Goal: Task Accomplishment & Management: Complete application form

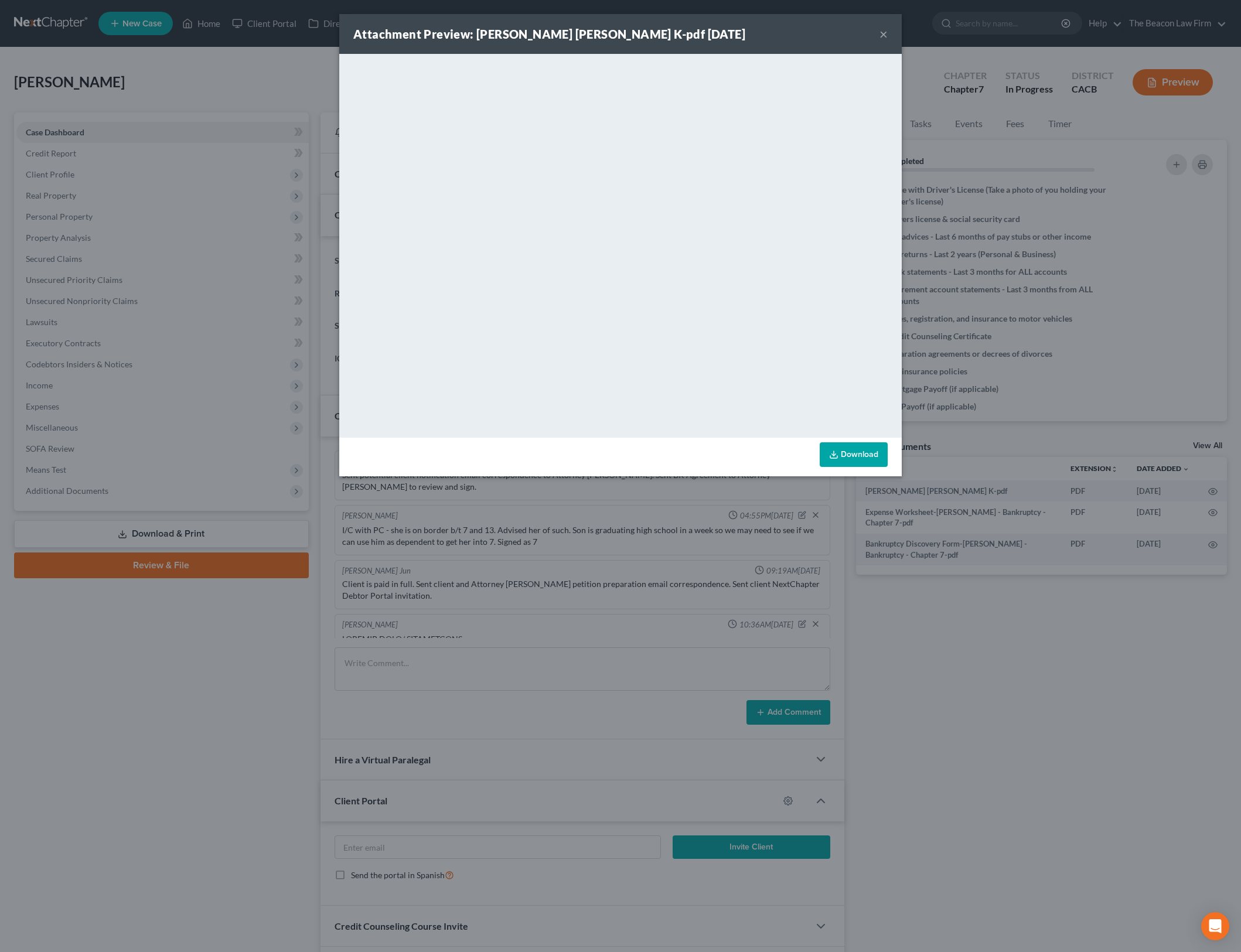
select select "3"
click at [884, 34] on button "×" at bounding box center [884, 33] width 8 height 14
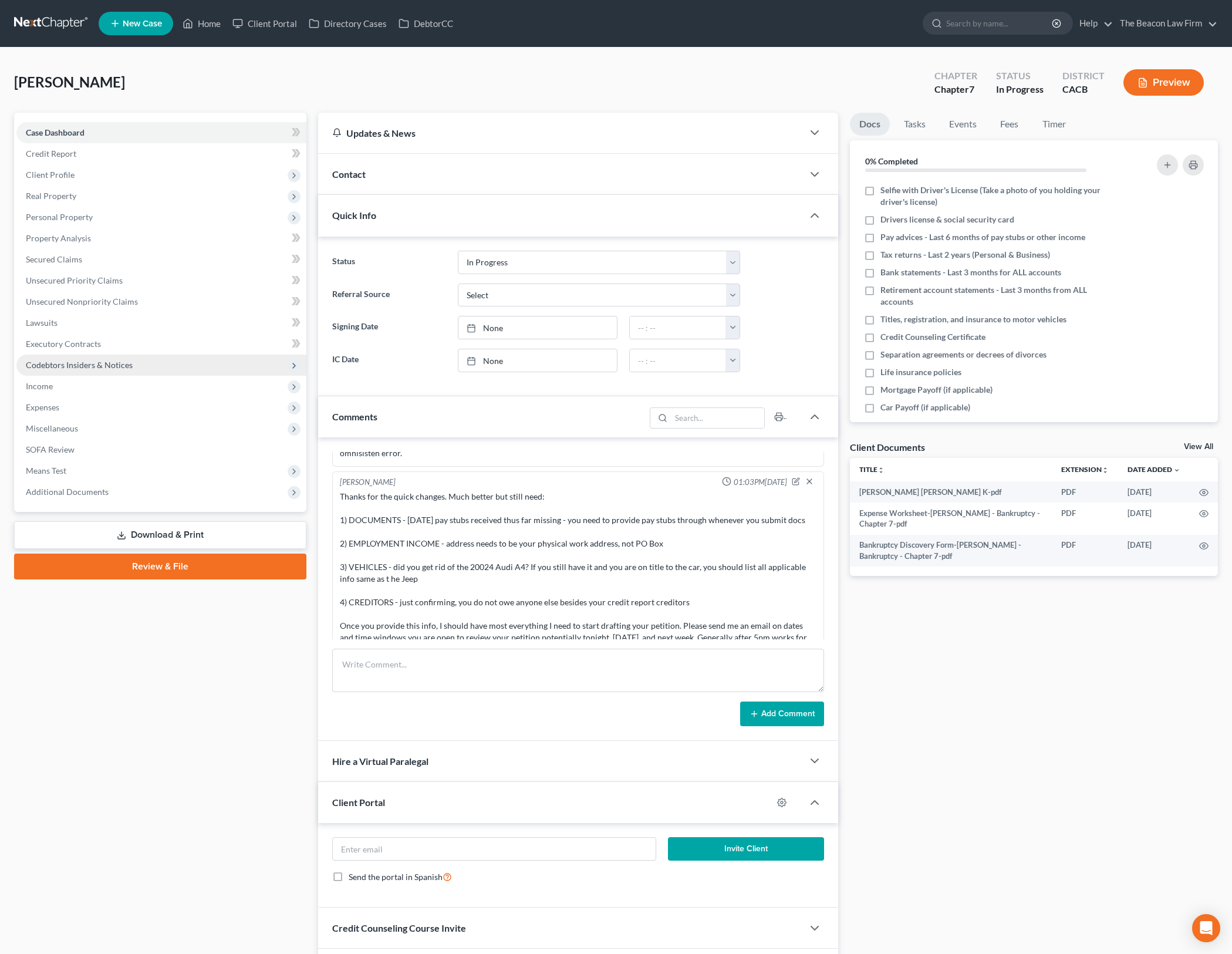
scroll to position [704, 0]
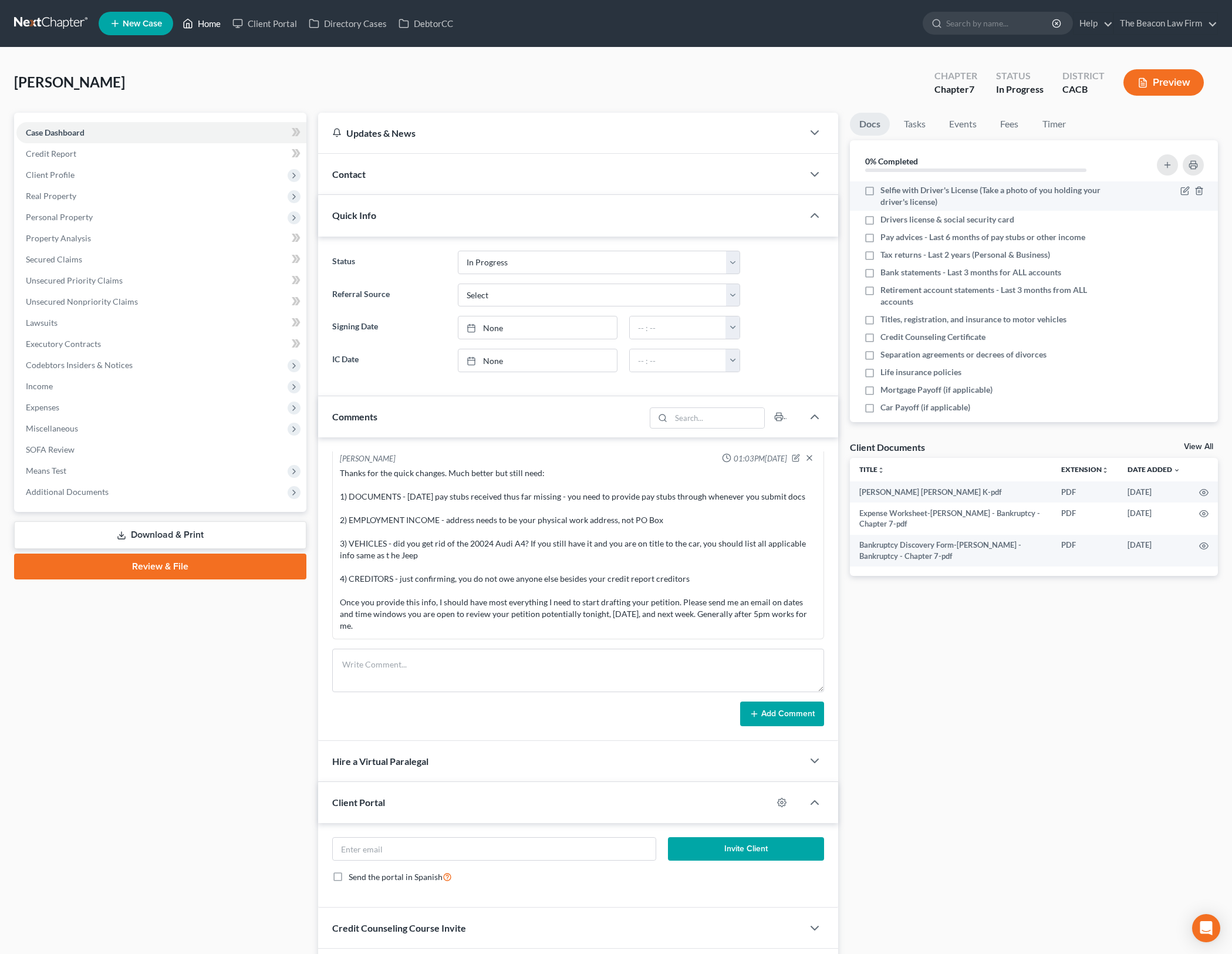
drag, startPoint x: 216, startPoint y: 26, endPoint x: 903, endPoint y: 193, distance: 707.0
click at [216, 26] on link "Home" at bounding box center [201, 23] width 50 height 21
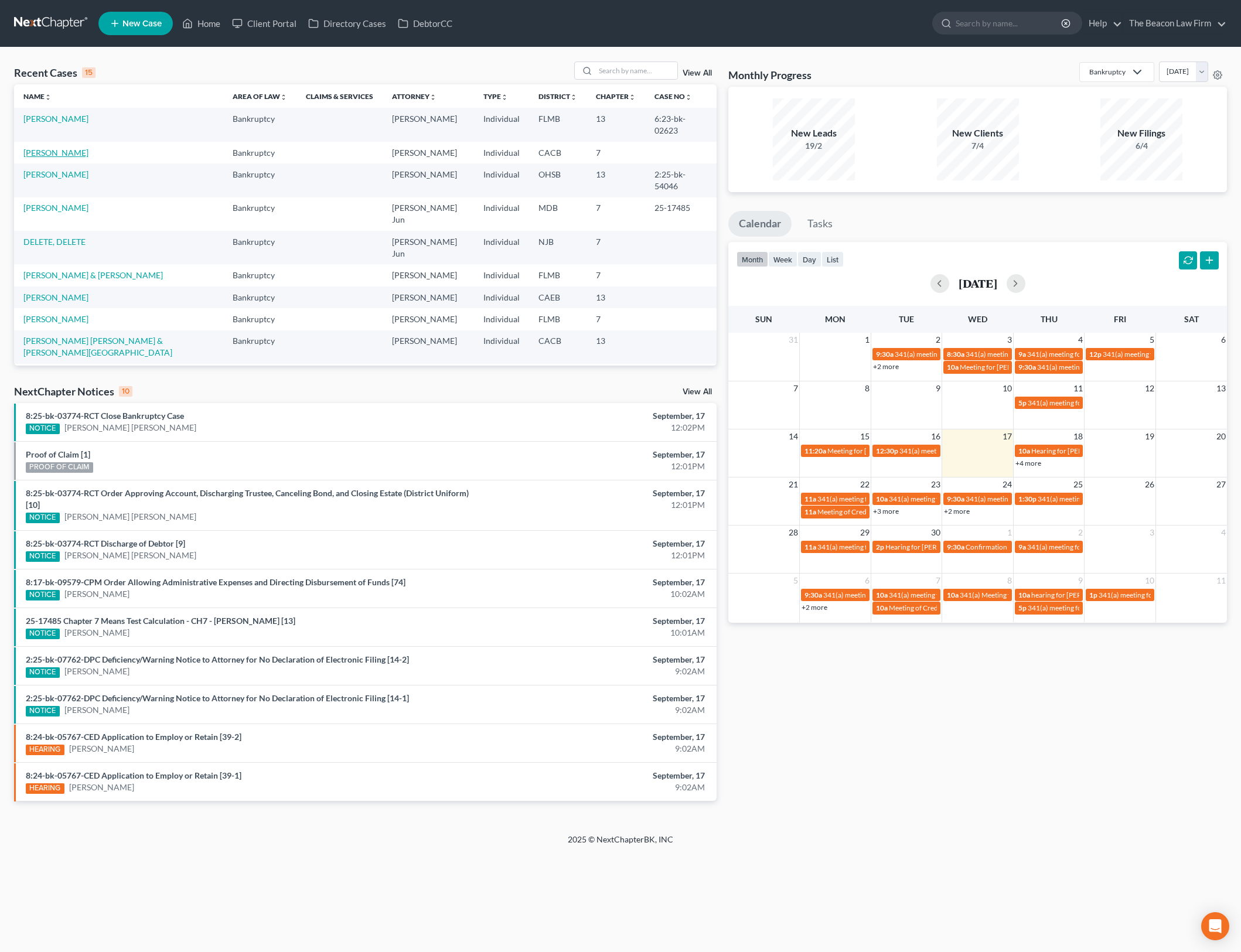
click at [60, 147] on link "[PERSON_NAME]" at bounding box center [55, 152] width 65 height 10
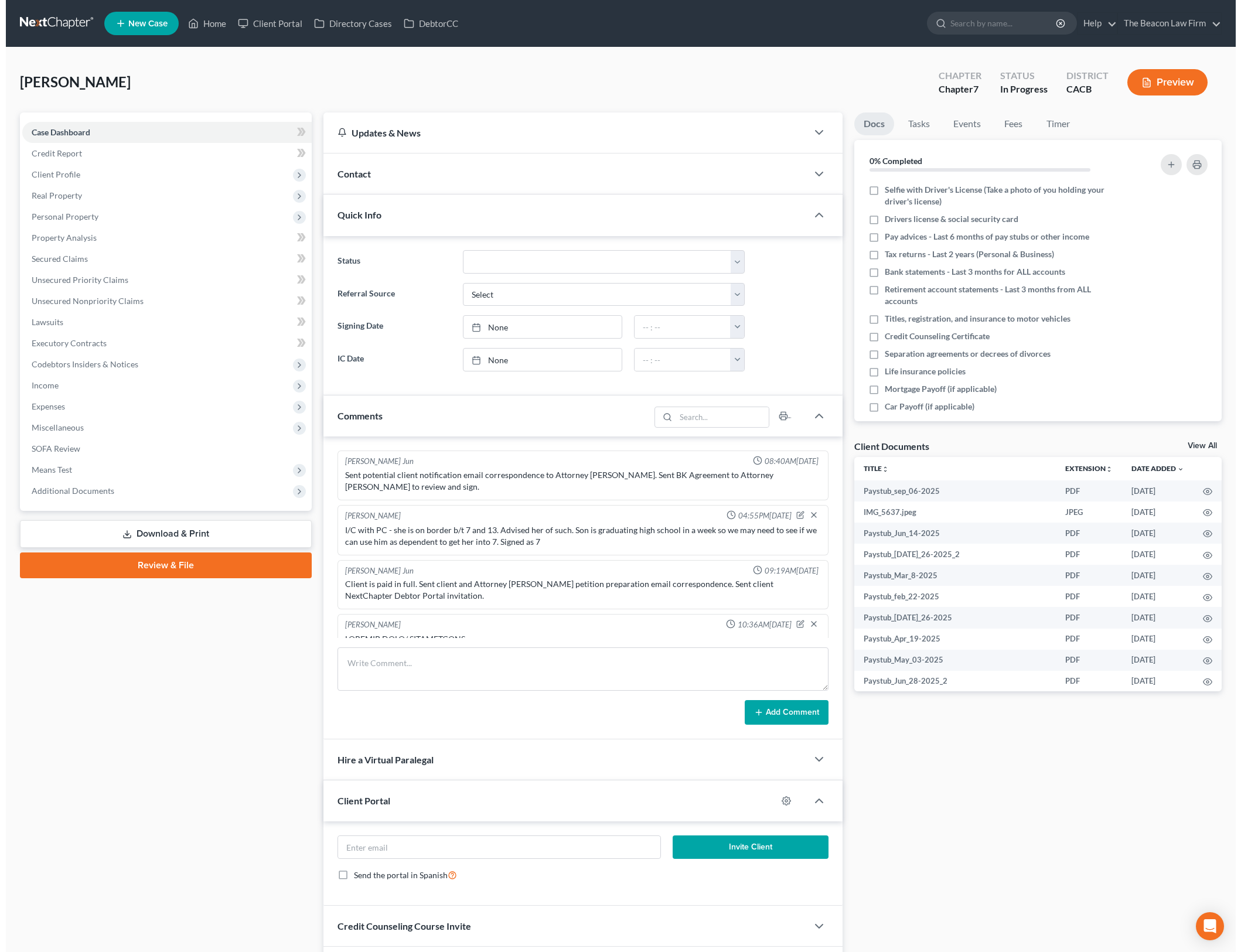
scroll to position [1103, 0]
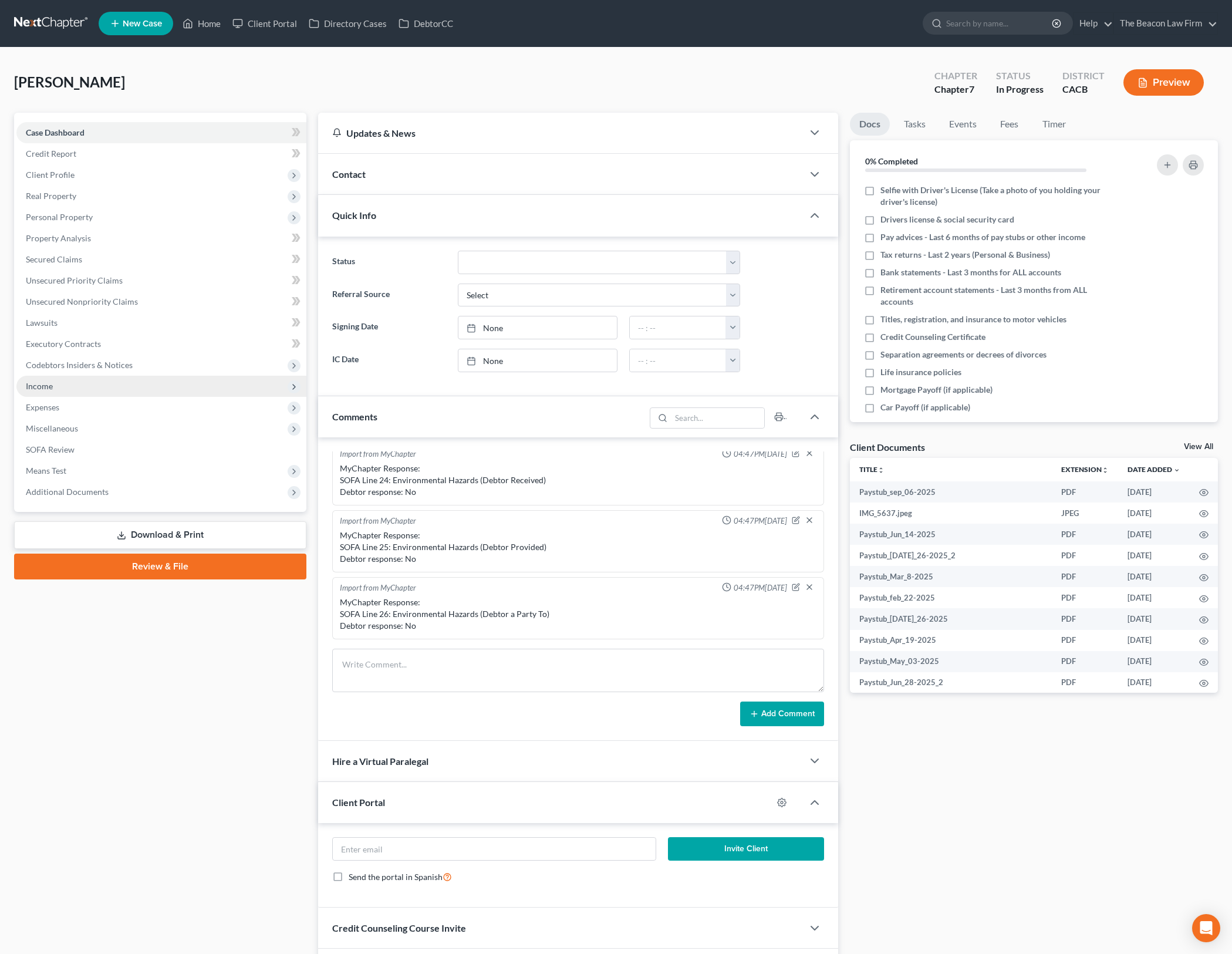
drag, startPoint x: 139, startPoint y: 383, endPoint x: 142, endPoint y: 396, distance: 13.3
click at [138, 384] on span "Income" at bounding box center [161, 386] width 290 height 21
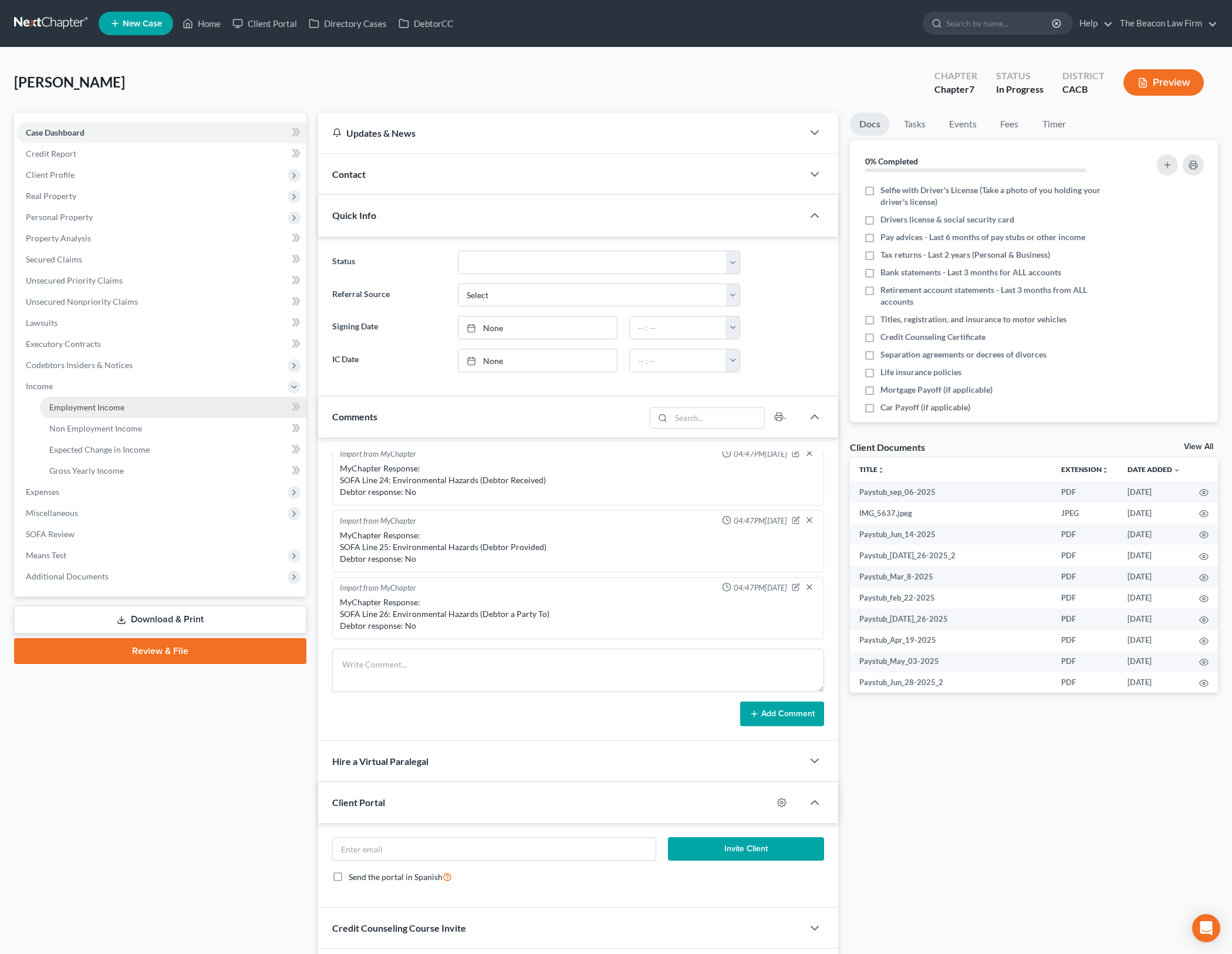
click at [149, 407] on link "Employment Income" at bounding box center [173, 407] width 266 height 21
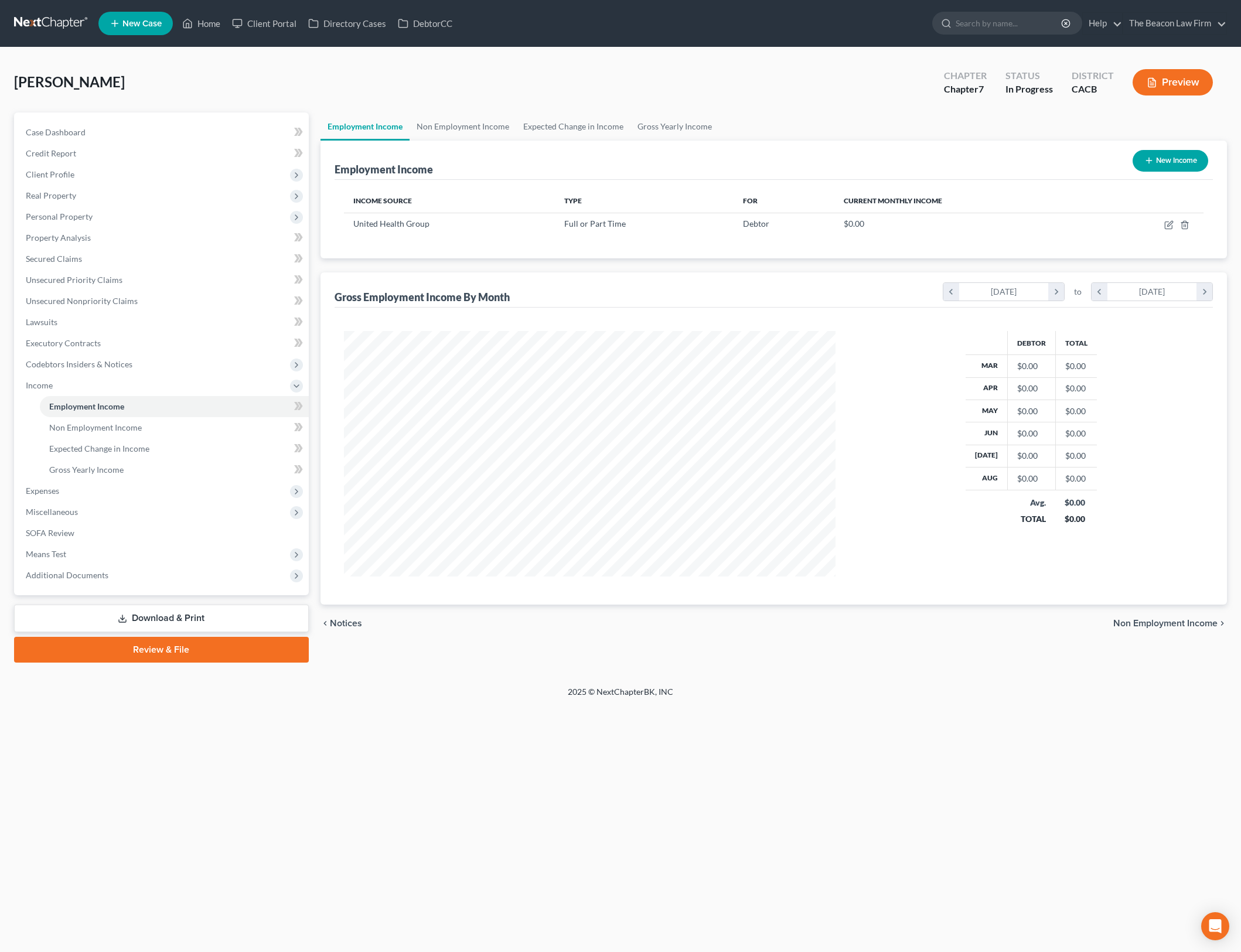
scroll to position [246, 516]
click at [1169, 226] on icon "button" at bounding box center [1170, 223] width 5 height 5
select select "0"
select select "4"
select select "2"
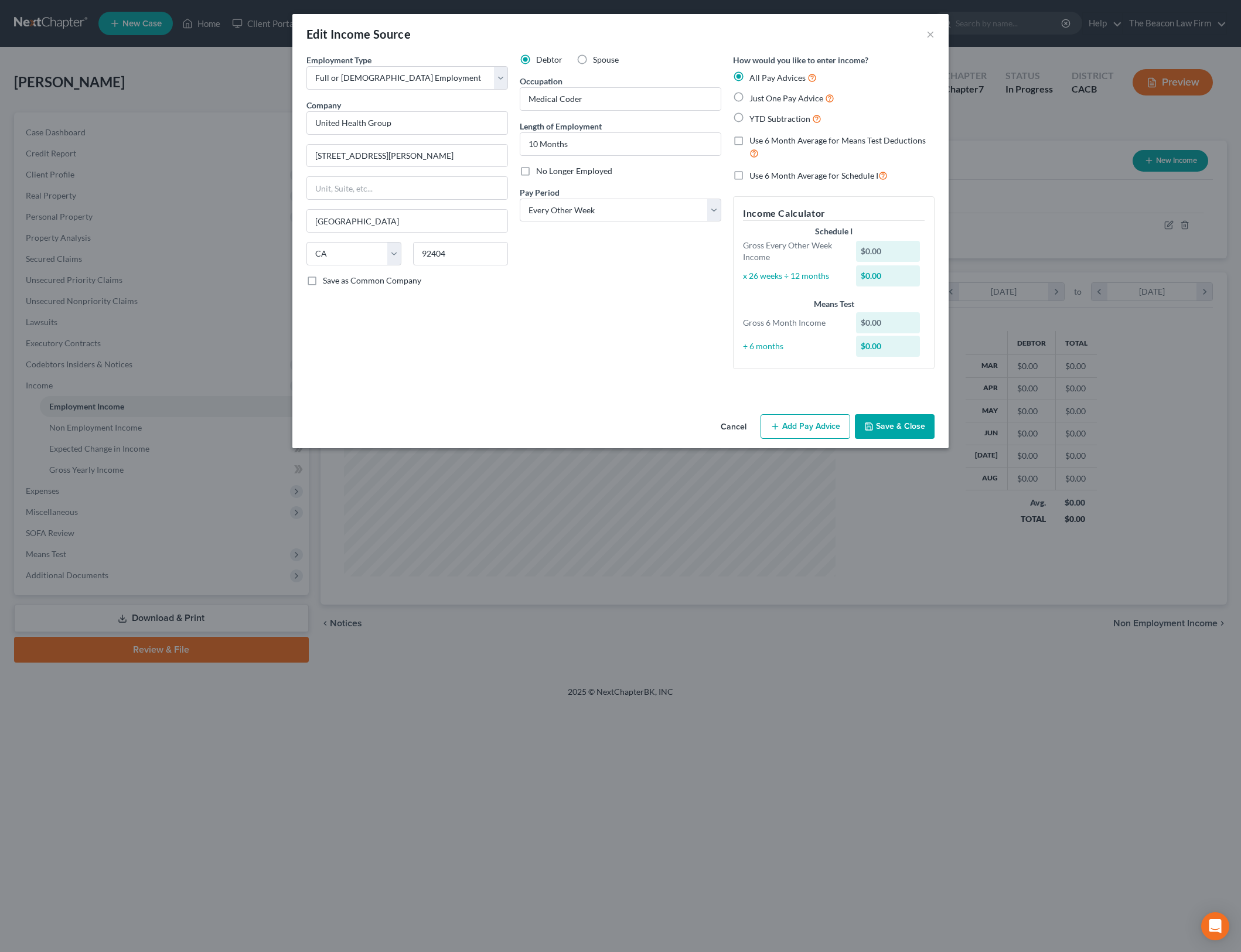
click at [750, 115] on label "YTD Subtraction" at bounding box center [785, 118] width 72 height 13
click at [754, 115] on input "YTD Subtraction" at bounding box center [758, 115] width 7 height 7
radio input "true"
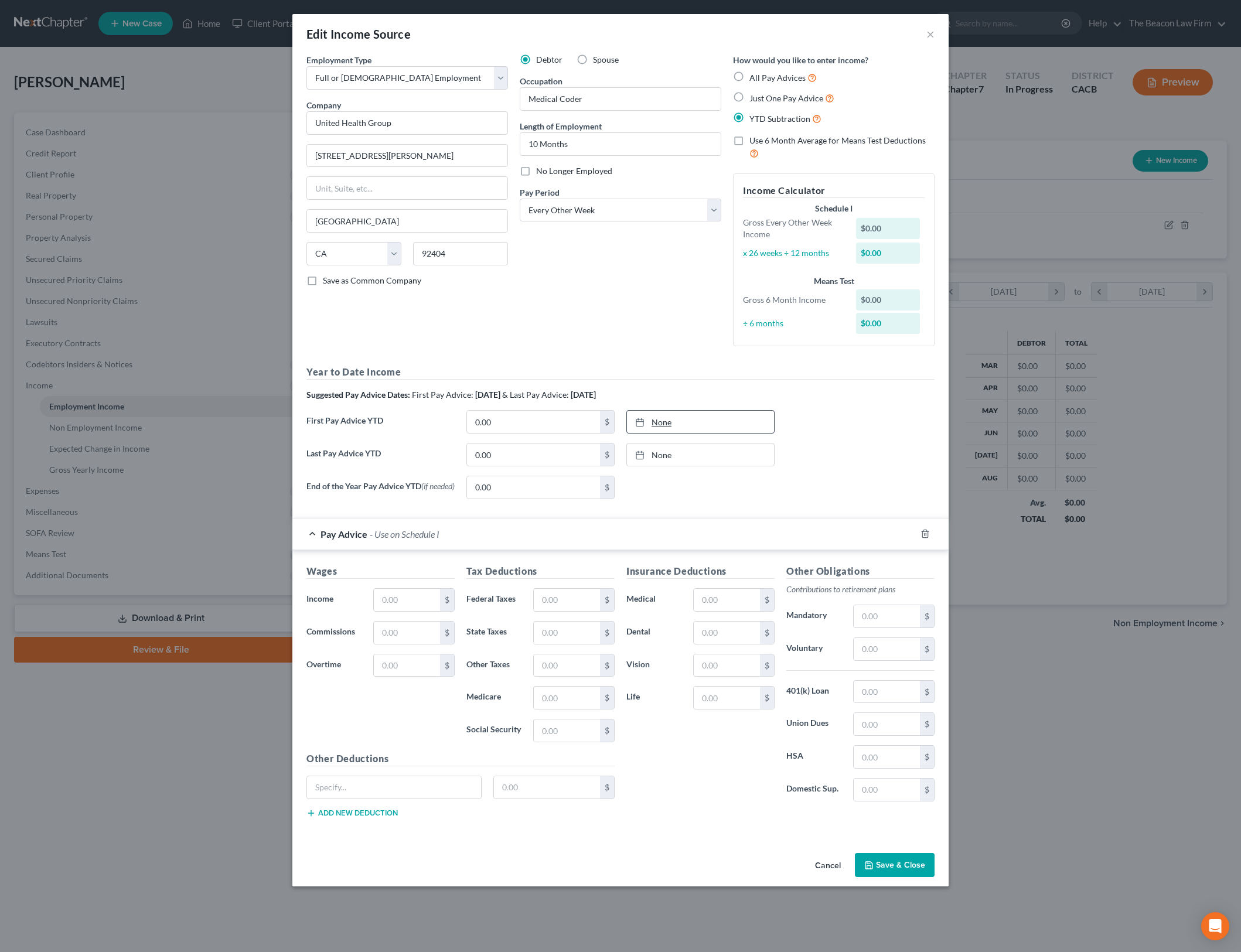
click at [692, 417] on link "None" at bounding box center [701, 422] width 147 height 22
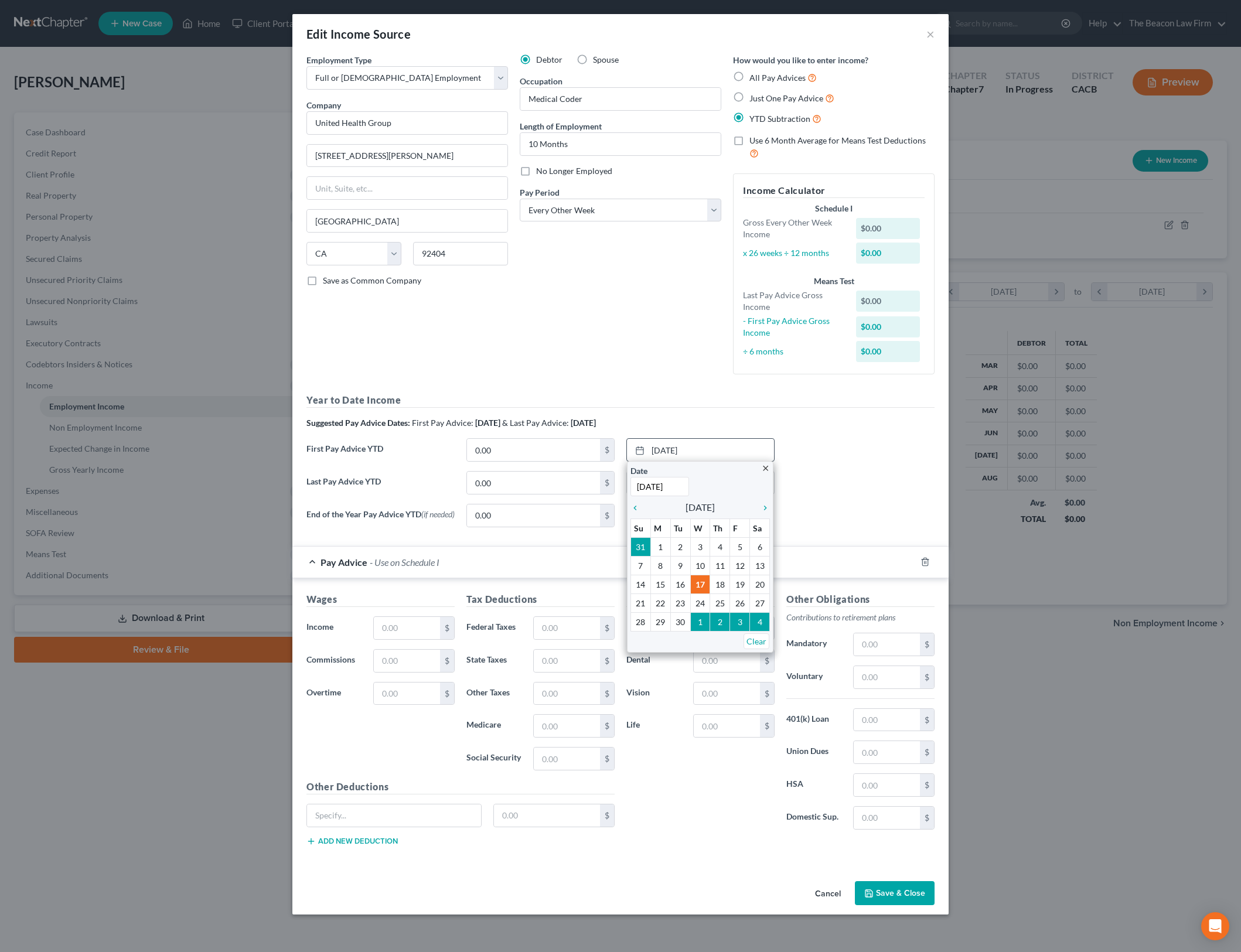
click at [639, 489] on input "[DATE]" at bounding box center [660, 487] width 59 height 19
type input "[DATE]"
click at [918, 486] on div "Last Pay Advice YTD 0.00 $ None close Date Time chevron_left [DATE] chevron_rig…" at bounding box center [621, 488] width 640 height 33
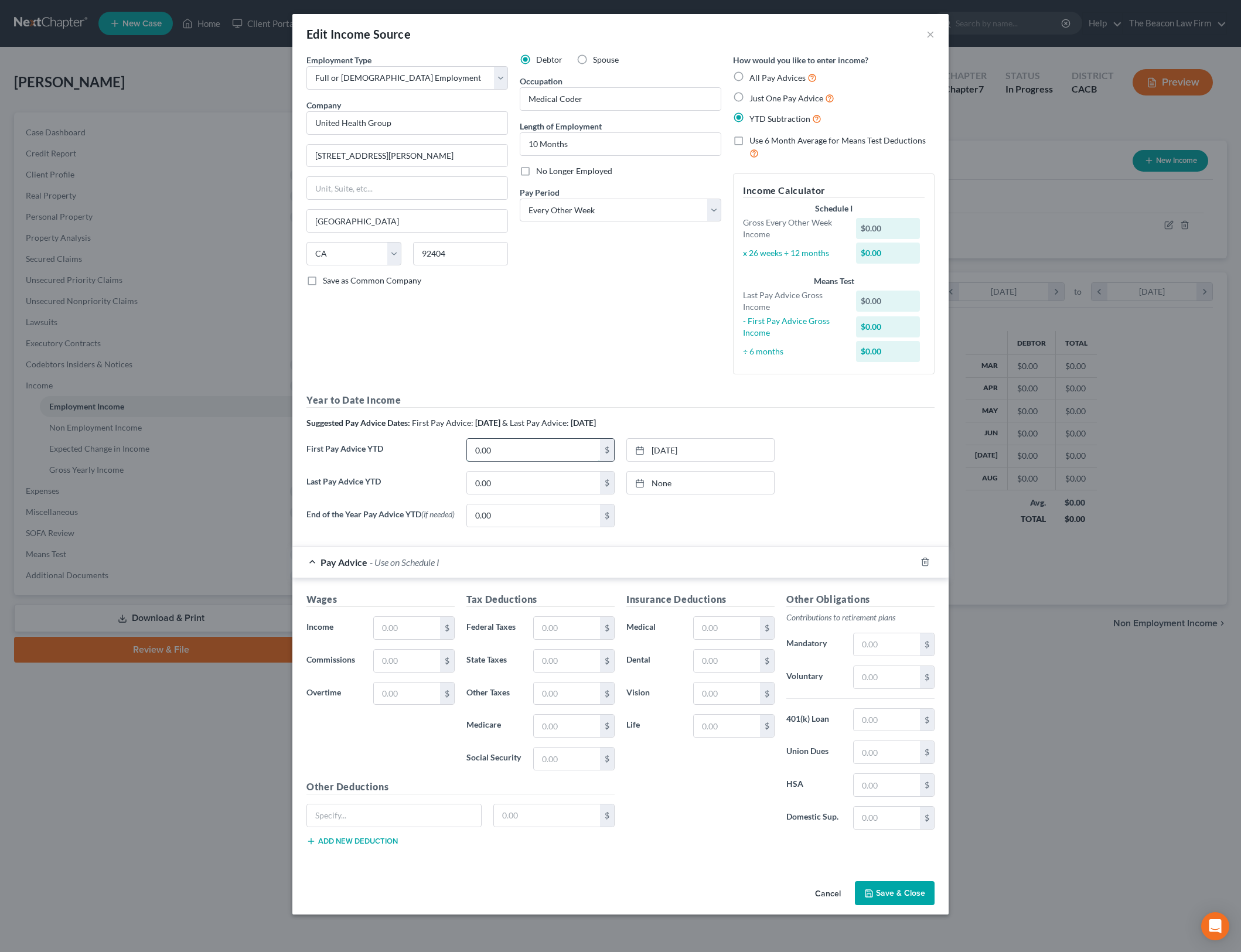
click at [541, 450] on input "0.00" at bounding box center [533, 450] width 133 height 22
click at [533, 439] on input "0.00" at bounding box center [533, 450] width 133 height 22
type input "12,771.24"
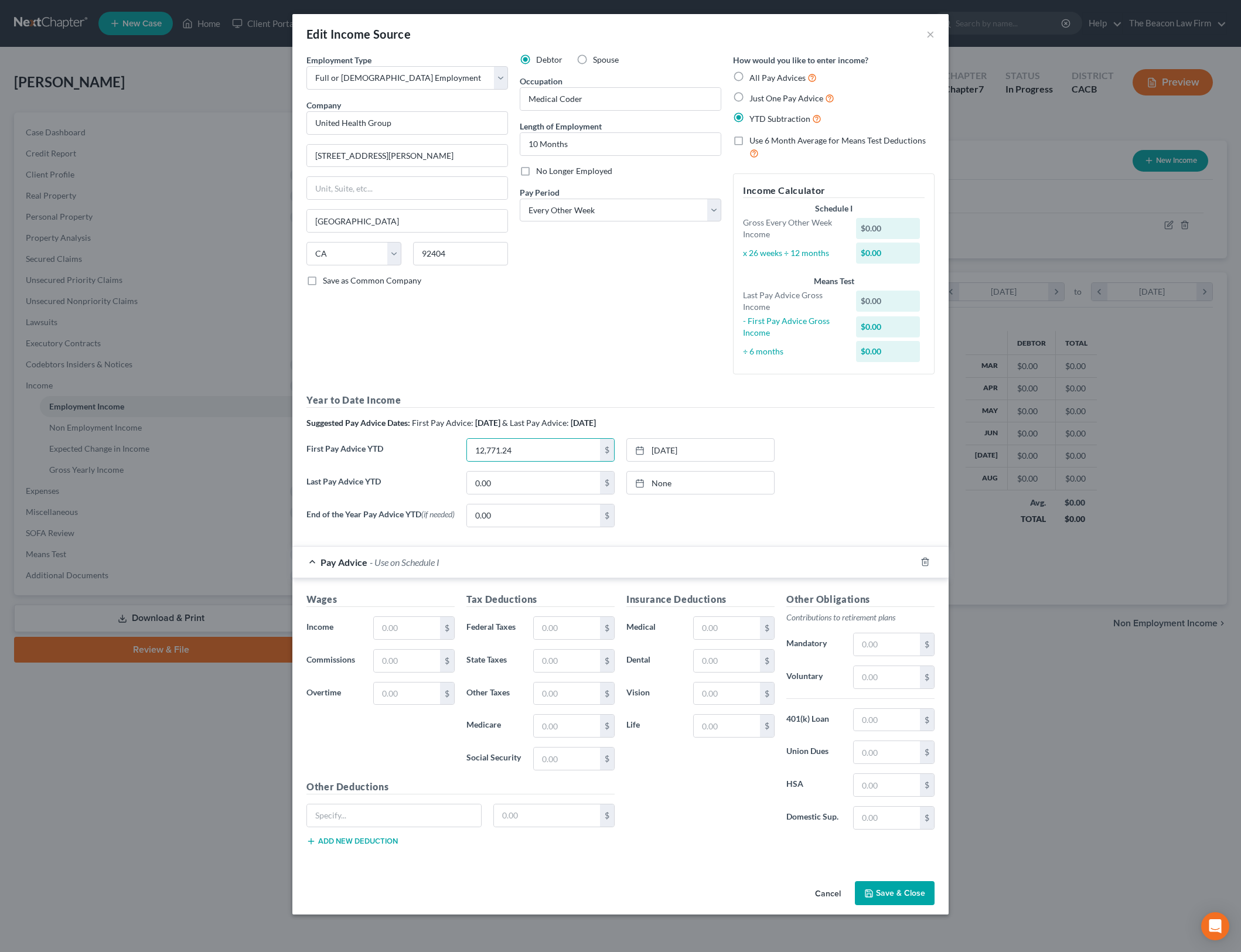
click at [890, 493] on div "Last Pay Advice YTD 0.00 $ None close Date Time chevron_left September 2025 che…" at bounding box center [621, 488] width 640 height 33
click at [683, 486] on link "None" at bounding box center [701, 483] width 147 height 22
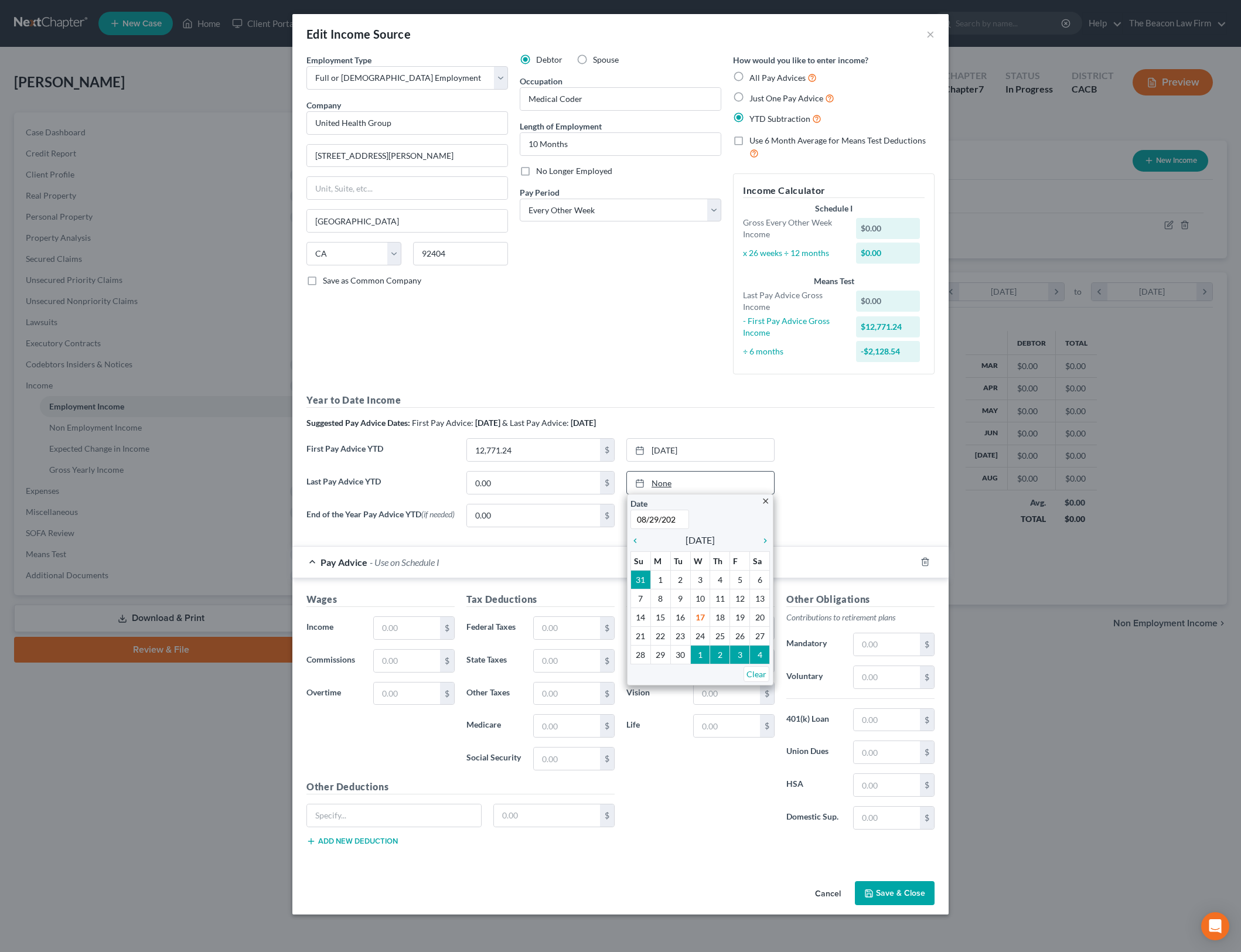
type input "08/29/2025"
click at [857, 449] on div "First Pay Advice YTD 12,771.24 $ 2/28/2025 close Date 2/28/2025 Time 12:00 AM c…" at bounding box center [621, 455] width 640 height 33
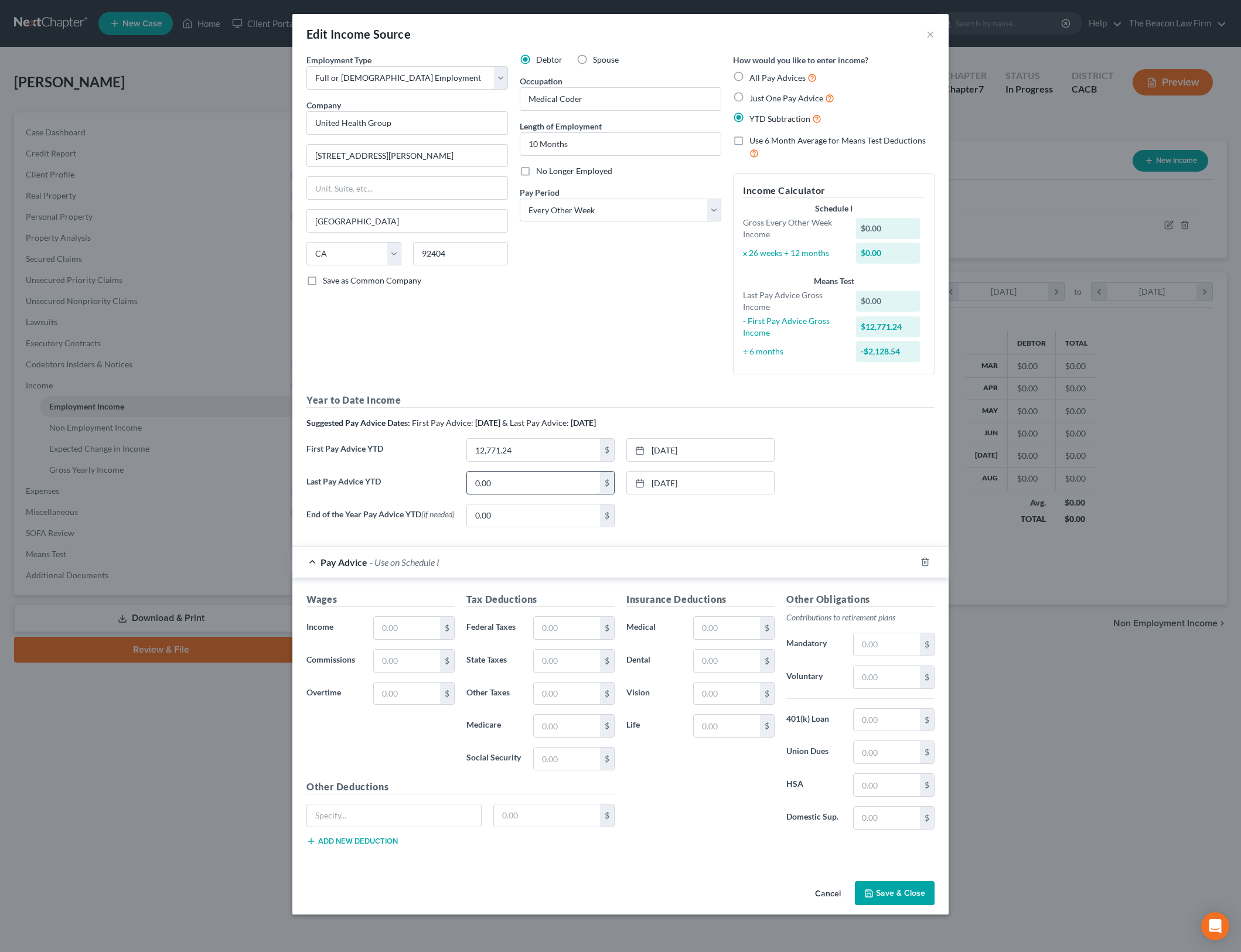
click at [541, 488] on input "0.00" at bounding box center [533, 483] width 133 height 22
type input "46,518.41"
click at [899, 490] on div "Last Pay Advice YTD 46,518.41 $ 8/29/2025 close Date 8/29/2025 Time 12:00 AM ch…" at bounding box center [621, 488] width 640 height 33
click at [887, 483] on div "Last Pay Advice YTD 46,518.41 $ 8/29/2025 close Date 8/29/2025 Time 12:00 AM ch…" at bounding box center [621, 488] width 640 height 33
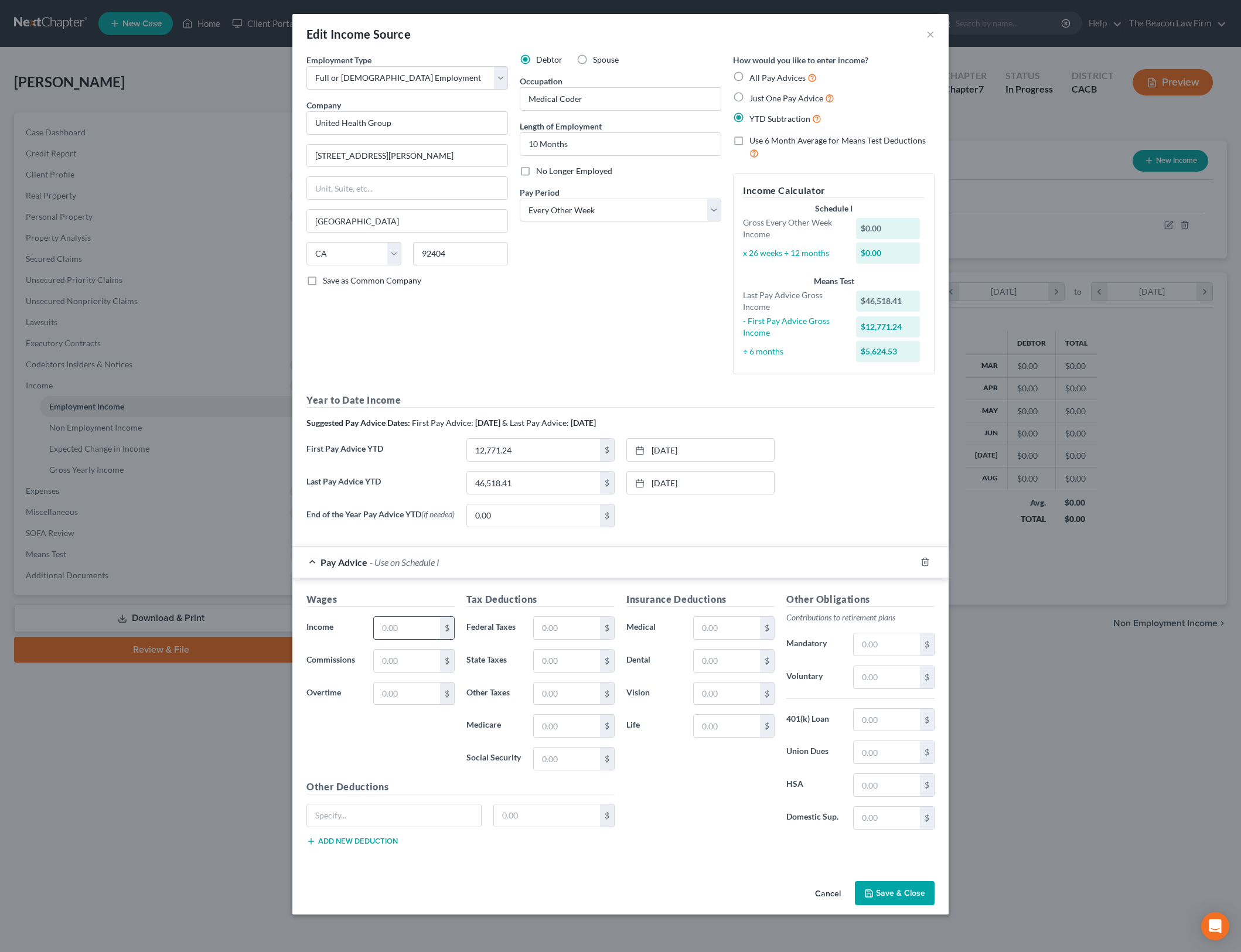
click at [422, 632] on input "text" at bounding box center [406, 628] width 66 height 22
type input "2,561.97"
click at [900, 417] on div "Suggested Pay Advice Dates: First Pay Advice: March 2025 & Last Pay Advice: Aug…" at bounding box center [621, 423] width 628 height 12
click at [577, 627] on input "text" at bounding box center [567, 628] width 66 height 22
type input "474.02"
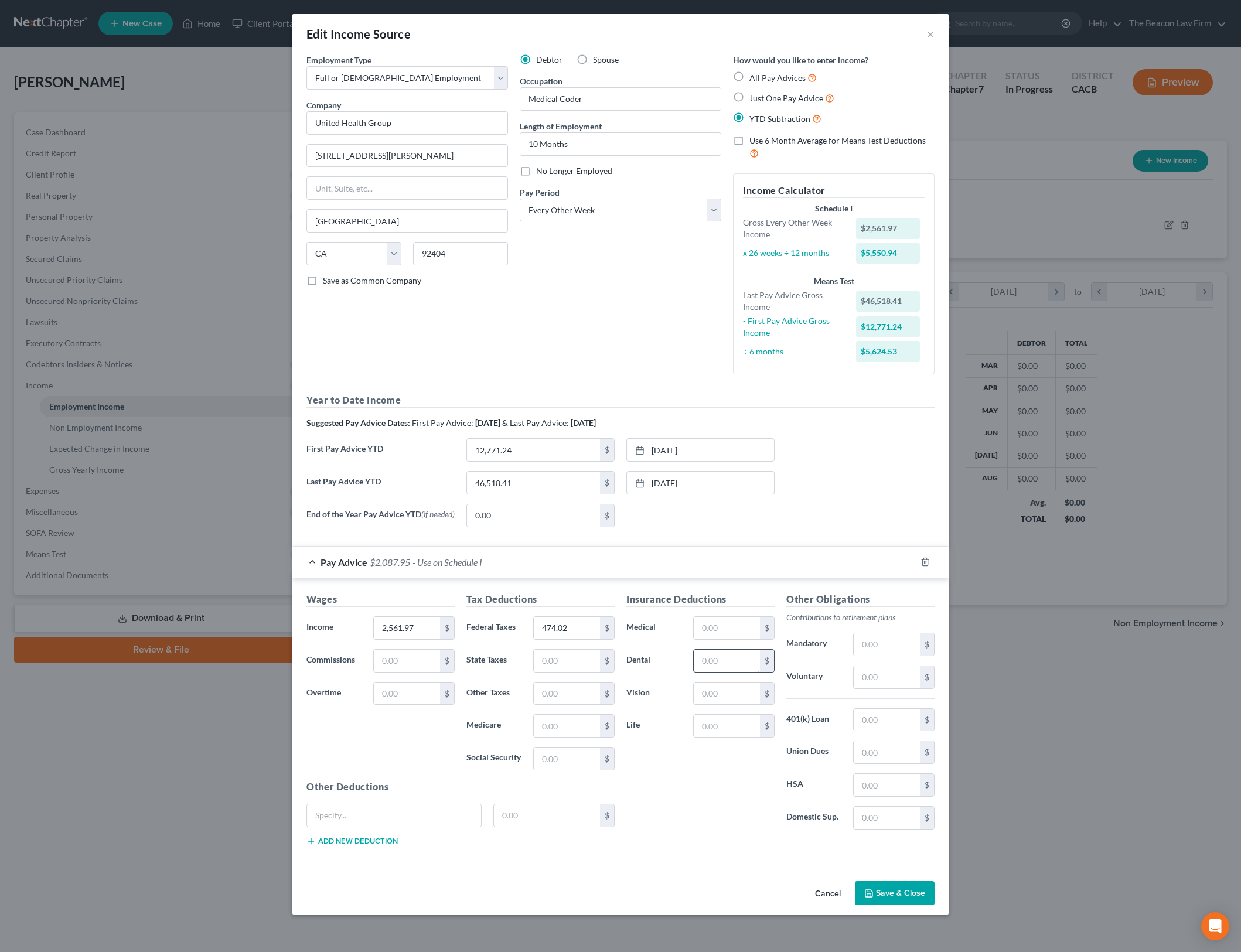
click at [738, 664] on input "text" at bounding box center [727, 661] width 66 height 22
type input "6.7"
click at [742, 692] on input "text" at bounding box center [727, 694] width 66 height 22
type input "5.52"
drag, startPoint x: 803, startPoint y: 519, endPoint x: 844, endPoint y: 693, distance: 178.8
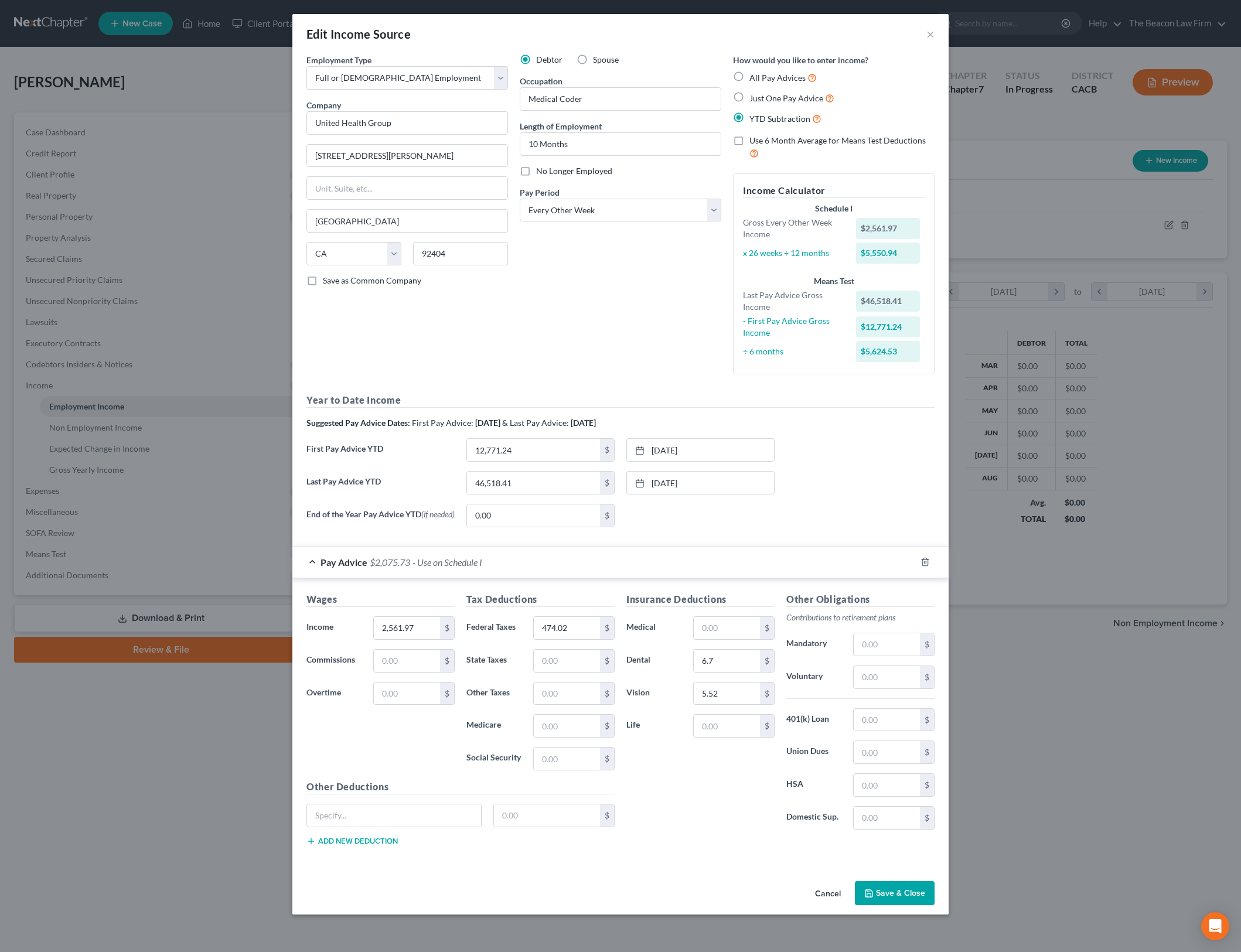
click at [803, 519] on div "End of the Year Pay Advice YTD (if needed) 0.00 $ None close Date Time chevron_…" at bounding box center [621, 520] width 640 height 33
click at [899, 901] on button "Save & Close" at bounding box center [894, 893] width 80 height 25
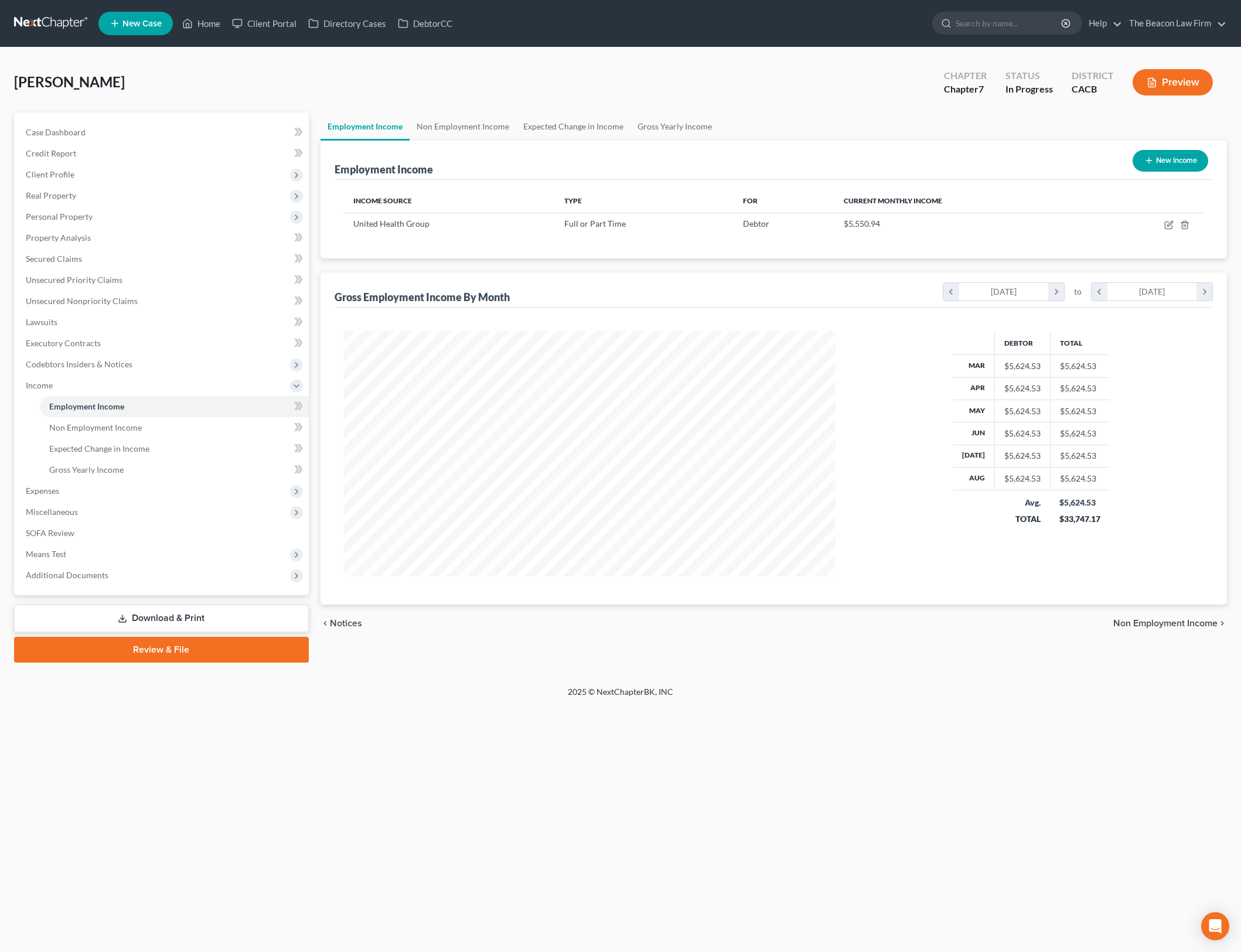
click at [1018, 753] on div "Home New Case Client Portal Directory Cases DebtorCC The Beacon Law Firm [PERSO…" at bounding box center [620, 476] width 1241 height 952
drag, startPoint x: 302, startPoint y: 403, endPoint x: 285, endPoint y: 442, distance: 42.5
click at [302, 403] on icon at bounding box center [299, 406] width 9 height 15
click at [153, 553] on span "Means Test" at bounding box center [162, 554] width 293 height 21
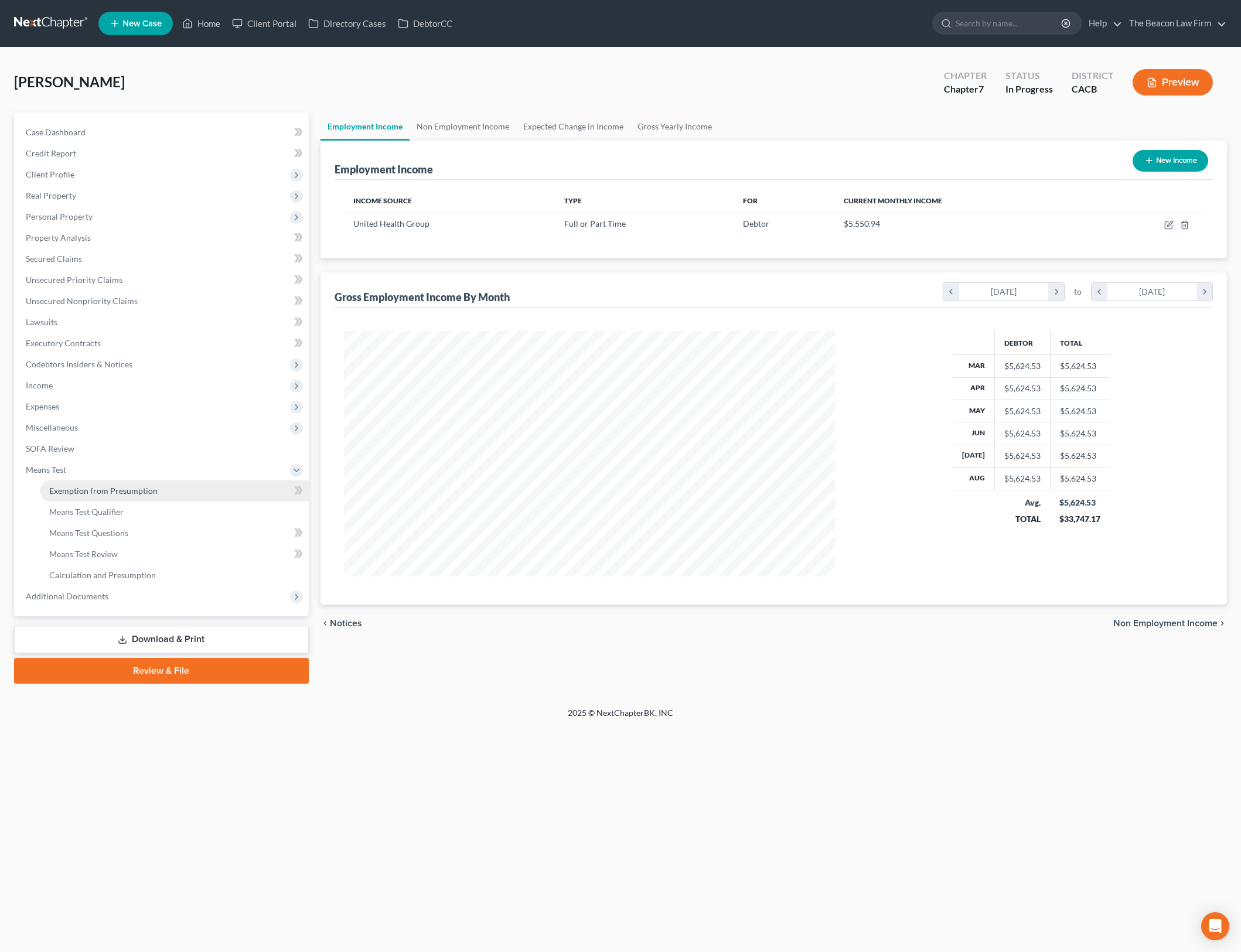
click at [242, 487] on link "Exemption from Presumption" at bounding box center [174, 491] width 269 height 21
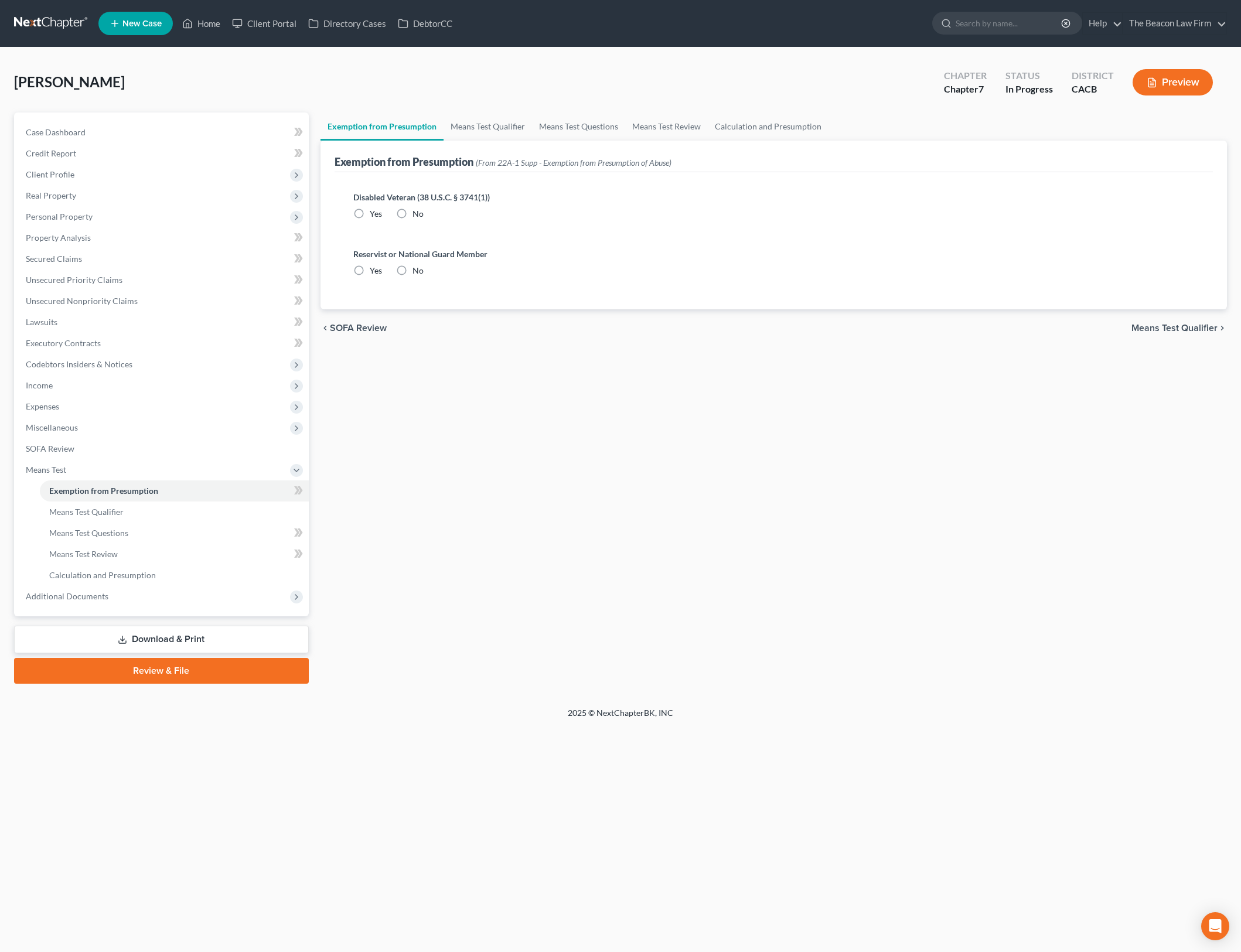
click at [412, 208] on label "No" at bounding box center [418, 214] width 11 height 12
click at [417, 208] on input "No" at bounding box center [421, 211] width 7 height 7
radio input "true"
click at [412, 269] on label "No" at bounding box center [418, 271] width 11 height 12
click at [417, 269] on input "No" at bounding box center [421, 269] width 7 height 7
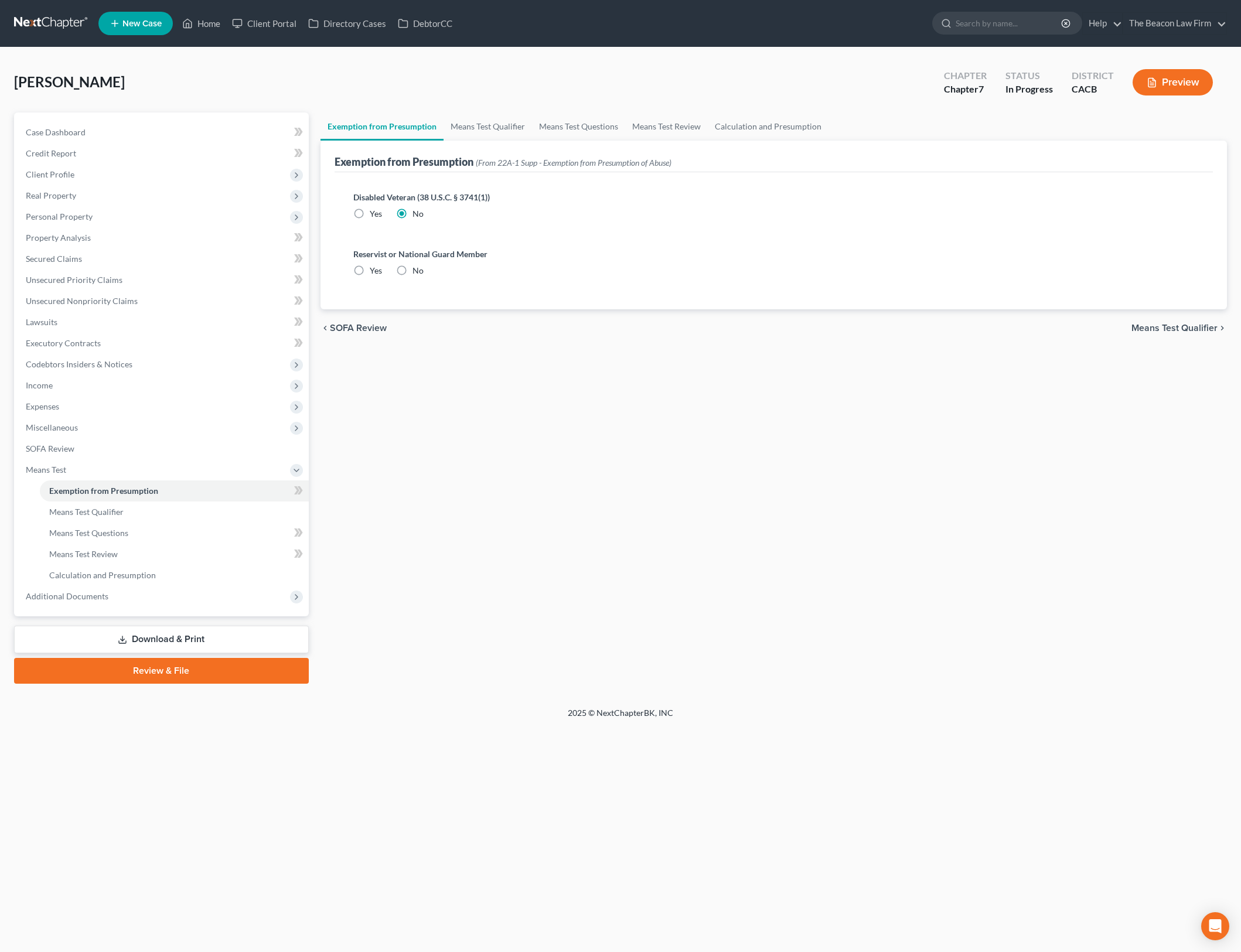
radio input "true"
click at [499, 127] on link "Means Test Qualifier" at bounding box center [488, 127] width 89 height 28
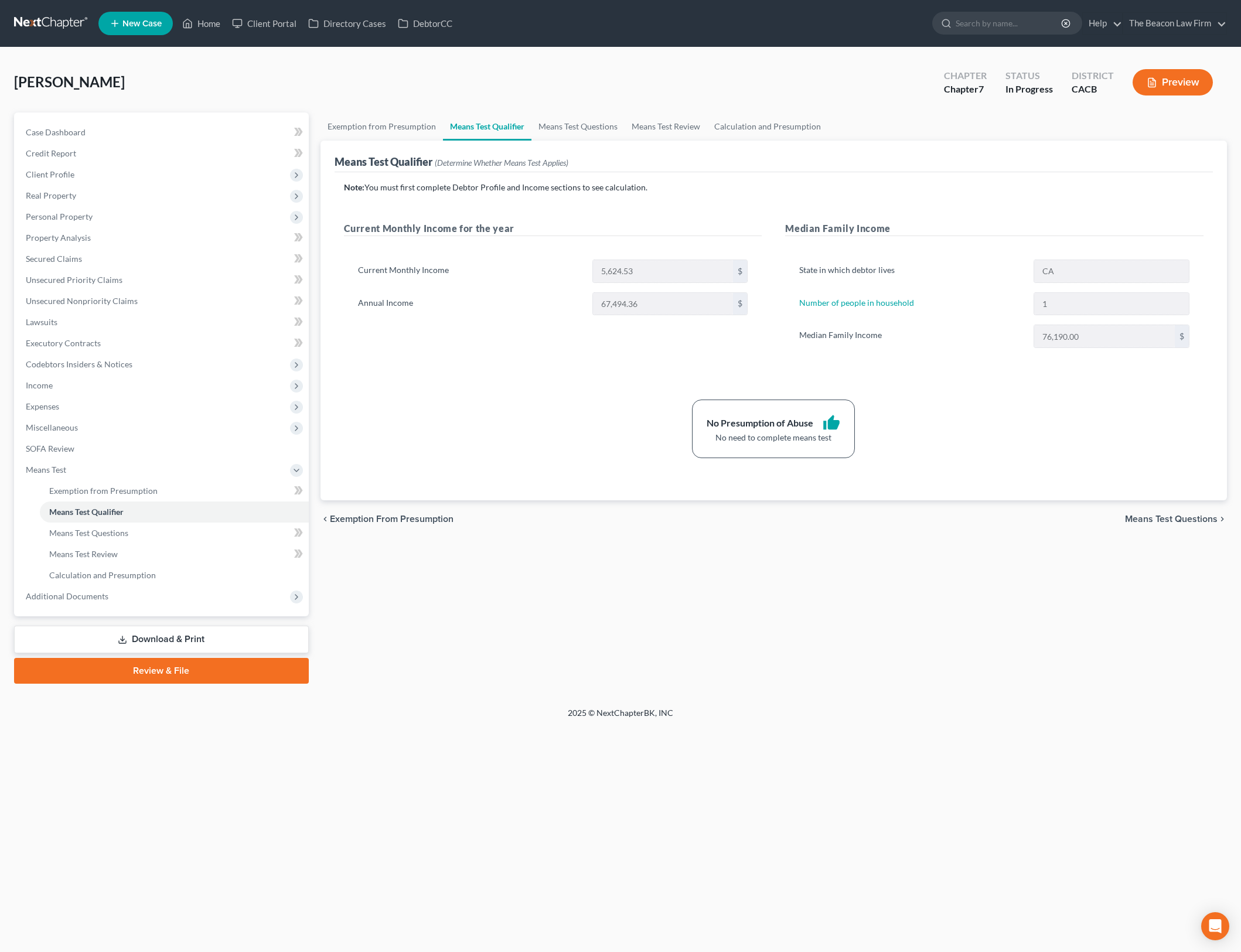
click at [948, 667] on div "Exemption from Presumption Means Test Qualifier Means Test Questions Means Test…" at bounding box center [774, 397] width 919 height 571
click at [555, 124] on link "Means Test Questions" at bounding box center [578, 127] width 93 height 28
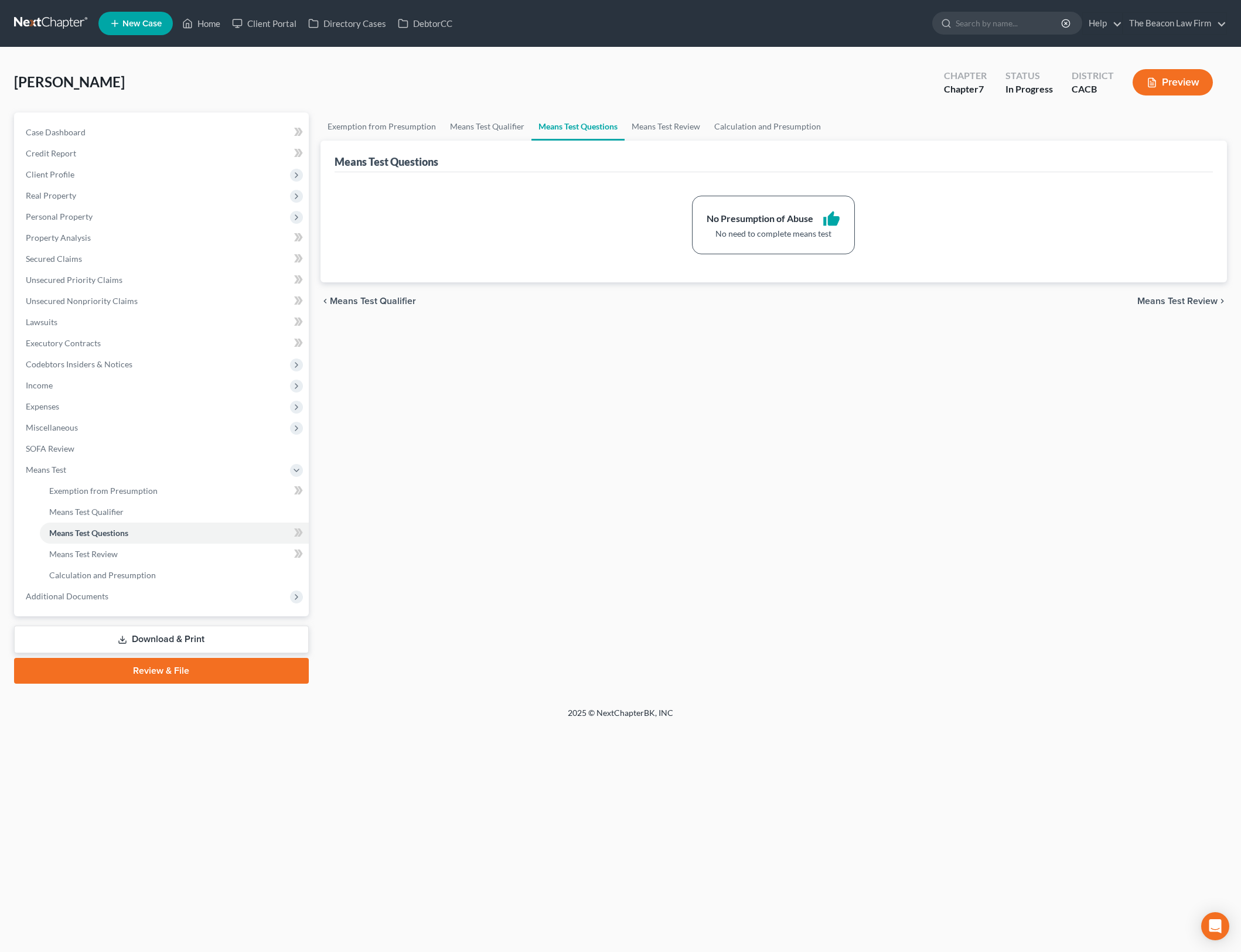
click at [673, 106] on div "Benear, Tanya Upgraded Chapter Chapter 7 Status In Progress District CACB Previ…" at bounding box center [620, 87] width 1213 height 51
click at [671, 123] on link "Means Test Review" at bounding box center [666, 127] width 83 height 28
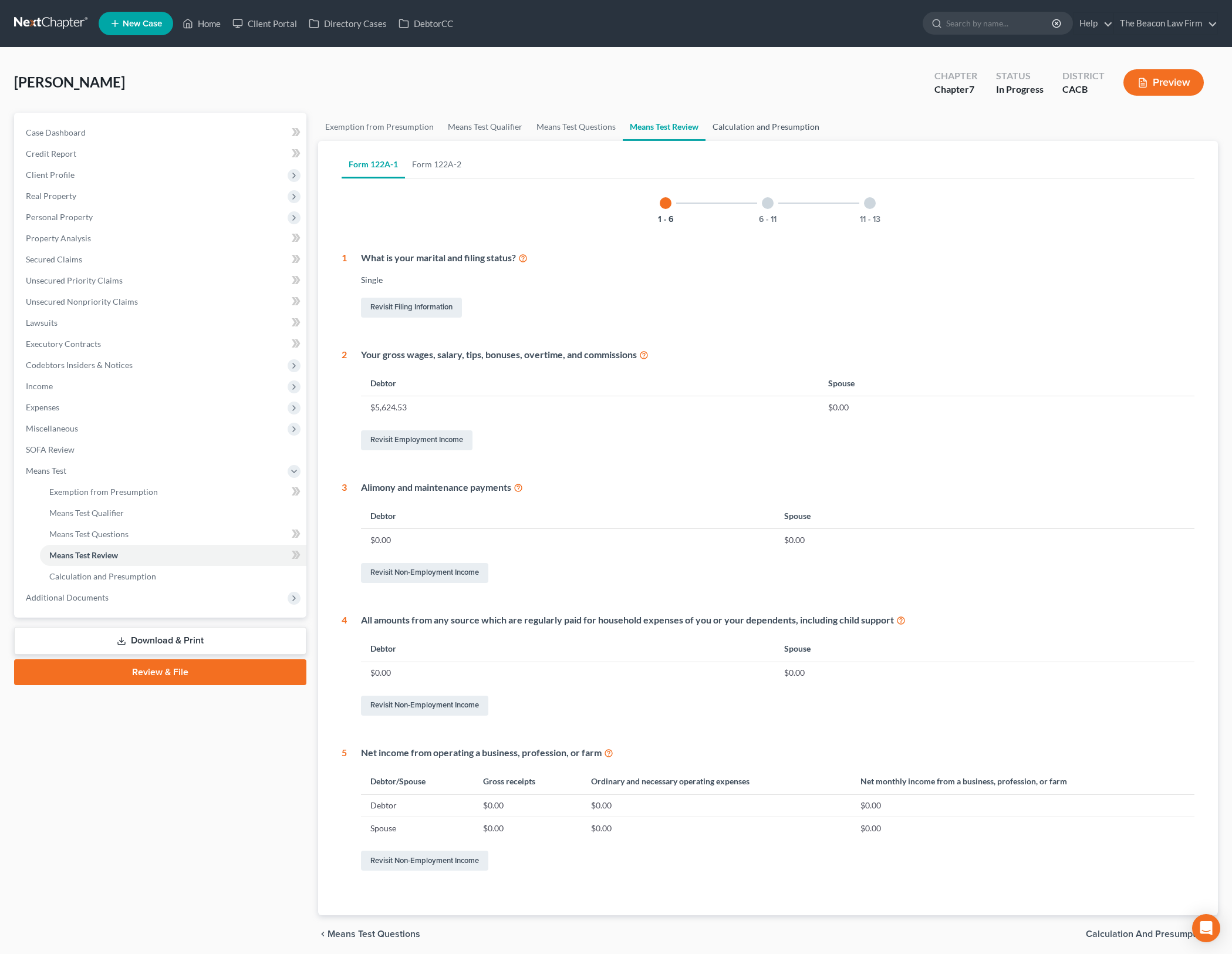
click at [800, 126] on link "Calculation and Presumption" at bounding box center [766, 127] width 121 height 28
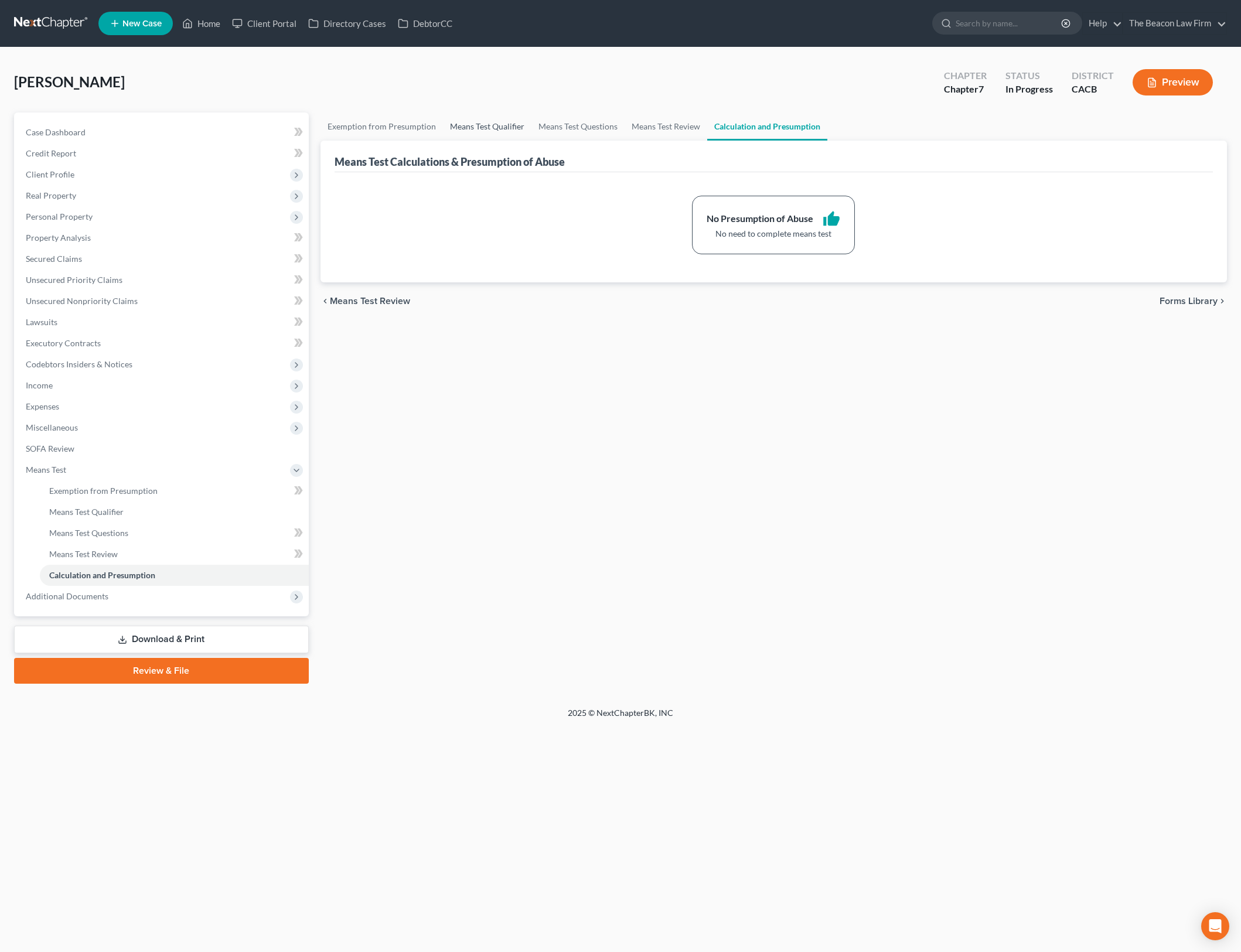
click at [459, 124] on link "Means Test Qualifier" at bounding box center [487, 127] width 89 height 28
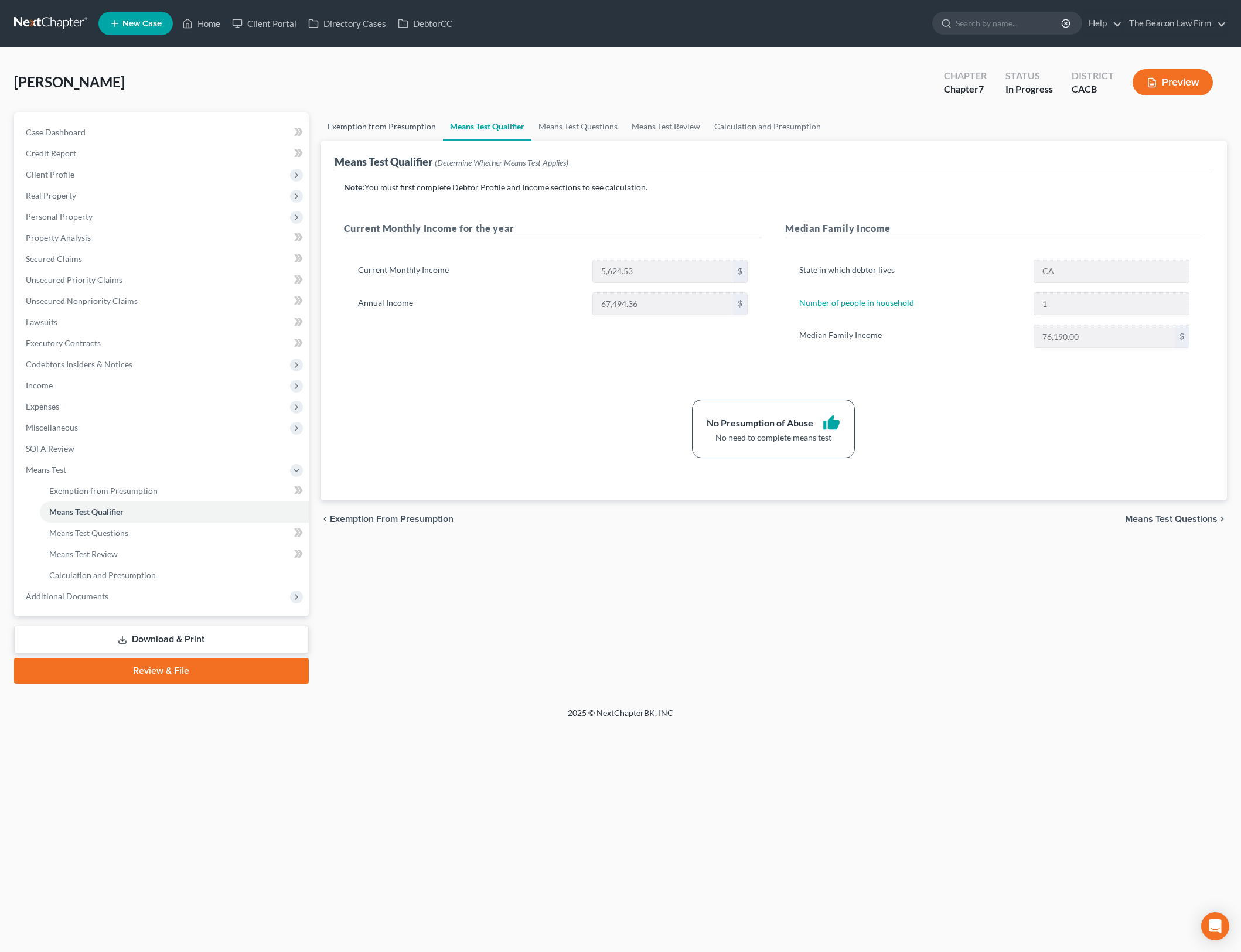
click at [383, 121] on link "Exemption from Presumption" at bounding box center [382, 127] width 123 height 28
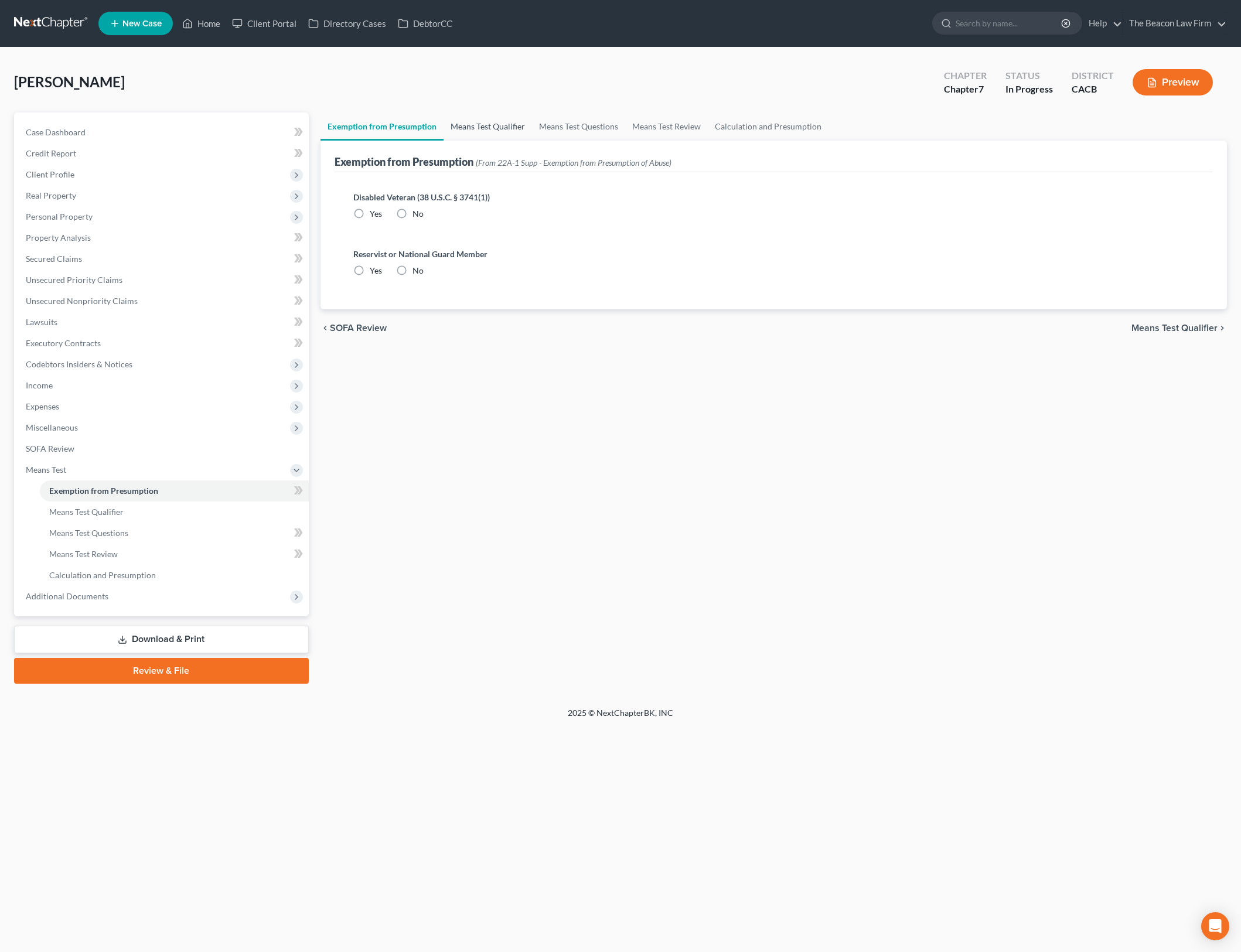
radio input "true"
click at [497, 129] on link "Means Test Qualifier" at bounding box center [488, 127] width 89 height 28
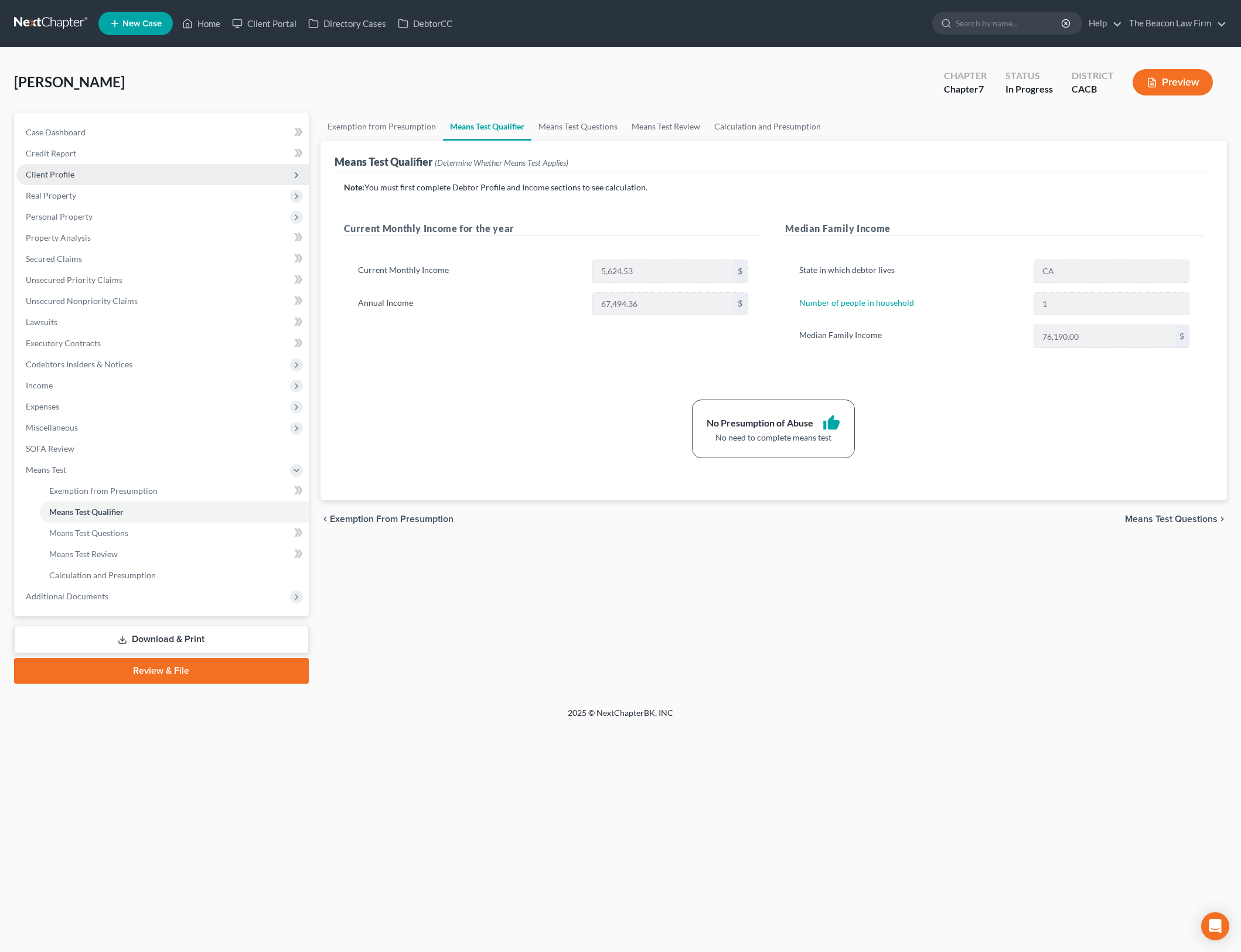
click at [90, 168] on span "Client Profile" at bounding box center [162, 174] width 293 height 21
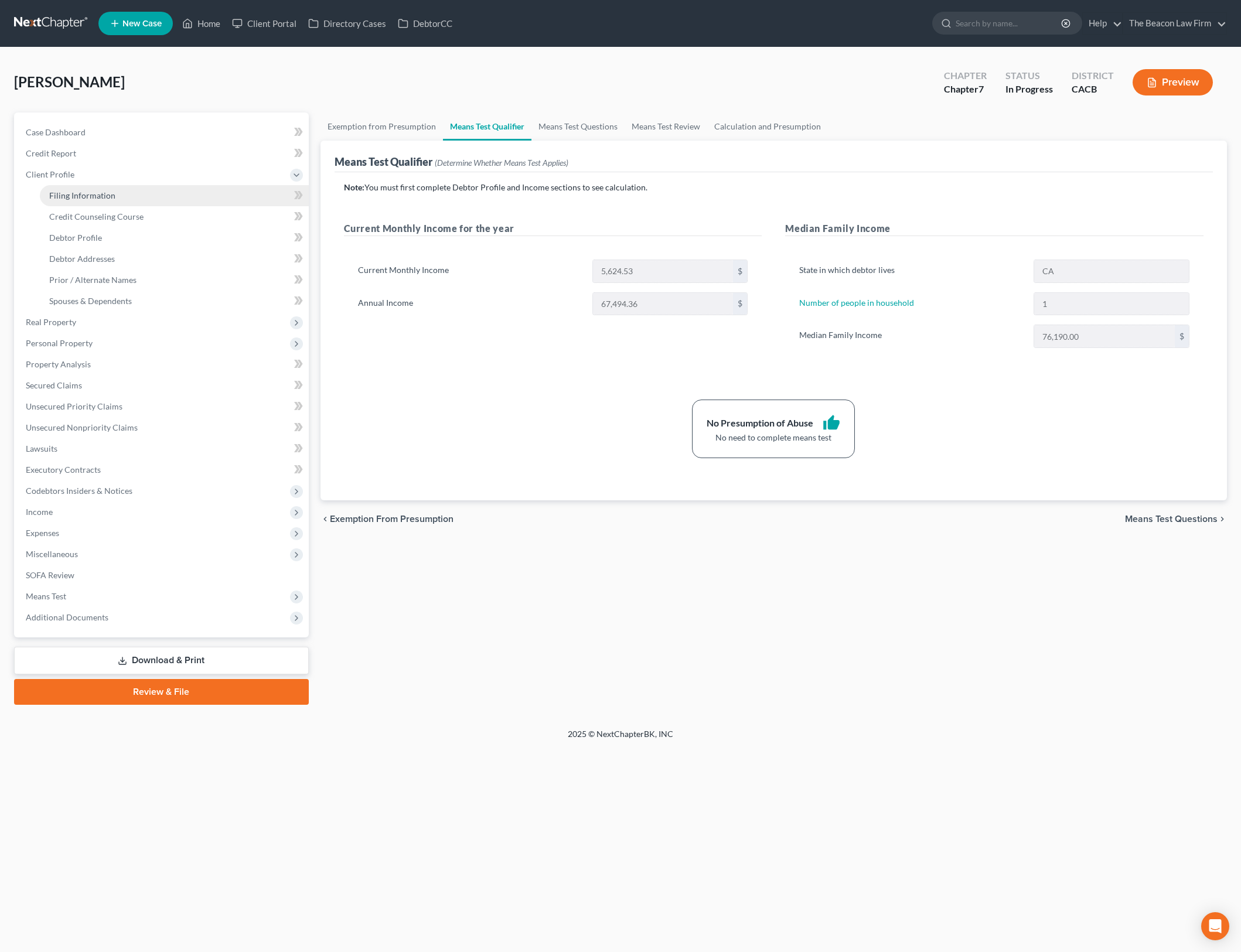
click at [167, 194] on link "Filing Information" at bounding box center [174, 196] width 269 height 21
select select "1"
select select "0"
select select "3"
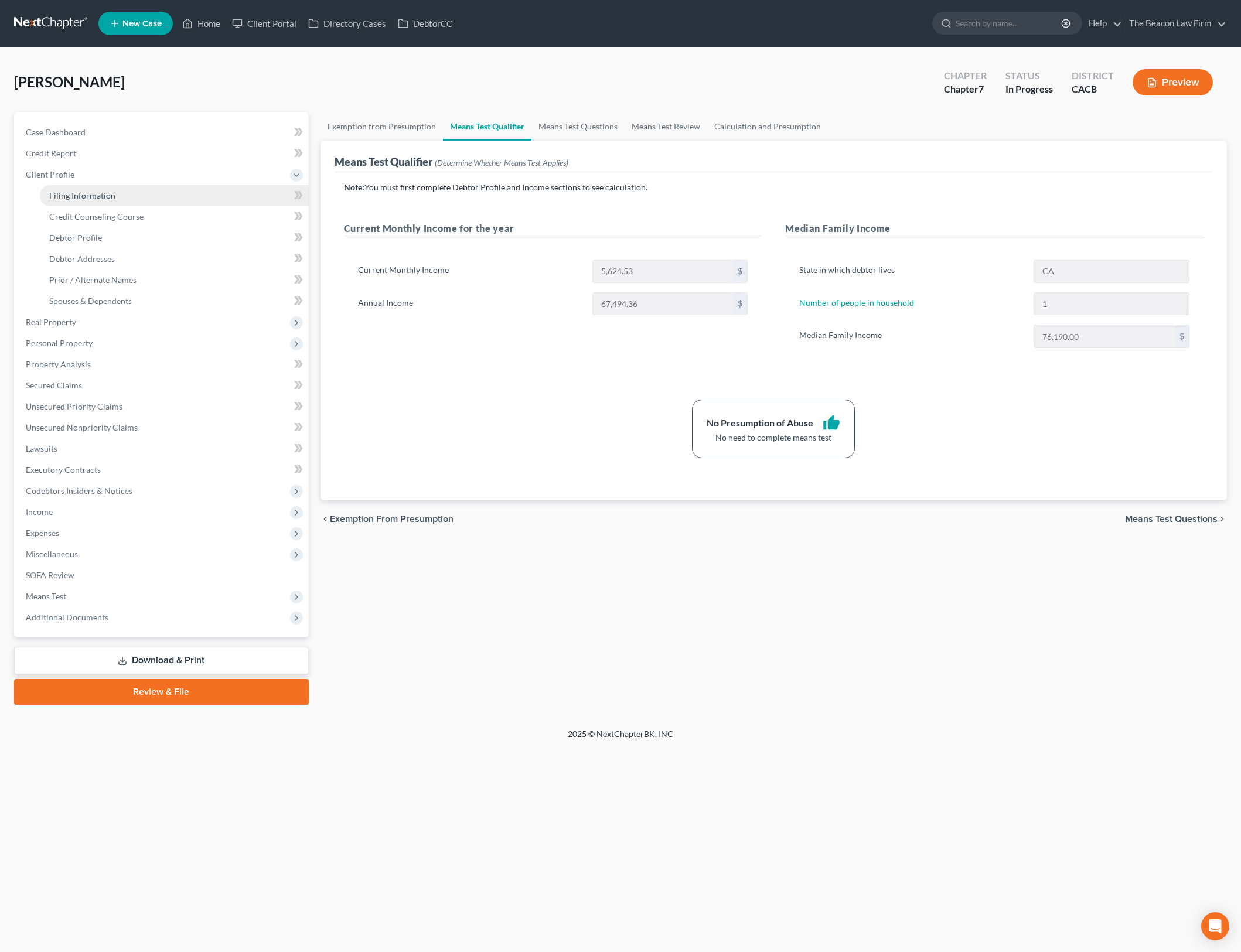
select select "4"
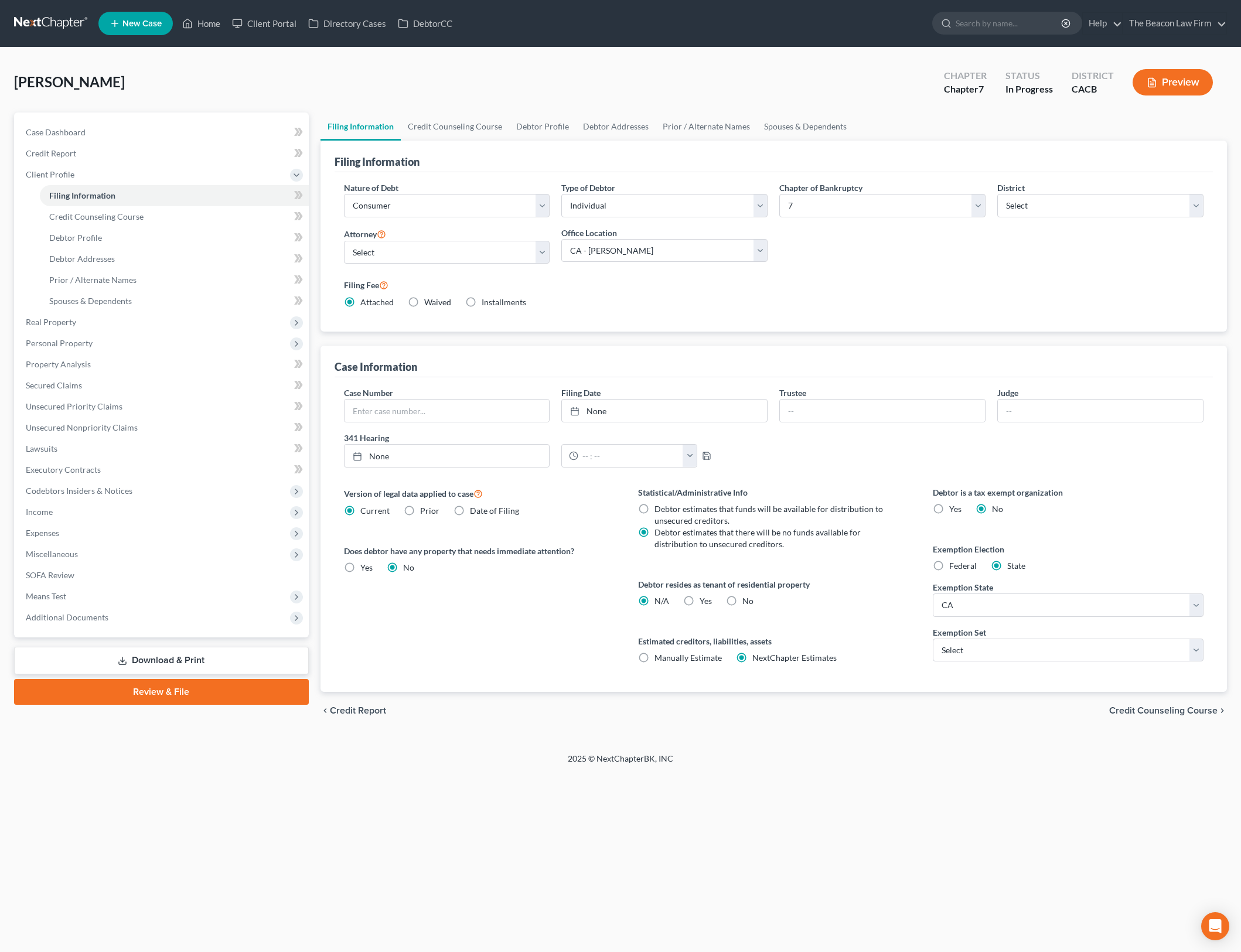
click at [700, 600] on label "Yes Yes" at bounding box center [706, 601] width 13 height 12
click at [704, 600] on input "Yes Yes" at bounding box center [708, 599] width 7 height 7
radio input "true"
radio input "false"
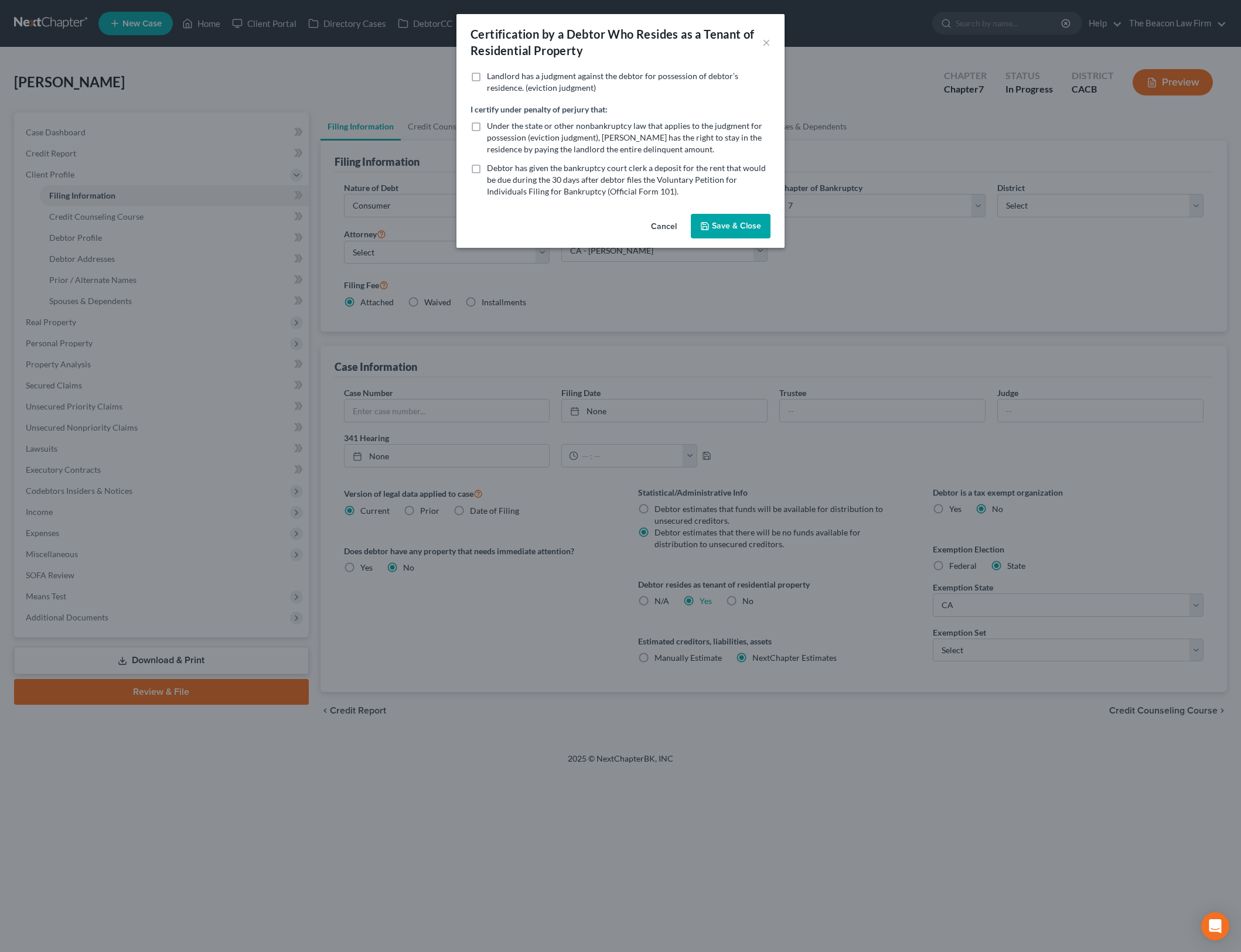
click at [727, 237] on button "Save & Close" at bounding box center [730, 226] width 80 height 25
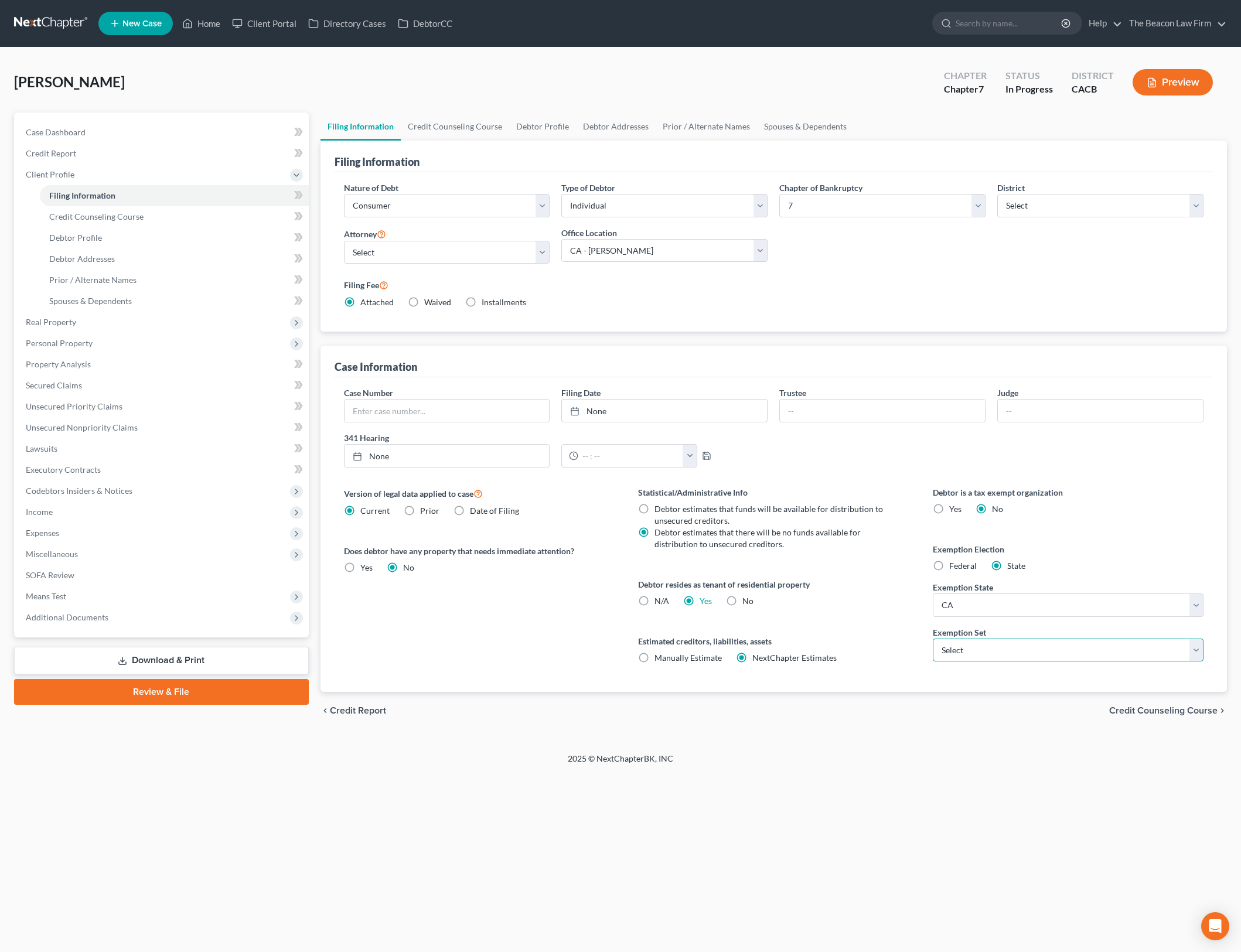
click at [1092, 654] on select "Select 703 704" at bounding box center [1068, 650] width 271 height 23
select select "0"
click at [933, 639] on select "Select 703 704" at bounding box center [1068, 650] width 271 height 23
click at [830, 810] on div "Home New Case Client Portal Directory Cases DebtorCC The Beacon Law Firm gerald…" at bounding box center [620, 476] width 1241 height 952
click at [202, 217] on link "Credit Counseling Course" at bounding box center [174, 217] width 269 height 21
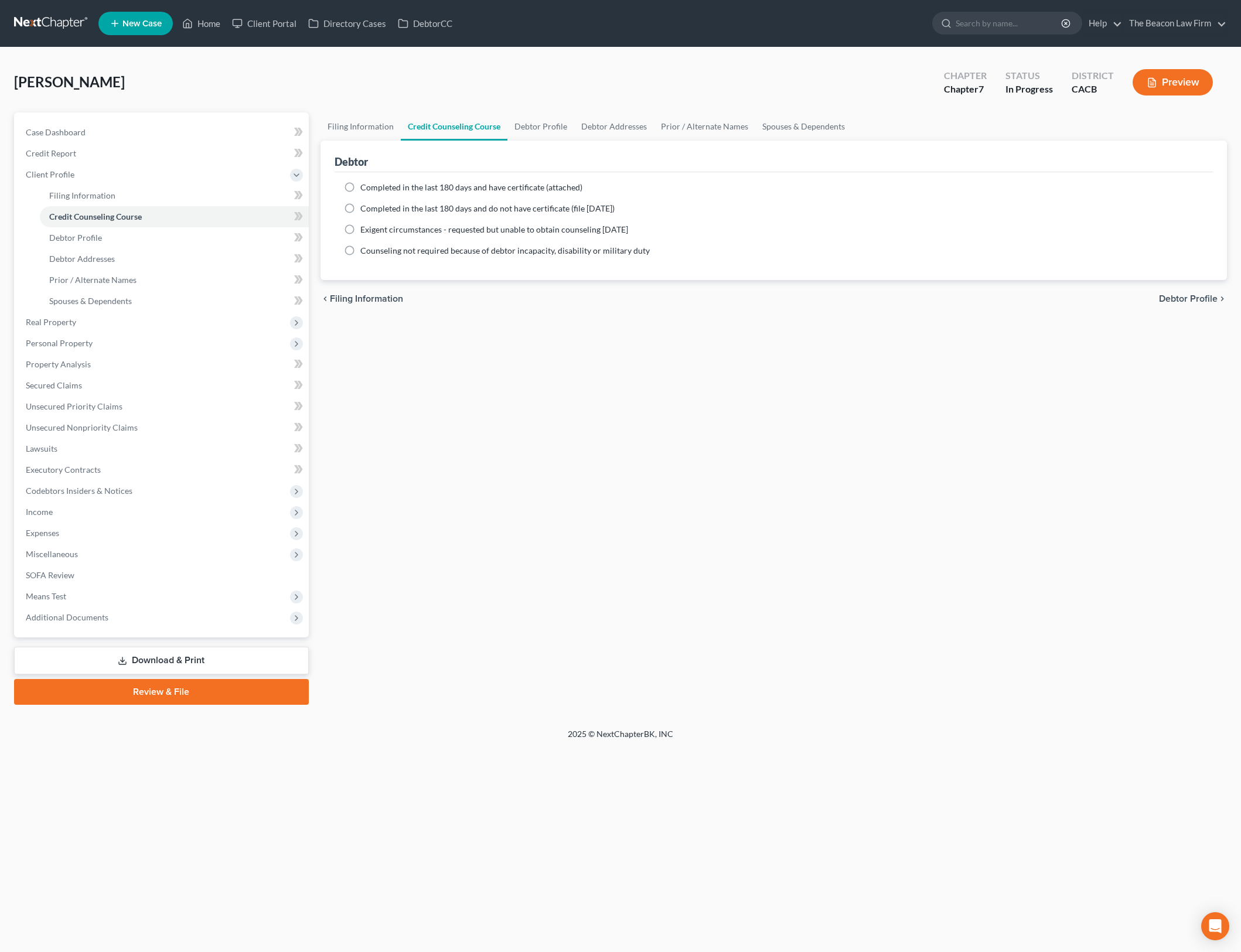
click at [388, 206] on span "Completed in the last 180 days and do not have certificate (file within 14 days)" at bounding box center [488, 208] width 255 height 10
click at [373, 206] on input "Completed in the last 180 days and do not have certificate (file within 14 days)" at bounding box center [369, 206] width 7 height 7
radio input "true"
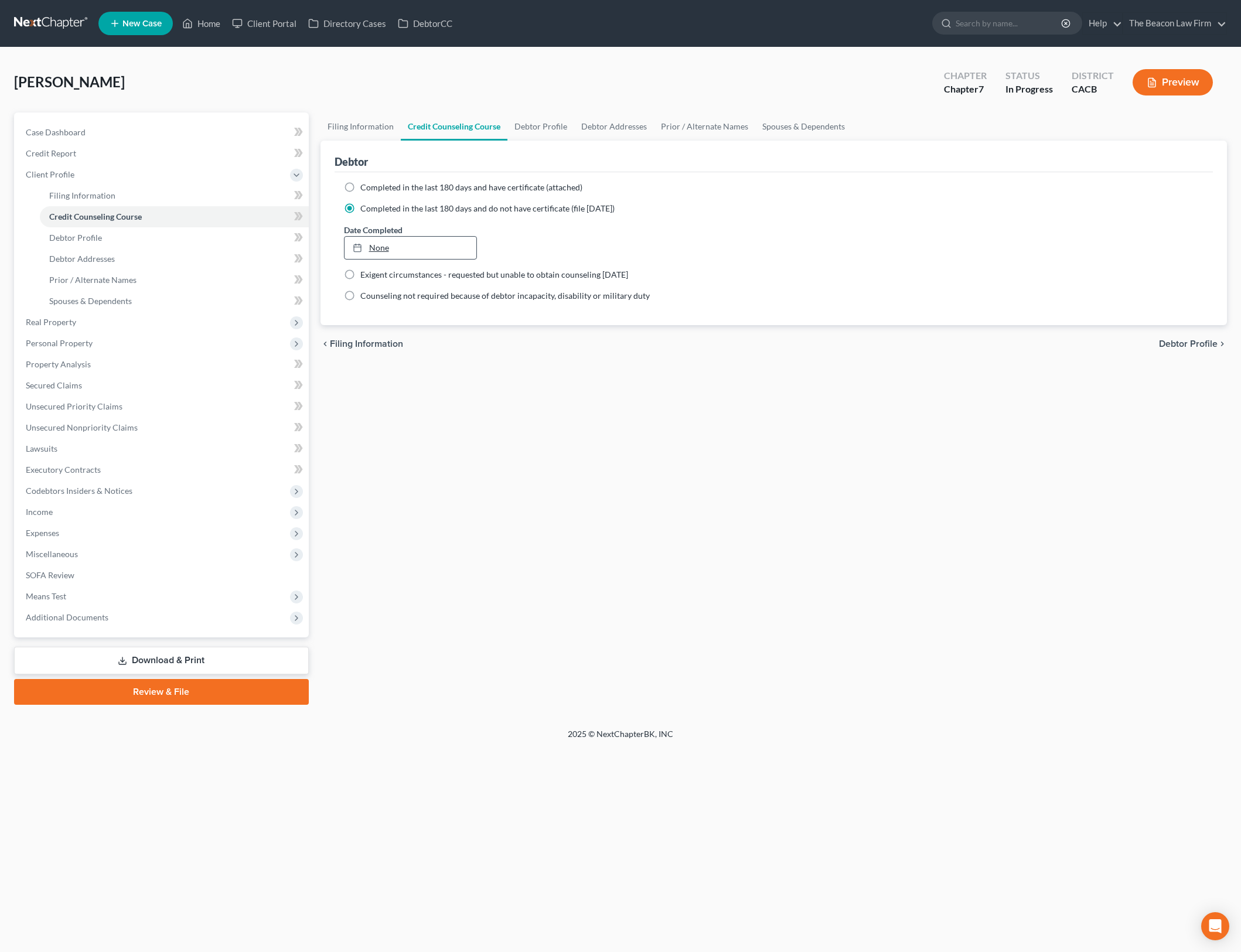
click at [384, 244] on link "None" at bounding box center [411, 248] width 133 height 22
type input "9/17/2025"
click at [627, 488] on div "Filing Information Credit Counseling Course Debtor Profile Debtor Addresses Pri…" at bounding box center [774, 409] width 919 height 592
click at [299, 213] on icon at bounding box center [299, 216] width 5 height 8
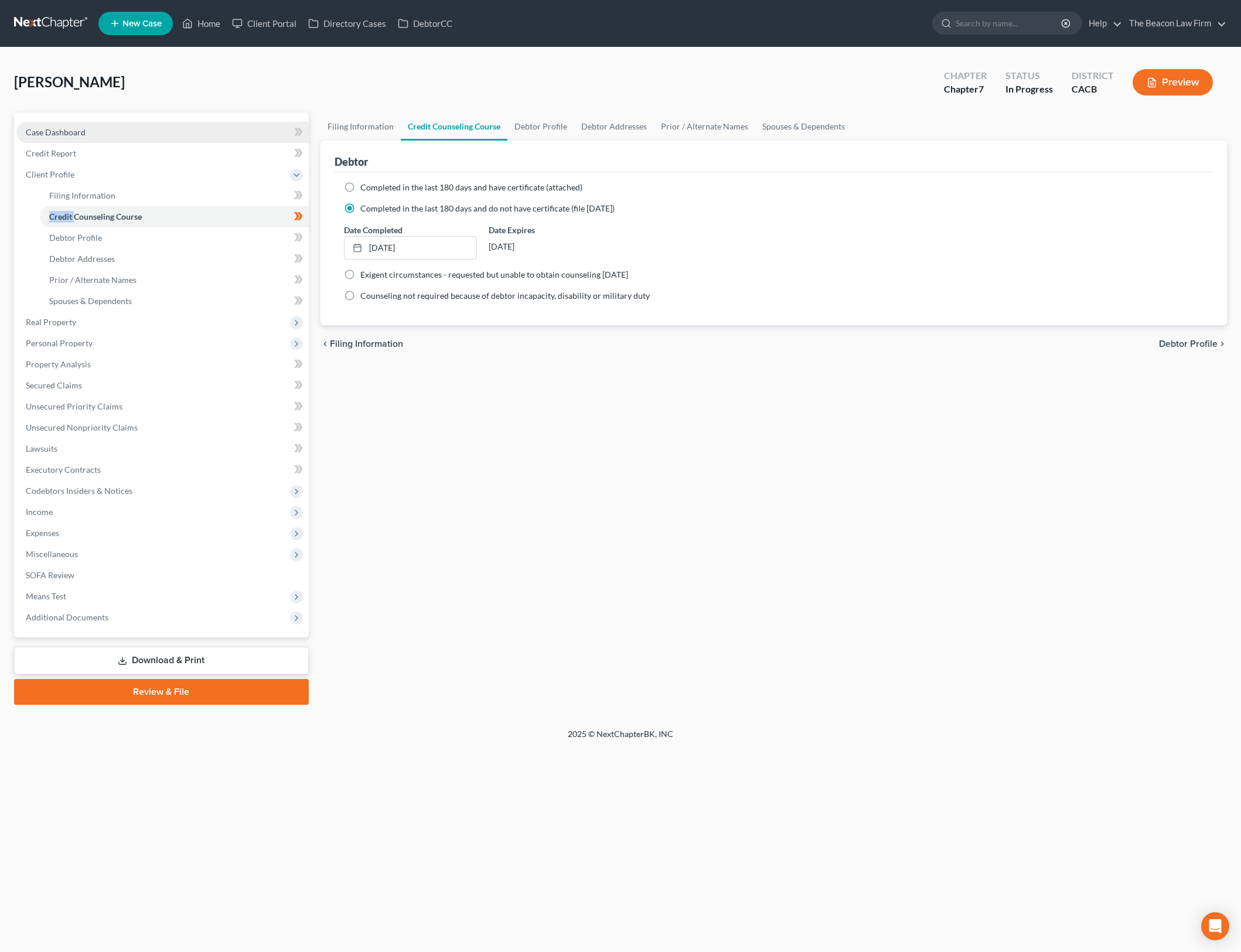
click at [220, 127] on link "Case Dashboard" at bounding box center [162, 132] width 293 height 21
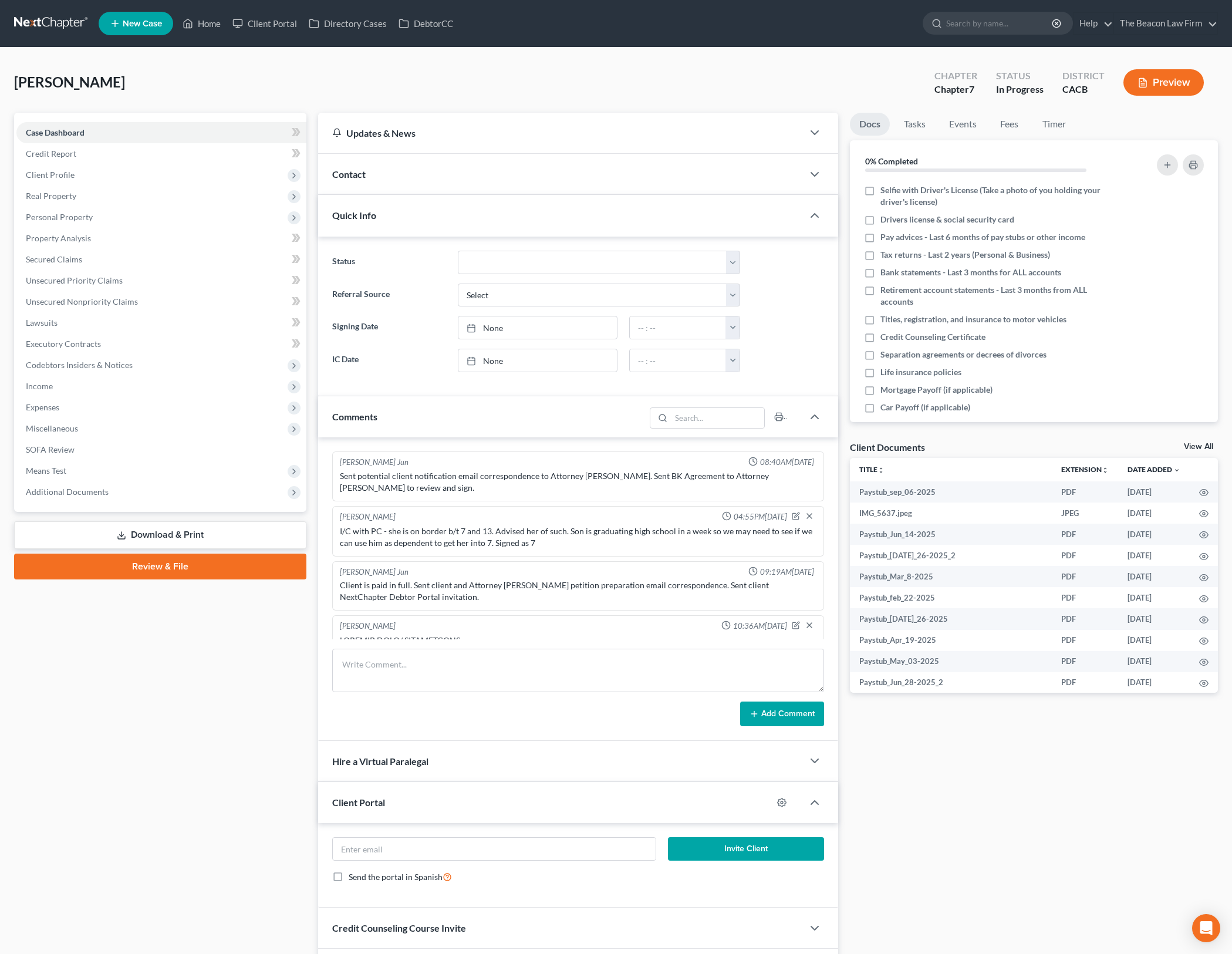
scroll to position [1105, 0]
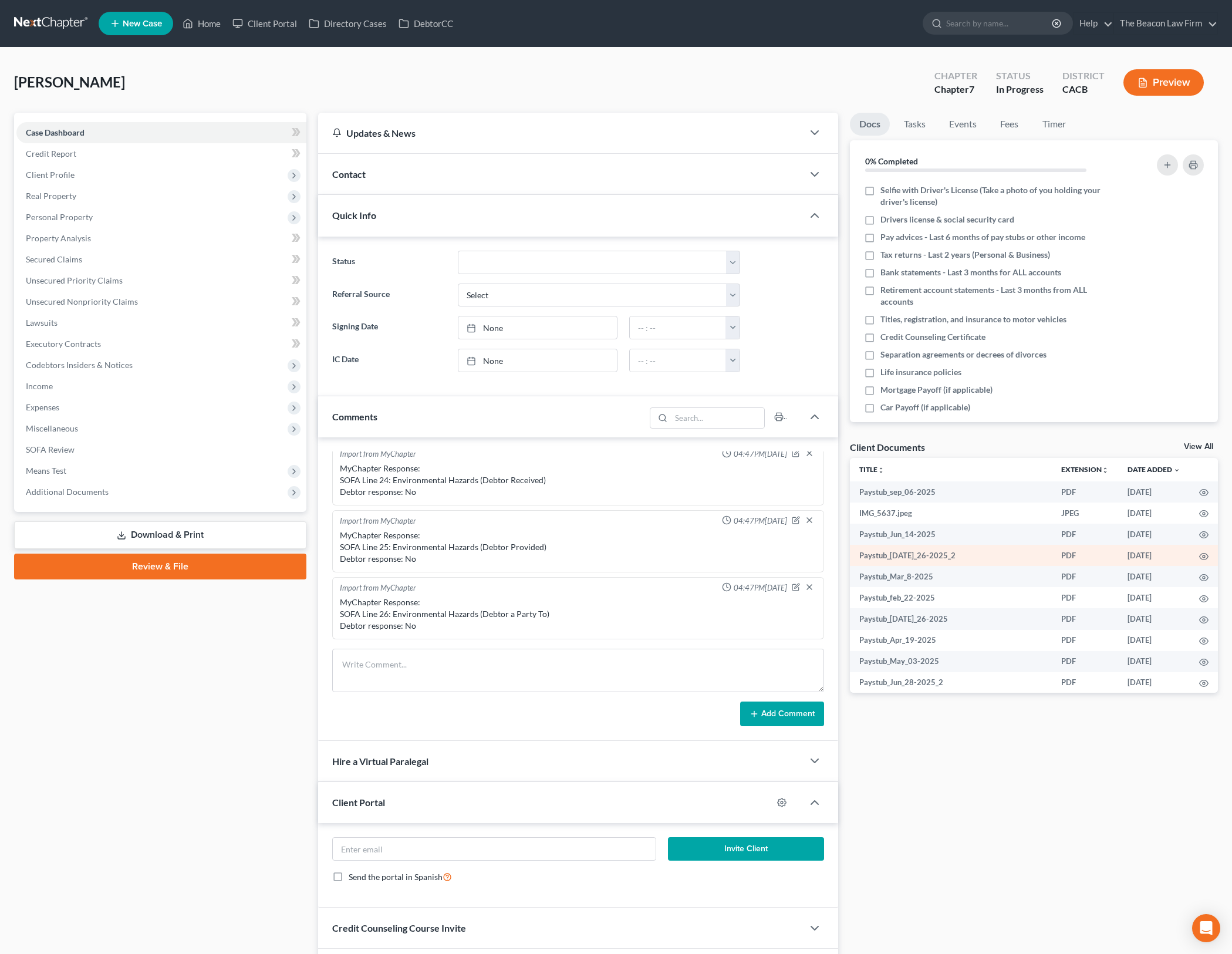
click at [1190, 446] on link "View All" at bounding box center [1198, 447] width 29 height 8
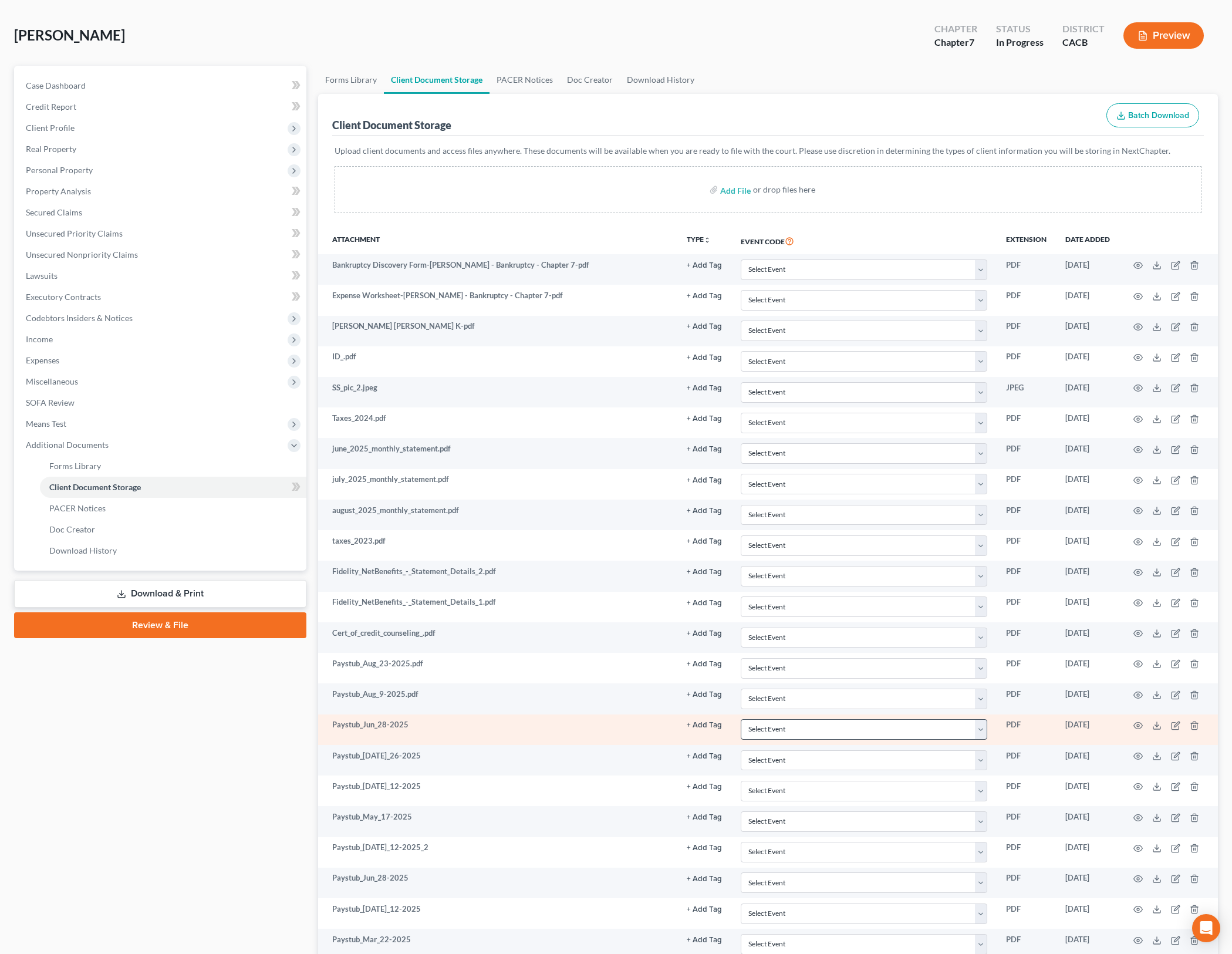
scroll to position [294, 0]
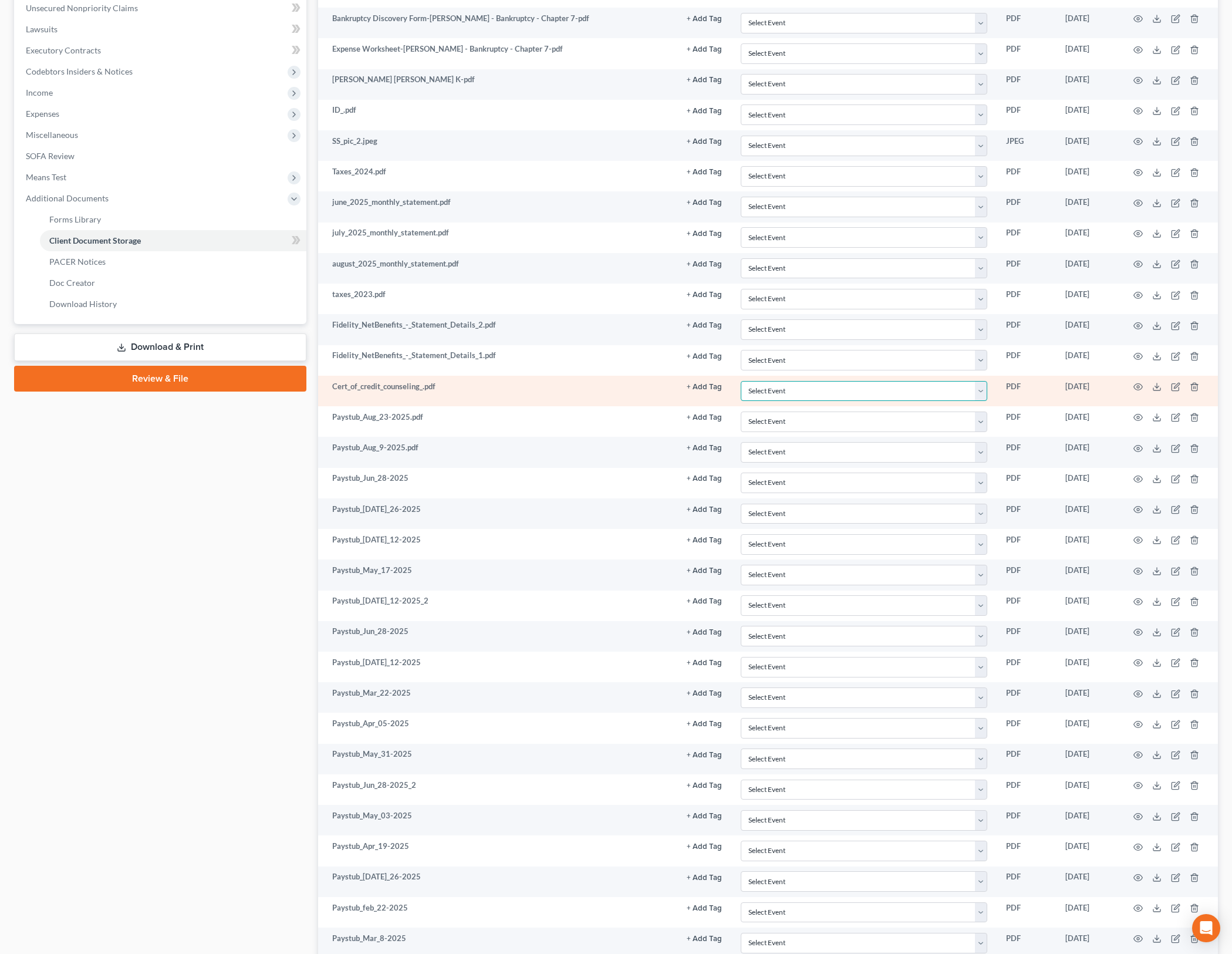
click at [969, 385] on select "Select Event Amended Chapter 11 Plan Amended Chapter 11 Small Business Plan Ame…" at bounding box center [864, 392] width 247 height 21
select select "10"
click at [741, 381] on select "Select Event Amended Chapter 11 Plan Amended Chapter 11 Small Business Plan Ame…" at bounding box center [864, 392] width 247 height 21
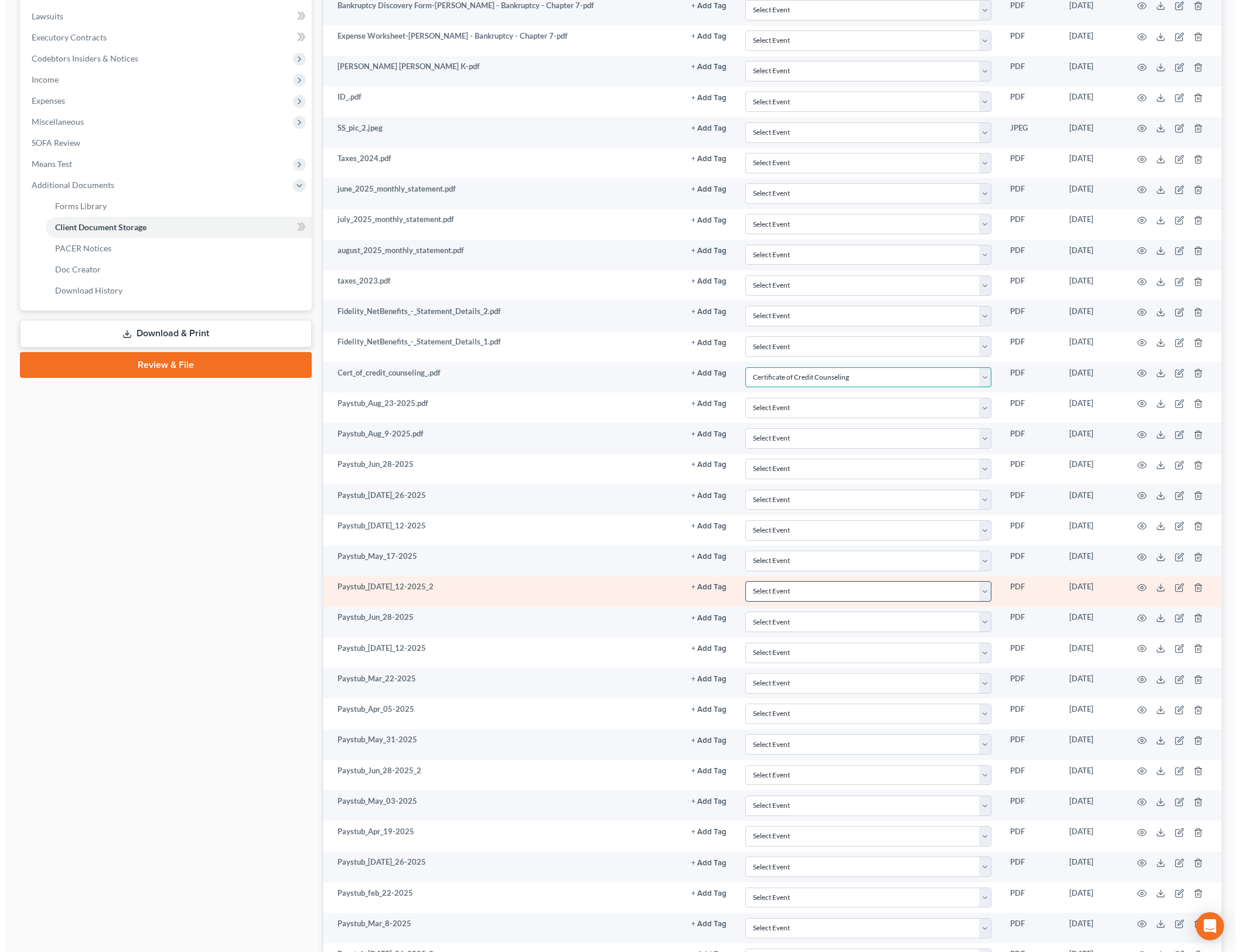
scroll to position [511, 0]
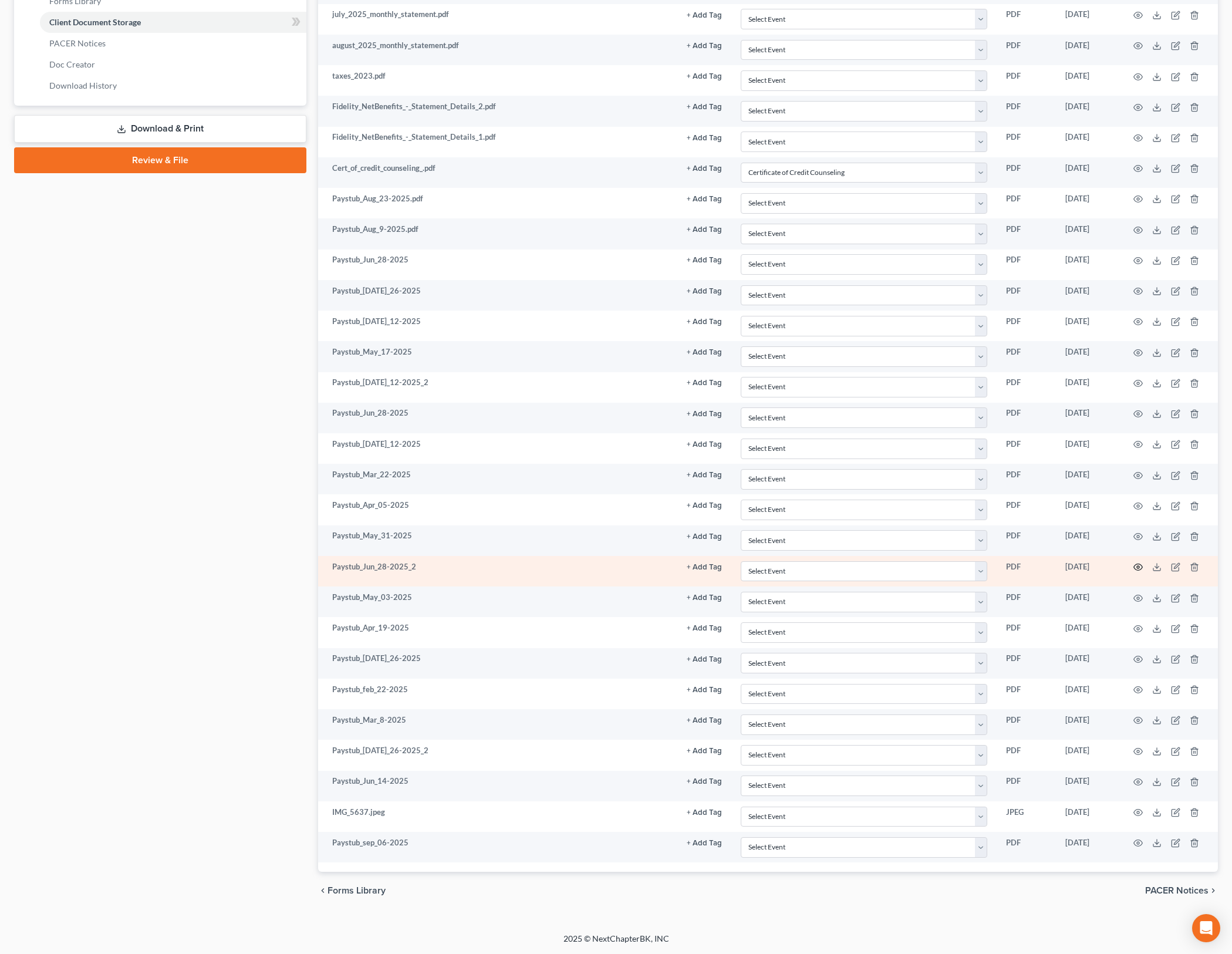
click at [1138, 566] on circle "button" at bounding box center [1138, 567] width 2 height 2
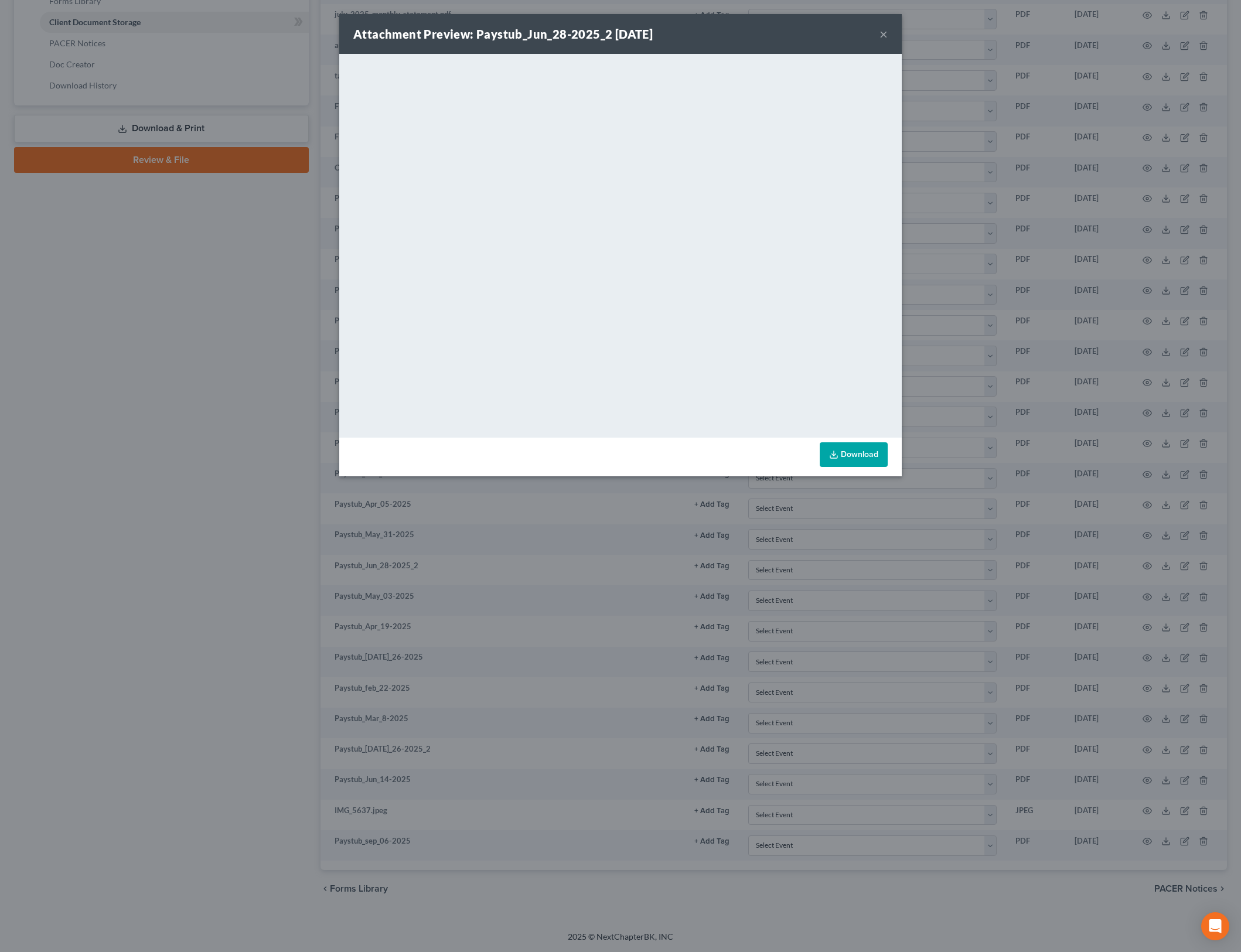
click at [888, 32] on div "Attachment Preview: Paystub_Jun_28-2025_2 09/17/2025 ×" at bounding box center [621, 34] width 563 height 40
click at [887, 35] on div "Attachment Preview: Paystub_Jun_28-2025_2 09/17/2025 ×" at bounding box center [621, 34] width 563 height 40
click at [883, 36] on button "×" at bounding box center [884, 33] width 8 height 14
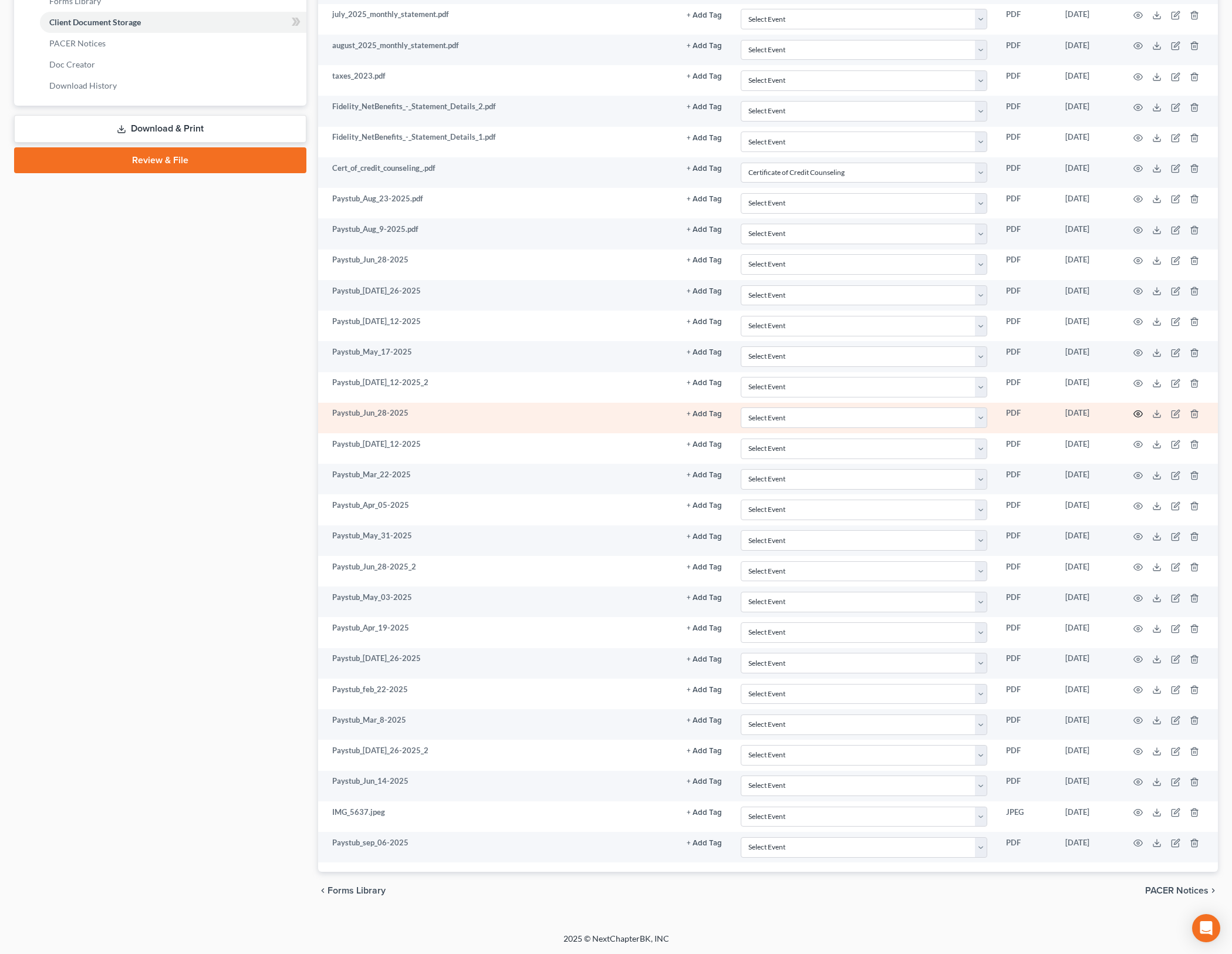
click at [1136, 415] on icon "button" at bounding box center [1138, 414] width 10 height 10
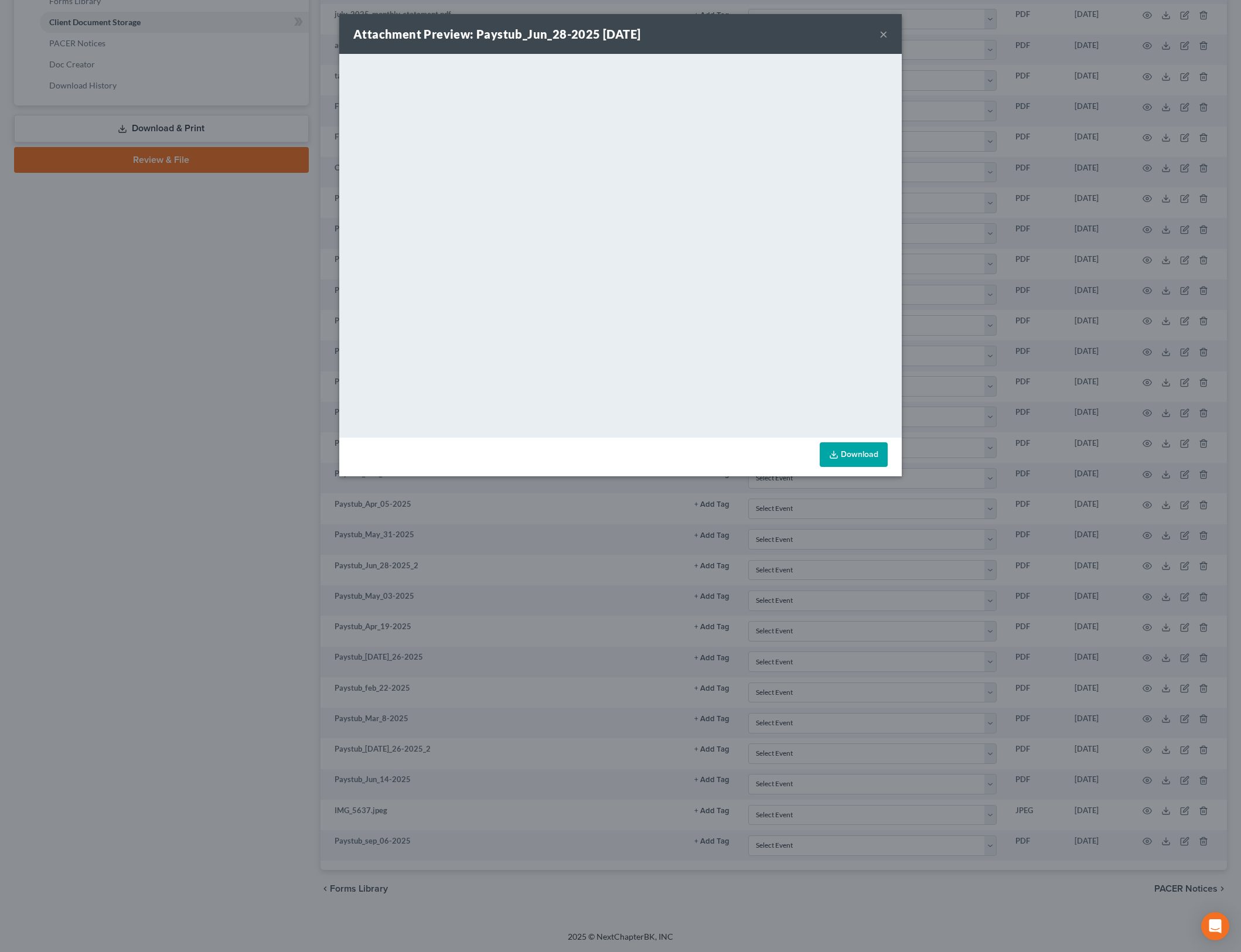
click at [884, 32] on button "×" at bounding box center [884, 33] width 8 height 14
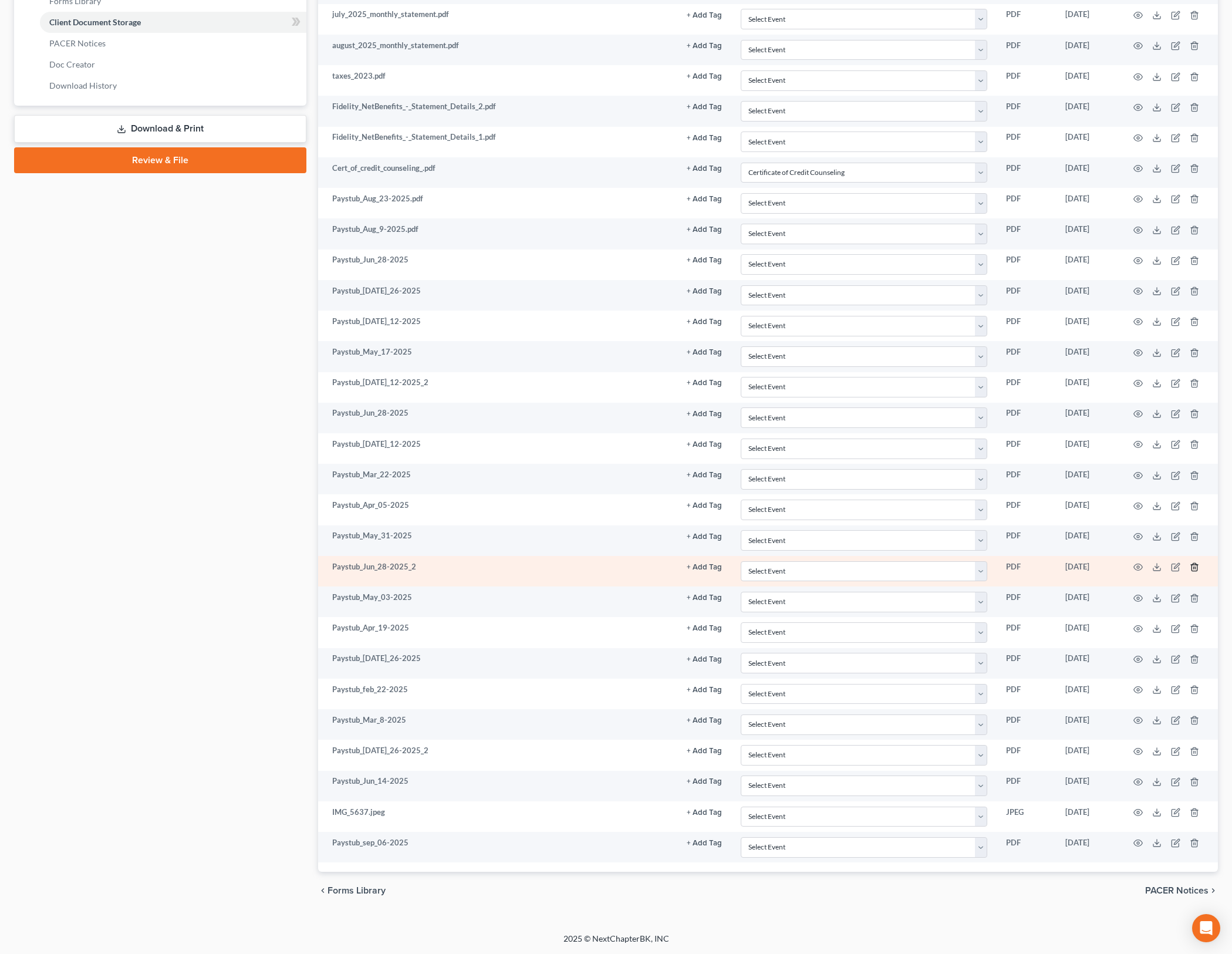
click at [1191, 564] on icon "button" at bounding box center [1195, 567] width 10 height 10
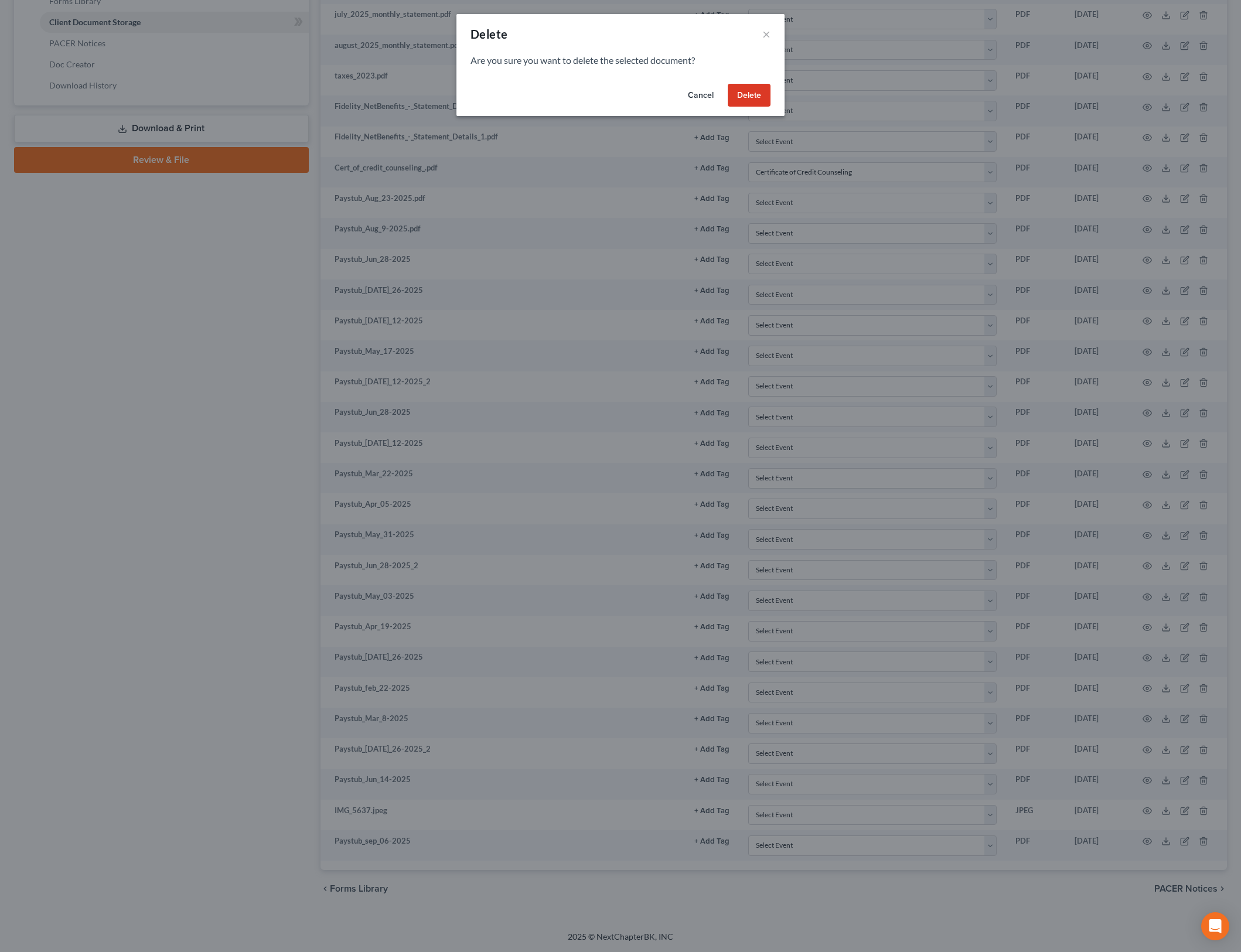
click at [761, 98] on button "Delete" at bounding box center [749, 95] width 42 height 23
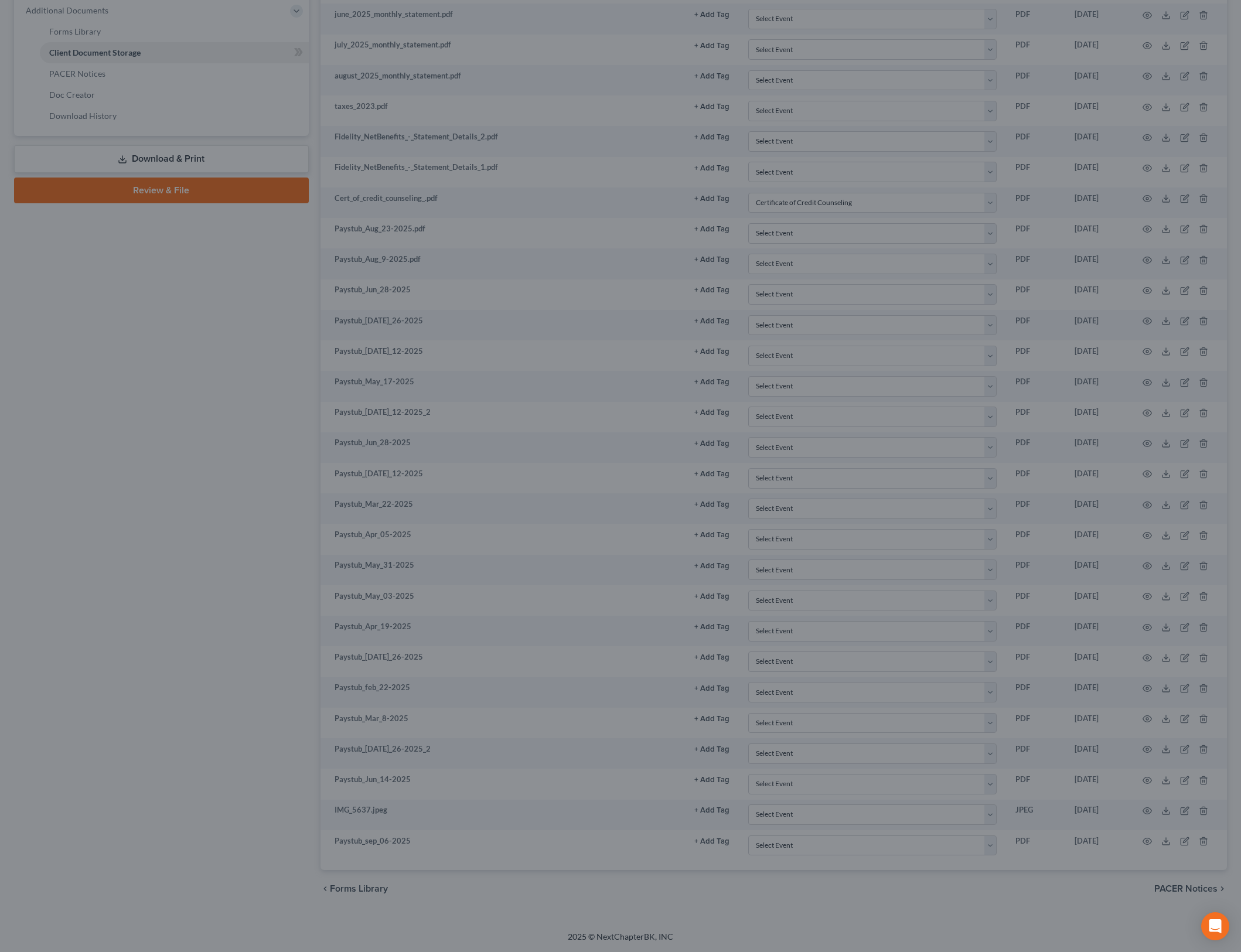
scroll to position [480, 0]
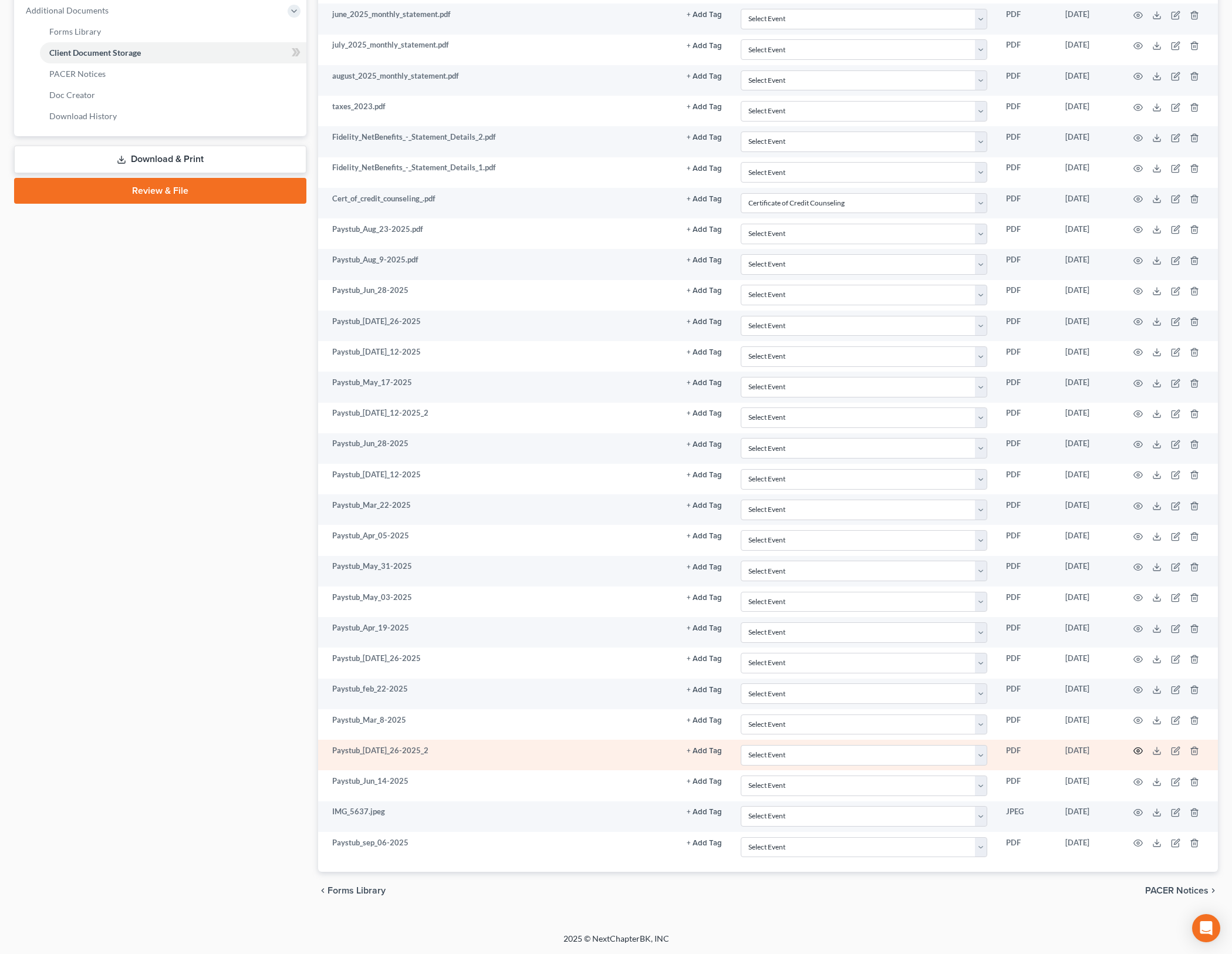
click at [1137, 748] on icon "button" at bounding box center [1139, 751] width 9 height 7
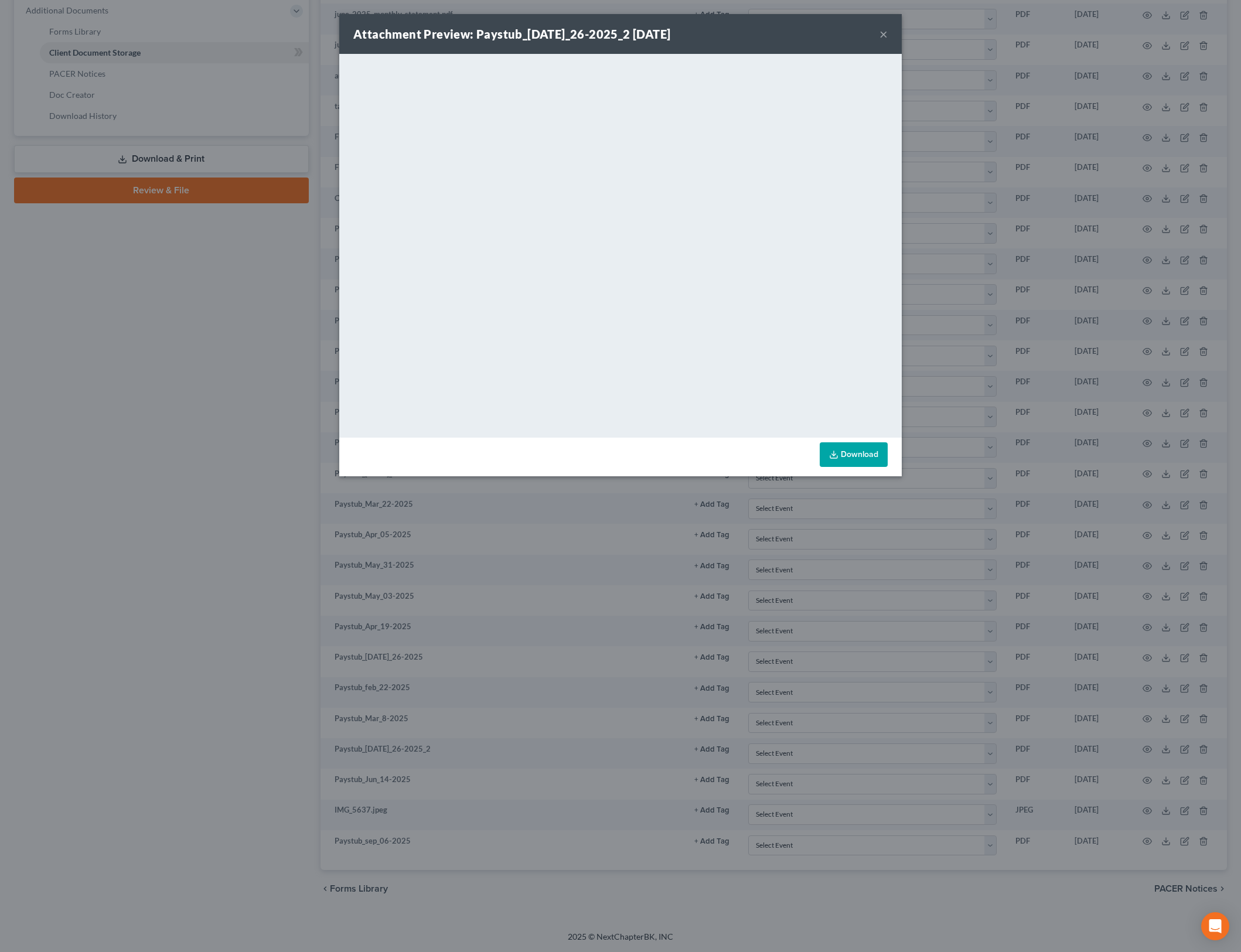
click at [883, 34] on button "×" at bounding box center [884, 33] width 8 height 14
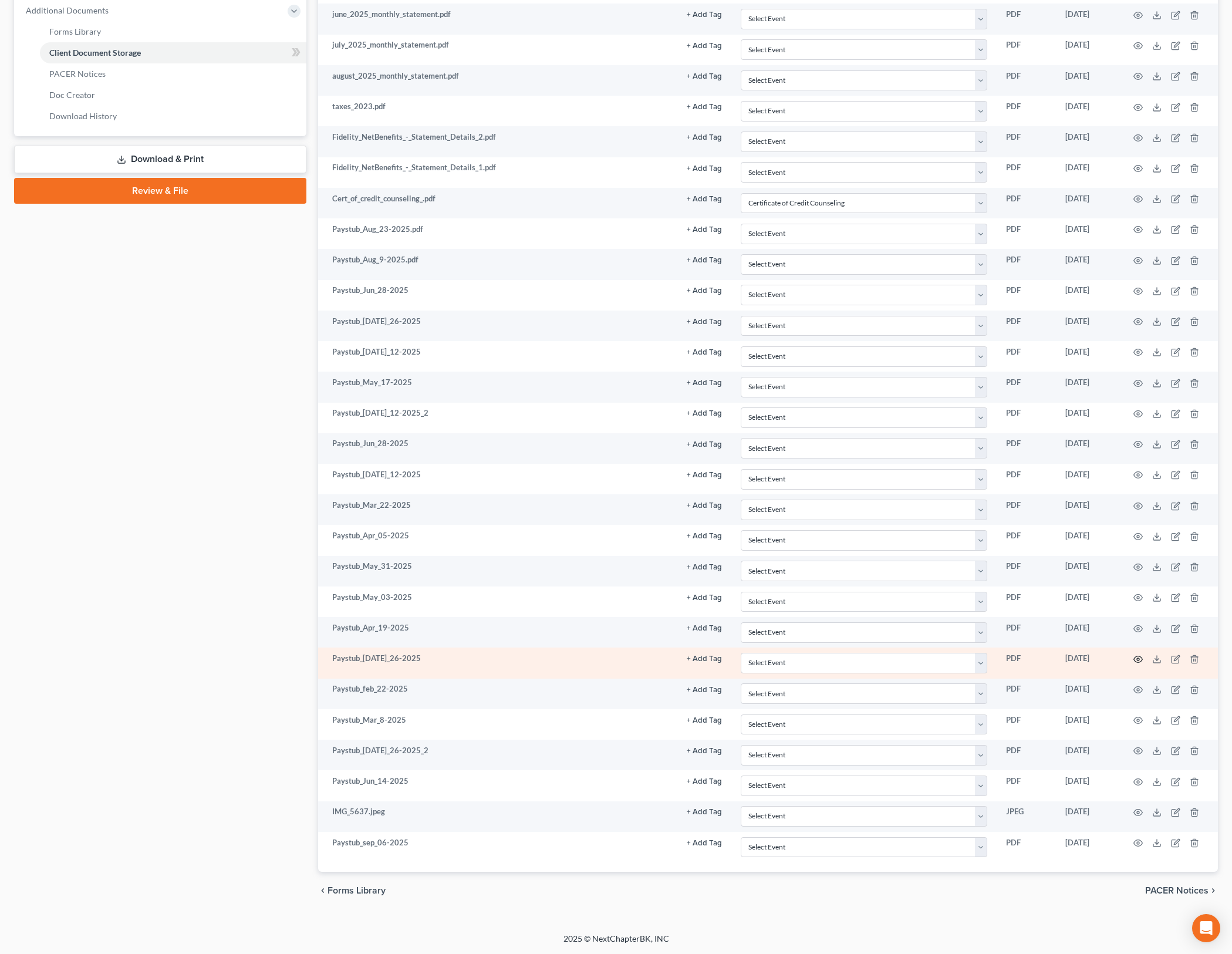
click at [1137, 656] on icon "button" at bounding box center [1138, 659] width 10 height 10
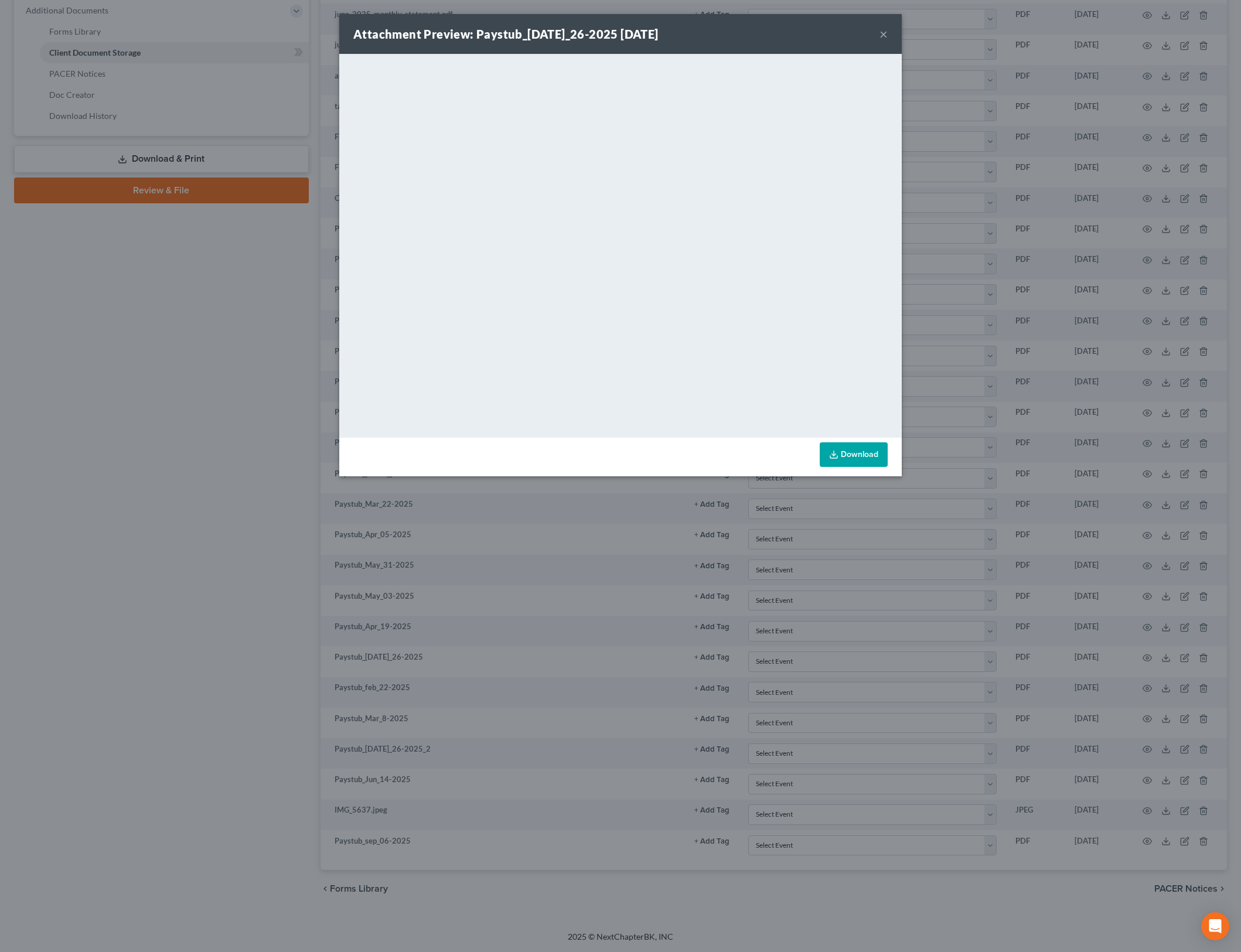
click at [881, 33] on button "×" at bounding box center [884, 33] width 8 height 14
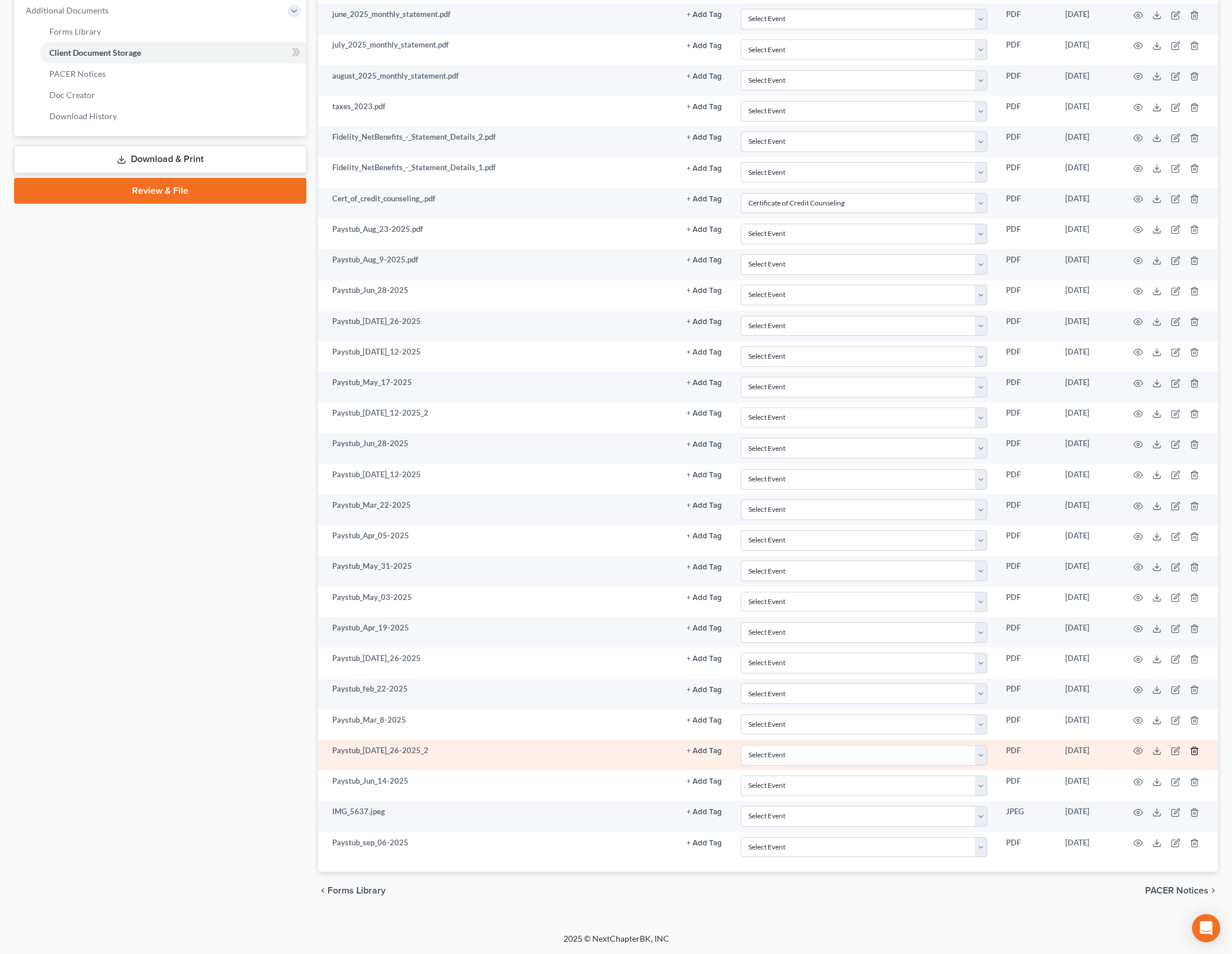
click at [1193, 750] on icon "button" at bounding box center [1195, 750] width 10 height 10
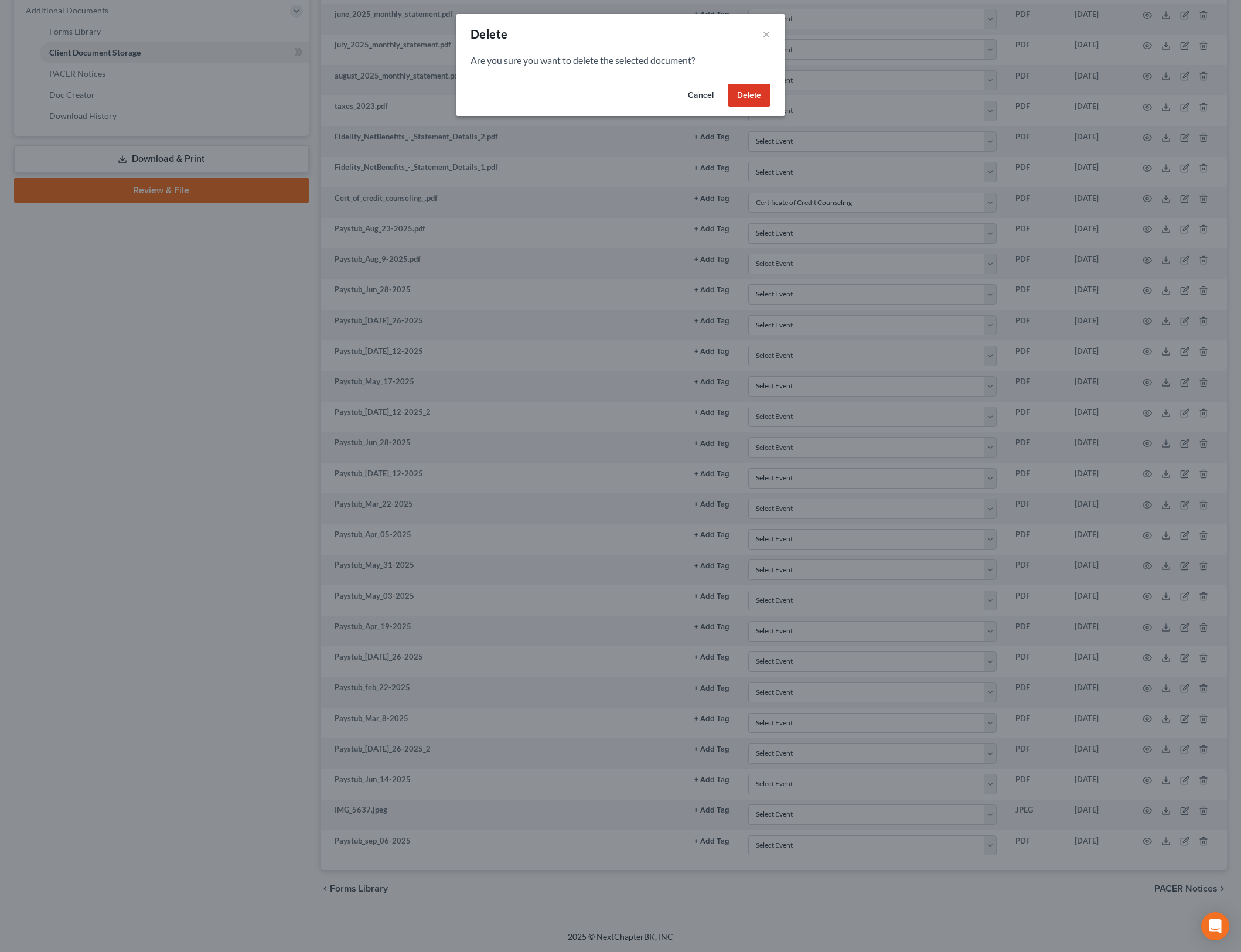
click at [767, 98] on button "Delete" at bounding box center [749, 95] width 42 height 23
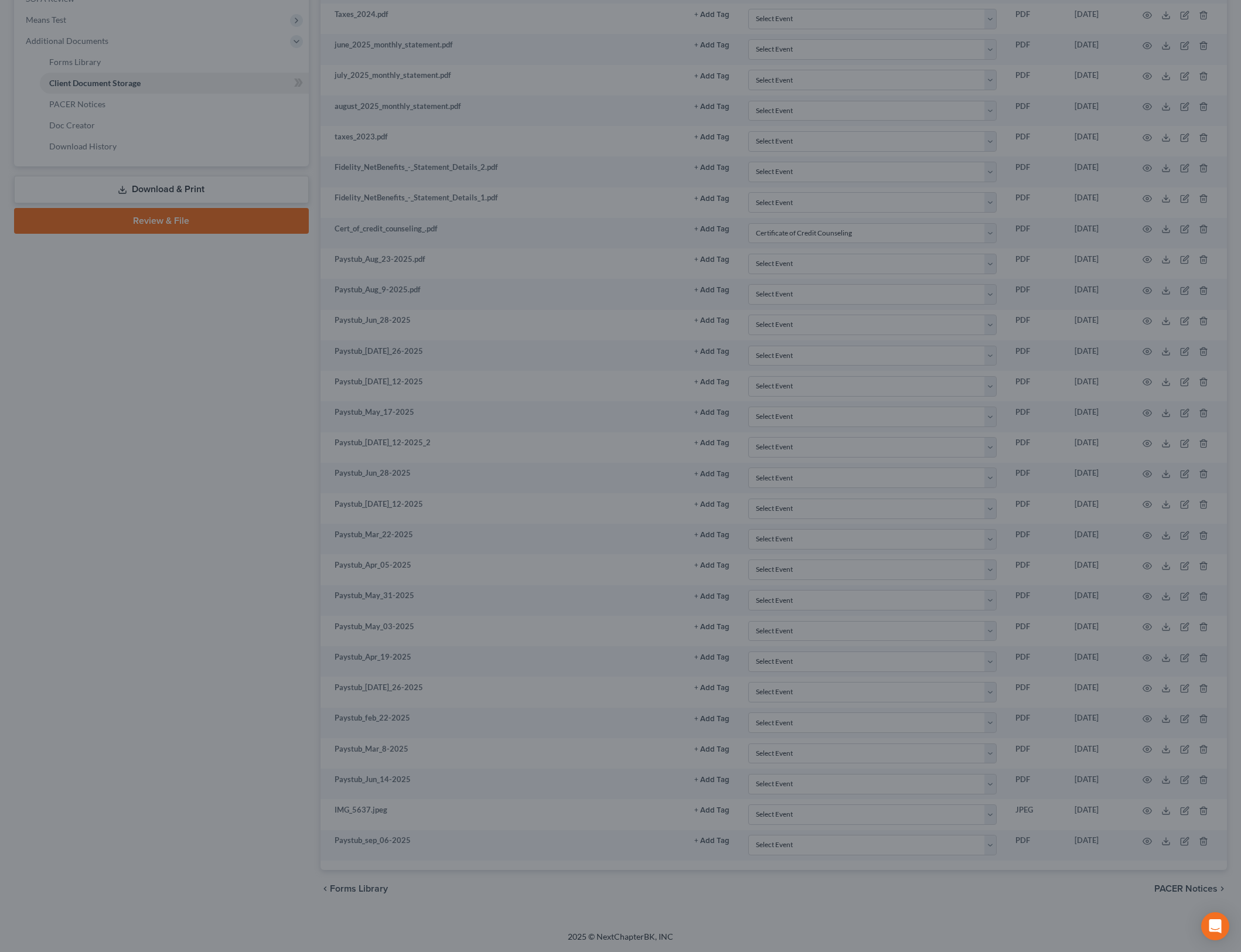
scroll to position [450, 0]
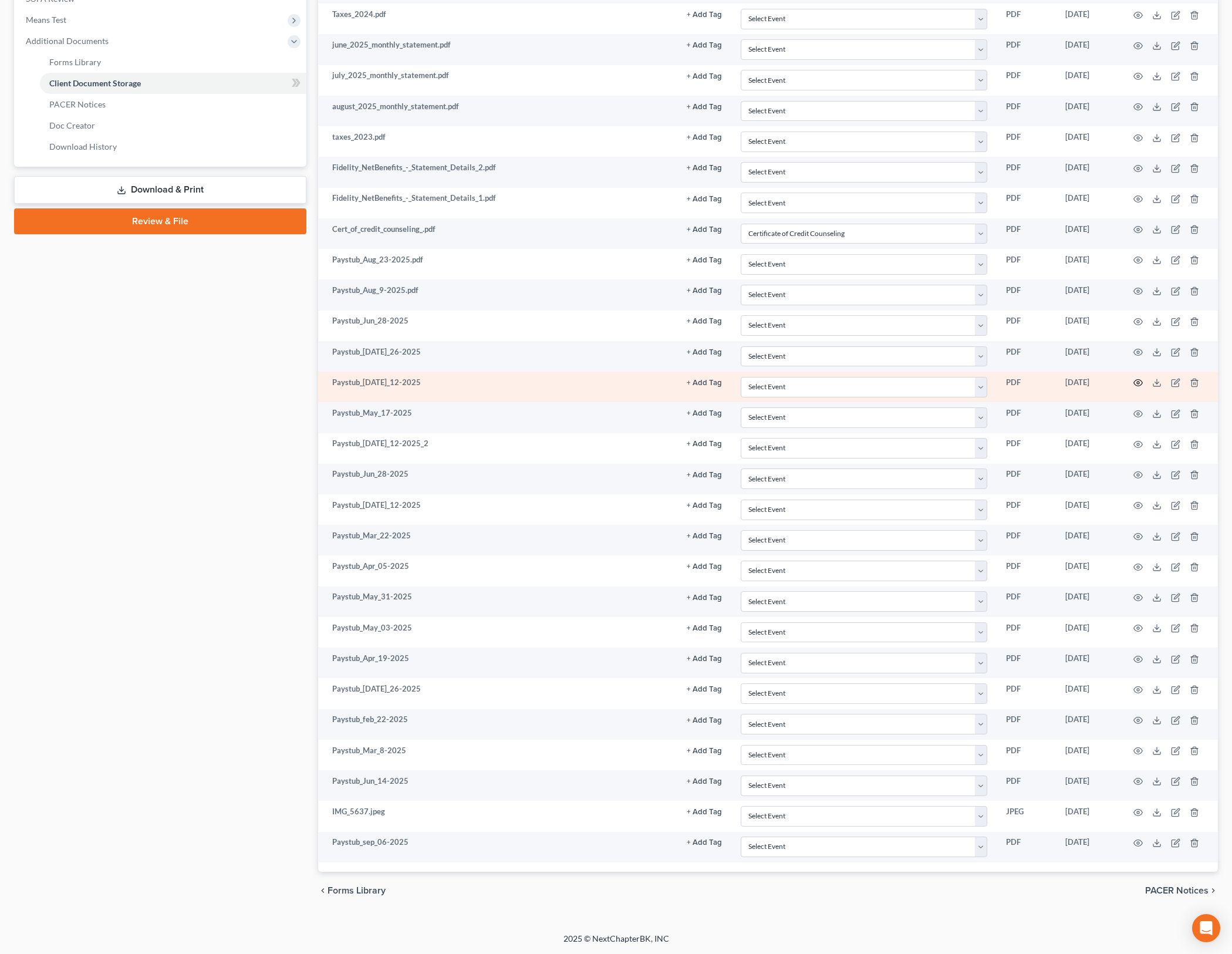
click at [1140, 382] on icon "button" at bounding box center [1138, 383] width 10 height 10
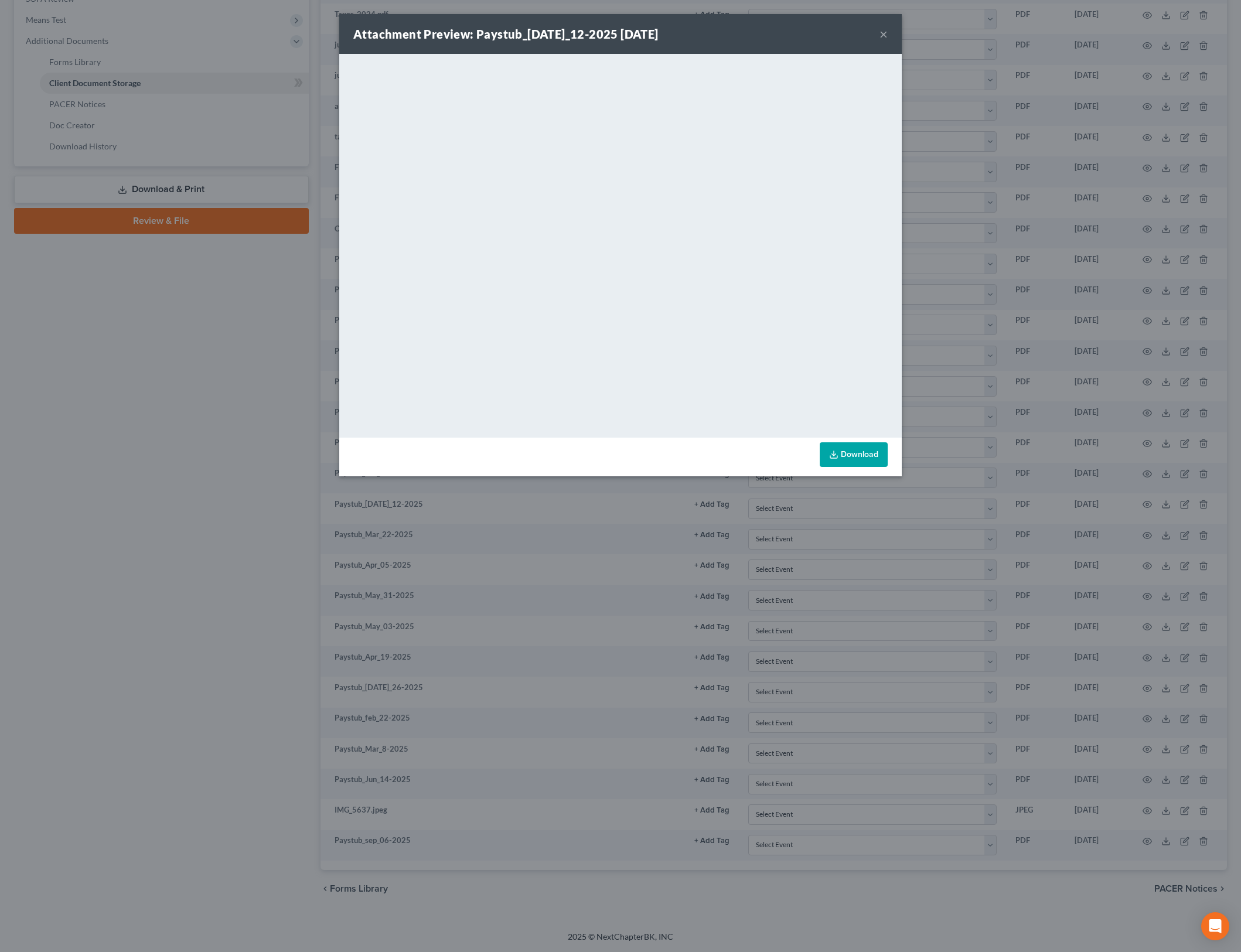
click at [883, 33] on button "×" at bounding box center [884, 33] width 8 height 14
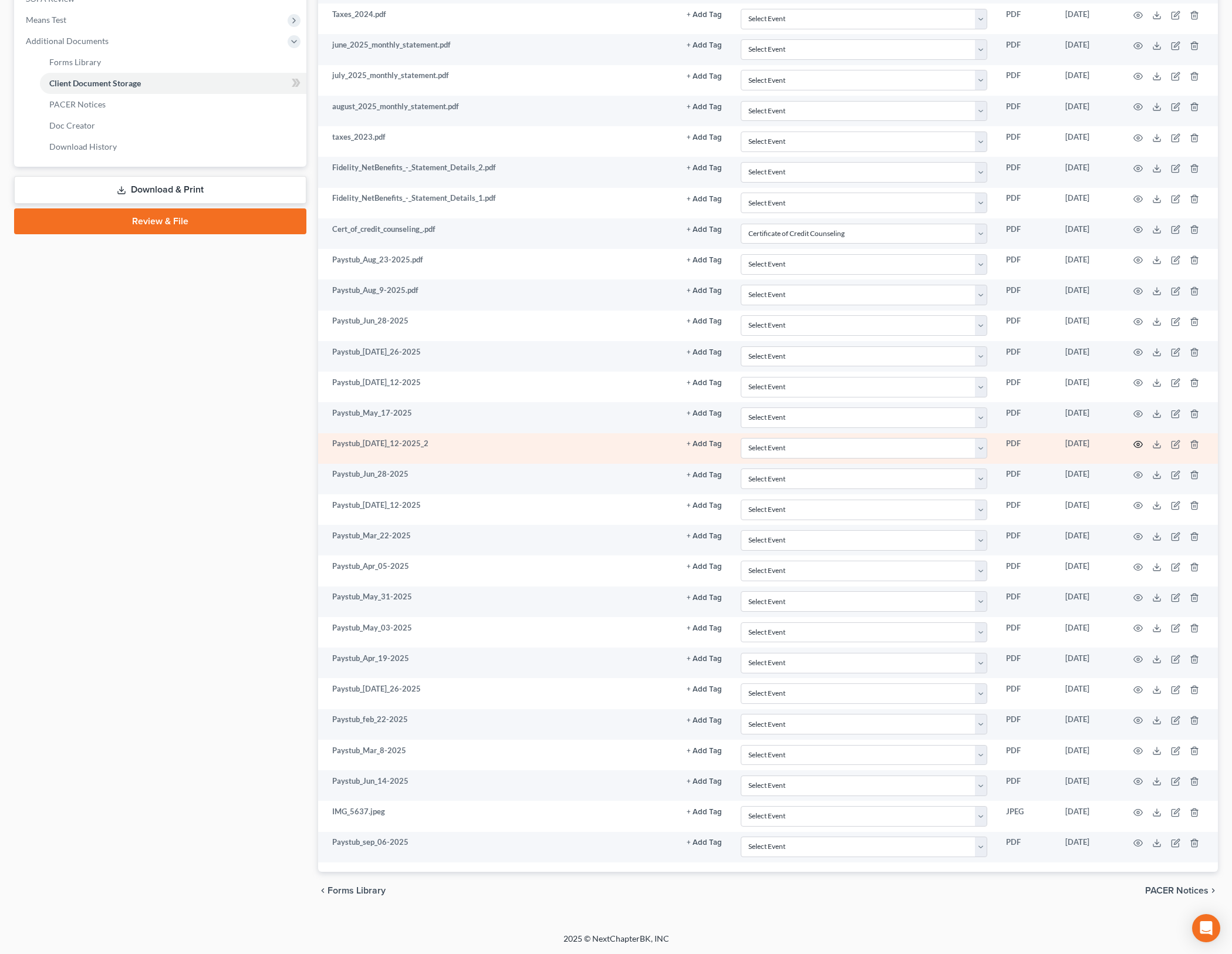
click at [1137, 447] on icon "button" at bounding box center [1139, 445] width 9 height 7
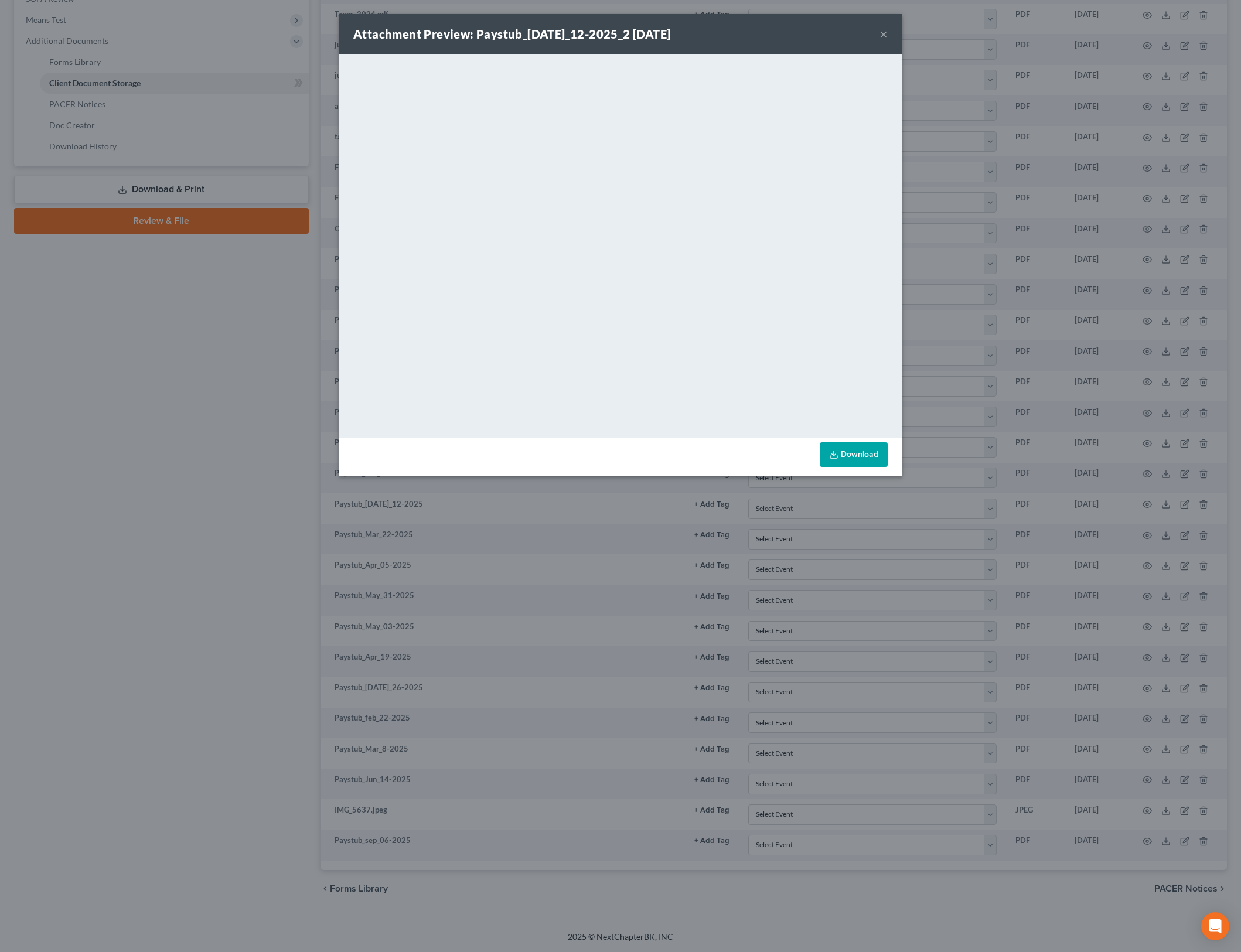
drag, startPoint x: 882, startPoint y: 31, endPoint x: 1133, endPoint y: 399, distance: 445.4
click at [882, 32] on button "×" at bounding box center [884, 33] width 8 height 14
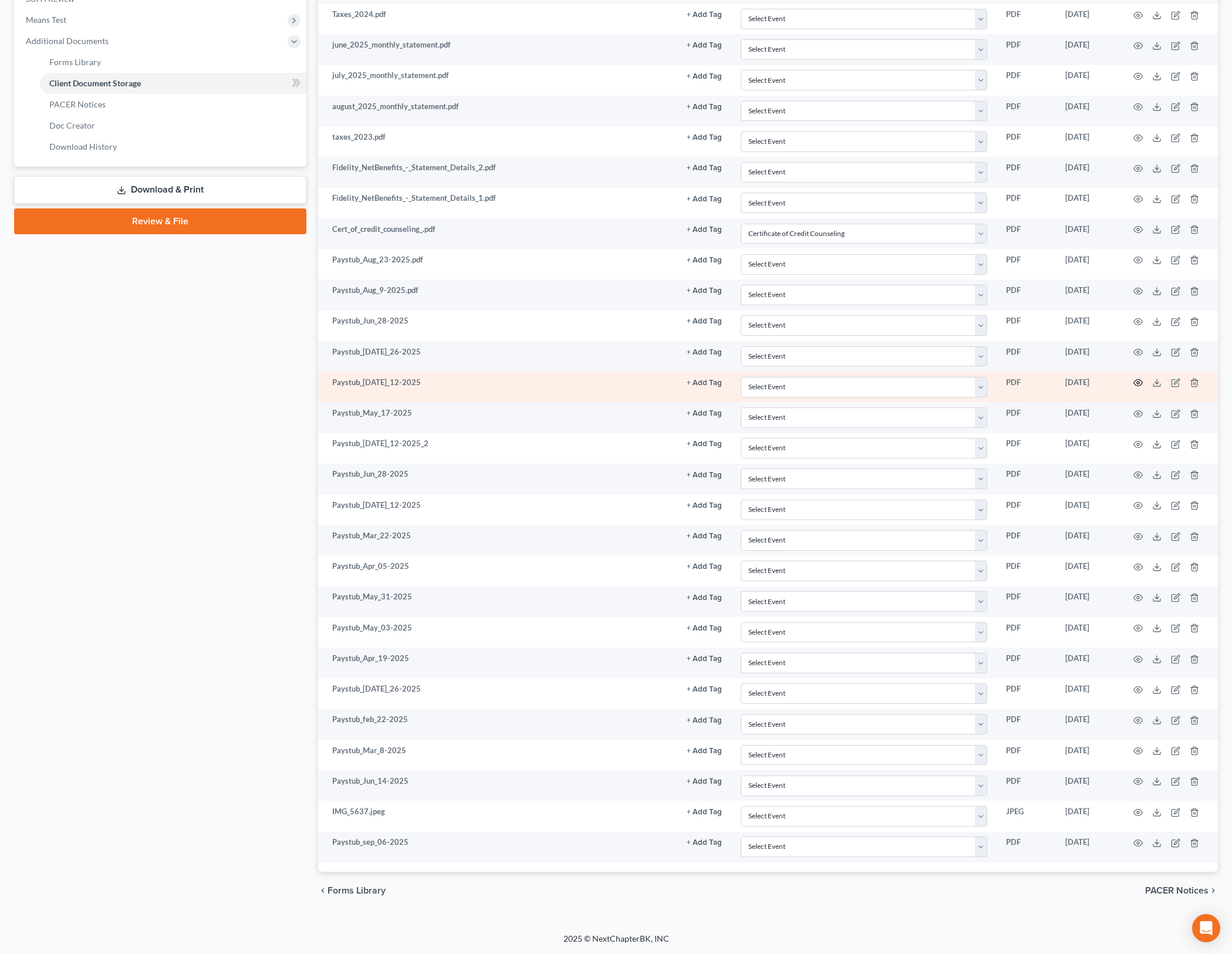
click at [1134, 382] on icon "button" at bounding box center [1138, 383] width 10 height 10
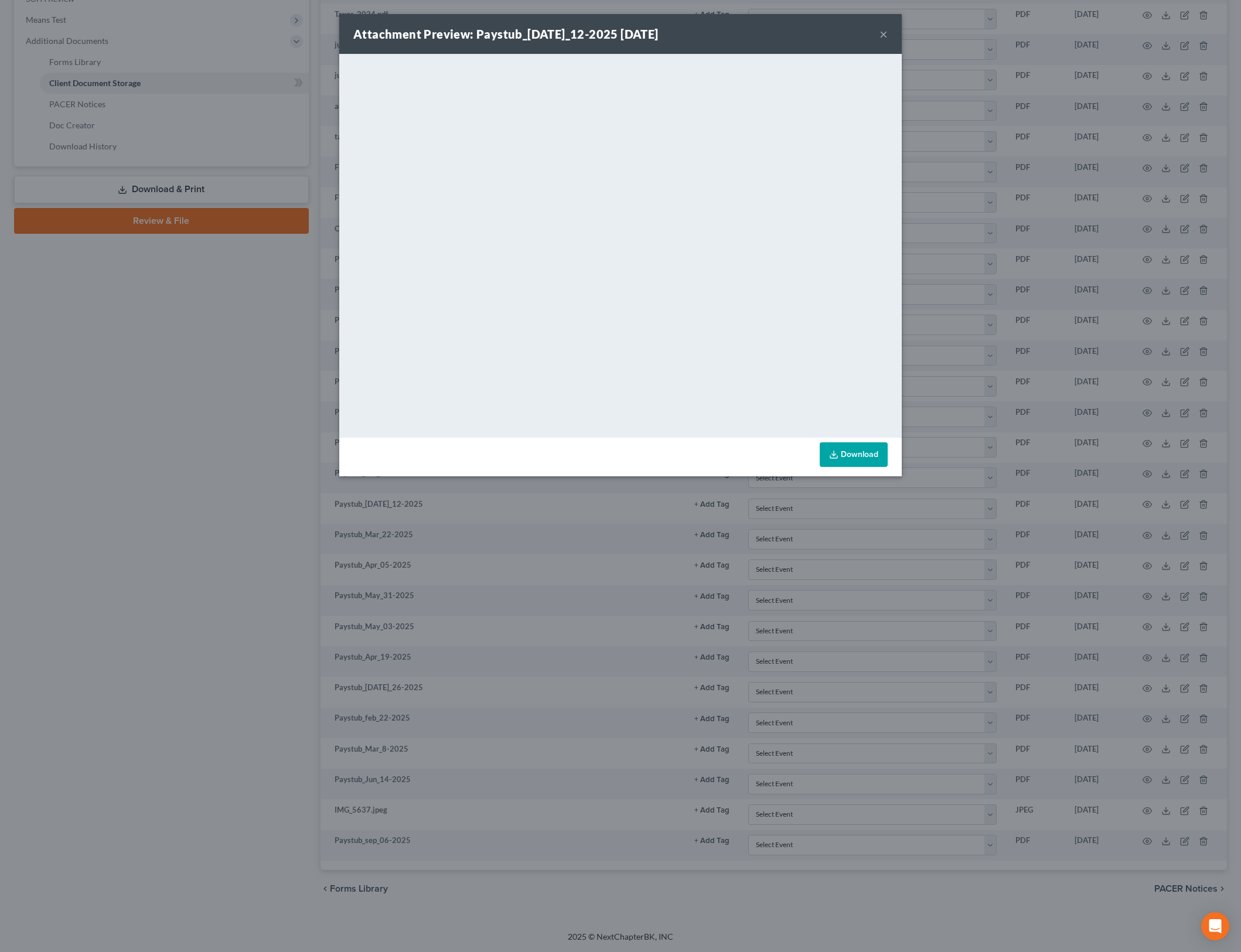
click at [885, 33] on button "×" at bounding box center [884, 33] width 8 height 14
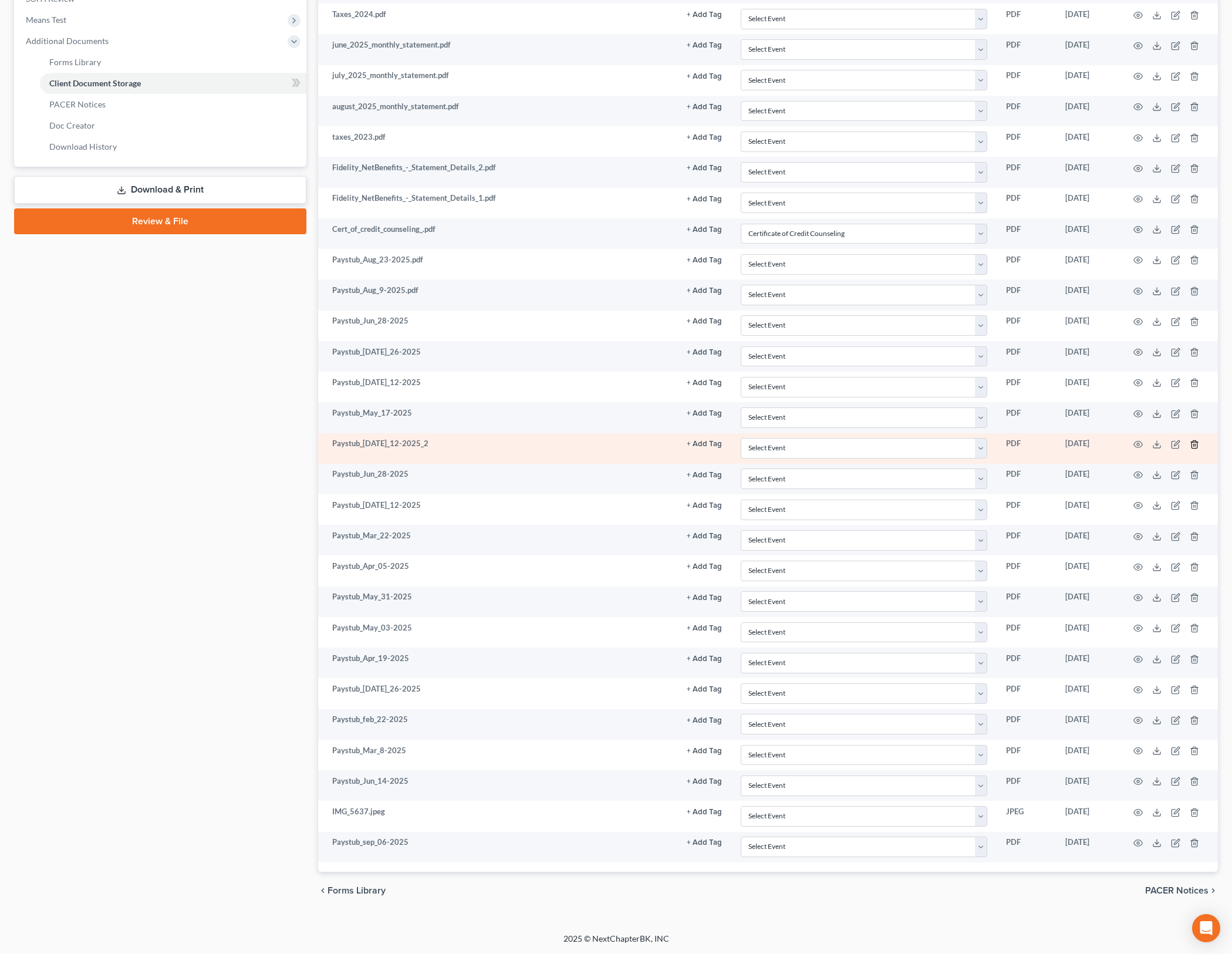
click at [1197, 442] on icon "button" at bounding box center [1194, 444] width 5 height 7
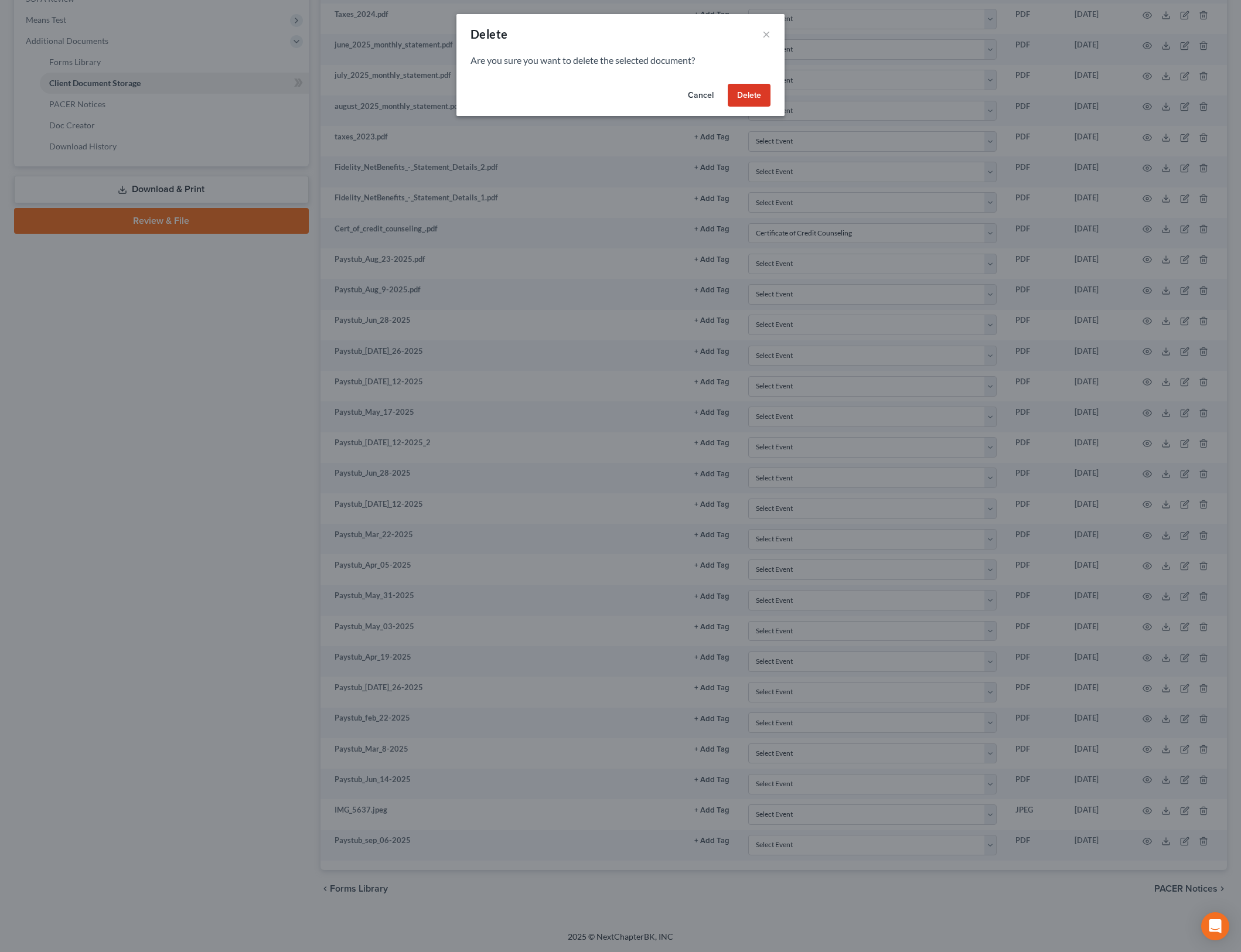
click at [750, 98] on button "Delete" at bounding box center [749, 95] width 42 height 23
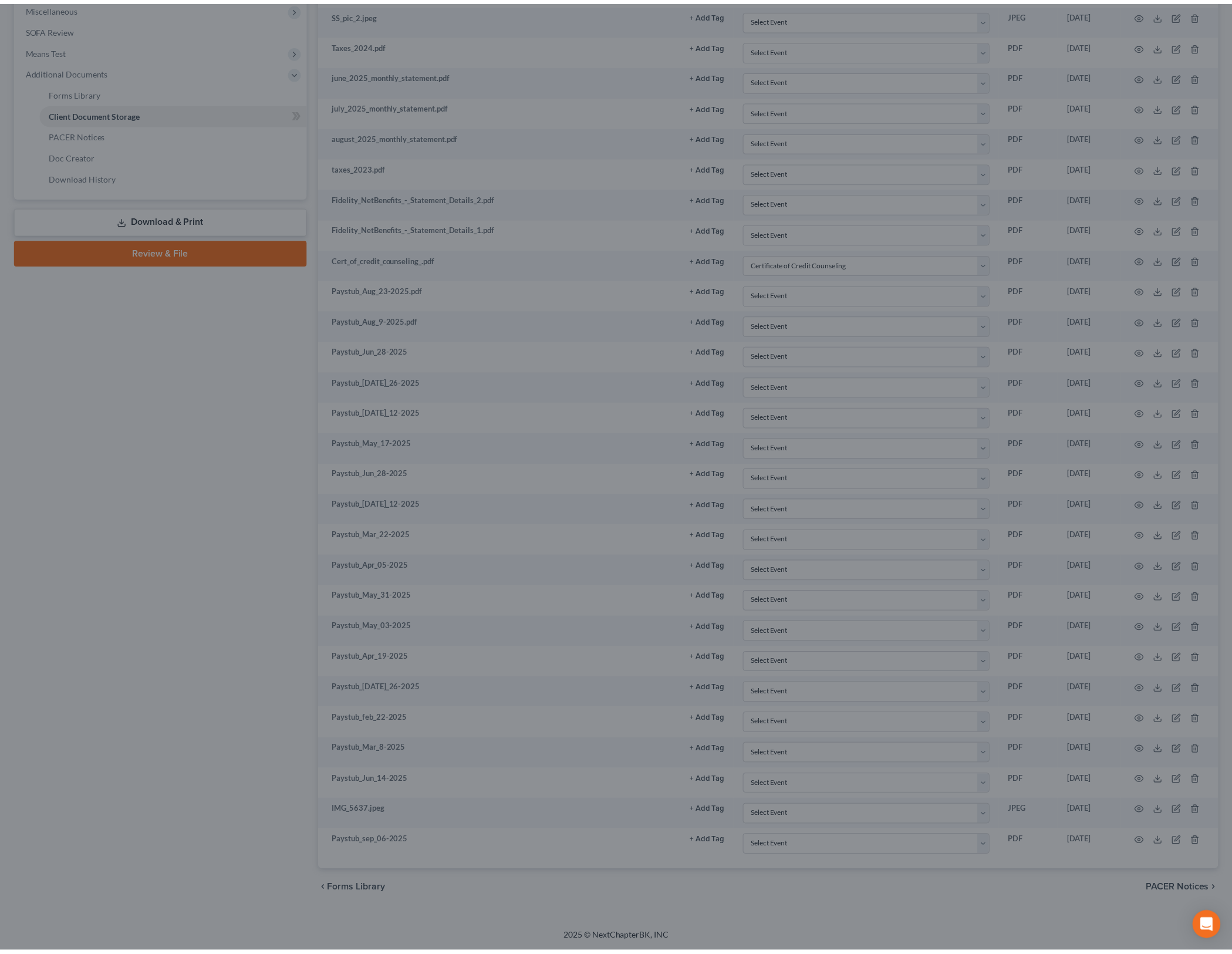
scroll to position [421, 0]
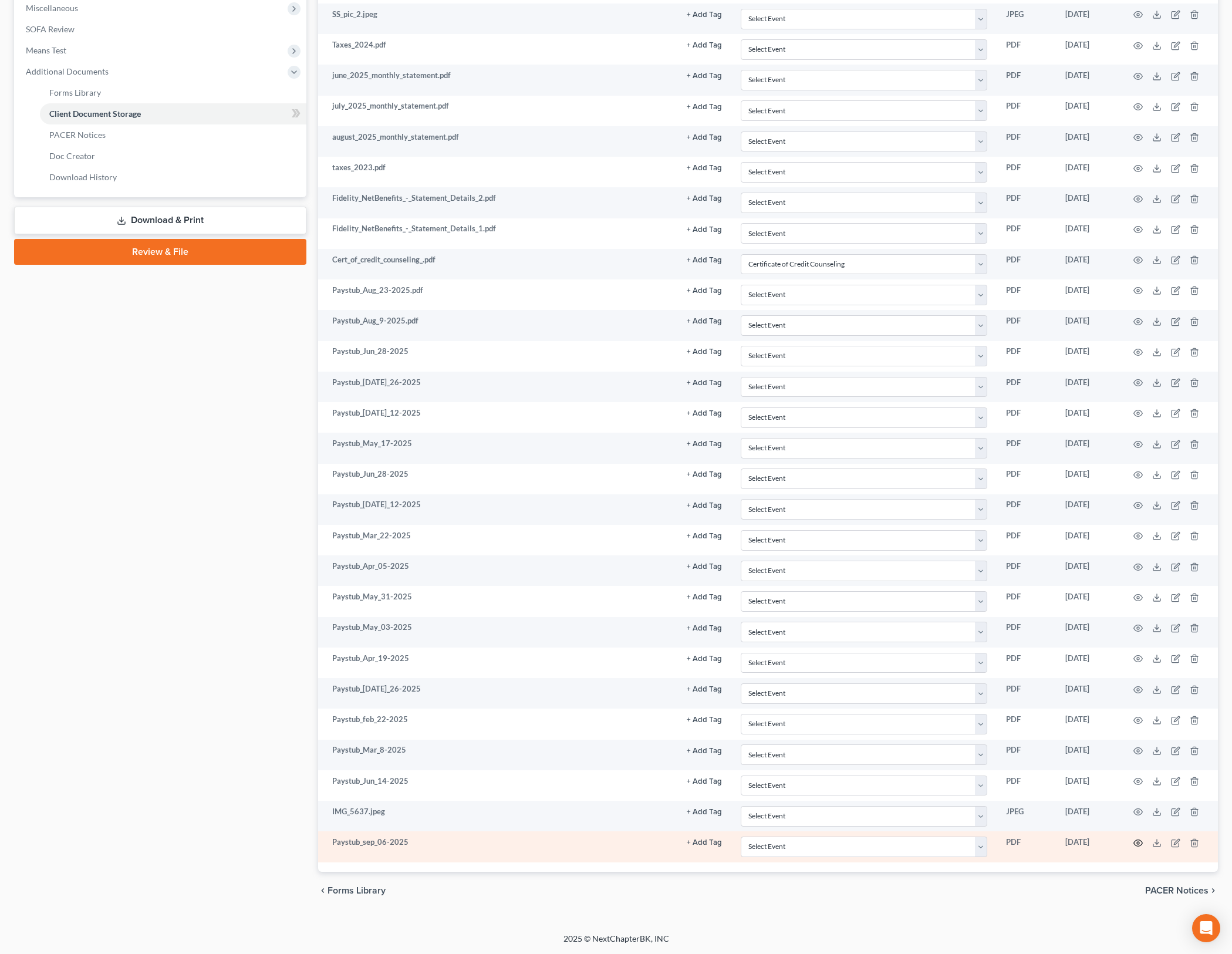
click at [1143, 844] on icon "button" at bounding box center [1138, 843] width 10 height 10
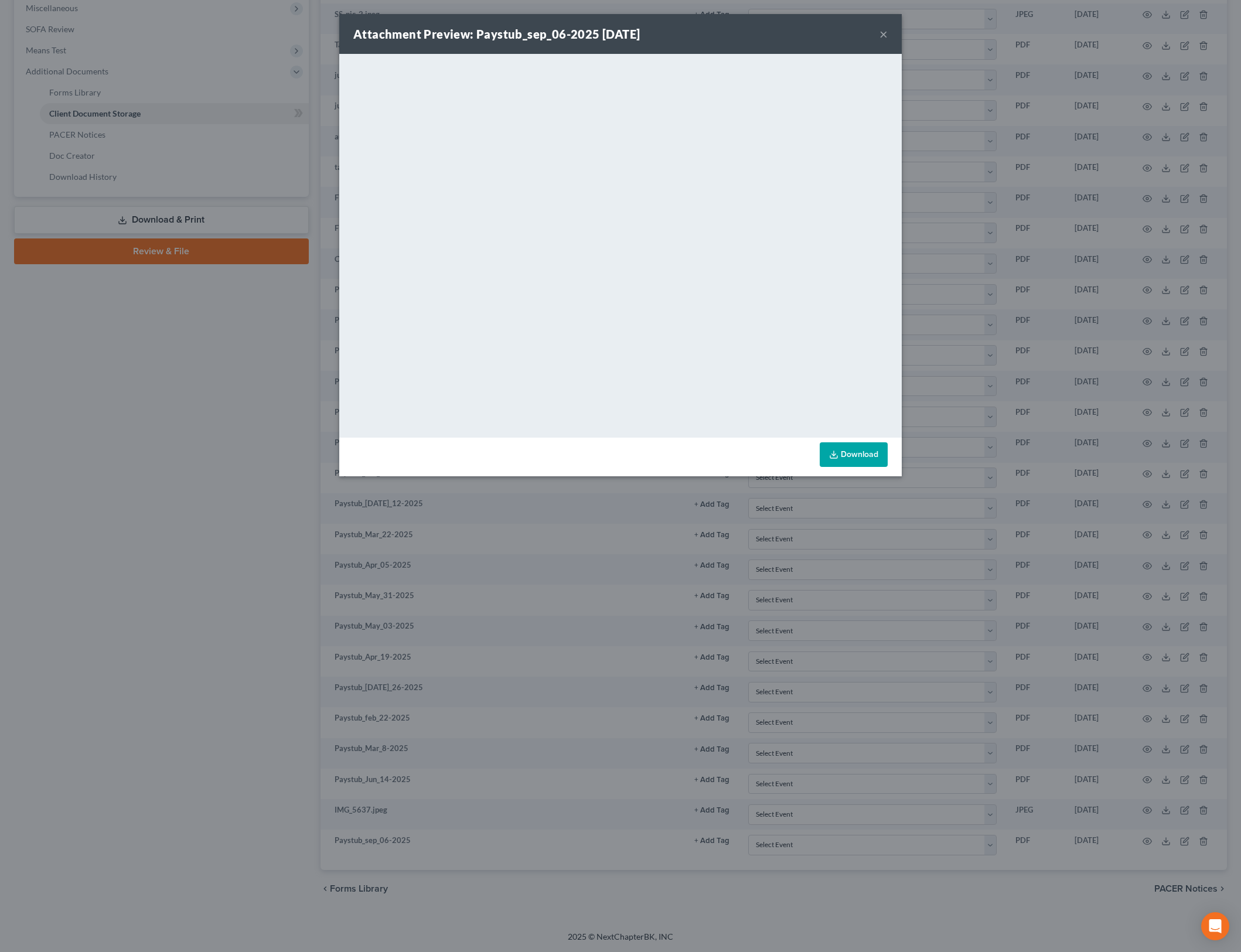
click at [884, 32] on button "×" at bounding box center [884, 33] width 8 height 14
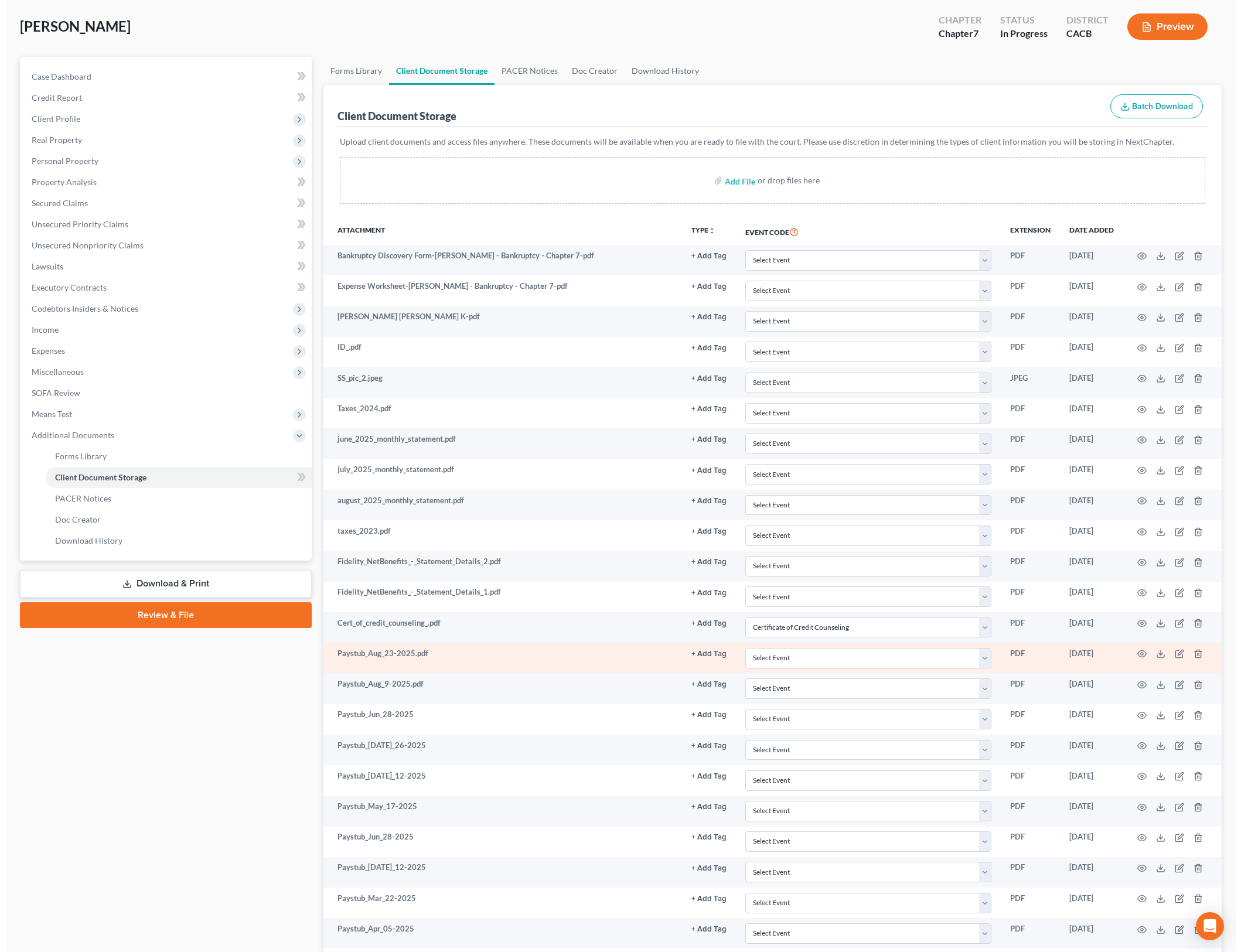
scroll to position [0, 0]
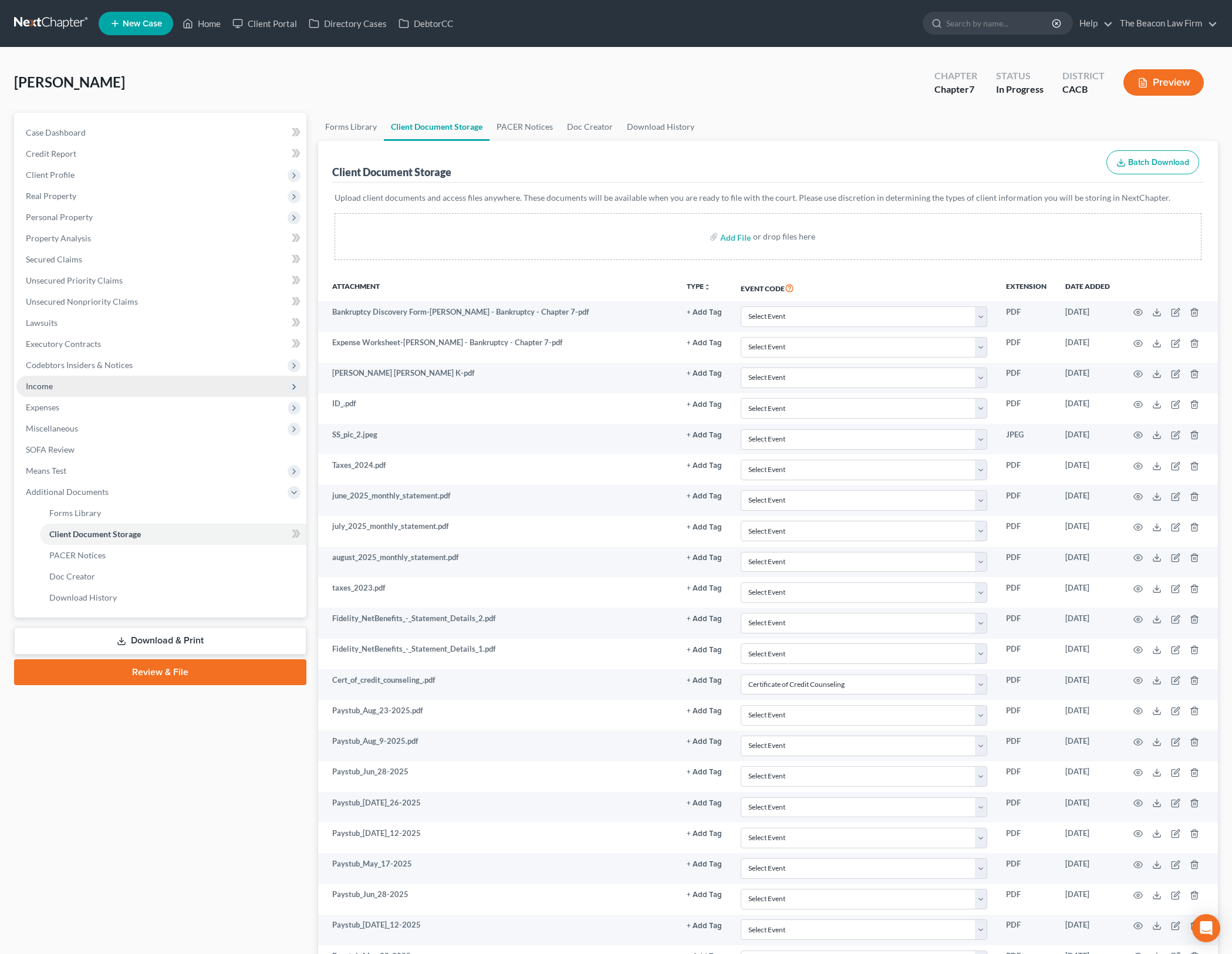
click at [186, 391] on span "Income" at bounding box center [161, 386] width 290 height 21
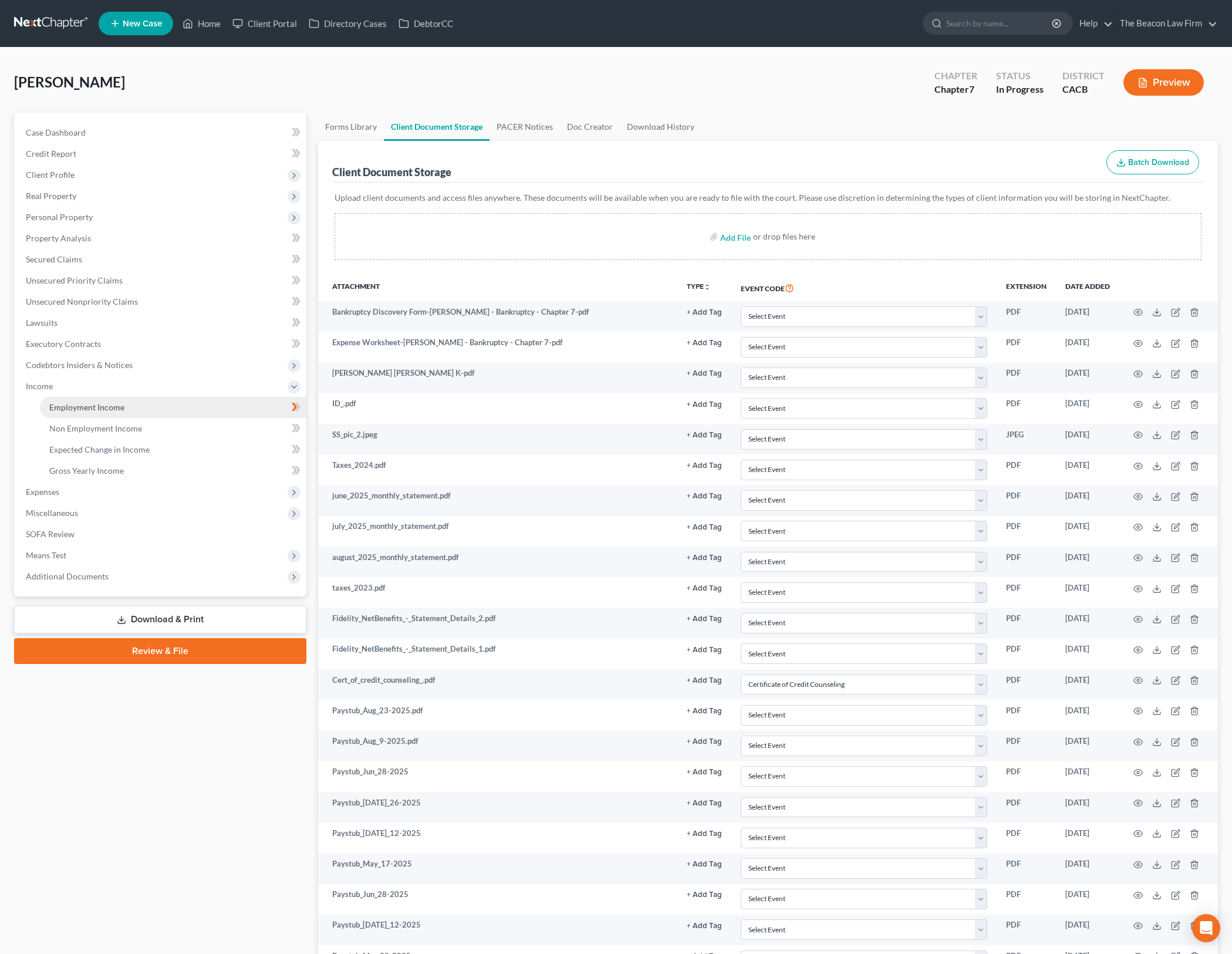
click at [180, 407] on link "Employment Income" at bounding box center [173, 407] width 266 height 21
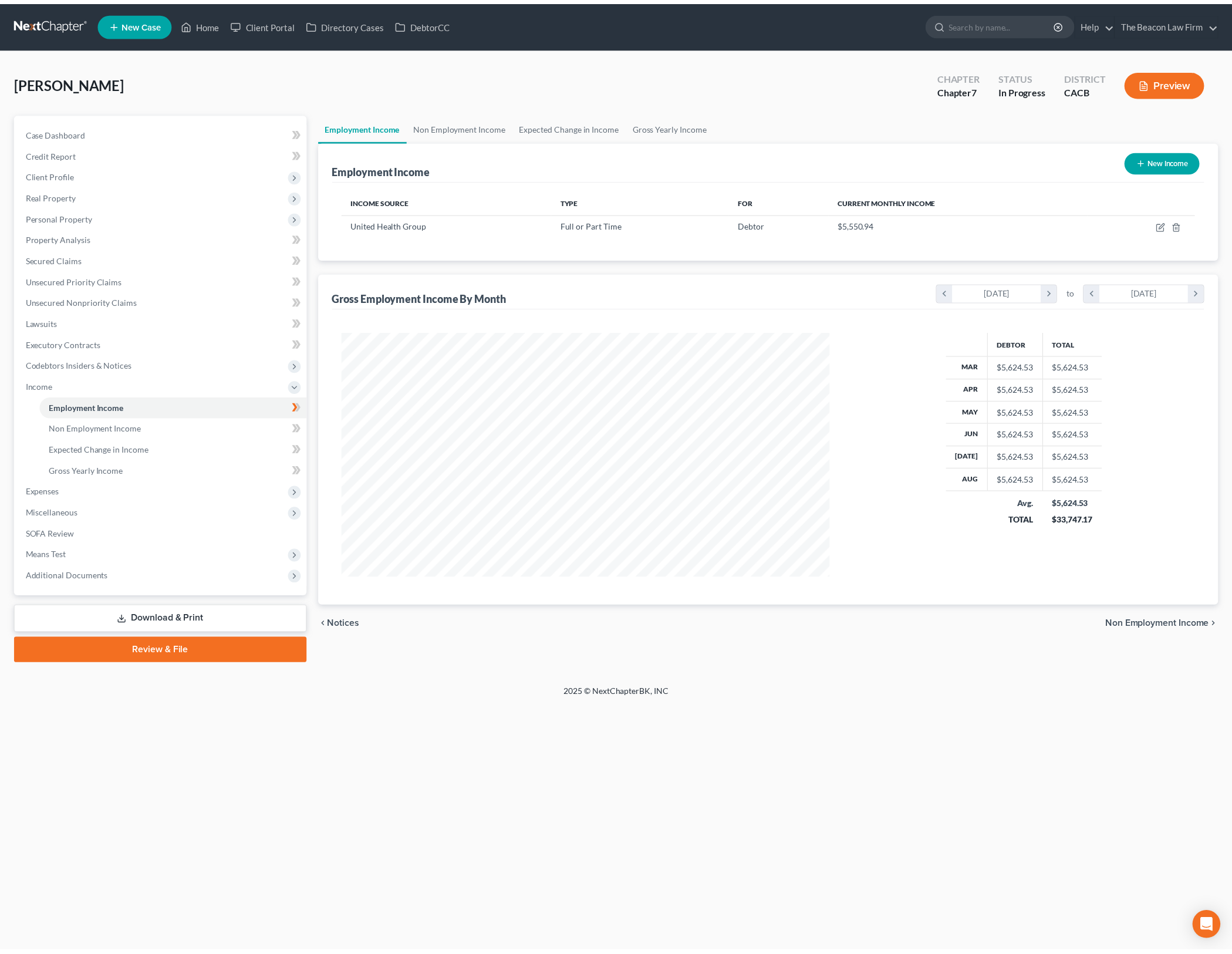
scroll to position [246, 517]
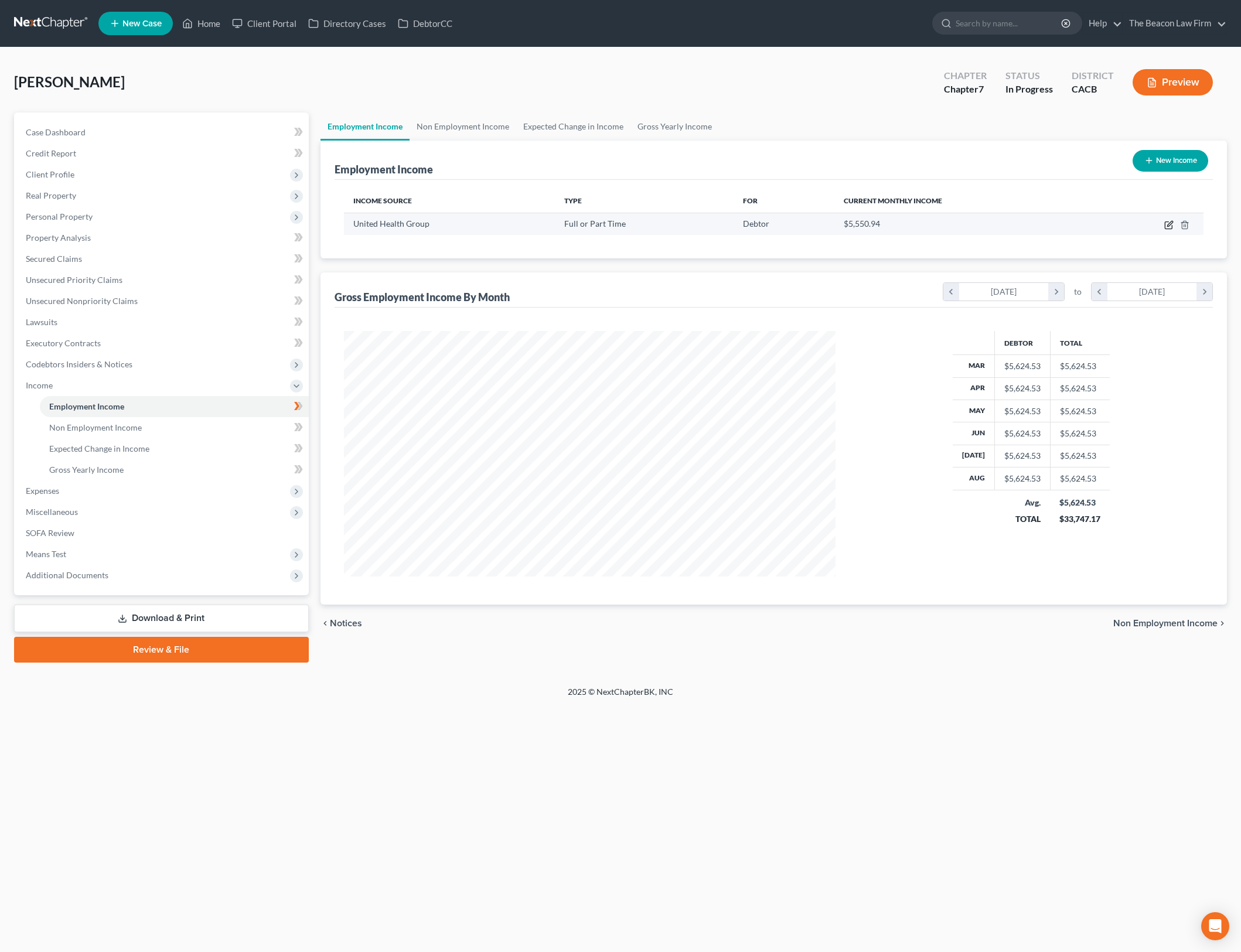
click at [1172, 225] on icon "button" at bounding box center [1168, 225] width 7 height 7
select select "0"
select select "4"
select select "2"
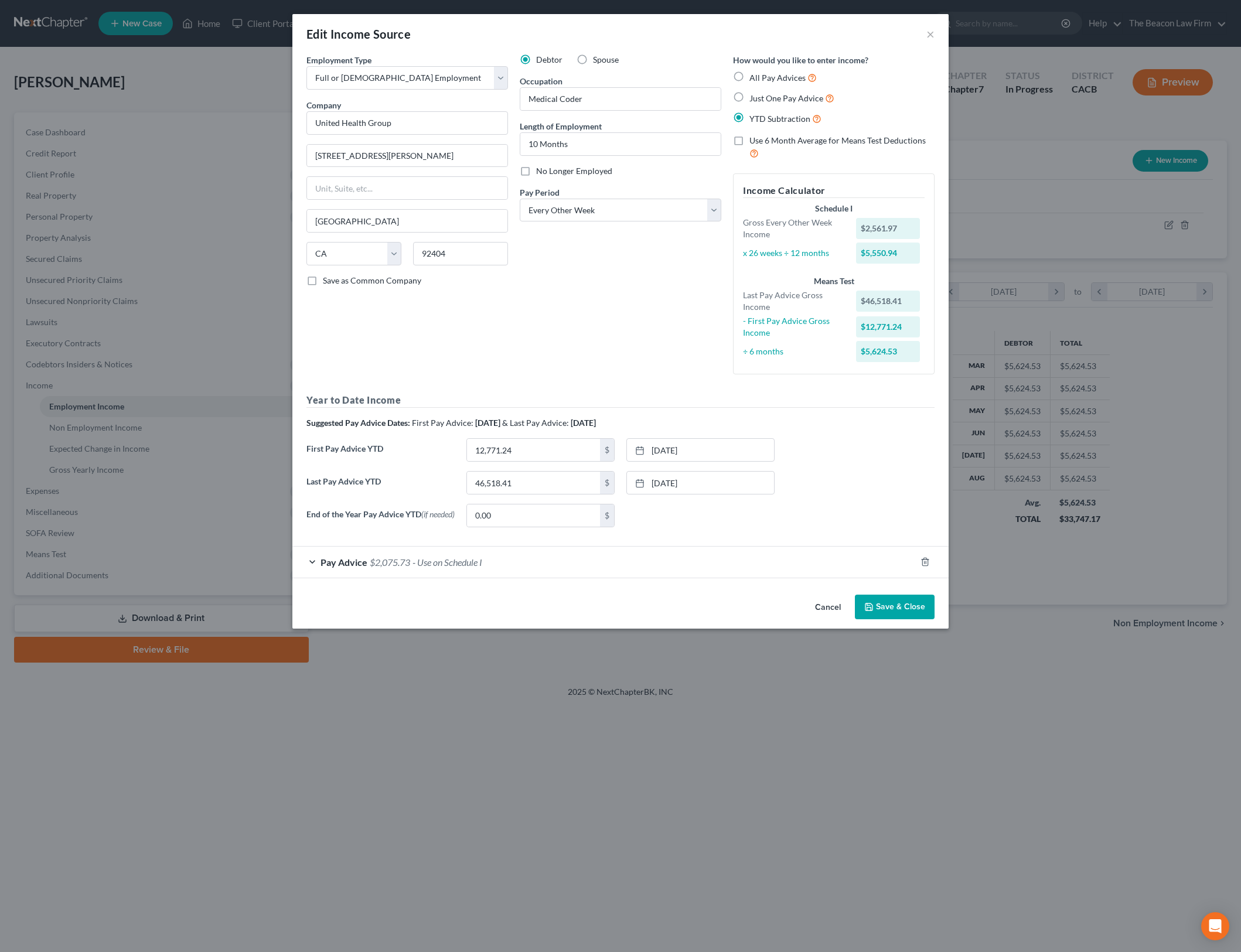
click at [835, 607] on button "Cancel" at bounding box center [828, 607] width 45 height 23
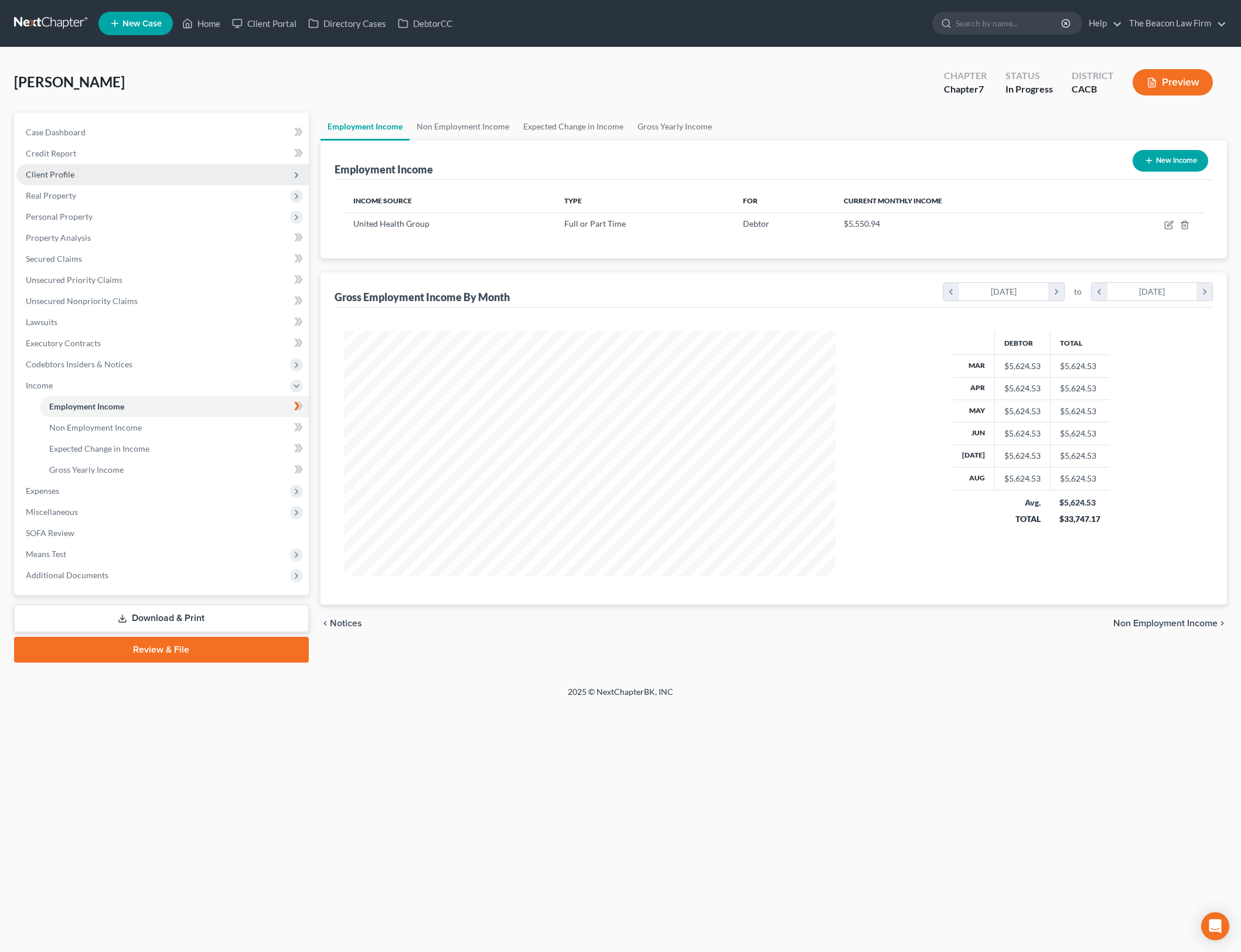
click at [187, 177] on span "Client Profile" at bounding box center [162, 174] width 293 height 21
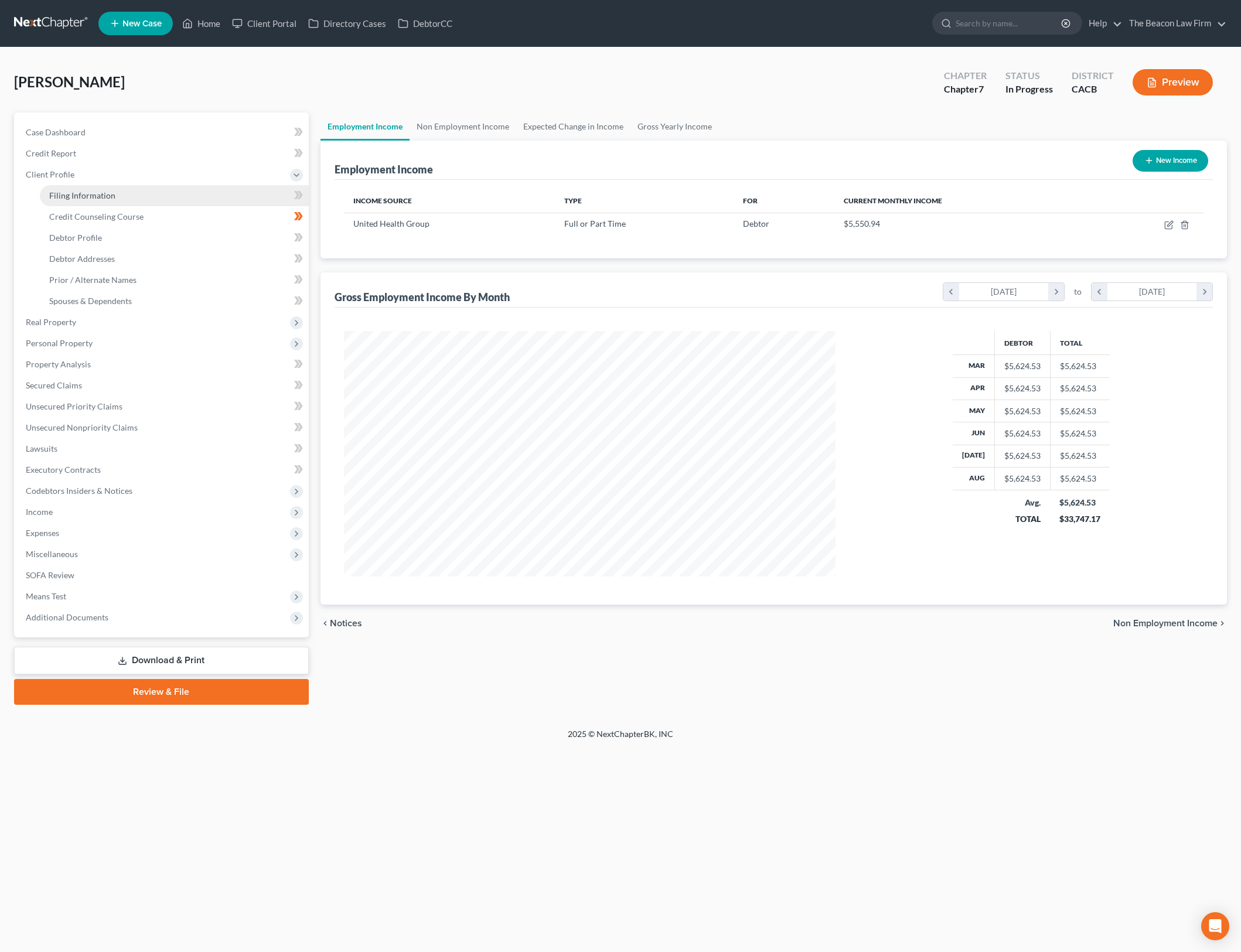
click at [188, 190] on link "Filing Information" at bounding box center [174, 196] width 269 height 21
select select "1"
select select "0"
select select "7"
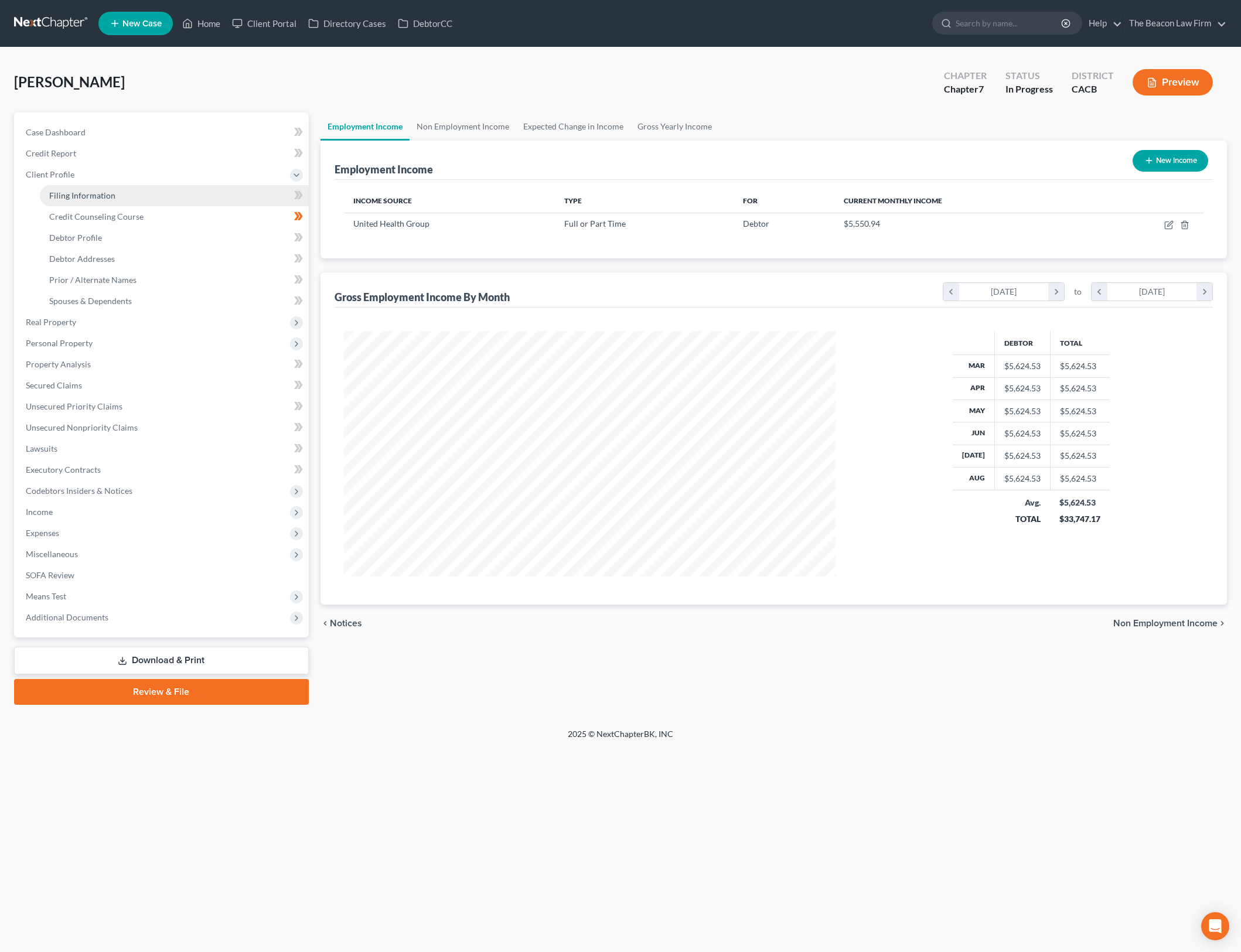
select select "15"
select select "3"
select select "4"
select select "0"
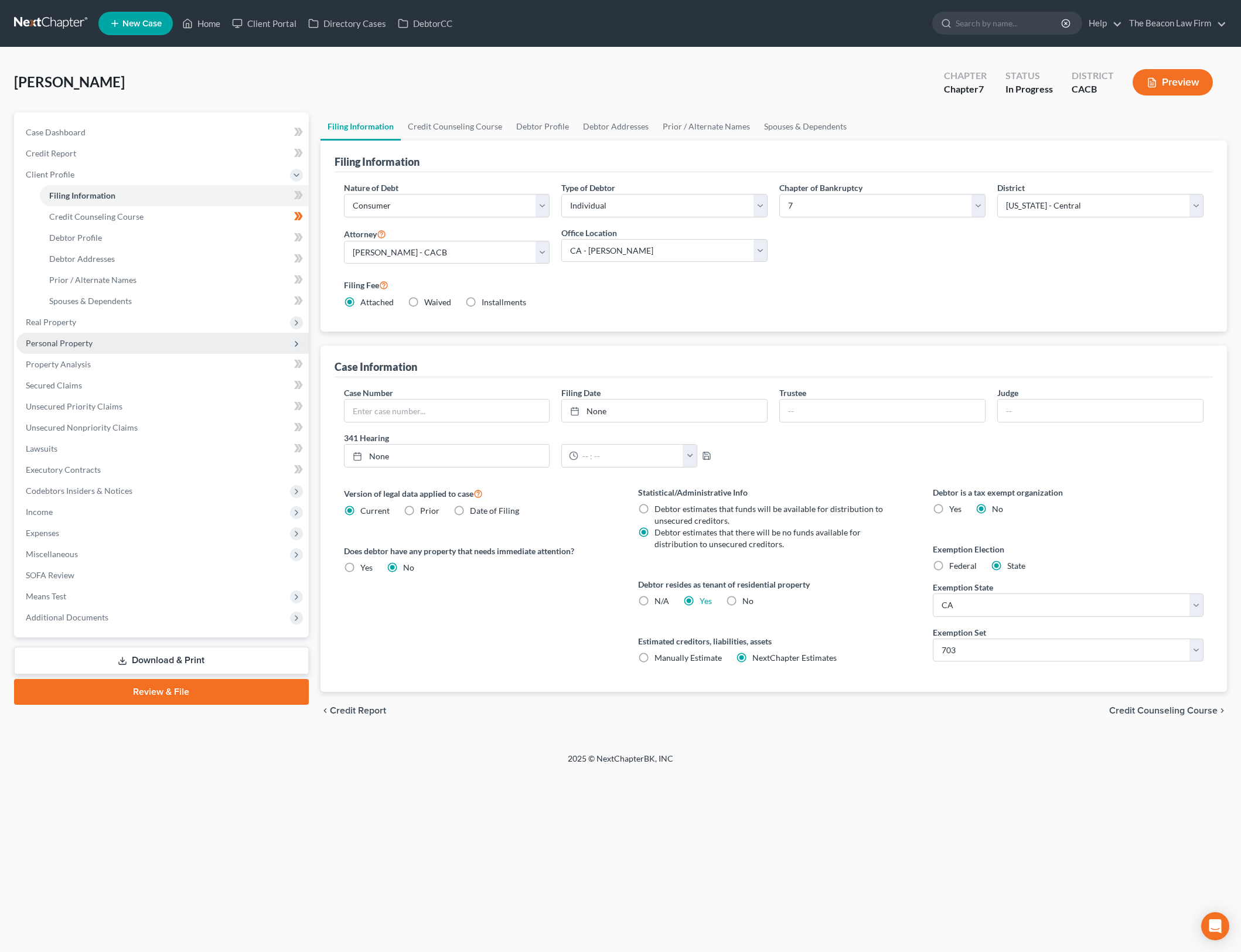
click at [136, 341] on span "Personal Property" at bounding box center [162, 343] width 293 height 21
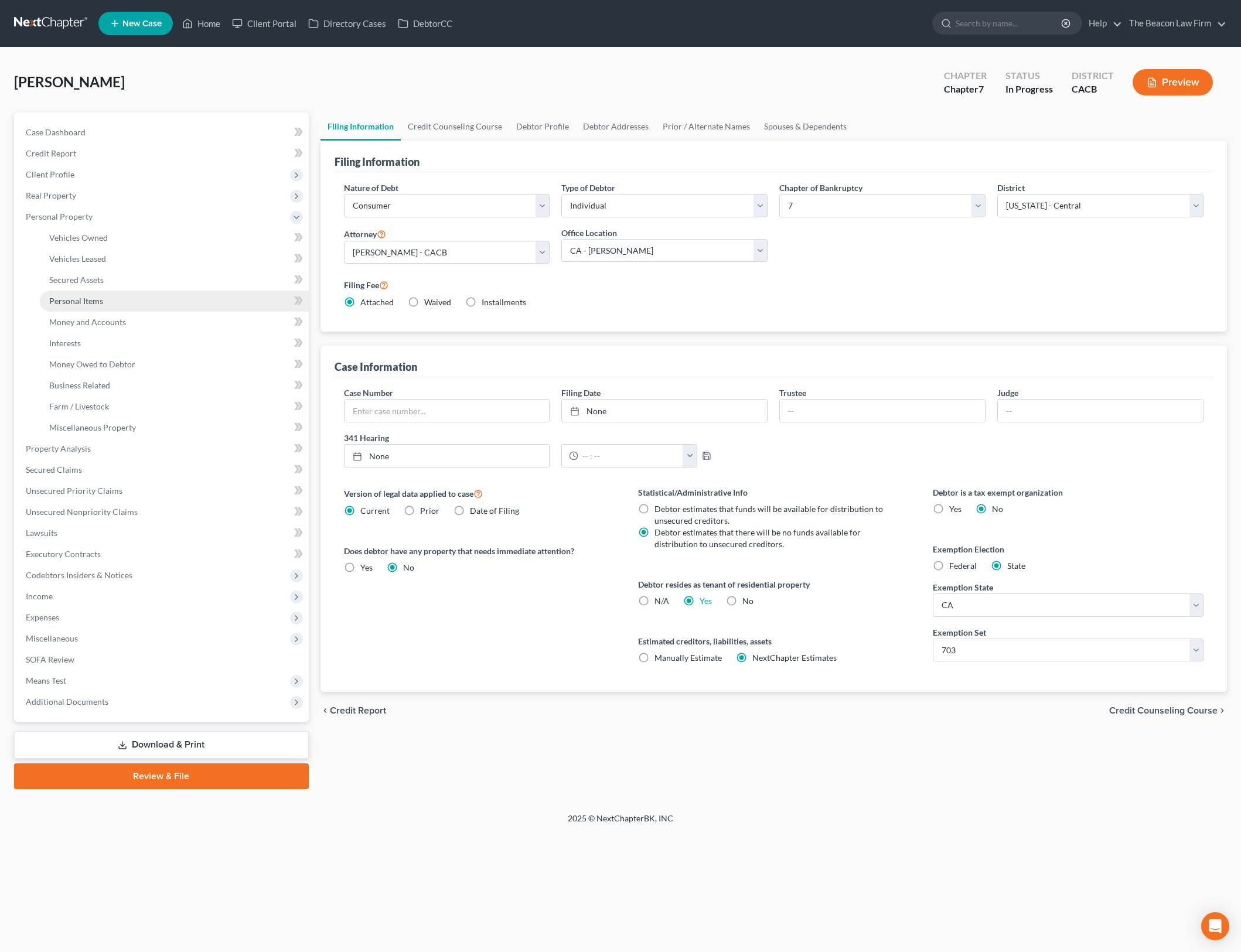
click at [181, 301] on link "Personal Items" at bounding box center [174, 301] width 269 height 21
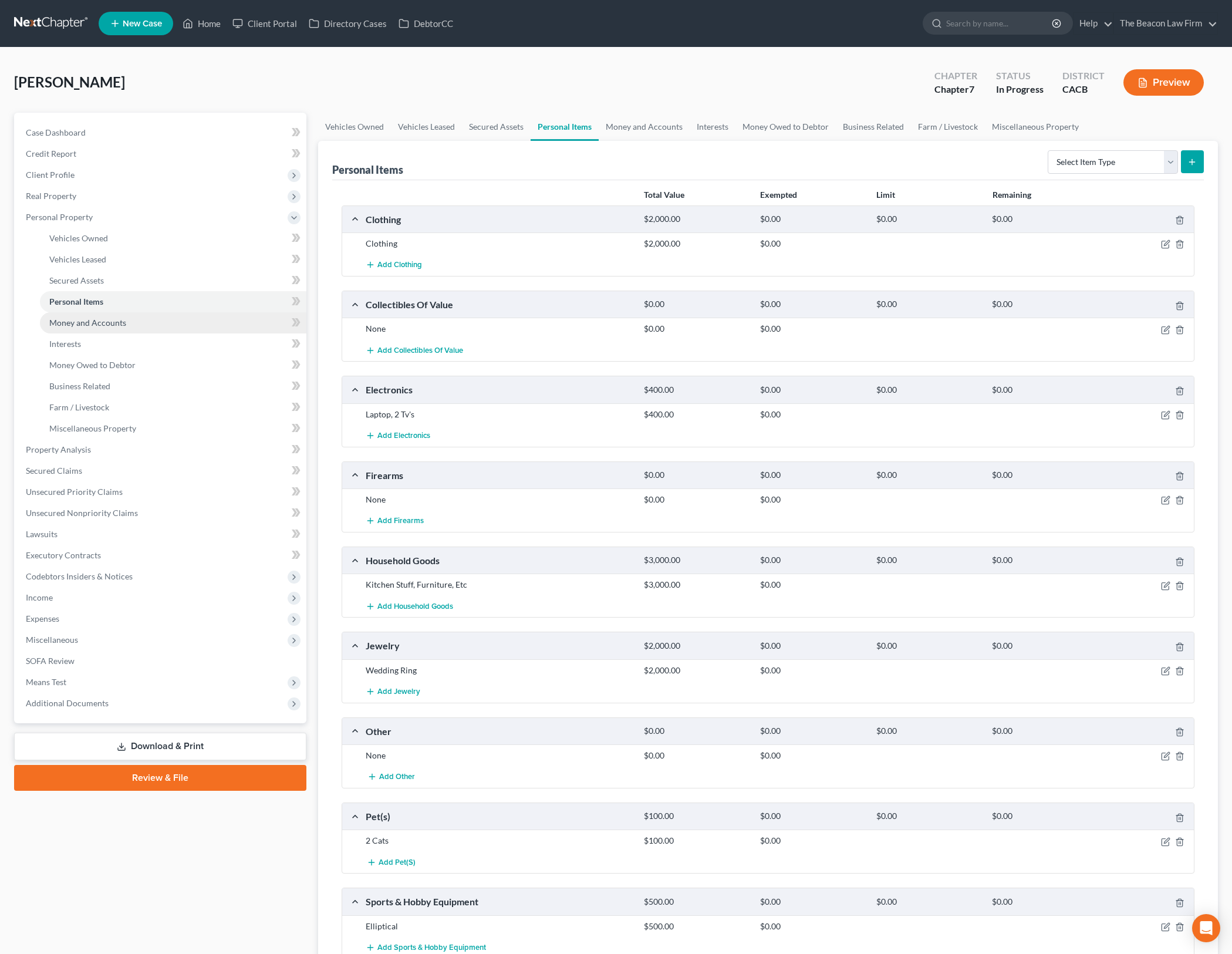
click at [170, 324] on link "Money and Accounts" at bounding box center [173, 323] width 266 height 21
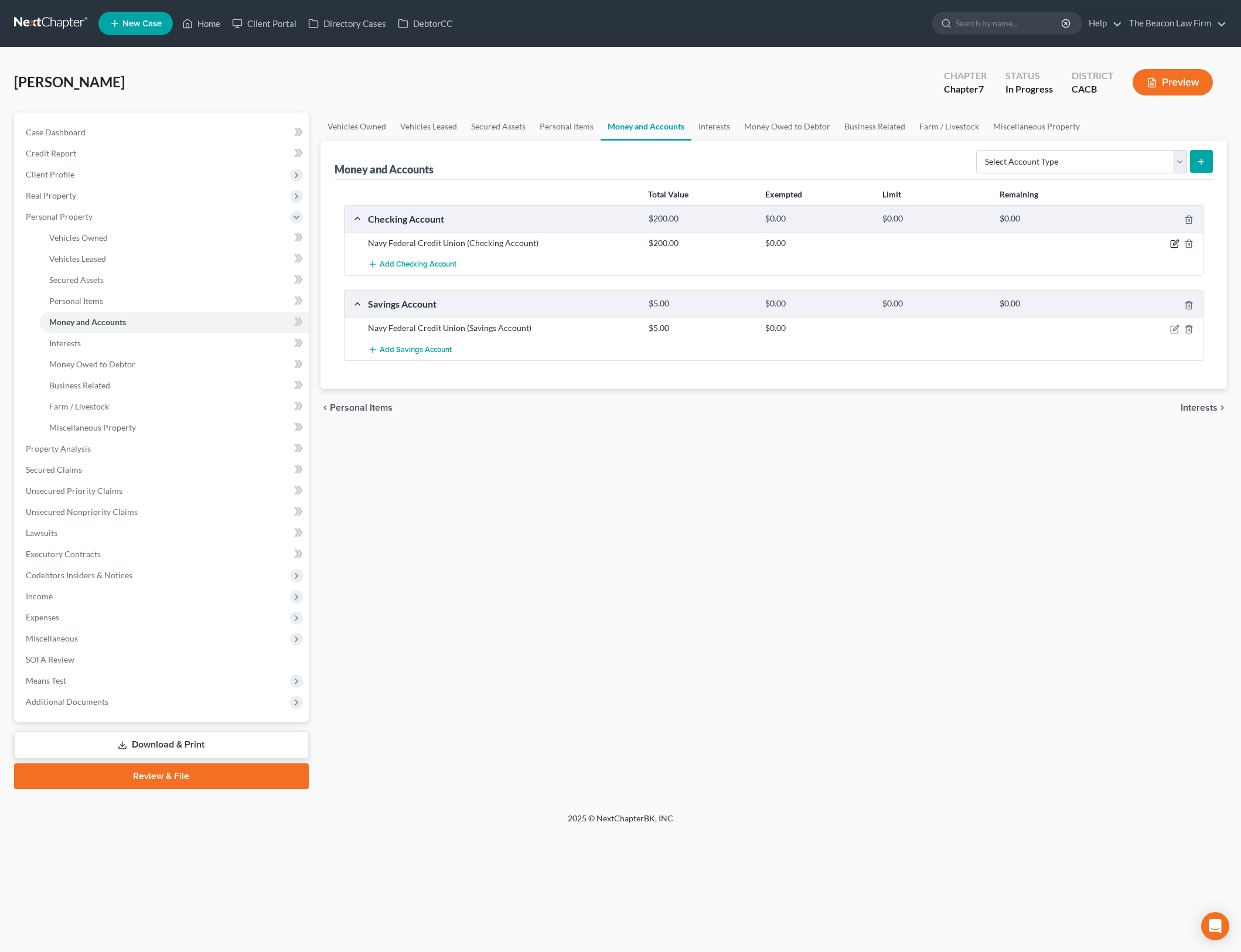
click at [1178, 243] on icon "button" at bounding box center [1174, 244] width 7 height 7
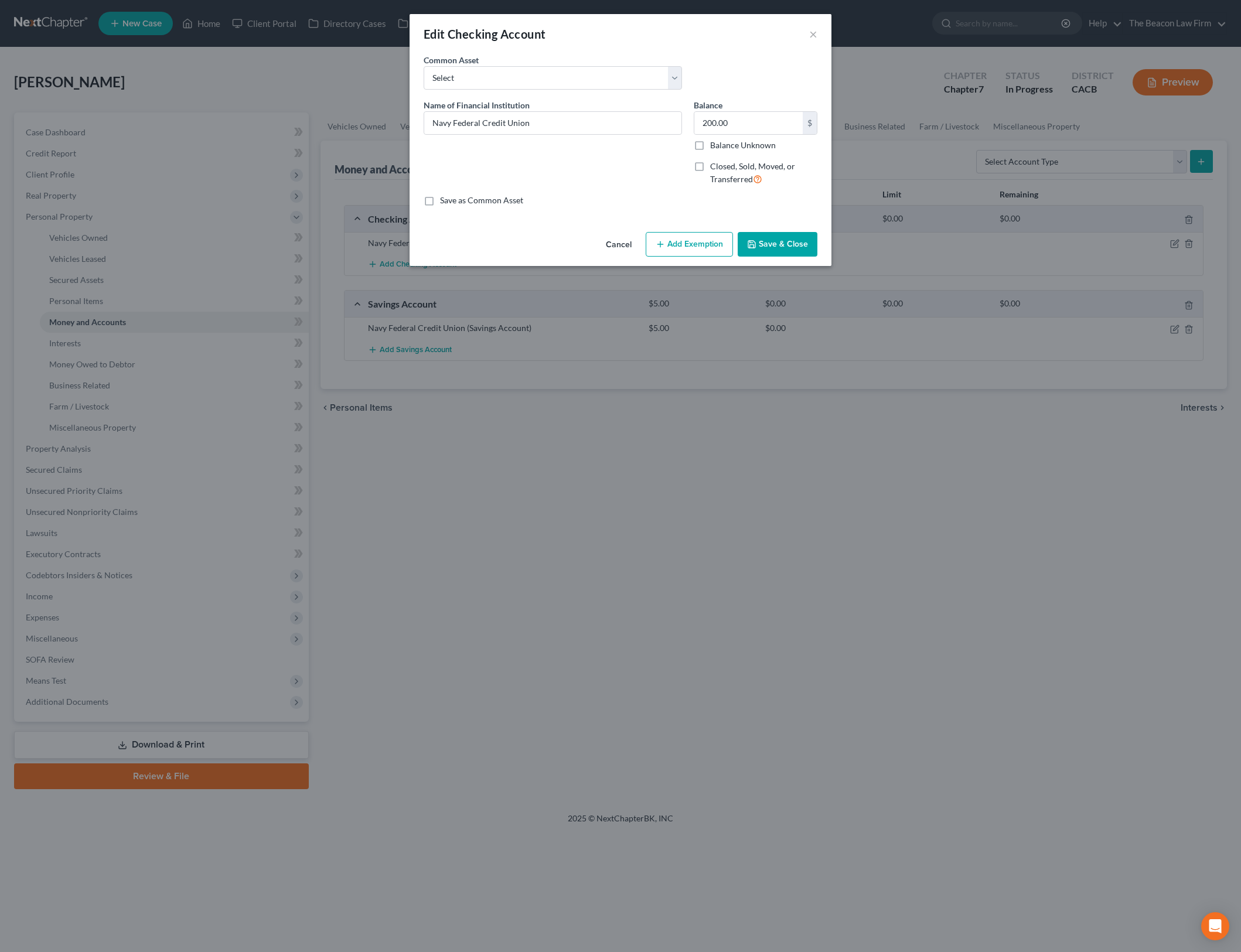
click at [667, 255] on button "Add Exemption" at bounding box center [689, 244] width 87 height 25
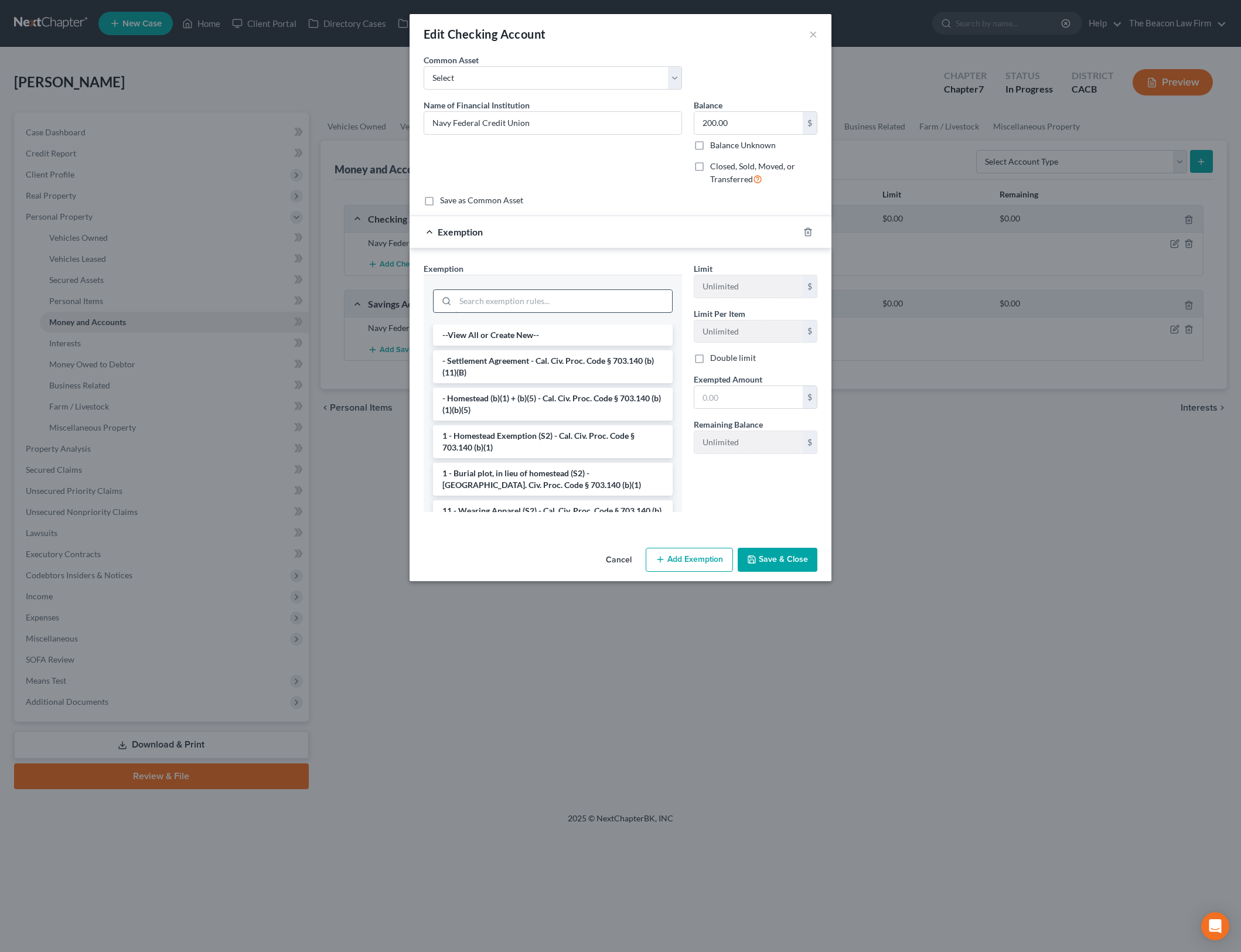
click at [558, 303] on input "search" at bounding box center [564, 301] width 217 height 22
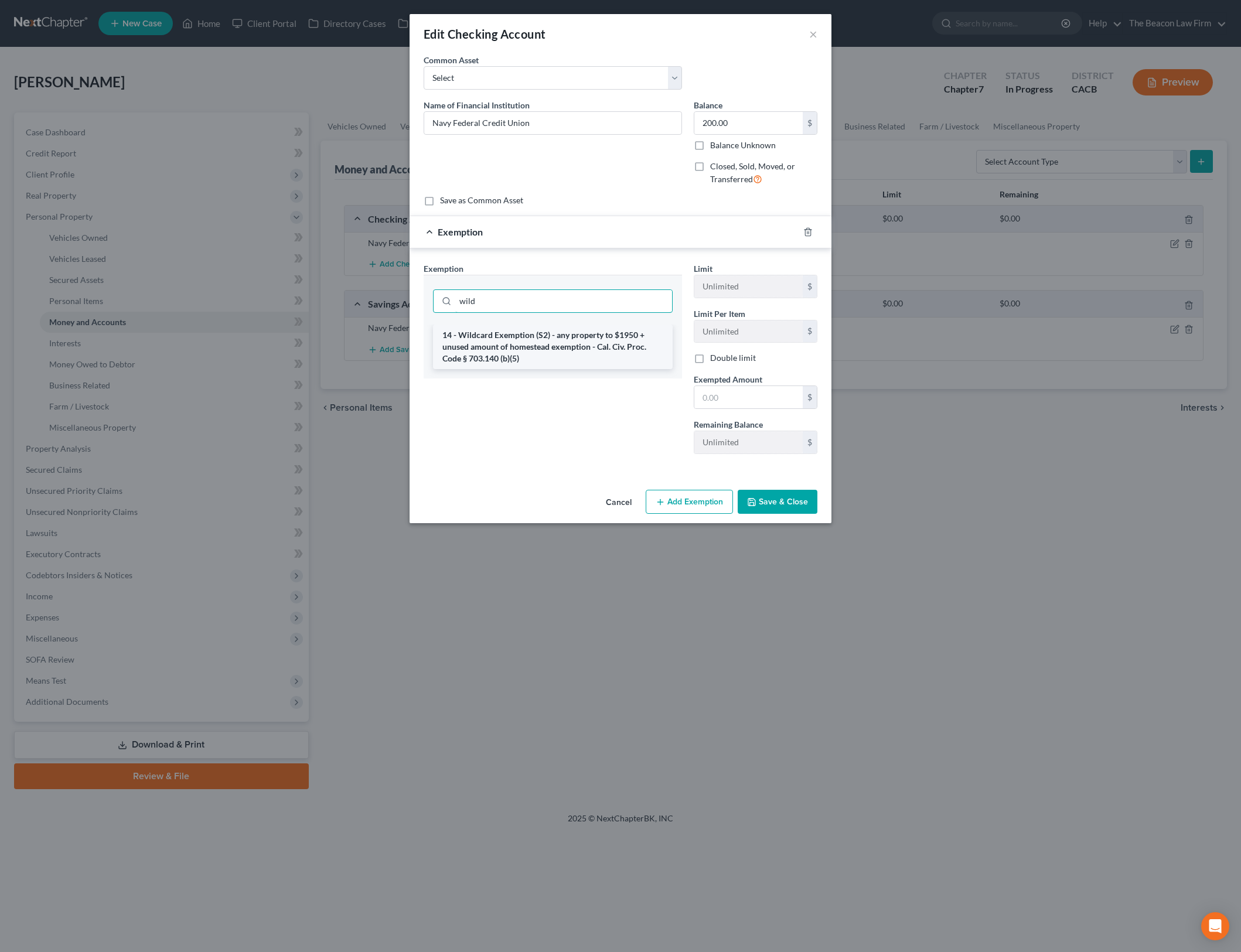
type input "wild"
click at [590, 346] on li "14 - Wildcard Exemption (S2) - any property to $1950 + unused amount of homeste…" at bounding box center [553, 347] width 240 height 45
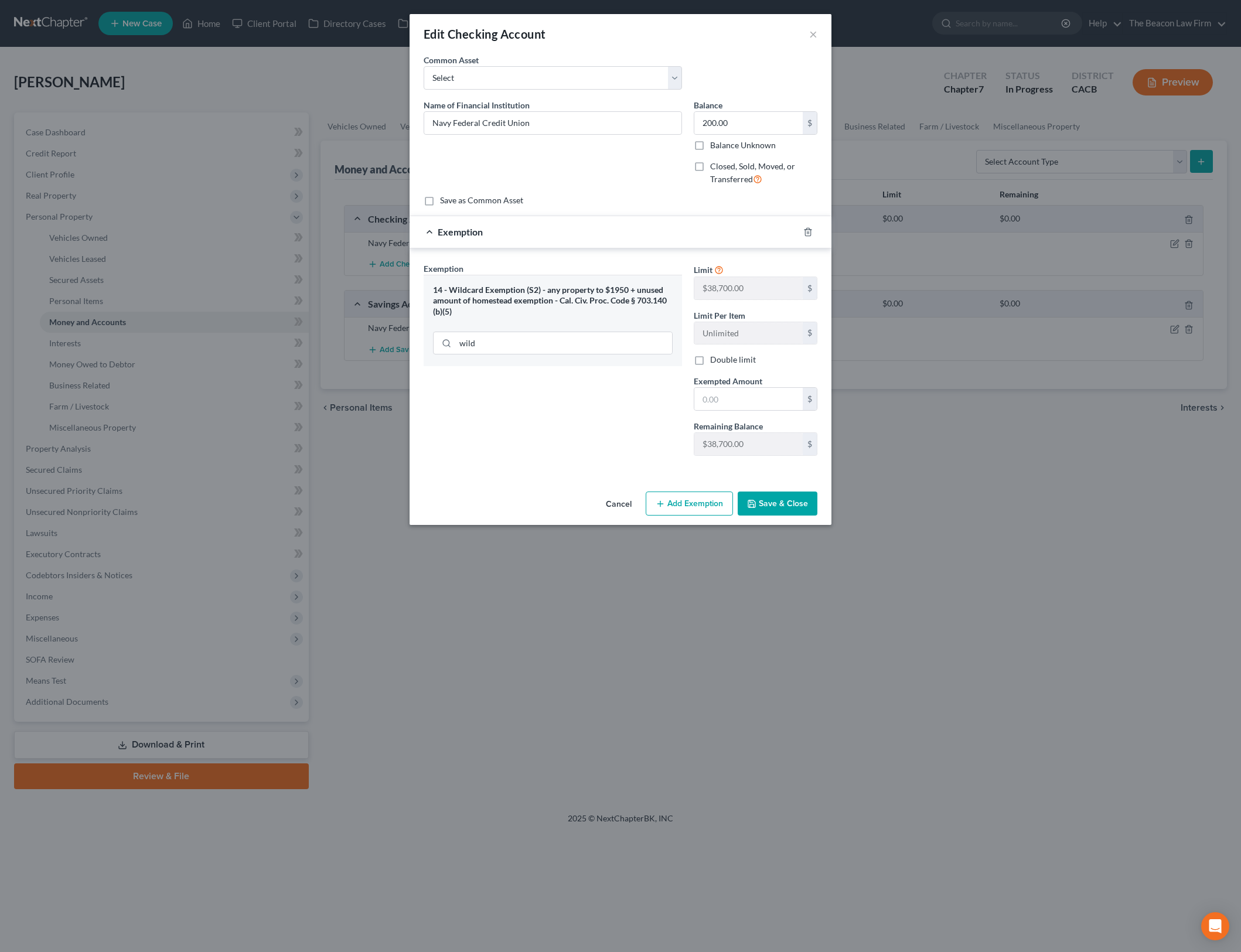
click at [625, 505] on button "Cancel" at bounding box center [619, 504] width 45 height 23
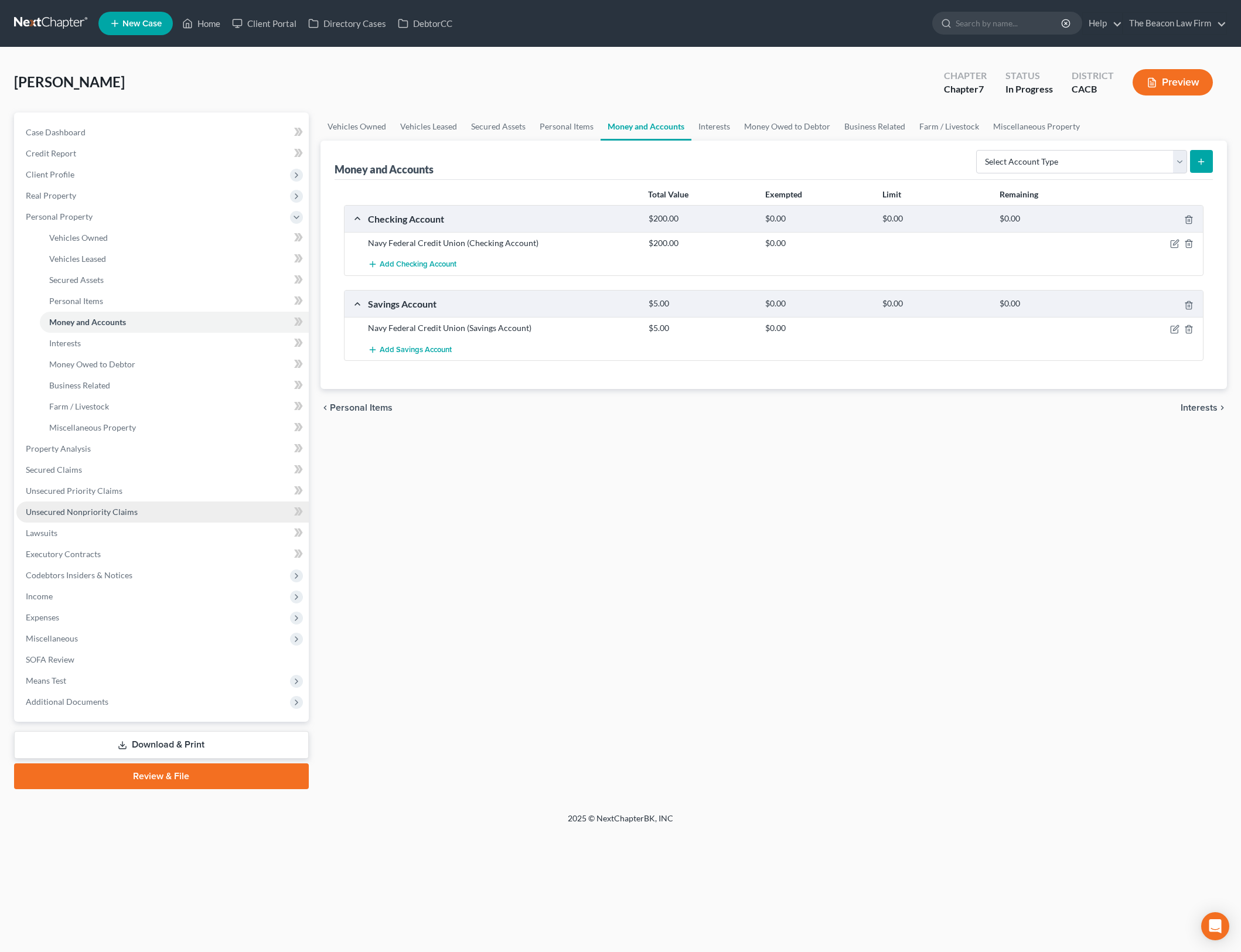
click at [230, 510] on link "Unsecured Nonpriority Claims" at bounding box center [162, 512] width 293 height 21
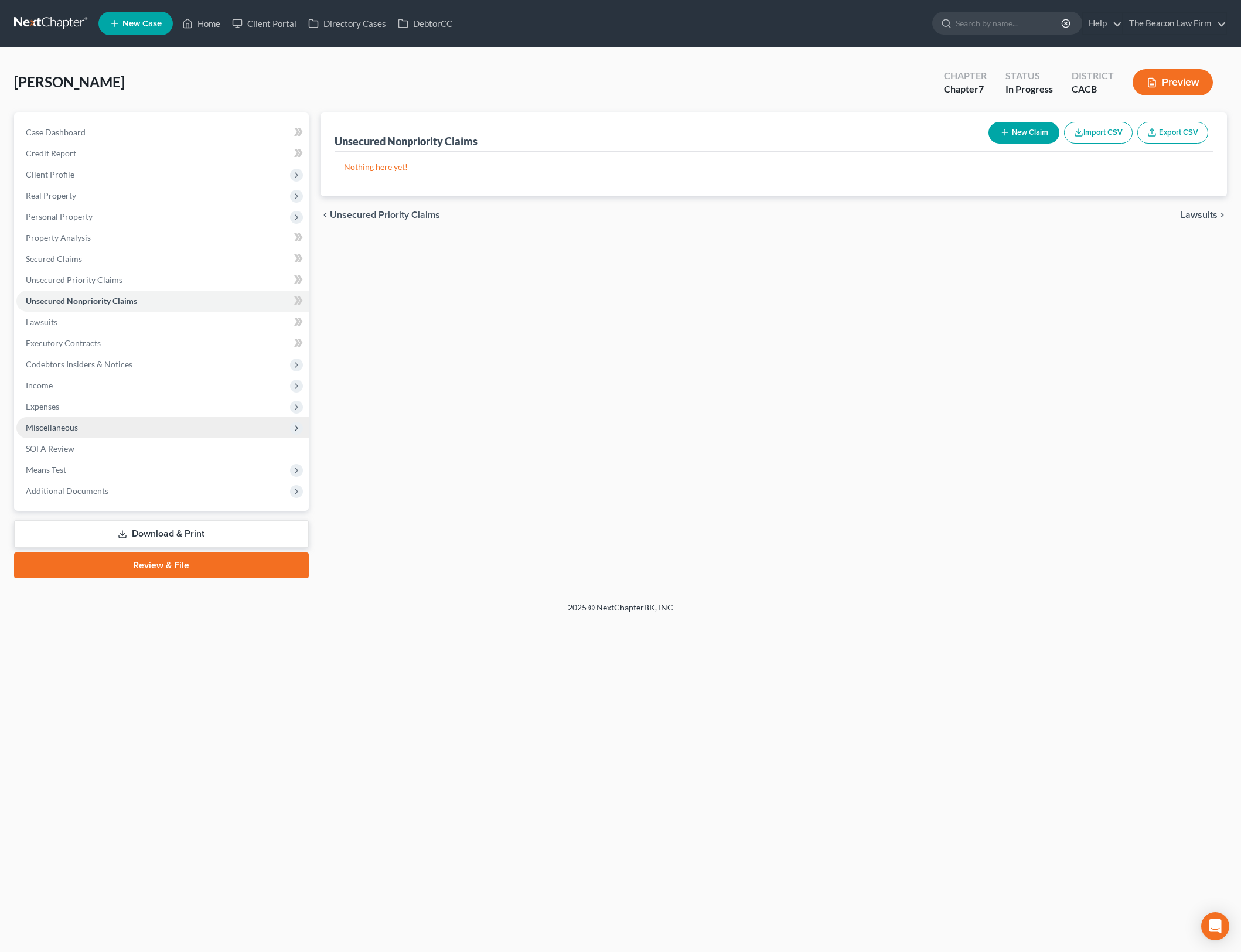
click at [92, 428] on span "Miscellaneous" at bounding box center [162, 427] width 293 height 21
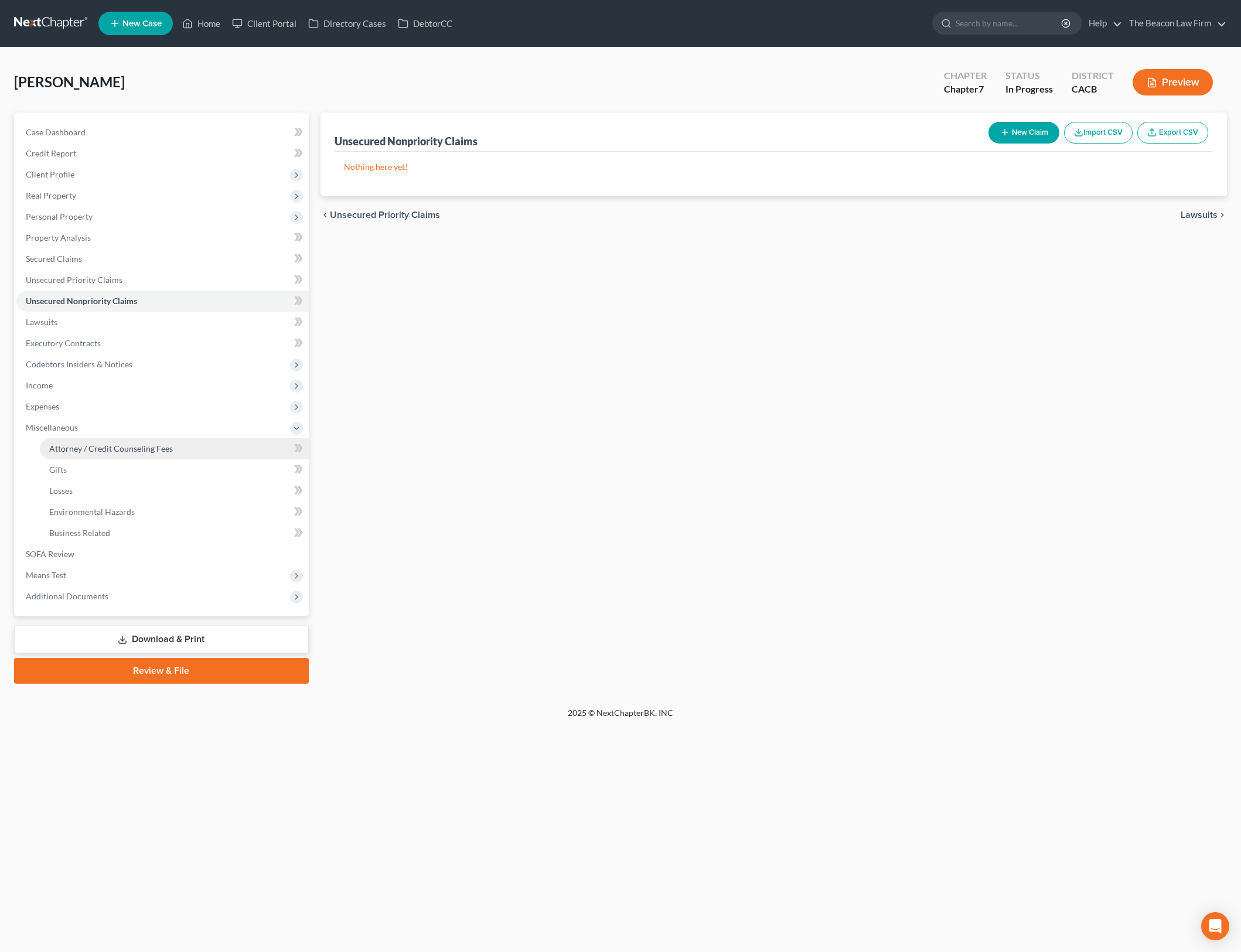
click at [211, 442] on link "Attorney / Credit Counseling Fees" at bounding box center [174, 449] width 269 height 21
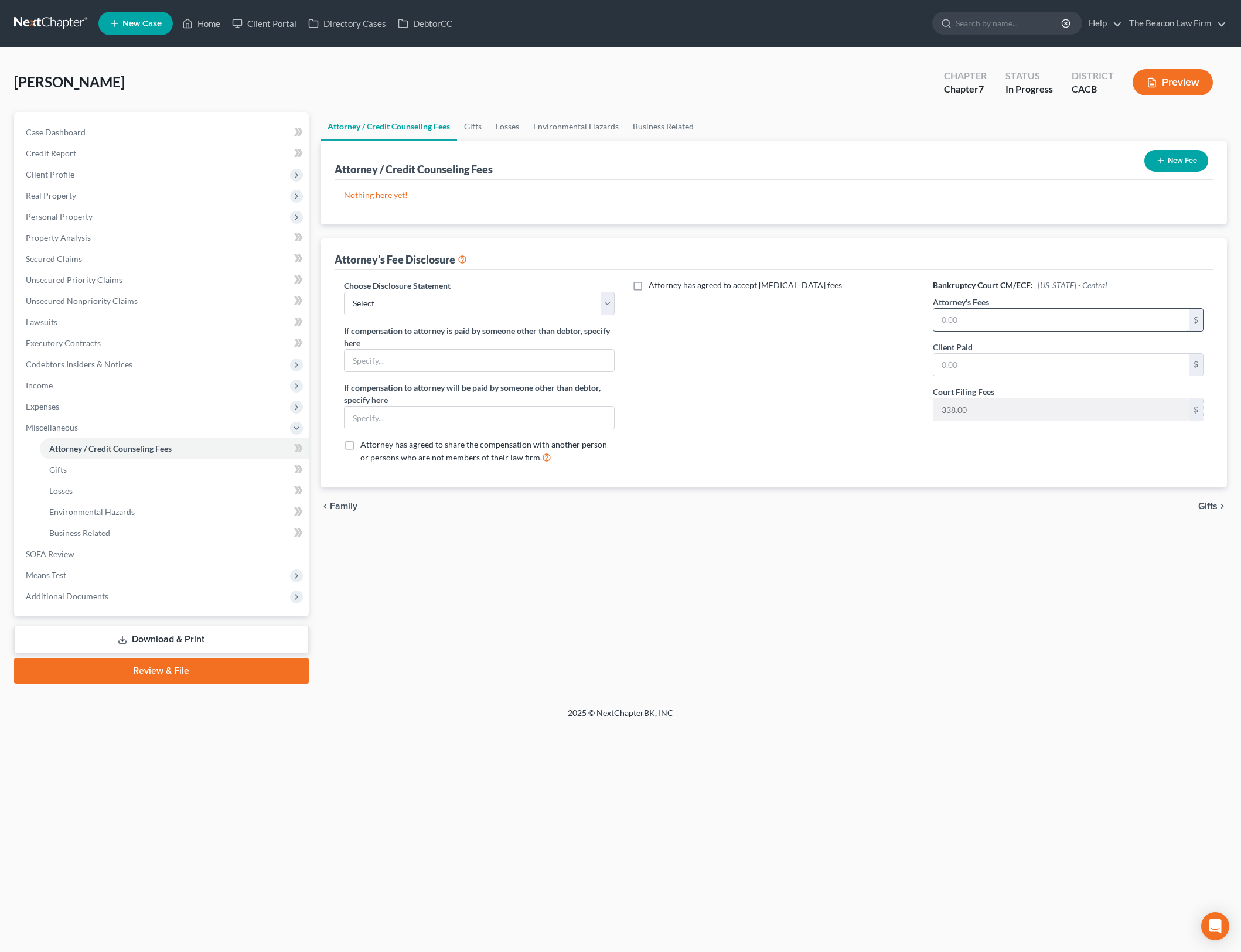
click at [1046, 310] on input "text" at bounding box center [1062, 320] width 256 height 22
type input "1,800"
drag, startPoint x: 591, startPoint y: 292, endPoint x: 592, endPoint y: 298, distance: 6.1
click at [592, 292] on select "Select WDPa - Andrew Carroll NY Eastern June 2 - June Nguyen (Chapter 13 FL Onl…" at bounding box center [479, 303] width 271 height 23
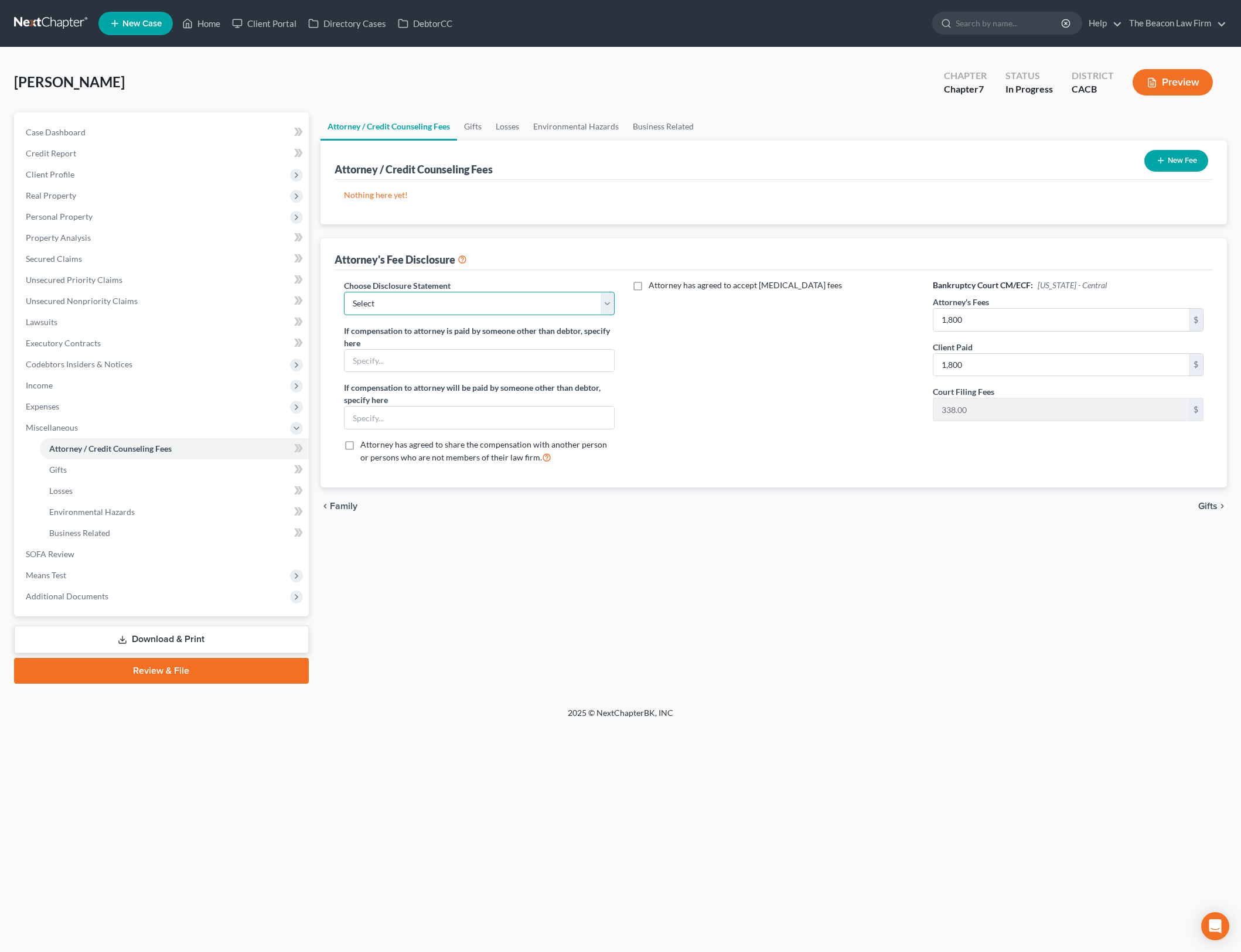
select select "23"
click at [344, 292] on select "Select WDPa - Andrew Carroll NY Eastern June 2 - June Nguyen (Chapter 13 FL Onl…" at bounding box center [479, 303] width 271 height 23
click at [1174, 158] on button "New Fee" at bounding box center [1176, 161] width 64 height 22
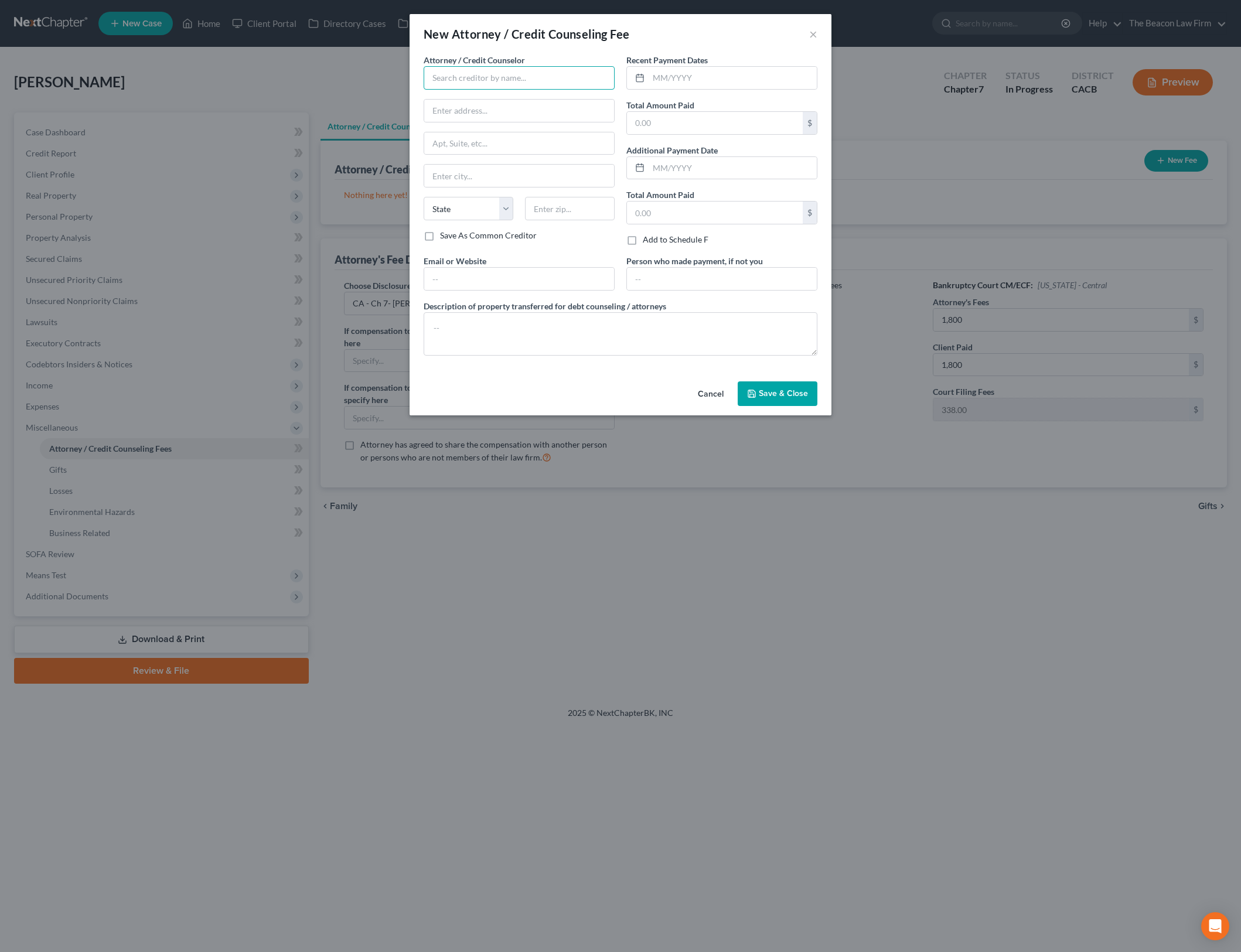
click at [512, 79] on input "text" at bounding box center [519, 77] width 191 height 23
type input "B"
click at [512, 79] on input "The Beacon" at bounding box center [519, 77] width 191 height 23
click at [513, 217] on div "The Beacon Law Firm" at bounding box center [519, 222] width 172 height 12
type input "The Beacon Law Firm"
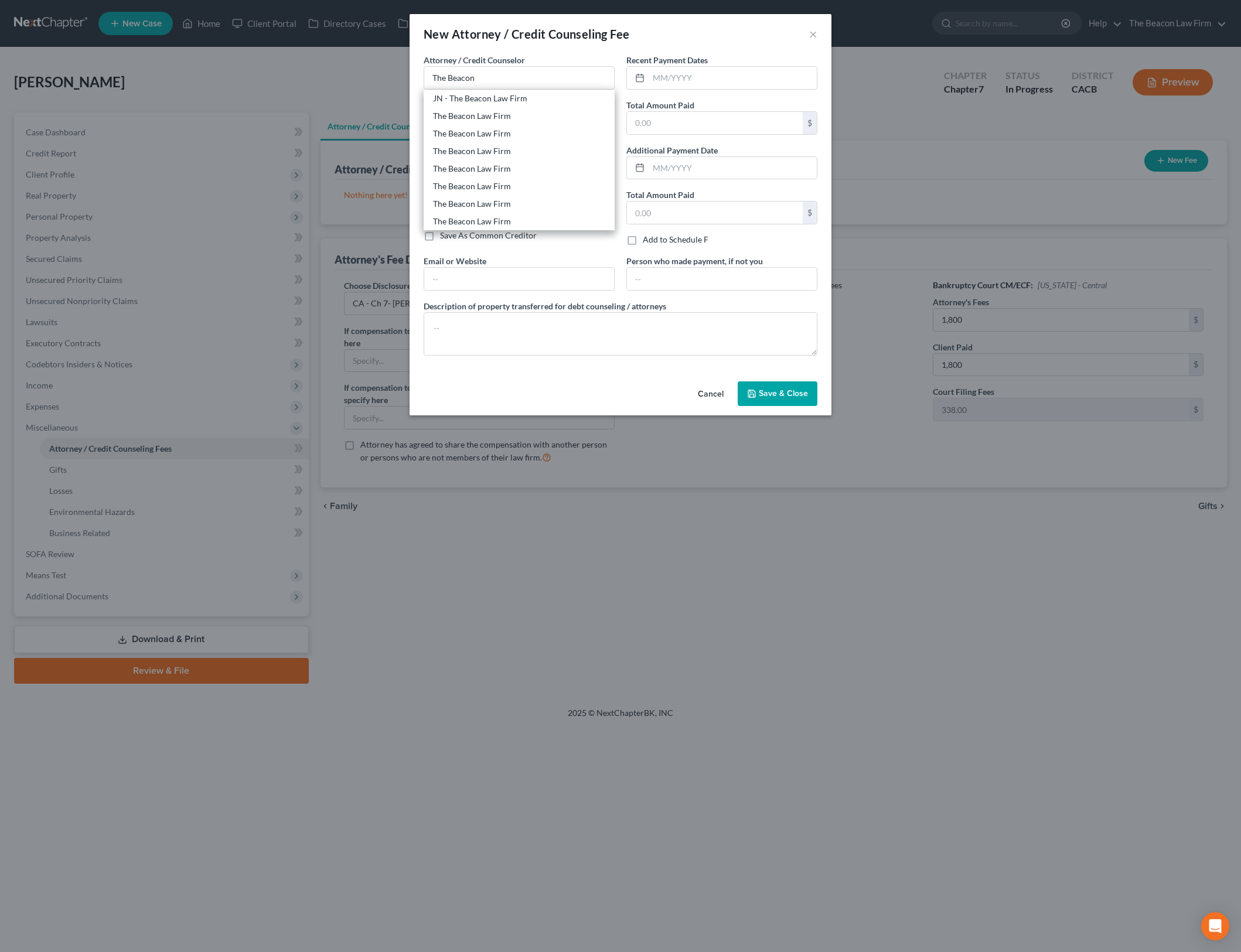
type input "2582 Maguire Road"
type input "#124"
type input "Ocoee"
select select "9"
type input "34761"
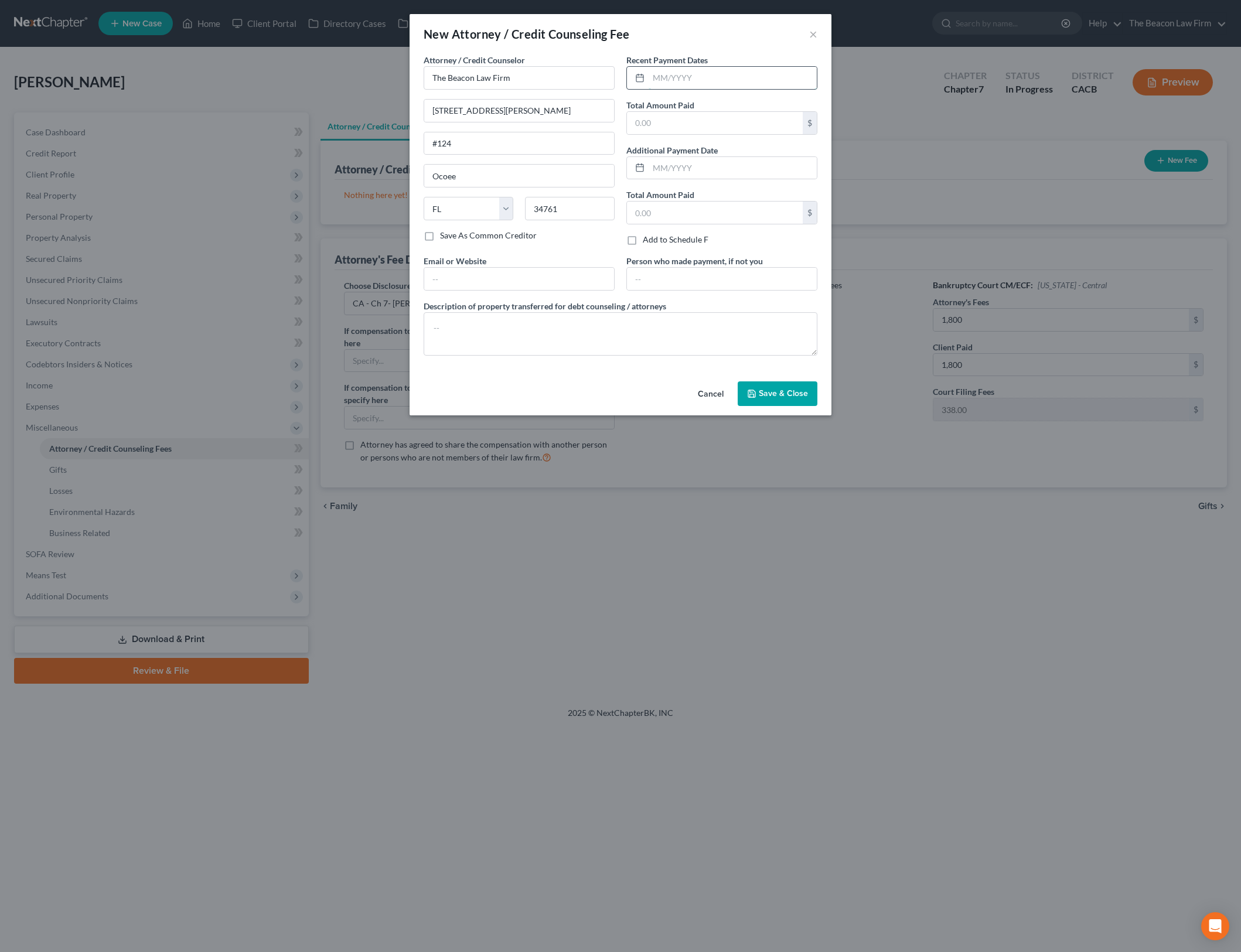
click at [680, 77] on input "text" at bounding box center [733, 78] width 168 height 22
click at [726, 74] on input "text" at bounding box center [733, 78] width 168 height 22
type input "08/2025"
click at [652, 122] on input "text" at bounding box center [715, 123] width 176 height 22
type input "1,800"
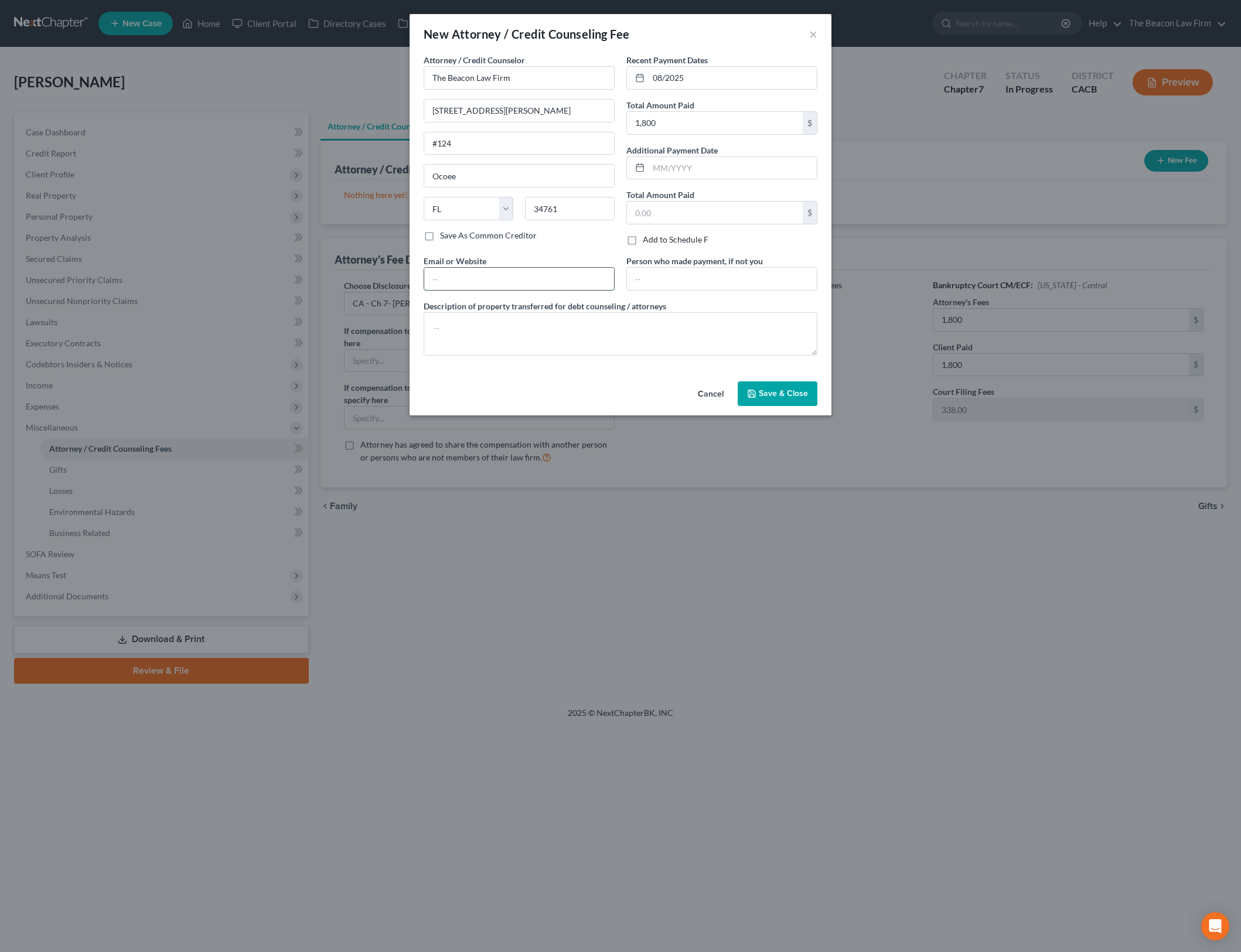
click at [578, 272] on input "text" at bounding box center [519, 279] width 190 height 22
type input "www.beaconlawyer.com"
click at [579, 324] on textarea at bounding box center [620, 334] width 394 height 43
type textarea "Ch 7 bankruptcy attorney fees"
click at [788, 392] on span "Save & Close" at bounding box center [783, 393] width 49 height 10
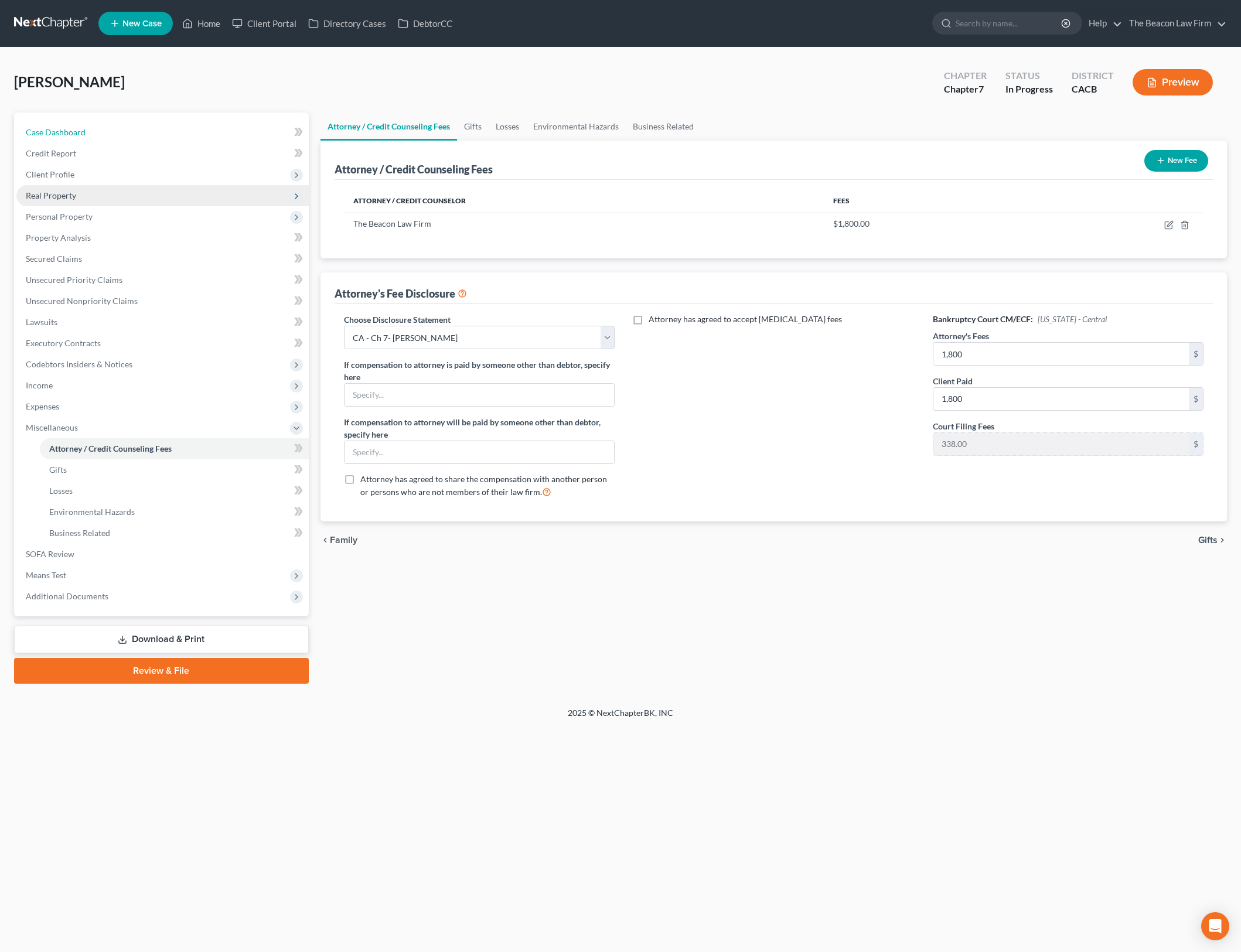
drag, startPoint x: 177, startPoint y: 130, endPoint x: 275, endPoint y: 197, distance: 118.7
click at [177, 130] on link "Case Dashboard" at bounding box center [162, 132] width 293 height 21
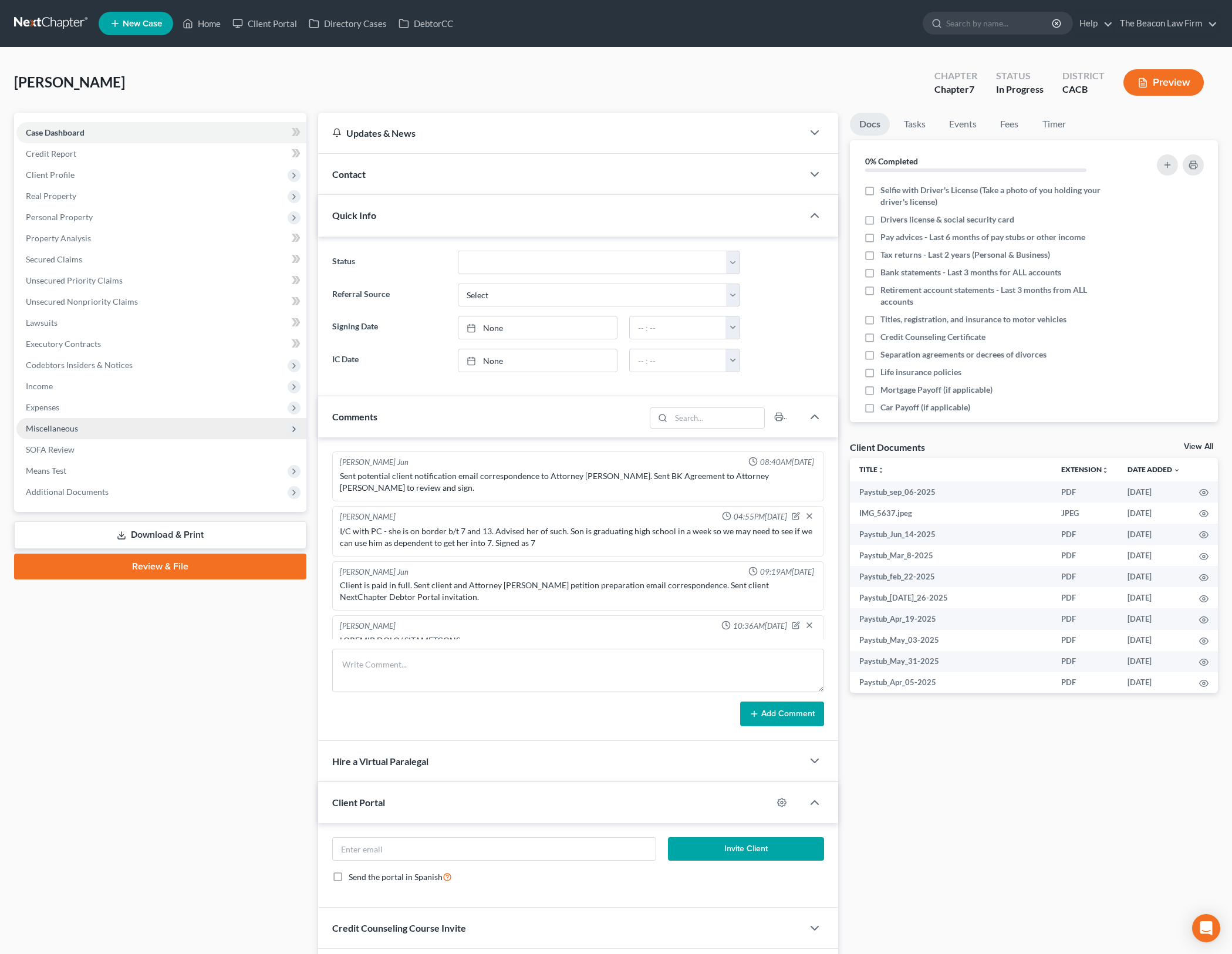
click at [194, 430] on span "Miscellaneous" at bounding box center [161, 428] width 290 height 21
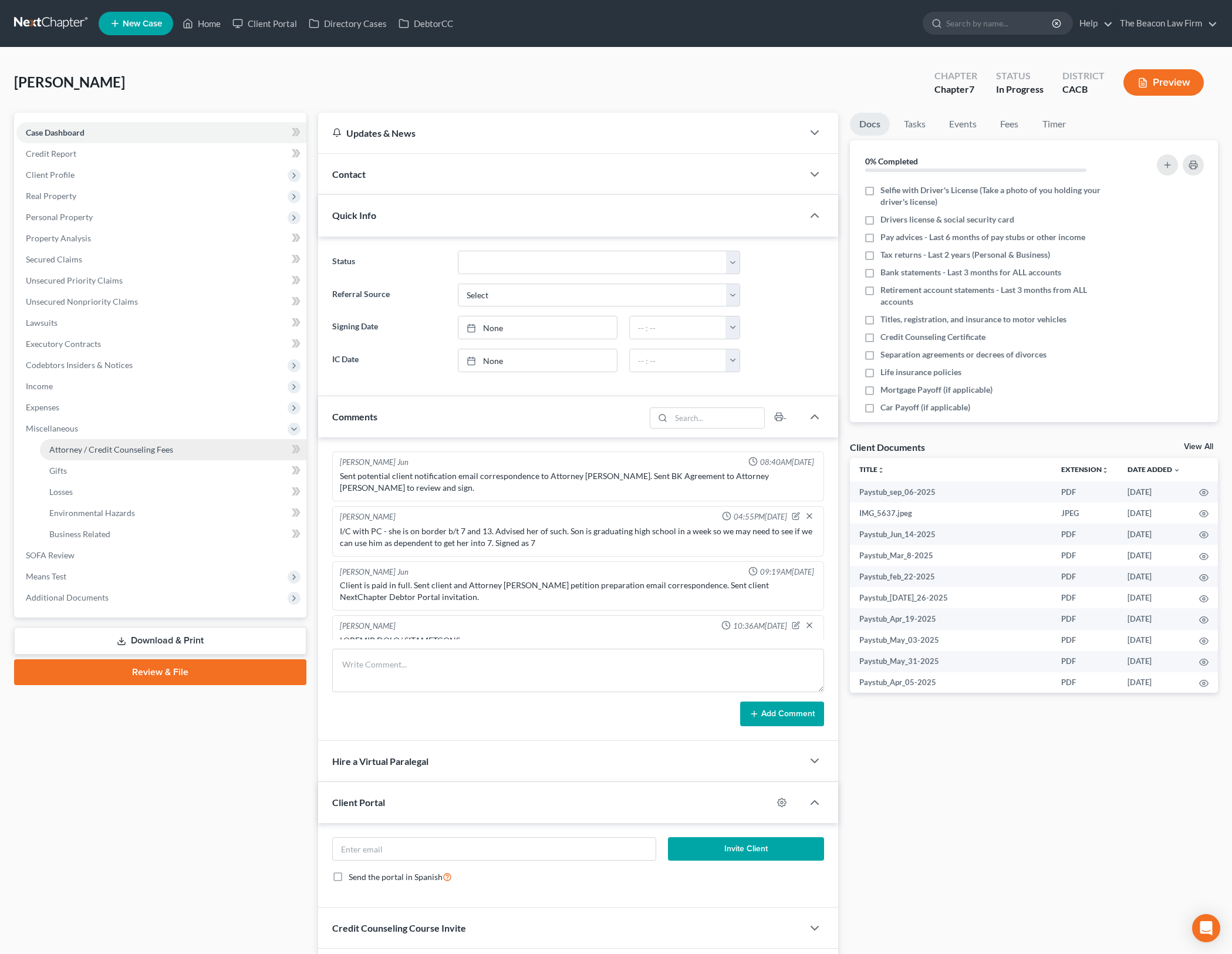
click at [192, 451] on link "Attorney / Credit Counseling Fees" at bounding box center [173, 450] width 266 height 21
select select "23"
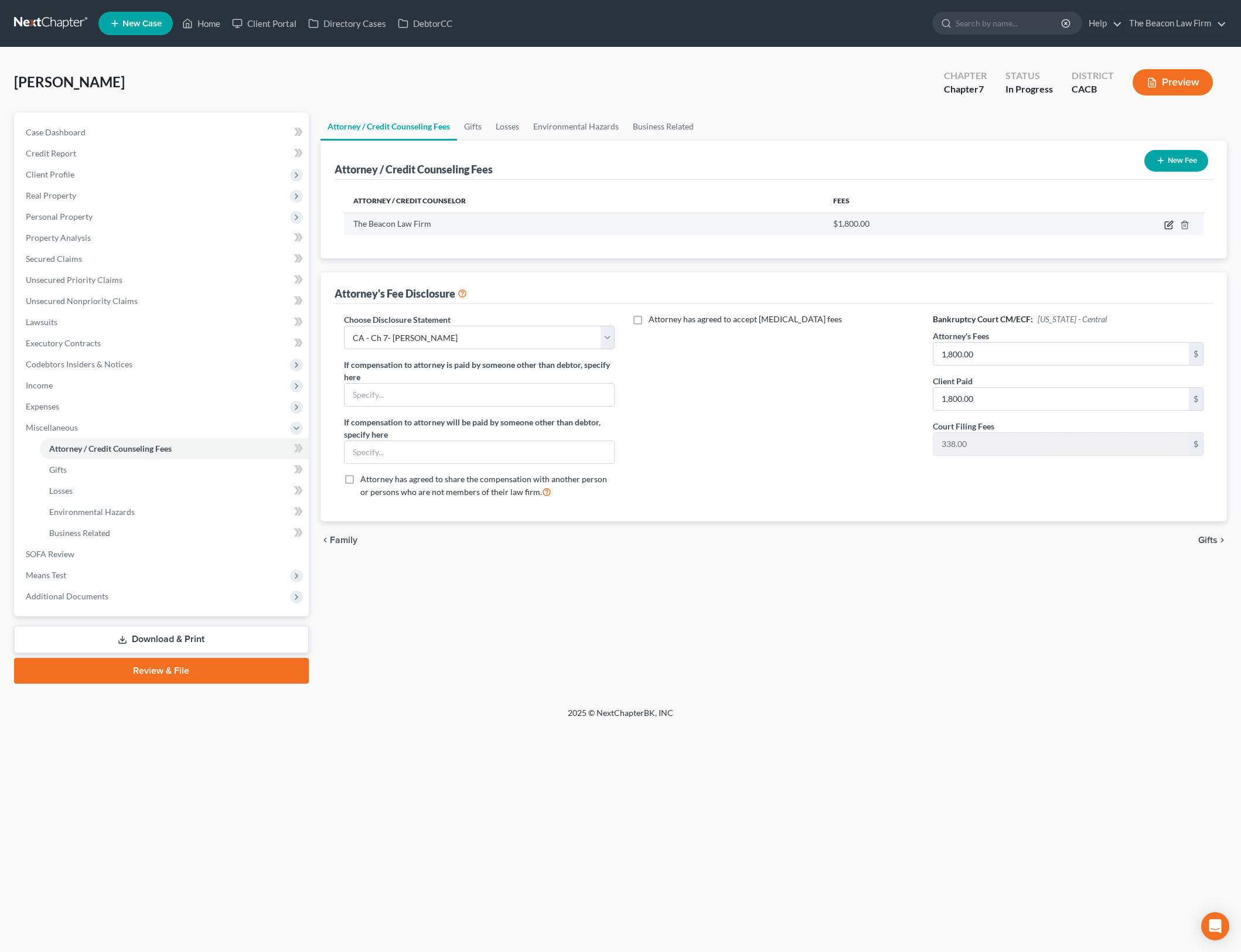
click at [1169, 227] on icon "button" at bounding box center [1169, 225] width 10 height 10
select select "9"
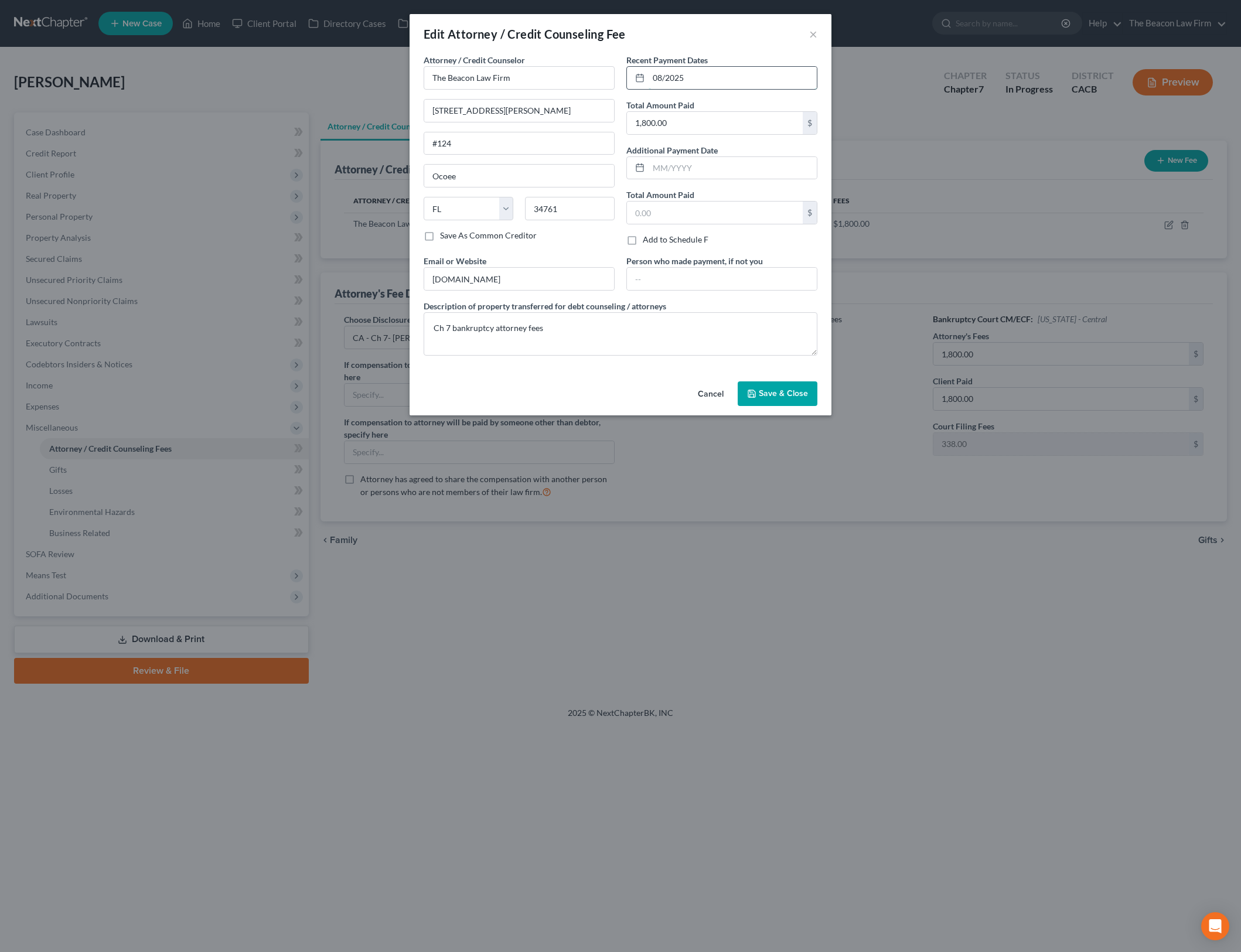
click at [663, 77] on input "08/2025" at bounding box center [733, 78] width 168 height 22
type input "09/2025"
click at [781, 399] on button "Save & Close" at bounding box center [777, 393] width 80 height 25
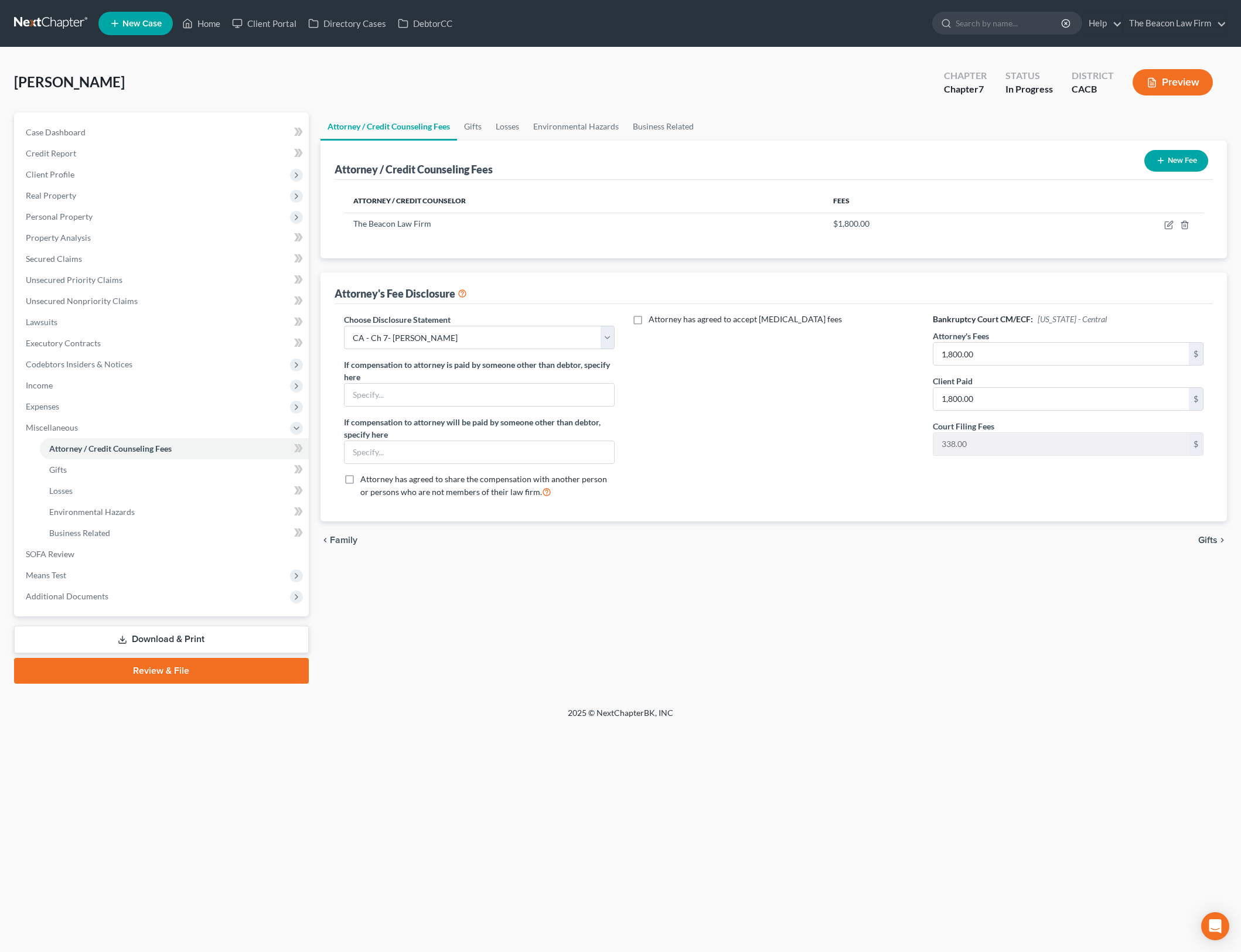
click at [1180, 156] on button "New Fee" at bounding box center [1176, 161] width 64 height 22
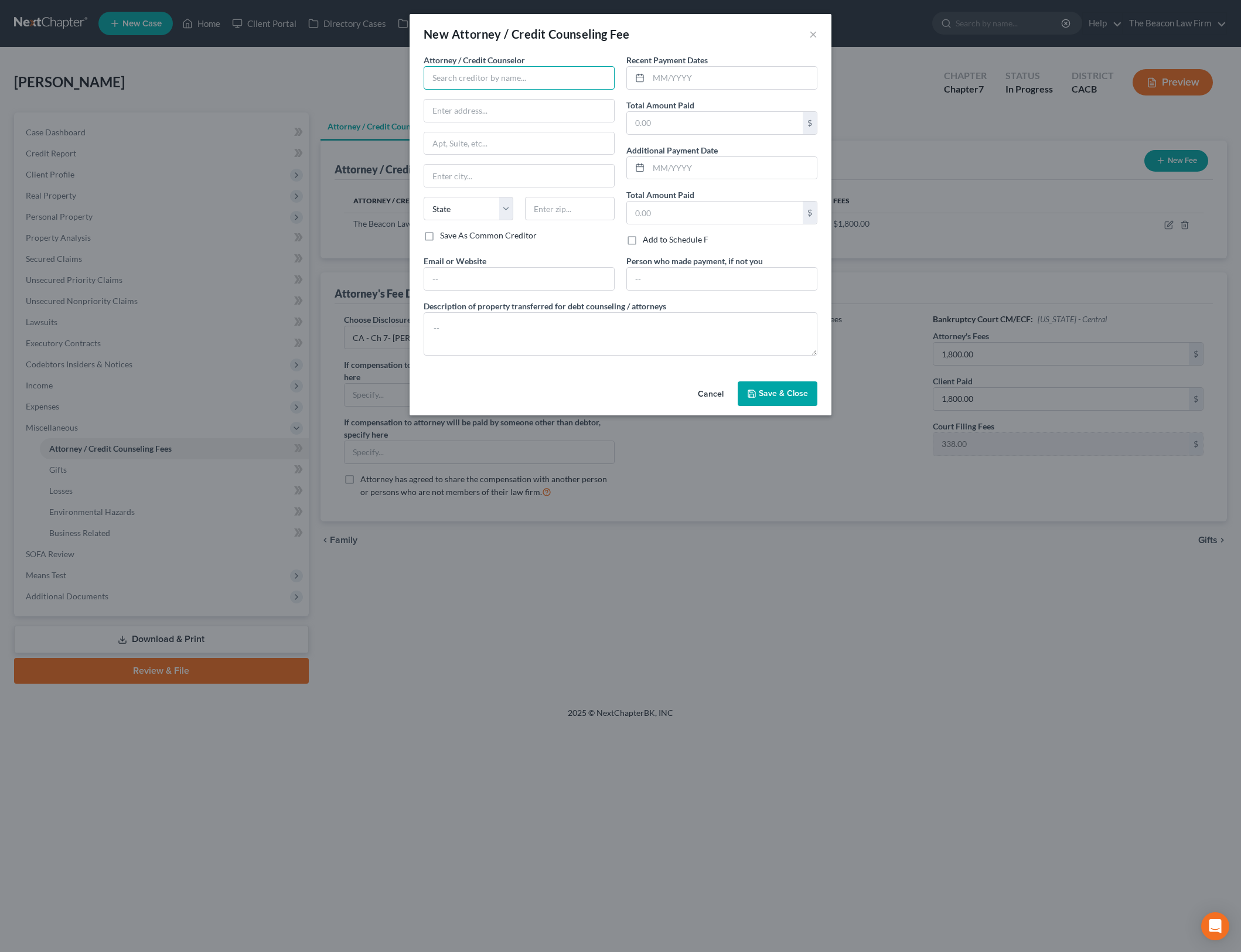
click at [517, 81] on input "text" at bounding box center [519, 77] width 191 height 23
click at [518, 81] on input "001" at bounding box center [519, 77] width 191 height 23
click at [504, 100] on div "001 Debtorcc, Inc." at bounding box center [494, 98] width 122 height 12
type input "001 Debtorcc, Inc."
type input "378 Summit Avenue"
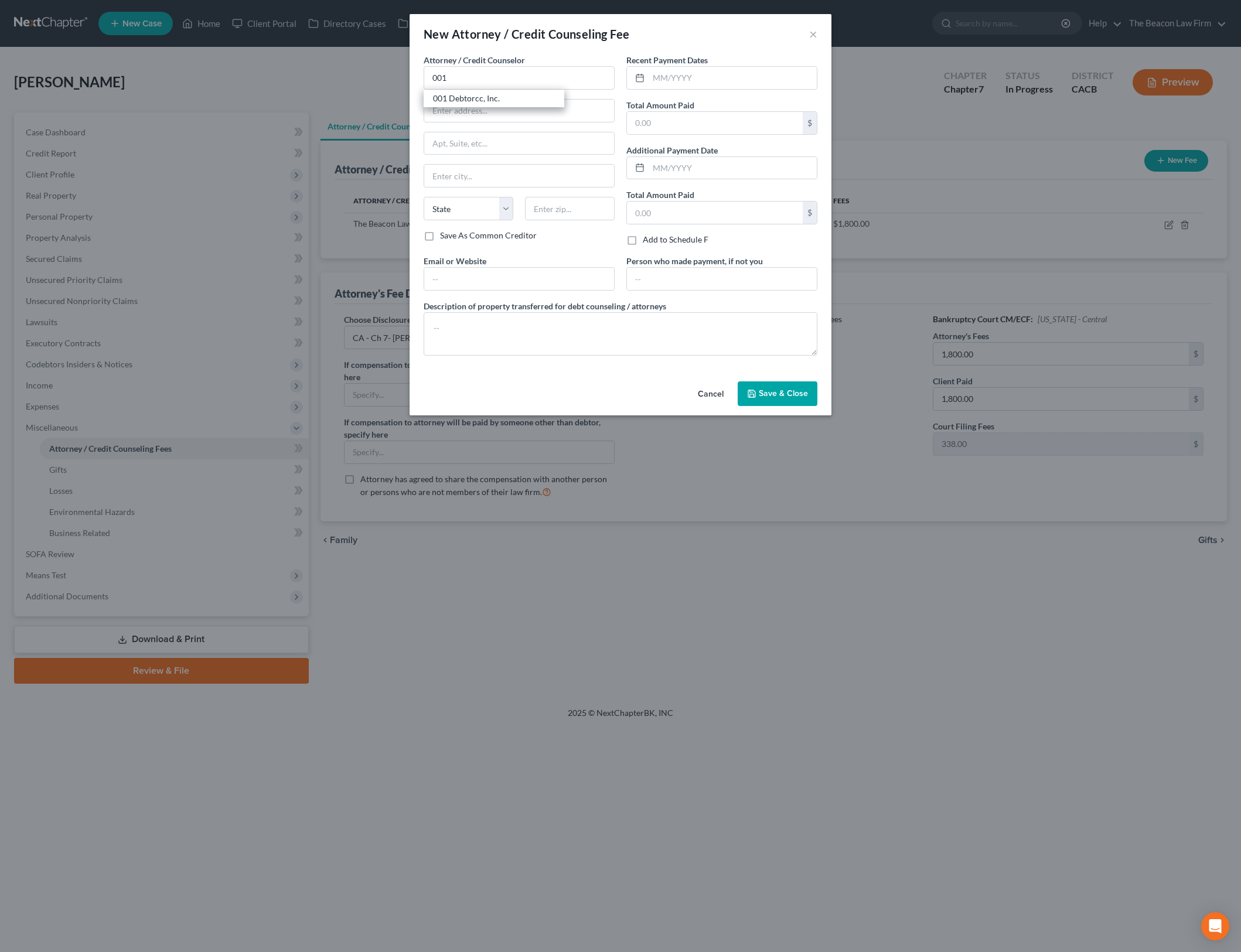
type input "Jersey City"
select select "33"
type input "07306"
click at [704, 84] on input "text" at bounding box center [733, 78] width 168 height 22
type input "09/2025"
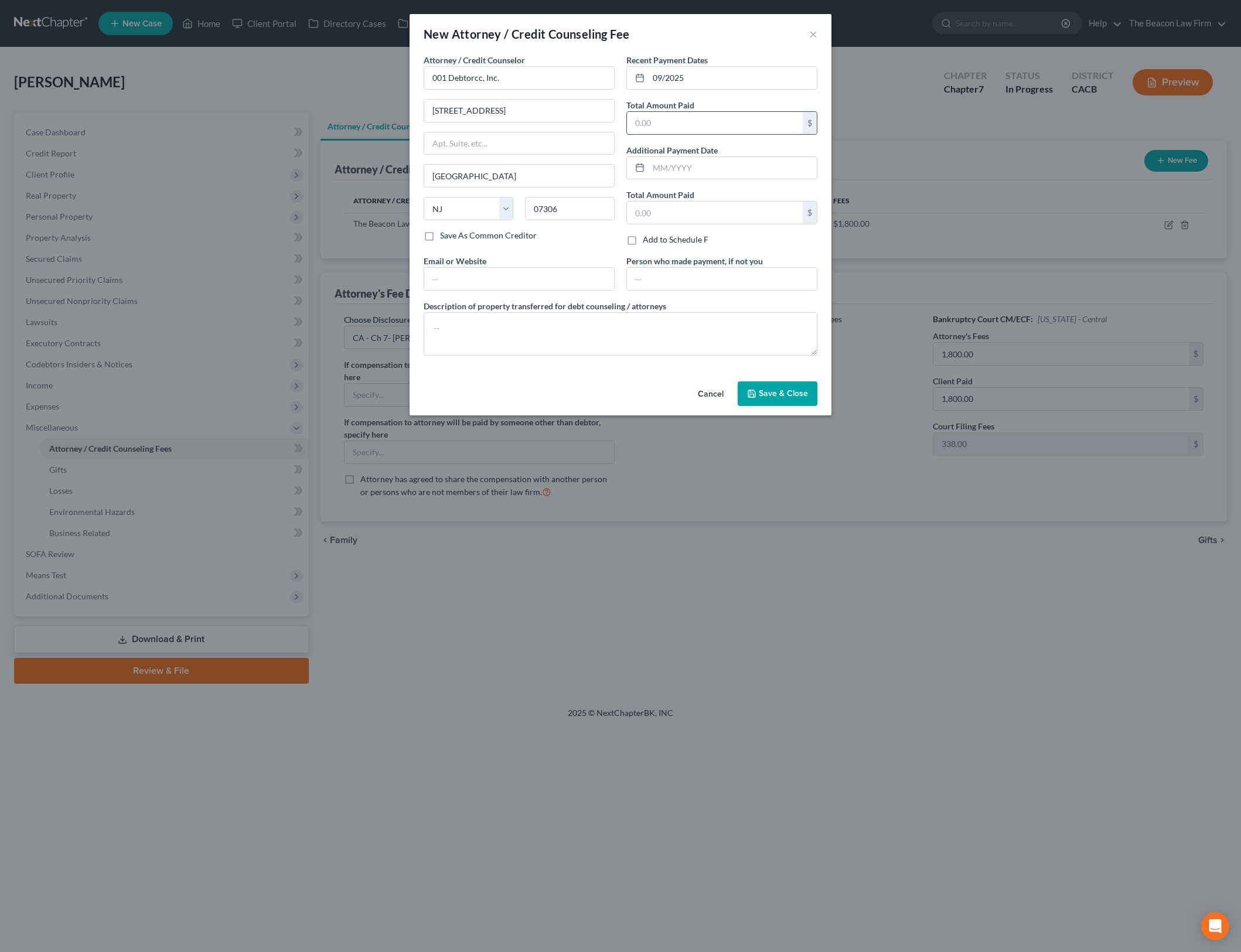
click at [668, 125] on input "text" at bounding box center [715, 123] width 176 height 22
type input "19.95"
click at [527, 269] on input "text" at bounding box center [519, 279] width 190 height 22
type input "www.beaconlawyer.com"
click at [563, 328] on textarea at bounding box center [620, 334] width 394 height 43
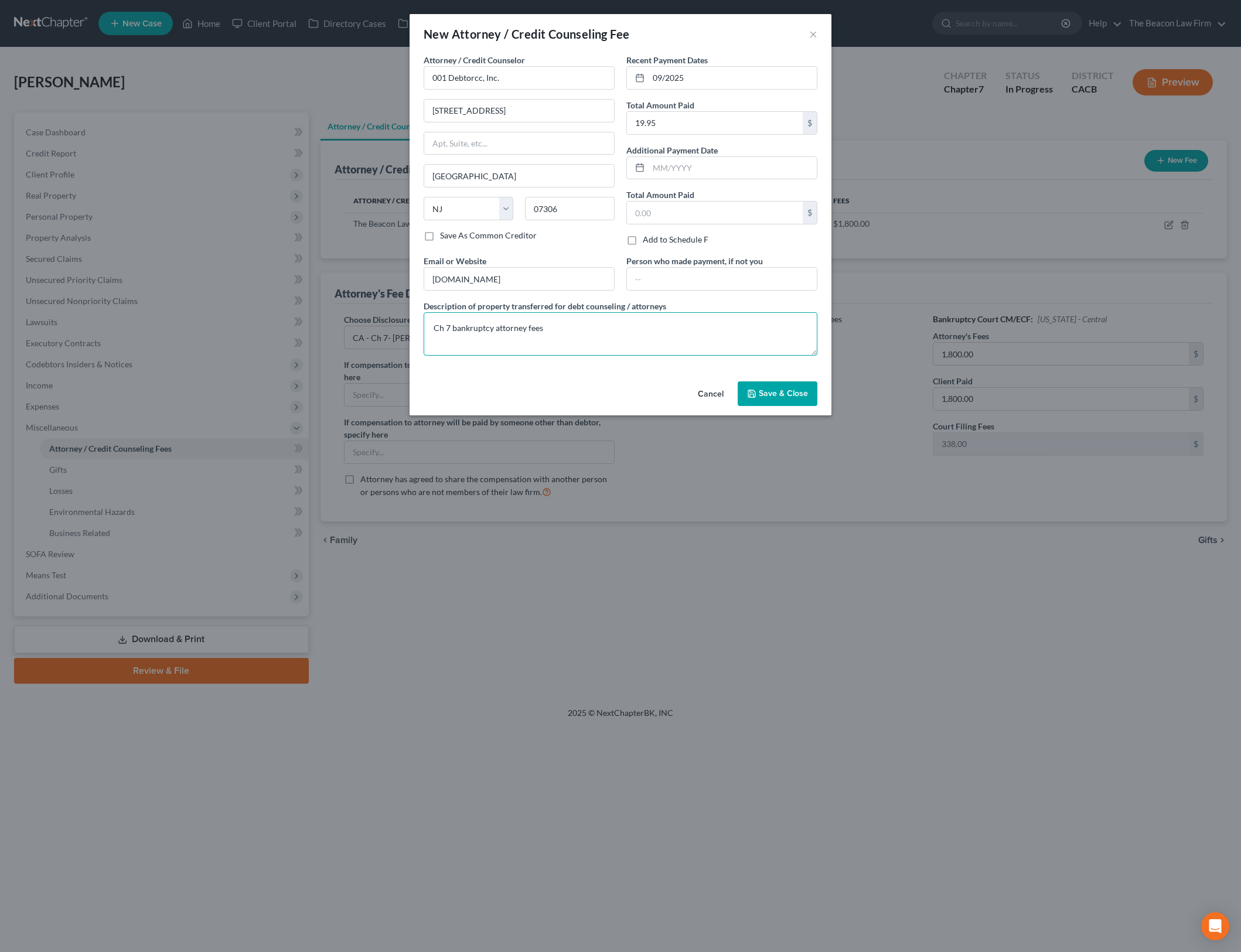
type textarea "Ch 7 bankruptcy attorney fees"
click at [778, 384] on button "Save & Close" at bounding box center [777, 393] width 80 height 25
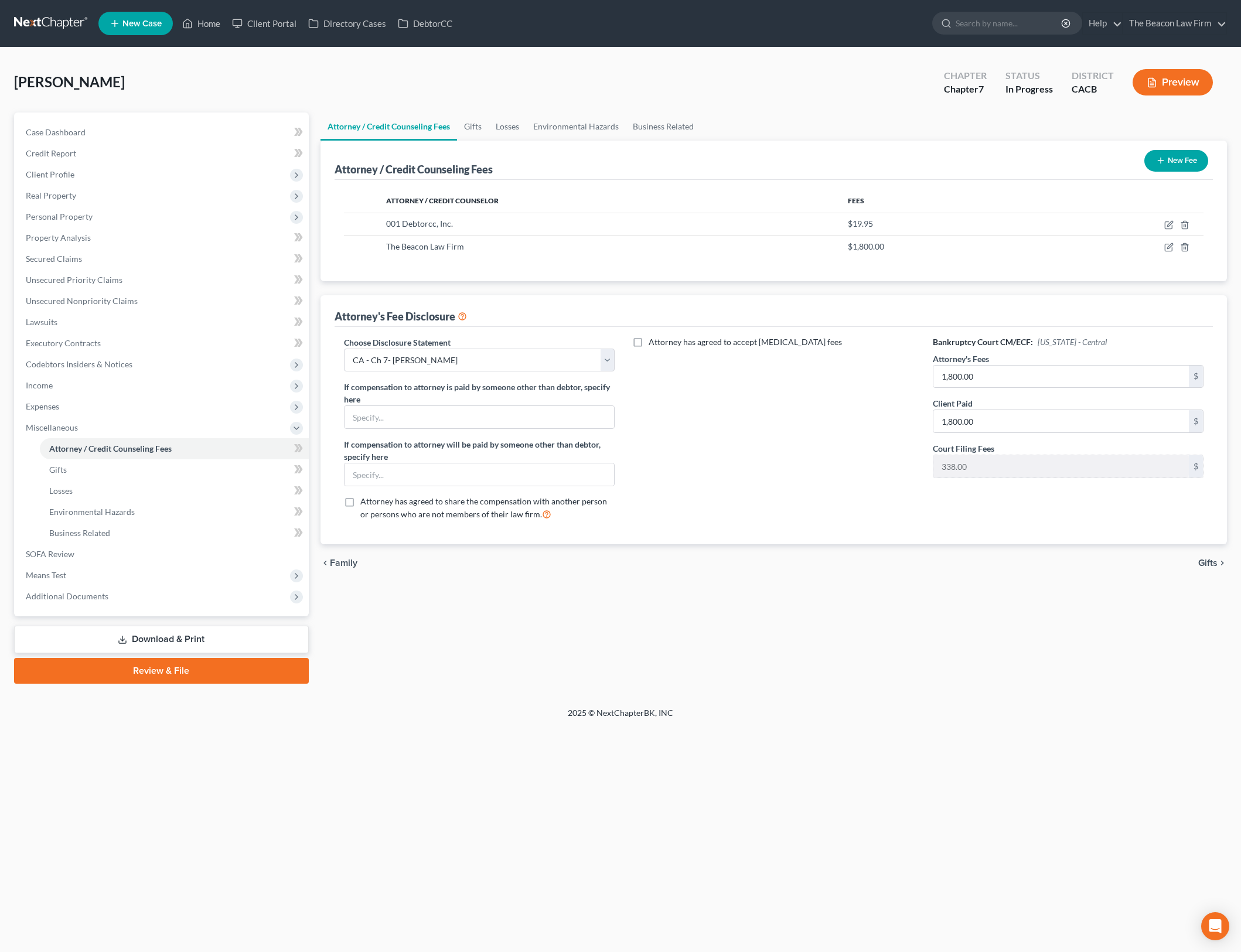
click at [836, 716] on div "2025 © NextChapterBK, INC" at bounding box center [620, 718] width 668 height 21
click at [296, 447] on icon at bounding box center [299, 449] width 9 height 15
click at [146, 383] on span "Income" at bounding box center [162, 386] width 293 height 21
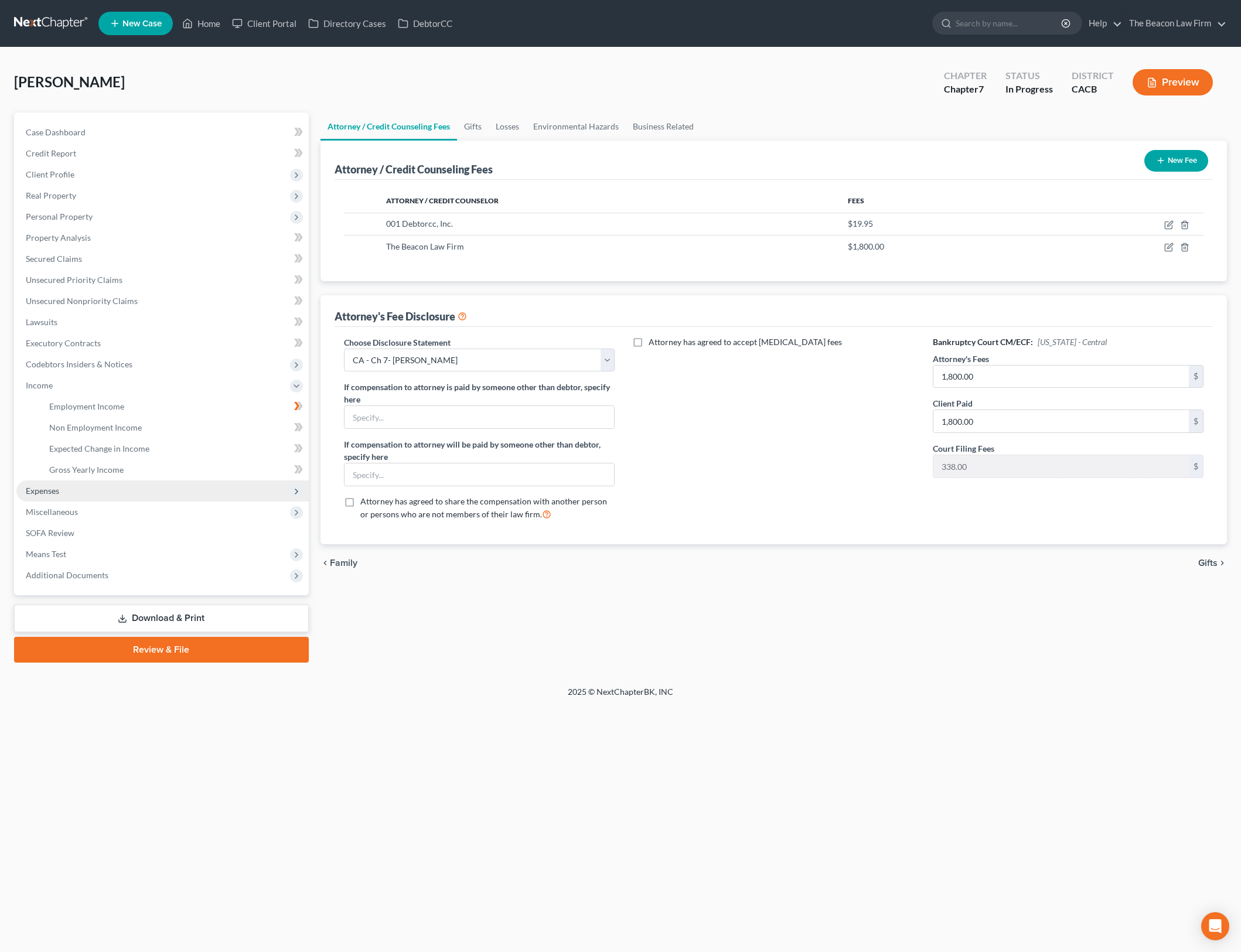
click at [103, 496] on span "Expenses" at bounding box center [162, 491] width 293 height 21
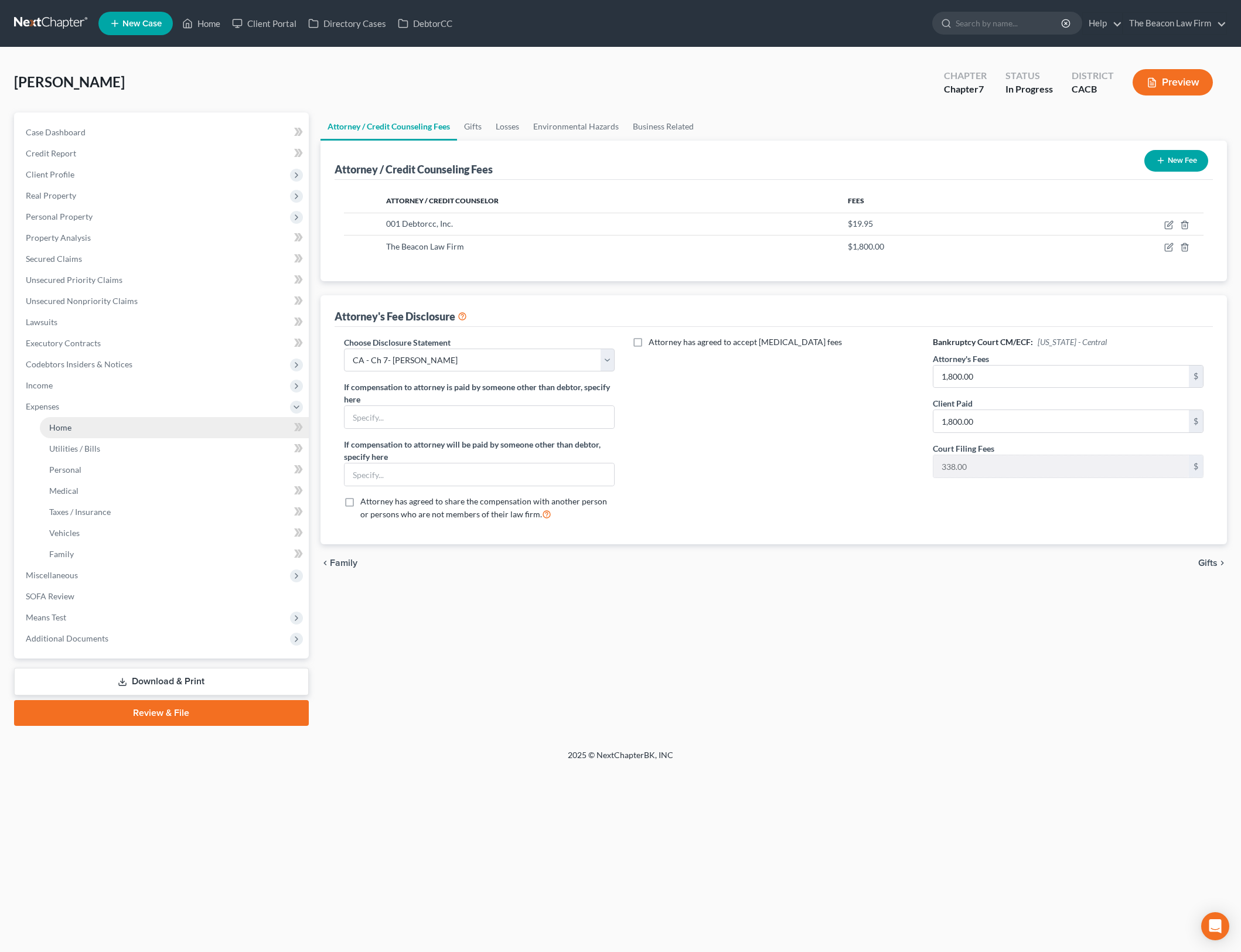
click at [138, 428] on link "Home" at bounding box center [174, 427] width 269 height 21
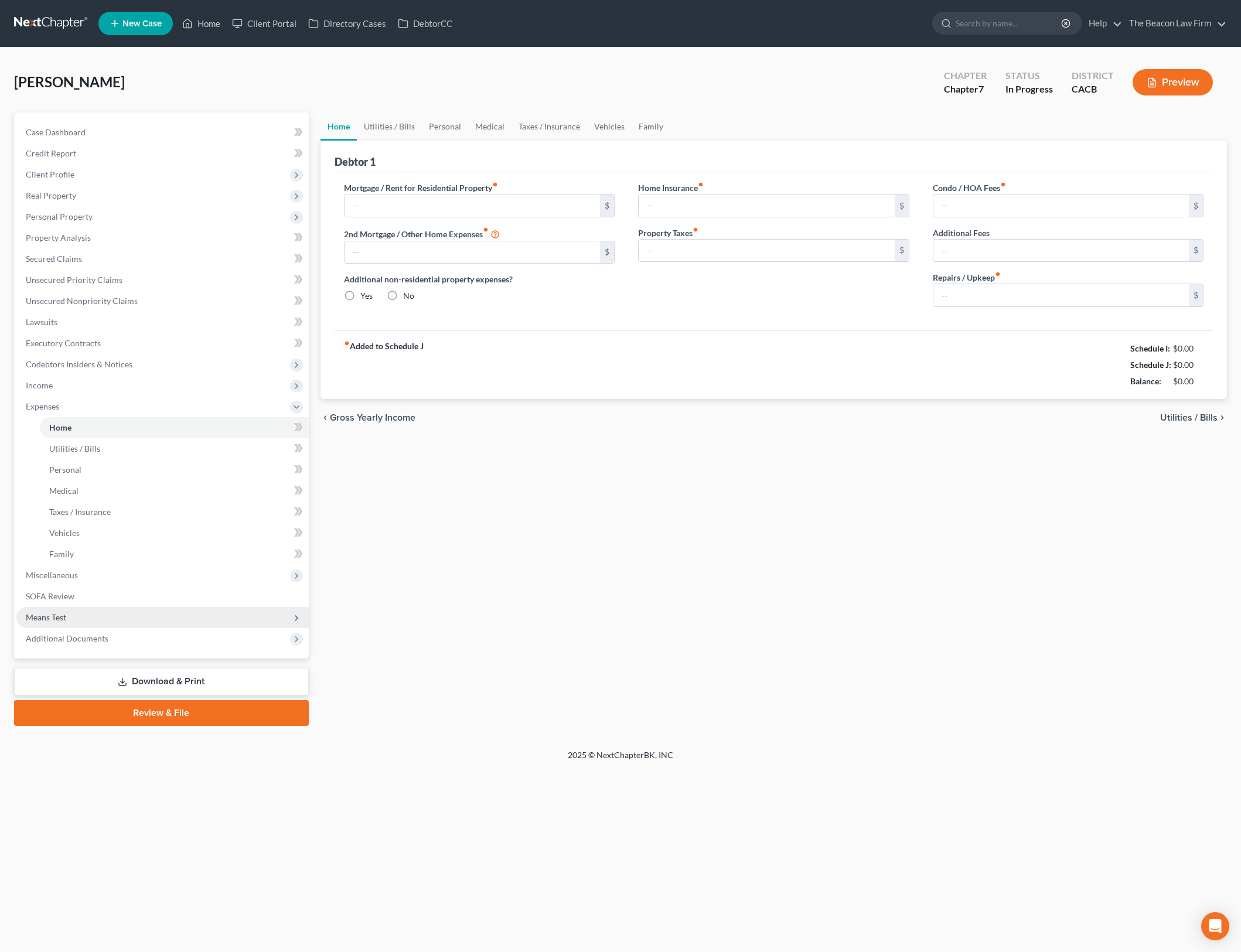
type input "2,035.00"
type input "0.00"
radio input "true"
type input "0.00"
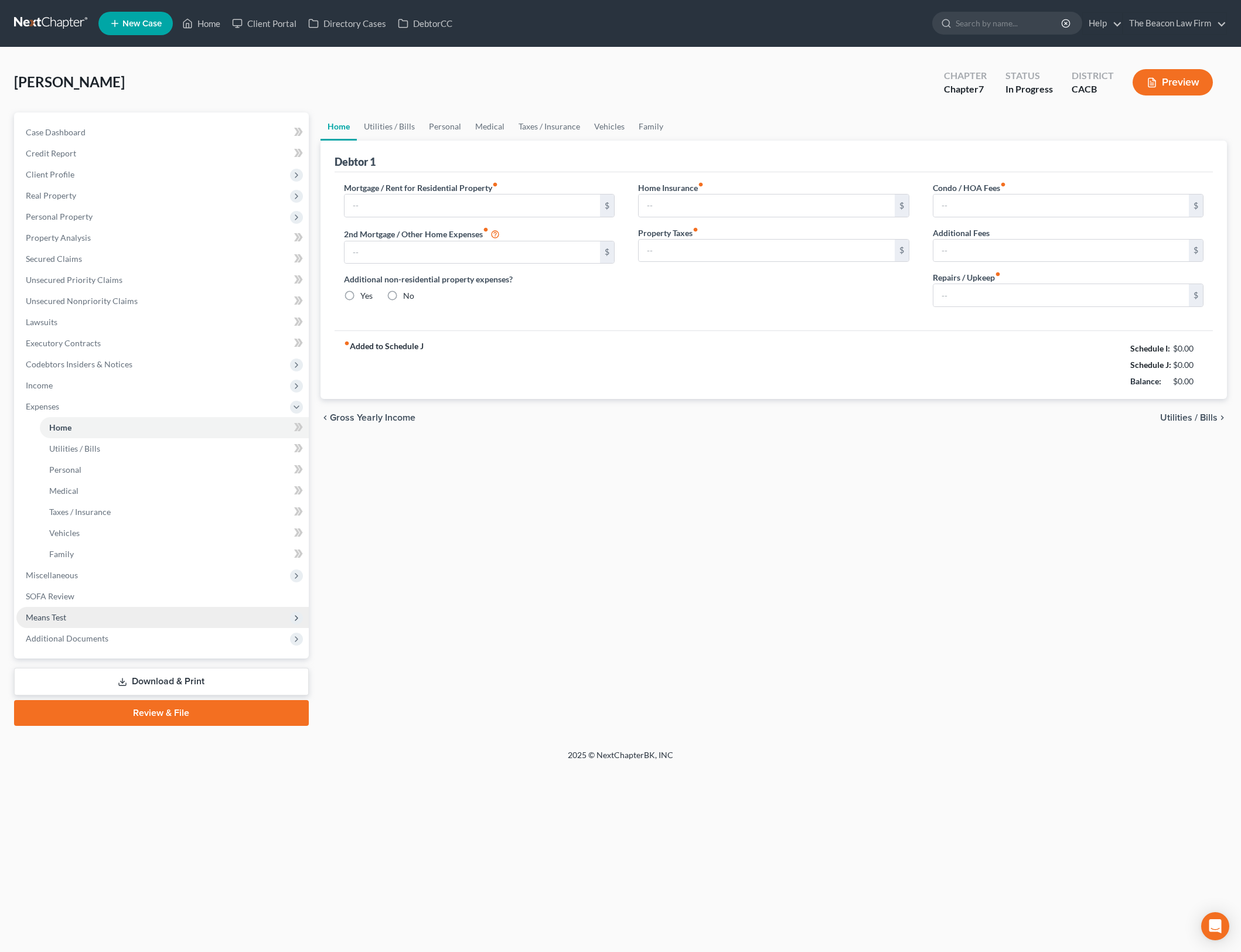
type input "0.00"
type input "11.00"
type input "0.00"
click at [180, 397] on span "Expenses" at bounding box center [162, 406] width 293 height 21
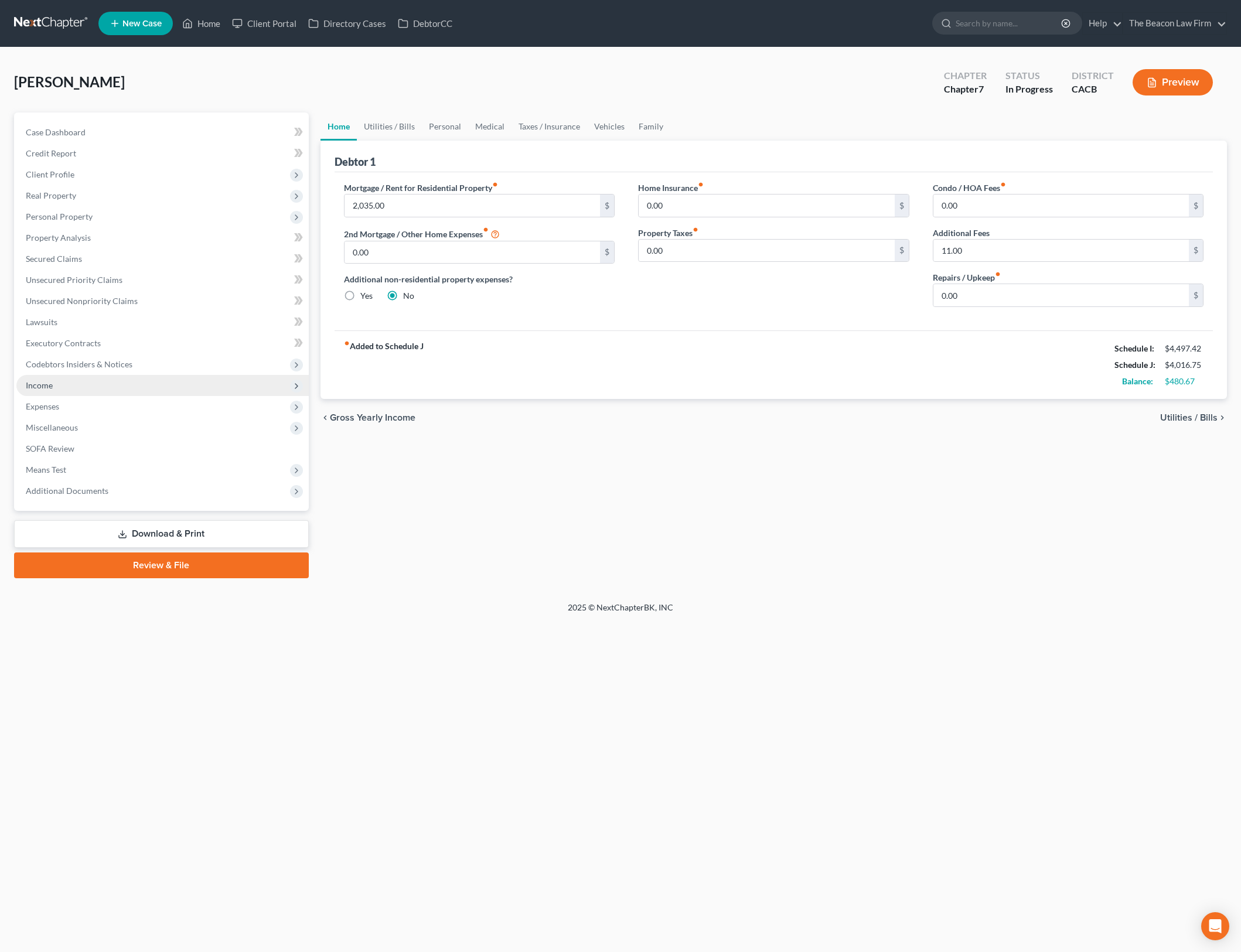
click at [183, 385] on span "Income" at bounding box center [162, 386] width 293 height 21
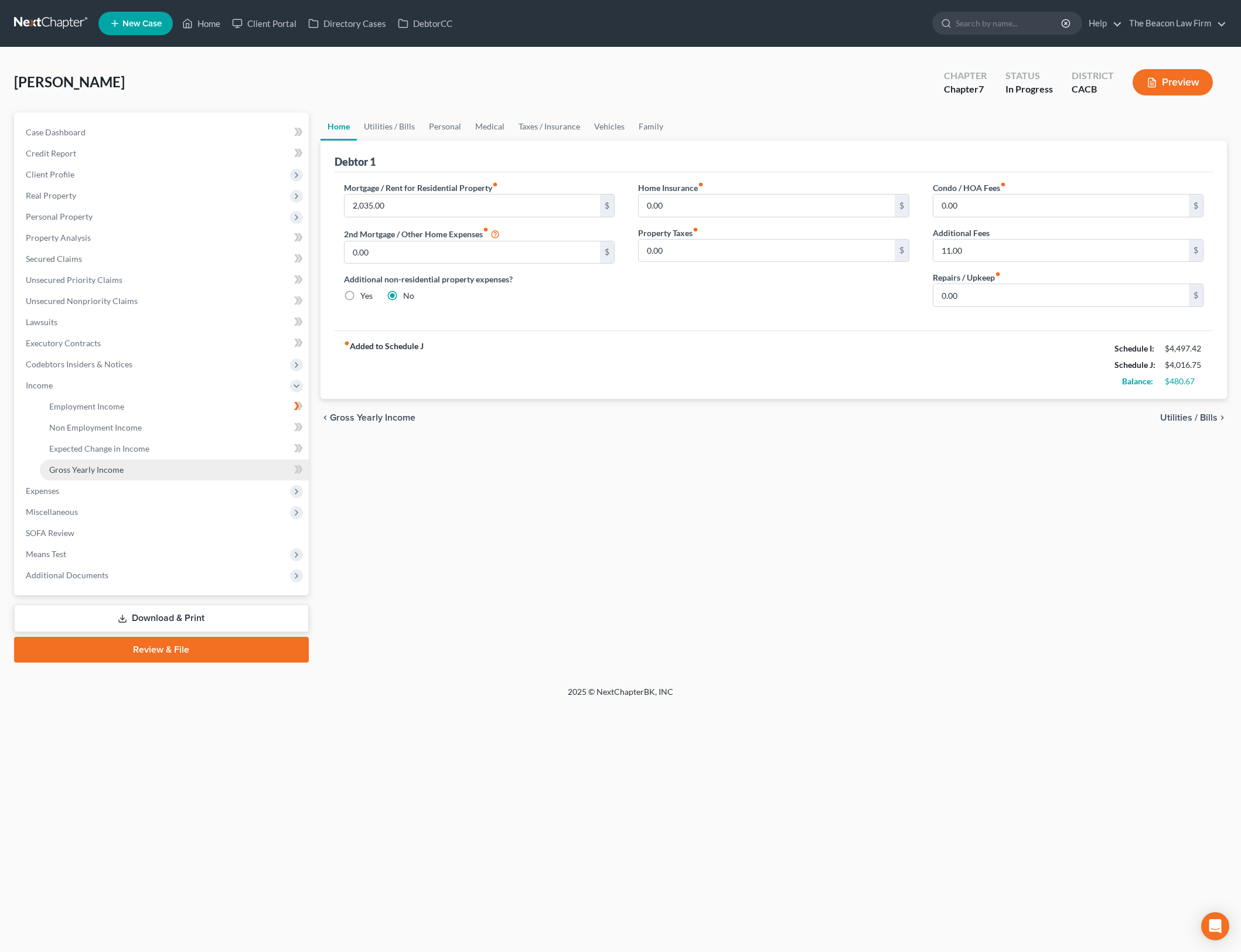
click at [176, 467] on link "Gross Yearly Income" at bounding box center [174, 470] width 269 height 21
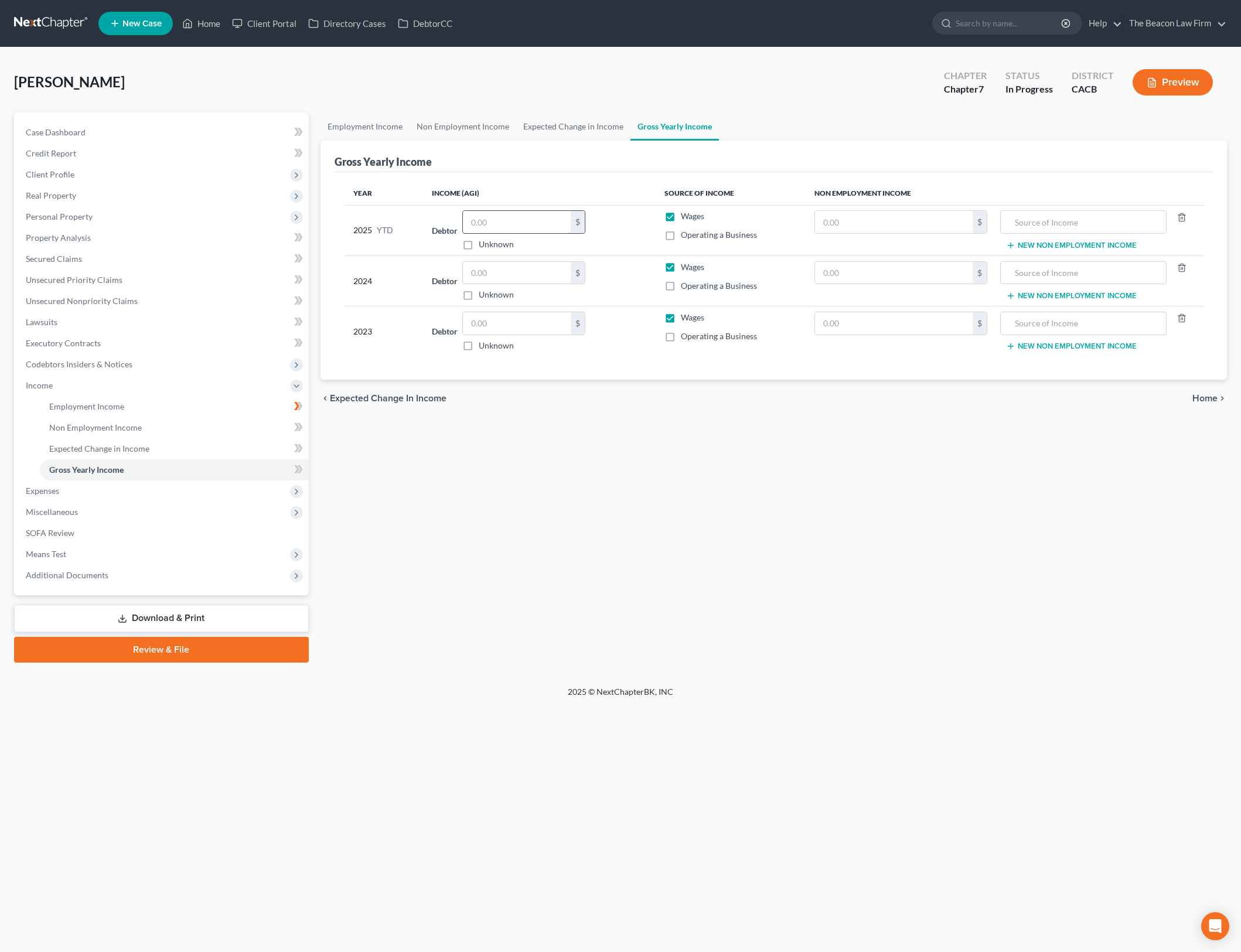
click at [524, 227] on input "text" at bounding box center [517, 222] width 108 height 22
type input "49,103.67"
click at [517, 324] on input "text" at bounding box center [517, 324] width 108 height 22
type input "48,163"
click at [686, 477] on div "Employment Income Non Employment Income Expected Change in Income Gross Yearly …" at bounding box center [774, 387] width 919 height 550
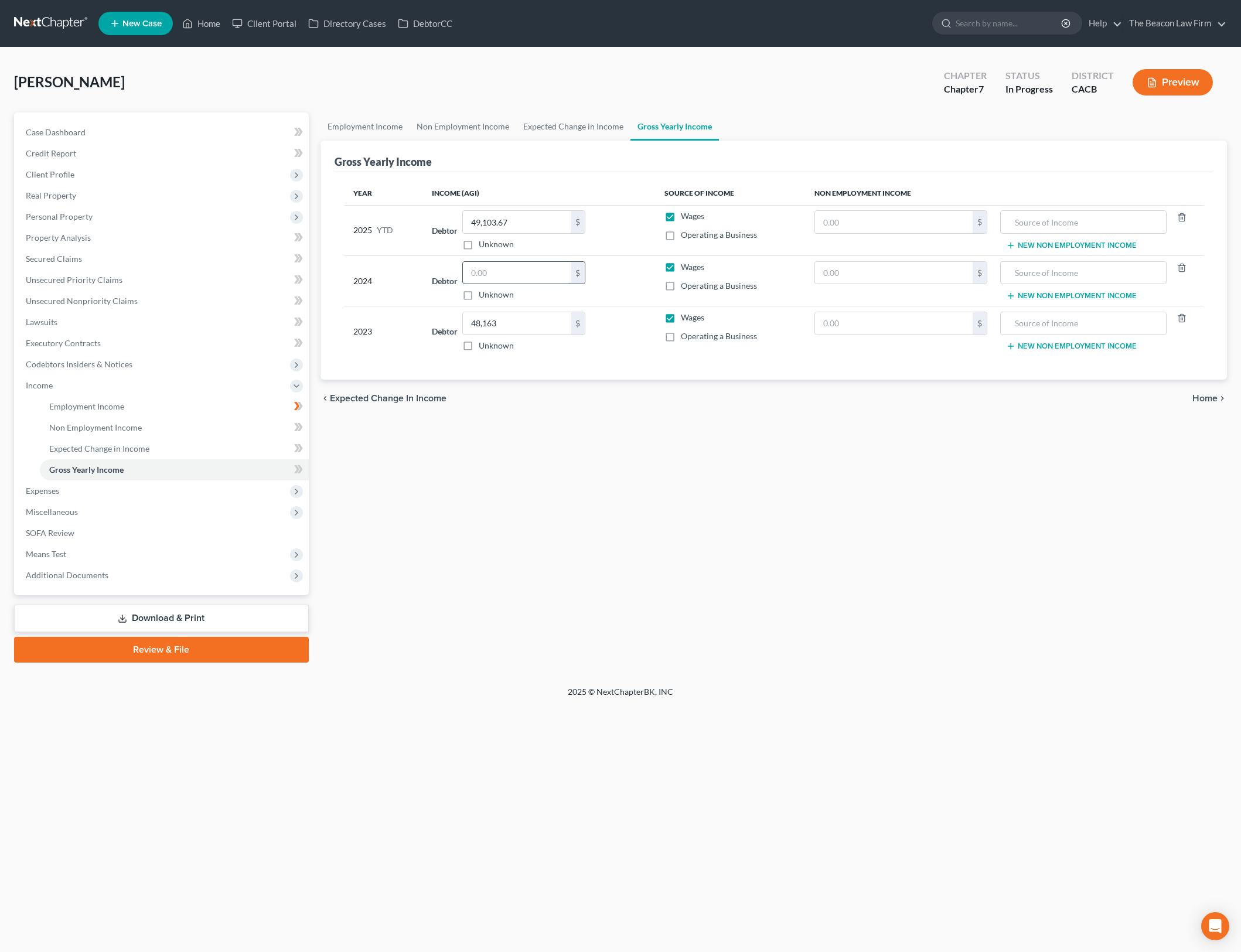
click at [508, 271] on input "text" at bounding box center [517, 273] width 108 height 22
type input "56,339"
click at [768, 620] on div "Employment Income Non Employment Income Expected Change in Income Gross Yearly …" at bounding box center [774, 387] width 919 height 550
drag, startPoint x: 596, startPoint y: 574, endPoint x: 589, endPoint y: 490, distance: 84.3
click at [597, 571] on div "Employment Income Non Employment Income Expected Change in Income Gross Yearly …" at bounding box center [774, 387] width 919 height 550
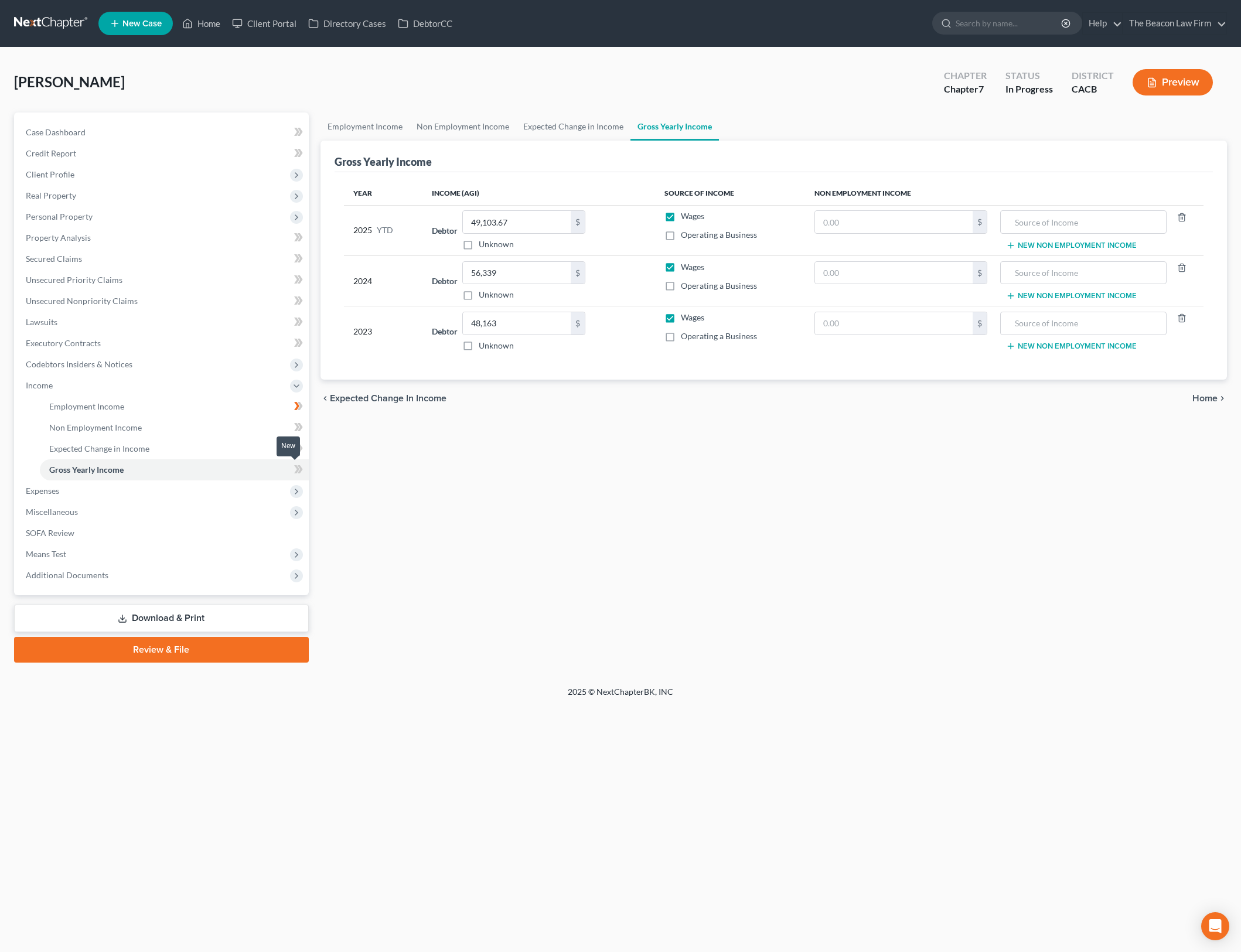
drag, startPoint x: 293, startPoint y: 462, endPoint x: 448, endPoint y: 523, distance: 166.6
click at [294, 462] on icon at bounding box center [299, 470] width 9 height 15
click at [191, 495] on span "Expenses" at bounding box center [162, 491] width 293 height 21
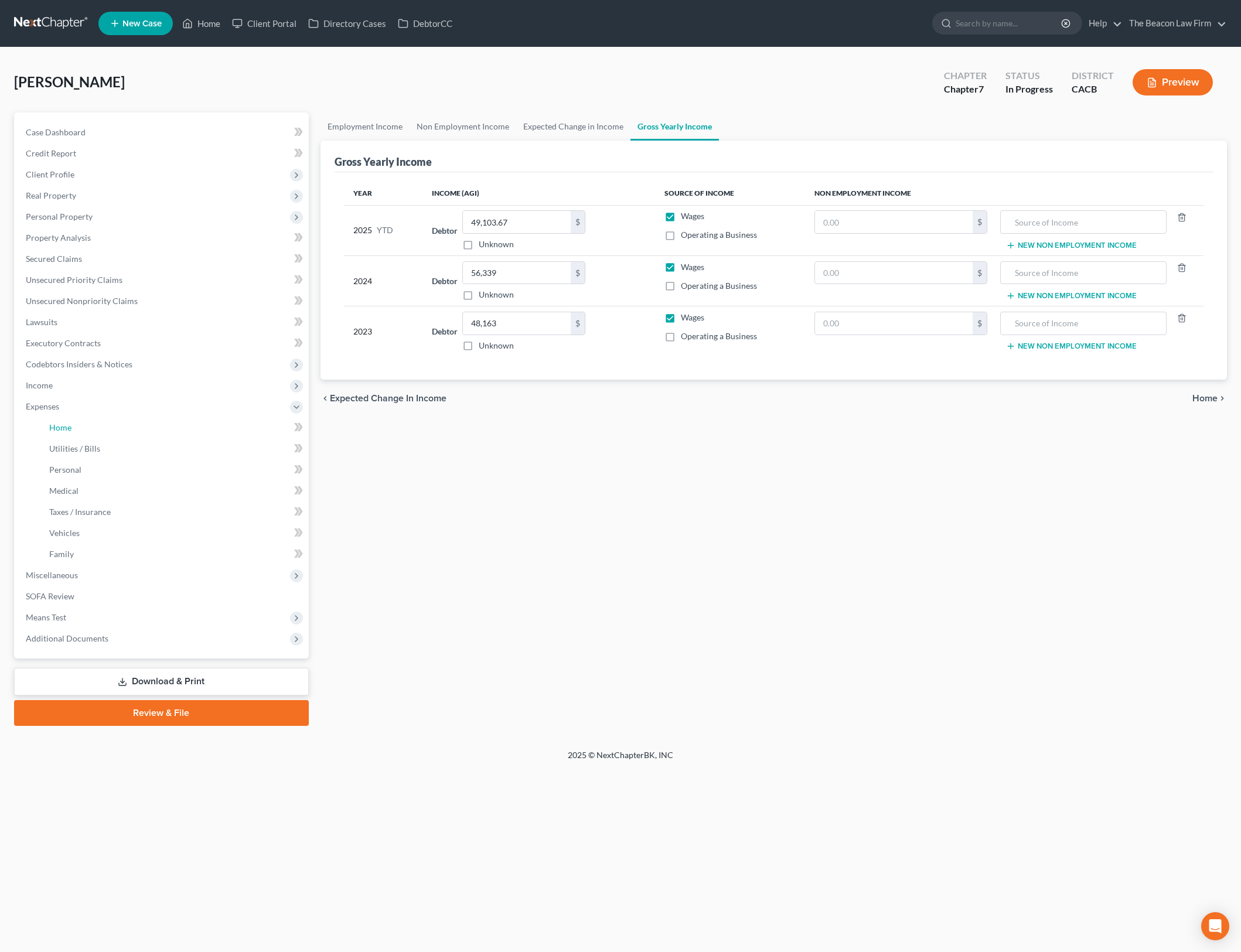
drag, startPoint x: 217, startPoint y: 435, endPoint x: 462, endPoint y: 477, distance: 248.6
click at [217, 434] on link "Home" at bounding box center [174, 427] width 269 height 21
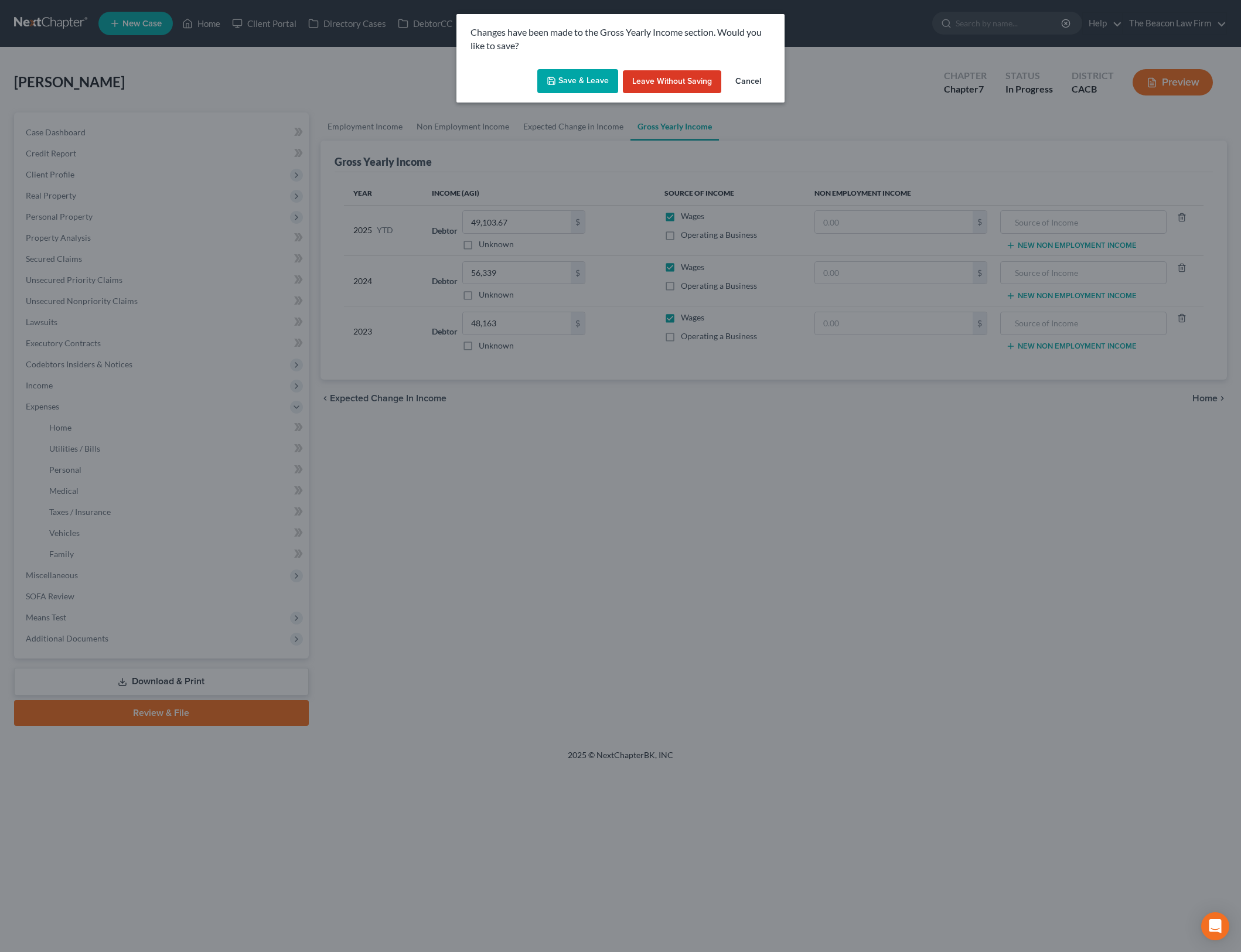
click at [577, 72] on button "Save & Leave" at bounding box center [578, 81] width 81 height 25
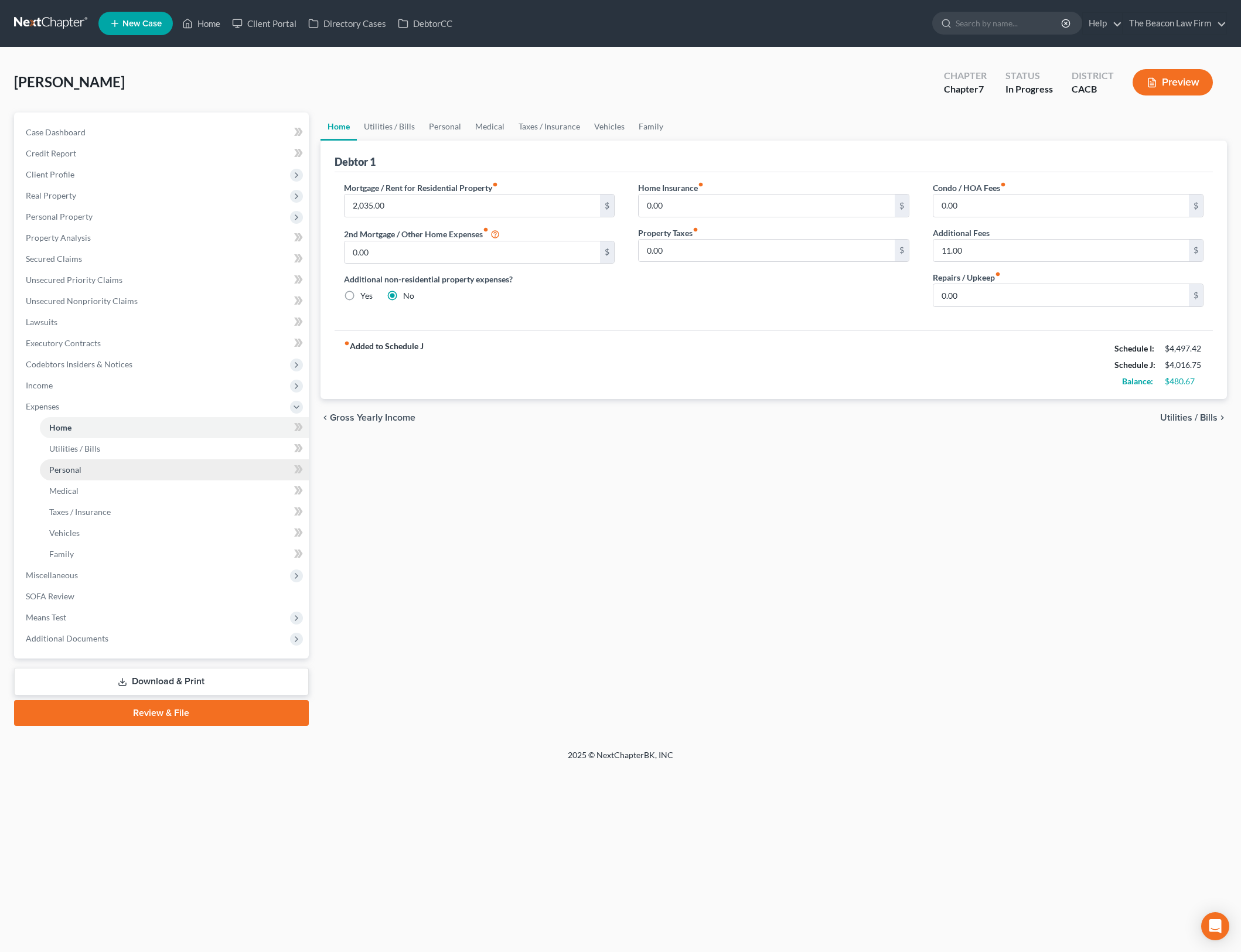
drag, startPoint x: 704, startPoint y: 459, endPoint x: 188, endPoint y: 471, distance: 516.1
click at [704, 459] on div "Home Utilities / Bills Personal Medical Taxes / Insurance Vehicles Family Debto…" at bounding box center [774, 419] width 919 height 613
click at [527, 549] on div "Home Utilities / Bills Personal Medical Taxes / Insurance Vehicles Family Debto…" at bounding box center [774, 419] width 919 height 613
click at [138, 174] on span "Client Profile" at bounding box center [162, 174] width 293 height 21
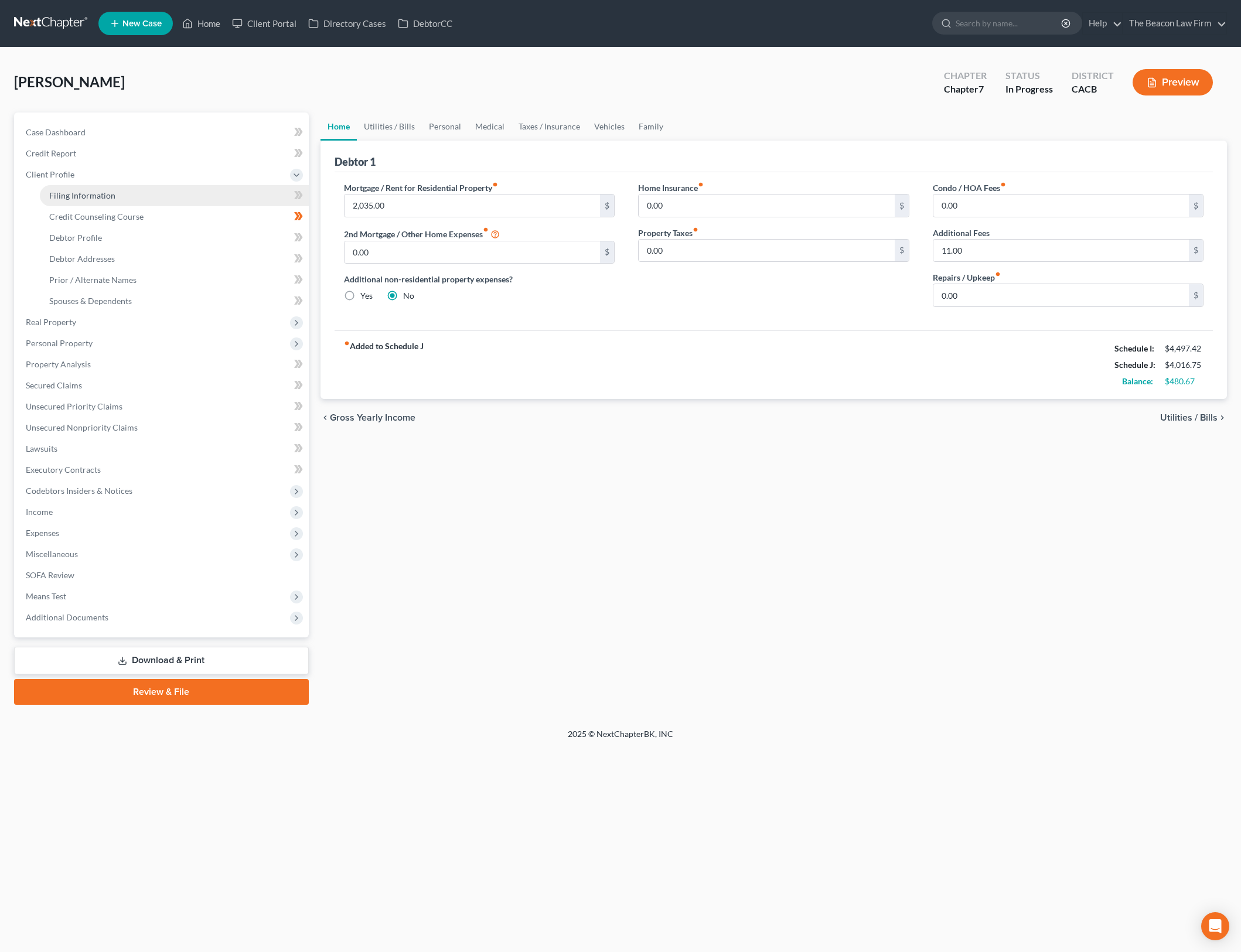
click at [212, 189] on link "Filing Information" at bounding box center [174, 196] width 269 height 21
select select "1"
select select "0"
select select "7"
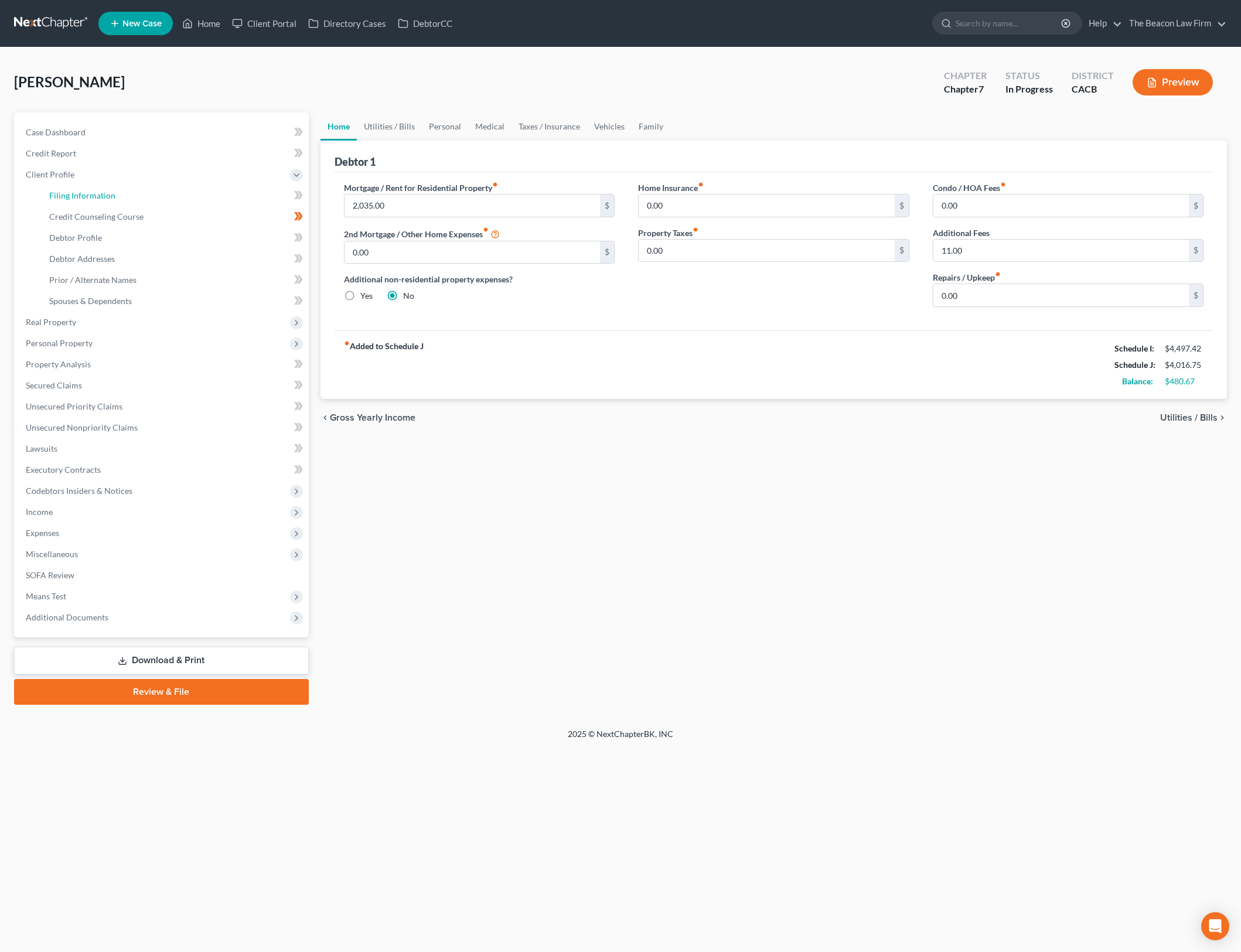
select select "15"
select select "3"
select select "4"
select select "0"
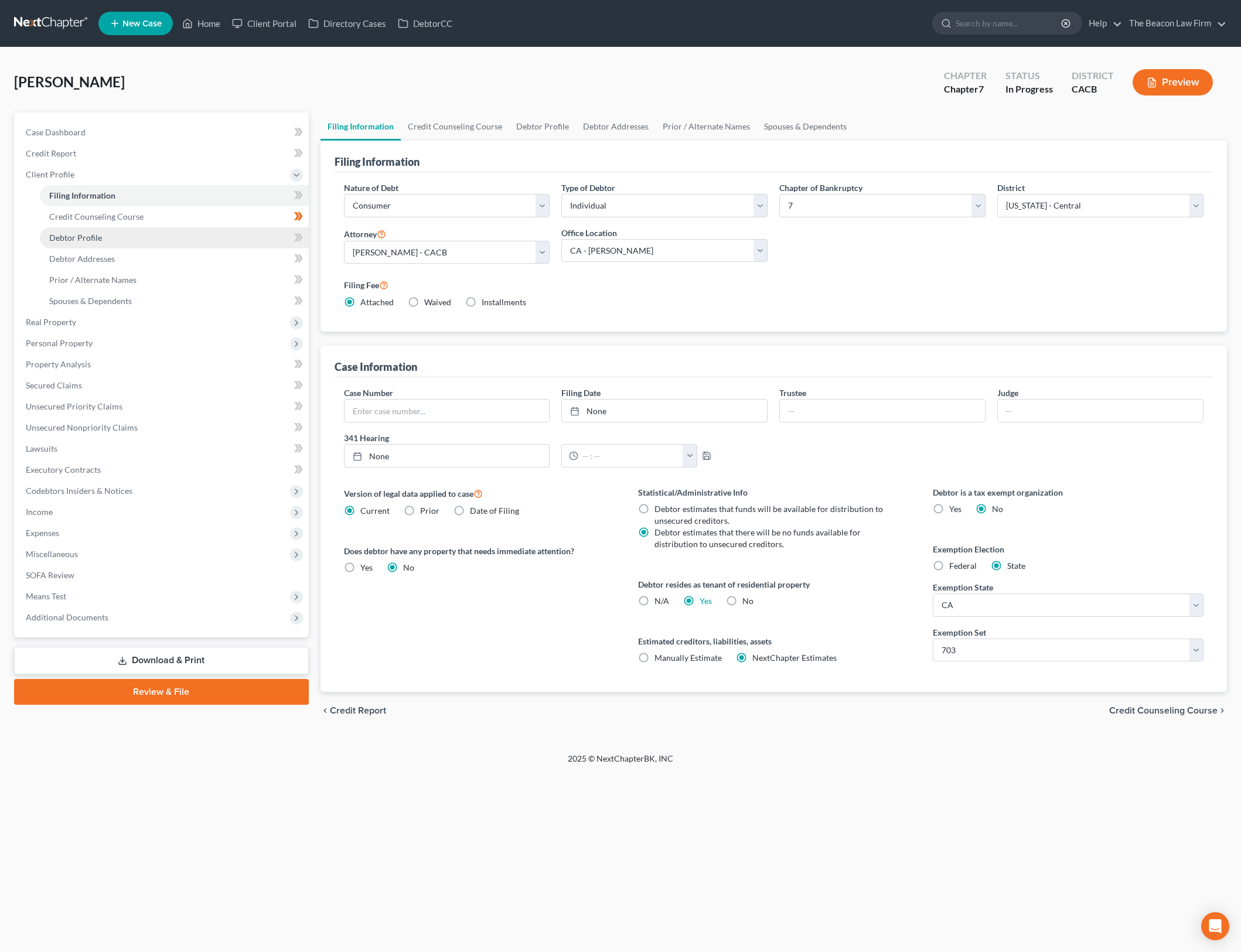
click at [213, 237] on link "Debtor Profile" at bounding box center [174, 237] width 269 height 21
select select "0"
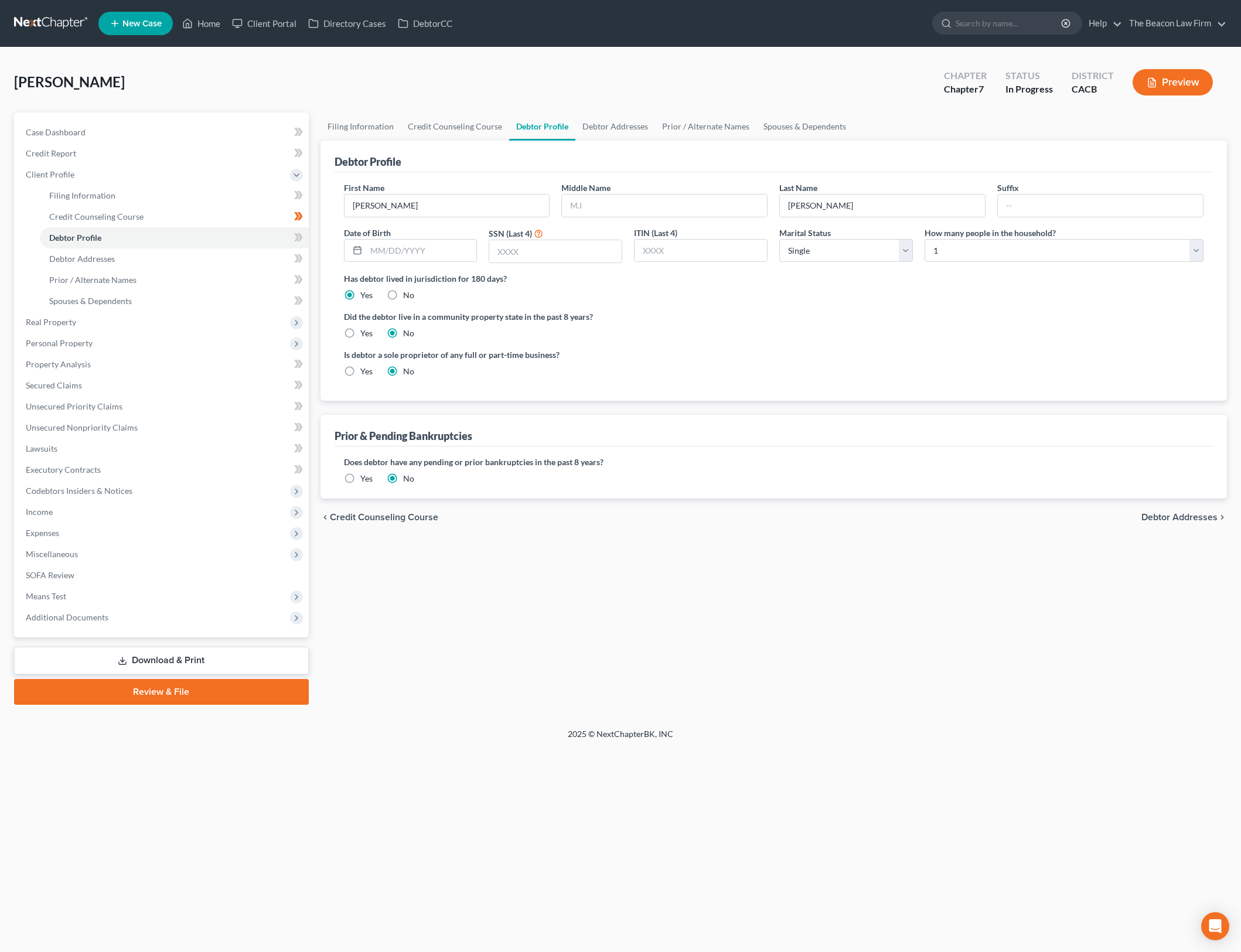
click at [1155, 775] on div "Home New Case Client Portal Directory Cases DebtorCC The Beacon Law Firm gerald…" at bounding box center [620, 476] width 1241 height 952
click at [117, 198] on link "Filing Information" at bounding box center [174, 196] width 269 height 21
select select "1"
select select "0"
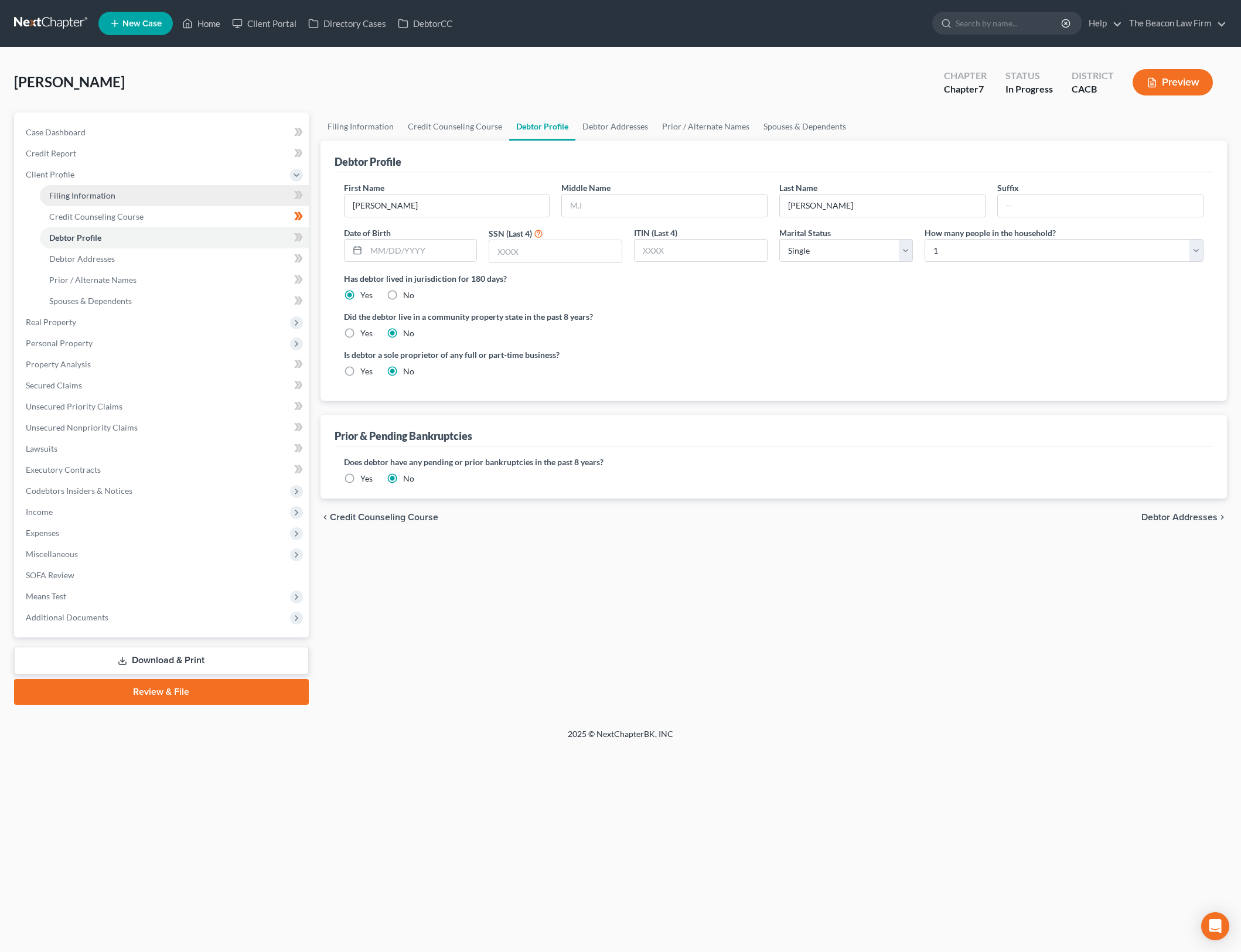
select select "7"
select select "15"
select select "3"
select select "4"
select select "0"
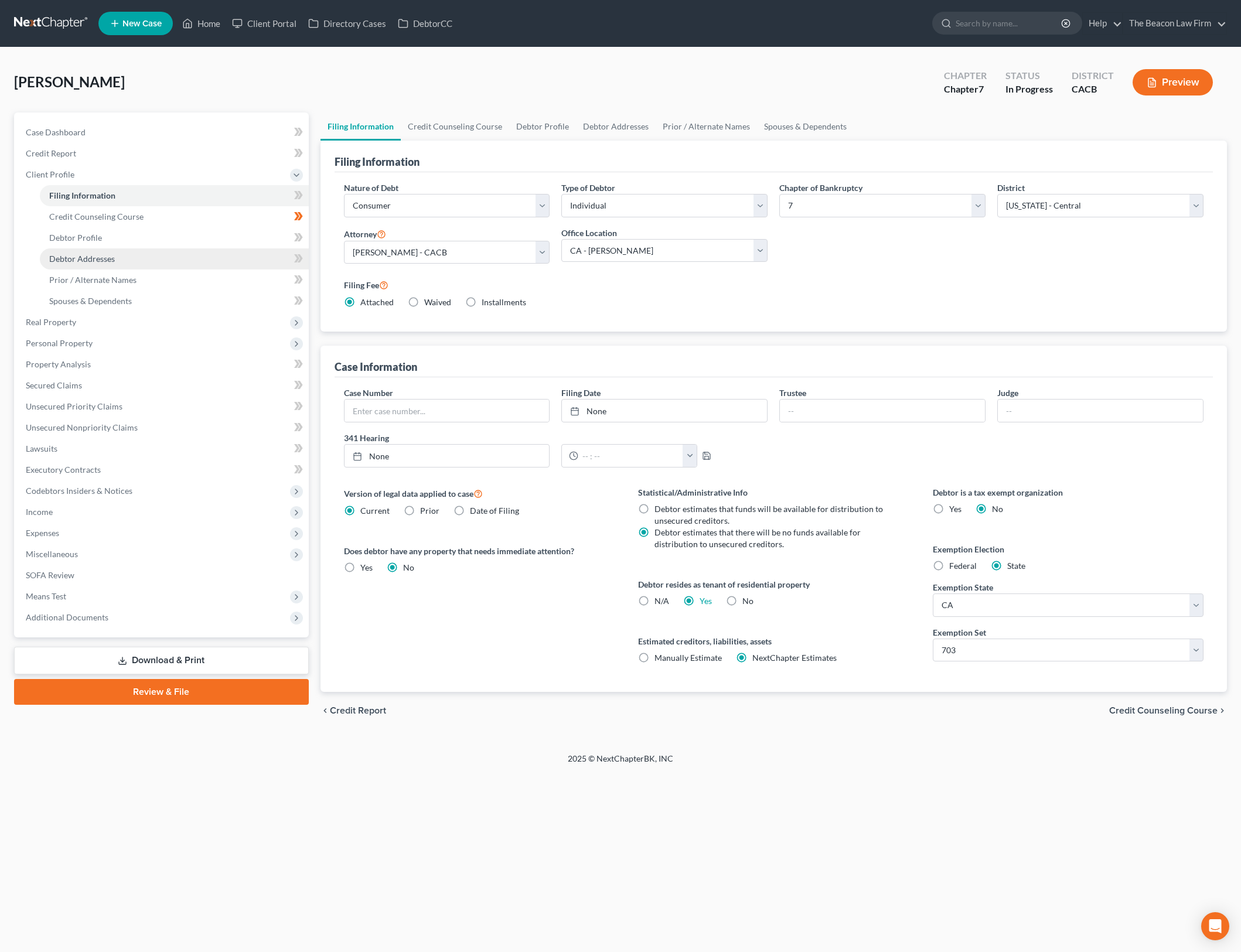
click at [106, 261] on span "Debtor Addresses" at bounding box center [82, 258] width 66 height 10
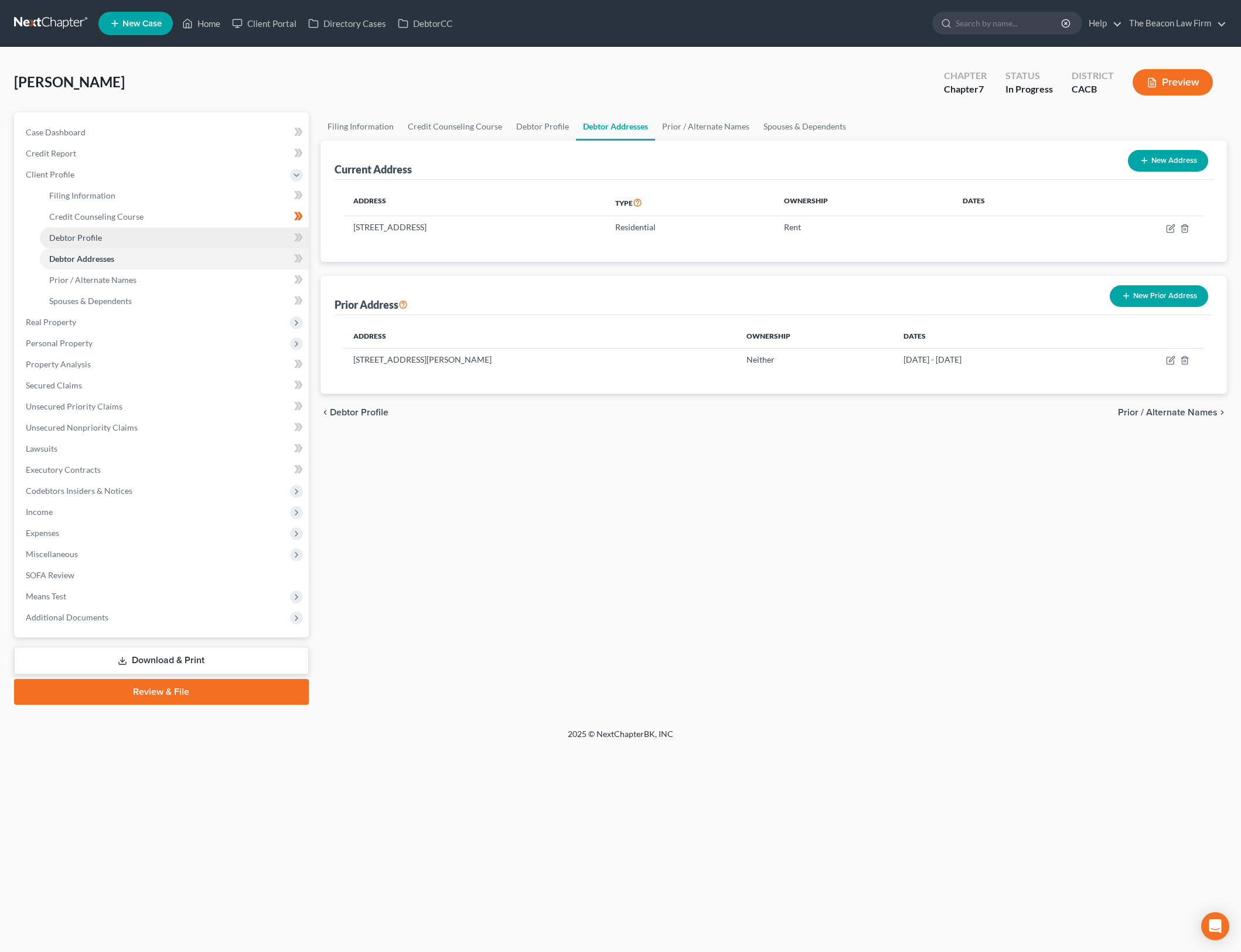
click at [272, 239] on link "Debtor Profile" at bounding box center [174, 237] width 269 height 21
select select "0"
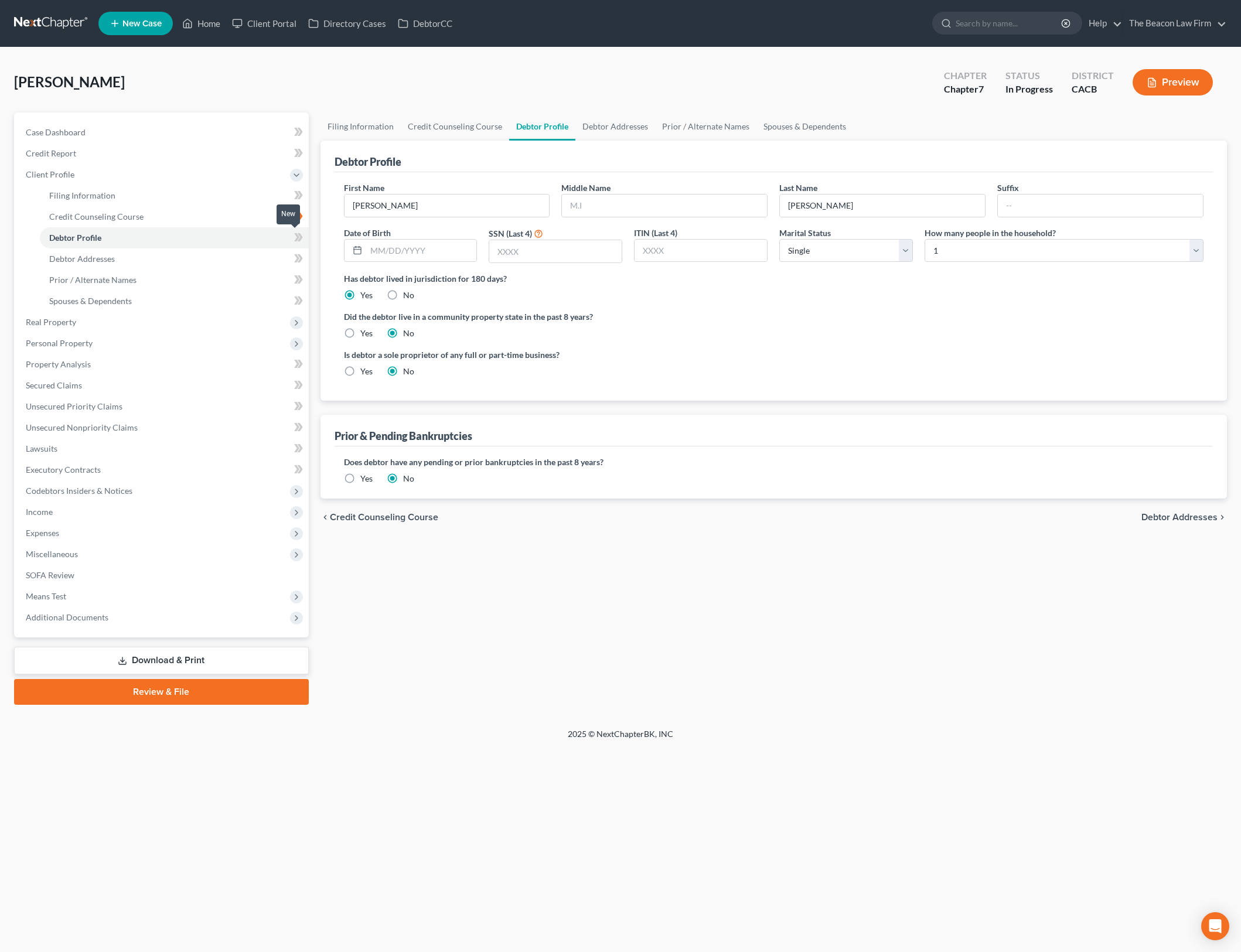
click at [299, 236] on icon at bounding box center [296, 237] width 5 height 8
click at [217, 26] on link "Home" at bounding box center [201, 23] width 50 height 21
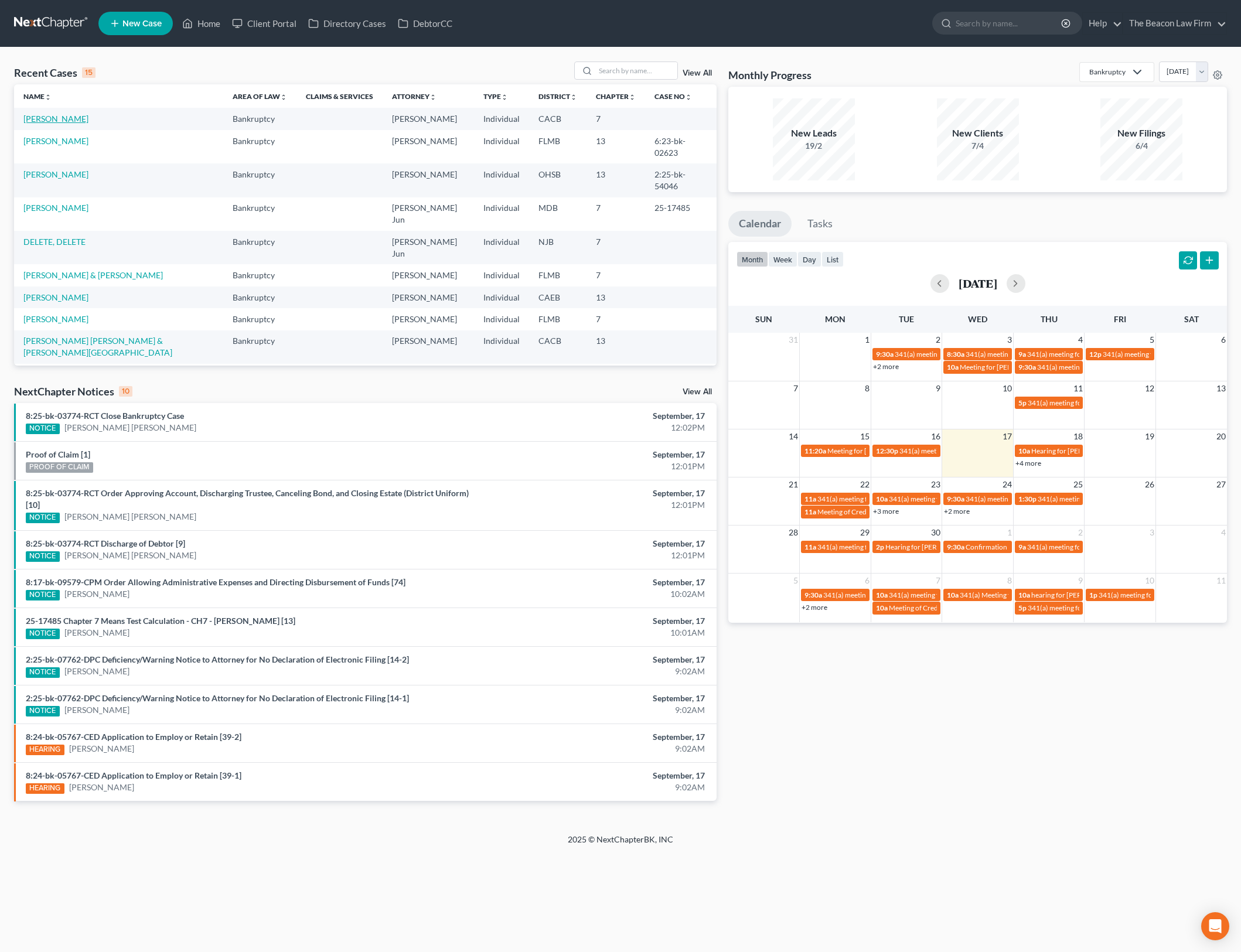
click at [68, 120] on link "Benear, Tanya" at bounding box center [55, 118] width 65 height 10
select select "3"
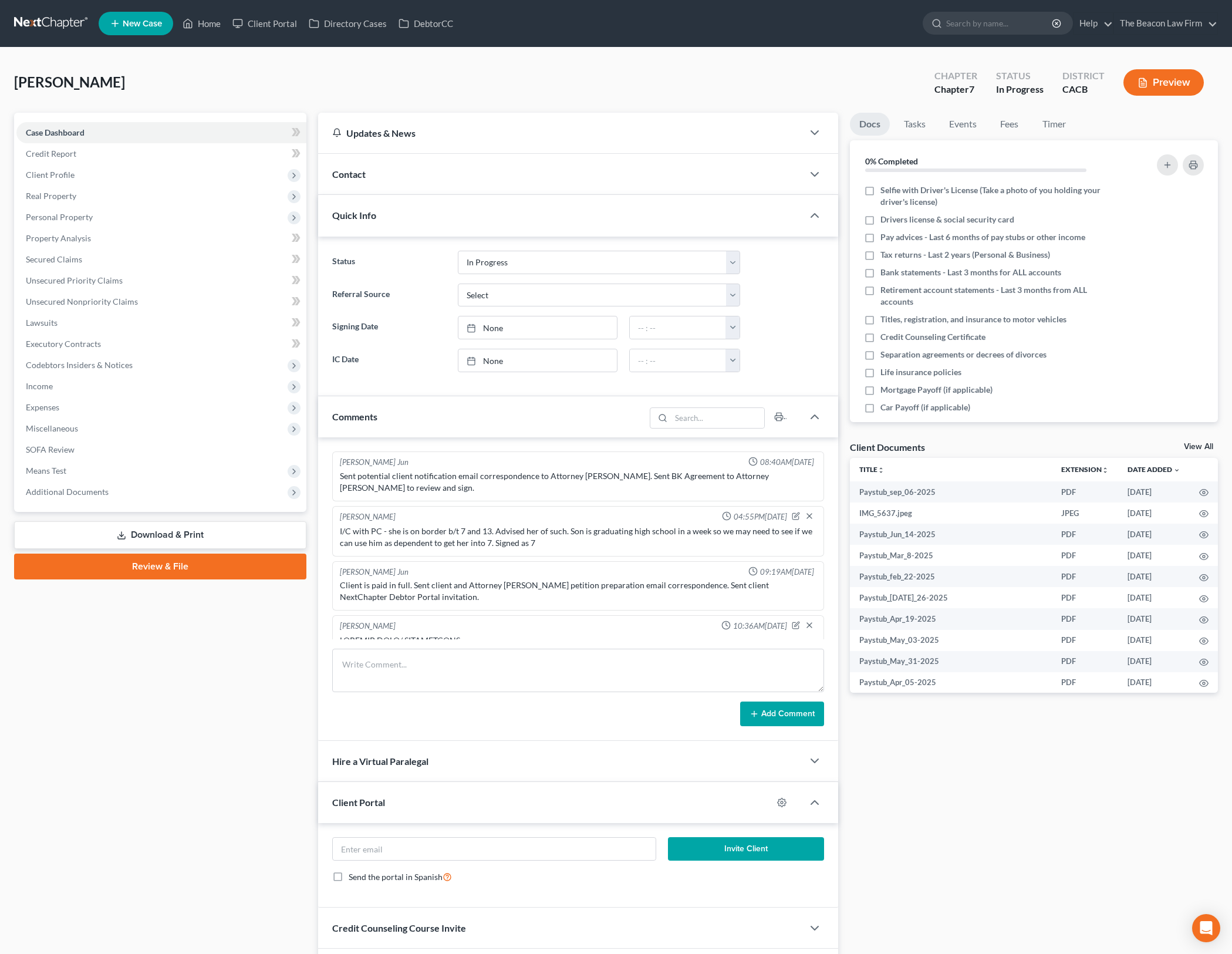
scroll to position [1105, 0]
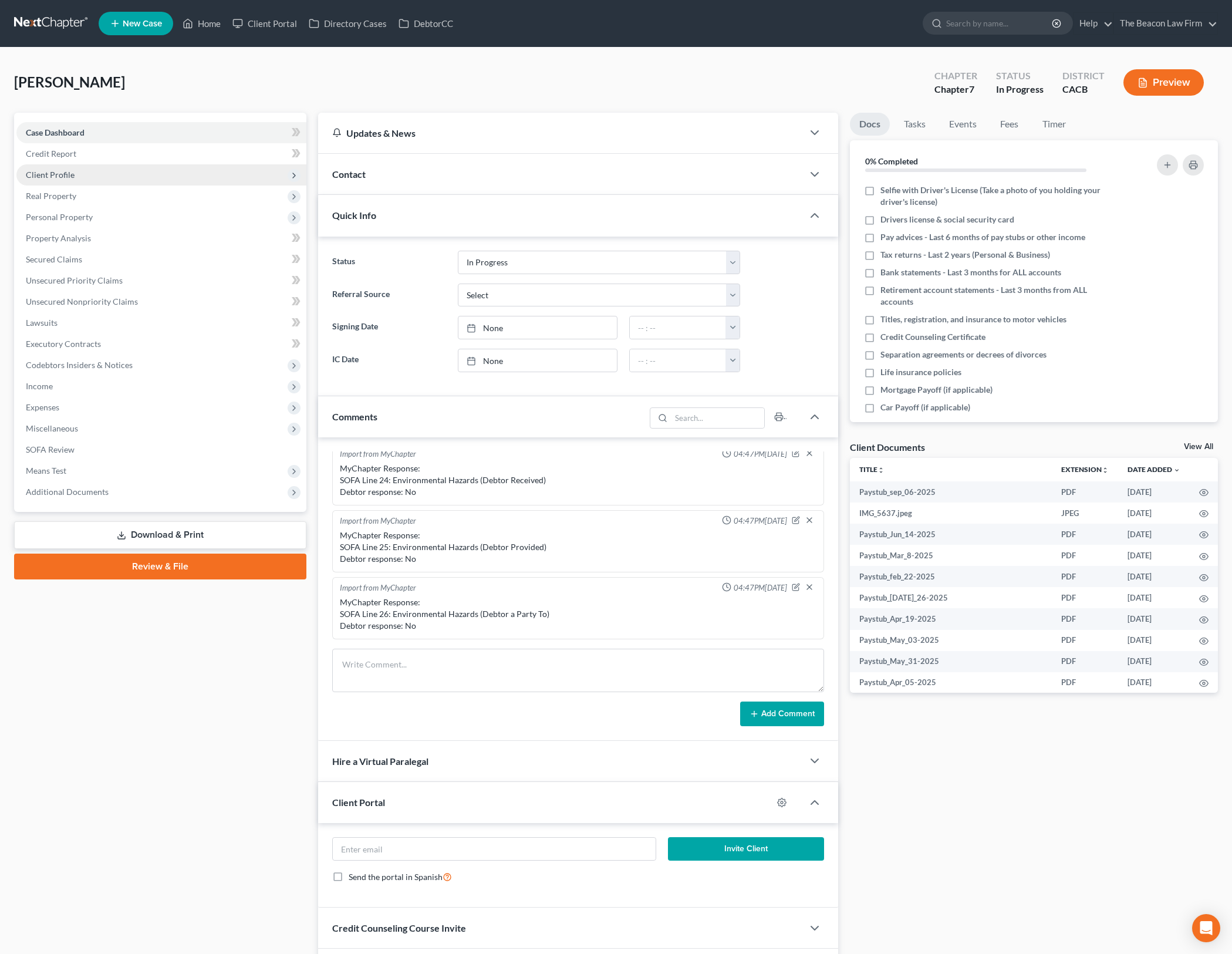
click at [222, 182] on span "Client Profile" at bounding box center [161, 175] width 290 height 21
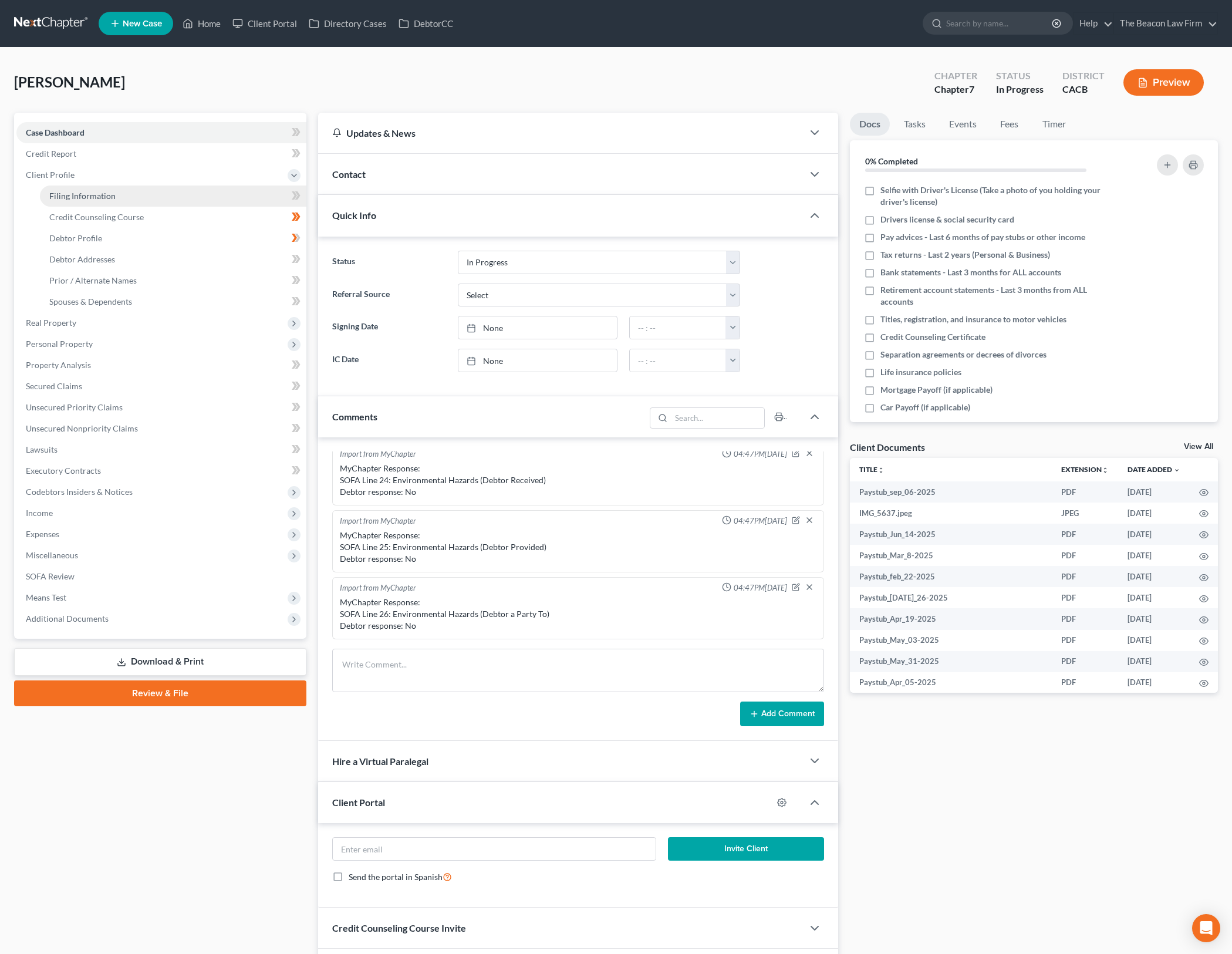
click at [227, 197] on link "Filing Information" at bounding box center [173, 196] width 266 height 21
select select "1"
select select "0"
select select "7"
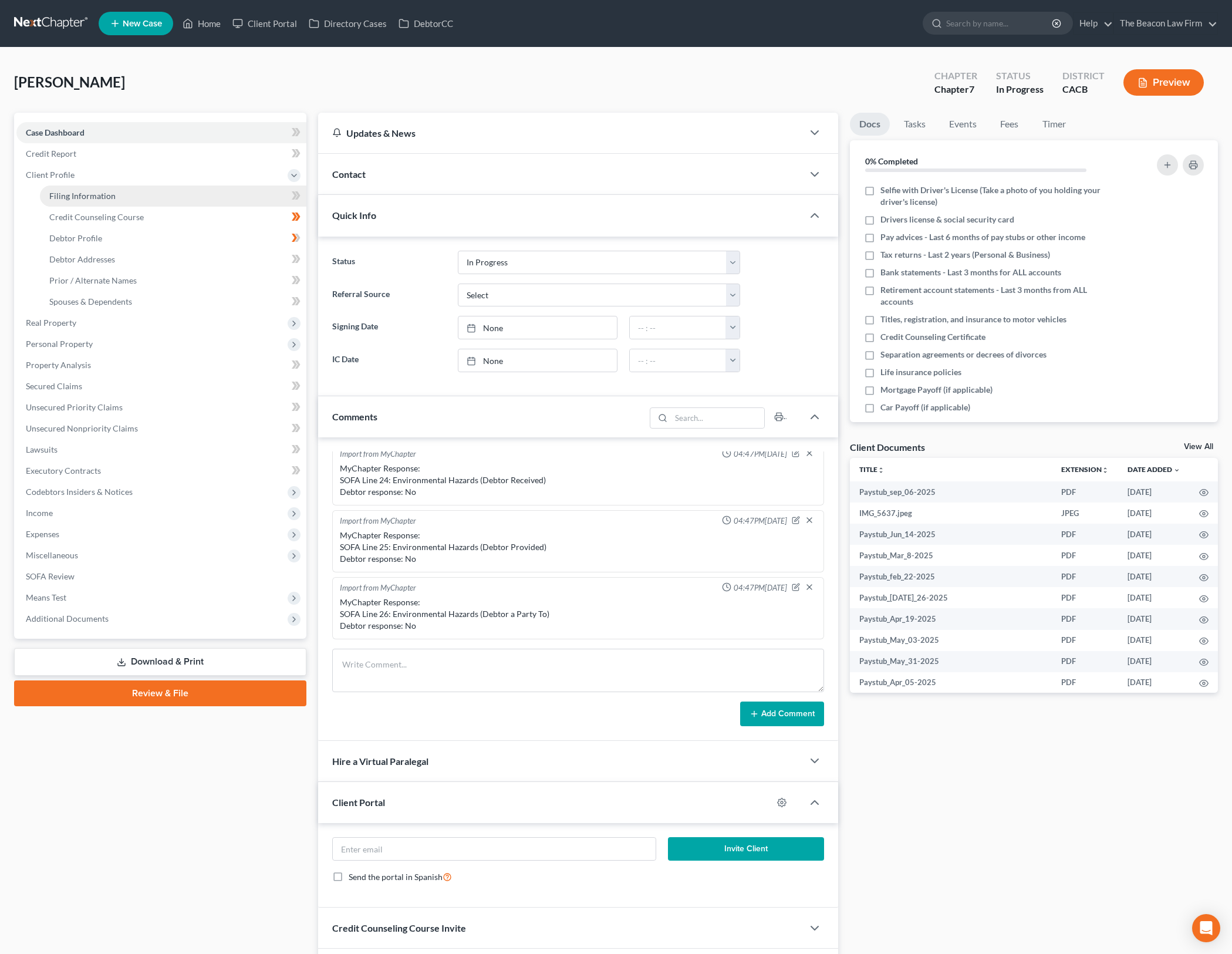
select select "15"
select select "3"
select select "4"
select select "0"
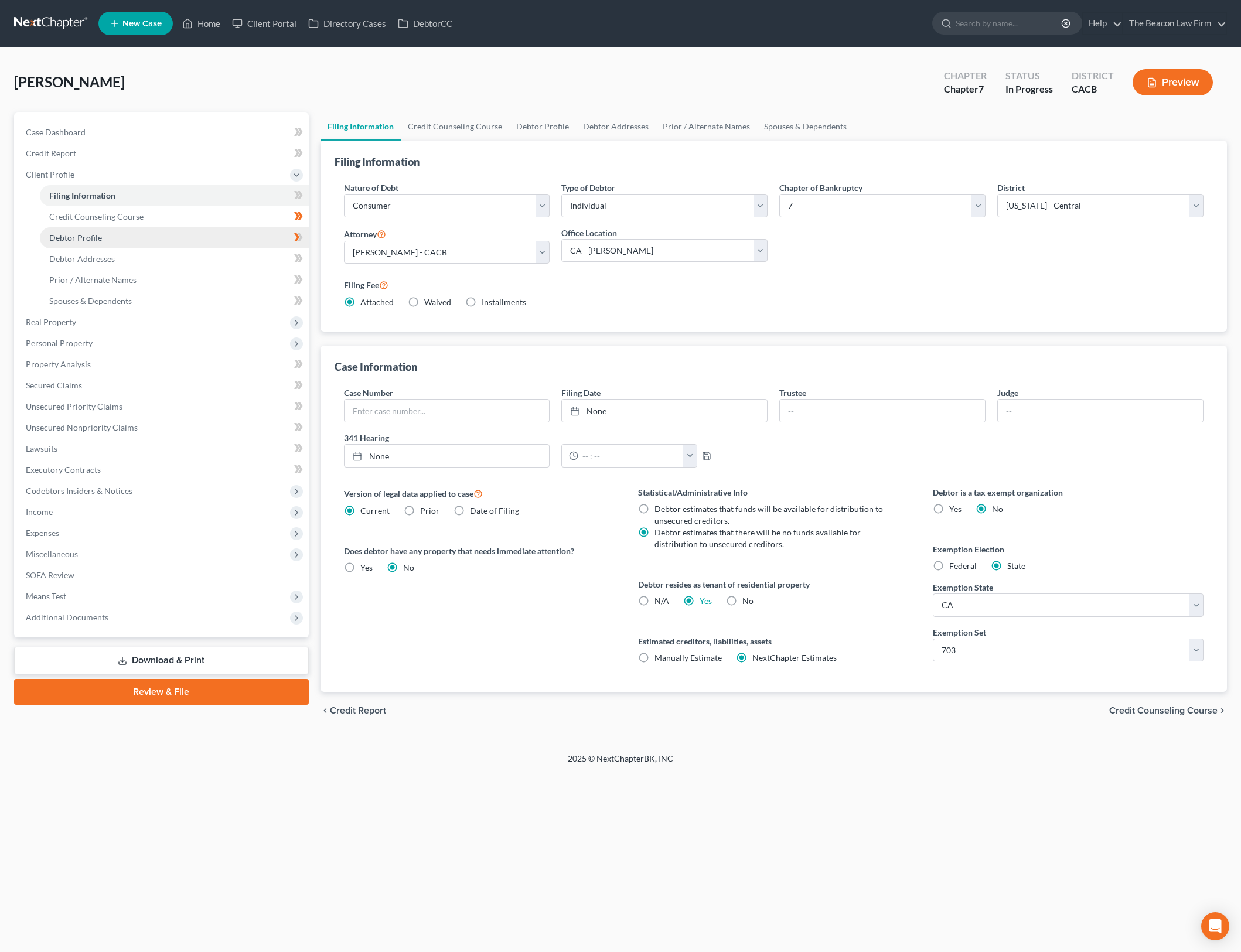
click at [209, 247] on link "Debtor Profile" at bounding box center [174, 237] width 269 height 21
select select "0"
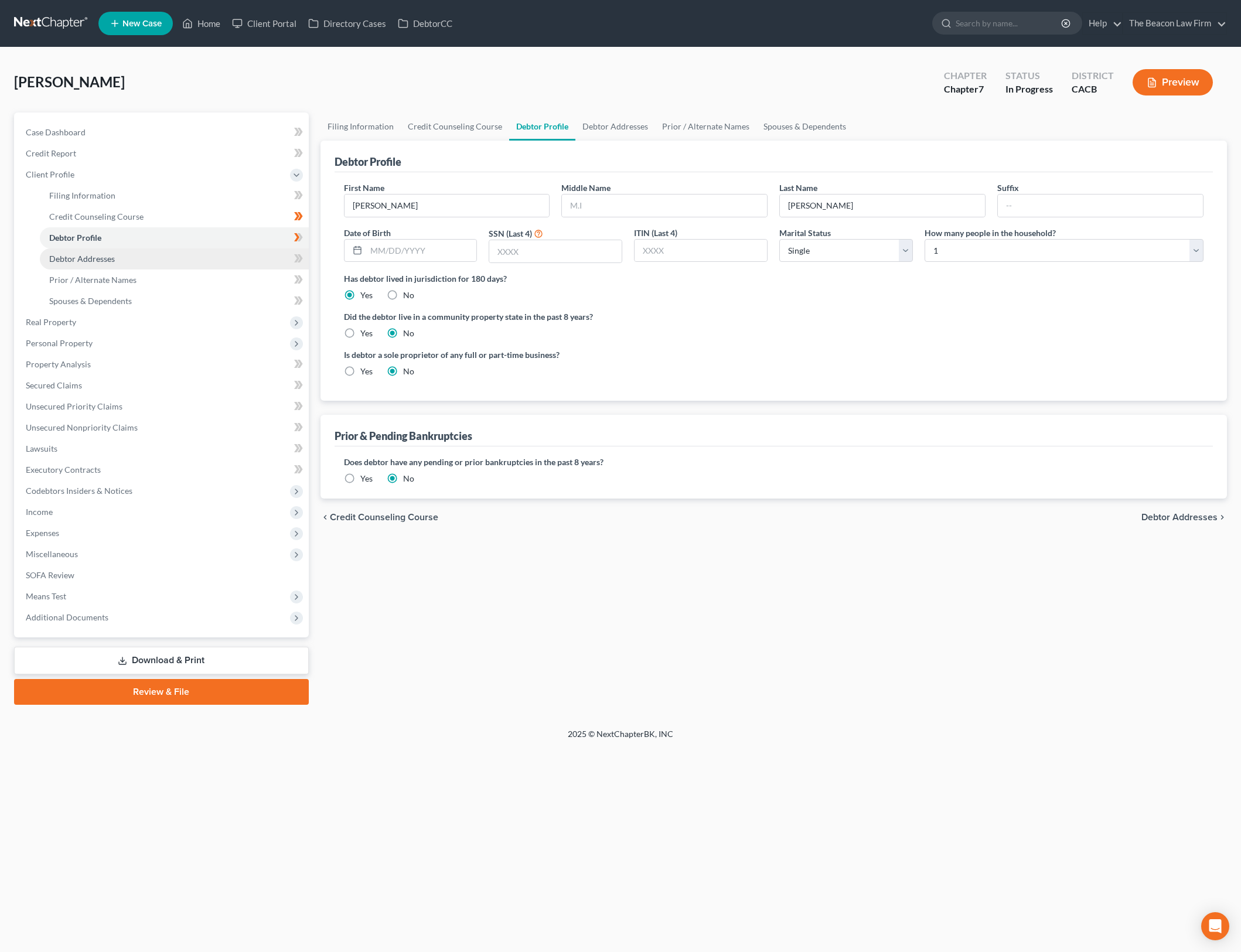
click at [197, 261] on link "Debtor Addresses" at bounding box center [174, 259] width 269 height 21
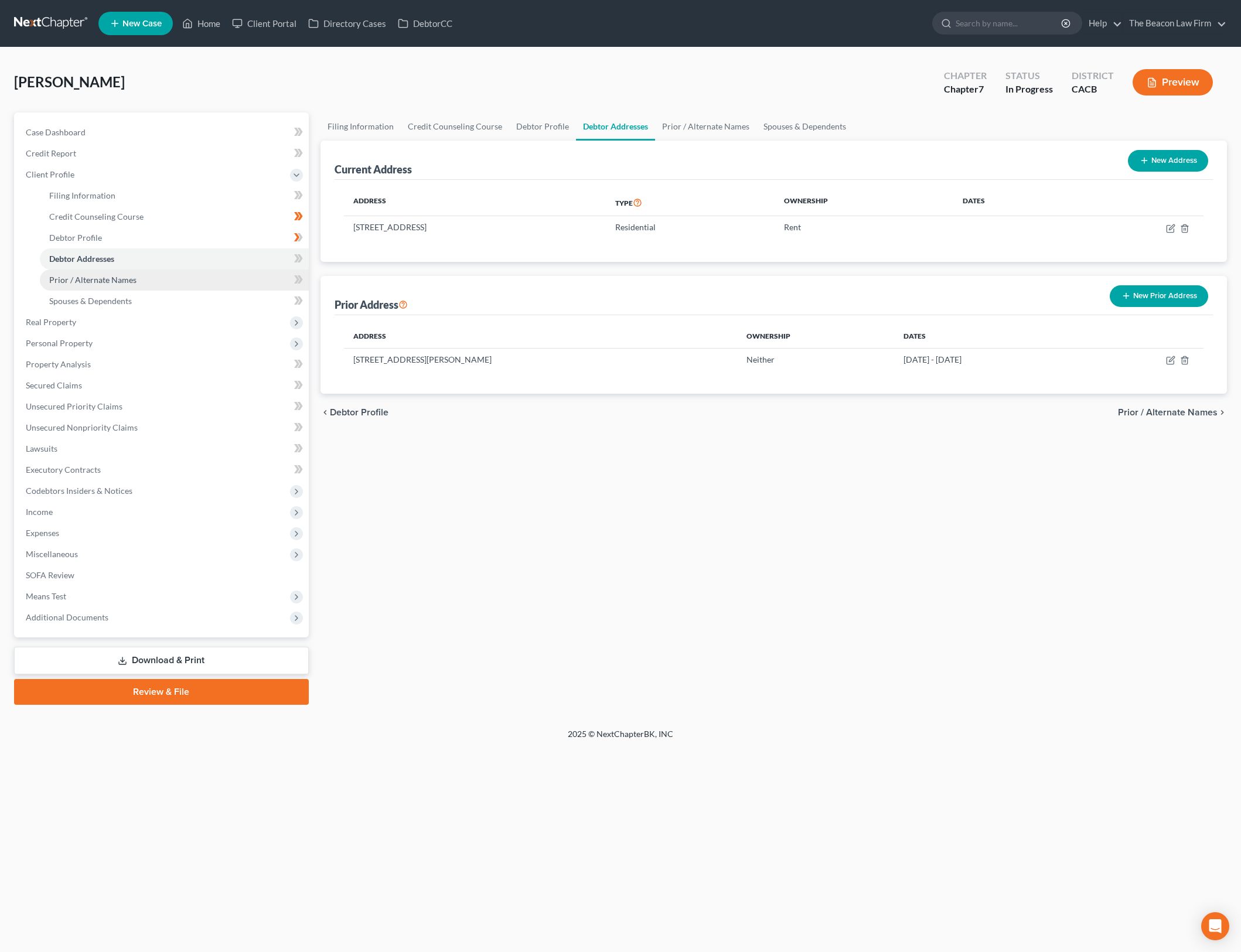
click at [192, 271] on link "Prior / Alternate Names" at bounding box center [174, 280] width 269 height 21
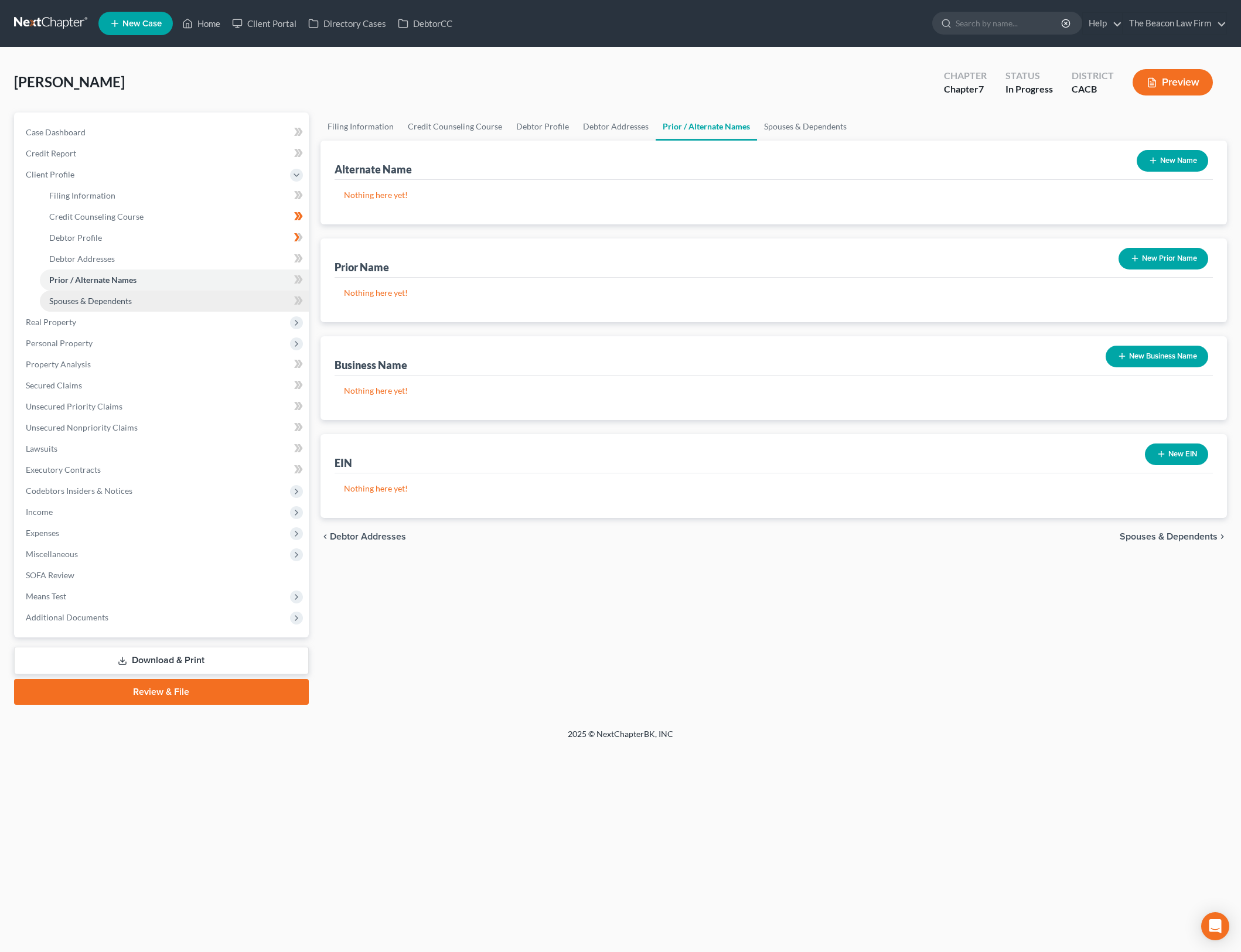
click at [179, 298] on link "Spouses & Dependents" at bounding box center [174, 301] width 269 height 21
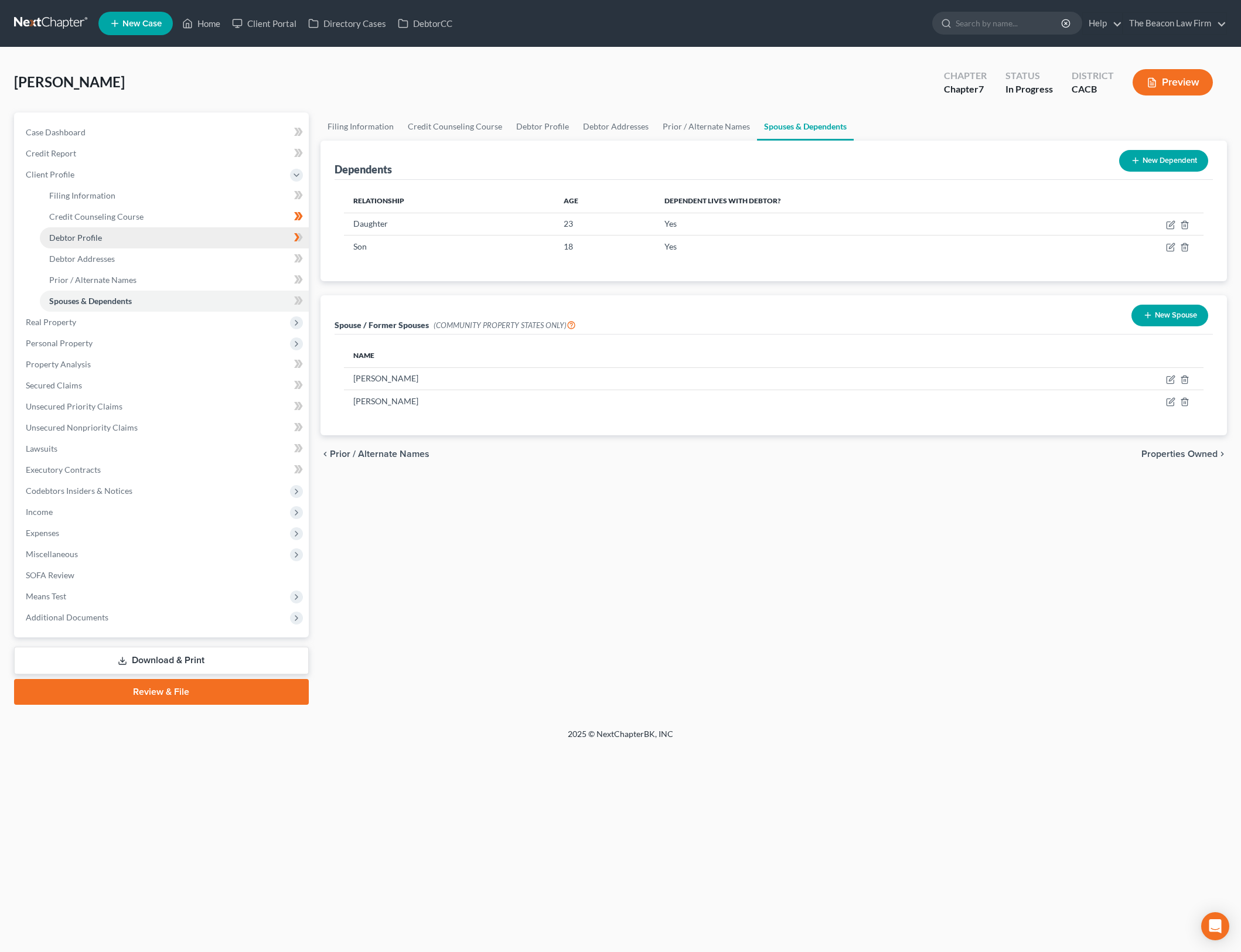
click at [156, 244] on link "Debtor Profile" at bounding box center [174, 237] width 269 height 21
select select "0"
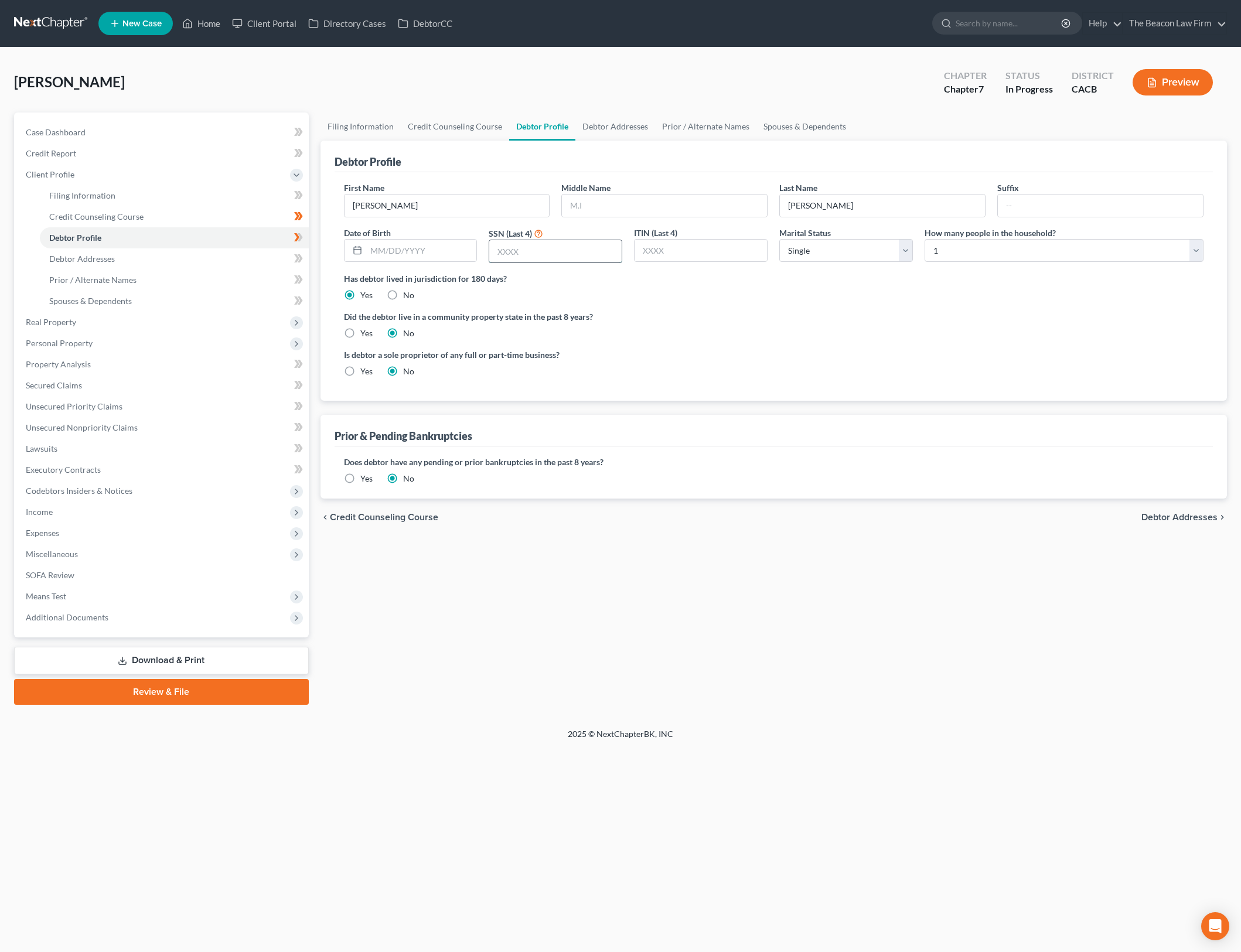
click at [525, 246] on input "text" at bounding box center [555, 252] width 133 height 22
type input "8700"
drag, startPoint x: 841, startPoint y: 252, endPoint x: 841, endPoint y: 259, distance: 7.0
click at [841, 252] on select "Select Single Married Separated Divorced Widowed" at bounding box center [846, 250] width 133 height 23
select select "3"
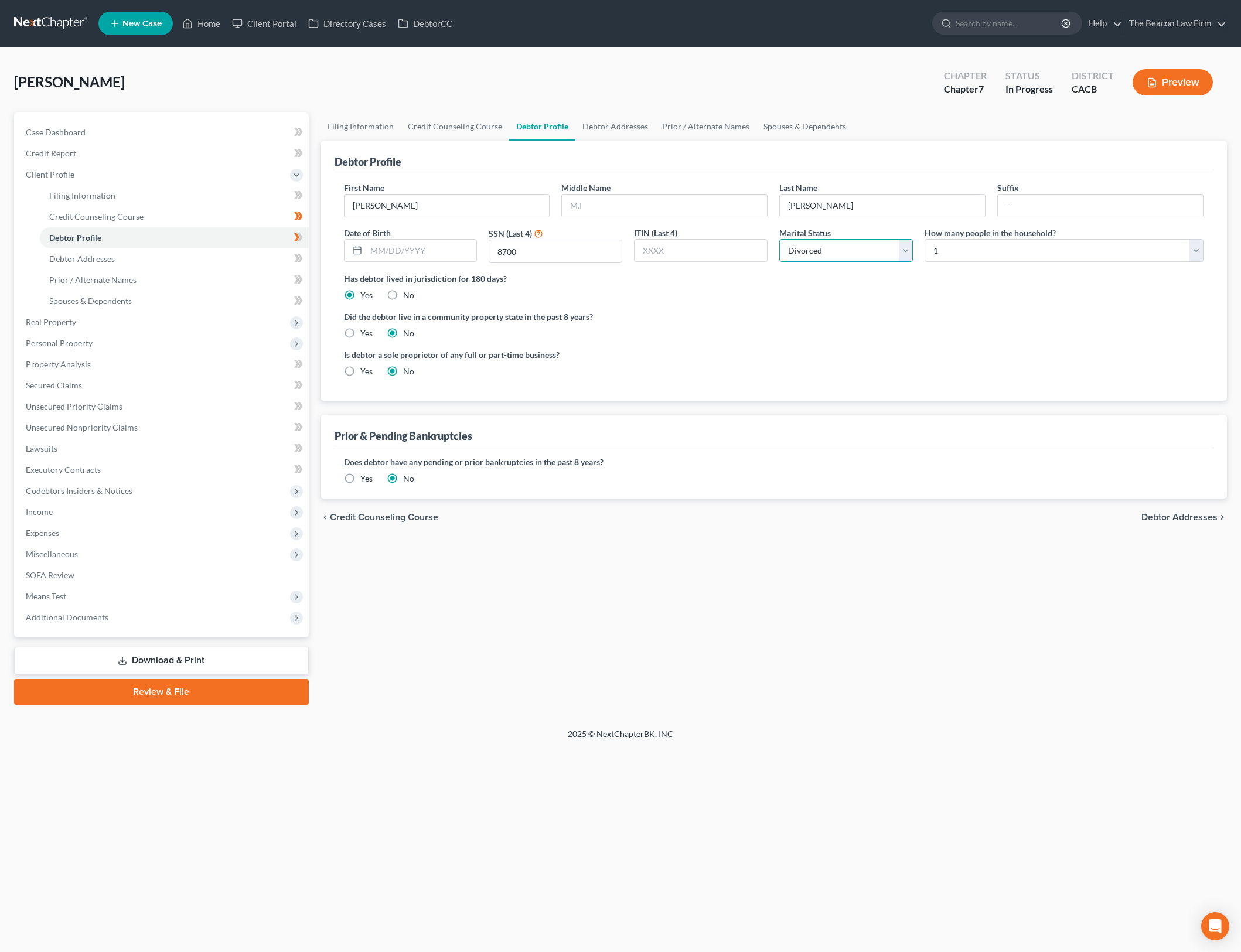
click at [779, 239] on select "Select Single Married Separated Divorced Widowed" at bounding box center [846, 250] width 133 height 23
click at [435, 246] on input "text" at bounding box center [421, 251] width 111 height 22
type input "04/12/1976"
drag, startPoint x: 364, startPoint y: 336, endPoint x: 817, endPoint y: 599, distance: 523.8
click at [364, 336] on label "Yes" at bounding box center [366, 333] width 13 height 12
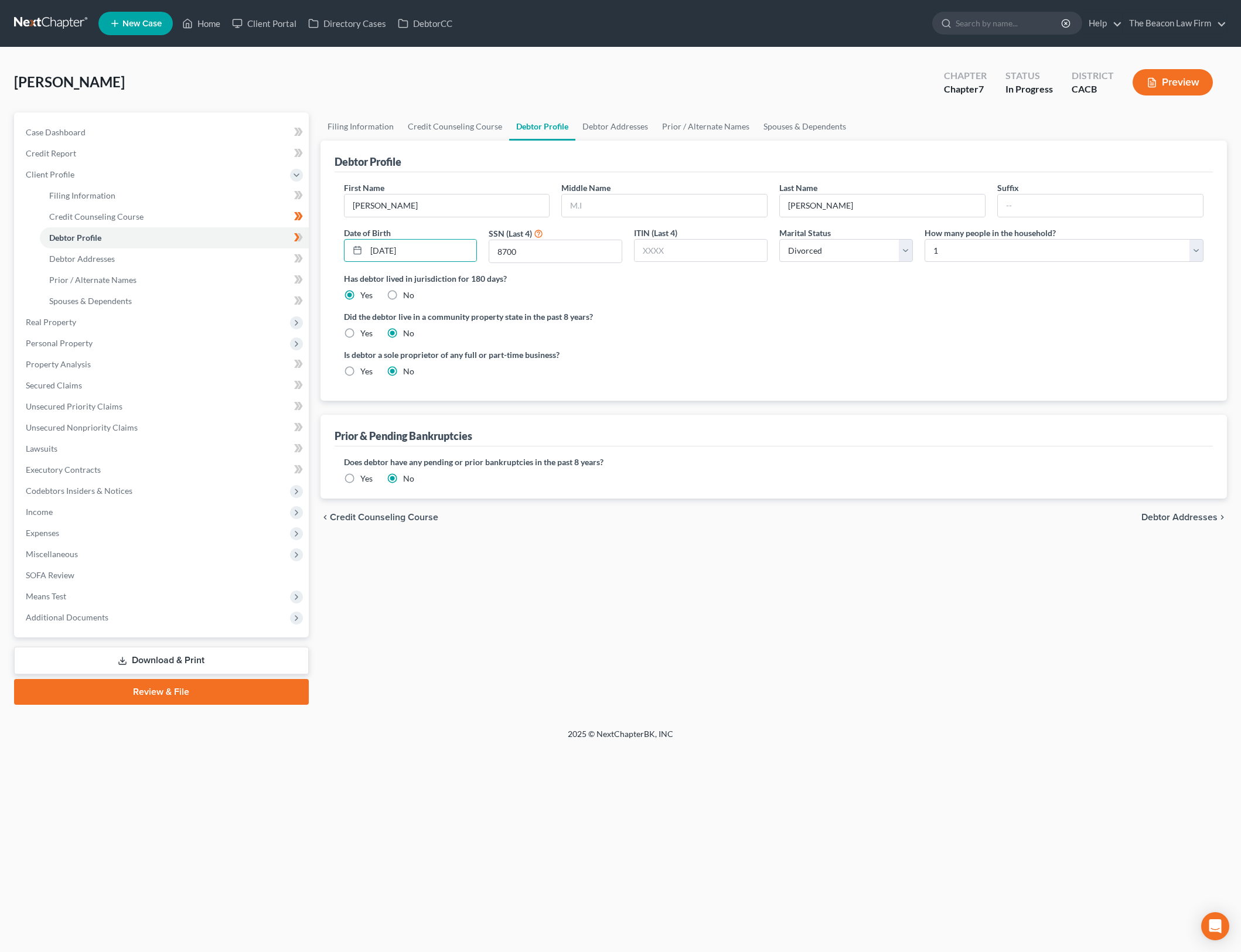
click at [365, 335] on input "Yes" at bounding box center [369, 331] width 7 height 7
radio input "true"
radio input "false"
click at [817, 599] on div "Filing Information Credit Counseling Course Debtor Profile Debtor Addresses Pri…" at bounding box center [774, 409] width 919 height 592
click at [1034, 683] on div "Filing Information Credit Counseling Course Debtor Profile Debtor Addresses Pri…" at bounding box center [774, 409] width 919 height 592
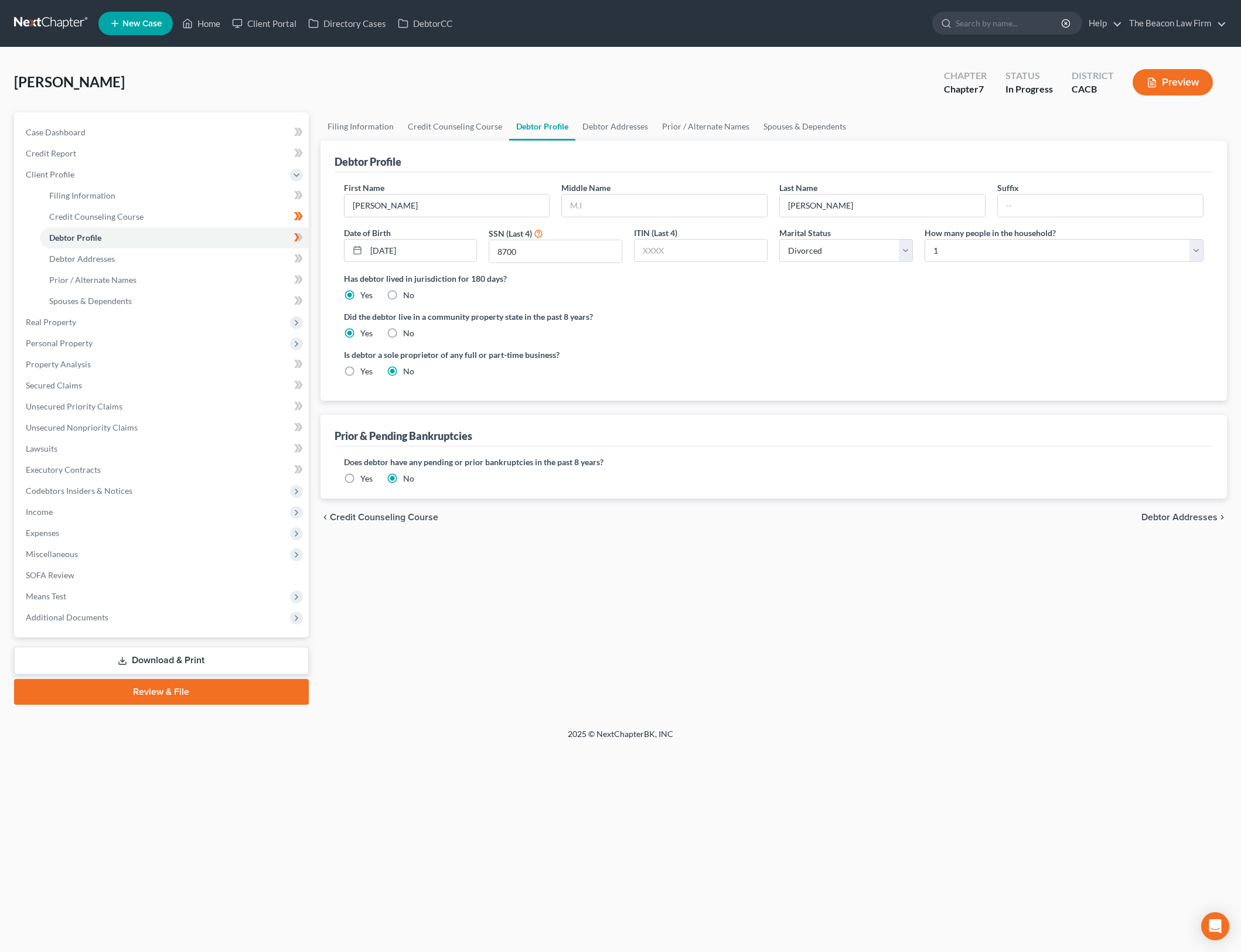
click at [1036, 676] on div "Filing Information Credit Counseling Course Debtor Profile Debtor Addresses Pri…" at bounding box center [774, 409] width 919 height 592
click at [206, 269] on link "Debtor Addresses" at bounding box center [174, 259] width 269 height 21
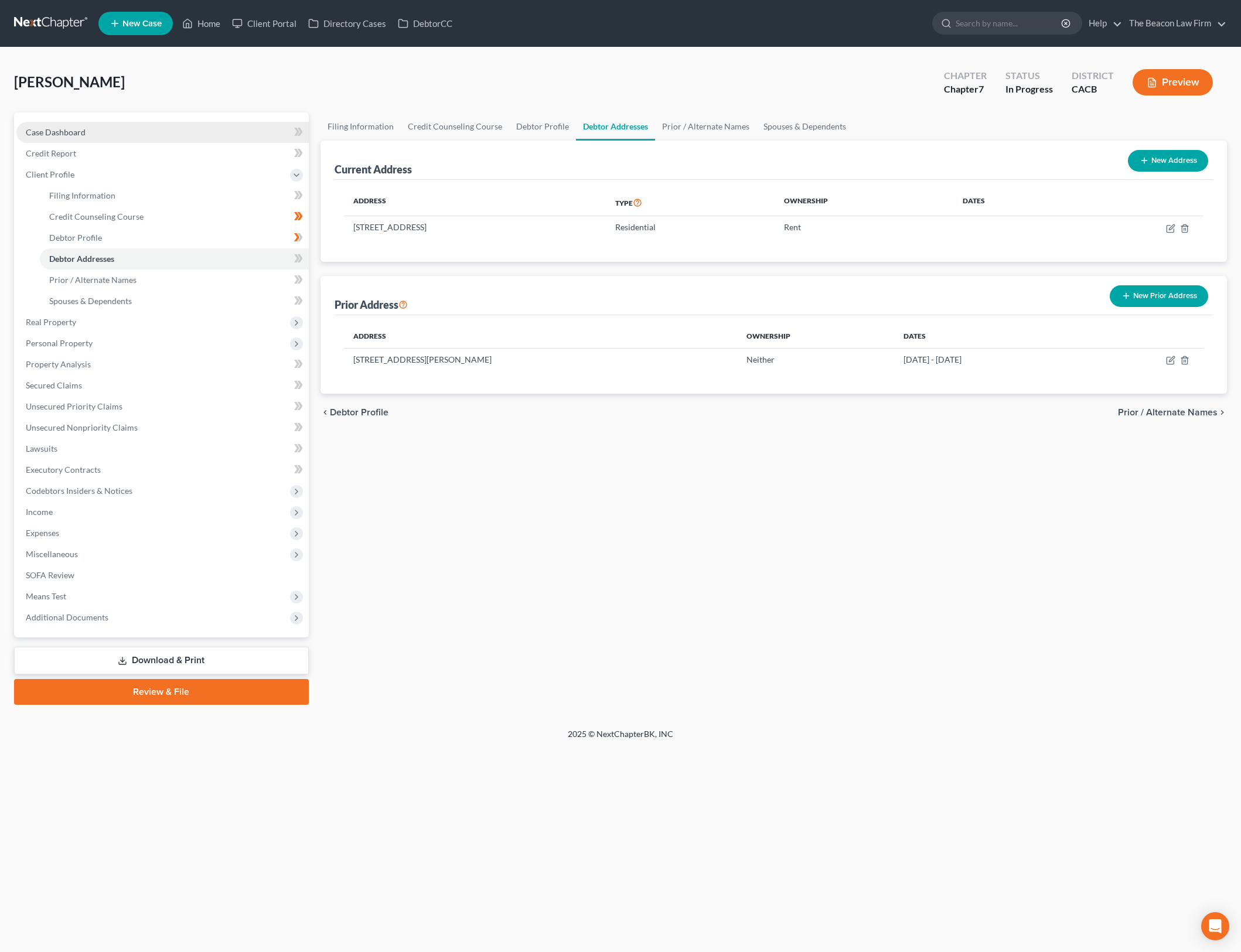
click at [141, 125] on link "Case Dashboard" at bounding box center [162, 132] width 293 height 21
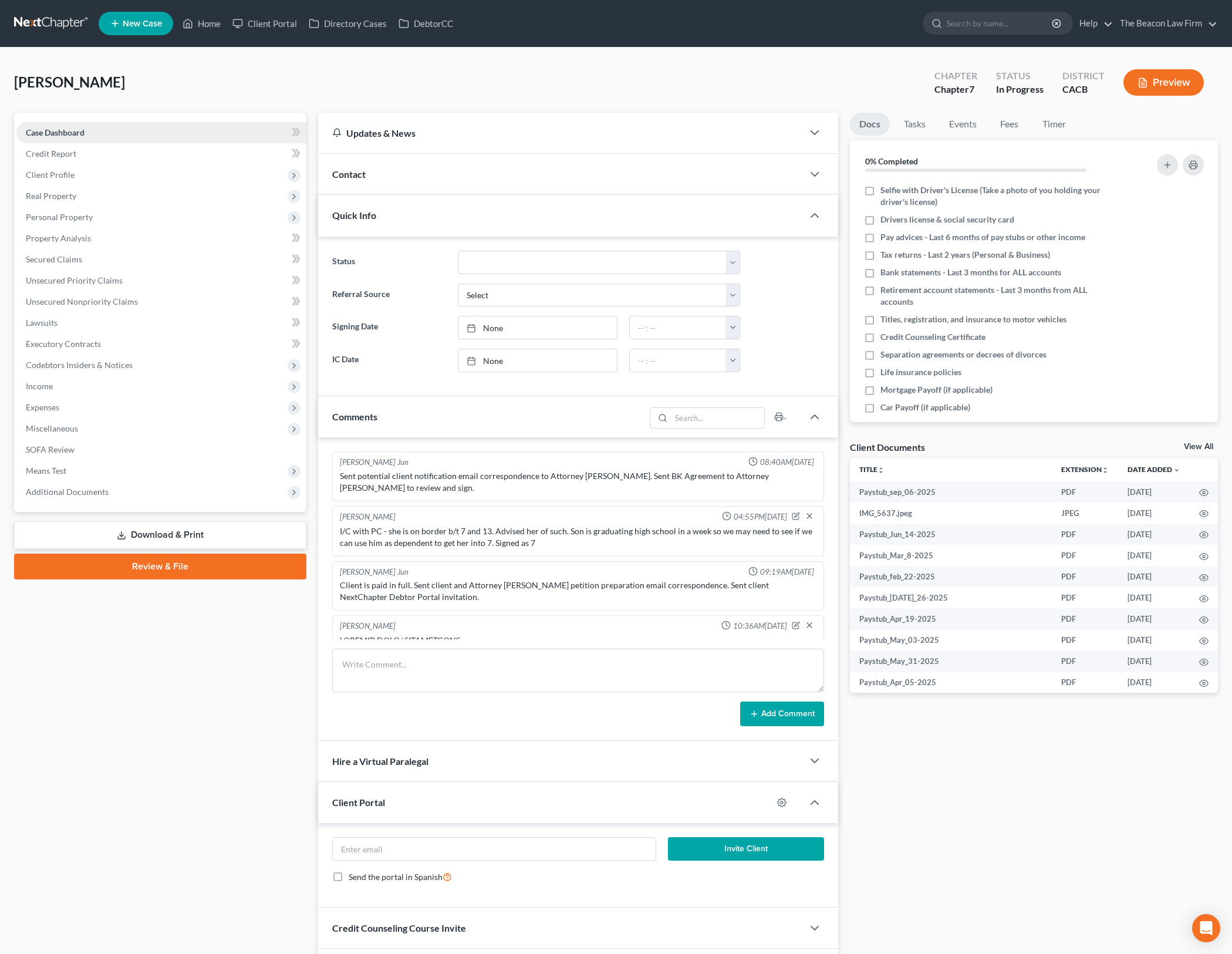
scroll to position [1105, 0]
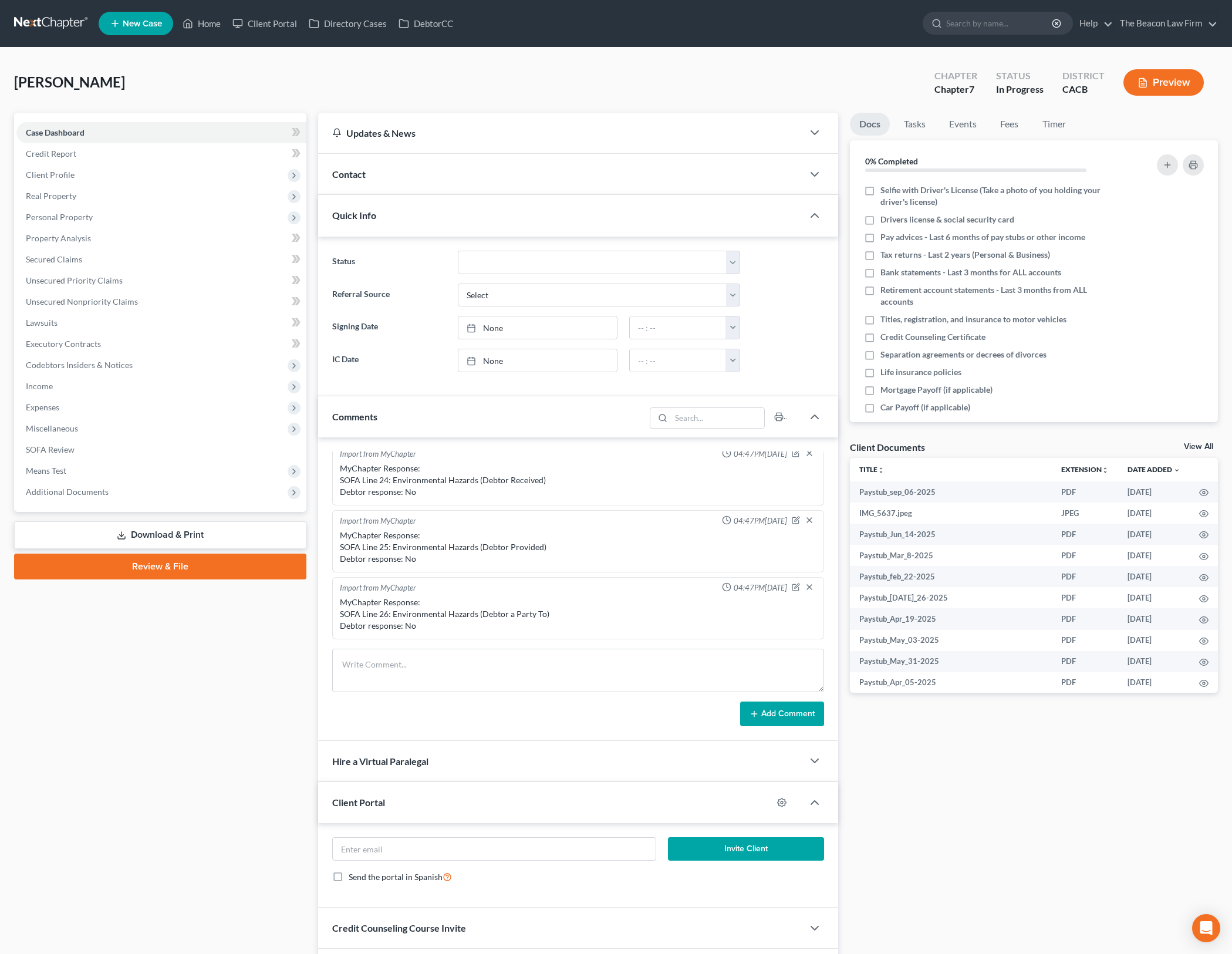
click at [680, 179] on div "Contact" at bounding box center [561, 174] width 485 height 40
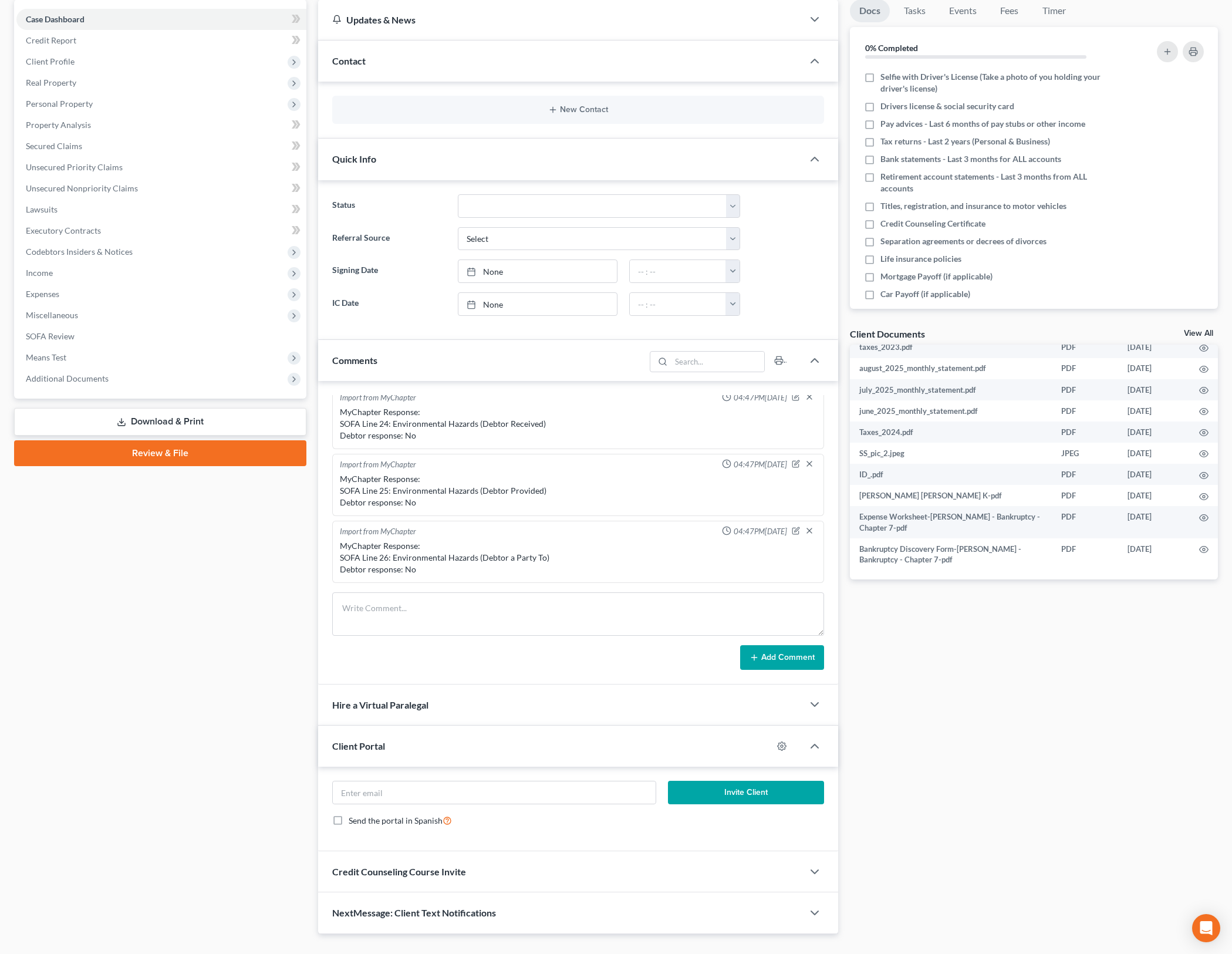
scroll to position [138, 0]
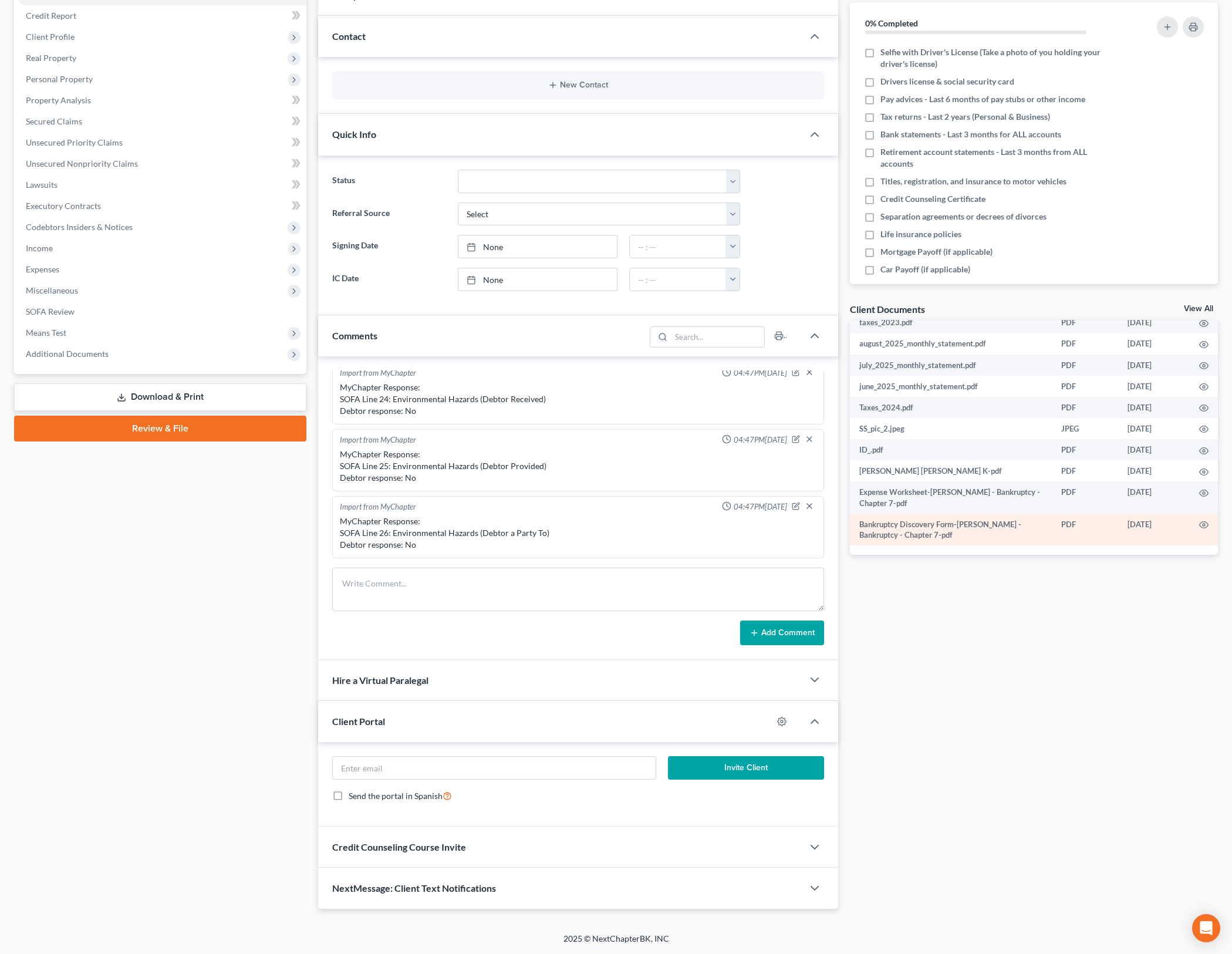
click at [1198, 523] on td at bounding box center [1204, 530] width 28 height 32
drag, startPoint x: 559, startPoint y: 227, endPoint x: 1101, endPoint y: 855, distance: 829.5
click at [559, 227] on ng-include "Status Discharged Dismissed Filed In Progress Lead Lost Lead Ready to File To R…" at bounding box center [579, 230] width 492 height 122
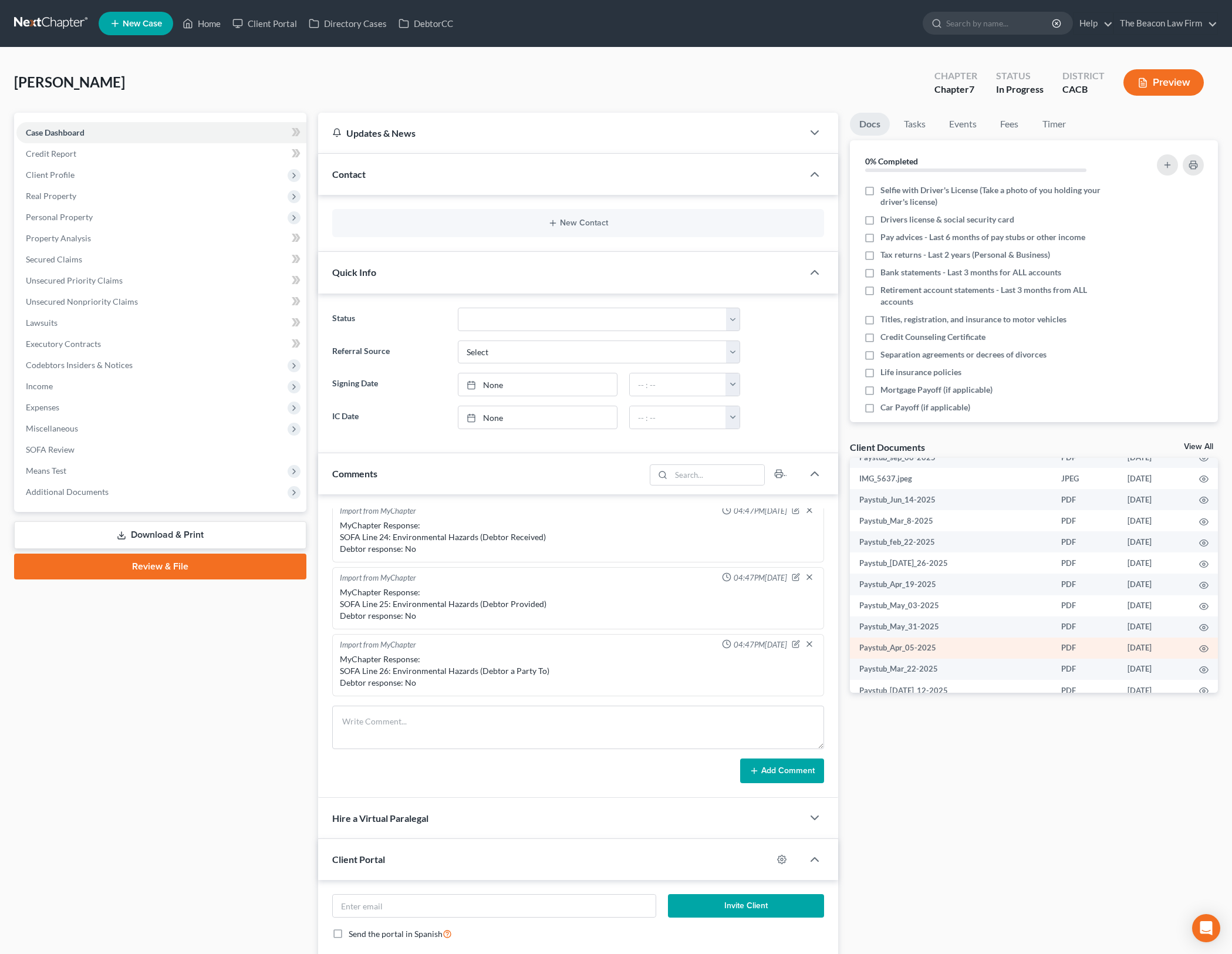
scroll to position [0, 0]
click at [278, 715] on div "Case Dashboard Payments Invoices Payments Payments Credit Report Client Profile" at bounding box center [160, 580] width 304 height 935
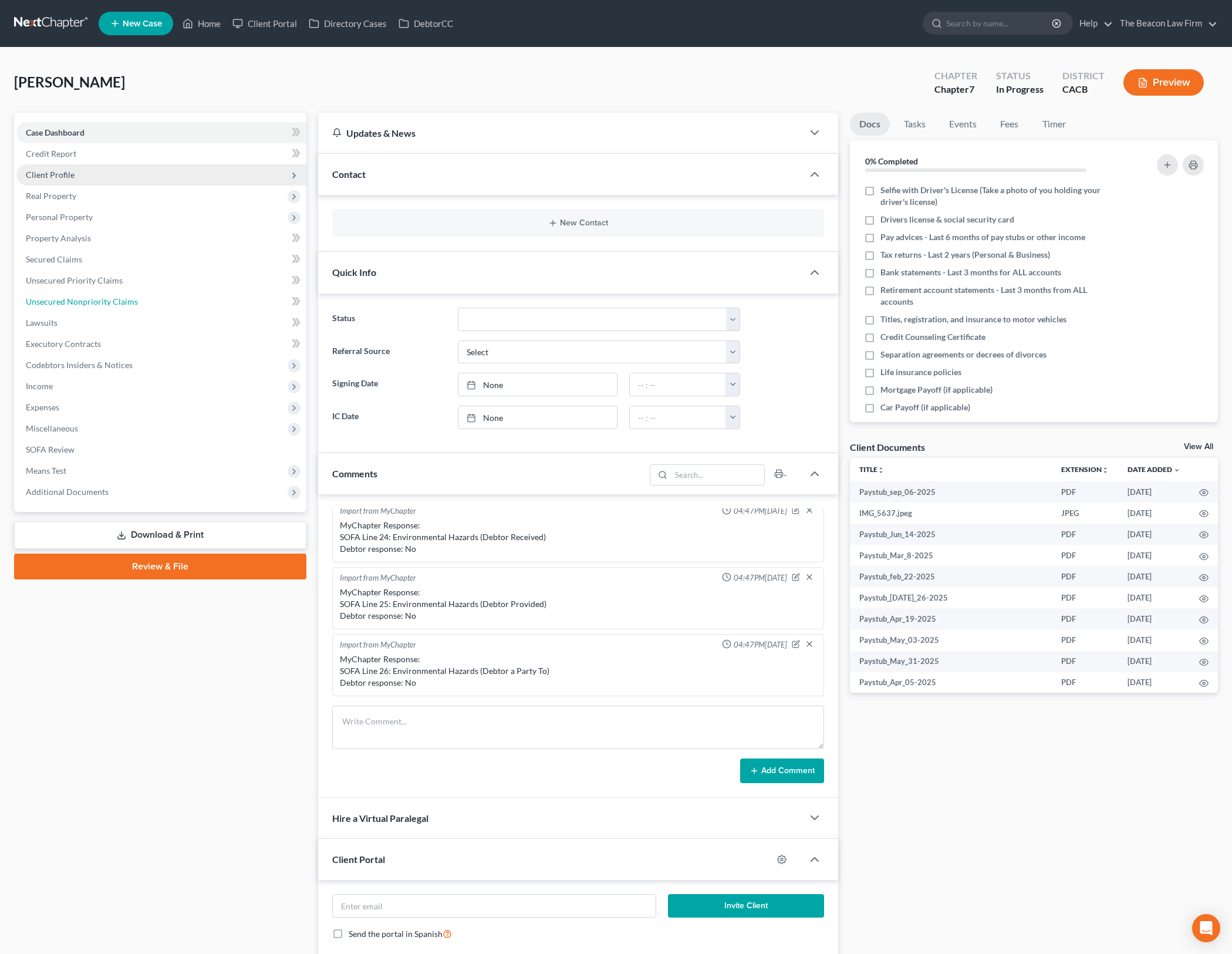
drag, startPoint x: 109, startPoint y: 294, endPoint x: 133, endPoint y: 176, distance: 120.4
click at [110, 292] on link "Unsecured Nonpriority Claims" at bounding box center [161, 301] width 290 height 21
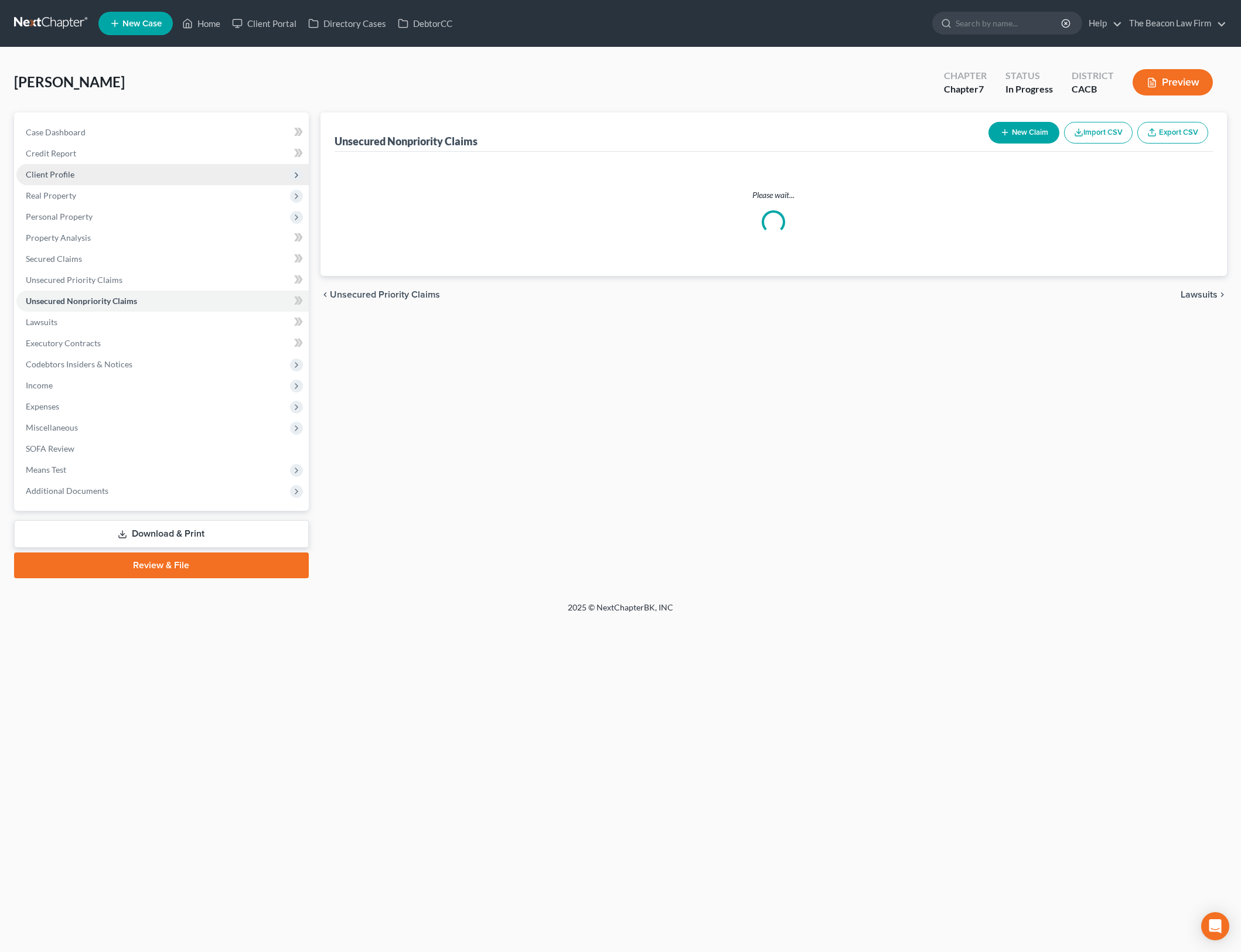
click at [133, 176] on span "Client Profile" at bounding box center [162, 174] width 293 height 21
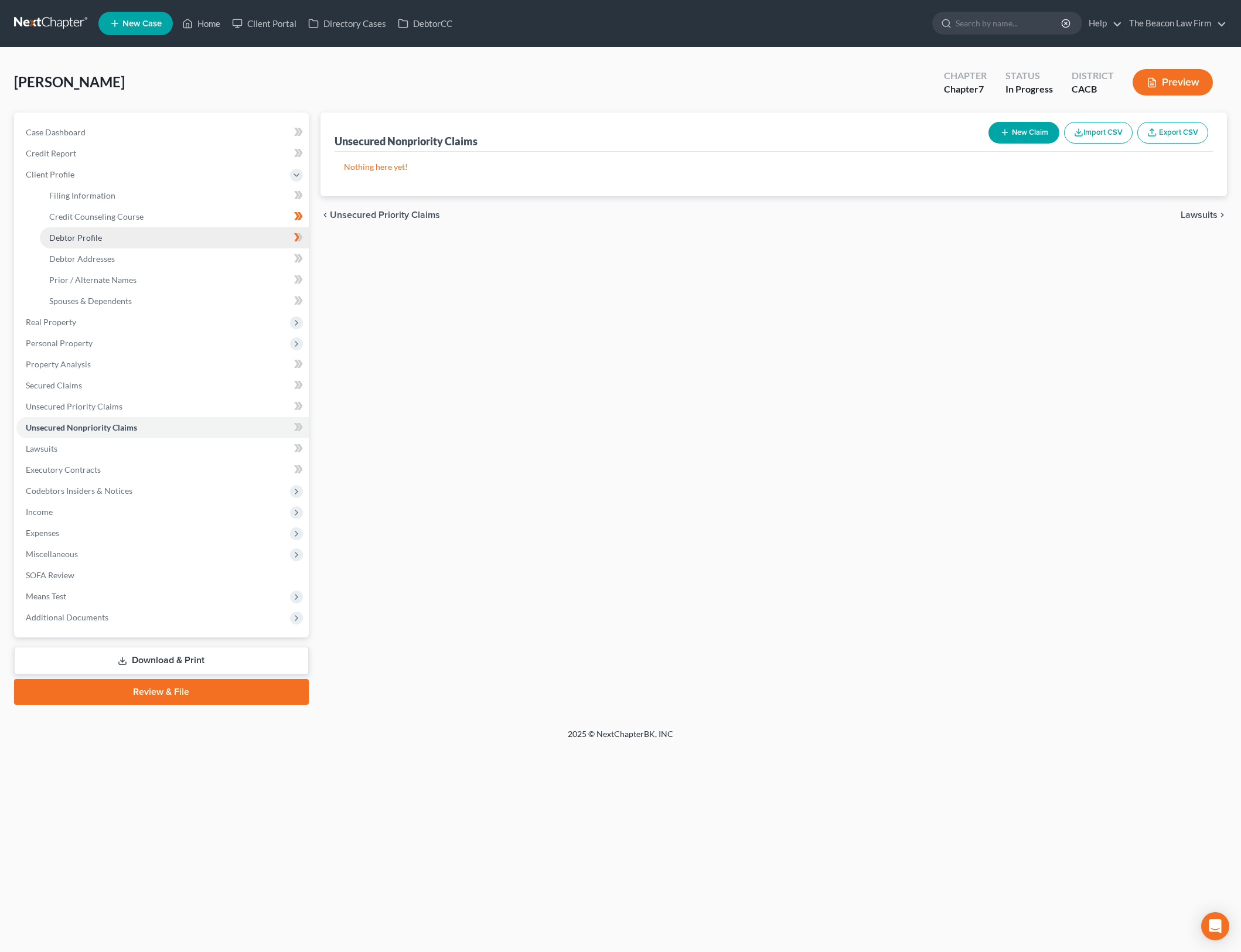
click at [185, 237] on link "Debtor Profile" at bounding box center [174, 237] width 269 height 21
select select "3"
select select "0"
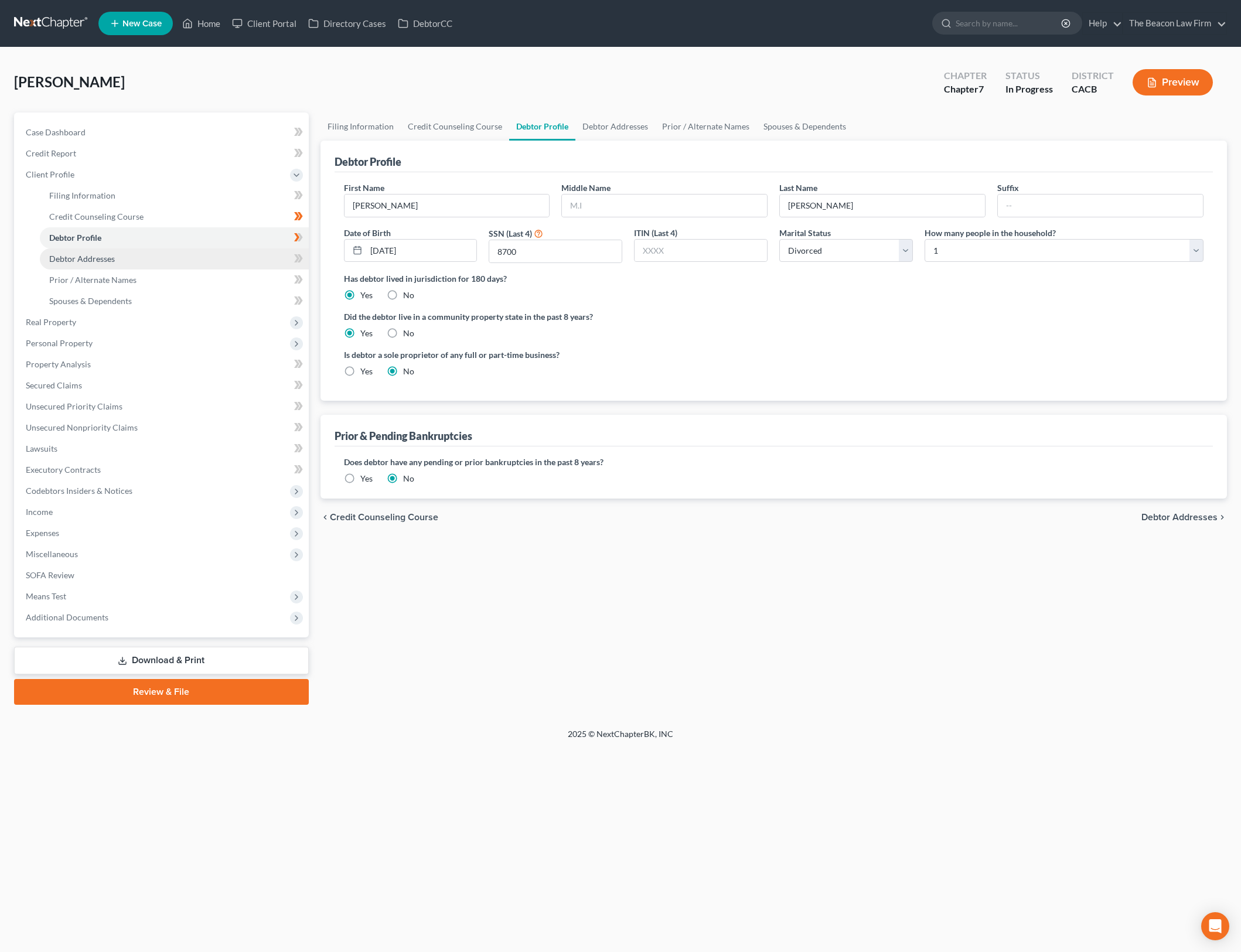
click at [141, 257] on link "Debtor Addresses" at bounding box center [174, 259] width 269 height 21
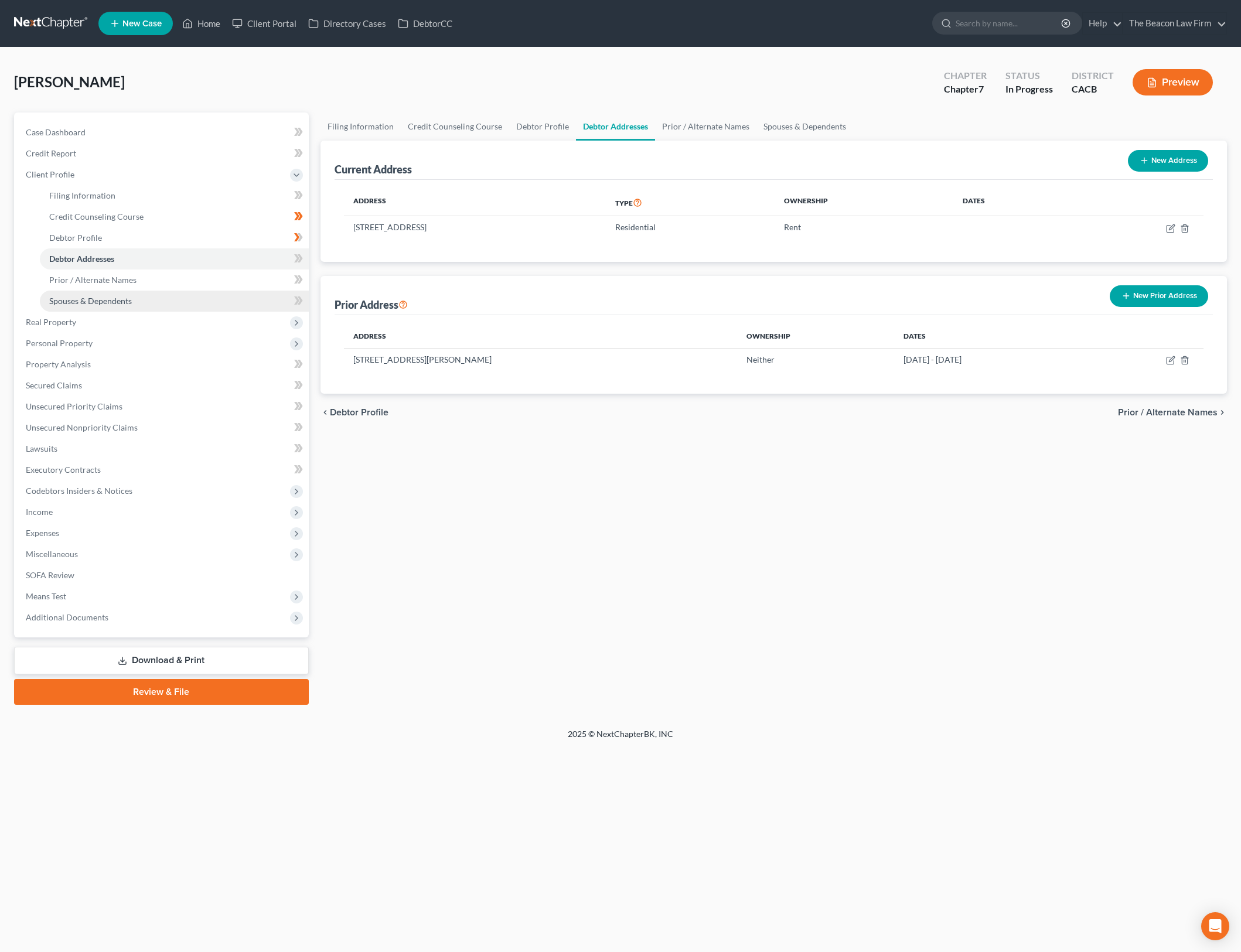
click at [159, 296] on link "Spouses & Dependents" at bounding box center [174, 301] width 269 height 21
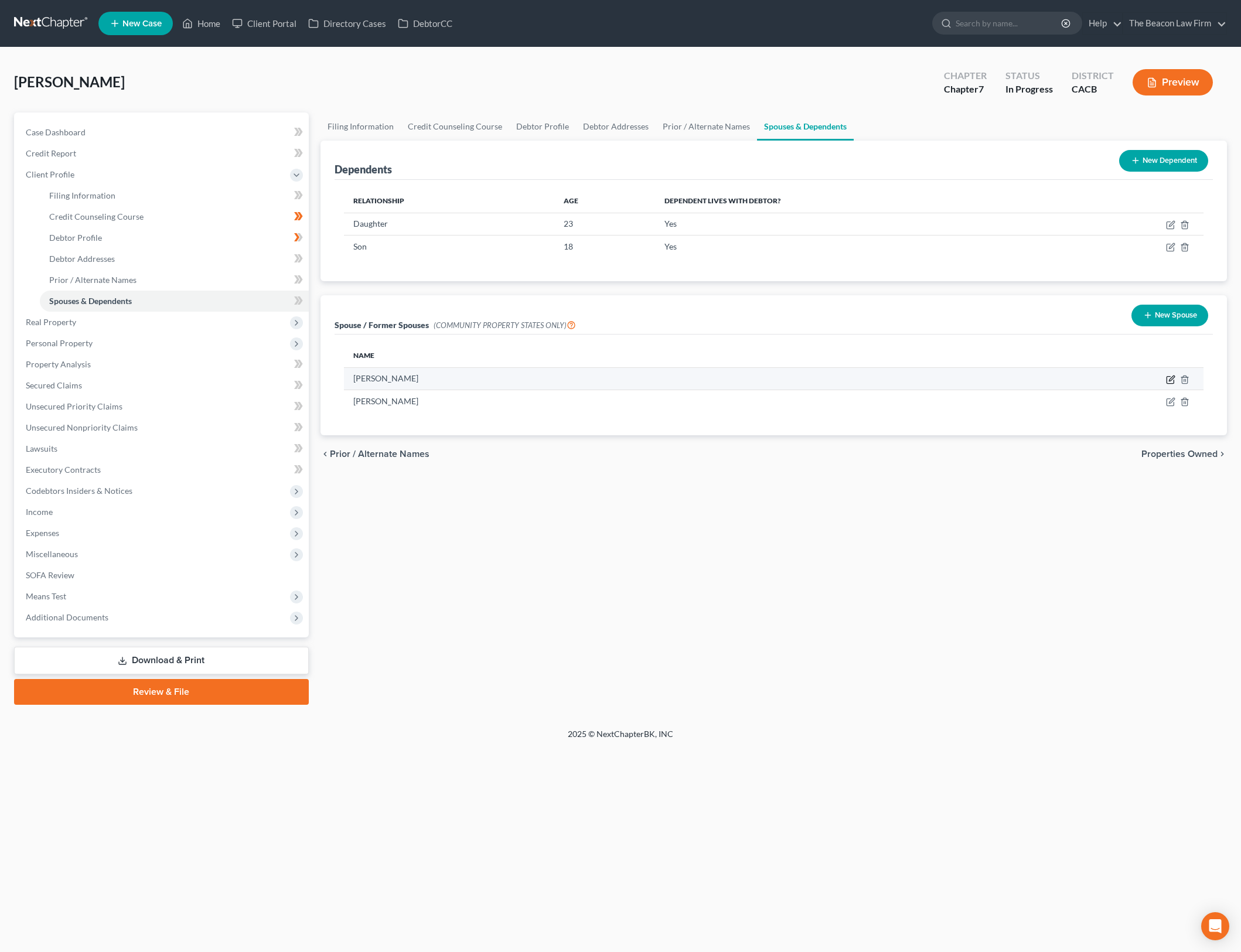
click at [1169, 375] on icon "button" at bounding box center [1170, 380] width 10 height 10
select select "9"
select select "50"
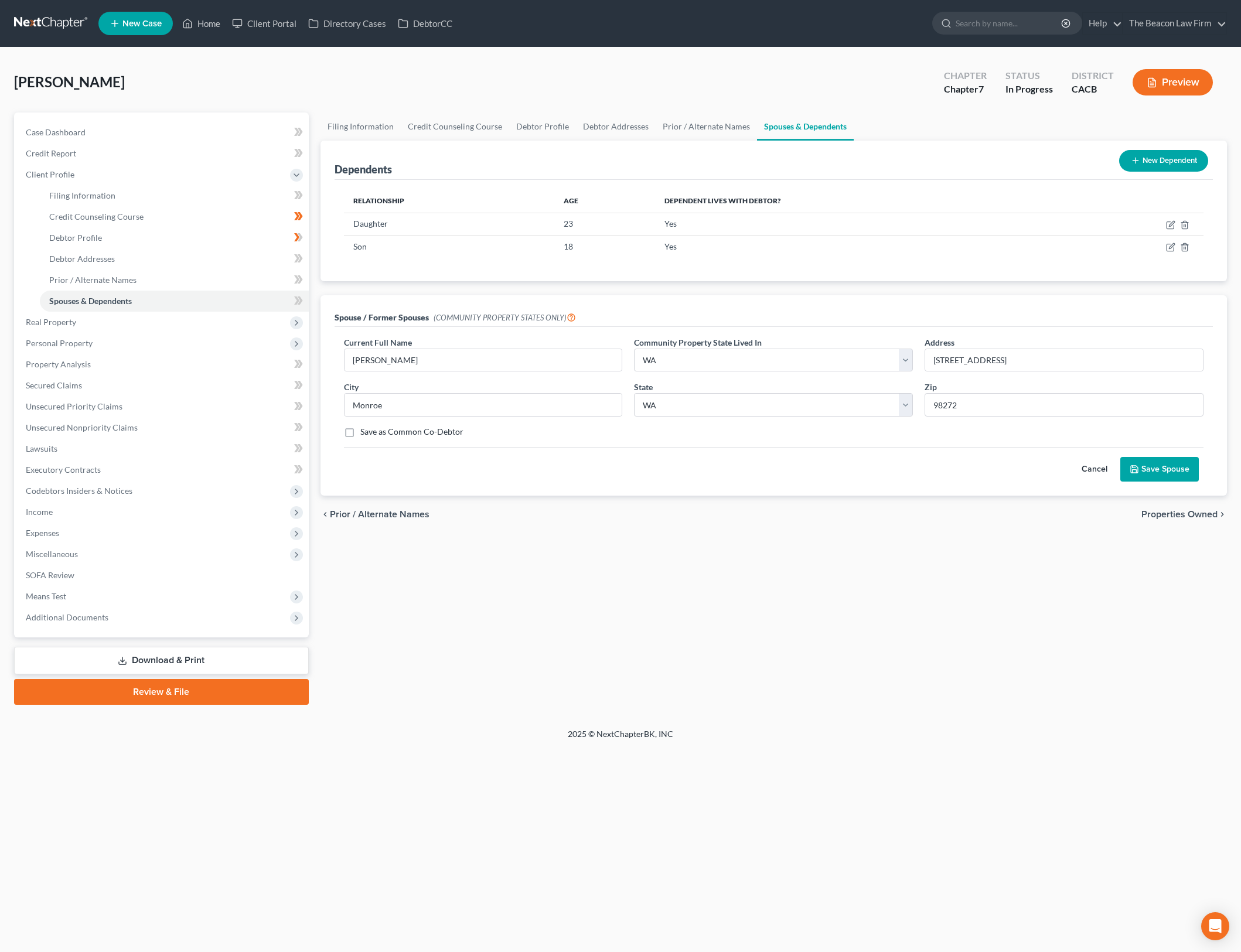
click at [1089, 464] on button "Cancel" at bounding box center [1094, 469] width 51 height 23
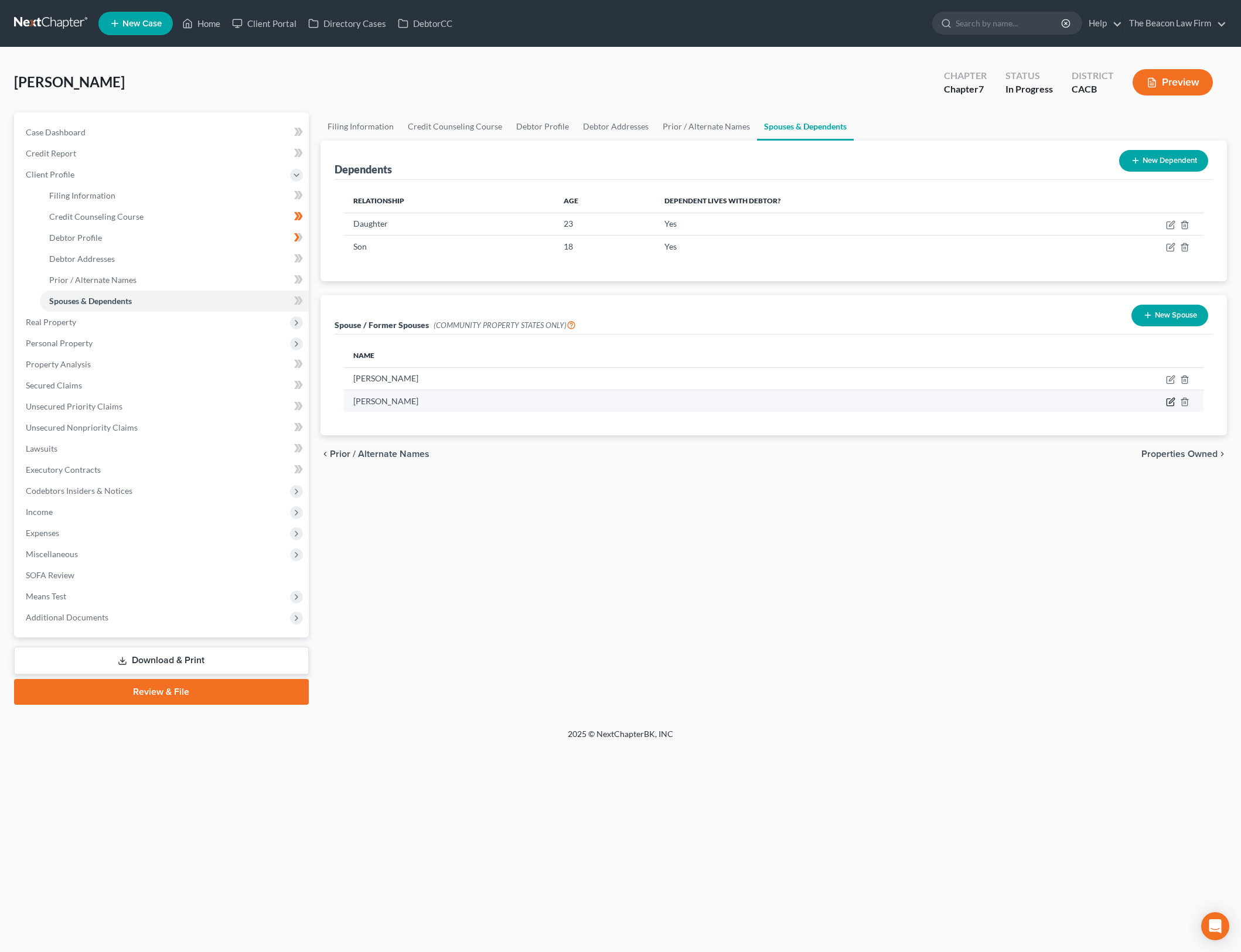
click at [1169, 401] on icon "button" at bounding box center [1170, 402] width 10 height 10
select select "9"
select select "50"
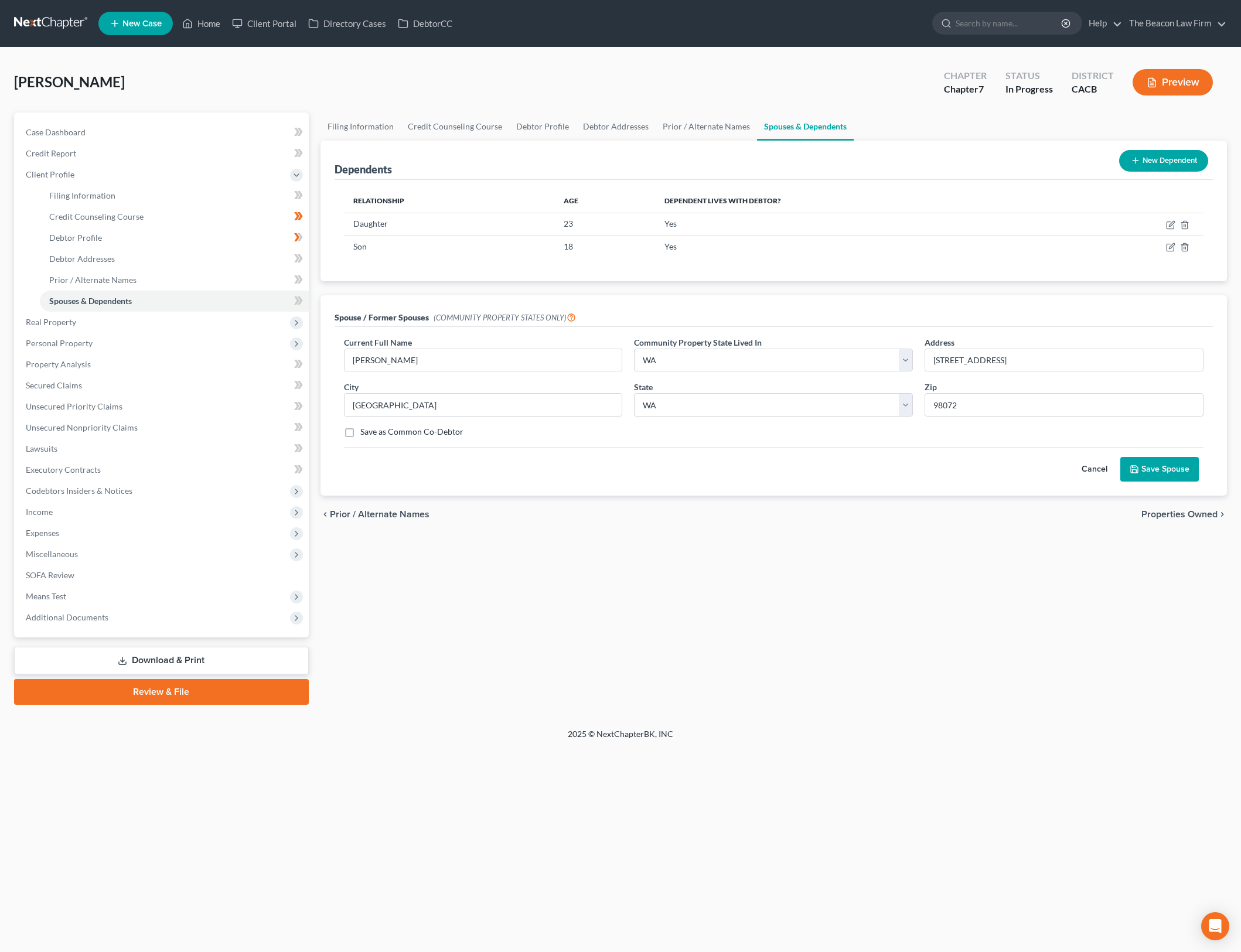
click at [1089, 464] on button "Cancel" at bounding box center [1094, 469] width 51 height 23
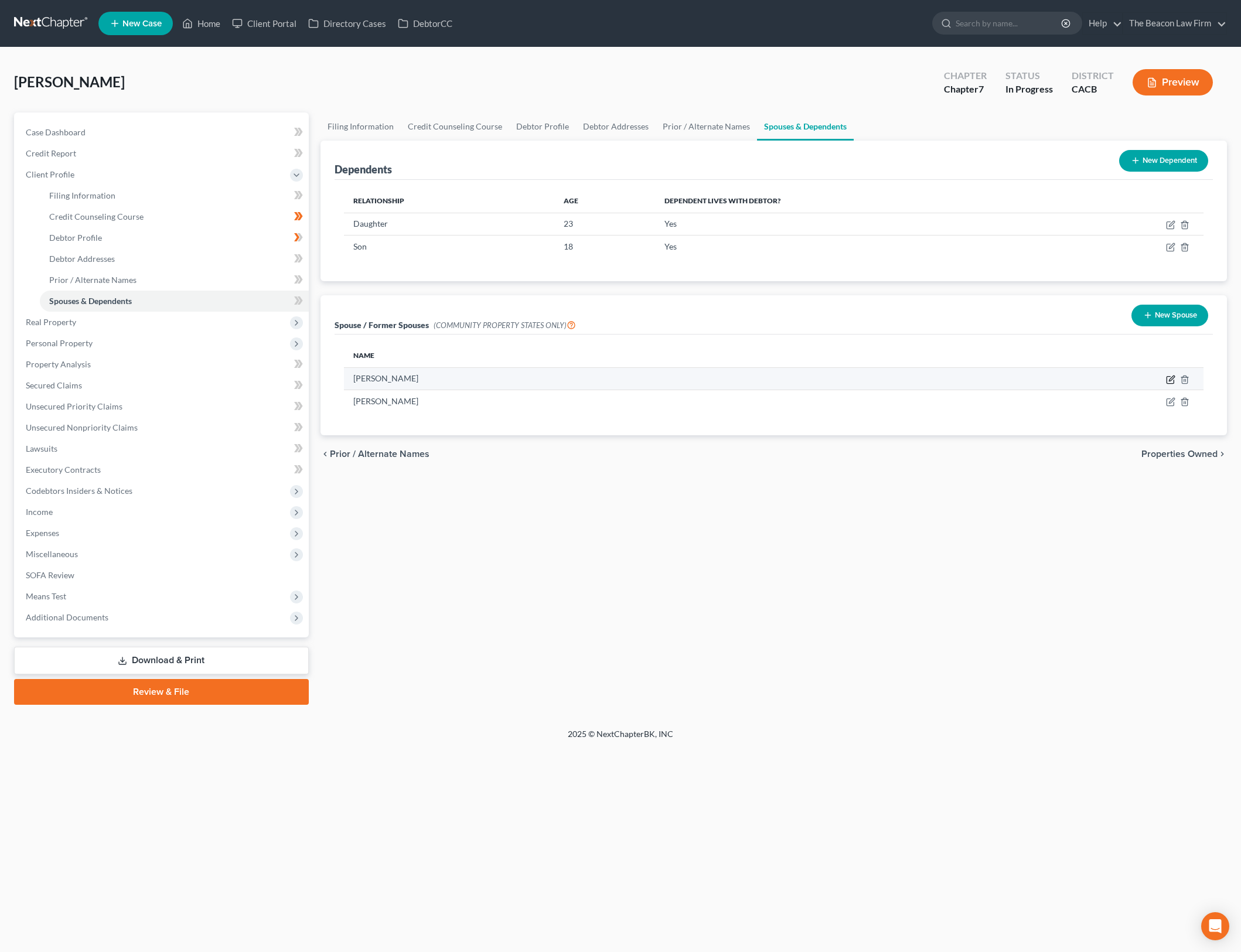
click at [1169, 381] on icon "button" at bounding box center [1171, 378] width 5 height 5
select select "9"
select select "50"
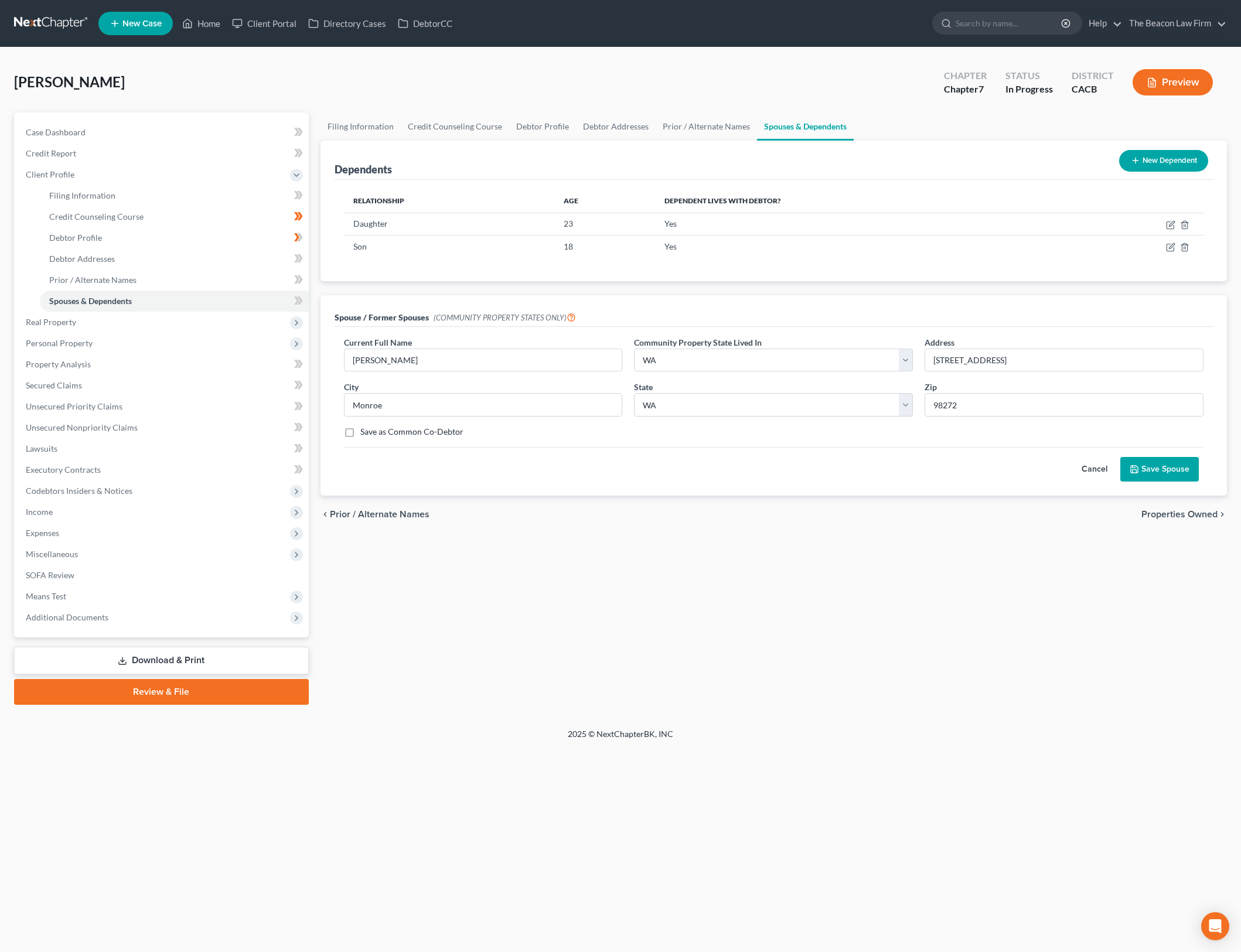
click at [1095, 417] on div "Current Full Name * Brianna Benear Community Property State Lived In * Select A…" at bounding box center [773, 392] width 872 height 112
drag, startPoint x: 1073, startPoint y: 357, endPoint x: 909, endPoint y: 361, distance: 164.0
click at [909, 361] on div "Current Full Name * Brianna Benear Community Property State Lived In * Select A…" at bounding box center [773, 392] width 872 height 112
click at [1075, 464] on button "Cancel" at bounding box center [1094, 469] width 51 height 23
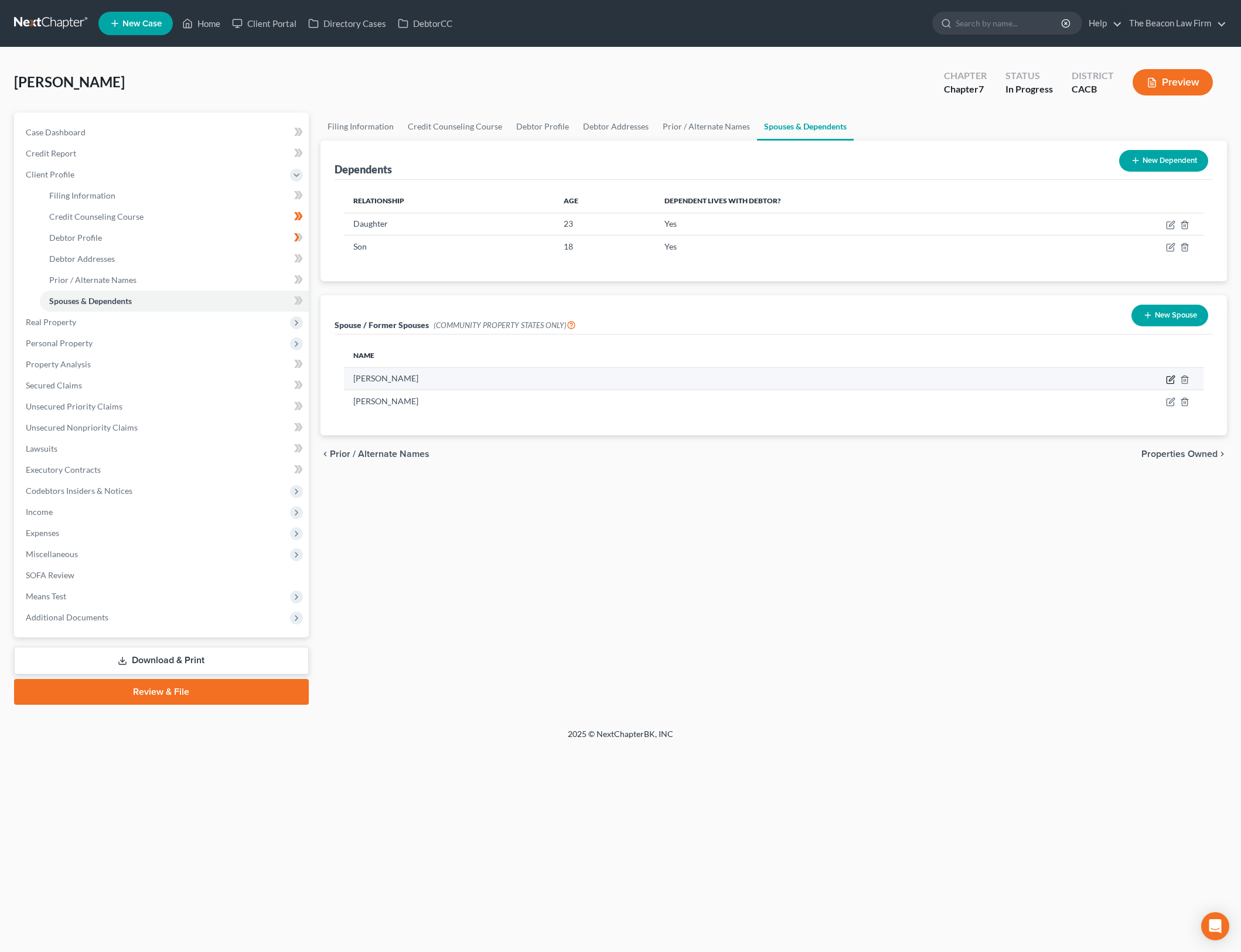
click at [1174, 378] on icon "button" at bounding box center [1170, 380] width 10 height 10
select select "9"
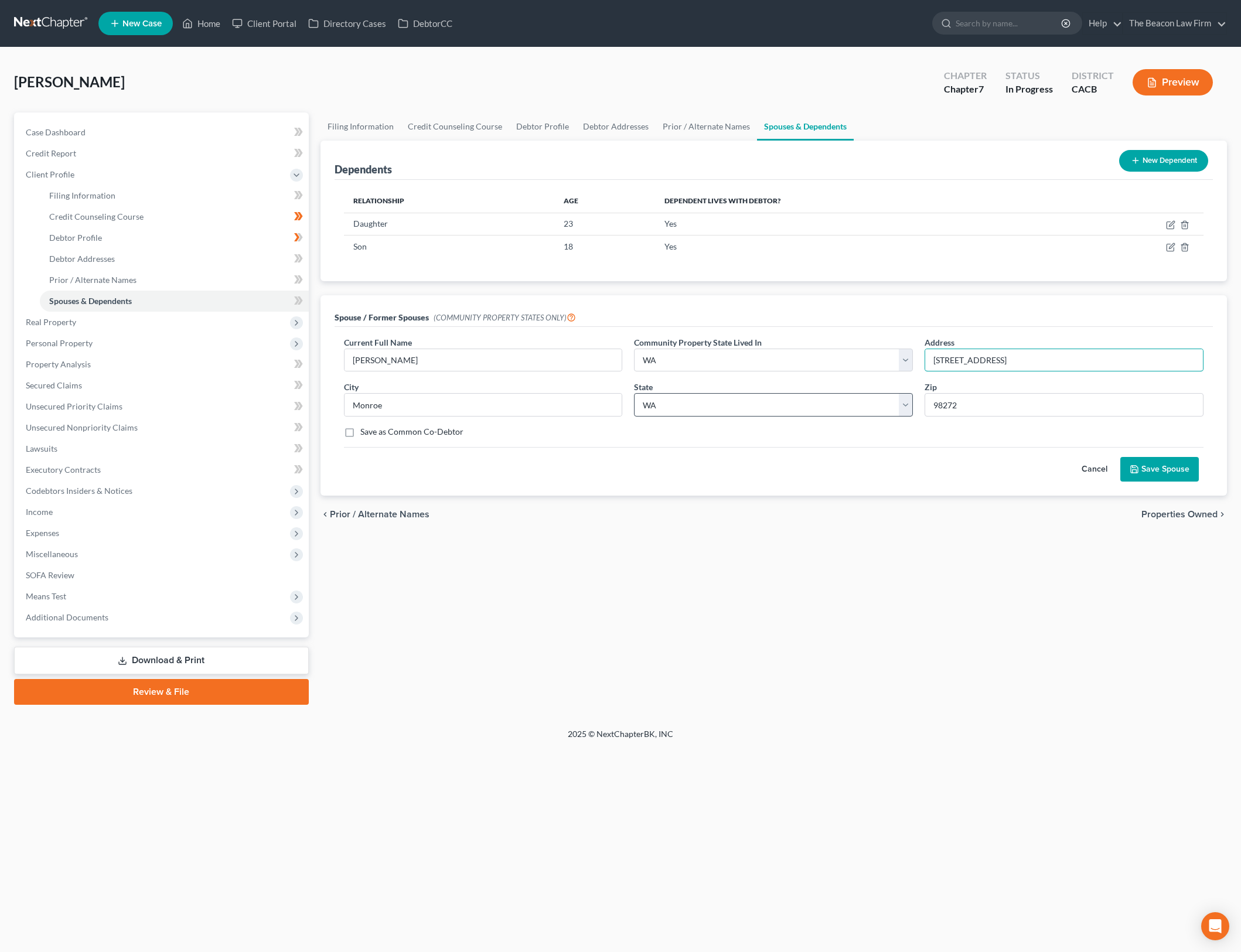
drag, startPoint x: 1061, startPoint y: 364, endPoint x: 806, endPoint y: 408, distance: 258.8
click at [906, 374] on div "Current Full Name * Brianna Benear Community Property State Lived In * Select A…" at bounding box center [773, 392] width 872 height 112
click at [806, 408] on select "State AL AK AR AZ CA CO CT DE DC FL GA GU HI ID IL IN IA KS KY LA ME MD MA MI M…" at bounding box center [773, 404] width 279 height 23
select select "45"
click at [634, 393] on select "State AL AK AR AZ CA CO CT DE DC FL GA GU HI ID IL IN IA KS KY LA ME MD MA MI M…" at bounding box center [773, 404] width 279 height 23
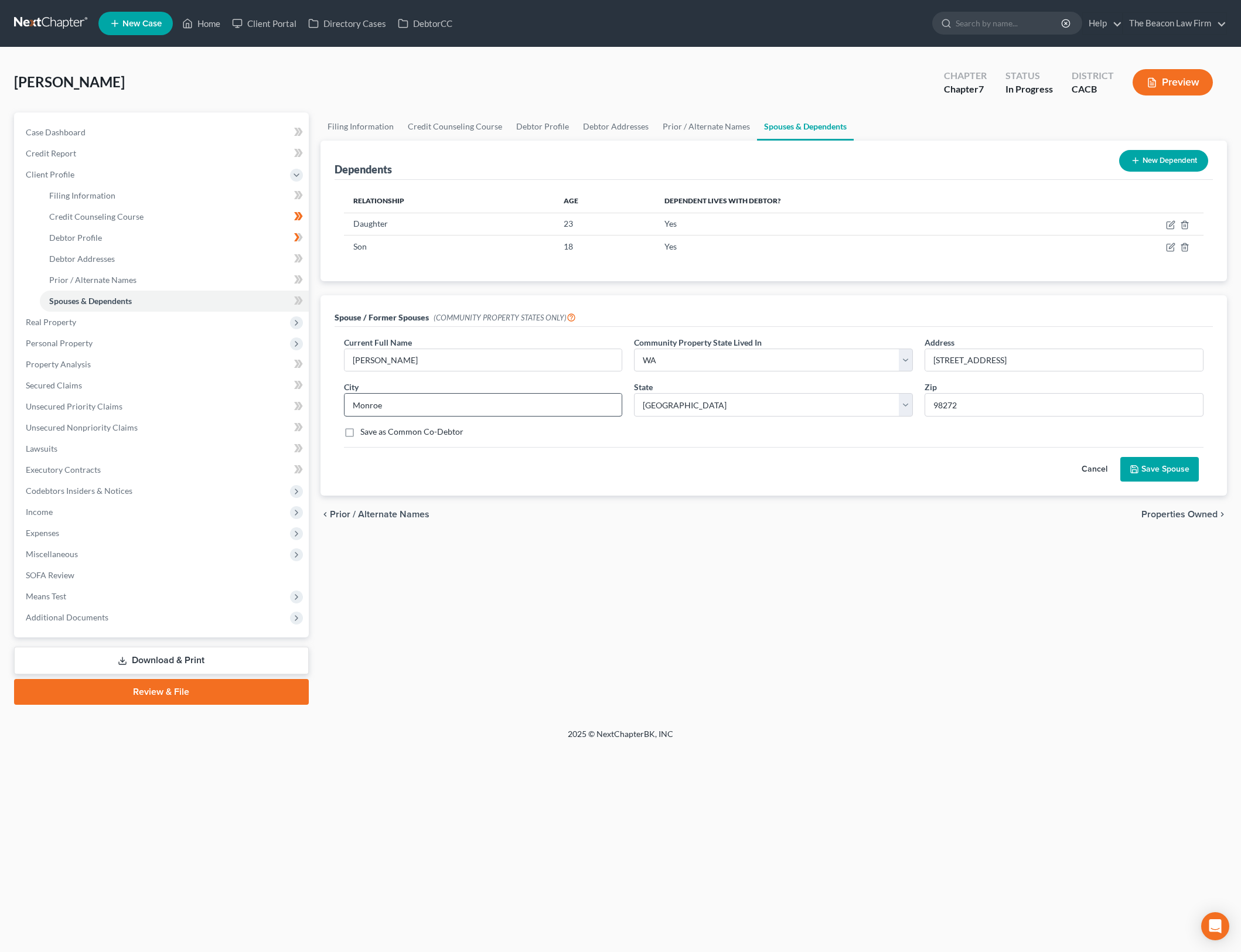
click at [438, 417] on div "Current Full Name * Brianna Benear Community Property State Lived In * Select A…" at bounding box center [773, 392] width 872 height 112
click at [438, 403] on input "Monroe" at bounding box center [483, 405] width 278 height 22
type input "Huntsville"
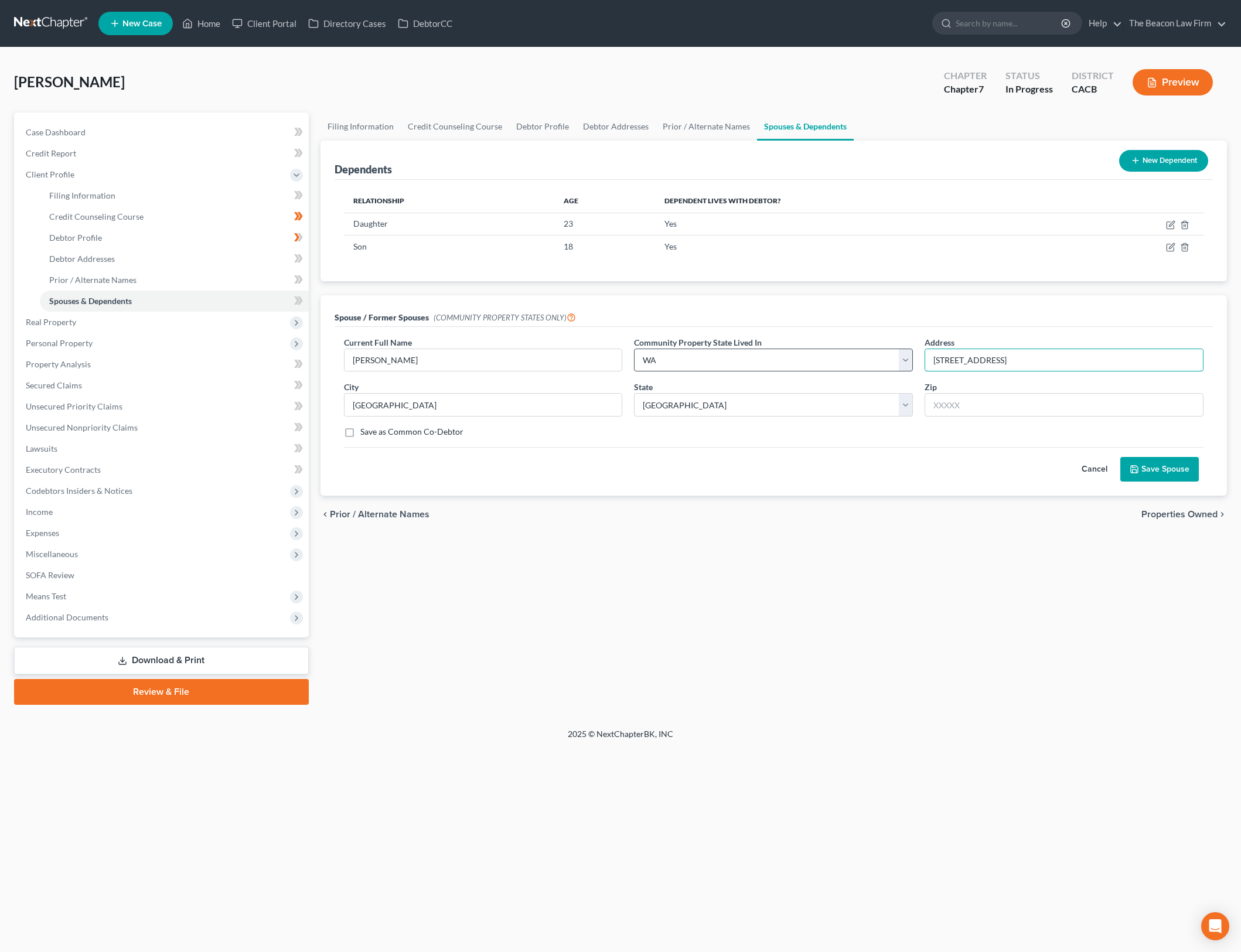
drag, startPoint x: 1104, startPoint y: 365, endPoint x: 905, endPoint y: 360, distance: 199.1
click at [905, 360] on div "Current Full Name * Brianna Benear Community Property State Lived In * Select A…" at bounding box center [773, 392] width 872 height 112
click at [1170, 472] on button "Save Spouse" at bounding box center [1159, 469] width 78 height 25
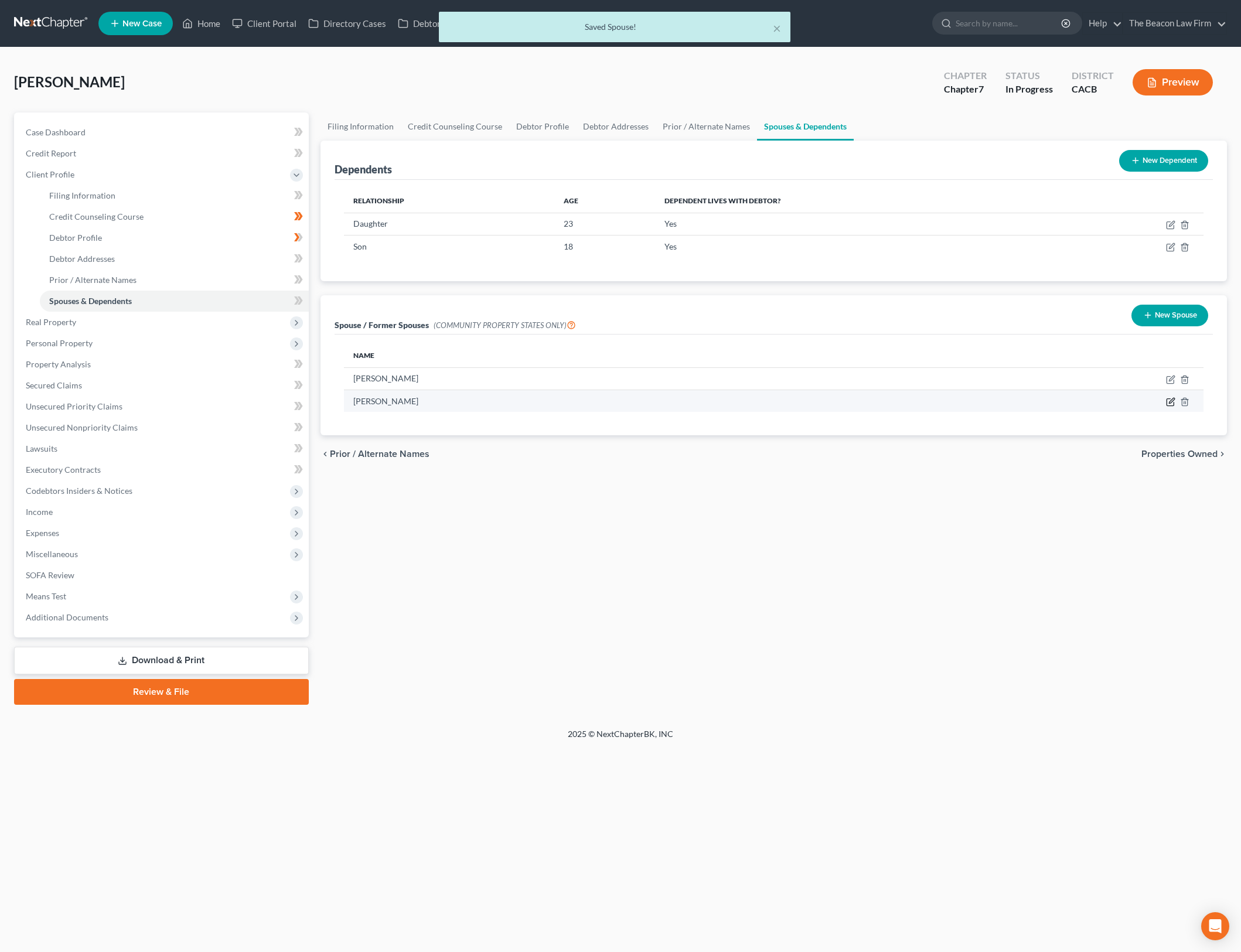
click at [1169, 397] on icon "button" at bounding box center [1170, 402] width 10 height 10
select select "9"
select select "50"
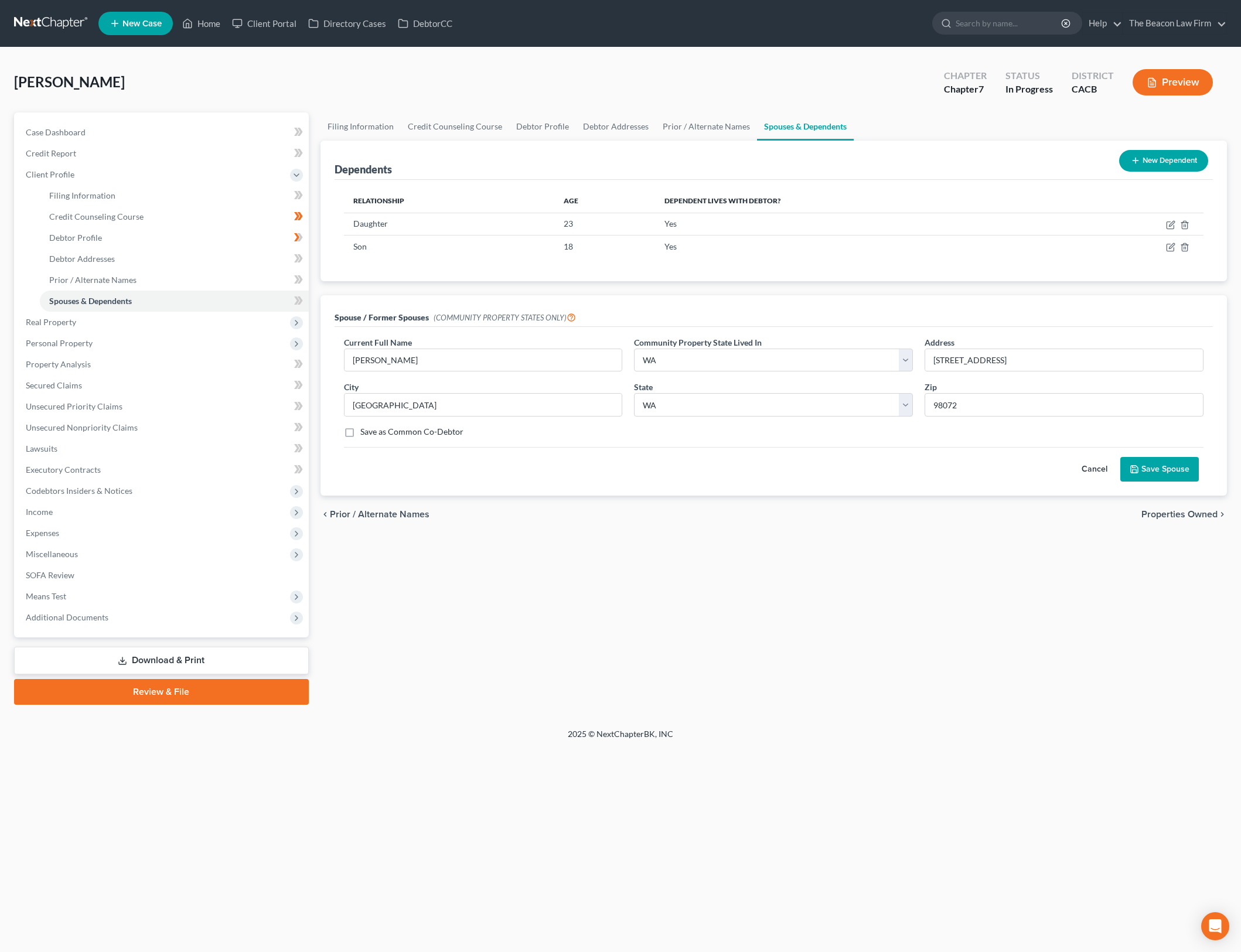
click at [937, 538] on div "Filing Information Credit Counseling Course Debtor Profile Debtor Addresses Pri…" at bounding box center [774, 409] width 919 height 592
click at [1155, 472] on button "Save Spouse" at bounding box center [1159, 469] width 78 height 25
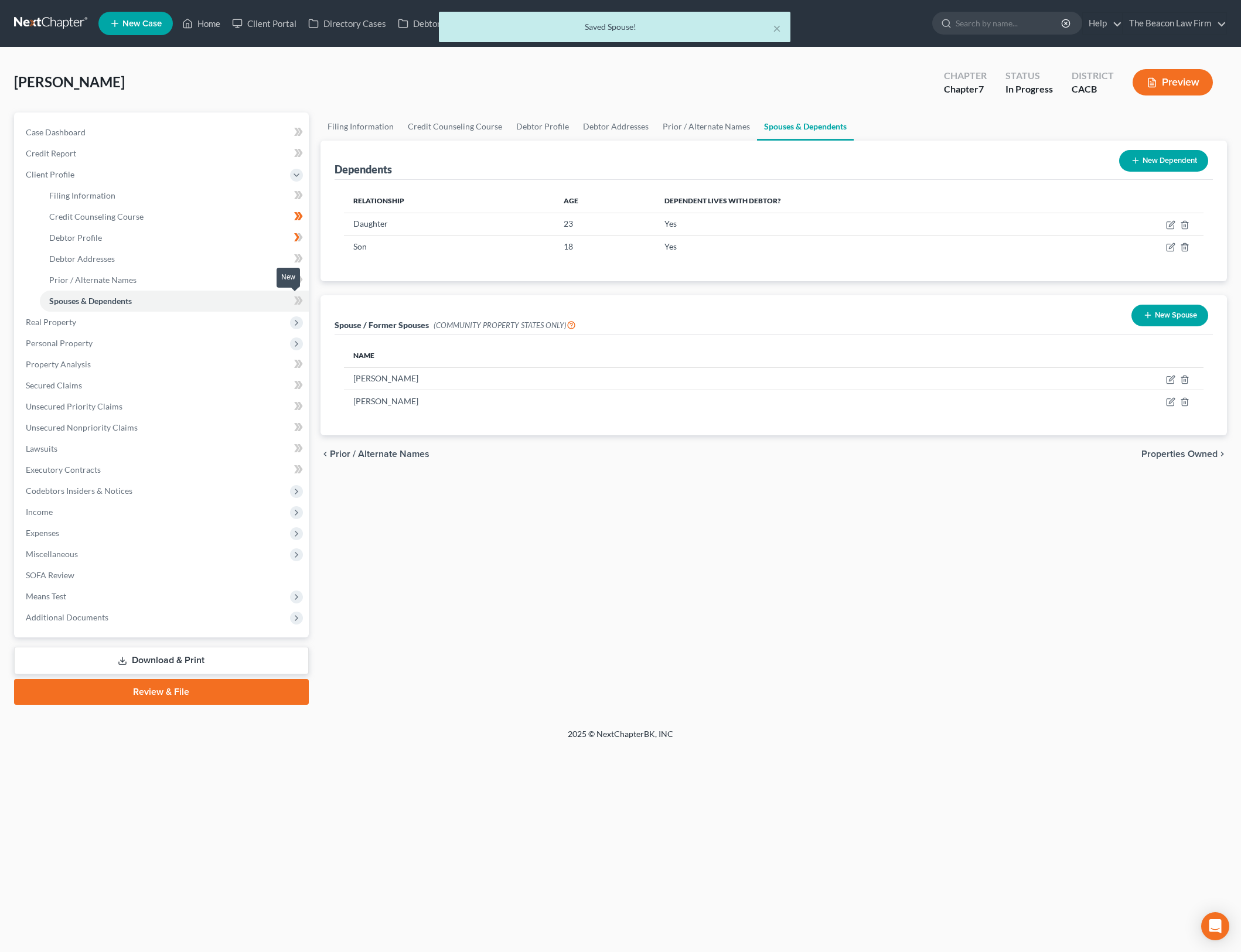
drag, startPoint x: 297, startPoint y: 298, endPoint x: 400, endPoint y: 483, distance: 211.7
click at [297, 298] on icon at bounding box center [296, 300] width 5 height 8
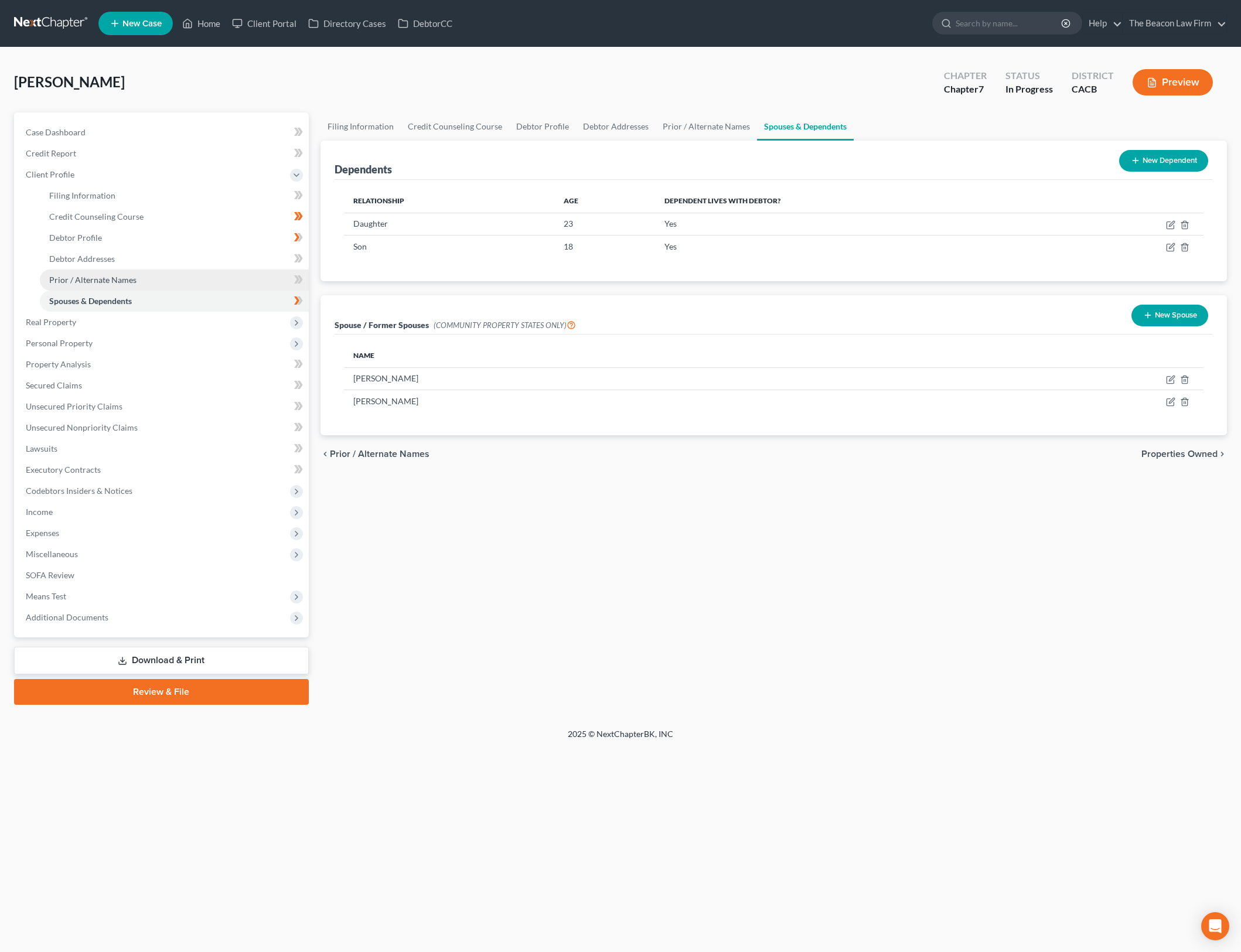
click at [249, 278] on link "Prior / Alternate Names" at bounding box center [174, 280] width 269 height 21
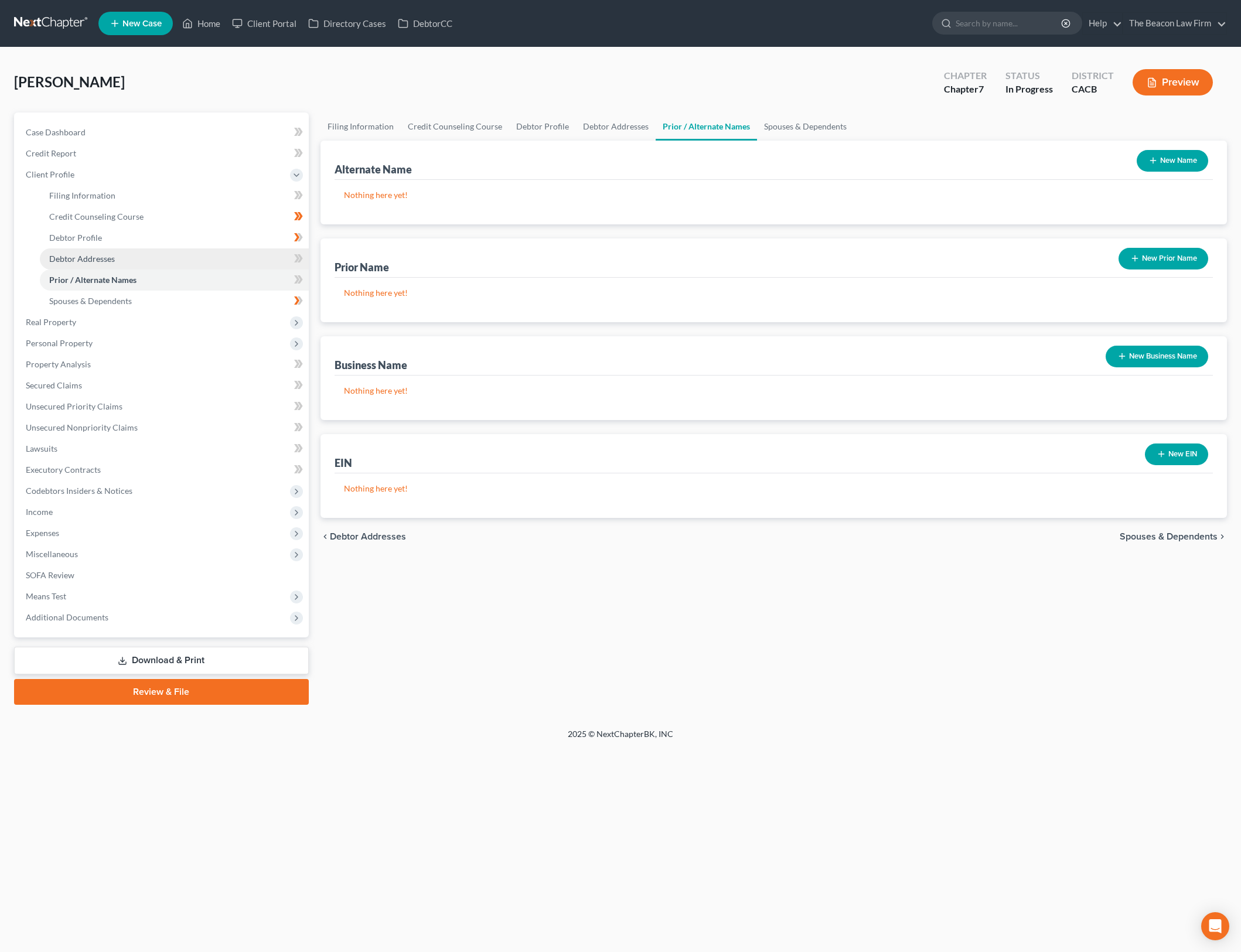
click at [258, 254] on link "Debtor Addresses" at bounding box center [174, 259] width 269 height 21
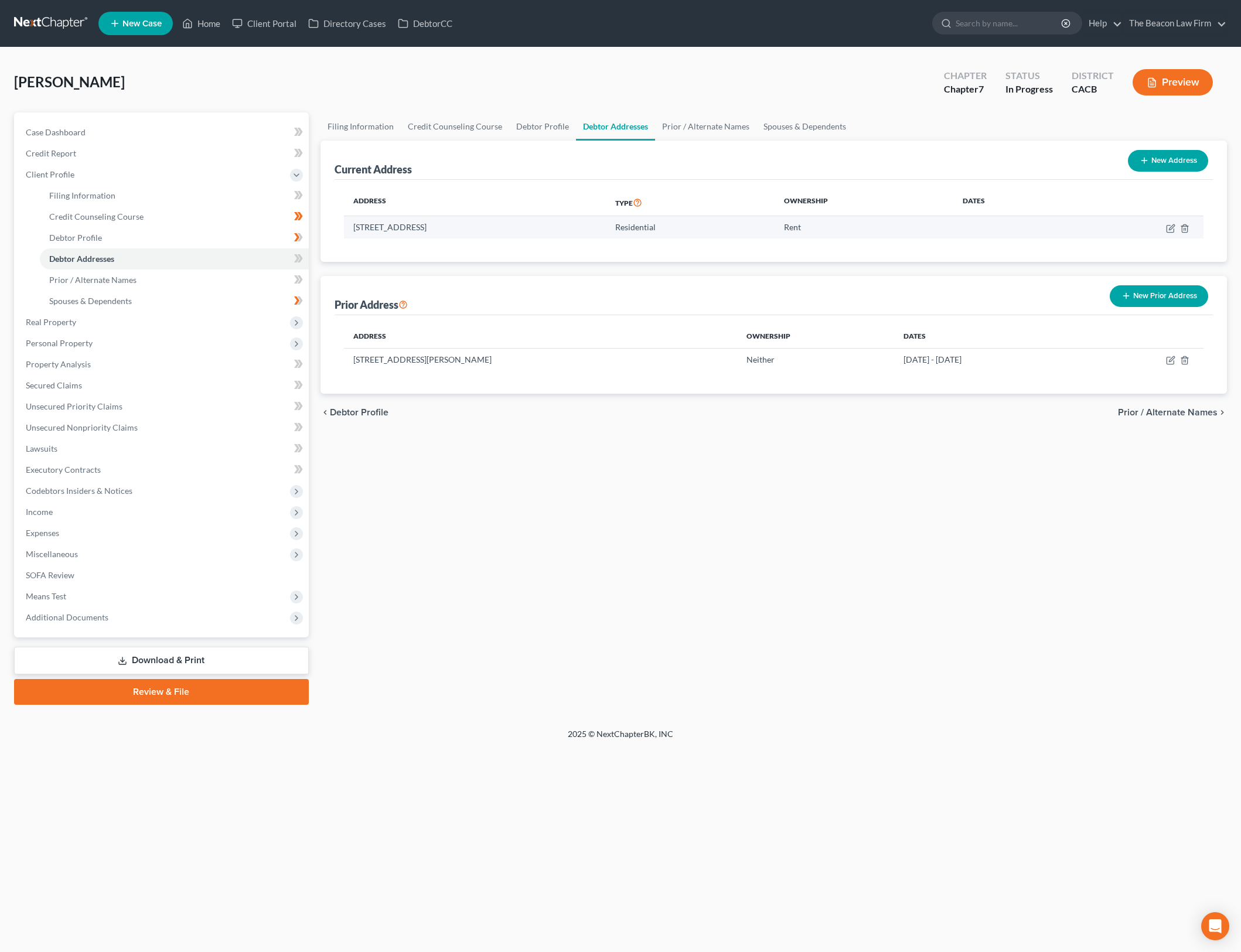
drag, startPoint x: 395, startPoint y: 229, endPoint x: 484, endPoint y: 234, distance: 89.1
click at [465, 231] on td "2065 W College Ave, Apt 2045, San Bernardino, CA 92407" at bounding box center [475, 227] width 262 height 22
click at [484, 234] on td "2065 W College Ave, Apt 2045, San Bernardino, CA 92407" at bounding box center [475, 227] width 262 height 22
click at [167, 357] on link "Property Analysis" at bounding box center [162, 364] width 293 height 21
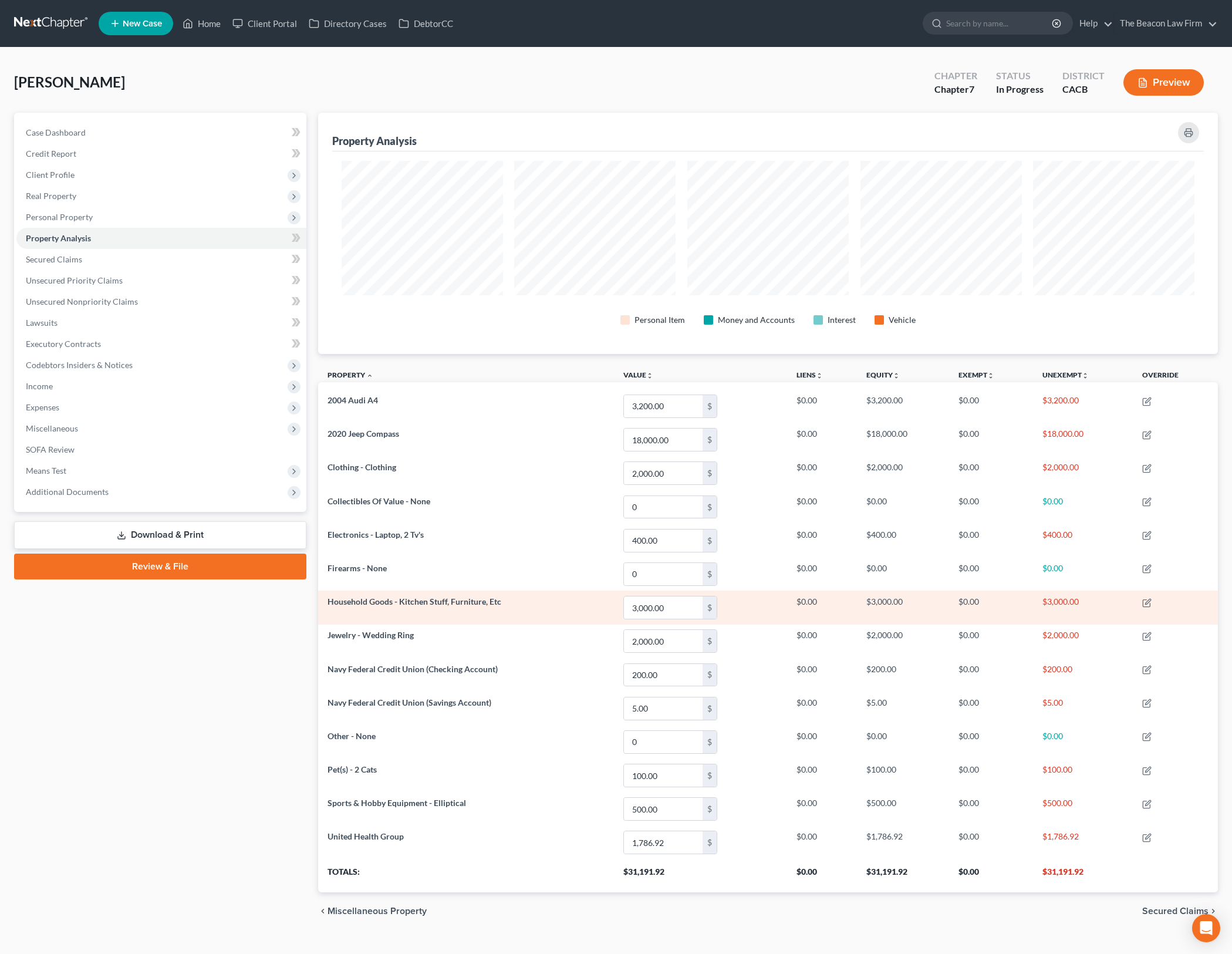
scroll to position [21, 0]
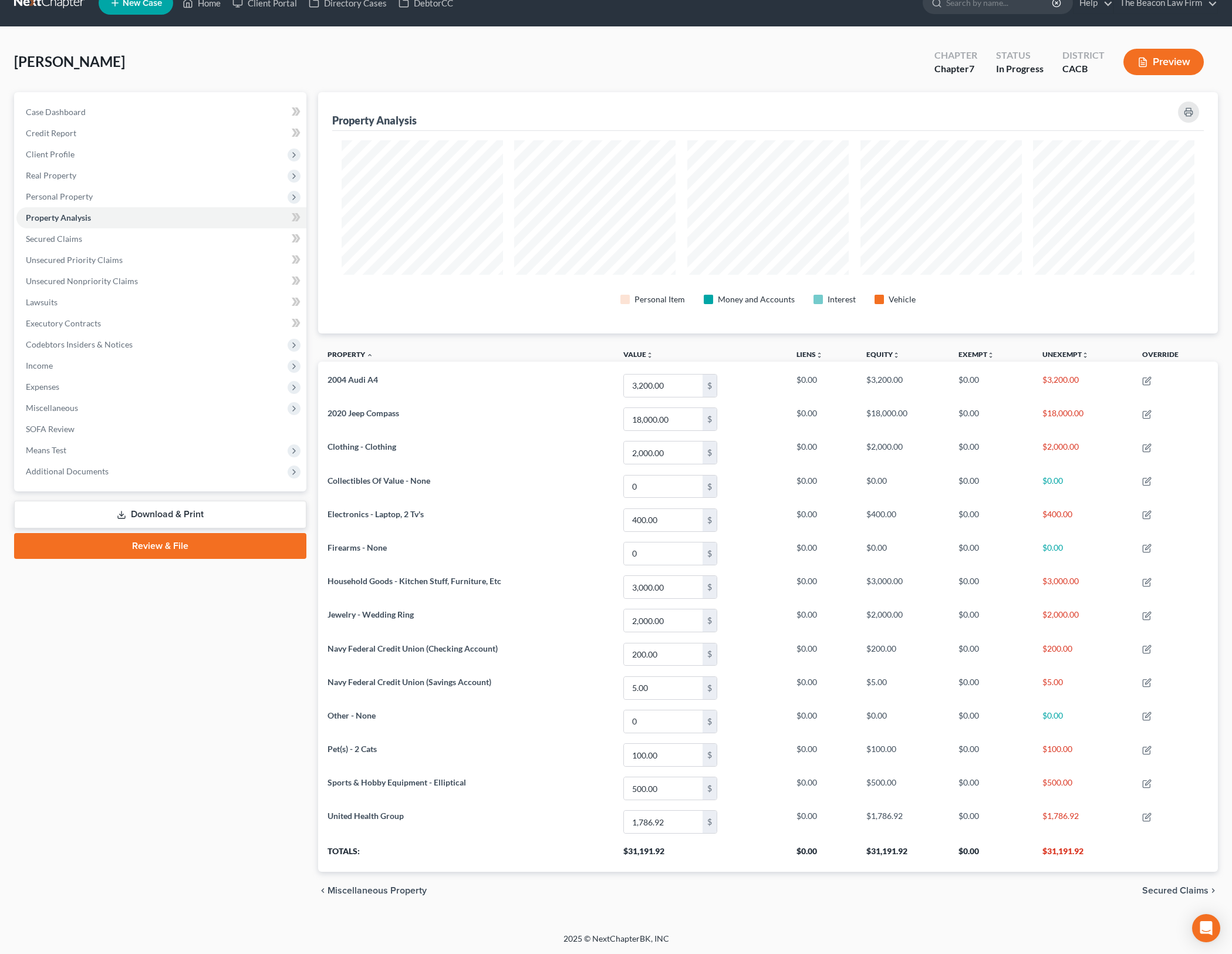
click at [157, 614] on div "Case Dashboard Payments Invoices Payments Payments Credit Report Client Profile" at bounding box center [160, 501] width 304 height 818
click at [197, 342] on span "Codebtors Insiders & Notices" at bounding box center [161, 345] width 290 height 21
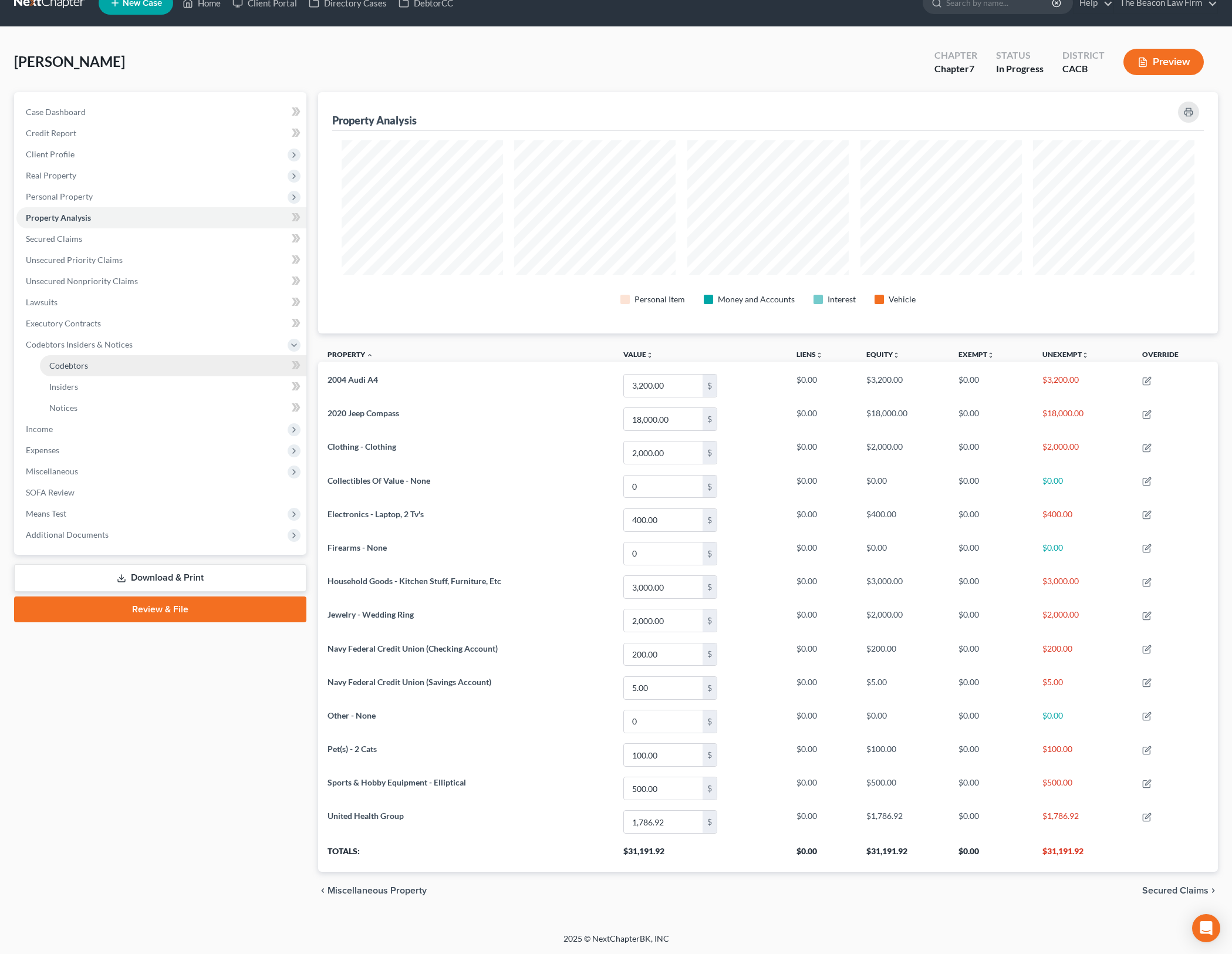
click at [192, 368] on link "Codebtors" at bounding box center [173, 365] width 266 height 21
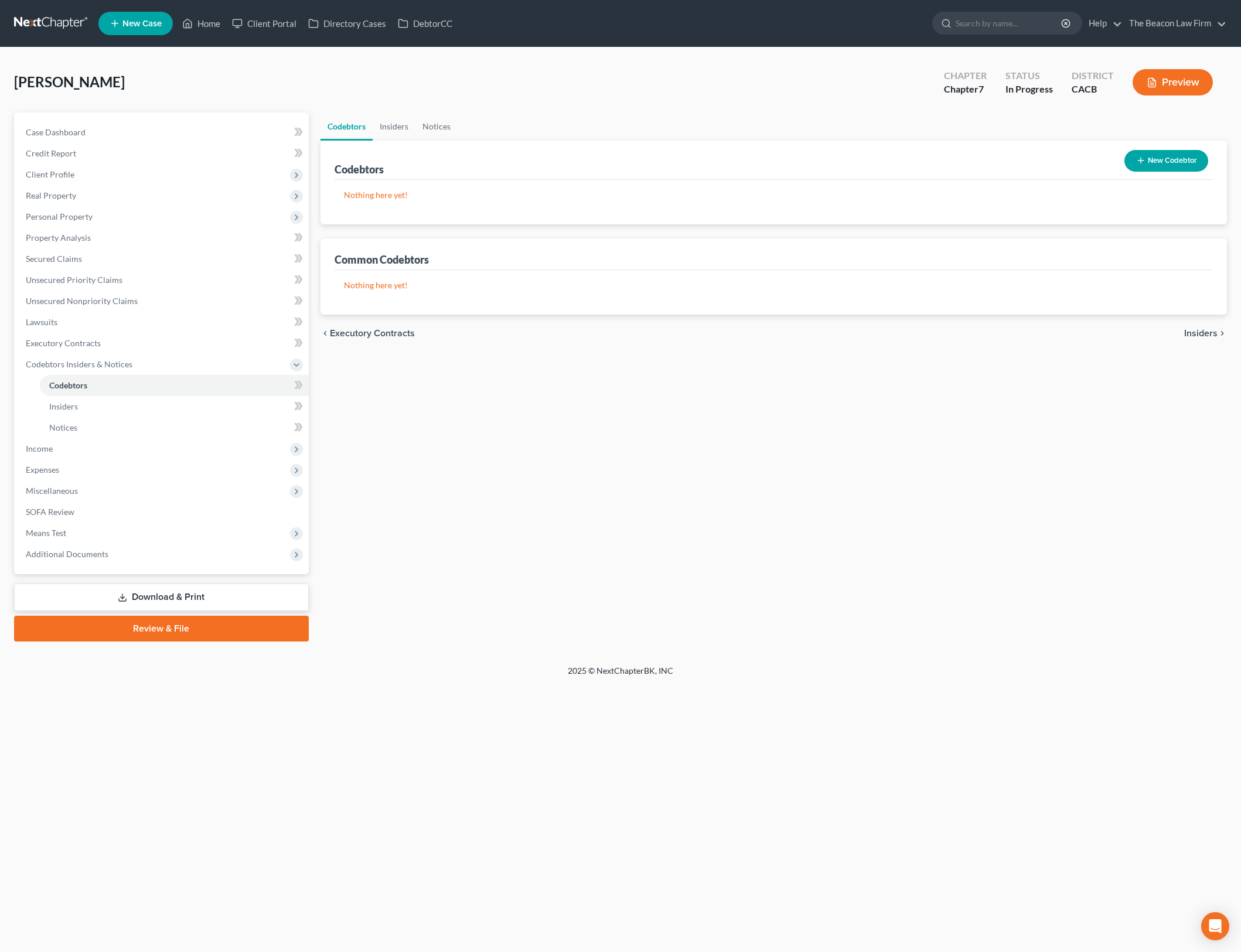
click at [921, 488] on div "Codebtors Insiders Notices Codebtors New Codebtor Nothing here yet! Name Credit…" at bounding box center [774, 377] width 919 height 529
click at [808, 555] on div "Codebtors Insiders Notices Codebtors New Codebtor Nothing here yet! Name Credit…" at bounding box center [774, 377] width 919 height 529
click at [202, 161] on link "Credit Report" at bounding box center [162, 153] width 293 height 21
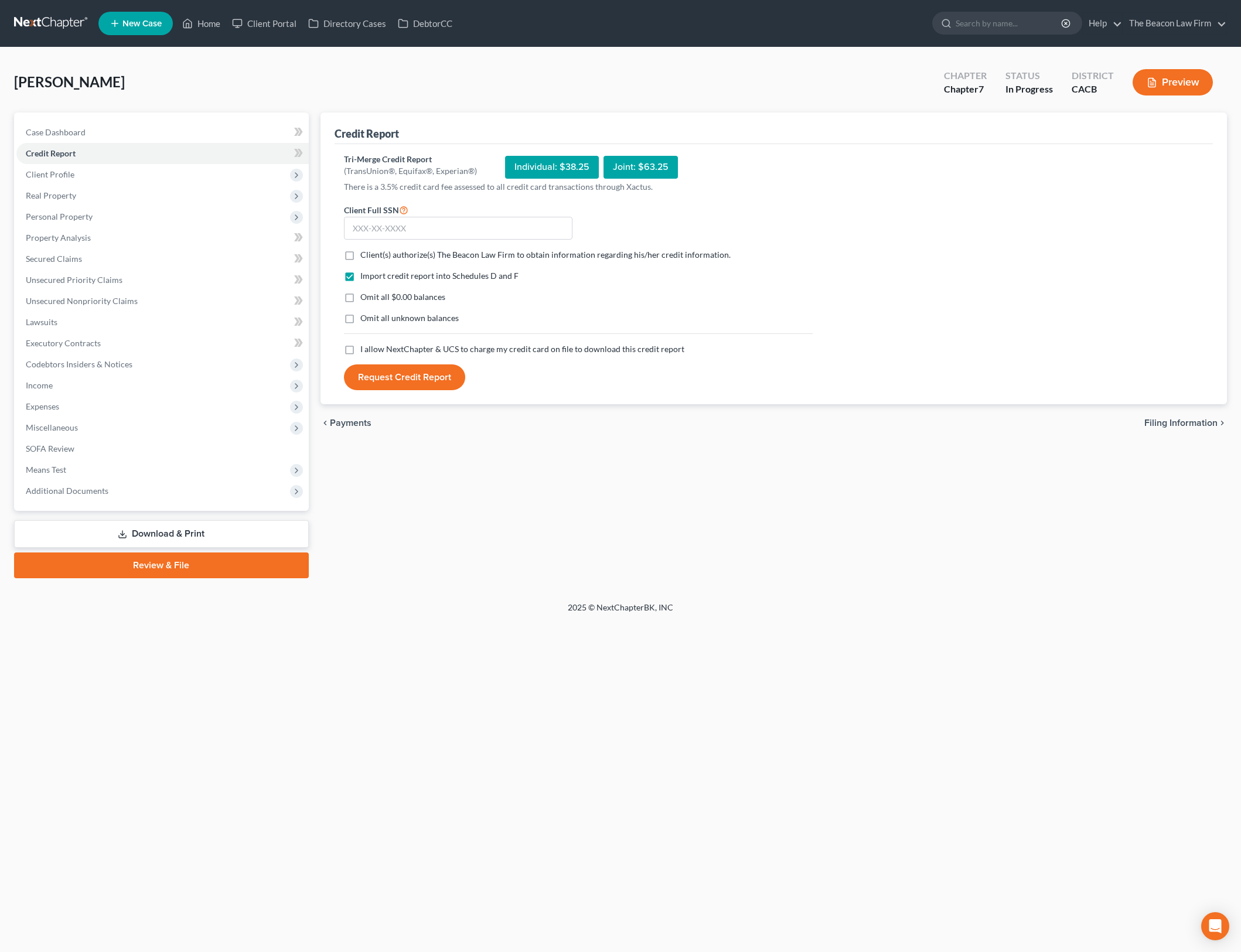
drag, startPoint x: 466, startPoint y: 500, endPoint x: 311, endPoint y: 437, distance: 167.3
click at [466, 505] on div "Credit Report Tri-Merge Credit Report (TransUnion®, Equifax®, Experian®) Indivi…" at bounding box center [774, 345] width 919 height 466
drag, startPoint x: 197, startPoint y: 390, endPoint x: 196, endPoint y: 398, distance: 8.1
click at [197, 390] on span "Income" at bounding box center [162, 386] width 293 height 21
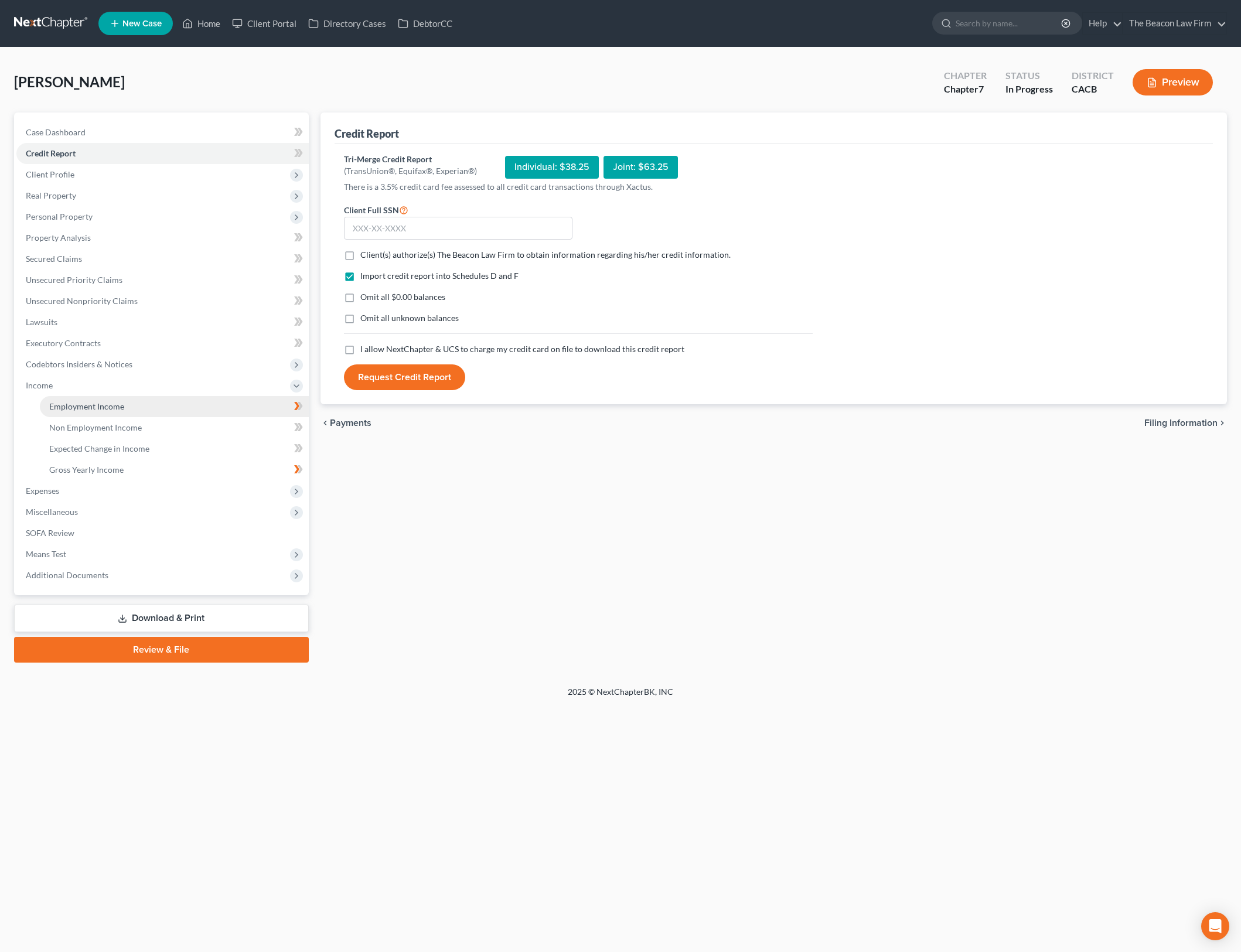
click at [178, 413] on link "Employment Income" at bounding box center [174, 406] width 269 height 21
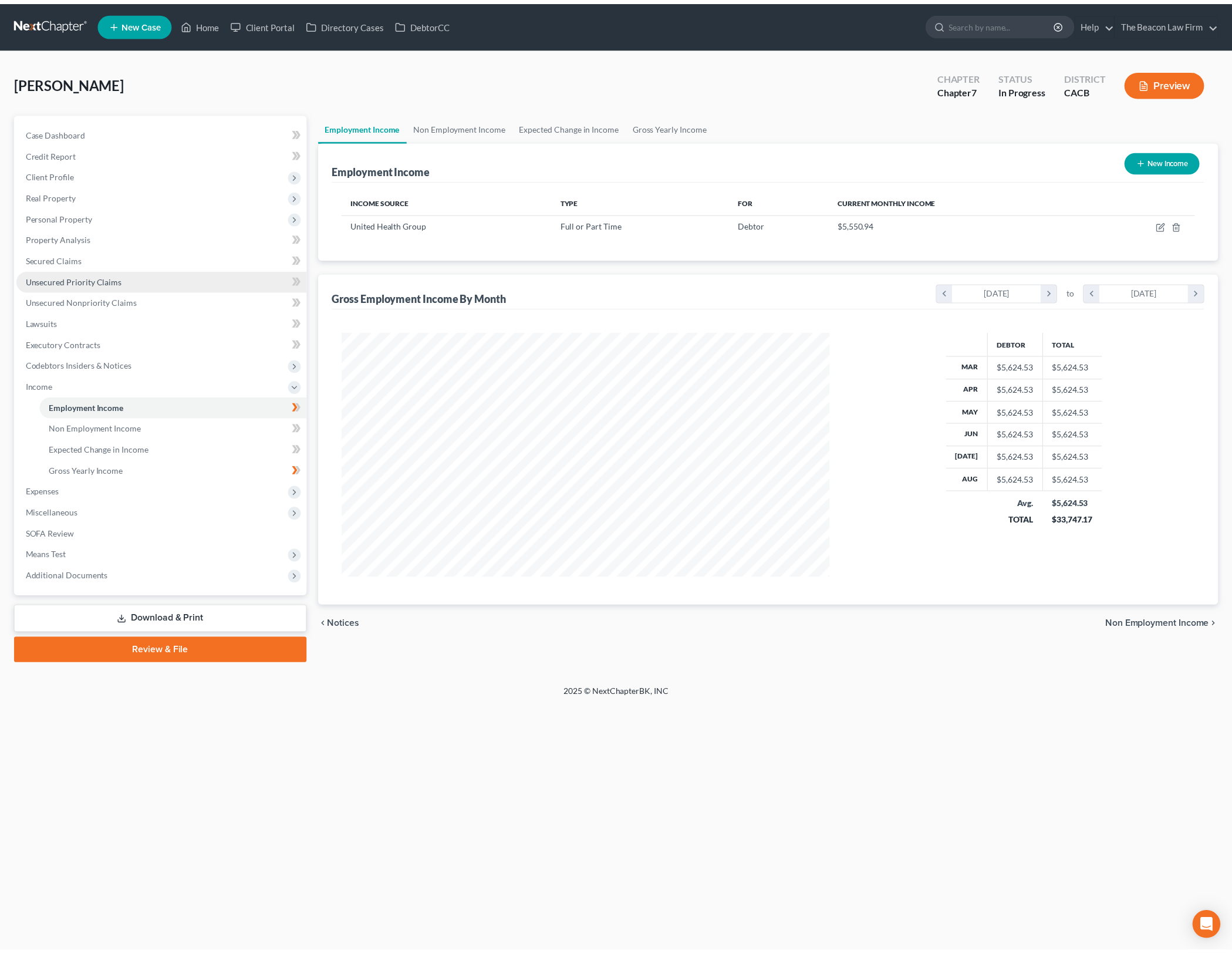
scroll to position [246, 517]
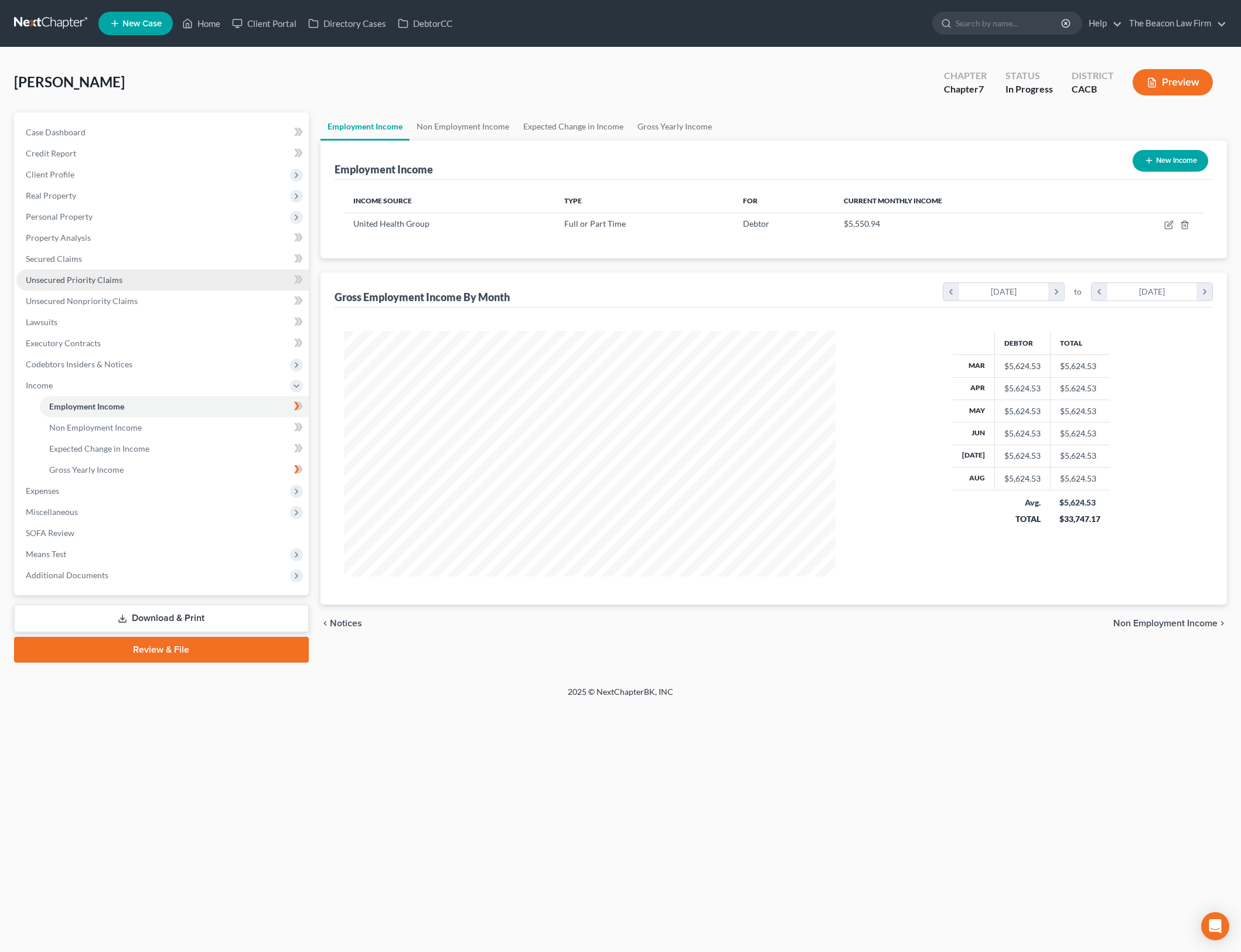
click at [204, 285] on link "Unsecured Priority Claims" at bounding box center [162, 280] width 293 height 21
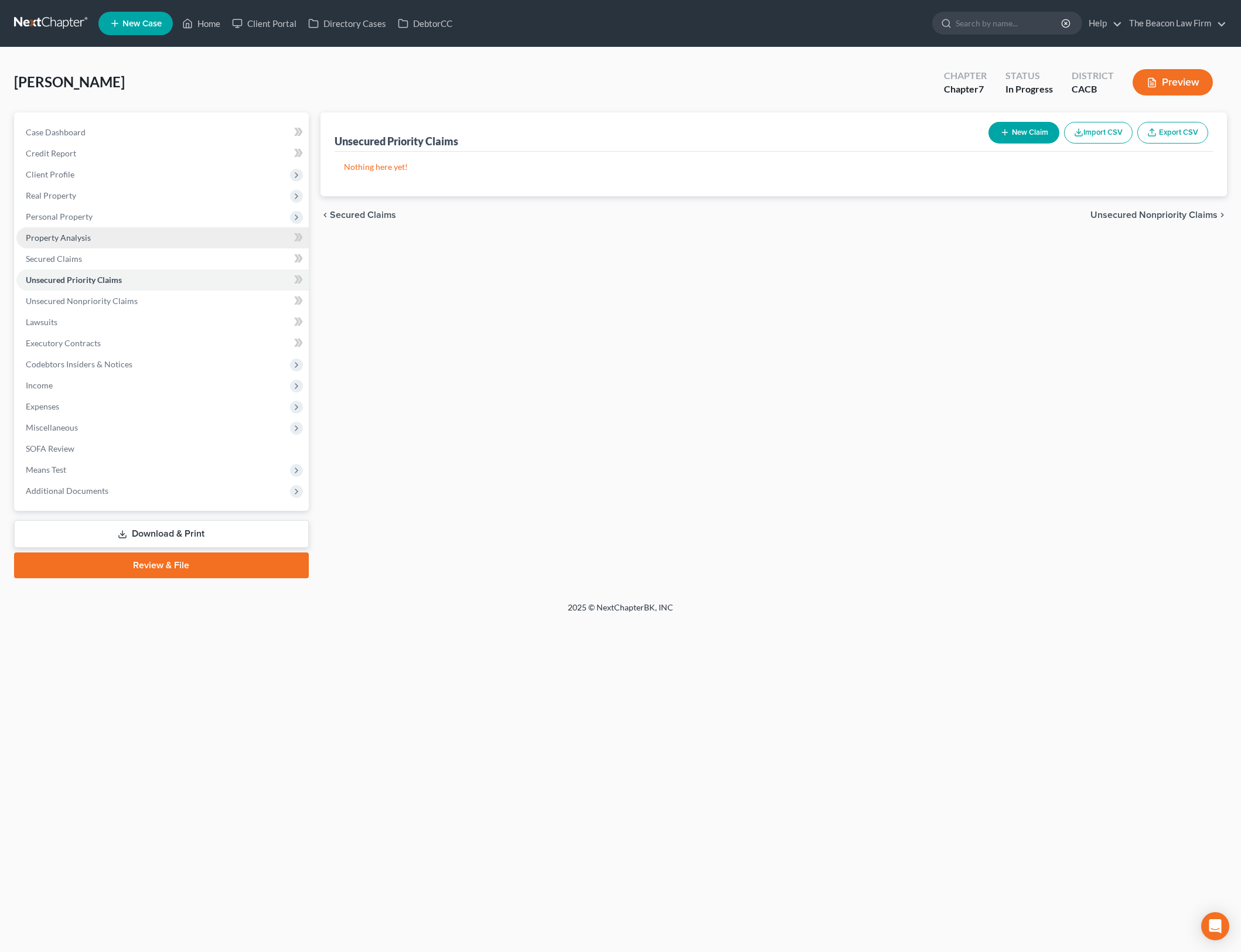
click at [145, 236] on link "Property Analysis" at bounding box center [162, 237] width 293 height 21
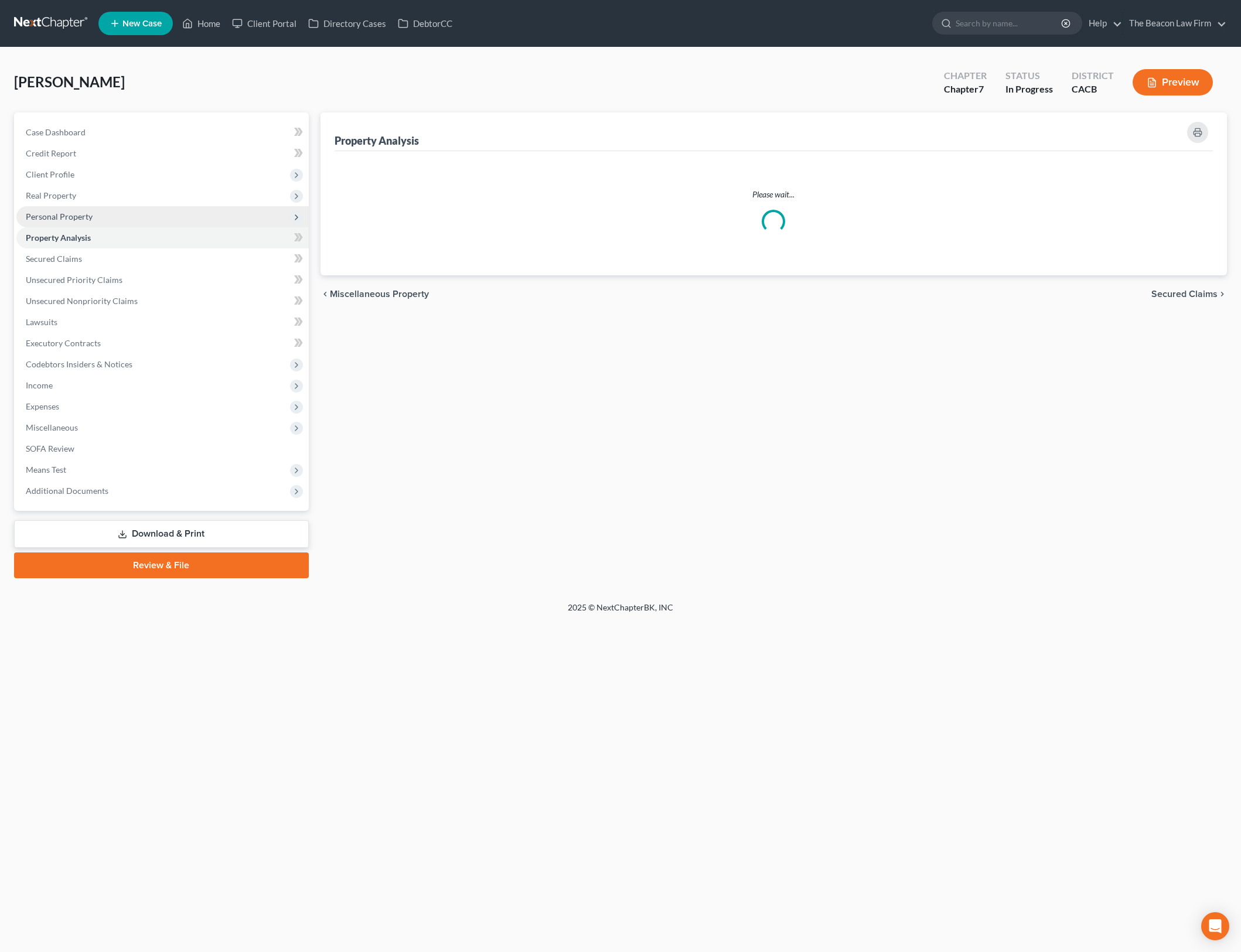
click at [152, 207] on span "Personal Property" at bounding box center [162, 217] width 293 height 21
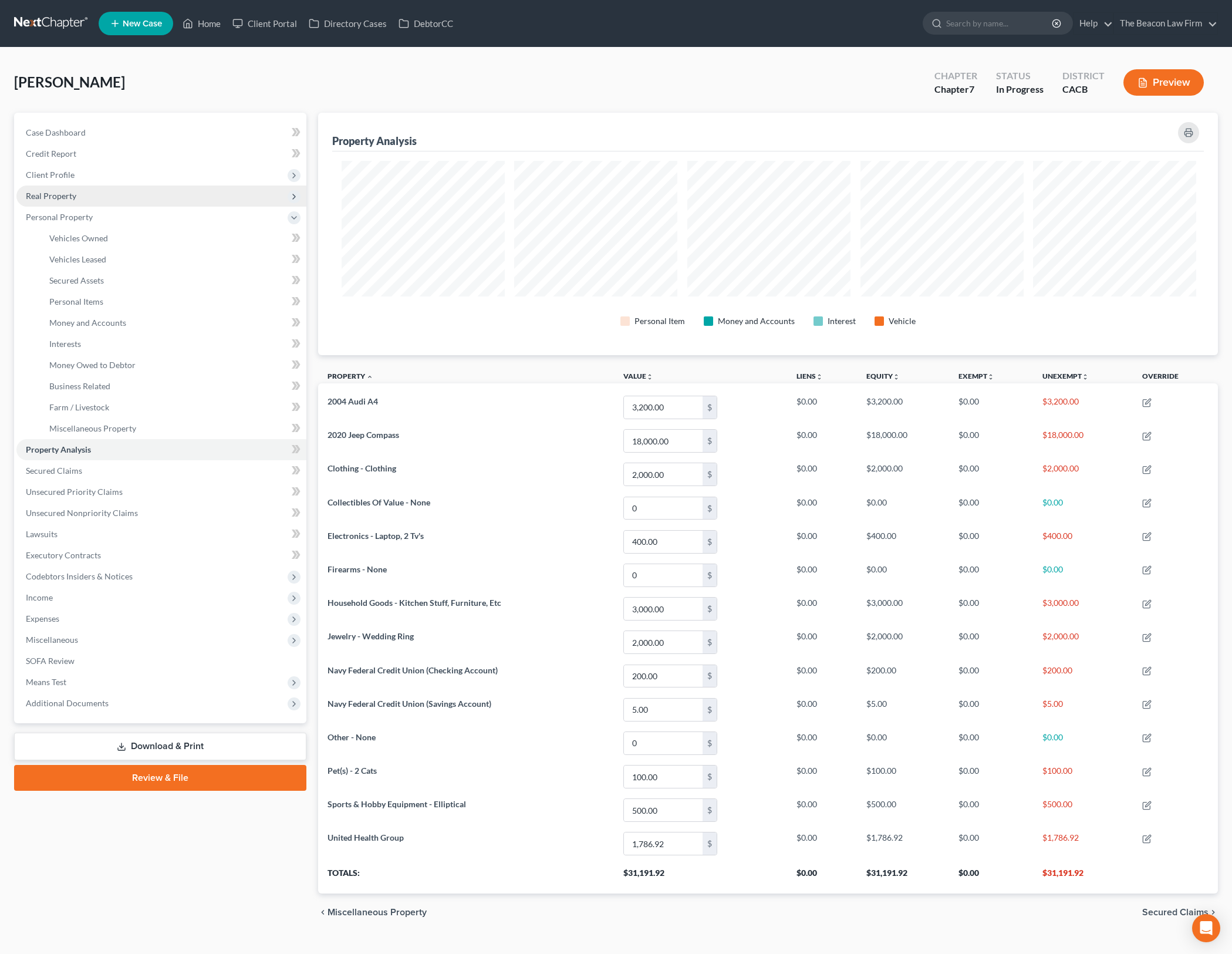
scroll to position [586908, 586146]
click at [157, 192] on span "Real Property" at bounding box center [161, 196] width 290 height 21
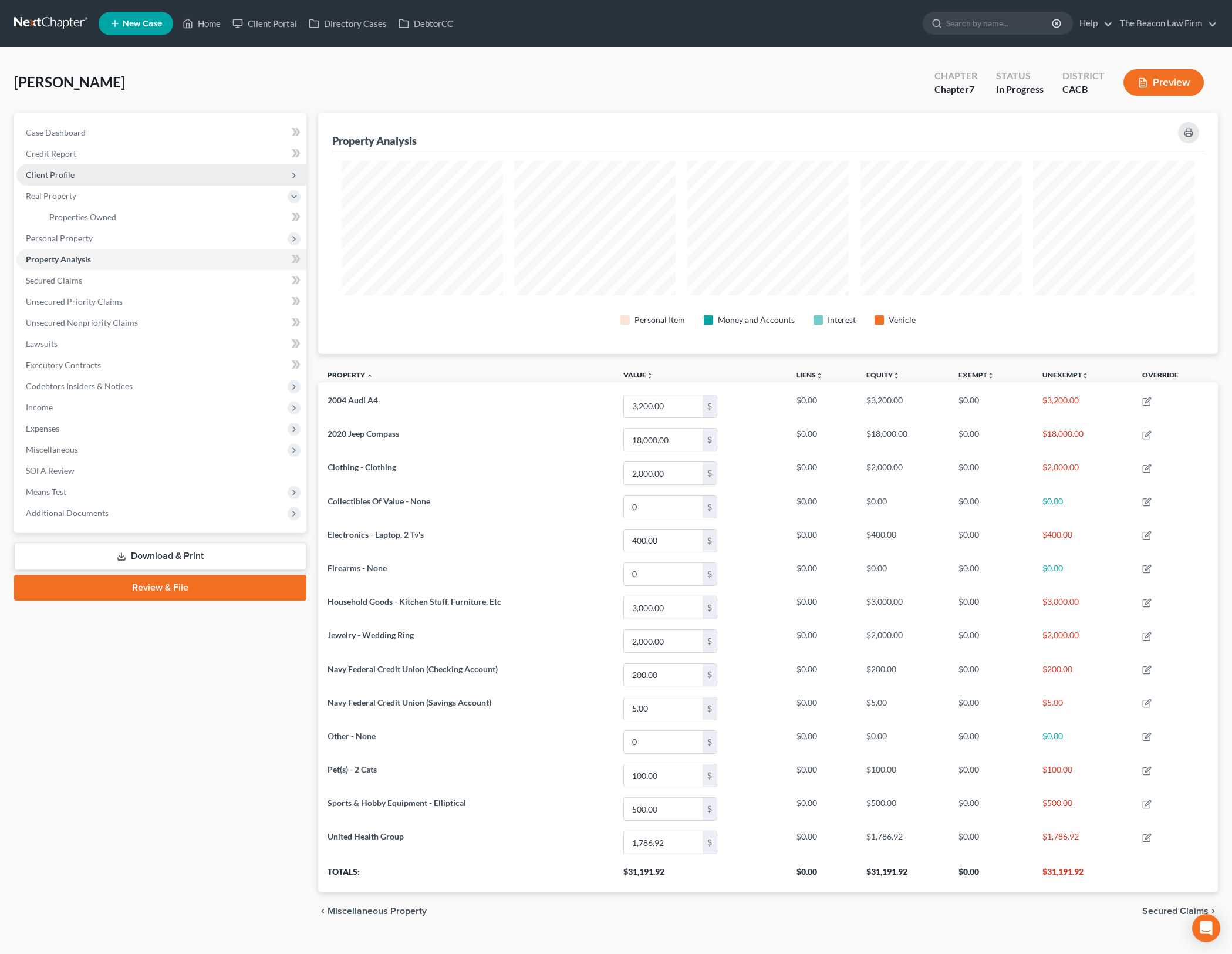
click at [165, 170] on span "Client Profile" at bounding box center [161, 175] width 290 height 21
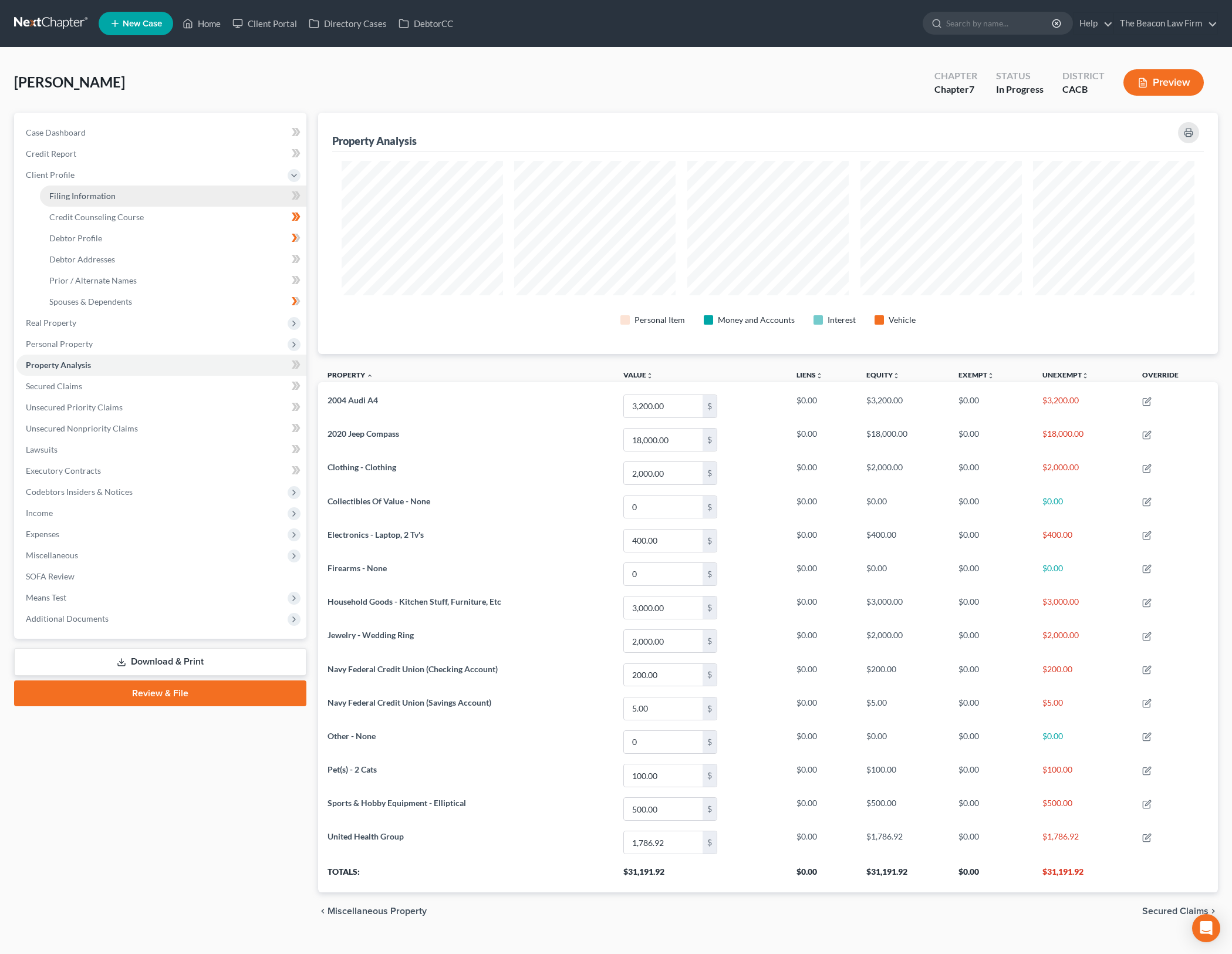
click at [169, 192] on link "Filing Information" at bounding box center [173, 196] width 266 height 21
select select "1"
select select "0"
select select "7"
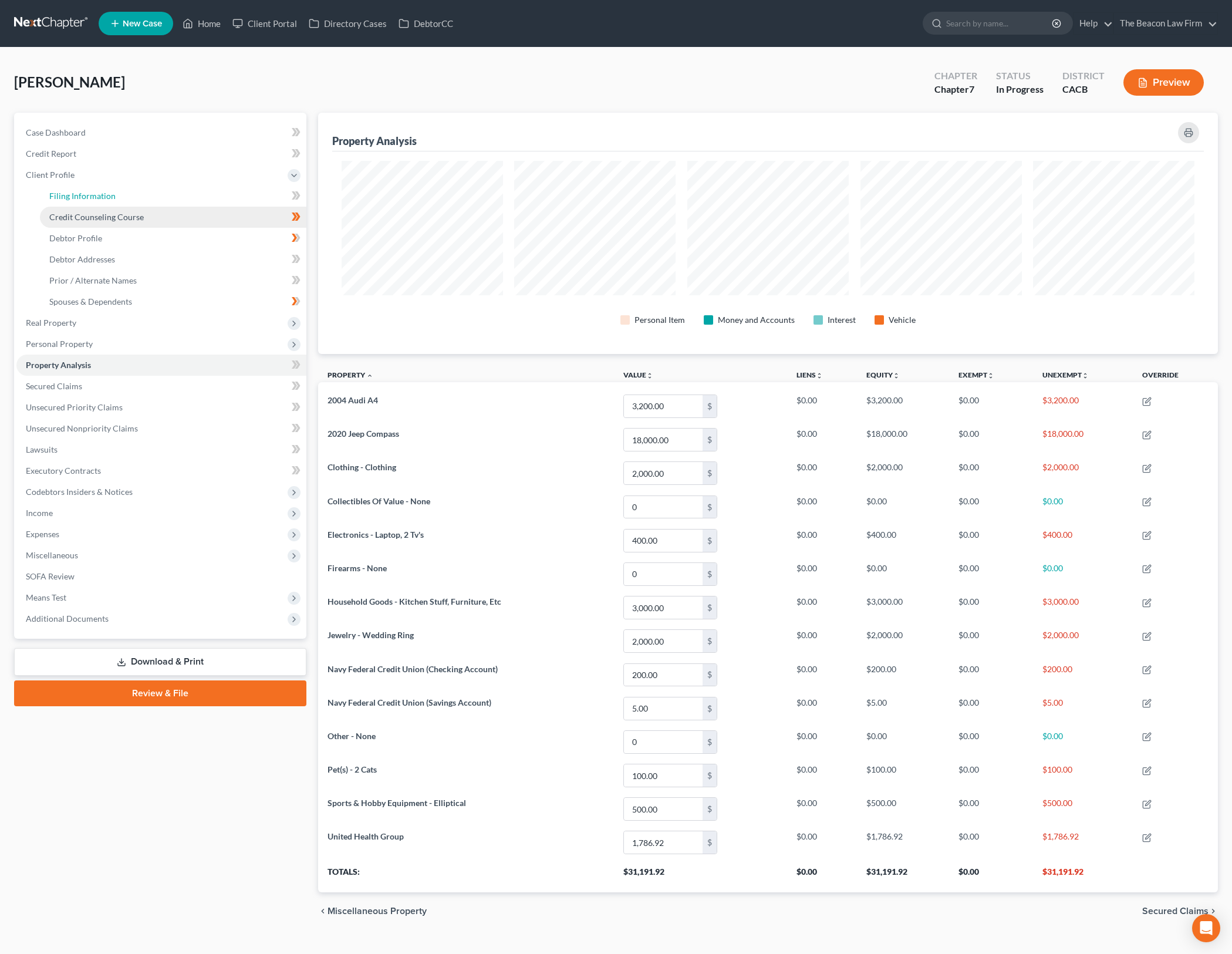
select select "15"
select select "3"
select select "4"
select select "0"
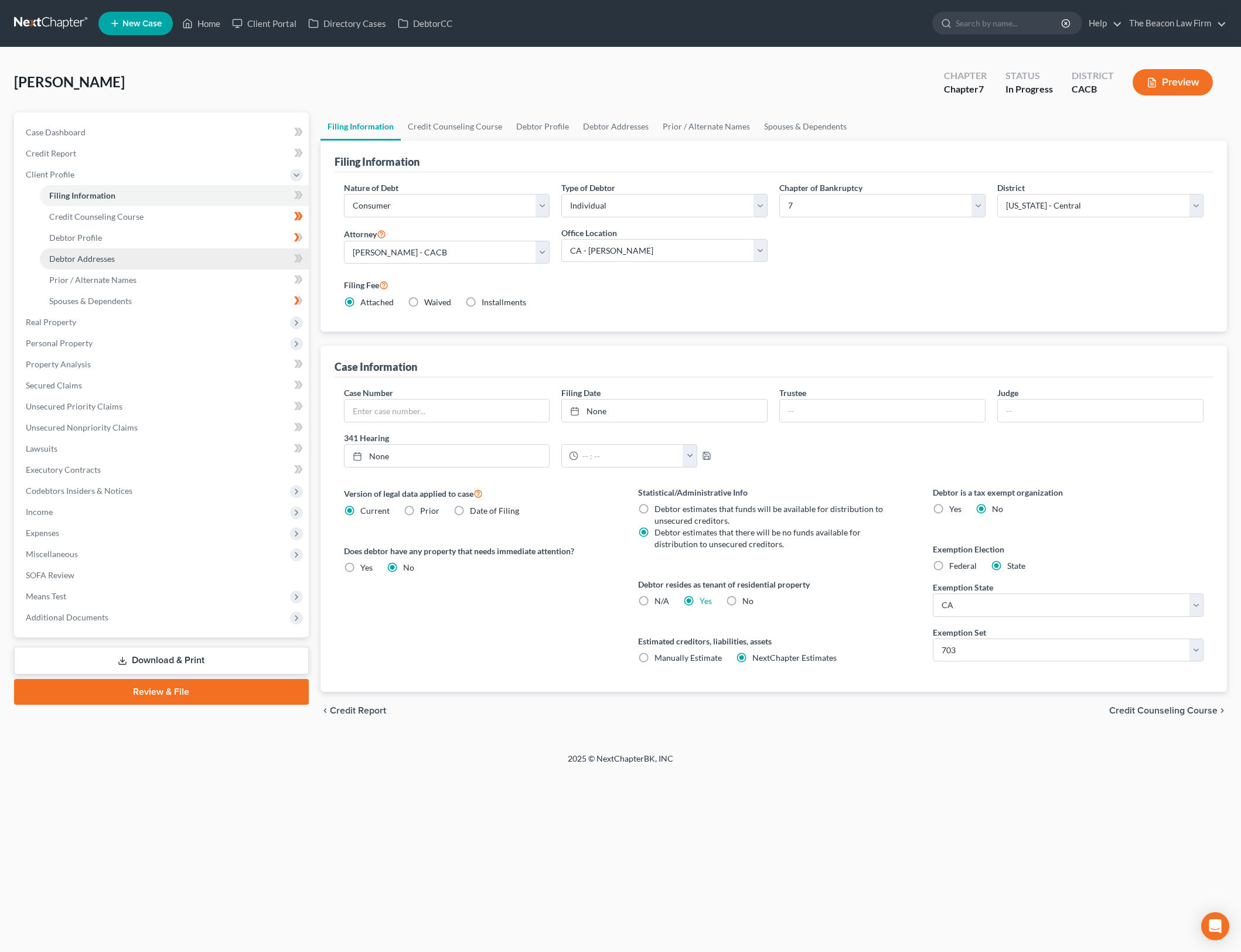
click at [169, 251] on link "Debtor Addresses" at bounding box center [174, 259] width 269 height 21
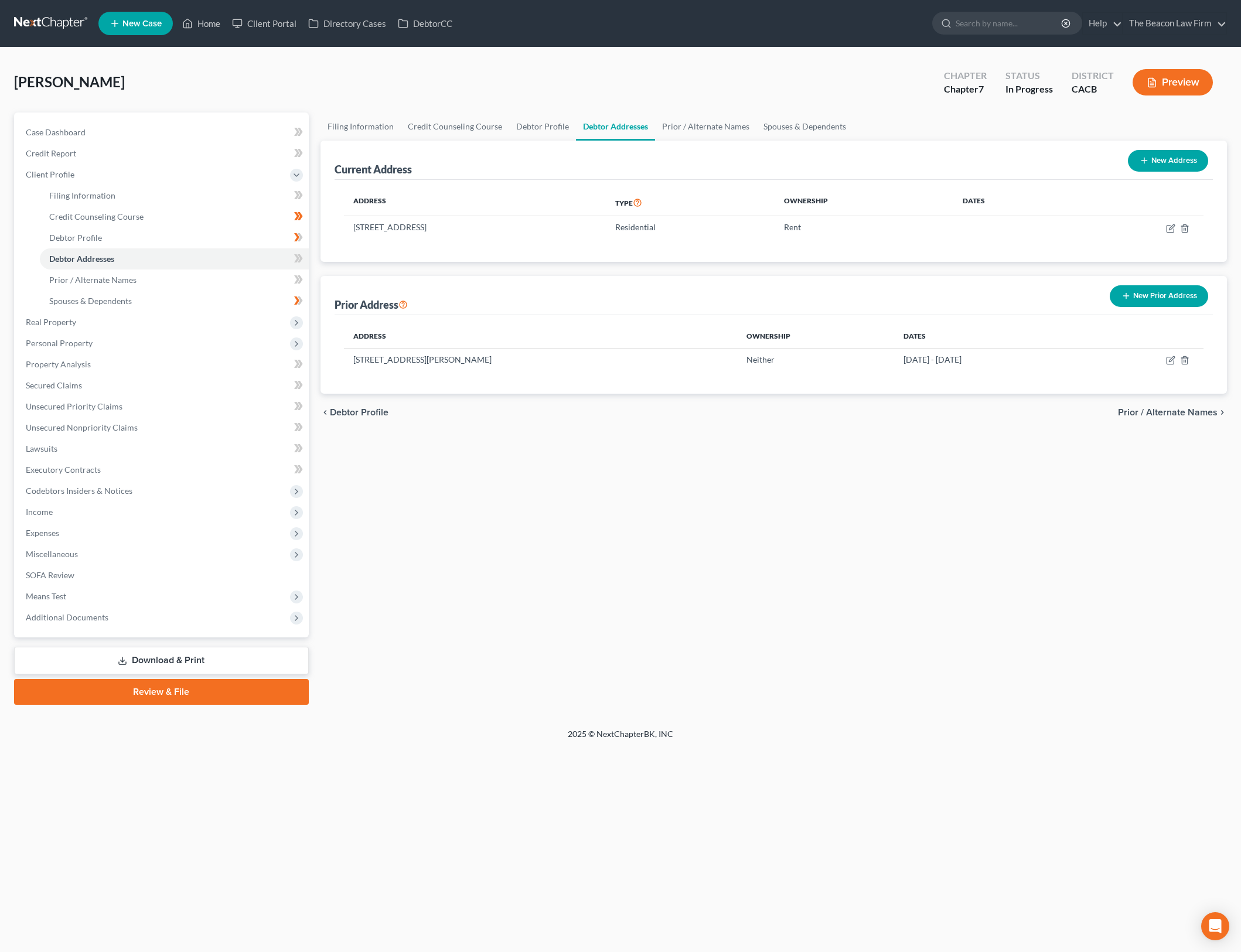
click at [808, 243] on div "Address Type Ownership Dates 2065 W College Ave, Apt 2045, San Bernardino, CA 9…" at bounding box center [773, 221] width 879 height 82
click at [1170, 361] on icon "button" at bounding box center [1171, 359] width 5 height 5
select select "4"
select select "36"
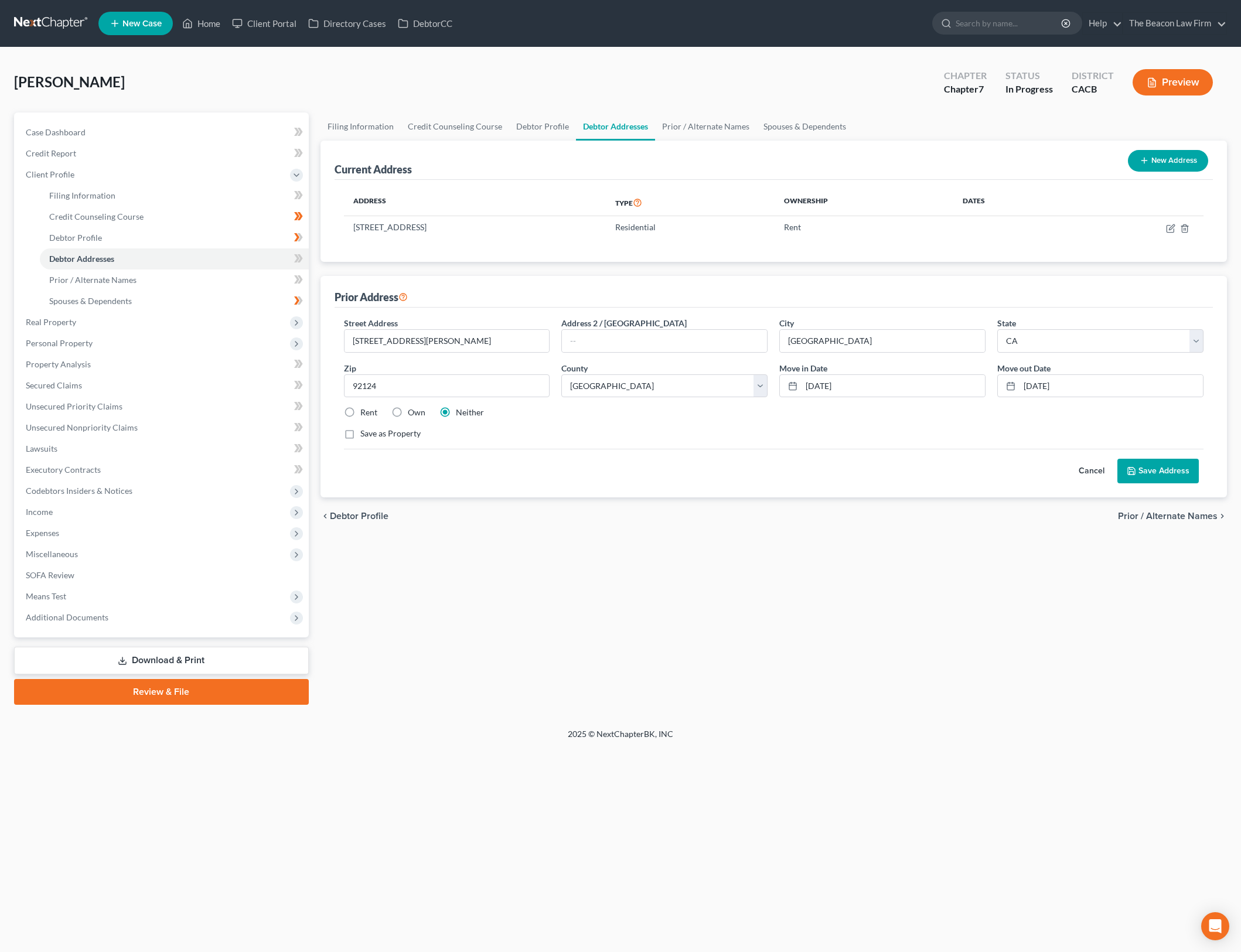
click at [360, 411] on label "Rent" at bounding box center [369, 412] width 17 height 12
click at [365, 411] on input "Rent" at bounding box center [369, 410] width 7 height 7
radio input "true"
click at [1140, 468] on button "Save Address" at bounding box center [1158, 470] width 81 height 25
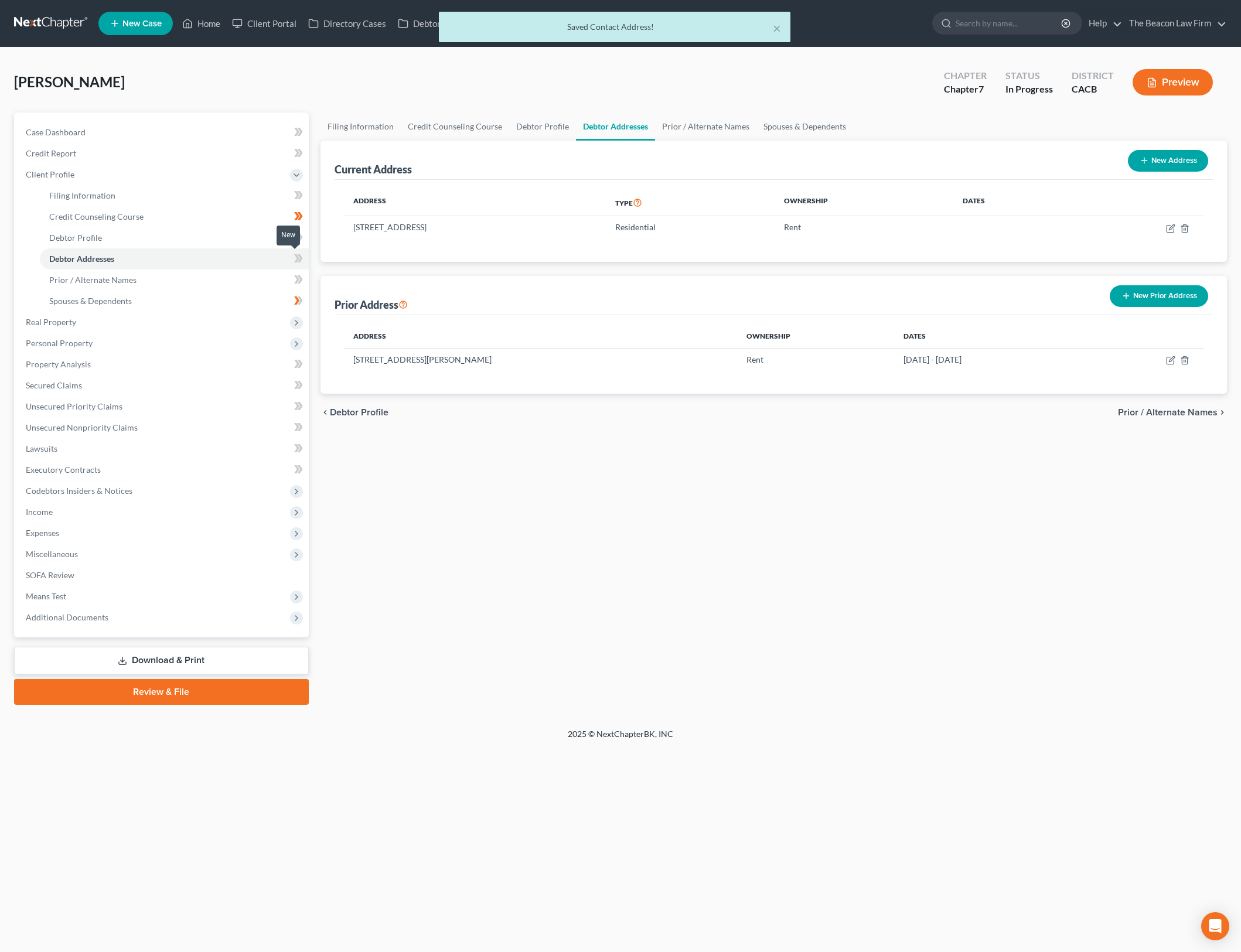
click at [304, 254] on span at bounding box center [299, 261] width 21 height 18
click at [242, 269] on link "Debtor Addresses" at bounding box center [174, 259] width 269 height 21
click at [234, 279] on link "Prior / Alternate Names" at bounding box center [174, 280] width 269 height 21
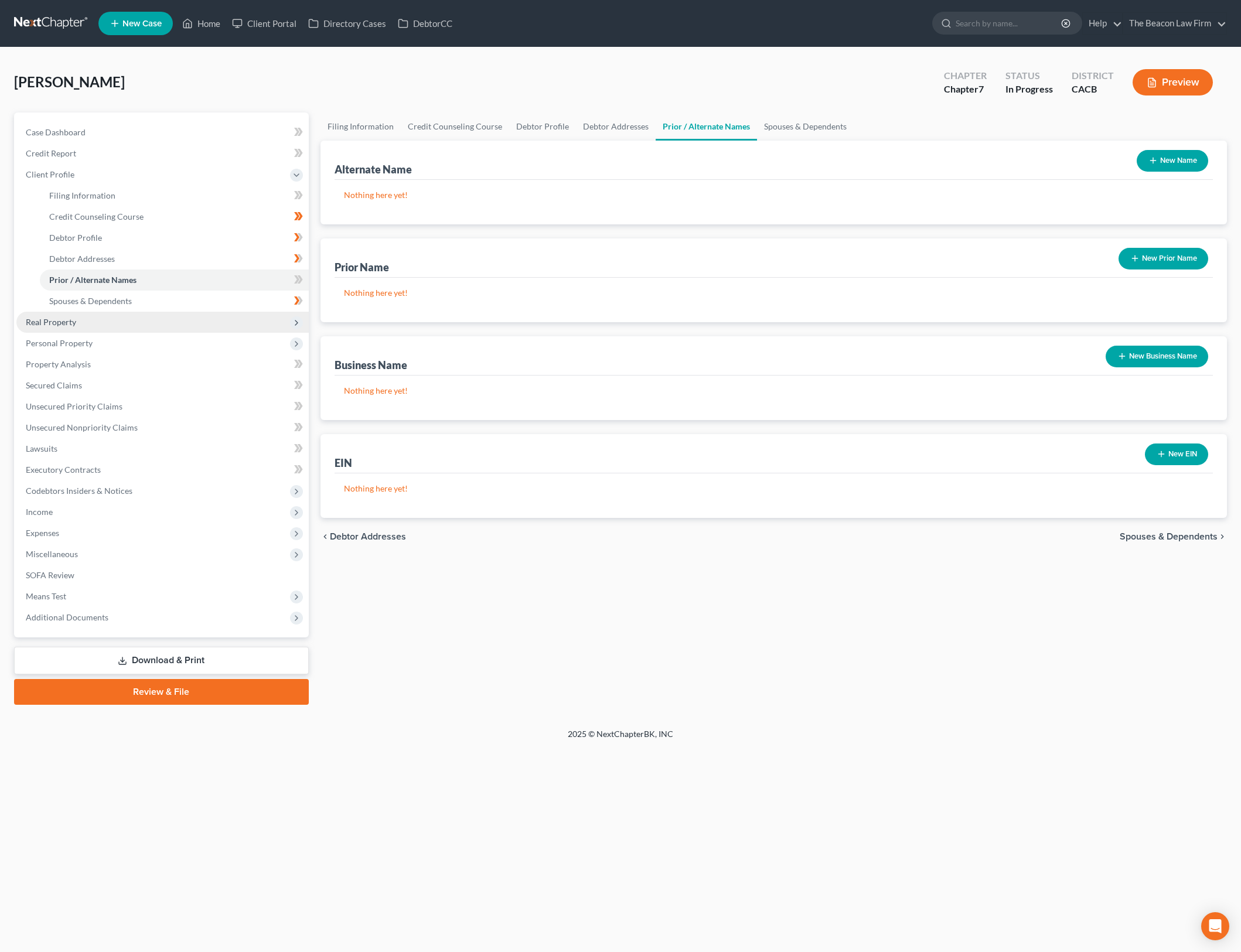
click at [238, 322] on span "Real Property" at bounding box center [162, 322] width 293 height 21
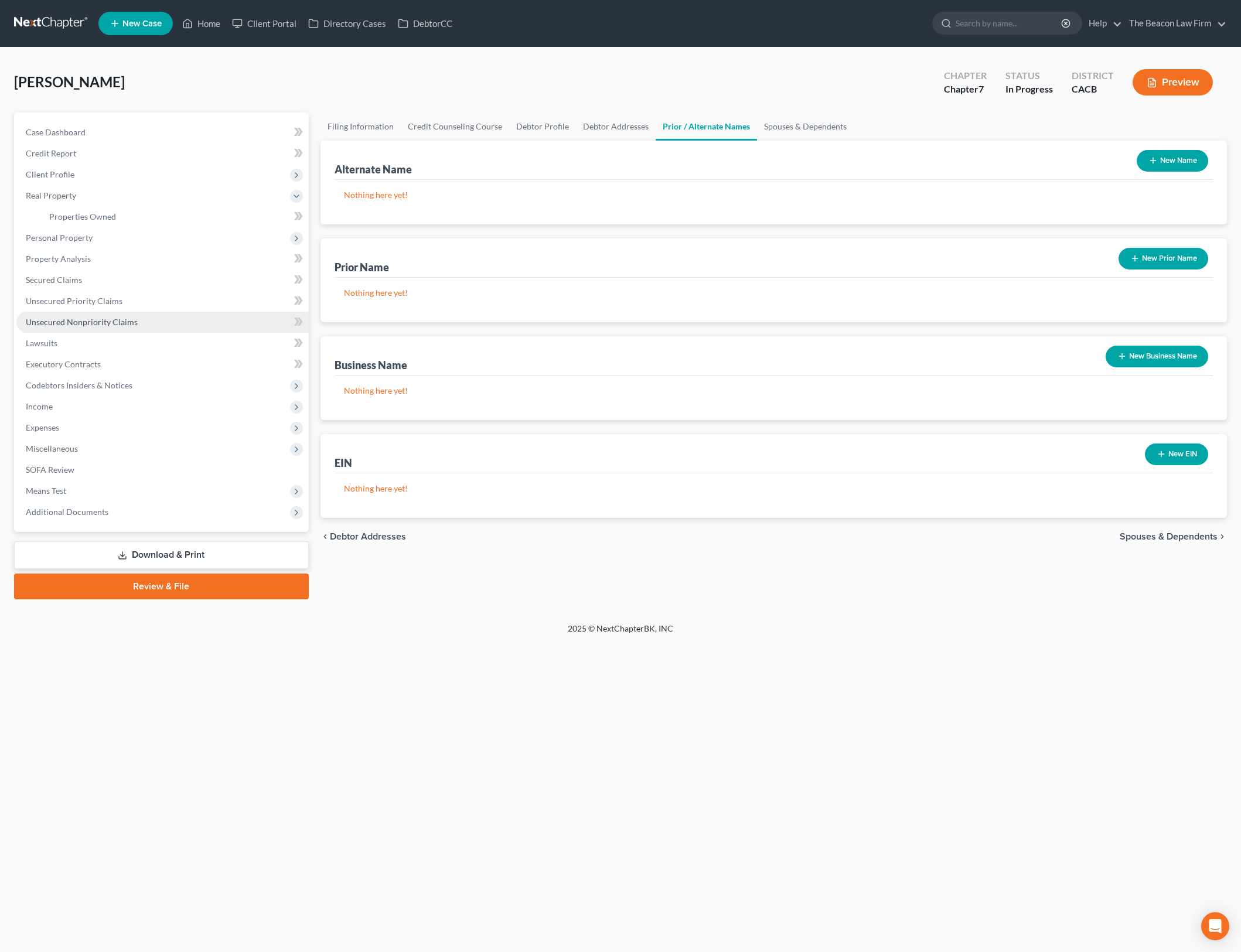
click at [211, 315] on link "Unsecured Nonpriority Claims" at bounding box center [162, 322] width 293 height 21
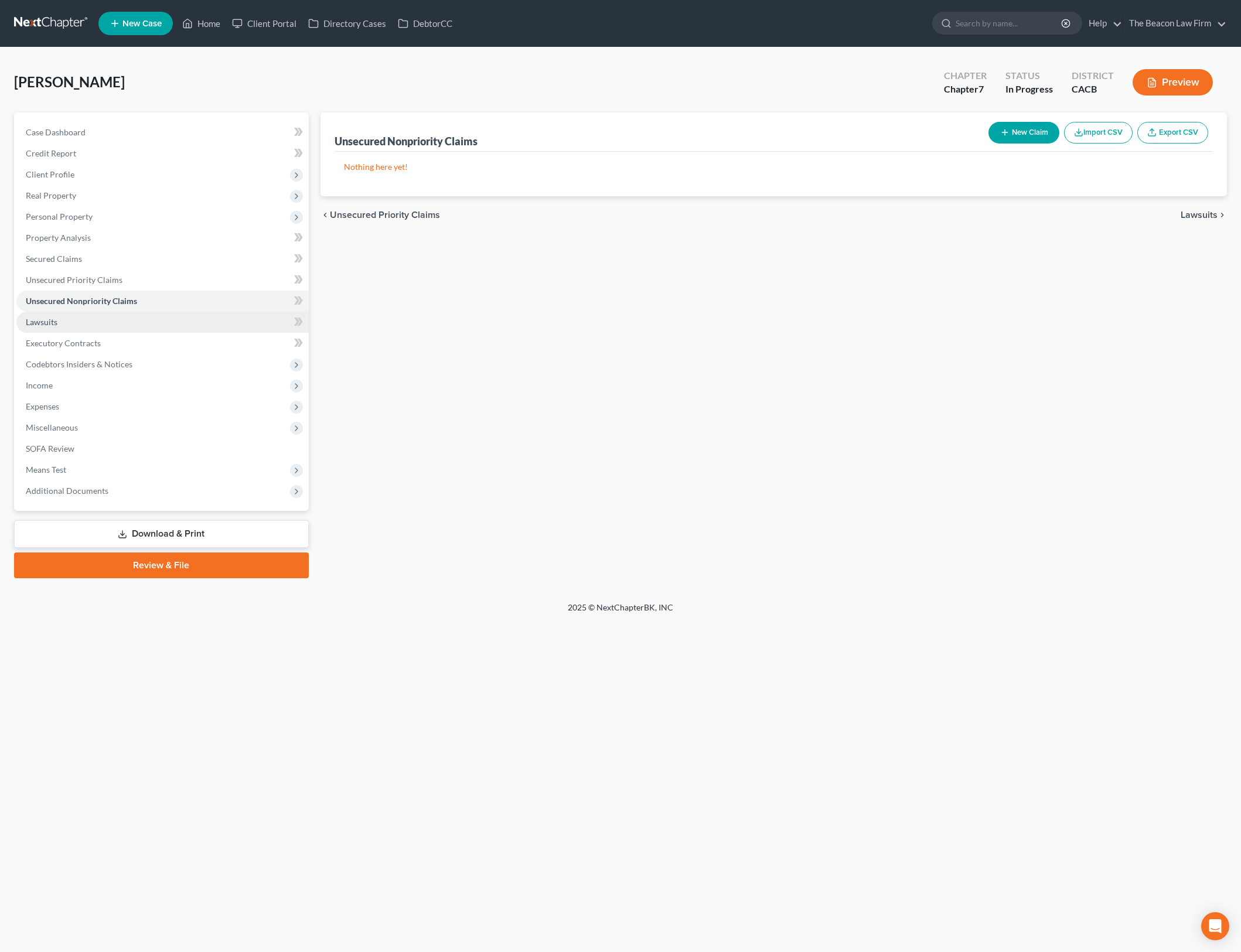
click at [205, 321] on link "Lawsuits" at bounding box center [162, 322] width 293 height 21
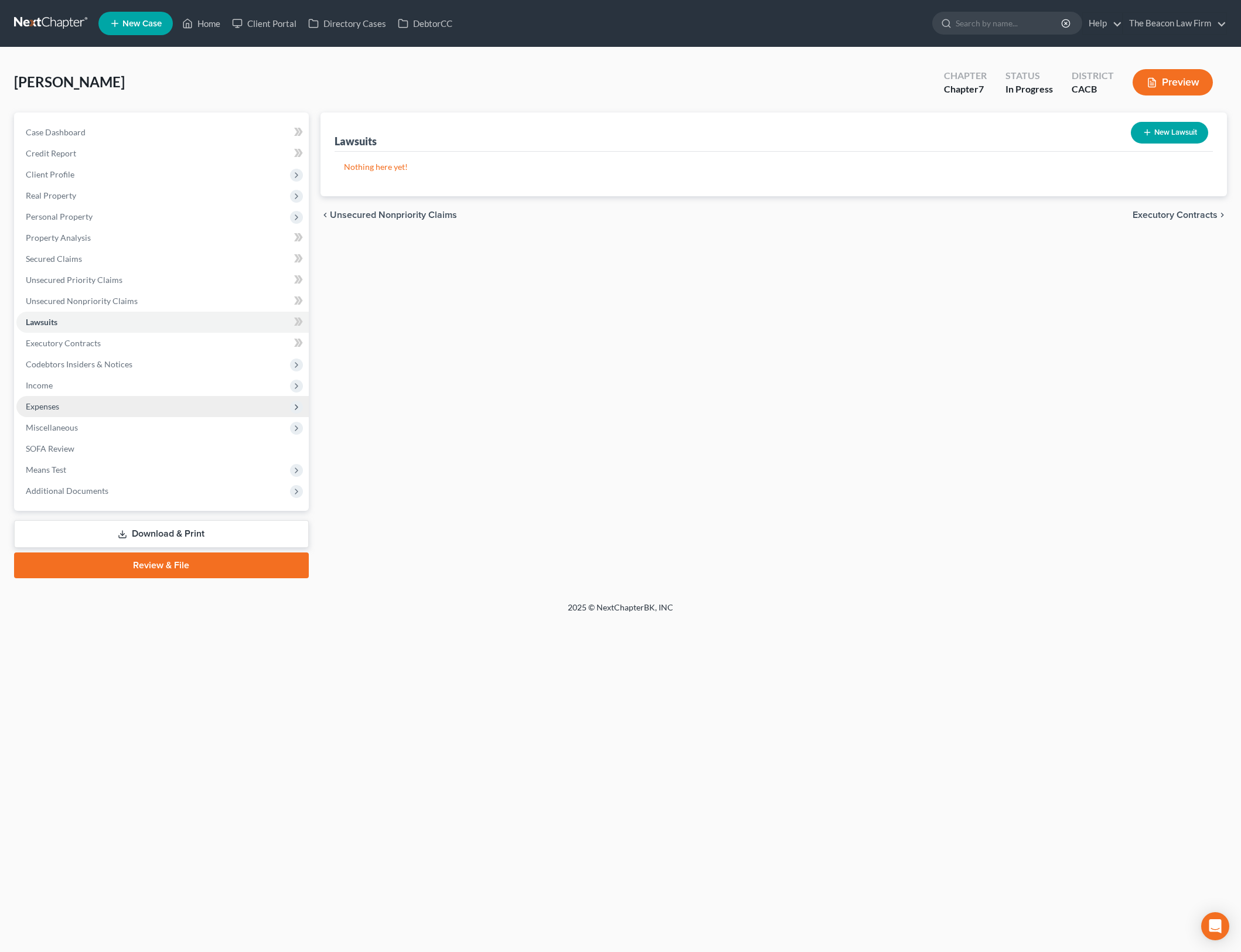
click at [202, 402] on span "Expenses" at bounding box center [162, 406] width 293 height 21
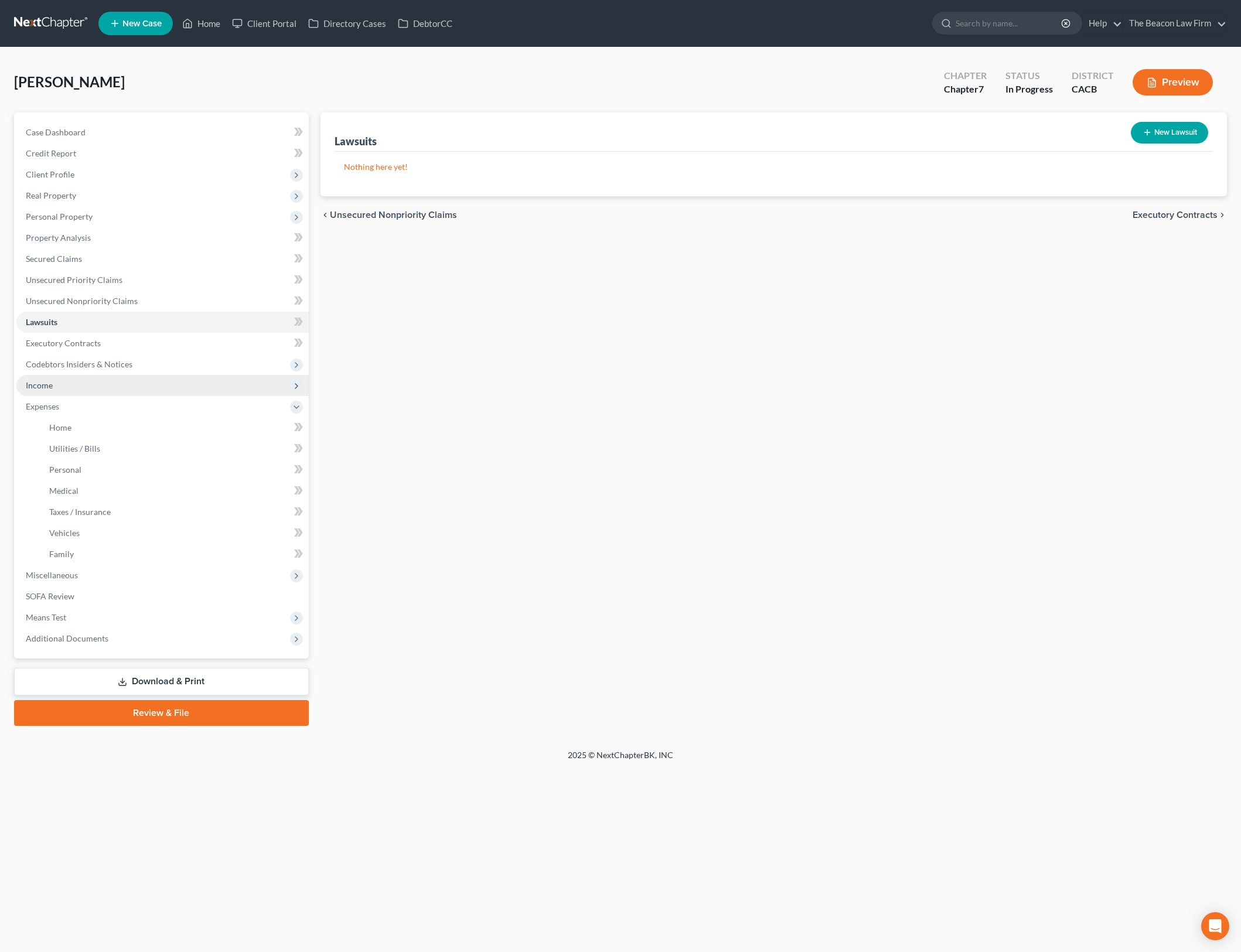
click at [202, 394] on span "Income" at bounding box center [162, 386] width 293 height 21
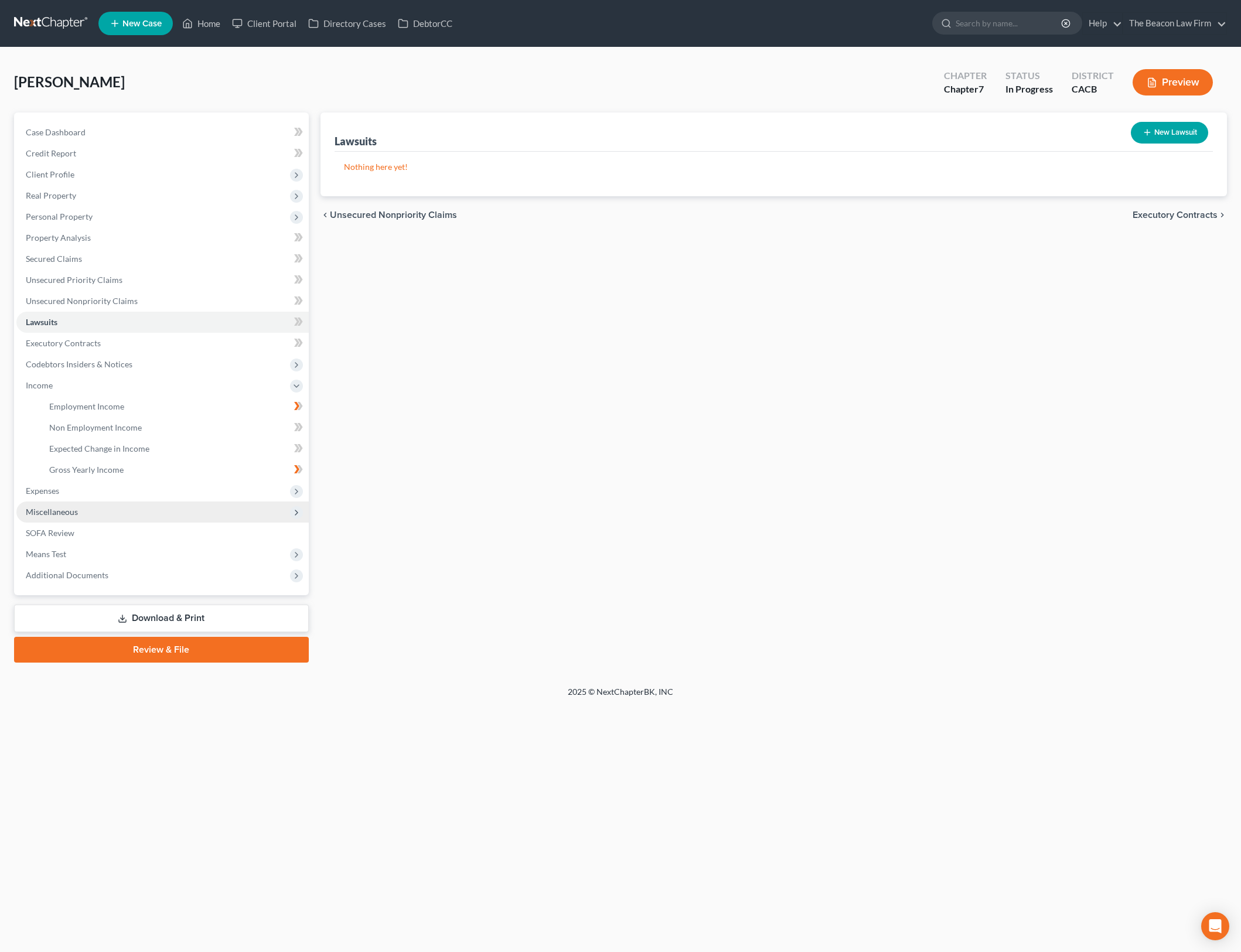
click at [183, 517] on span "Miscellaneous" at bounding box center [162, 512] width 293 height 21
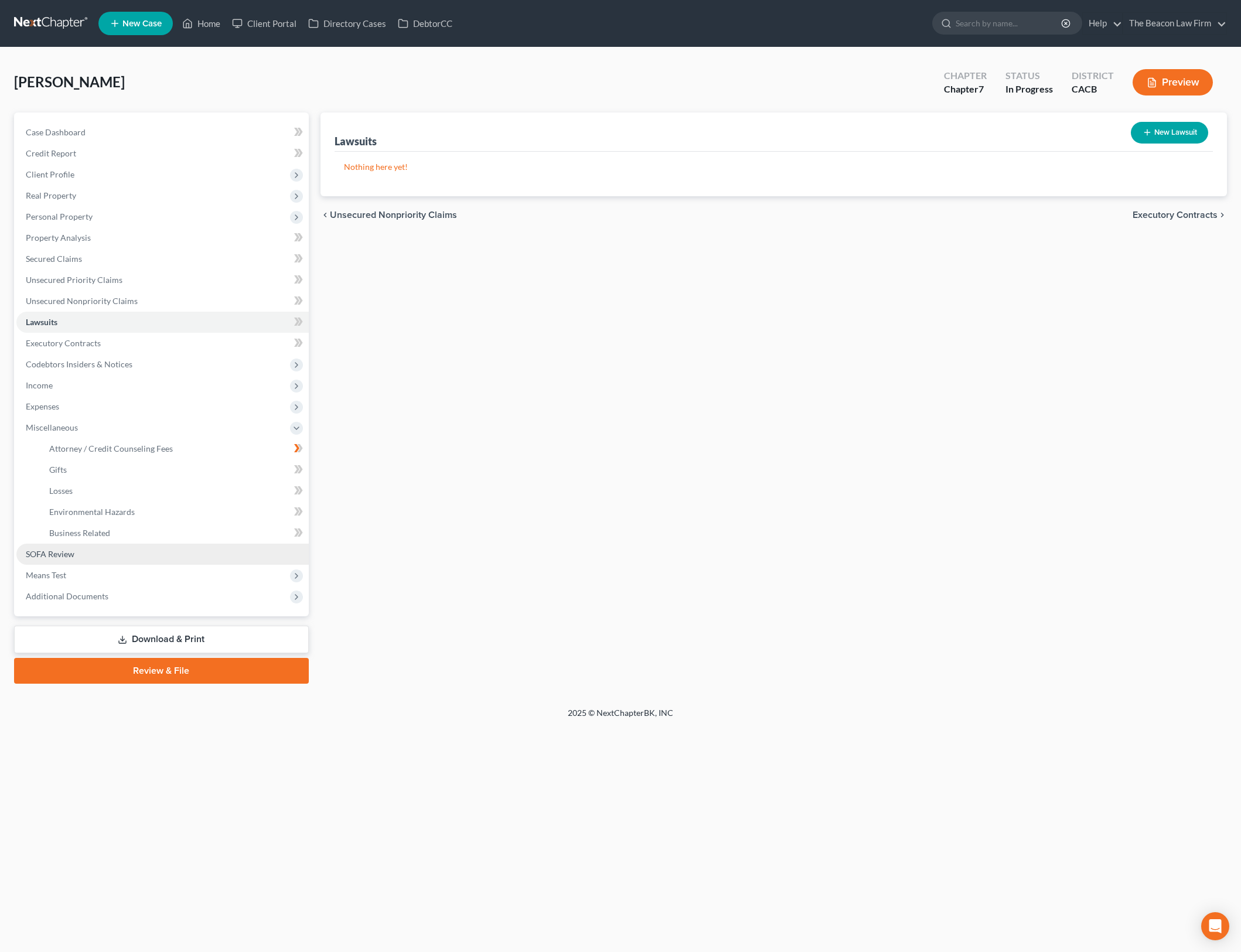
click at [161, 558] on link "SOFA Review" at bounding box center [162, 554] width 293 height 21
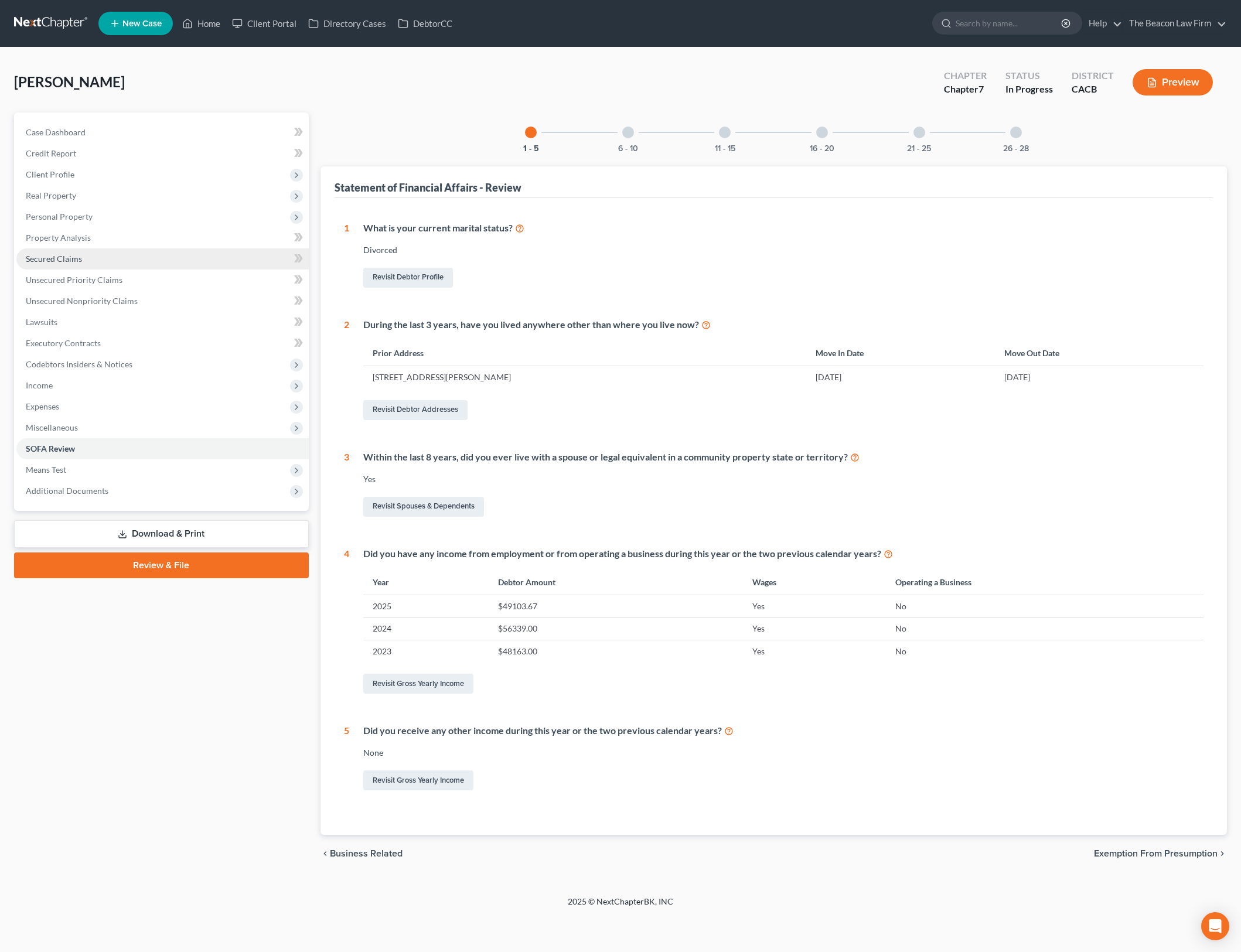
click at [208, 258] on link "Secured Claims" at bounding box center [162, 259] width 293 height 21
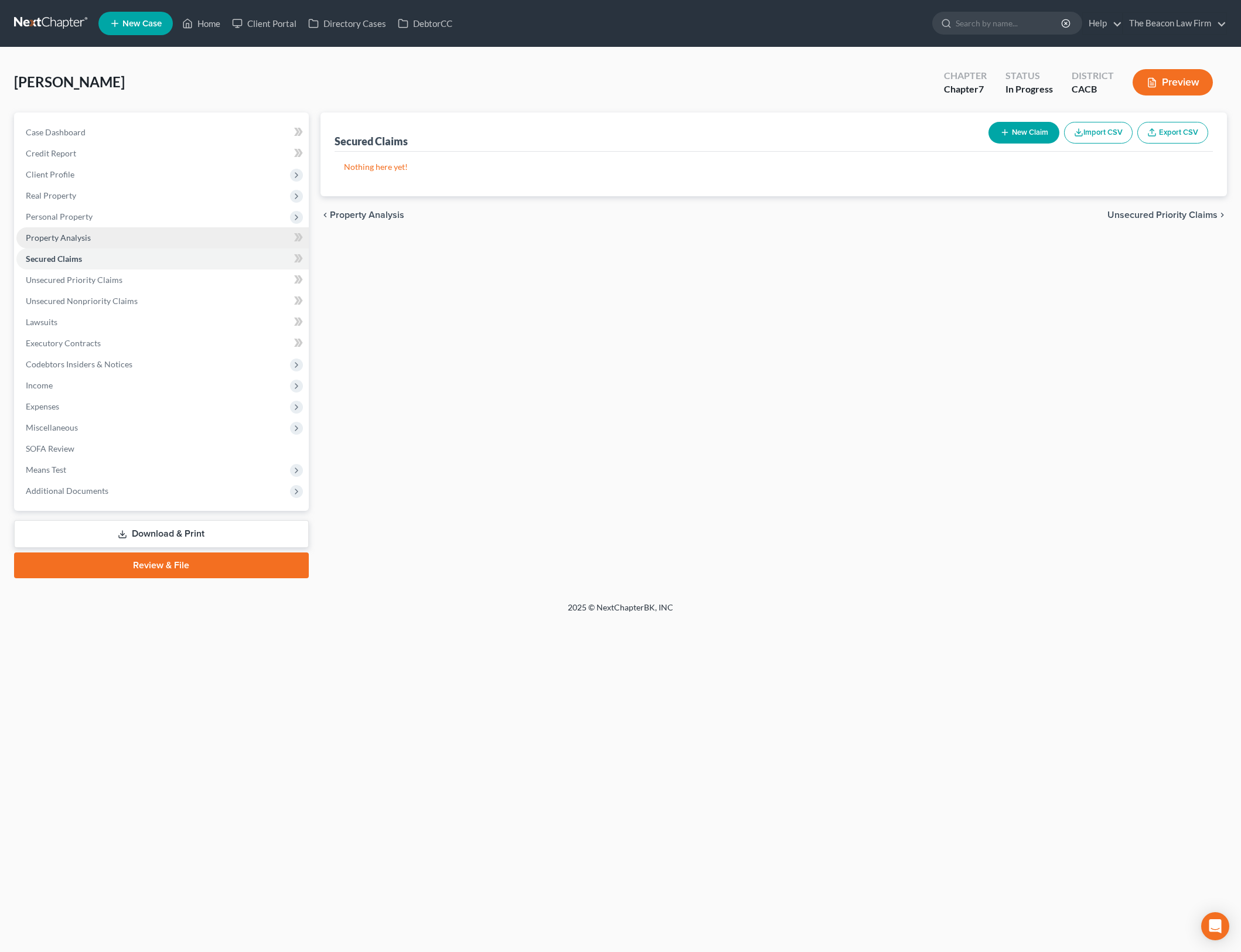
click at [209, 237] on link "Property Analysis" at bounding box center [162, 237] width 293 height 21
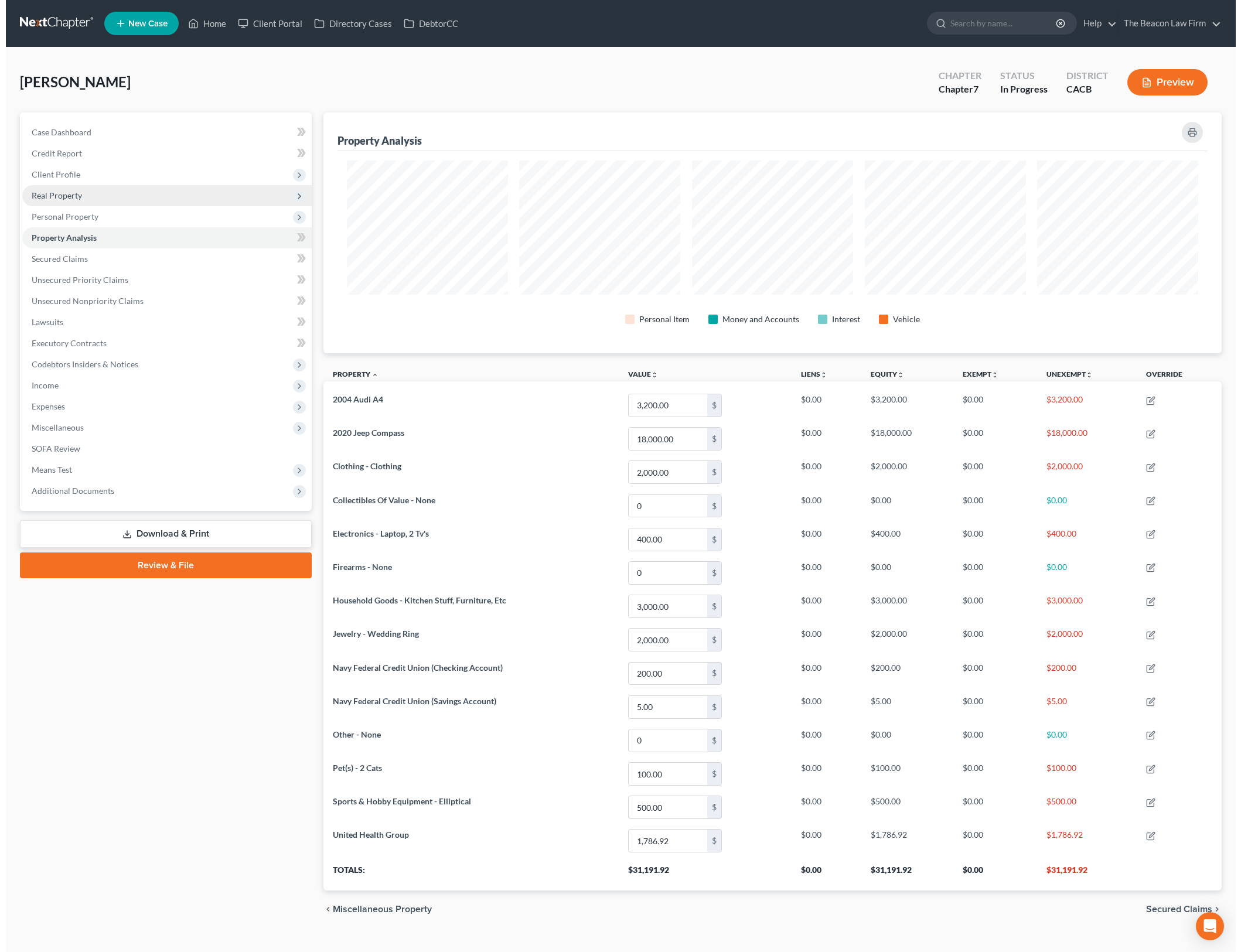
scroll to position [585678, 585115]
drag, startPoint x: 205, startPoint y: 194, endPoint x: 213, endPoint y: 175, distance: 20.6
click at [205, 194] on span "Real Property" at bounding box center [161, 196] width 290 height 21
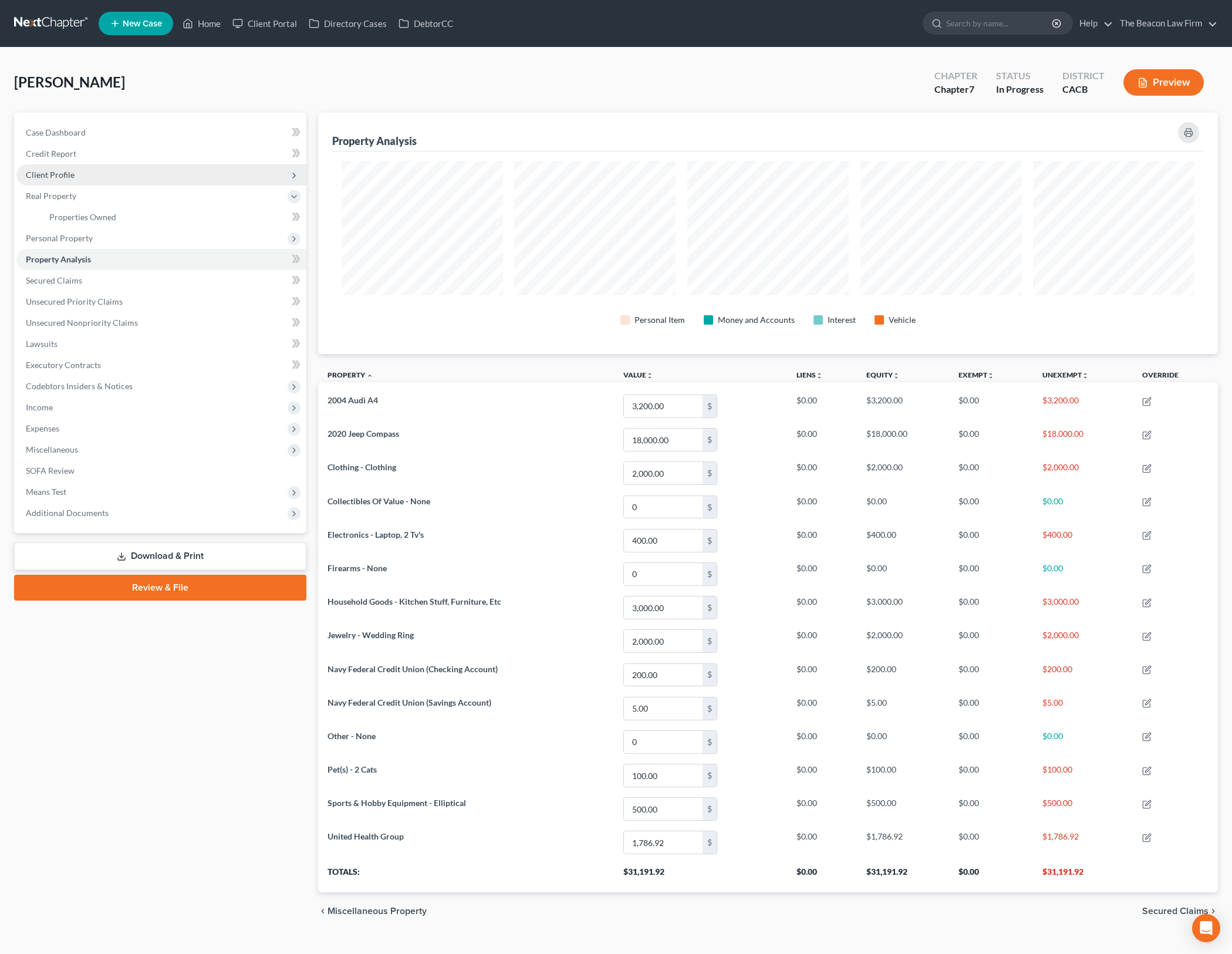
click at [213, 175] on span "Client Profile" at bounding box center [161, 175] width 290 height 21
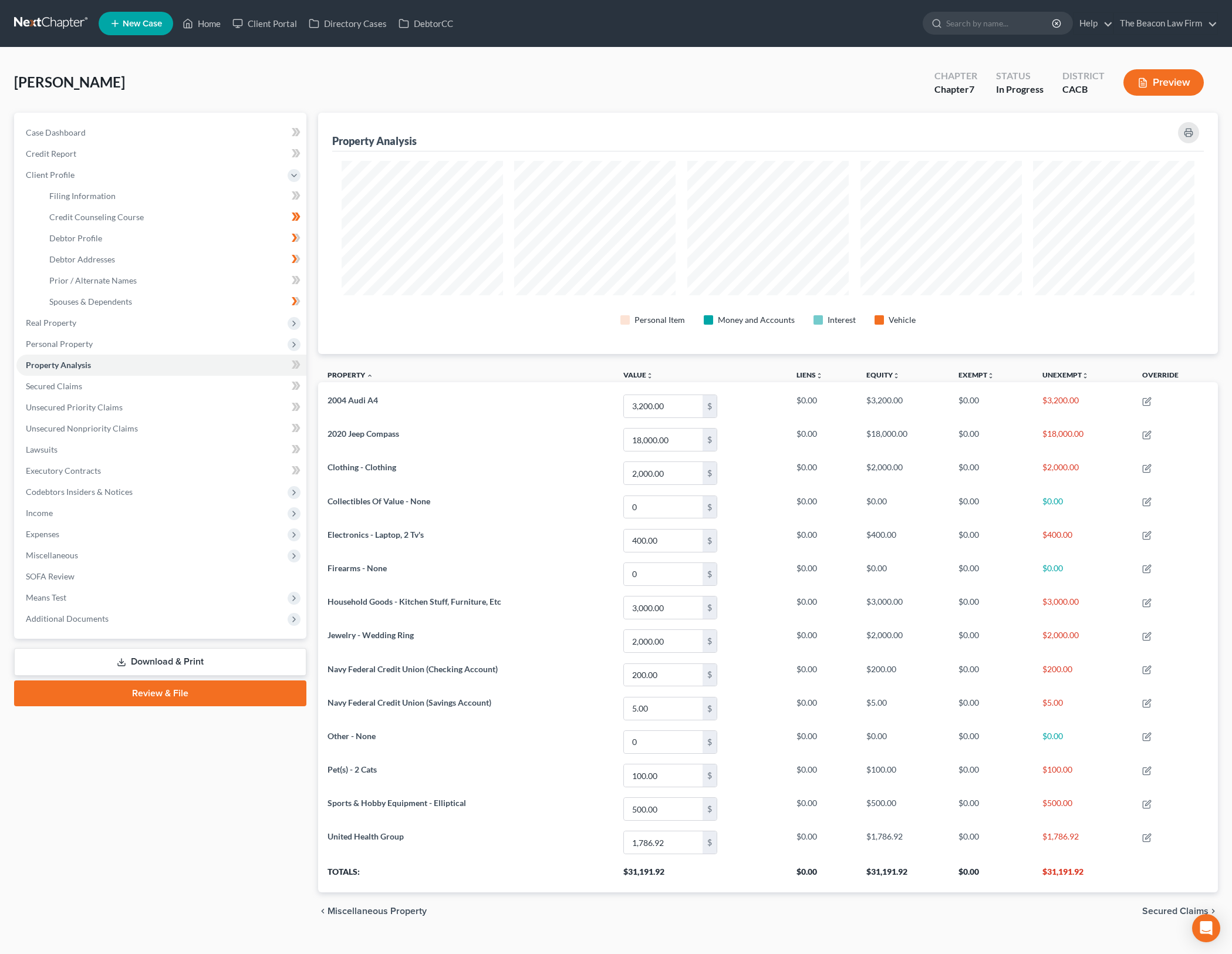
click at [763, 93] on div "Benear, Tanya Upgraded Chapter Chapter 7 Status In Progress District CACB Previ…" at bounding box center [616, 87] width 1204 height 51
click at [240, 157] on link "Credit Report" at bounding box center [161, 154] width 290 height 21
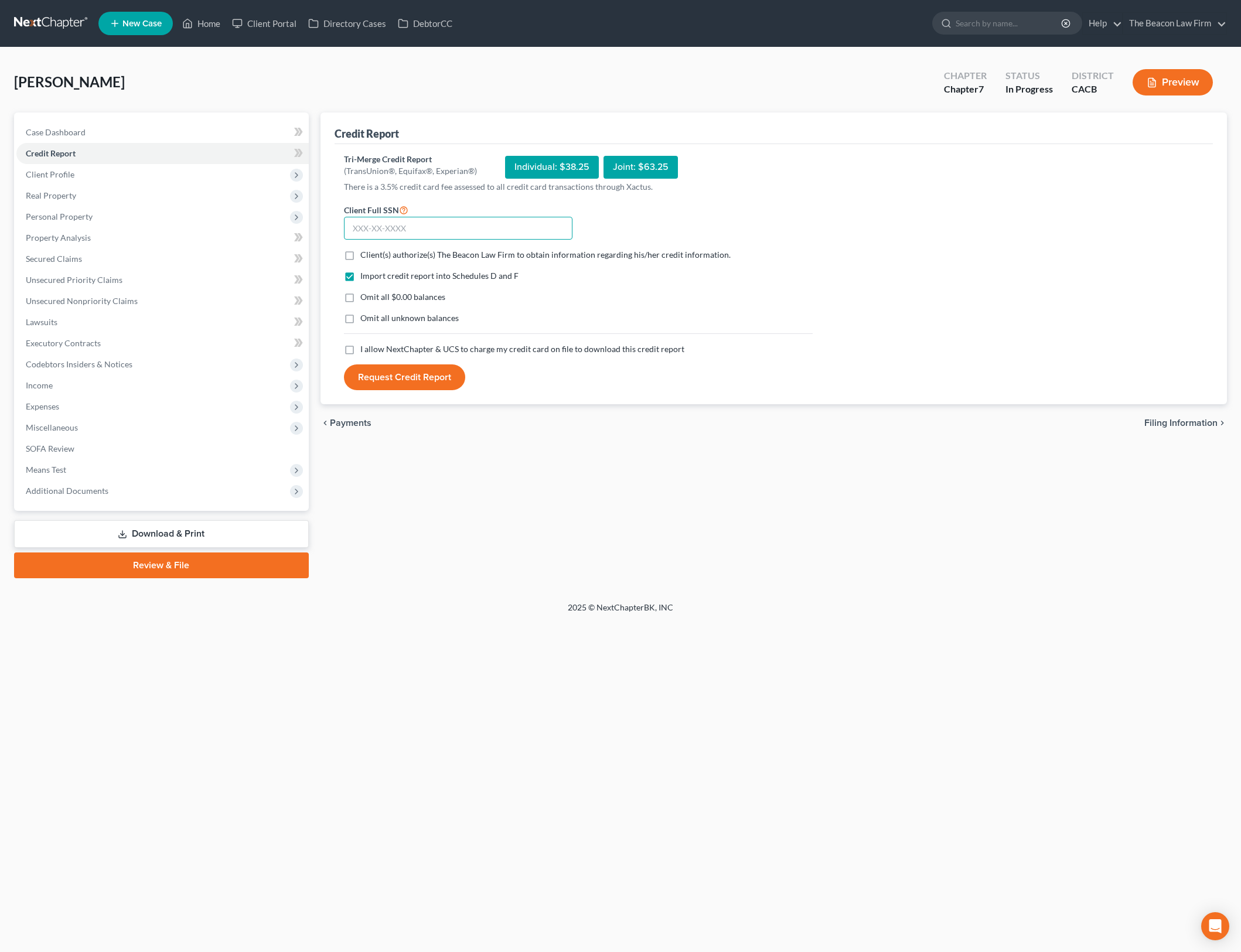
click at [416, 229] on input "text" at bounding box center [458, 228] width 229 height 23
type input "558-43-8700"
click at [360, 252] on label "Client(s) authorize(s) The Beacon Law Firm to obtain information regarding his/…" at bounding box center [545, 255] width 370 height 12
click at [365, 252] on input "Client(s) authorize(s) The Beacon Law Firm to obtain information regarding his/…" at bounding box center [369, 253] width 7 height 7
checkbox input "true"
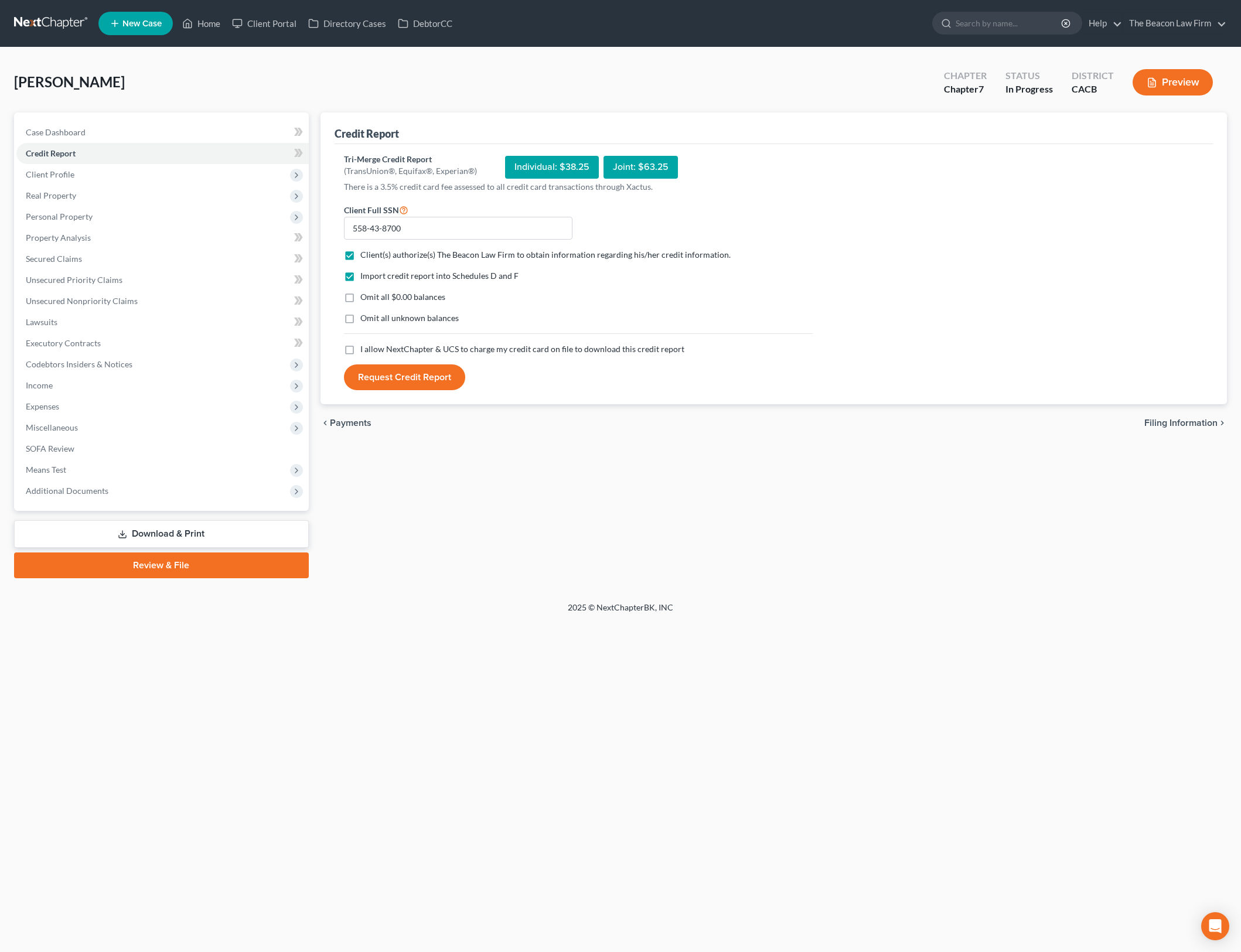
click at [360, 295] on label "Omit all $0.00 balances" at bounding box center [403, 297] width 85 height 12
click at [365, 295] on input "Omit all $0.00 balances" at bounding box center [369, 295] width 7 height 7
checkbox input "true"
click at [360, 354] on label "I allow NextChapter & UCS to charge my credit card on file to download this cre…" at bounding box center [522, 349] width 324 height 12
click at [365, 351] on input "I allow NextChapter & UCS to charge my credit card on file to download this cre…" at bounding box center [369, 347] width 7 height 7
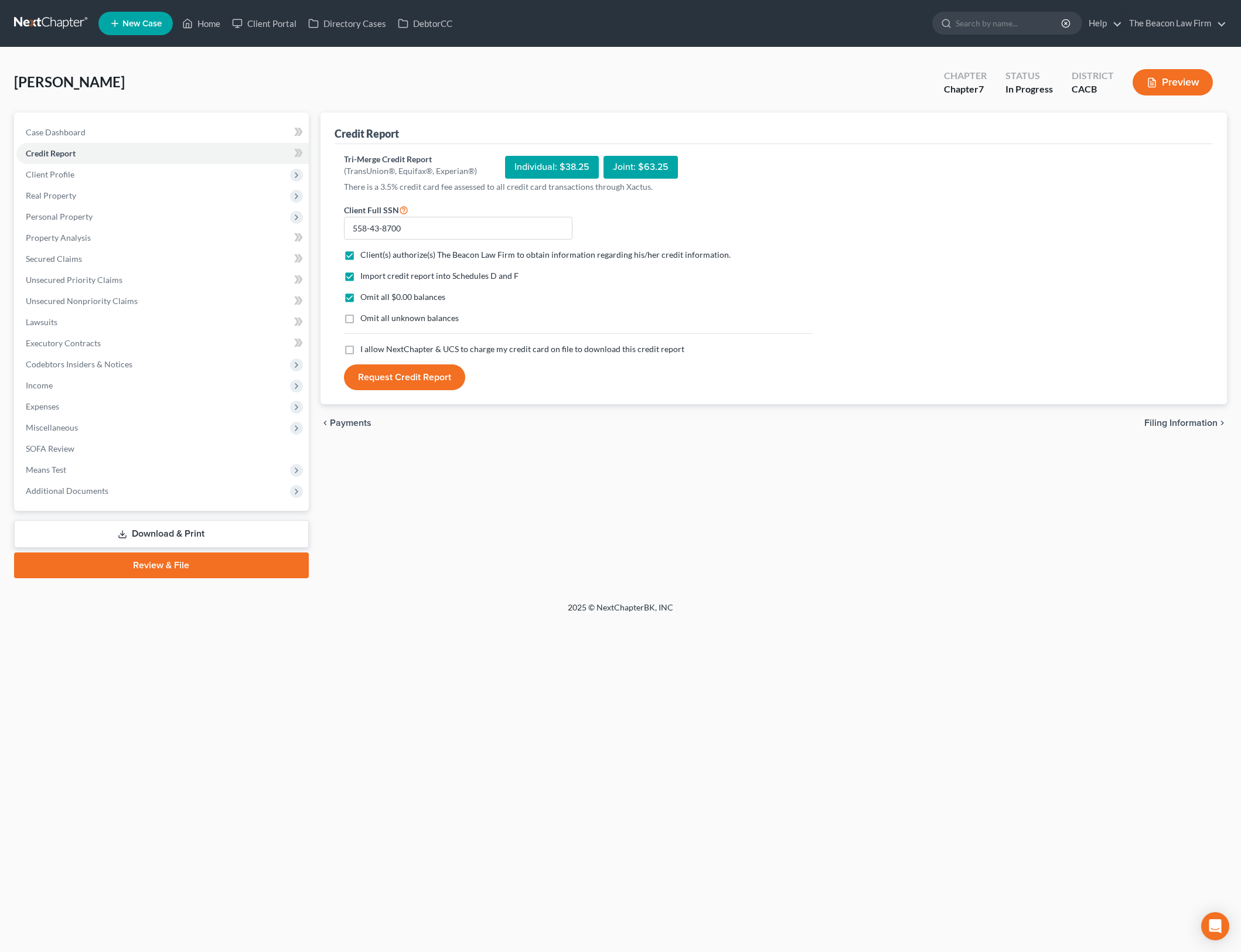
checkbox input "true"
click at [393, 379] on button "Request Credit Report" at bounding box center [404, 377] width 121 height 26
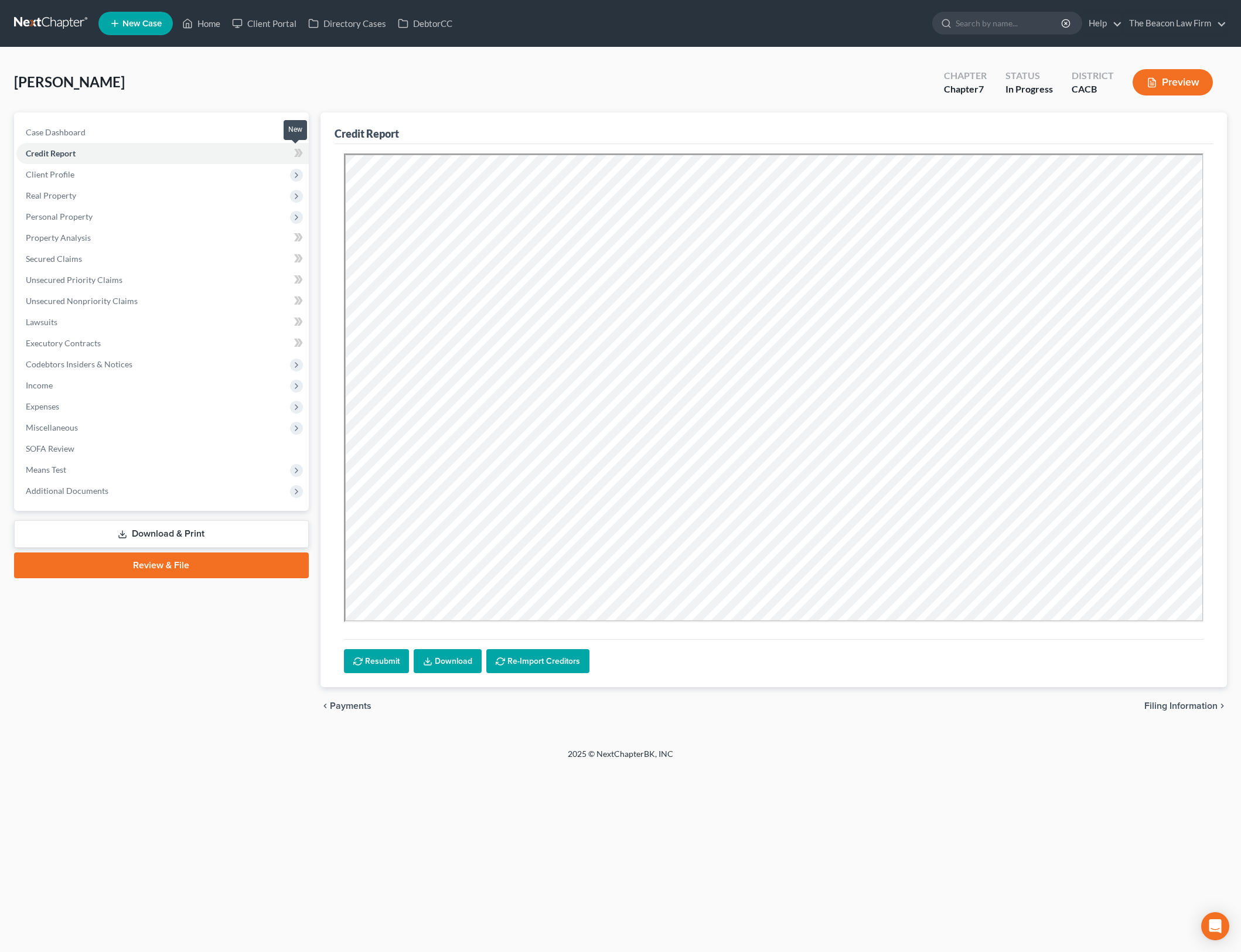
click at [301, 156] on icon at bounding box center [299, 153] width 9 height 15
click at [254, 174] on span "Client Profile" at bounding box center [162, 174] width 293 height 21
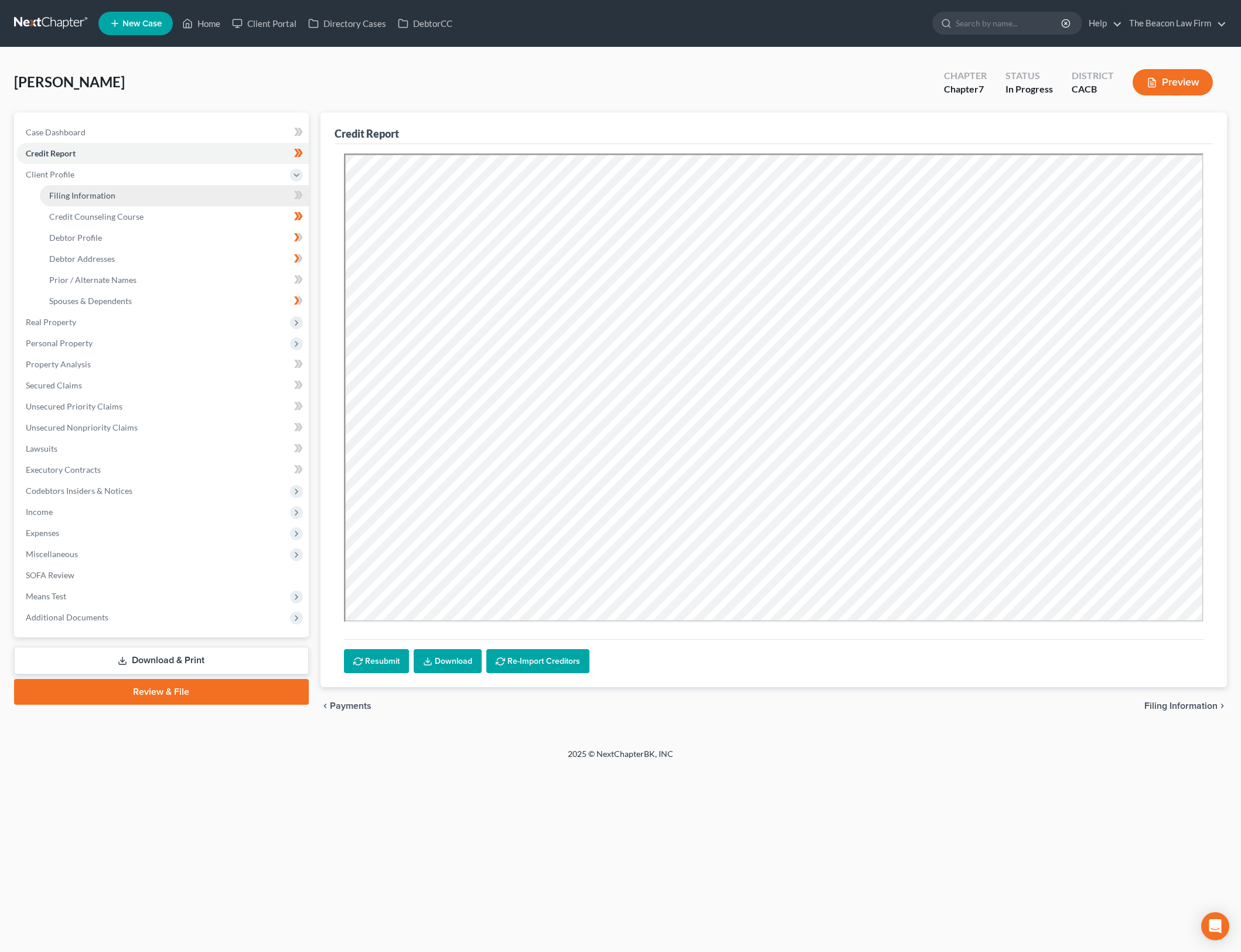
click at [264, 197] on link "Filing Information" at bounding box center [174, 196] width 269 height 21
select select "1"
select select "0"
select select "7"
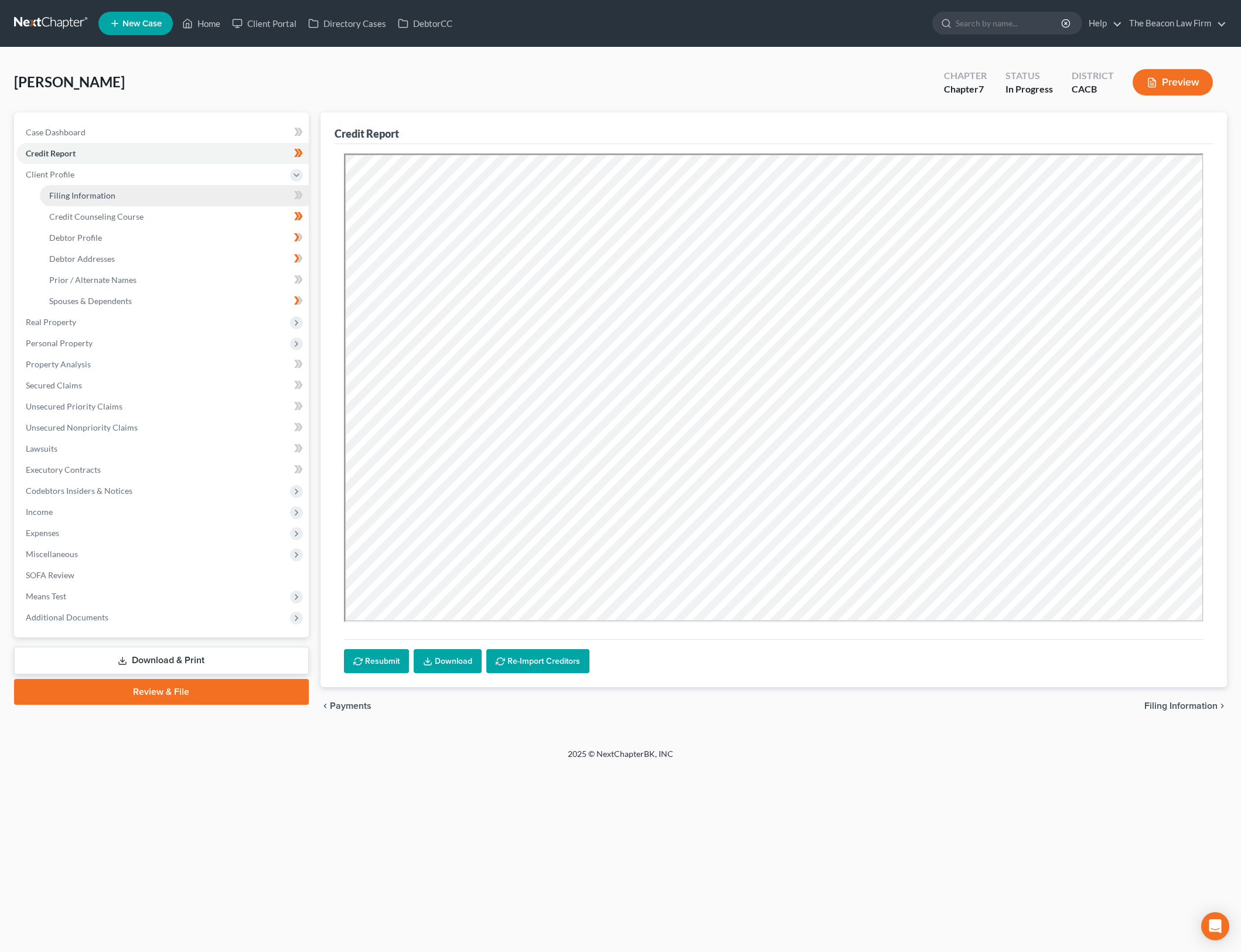
select select "15"
select select "3"
select select "4"
select select "0"
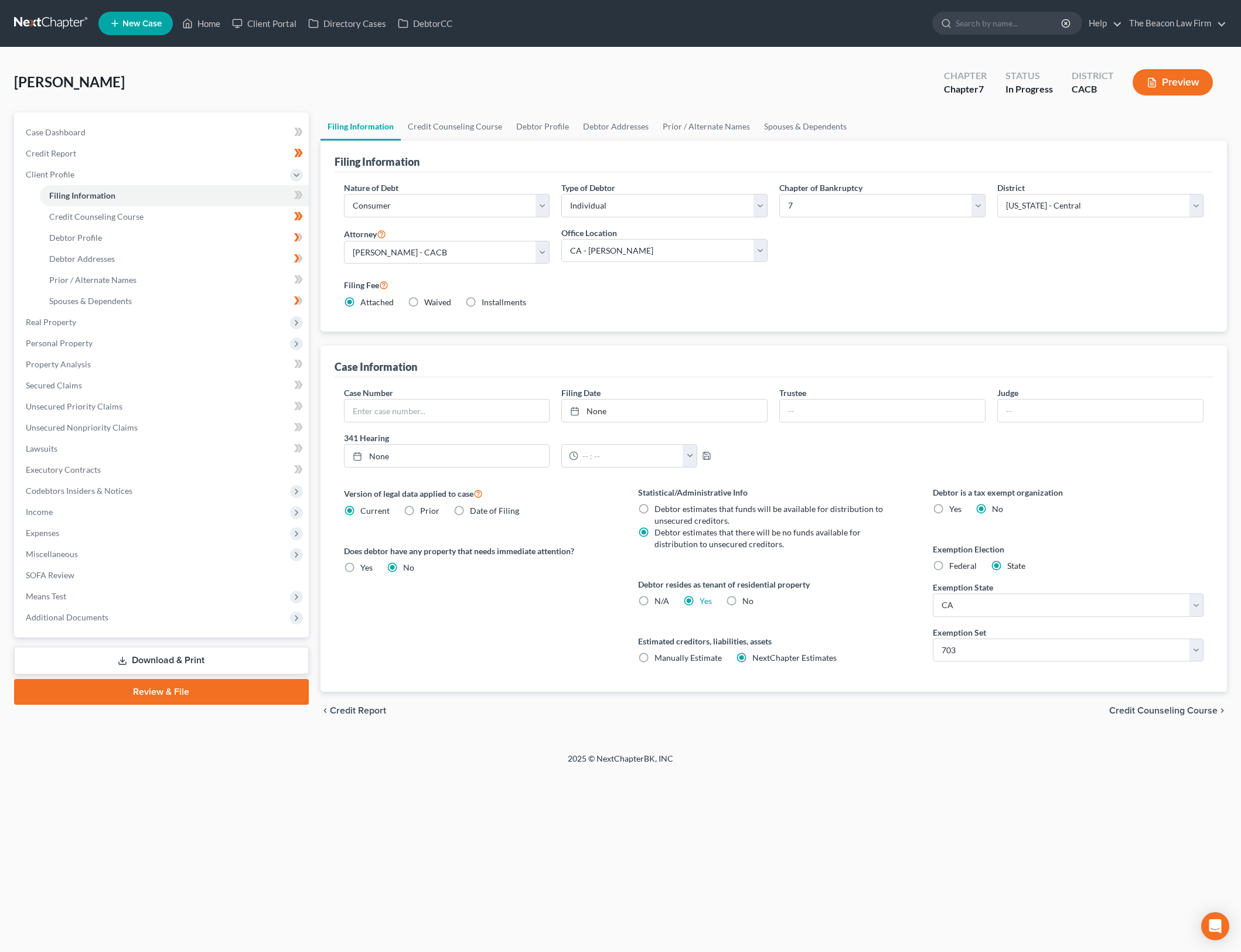
click at [927, 735] on div "Petition Navigation Case Dashboard Payments Invoices Payments Payments Credit R…" at bounding box center [620, 425] width 1213 height 626
drag, startPoint x: 304, startPoint y: 194, endPoint x: 258, endPoint y: 254, distance: 75.6
click at [305, 194] on span at bounding box center [299, 197] width 21 height 18
click at [258, 255] on link "Debtor Addresses" at bounding box center [174, 259] width 269 height 21
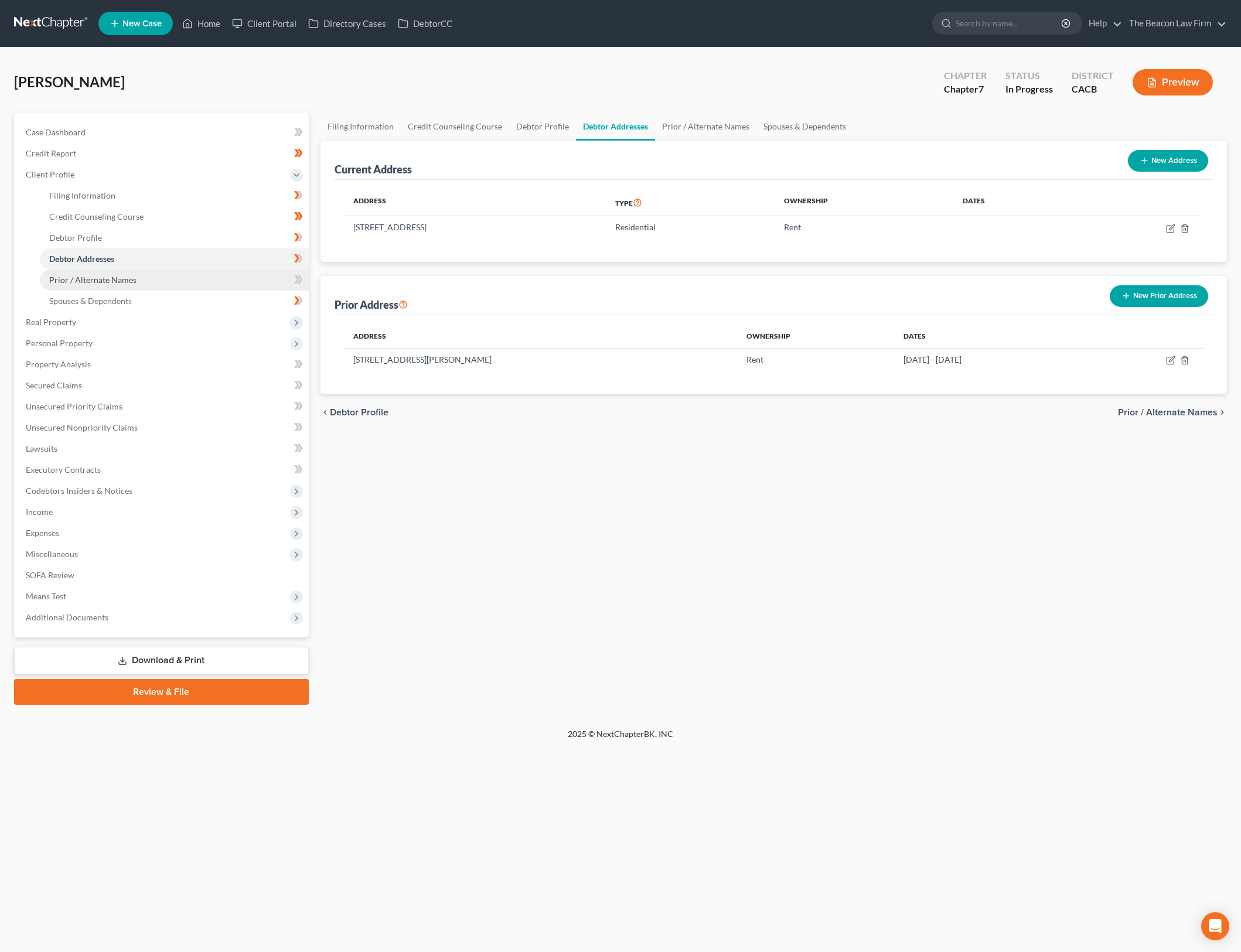
click at [257, 280] on link "Prior / Alternate Names" at bounding box center [174, 280] width 269 height 21
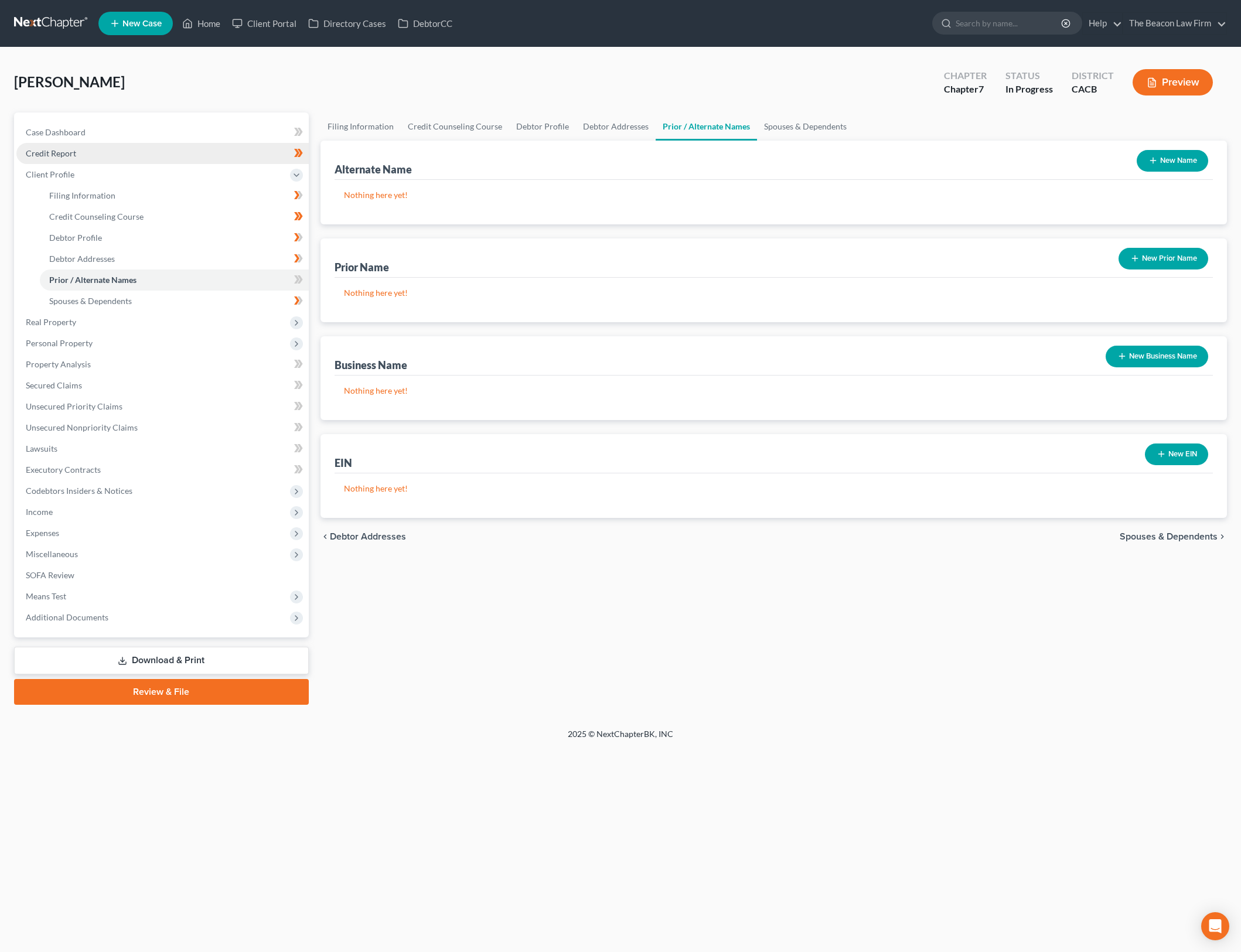
drag, startPoint x: 496, startPoint y: 649, endPoint x: 214, endPoint y: 156, distance: 568.0
click at [495, 649] on div "Filing Information Credit Counseling Course Debtor Profile Debtor Addresses Pri…" at bounding box center [774, 409] width 919 height 592
click at [112, 420] on link "Unsecured Nonpriority Claims" at bounding box center [162, 427] width 293 height 21
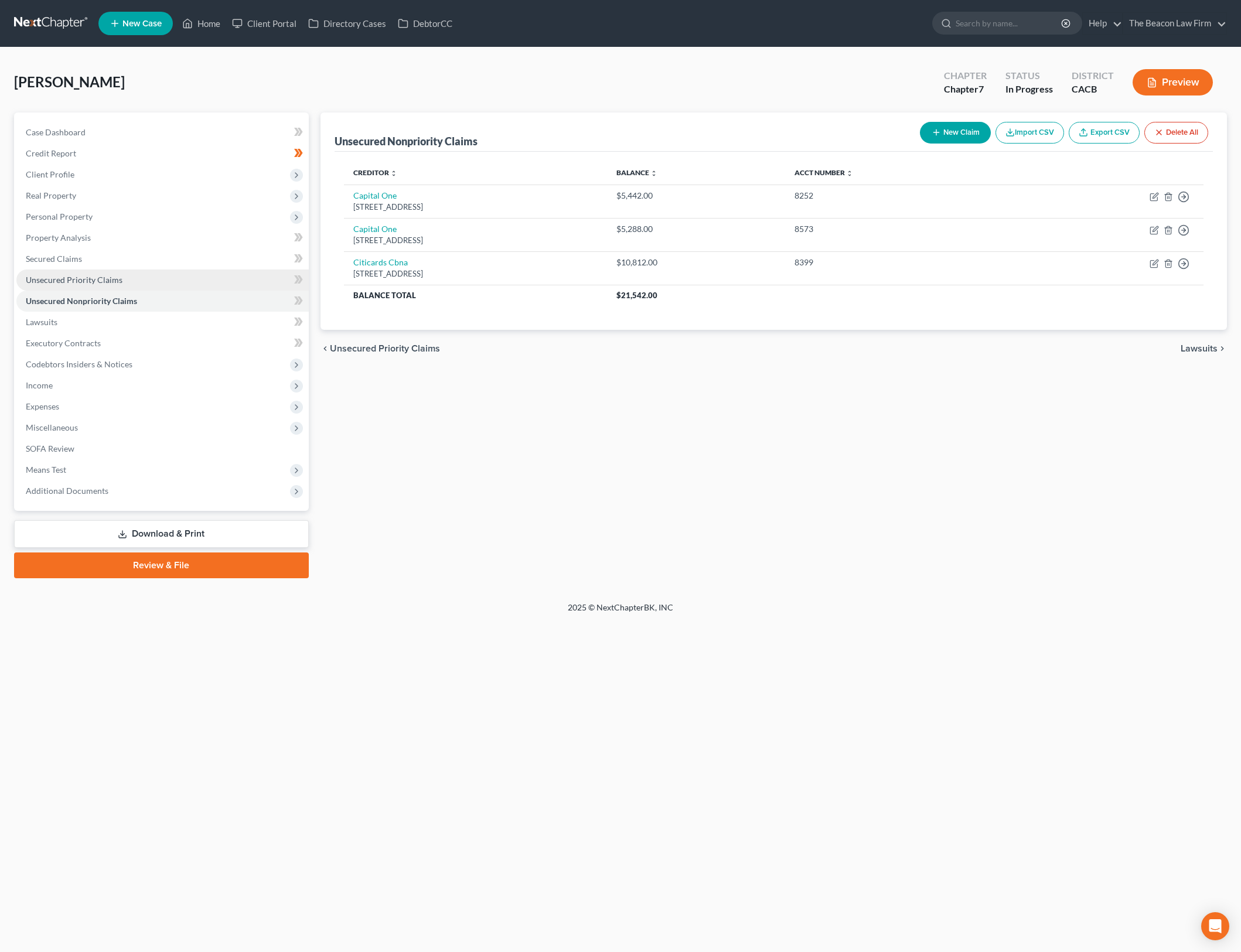
click at [194, 288] on link "Unsecured Priority Claims" at bounding box center [162, 280] width 293 height 21
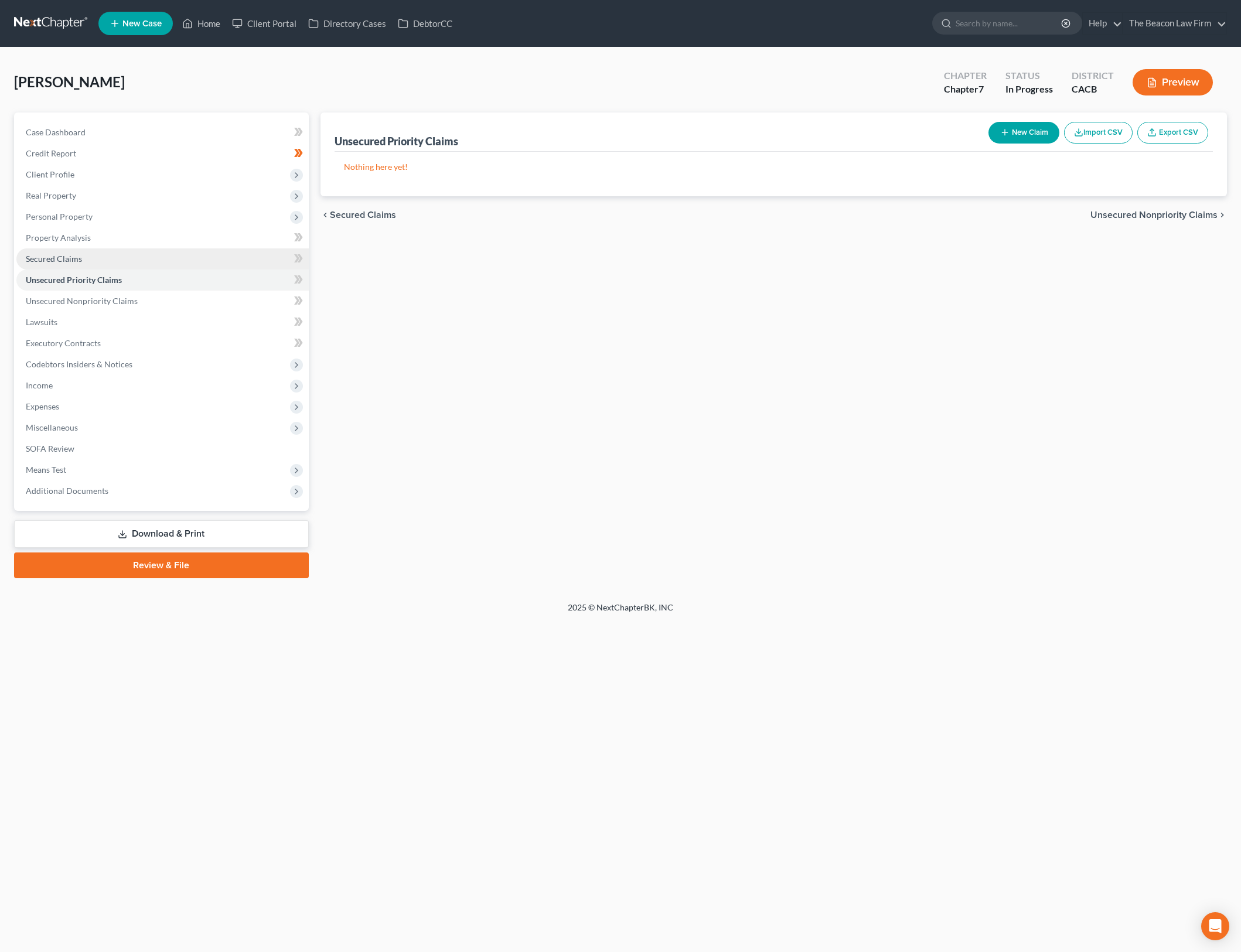
click at [189, 262] on link "Secured Claims" at bounding box center [162, 259] width 293 height 21
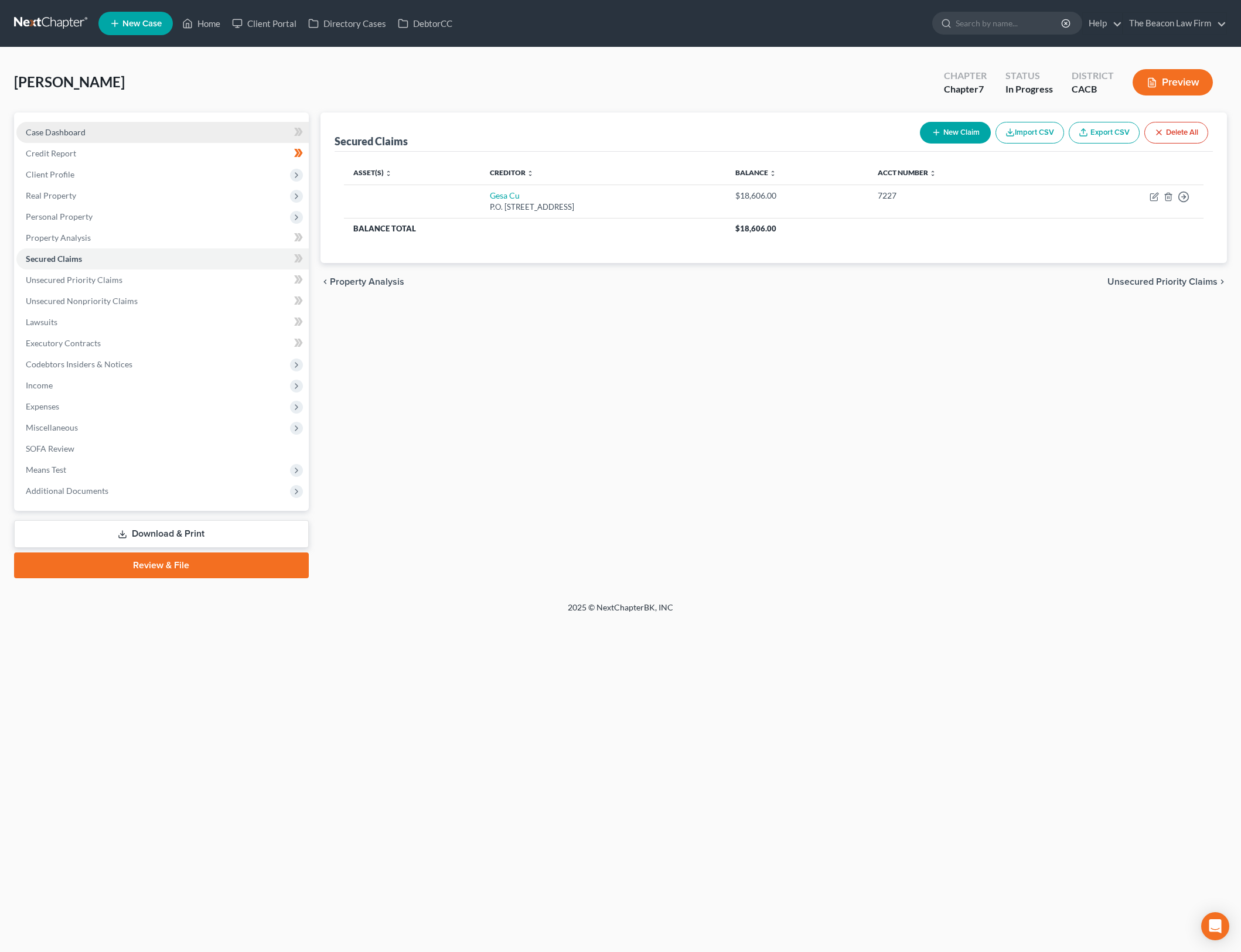
click at [156, 124] on link "Case Dashboard" at bounding box center [162, 132] width 293 height 21
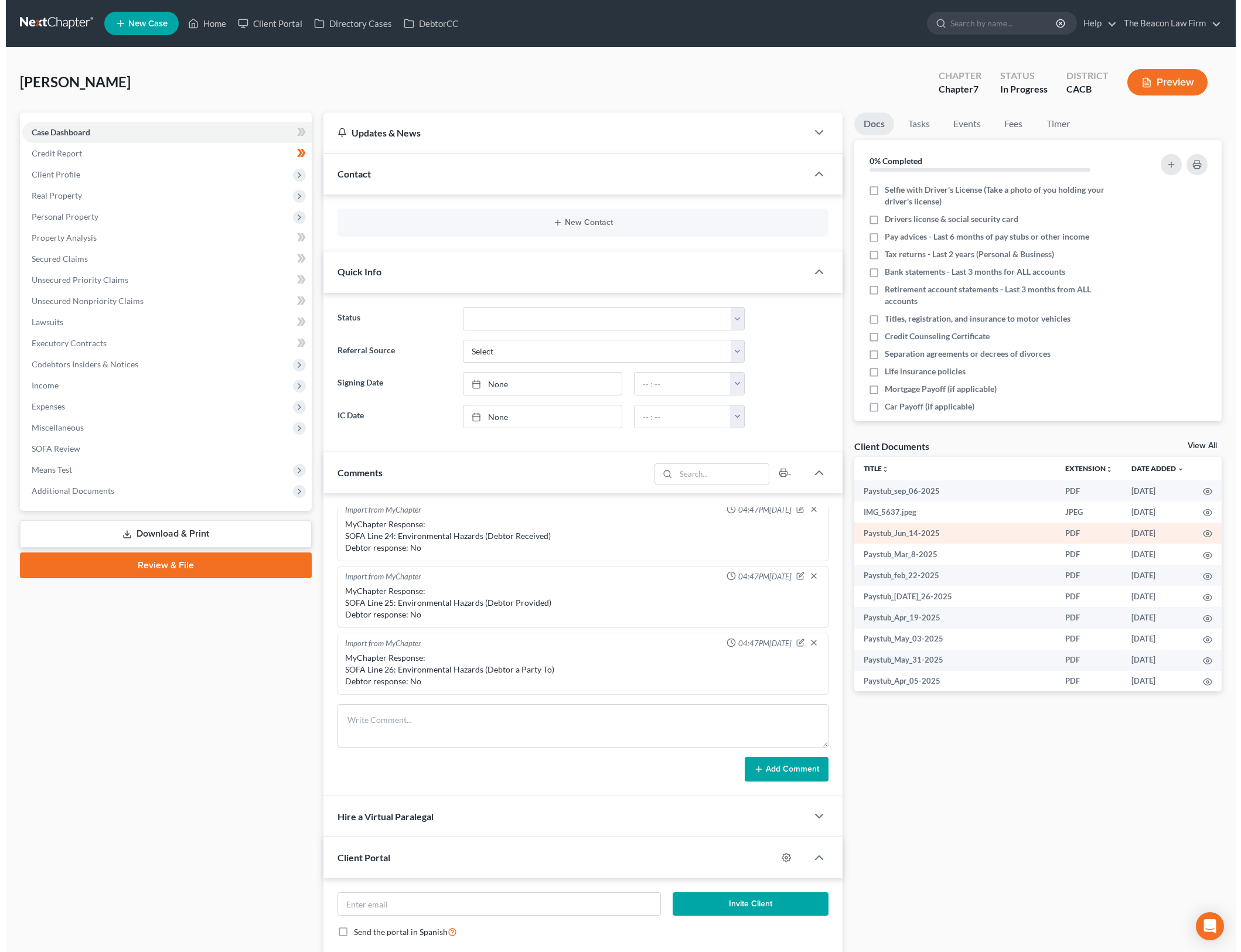
scroll to position [496, 0]
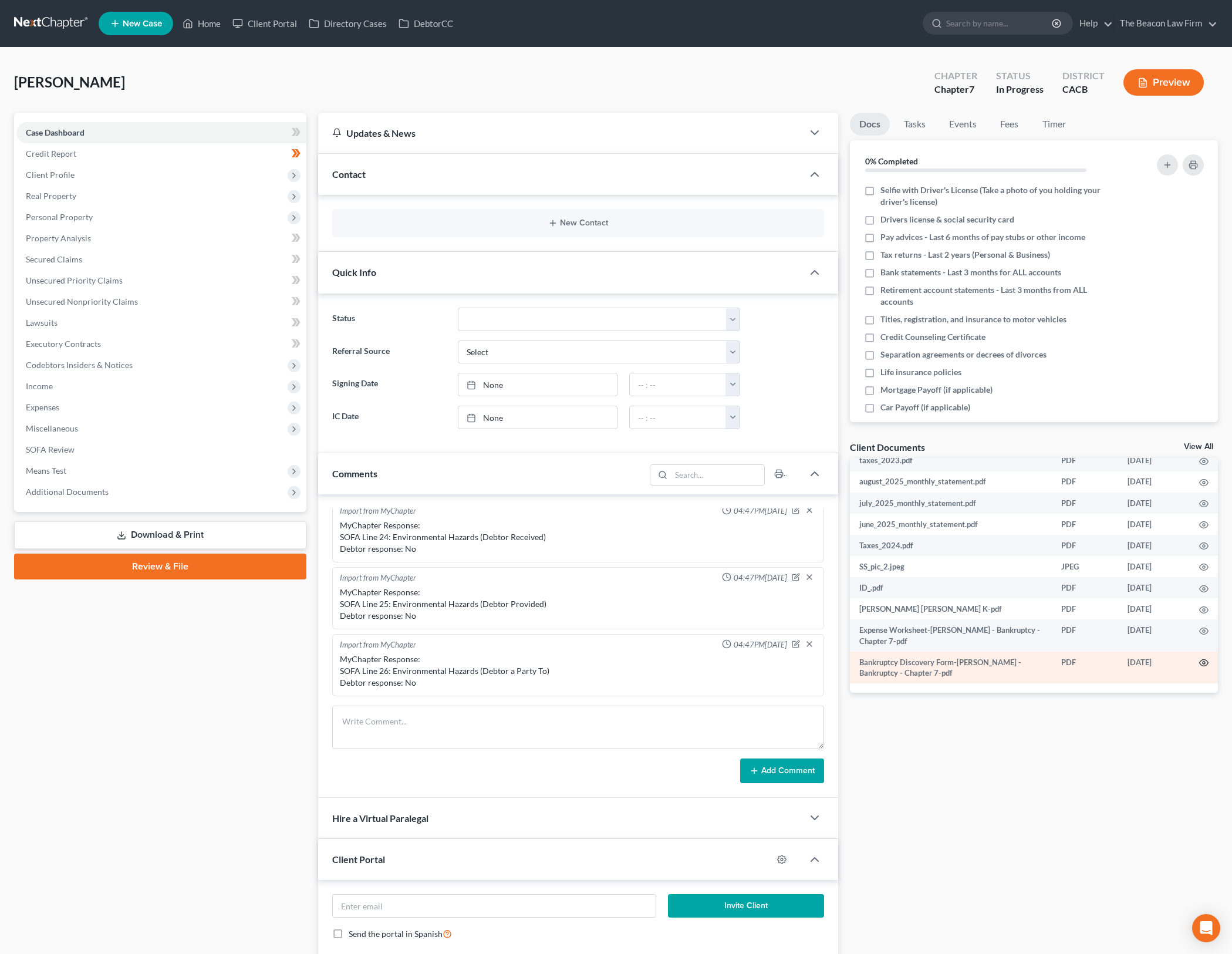
click at [1200, 661] on icon "button" at bounding box center [1204, 663] width 9 height 7
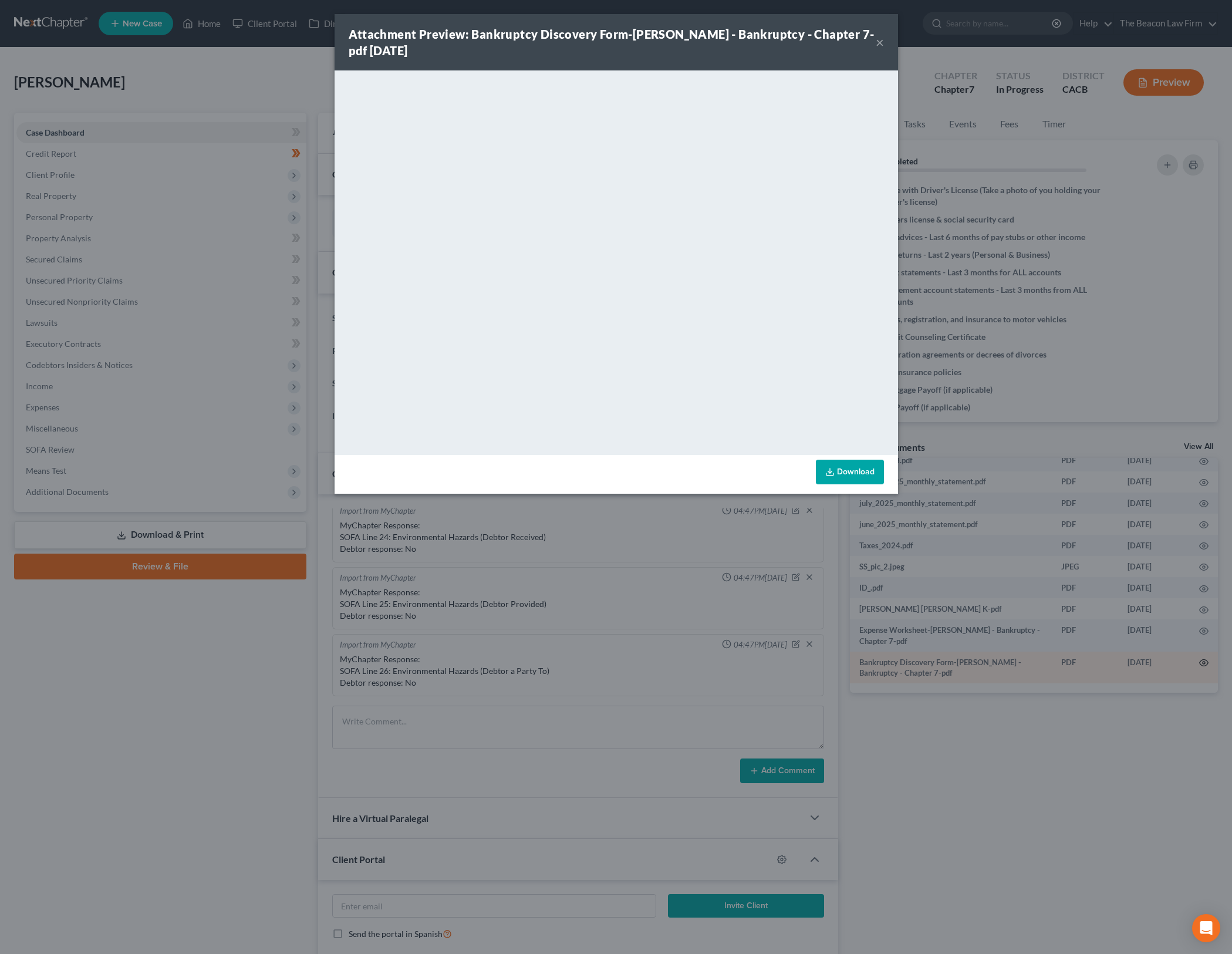
scroll to position [1082, 0]
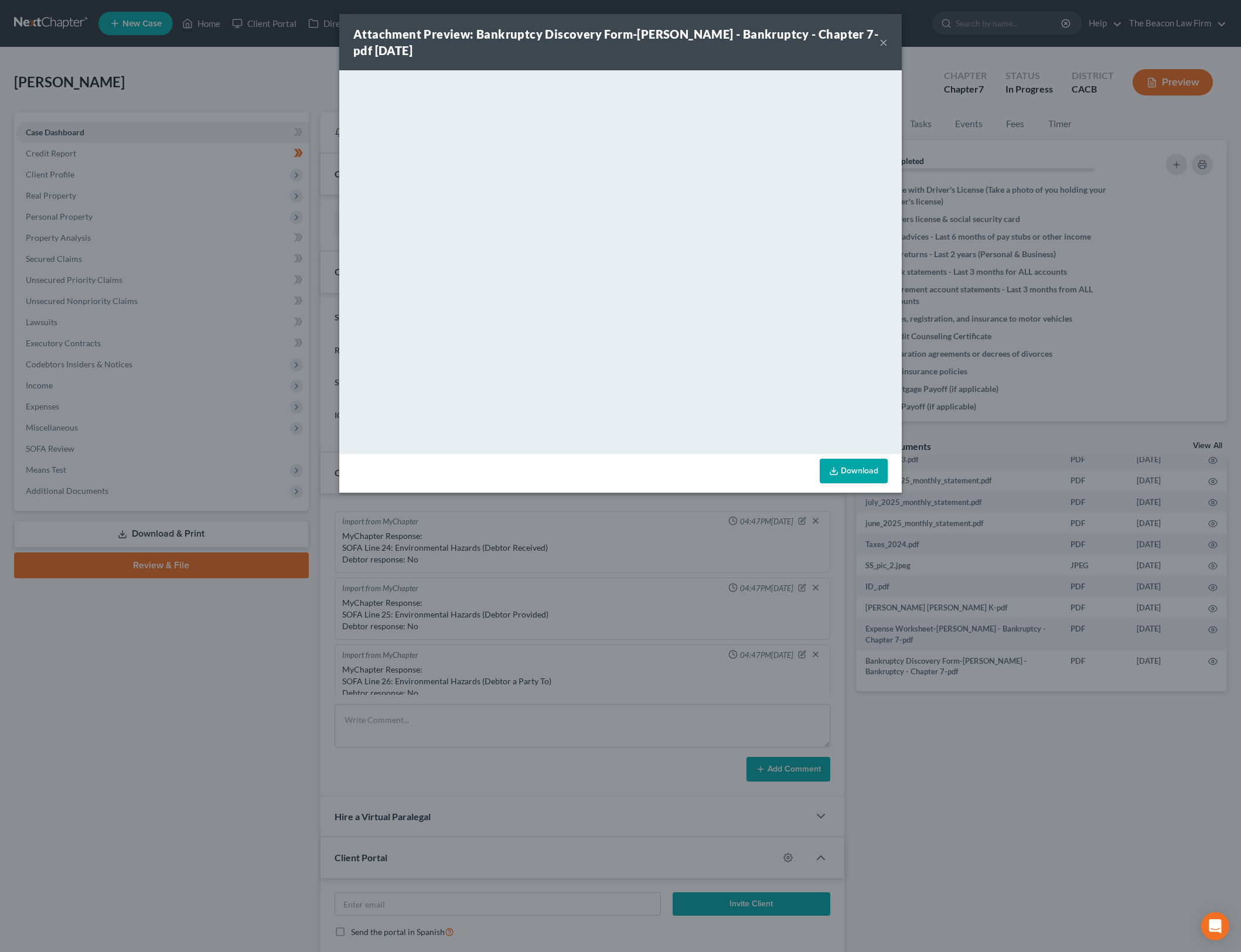
click at [853, 464] on link "Download" at bounding box center [853, 470] width 68 height 25
click at [624, 622] on div "Attachment Preview: Bankruptcy Discovery Form-Tanya Benear - Bankruptcy - Chapt…" at bounding box center [620, 476] width 1241 height 952
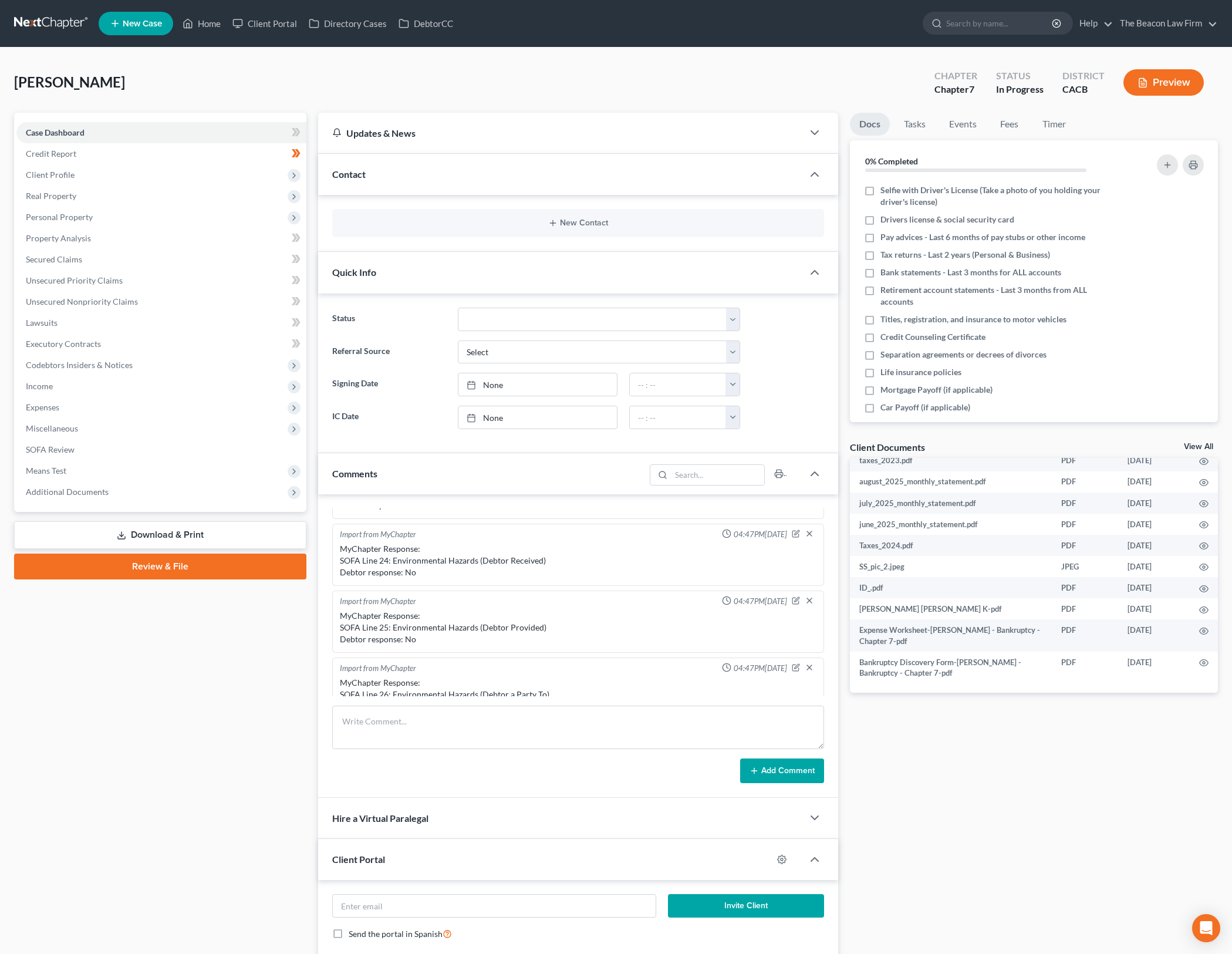
scroll to position [1105, 0]
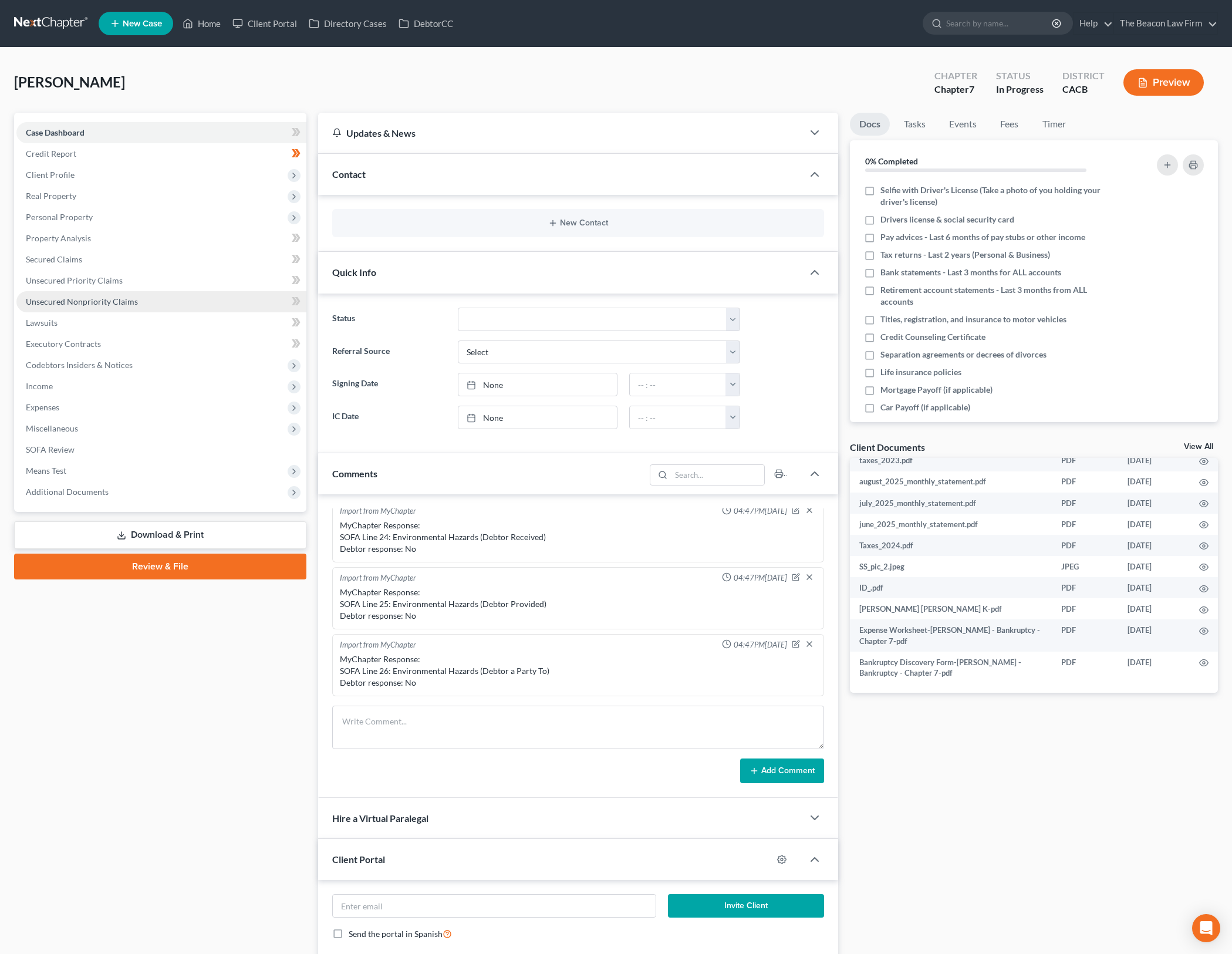
click at [164, 300] on link "Unsecured Nonpriority Claims" at bounding box center [161, 301] width 290 height 21
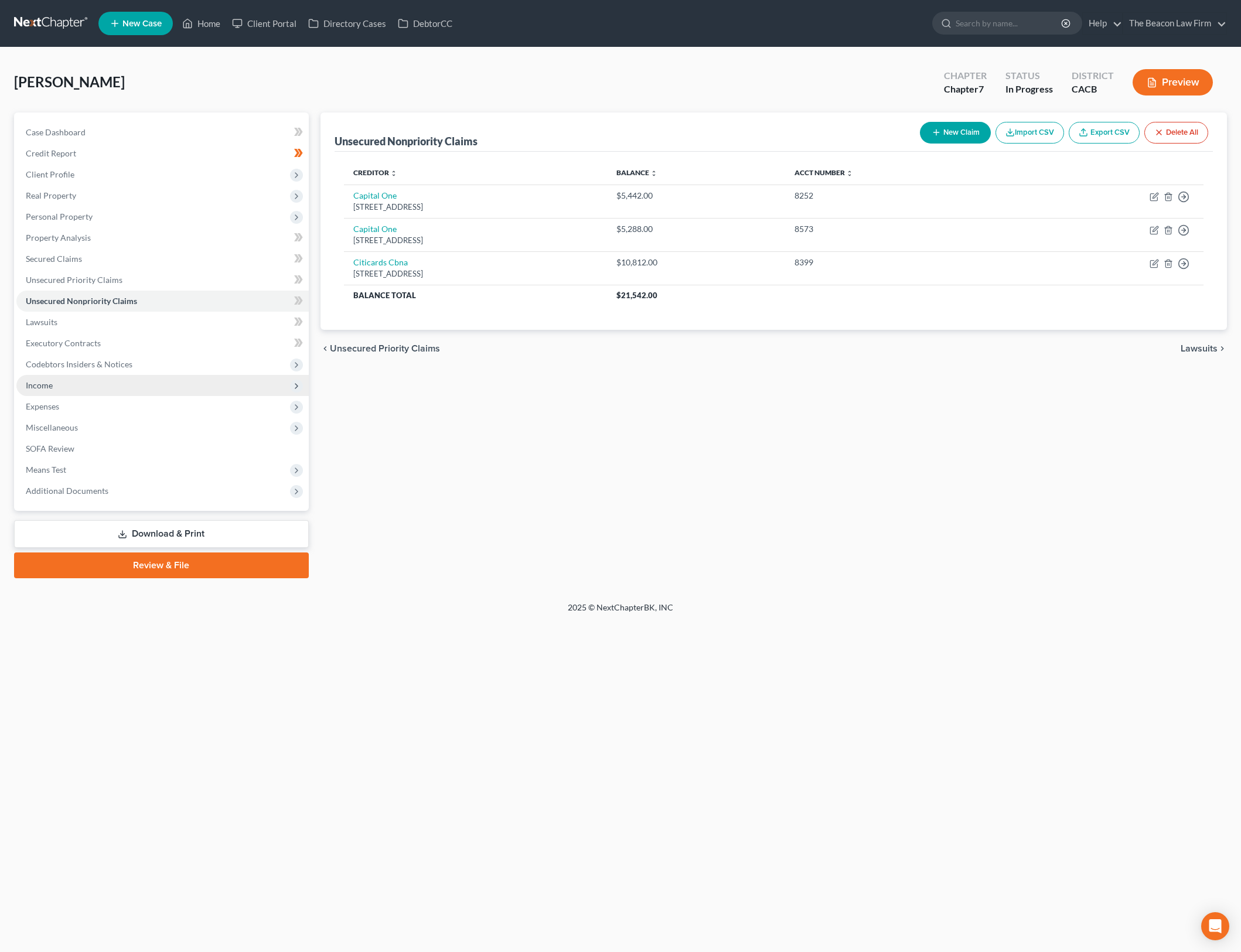
drag, startPoint x: 385, startPoint y: 433, endPoint x: 51, endPoint y: 394, distance: 336.3
click at [385, 433] on div "Unsecured Nonpriority Claims New Claim Import CSV Export CSV Delete All Credito…" at bounding box center [774, 345] width 919 height 466
click at [85, 384] on span "Income" at bounding box center [162, 386] width 293 height 21
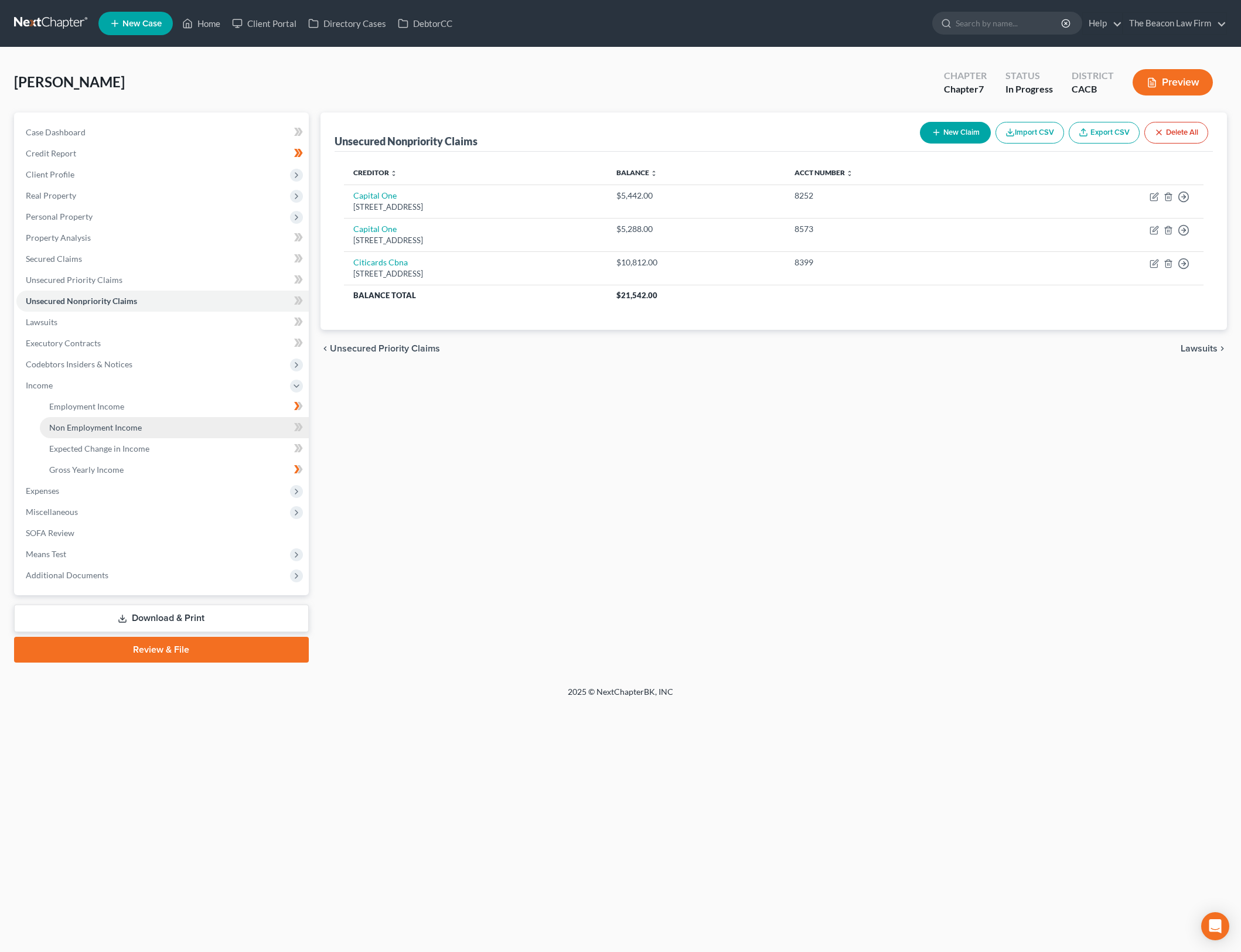
drag, startPoint x: 166, startPoint y: 427, endPoint x: 172, endPoint y: 423, distance: 7.2
click at [166, 427] on link "Non Employment Income" at bounding box center [174, 427] width 269 height 21
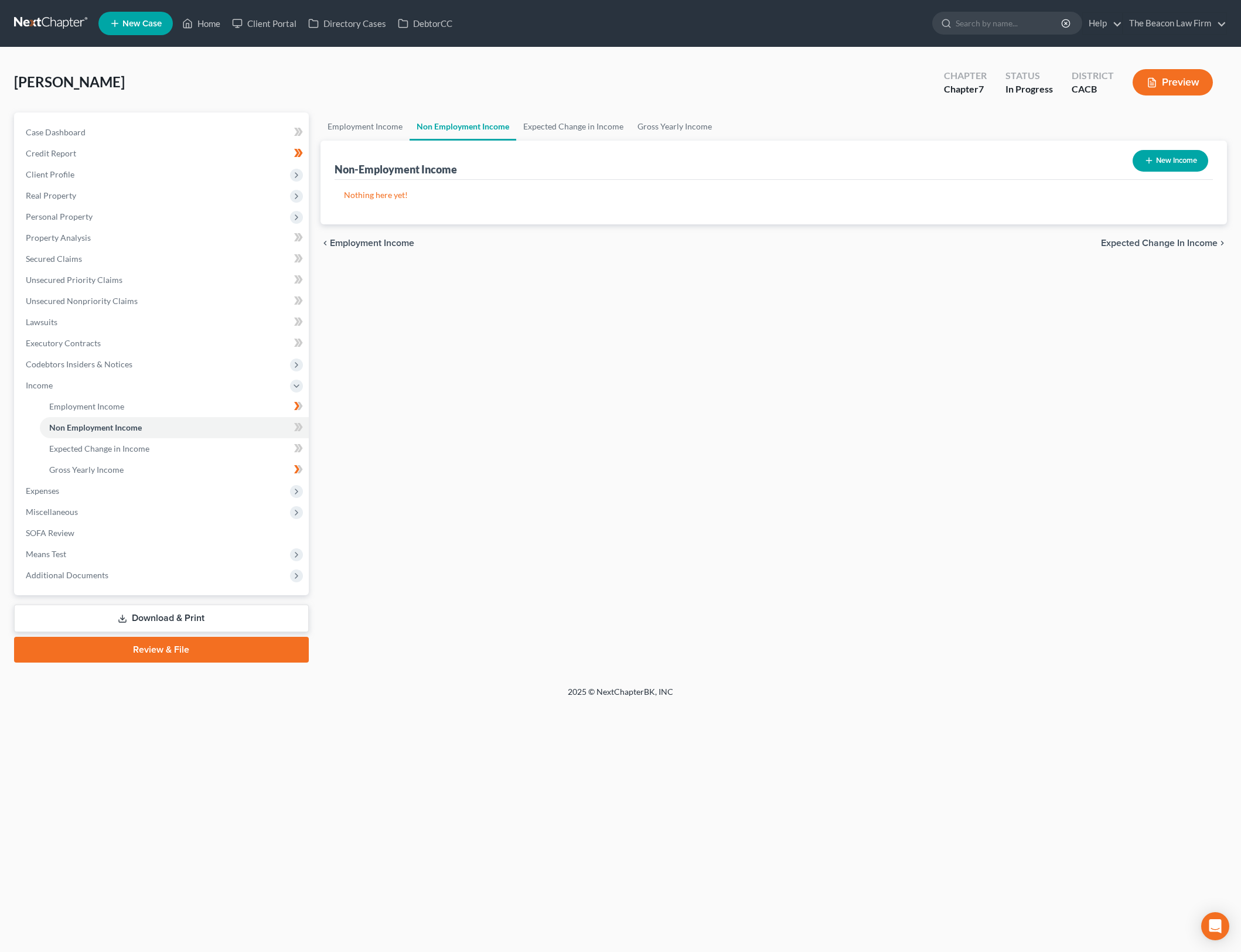
drag, startPoint x: 665, startPoint y: 478, endPoint x: 177, endPoint y: 109, distance: 611.8
click at [665, 478] on div "Employment Income Non Employment Income Expected Change in Income Gross Yearly …" at bounding box center [774, 387] width 919 height 550
click at [183, 136] on link "Case Dashboard" at bounding box center [162, 132] width 293 height 21
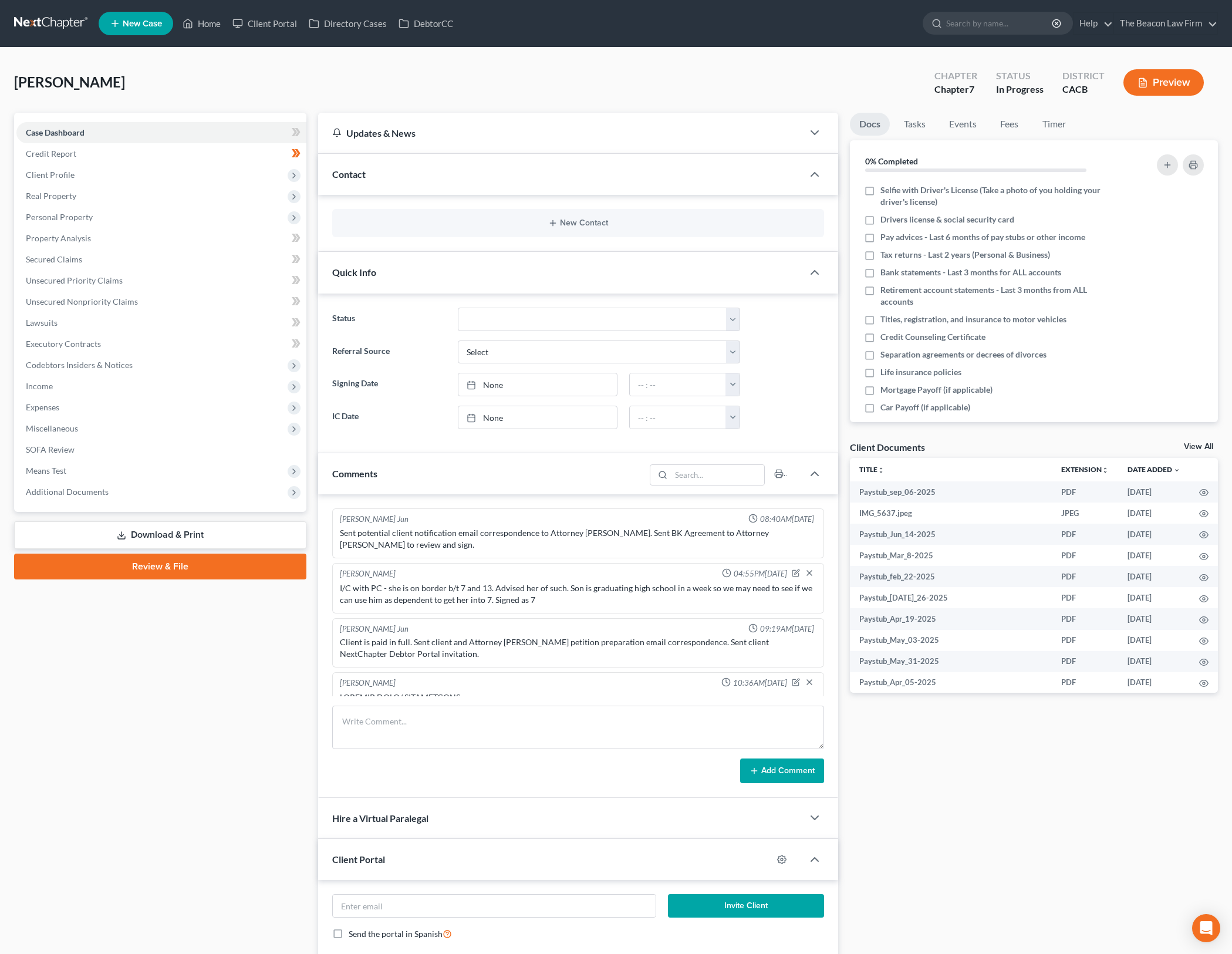
scroll to position [1105, 0]
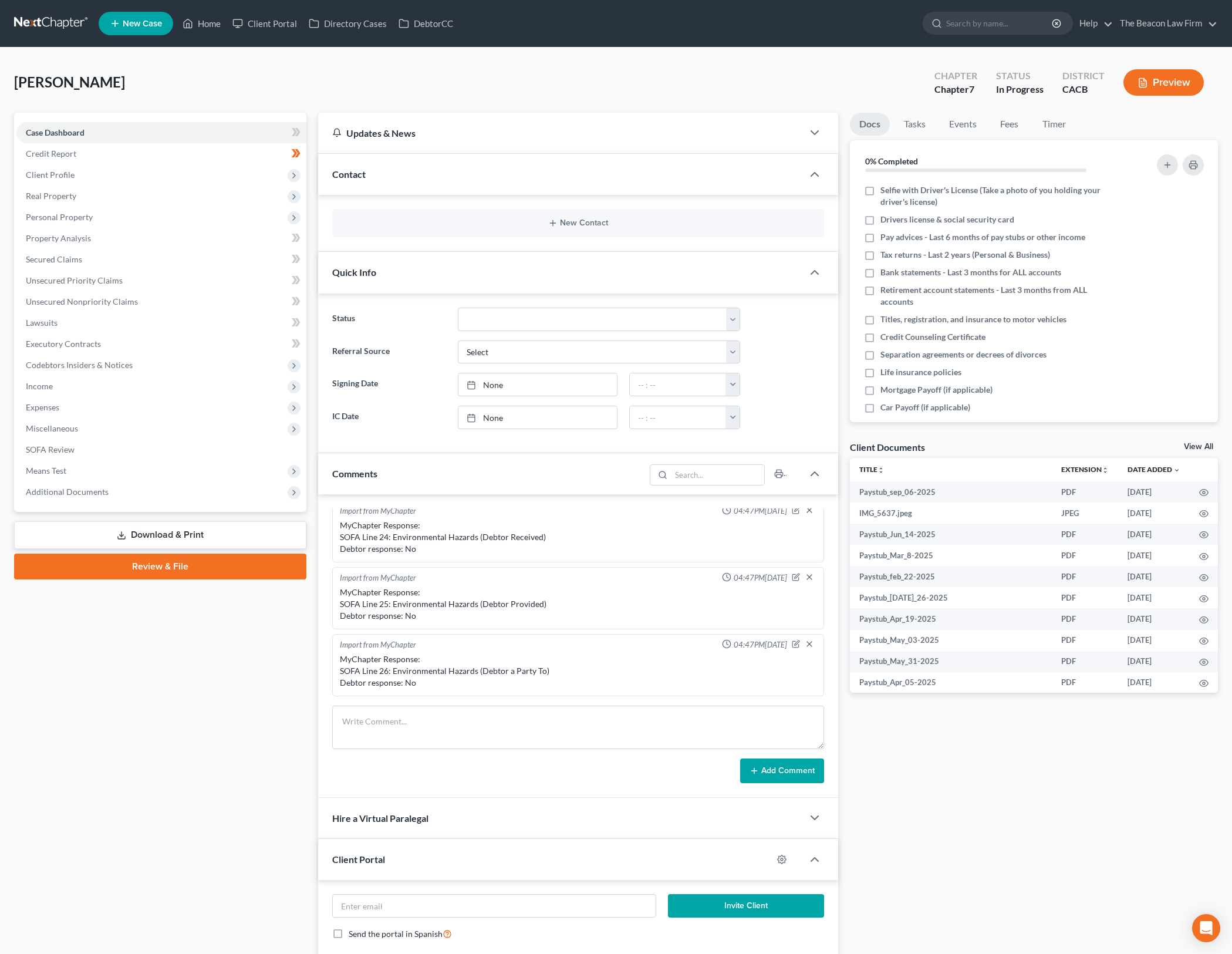
click at [1201, 441] on div "Client Documents View All" at bounding box center [1034, 449] width 368 height 17
click at [1201, 443] on link "View All" at bounding box center [1198, 447] width 29 height 8
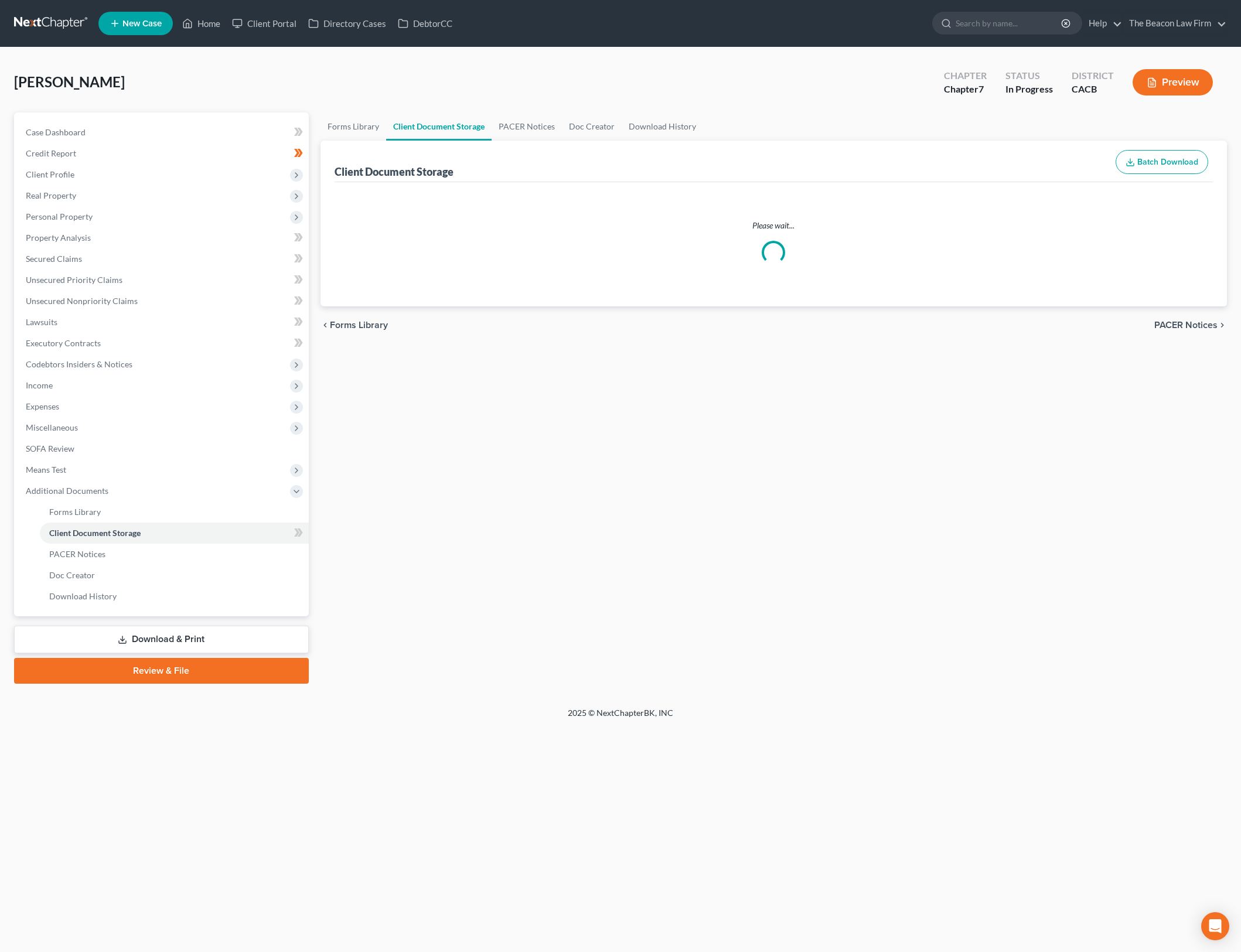
select select "10"
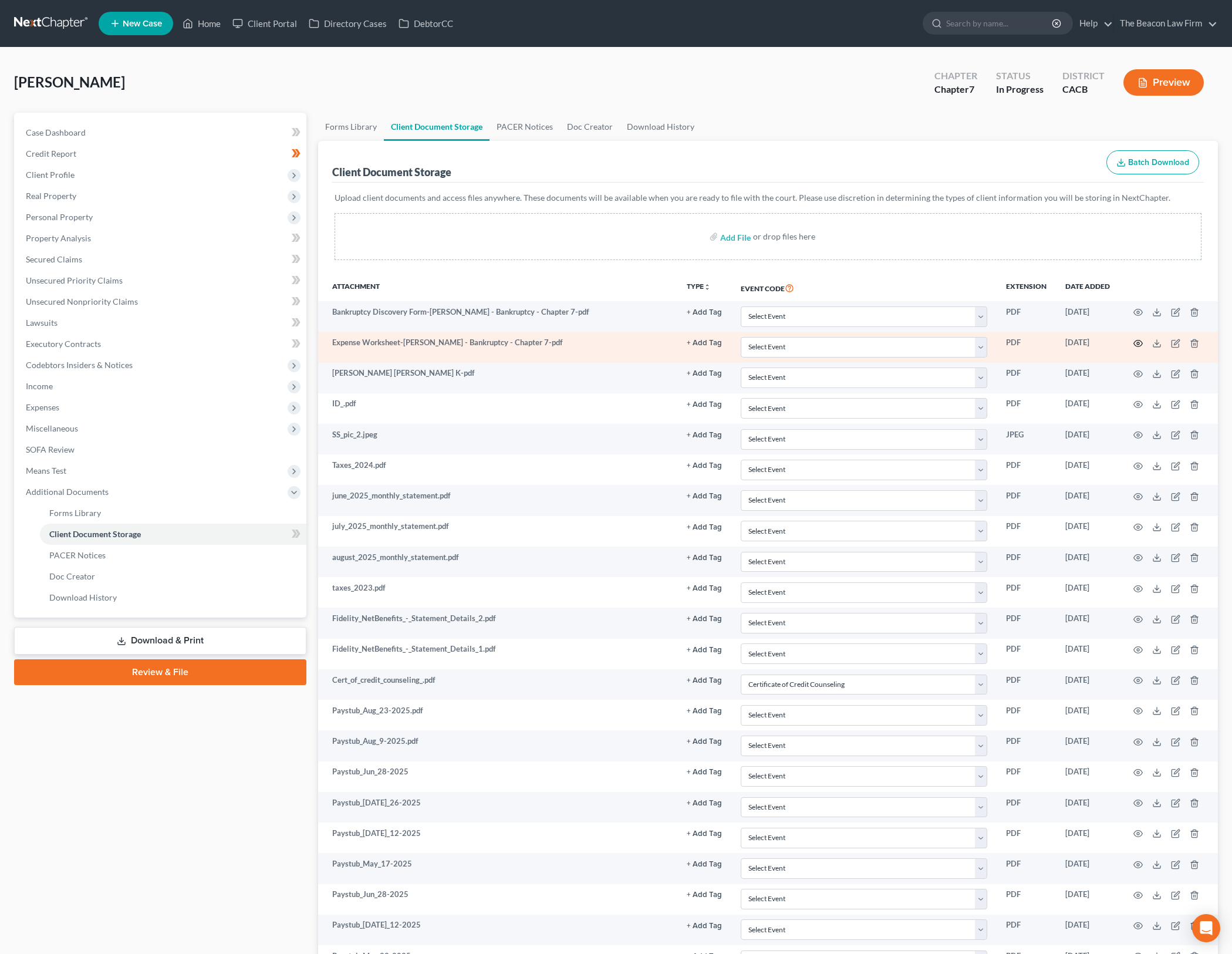
click at [1138, 342] on icon "button" at bounding box center [1138, 343] width 10 height 10
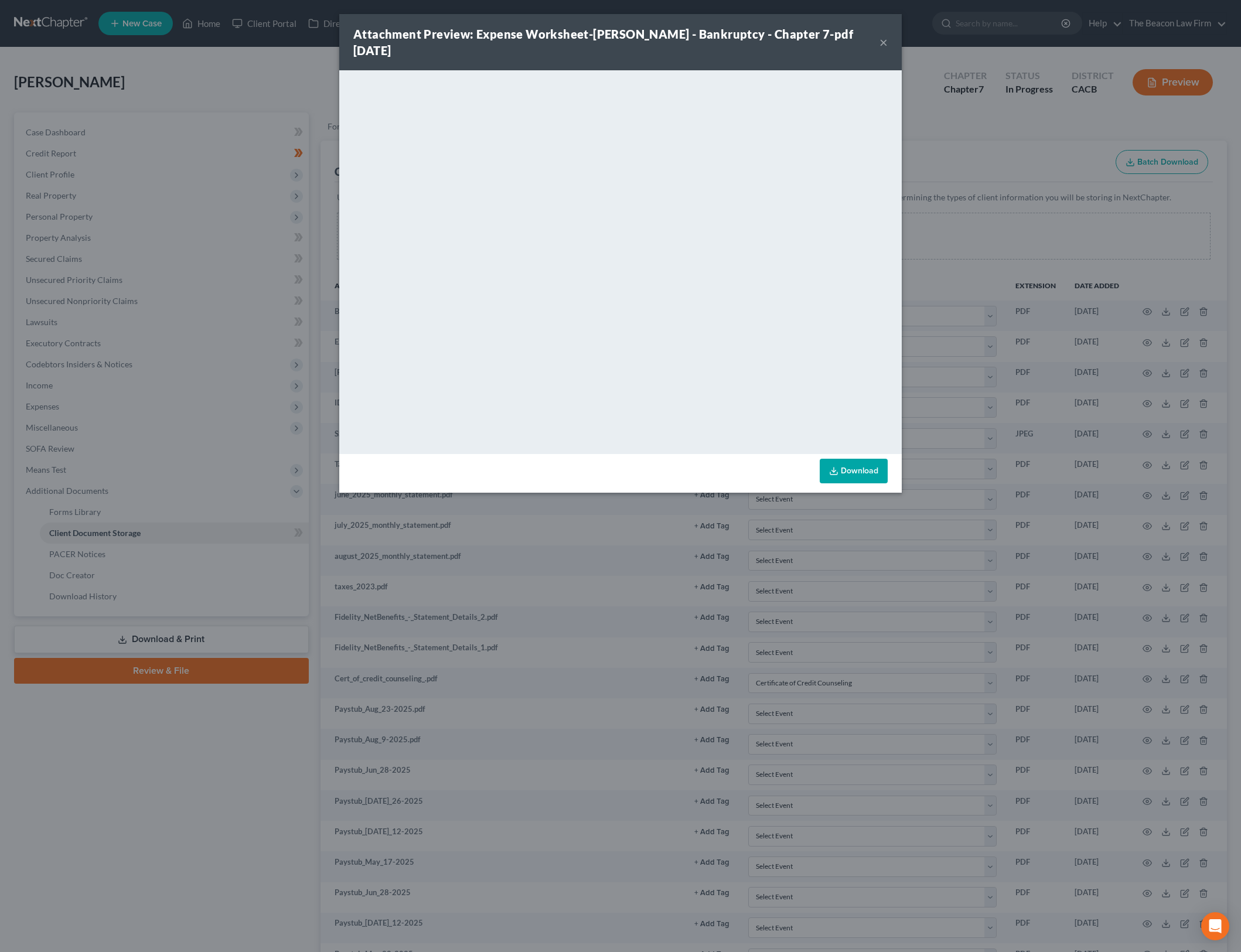
click at [666, 585] on div "Attachment Preview: Expense Worksheet-Tanya Benear - Bankruptcy - Chapter 7-pdf…" at bounding box center [620, 476] width 1241 height 952
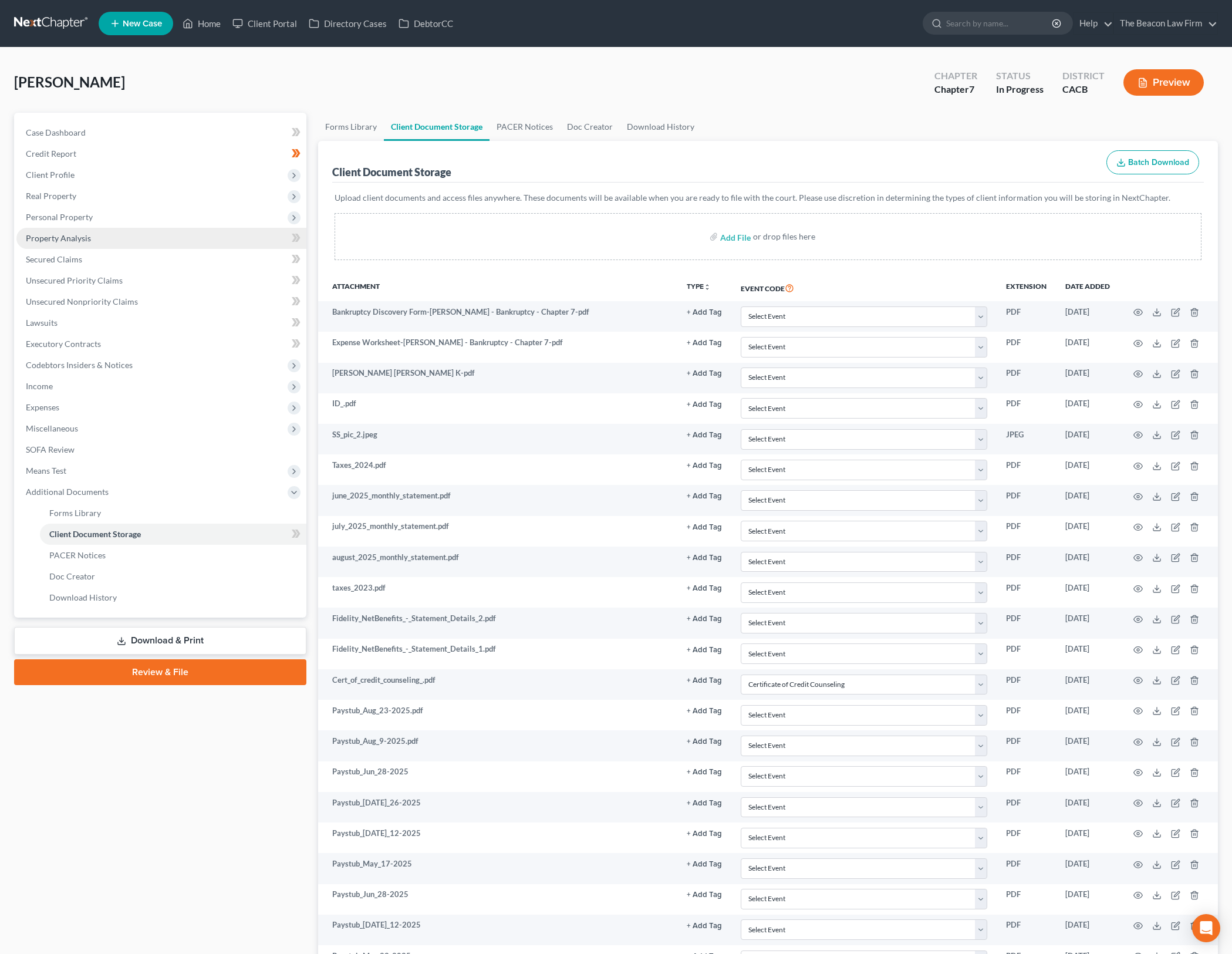
drag, startPoint x: 441, startPoint y: 77, endPoint x: 113, endPoint y: 231, distance: 362.4
click at [441, 77] on div "Benear, Tanya Upgraded Chapter Chapter 7 Status In Progress District CACB Previ…" at bounding box center [616, 87] width 1204 height 51
click at [156, 168] on span "Client Profile" at bounding box center [161, 175] width 290 height 21
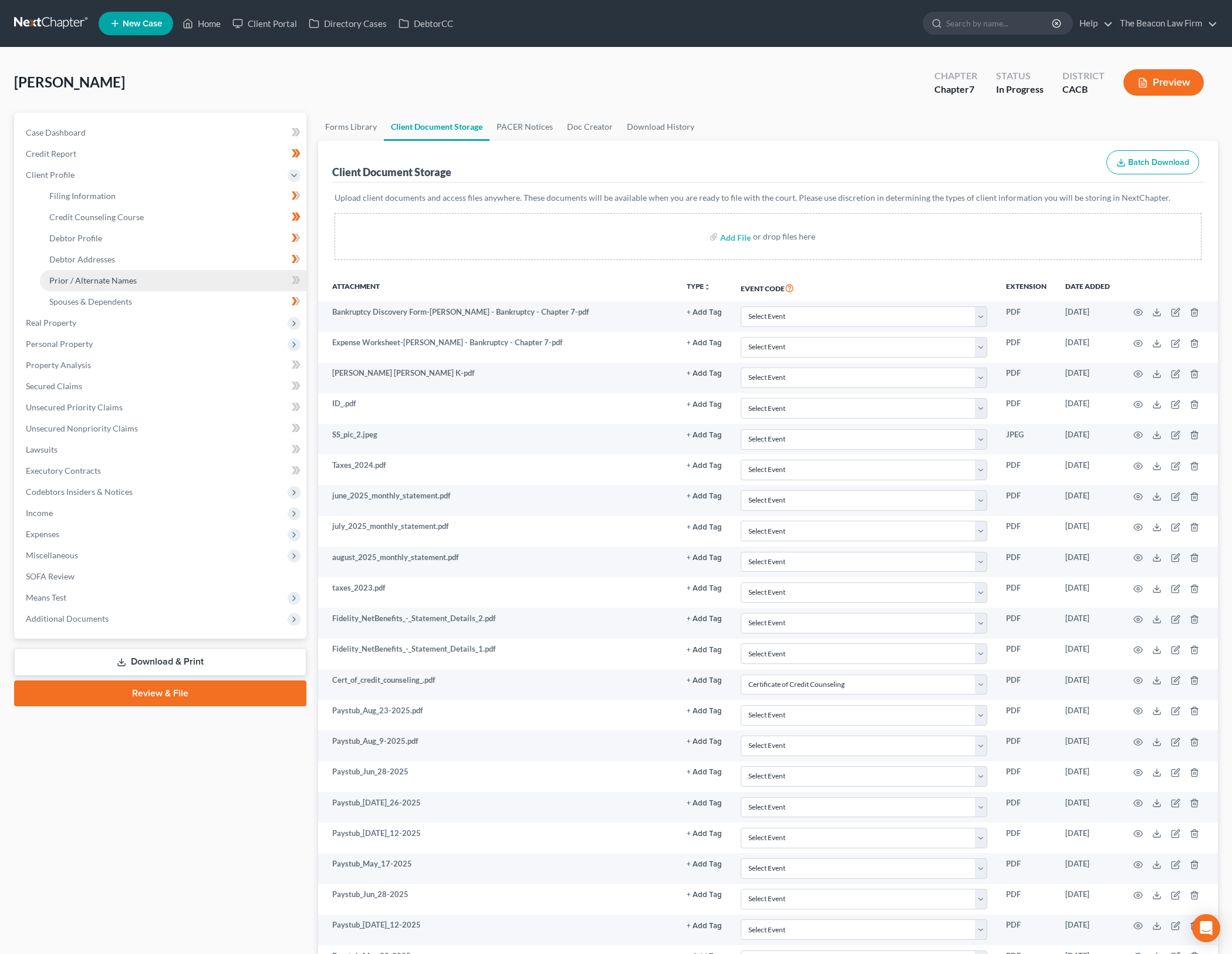
click at [220, 283] on link "Prior / Alternate Names" at bounding box center [173, 280] width 266 height 21
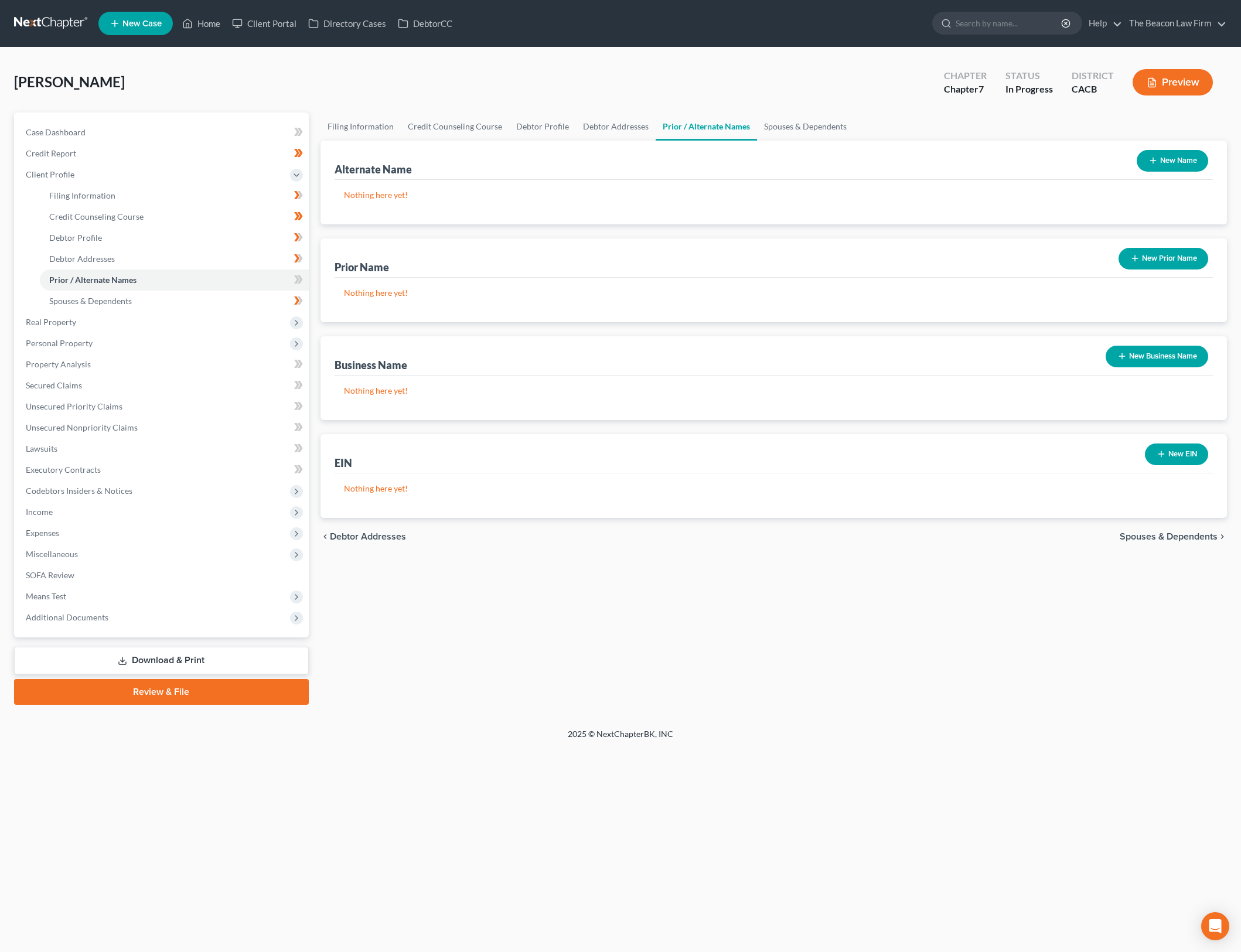
click at [1148, 258] on button "New Prior Name" at bounding box center [1164, 258] width 89 height 22
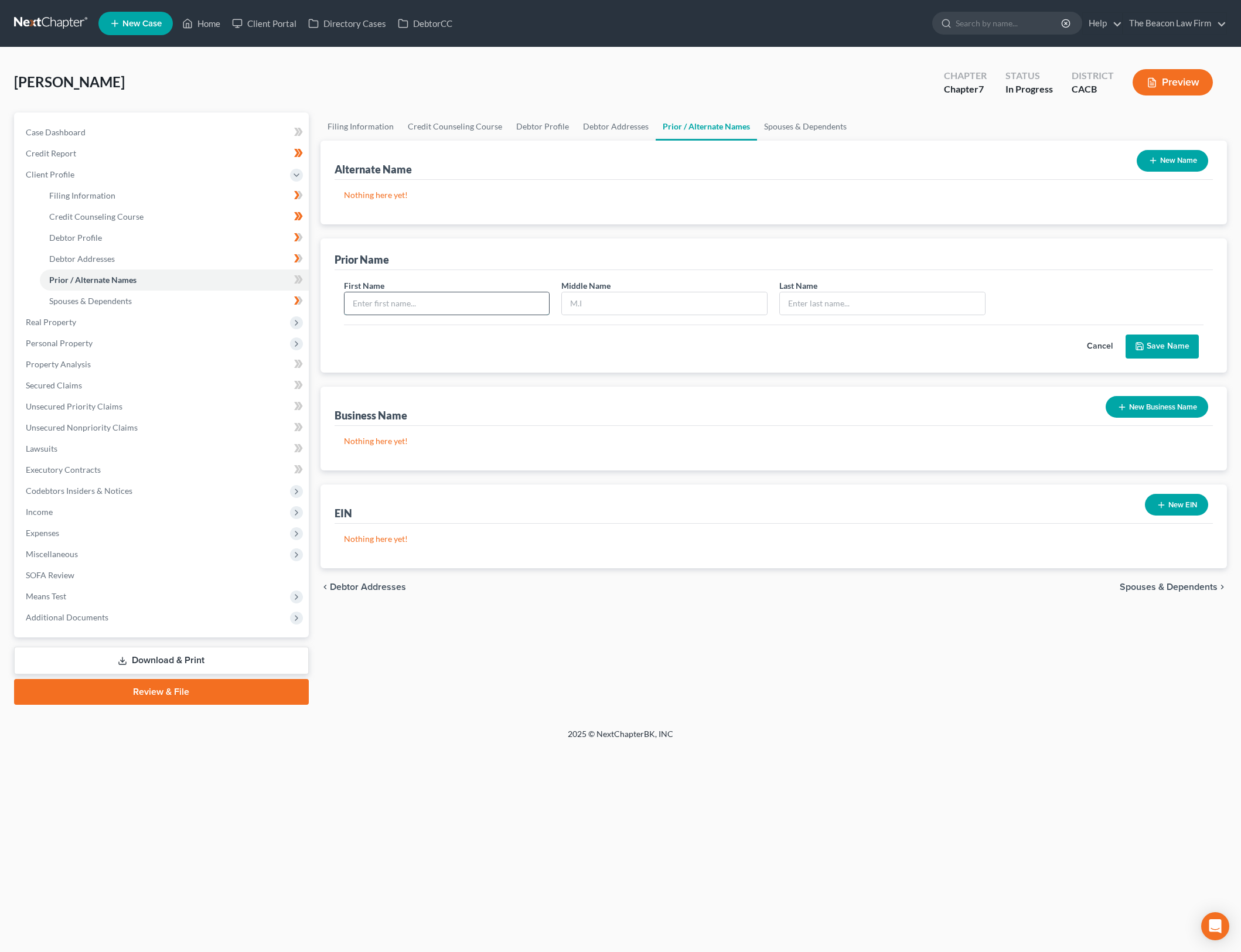
click at [452, 298] on input "text" at bounding box center [447, 304] width 205 height 22
type input "Tanya"
type input "Rohner"
drag, startPoint x: 827, startPoint y: 676, endPoint x: 1129, endPoint y: 389, distance: 416.6
click at [827, 676] on div "Filing Information Credit Counseling Course Debtor Profile Debtor Addresses Pri…" at bounding box center [774, 409] width 919 height 592
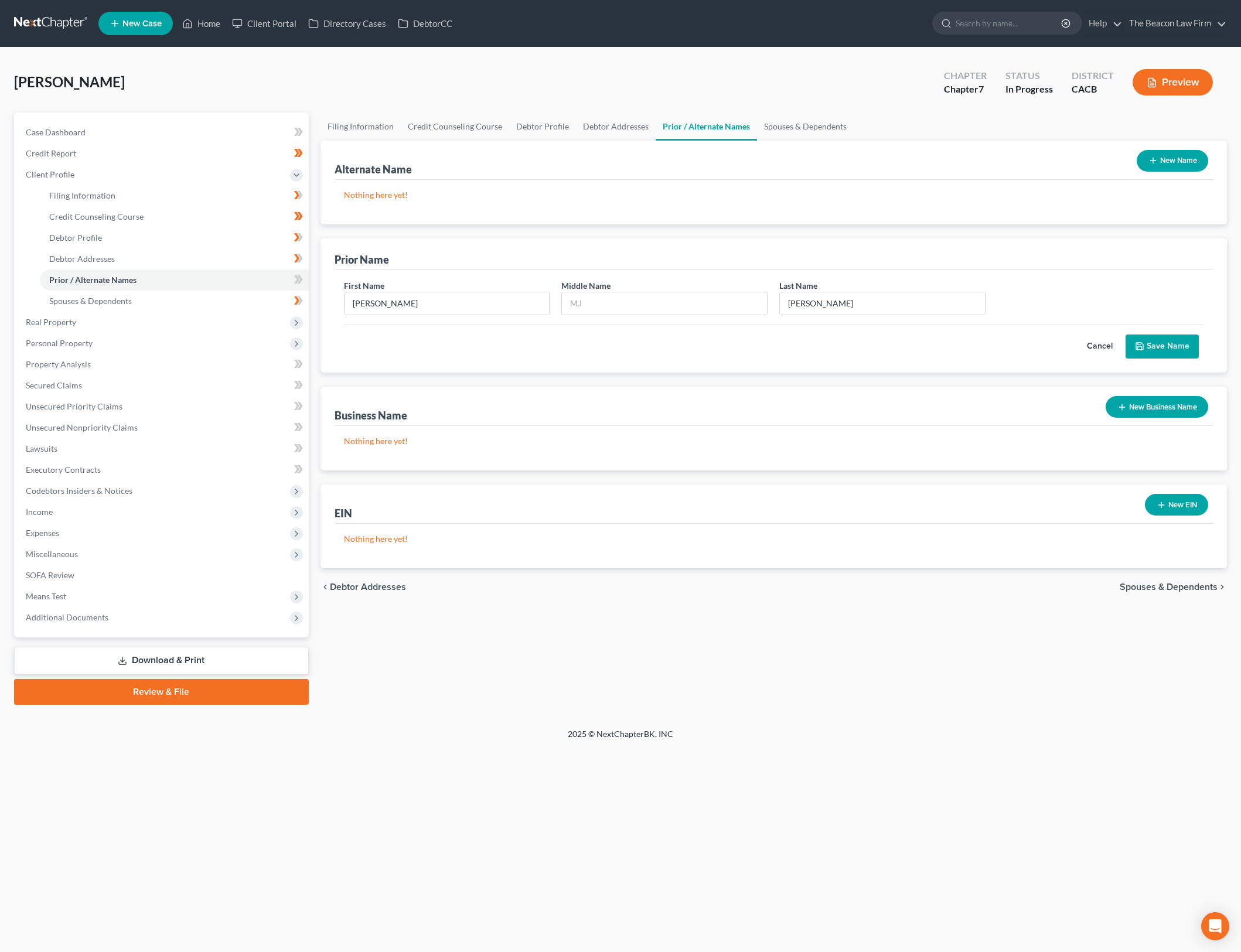
click at [1158, 348] on button "Save Name" at bounding box center [1162, 346] width 73 height 25
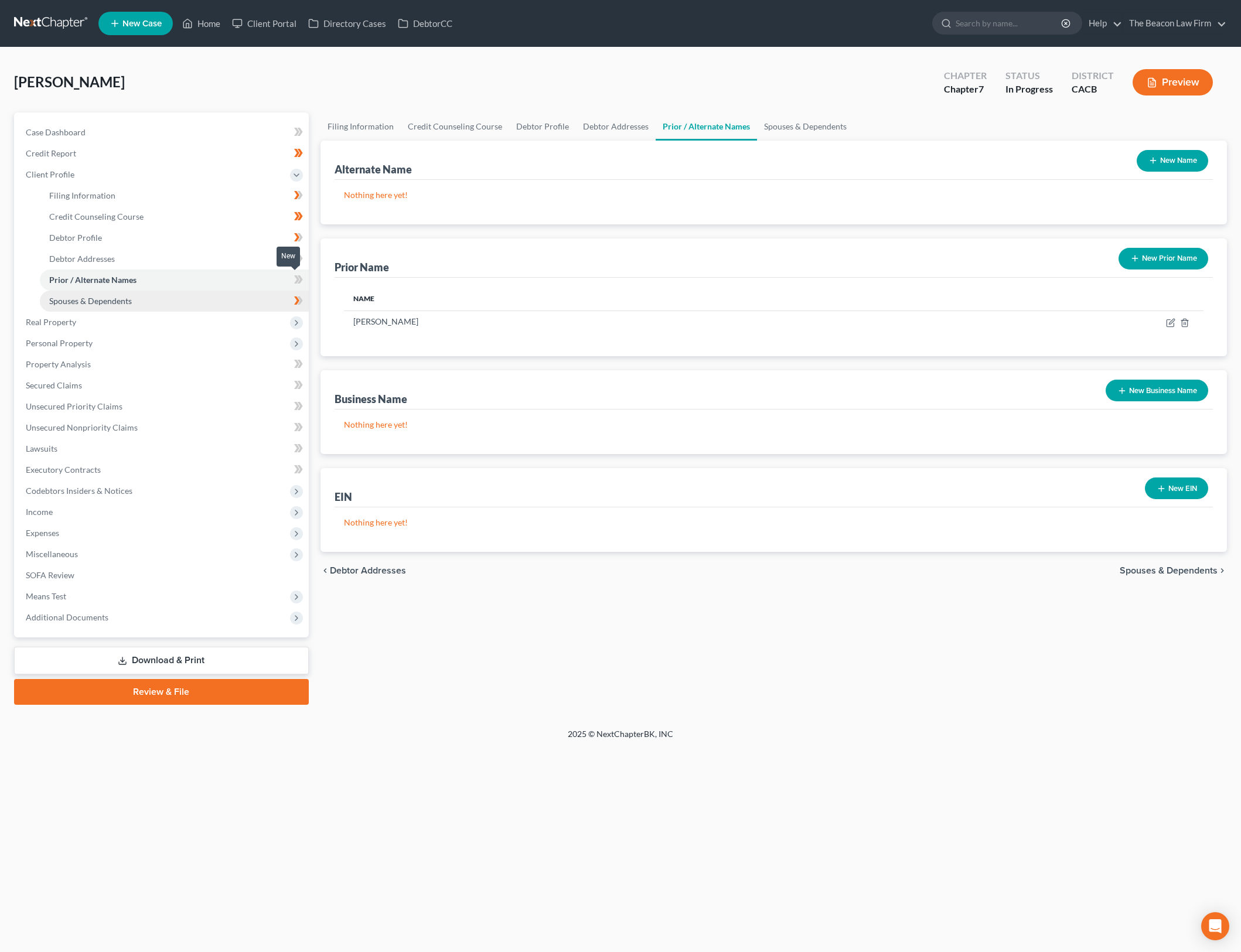
drag, startPoint x: 302, startPoint y: 275, endPoint x: 200, endPoint y: 300, distance: 105.0
click at [302, 275] on icon at bounding box center [299, 280] width 9 height 15
click at [200, 300] on link "Spouses & Dependents" at bounding box center [174, 301] width 269 height 21
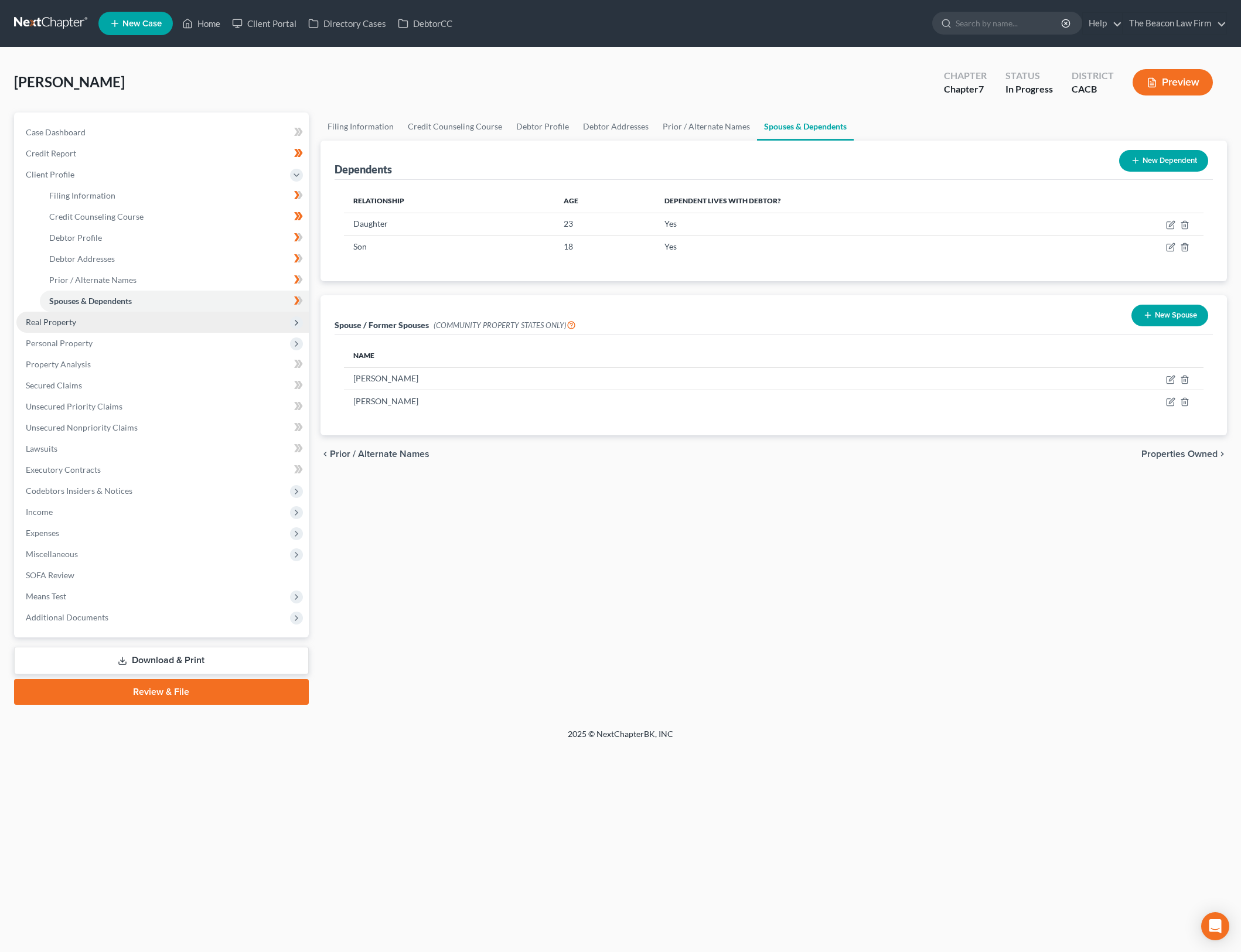
click at [159, 323] on span "Real Property" at bounding box center [162, 322] width 293 height 21
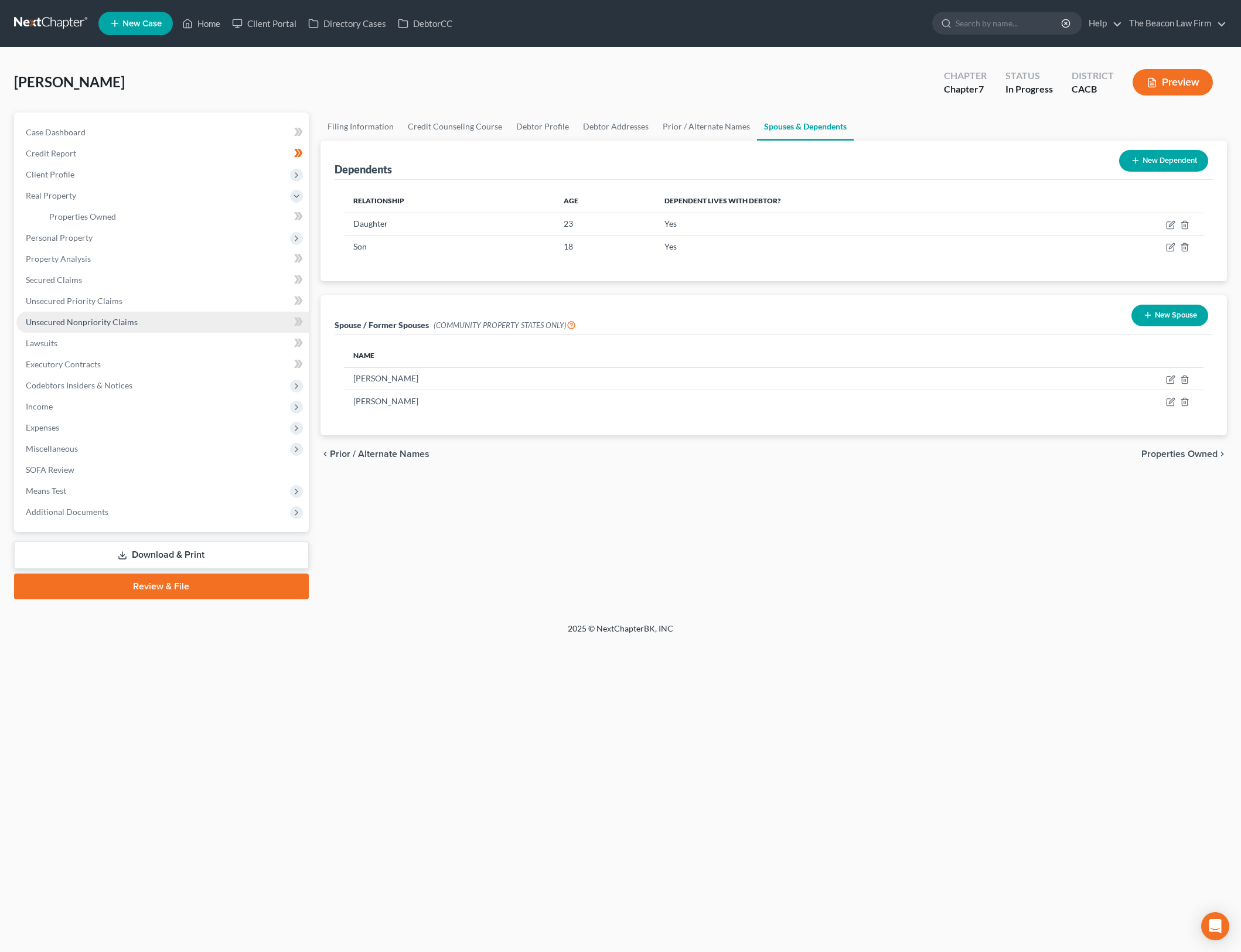
click at [173, 321] on link "Unsecured Nonpriority Claims" at bounding box center [162, 322] width 293 height 21
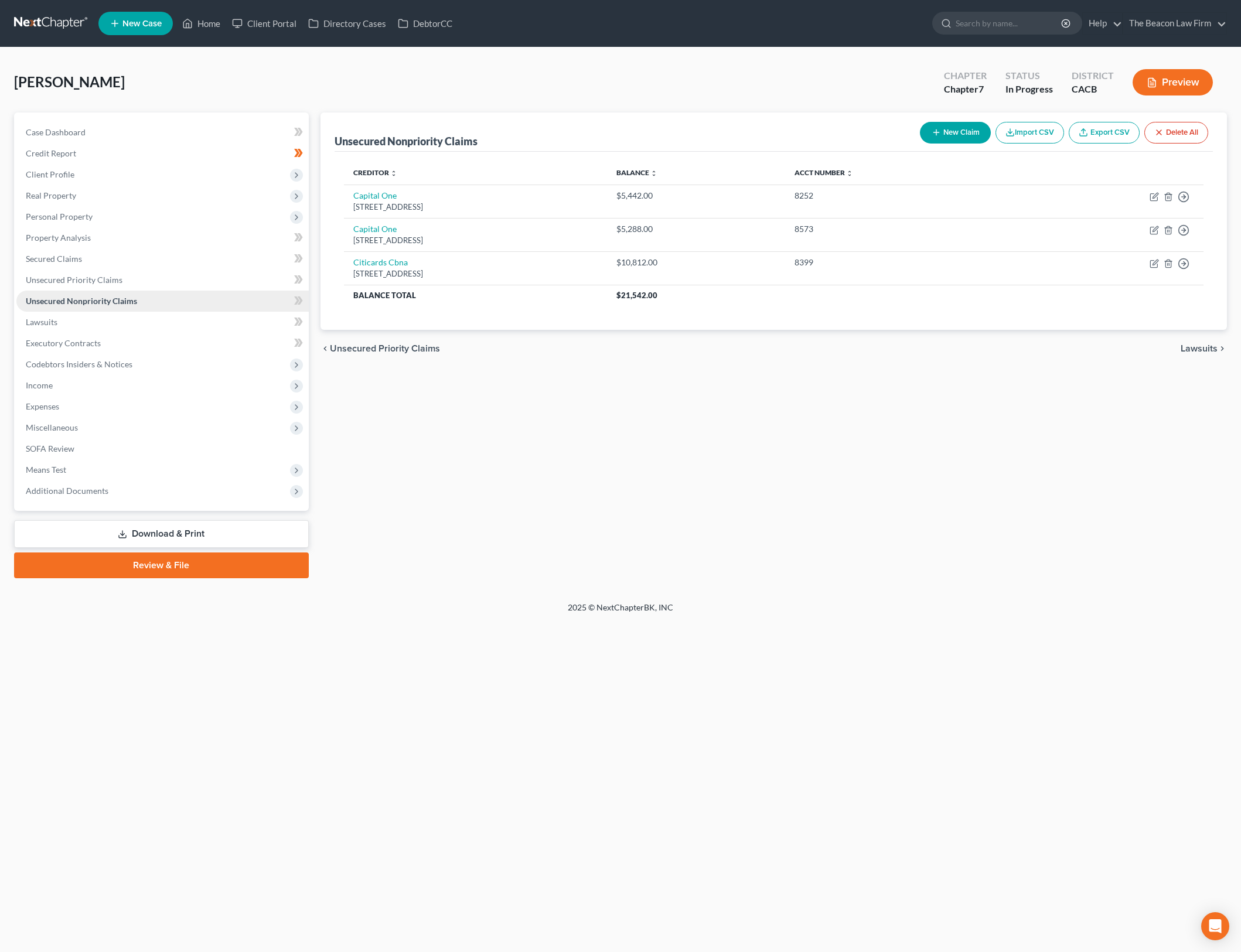
click at [167, 305] on link "Unsecured Nonpriority Claims" at bounding box center [162, 301] width 293 height 21
click at [174, 259] on link "Secured Claims" at bounding box center [162, 259] width 293 height 21
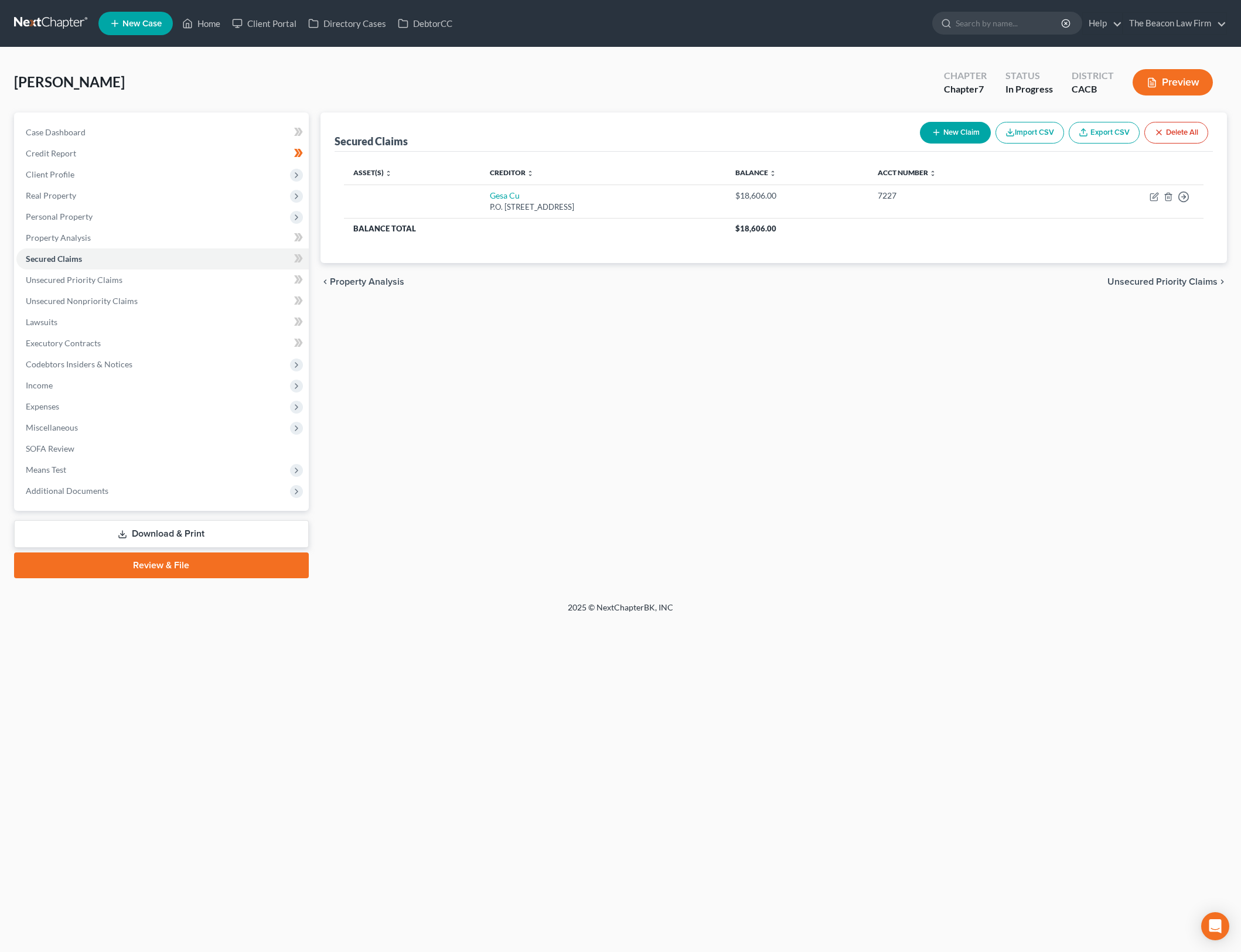
click at [827, 324] on div "Secured Claims New Claim Import CSV Export CSV Delete All Asset(s) expand_more …" at bounding box center [774, 345] width 919 height 466
drag, startPoint x: 377, startPoint y: 402, endPoint x: 494, endPoint y: 386, distance: 118.1
click at [377, 402] on div "Secured Claims New Claim Import CSV Export CSV Delete All Asset(s) expand_more …" at bounding box center [774, 345] width 919 height 466
click at [616, 417] on div "Secured Claims New Claim Import CSV Export CSV Delete All Asset(s) expand_more …" at bounding box center [774, 345] width 919 height 466
drag, startPoint x: 485, startPoint y: 425, endPoint x: 176, endPoint y: 202, distance: 381.1
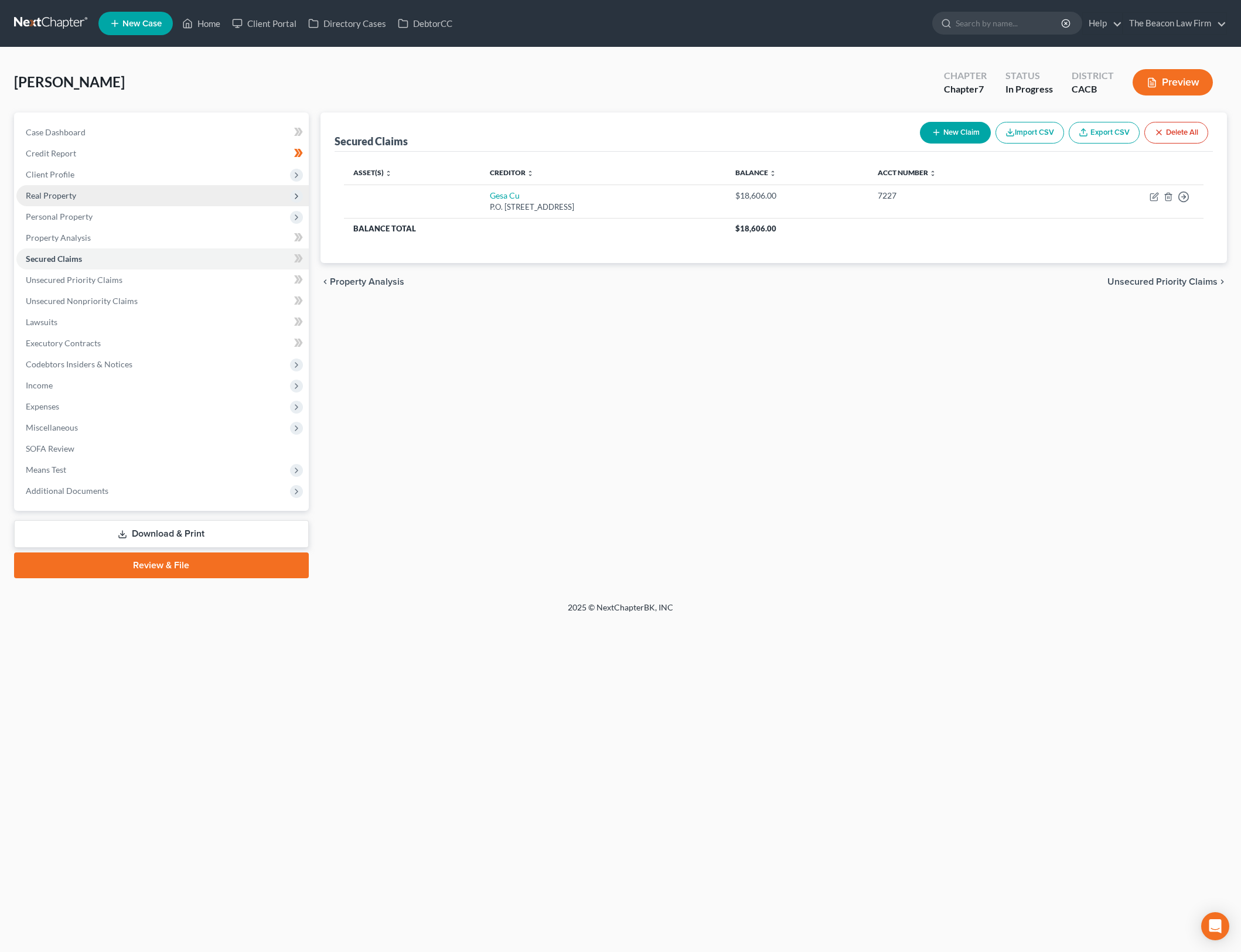
click at [485, 425] on div "Secured Claims New Claim Import CSV Export CSV Delete All Asset(s) expand_more …" at bounding box center [774, 345] width 919 height 466
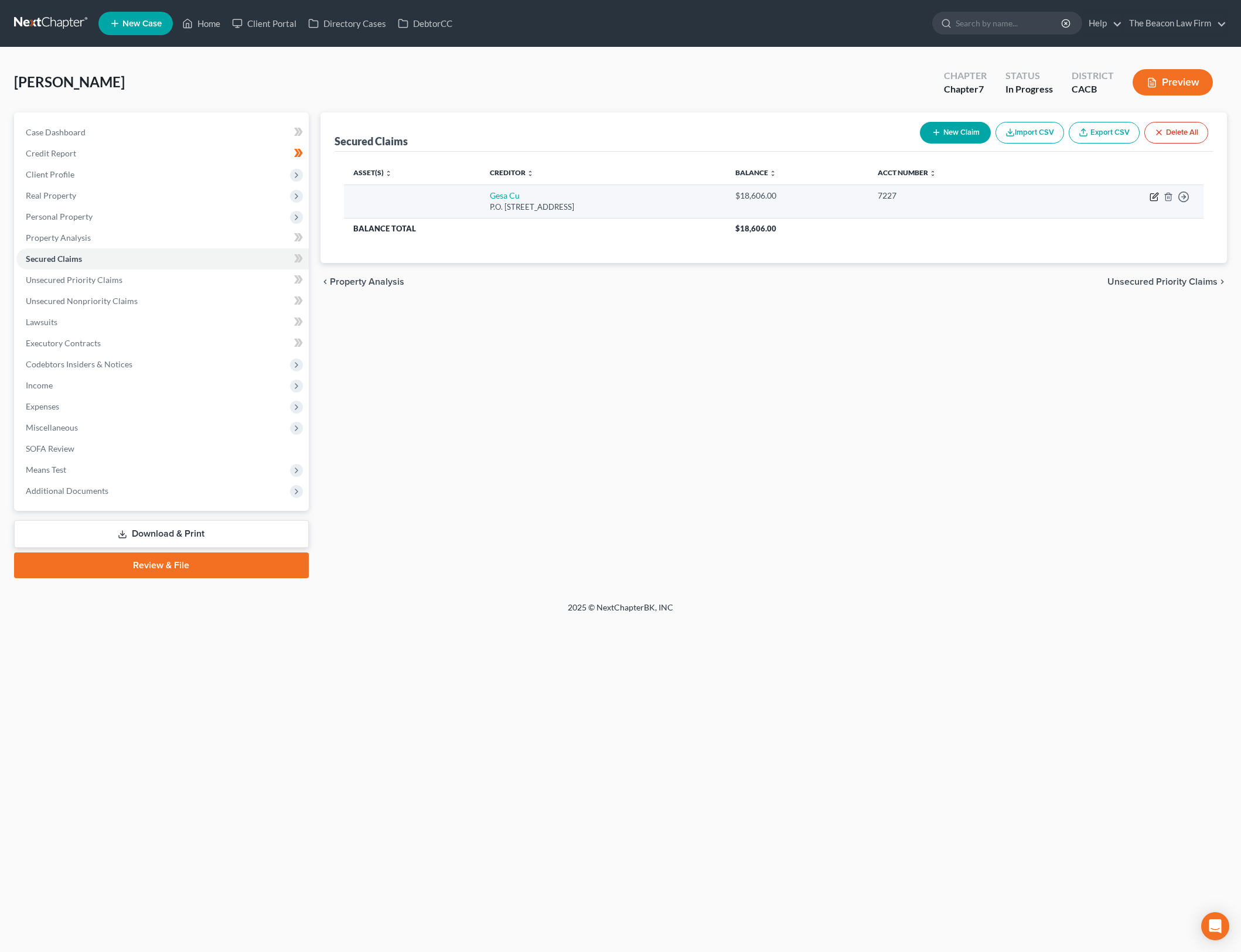
click at [1152, 197] on icon "button" at bounding box center [1154, 197] width 10 height 10
select select "50"
select select "0"
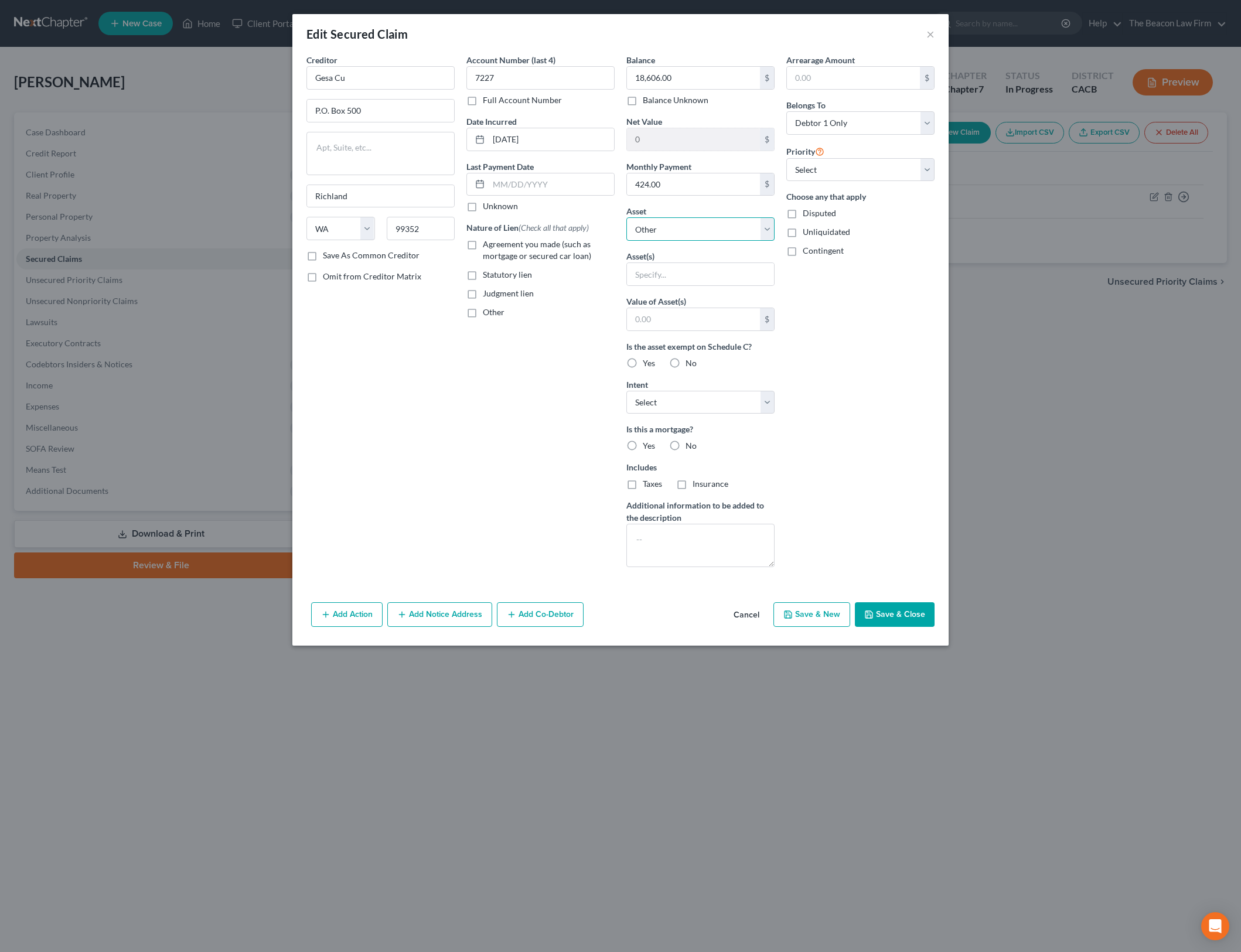
click at [768, 229] on select "Select Other Multiple Assets Electronics - Laptop, 2 Tv's - $400.0 Pet(s) - 2 C…" at bounding box center [700, 229] width 148 height 23
select select "8"
click at [626, 217] on select "Select Other Multiple Assets Electronics - Laptop, 2 Tv's - $400.0 Pet(s) - 2 C…" at bounding box center [700, 229] width 148 height 23
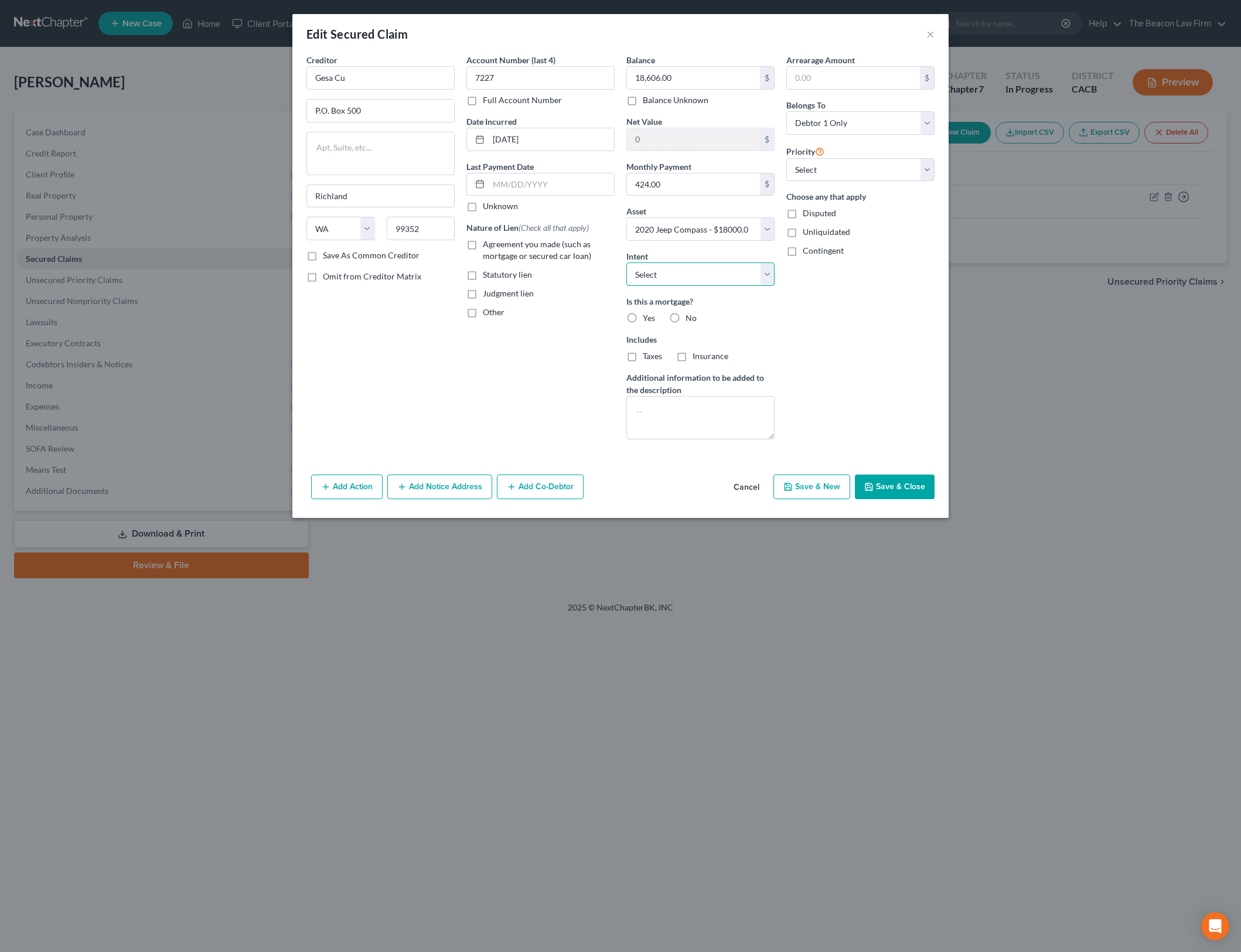
drag, startPoint x: 709, startPoint y: 278, endPoint x: 711, endPoint y: 284, distance: 6.3
click at [709, 278] on select "Select Surrender Redeem Reaffirm Avoid Other" at bounding box center [700, 274] width 148 height 23
select select "4"
click at [626, 263] on select "Select Surrender Redeem Reaffirm Avoid Other" at bounding box center [700, 274] width 148 height 23
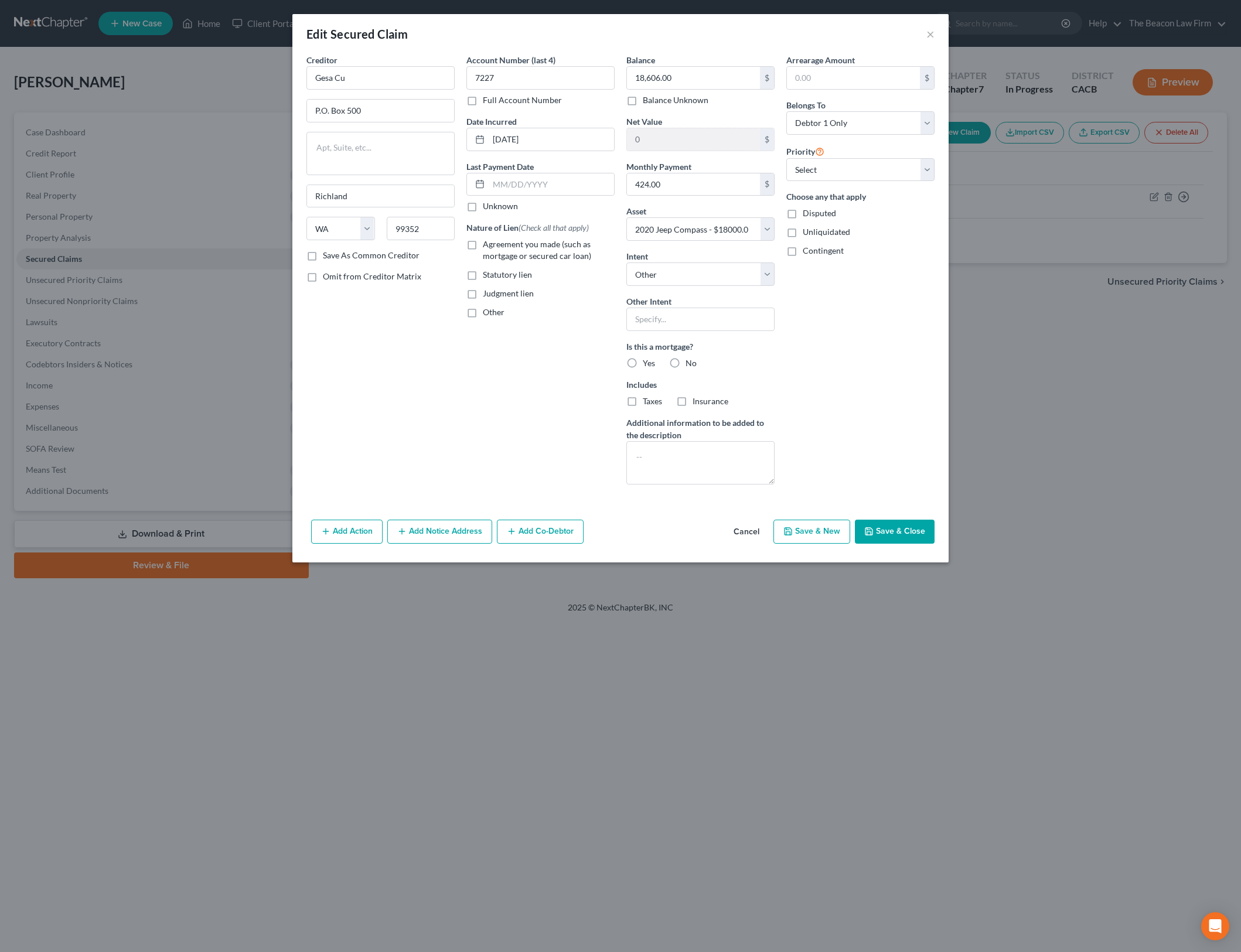
click at [686, 354] on div "Is this a mortgage? Yes No" at bounding box center [700, 354] width 148 height 29
click at [689, 323] on input "text" at bounding box center [700, 319] width 148 height 23
type input "Retain & continue staying current on payments"
click at [642, 398] on div "Taxes" at bounding box center [644, 401] width 36 height 12
click at [823, 389] on div "Arrearage Amount $ Belongs To * Select Debtor 1 Only Debtor 2 Only Debtor 1 And…" at bounding box center [861, 273] width 160 height 440
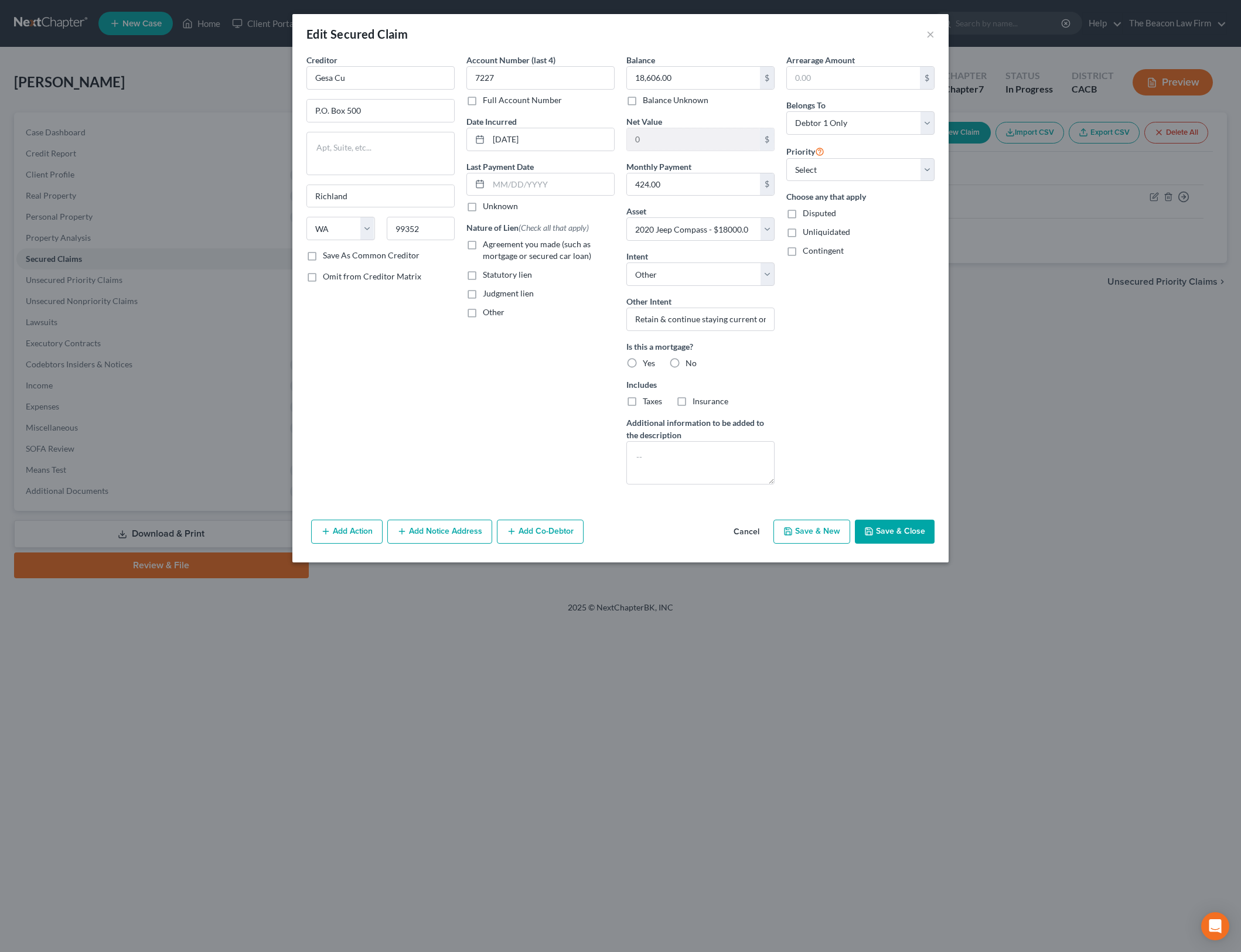
click at [483, 241] on label "Agreement you made (such as mortgage or secured car loan)" at bounding box center [549, 249] width 132 height 23
click at [488, 241] on input "Agreement you made (such as mortgage or secured car loan)" at bounding box center [491, 242] width 7 height 7
checkbox input "true"
drag, startPoint x: 874, startPoint y: 169, endPoint x: 873, endPoint y: 178, distance: 9.1
click at [874, 169] on select "Select 1st 2nd 3rd 4th 5th 6th 7th 8th 9th 10th 11th 12th 13th 14th 15th 16th 1…" at bounding box center [860, 170] width 148 height 23
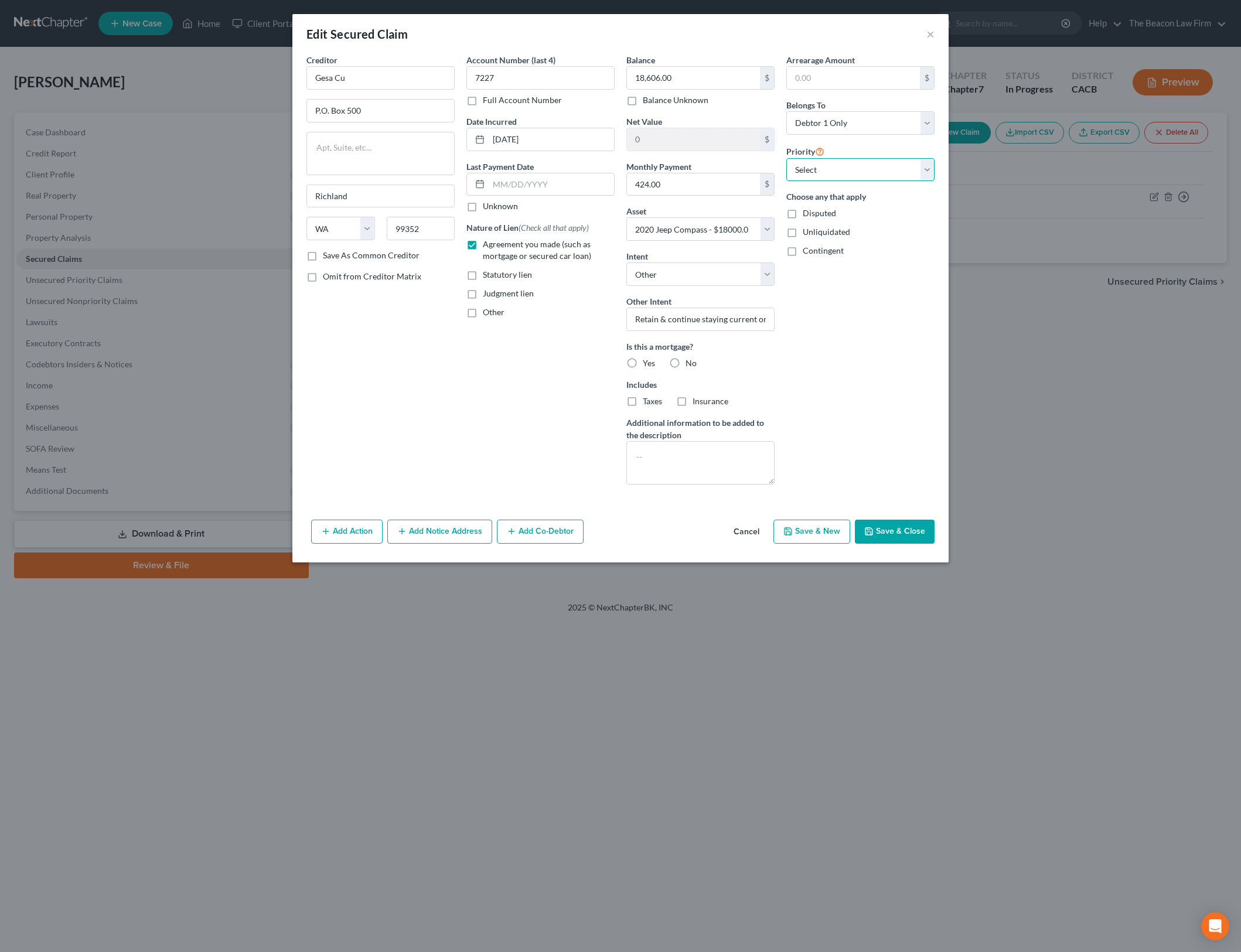
select select "0"
click at [786, 159] on select "Select 1st 2nd 3rd 4th 5th 6th 7th 8th 9th 10th 11th 12th 13th 14th 15th 16th 1…" at bounding box center [860, 170] width 148 height 23
click at [902, 379] on div "Arrearage Amount $ Belongs To * Select Debtor 1 Only Debtor 2 Only Debtor 1 And…" at bounding box center [861, 273] width 160 height 440
click at [887, 528] on button "Save & Close" at bounding box center [894, 531] width 80 height 25
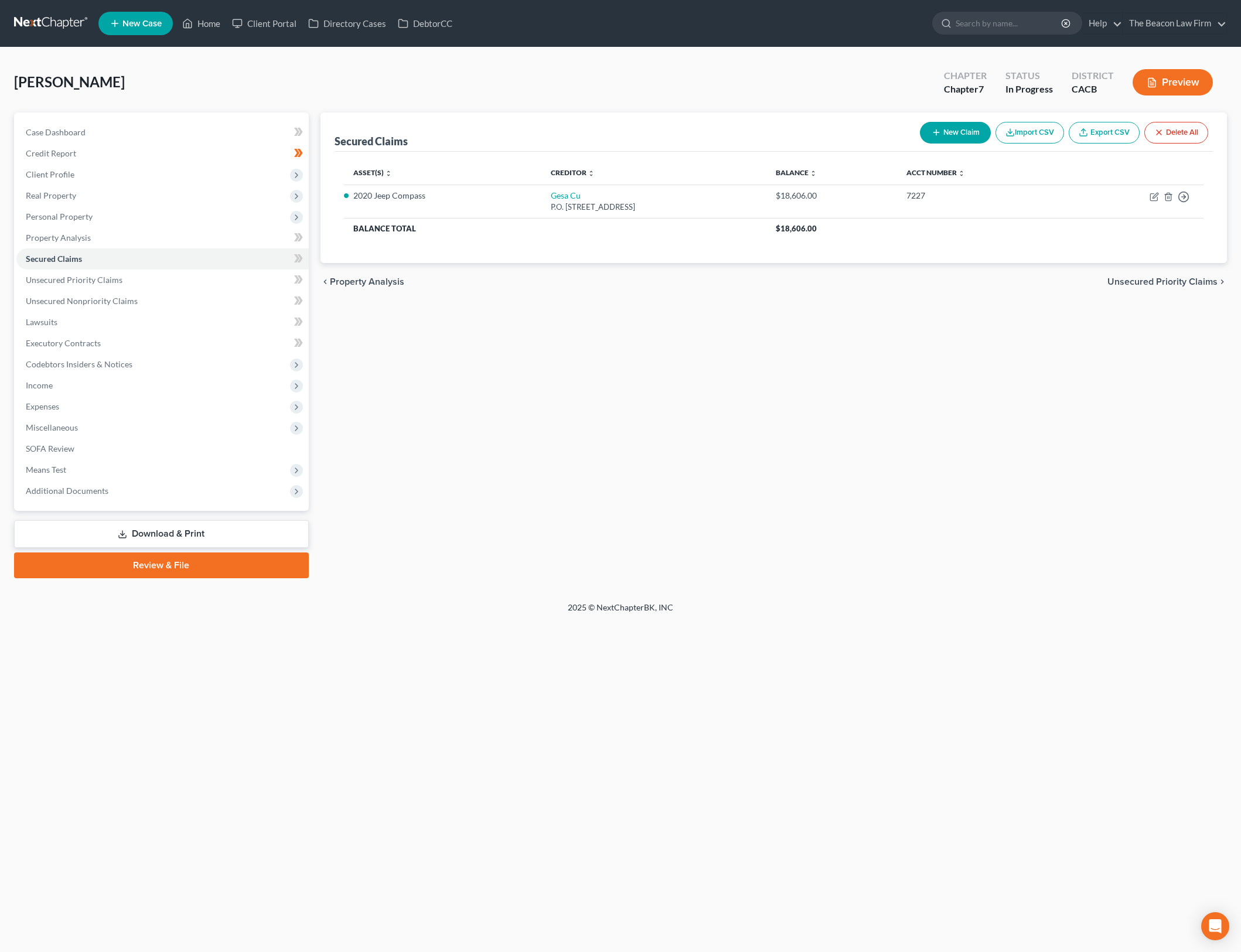
click at [655, 386] on div "Secured Claims New Claim Import CSV Export CSV Delete All Asset(s) expand_more …" at bounding box center [774, 345] width 919 height 466
click at [179, 216] on span "Personal Property" at bounding box center [162, 217] width 293 height 21
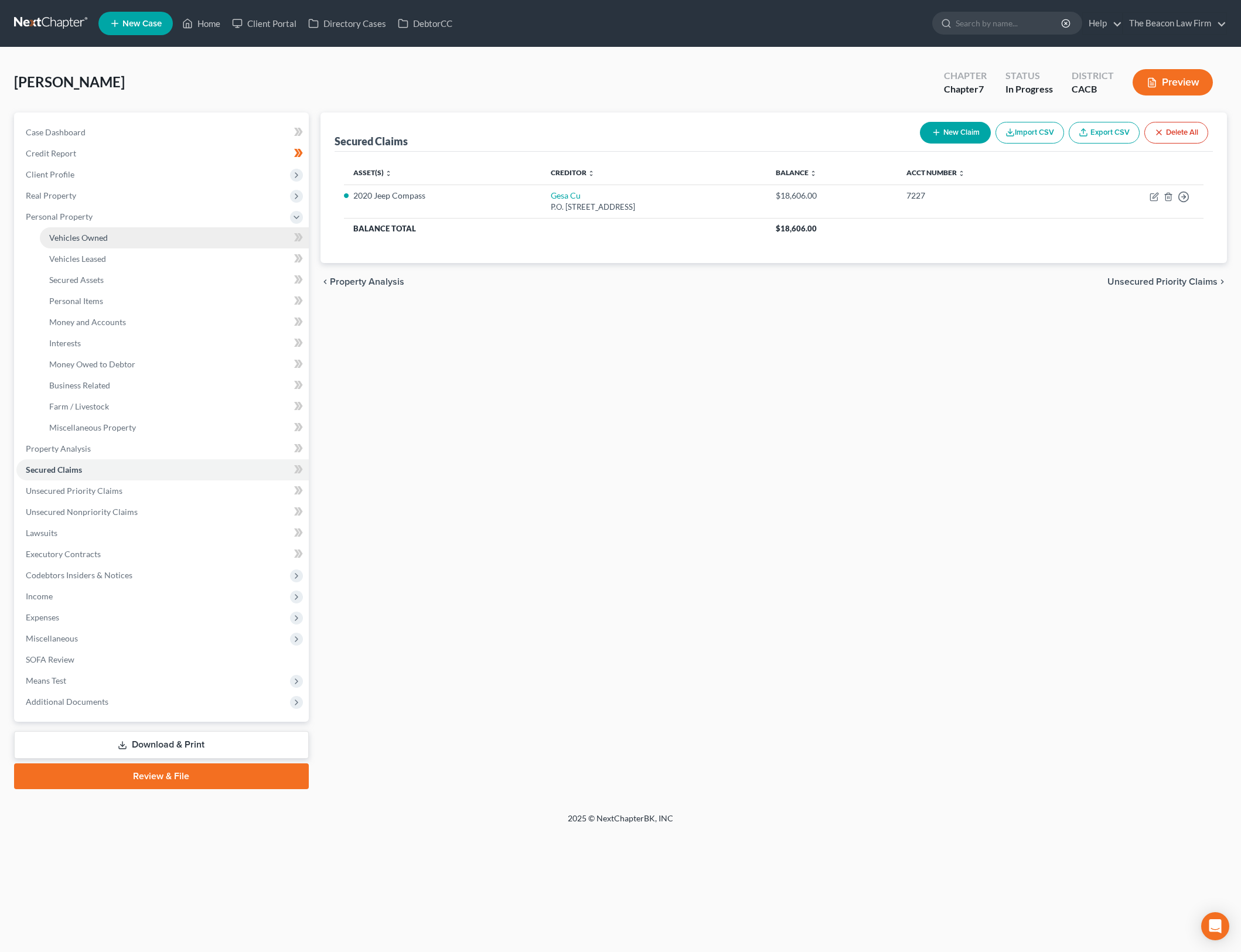
click at [180, 233] on link "Vehicles Owned" at bounding box center [174, 237] width 269 height 21
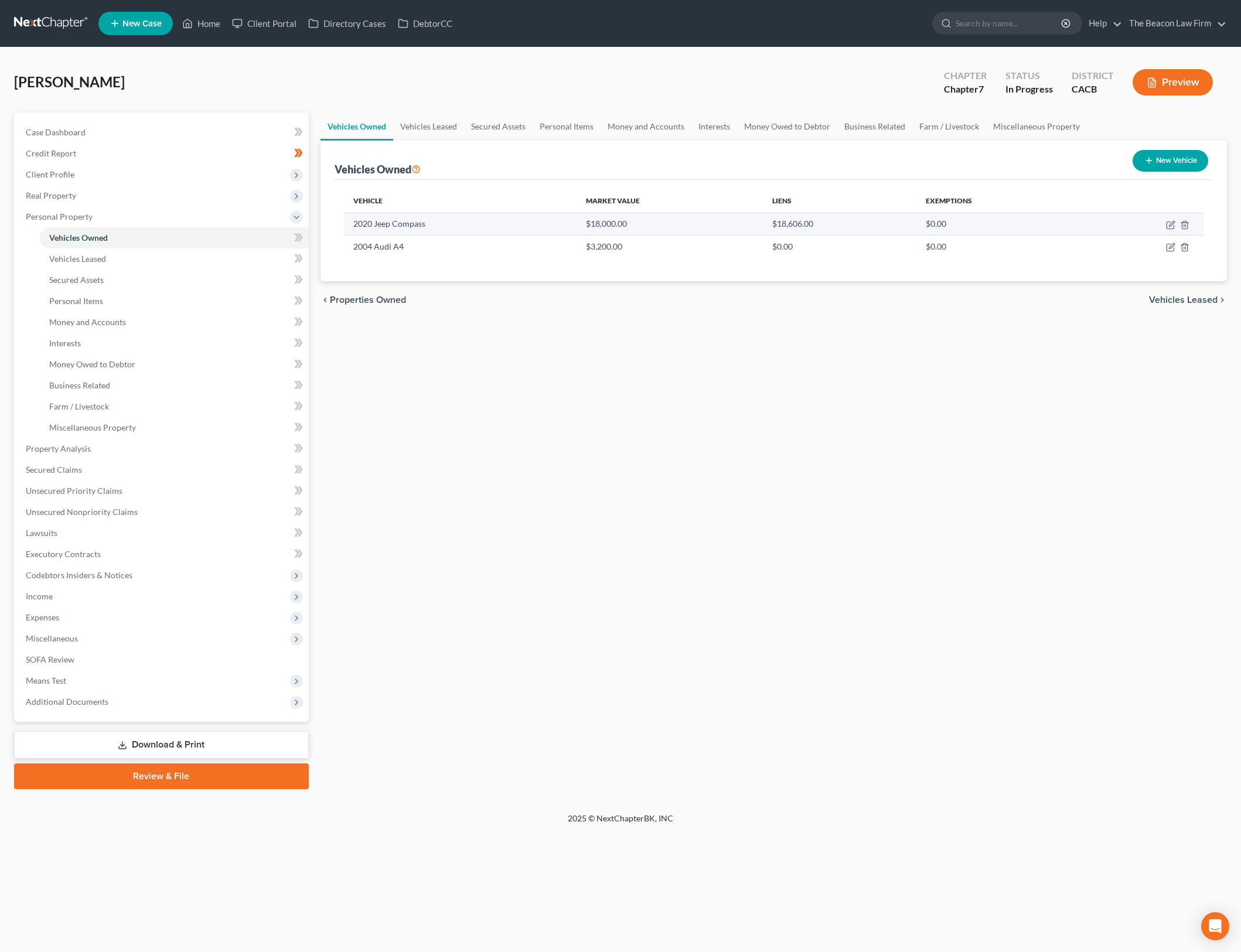
drag, startPoint x: 861, startPoint y: 424, endPoint x: 1081, endPoint y: 227, distance: 295.3
click at [861, 424] on div "Vehicles Owned Vehicles Leased Secured Assets Personal Items Money and Accounts…" at bounding box center [774, 450] width 919 height 677
click at [1172, 225] on icon "button" at bounding box center [1171, 223] width 5 height 5
select select "0"
select select "6"
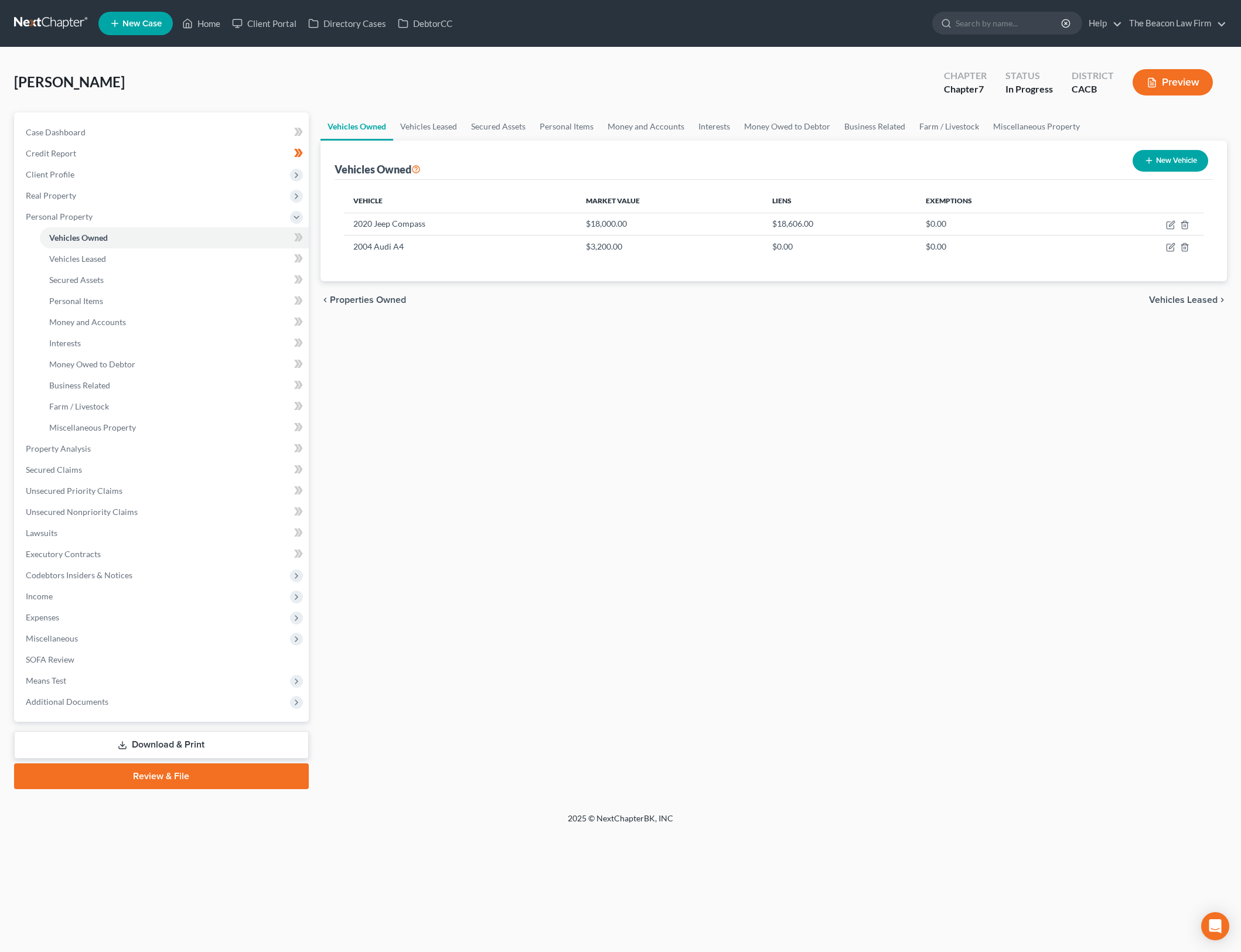
select select "0"
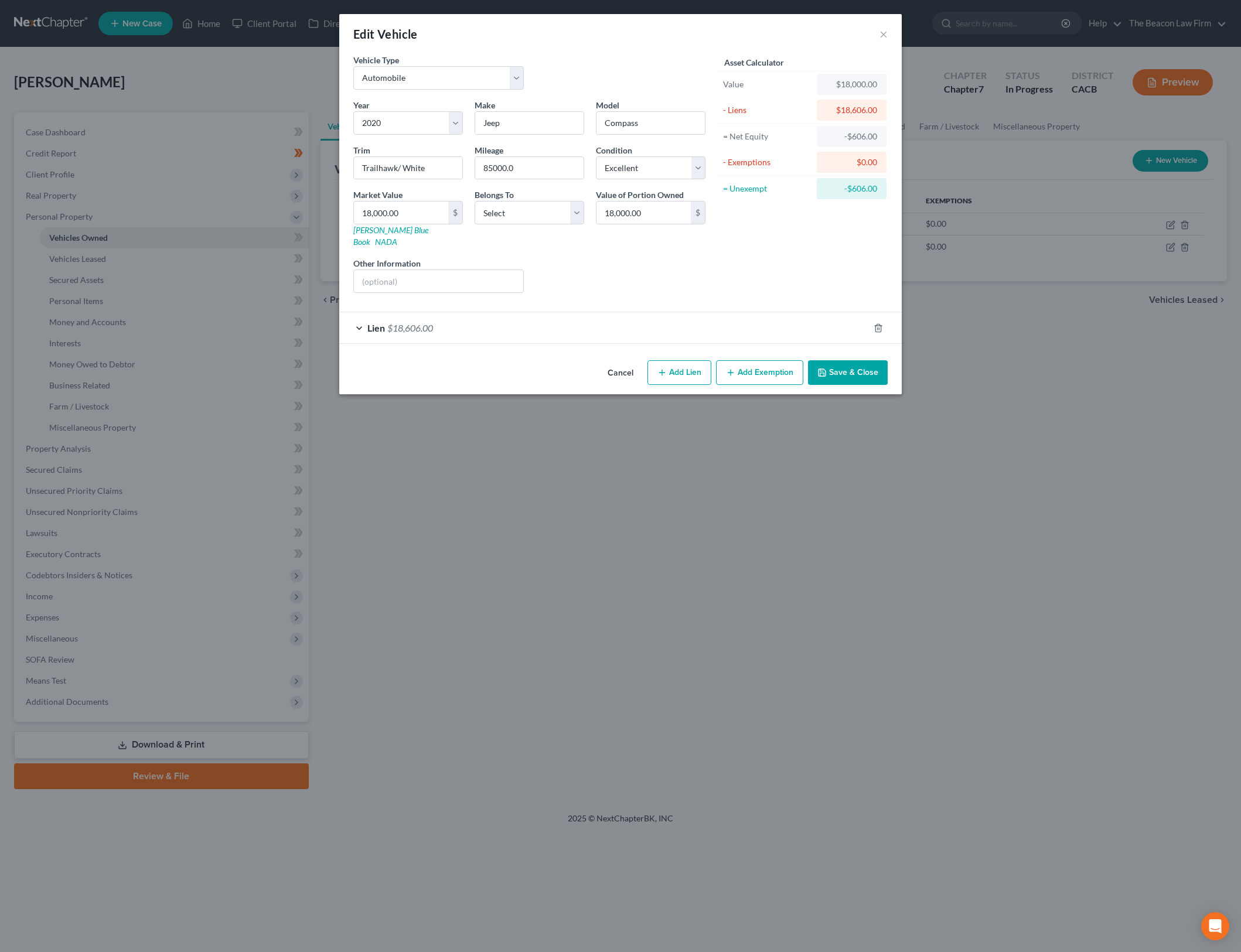
drag, startPoint x: 854, startPoint y: 350, endPoint x: 208, endPoint y: 191, distance: 665.3
click at [854, 360] on button "Save & Close" at bounding box center [848, 372] width 80 height 25
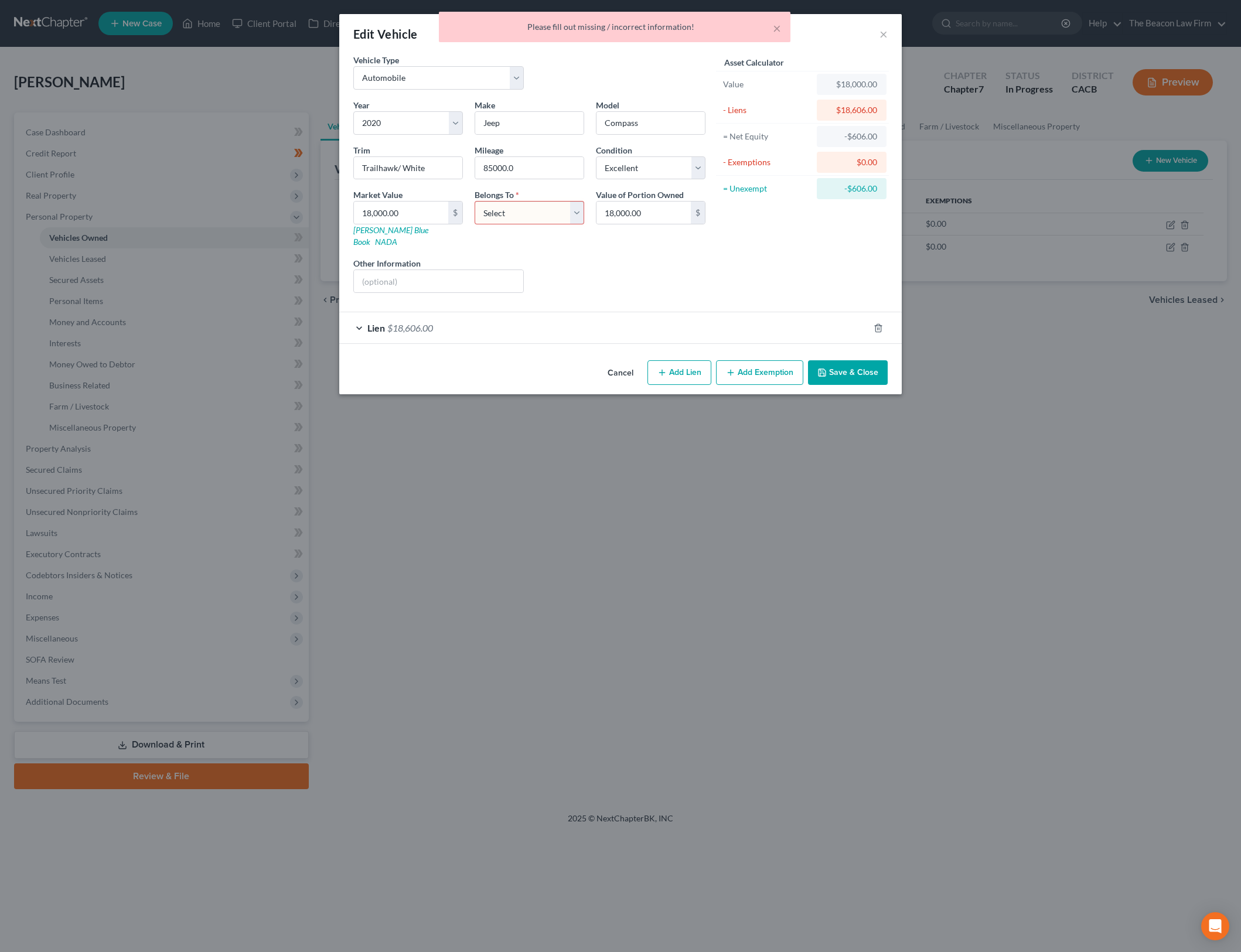
click at [200, 181] on div "Edit Vehicle × Vehicle Type Select Automobile Truck Trailer Watercraft Aircraft…" at bounding box center [620, 476] width 1241 height 952
click at [498, 216] on select "Select Debtor 1 Only Debtor 2 Only Debtor 1 And Debtor 2 Only At Least One Of T…" at bounding box center [529, 212] width 109 height 23
select select "0"
click at [475, 201] on select "Select Debtor 1 Only Debtor 2 Only Debtor 1 And Debtor 2 Only At Least One Of T…" at bounding box center [529, 212] width 109 height 23
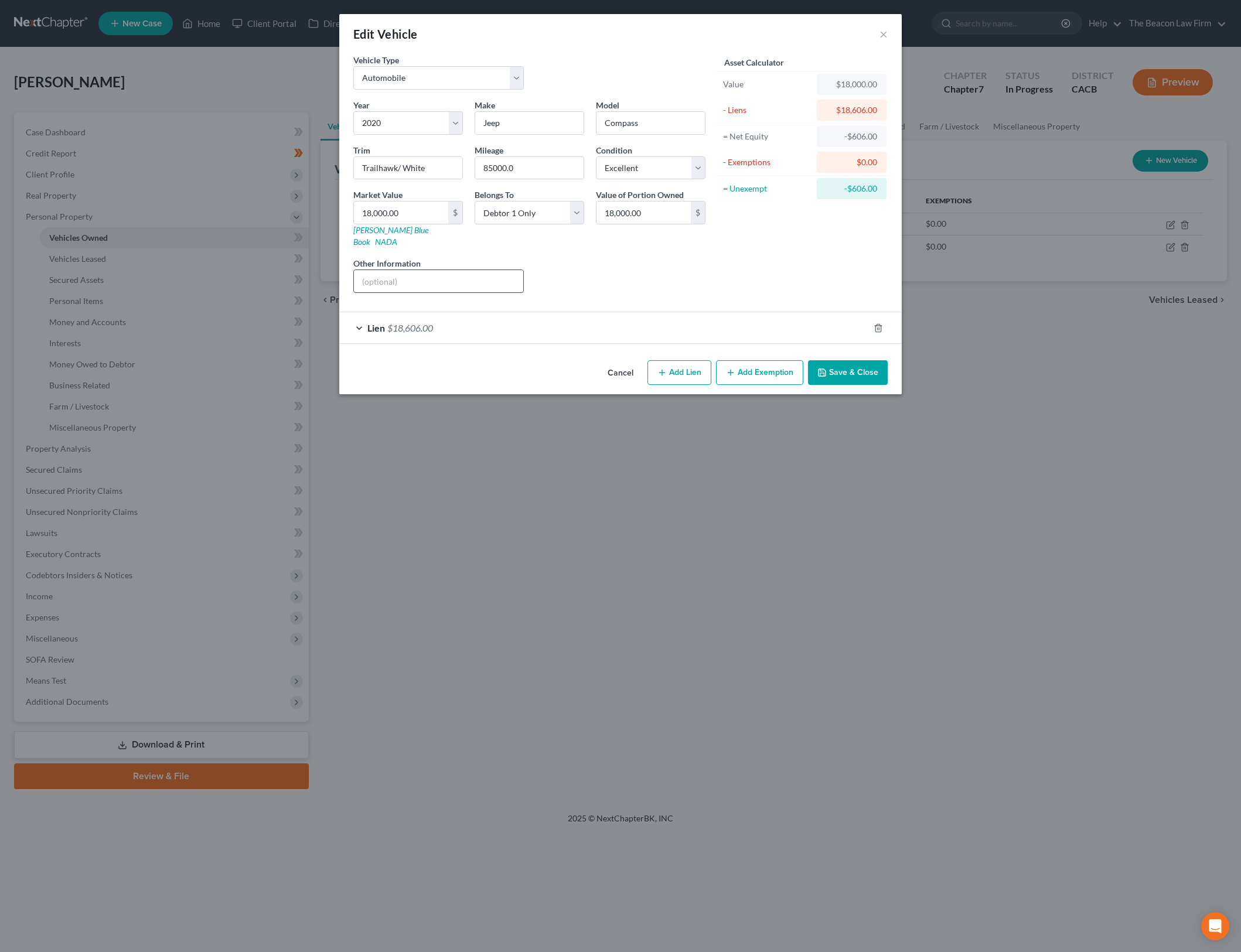
click at [469, 270] on input "text" at bounding box center [438, 281] width 169 height 22
type input "White color - per KBB private party value"
click at [878, 361] on button "Save & Close" at bounding box center [848, 372] width 80 height 25
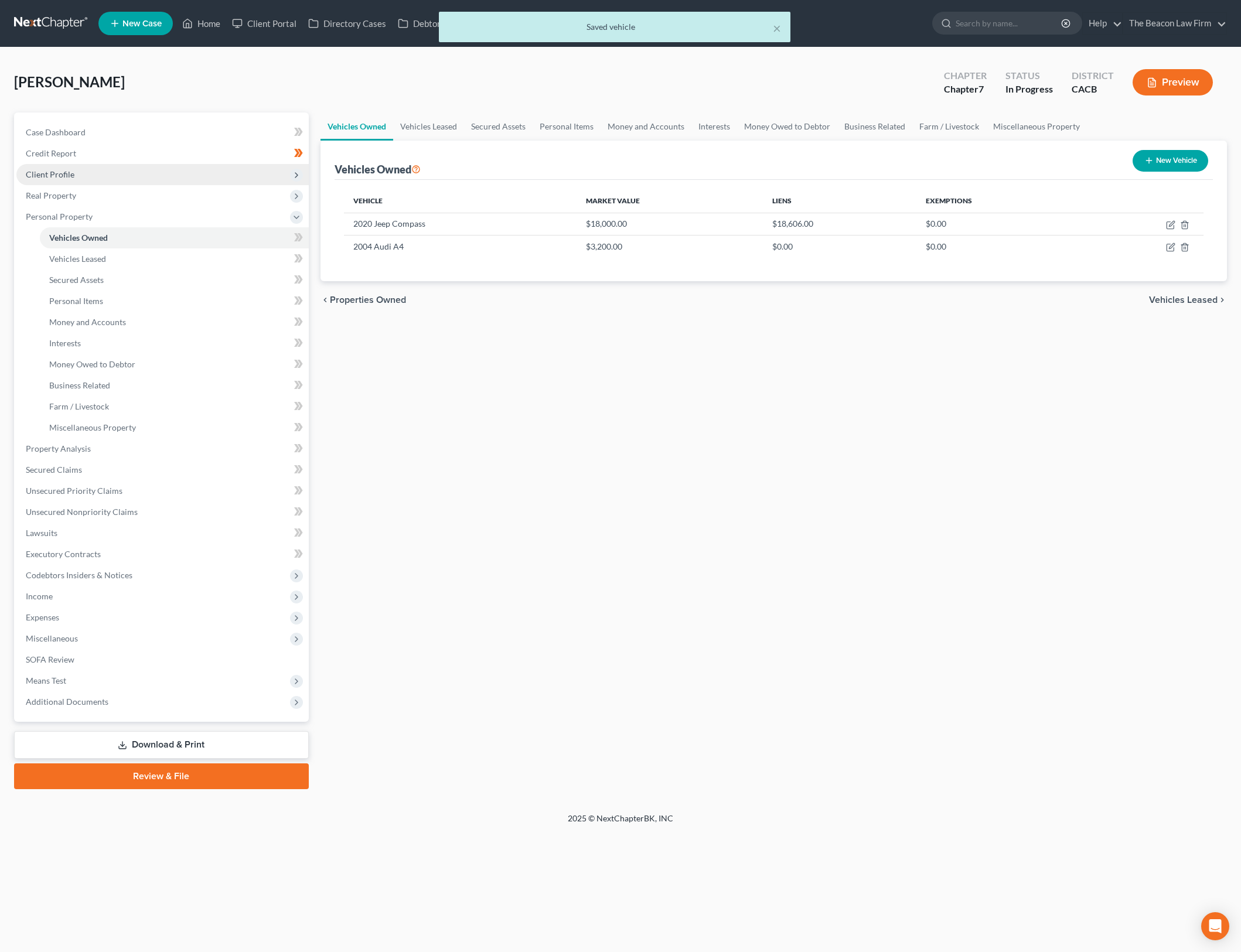
click at [217, 176] on span "Client Profile" at bounding box center [162, 174] width 293 height 21
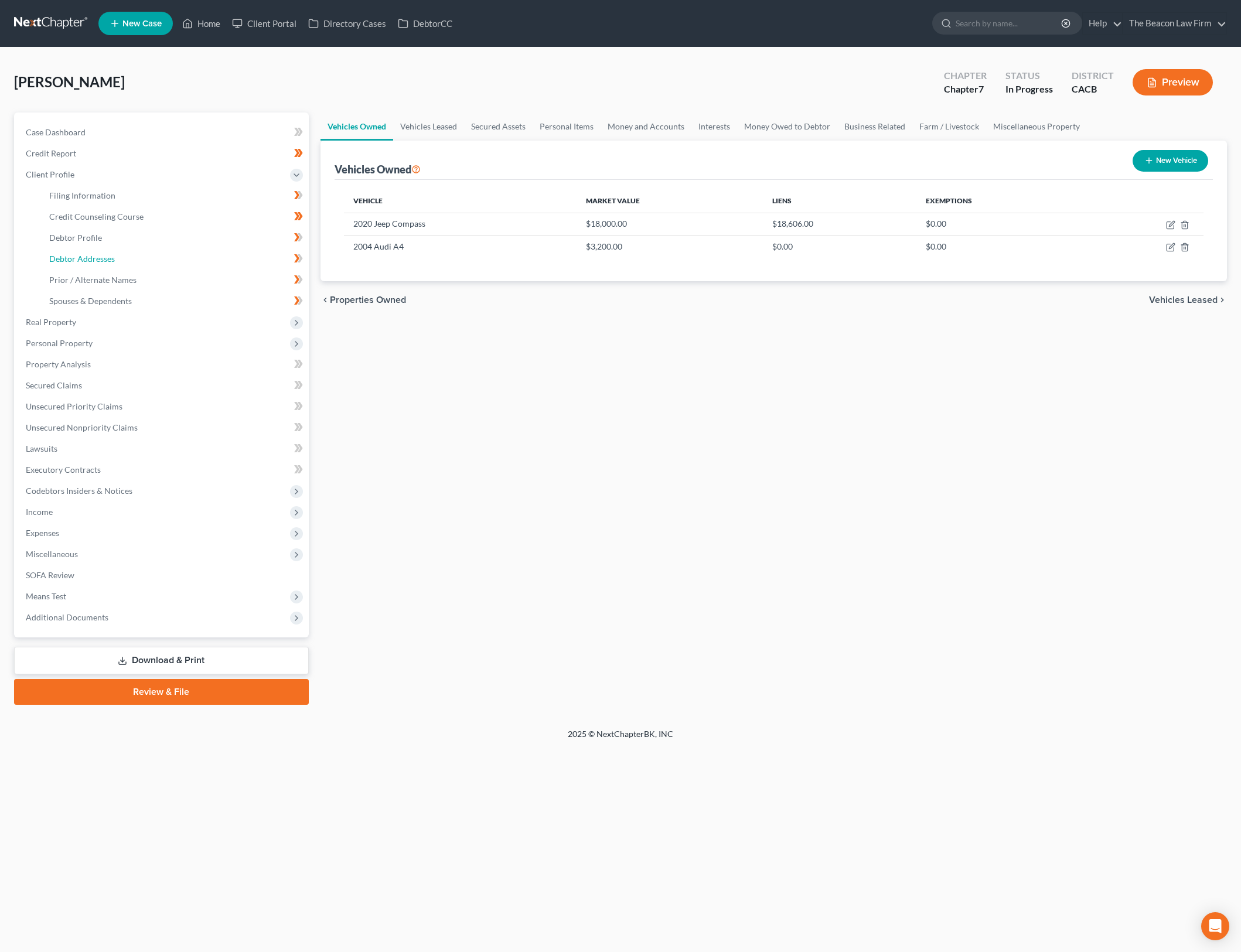
drag, startPoint x: 202, startPoint y: 265, endPoint x: 1221, endPoint y: 470, distance: 1039.4
click at [202, 265] on link "Debtor Addresses" at bounding box center [174, 259] width 269 height 21
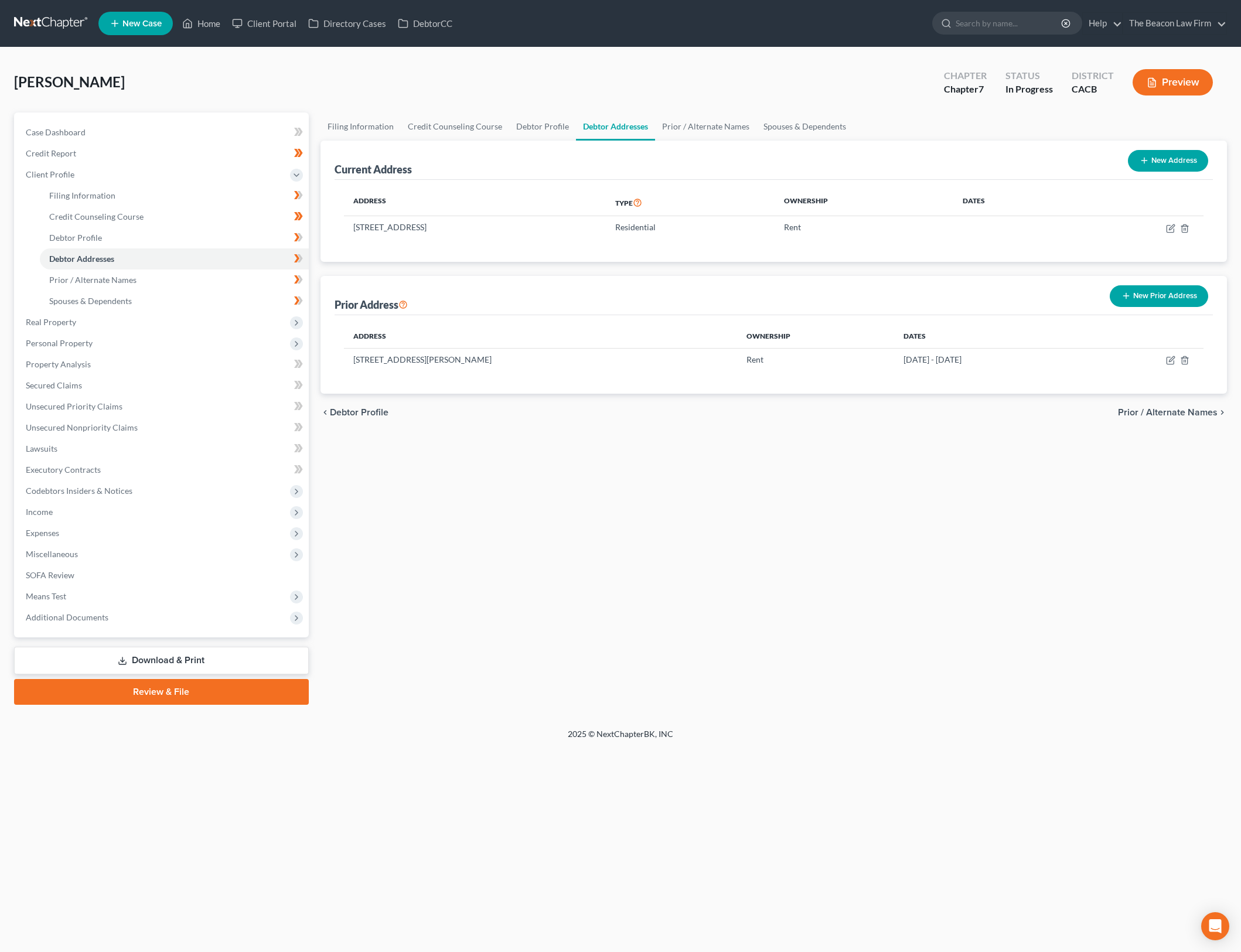
click at [817, 542] on div "Filing Information Credit Counseling Course Debtor Profile Debtor Addresses Pri…" at bounding box center [774, 409] width 919 height 592
click at [158, 340] on span "Personal Property" at bounding box center [162, 343] width 293 height 21
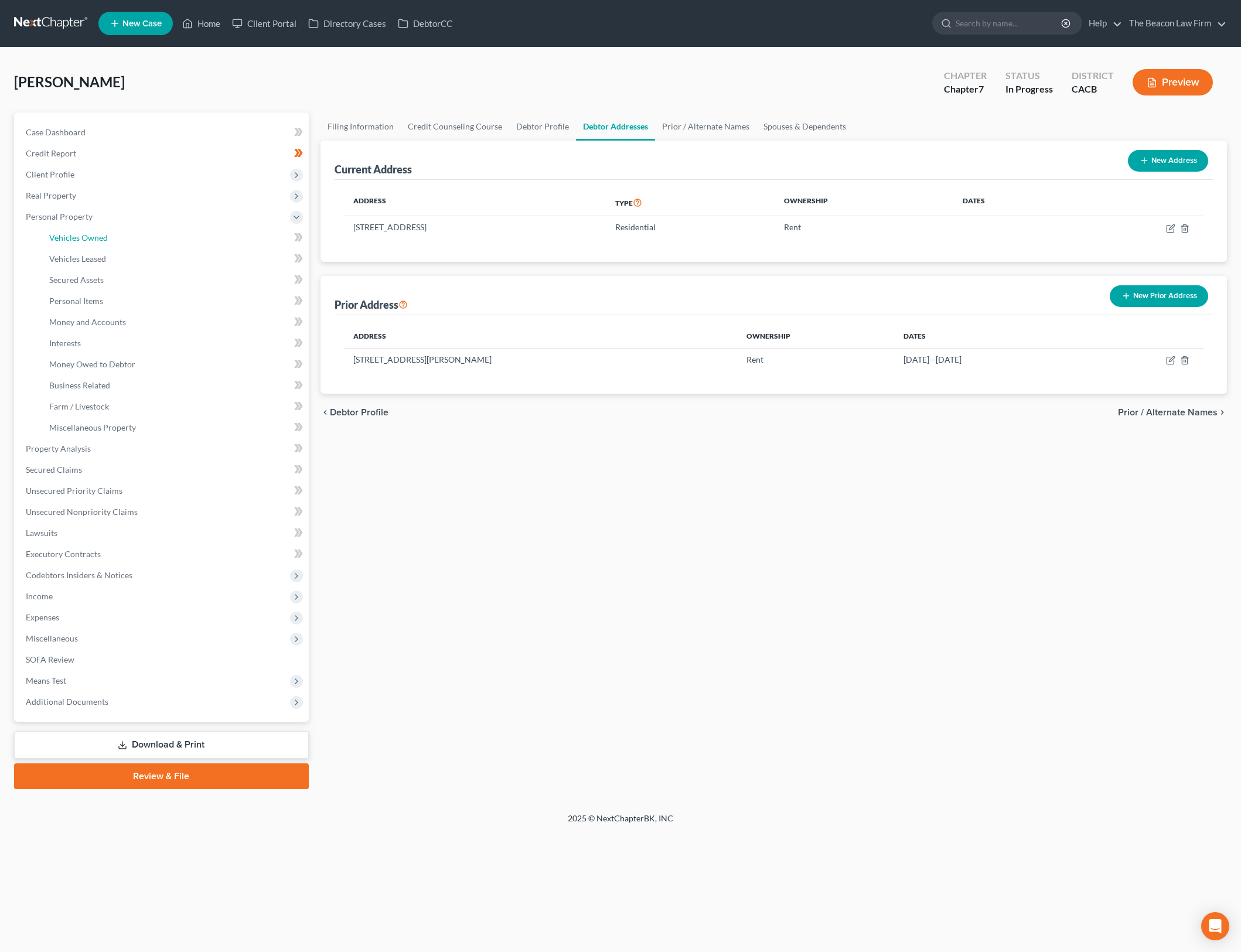
drag, startPoint x: 159, startPoint y: 240, endPoint x: 830, endPoint y: 412, distance: 692.7
click at [159, 238] on link "Vehicles Owned" at bounding box center [174, 237] width 269 height 21
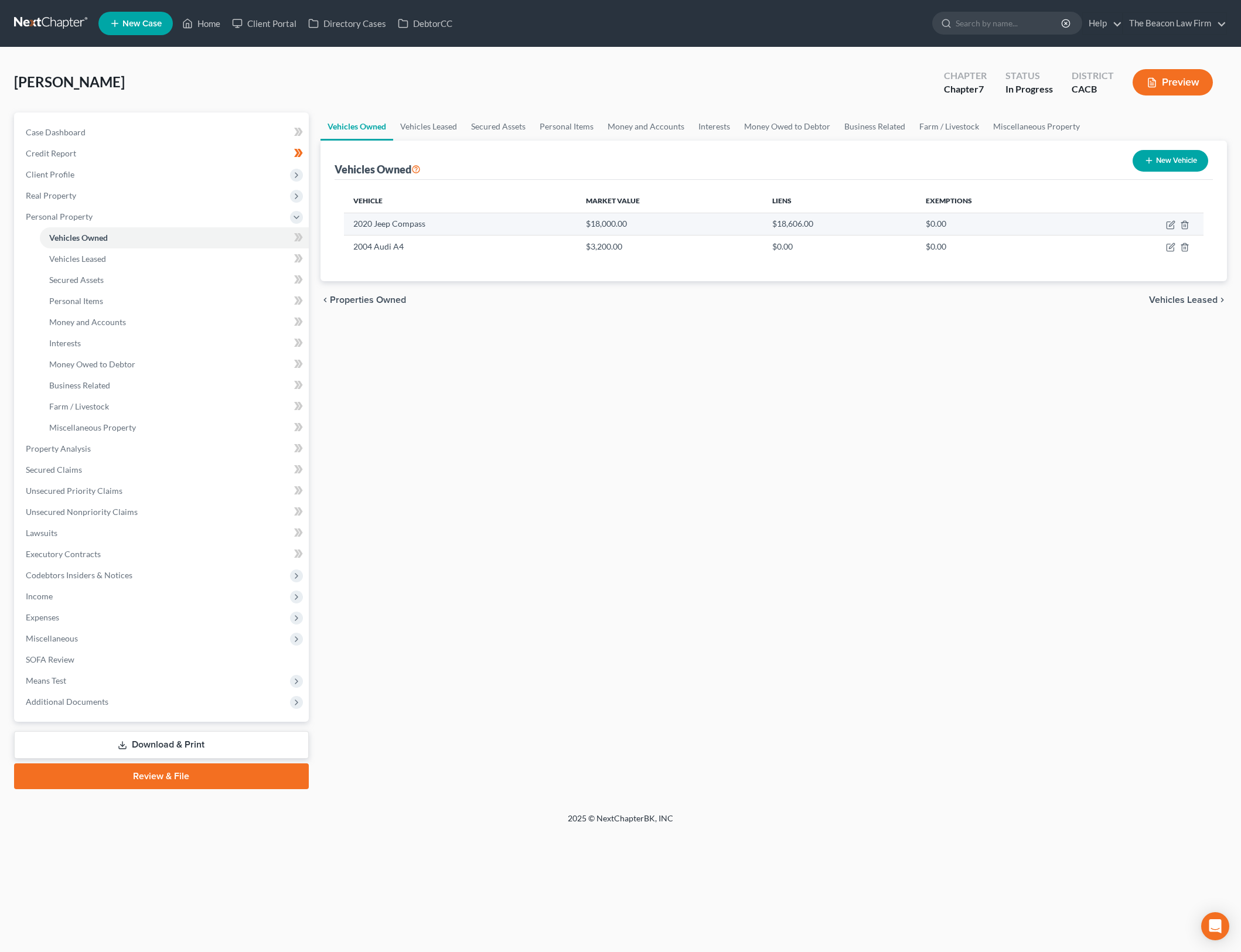
click at [1165, 223] on td at bounding box center [1143, 224] width 120 height 22
click at [1167, 224] on icon "button" at bounding box center [1170, 225] width 7 height 7
select select "0"
select select "6"
select select "0"
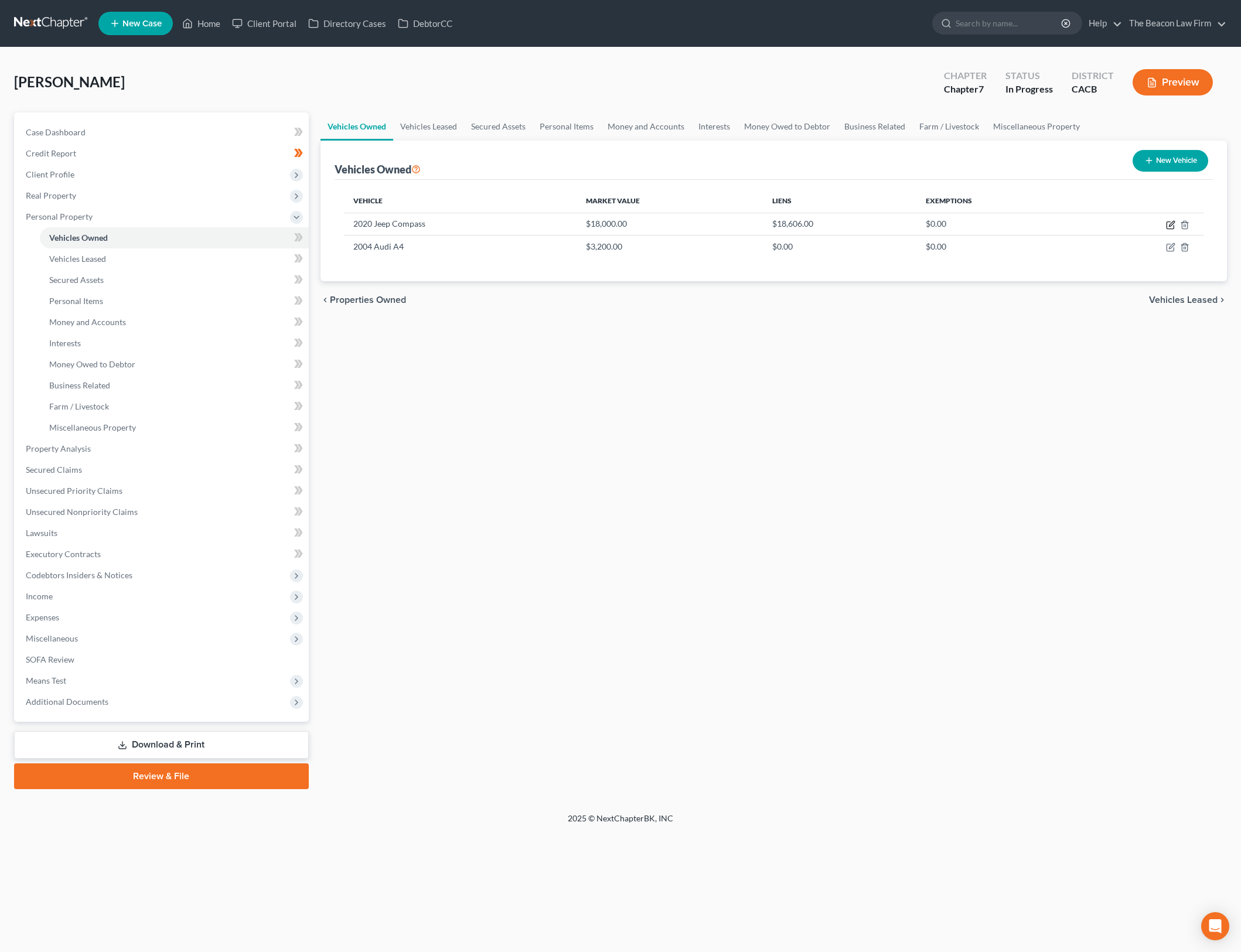
select select "0"
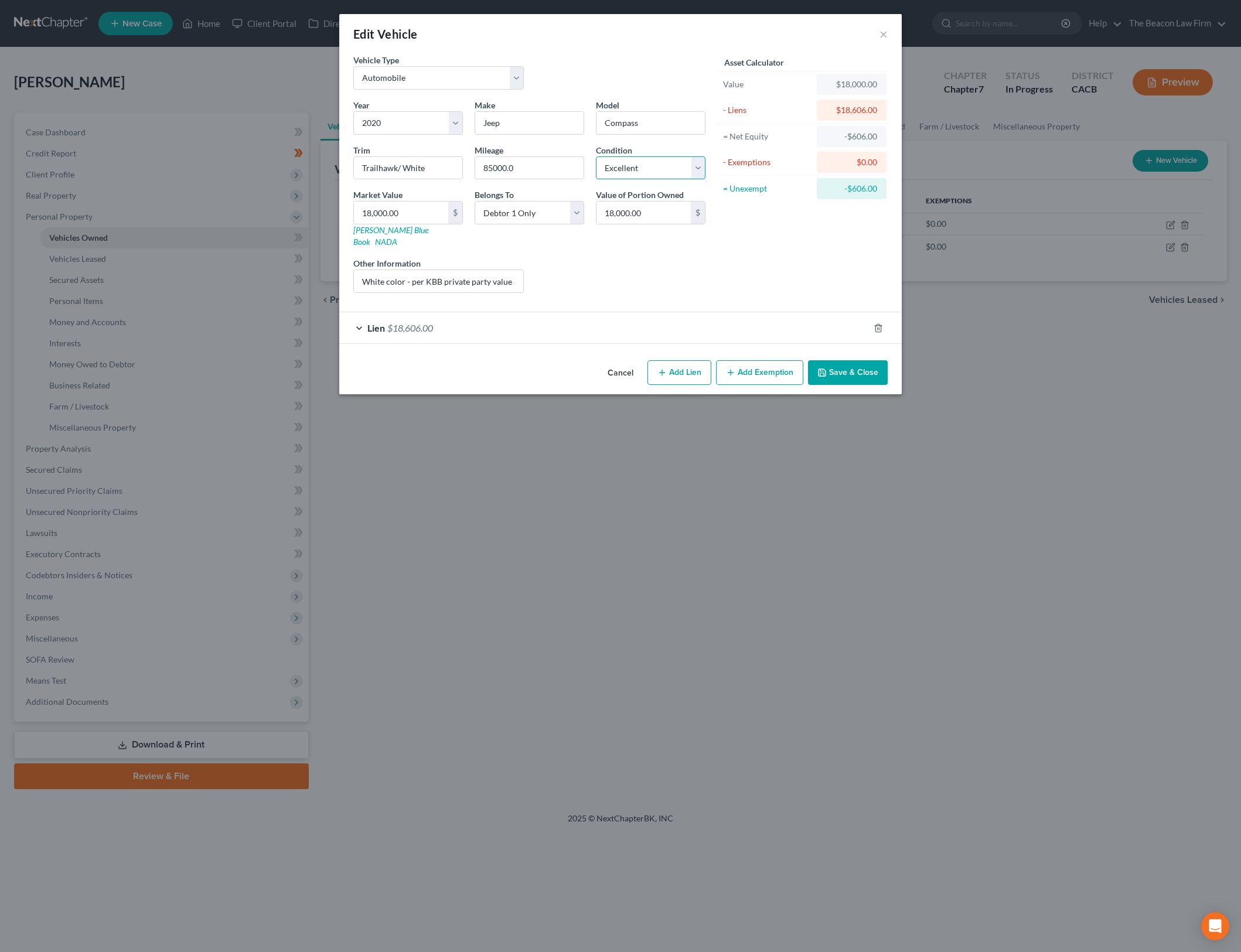
drag, startPoint x: 696, startPoint y: 165, endPoint x: 695, endPoint y: 177, distance: 12.0
click at [696, 165] on select "Select Excellent Very Good Good Fair Poor" at bounding box center [651, 167] width 109 height 23
select select "1"
click at [596, 156] on select "Select Excellent Very Good Good Fair Poor" at bounding box center [651, 167] width 109 height 23
click at [642, 205] on input "18,000.00" at bounding box center [643, 213] width 95 height 22
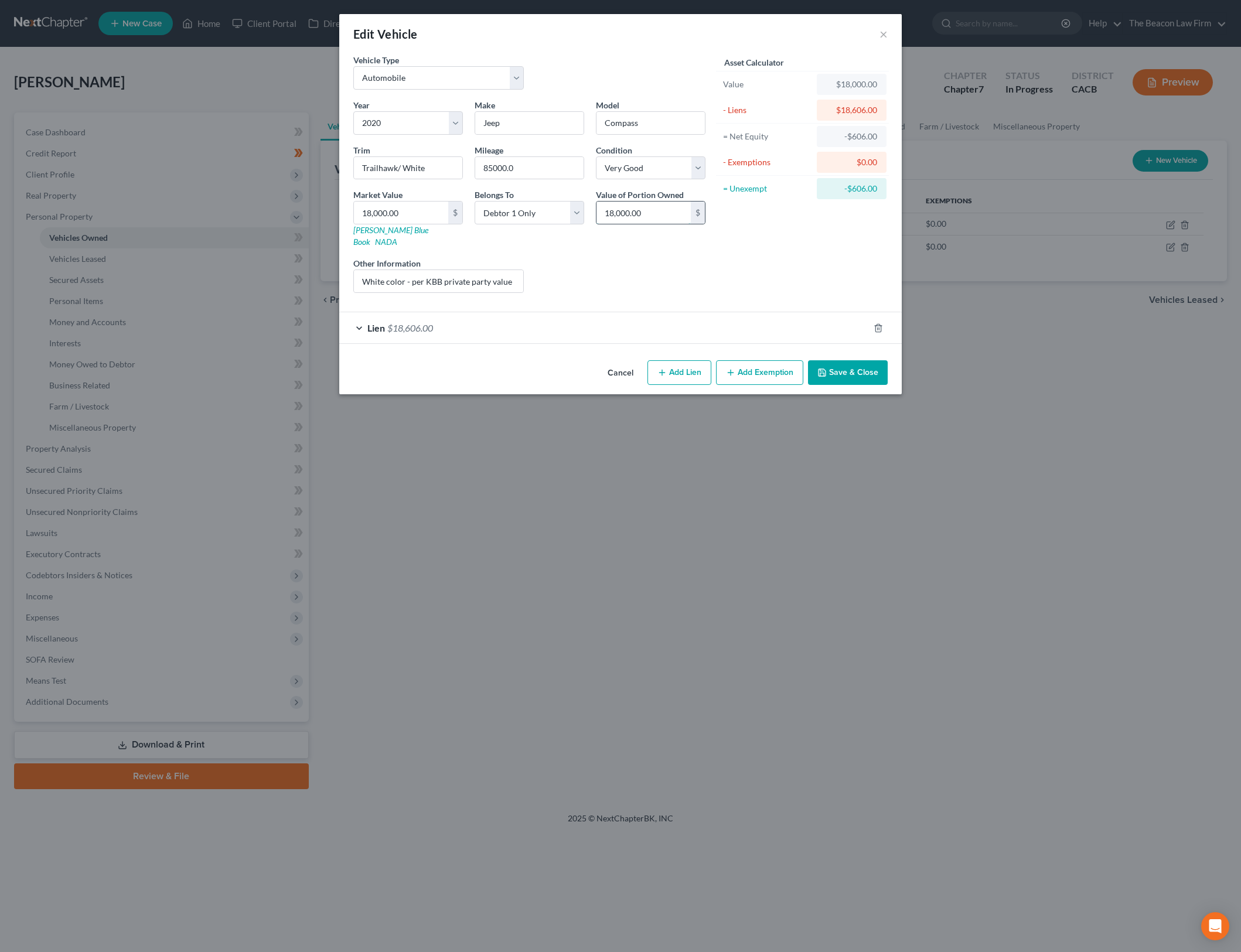
click at [642, 205] on input "18,000.00" at bounding box center [643, 213] width 95 height 22
click at [417, 214] on input "18,000.00" at bounding box center [401, 213] width 95 height 22
type input "13"
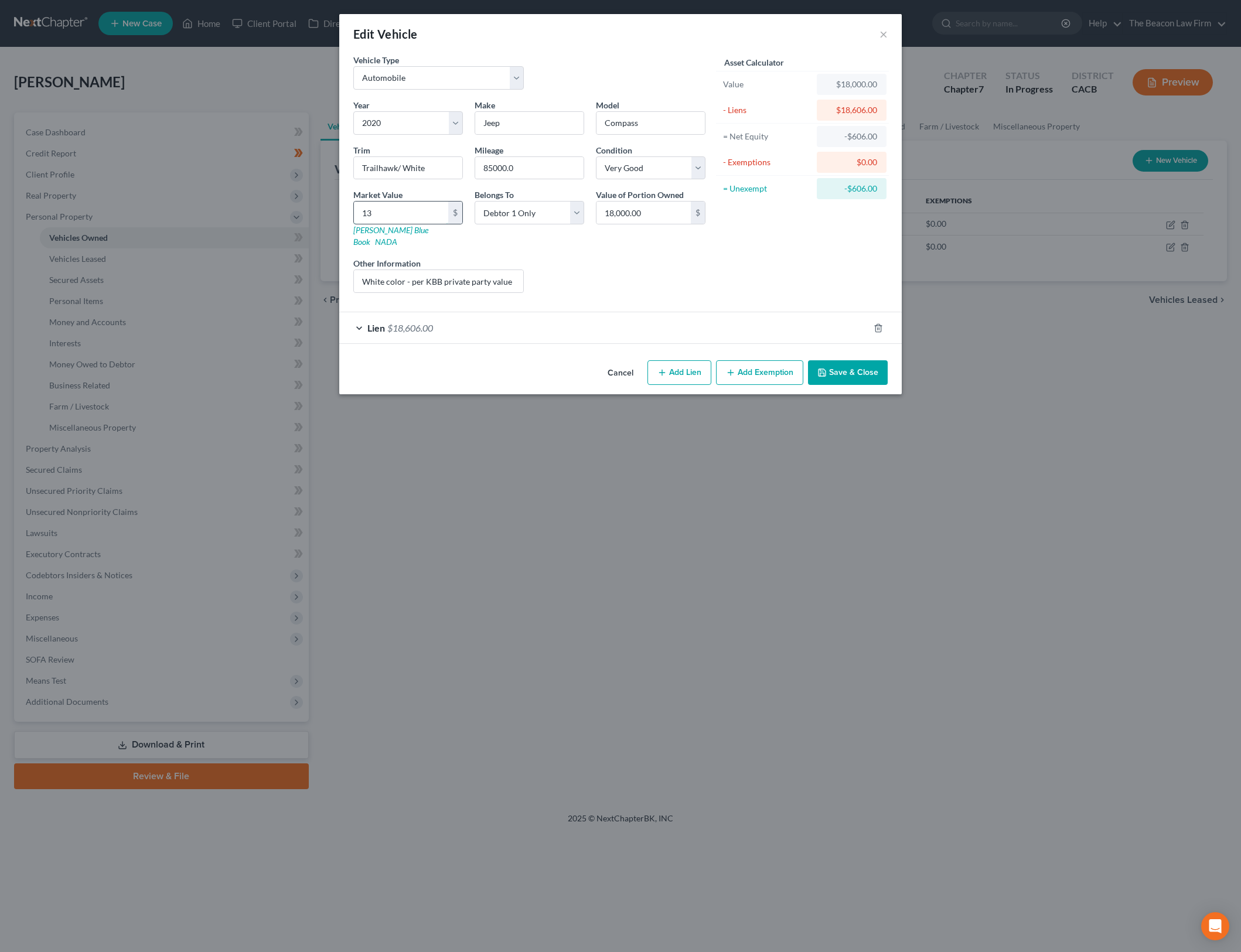
type input "13.00"
type input "1"
type input "1.00"
type input "1"
type input "1.00"
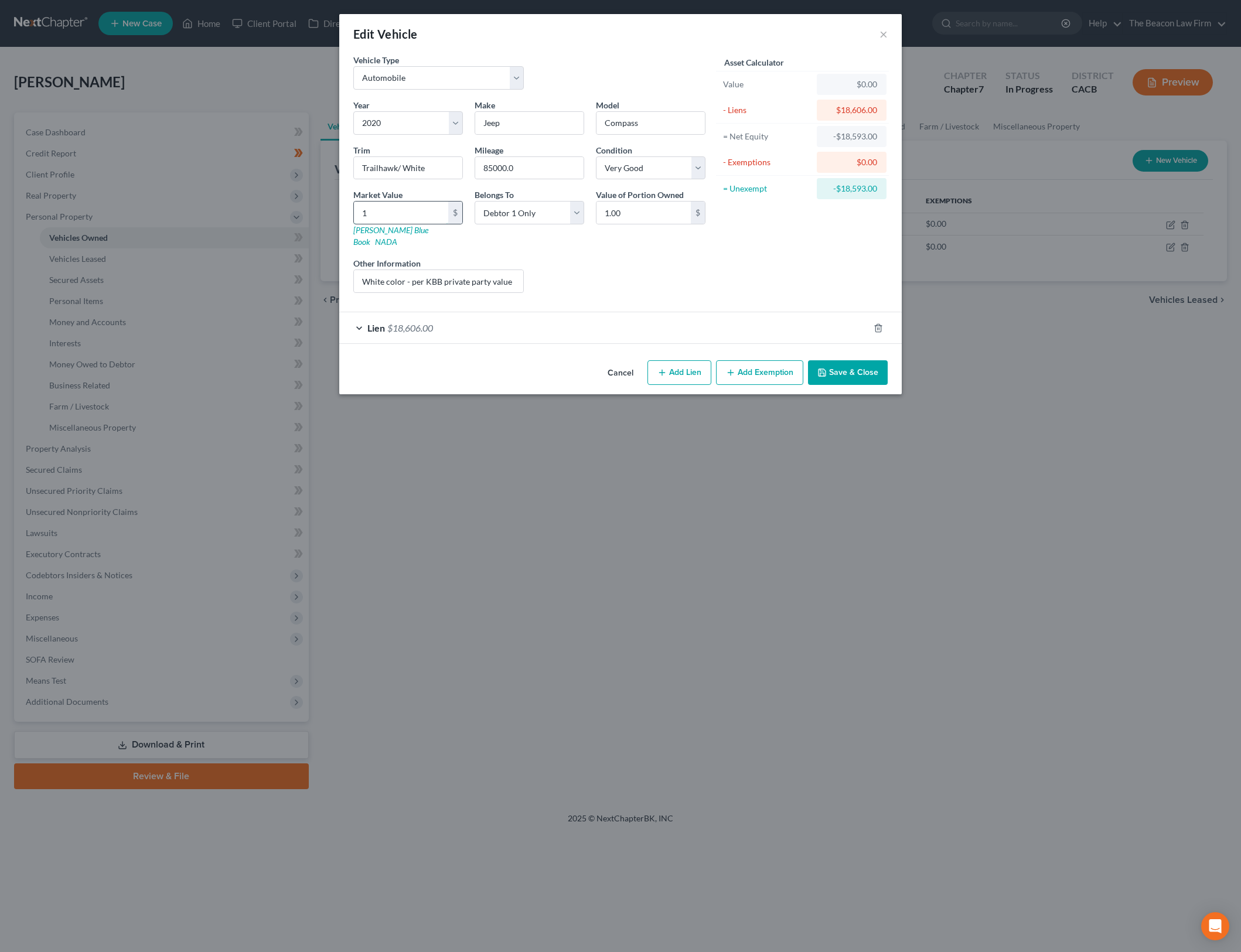
type input "14"
type input "14.00"
type input "145"
type input "145.00"
type input "1450"
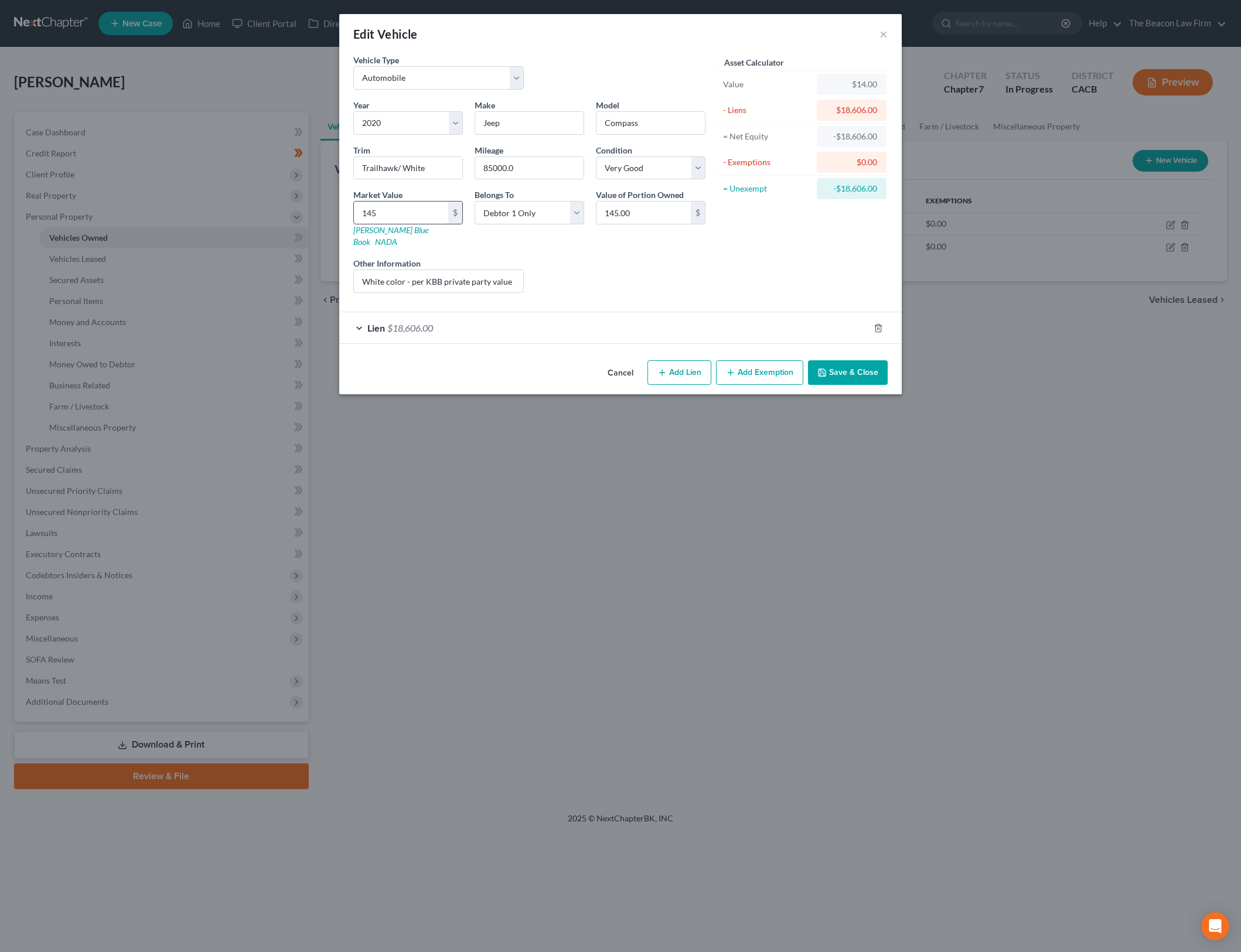
type input "1,450.00"
type input "1,4501"
type input "14,501.00"
type input "14,501"
click at [750, 257] on div "Asset Calculator Value $14,501.00 - Liens $18,606.00 = Net Equity -$18,592.00 -…" at bounding box center [803, 178] width 182 height 249
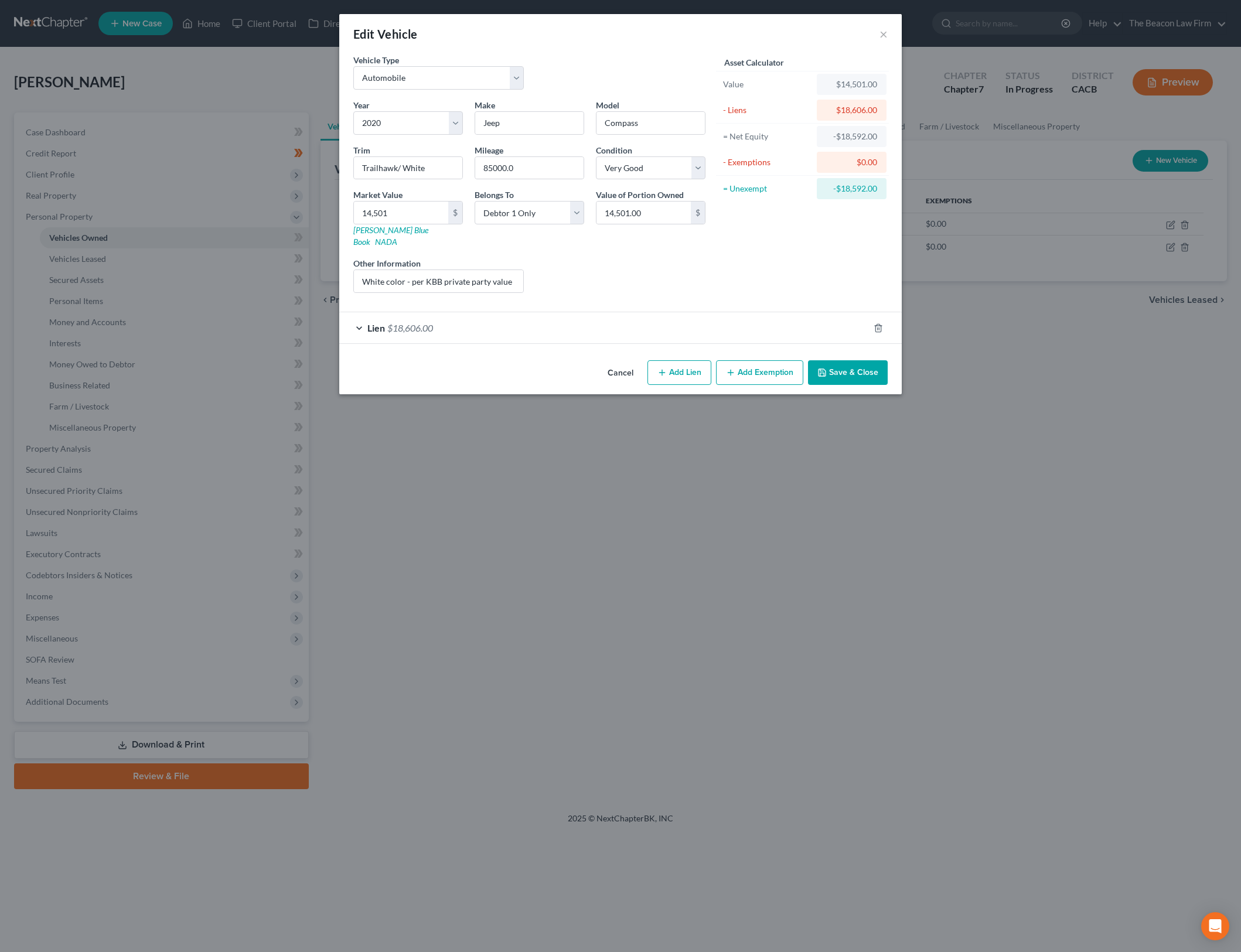
click at [607, 314] on div "Lien $18,606.00" at bounding box center [604, 328] width 530 height 31
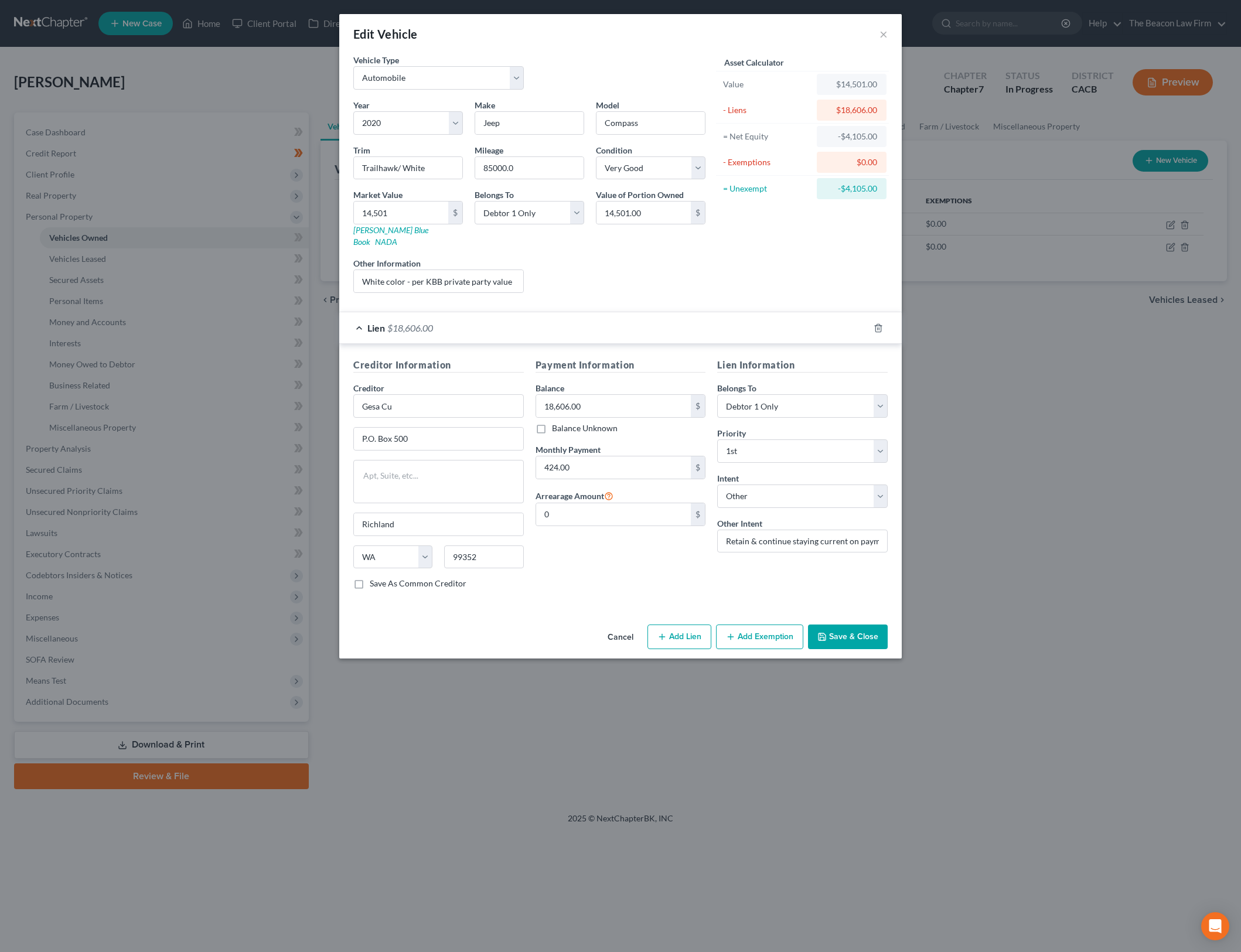
click at [830, 631] on button "Save & Close" at bounding box center [848, 636] width 80 height 25
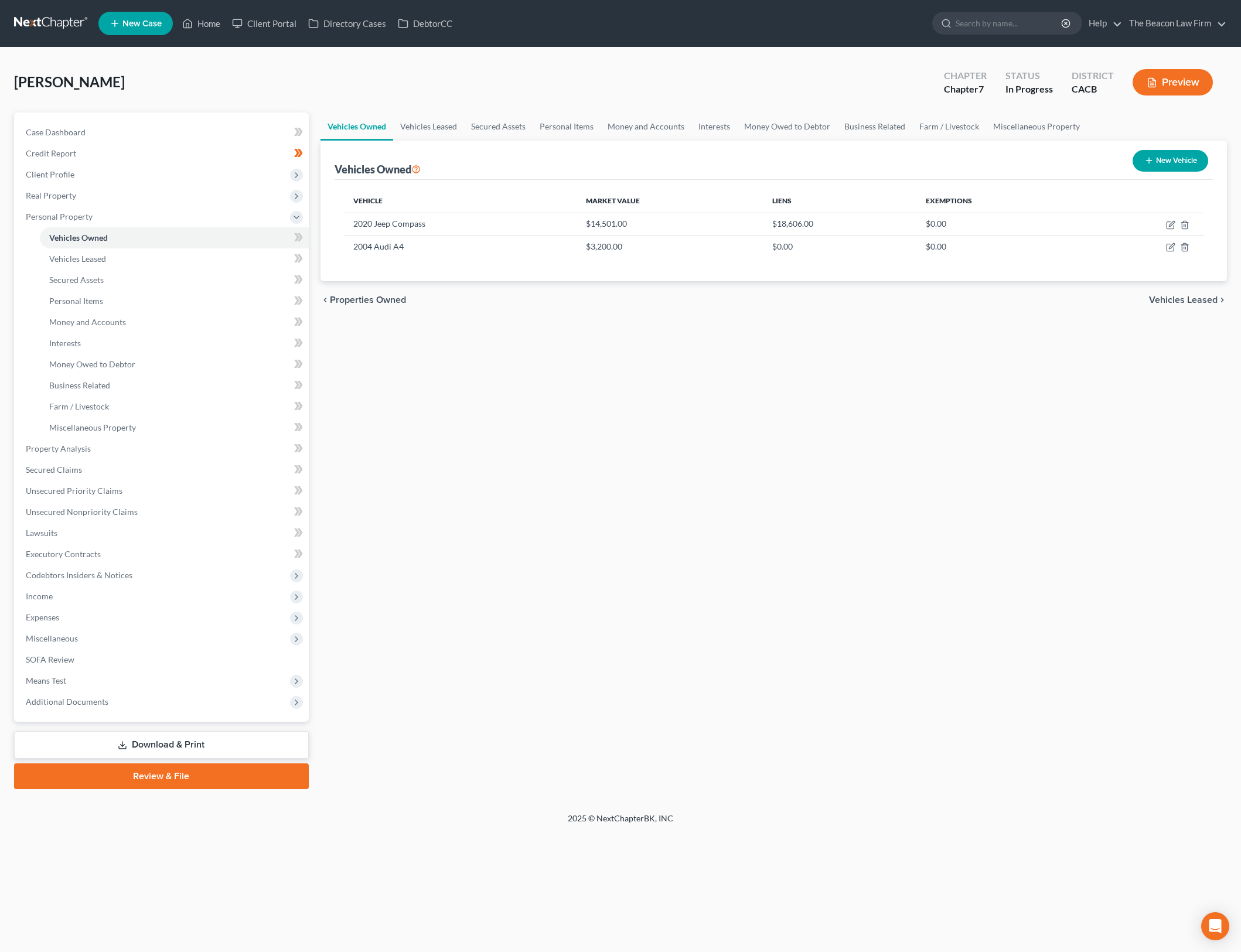
click at [590, 505] on div "Vehicles Owned Vehicles Leased Secured Assets Personal Items Money and Accounts…" at bounding box center [774, 450] width 919 height 677
click at [1172, 246] on icon "button" at bounding box center [1170, 247] width 10 height 10
select select "0"
select select "22"
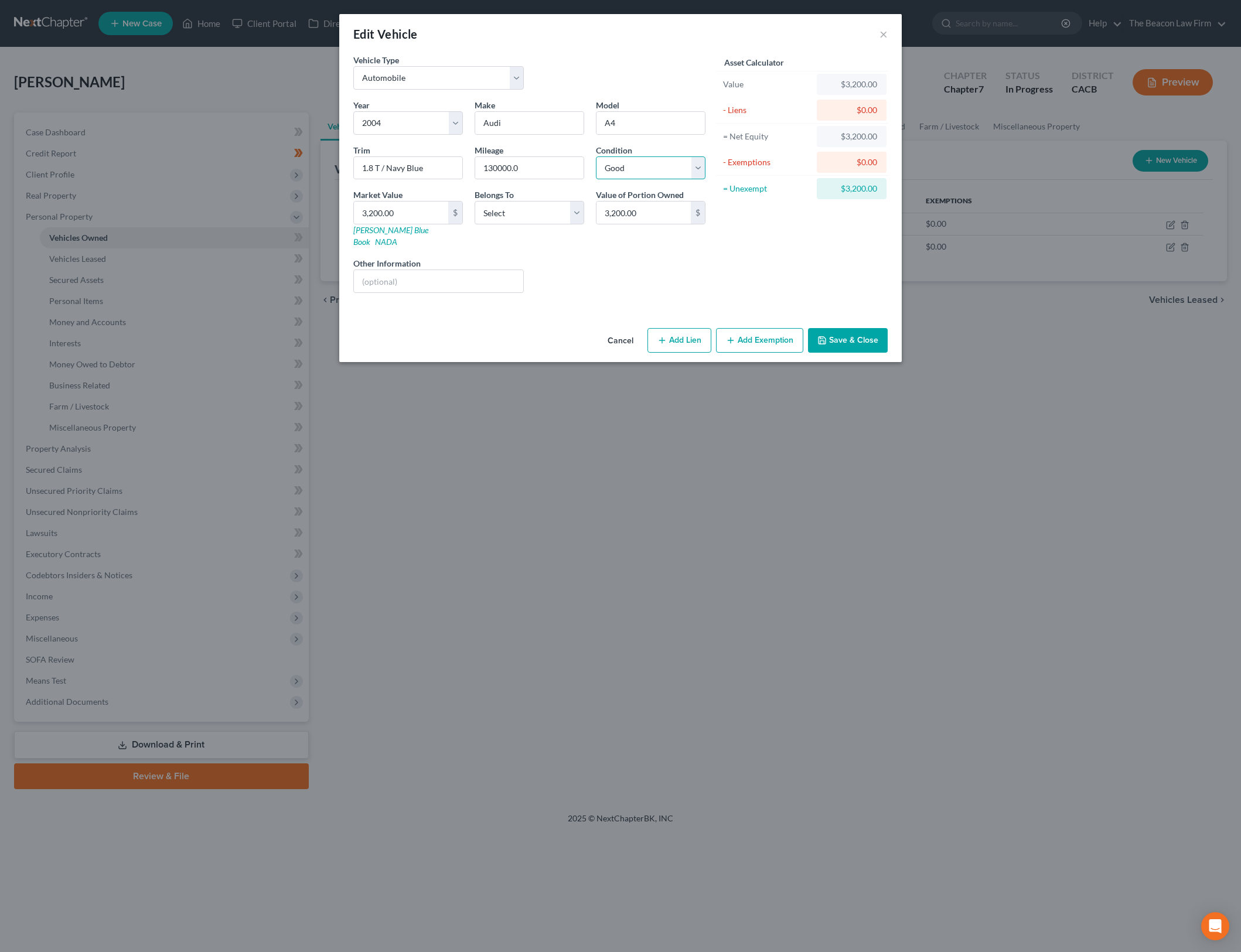
click at [673, 170] on select "Select Excellent Very Good Good Fair Poor" at bounding box center [651, 167] width 109 height 23
click at [596, 156] on select "Select Excellent Very Good Good Fair Poor" at bounding box center [651, 167] width 109 height 23
click at [673, 175] on select "Select Excellent Very Good Good Fair Poor" at bounding box center [651, 167] width 109 height 23
select select "2"
click at [596, 156] on select "Select Excellent Very Good Good Fair Poor" at bounding box center [651, 167] width 109 height 23
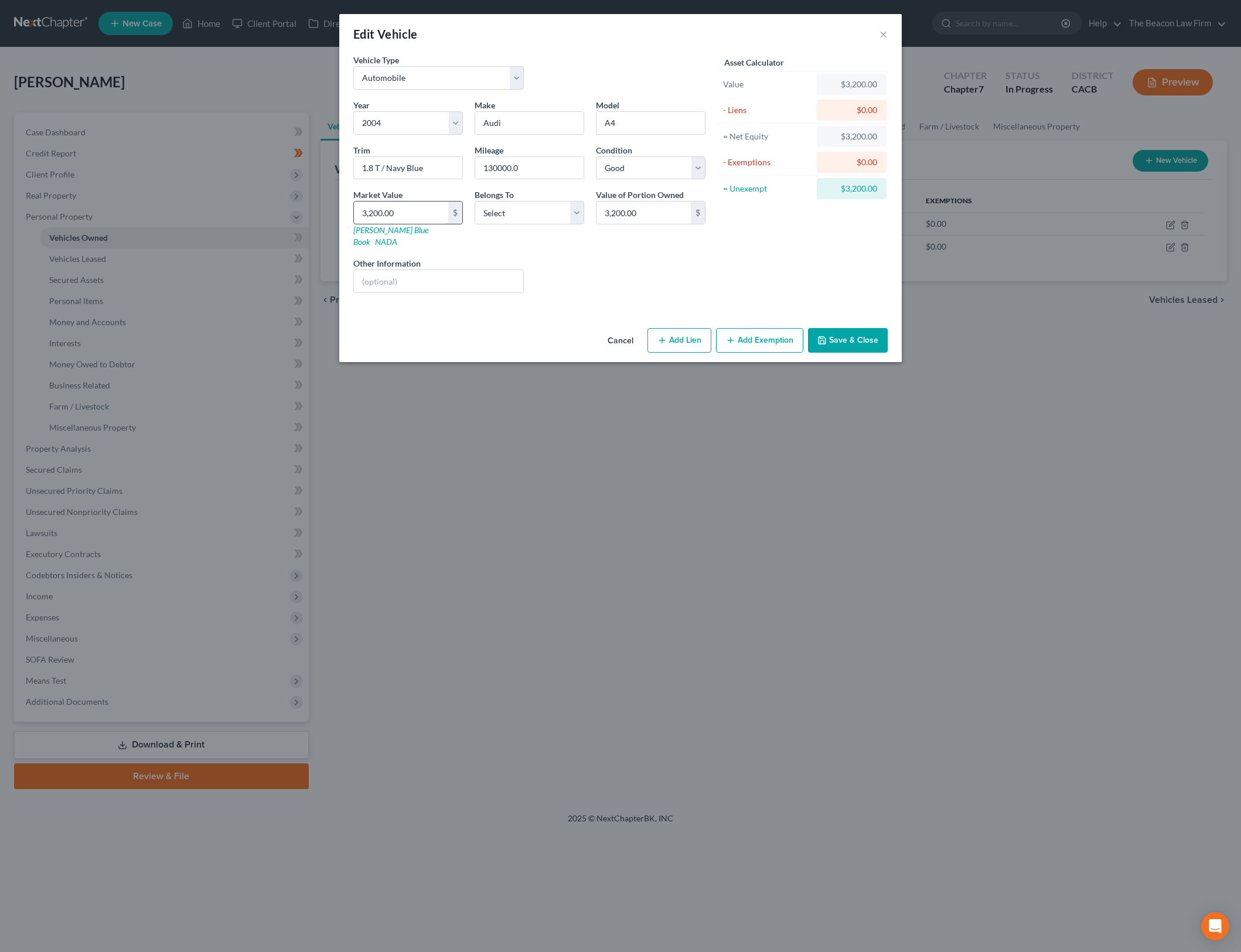
click at [403, 208] on input "3,200.00" at bounding box center [401, 213] width 95 height 22
type input "27"
type input "27.00"
type input "272"
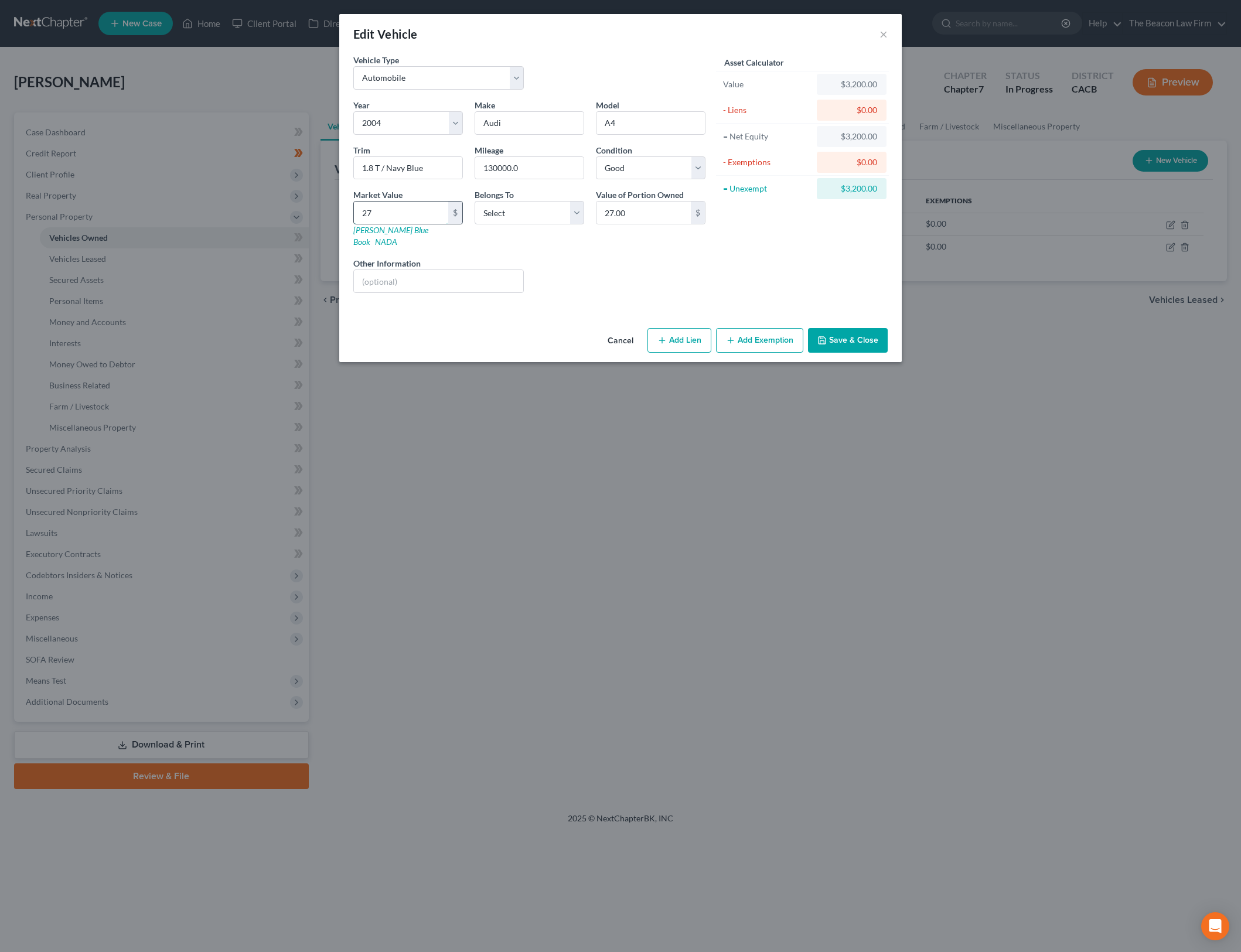
type input "272.00"
type input "2,721"
type input "2,721.00"
click at [425, 270] on input "text" at bounding box center [438, 281] width 169 height 22
drag, startPoint x: 437, startPoint y: 172, endPoint x: 380, endPoint y: 168, distance: 57.1
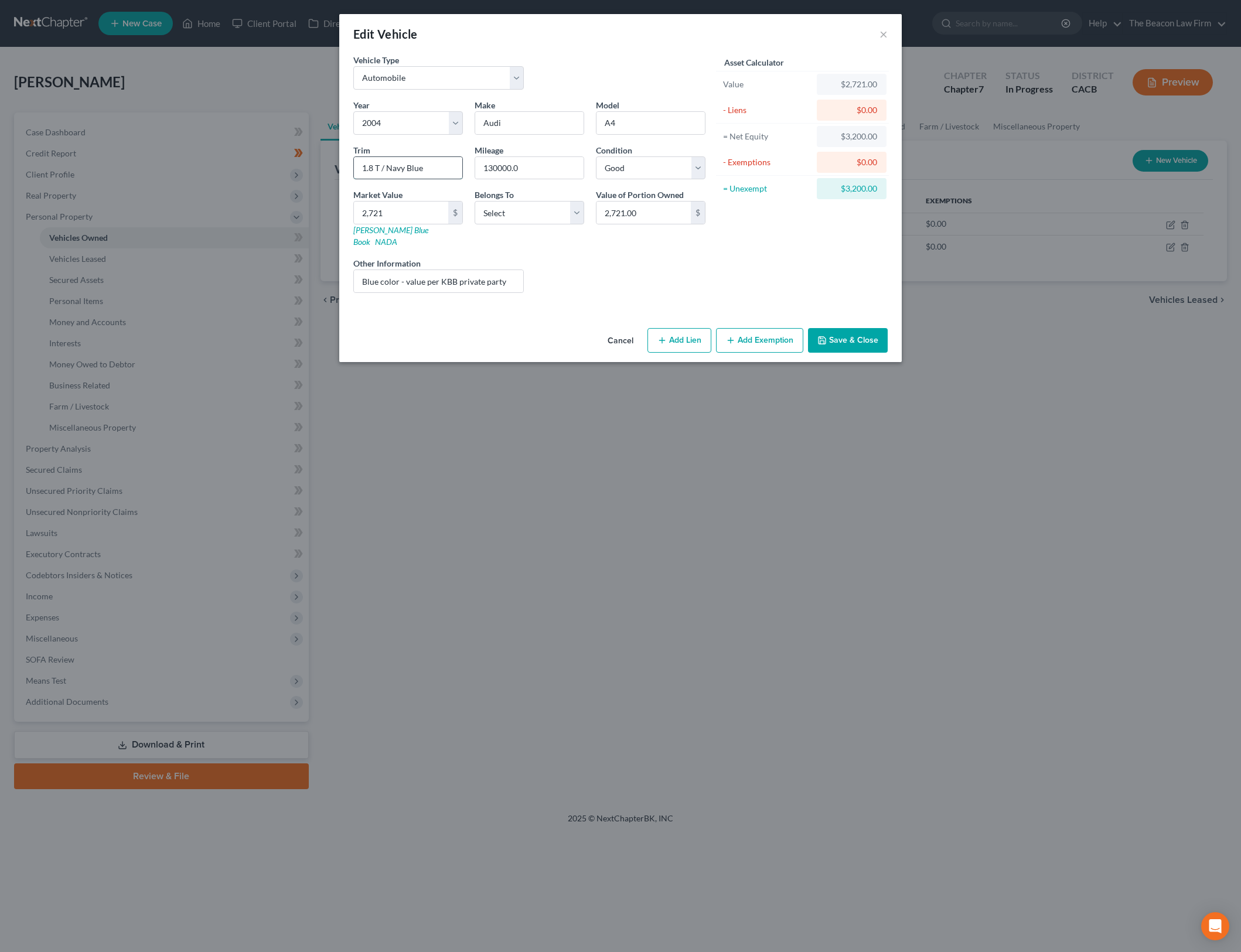
click at [380, 168] on input "1.8 T / Navy Blue" at bounding box center [408, 168] width 109 height 22
drag, startPoint x: 832, startPoint y: 318, endPoint x: 576, endPoint y: 214, distance: 276.3
click at [624, 221] on div "Edit Vehicle × Vehicle Type Select Automobile Truck Trailer Watercraft Aircraft…" at bounding box center [621, 188] width 563 height 348
click at [567, 220] on select "Select Debtor 1 Only Debtor 2 Only Debtor 1 And Debtor 2 Only At Least One Of T…" at bounding box center [529, 212] width 109 height 23
click at [475, 201] on select "Select Debtor 1 Only Debtor 2 Only Debtor 1 And Debtor 2 Only At Least One Of T…" at bounding box center [529, 212] width 109 height 23
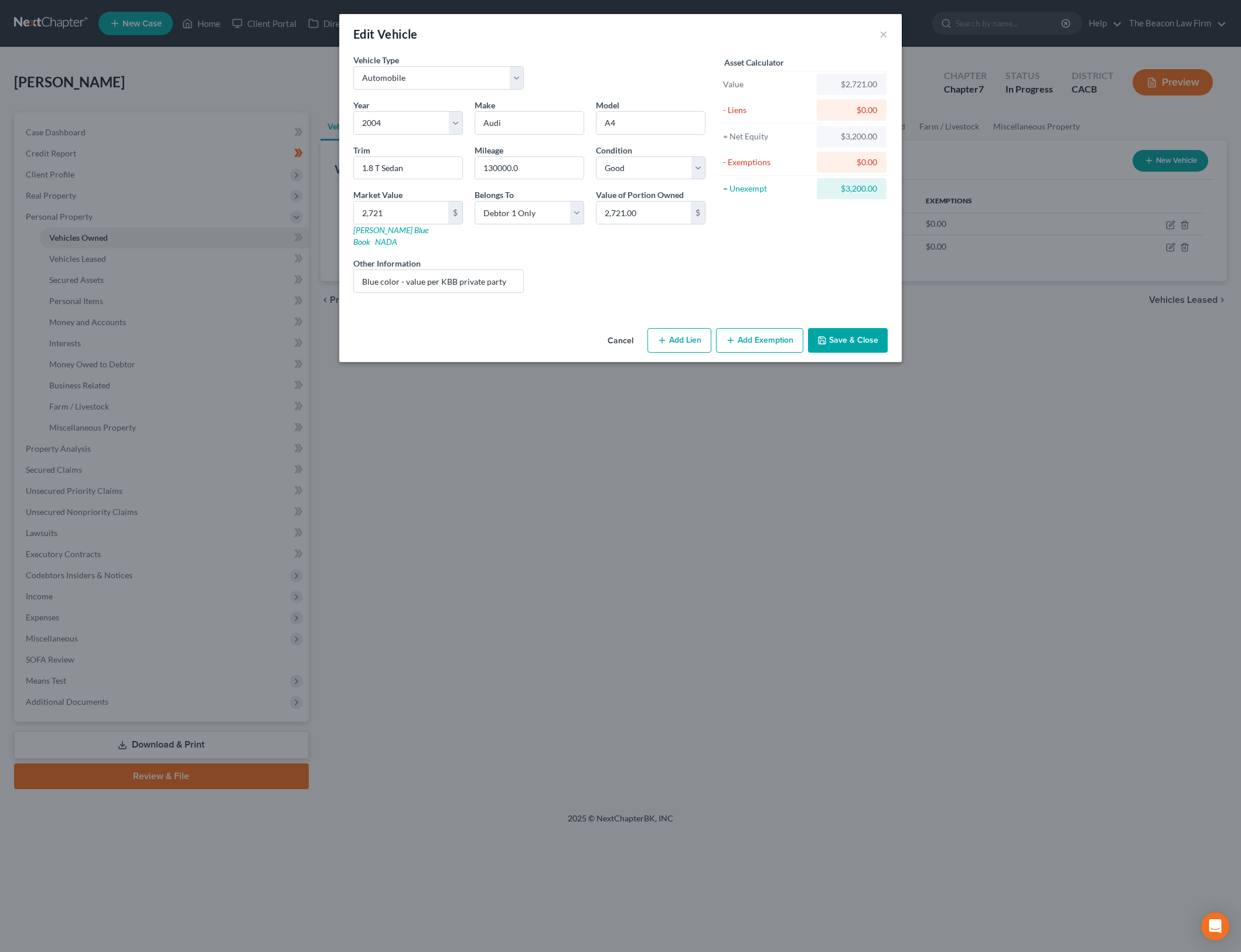
click at [850, 328] on button "Save & Close" at bounding box center [848, 340] width 80 height 25
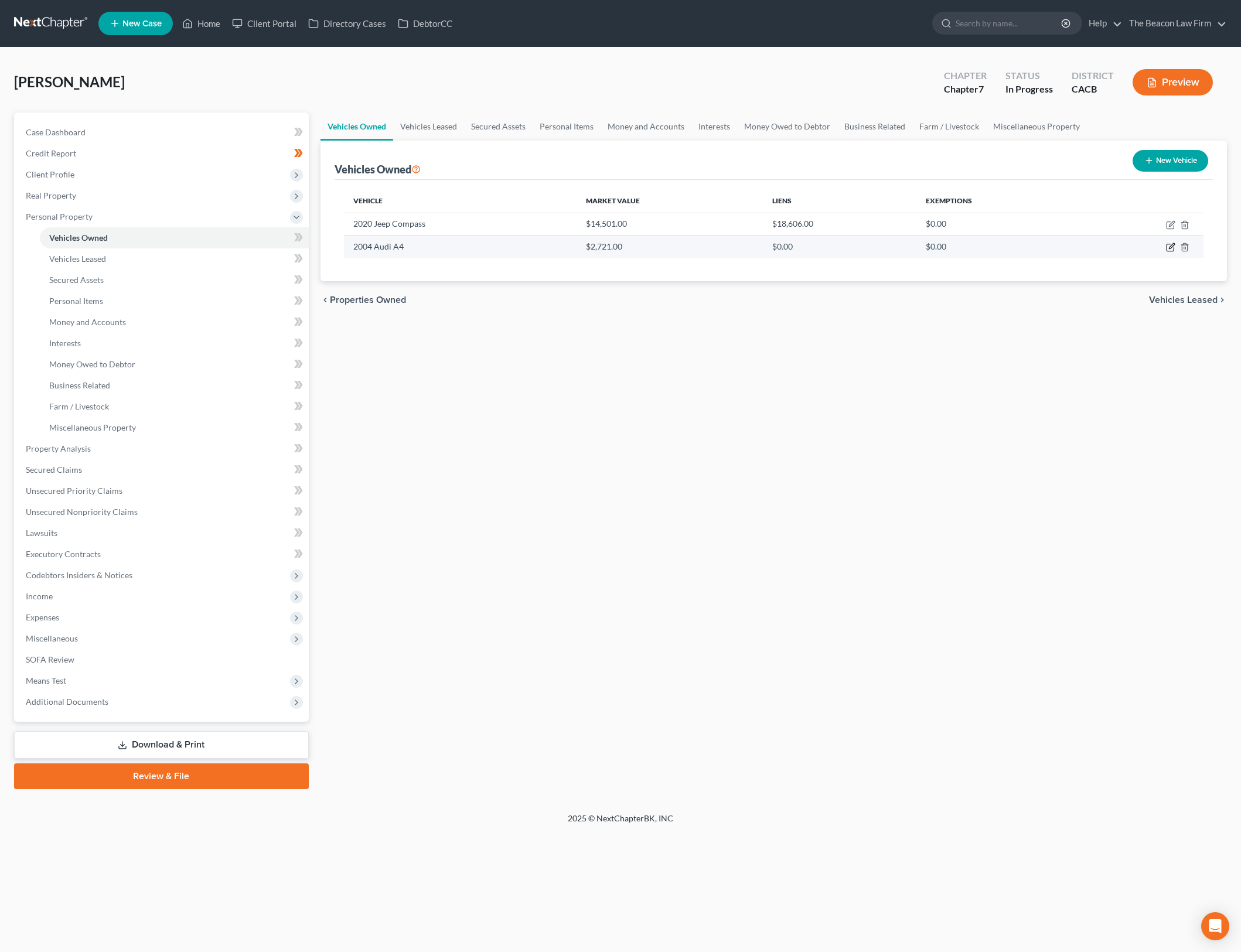
click at [1173, 246] on icon "button" at bounding box center [1171, 246] width 5 height 5
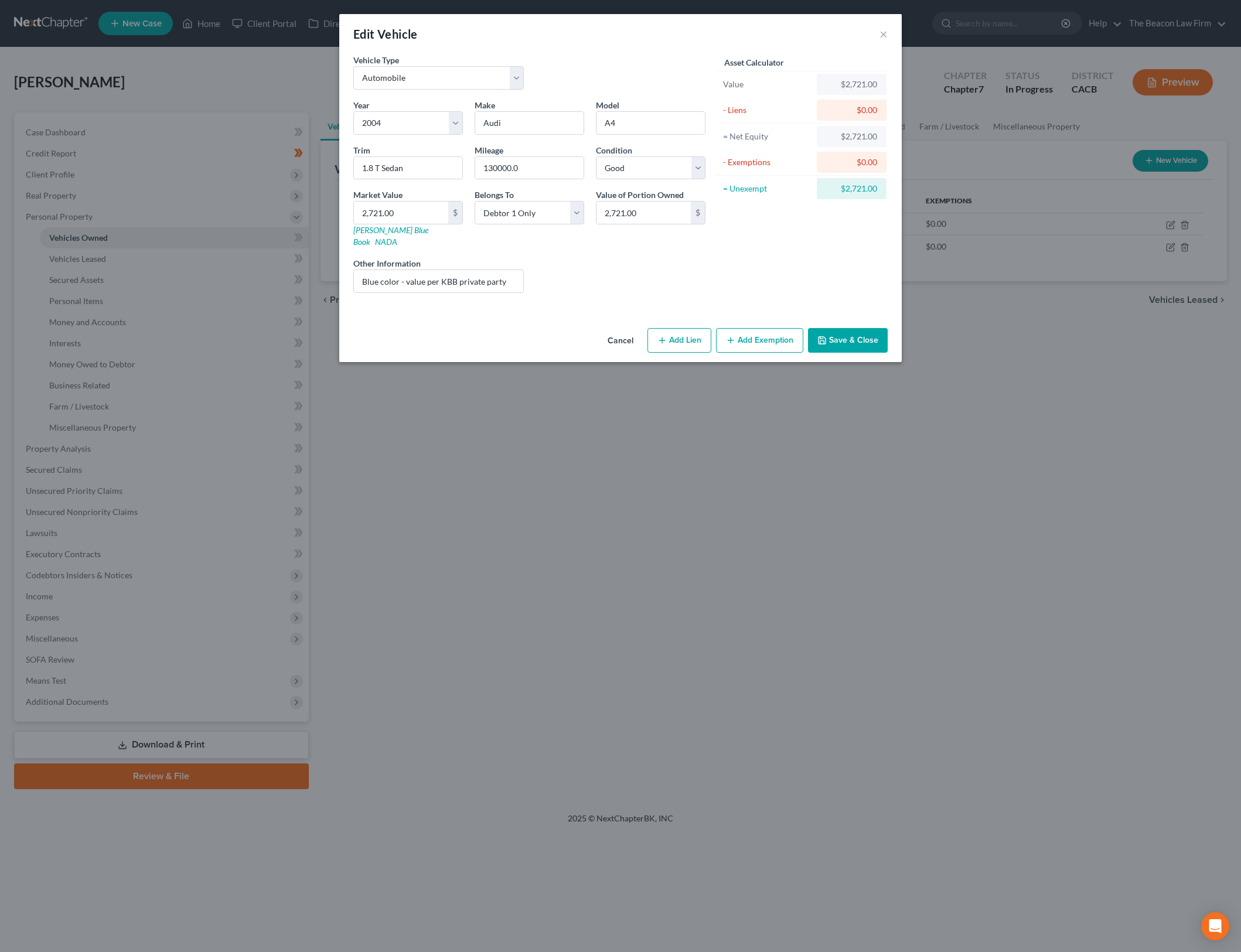
click at [750, 328] on button "Add Exemption" at bounding box center [759, 340] width 87 height 25
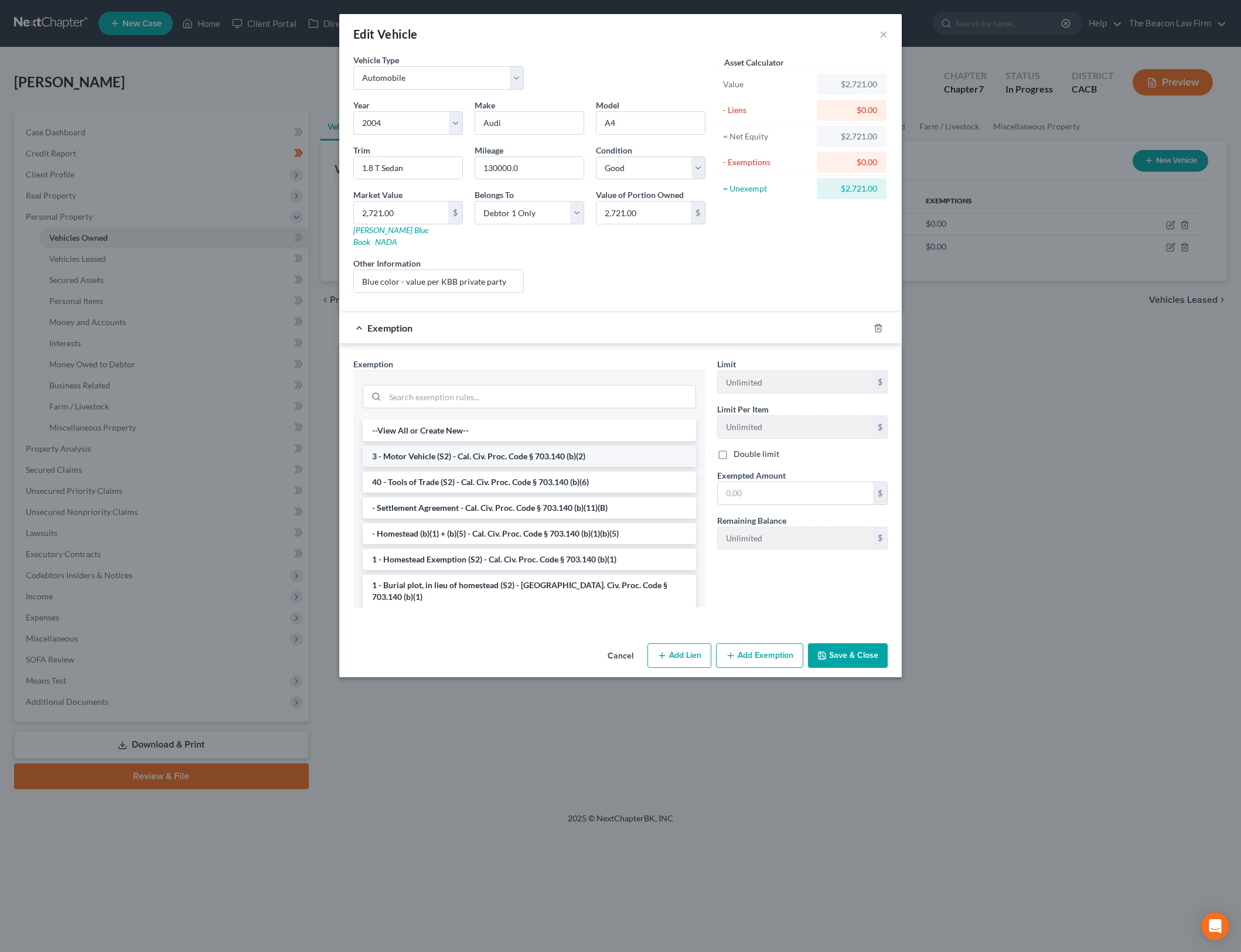
click at [566, 450] on li "3 - Motor Vehicle (S2) - Cal. Civ. Proc. Code § 703.140 (b)(2)" at bounding box center [529, 456] width 334 height 21
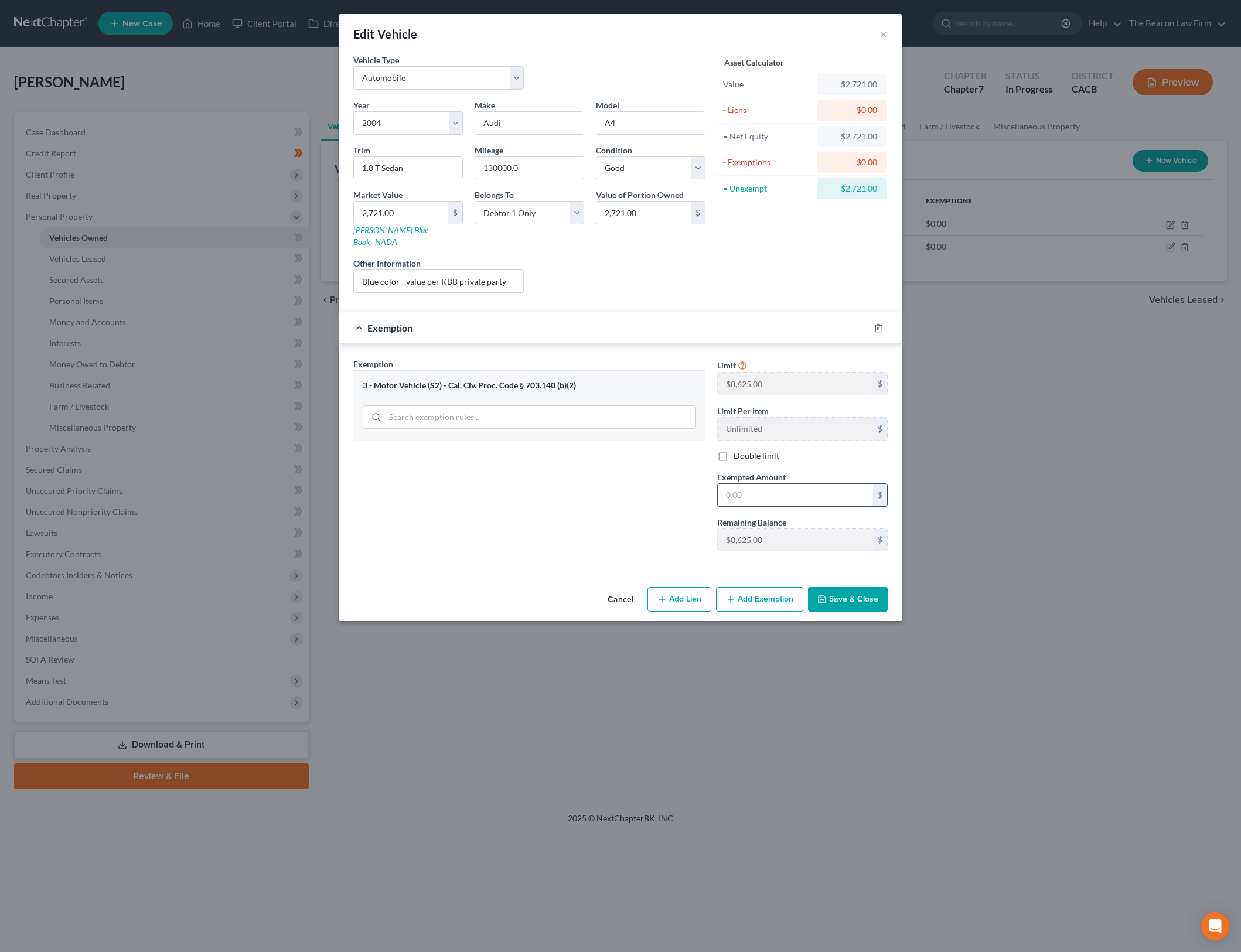
click at [771, 484] on input "text" at bounding box center [795, 495] width 156 height 22
click at [868, 587] on button "Save & Close" at bounding box center [848, 599] width 80 height 25
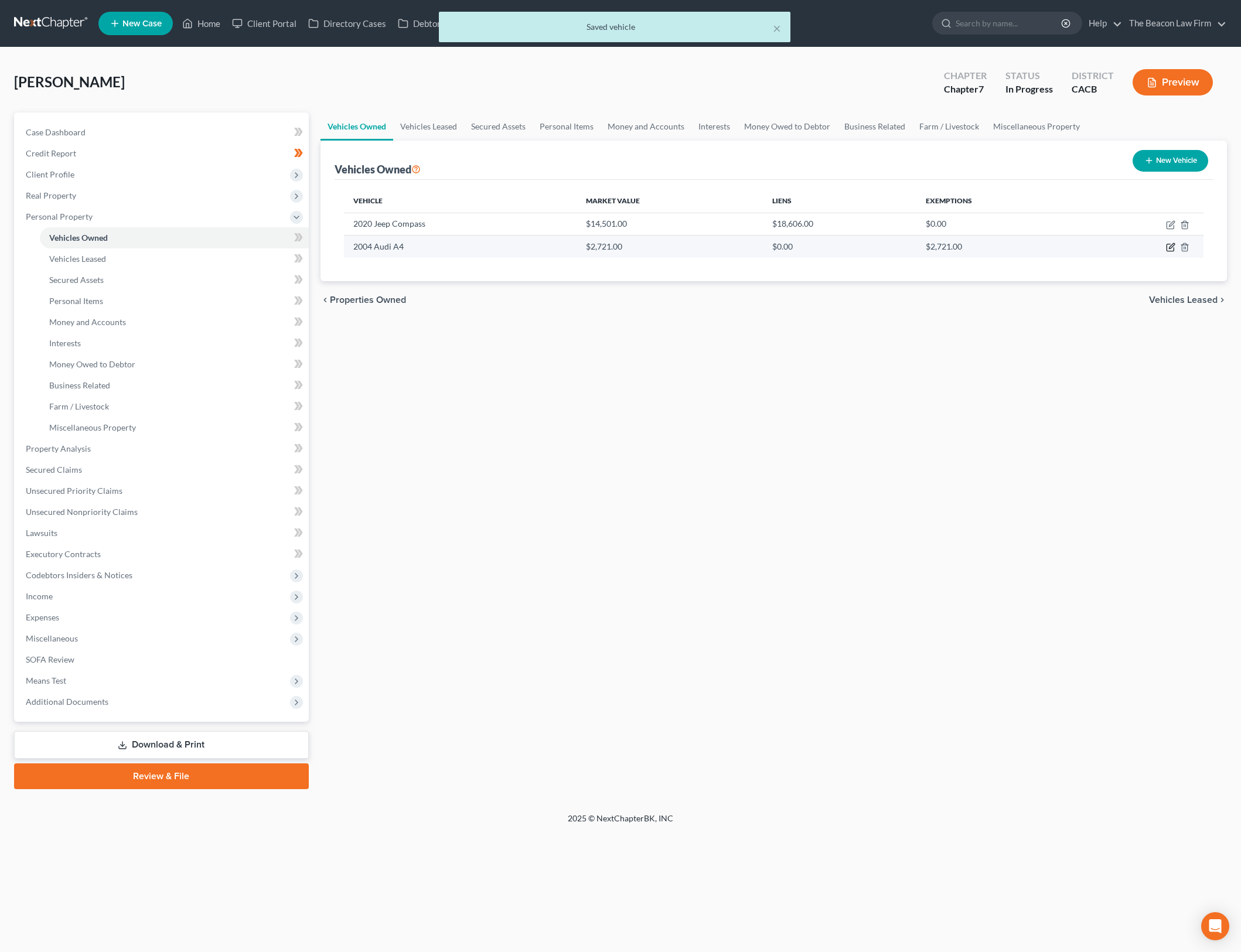
click at [1167, 243] on icon "button" at bounding box center [1170, 247] width 10 height 10
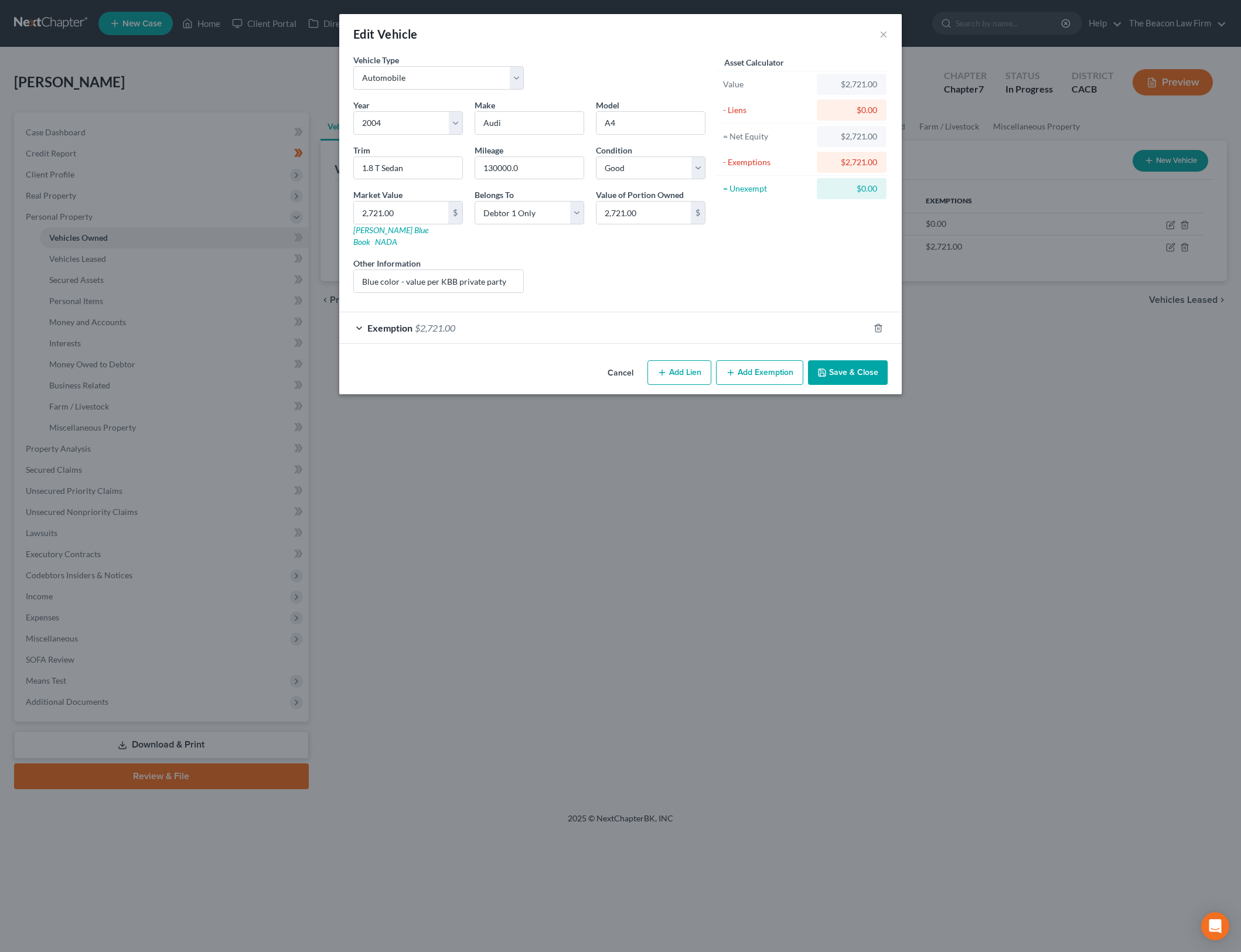
click at [535, 316] on div "Exemption $2,721.00" at bounding box center [604, 328] width 530 height 31
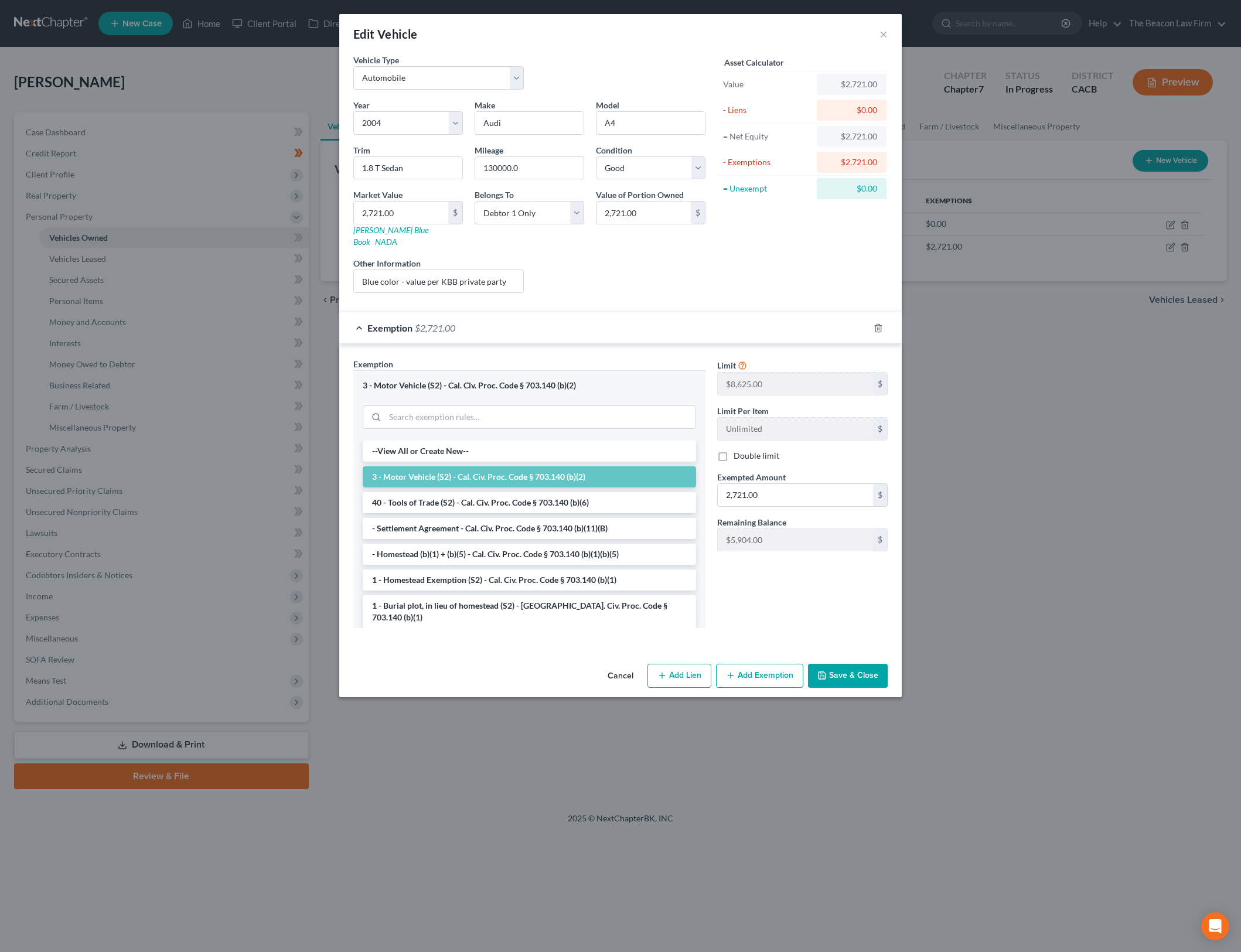
click at [872, 664] on button "Save & Close" at bounding box center [848, 676] width 80 height 25
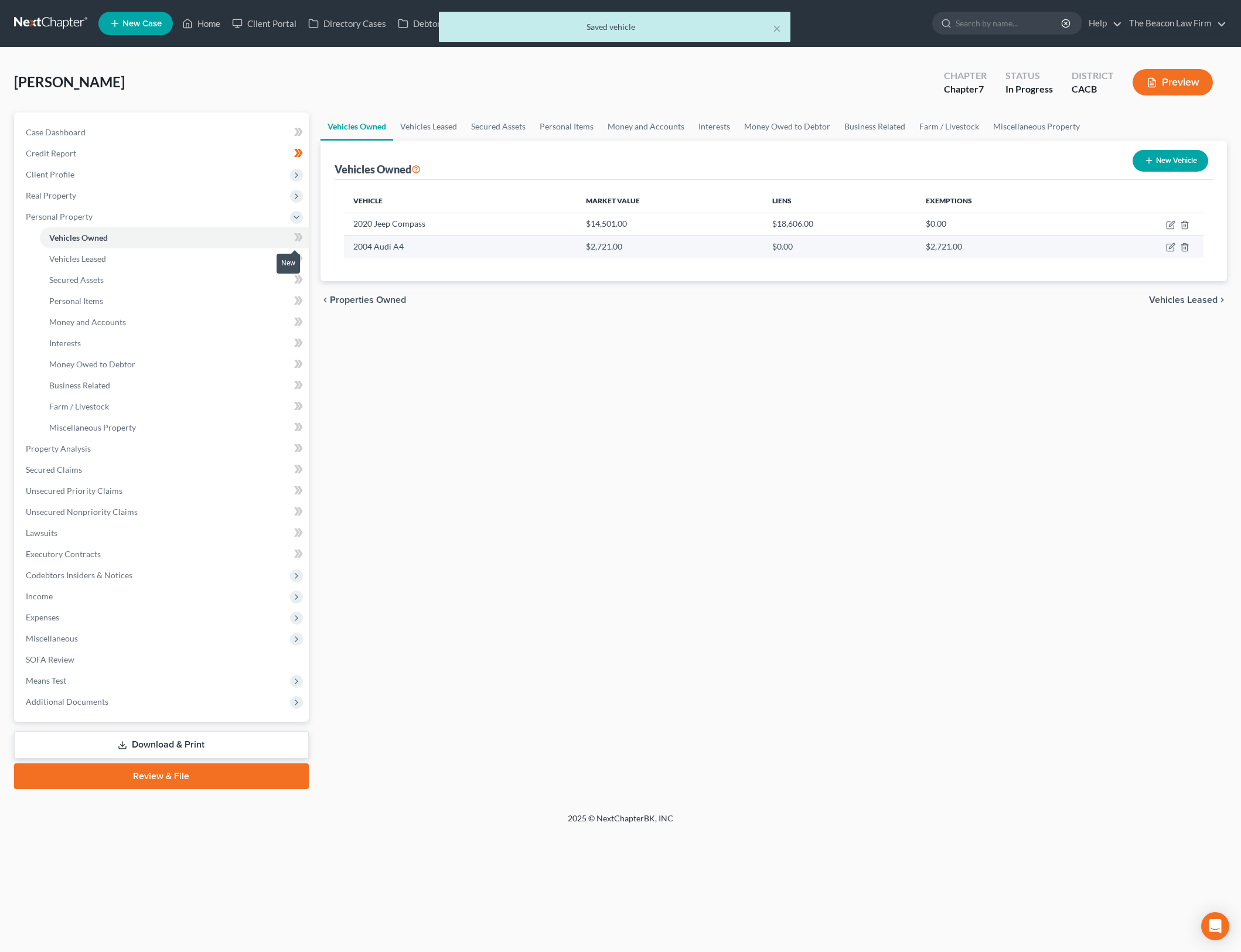
drag, startPoint x: 299, startPoint y: 233, endPoint x: 392, endPoint y: 244, distance: 93.6
click at [299, 233] on icon at bounding box center [299, 237] width 9 height 15
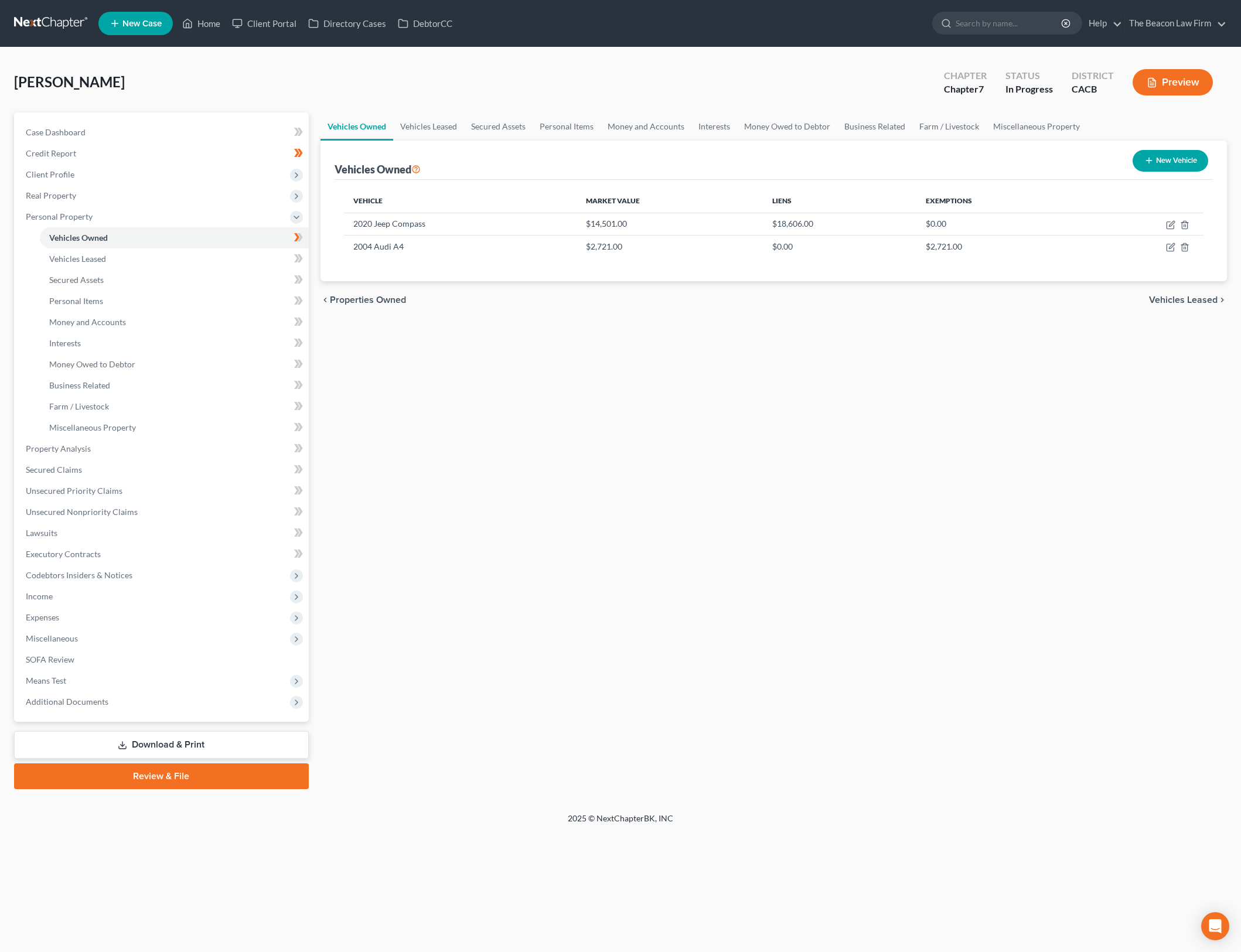
drag, startPoint x: 727, startPoint y: 559, endPoint x: 714, endPoint y: 676, distance: 117.7
click at [727, 559] on div "Vehicles Owned Vehicles Leased Secured Assets Personal Items Money and Accounts…" at bounding box center [774, 450] width 919 height 677
click at [240, 183] on span "Client Profile" at bounding box center [162, 174] width 293 height 21
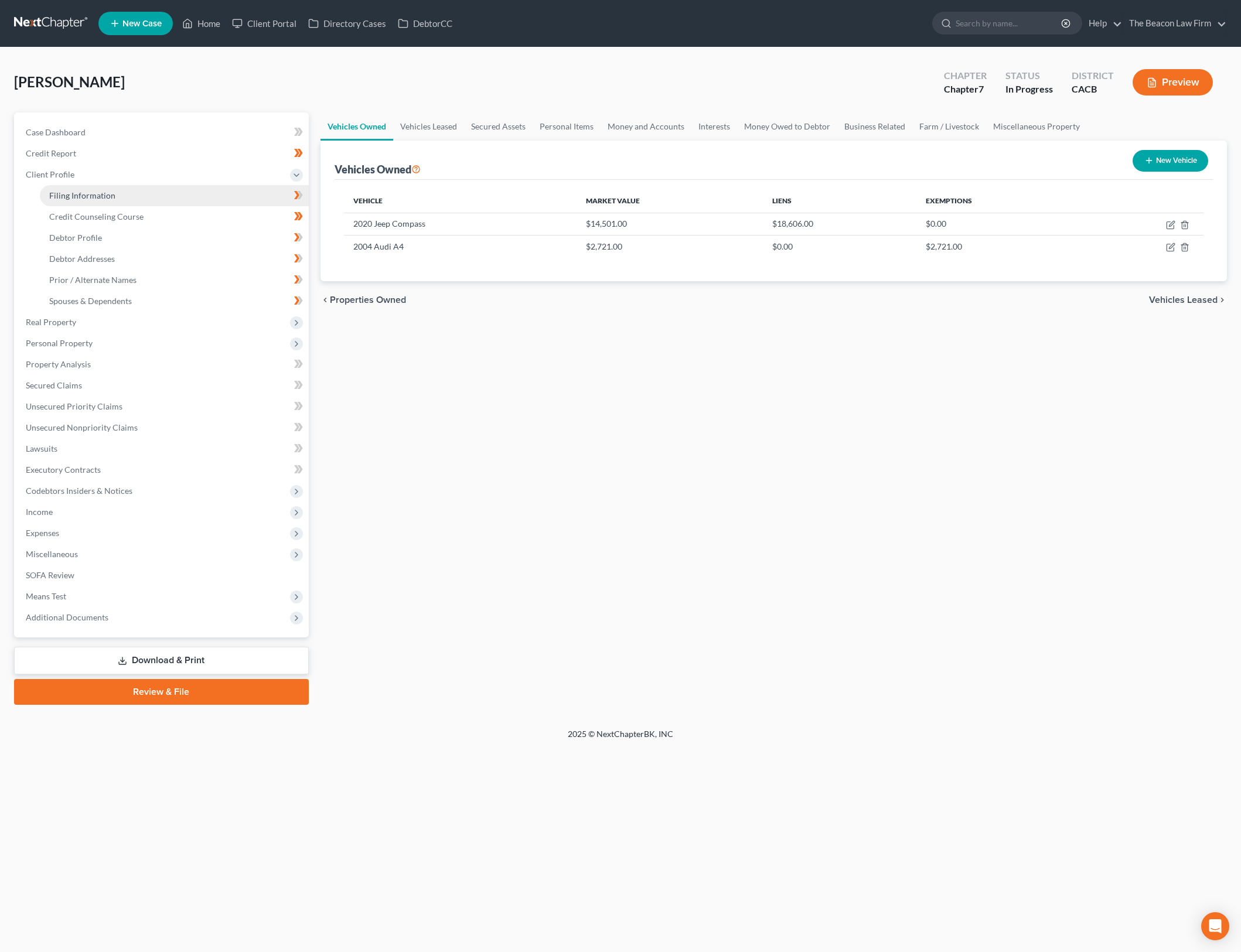
click at [205, 197] on link "Filing Information" at bounding box center [174, 196] width 269 height 21
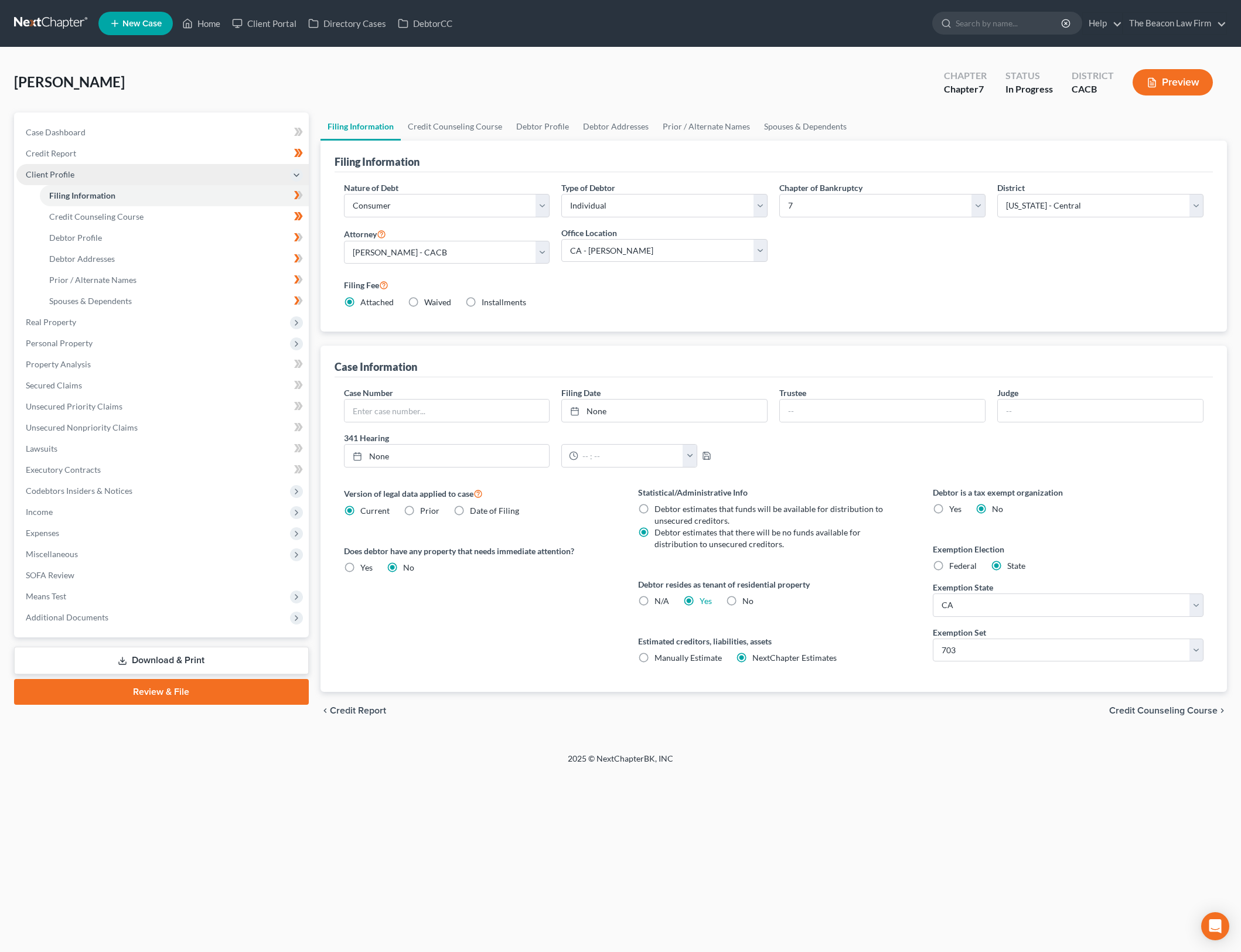
drag, startPoint x: 762, startPoint y: 705, endPoint x: 170, endPoint y: 169, distance: 798.6
click at [762, 701] on div "chevron_left Credit Report Credit Counseling Course chevron_right" at bounding box center [774, 711] width 907 height 37
click at [266, 223] on link "Credit Counseling Course" at bounding box center [174, 217] width 269 height 21
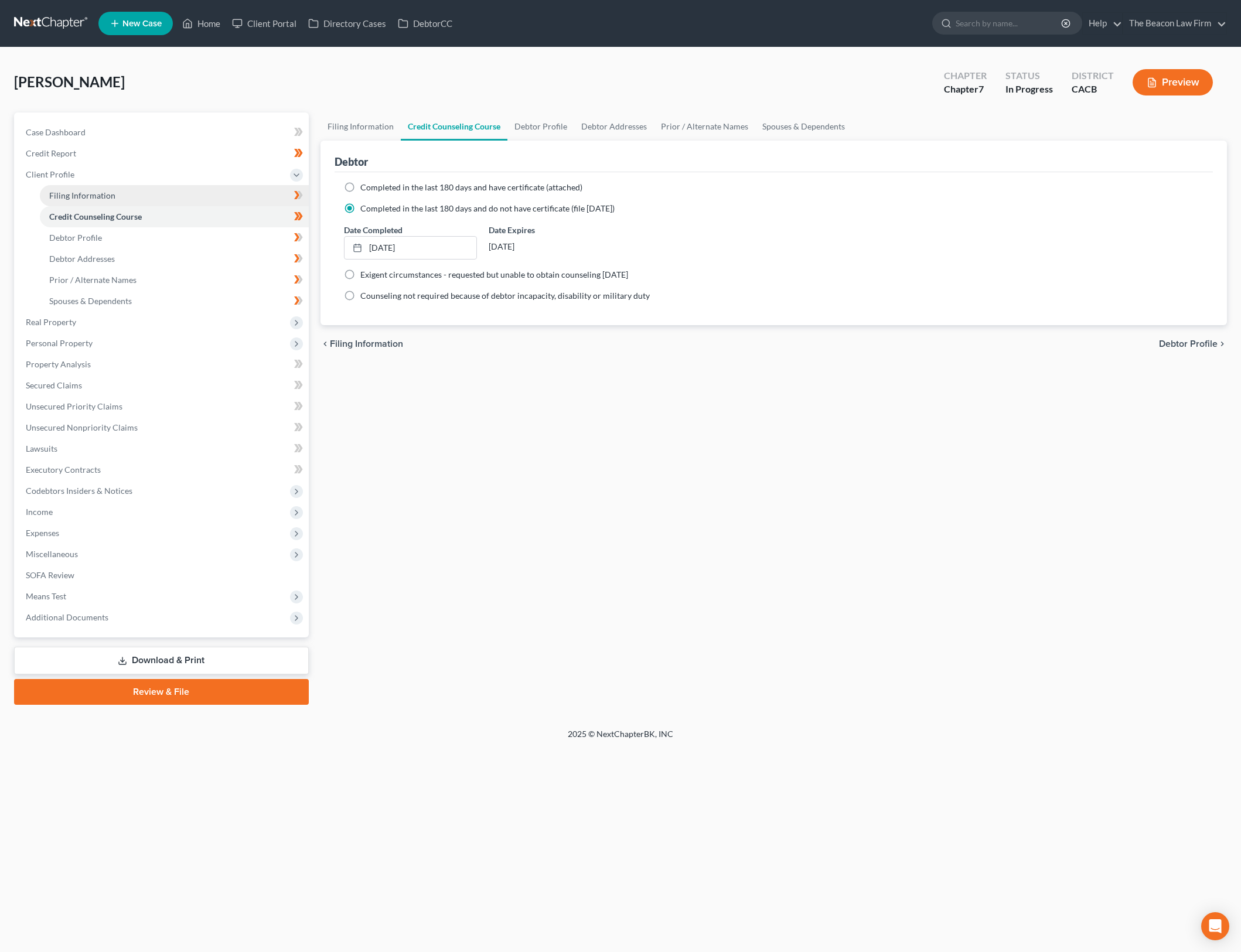
click at [277, 195] on link "Filing Information" at bounding box center [174, 196] width 269 height 21
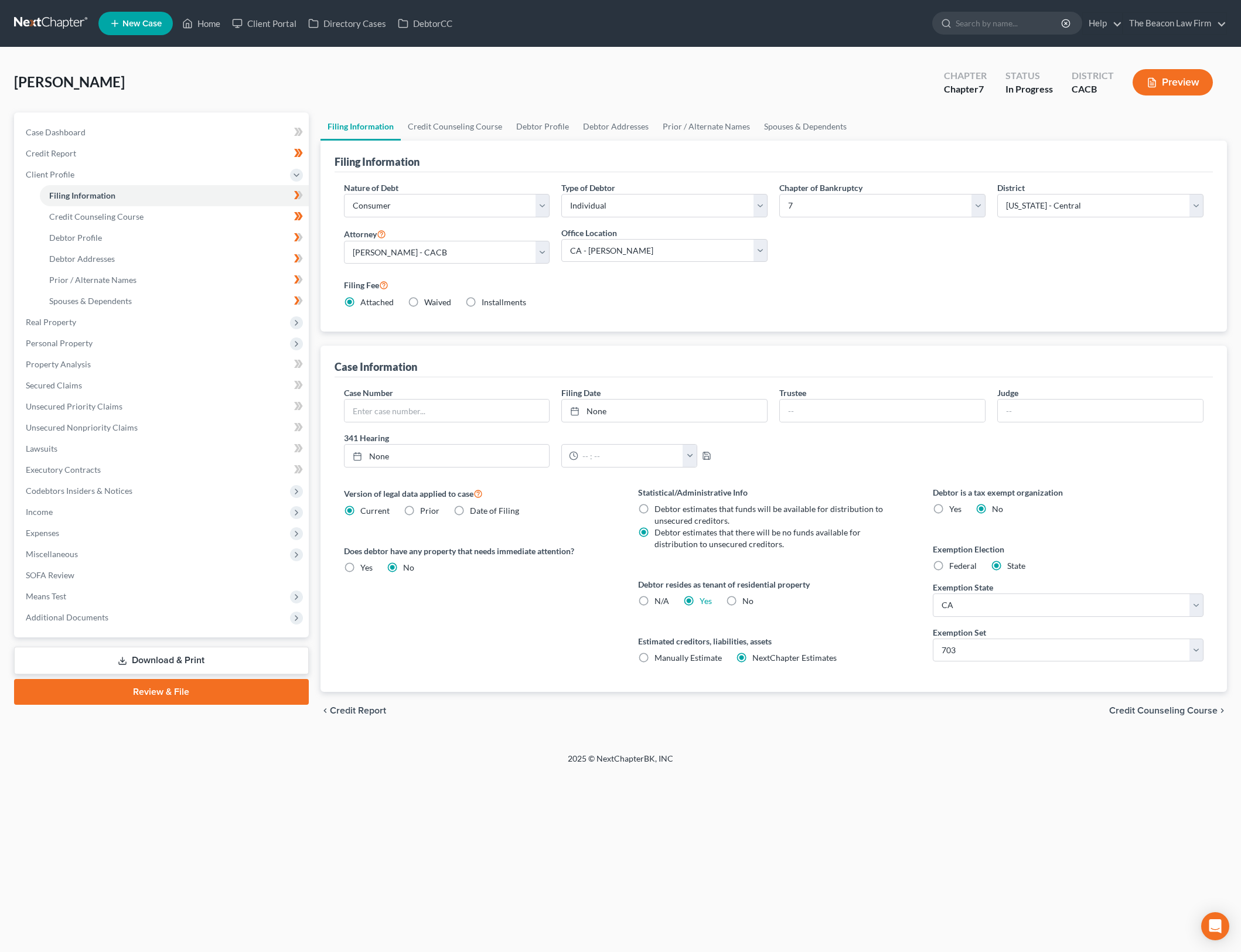
click at [1126, 496] on label "Debtor is a tax exempt organization" at bounding box center [1068, 492] width 271 height 13
click at [302, 195] on icon at bounding box center [299, 195] width 5 height 8
click at [235, 215] on link "Credit Counseling Course" at bounding box center [174, 217] width 269 height 21
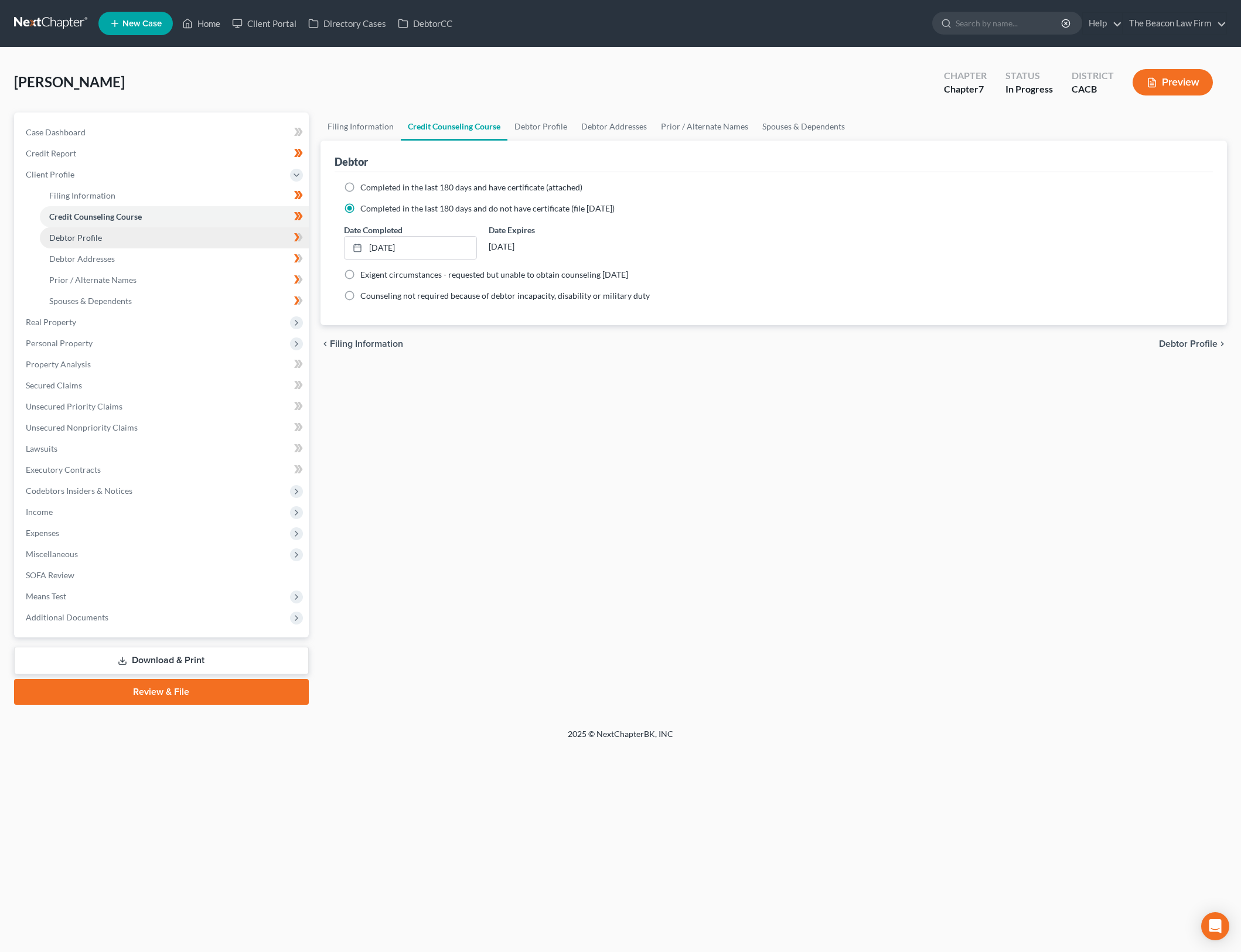
click at [246, 238] on link "Debtor Profile" at bounding box center [174, 237] width 269 height 21
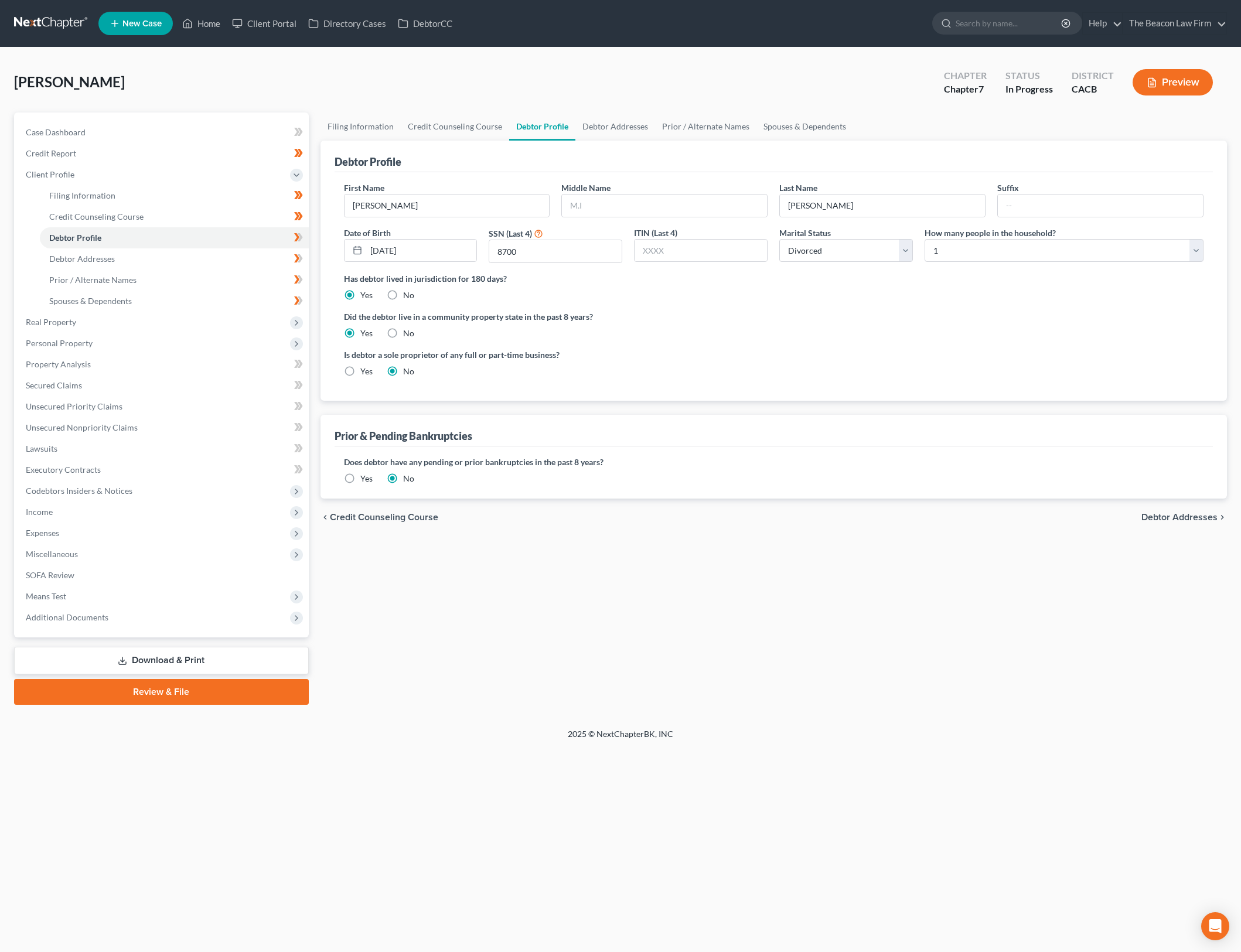
click at [910, 351] on div "Is debtor a sole proprietor of any full or part-time business? Yes No" at bounding box center [773, 367] width 872 height 38
click at [818, 360] on div "Is debtor a sole proprietor of any full or part-time business? Yes No" at bounding box center [773, 367] width 872 height 38
click at [1020, 695] on div "Filing Information Credit Counseling Course Debtor Profile Debtor Addresses Pri…" at bounding box center [774, 409] width 919 height 592
click at [814, 332] on div "Did the debtor live in a community property state in the past 8 years? Yes No" at bounding box center [774, 325] width 861 height 29
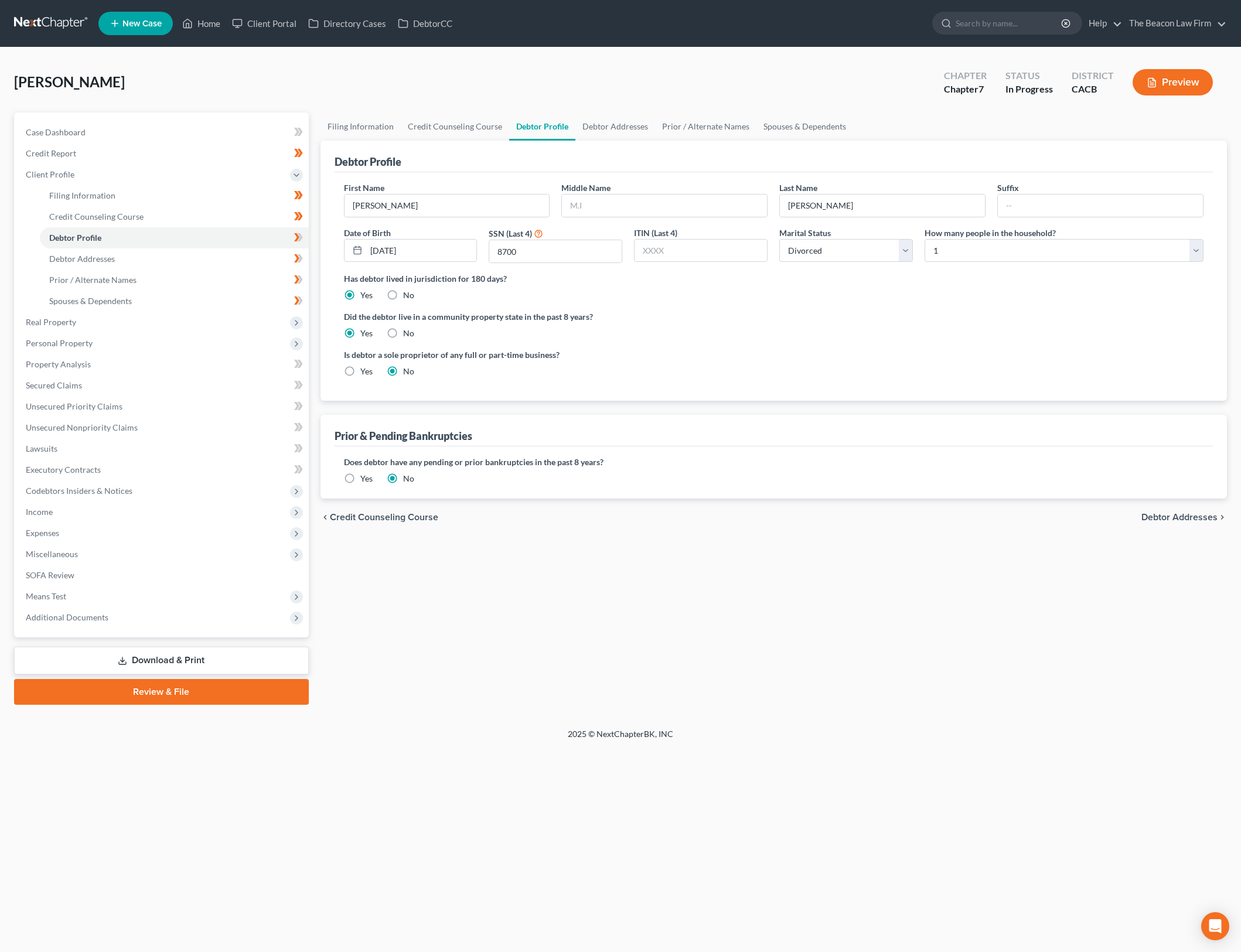
click at [857, 355] on div "Is debtor a sole proprietor of any full or part-time business? Yes No" at bounding box center [773, 367] width 872 height 38
click at [951, 340] on ng-include "First Name Tanya Middle Name Last Name Benear Suffix Date of Birth 04/12/1976 S…" at bounding box center [774, 284] width 861 height 205
click at [730, 308] on ng-include "First Name Tanya Middle Name Last Name Benear Suffix Date of Birth 04/12/1976 S…" at bounding box center [774, 284] width 861 height 205
click at [661, 342] on ng-include "First Name Tanya Middle Name Last Name Benear Suffix Date of Birth 04/12/1976 S…" at bounding box center [774, 284] width 861 height 205
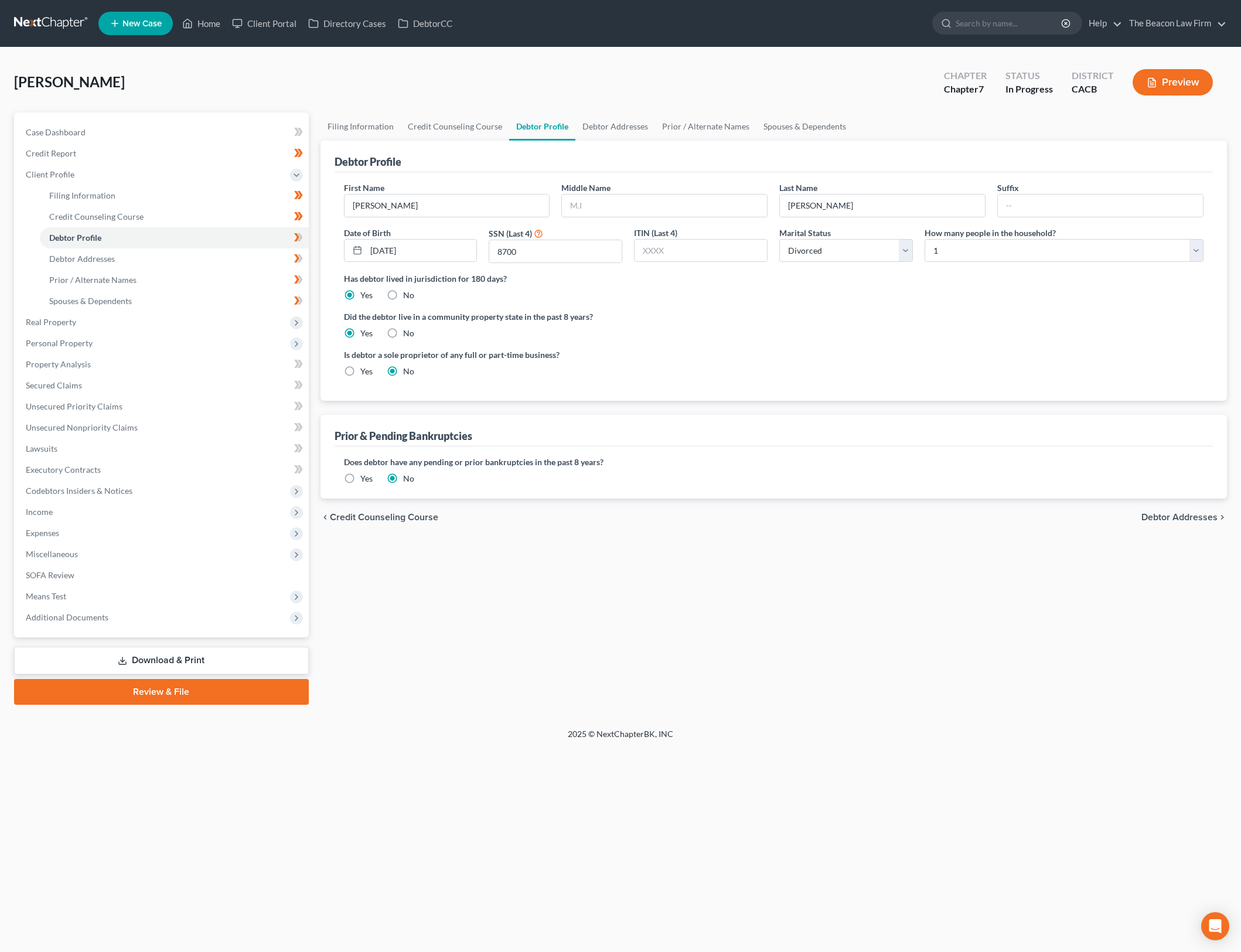
click at [990, 694] on div "Filing Information Credit Counseling Course Debtor Profile Debtor Addresses Pri…" at bounding box center [774, 409] width 919 height 592
drag, startPoint x: 786, startPoint y: 357, endPoint x: 308, endPoint y: 229, distance: 494.8
click at [786, 357] on div "Is debtor a sole proprietor of any full or part-time business? Yes No" at bounding box center [773, 367] width 872 height 38
click at [296, 230] on icon at bounding box center [299, 237] width 9 height 15
click at [272, 252] on link "Debtor Addresses" at bounding box center [174, 259] width 269 height 21
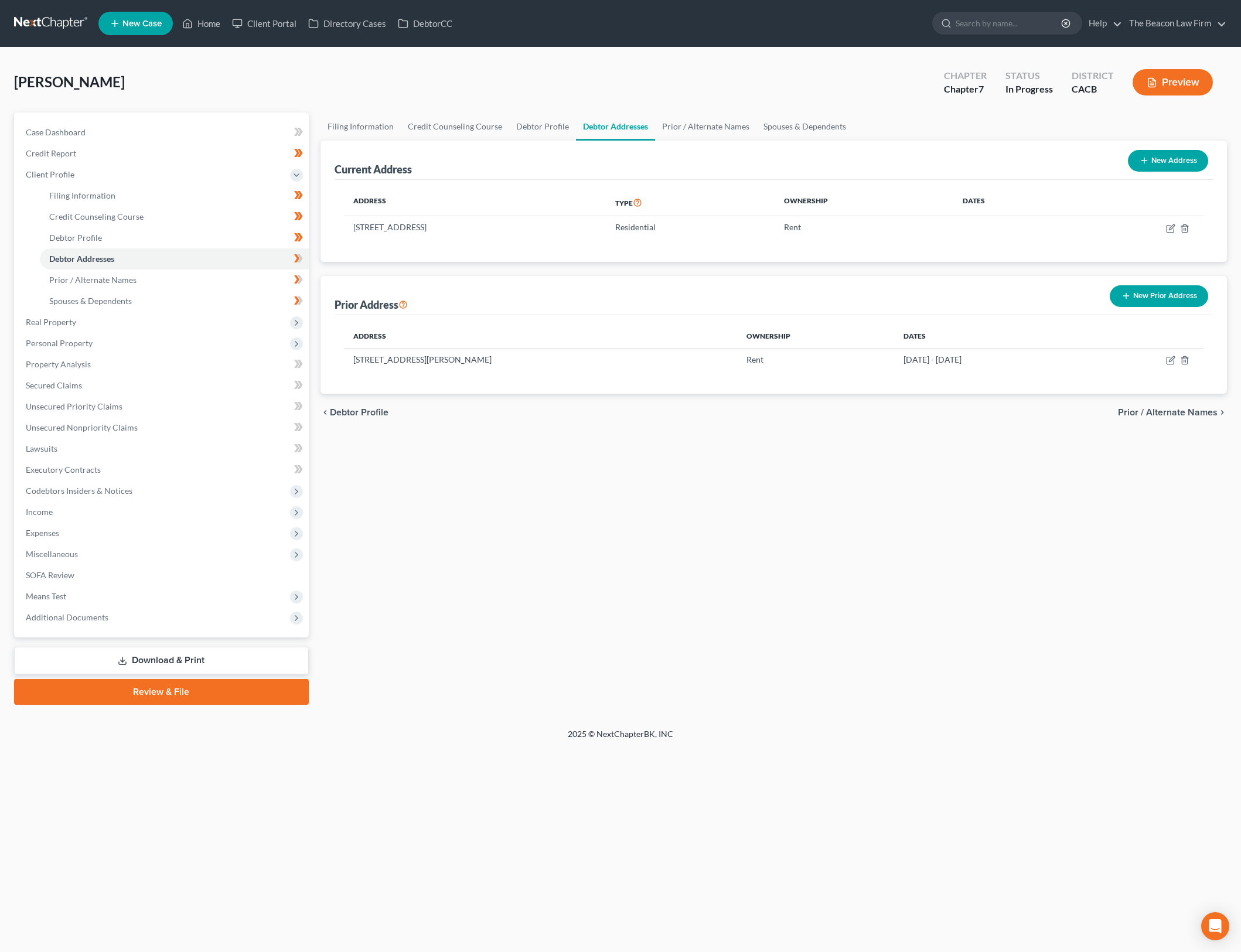
click at [1009, 464] on div "Filing Information Credit Counseling Course Debtor Profile Debtor Addresses Pri…" at bounding box center [774, 409] width 919 height 592
click at [297, 255] on icon at bounding box center [296, 258] width 5 height 8
click at [219, 281] on link "Prior / Alternate Names" at bounding box center [174, 280] width 269 height 21
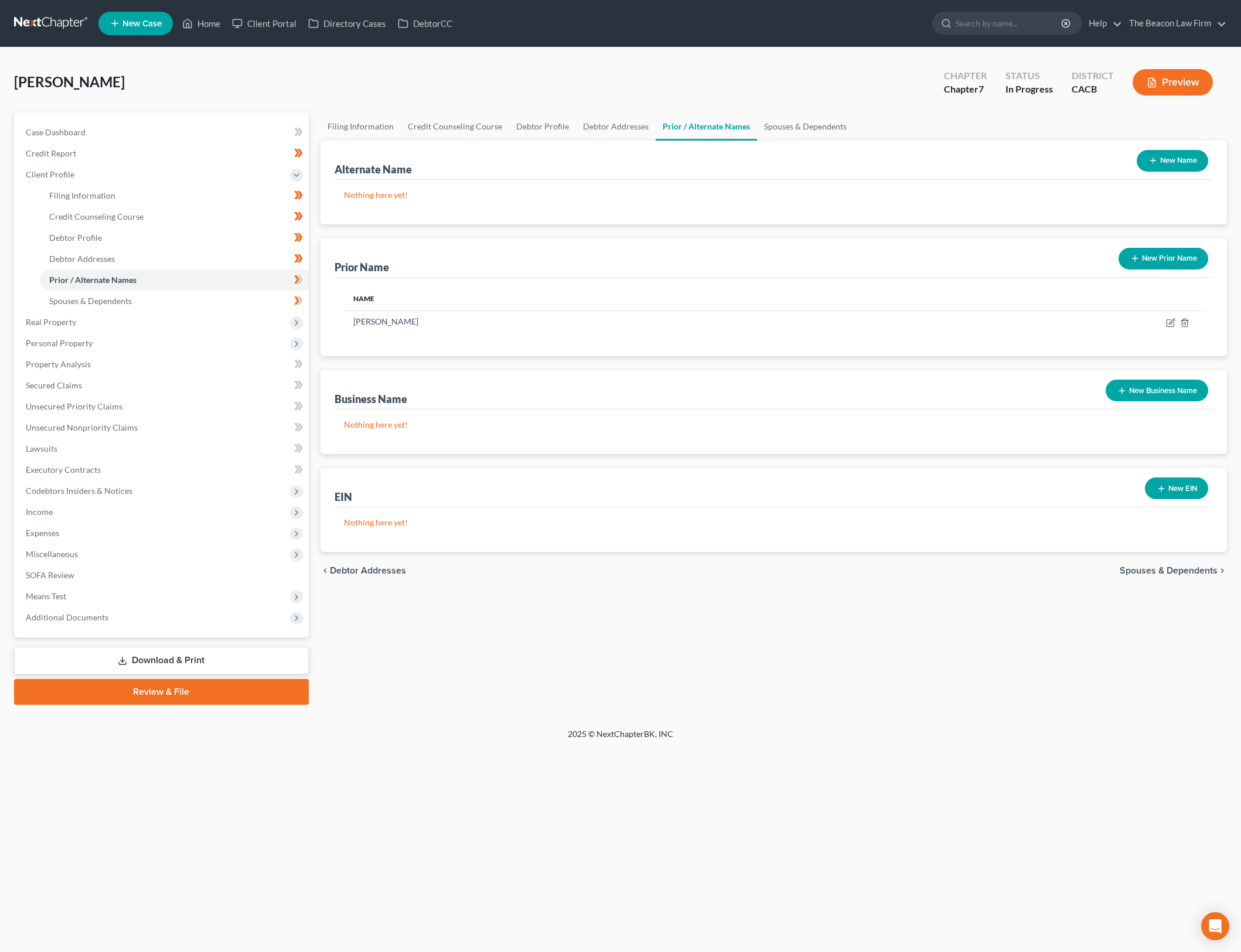
click at [861, 683] on div "Filing Information Credit Counseling Course Debtor Profile Debtor Addresses Pri…" at bounding box center [774, 409] width 919 height 592
click at [787, 627] on div "Filing Information Credit Counseling Course Debtor Profile Debtor Addresses Pri…" at bounding box center [774, 409] width 919 height 592
click at [504, 676] on div "Filing Information Credit Counseling Course Debtor Profile Debtor Addresses Pri…" at bounding box center [774, 409] width 919 height 592
drag, startPoint x: 762, startPoint y: 434, endPoint x: 971, endPoint y: 274, distance: 263.2
click at [762, 434] on div "Nothing here yet!" at bounding box center [773, 432] width 879 height 45
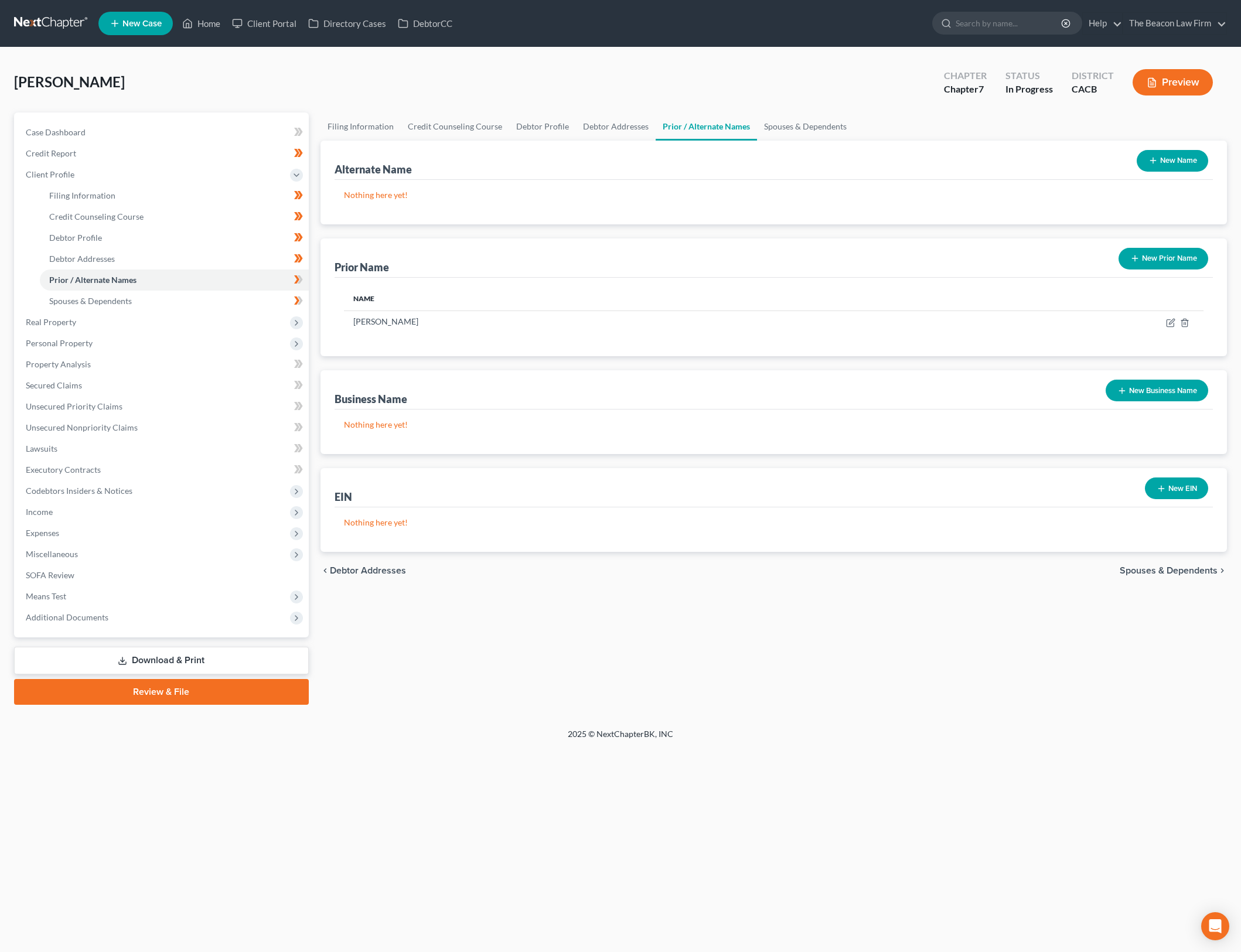
click at [1150, 255] on button "New Prior Name" at bounding box center [1164, 258] width 89 height 22
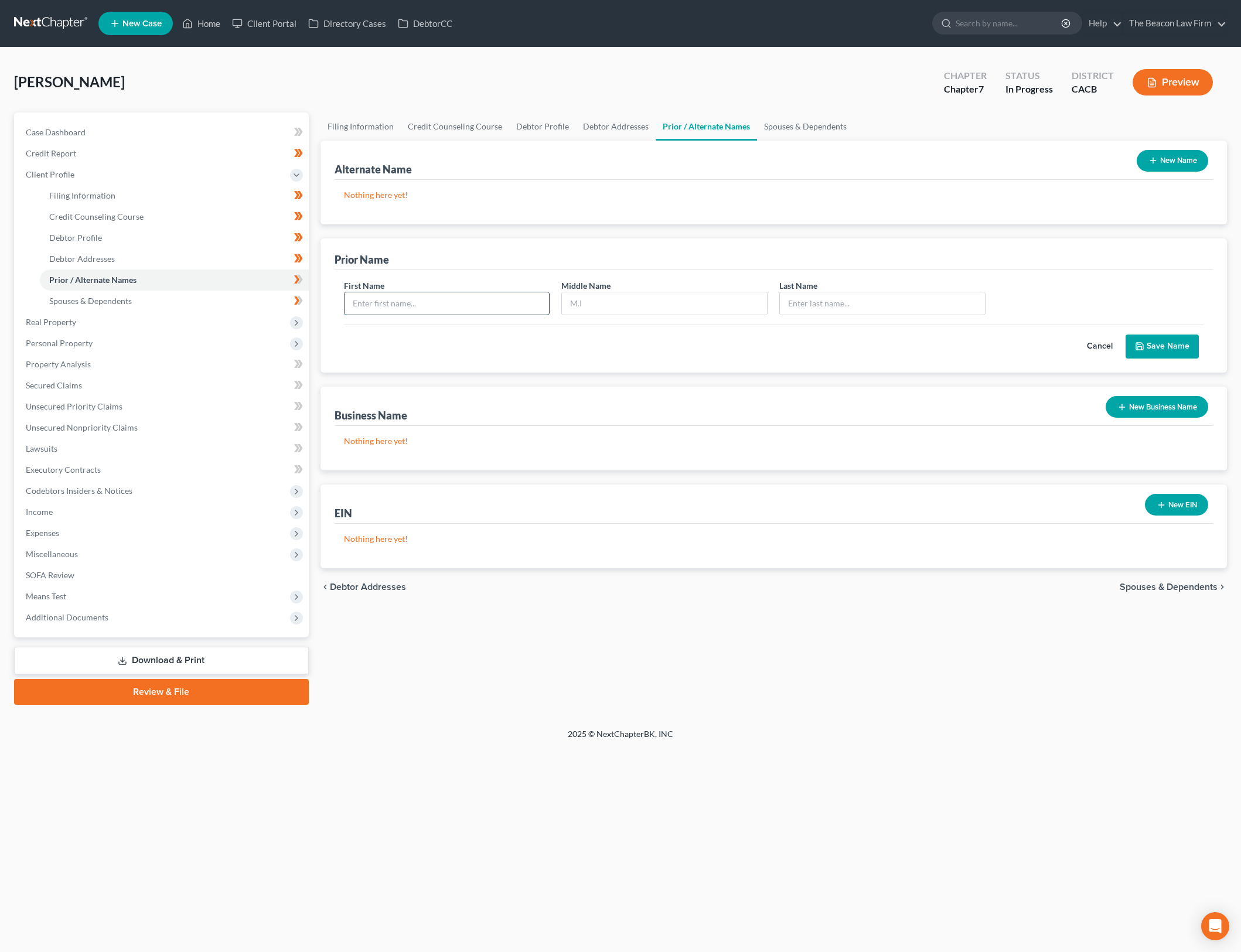
click at [521, 300] on input "text" at bounding box center [447, 304] width 205 height 22
click at [1161, 351] on button "Save Name" at bounding box center [1162, 346] width 73 height 25
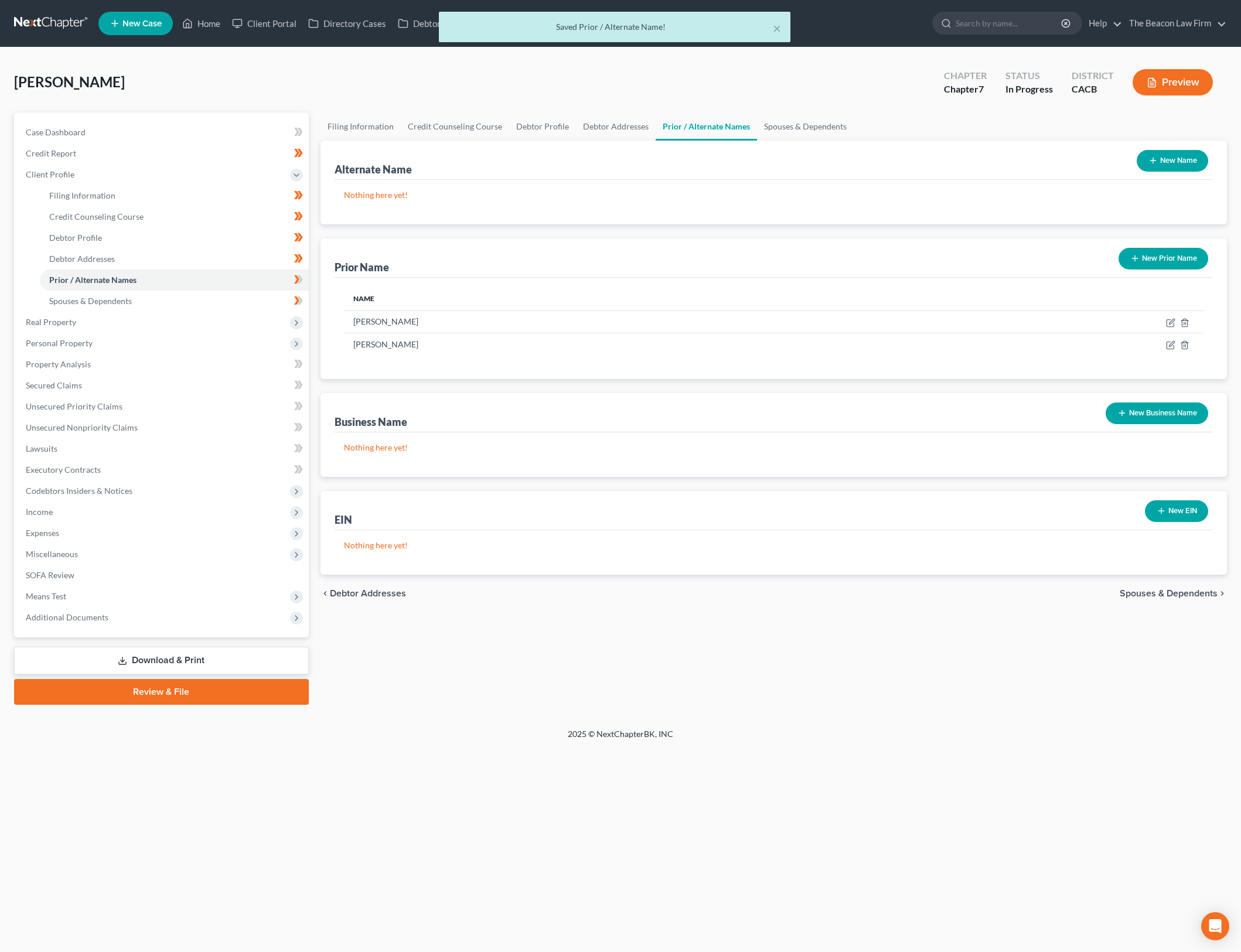
click at [1176, 251] on button "New Prior Name" at bounding box center [1164, 258] width 89 height 22
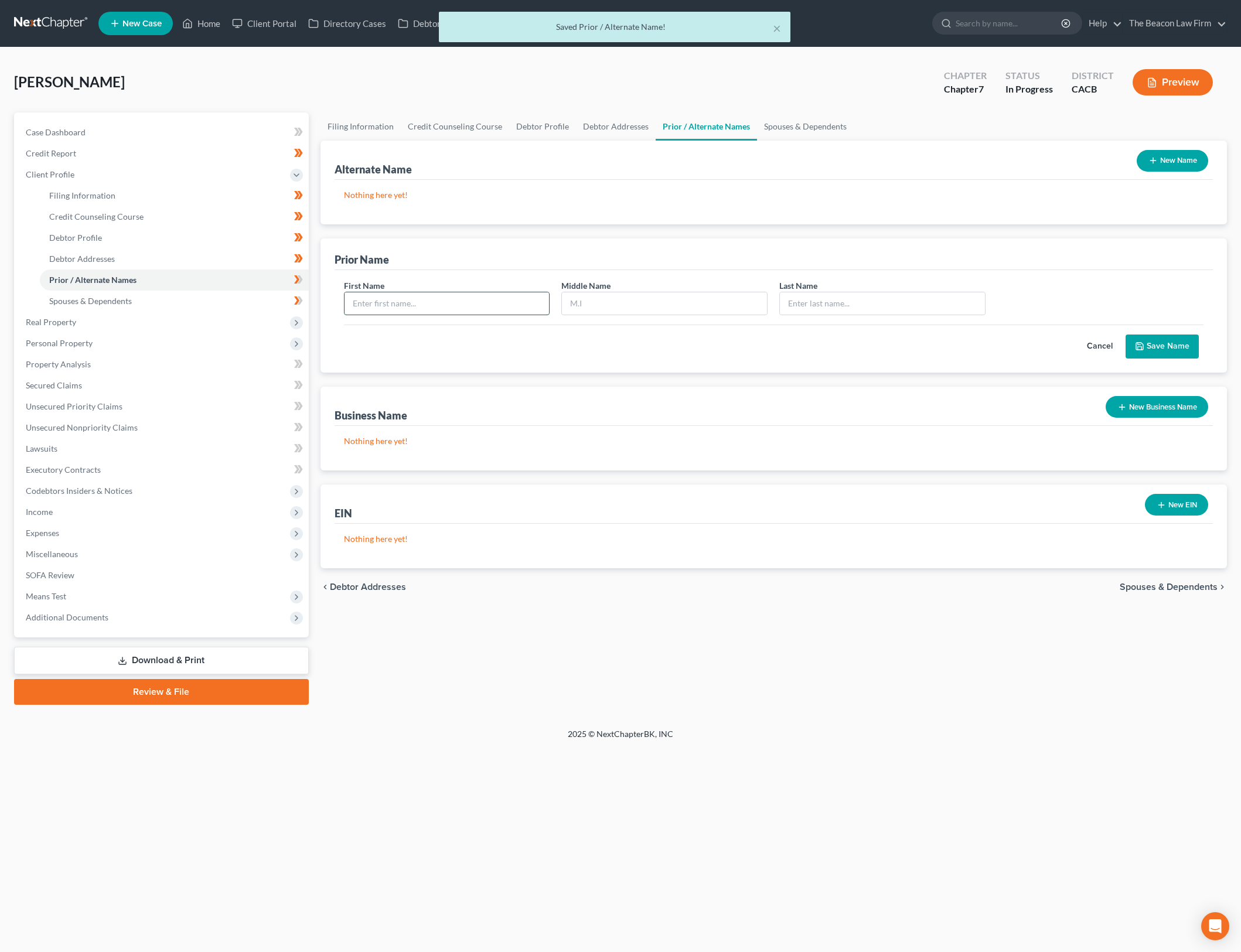
click at [489, 308] on input "text" at bounding box center [447, 304] width 205 height 22
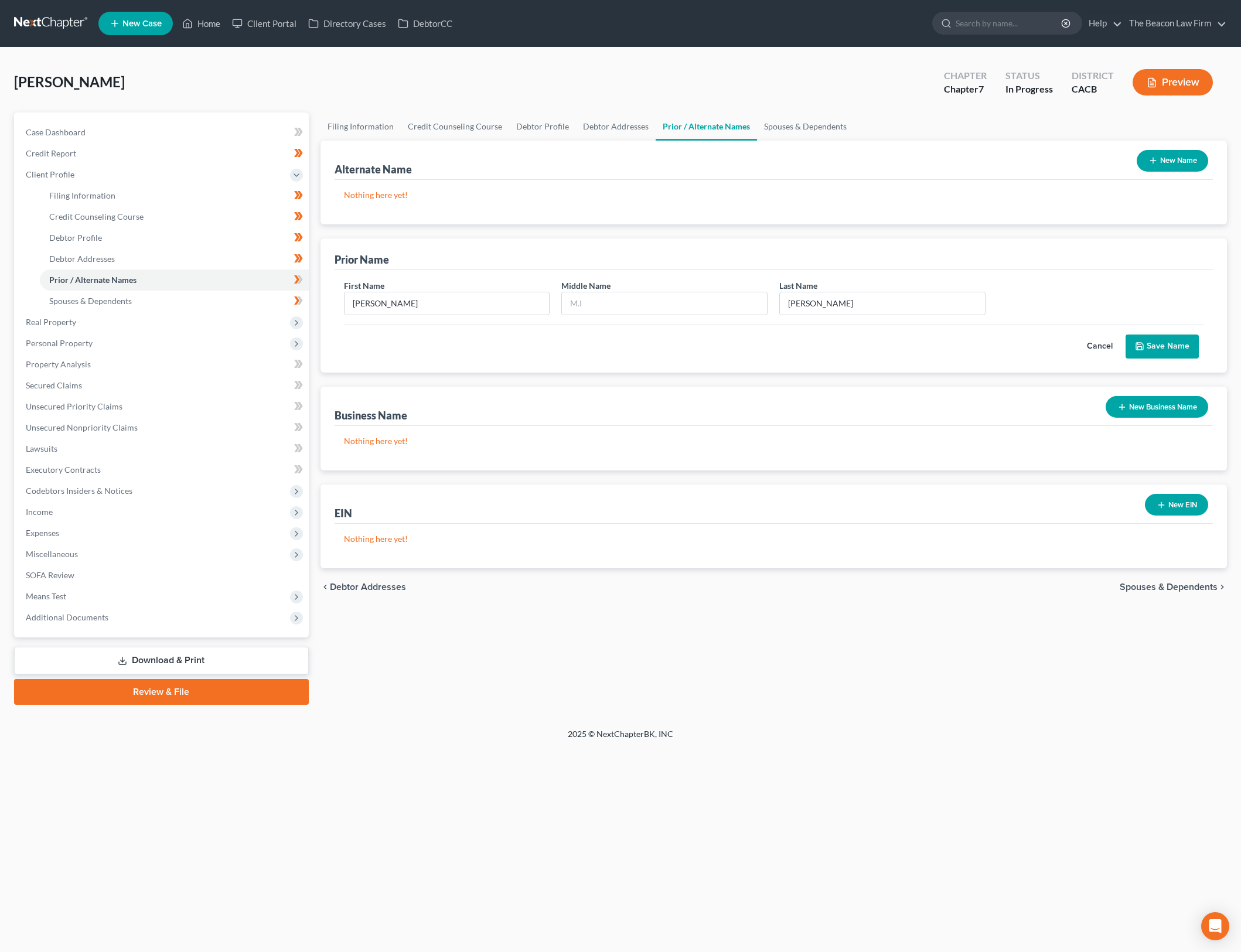
click at [1181, 339] on button "Save Name" at bounding box center [1162, 346] width 73 height 25
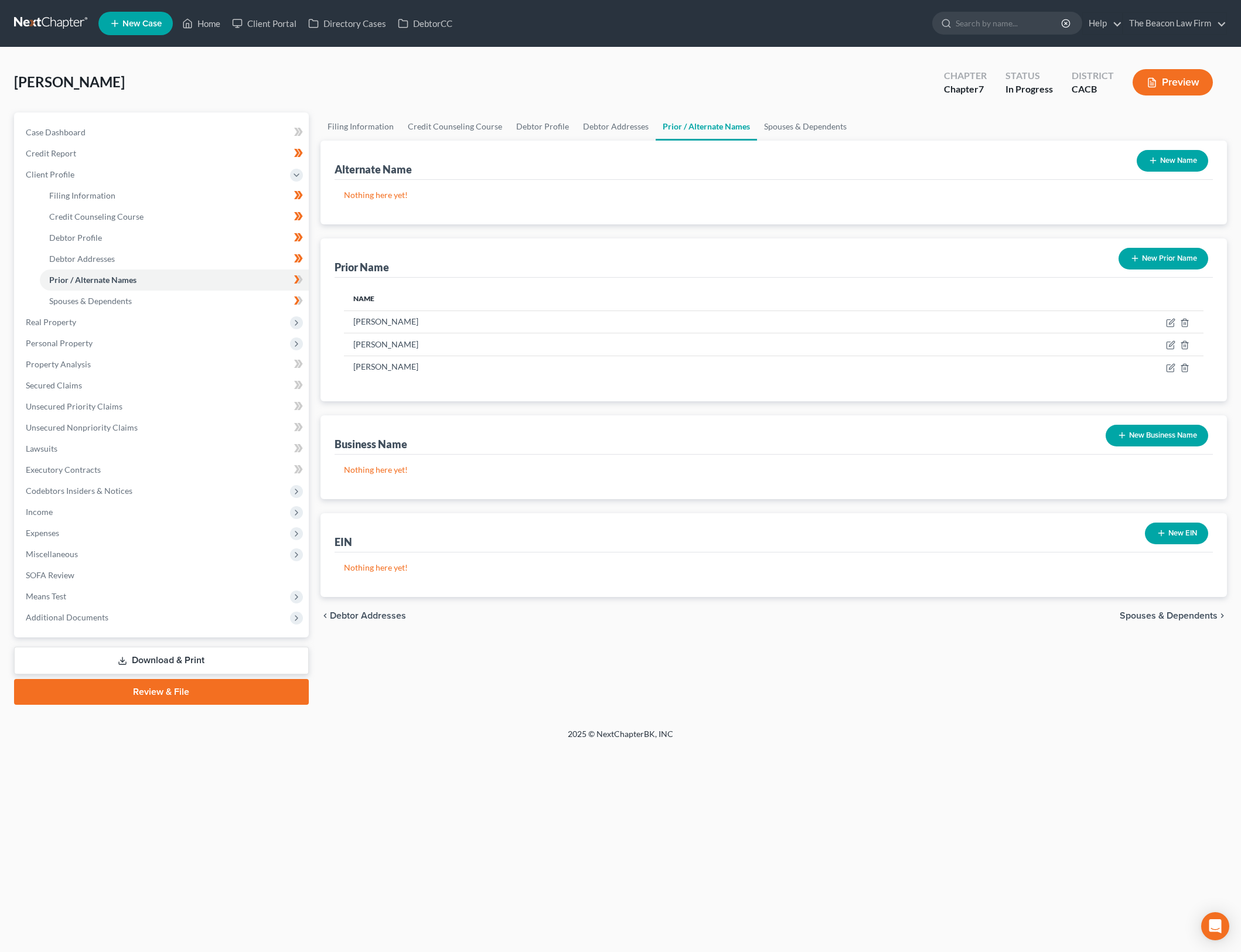
drag, startPoint x: 929, startPoint y: 659, endPoint x: 1023, endPoint y: 453, distance: 226.4
click at [929, 659] on div "Filing Information Credit Counseling Course Debtor Profile Debtor Addresses Pri…" at bounding box center [774, 409] width 919 height 592
click at [298, 275] on icon at bounding box center [299, 280] width 9 height 15
click at [243, 295] on link "Spouses & Dependents" at bounding box center [174, 301] width 269 height 21
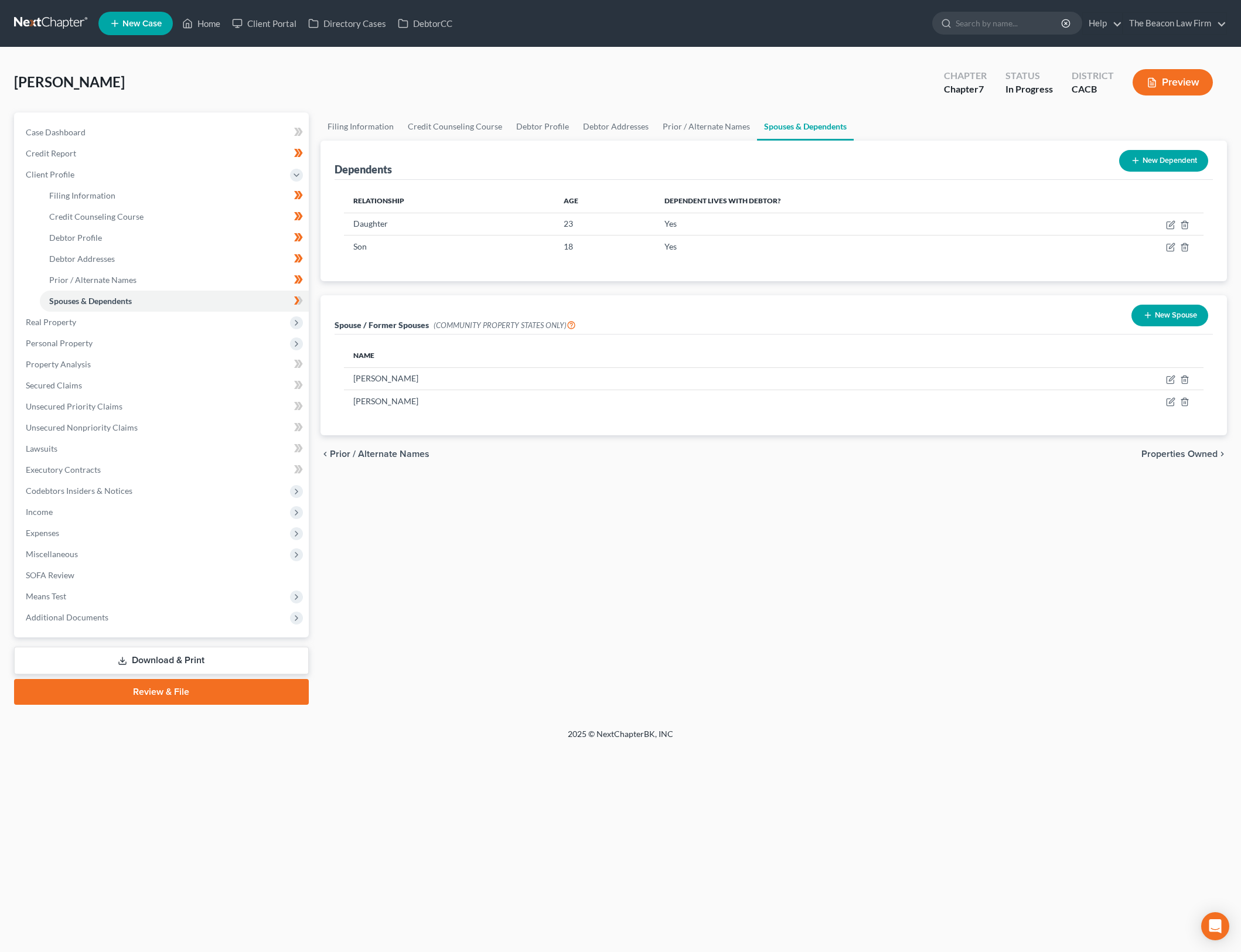
click at [890, 715] on div "Benear, Tanya Upgraded Chapter Chapter 7 Status In Progress District CACB Previ…" at bounding box center [620, 388] width 1241 height 681
click at [298, 297] on icon at bounding box center [299, 301] width 9 height 15
click at [229, 324] on span "Real Property" at bounding box center [162, 322] width 293 height 21
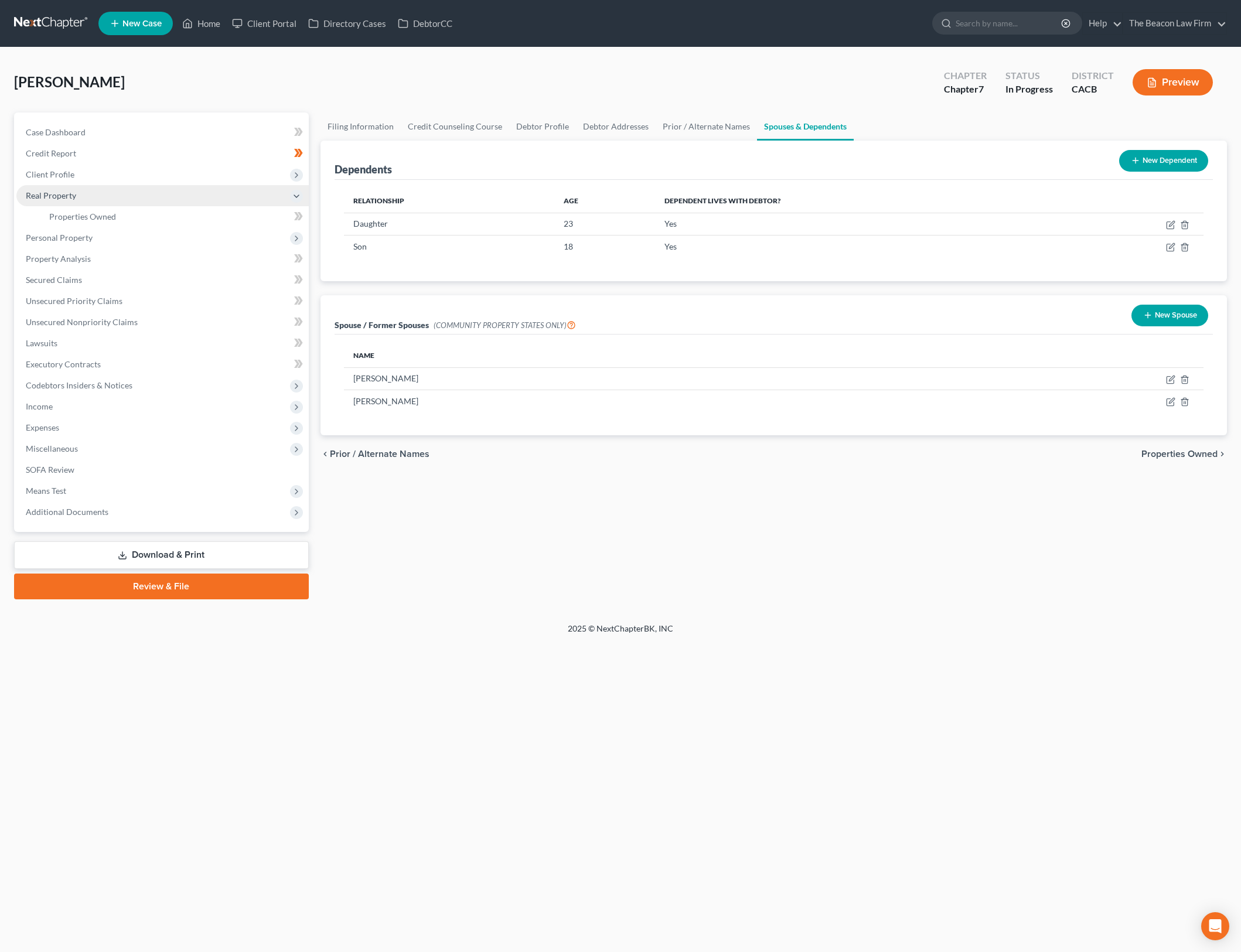
click at [222, 194] on span "Real Property" at bounding box center [162, 196] width 293 height 21
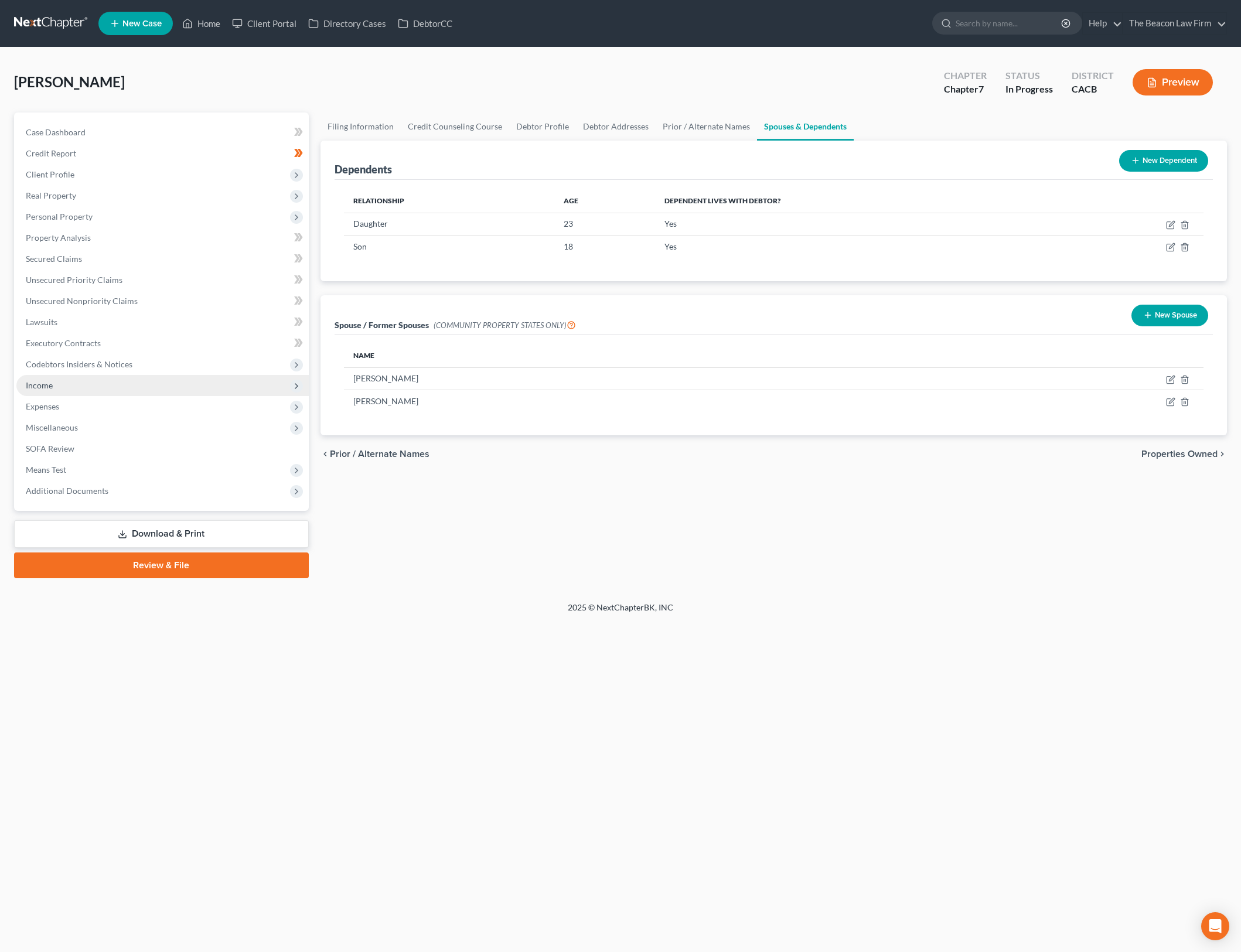
click at [178, 386] on span "Income" at bounding box center [162, 386] width 293 height 21
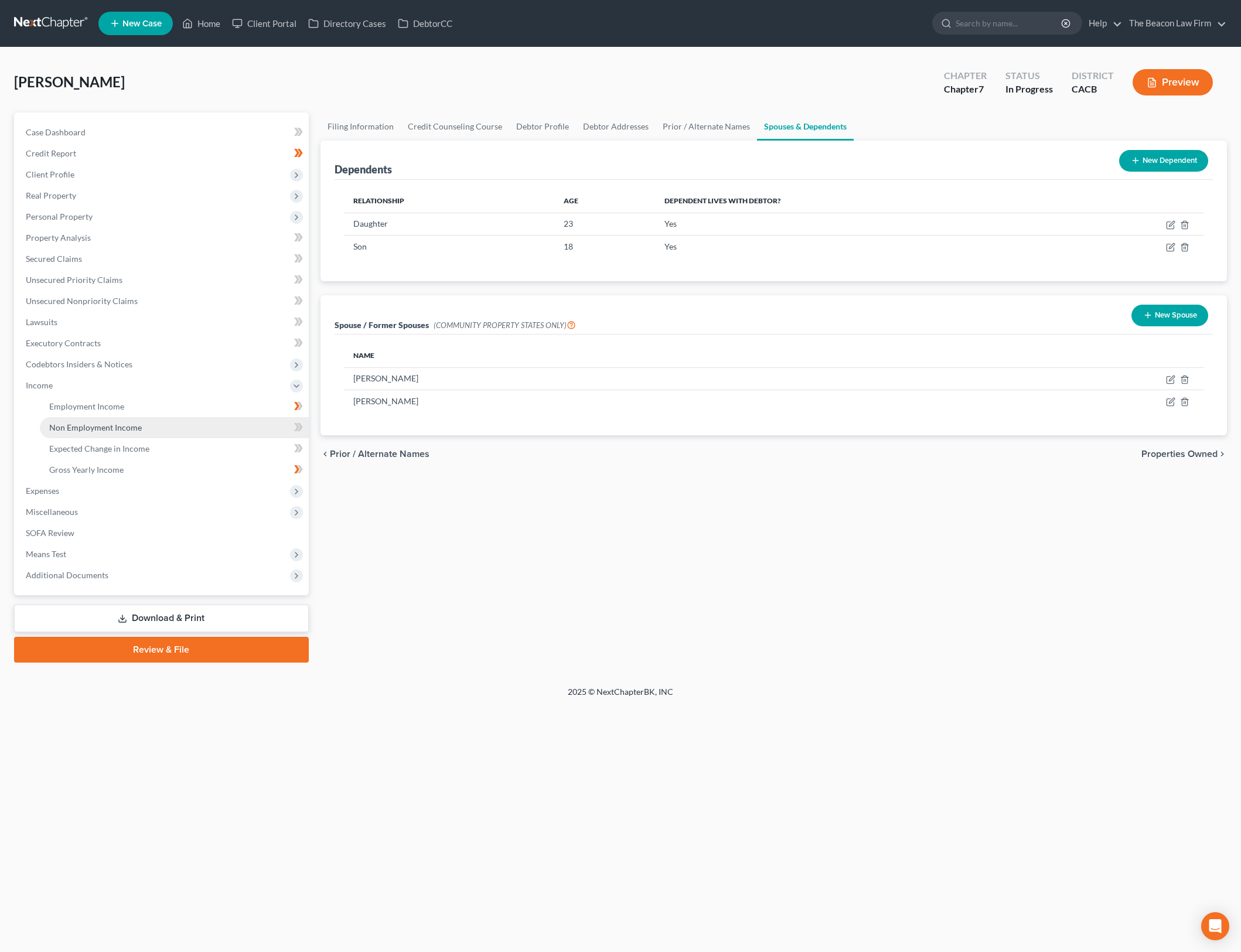
click at [182, 427] on link "Non Employment Income" at bounding box center [174, 427] width 269 height 21
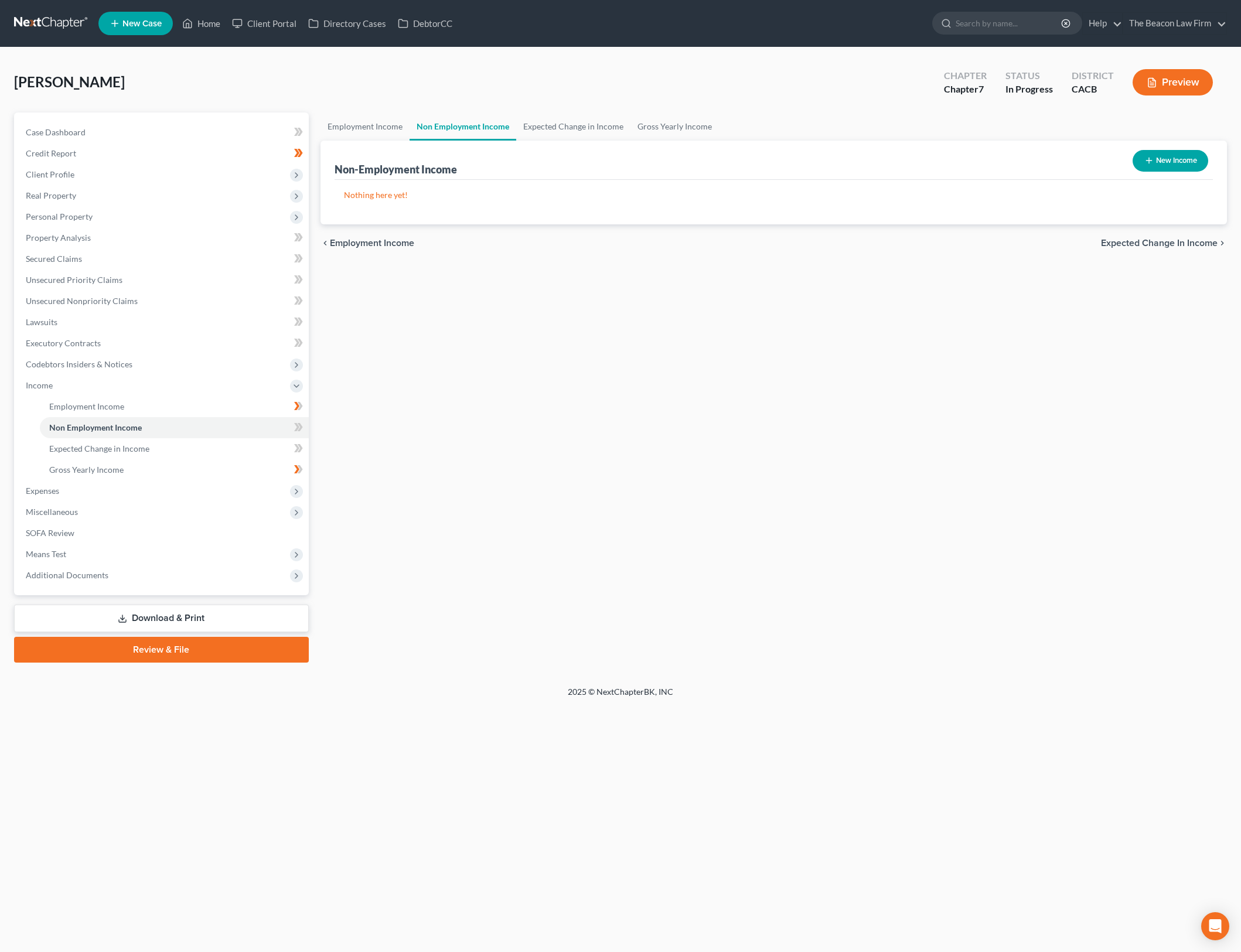
drag, startPoint x: 734, startPoint y: 456, endPoint x: 1180, endPoint y: 119, distance: 559.0
click at [734, 456] on div "Employment Income Non Employment Income Expected Change in Income Gross Yearly …" at bounding box center [774, 387] width 919 height 550
click at [1177, 157] on button "New Income" at bounding box center [1171, 161] width 76 height 22
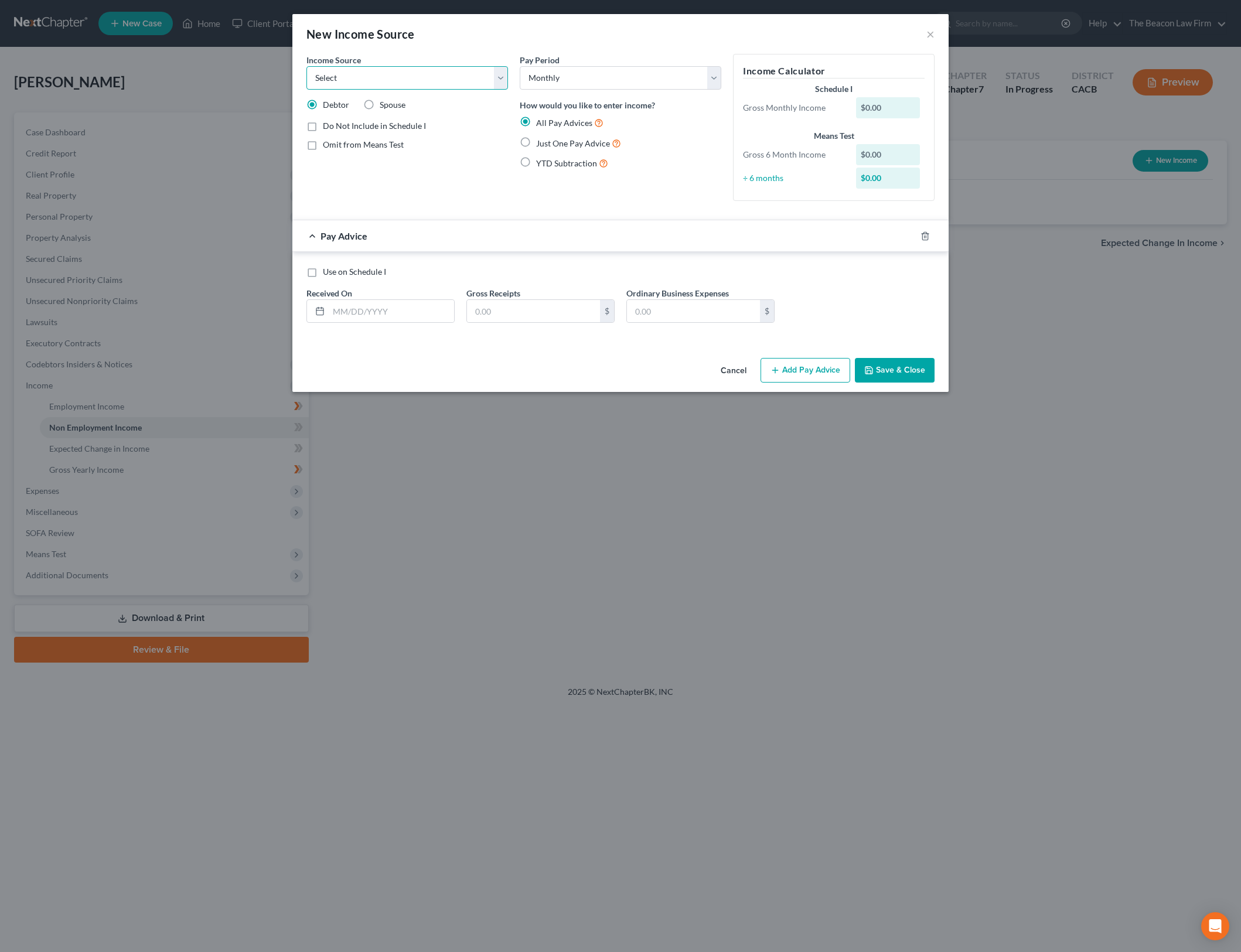
click at [501, 79] on select "Select Unemployment Disability (from employer) Pension Retirement Social Securi…" at bounding box center [407, 77] width 202 height 23
click at [307, 66] on select "Select Unemployment Disability (from employer) Pension Retirement Social Securi…" at bounding box center [407, 77] width 202 height 23
drag, startPoint x: 405, startPoint y: 313, endPoint x: 368, endPoint y: 296, distance: 40.7
click at [404, 313] on input "text" at bounding box center [392, 311] width 125 height 22
drag, startPoint x: 310, startPoint y: 130, endPoint x: 357, endPoint y: 274, distance: 151.5
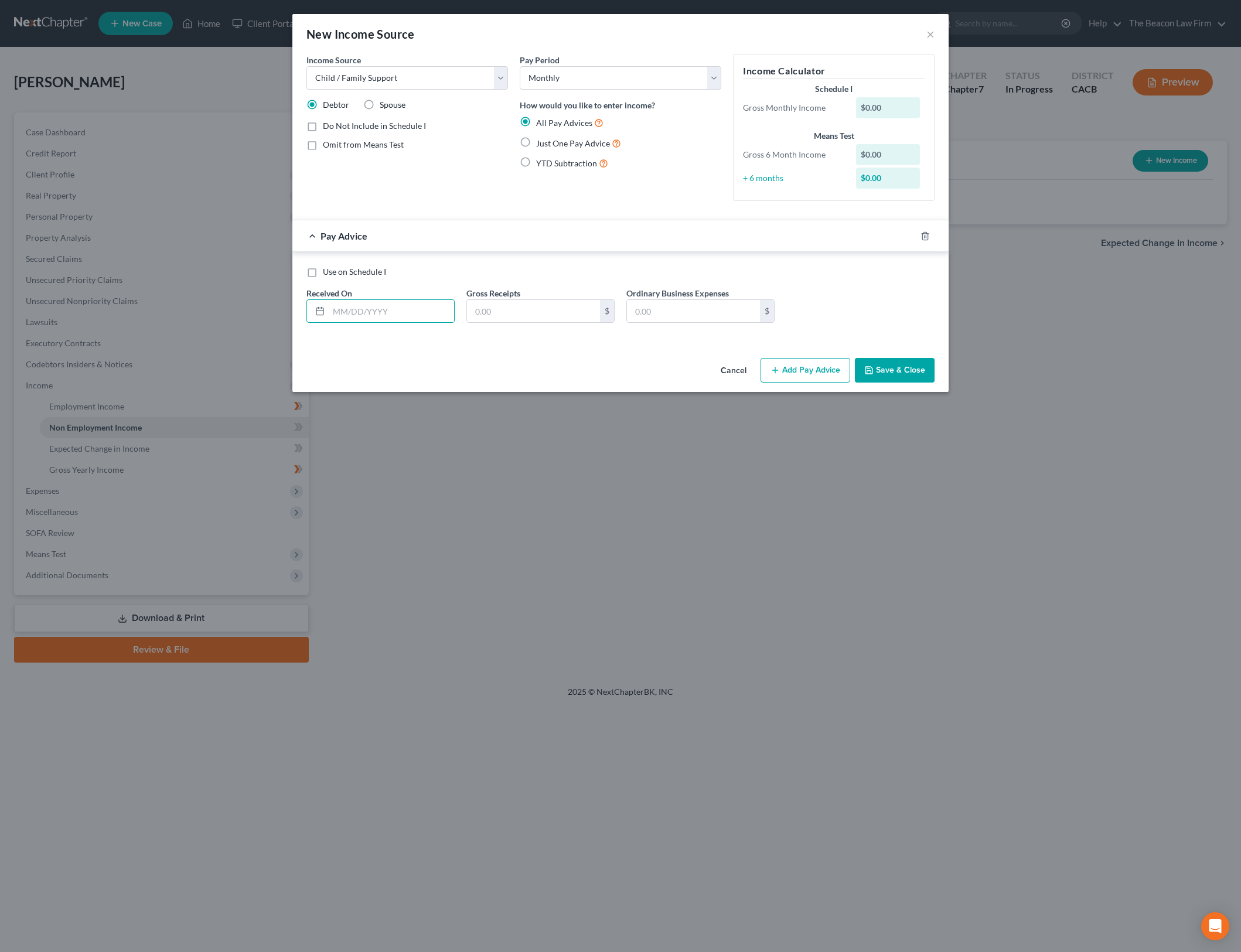
click at [323, 130] on label "Do Not Include in Schedule I" at bounding box center [374, 126] width 103 height 12
click at [328, 128] on input "Do Not Include in Schedule I" at bounding box center [331, 124] width 7 height 7
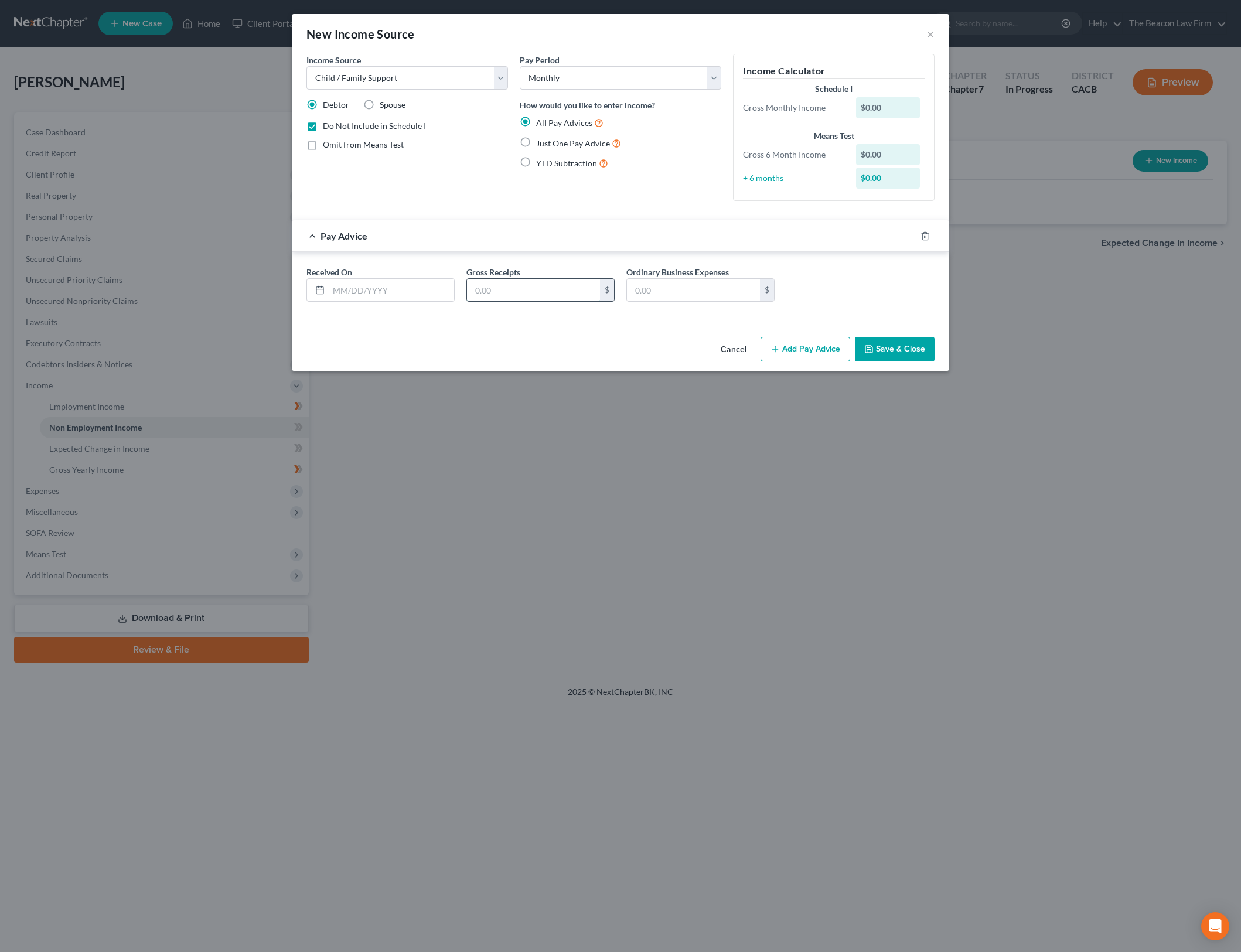
click at [519, 288] on input "text" at bounding box center [533, 290] width 133 height 22
click at [379, 285] on input "text" at bounding box center [392, 290] width 125 height 22
click at [820, 354] on button "Add Pay Advice" at bounding box center [805, 349] width 89 height 25
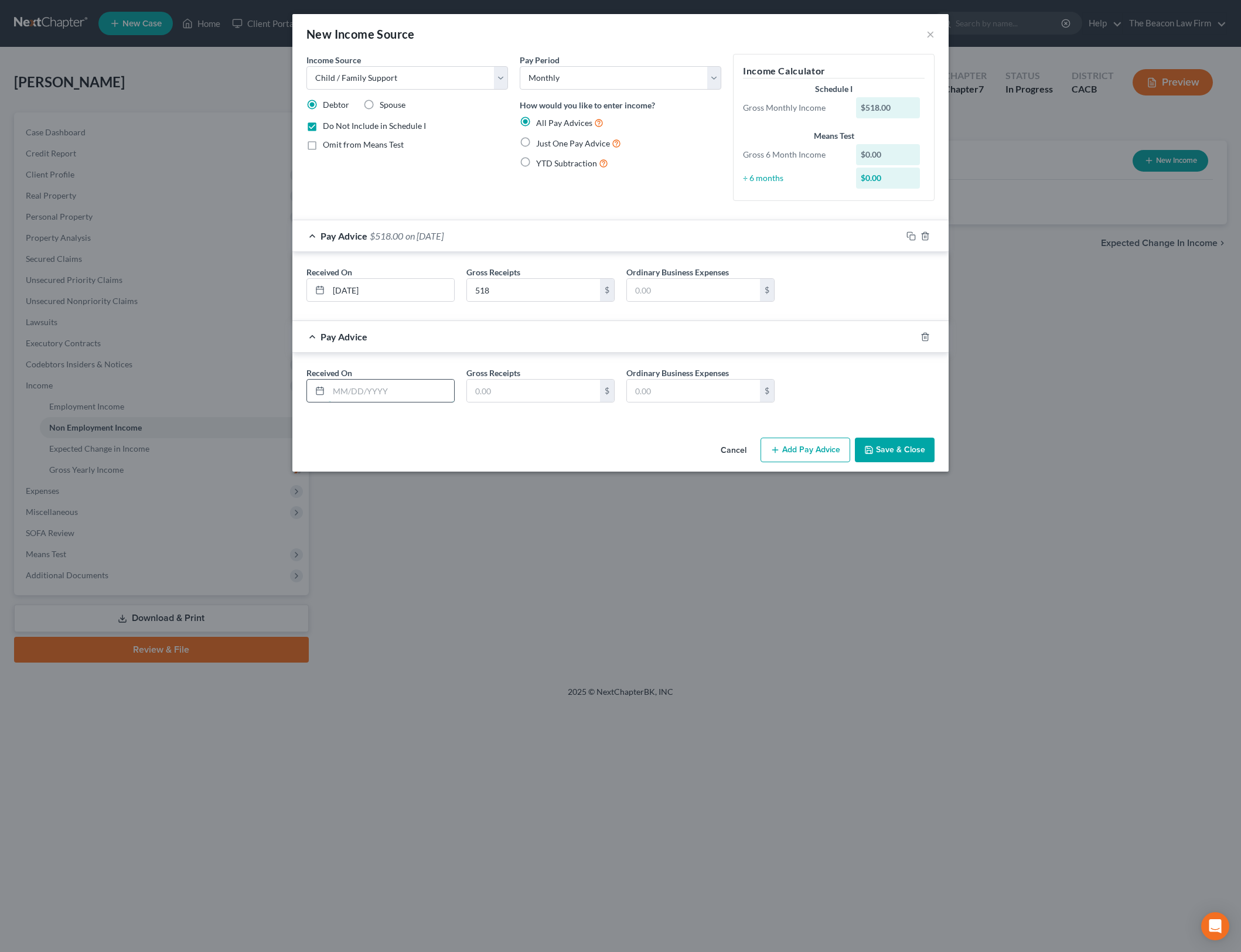
click at [374, 388] on input "text" at bounding box center [392, 391] width 125 height 22
click at [817, 450] on button "Add Pay Advice" at bounding box center [805, 450] width 89 height 25
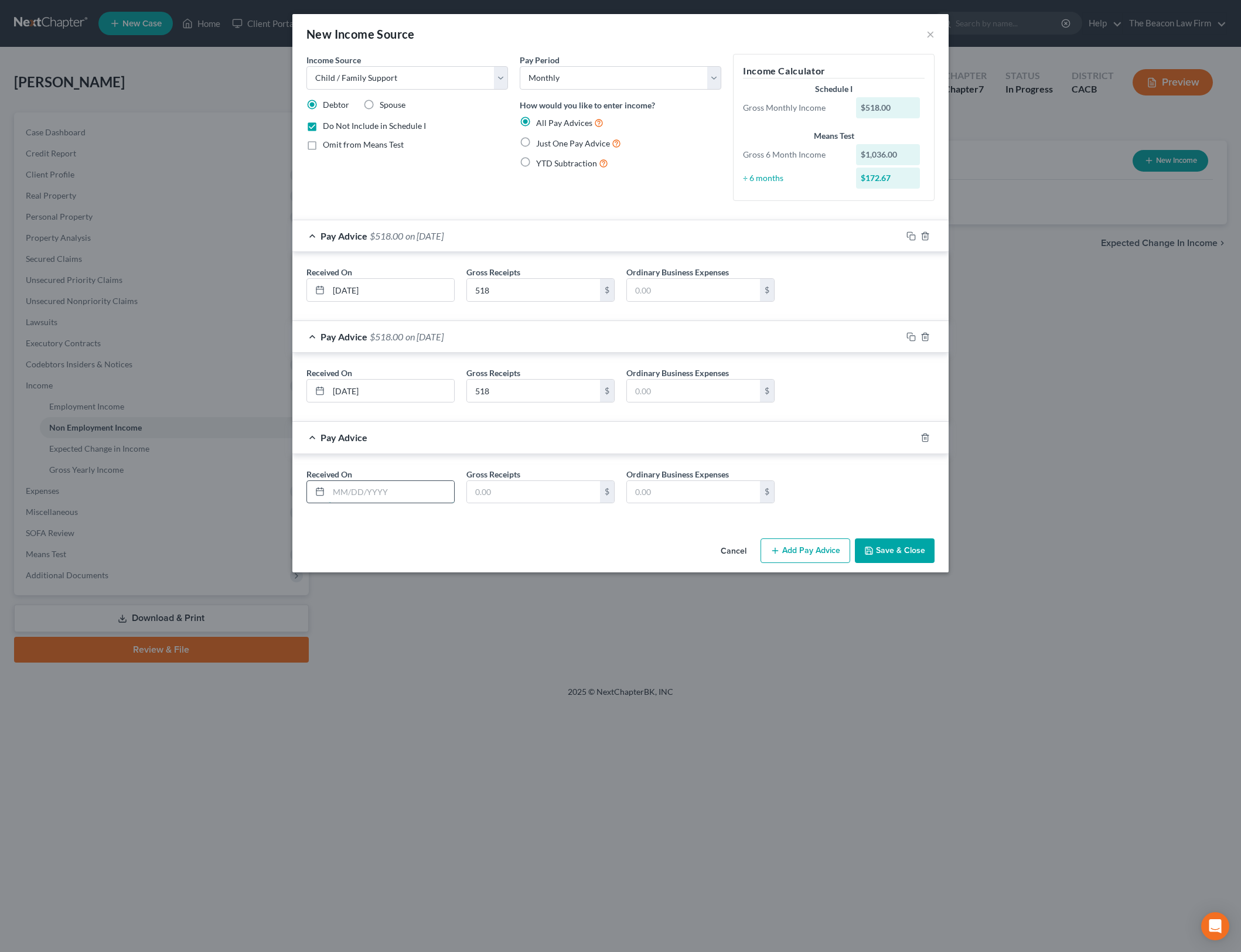
click at [374, 484] on input "text" at bounding box center [392, 492] width 125 height 22
click at [827, 547] on button "Add Pay Advice" at bounding box center [805, 550] width 89 height 25
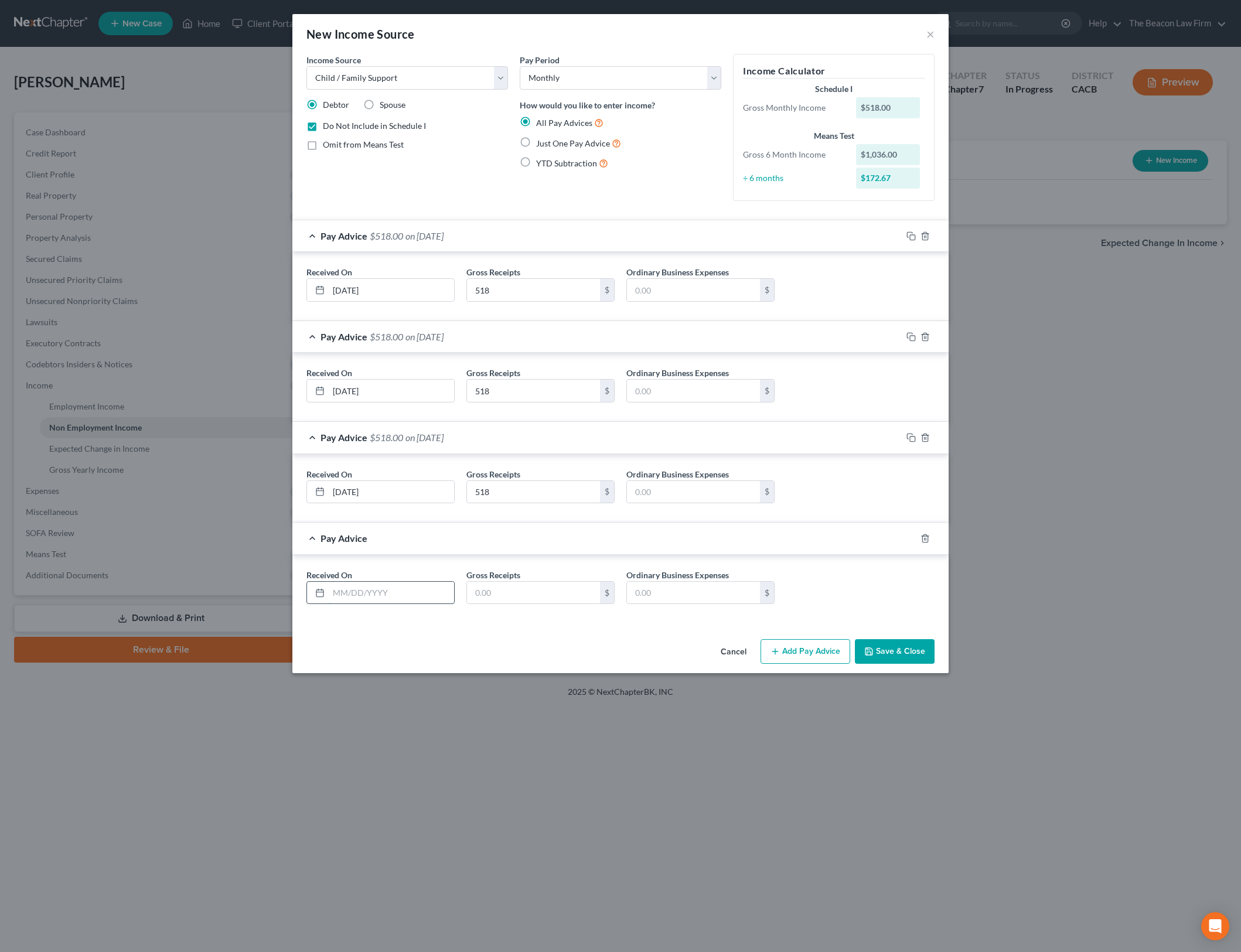
click at [394, 588] on input "text" at bounding box center [392, 593] width 125 height 22
click at [485, 588] on input "text" at bounding box center [533, 593] width 133 height 22
click at [898, 651] on button "Save & Close" at bounding box center [894, 651] width 80 height 25
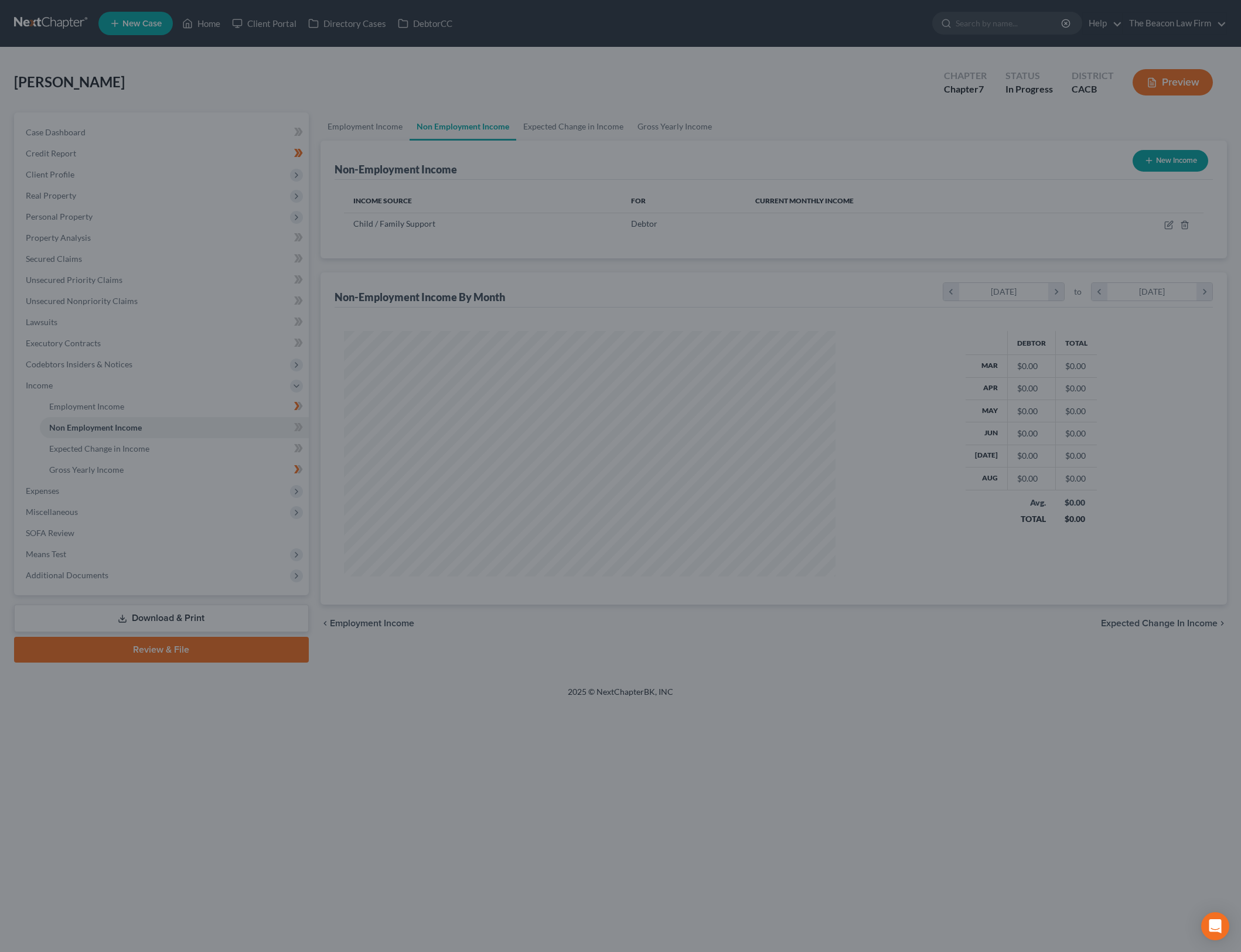
scroll to position [246, 516]
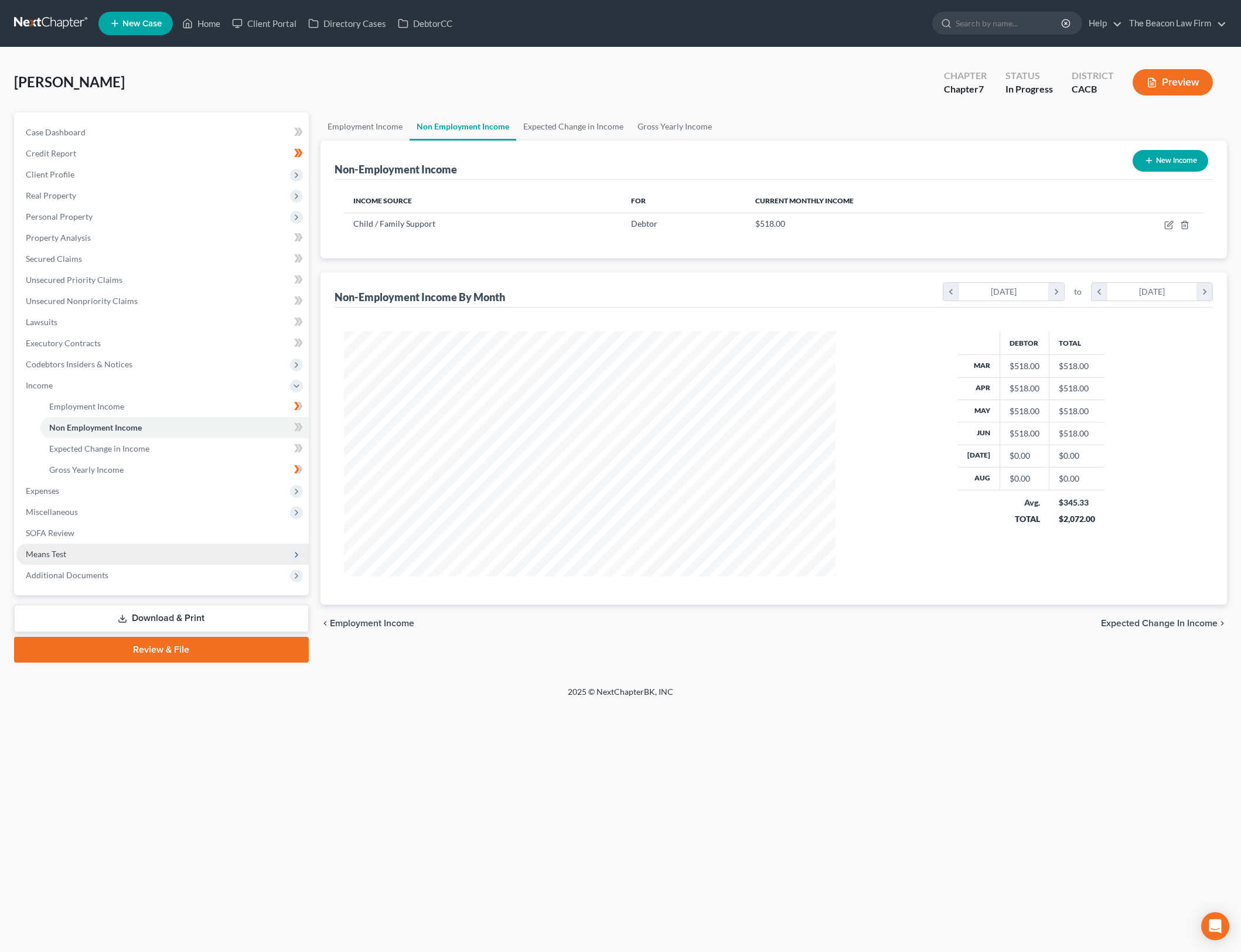
click at [115, 560] on span "Means Test" at bounding box center [162, 554] width 293 height 21
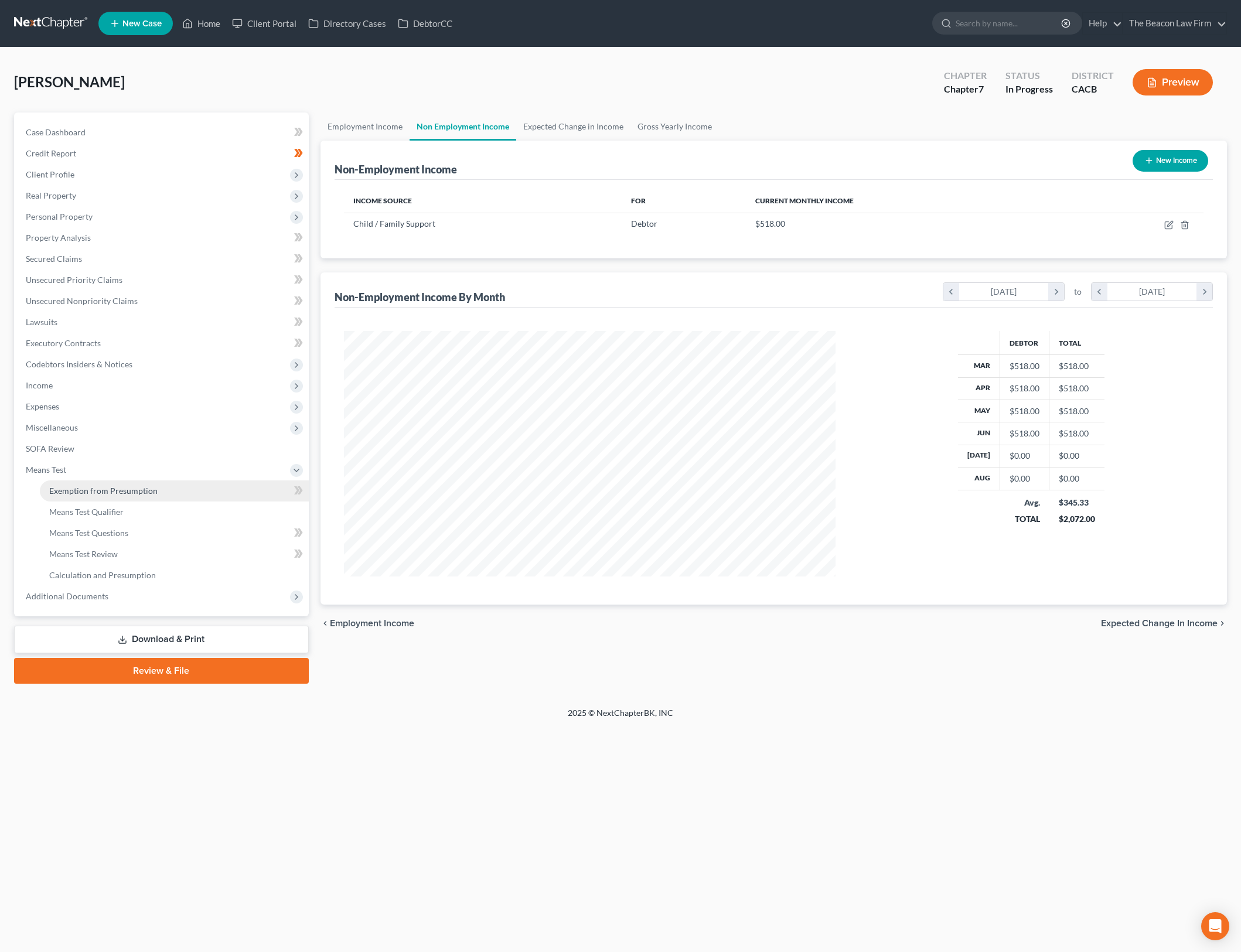
click at [144, 489] on span "Exemption from Presumption" at bounding box center [103, 491] width 109 height 10
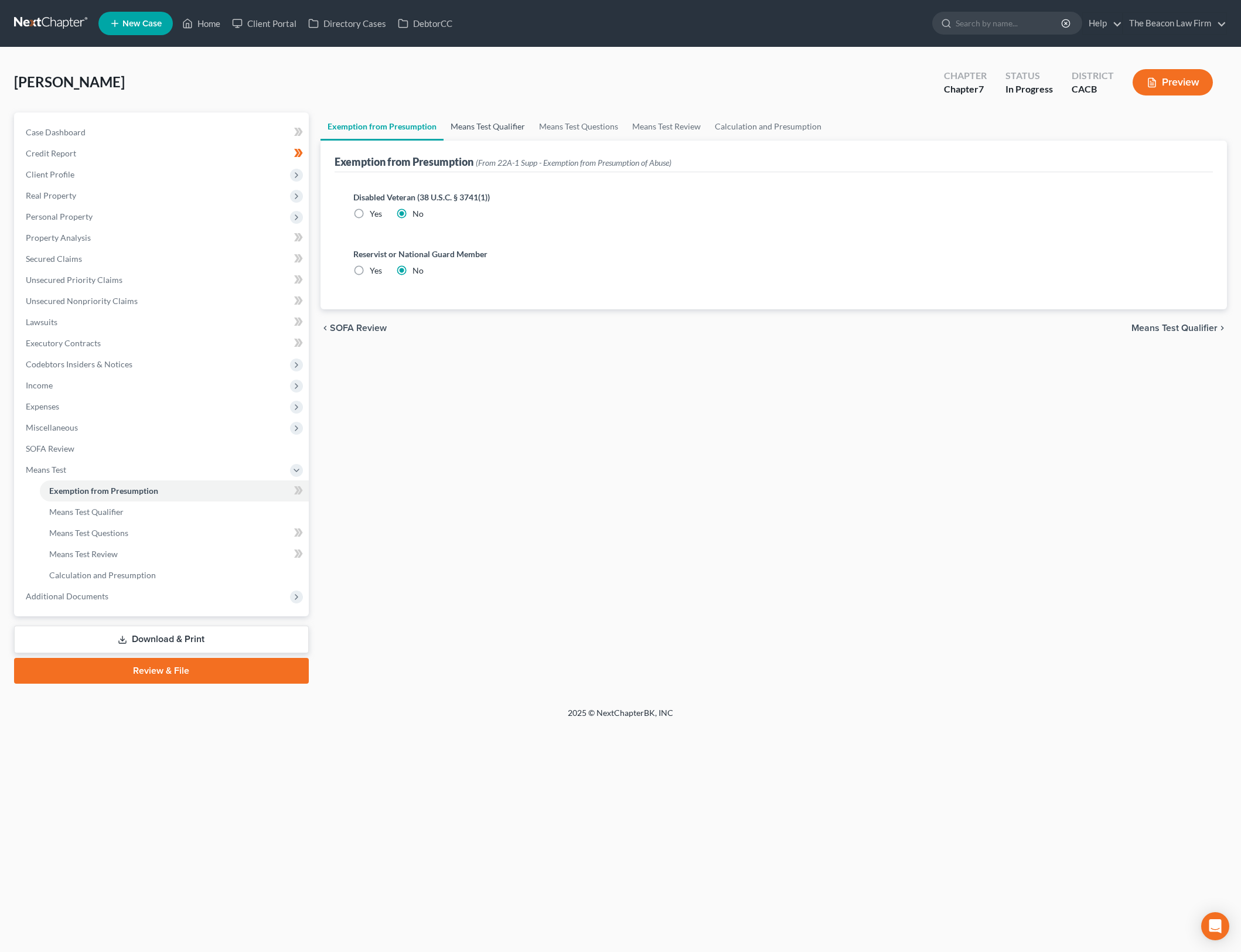
click at [505, 125] on link "Means Test Qualifier" at bounding box center [488, 127] width 89 height 28
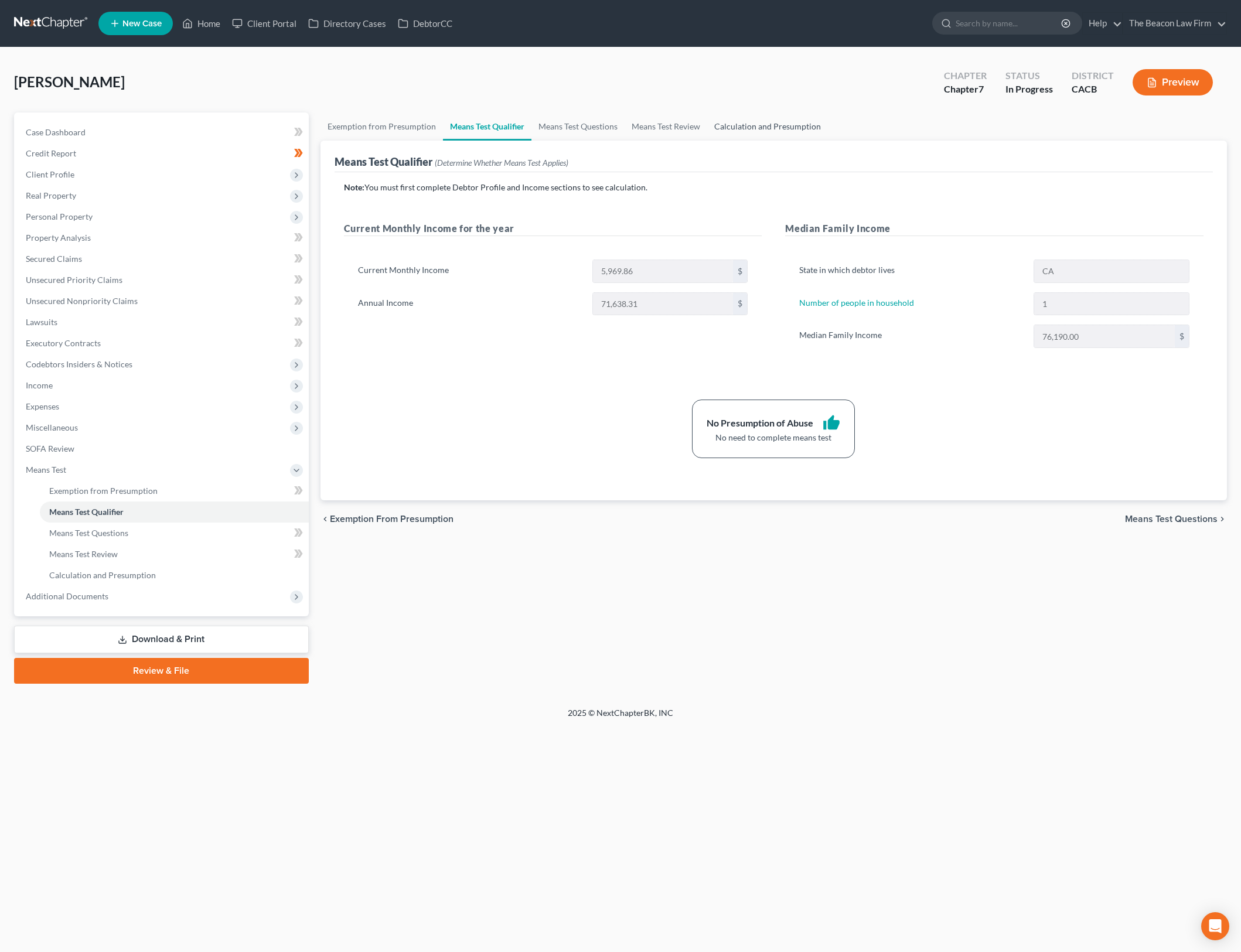
click at [791, 133] on link "Calculation and Presumption" at bounding box center [768, 127] width 121 height 28
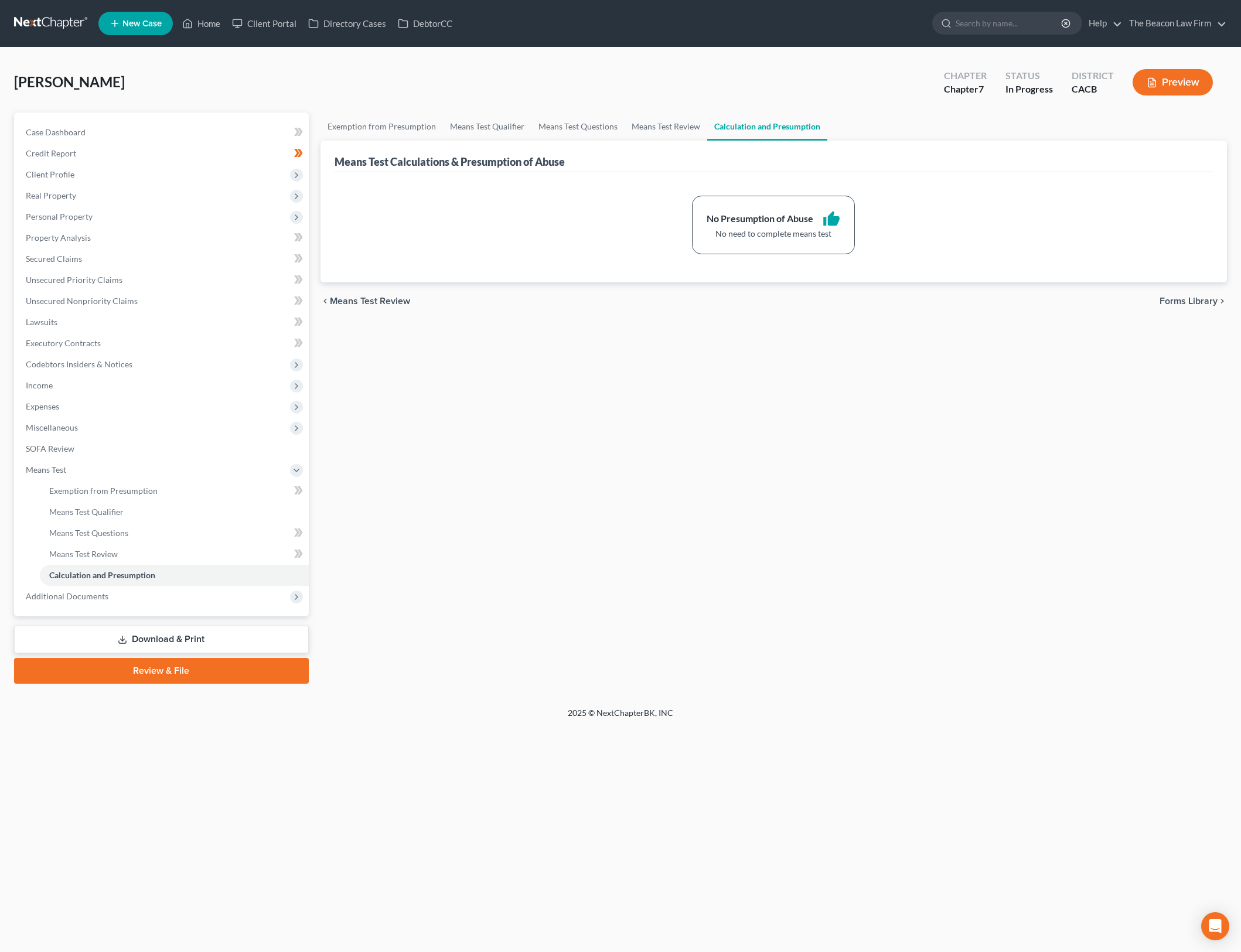
click at [606, 616] on div "Exemption from Presumption Means Test Qualifier Means Test Questions Means Test…" at bounding box center [774, 397] width 919 height 571
click at [103, 389] on span "Income" at bounding box center [162, 386] width 293 height 21
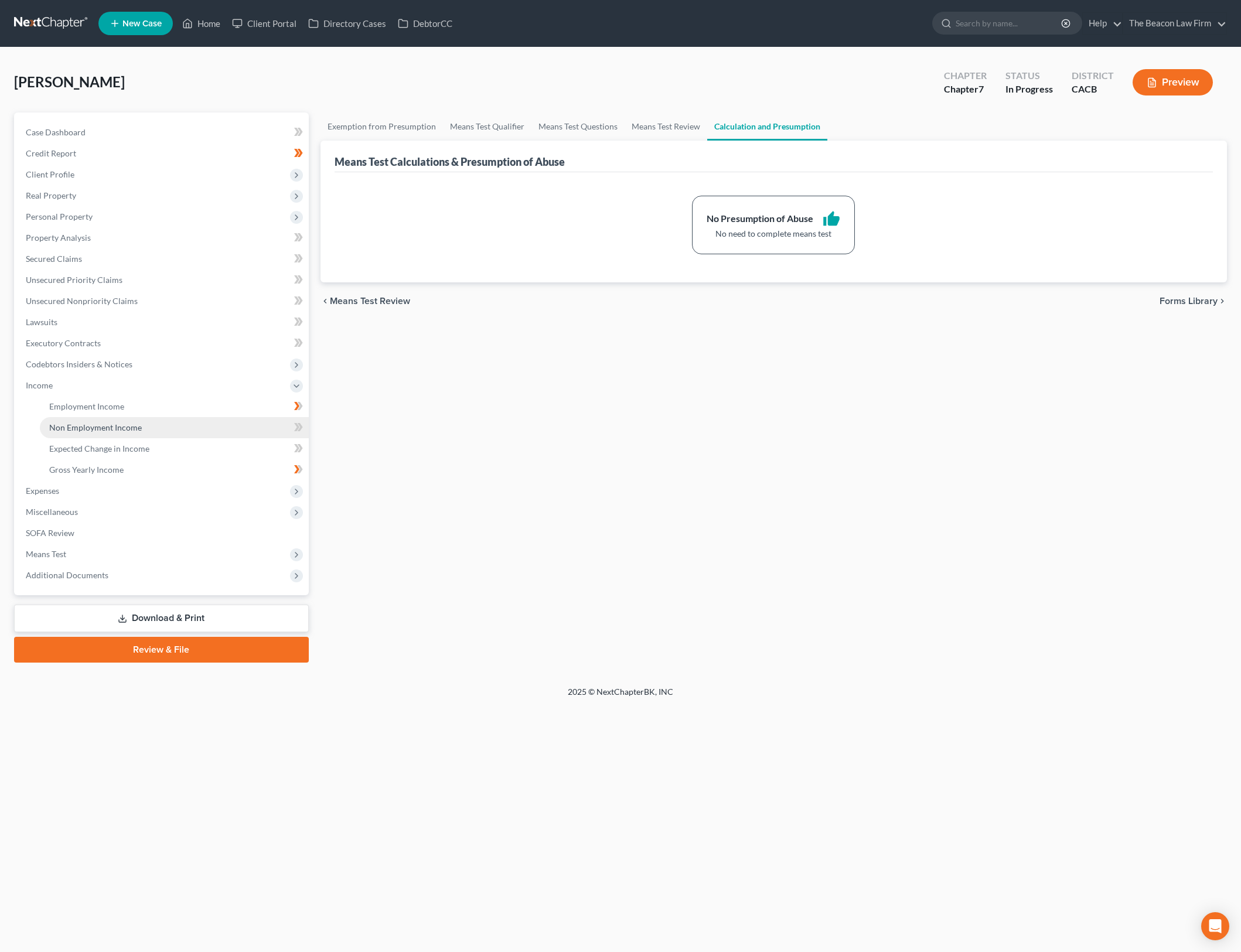
click at [148, 426] on link "Non Employment Income" at bounding box center [174, 427] width 269 height 21
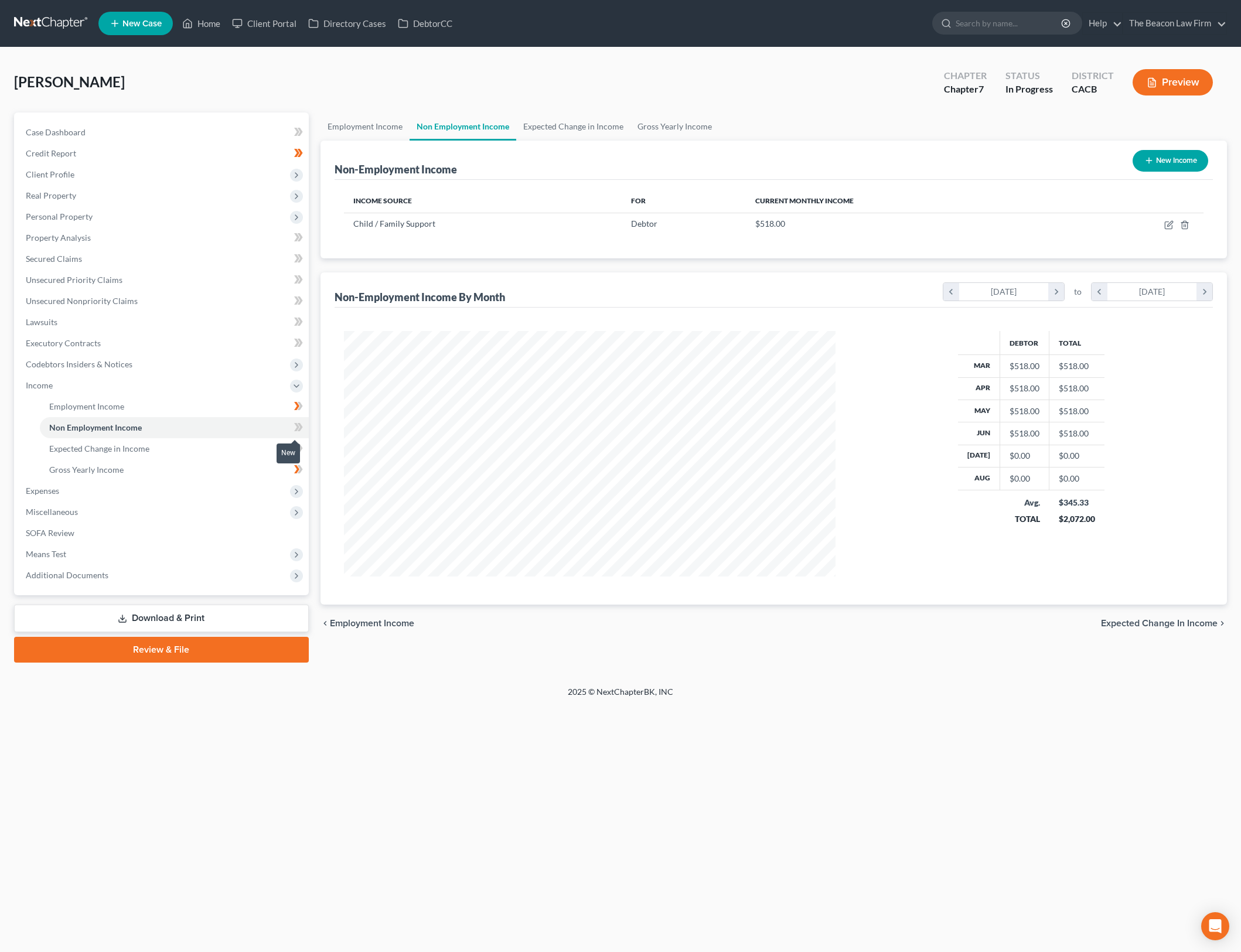
scroll to position [246, 516]
click at [302, 427] on icon at bounding box center [299, 427] width 9 height 15
click at [943, 218] on div "$518.00" at bounding box center [907, 224] width 304 height 12
click at [1170, 220] on icon "button" at bounding box center [1169, 225] width 10 height 10
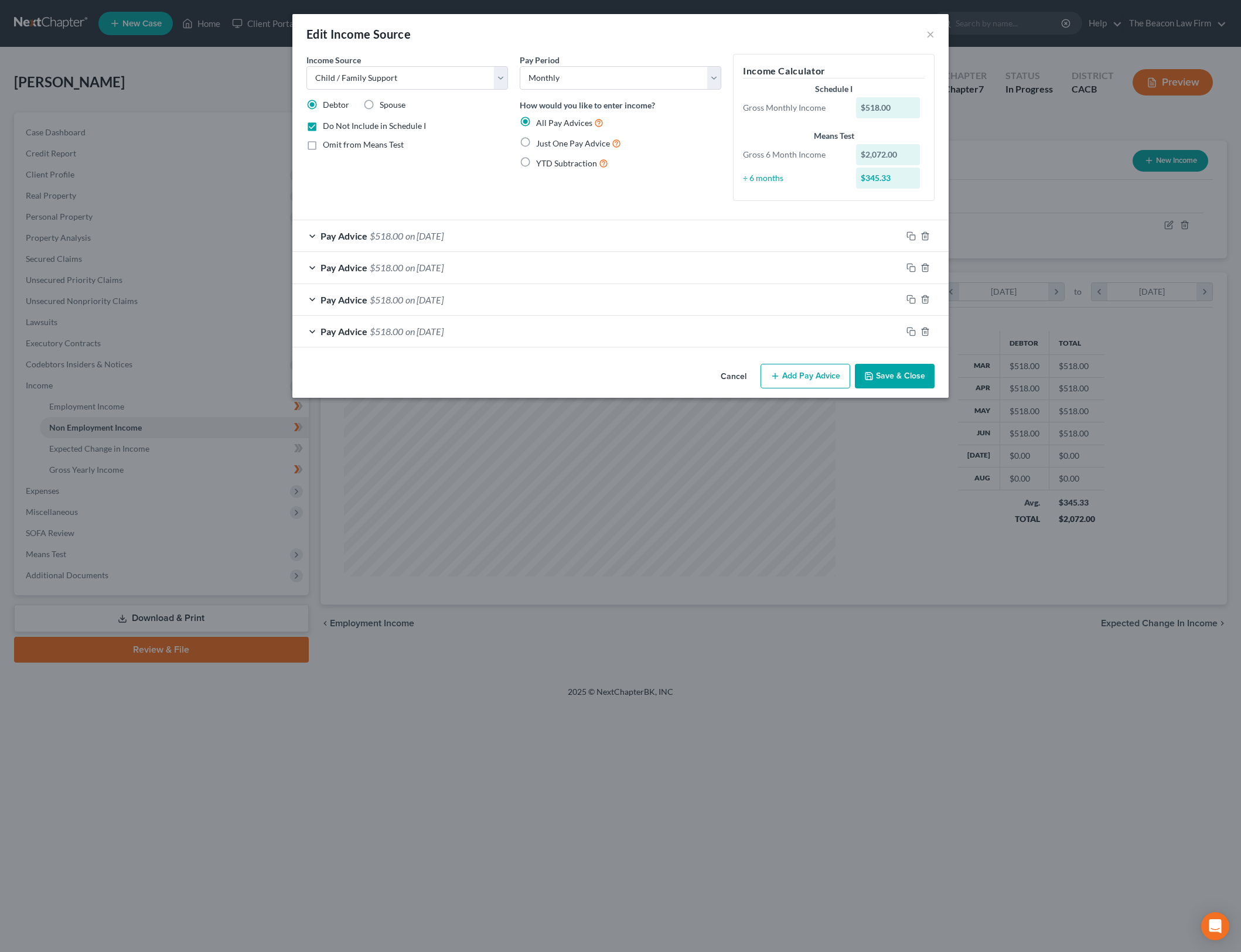
drag, startPoint x: 901, startPoint y: 389, endPoint x: 904, endPoint y: 374, distance: 15.3
click at [900, 389] on div "Cancel Add Pay Advice Save & Close" at bounding box center [621, 379] width 657 height 39
click at [904, 374] on button "Save & Close" at bounding box center [894, 376] width 80 height 25
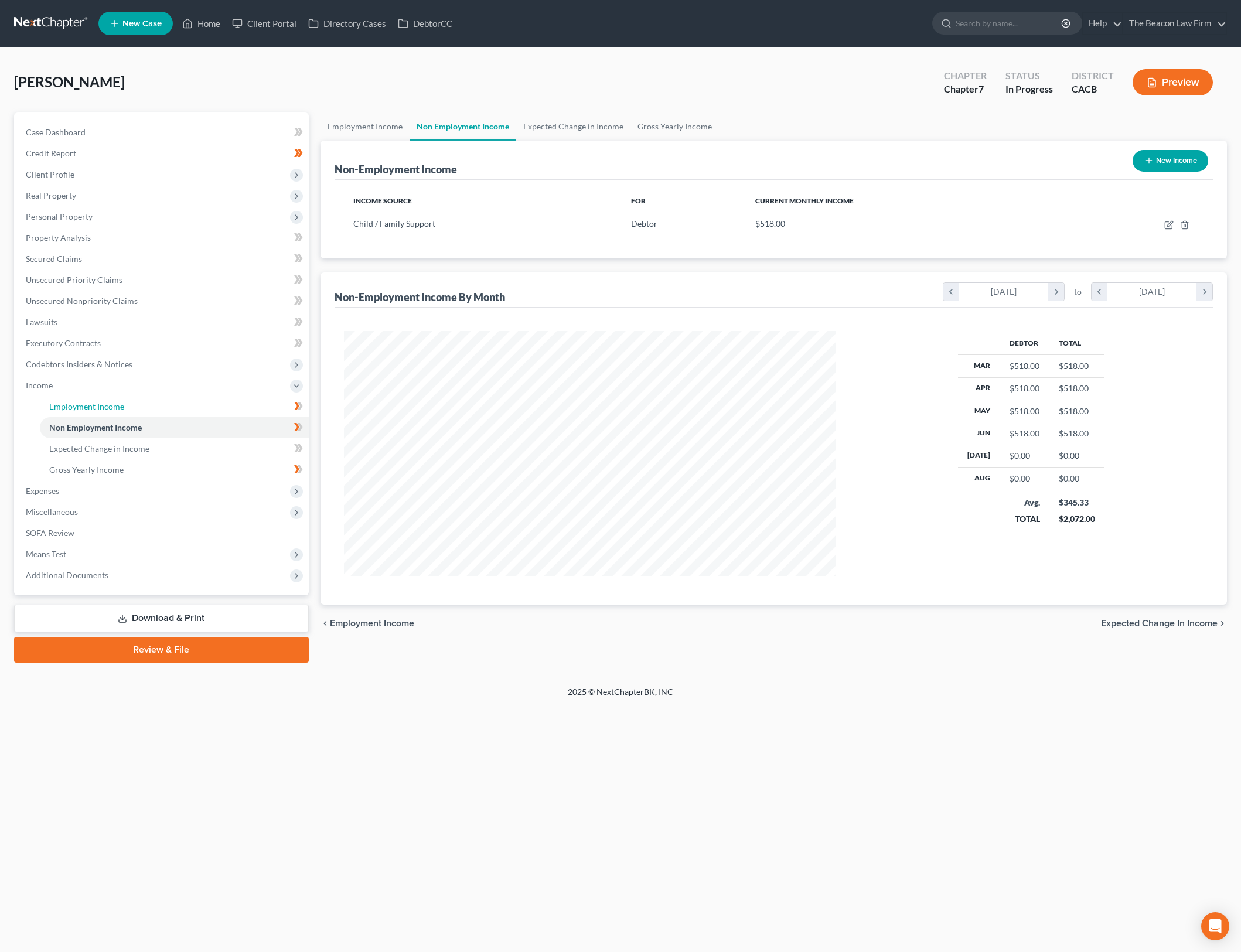
drag, startPoint x: 204, startPoint y: 413, endPoint x: 1159, endPoint y: 365, distance: 956.2
click at [204, 413] on link "Employment Income" at bounding box center [174, 406] width 269 height 21
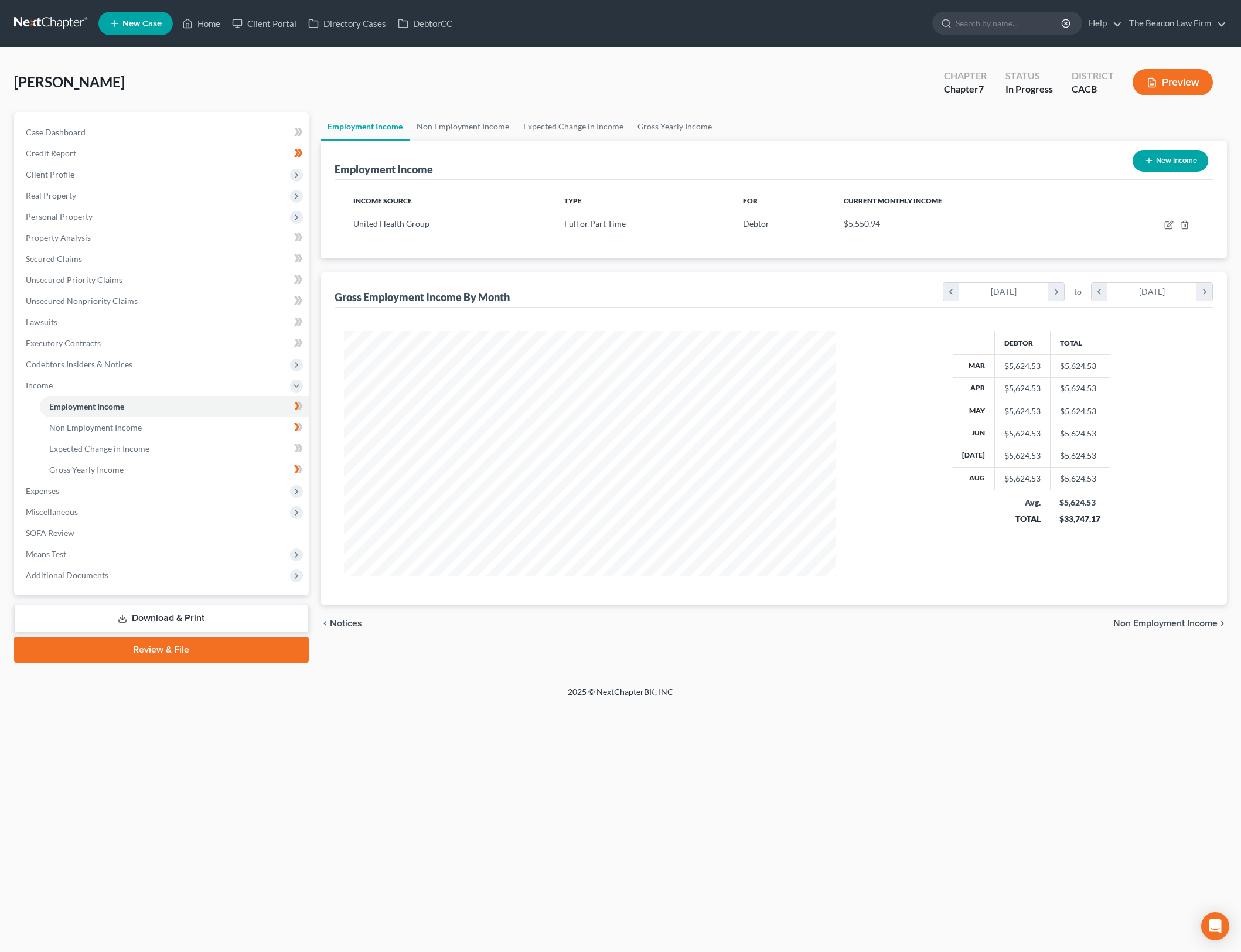
scroll to position [246, 516]
click at [1103, 391] on td "$5,624.53" at bounding box center [1080, 389] width 60 height 22
click at [188, 199] on span "Real Property" at bounding box center [162, 196] width 293 height 21
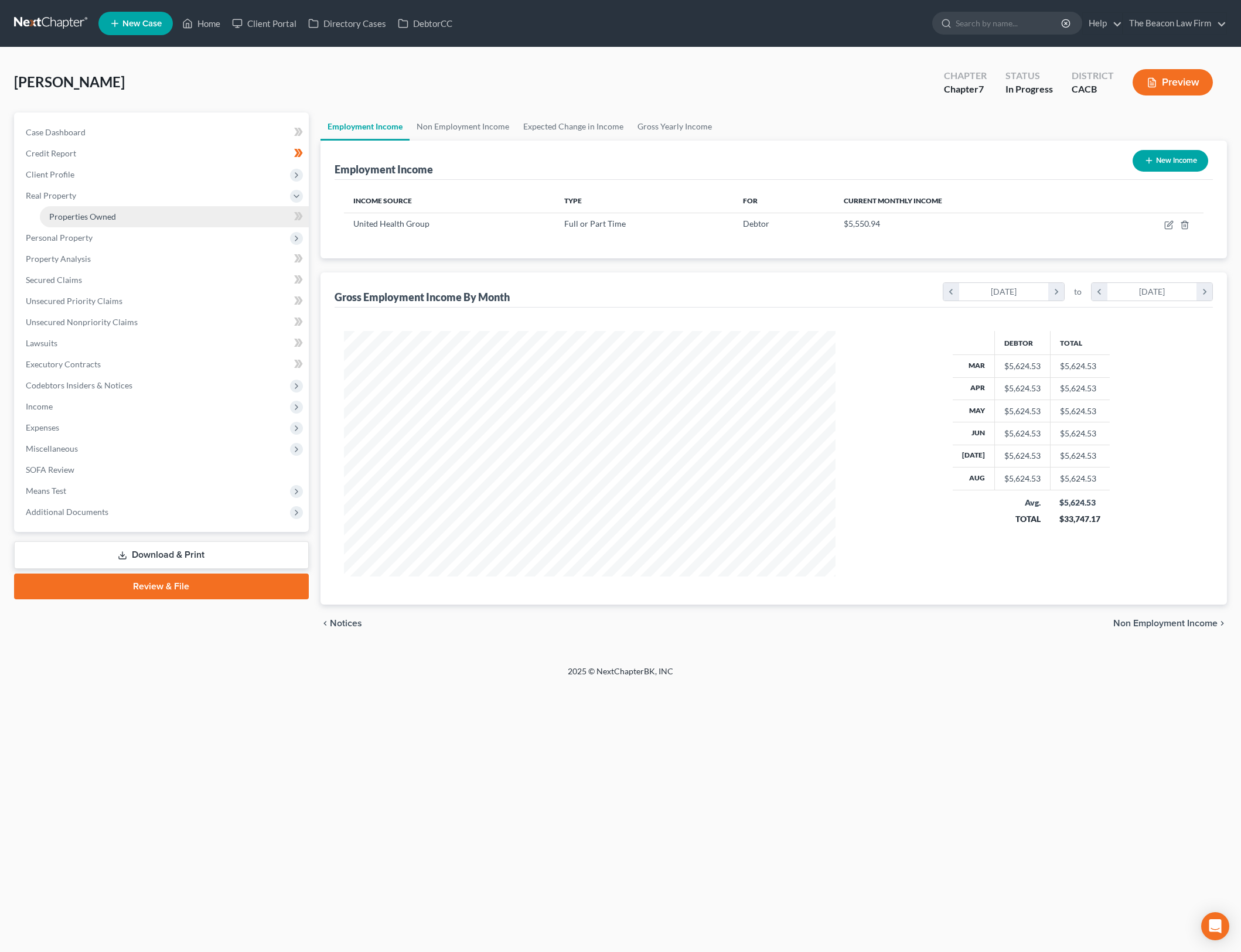
click at [191, 215] on link "Properties Owned" at bounding box center [174, 217] width 269 height 21
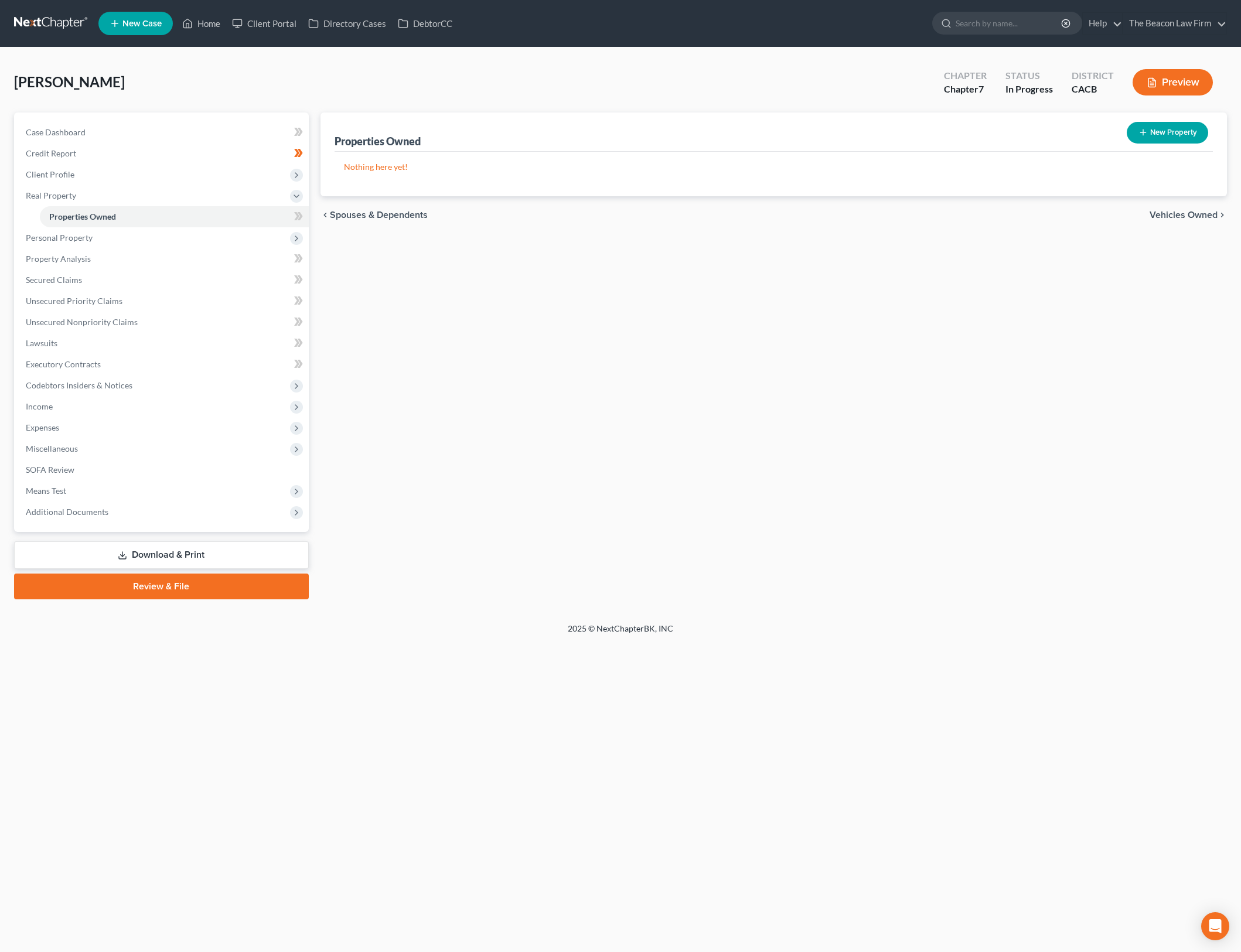
click at [741, 409] on div "Properties Owned New Property Nothing here yet! Property Market Value Liens Exe…" at bounding box center [774, 356] width 919 height 487
click at [298, 216] on body "Home New Case Client Portal Directory Cases DebtorCC The Beacon Law Firm gerald…" at bounding box center [620, 476] width 1241 height 952
click at [298, 216] on div "New" at bounding box center [288, 208] width 23 height 19
click at [481, 290] on div "Properties Owned New Property Nothing here yet! Property Market Value Liens Exe…" at bounding box center [774, 356] width 919 height 487
click at [300, 217] on icon at bounding box center [299, 216] width 5 height 8
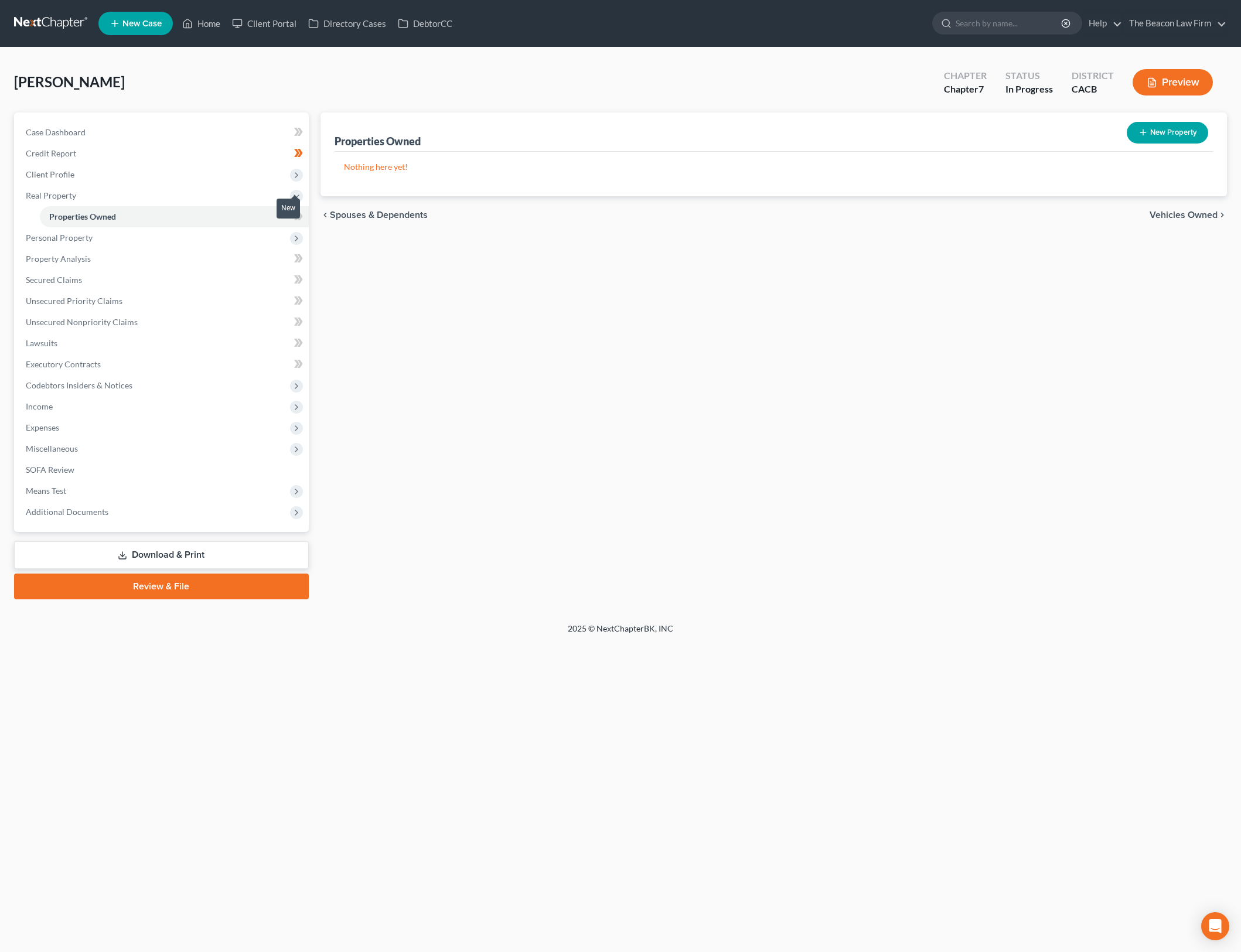
click at [300, 217] on icon at bounding box center [299, 216] width 5 height 8
click at [588, 316] on div "Properties Owned New Property Nothing here yet! Property Market Value Liens Exe…" at bounding box center [774, 356] width 919 height 487
click at [244, 247] on span "Personal Property" at bounding box center [162, 237] width 293 height 21
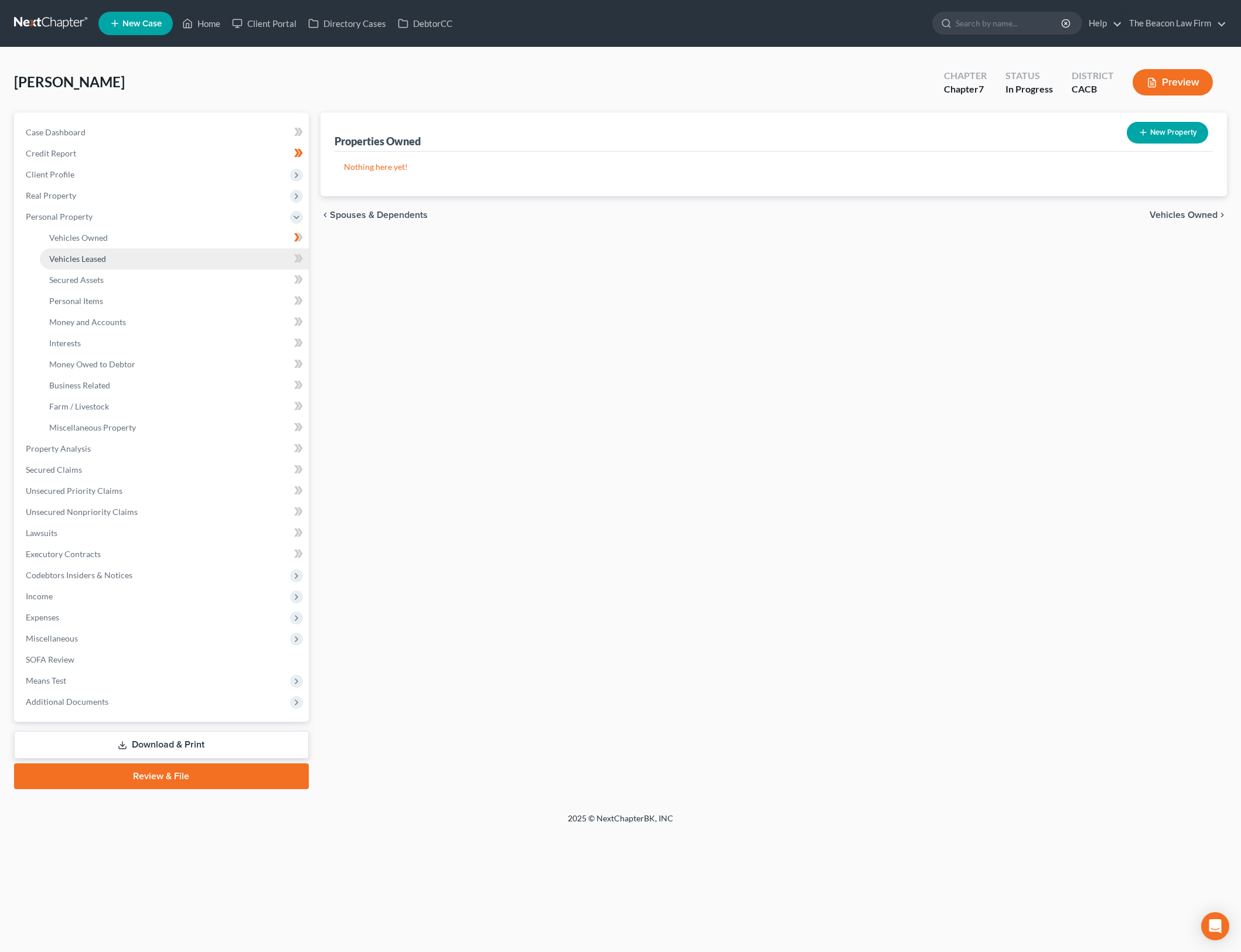
click at [237, 254] on link "Vehicles Leased" at bounding box center [174, 259] width 269 height 21
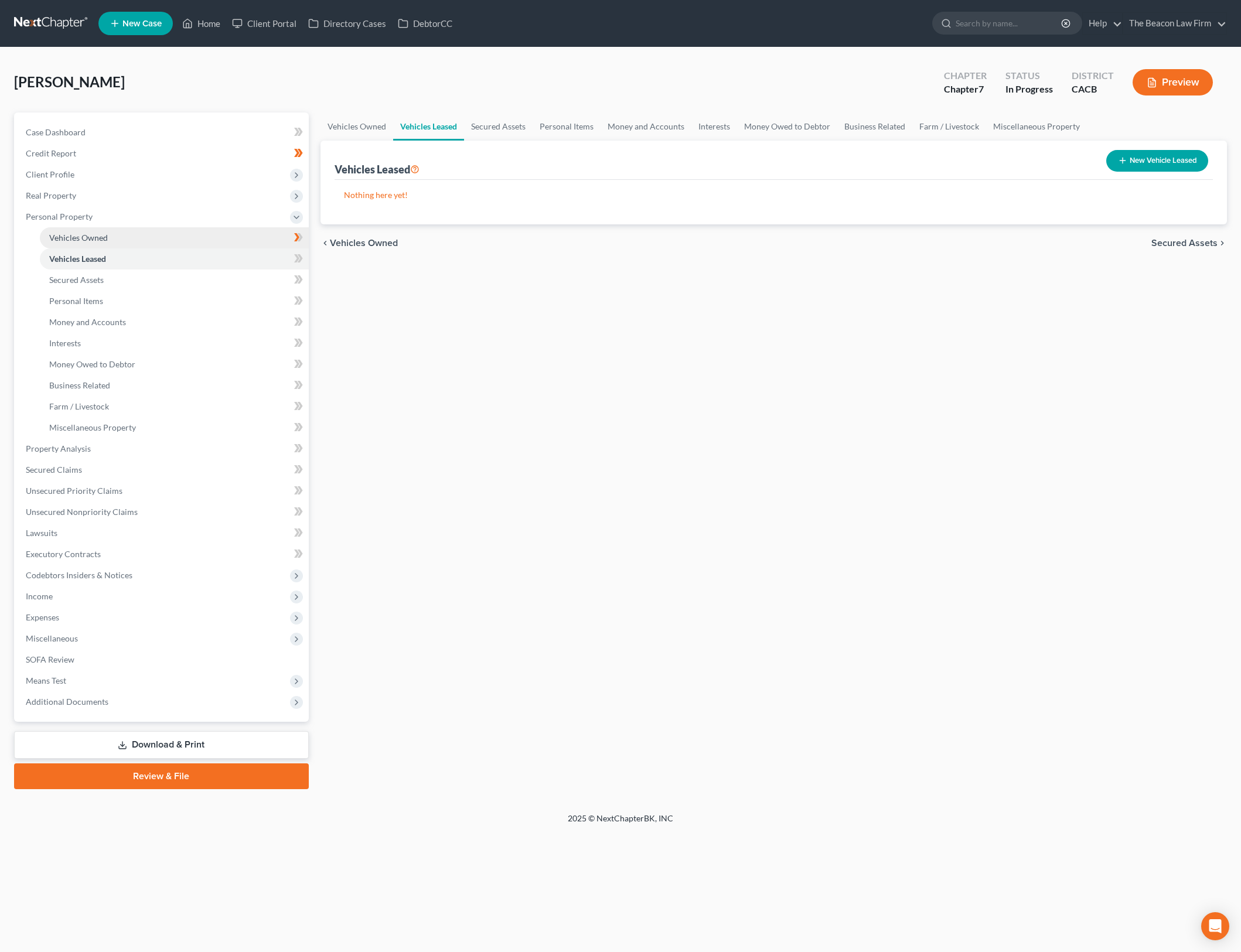
click at [247, 240] on link "Vehicles Owned" at bounding box center [174, 237] width 269 height 21
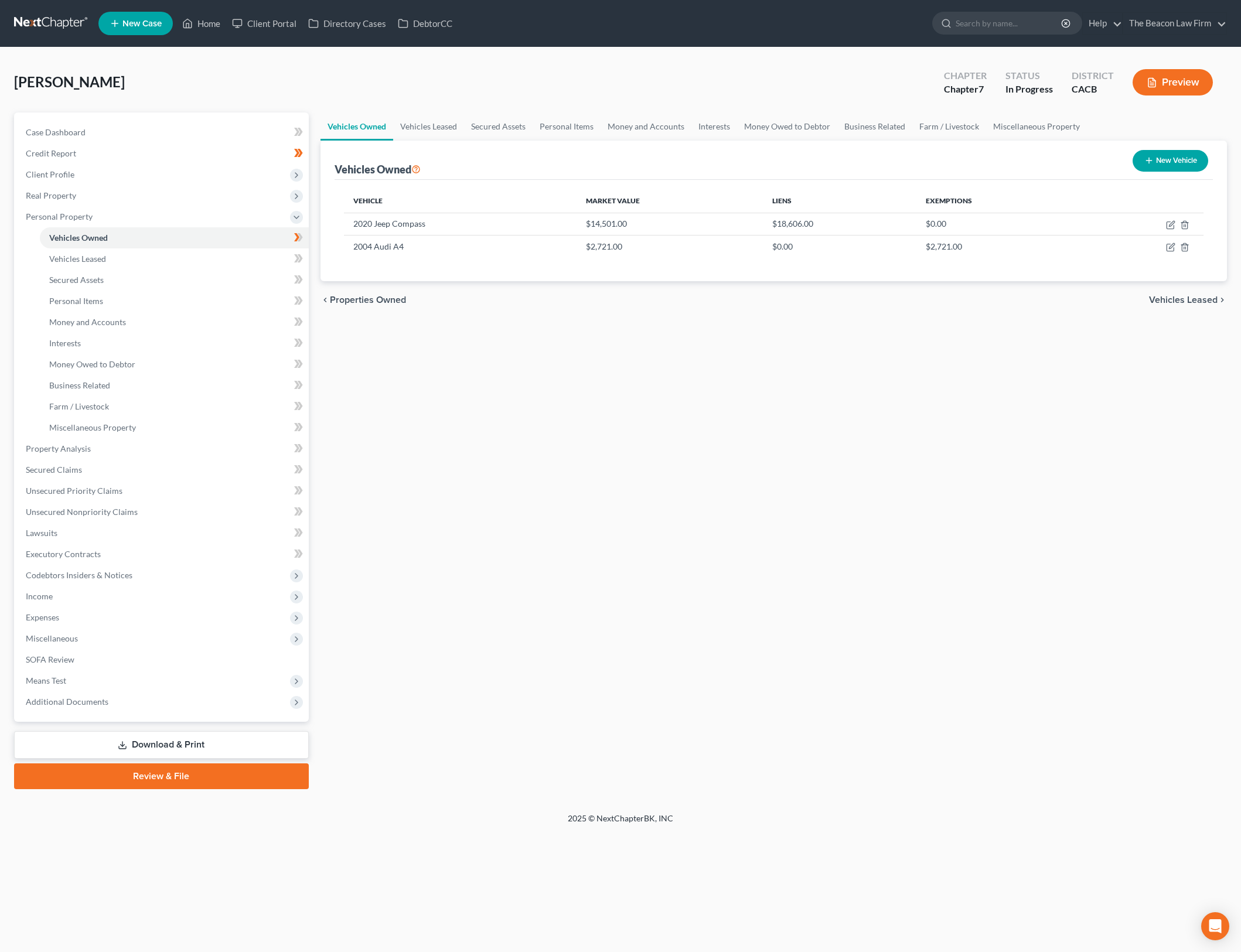
click at [300, 236] on icon at bounding box center [299, 237] width 5 height 8
click at [963, 360] on div "Vehicles Owned Vehicles Leased Secured Assets Personal Items Money and Accounts…" at bounding box center [774, 450] width 919 height 677
click at [922, 422] on div "Vehicles Owned Vehicles Leased Secured Assets Personal Items Money and Accounts…" at bounding box center [774, 450] width 919 height 677
click at [249, 265] on link "Vehicles Leased" at bounding box center [174, 259] width 269 height 21
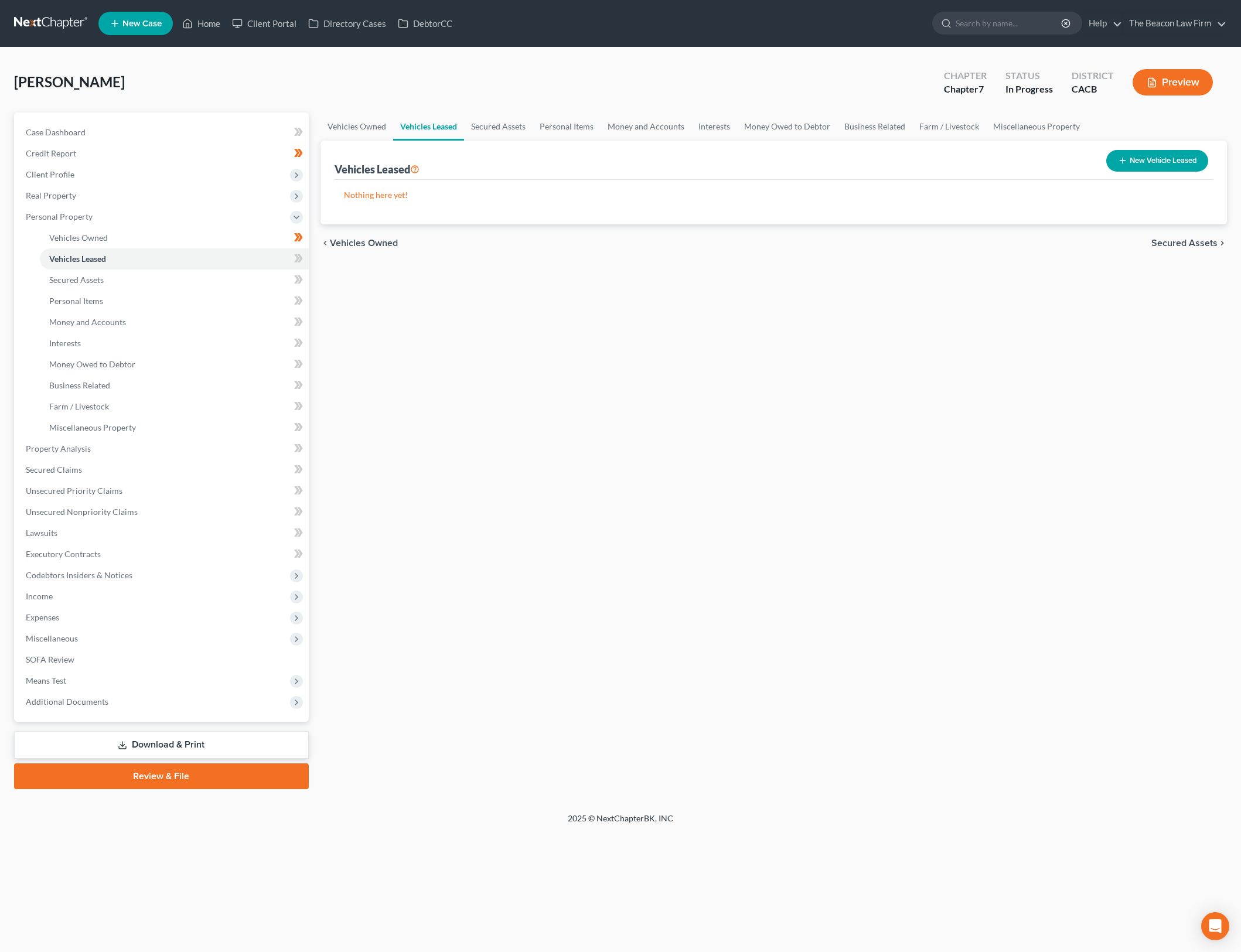
click at [566, 418] on div "Vehicles Owned Vehicles Leased Secured Assets Personal Items Money and Accounts…" at bounding box center [774, 450] width 919 height 677
click at [273, 237] on link "Vehicles Owned" at bounding box center [174, 237] width 269 height 21
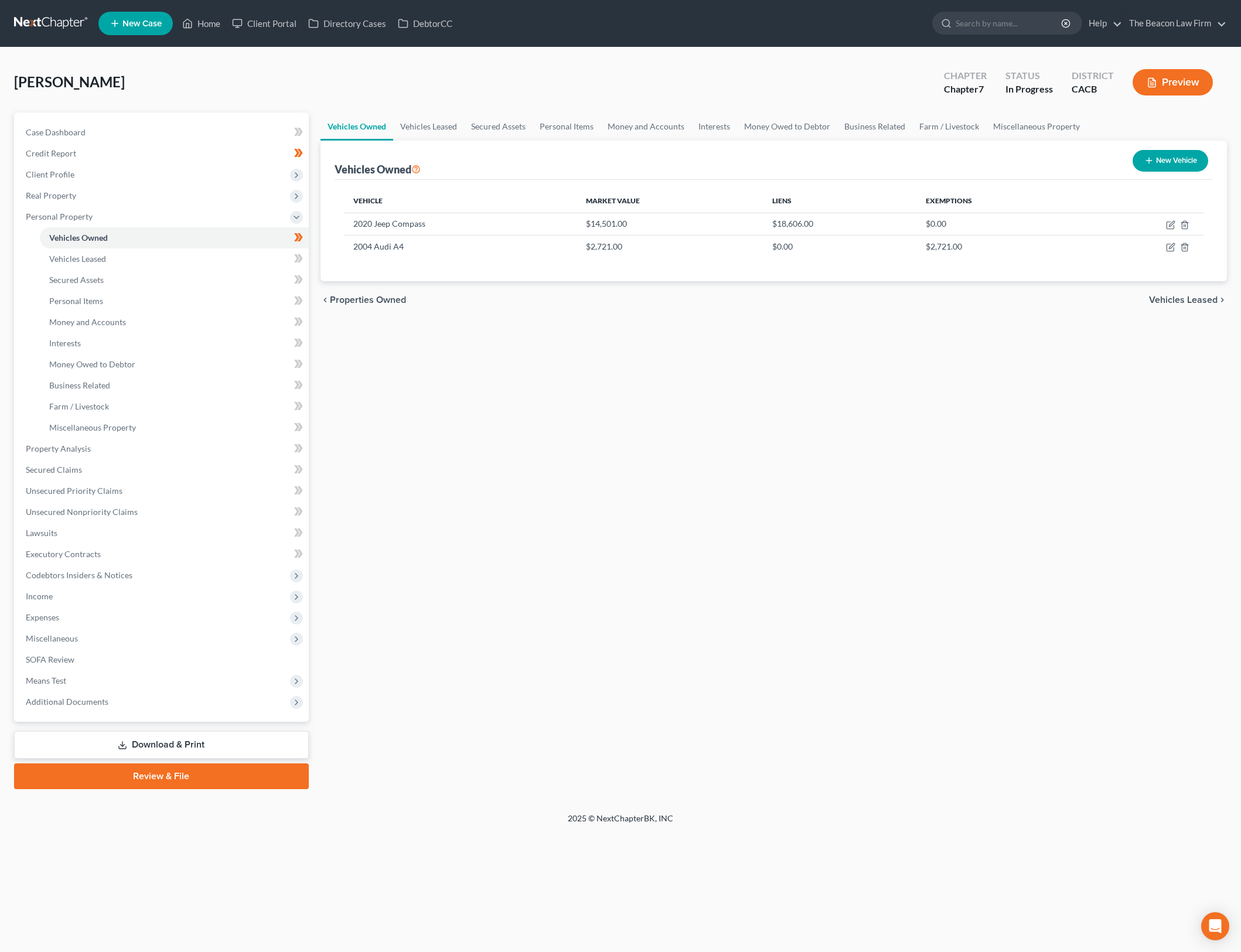
click at [814, 489] on div "Vehicles Owned Vehicles Leased Secured Assets Personal Items Money and Accounts…" at bounding box center [774, 450] width 919 height 677
click at [844, 548] on div "Vehicles Owned Vehicles Leased Secured Assets Personal Items Money and Accounts…" at bounding box center [774, 450] width 919 height 677
click at [846, 546] on div "Vehicles Owned Vehicles Leased Secured Assets Personal Items Money and Accounts…" at bounding box center [774, 450] width 919 height 677
drag, startPoint x: 852, startPoint y: 271, endPoint x: 969, endPoint y: 234, distance: 122.7
click at [852, 271] on div "Vehicle Market Value Liens Exemptions 2020 Jeep Compass $14,501.00 $18,606.00 $…" at bounding box center [773, 231] width 879 height 101
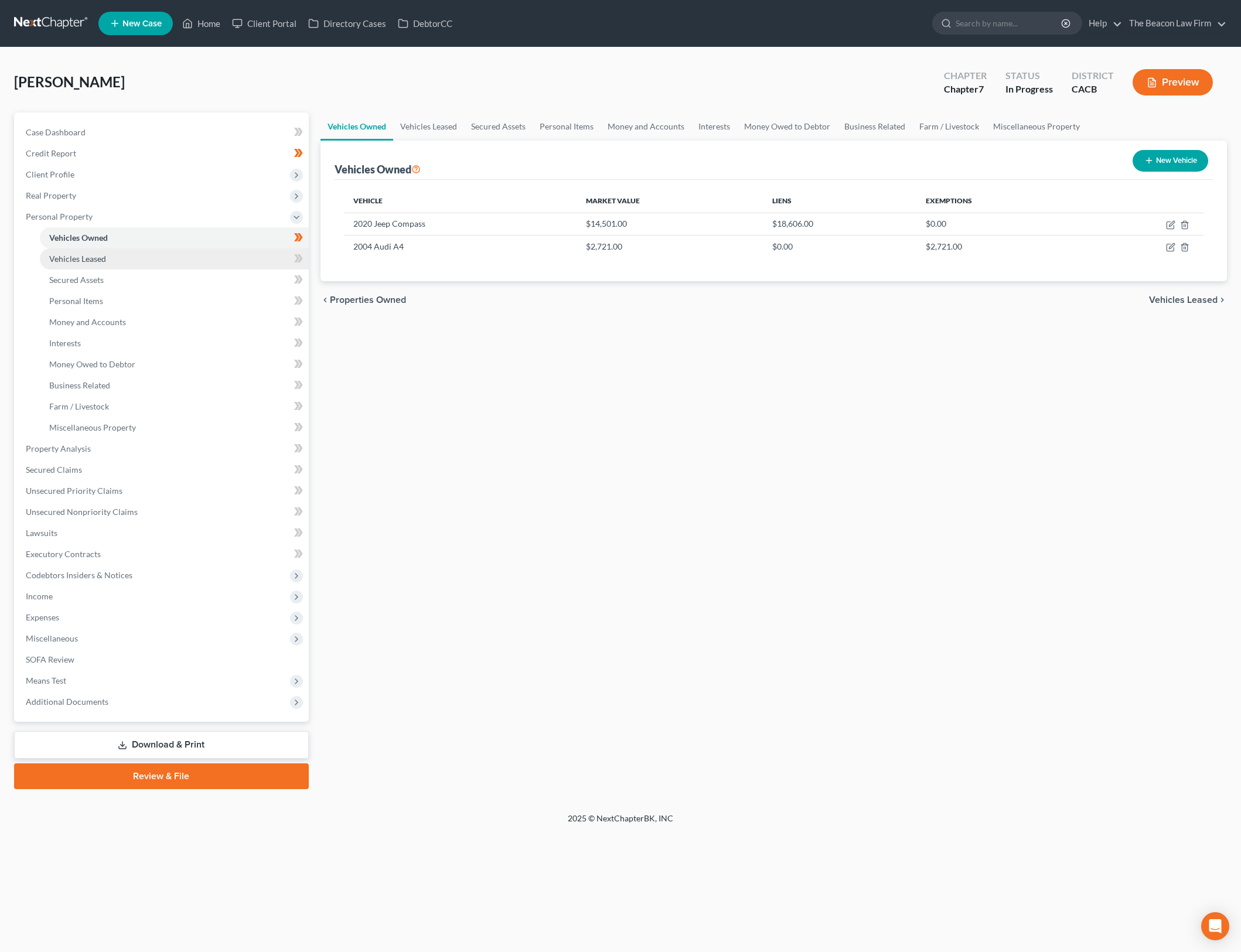
click at [223, 259] on link "Vehicles Leased" at bounding box center [174, 259] width 269 height 21
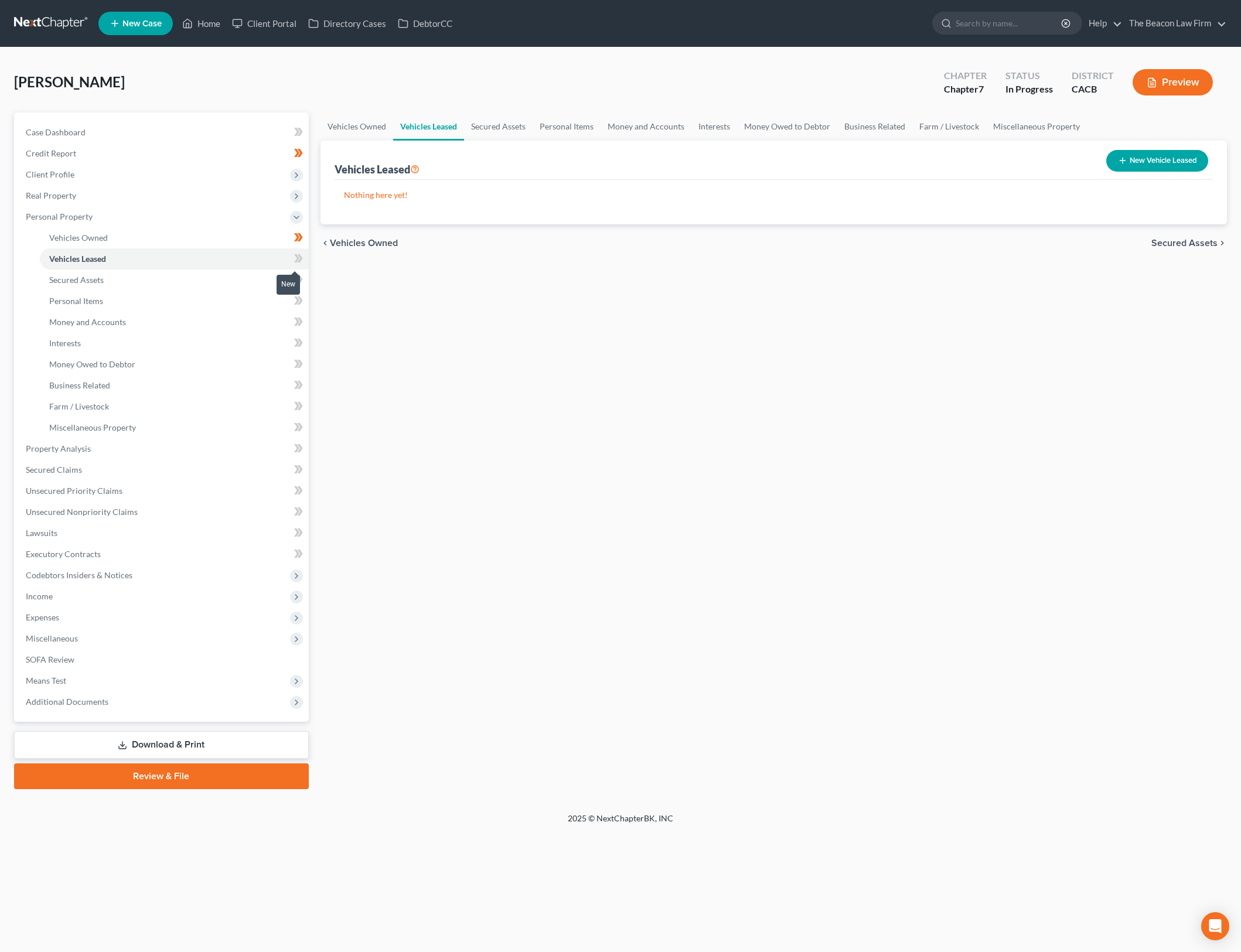
click at [300, 253] on icon at bounding box center [299, 259] width 9 height 15
click at [991, 470] on div "Vehicles Owned Vehicles Leased Secured Assets Personal Items Money and Accounts…" at bounding box center [774, 450] width 919 height 677
click at [110, 279] on link "Secured Assets" at bounding box center [174, 280] width 269 height 21
click at [298, 274] on icon at bounding box center [299, 280] width 9 height 15
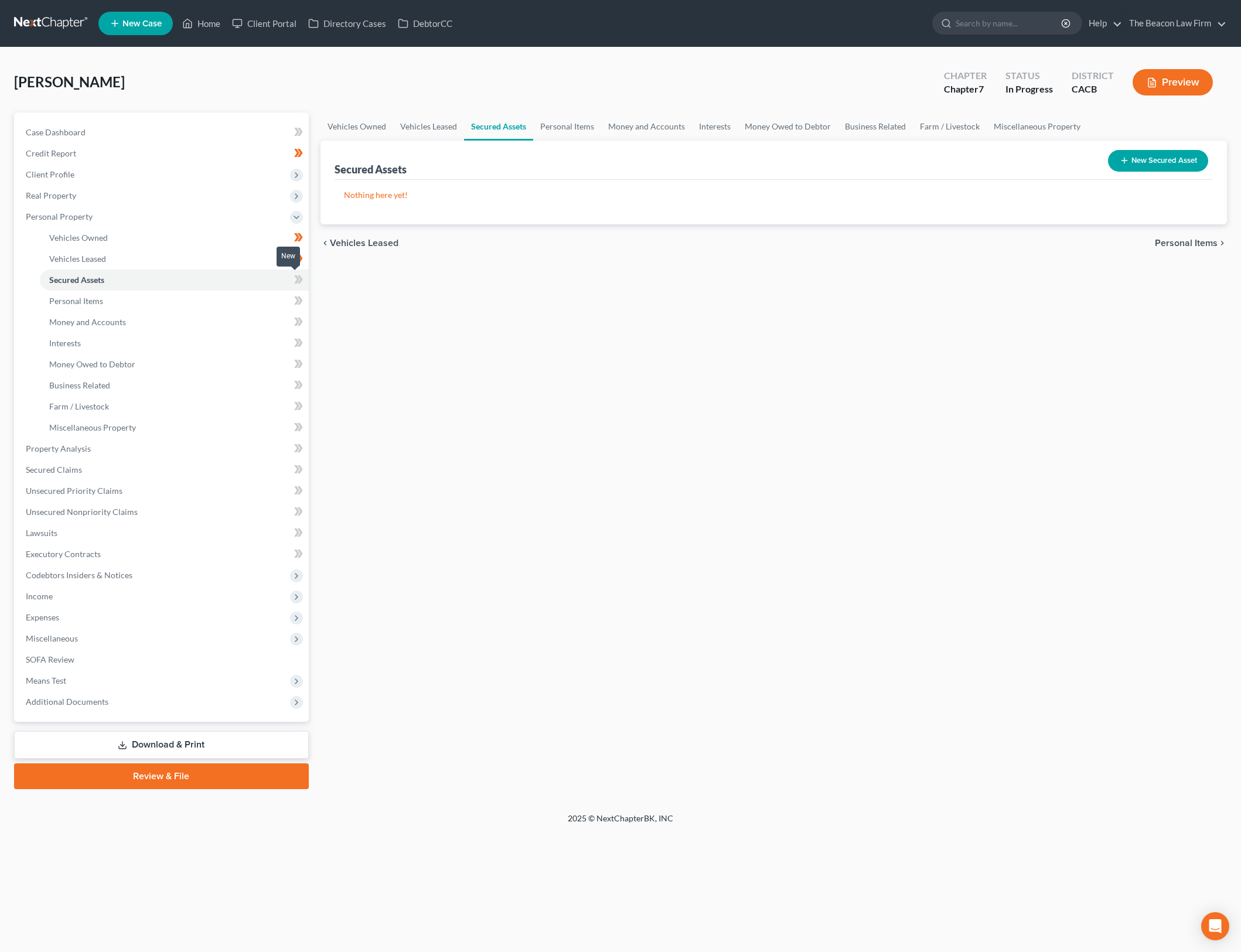
click at [298, 274] on icon at bounding box center [299, 280] width 9 height 15
click at [275, 297] on link "Personal Items" at bounding box center [174, 301] width 269 height 21
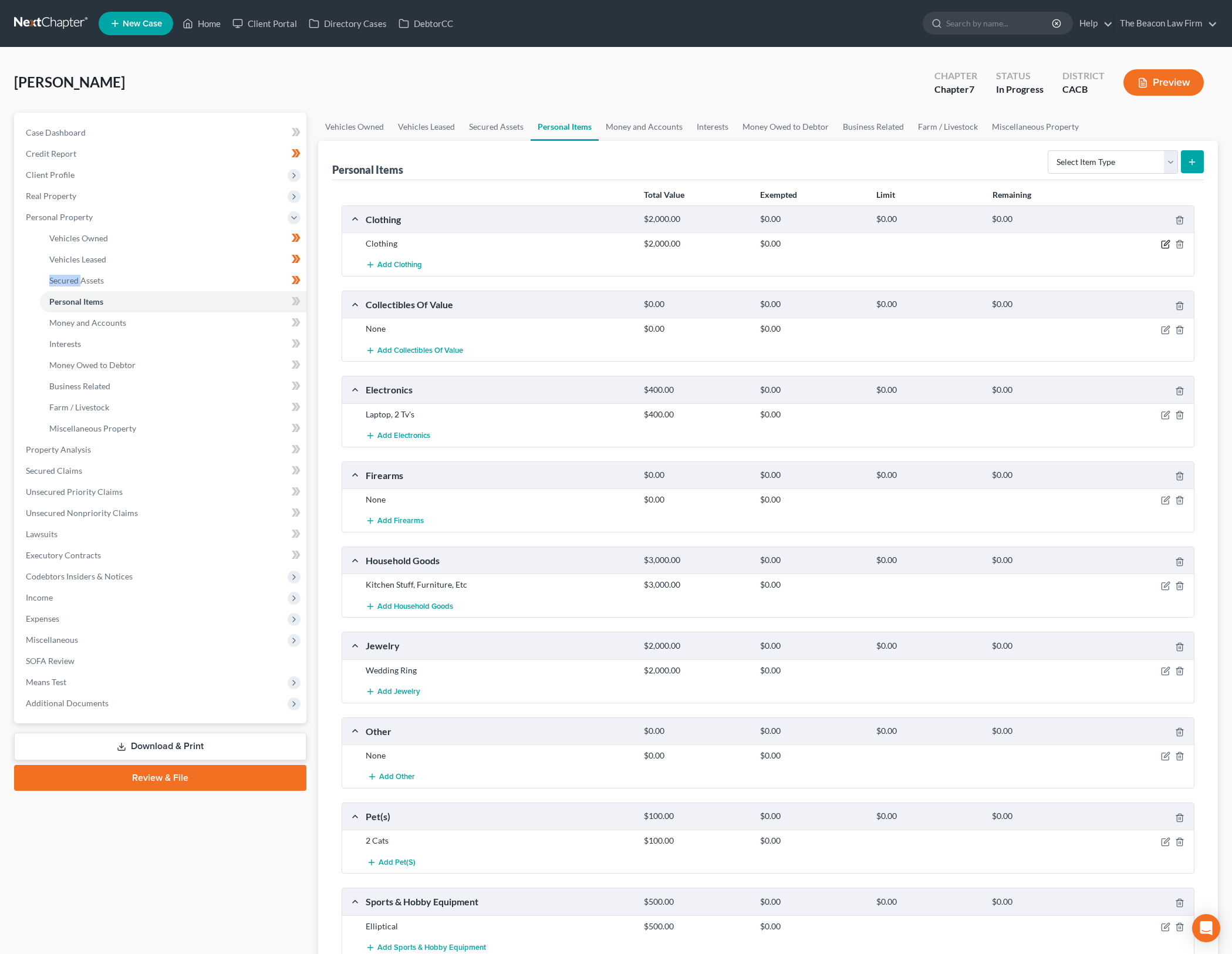
drag, startPoint x: 1166, startPoint y: 244, endPoint x: 371, endPoint y: 234, distance: 795.1
click at [1165, 245] on icon "button" at bounding box center [1166, 243] width 5 height 5
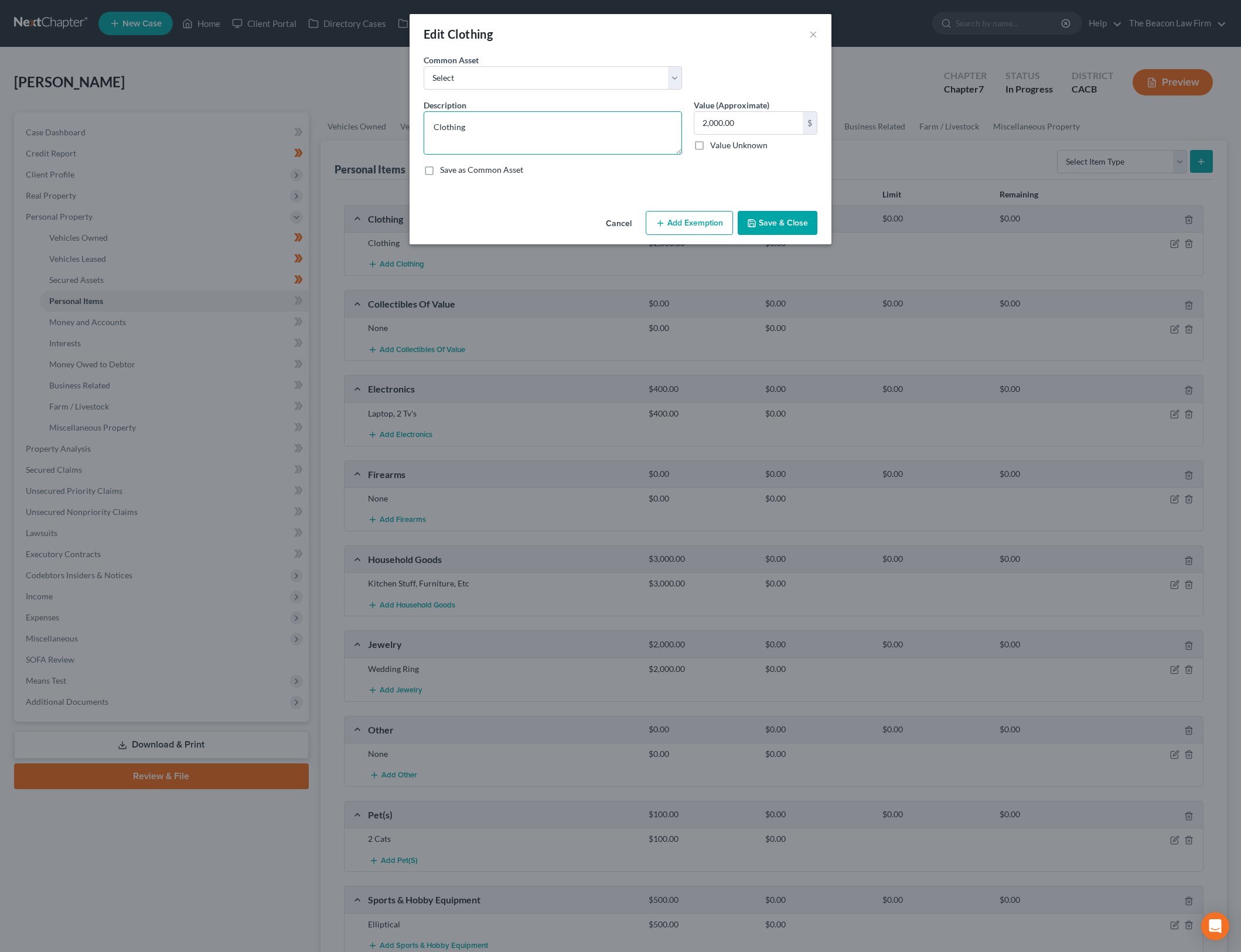
click at [430, 126] on textarea "Clothing" at bounding box center [552, 133] width 258 height 43
click at [733, 124] on input "2,000.00" at bounding box center [749, 123] width 109 height 22
click at [521, 125] on textarea "Used Clothing" at bounding box center [552, 133] width 258 height 43
click at [692, 222] on button "Add Exemption" at bounding box center [689, 223] width 87 height 25
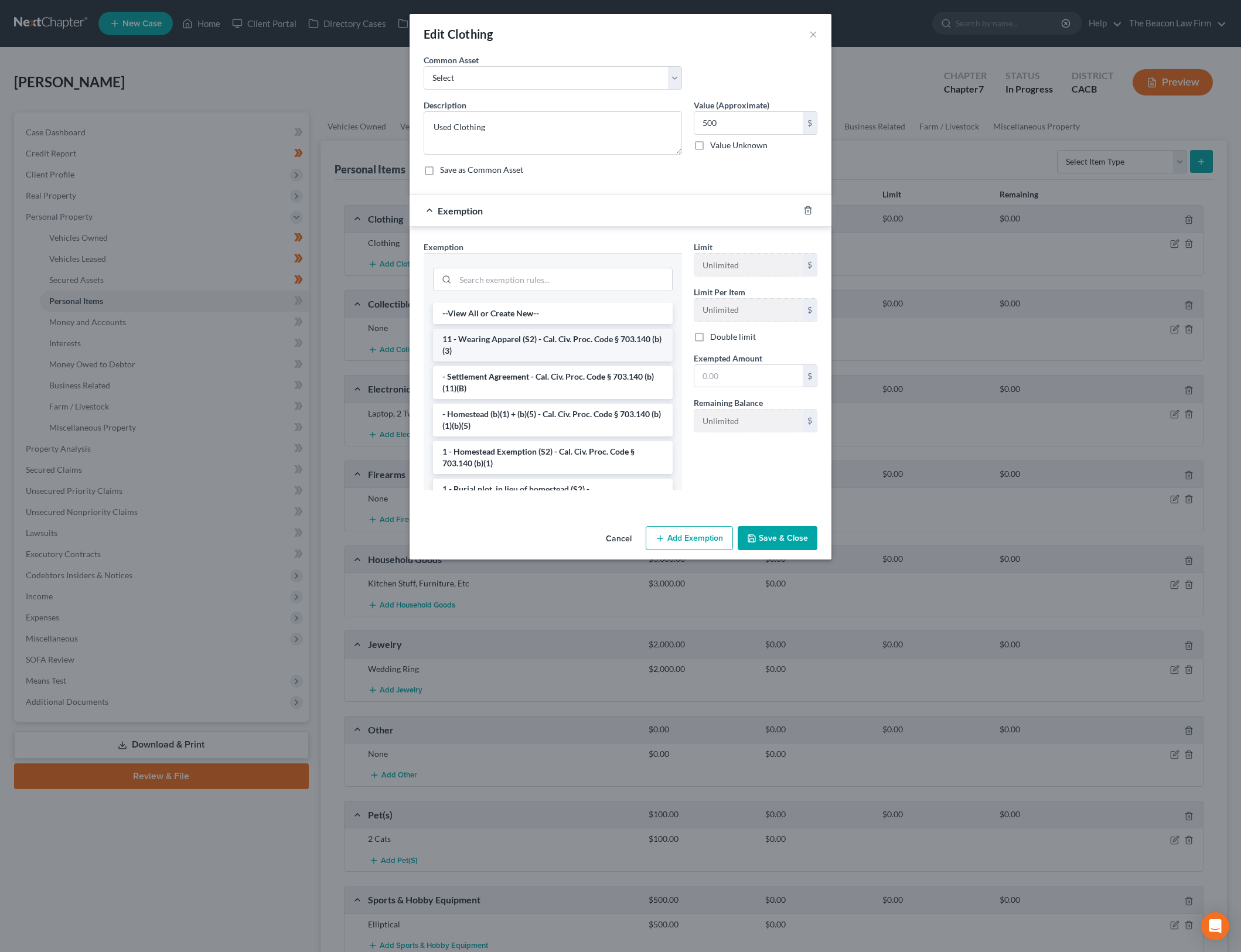
click at [549, 345] on li "11 - Wearing Apparel (S2) - Cal. Civ. Proc. Code § 703.140 (b)(3)" at bounding box center [553, 345] width 240 height 33
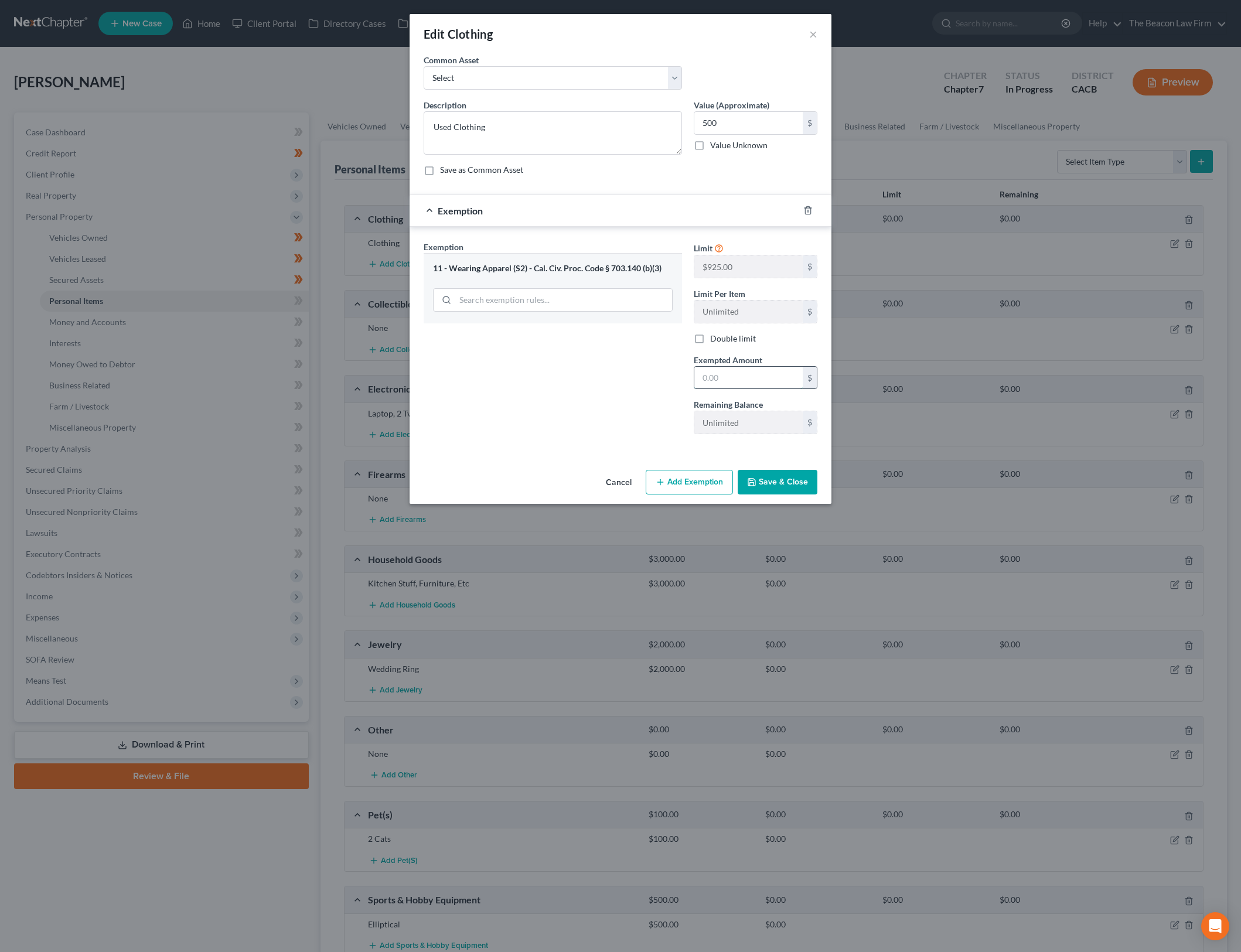
click at [748, 375] on input "text" at bounding box center [749, 378] width 109 height 22
click at [602, 387] on div "Exemption Set must be selected for CA. Exemption * 11 - Wearing Apparel (S2) - …" at bounding box center [552, 342] width 270 height 202
click at [756, 488] on button "Save & Close" at bounding box center [777, 482] width 80 height 25
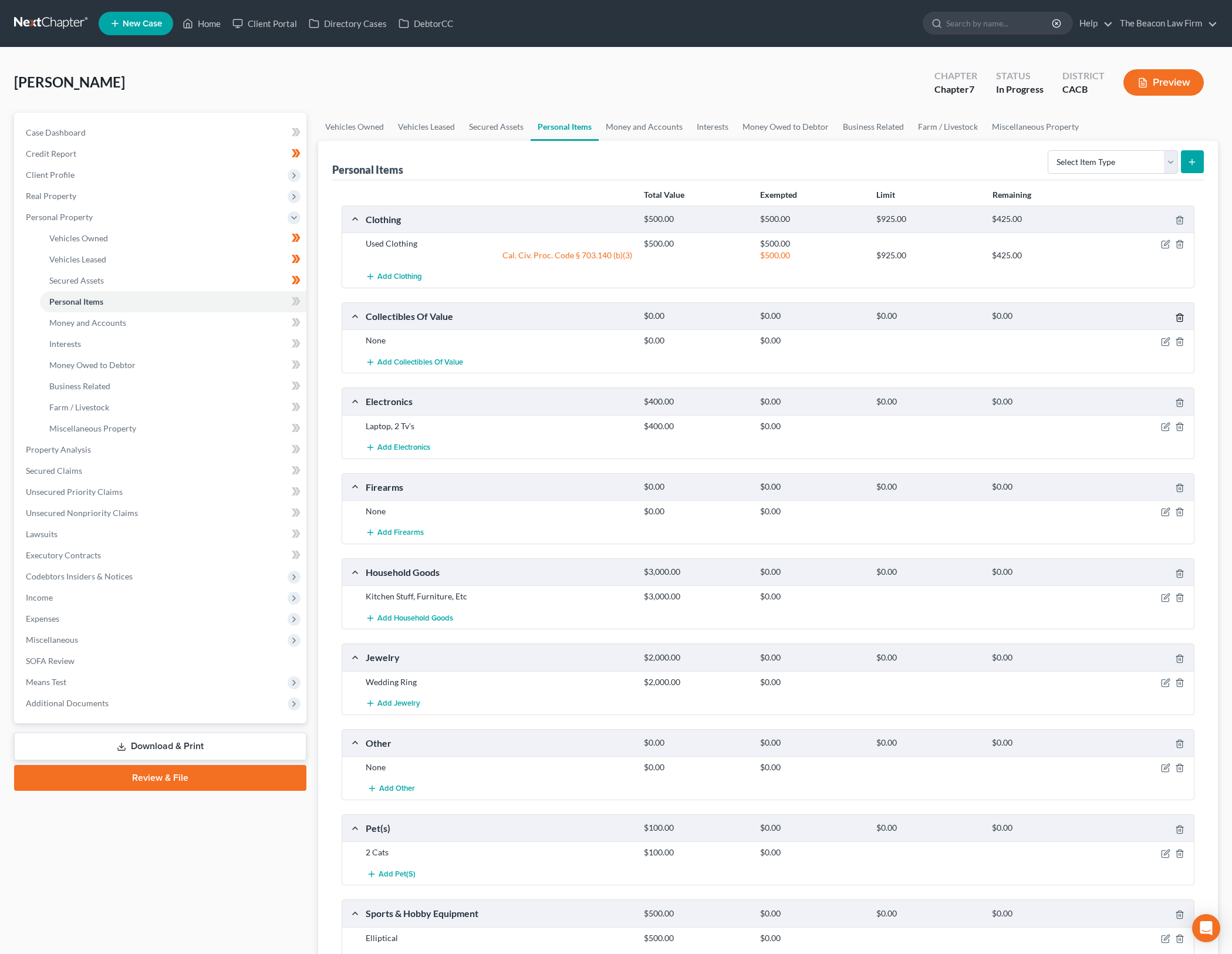
click at [1183, 314] on icon "button" at bounding box center [1180, 318] width 10 height 10
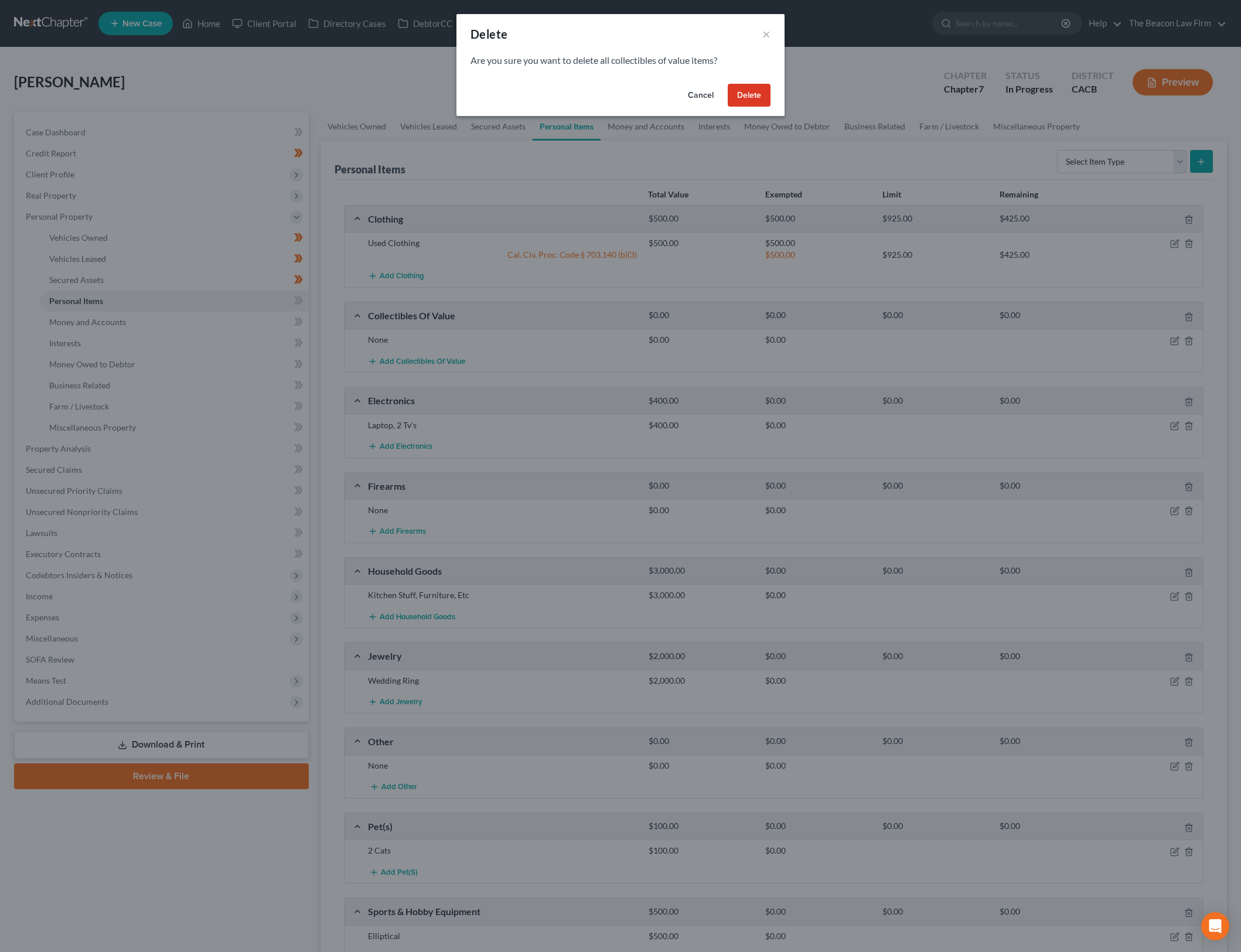
drag, startPoint x: 753, startPoint y: 81, endPoint x: 759, endPoint y: 60, distance: 21.8
click at [759, 60] on div "Delete × Are you sure you want to delete all collectibles of value items? Cance…" at bounding box center [620, 65] width 328 height 102
drag, startPoint x: 482, startPoint y: 58, endPoint x: 586, endPoint y: 62, distance: 104.1
click at [586, 62] on p "Are you sure you want to delete all collectibles of value items?" at bounding box center [620, 60] width 300 height 13
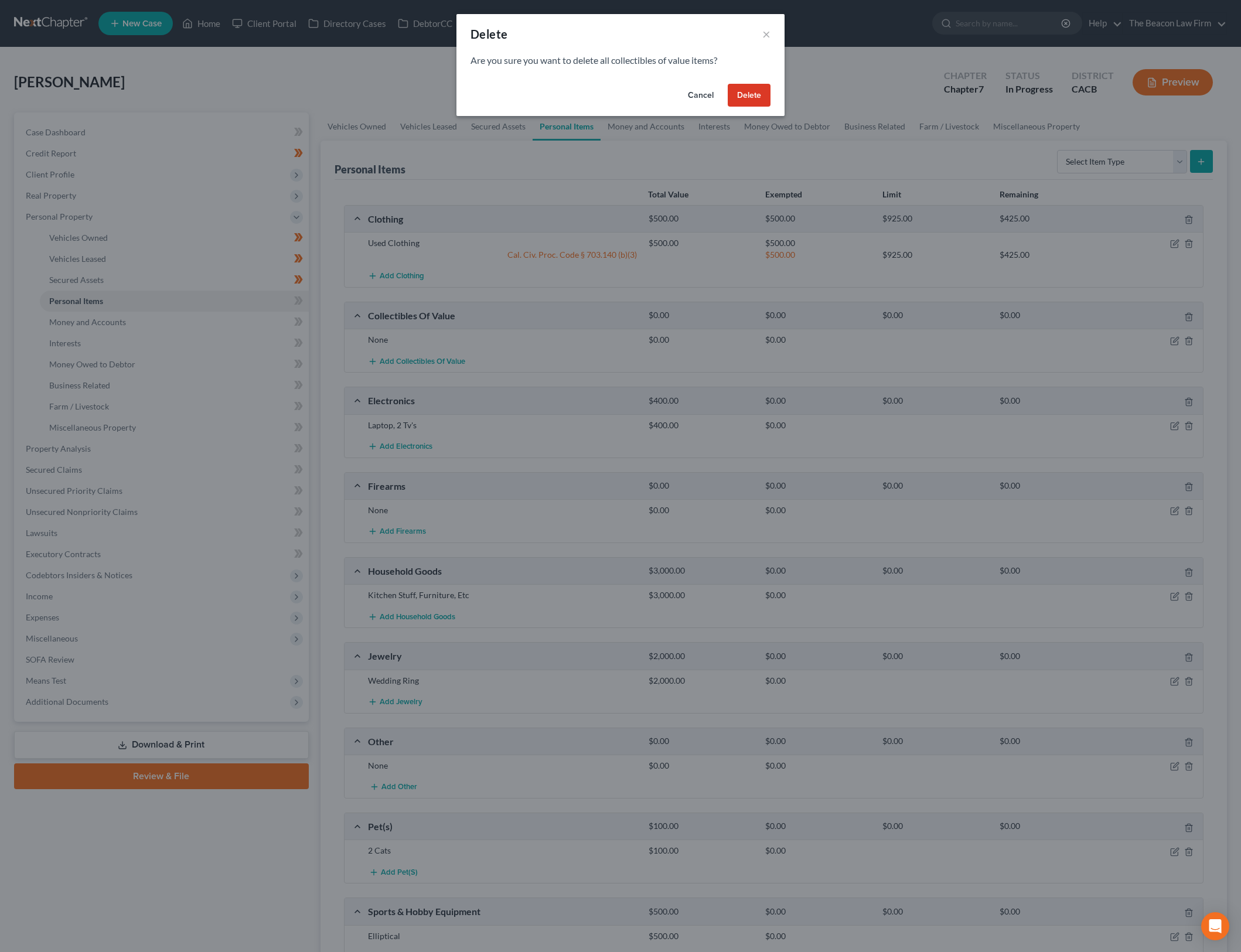
click at [759, 97] on button "Delete" at bounding box center [749, 95] width 42 height 23
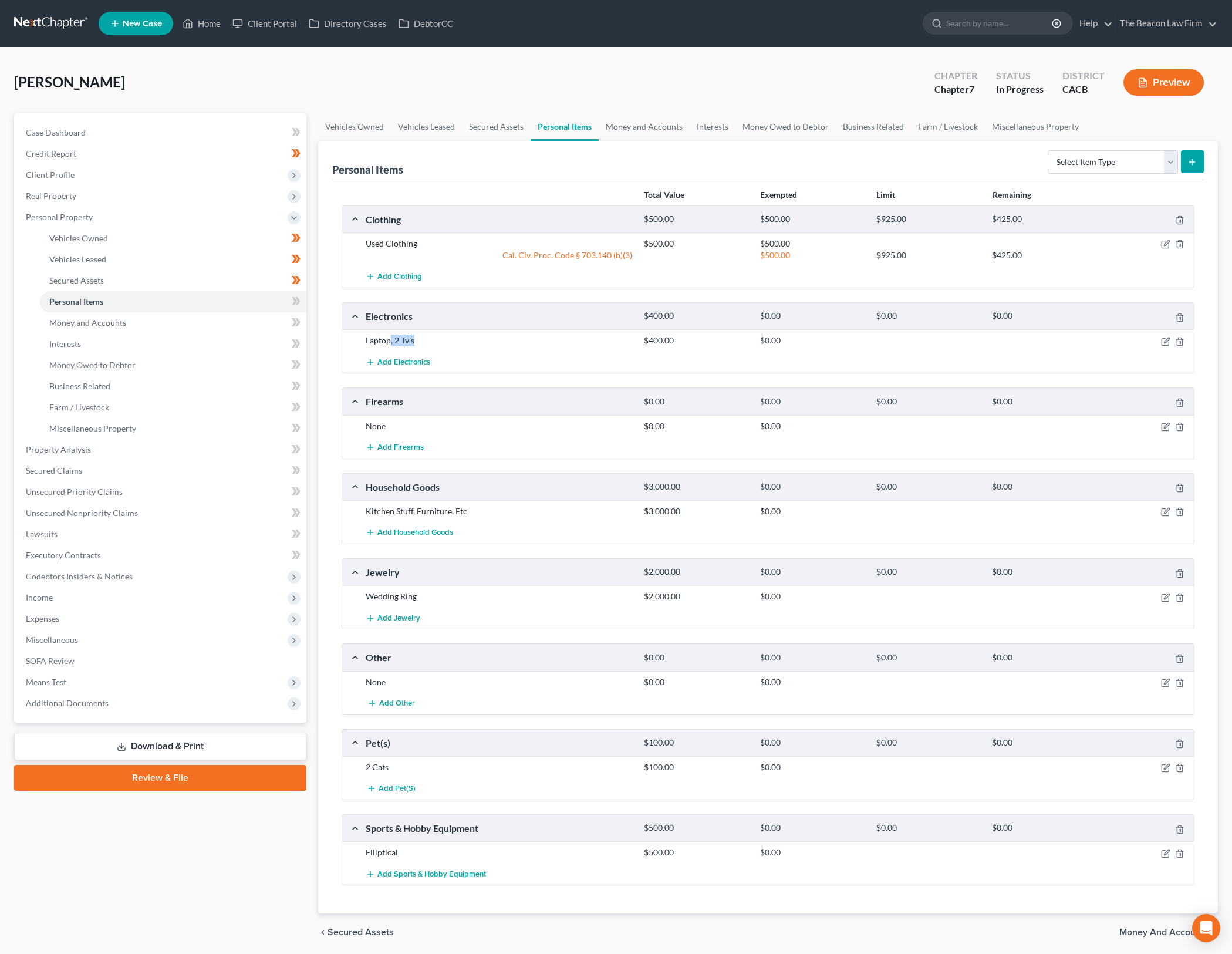
drag, startPoint x: 391, startPoint y: 342, endPoint x: 1127, endPoint y: 339, distance: 736.0
click at [476, 343] on div "Laptop, 2 Tv's" at bounding box center [499, 341] width 278 height 12
click at [1164, 343] on icon "button" at bounding box center [1166, 340] width 5 height 5
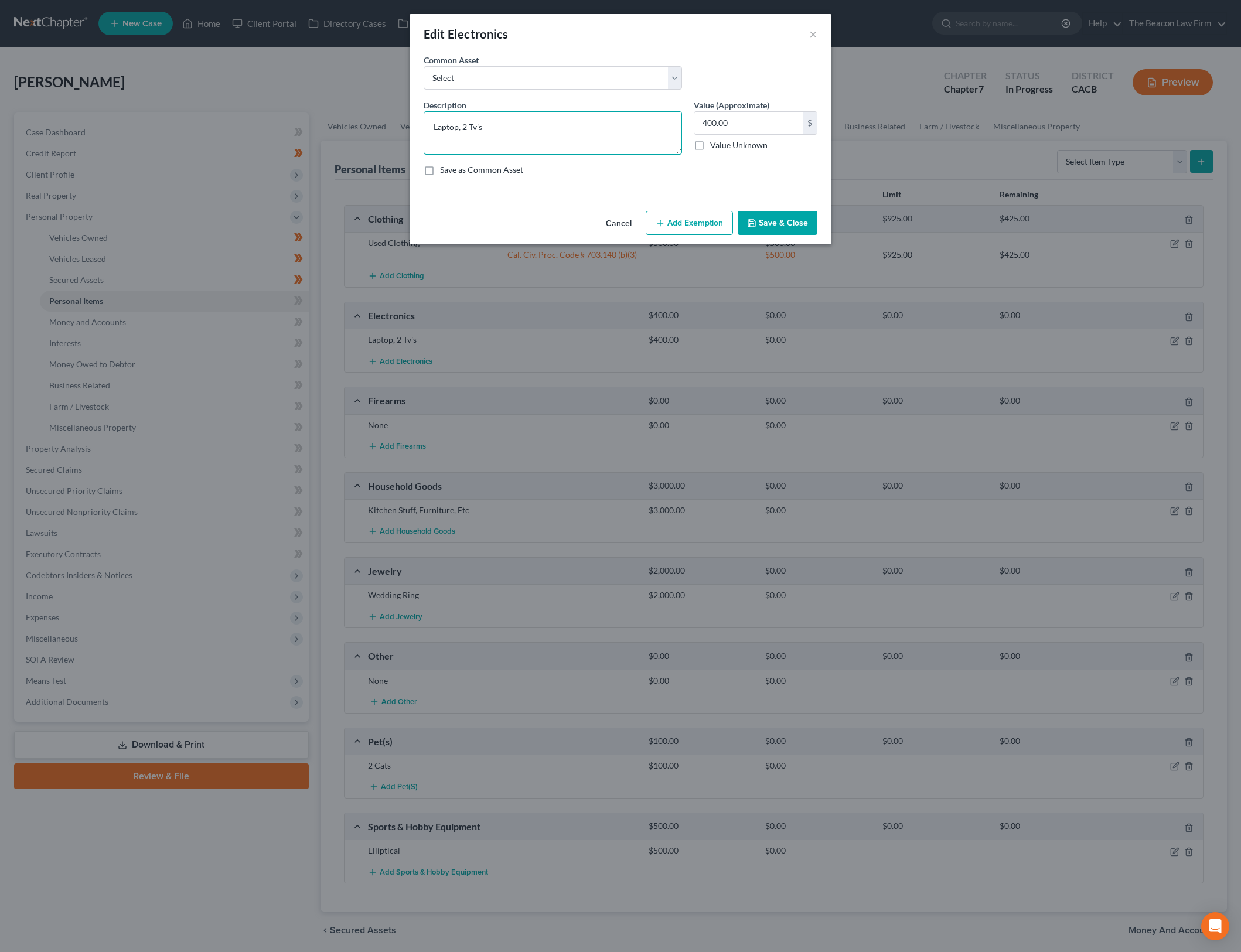
click at [436, 124] on textarea "Laptop, 2 Tv's" at bounding box center [552, 133] width 258 height 43
click at [720, 116] on input "400.00" at bounding box center [749, 123] width 109 height 22
click at [666, 214] on button "Add Exemption" at bounding box center [689, 223] width 87 height 25
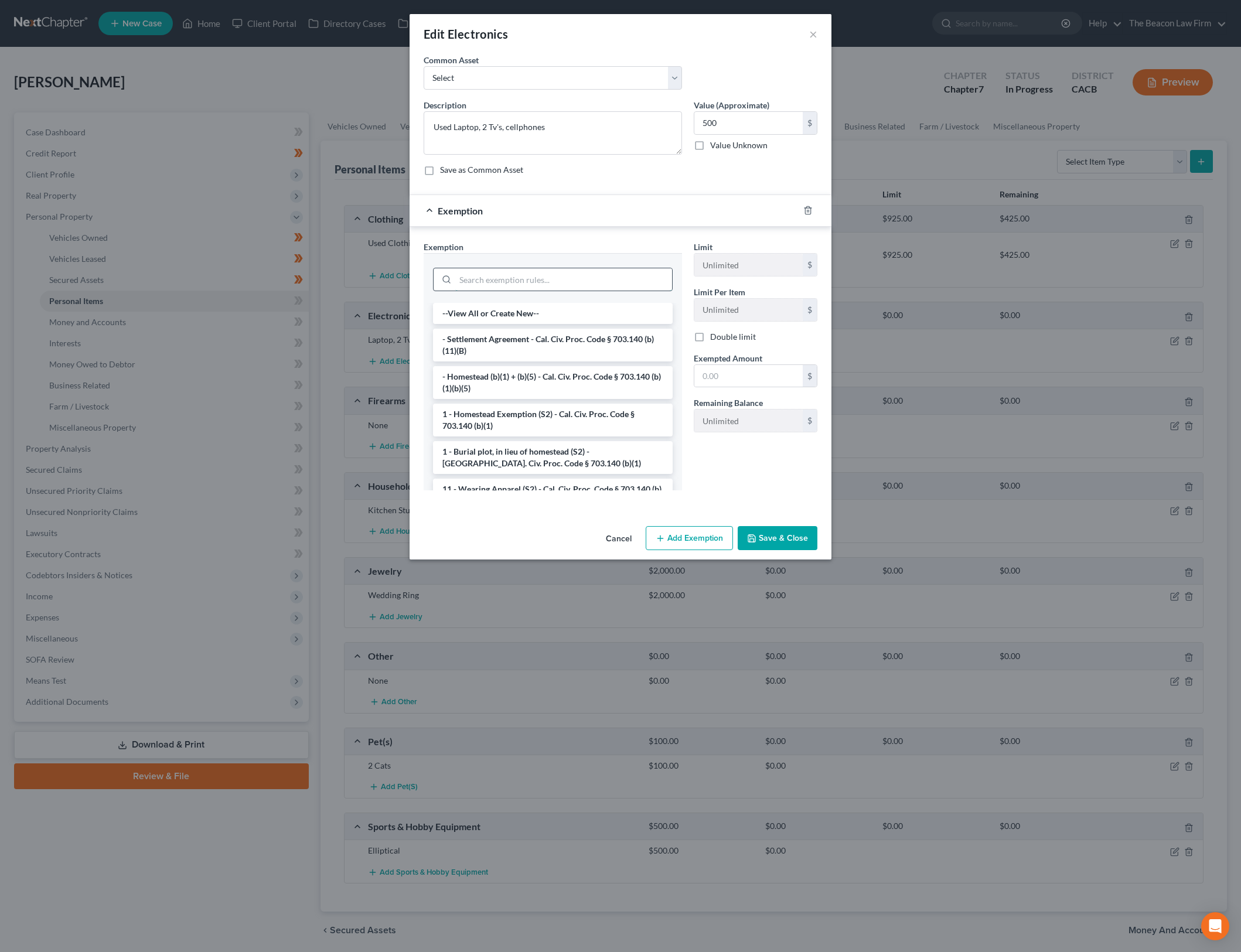
click at [573, 283] on input "search" at bounding box center [564, 280] width 217 height 22
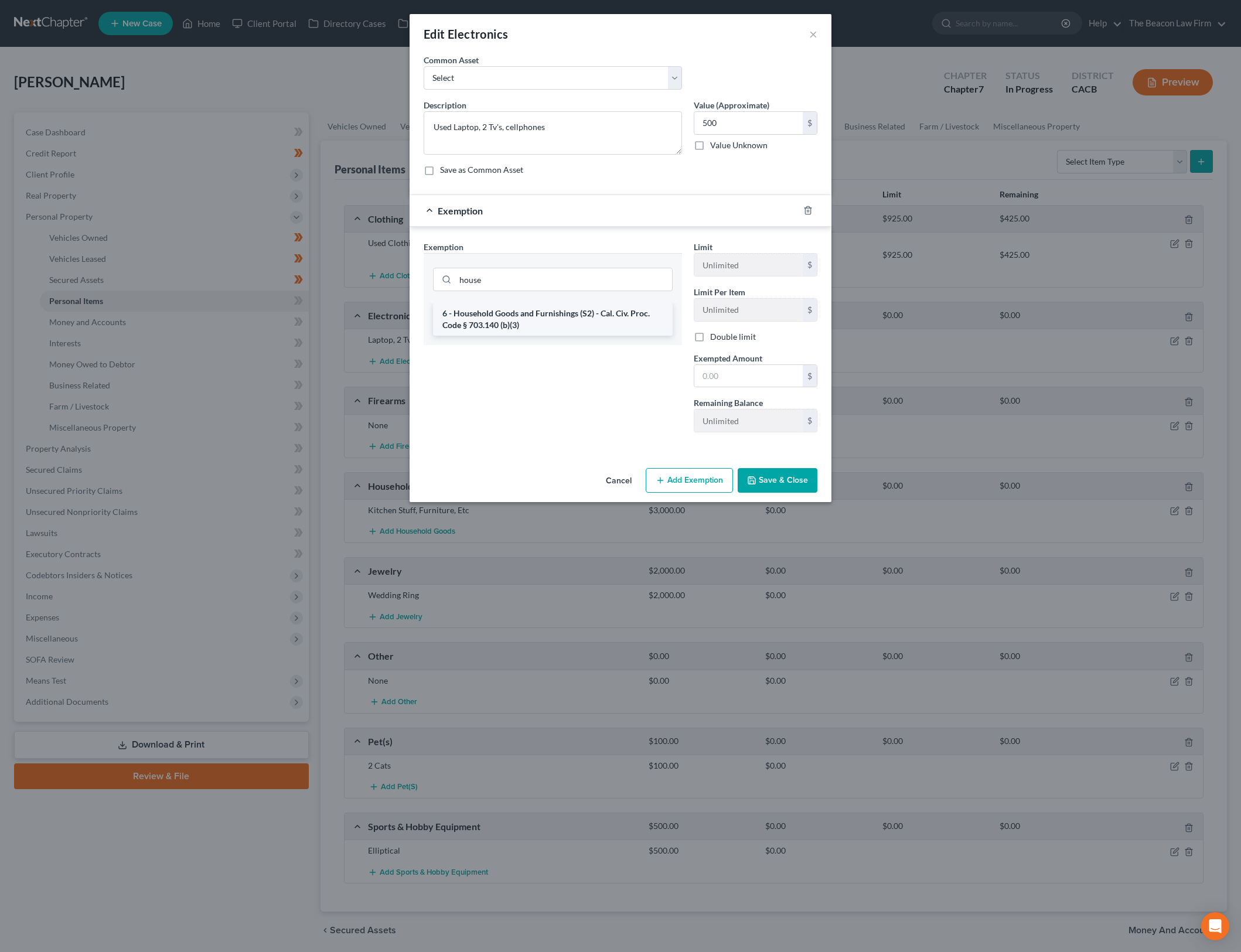
click at [581, 321] on li "6 - Household Goods and Furnishings (S2) - Cal. Civ. Proc. Code § 703.140 (b)(3)" at bounding box center [553, 319] width 240 height 33
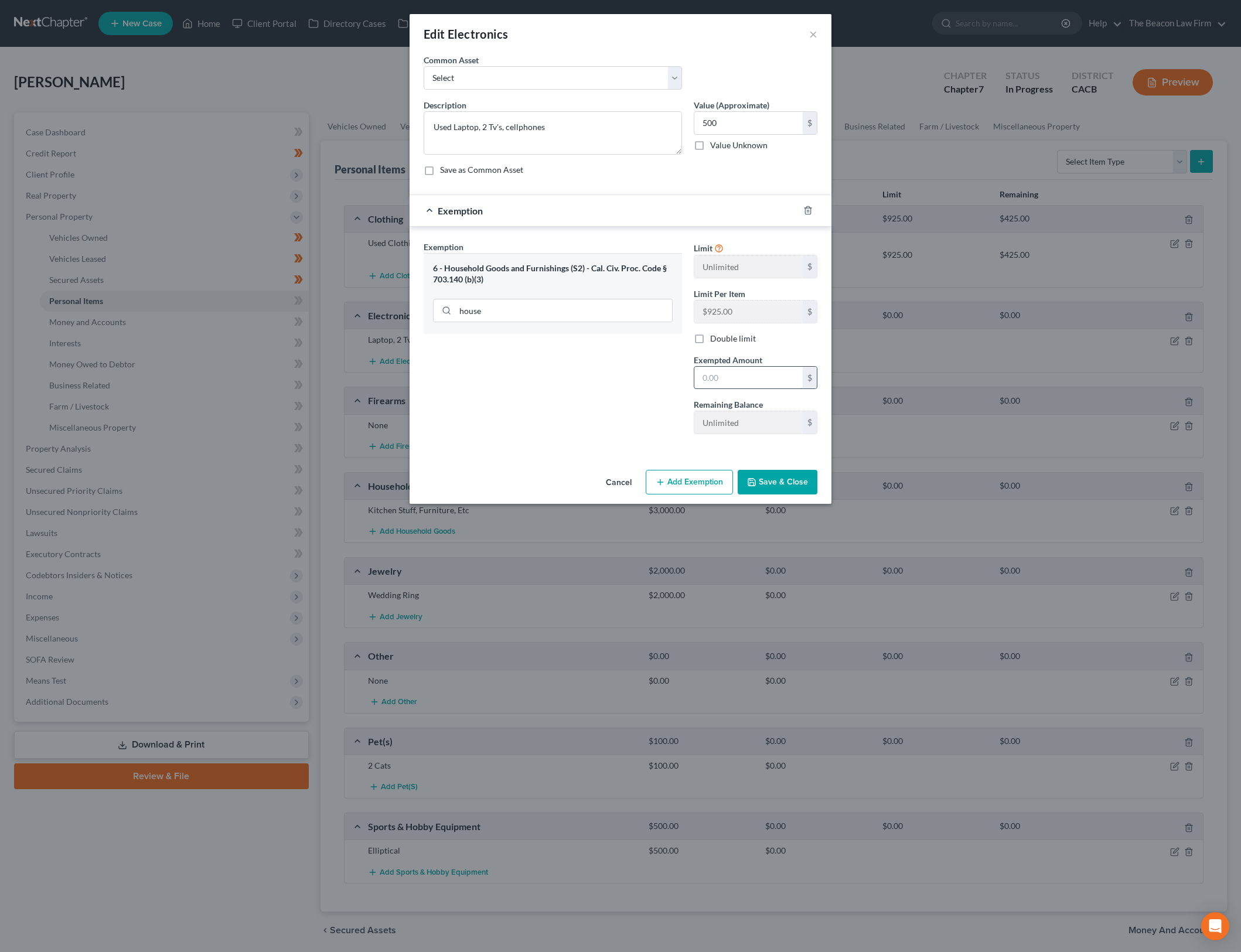
click at [786, 371] on input "text" at bounding box center [749, 378] width 109 height 22
click at [606, 395] on div "Exemption Set must be selected for CA. Exemption * 6 - Household Goods and Furn…" at bounding box center [552, 342] width 270 height 202
click at [762, 480] on button "Save & Close" at bounding box center [777, 482] width 80 height 25
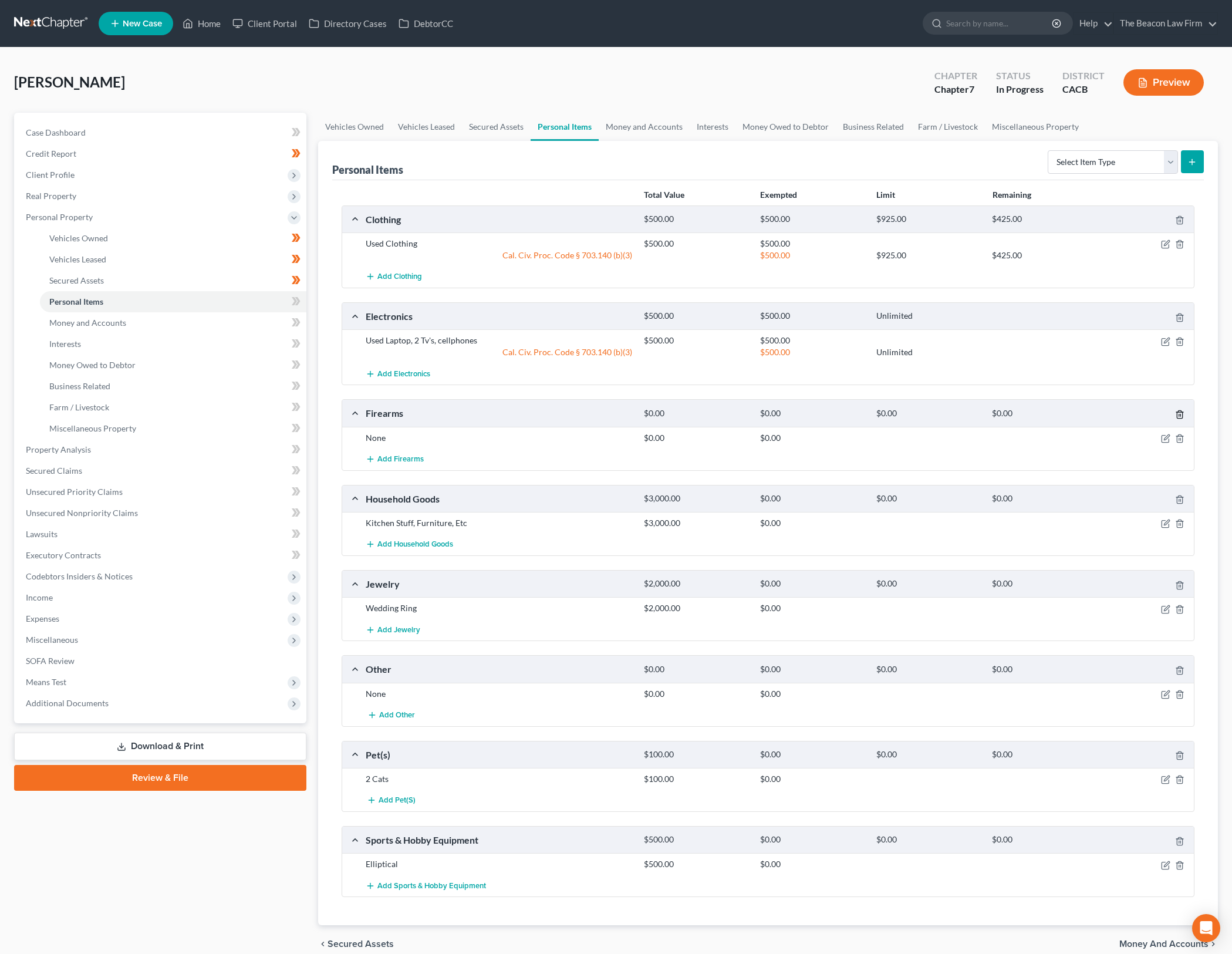
click at [1178, 415] on icon "button" at bounding box center [1180, 414] width 10 height 10
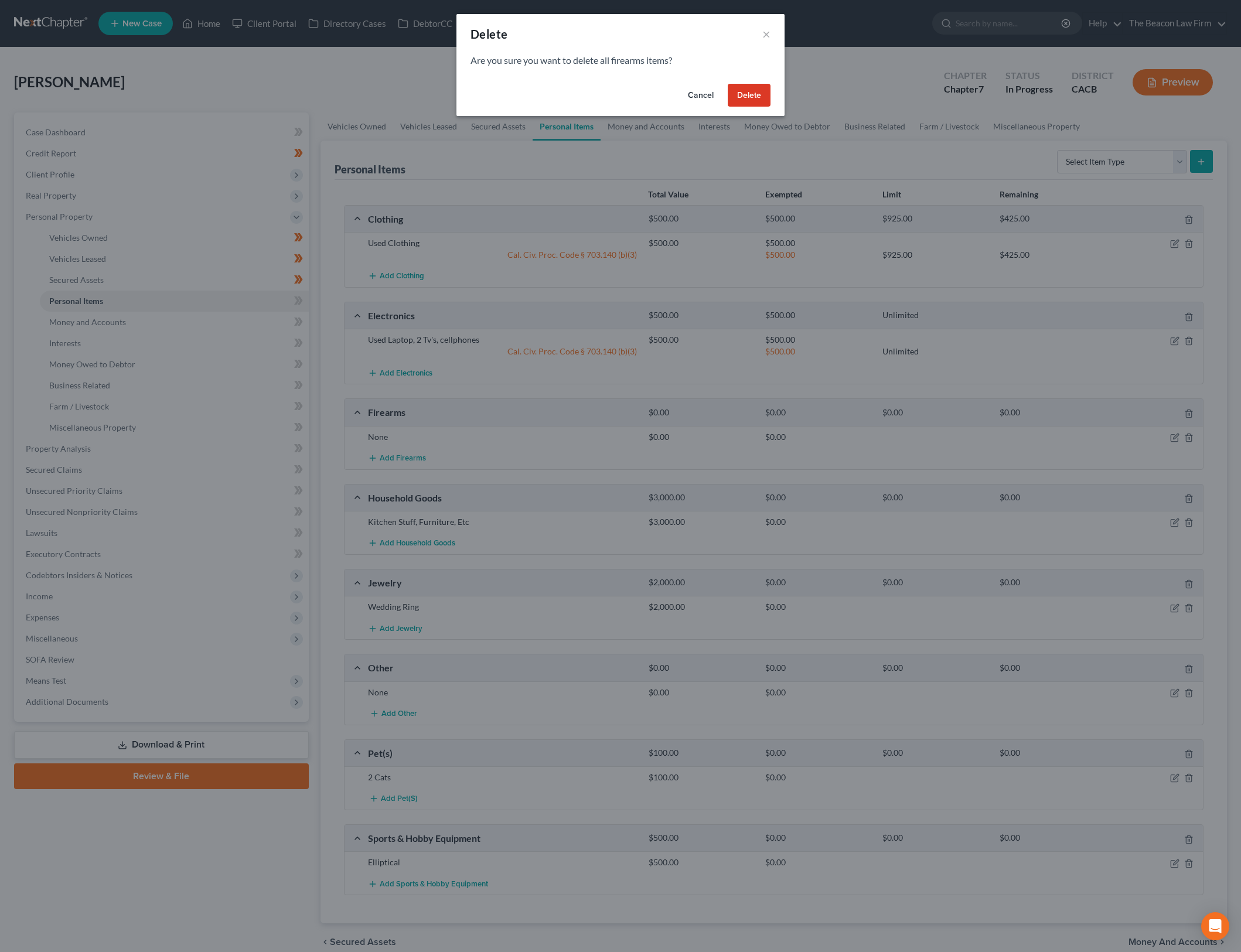
click at [763, 99] on button "Delete" at bounding box center [749, 95] width 42 height 23
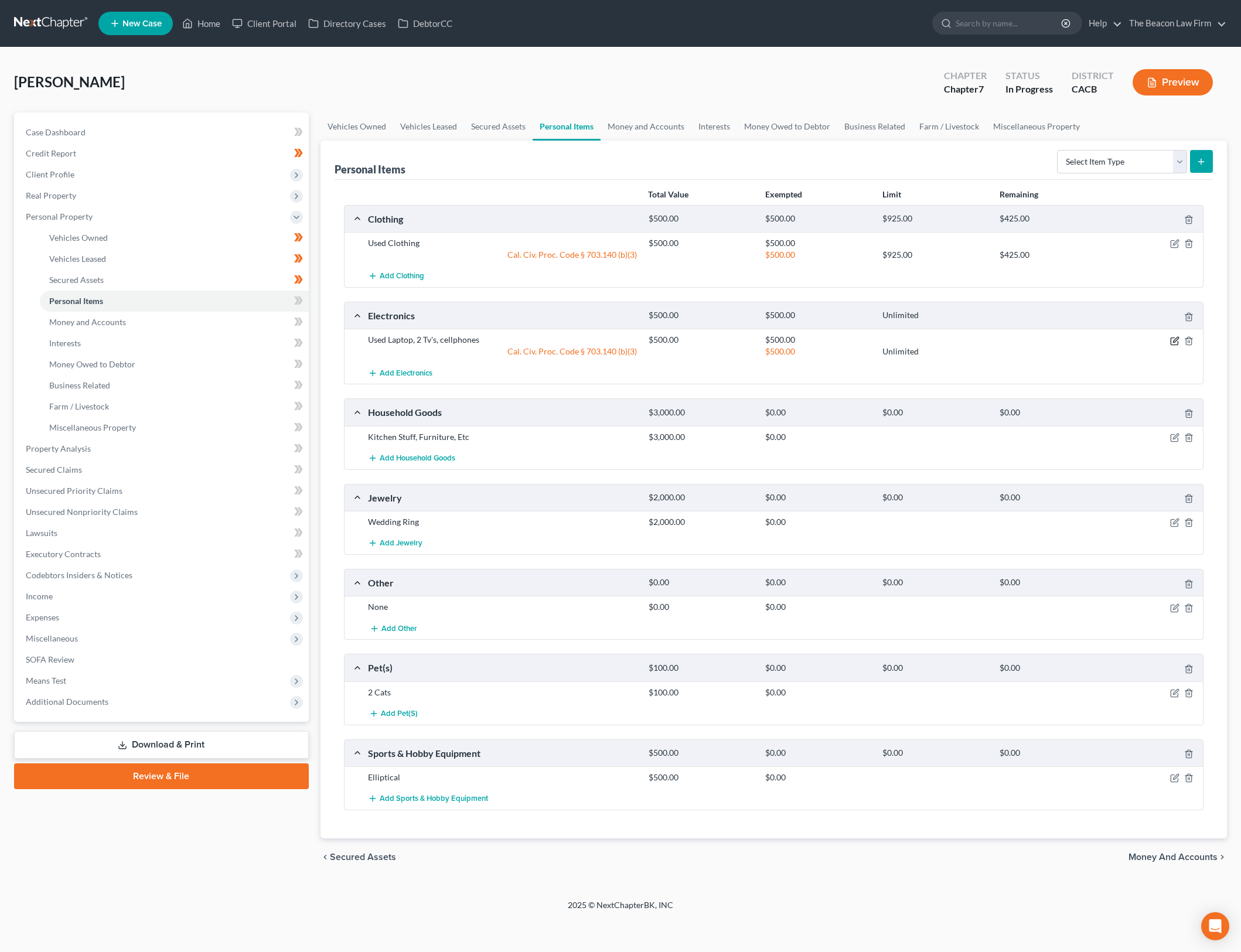
click at [1173, 337] on icon "button" at bounding box center [1174, 340] width 7 height 7
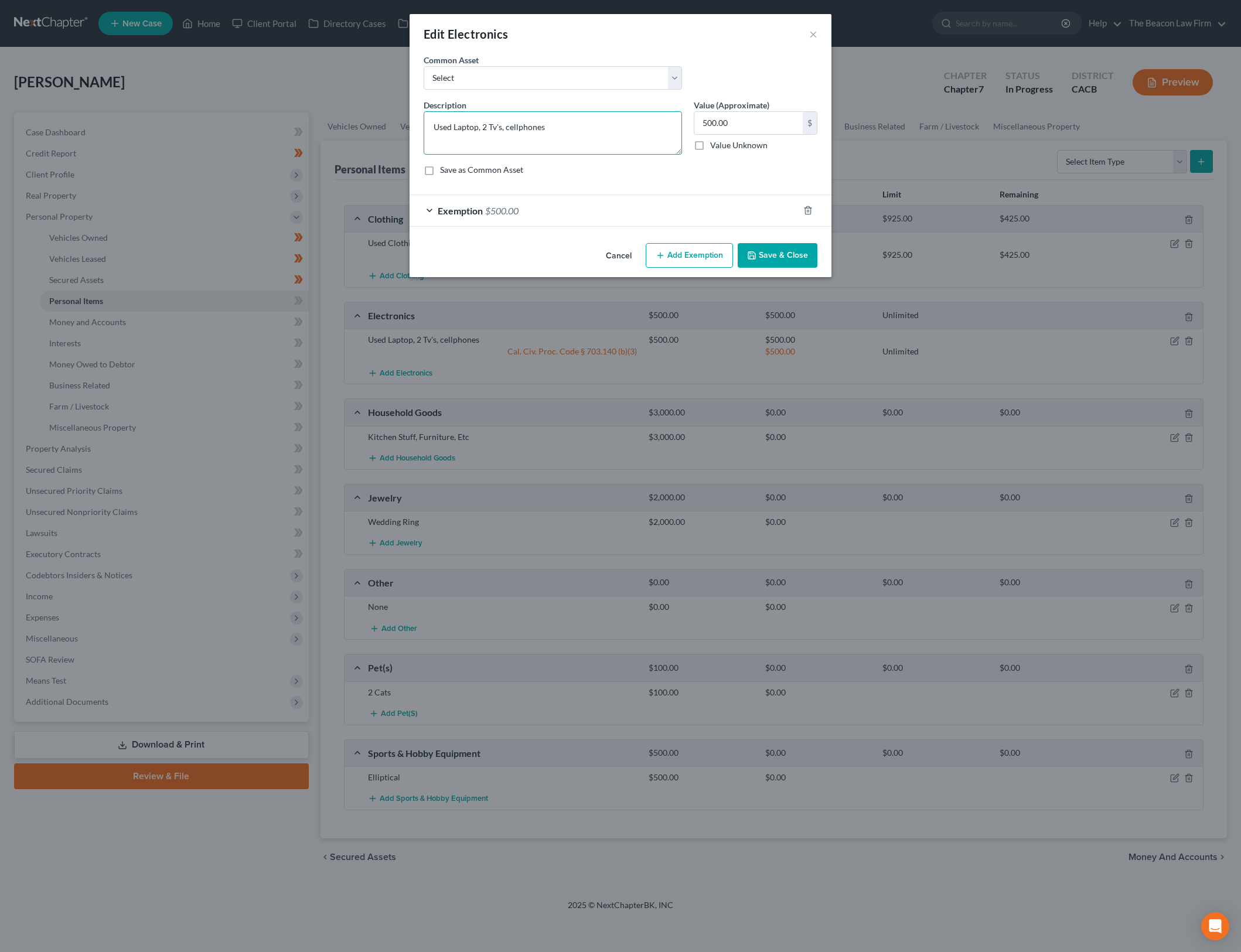
click at [502, 124] on textarea "Used Laptop, 2 Tv's, cellphones" at bounding box center [552, 133] width 258 height 43
click at [545, 124] on textarea "Used Laptop, 2 TVs, cellphones" at bounding box center [552, 133] width 258 height 43
click at [727, 121] on input "500.00" at bounding box center [749, 123] width 109 height 22
click at [727, 121] on input "500.00" at bounding box center [749, 123] width 109 height 22
drag, startPoint x: 767, startPoint y: 264, endPoint x: 501, endPoint y: 208, distance: 271.8
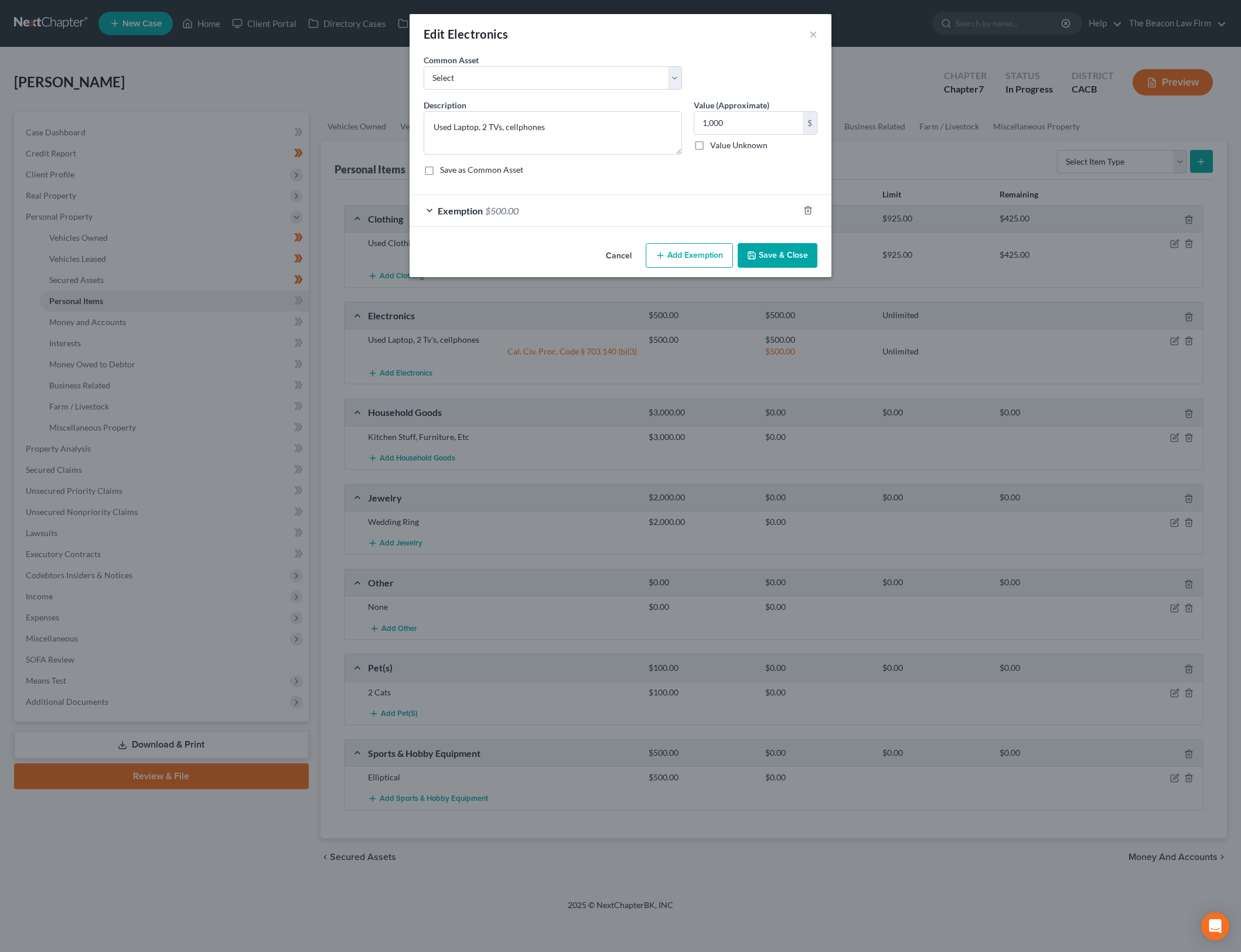
click at [581, 255] on div "Cancel Add Exemption Save & Close" at bounding box center [620, 258] width 422 height 39
click at [501, 208] on span "$500.00" at bounding box center [502, 211] width 34 height 11
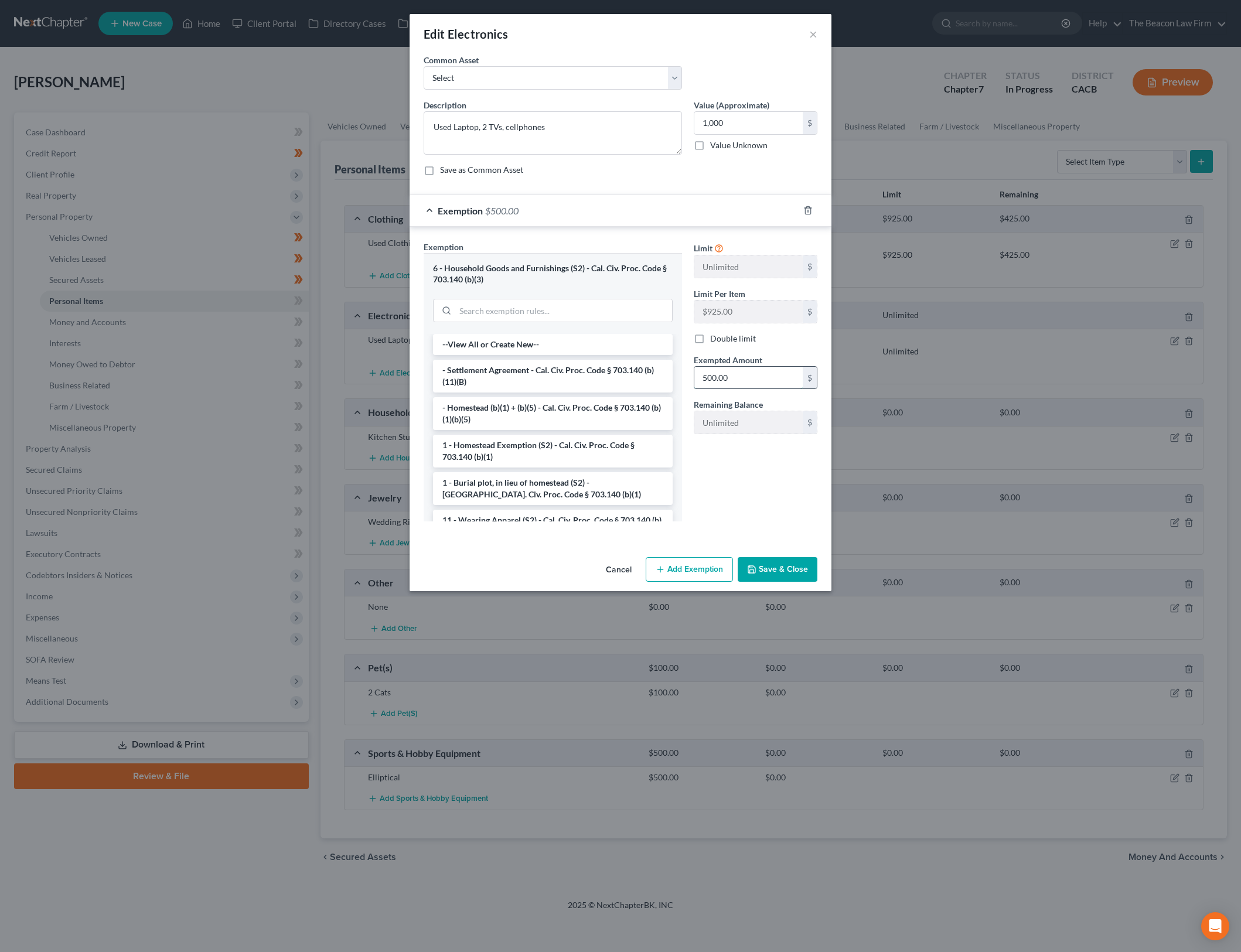
click at [738, 374] on input "500.00" at bounding box center [749, 378] width 109 height 22
click at [797, 566] on button "Save & Close" at bounding box center [777, 569] width 80 height 25
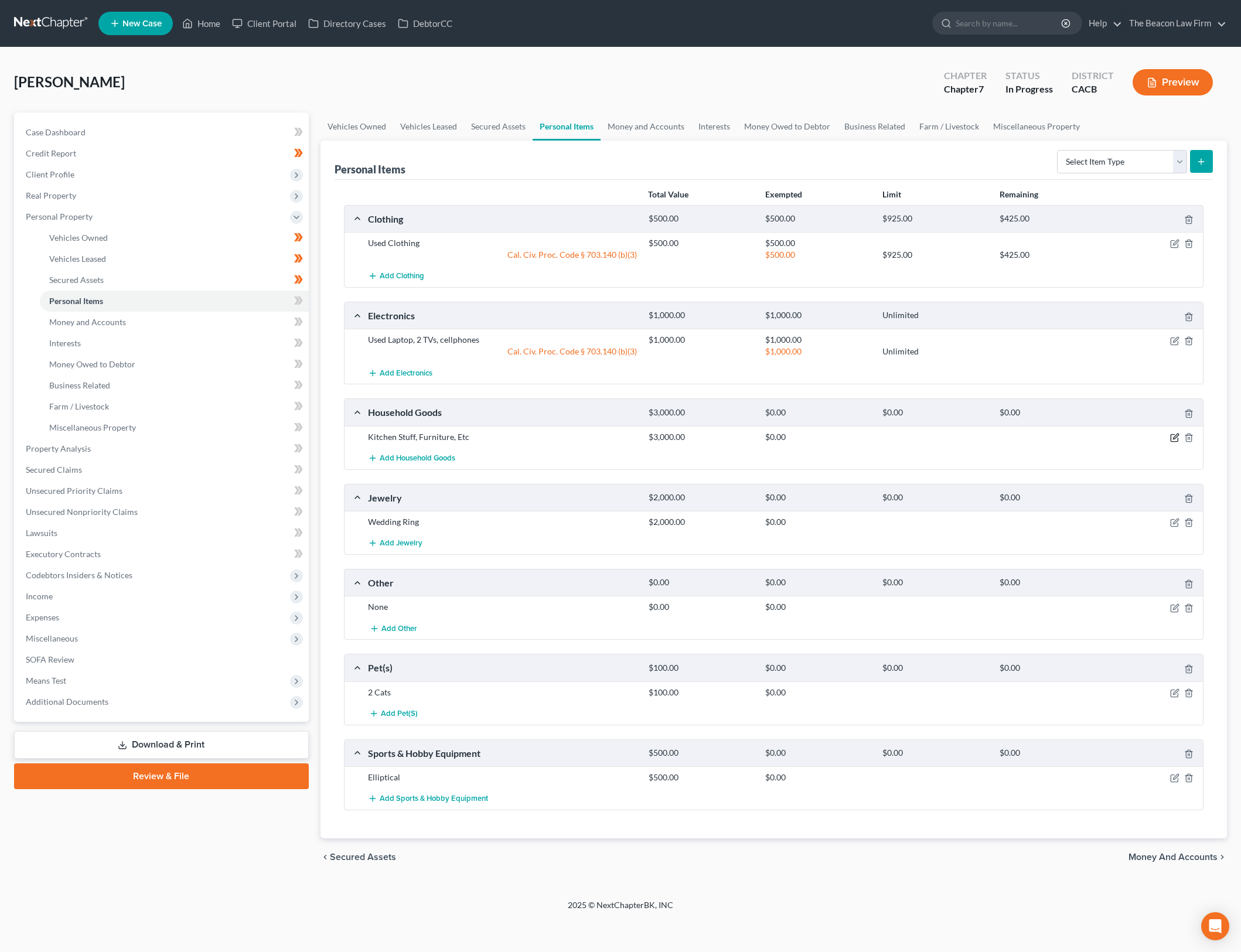
click at [1174, 436] on icon "button" at bounding box center [1175, 438] width 10 height 10
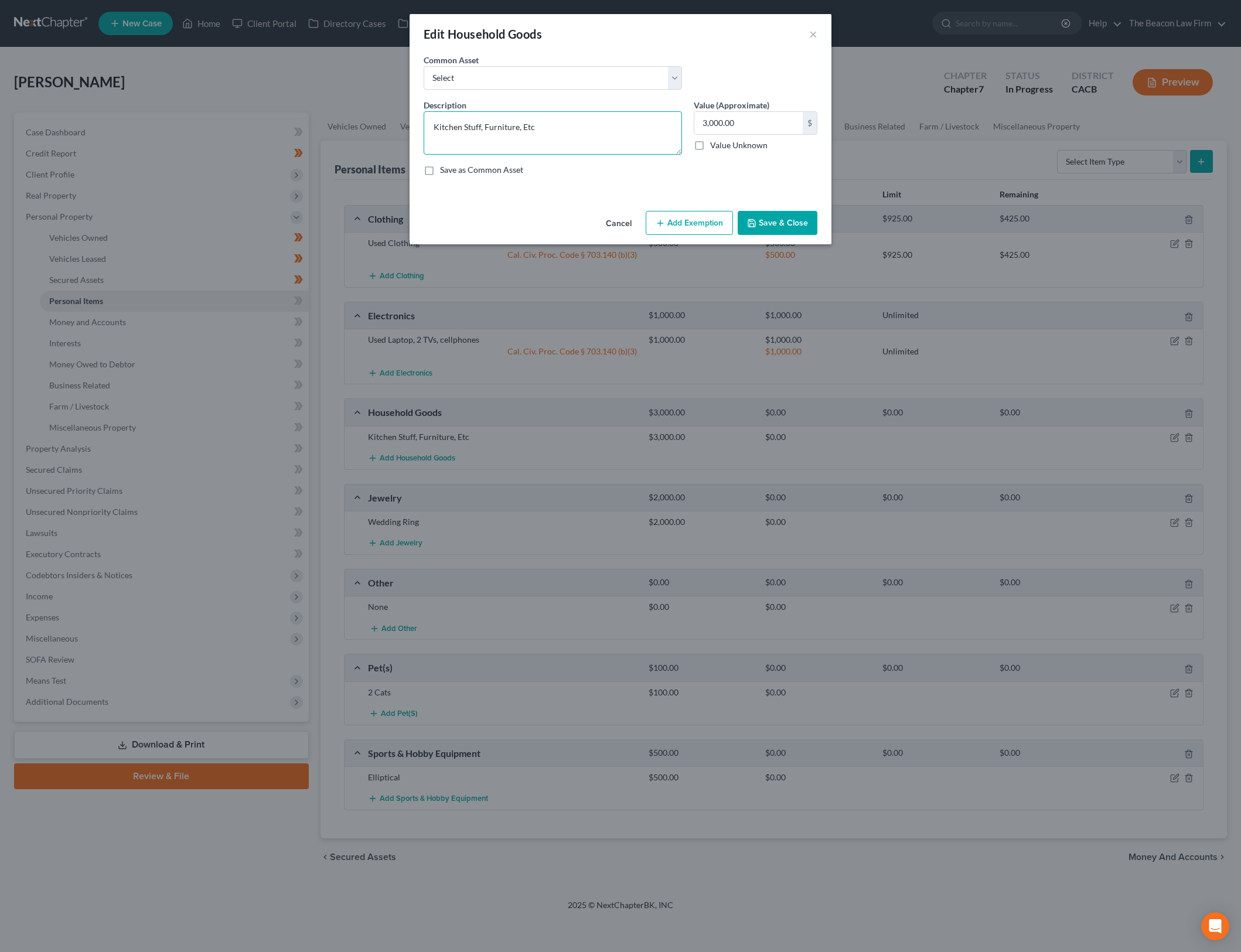
click at [555, 128] on textarea "Kitchen Stuff, Furniture, Etc" at bounding box center [552, 133] width 258 height 43
click at [543, 122] on textarea "Kitchen Stuff, Furniture, Etc" at bounding box center [552, 133] width 258 height 43
click at [715, 110] on label "Value (Approximate)" at bounding box center [732, 105] width 76 height 13
click at [715, 119] on input "3,000.00" at bounding box center [749, 123] width 109 height 22
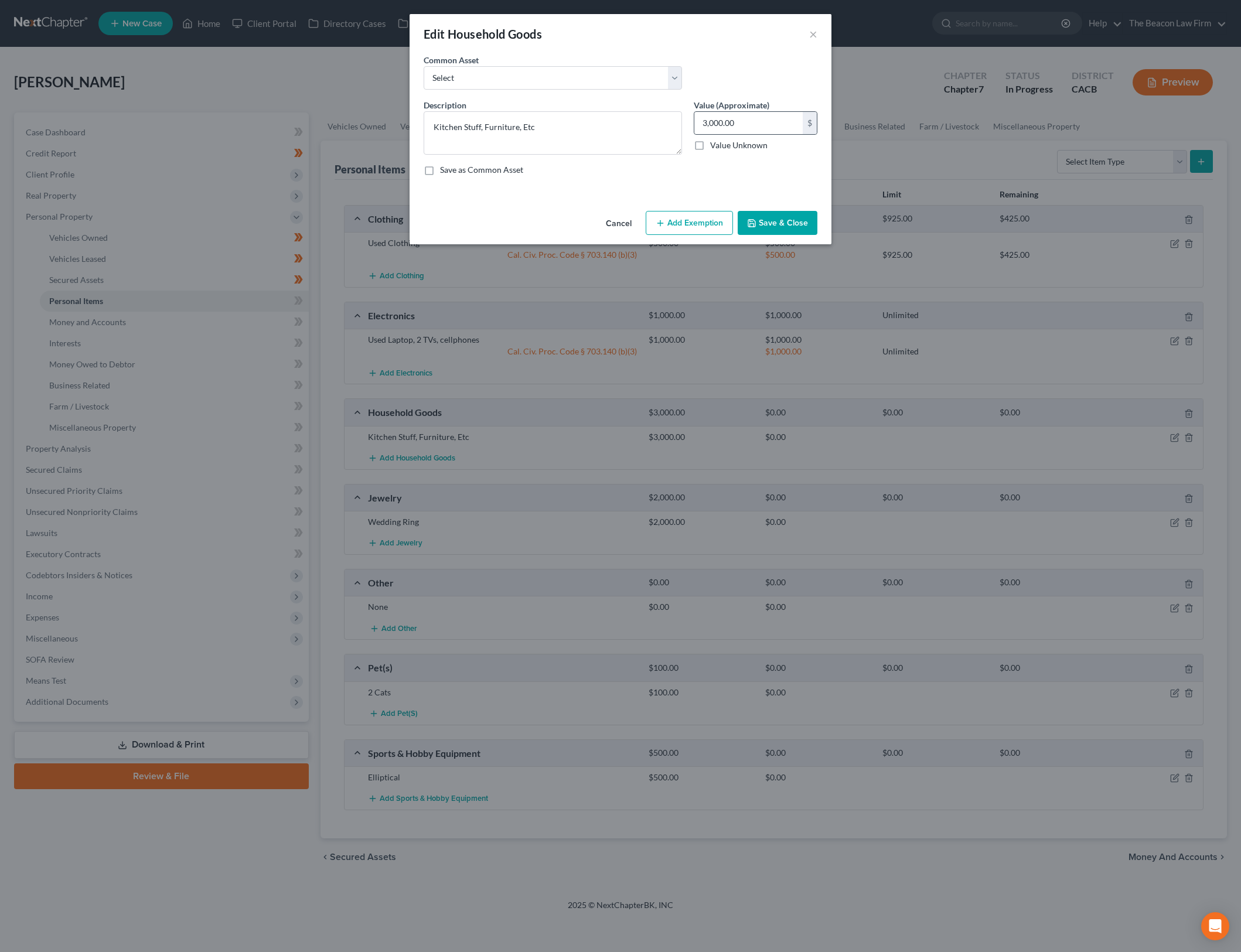
click at [715, 119] on input "3,000.00" at bounding box center [749, 123] width 109 height 22
click at [698, 219] on button "Add Exemption" at bounding box center [689, 223] width 87 height 25
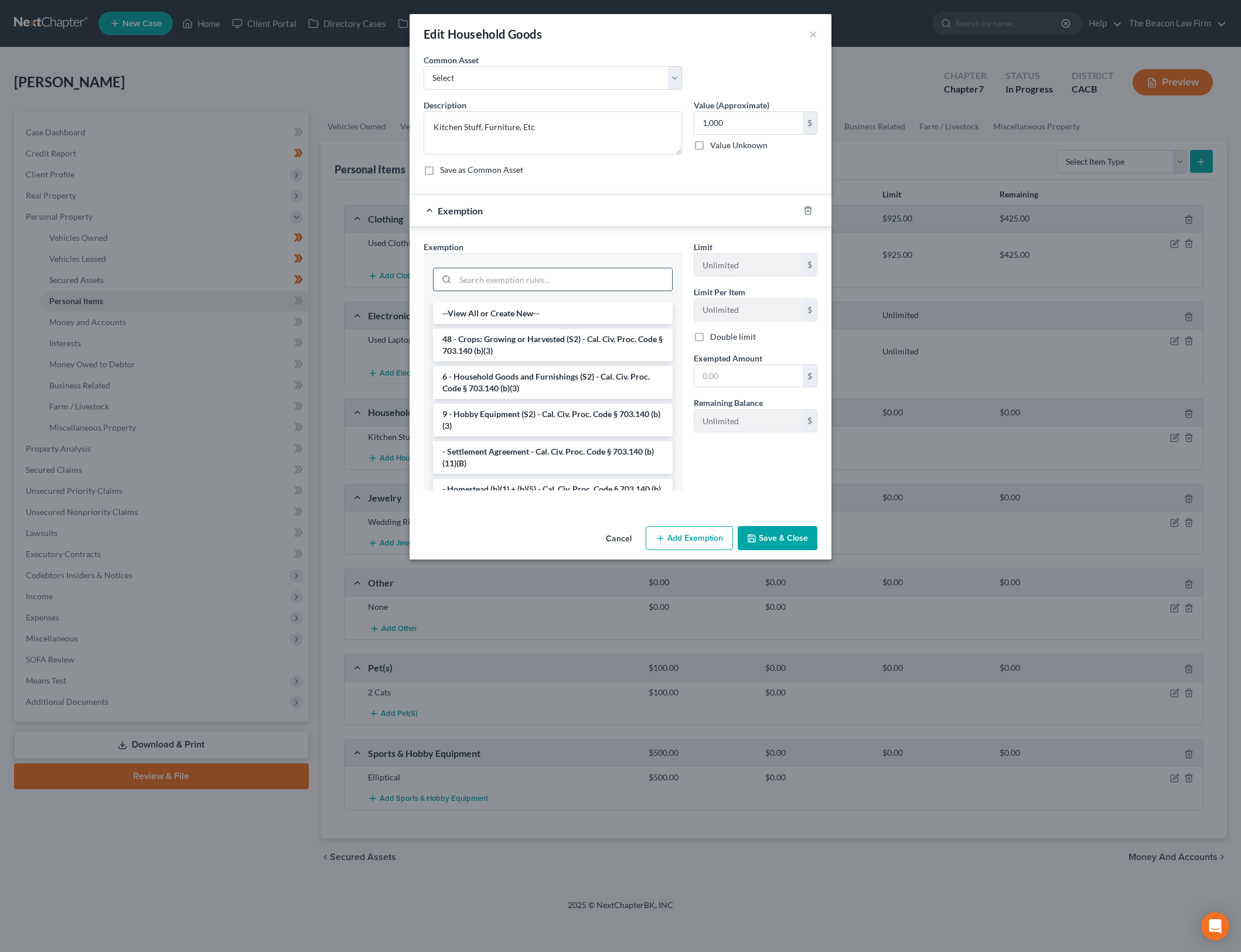
click at [573, 279] on input "search" at bounding box center [564, 280] width 217 height 22
click at [577, 375] on li "6 - Household Goods and Furnishings (S2) - Cal. Civ. Proc. Code § 703.140 (b)(3)" at bounding box center [553, 383] width 240 height 33
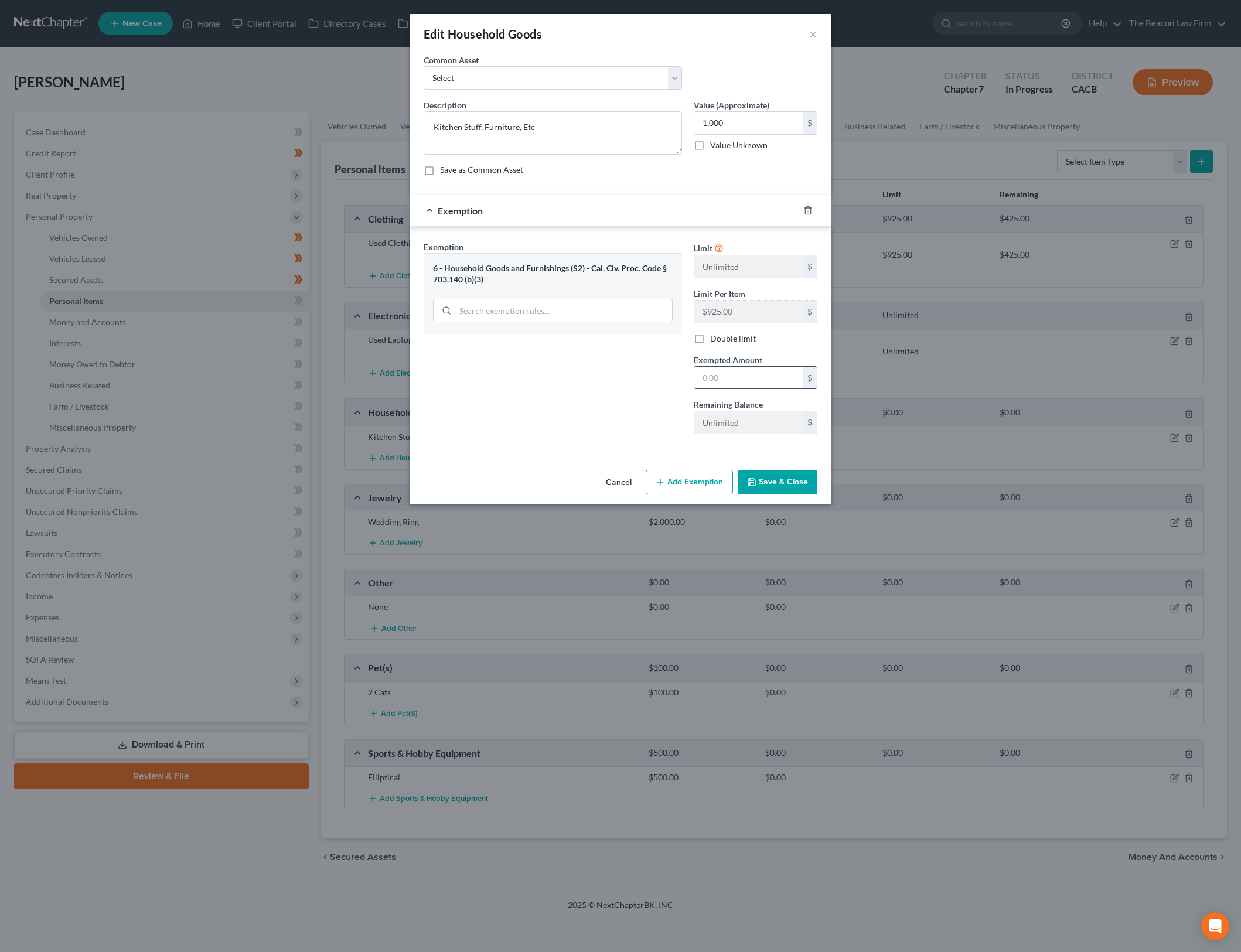
click at [750, 376] on input "text" at bounding box center [749, 378] width 109 height 22
click at [770, 487] on button "Save & Close" at bounding box center [777, 482] width 80 height 25
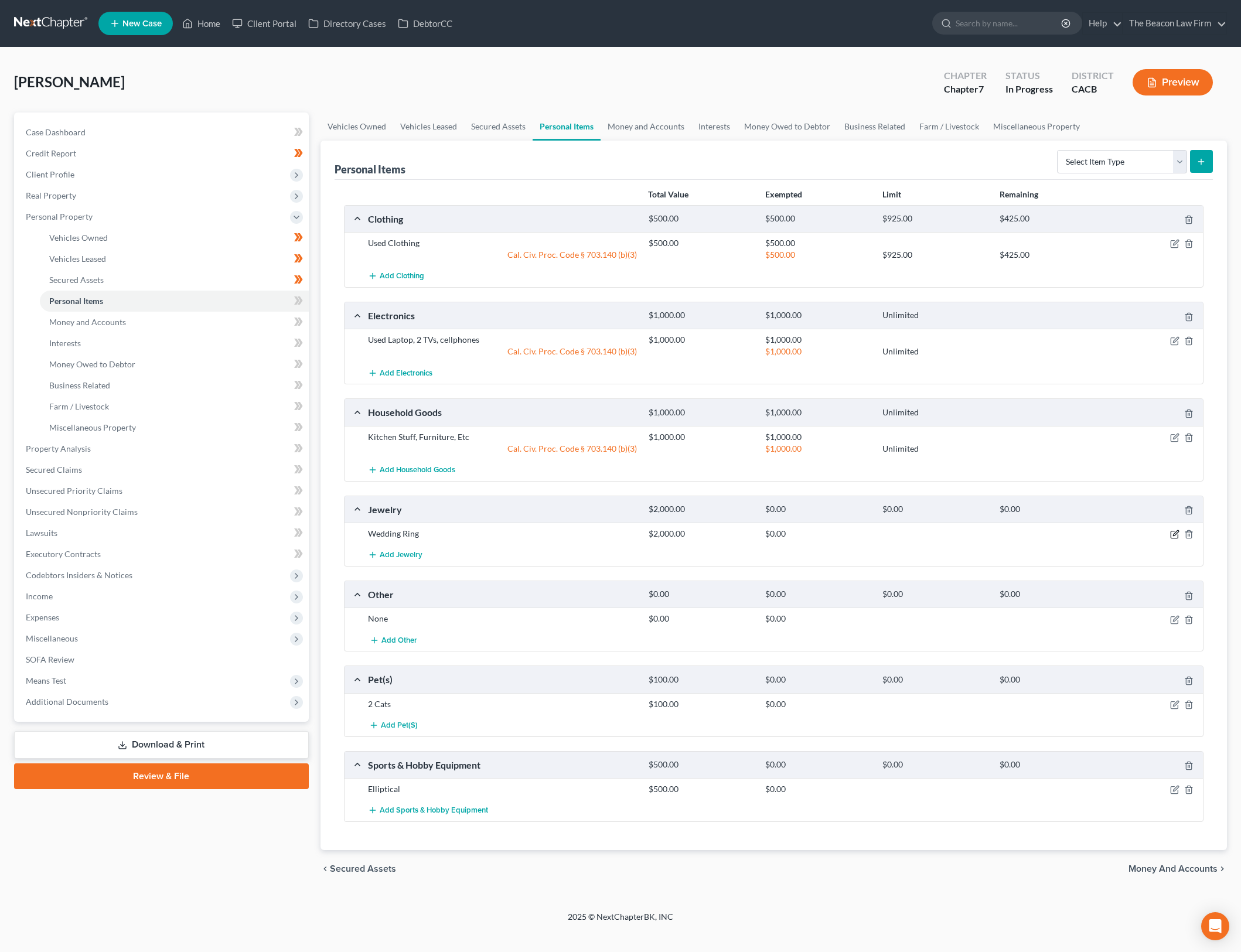
click at [1170, 532] on icon "button" at bounding box center [1175, 534] width 10 height 10
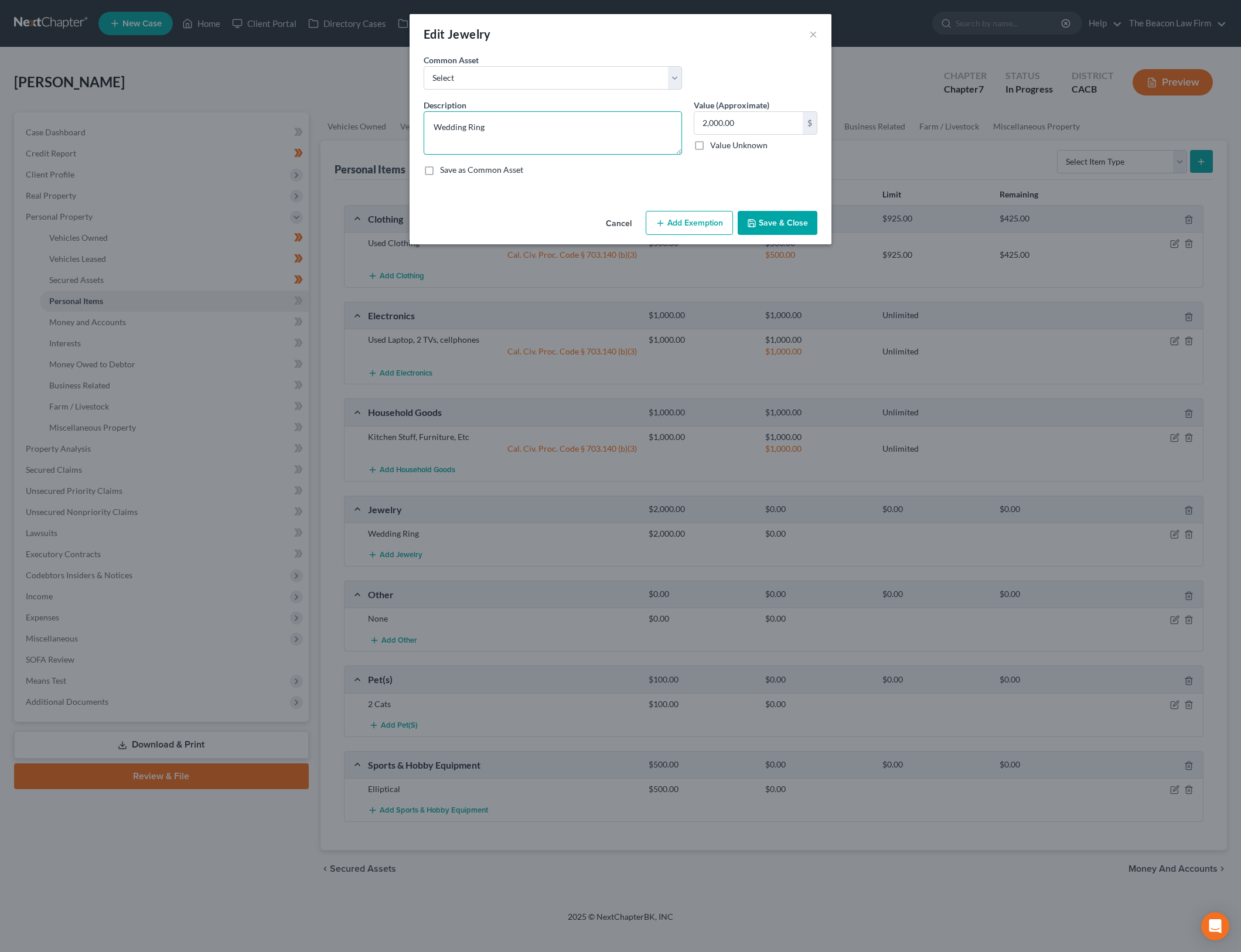
click at [468, 128] on textarea "Wedding Ring" at bounding box center [552, 133] width 258 height 43
click at [435, 123] on textarea "Wedding Ring" at bounding box center [552, 133] width 258 height 43
click at [449, 125] on textarea "Wedding Ring" at bounding box center [552, 133] width 258 height 43
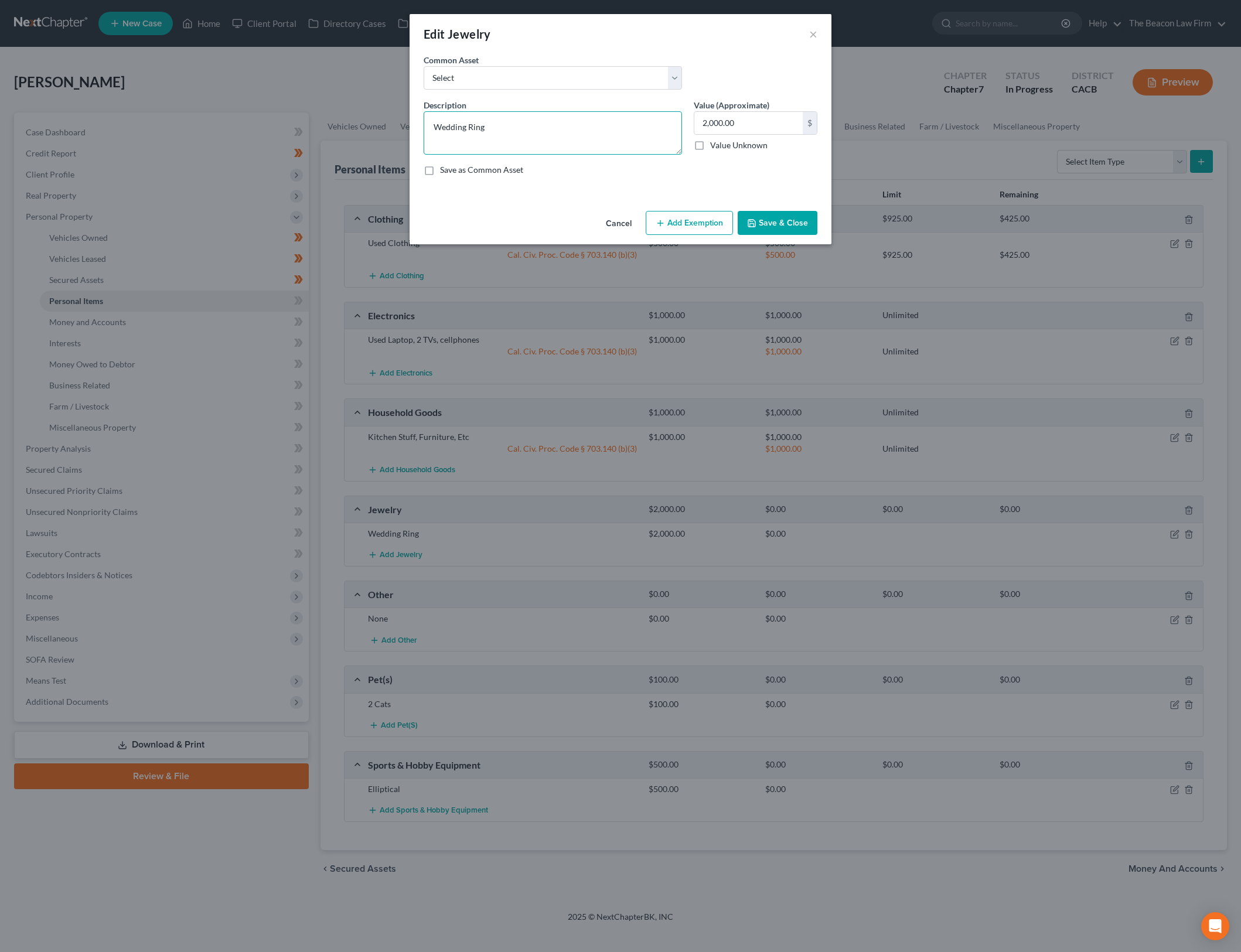
click at [488, 125] on textarea "Wedding Ring" at bounding box center [552, 133] width 258 height 43
click at [464, 128] on textarea "Wedding Ring" at bounding box center [552, 133] width 258 height 43
click at [695, 219] on button "Add Exemption" at bounding box center [689, 223] width 87 height 25
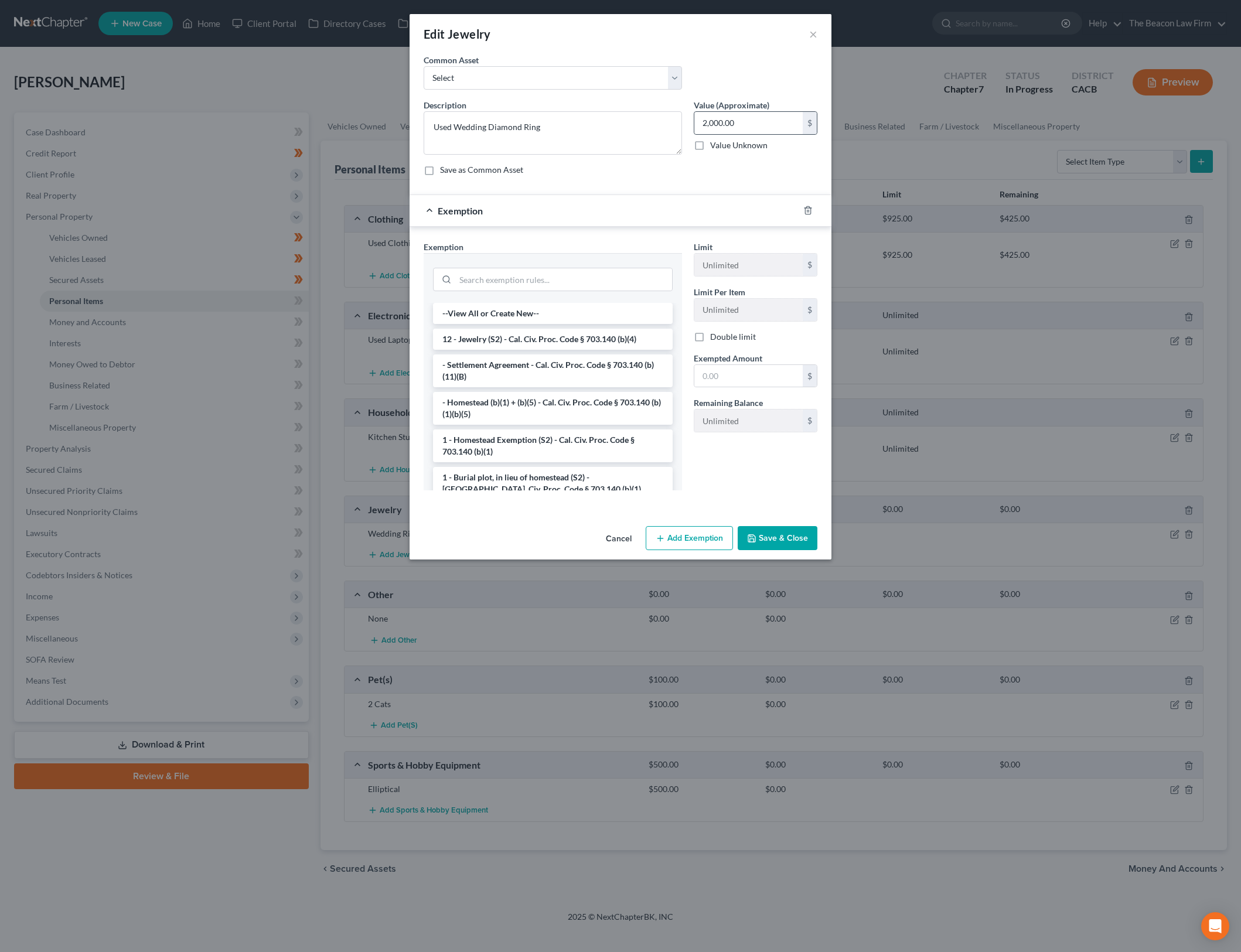
click at [741, 120] on input "2,000.00" at bounding box center [749, 123] width 109 height 22
click at [720, 380] on input "text" at bounding box center [749, 376] width 109 height 22
click at [595, 342] on li "12 - Jewelry (S2) - Cal. Civ. Proc. Code § 703.140 (b)(4)" at bounding box center [553, 339] width 240 height 21
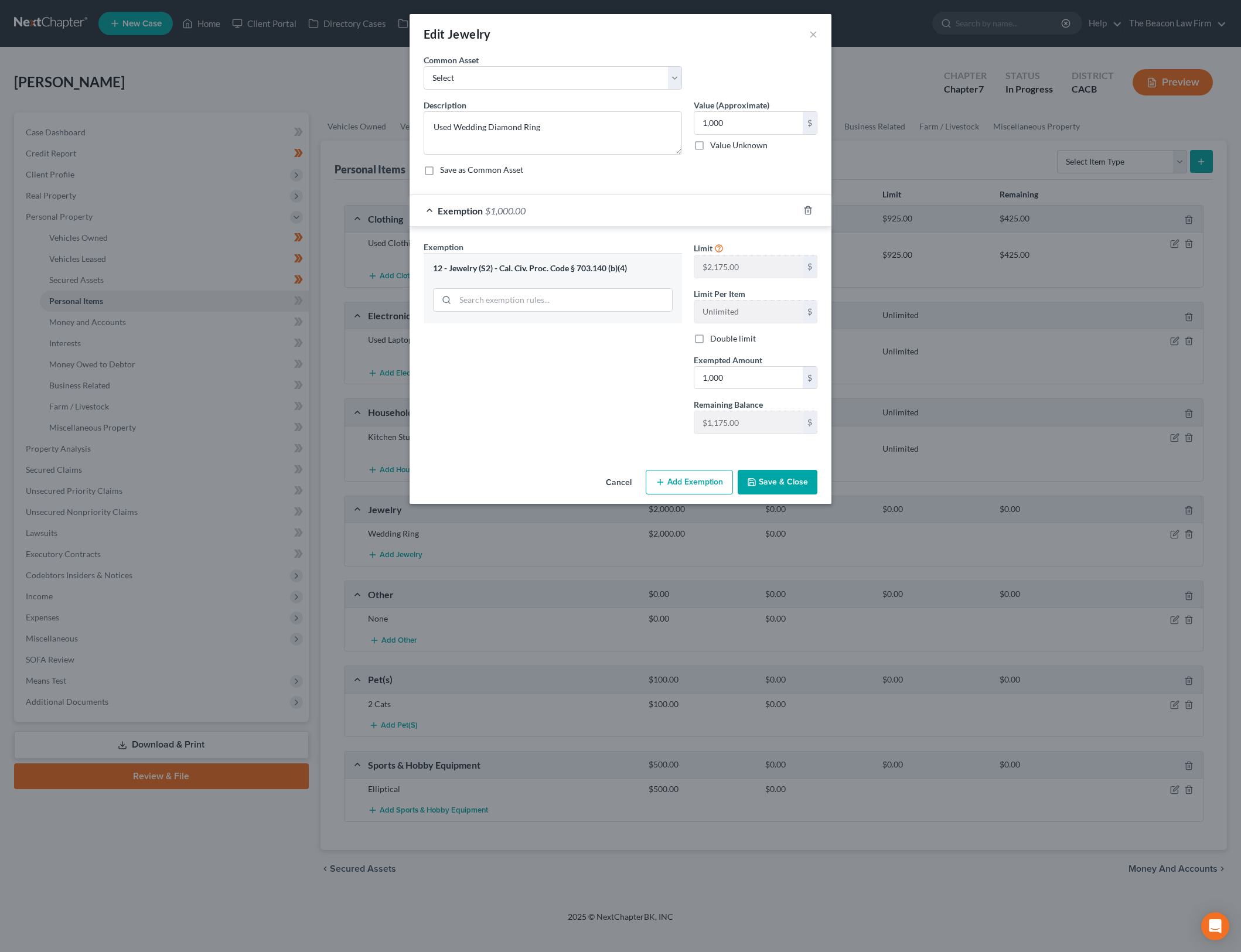
click at [797, 488] on button "Save & Close" at bounding box center [777, 482] width 80 height 25
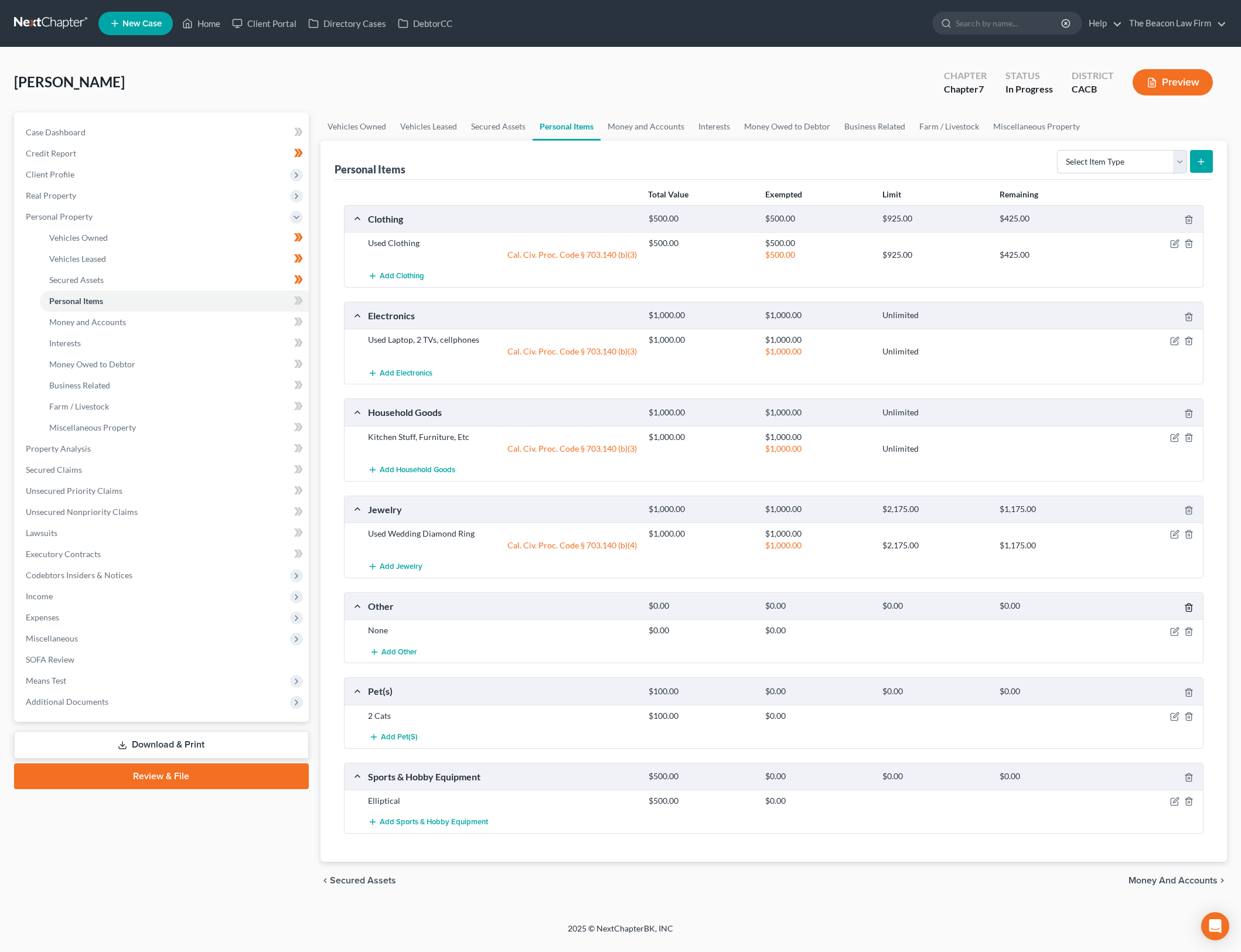
click at [1190, 607] on icon "button" at bounding box center [1189, 607] width 10 height 10
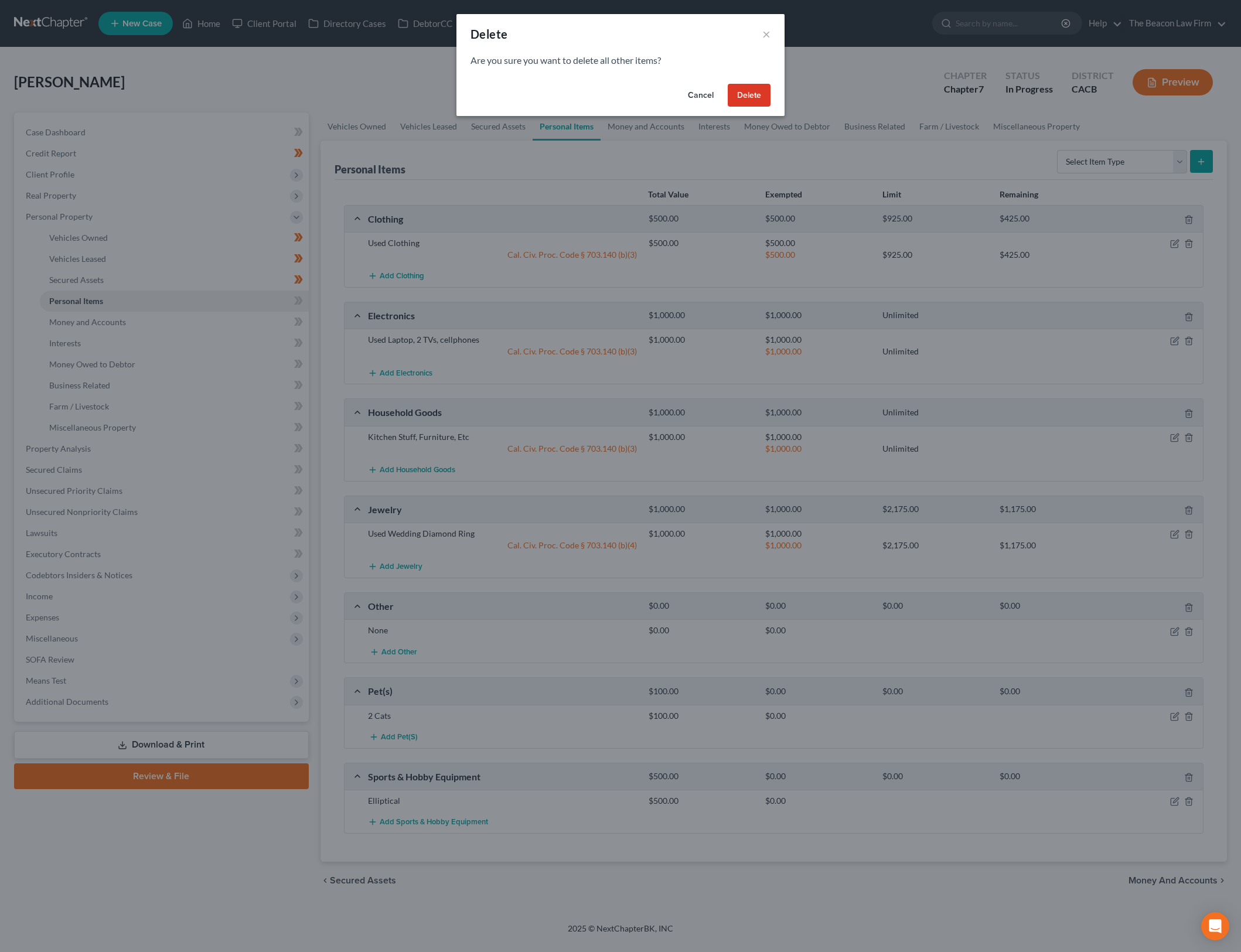
click at [770, 93] on button "Delete" at bounding box center [749, 95] width 42 height 23
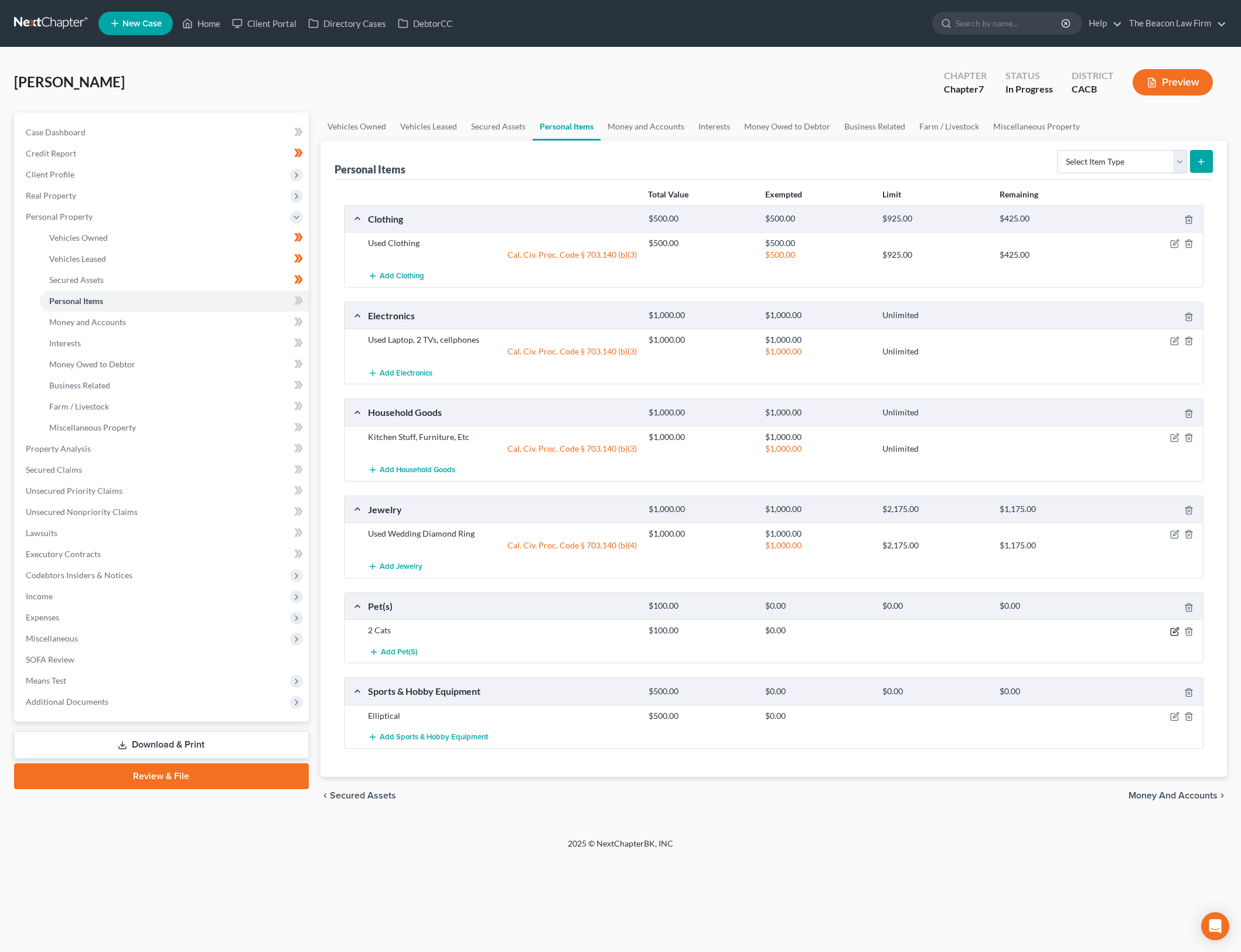
click at [1175, 629] on icon "button" at bounding box center [1175, 630] width 5 height 5
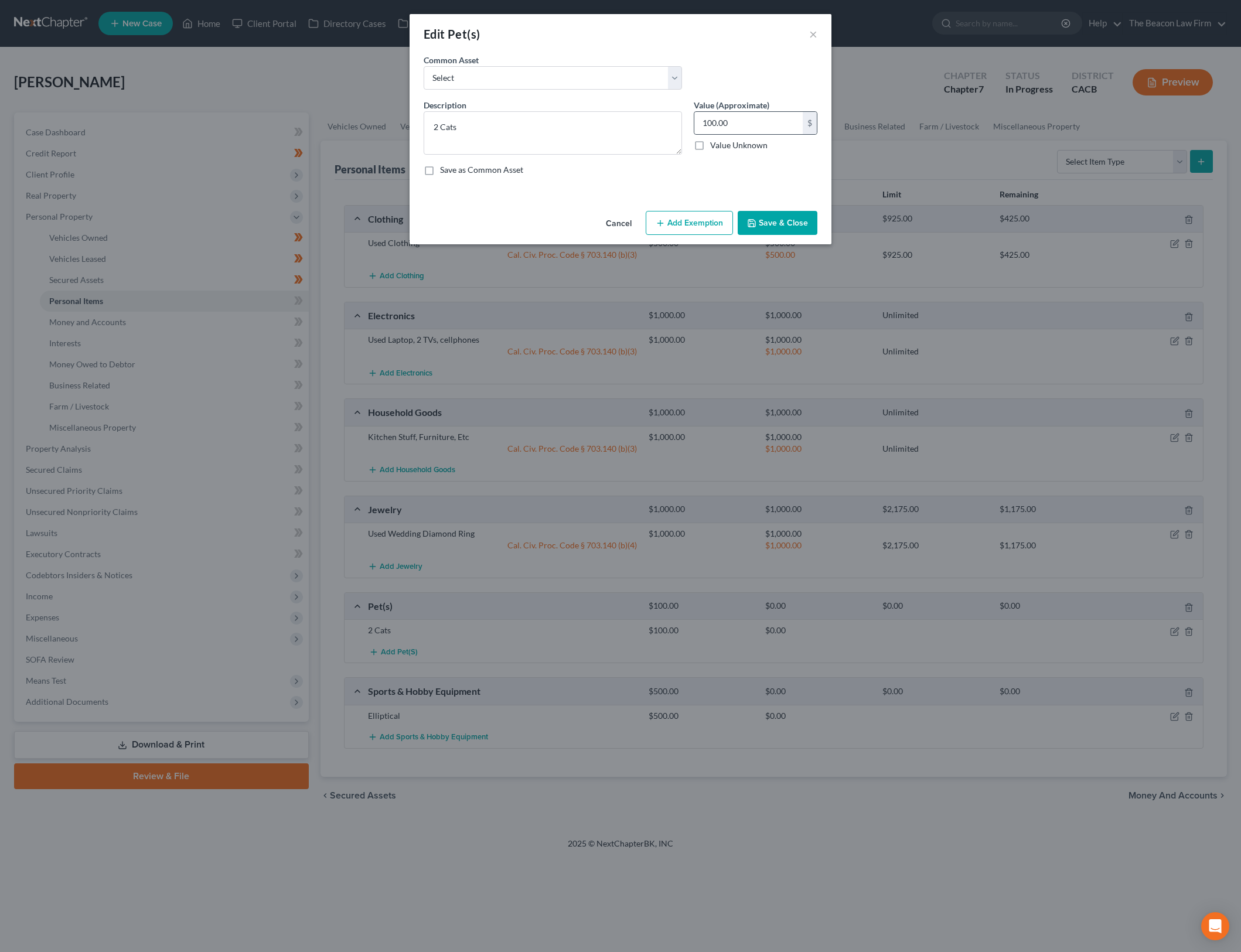
click at [764, 112] on input "100.00" at bounding box center [749, 123] width 109 height 22
click at [441, 124] on textarea "2 Cats" at bounding box center [552, 133] width 258 height 43
click at [759, 217] on button "Save & Close" at bounding box center [777, 223] width 80 height 25
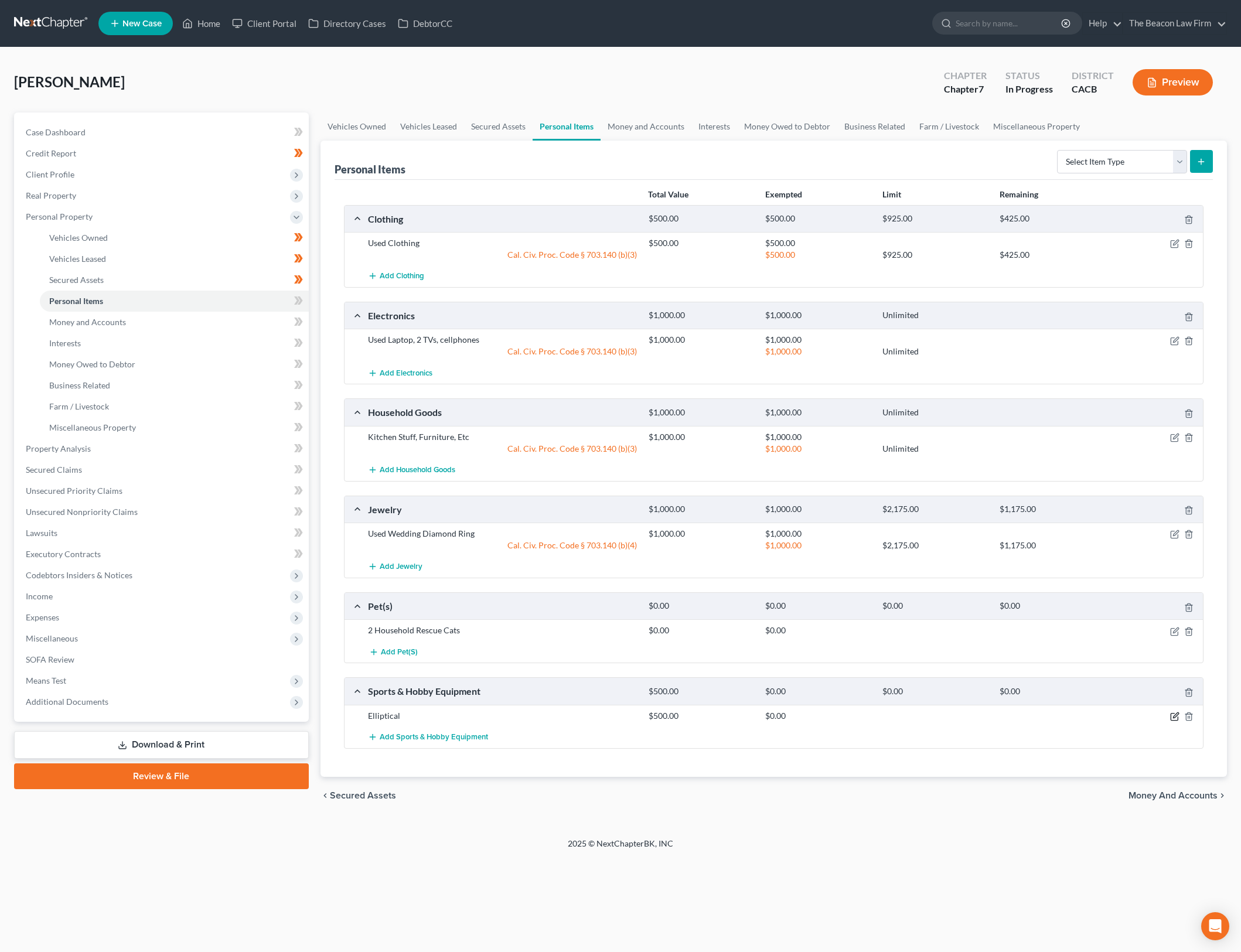
click at [1177, 715] on icon "button" at bounding box center [1175, 715] width 5 height 5
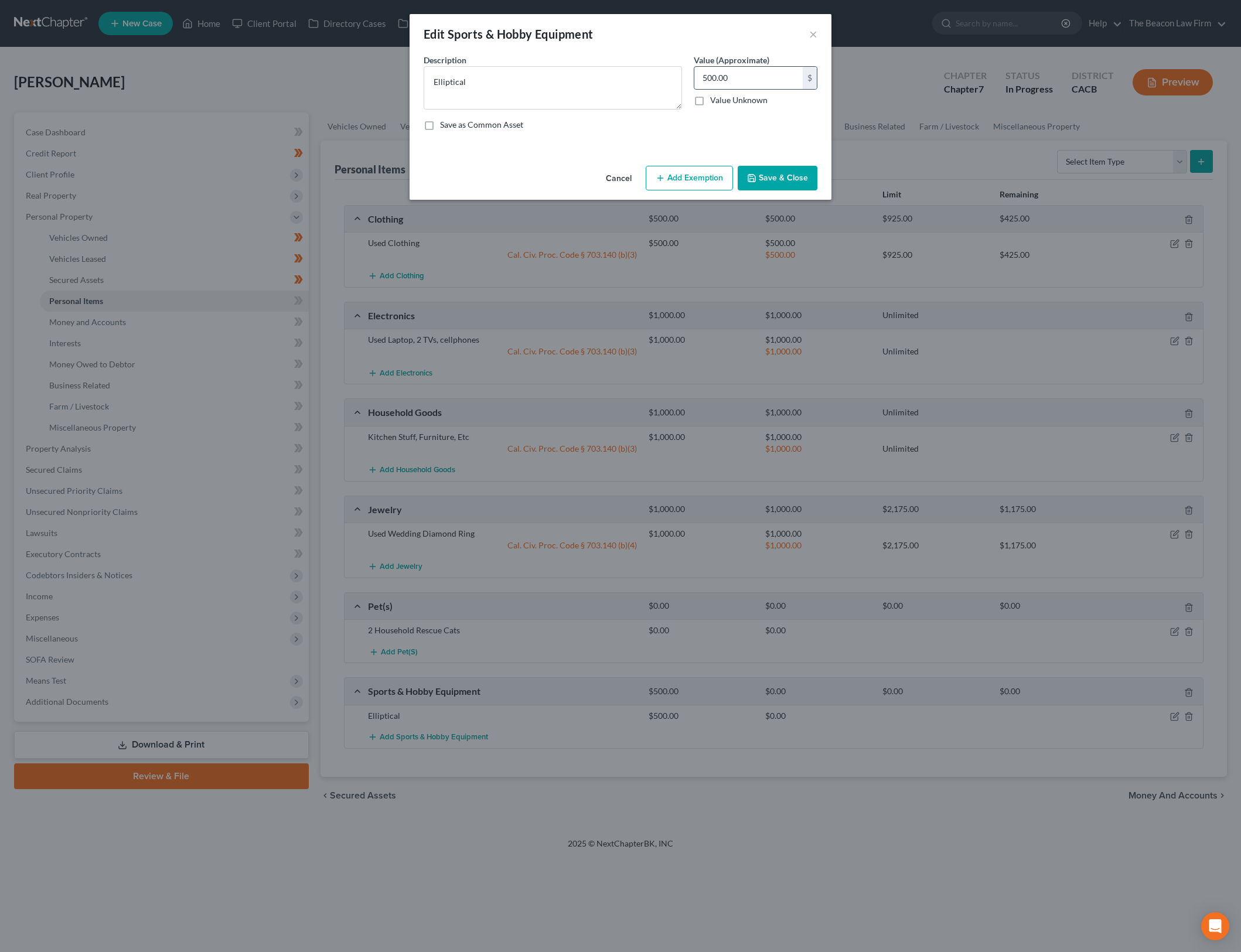
click at [734, 73] on input "500.00" at bounding box center [749, 78] width 109 height 22
click at [430, 74] on textarea "Elliptical" at bounding box center [552, 88] width 258 height 43
click at [721, 71] on input "500.00" at bounding box center [749, 78] width 109 height 22
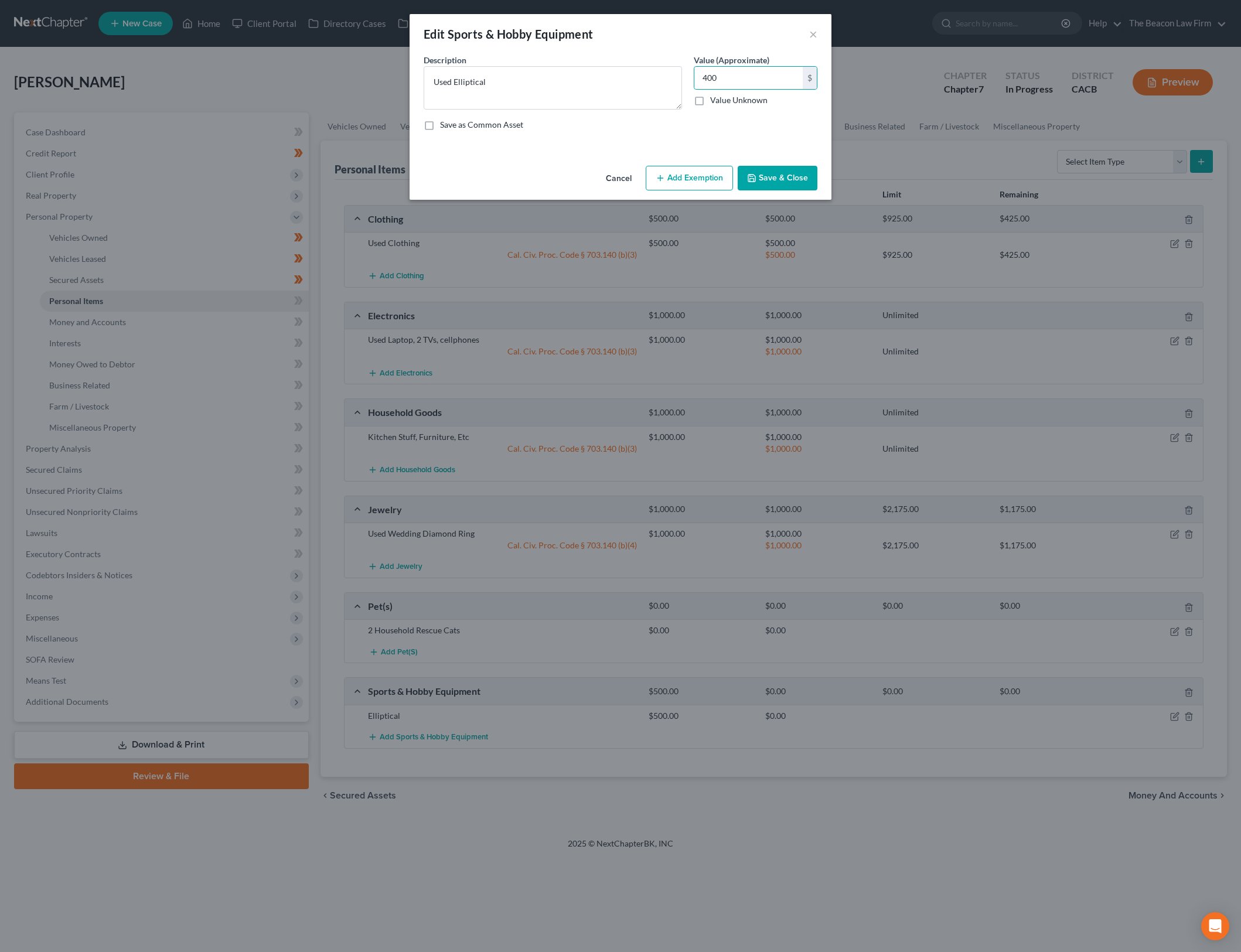
click at [709, 169] on button "Add Exemption" at bounding box center [689, 178] width 87 height 25
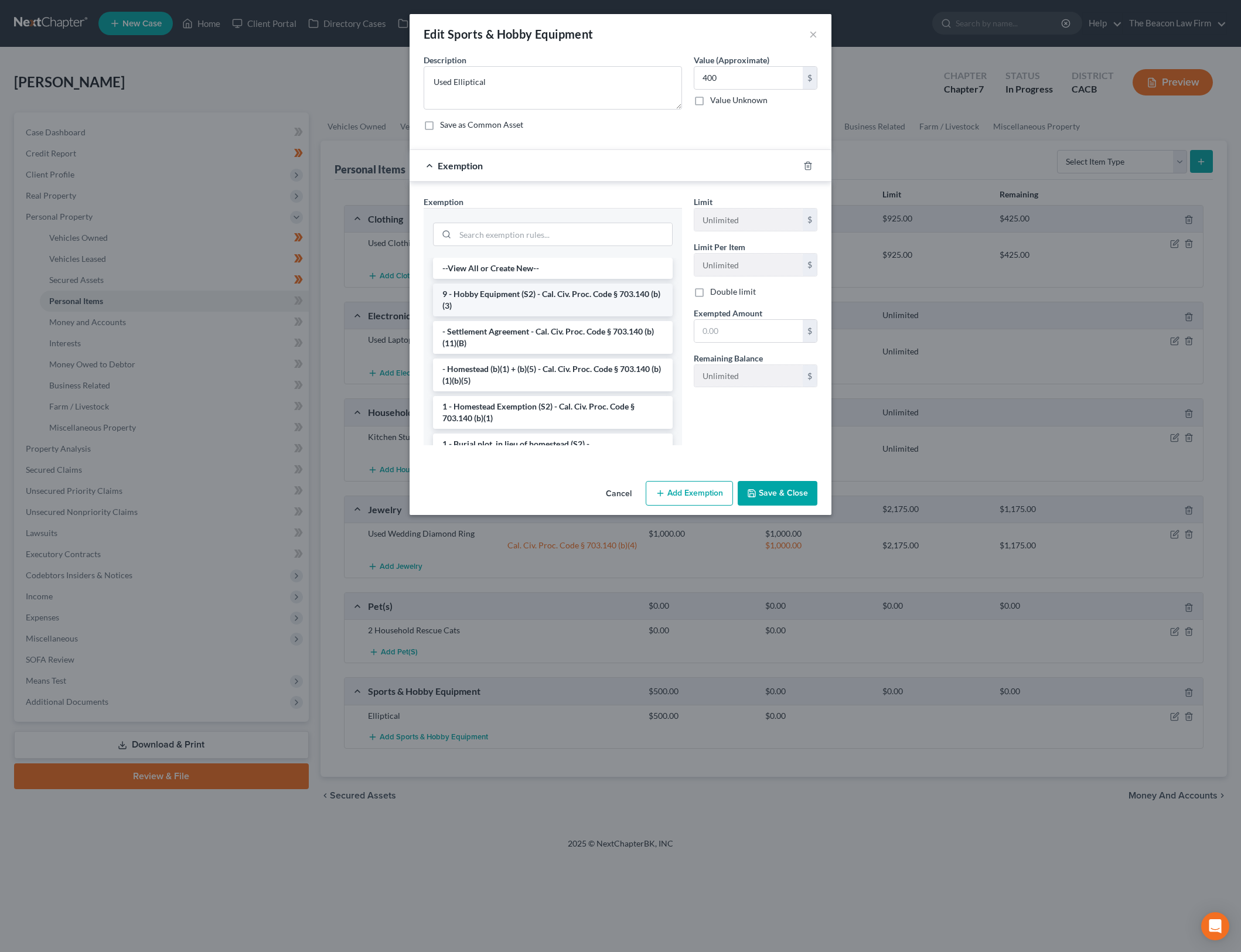
click at [569, 296] on li "9 - Hobby Equipment (S2) - Cal. Civ. Proc. Code § 703.140 (b)(3)" at bounding box center [553, 300] width 240 height 33
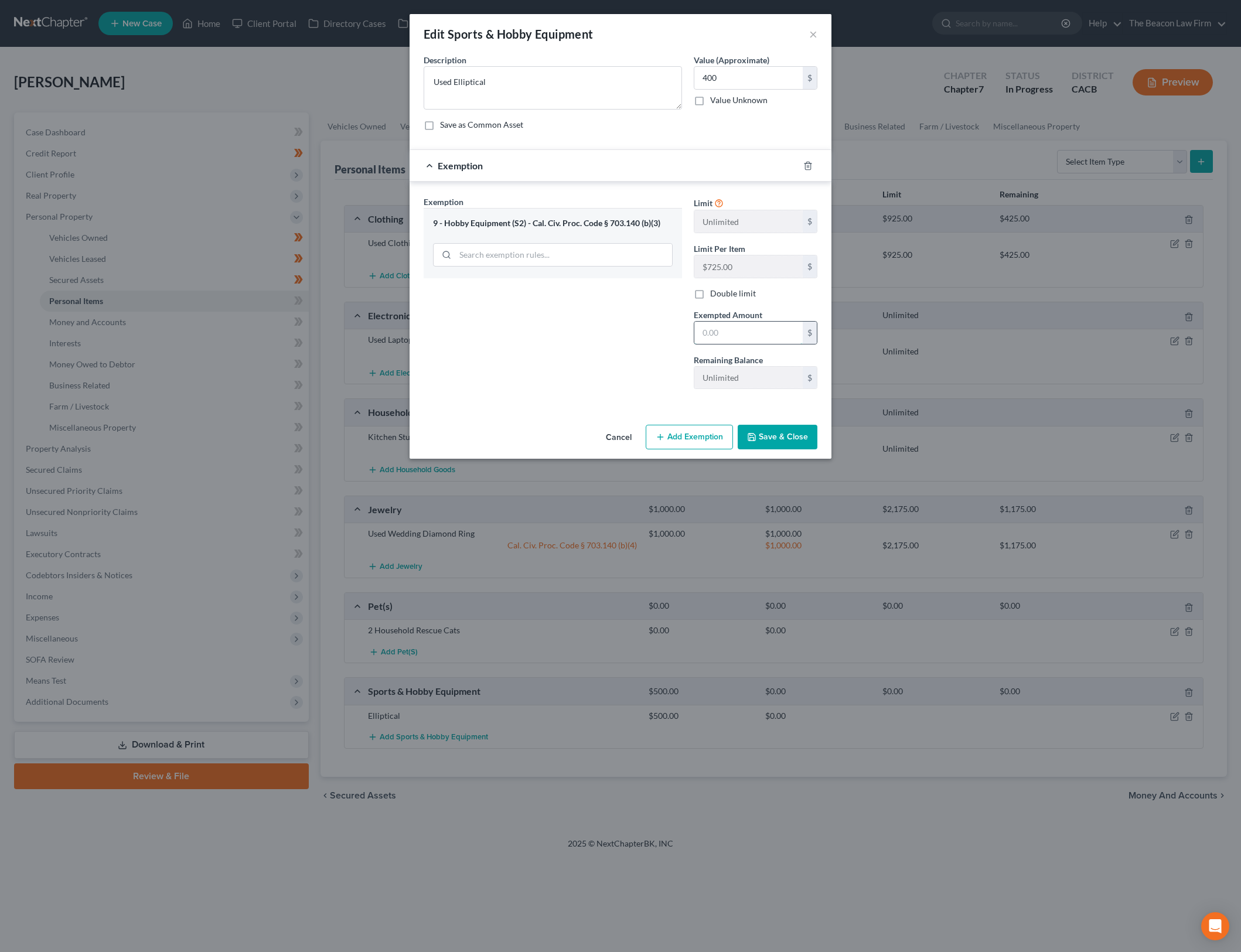
click at [738, 332] on input "text" at bounding box center [749, 333] width 109 height 22
click at [640, 354] on div "Exemption Set must be selected for CA. Exemption * 9 - Hobby Equipment (S2) - C…" at bounding box center [552, 297] width 270 height 202
click at [750, 429] on button "Save & Close" at bounding box center [777, 437] width 80 height 25
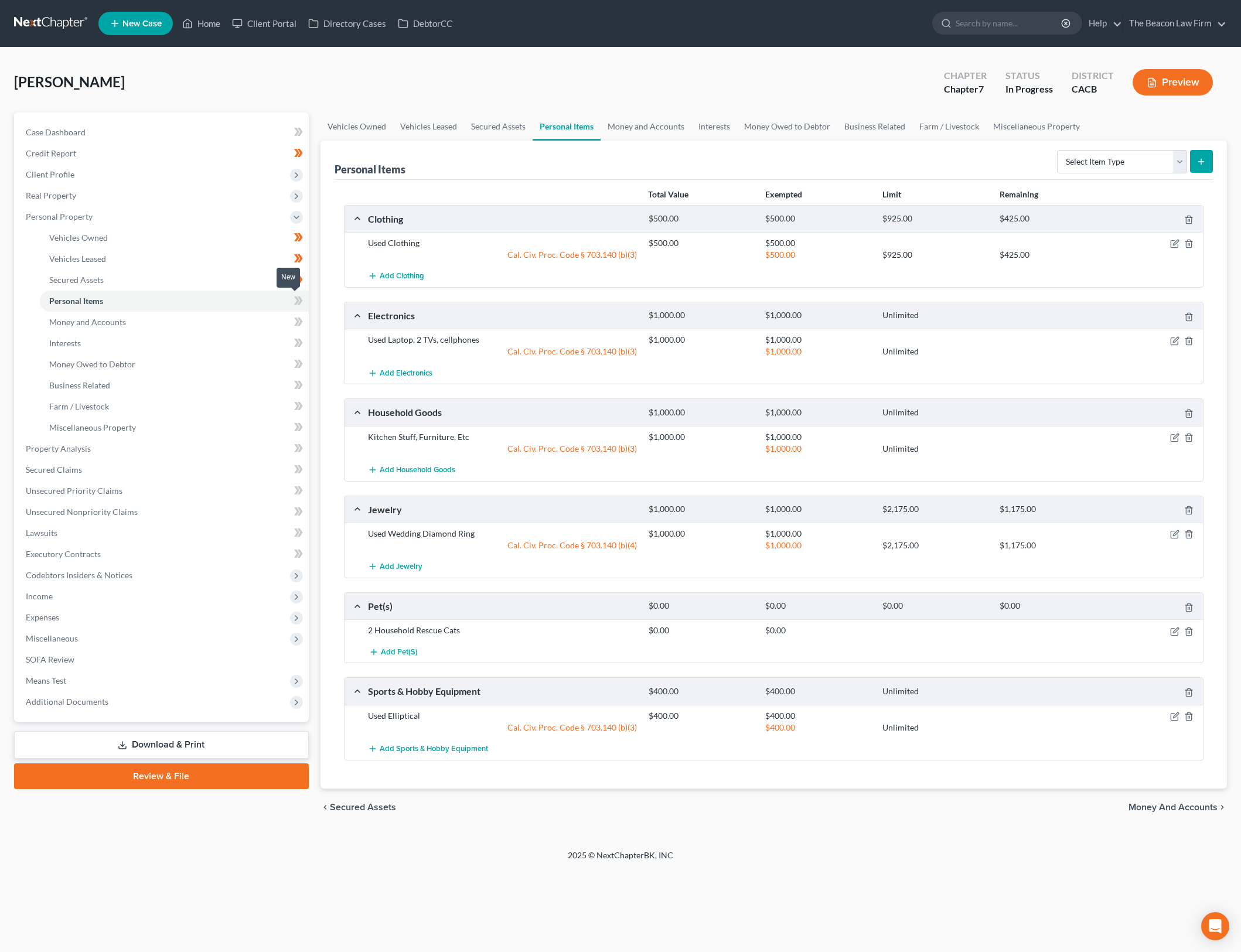
click at [304, 301] on span at bounding box center [299, 302] width 21 height 18
click at [247, 317] on link "Money and Accounts" at bounding box center [174, 322] width 269 height 21
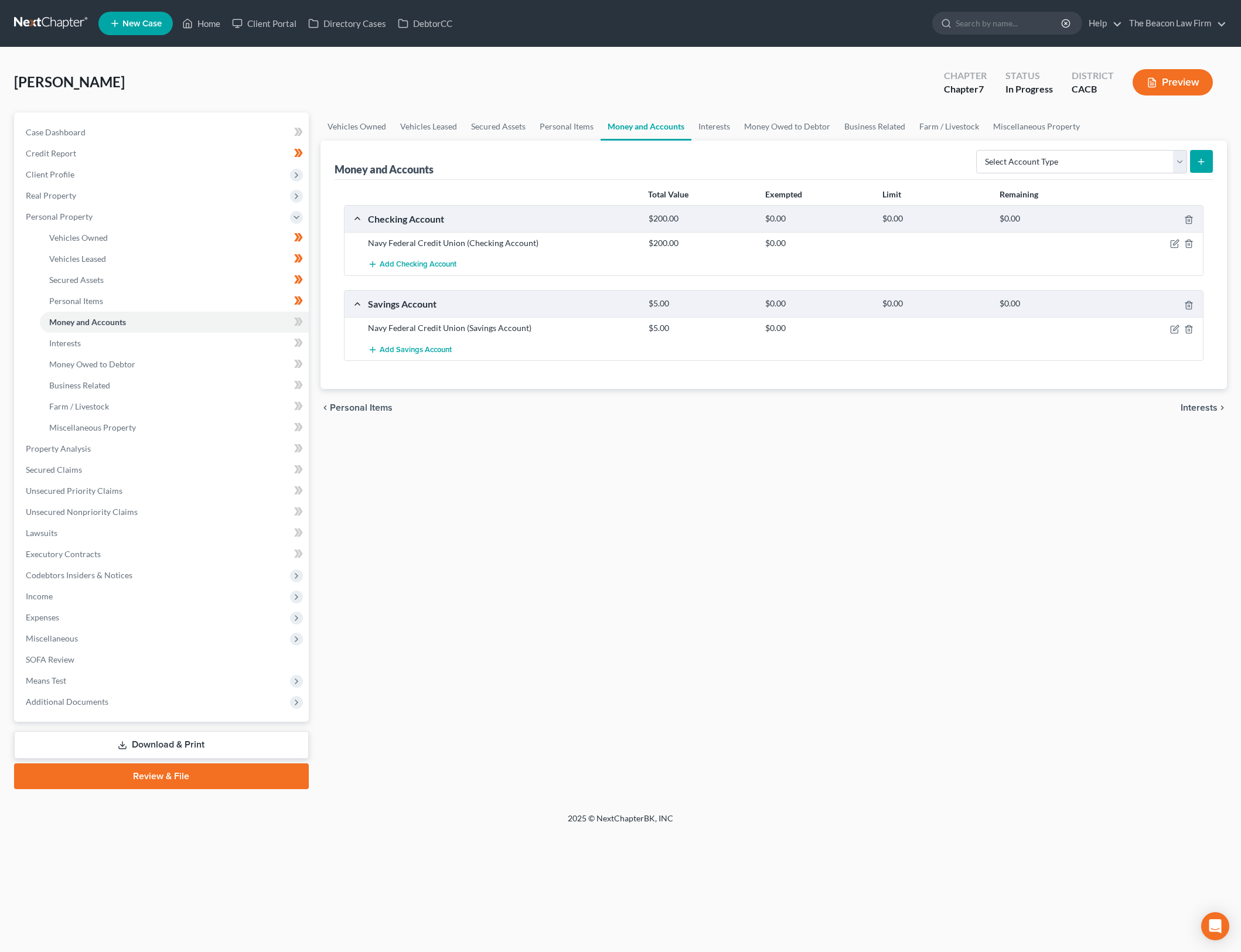
click at [702, 472] on div "Vehicles Owned Vehicles Leased Secured Assets Personal Items Money and Accounts…" at bounding box center [774, 450] width 919 height 677
drag, startPoint x: 1174, startPoint y: 245, endPoint x: 1129, endPoint y: 295, distance: 67.3
click at [1174, 245] on icon "button" at bounding box center [1175, 243] width 5 height 5
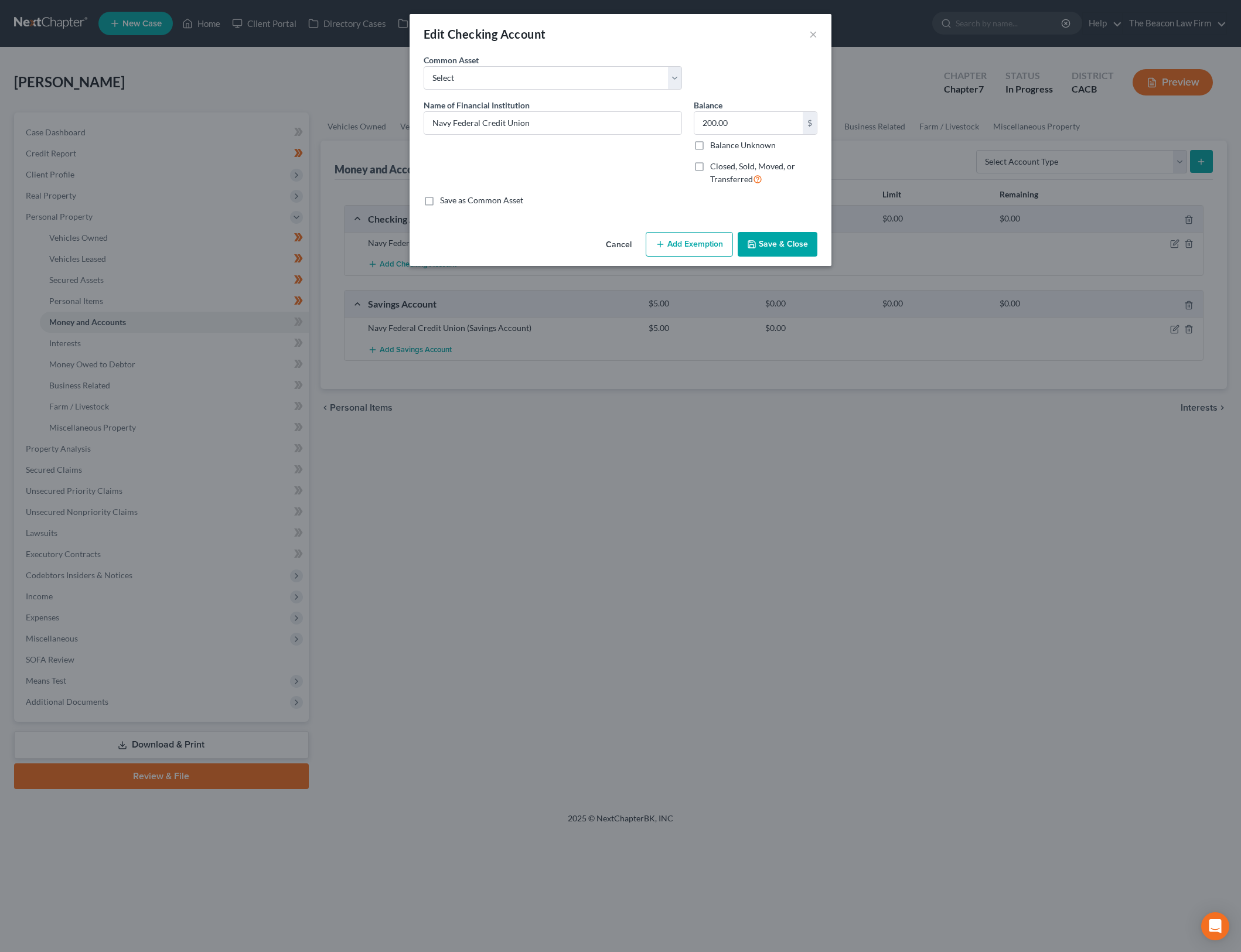
click at [683, 246] on button "Add Exemption" at bounding box center [689, 244] width 87 height 25
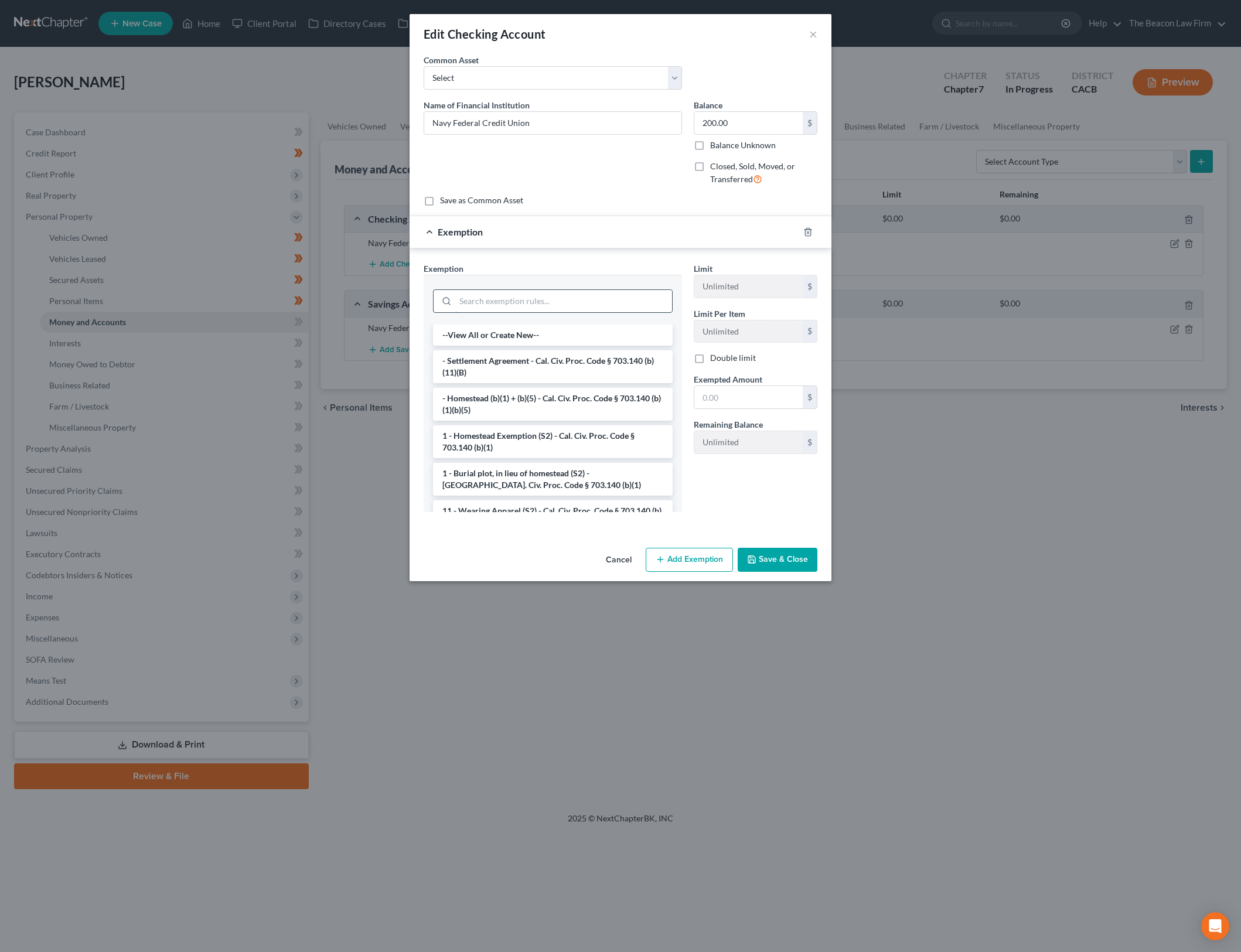
click at [561, 293] on input "search" at bounding box center [564, 301] width 217 height 22
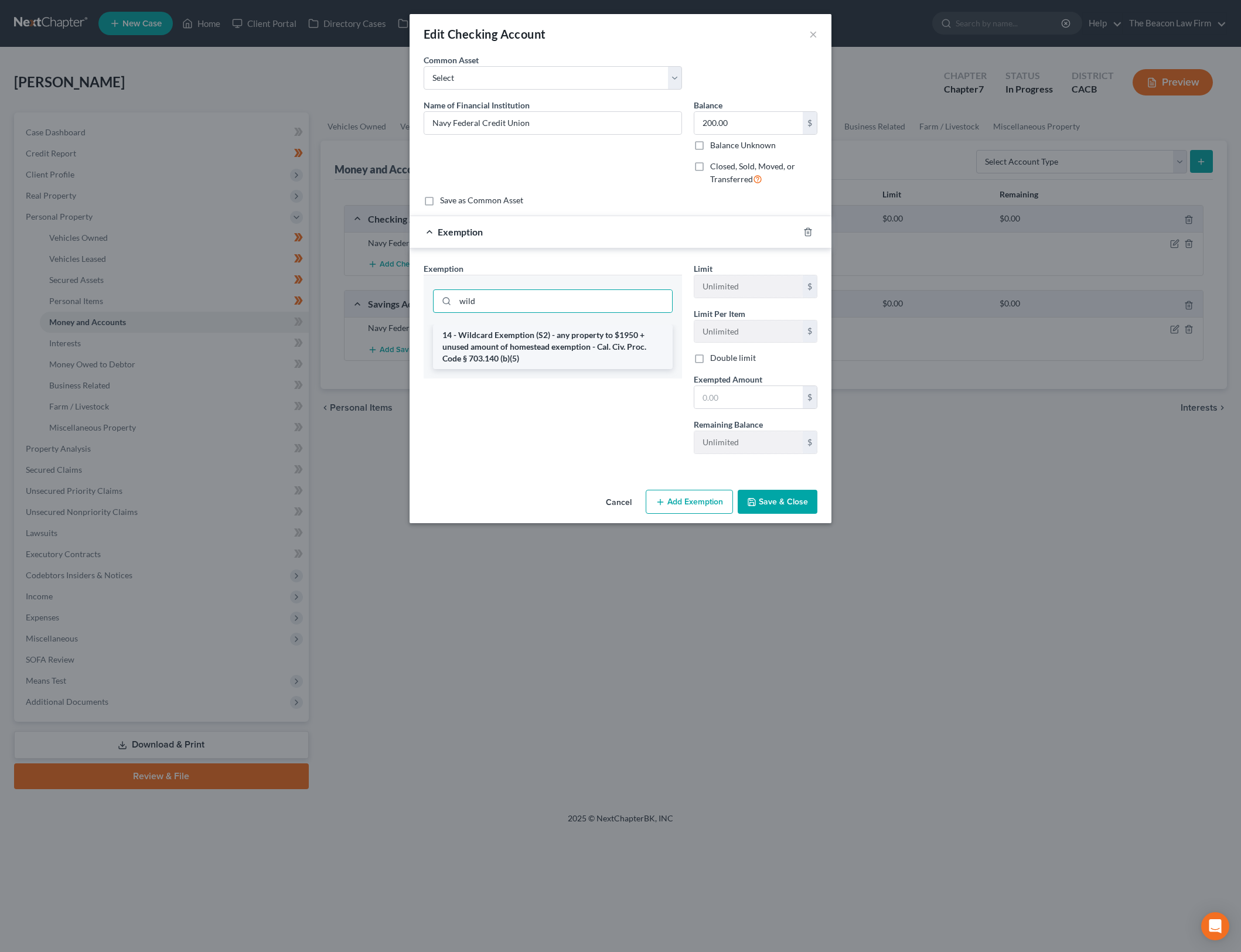
click at [549, 342] on li "14 - Wildcard Exemption (S2) - any property to $1950 + unused amount of homeste…" at bounding box center [553, 347] width 240 height 45
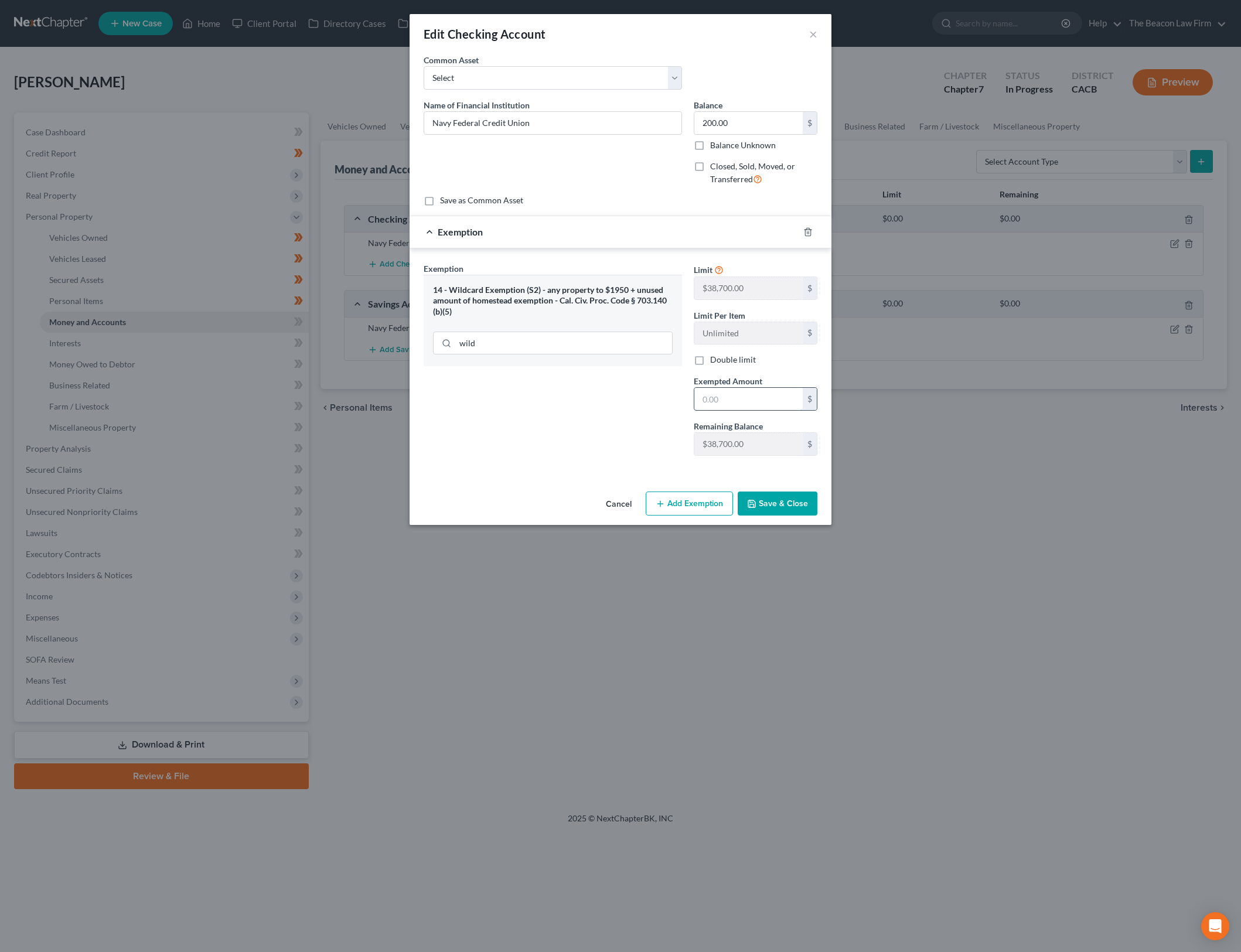
click at [779, 399] on input "text" at bounding box center [749, 399] width 109 height 22
drag, startPoint x: 602, startPoint y: 424, endPoint x: 785, endPoint y: 493, distance: 195.6
click at [602, 423] on div "Exemption Set must be selected for CA. Exemption * 14 - Wildcard Exemption (S2)…" at bounding box center [552, 364] width 270 height 202
click at [724, 118] on input "200.00" at bounding box center [749, 123] width 109 height 22
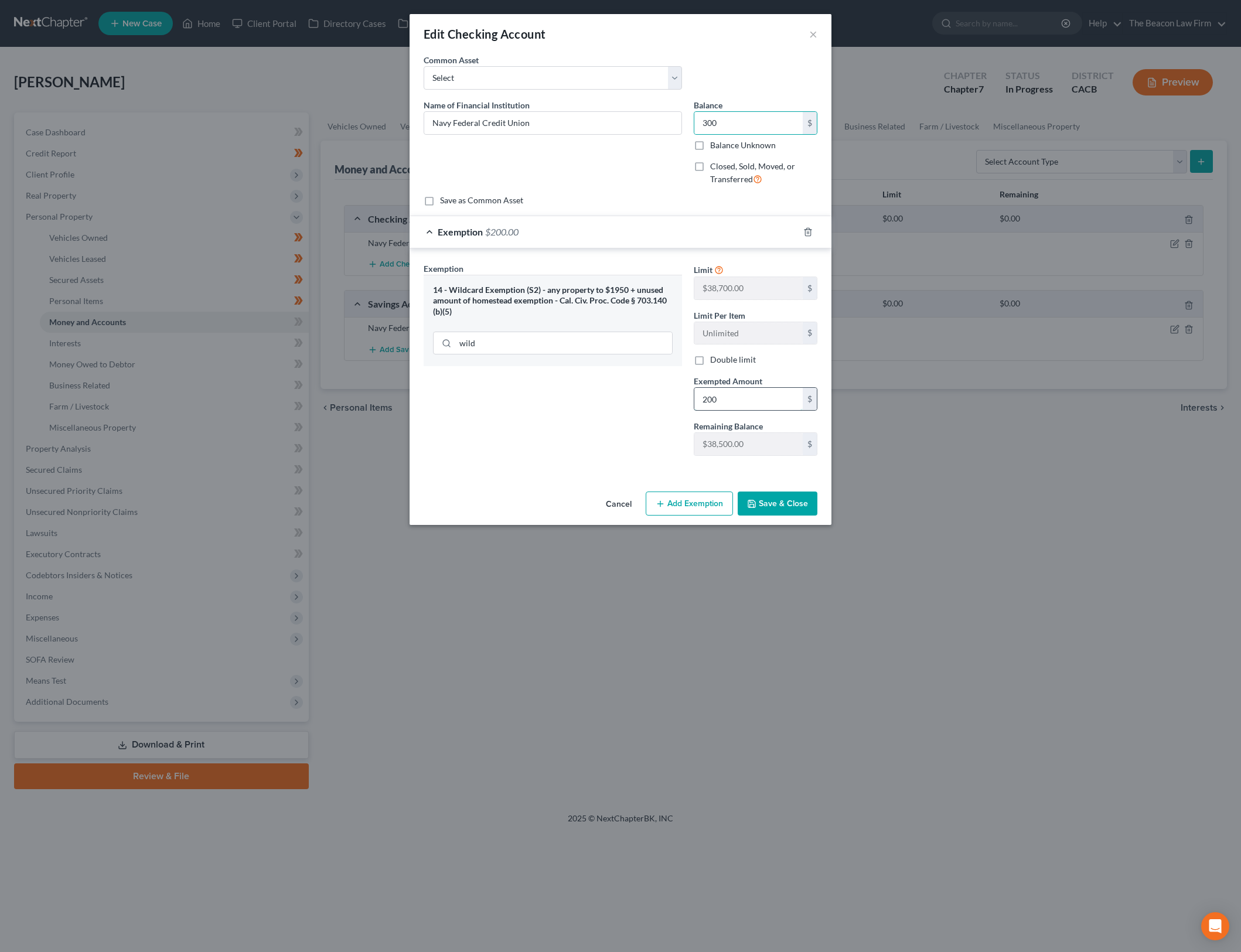
click at [747, 392] on input "200" at bounding box center [749, 399] width 109 height 22
click at [600, 424] on div "Exemption Set must be selected for CA. Exemption * 14 - Wildcard Exemption (S2)…" at bounding box center [552, 364] width 270 height 202
click at [765, 499] on button "Save & Close" at bounding box center [777, 503] width 80 height 25
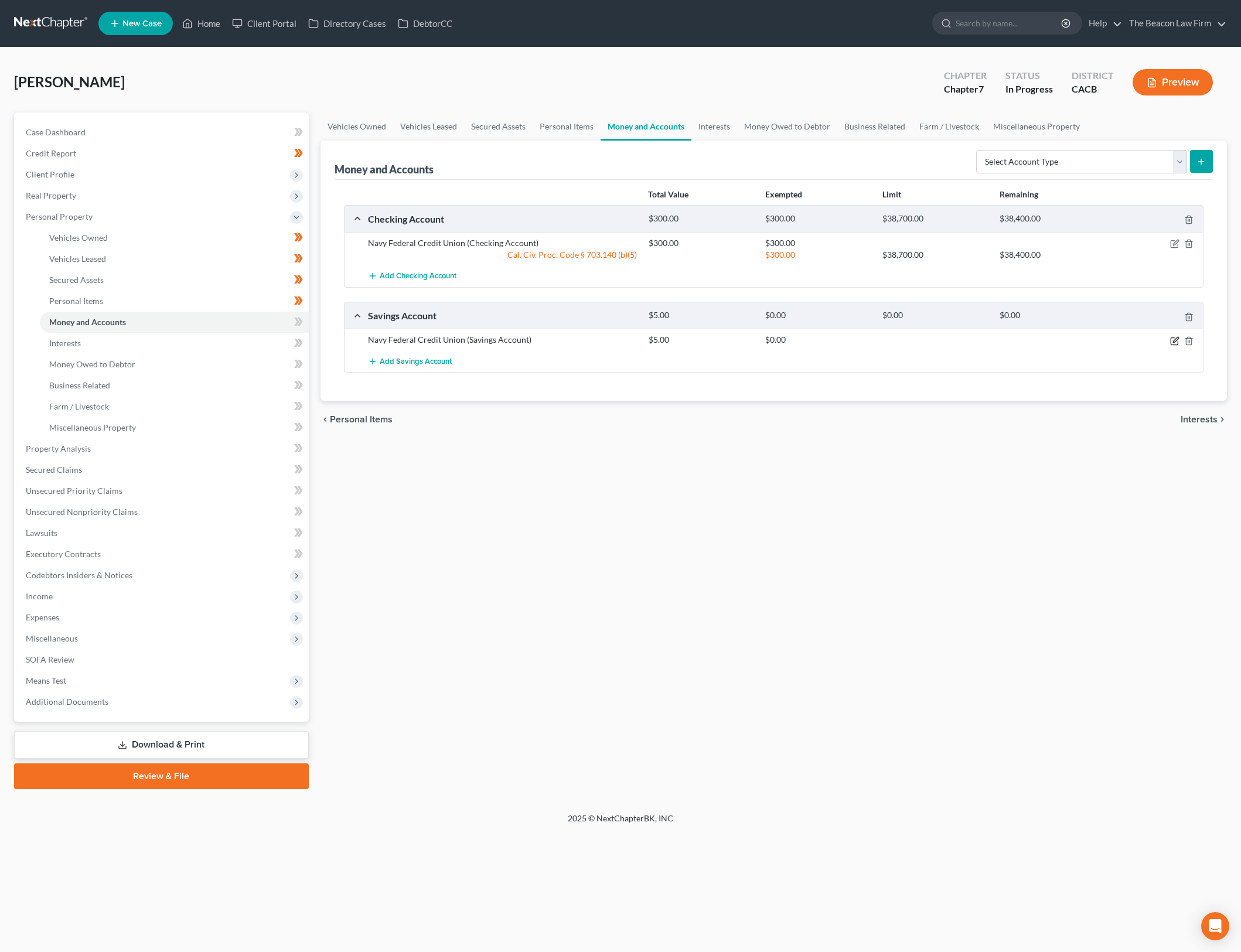
click at [1172, 340] on icon "button" at bounding box center [1175, 341] width 10 height 10
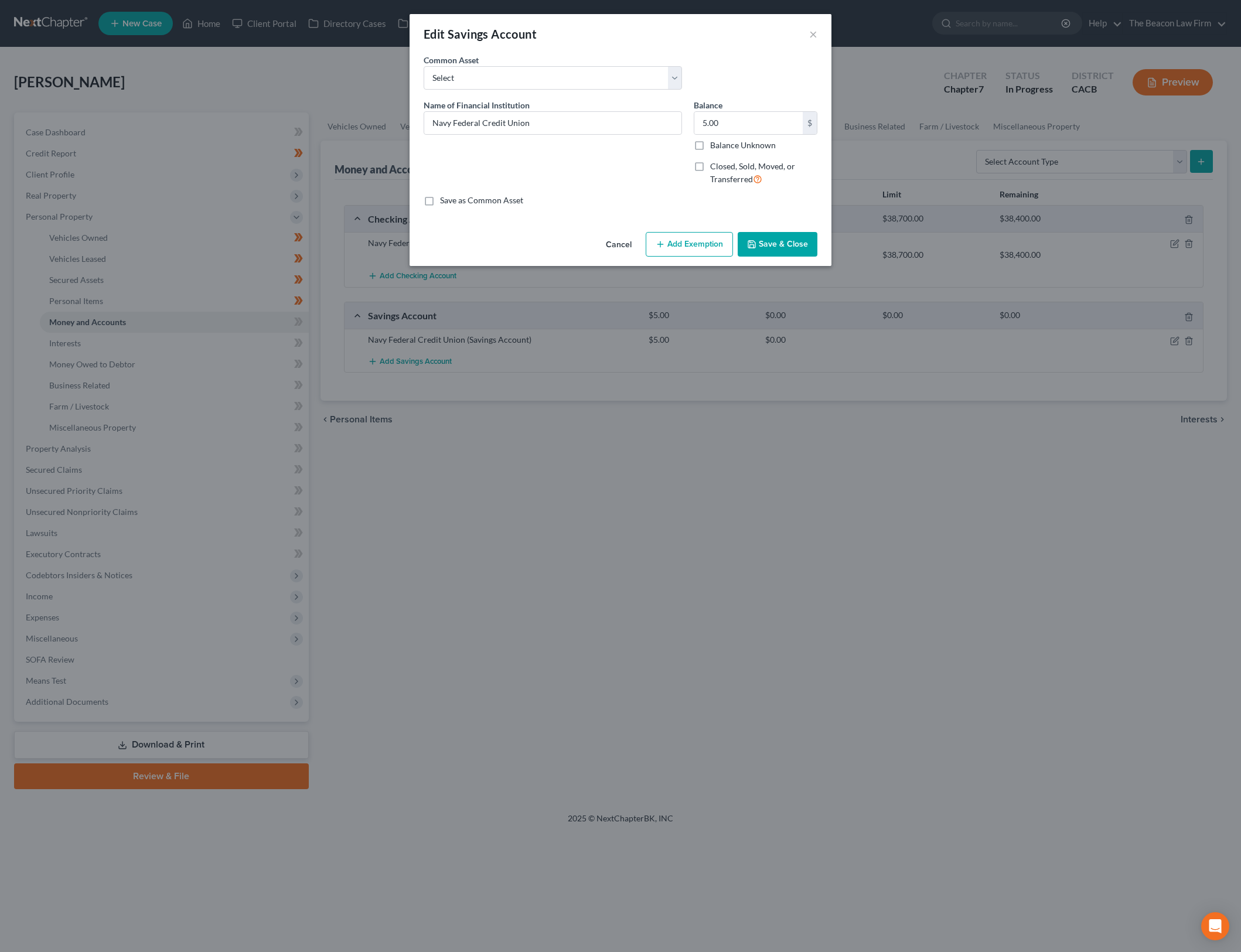
click at [702, 245] on button "Add Exemption" at bounding box center [689, 244] width 87 height 25
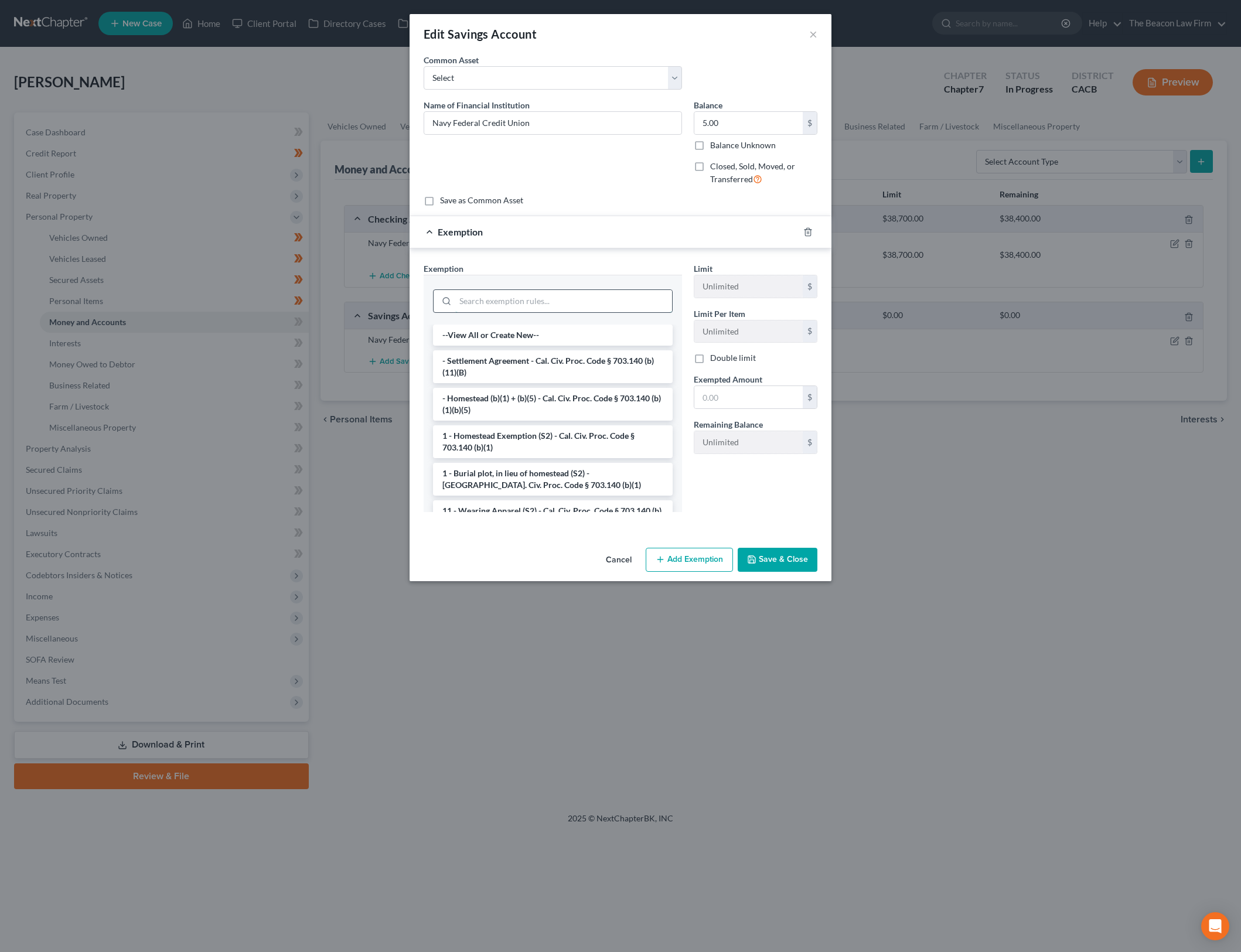
click at [588, 298] on input "search" at bounding box center [564, 301] width 217 height 22
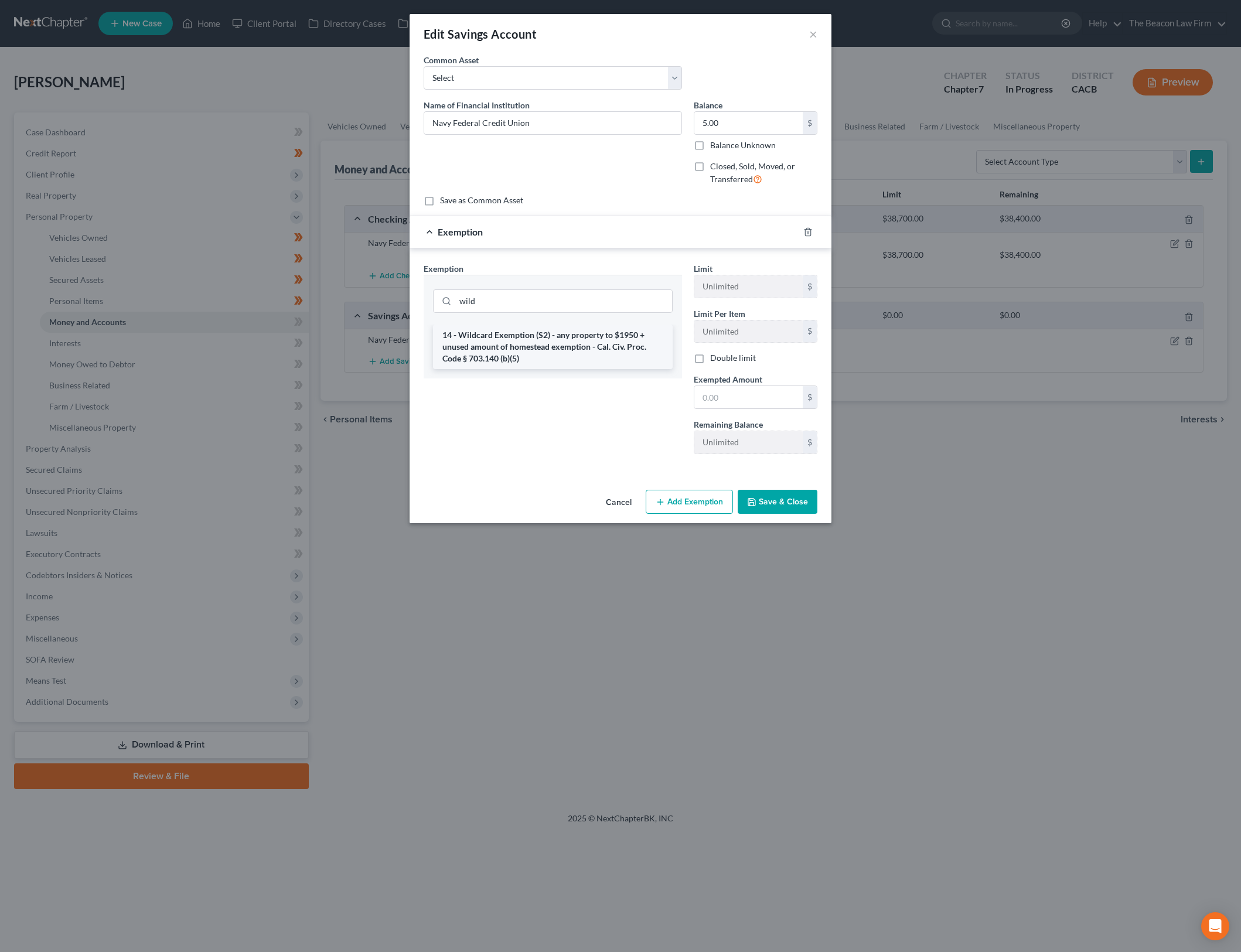
click at [483, 338] on li "14 - Wildcard Exemption (S2) - any property to $1950 + unused amount of homeste…" at bounding box center [553, 347] width 240 height 45
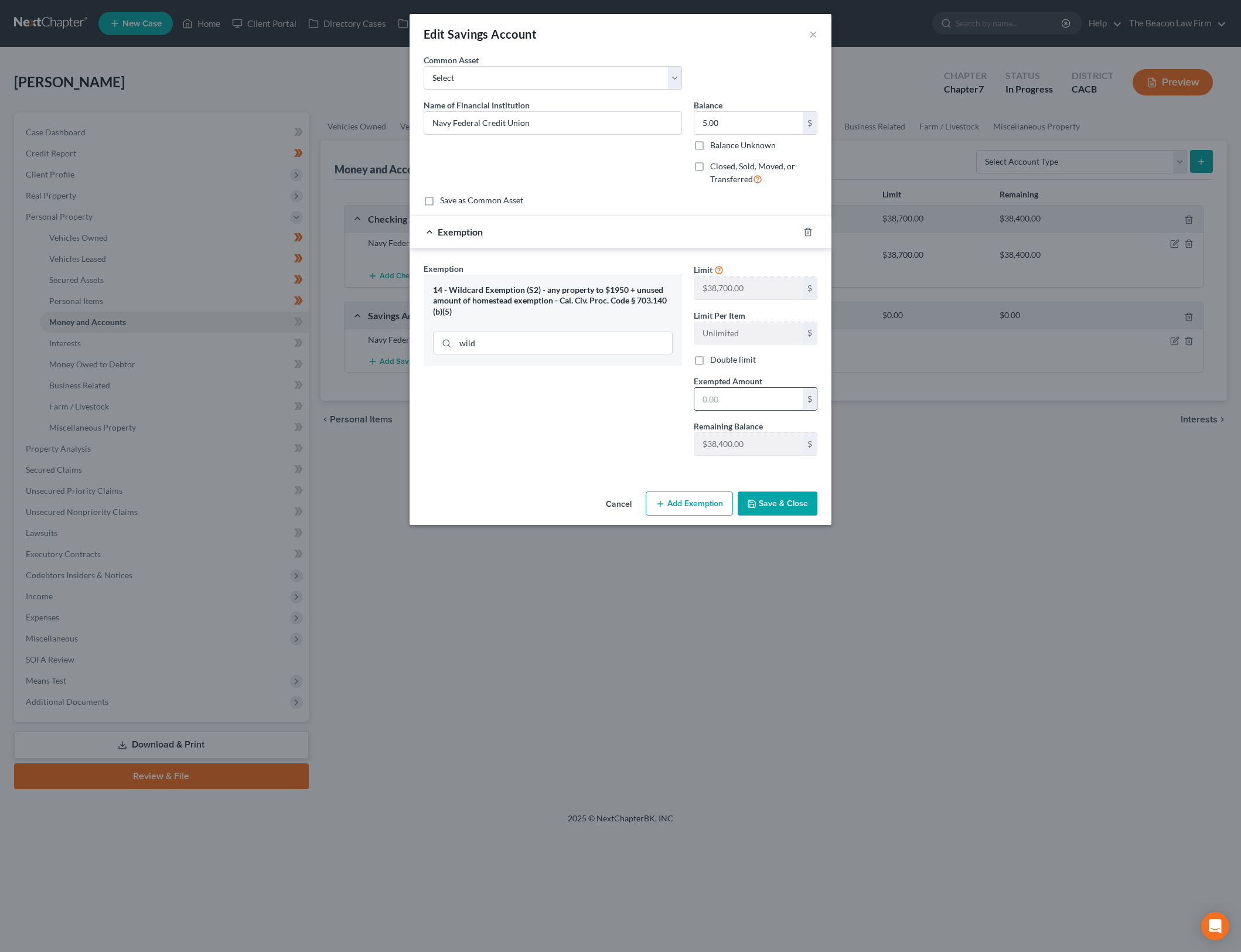
click at [756, 399] on input "text" at bounding box center [749, 399] width 109 height 22
drag, startPoint x: 616, startPoint y: 412, endPoint x: 770, endPoint y: 483, distance: 169.6
click at [616, 412] on div "Exemption Set must be selected for CA. Exemption * 14 - Wildcard Exemption (S2)…" at bounding box center [552, 364] width 270 height 202
click at [800, 510] on button "Save & Close" at bounding box center [777, 503] width 80 height 25
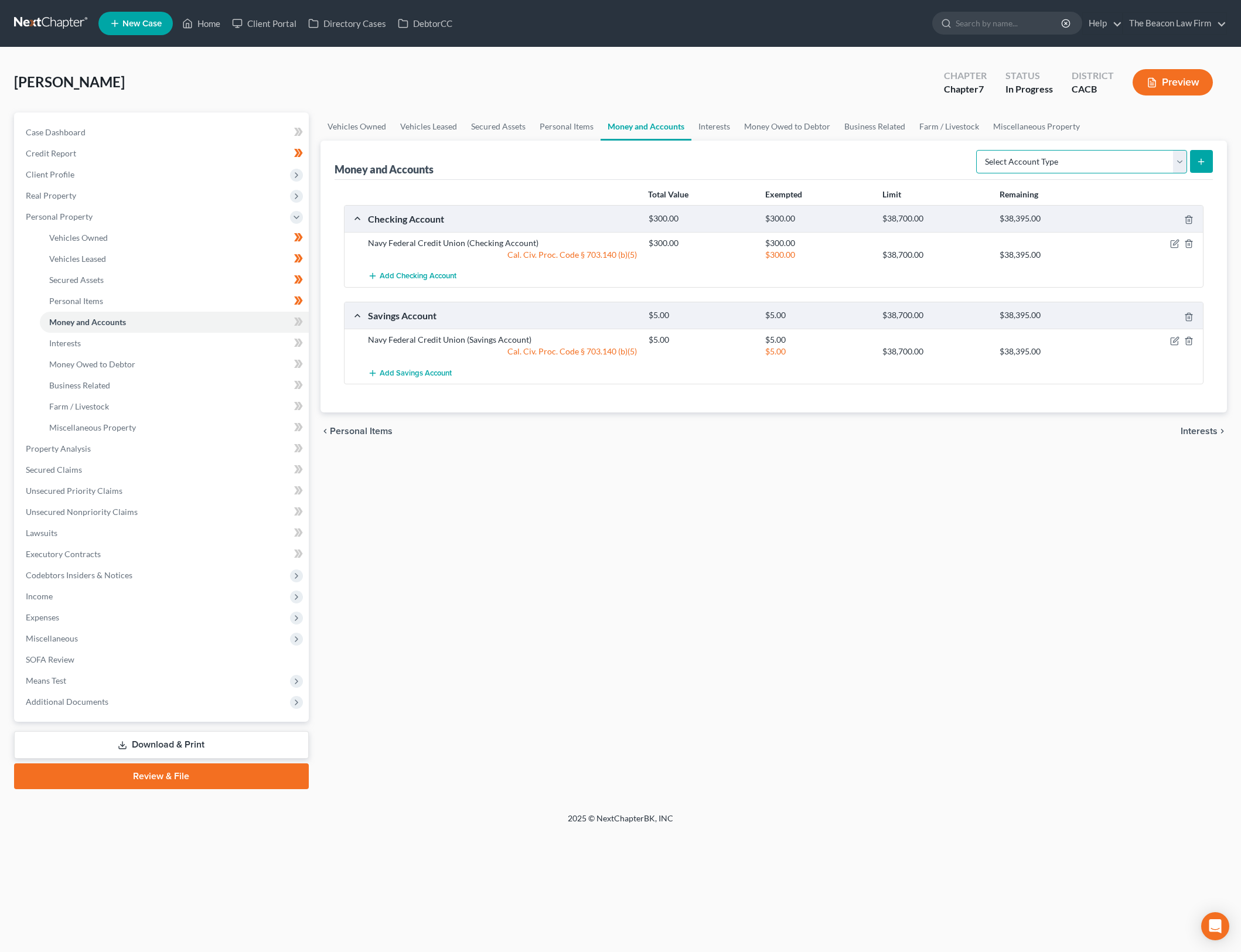
click at [1111, 159] on select "Select Account Type Brokerage Cash on Hand Certificates of Deposit Checking Acc…" at bounding box center [1081, 162] width 211 height 23
click at [979, 150] on select "Select Account Type Brokerage Cash on Hand Certificates of Deposit Checking Acc…" at bounding box center [1081, 162] width 211 height 23
click at [1205, 157] on icon "submit" at bounding box center [1201, 162] width 10 height 10
click at [1200, 165] on icon "submit" at bounding box center [1201, 162] width 10 height 10
click at [923, 601] on div "Vehicles Owned Vehicles Leased Secured Assets Personal Items Money and Accounts…" at bounding box center [774, 450] width 919 height 677
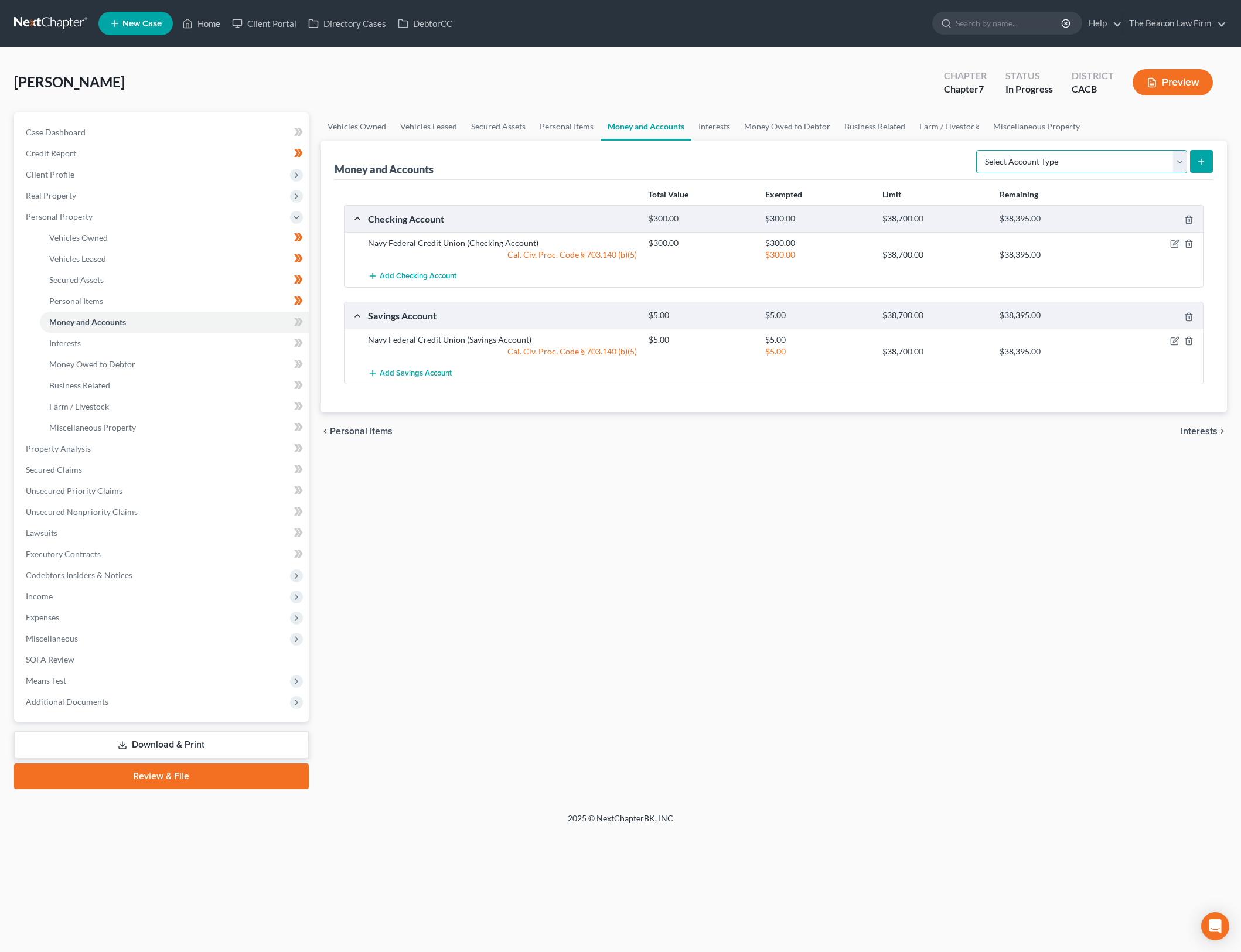
click at [1178, 167] on select "Select Account Type Brokerage Cash on Hand Certificates of Deposit Checking Acc…" at bounding box center [1081, 162] width 211 height 23
select select "security_deposits"
click at [979, 150] on select "Select Account Type Brokerage Cash on Hand Certificates of Deposit Checking Acc…" at bounding box center [1081, 162] width 211 height 23
click at [1205, 157] on icon "submit" at bounding box center [1201, 162] width 10 height 10
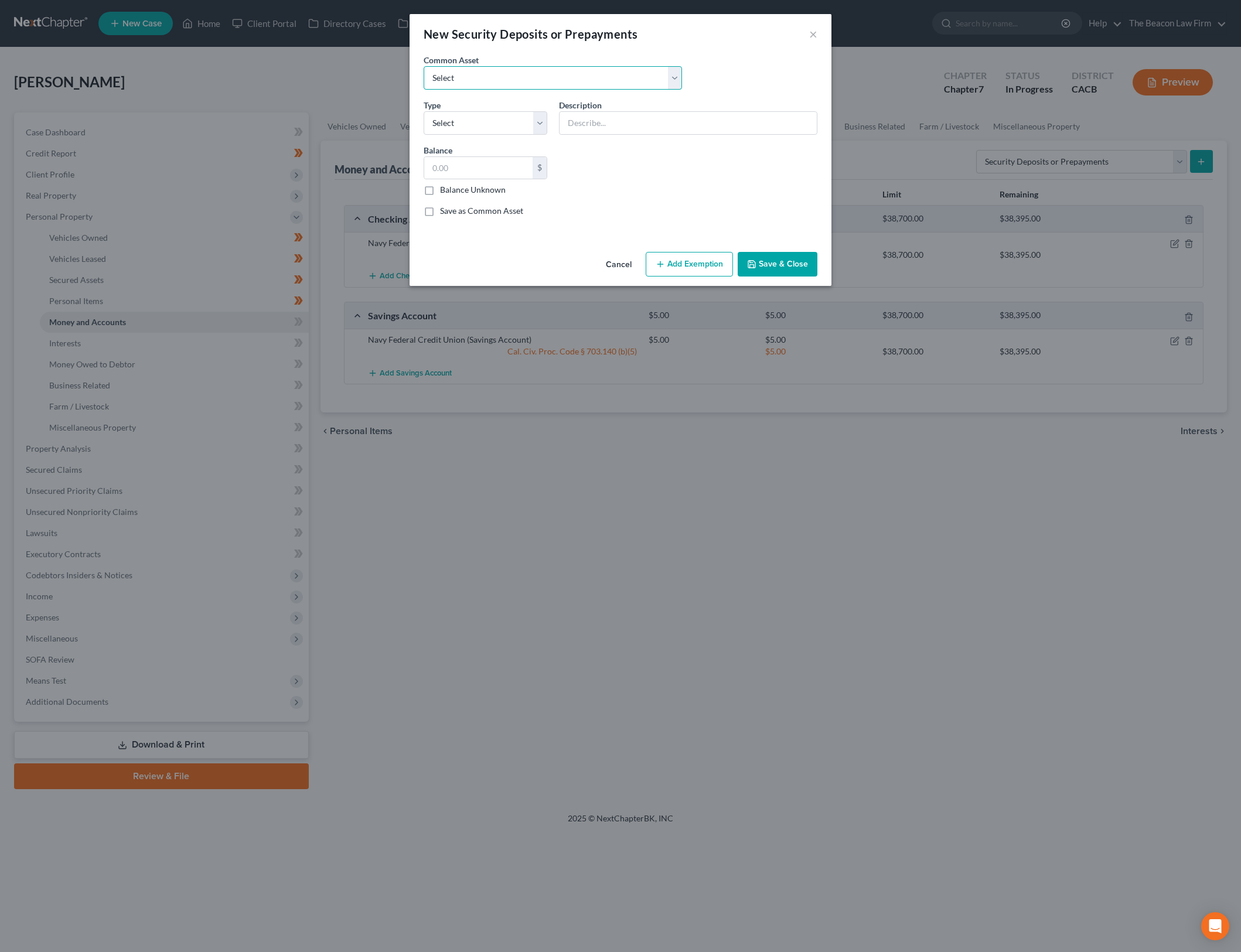
click at [620, 78] on select "Select Security deposit for apartment" at bounding box center [552, 77] width 258 height 23
select select "0"
click at [424, 66] on select "Select Security deposit for apartment" at bounding box center [552, 77] width 258 height 23
type input "Security deposit for apartment"
click at [502, 166] on input "1,875.00" at bounding box center [479, 168] width 109 height 22
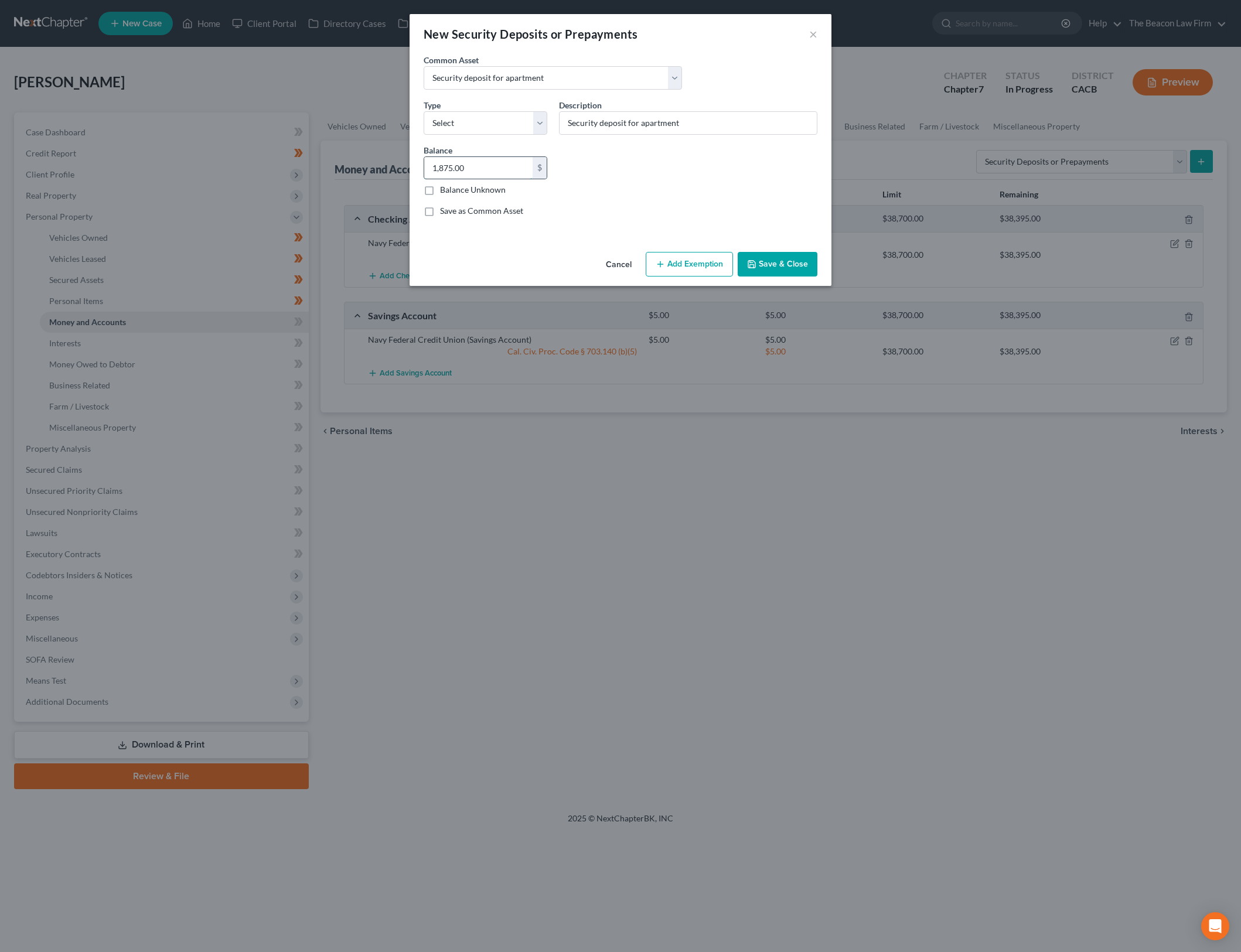
click at [502, 166] on input "1,875.00" at bounding box center [479, 168] width 109 height 22
type input "700"
click at [482, 126] on select "Select Electric Gas Heating Oil Security Deposit On Rental Unit Prepaid Rent Te…" at bounding box center [485, 123] width 124 height 23
select select "3"
click at [424, 112] on select "Select Electric Gas Heating Oil Security Deposit On Rental Unit Prepaid Rent Te…" at bounding box center [485, 123] width 124 height 23
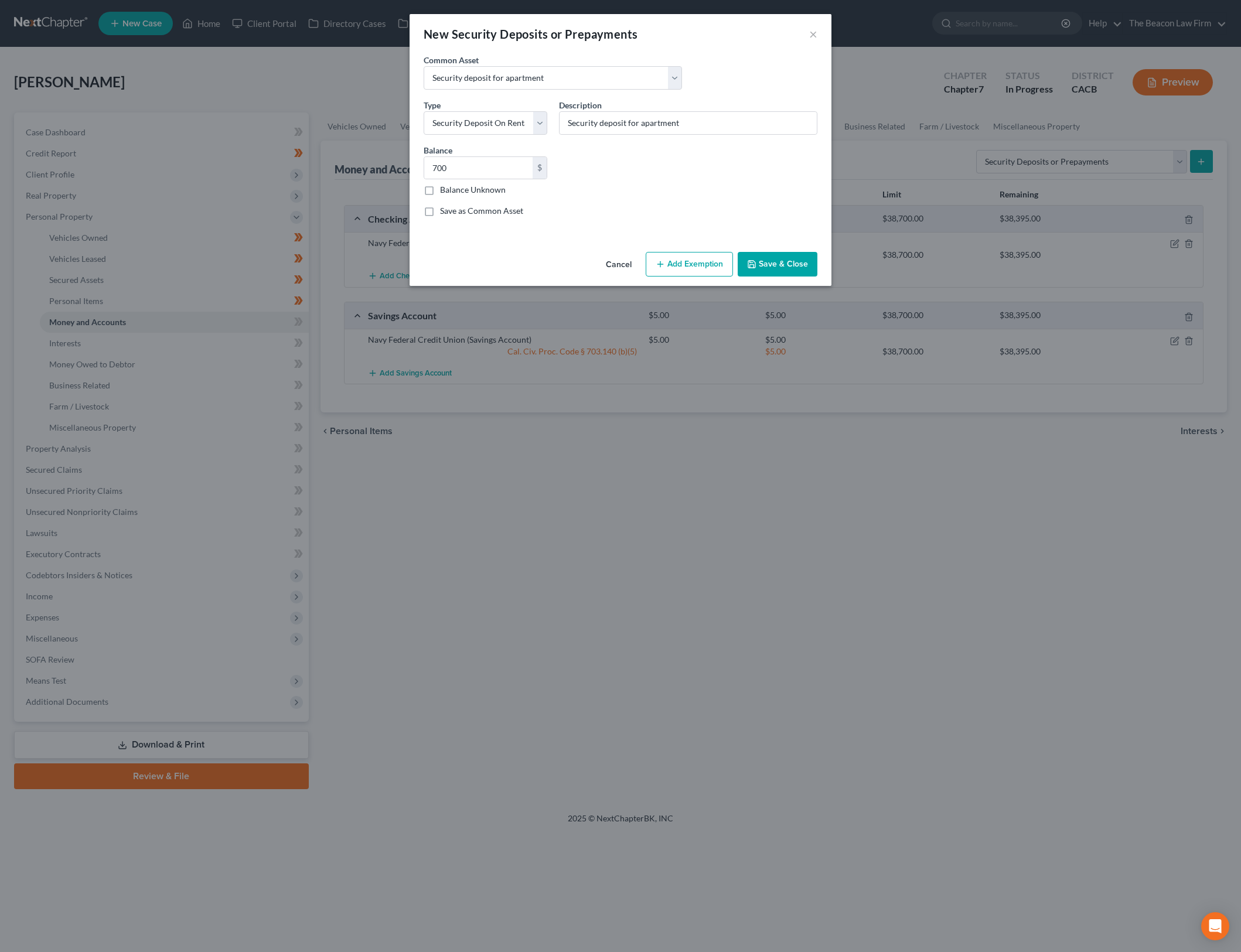
click at [696, 208] on div "Save as Common Asset" at bounding box center [620, 211] width 394 height 12
click at [761, 261] on button "Save & Close" at bounding box center [777, 263] width 80 height 25
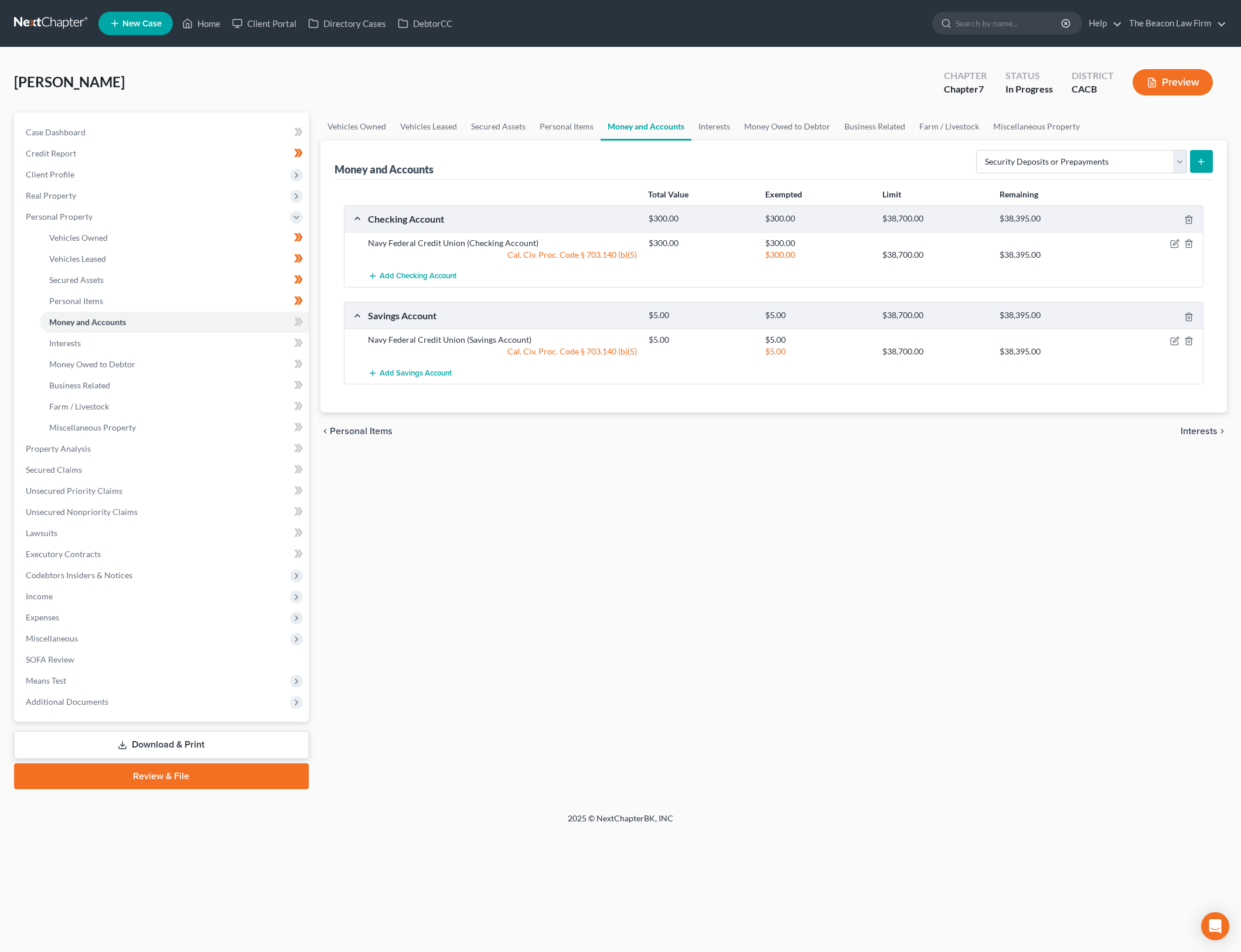
click at [793, 517] on div "Vehicles Owned Vehicles Leased Secured Assets Personal Items Money and Accounts…" at bounding box center [774, 450] width 919 height 677
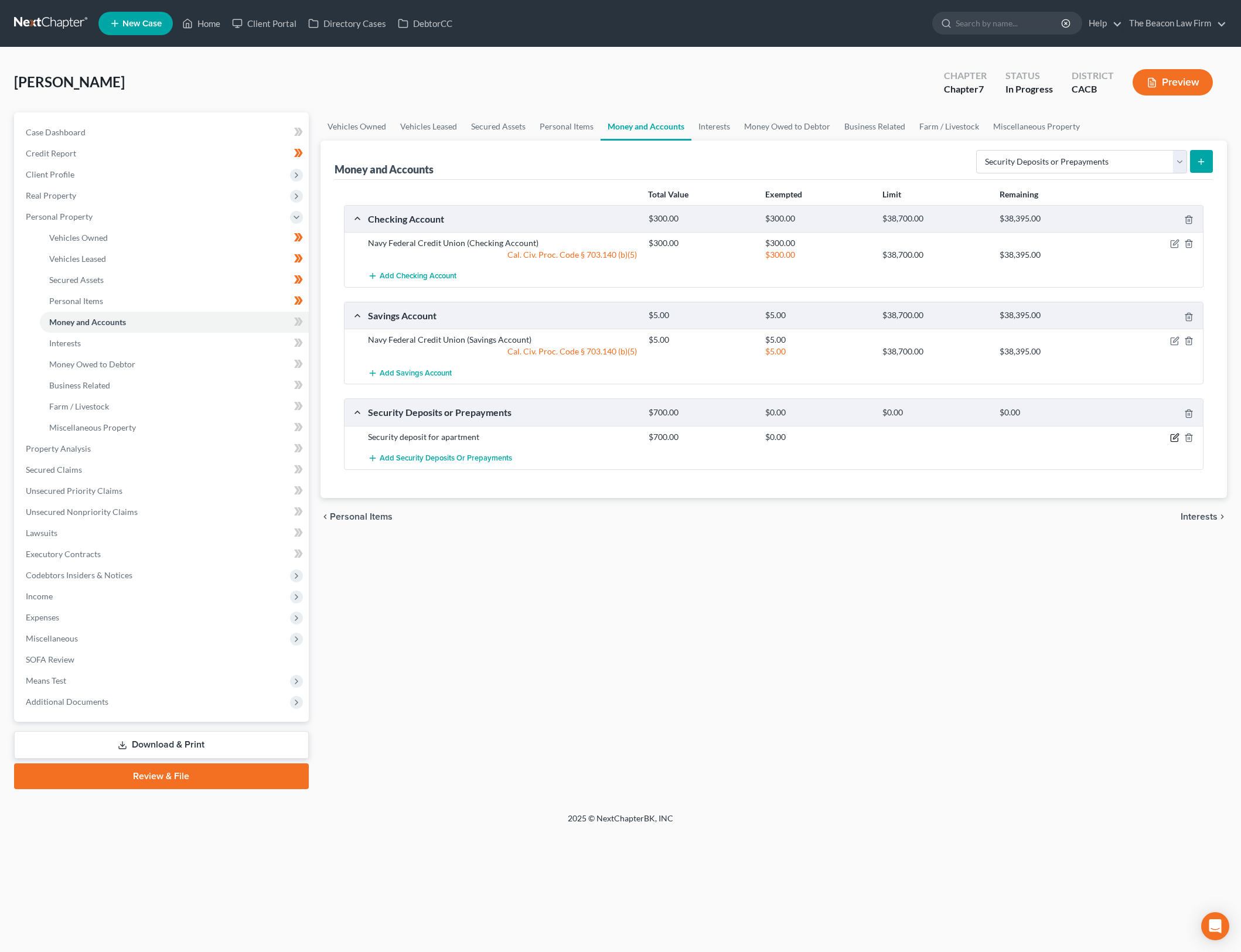
click at [1173, 438] on icon "button" at bounding box center [1175, 436] width 5 height 5
select select "3"
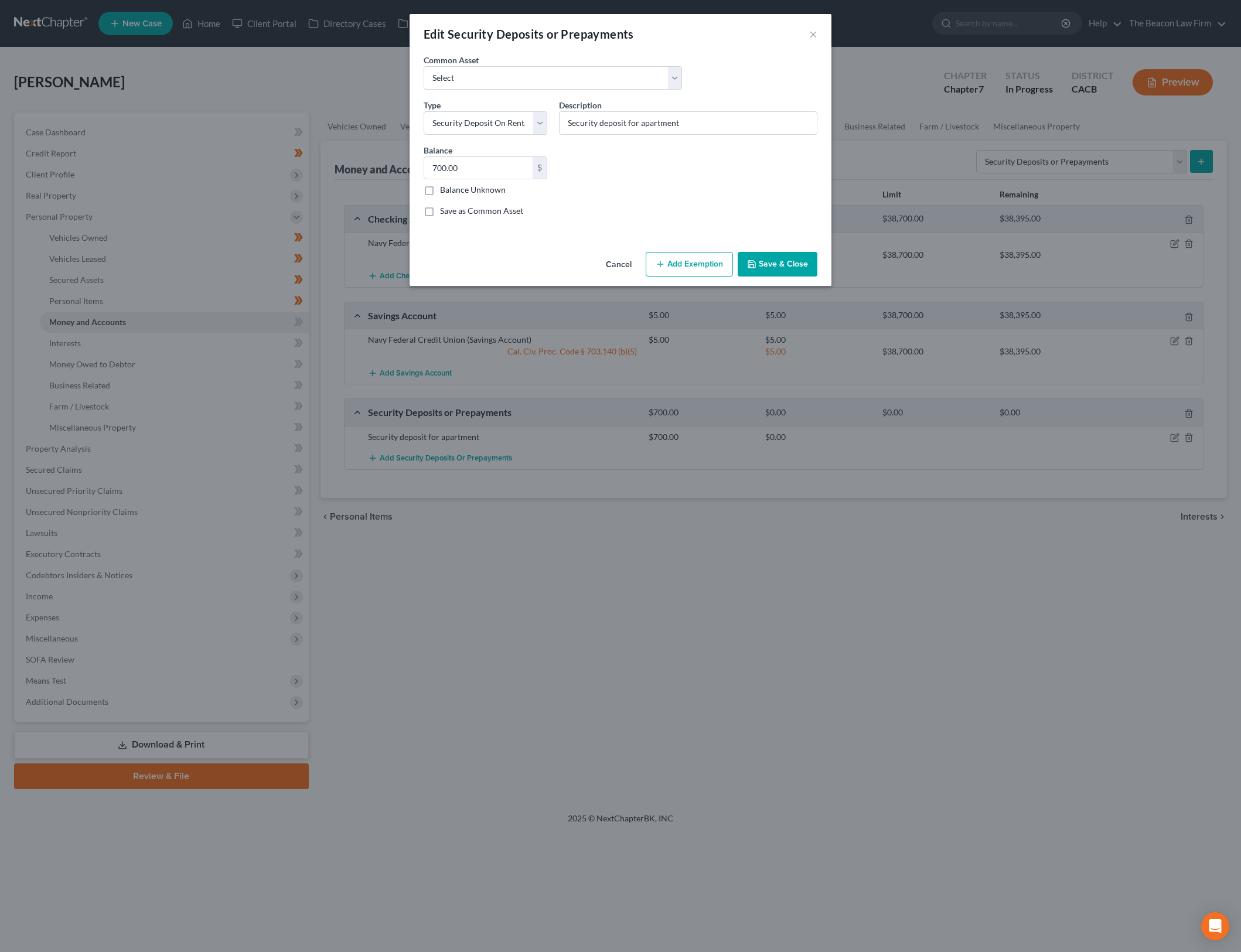
click at [692, 261] on button "Add Exemption" at bounding box center [689, 263] width 87 height 25
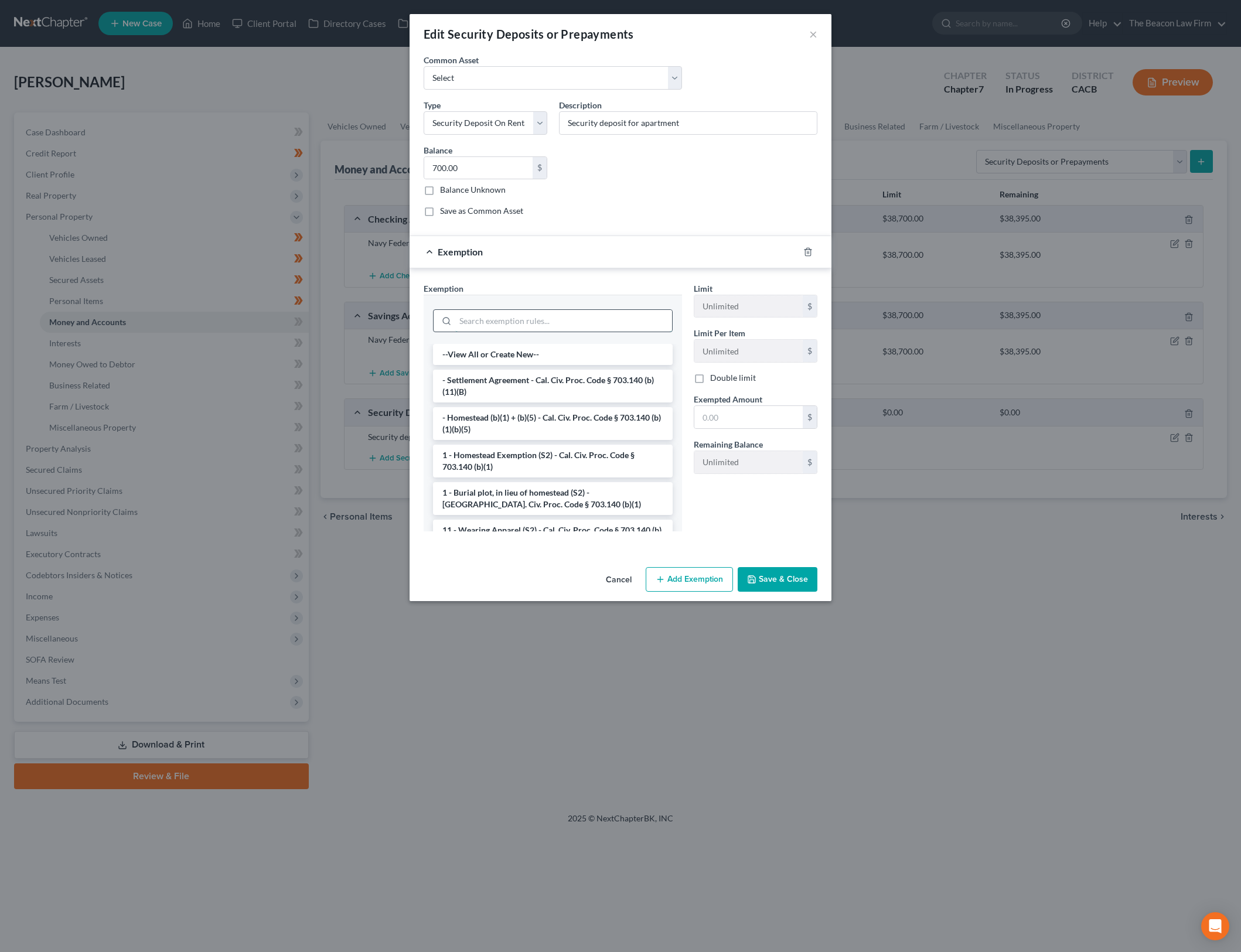
click at [630, 315] on input "search" at bounding box center [564, 321] width 217 height 22
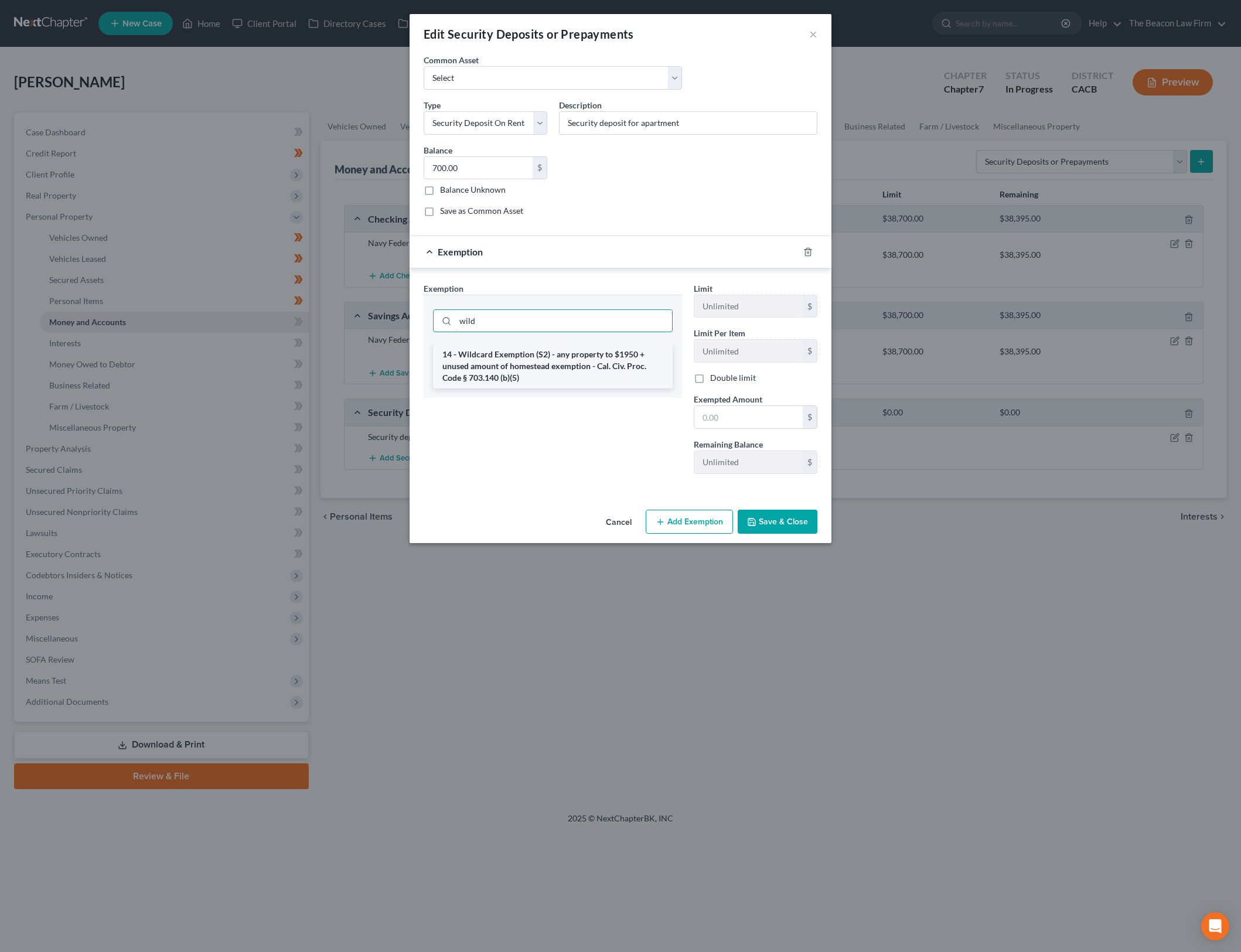
type input "wild"
click at [622, 347] on li "14 - Wildcard Exemption (S2) - any property to $1950 + unused amount of homeste…" at bounding box center [553, 366] width 240 height 45
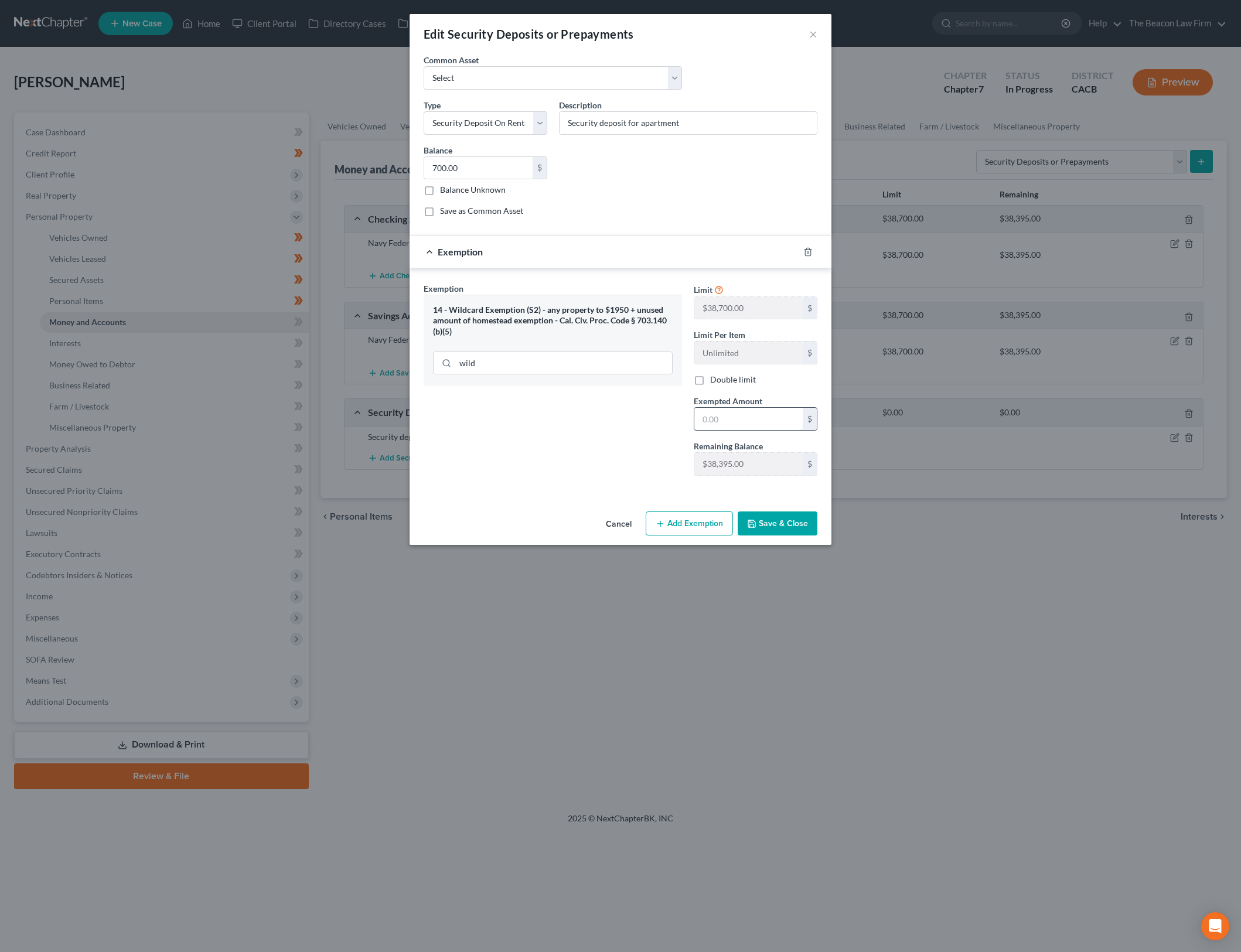
click at [753, 413] on input "text" at bounding box center [749, 419] width 109 height 22
type input "700"
click at [787, 524] on button "Save & Close" at bounding box center [777, 523] width 80 height 25
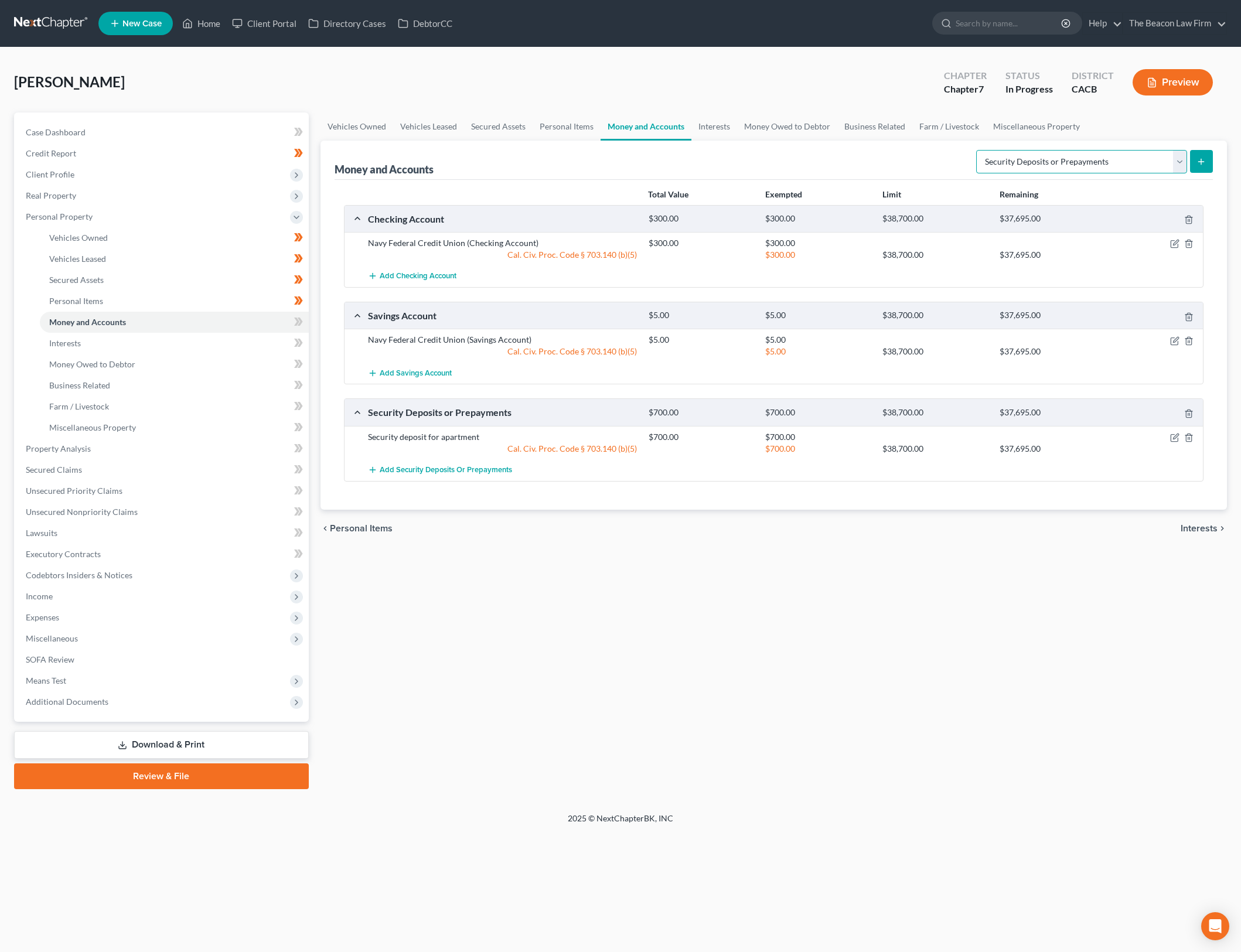
click at [1114, 159] on select "Select Account Type Brokerage Cash on Hand Certificates of Deposit Checking Acc…" at bounding box center [1081, 162] width 211 height 23
click at [243, 347] on link "Interests" at bounding box center [174, 343] width 269 height 21
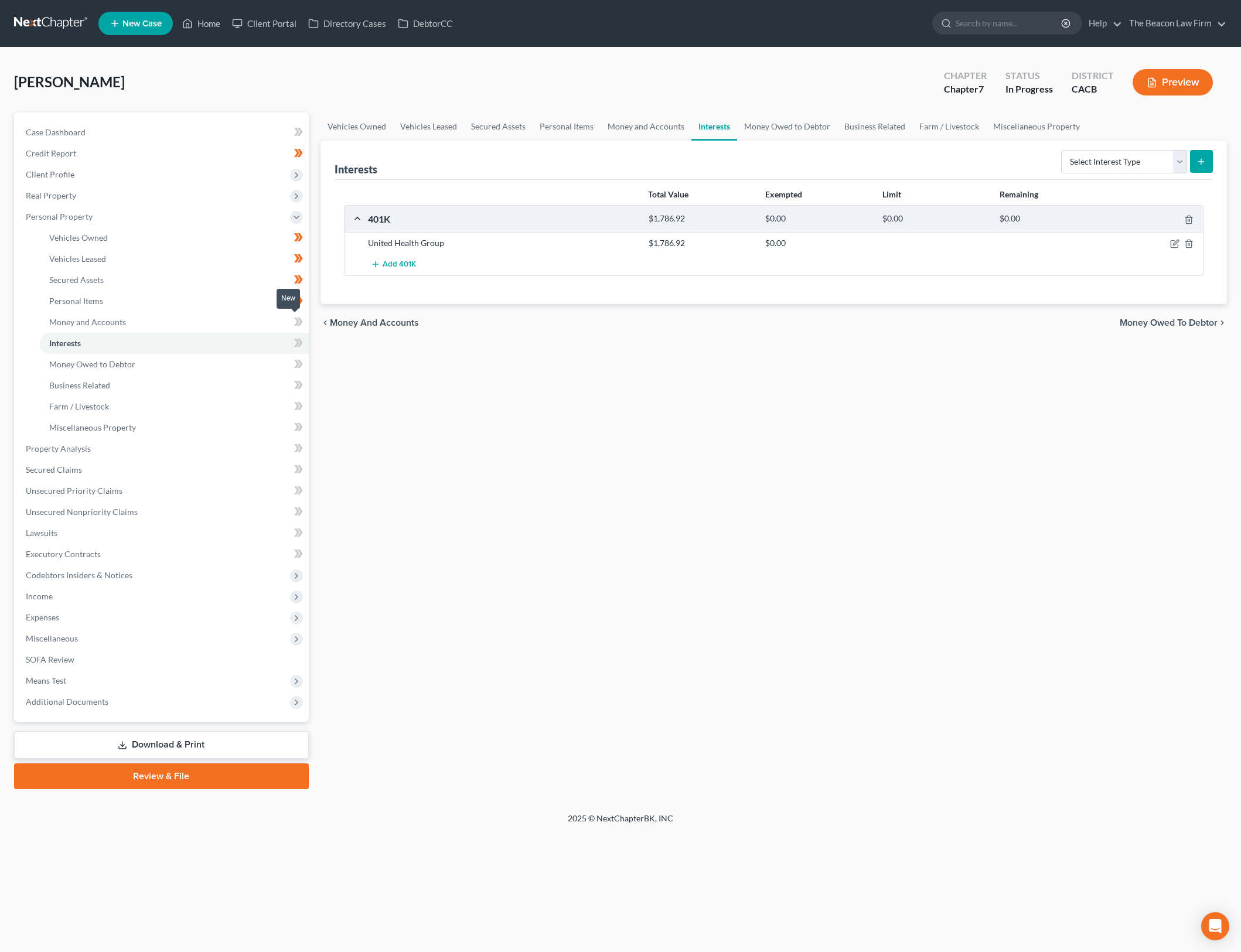
click at [302, 319] on icon at bounding box center [299, 322] width 9 height 15
click at [265, 325] on link "Money and Accounts" at bounding box center [174, 322] width 269 height 21
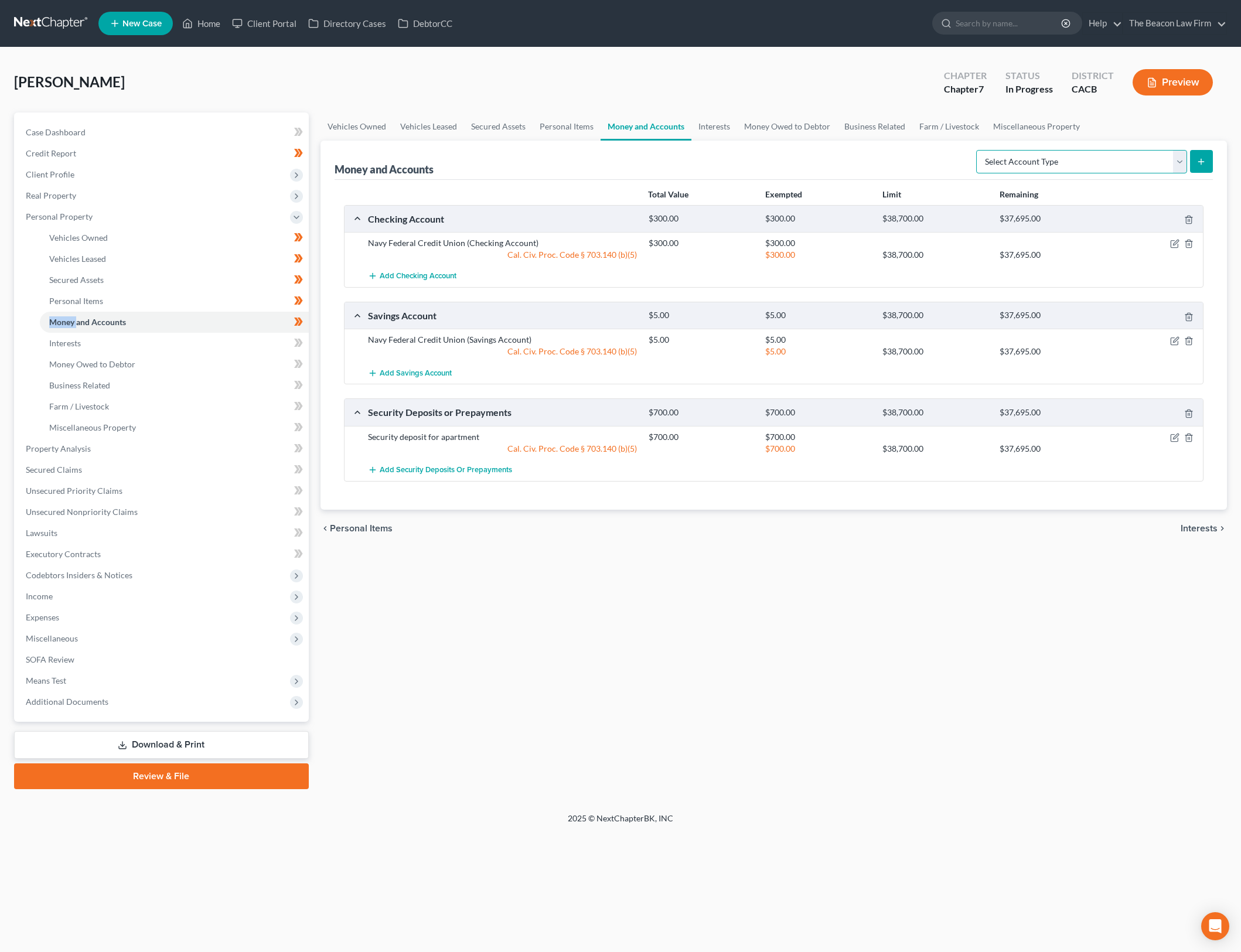
click at [1036, 156] on select "Select Account Type Brokerage Cash on Hand Certificates of Deposit Checking Acc…" at bounding box center [1081, 162] width 211 height 23
select select "brokerage"
click at [979, 150] on select "Select Account Type Brokerage Cash on Hand Certificates of Deposit Checking Acc…" at bounding box center [1081, 162] width 211 height 23
click at [1198, 159] on icon "submit" at bounding box center [1201, 162] width 10 height 10
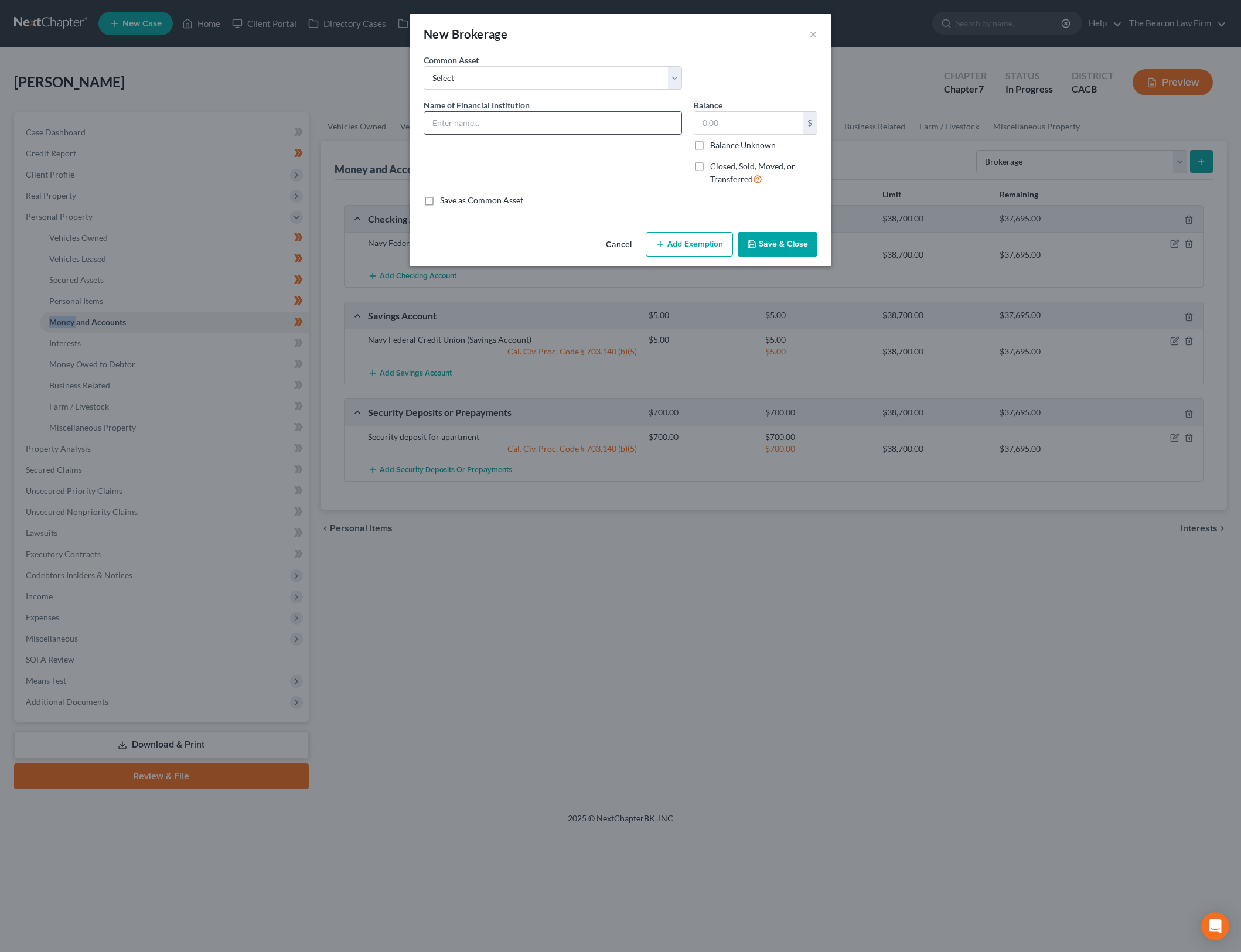
click at [655, 126] on input "text" at bounding box center [553, 123] width 258 height 22
type input "Robinhood"
type input "58.68"
click at [712, 233] on button "Add Exemption" at bounding box center [689, 244] width 87 height 25
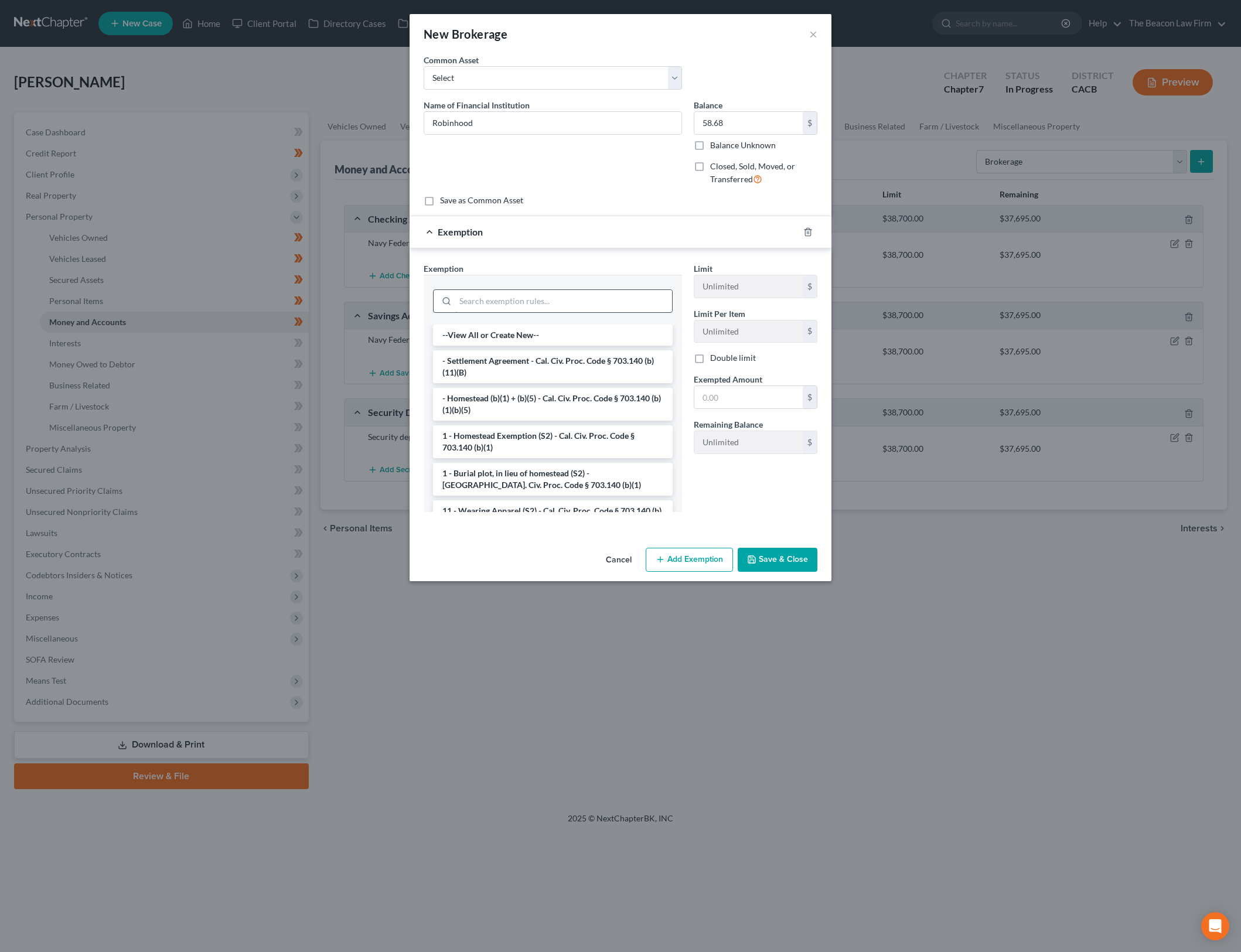
click at [543, 296] on input "search" at bounding box center [564, 301] width 217 height 22
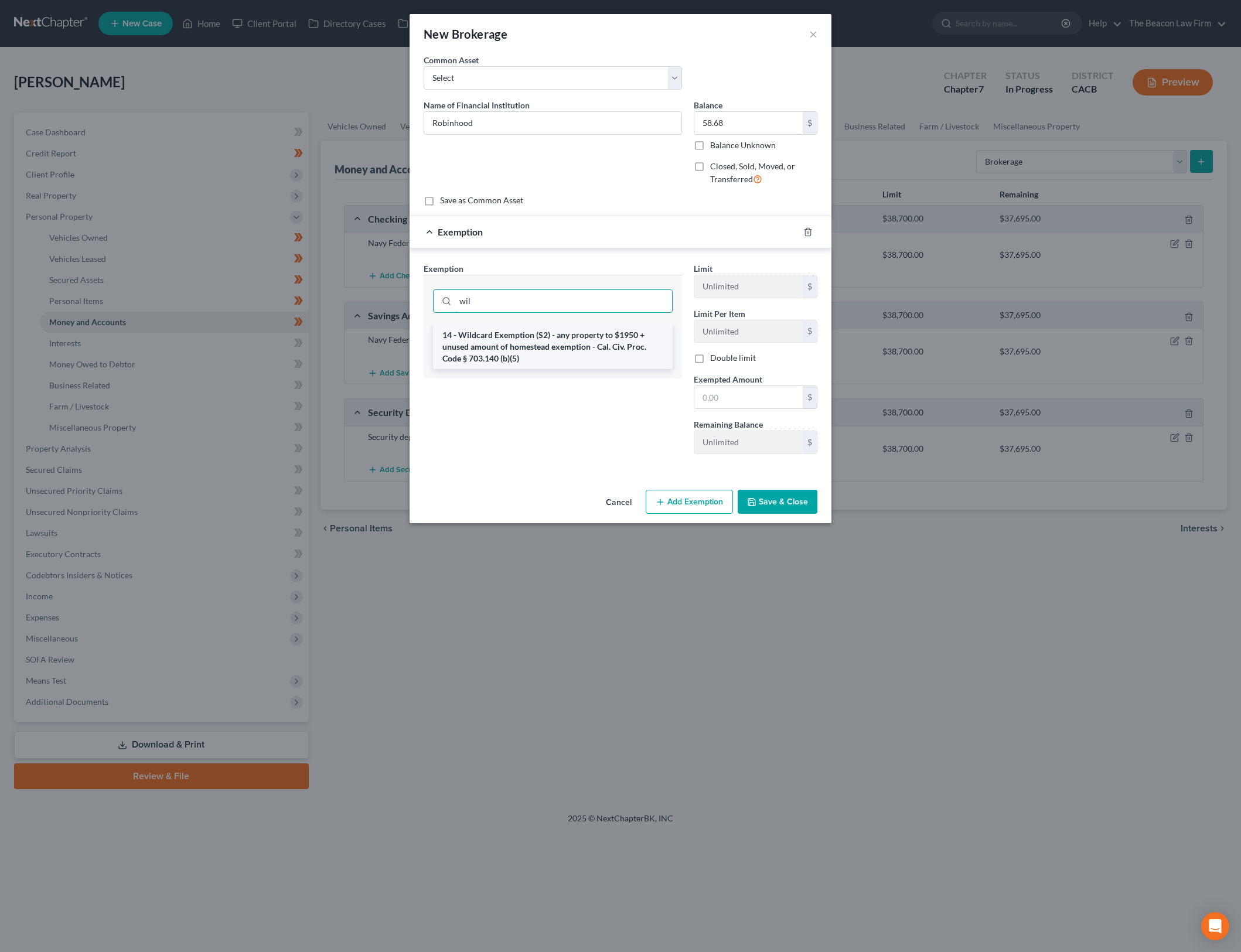
type input "wil"
click at [578, 345] on li "14 - Wildcard Exemption (S2) - any property to $1950 + unused amount of homeste…" at bounding box center [553, 347] width 240 height 45
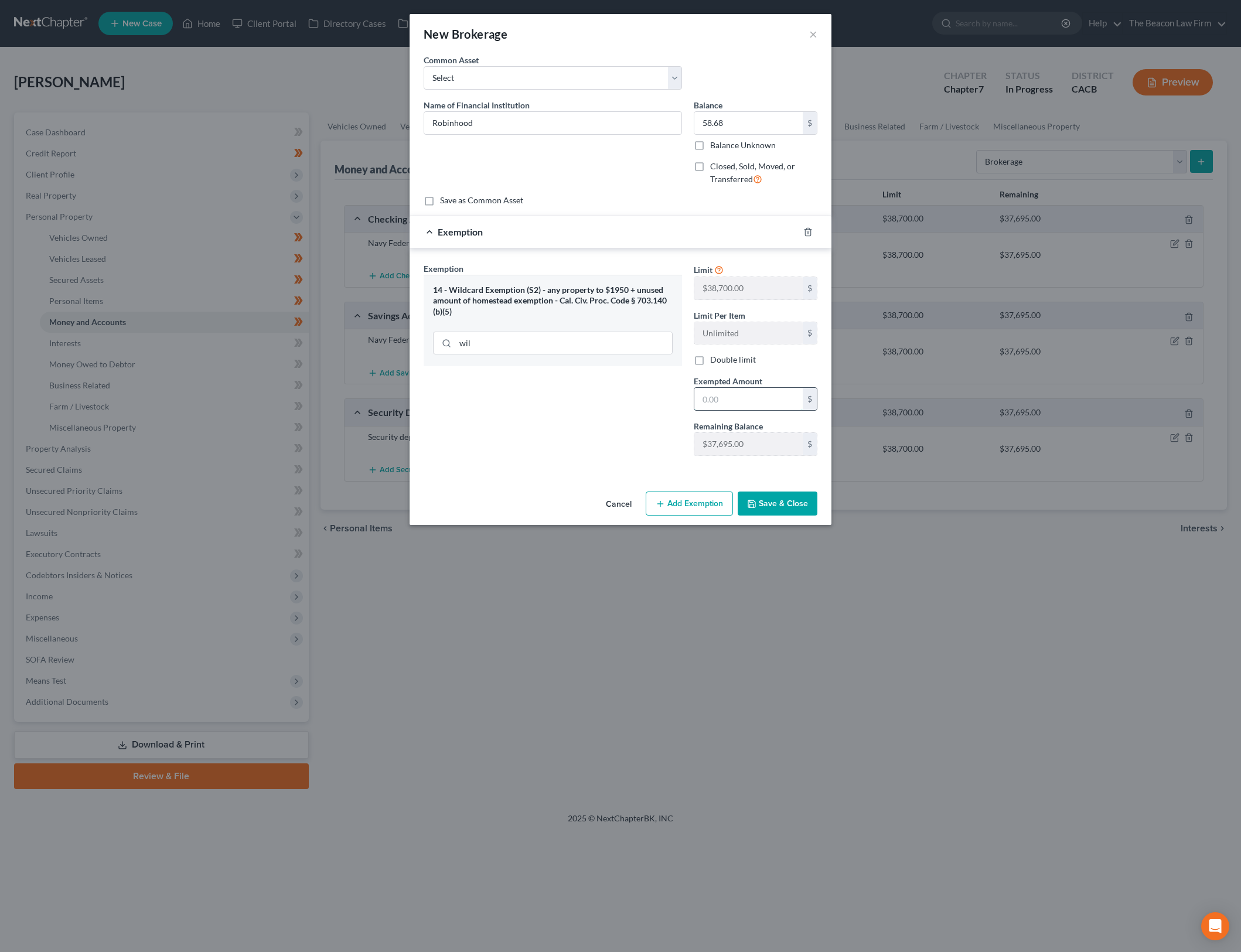
click at [742, 406] on input "text" at bounding box center [749, 399] width 109 height 22
type input "58.68"
click at [769, 486] on div "An exemption set must first be selected from the Filing Information section. Co…" at bounding box center [620, 270] width 422 height 433
click at [770, 497] on button "Save & Close" at bounding box center [777, 503] width 80 height 25
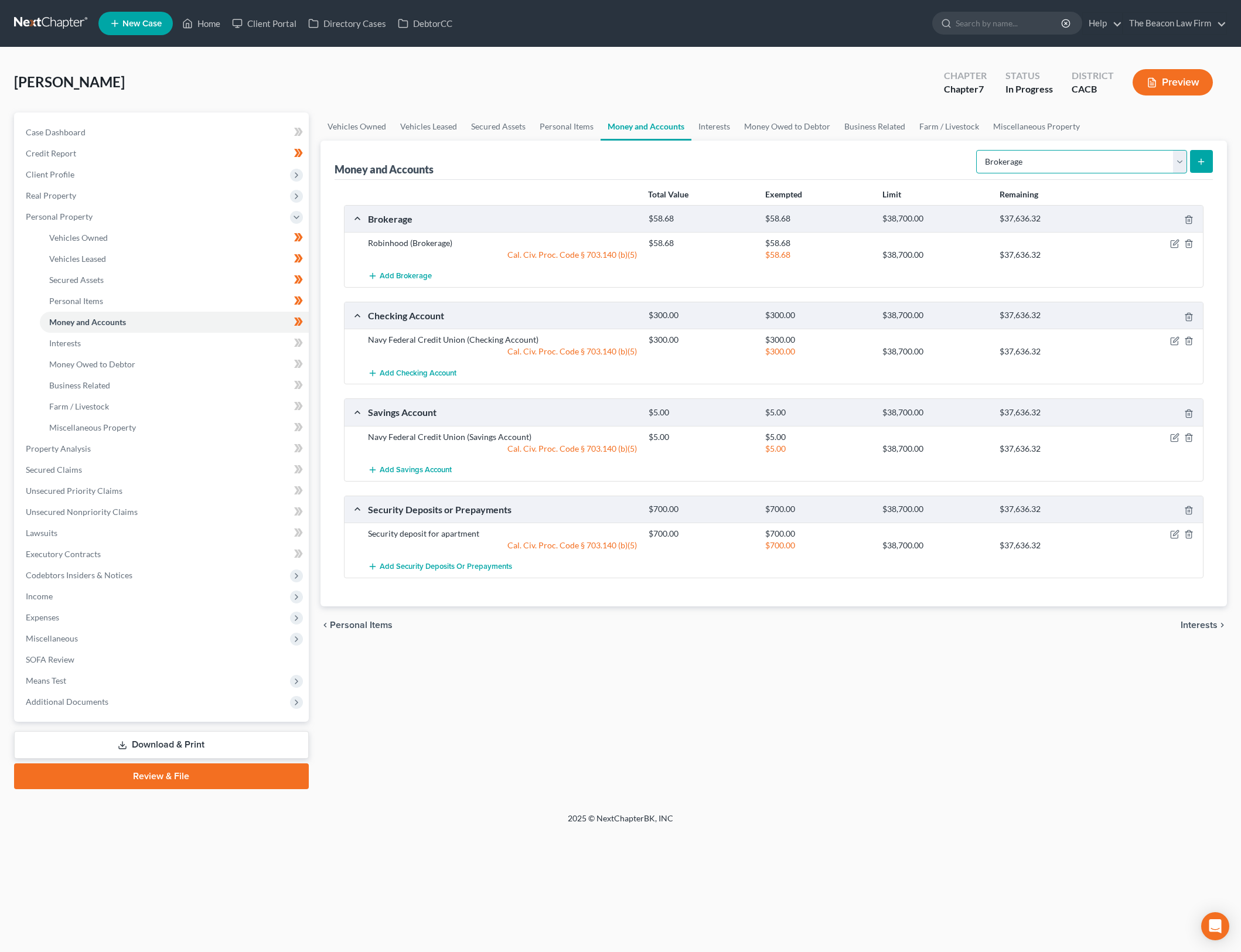
click at [1139, 169] on select "Select Account Type Brokerage Cash on Hand Certificates of Deposit Checking Acc…" at bounding box center [1081, 162] width 211 height 23
click at [1018, 744] on div "Vehicles Owned Vehicles Leased Secured Assets Personal Items Money and Accounts…" at bounding box center [774, 450] width 919 height 677
click at [223, 342] on link "Interests" at bounding box center [174, 343] width 269 height 21
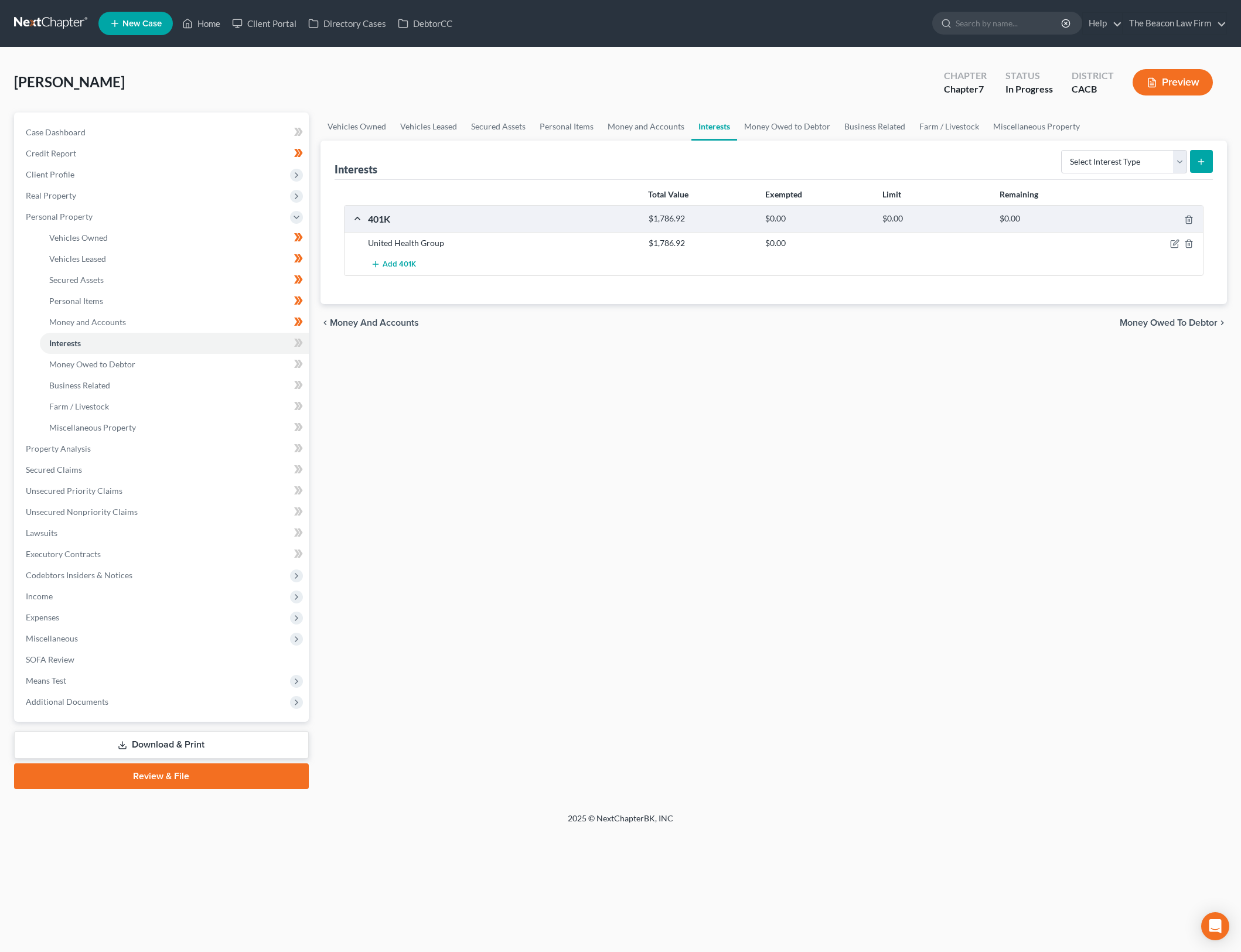
click at [788, 471] on div "Vehicles Owned Vehicles Leased Secured Assets Personal Items Money and Accounts…" at bounding box center [774, 450] width 919 height 677
click at [1174, 239] on icon "button" at bounding box center [1175, 243] width 10 height 10
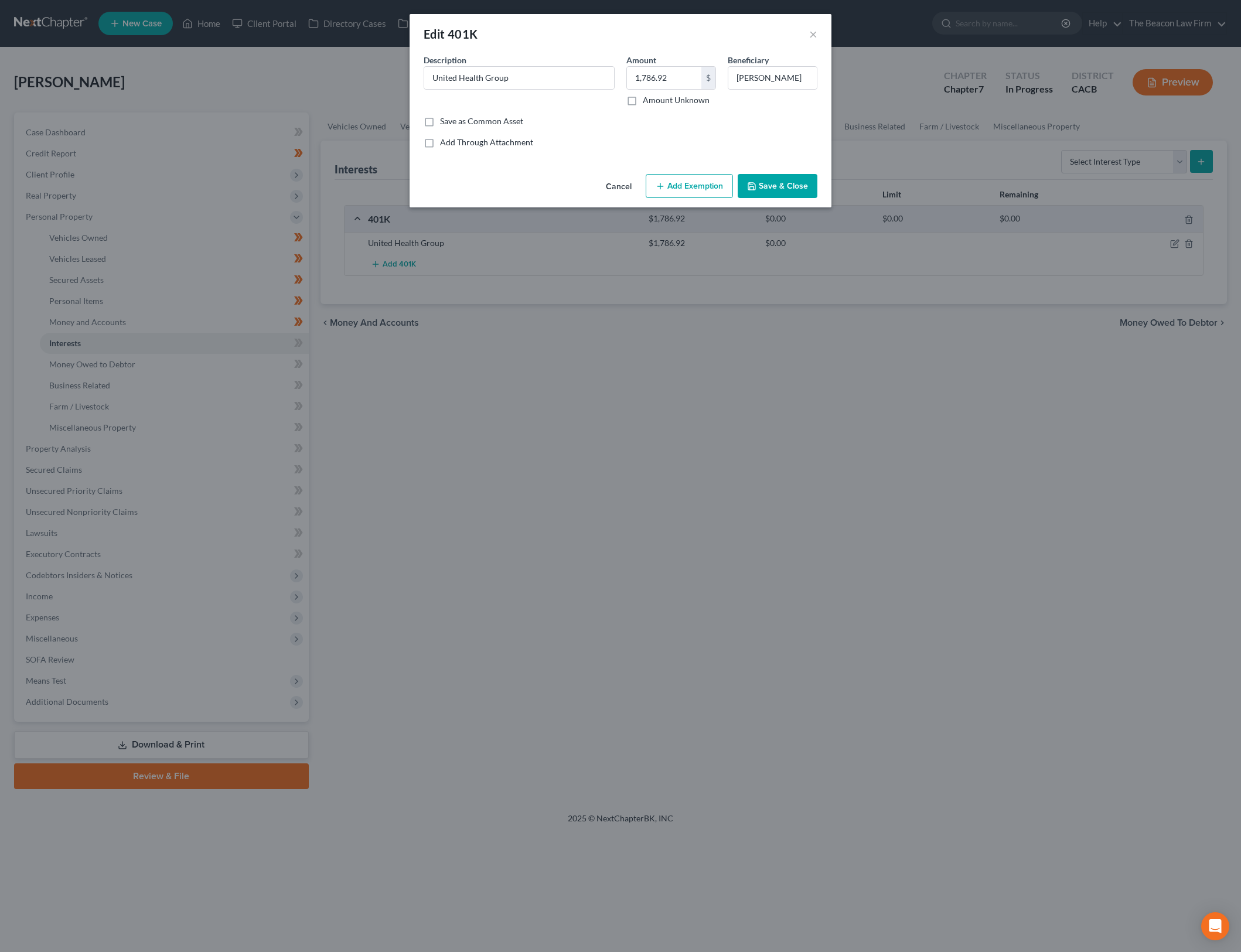
click at [611, 134] on div "Common Asset Select Description * United Health Group Amount 1,786.92 $ Amount …" at bounding box center [620, 100] width 394 height 95
click at [632, 76] on input "1,786.92" at bounding box center [664, 78] width 74 height 22
type input "1,673.27"
click at [678, 184] on button "Add Exemption" at bounding box center [689, 186] width 87 height 25
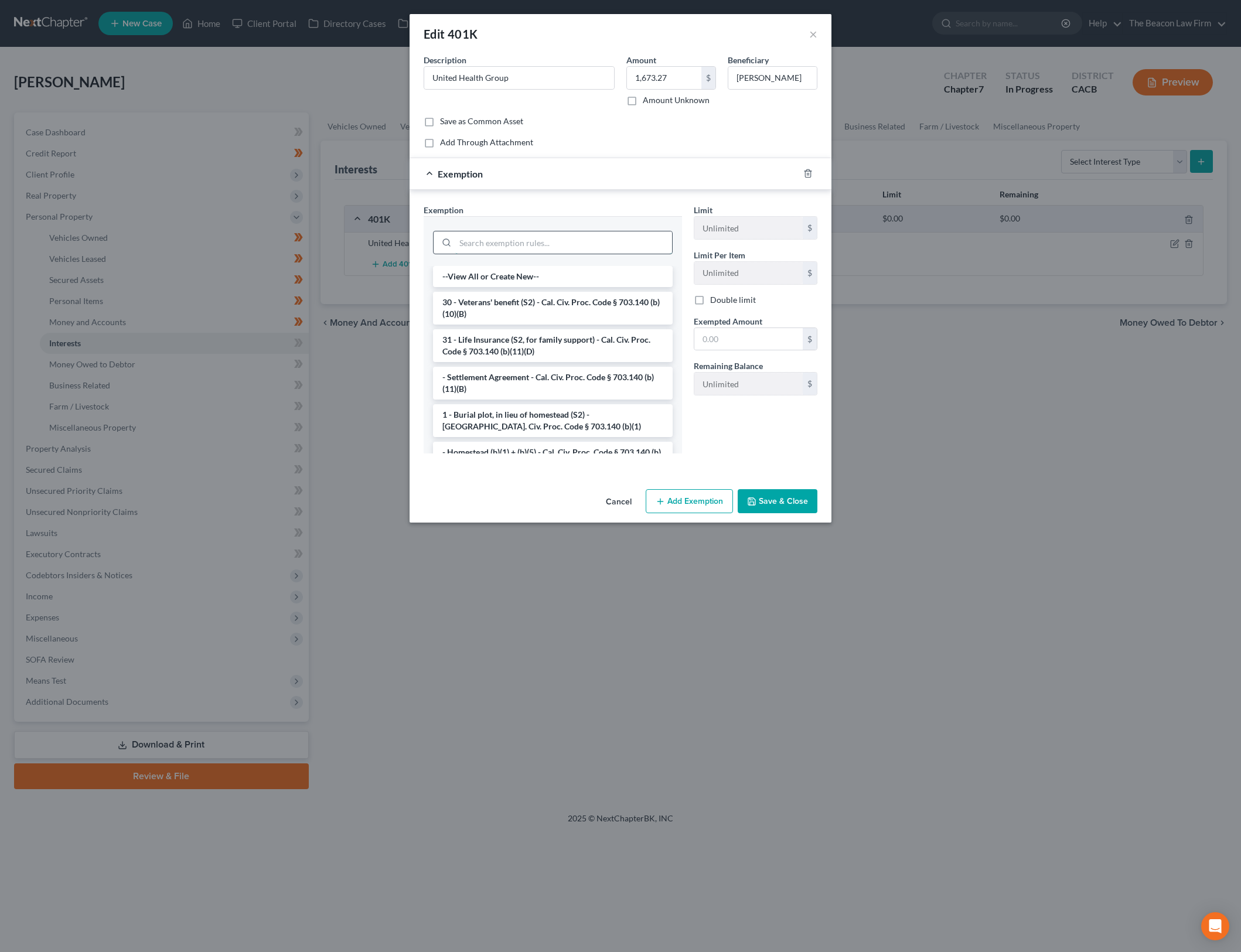
click at [561, 240] on input "search" at bounding box center [564, 243] width 217 height 22
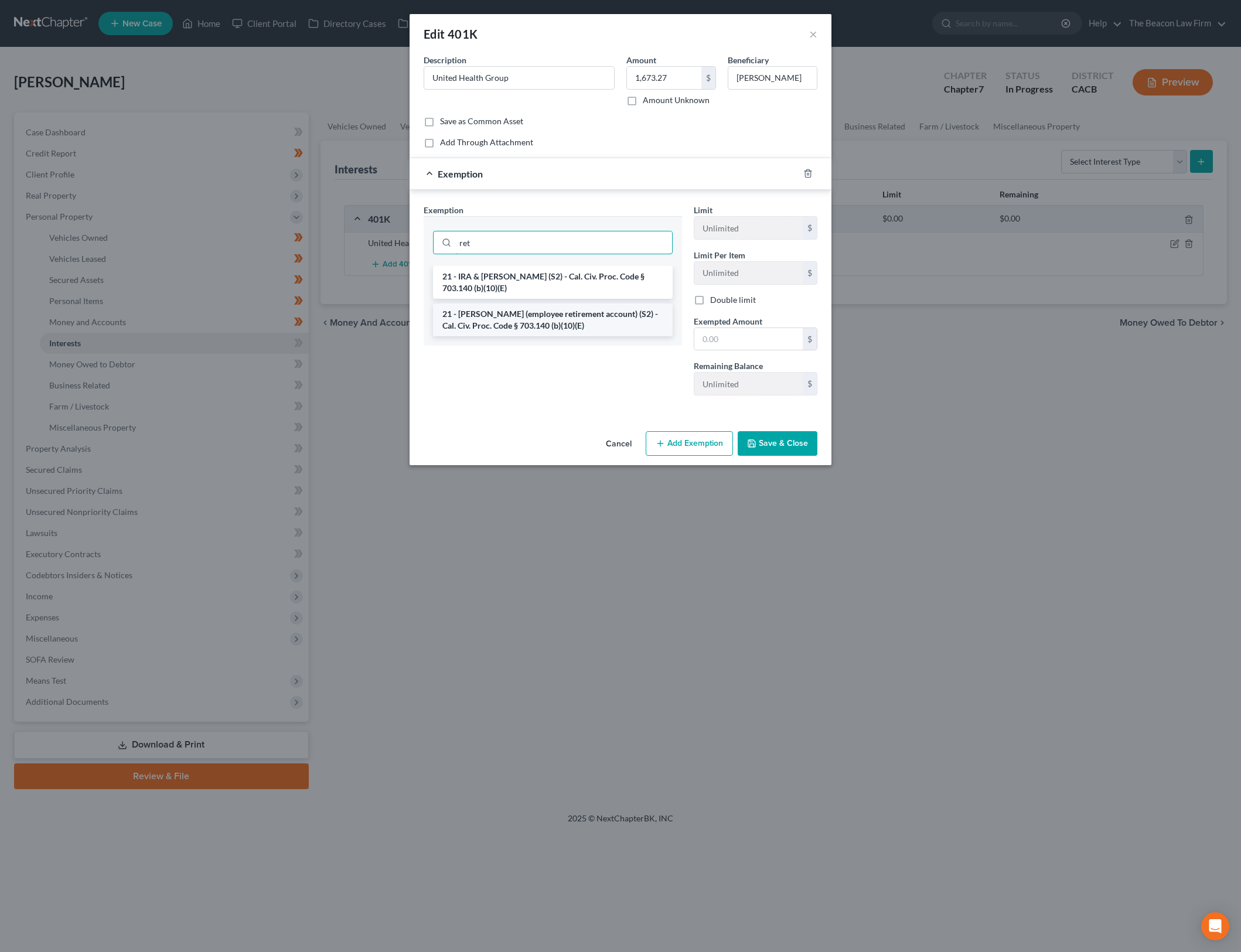
type input "ret"
click at [578, 321] on li "21 - ERISA (employee retirement account) (S2) - Cal. Civ. Proc. Code § 703.140 …" at bounding box center [553, 320] width 240 height 33
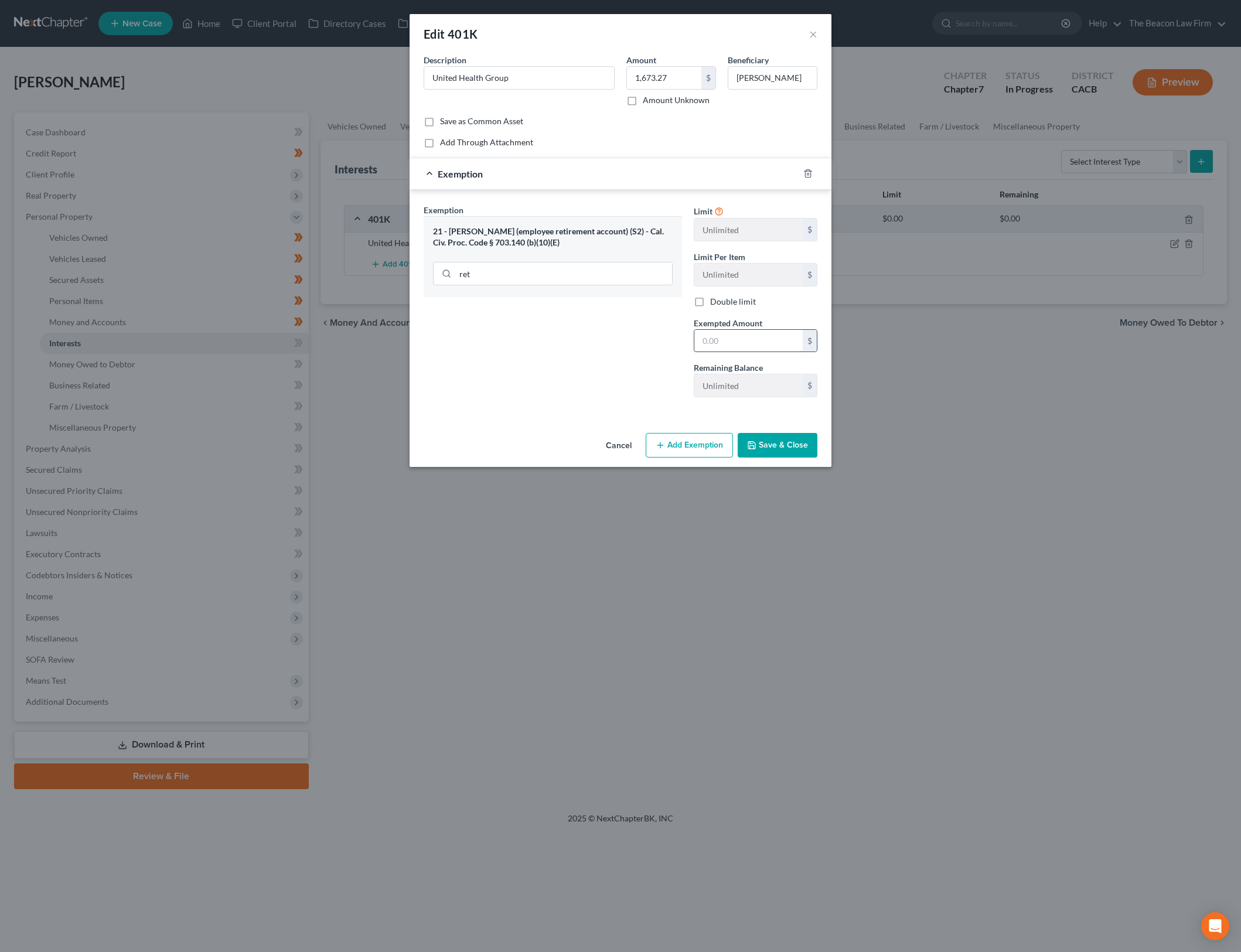
click at [717, 336] on input "text" at bounding box center [749, 341] width 109 height 22
type input "1,673.27"
click at [784, 448] on button "Save & Close" at bounding box center [777, 445] width 80 height 25
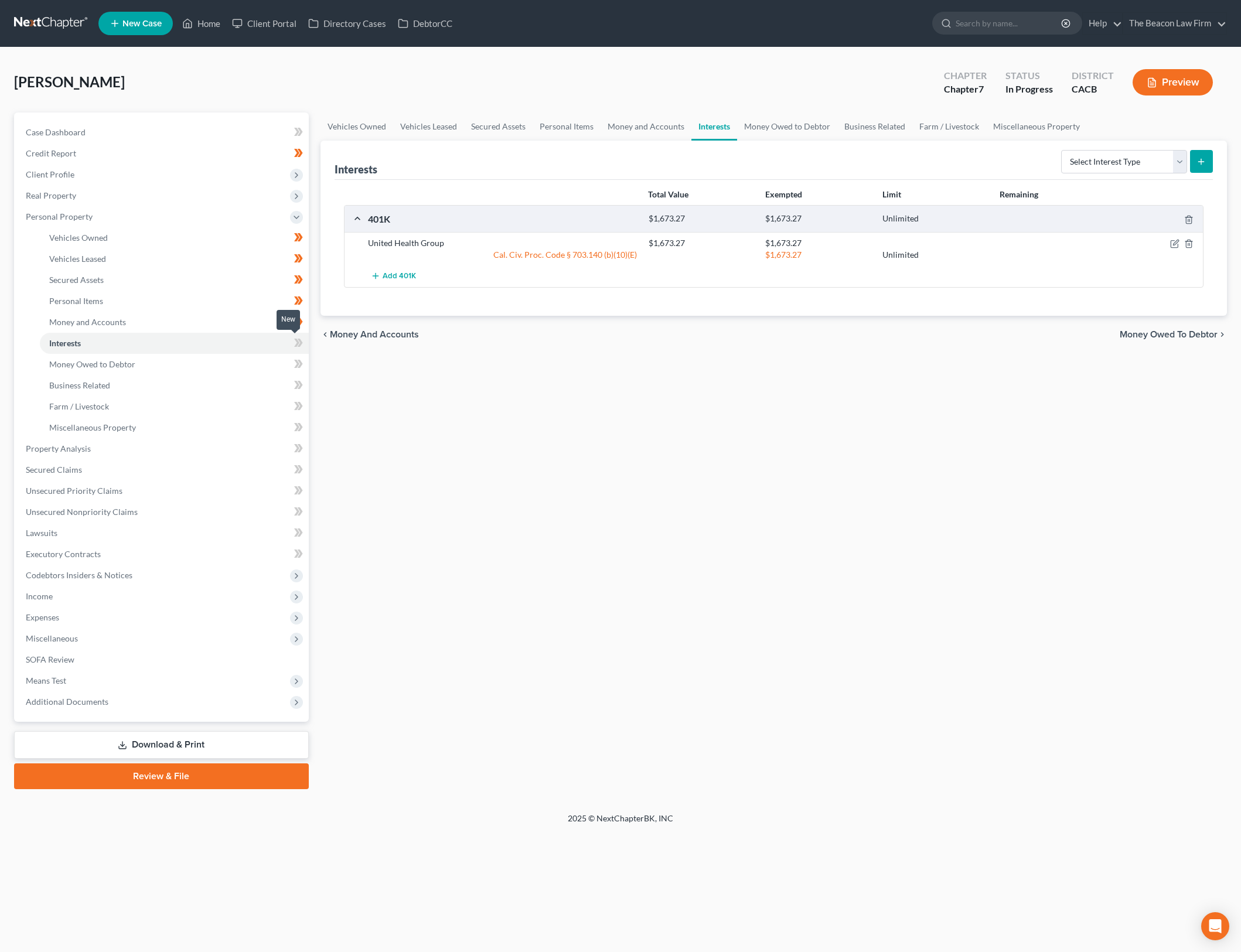
click at [304, 337] on span at bounding box center [299, 345] width 21 height 18
click at [1177, 135] on ul "Vehicles Owned Vehicles Leased Secured Assets Personal Items Money and Accounts…" at bounding box center [774, 127] width 907 height 28
click at [1173, 157] on select "Select Interest Type 401K Annuity Bond Education IRA Government Bond Government…" at bounding box center [1124, 162] width 126 height 23
select select "ira"
click at [1062, 150] on select "Select Interest Type 401K Annuity Bond Education IRA Government Bond Government…" at bounding box center [1124, 162] width 126 height 23
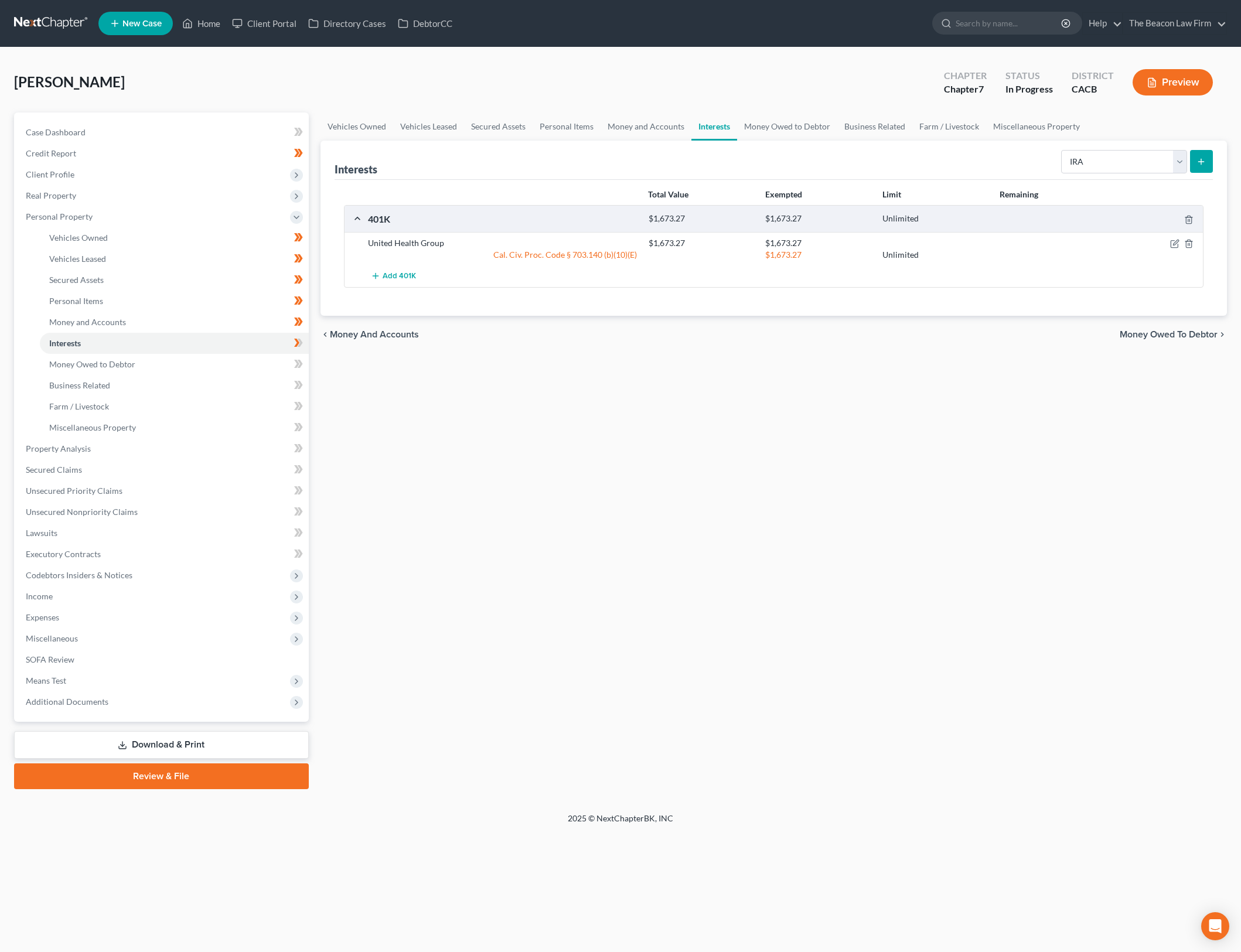
click at [1205, 155] on button "submit" at bounding box center [1202, 162] width 23 height 23
click at [1172, 243] on icon "button" at bounding box center [1175, 243] width 10 height 10
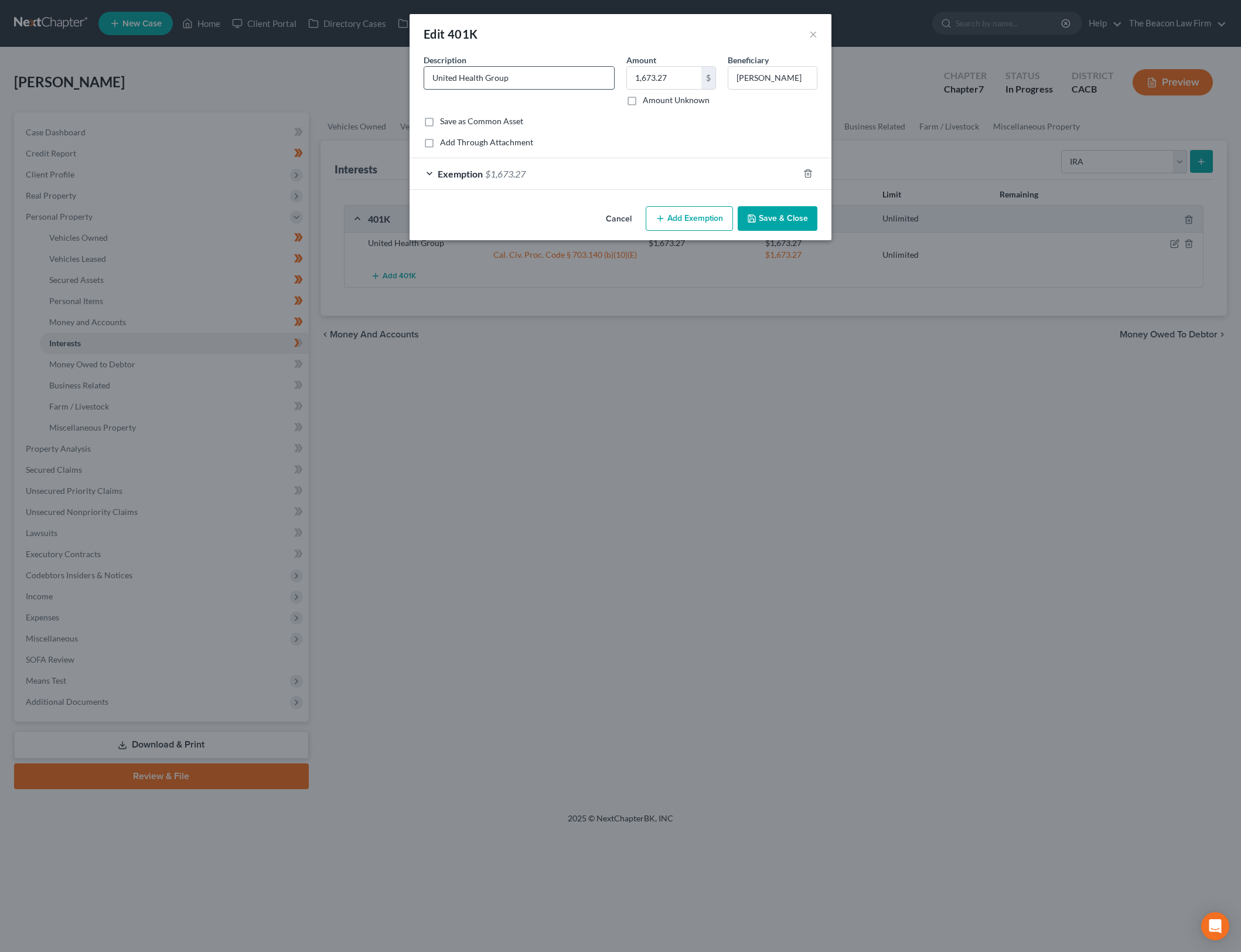
click at [439, 73] on input "United Health Group" at bounding box center [519, 78] width 190 height 22
type input "Fidelity through employer"
click at [770, 219] on button "Save & Close" at bounding box center [777, 218] width 80 height 25
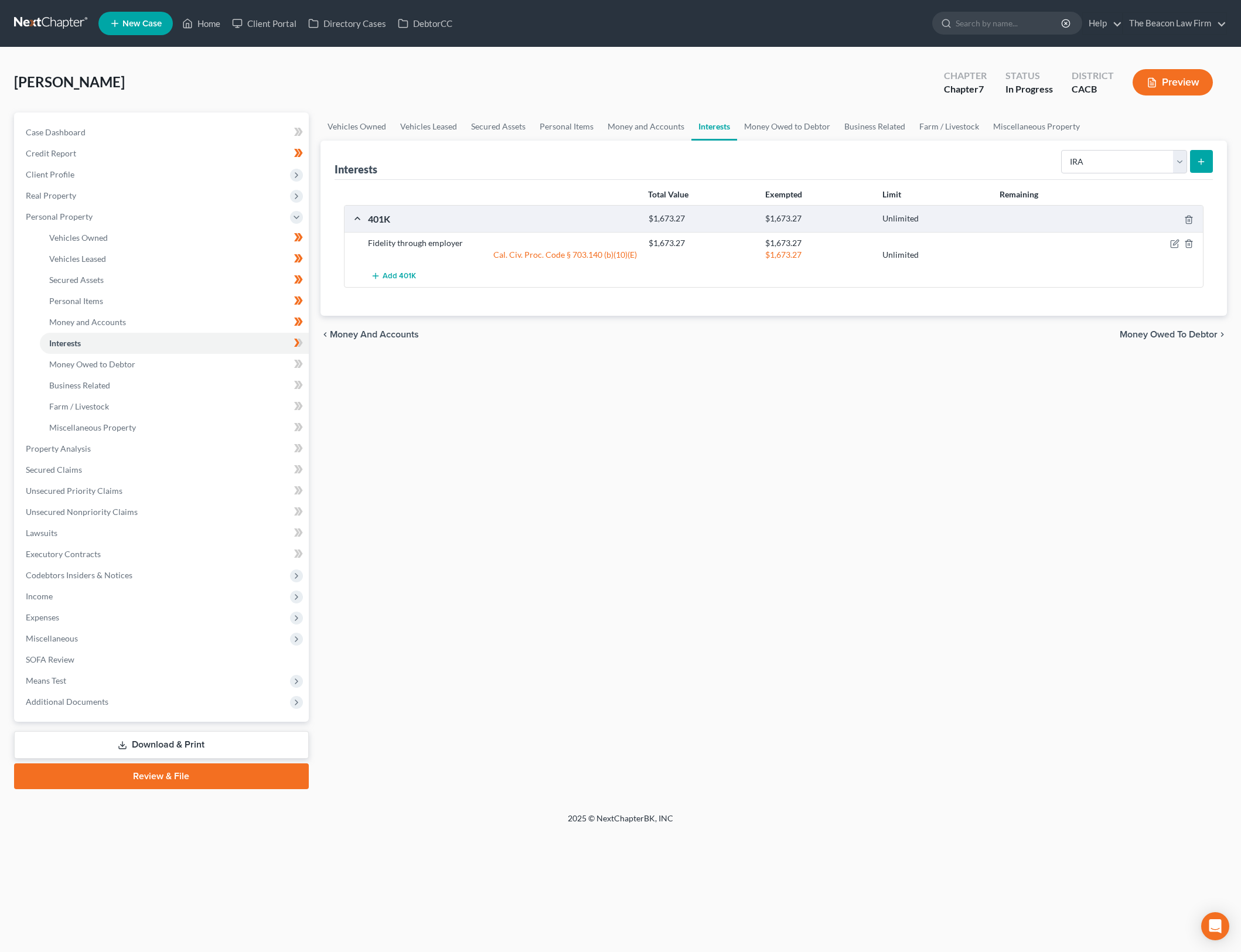
click at [1205, 159] on icon "submit" at bounding box center [1201, 162] width 10 height 10
click at [1145, 150] on select "Select Interest Type 401K Annuity Bond Education IRA Government Bond Government…" at bounding box center [1124, 162] width 126 height 23
click at [1062, 150] on select "Select Interest Type 401K Annuity Bond Education IRA Government Bond Government…" at bounding box center [1124, 162] width 126 height 23
click at [1152, 166] on select "Select Interest Type 401K Annuity Bond Education IRA Government Bond Government…" at bounding box center [1124, 162] width 126 height 23
select select "ira"
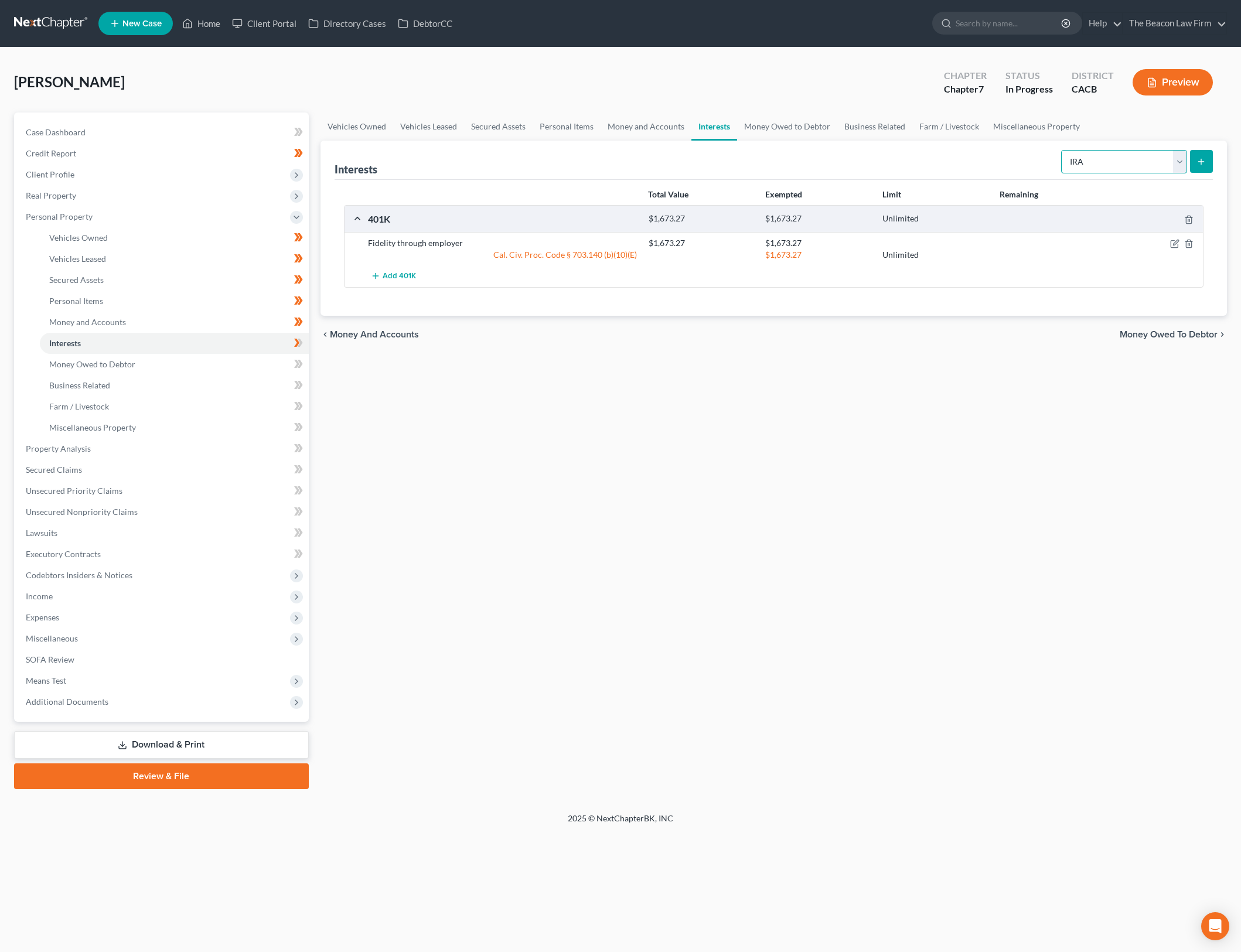
click at [1062, 150] on select "Select Interest Type 401K Annuity Bond Education IRA Government Bond Government…" at bounding box center [1124, 162] width 126 height 23
click at [1199, 155] on button "submit" at bounding box center [1202, 162] width 23 height 23
click at [1149, 164] on select "Select Interest Type 401K Annuity Bond Education IRA Government Bond Government…" at bounding box center [1124, 162] width 126 height 23
select select "ira"
click at [1062, 150] on select "Select Interest Type 401K Annuity Bond Education IRA Government Bond Government…" at bounding box center [1124, 162] width 126 height 23
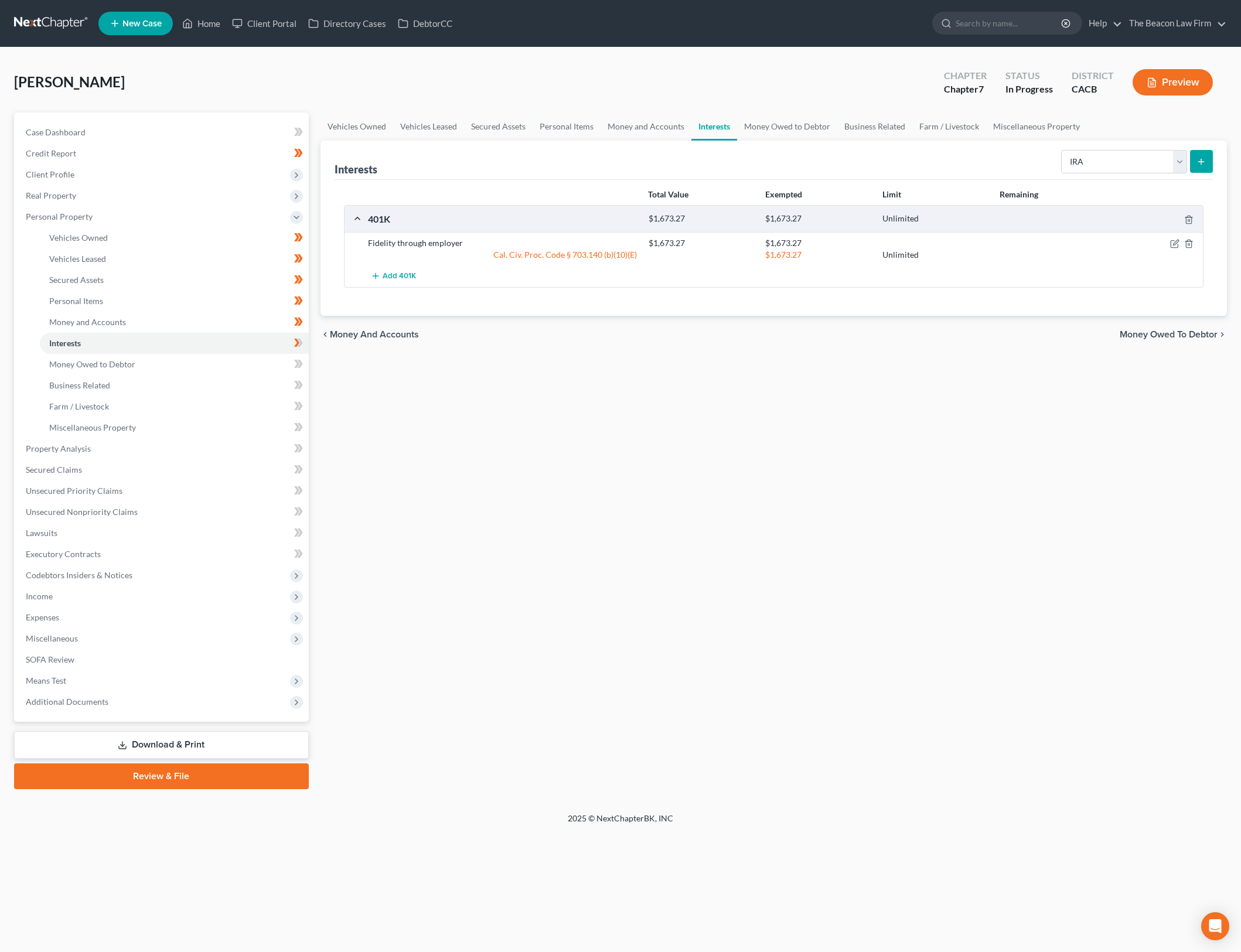
click at [1207, 167] on button "submit" at bounding box center [1202, 162] width 23 height 23
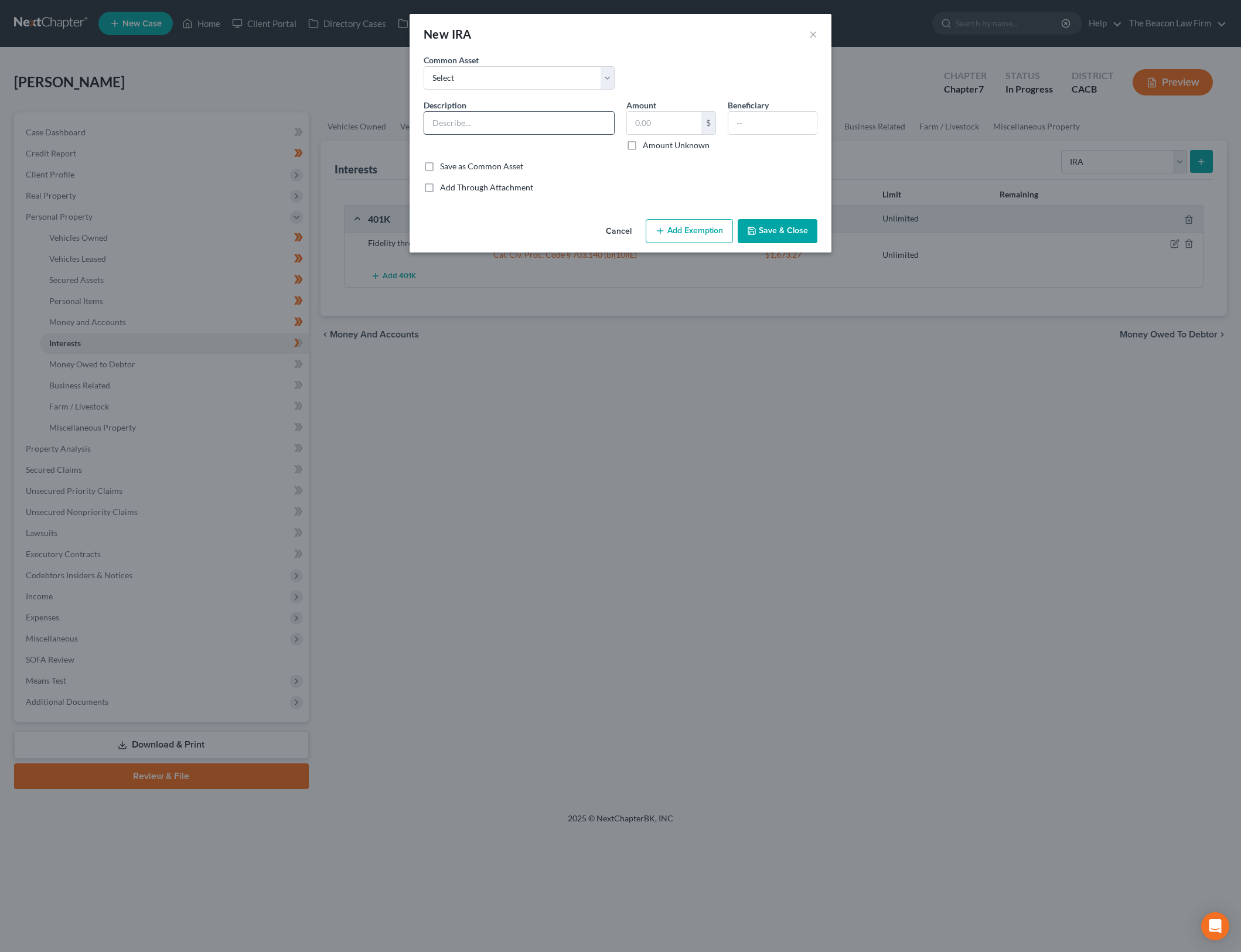
click at [525, 118] on input "text" at bounding box center [519, 123] width 190 height 22
type input "Fidelity"
type input "1.24"
type input "Daughter"
click at [773, 233] on button "Save & Close" at bounding box center [777, 231] width 80 height 25
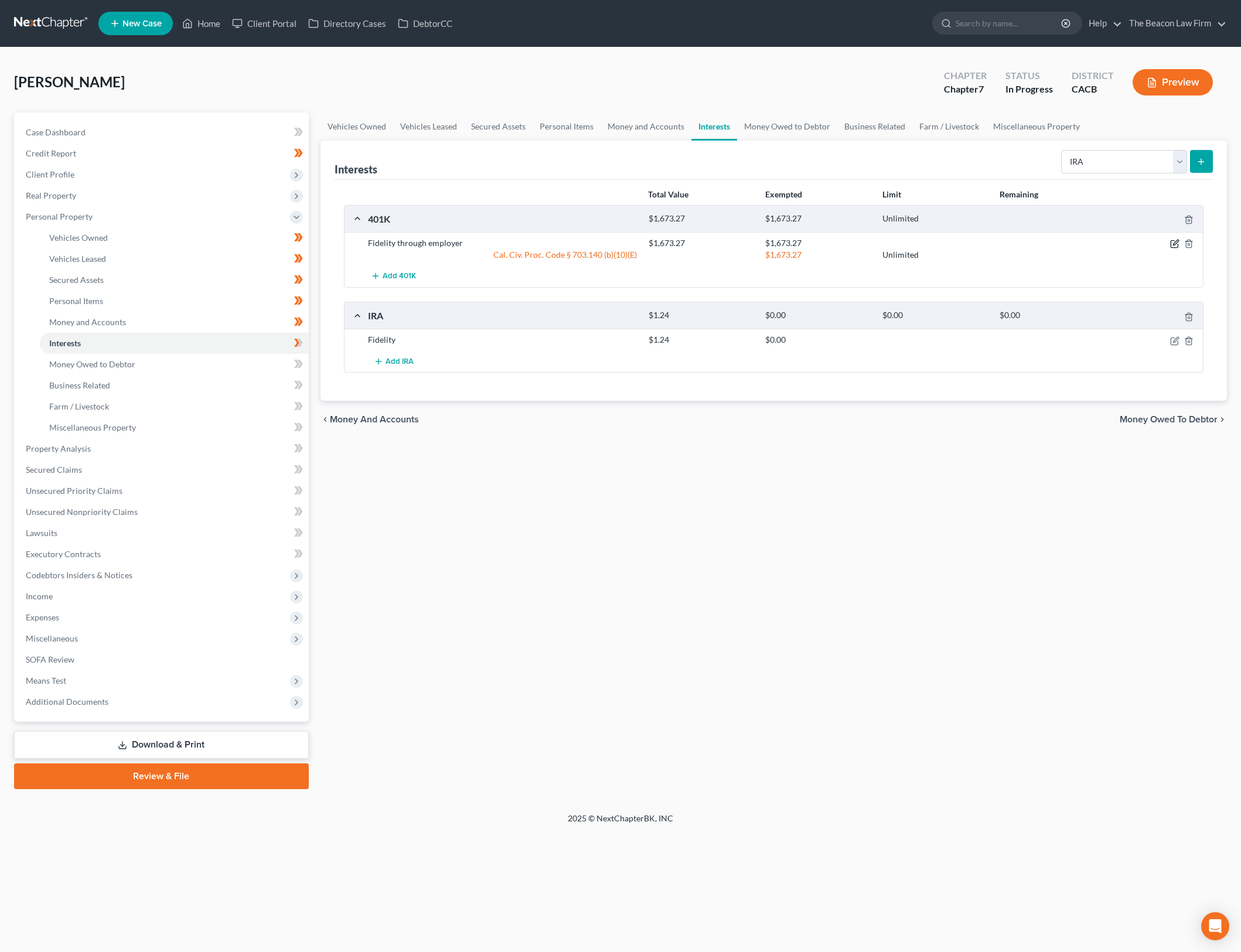
click at [1175, 246] on icon "button" at bounding box center [1175, 243] width 10 height 10
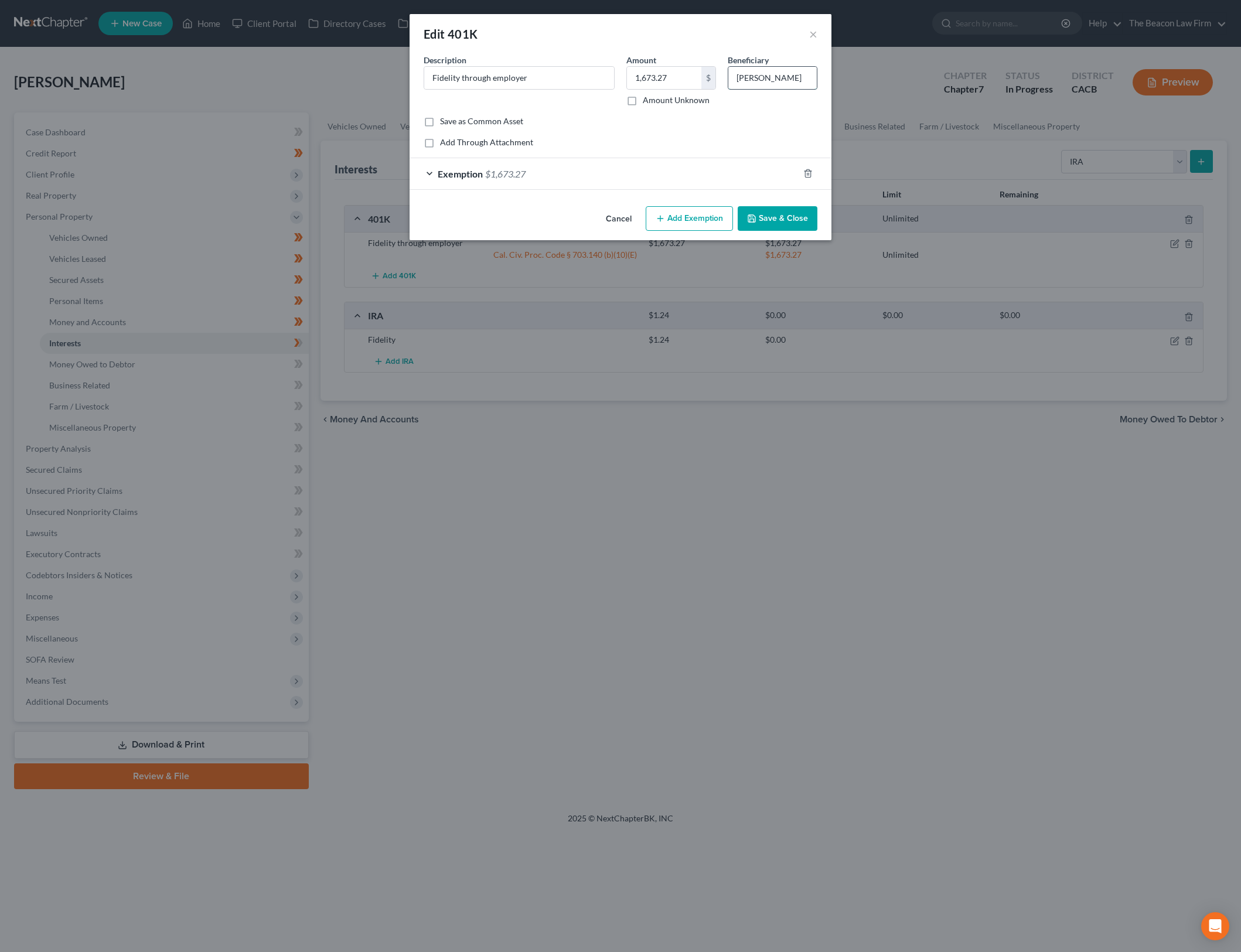
click at [768, 77] on input "Peyton Rohner" at bounding box center [772, 78] width 89 height 22
type input "Daughter"
click at [771, 220] on button "Save & Close" at bounding box center [777, 218] width 80 height 25
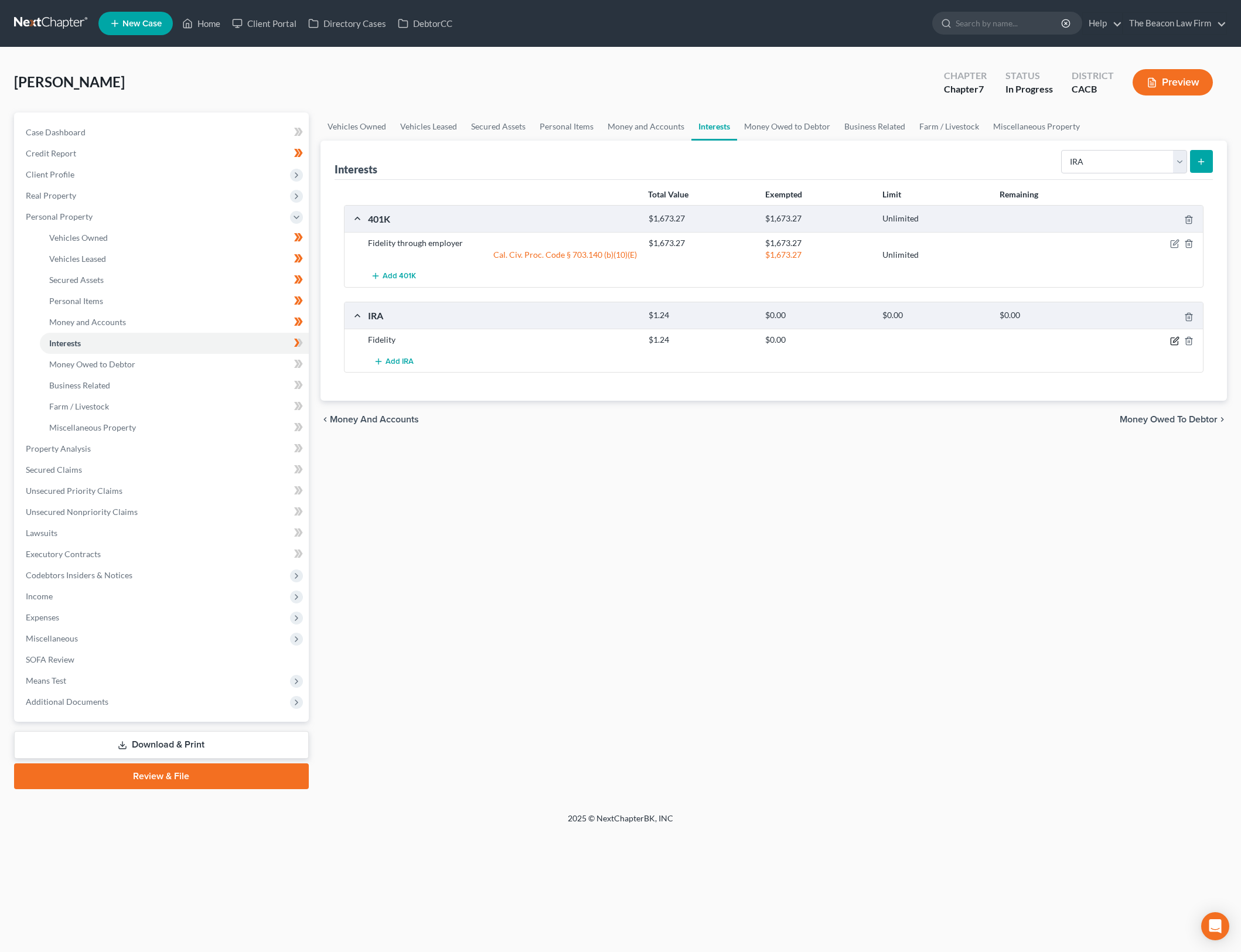
click at [1174, 340] on icon "button" at bounding box center [1175, 339] width 5 height 5
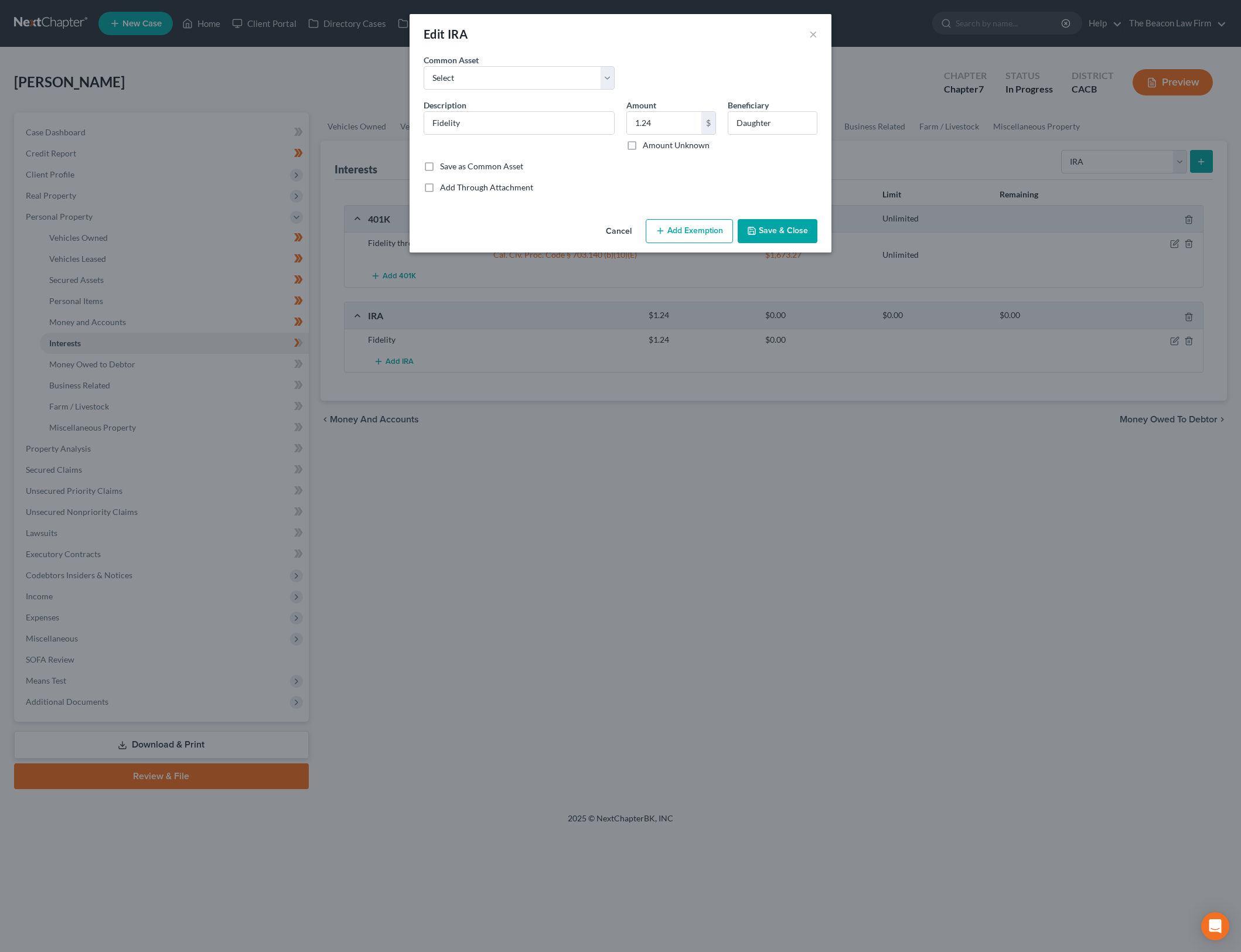
click at [689, 234] on button "Add Exemption" at bounding box center [689, 231] width 87 height 25
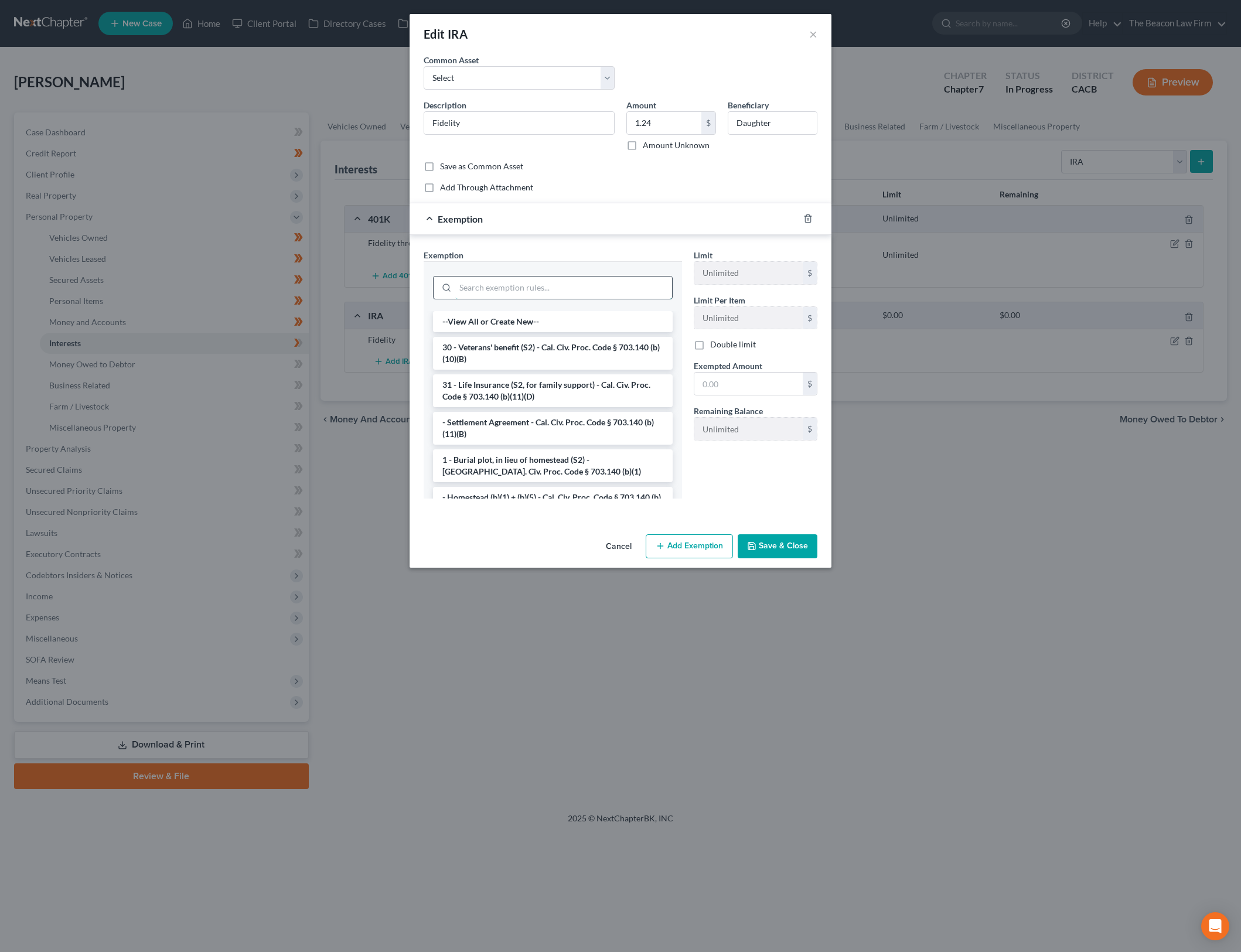
click at [554, 286] on input "search" at bounding box center [564, 288] width 217 height 22
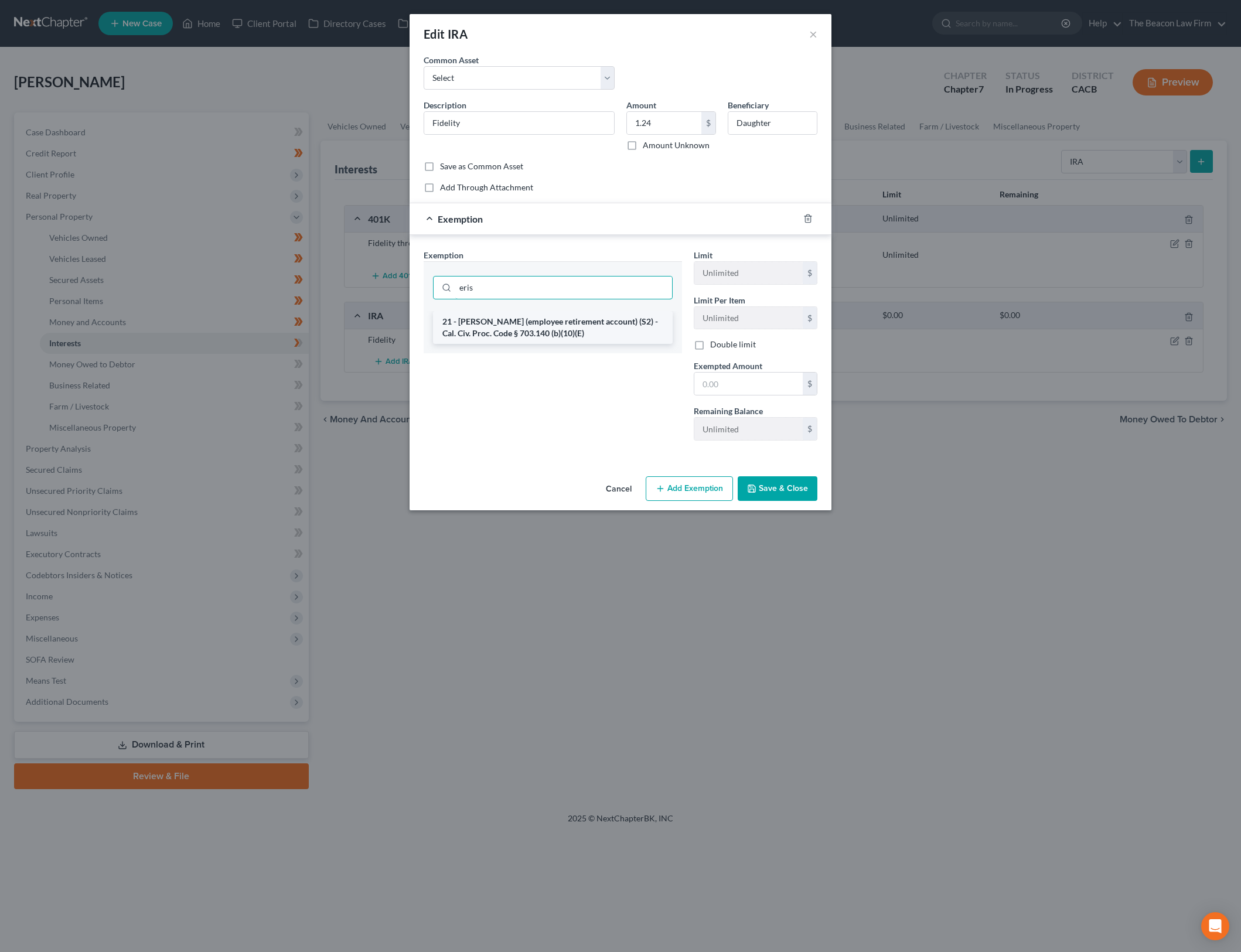
type input "eris"
click at [566, 322] on li "21 - [PERSON_NAME] (employee retirement account) (S2) - Cal. Civ. Proc. Code § …" at bounding box center [553, 328] width 240 height 33
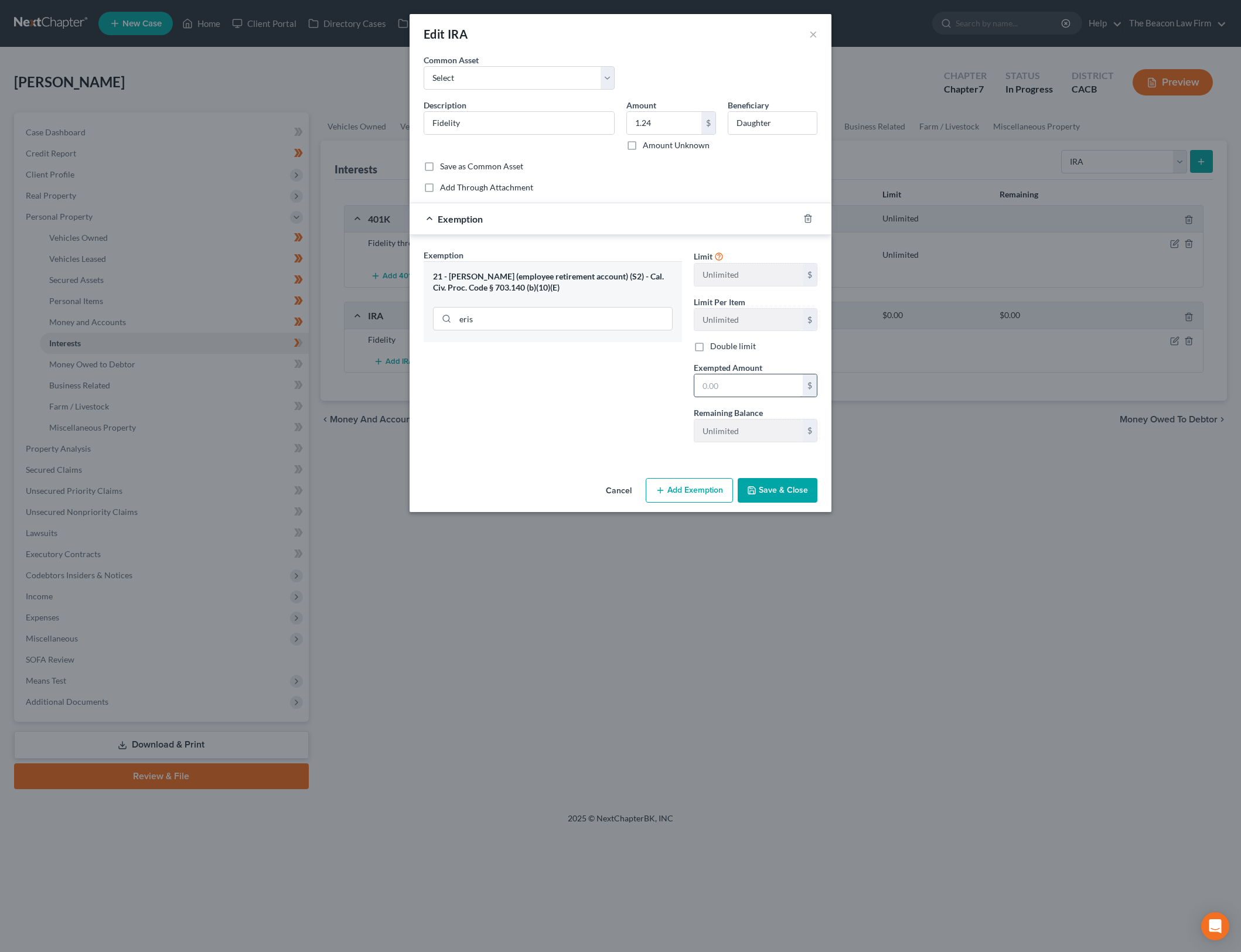
click at [766, 386] on input "text" at bounding box center [749, 386] width 109 height 22
type input "1.24"
click at [791, 496] on button "Save & Close" at bounding box center [777, 490] width 80 height 25
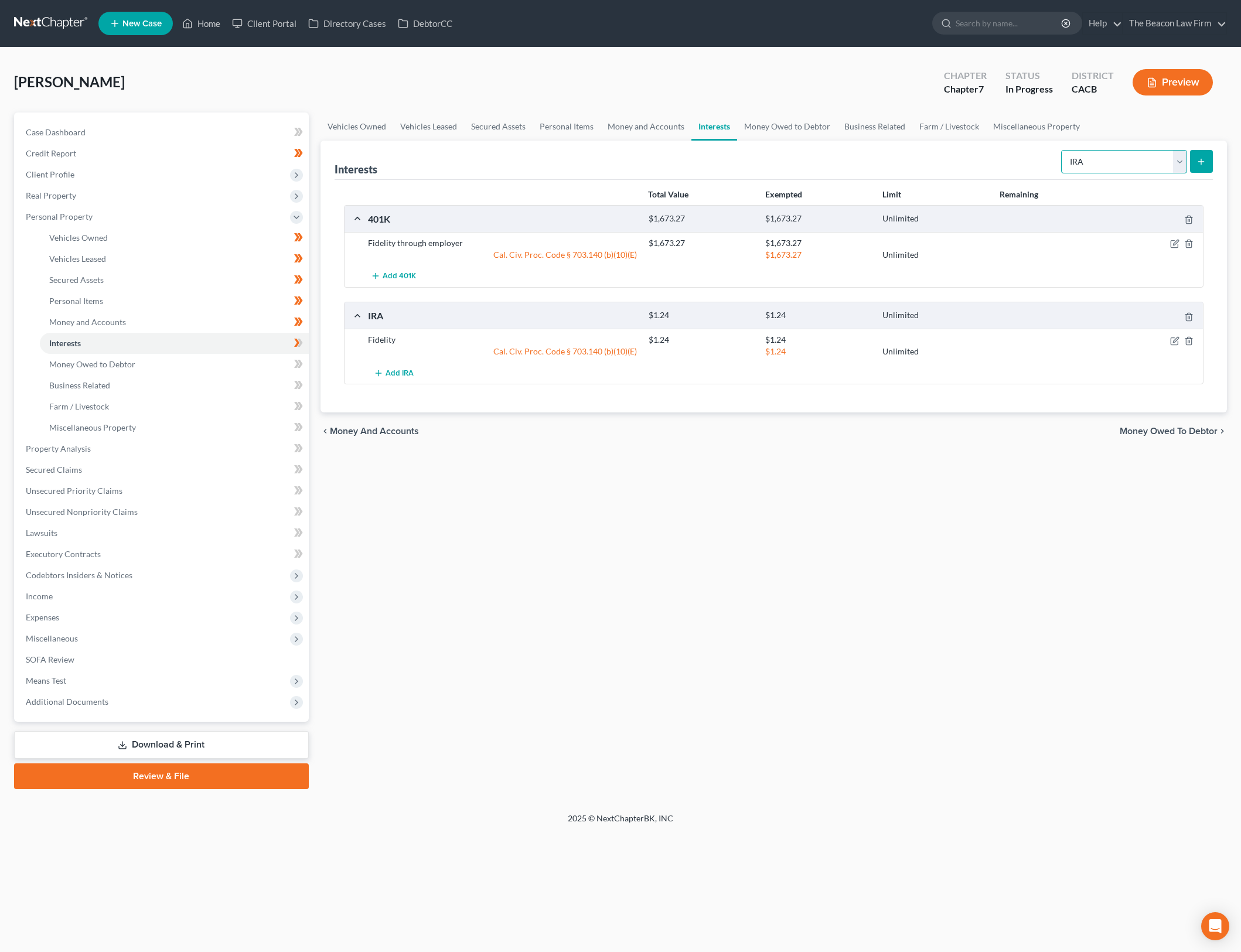
click at [1103, 156] on select "Select Interest Type 401K Annuity Bond Education IRA Government Bond Government…" at bounding box center [1124, 162] width 126 height 23
drag, startPoint x: 911, startPoint y: 810, endPoint x: 893, endPoint y: 615, distance: 195.8
click at [905, 723] on div "[PERSON_NAME] Upgraded Chapter Chapter 7 Status In Progress District CACB Previ…" at bounding box center [620, 430] width 1241 height 765
click at [1135, 156] on select "Select Interest Type 401K Annuity Bond Education IRA Government Bond Government…" at bounding box center [1124, 162] width 126 height 23
select select "term_life_insurance"
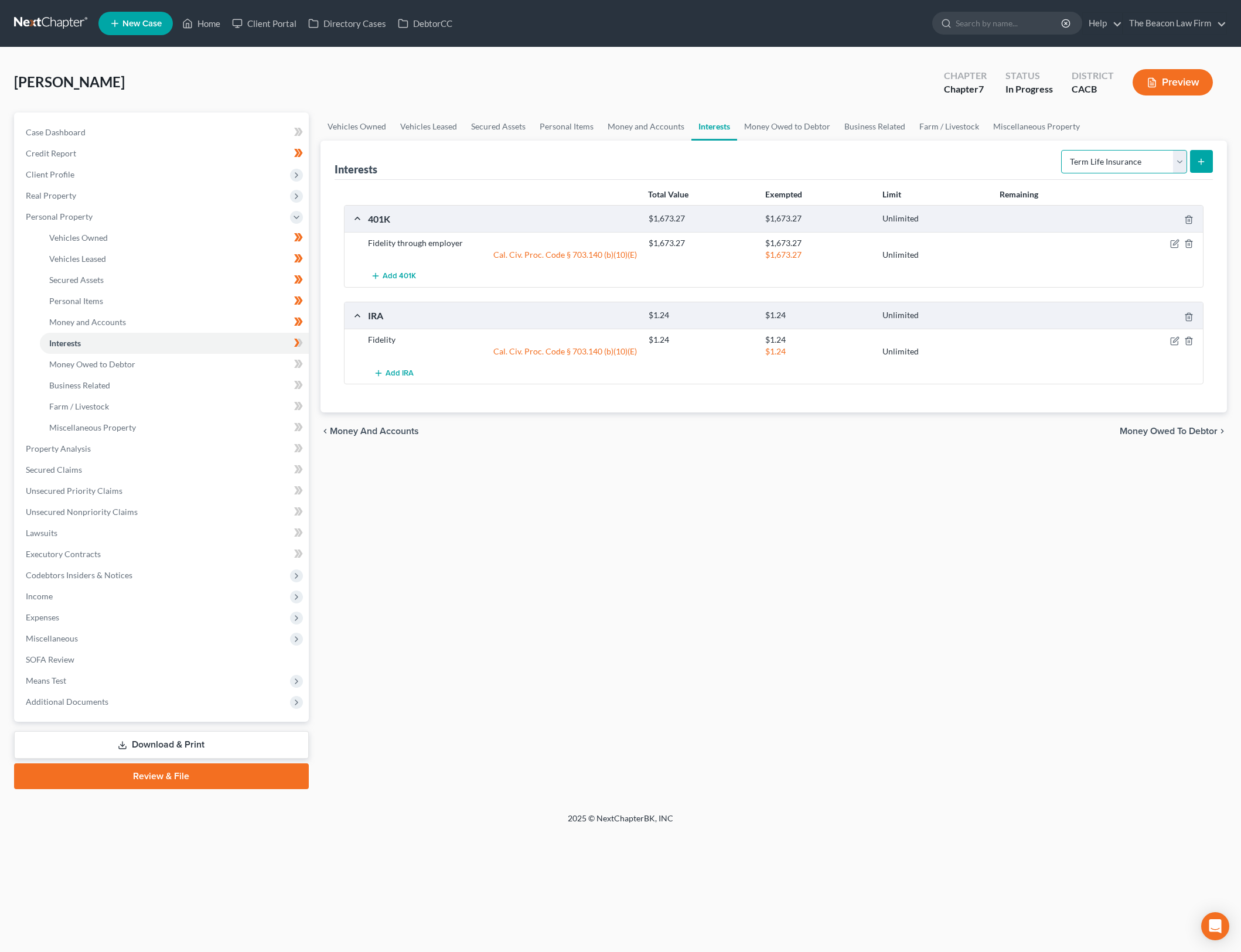
click at [1062, 150] on select "Select Interest Type 401K Annuity Bond Education IRA Government Bond Government…" at bounding box center [1124, 162] width 126 height 23
click at [1207, 158] on button "submit" at bounding box center [1202, 162] width 23 height 23
click at [1205, 159] on icon "submit" at bounding box center [1201, 162] width 10 height 10
click at [1178, 163] on select "Select Interest Type 401K Annuity Bond Education IRA Government Bond Government…" at bounding box center [1124, 162] width 126 height 23
select select "term_life_insurance"
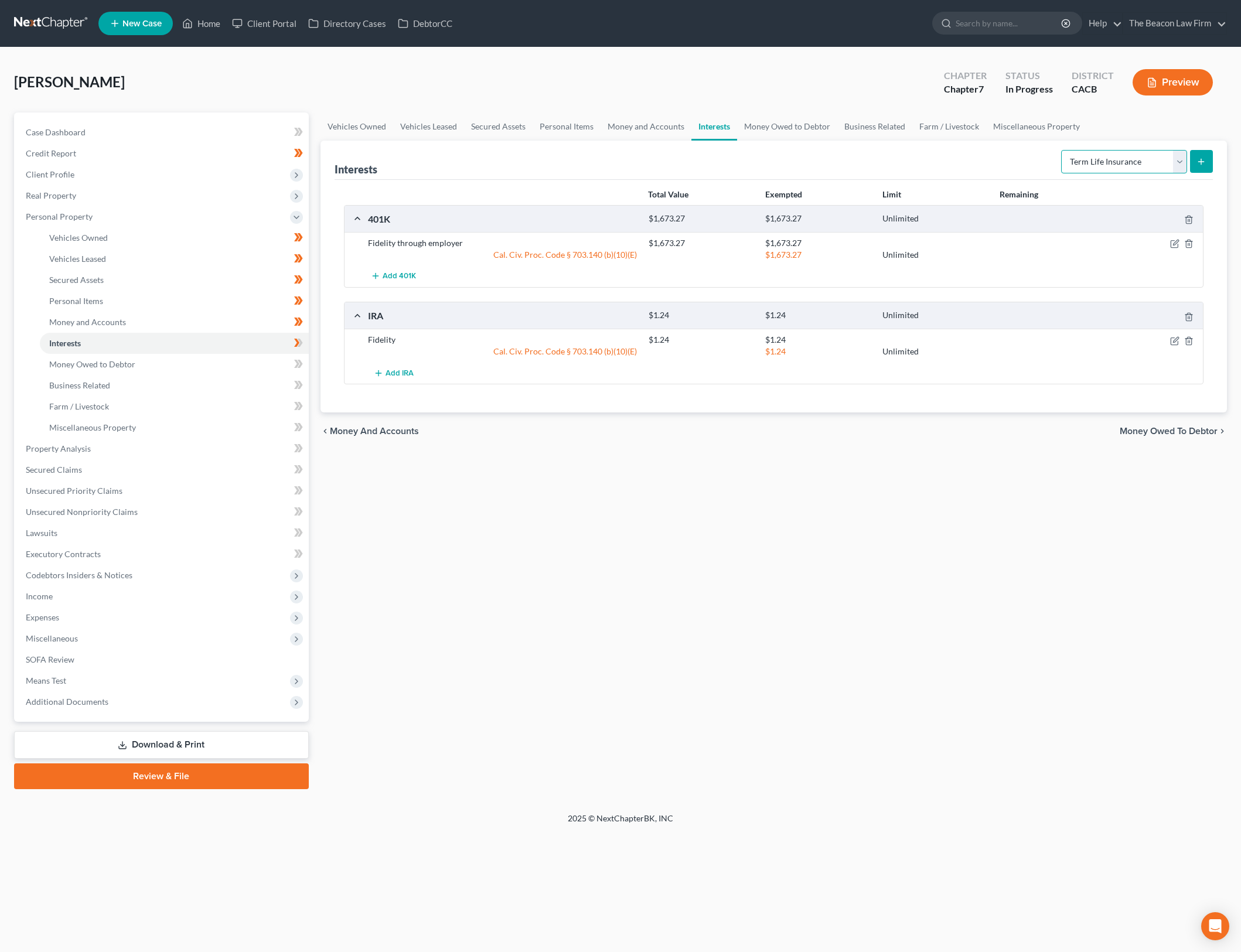
click at [1062, 150] on select "Select Interest Type 401K Annuity Bond Education IRA Government Bond Government…" at bounding box center [1124, 162] width 126 height 23
click at [1196, 166] on button "submit" at bounding box center [1202, 162] width 23 height 23
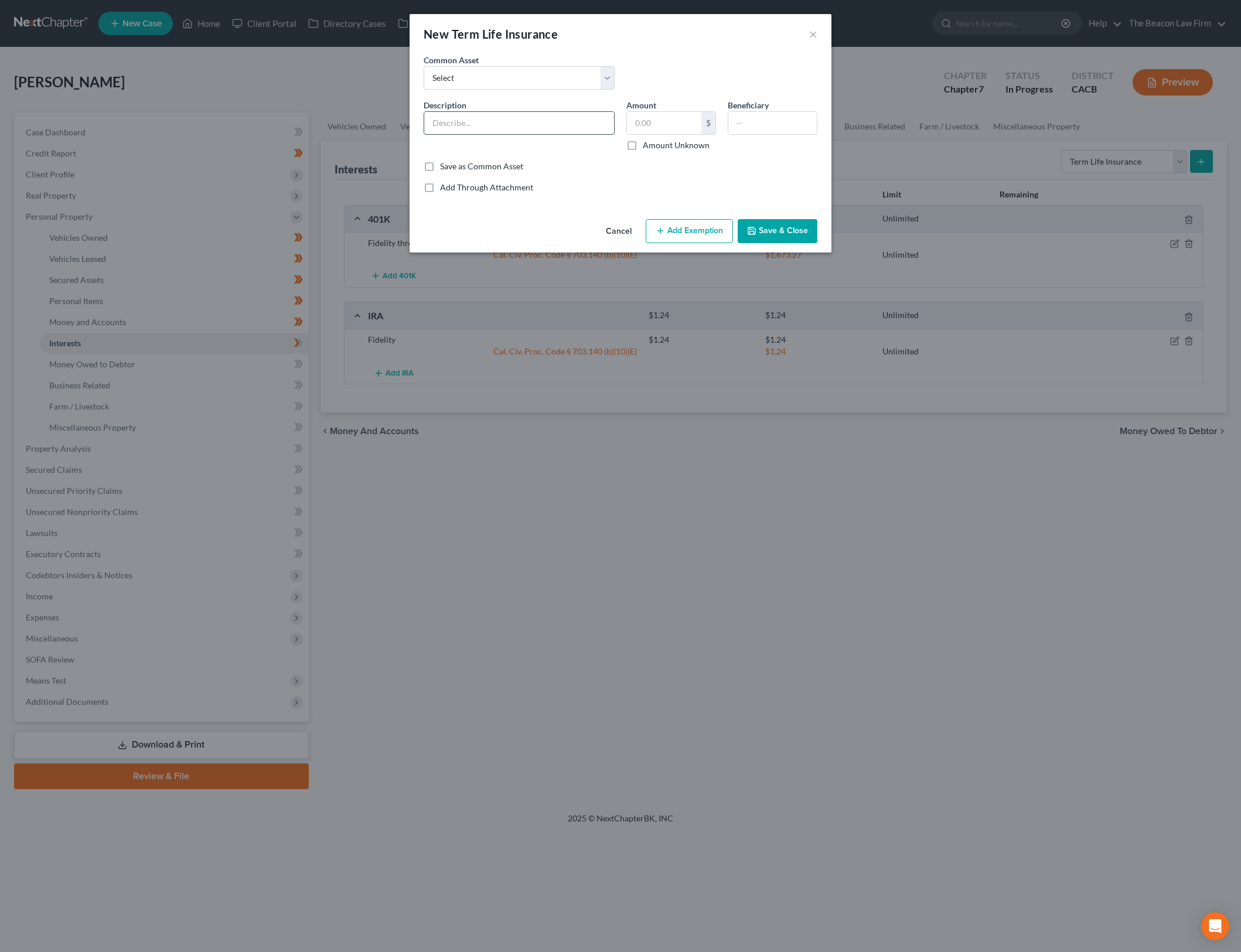
click at [580, 131] on input "text" at bounding box center [519, 123] width 190 height 22
type input "Employer Provided Term Life Insurance (no cash surrender value)"
click at [768, 127] on input "text" at bounding box center [772, 123] width 89 height 22
click at [667, 130] on input "text" at bounding box center [664, 123] width 74 height 22
type input "0"
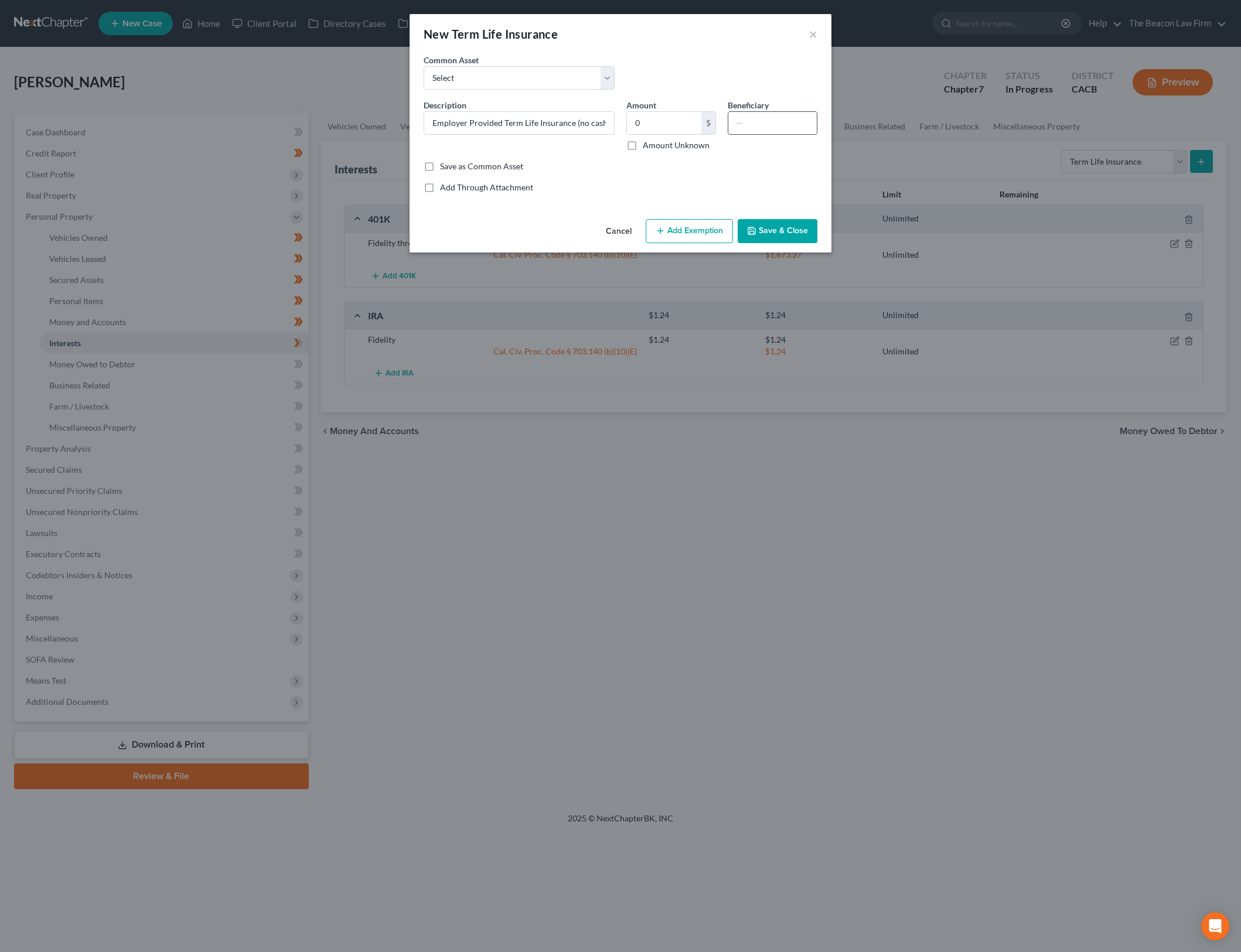
click at [794, 109] on div "Beneficiary" at bounding box center [773, 125] width 101 height 52
click at [792, 118] on input "text" at bounding box center [772, 123] width 89 height 22
type input "Daughter"
click at [583, 132] on input "Employer Provided Term Life Insurance (no cash surrender value)" at bounding box center [519, 123] width 190 height 22
drag, startPoint x: 651, startPoint y: 177, endPoint x: 690, endPoint y: 183, distance: 39.5
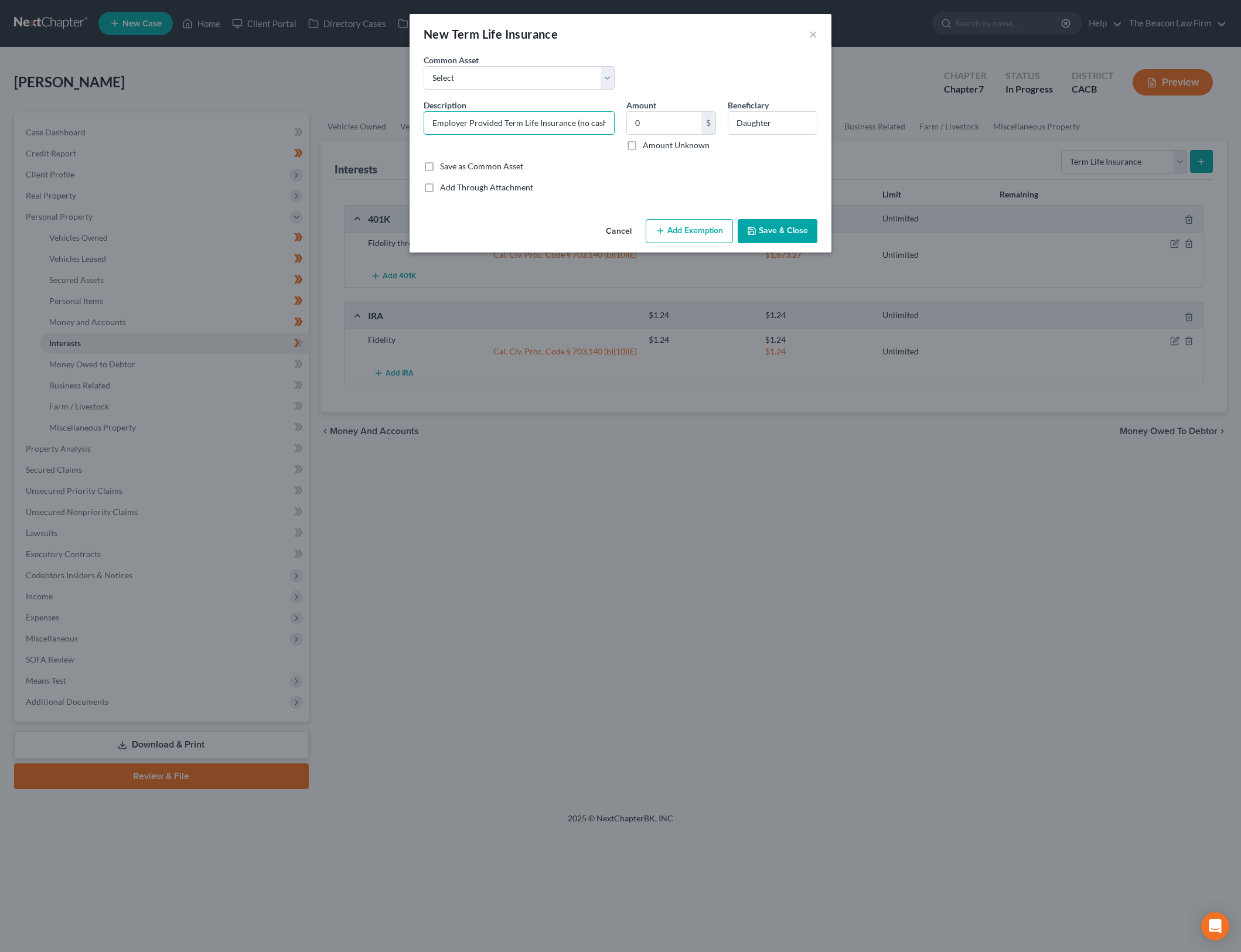
click at [657, 177] on div "Common Asset Select Cigna Term Life Term Life Insurance Policy through work; De…" at bounding box center [620, 123] width 394 height 139
click at [797, 230] on button "Save & Close" at bounding box center [777, 231] width 80 height 25
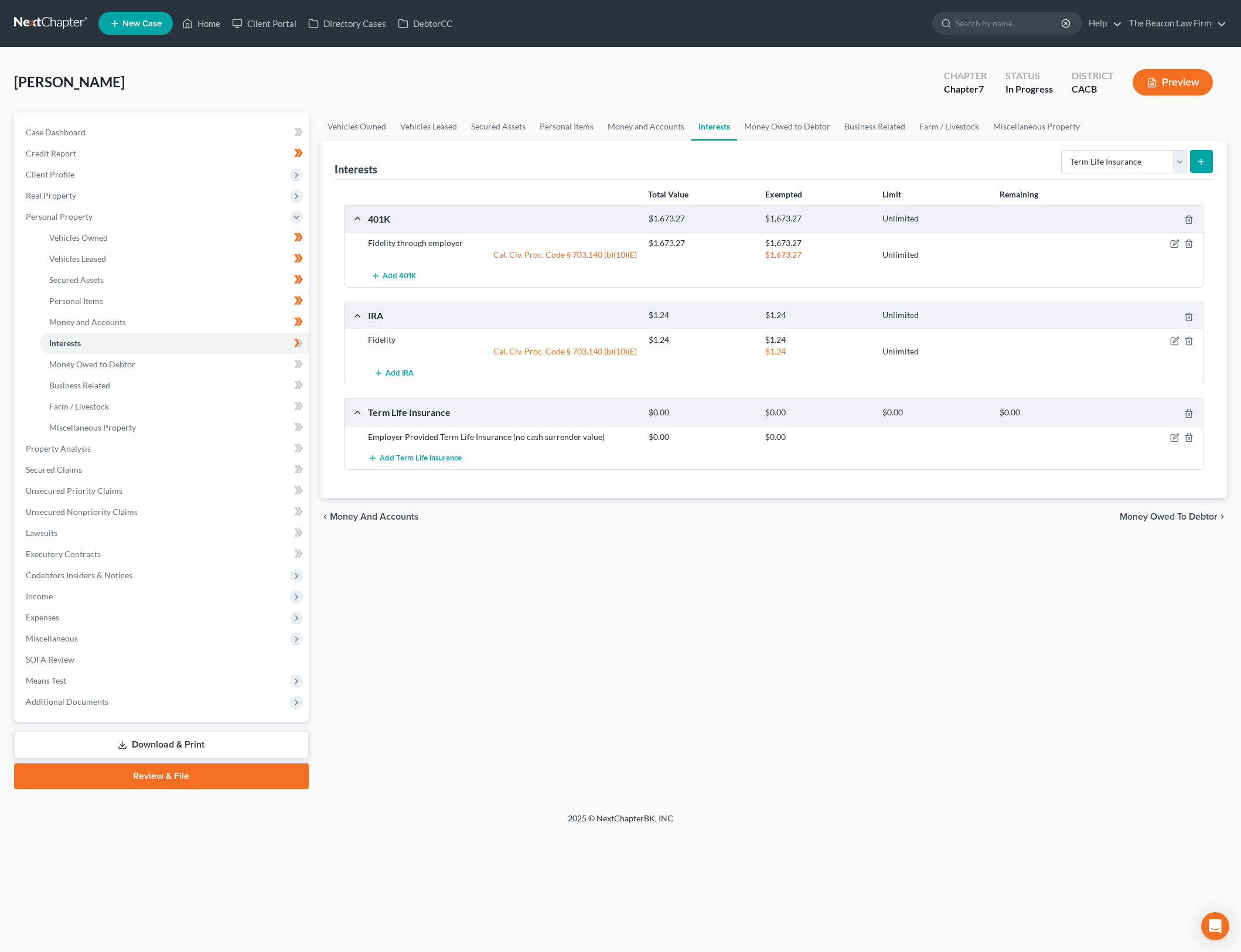
click at [775, 648] on div "Vehicles Owned Vehicles Leased Secured Assets Personal Items Money and Accounts…" at bounding box center [774, 450] width 919 height 677
drag, startPoint x: 679, startPoint y: 709, endPoint x: 905, endPoint y: 486, distance: 317.5
click at [679, 709] on div "Vehicles Owned Vehicles Leased Secured Assets Personal Items Money and Accounts…" at bounding box center [774, 450] width 919 height 677
click at [1157, 166] on select "Select Interest Type 401K Annuity Bond Education IRA Government Bond Government…" at bounding box center [1124, 162] width 126 height 23
click at [983, 652] on div "Vehicles Owned Vehicles Leased Secured Assets Personal Items Money and Accounts…" at bounding box center [774, 450] width 919 height 677
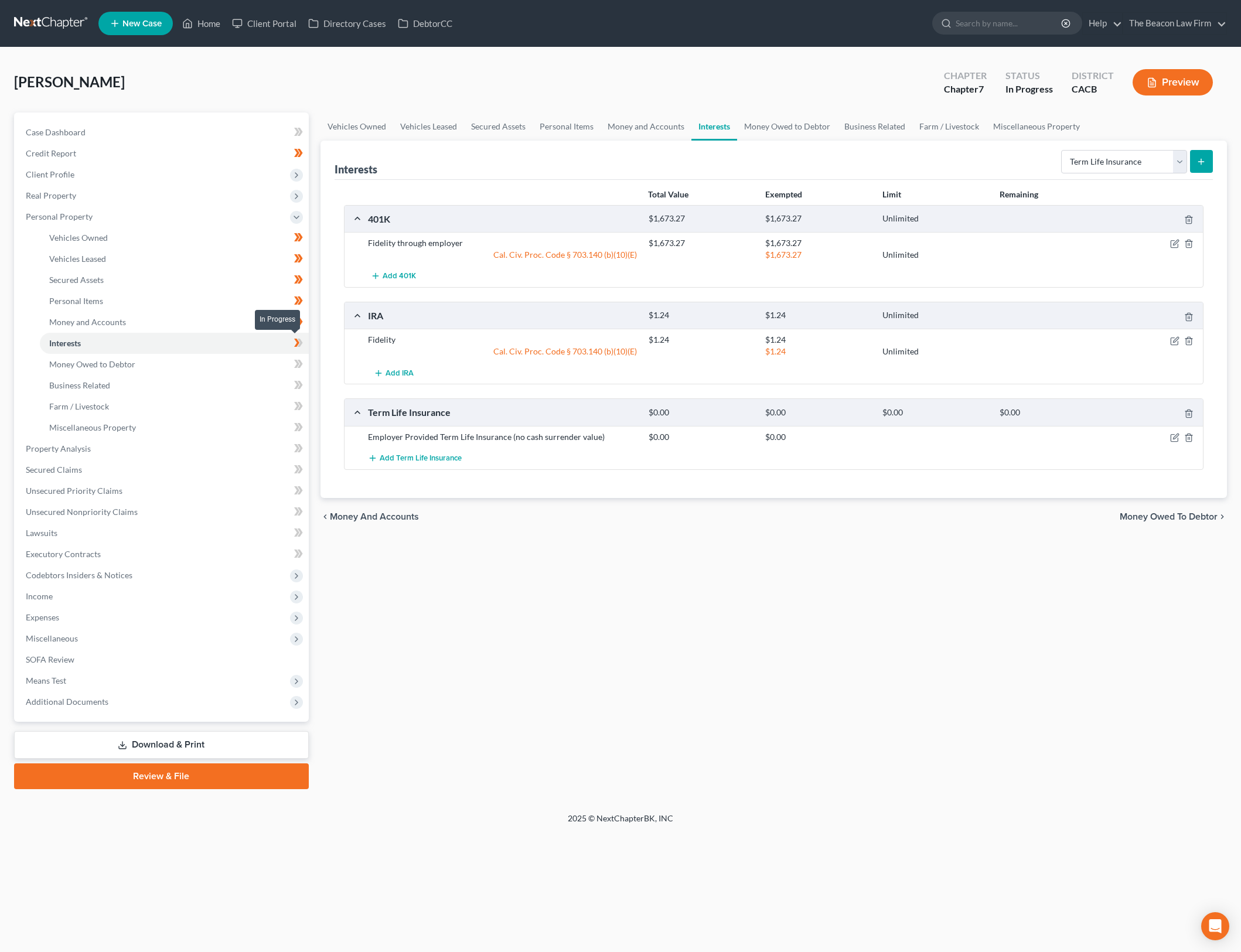
click at [298, 336] on icon at bounding box center [299, 343] width 9 height 15
click at [235, 367] on link "Money Owed to Debtor" at bounding box center [174, 364] width 269 height 21
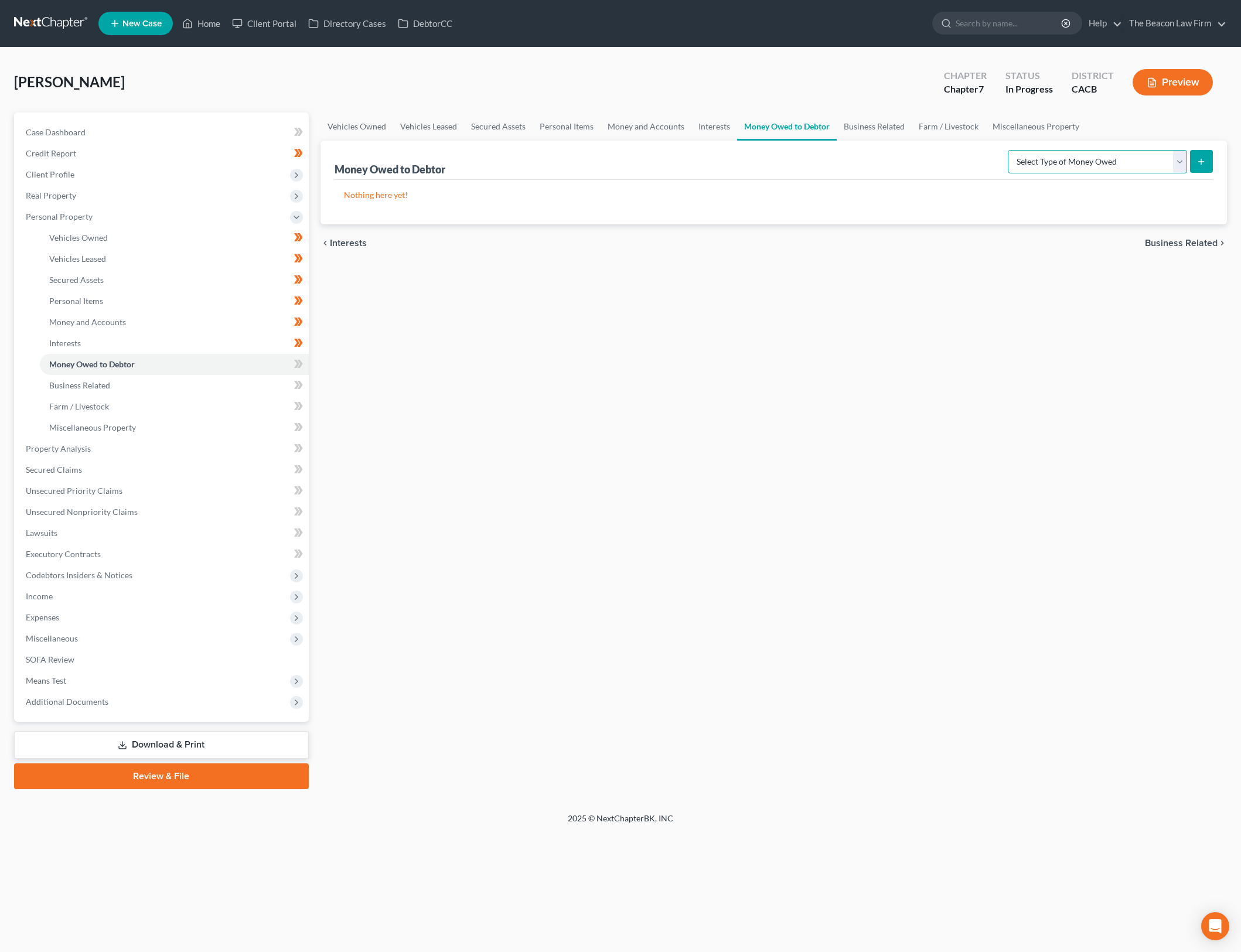
click at [1123, 164] on select "Select Type of Money Owed Accounts Receivable Alimony Child Support Claims Agai…" at bounding box center [1097, 162] width 179 height 23
click at [417, 383] on div "Vehicles Owned Vehicles Leased Secured Assets Personal Items Money and Accounts…" at bounding box center [774, 450] width 919 height 677
click at [294, 365] on icon at bounding box center [299, 364] width 9 height 15
click at [302, 365] on icon at bounding box center [299, 364] width 9 height 15
drag, startPoint x: 1114, startPoint y: 458, endPoint x: 1117, endPoint y: 447, distance: 11.4
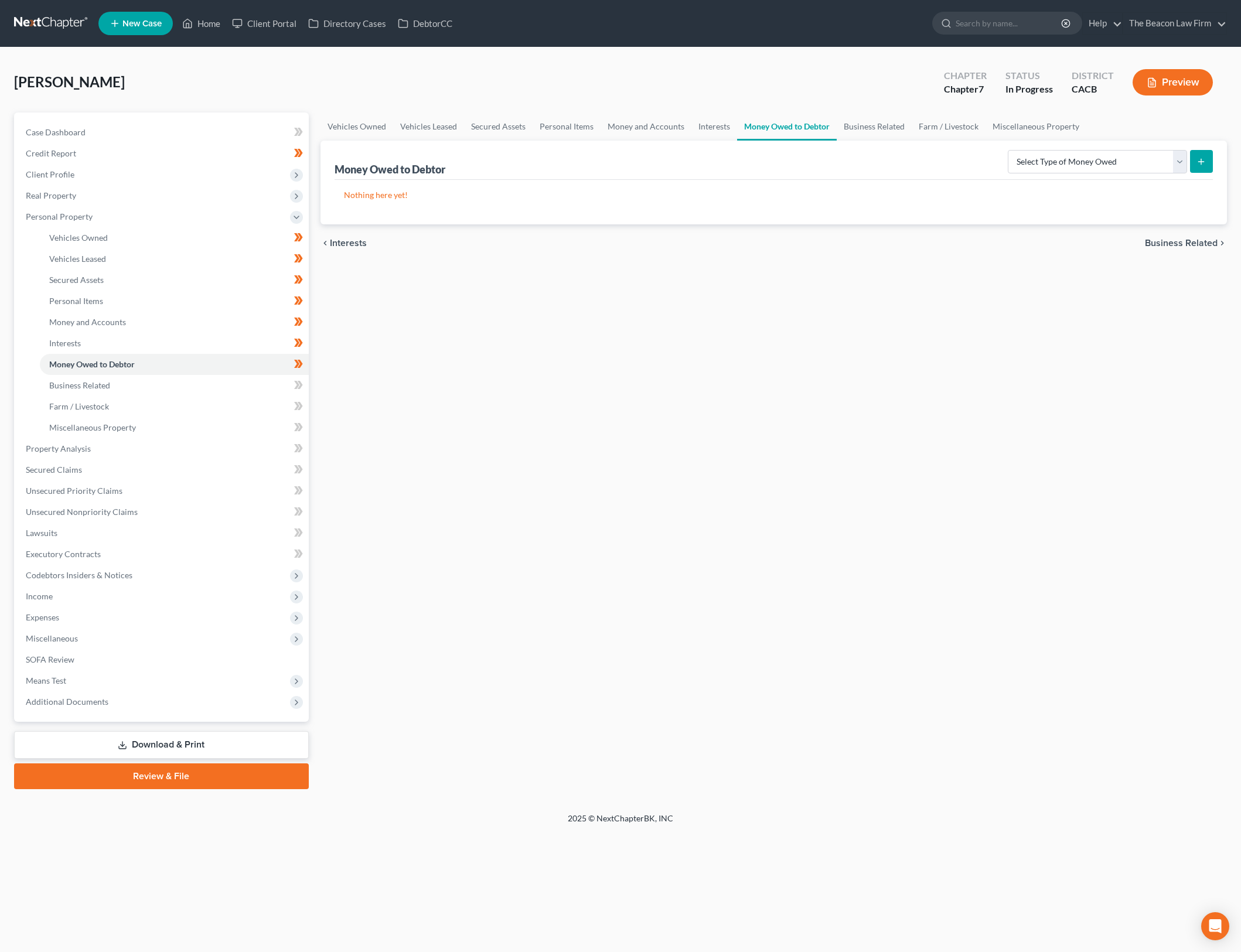
click at [1117, 447] on div "Vehicles Owned Vehicles Leased Secured Assets Personal Items Money and Accounts…" at bounding box center [774, 450] width 919 height 677
click at [1117, 446] on div "Vehicles Owned Vehicles Leased Secured Assets Personal Items Money and Accounts…" at bounding box center [774, 450] width 919 height 677
click at [819, 552] on div "Vehicles Owned Vehicles Leased Secured Assets Personal Items Money and Accounts…" at bounding box center [774, 450] width 919 height 677
click at [160, 389] on link "Business Related" at bounding box center [174, 386] width 269 height 21
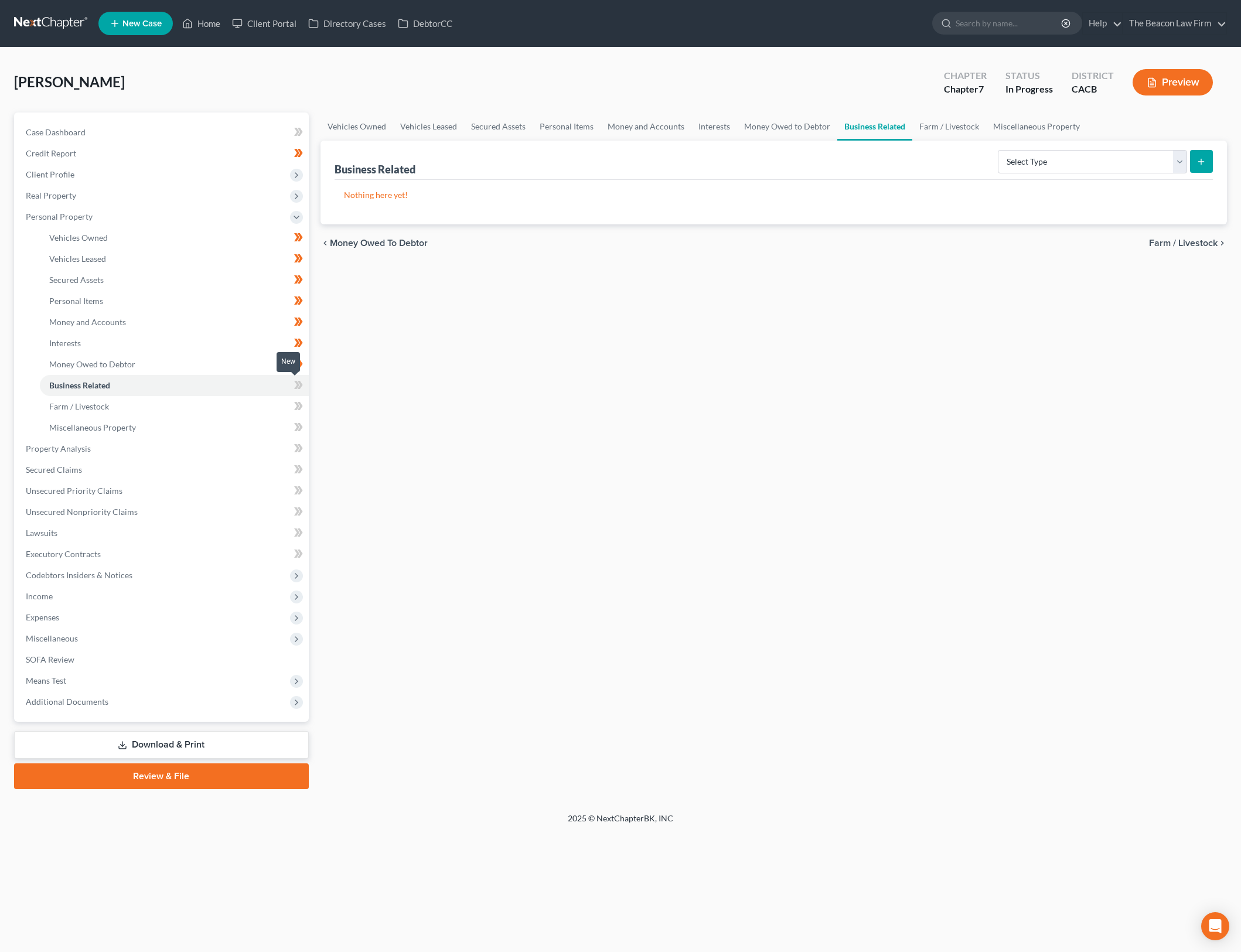
click at [299, 383] on icon at bounding box center [296, 385] width 5 height 8
click at [205, 406] on link "Farm / Livestock" at bounding box center [174, 406] width 269 height 21
click at [301, 409] on icon at bounding box center [299, 406] width 9 height 15
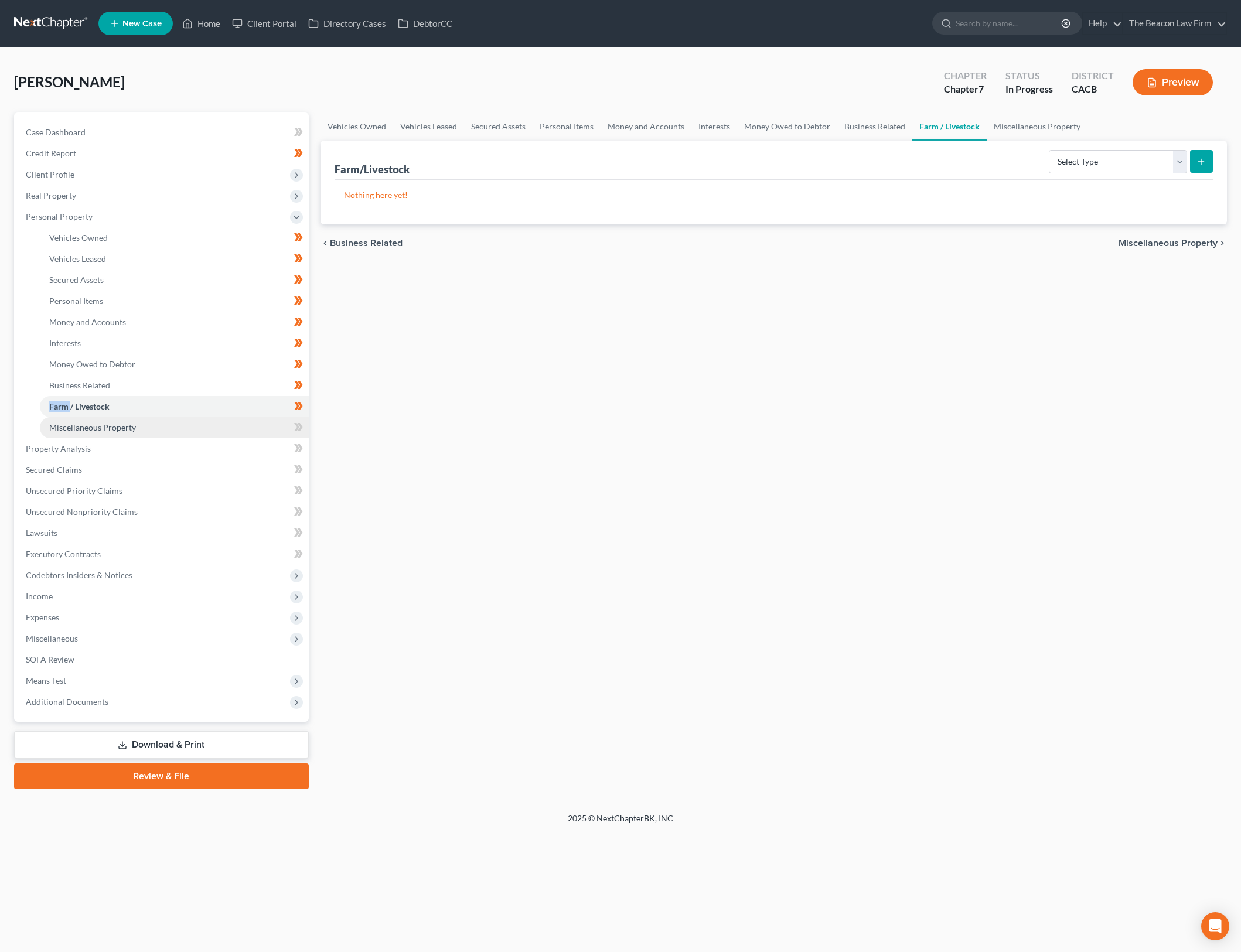
click at [247, 428] on link "Miscellaneous Property" at bounding box center [174, 427] width 269 height 21
click at [1108, 159] on select "Select Property Type Assigned for Creditor Benefit Within 1 Year Holding for An…" at bounding box center [1105, 162] width 165 height 23
click at [531, 397] on div "Vehicles Owned Vehicles Leased Secured Assets Personal Items Money and Accounts…" at bounding box center [774, 450] width 919 height 677
click at [299, 427] on icon at bounding box center [299, 427] width 9 height 15
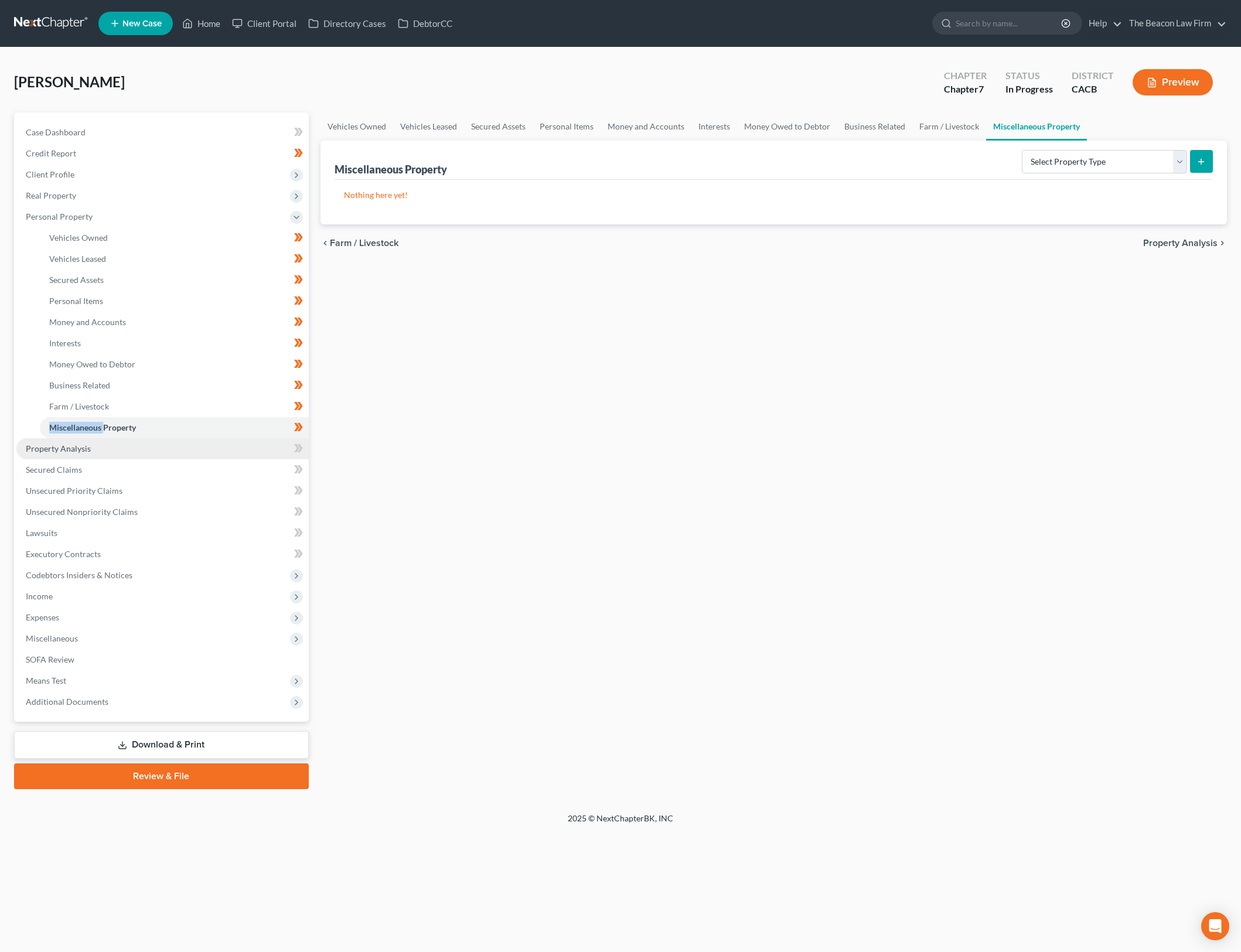
click at [233, 446] on link "Property Analysis" at bounding box center [162, 449] width 293 height 21
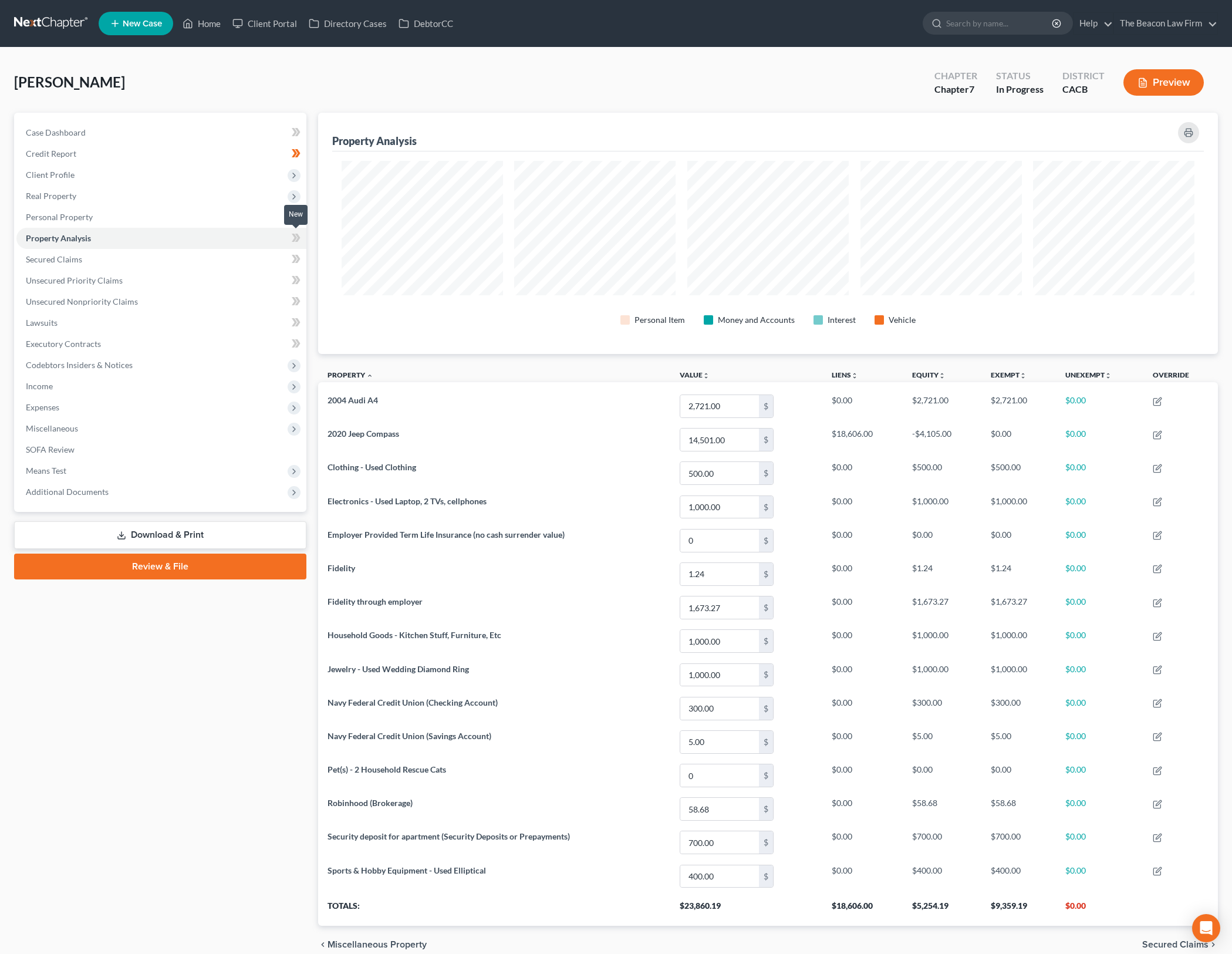
click at [292, 239] on icon at bounding box center [296, 238] width 9 height 15
drag, startPoint x: 292, startPoint y: 239, endPoint x: 316, endPoint y: 239, distance: 24.0
click at [292, 239] on icon at bounding box center [296, 238] width 9 height 15
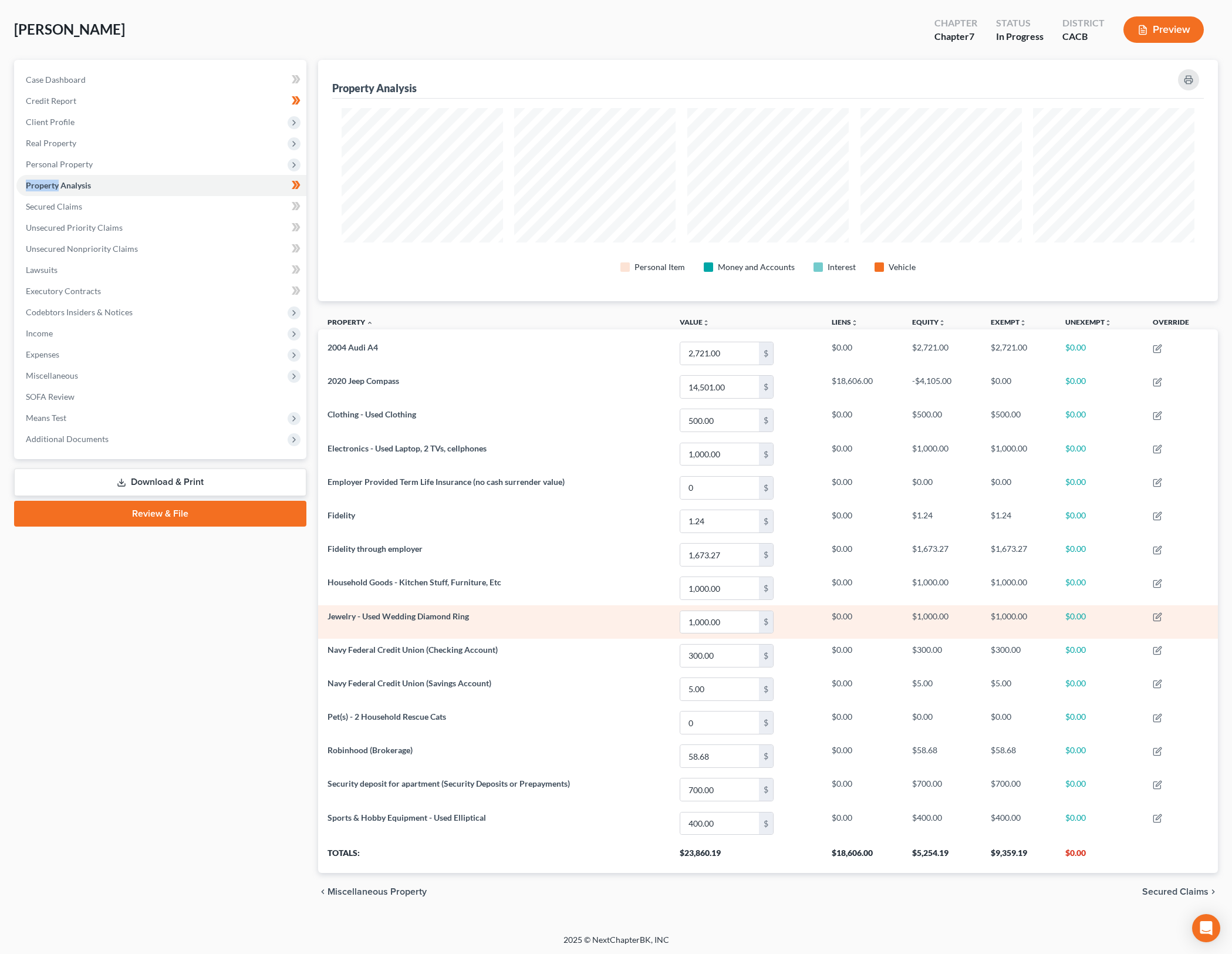
scroll to position [54, 0]
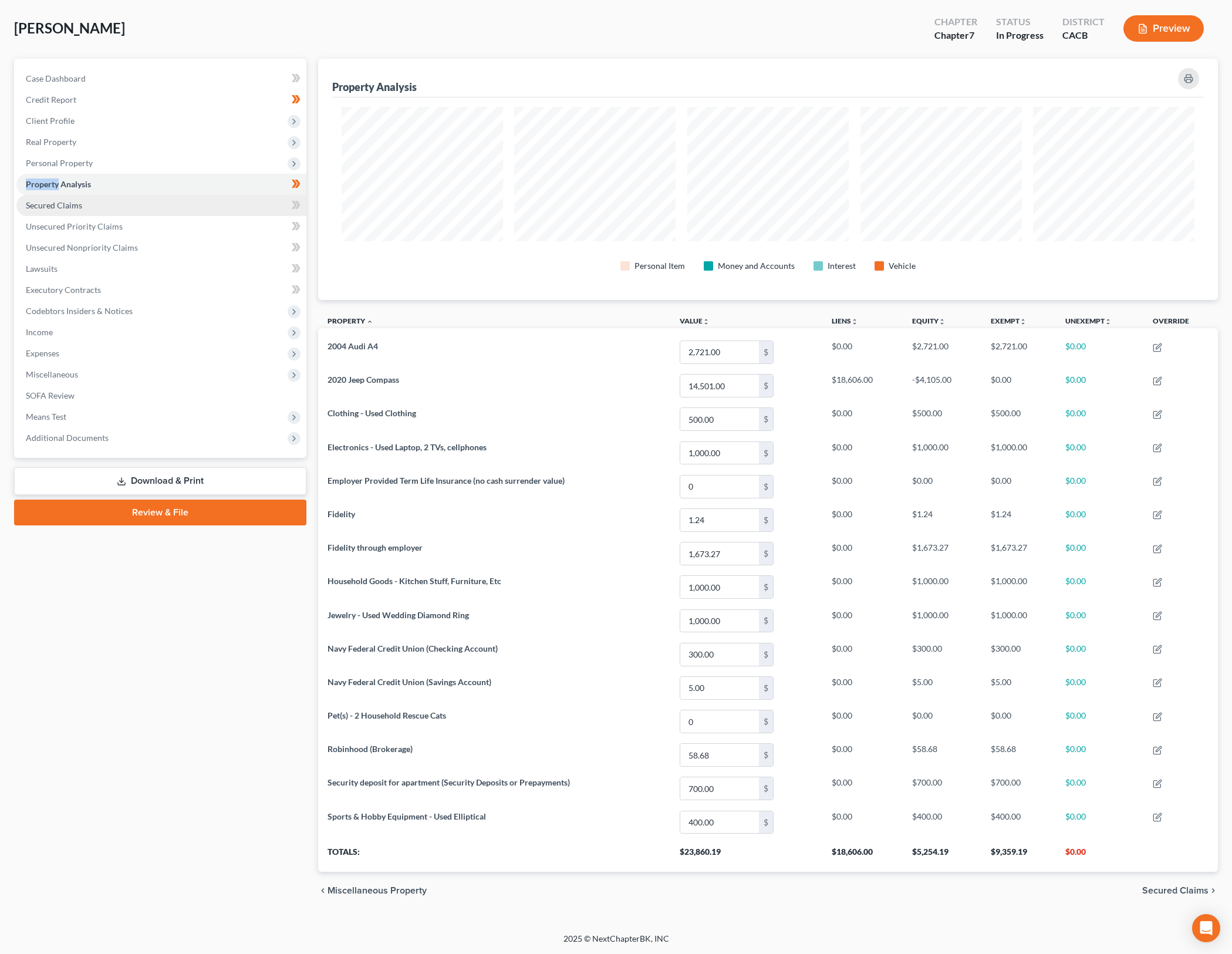
click at [177, 195] on link "Secured Claims" at bounding box center [161, 205] width 290 height 21
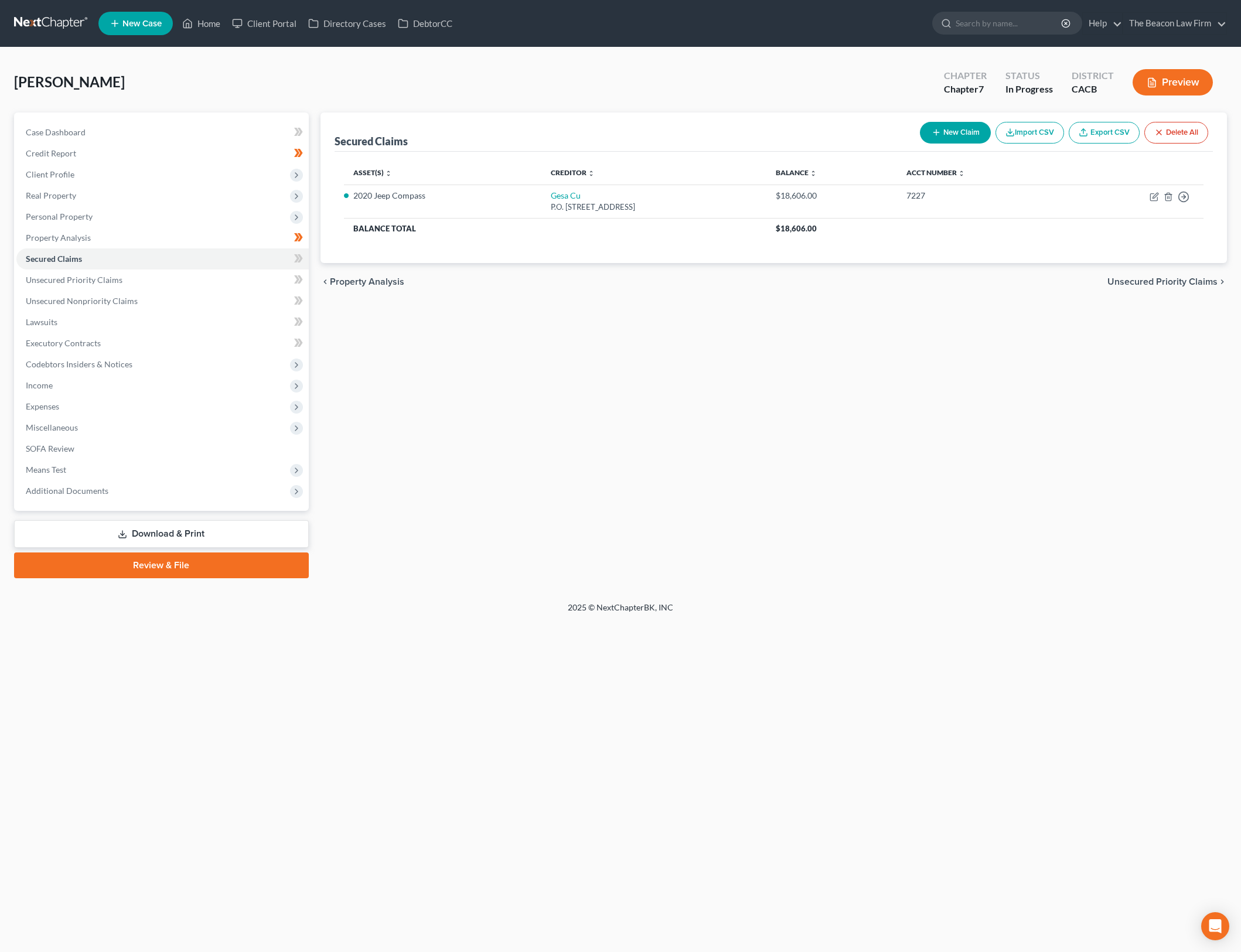
click at [695, 333] on div "Secured Claims New Claim Import CSV Export CSV Delete All Asset(s) expand_more …" at bounding box center [774, 345] width 919 height 466
click at [1152, 194] on icon "button" at bounding box center [1154, 197] width 10 height 10
select select "50"
select select "4"
select select "0"
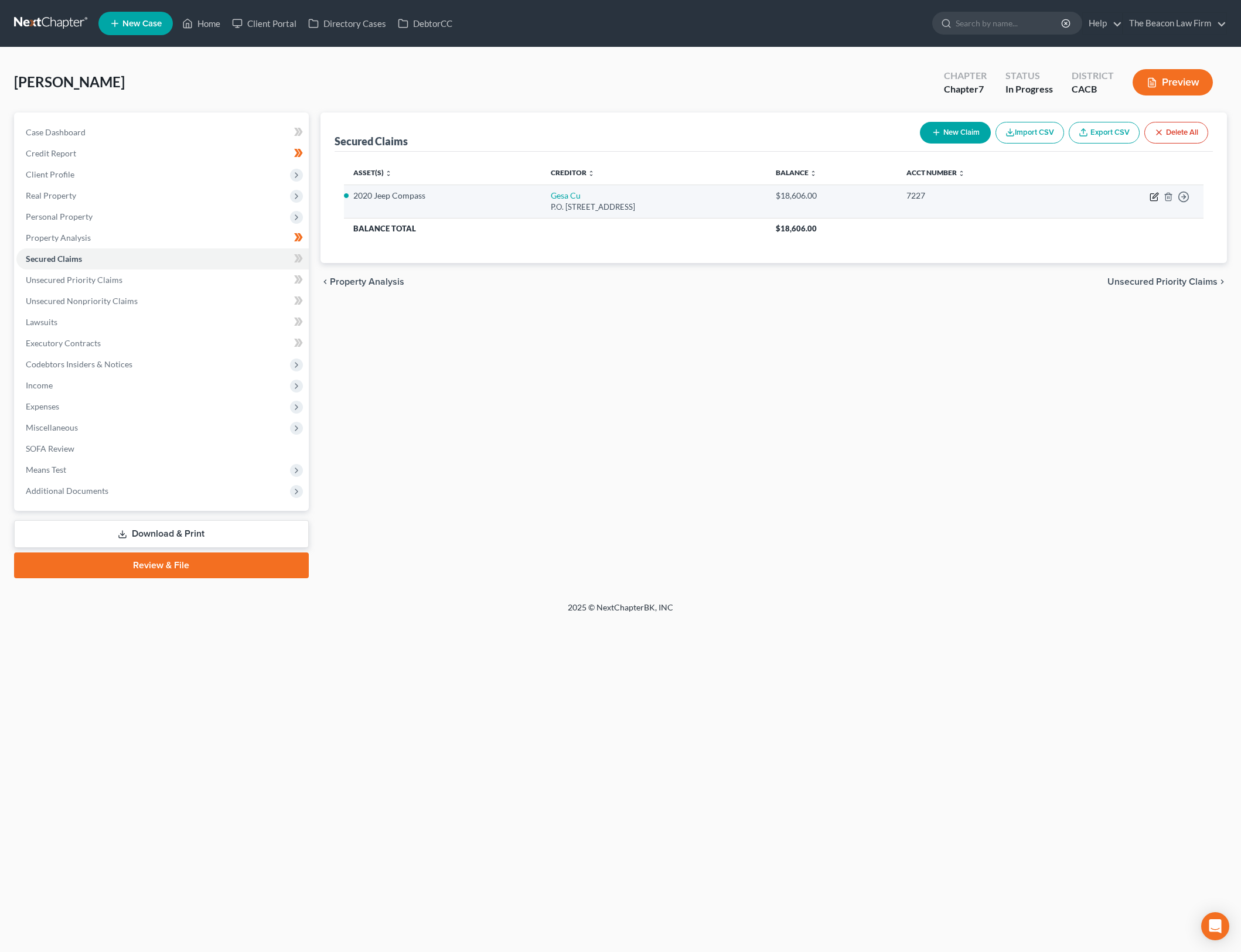
select select "0"
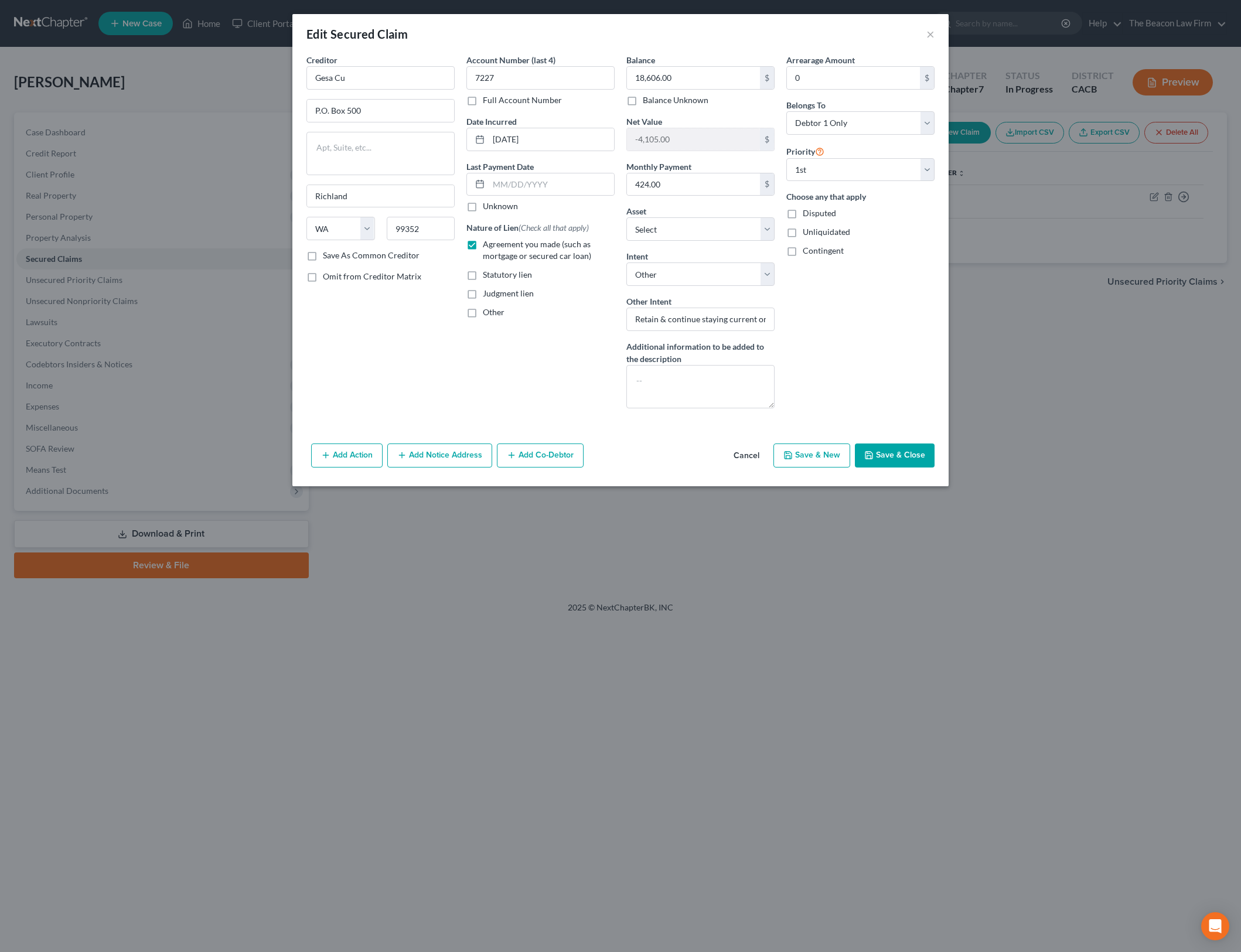
click at [885, 386] on div "Arrearage Amount 0 $ Belongs To * Select Debtor 1 Only Debtor 2 Only Debtor 1 A…" at bounding box center [861, 235] width 160 height 364
click at [907, 461] on button "Save & Close" at bounding box center [894, 456] width 80 height 25
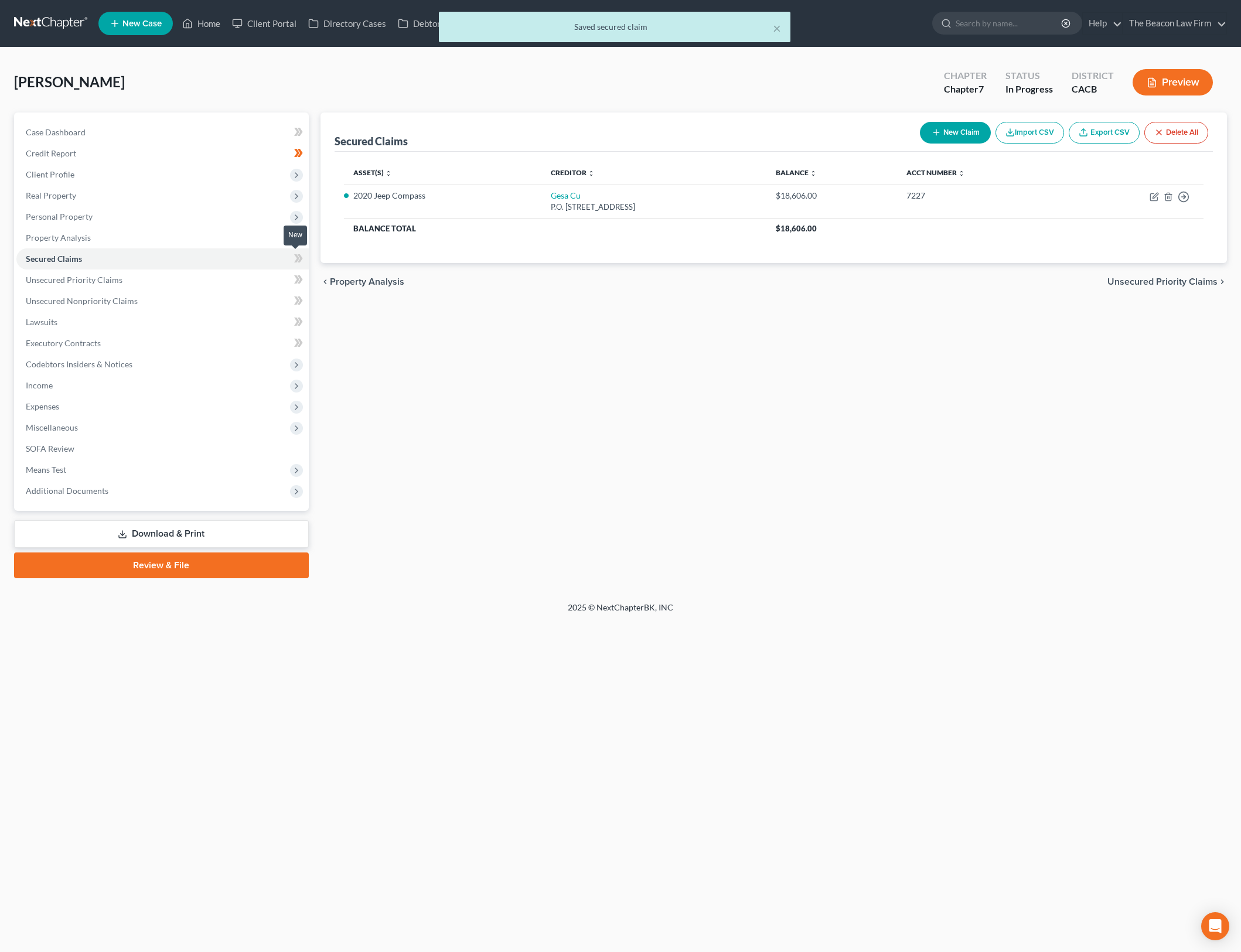
click at [302, 263] on icon at bounding box center [299, 259] width 9 height 15
click at [267, 278] on link "Unsecured Priority Claims" at bounding box center [162, 280] width 293 height 21
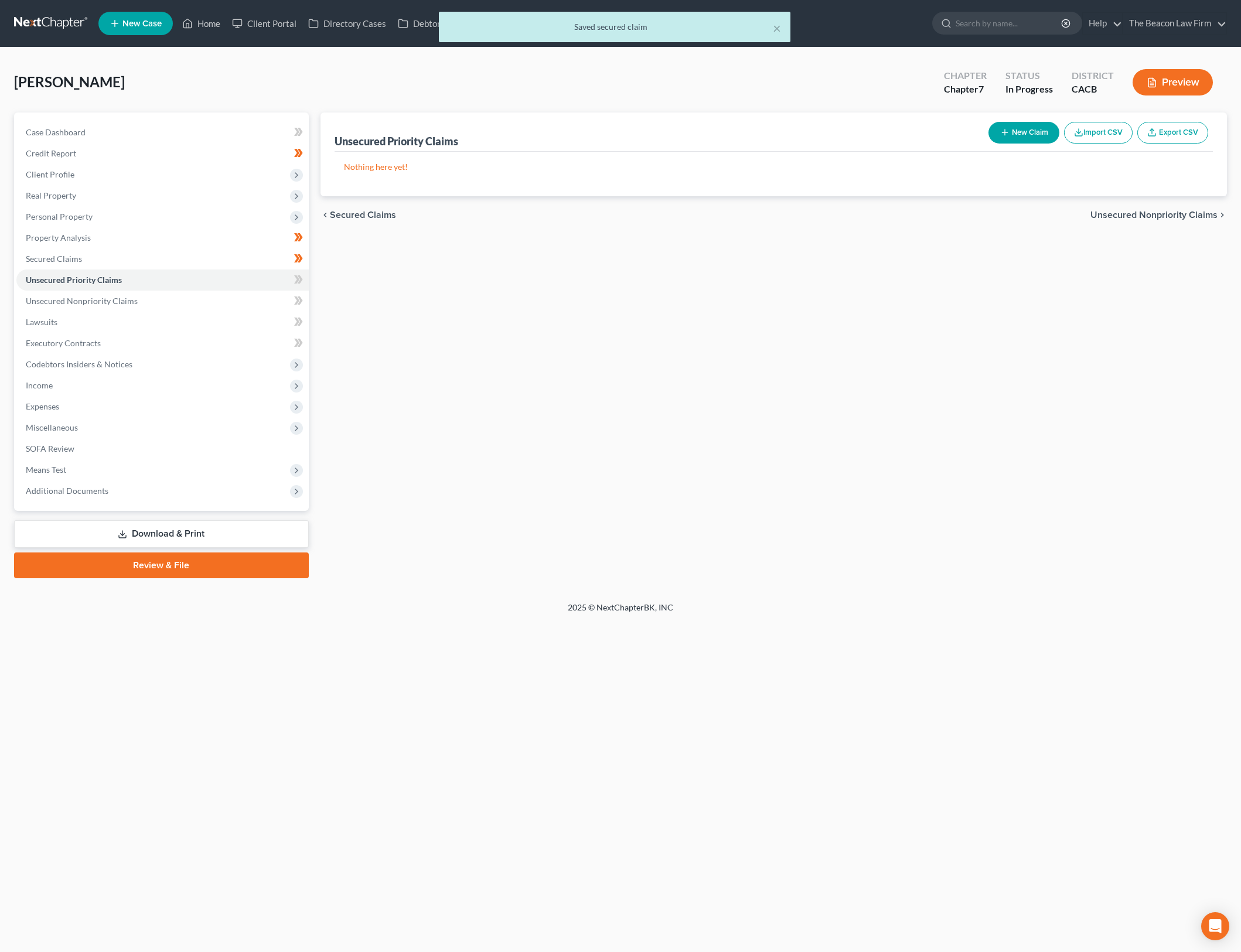
click at [610, 393] on div "Unsecured Priority Claims New Claim Import CSV Export CSV Nothing here yet! Pre…" at bounding box center [774, 345] width 919 height 466
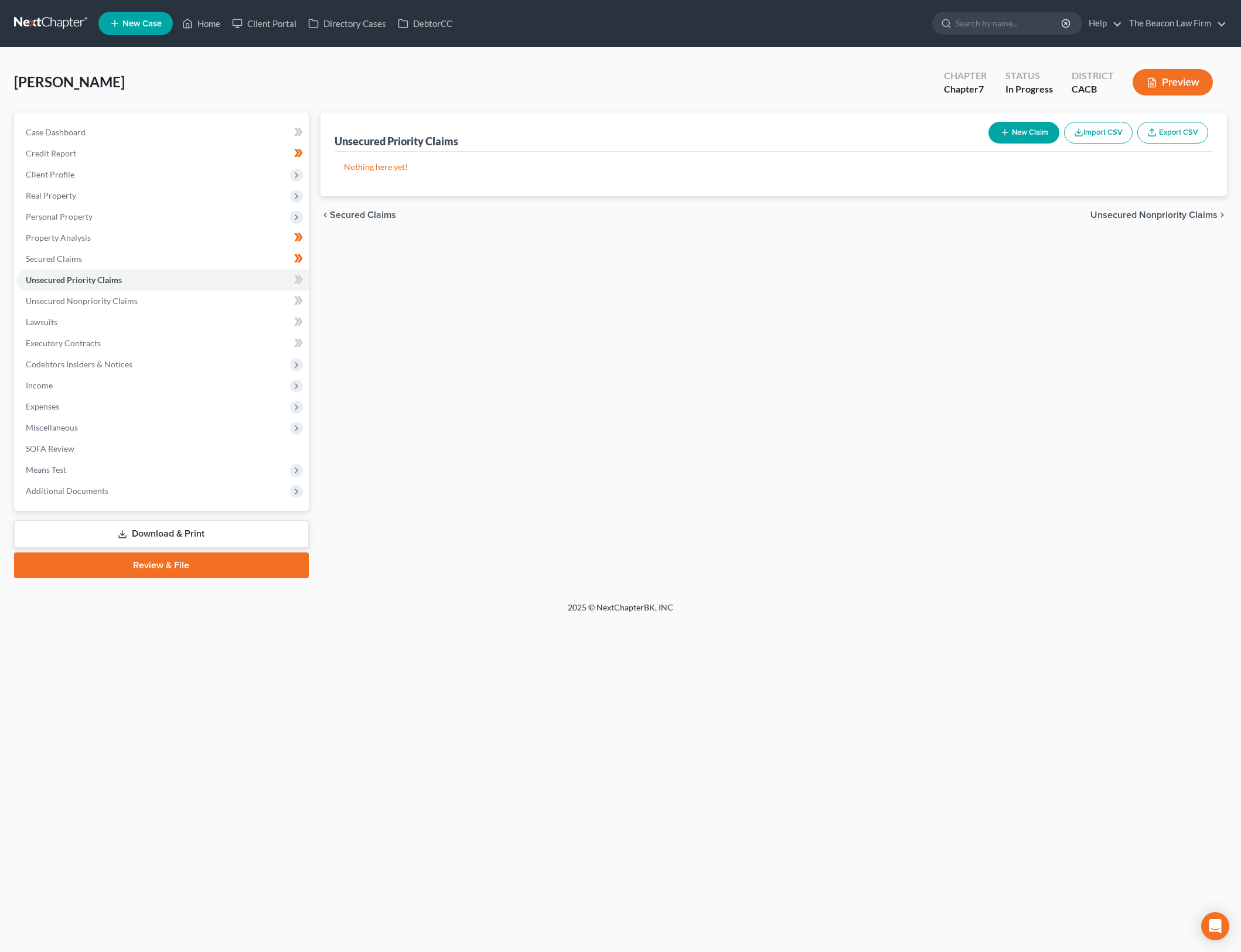
click at [646, 356] on div "Unsecured Priority Claims New Claim Import CSV Export CSV Nothing here yet! Pre…" at bounding box center [774, 345] width 919 height 466
click at [296, 277] on icon at bounding box center [296, 279] width 5 height 8
click at [224, 300] on link "Unsecured Nonpriority Claims" at bounding box center [162, 301] width 293 height 21
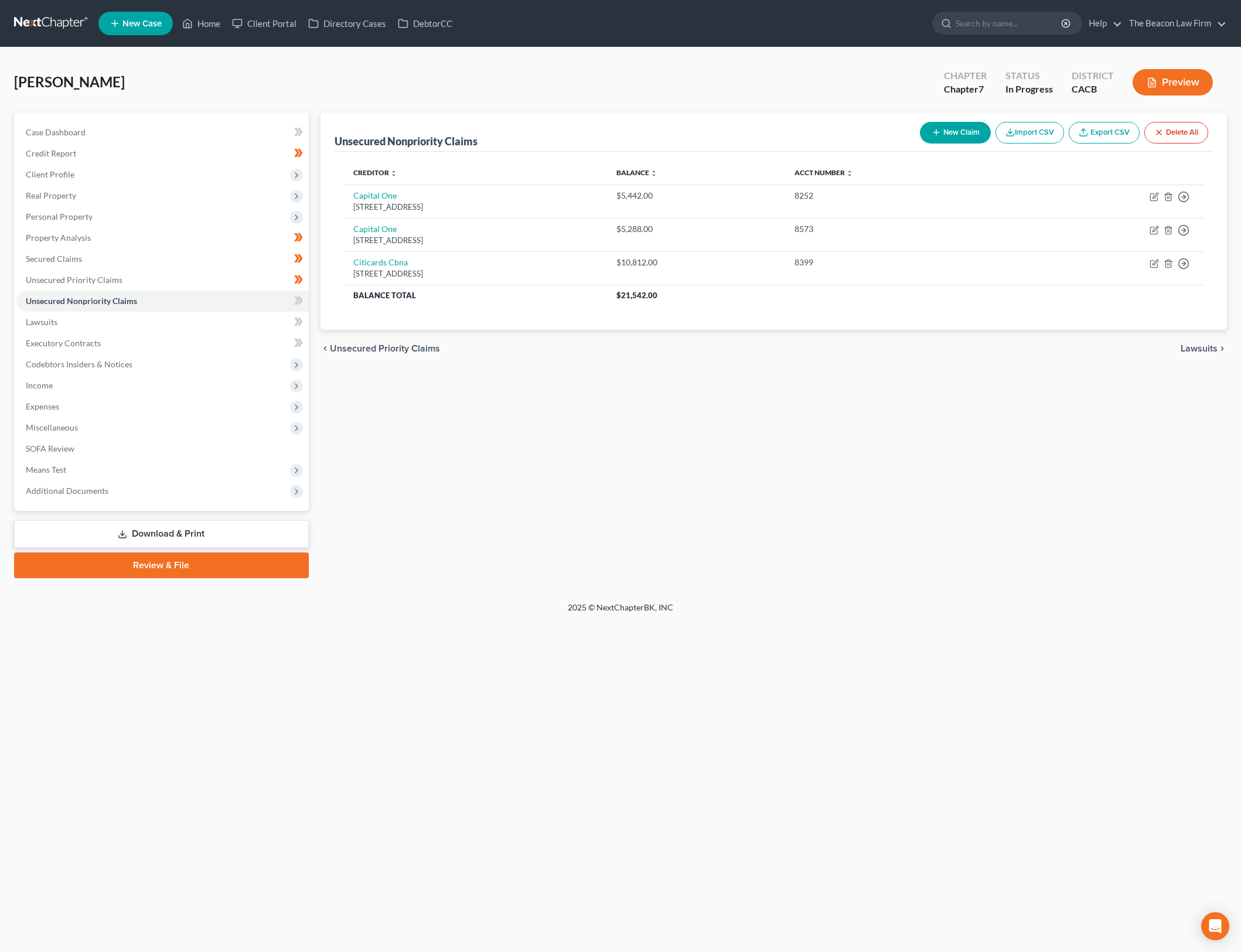
click at [803, 468] on div "Unsecured Nonpriority Claims New Claim Import CSV Export CSV Delete All Credito…" at bounding box center [774, 345] width 919 height 466
click at [1149, 192] on icon "button" at bounding box center [1154, 197] width 10 height 10
select select "46"
select select "2"
select select "0"
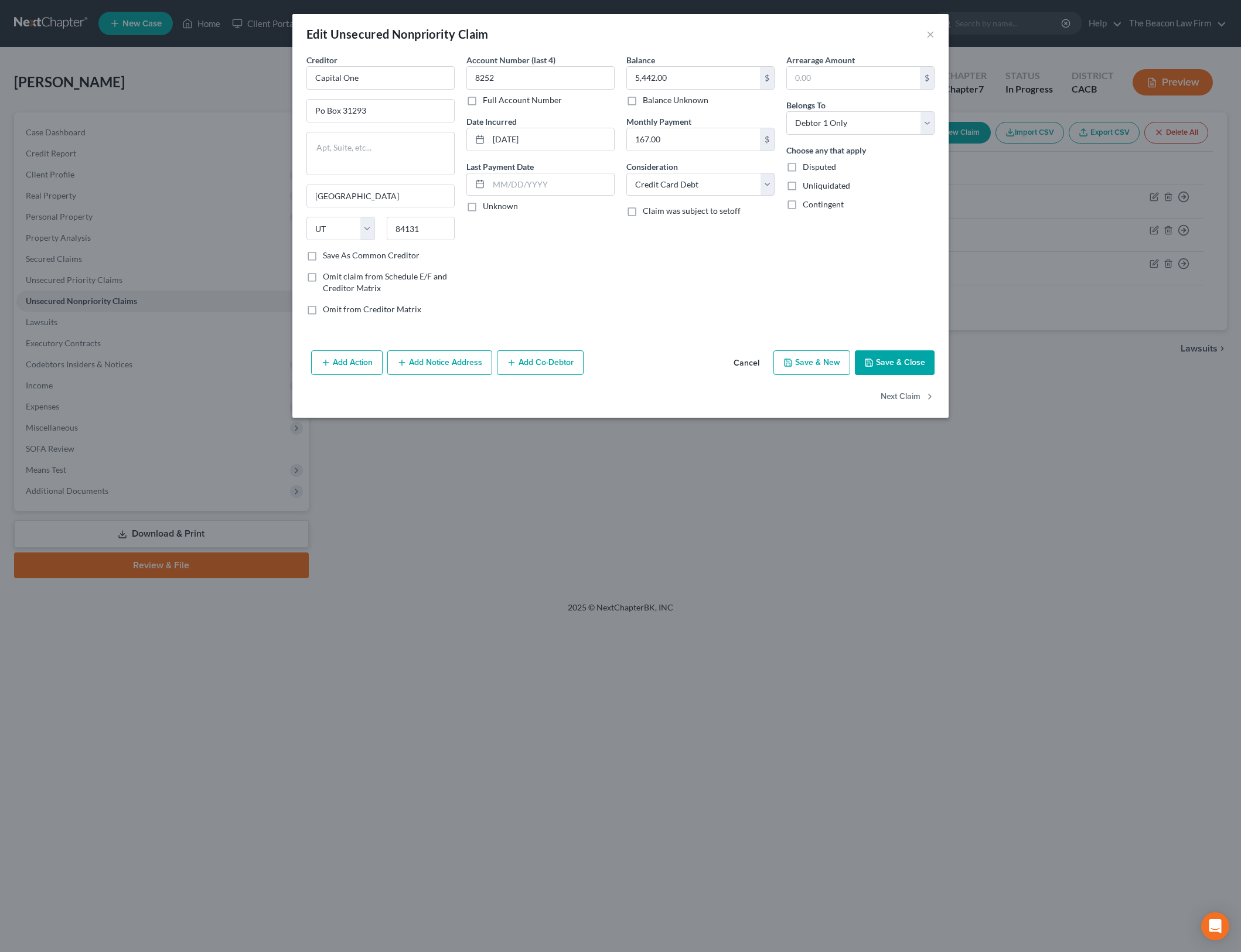
click at [912, 373] on button "Save & Close" at bounding box center [894, 362] width 80 height 25
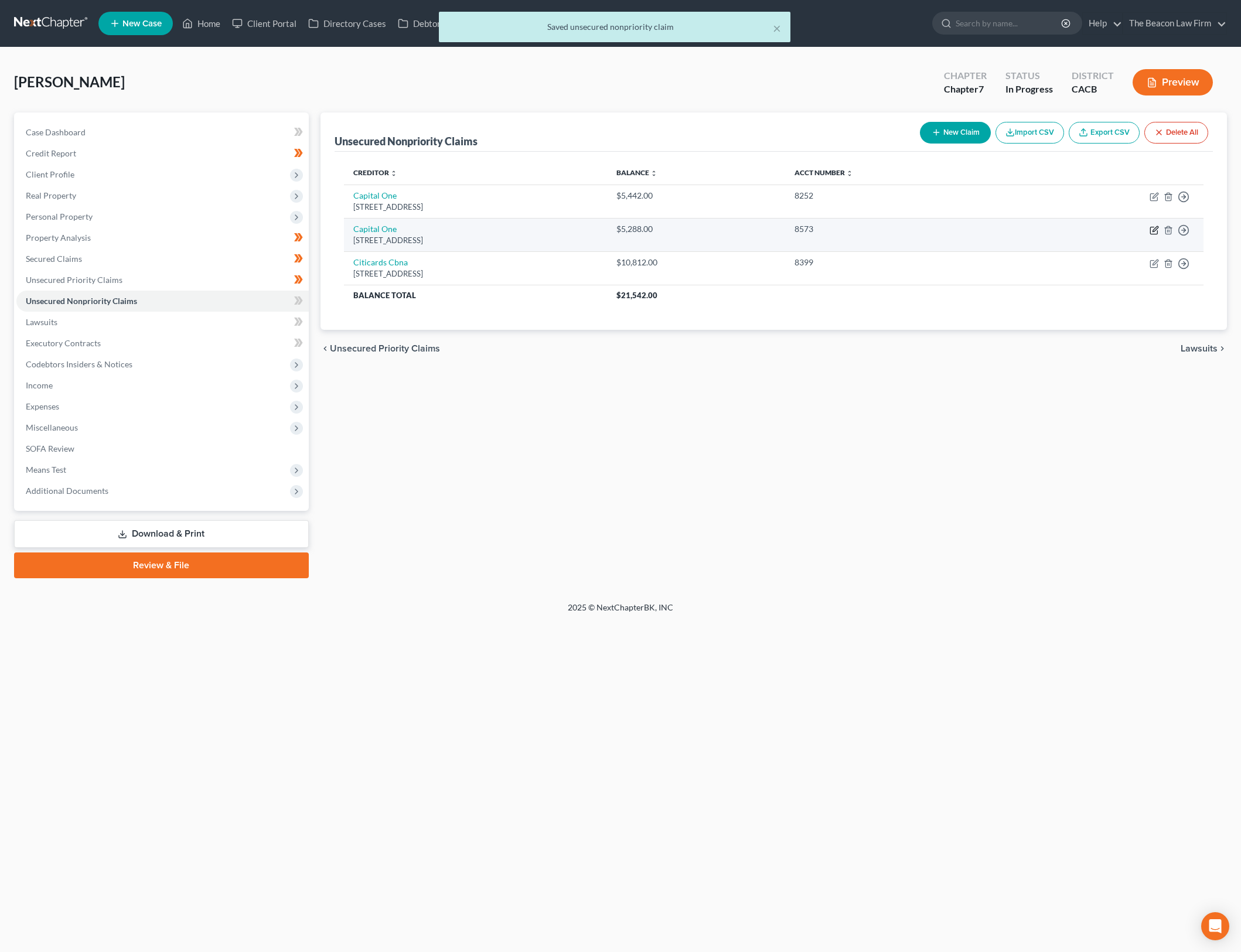
click at [1155, 231] on icon "button" at bounding box center [1154, 230] width 10 height 10
select select "46"
select select "0"
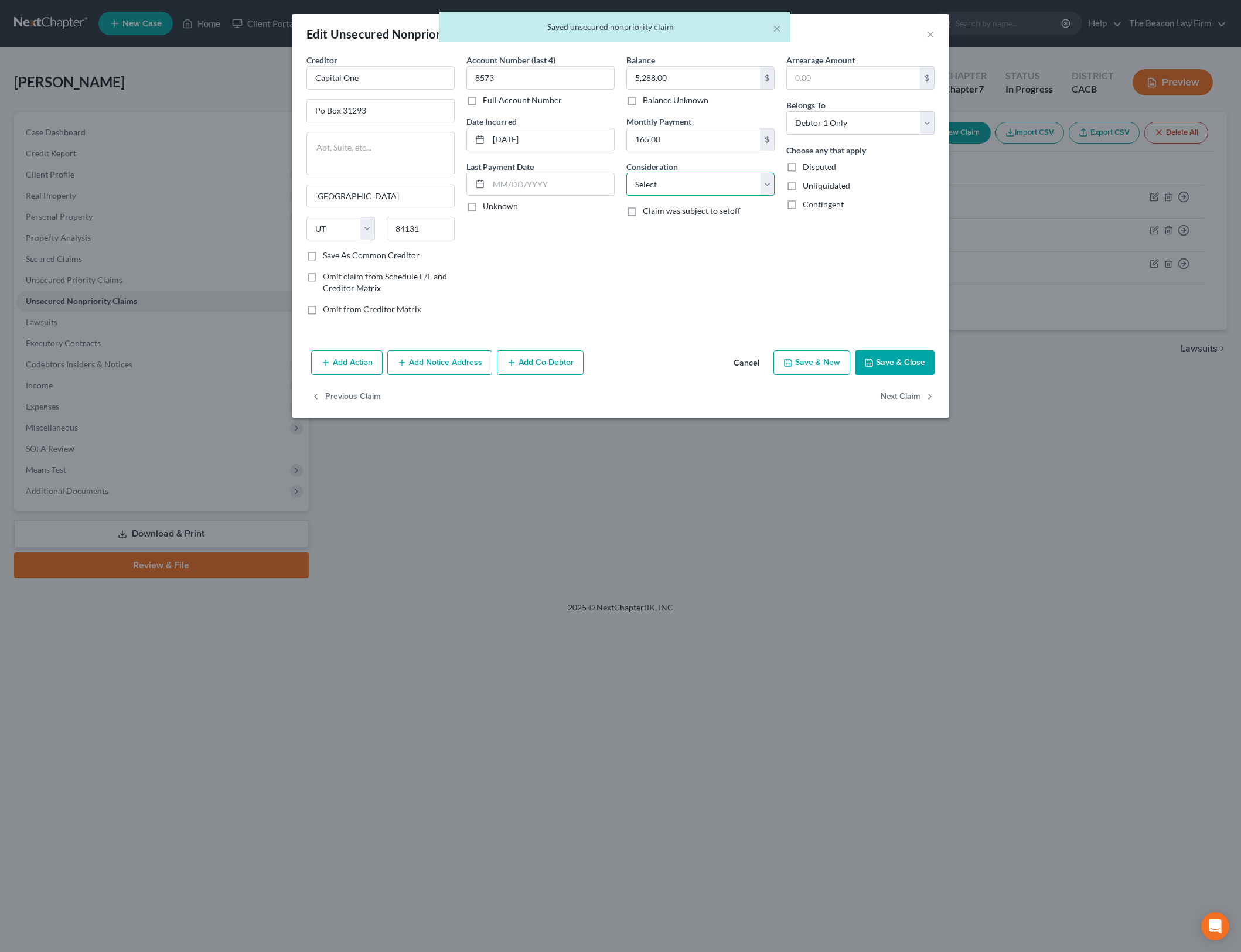
click at [759, 190] on select "Select Cable / Satellite Services Collection Agency Credit Card Debt Debt Couns…" at bounding box center [700, 184] width 148 height 23
select select "2"
click at [626, 173] on select "Select Cable / Satellite Services Collection Agency Credit Card Debt Debt Couns…" at bounding box center [700, 184] width 148 height 23
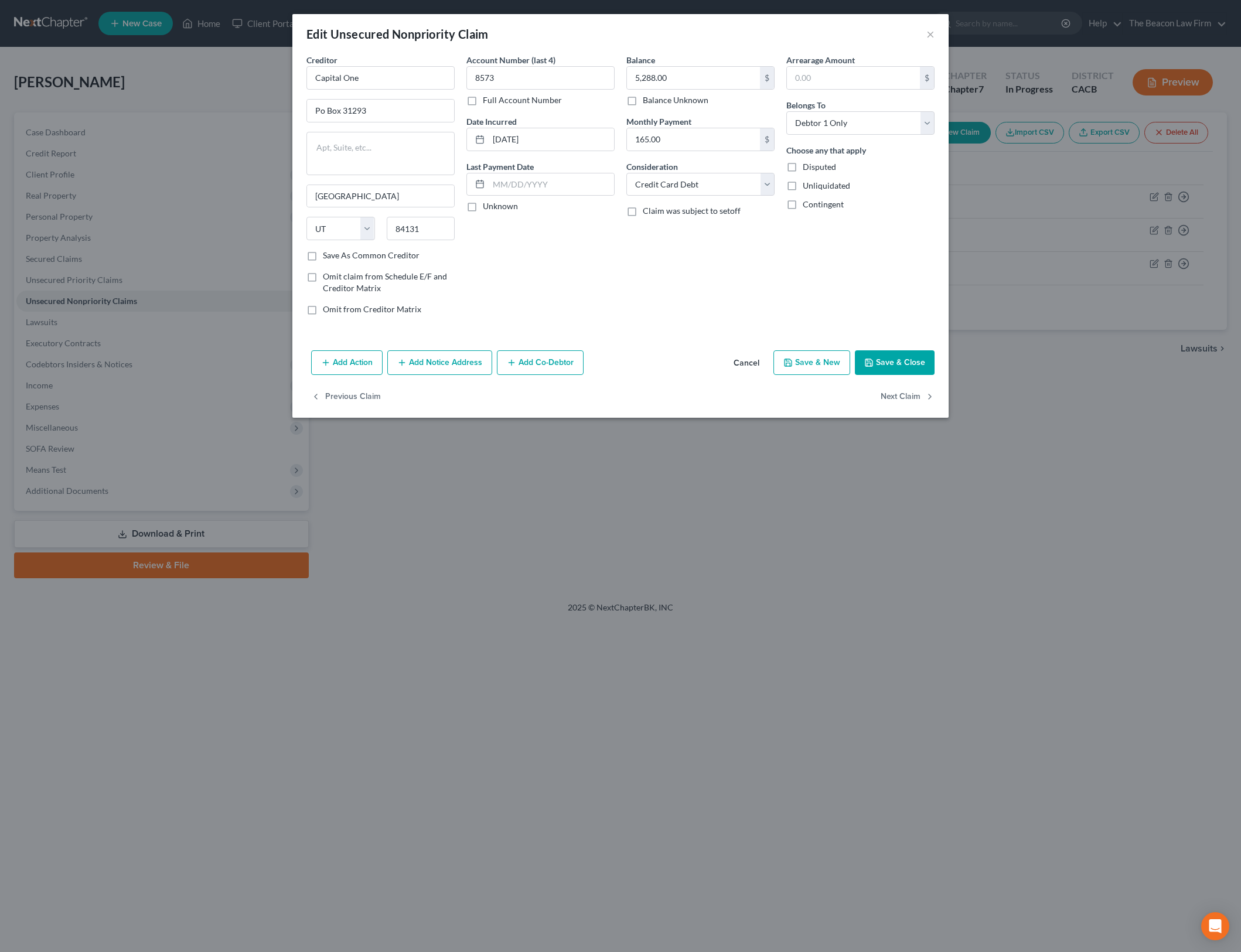
click at [902, 355] on button "Save & Close" at bounding box center [894, 362] width 80 height 25
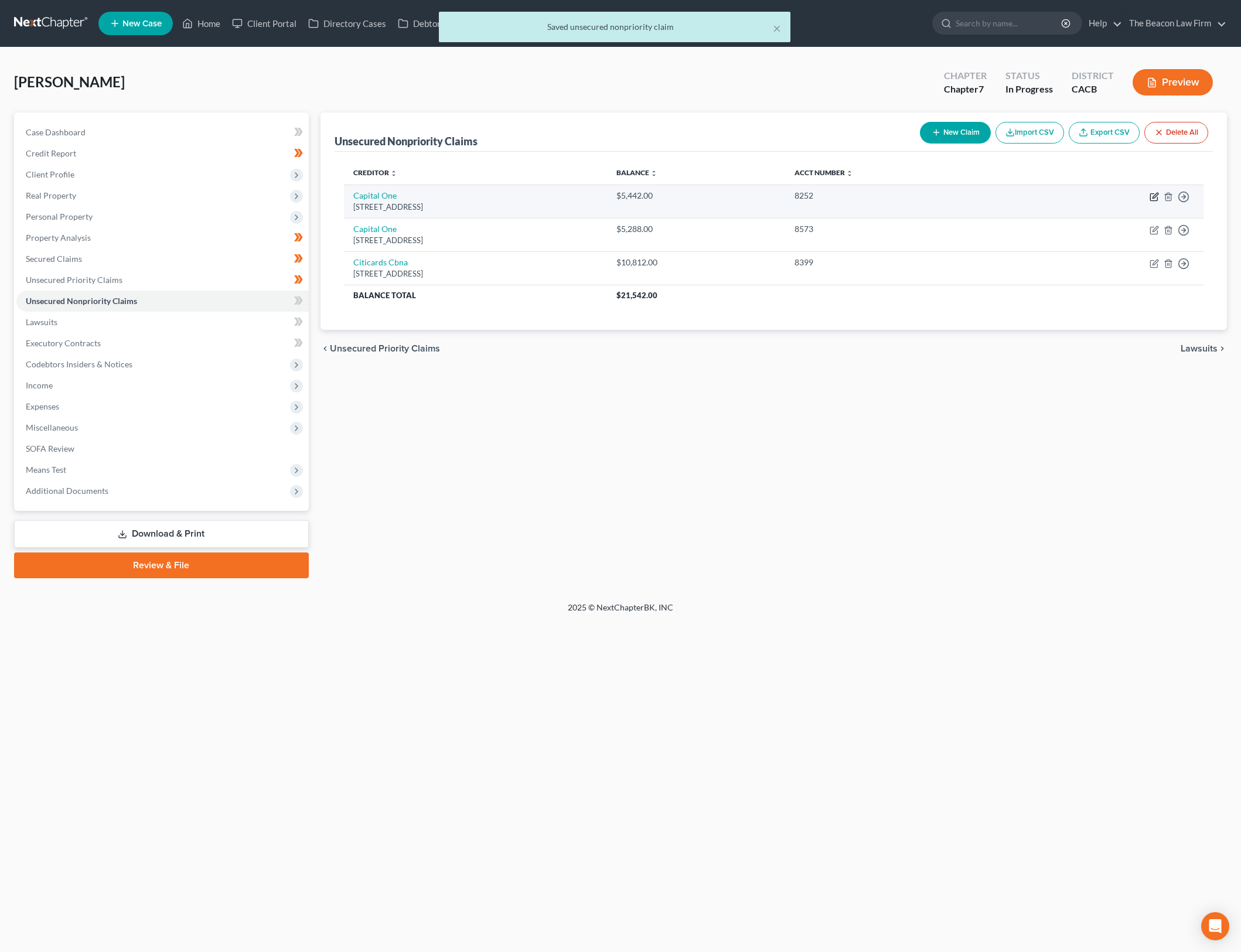
click at [1152, 196] on icon "button" at bounding box center [1154, 197] width 10 height 10
select select "46"
select select "2"
select select "0"
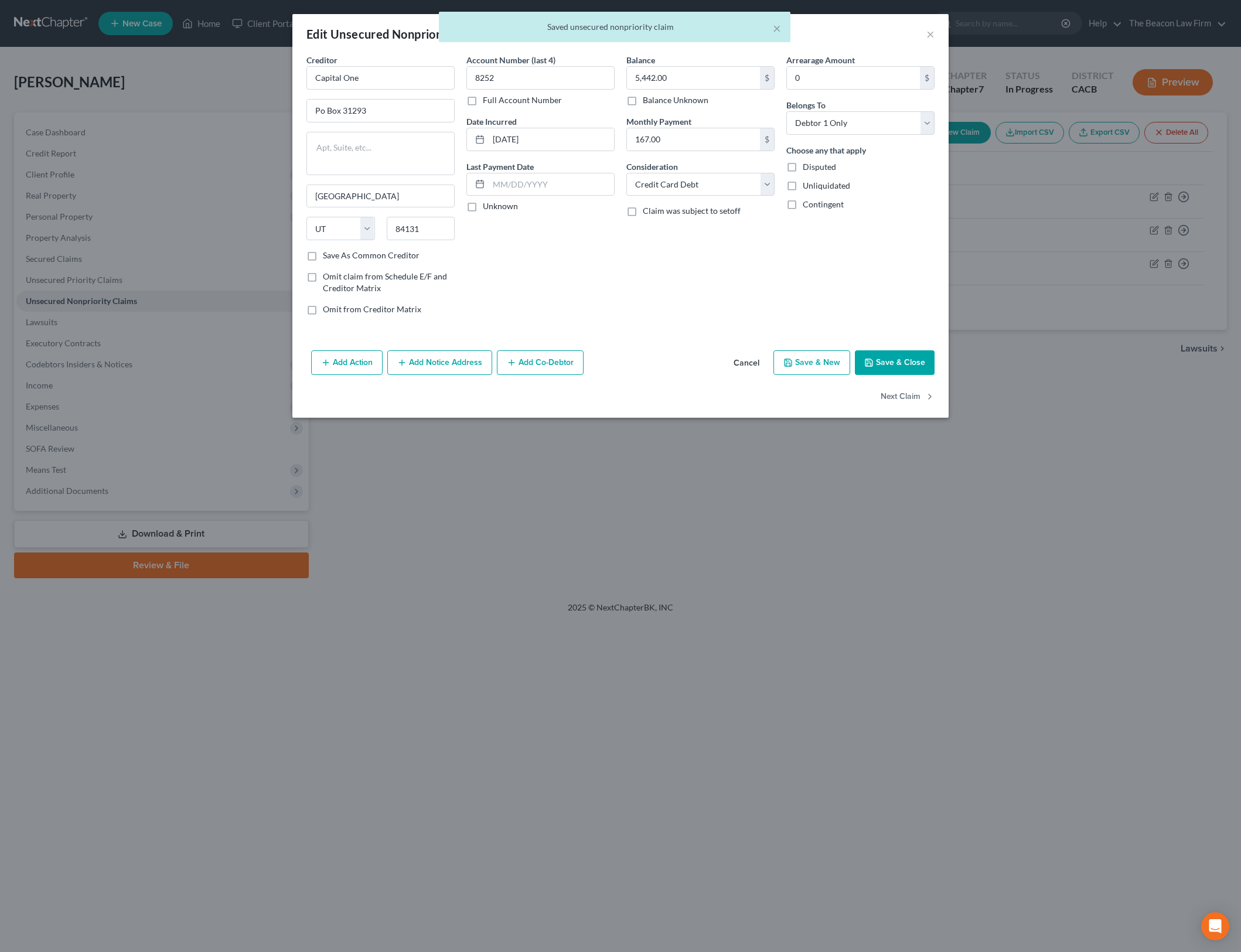
click at [908, 360] on button "Save & Close" at bounding box center [894, 362] width 80 height 25
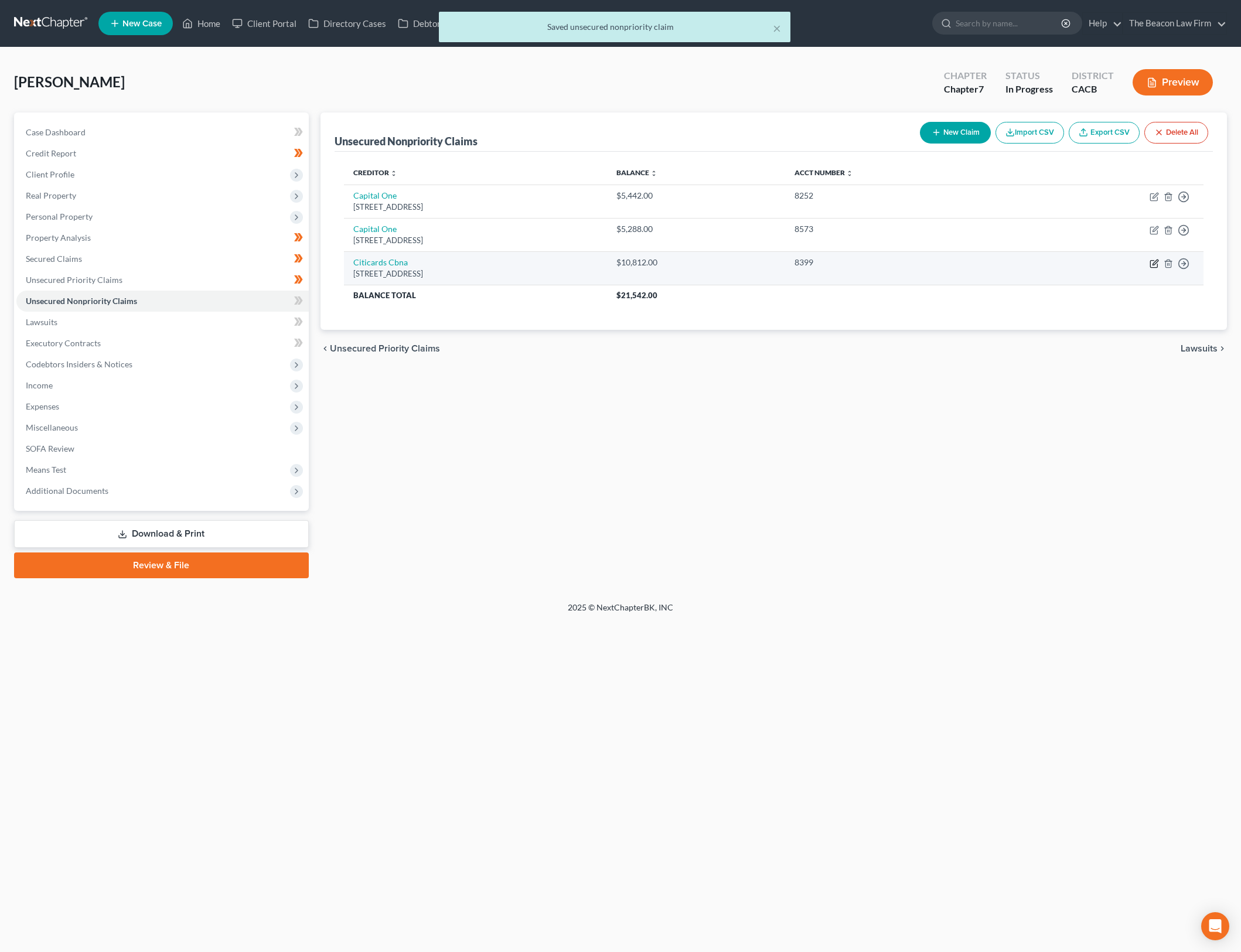
click at [1150, 259] on icon "button" at bounding box center [1154, 263] width 10 height 10
select select "43"
select select "2"
select select "0"
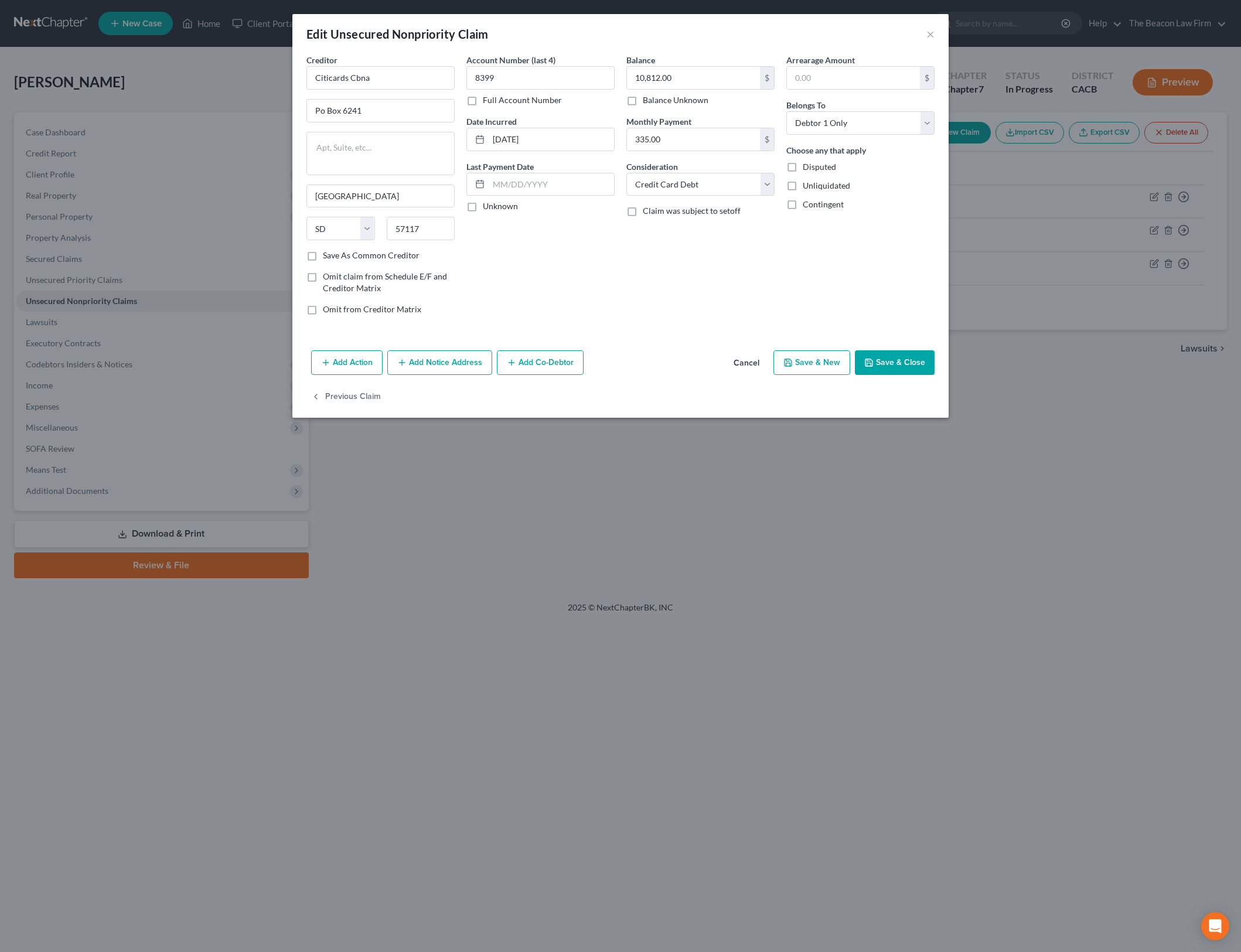
click at [724, 315] on div "Balance 10,812.00 $ Balance Unknown Balance Undetermined 10,812.00 $ Balance Un…" at bounding box center [701, 189] width 160 height 271
click at [907, 356] on button "Save & Close" at bounding box center [894, 362] width 80 height 25
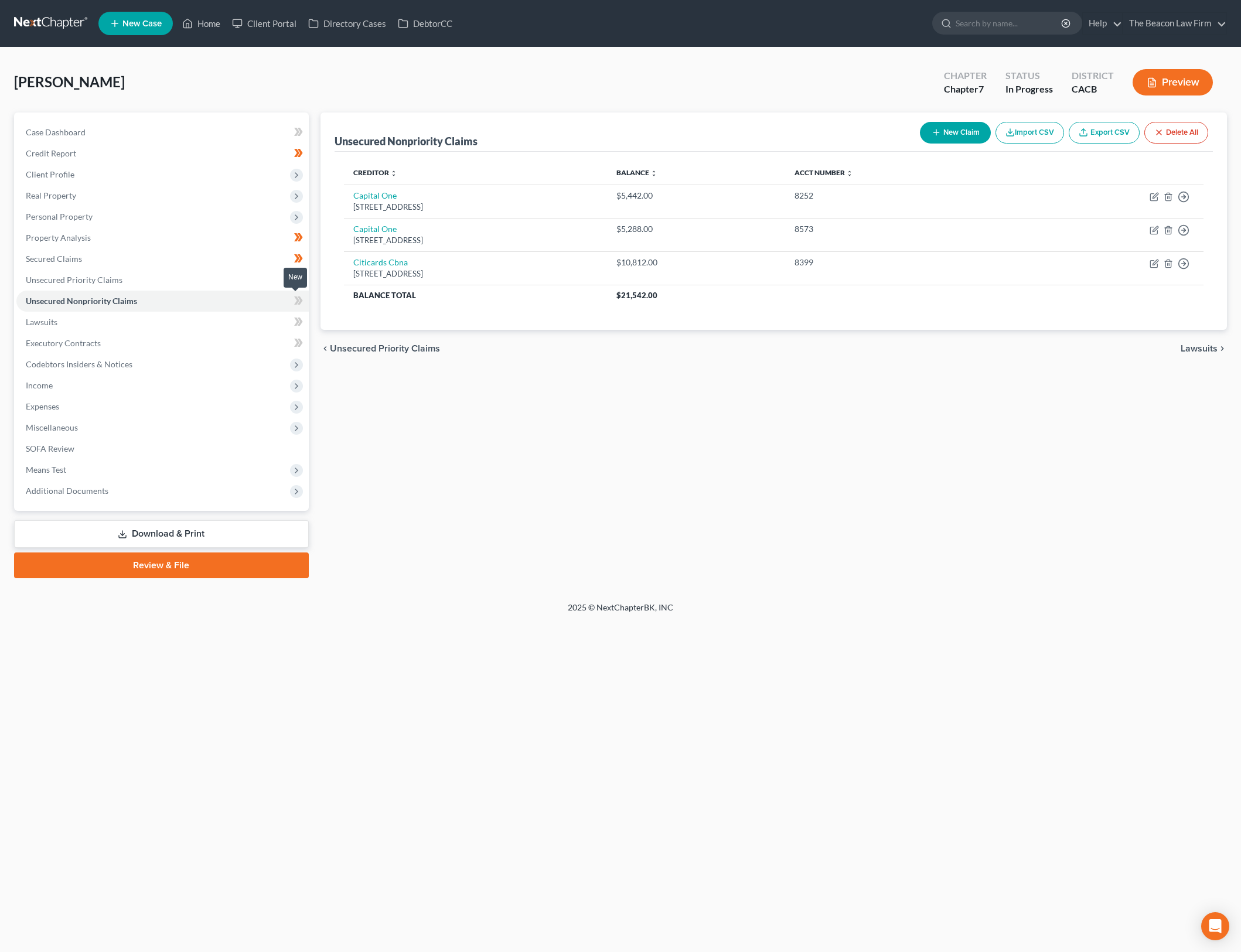
click at [302, 302] on icon at bounding box center [299, 301] width 9 height 15
click at [169, 326] on link "Lawsuits" at bounding box center [162, 322] width 293 height 21
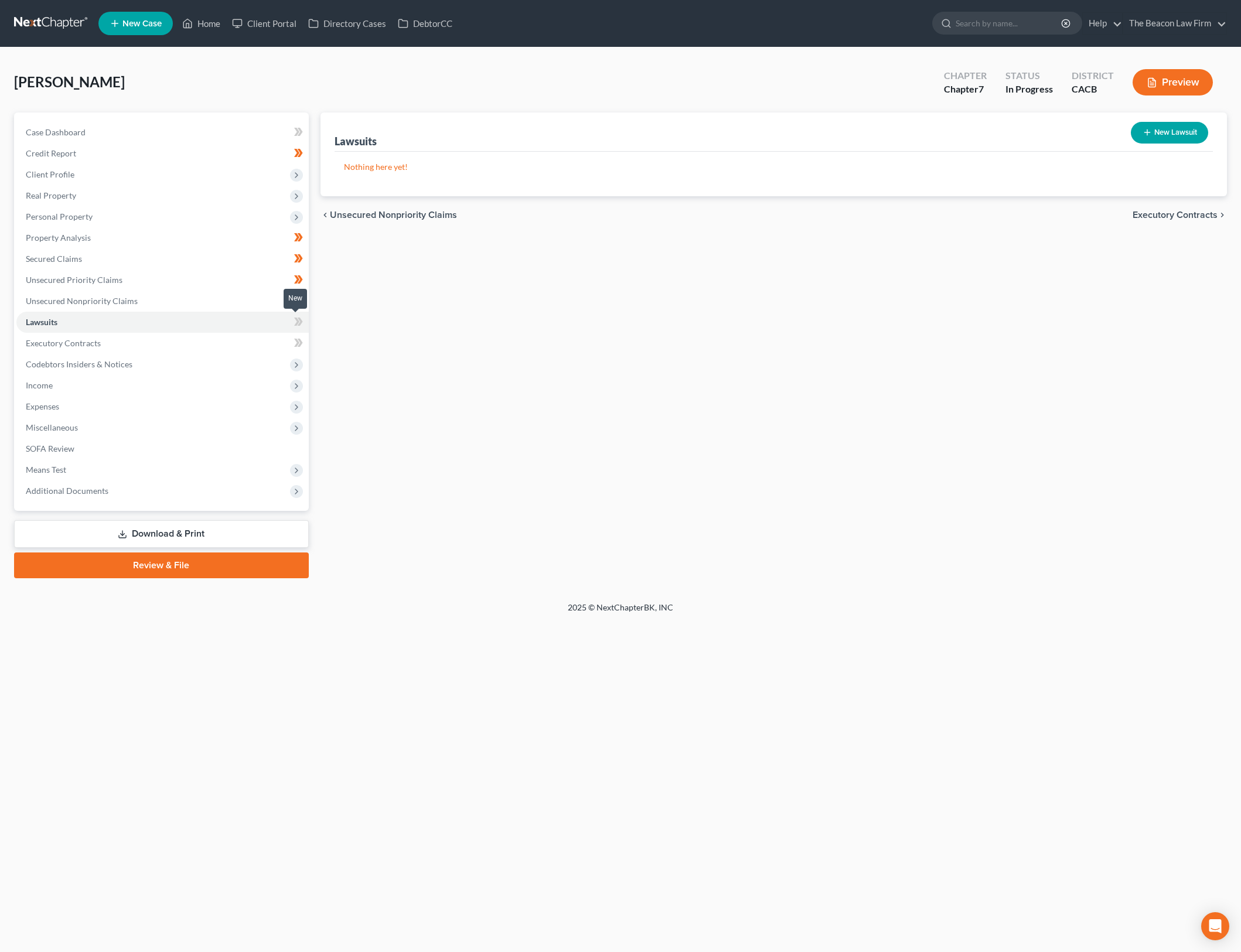
click at [301, 321] on icon at bounding box center [299, 322] width 5 height 8
click at [238, 351] on link "Executory Contracts" at bounding box center [162, 343] width 293 height 21
click at [870, 394] on div "Executory Contracts New Contract Nothing here yet! chevron_left Lawsuits Codebt…" at bounding box center [774, 345] width 919 height 466
click at [1183, 133] on button "New Contract" at bounding box center [1168, 132] width 80 height 22
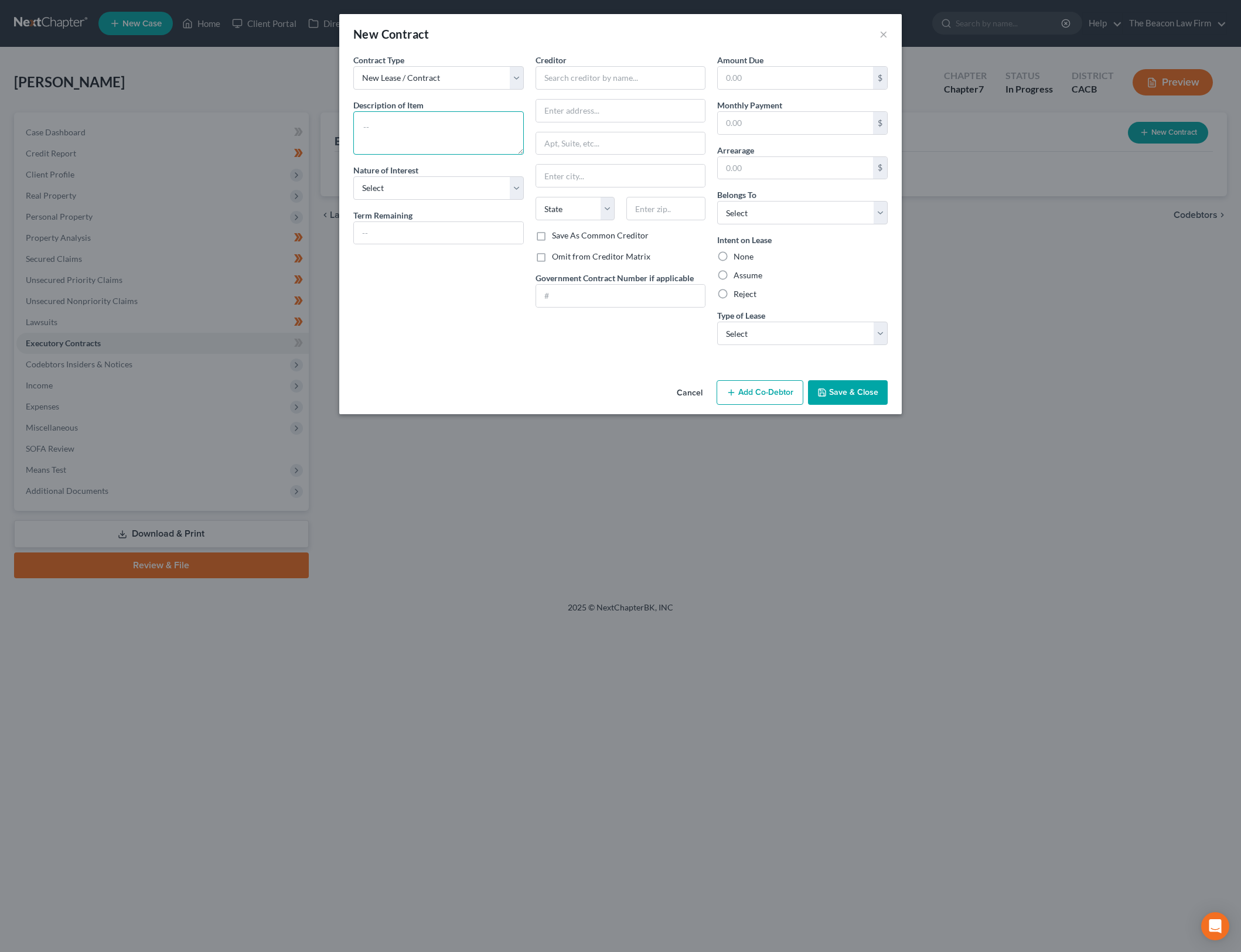
click at [471, 128] on textarea at bounding box center [438, 133] width 170 height 43
click at [442, 55] on div "Contract Type New Lease / Contract New Timeshare" at bounding box center [438, 71] width 170 height 36
click at [441, 77] on select "New Lease / Contract New Timeshare" at bounding box center [438, 77] width 170 height 23
click at [440, 77] on select "New Lease / Contract New Timeshare" at bounding box center [438, 77] width 170 height 23
click at [517, 189] on select "Select Purchaser Agent Lessor Lessee" at bounding box center [438, 188] width 170 height 23
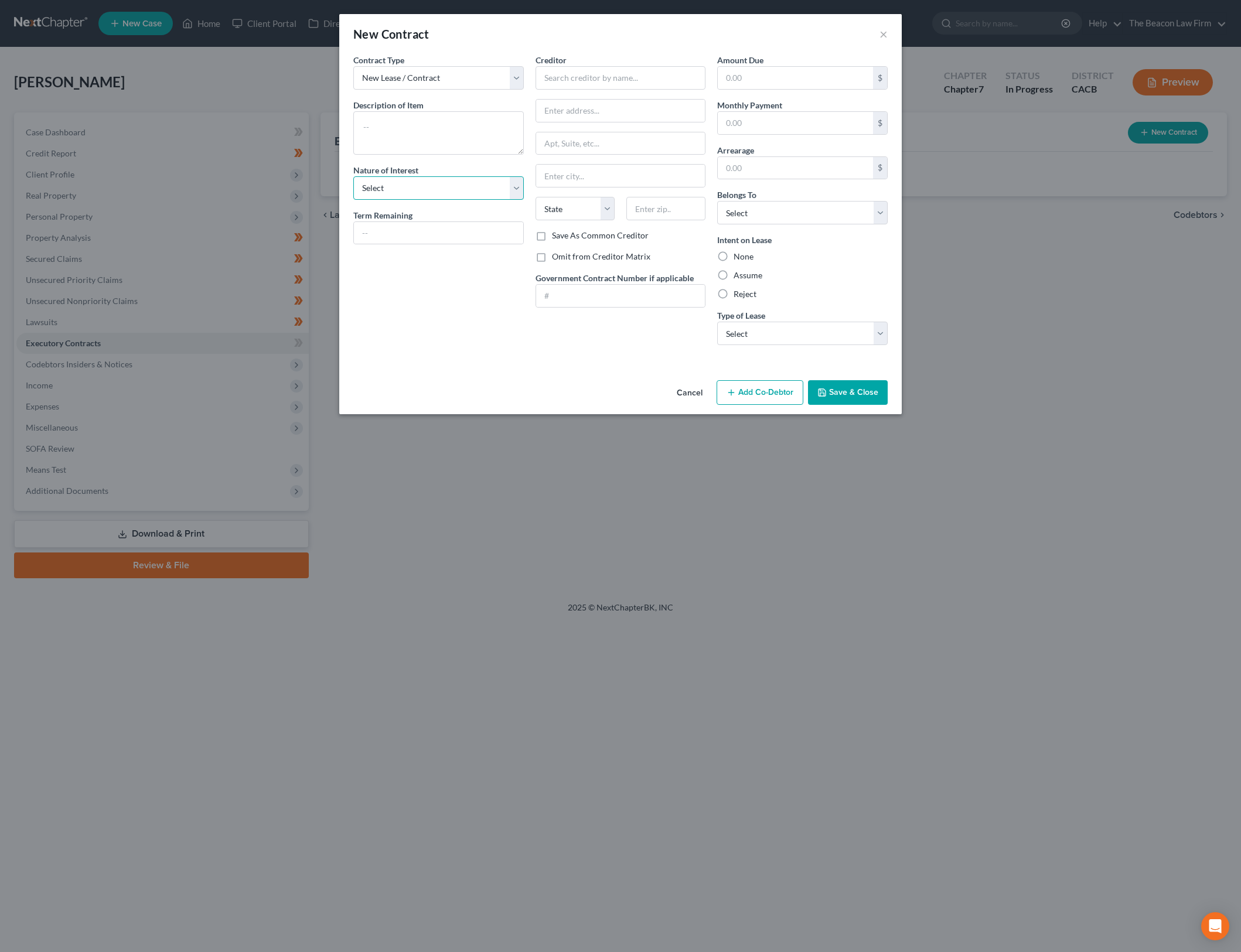
select select "3"
click at [354, 176] on select "Select Purchaser Agent Lessor Lessee" at bounding box center [438, 188] width 170 height 23
click at [470, 238] on input "text" at bounding box center [438, 233] width 169 height 22
type input "Month to Month"
click at [480, 135] on textarea at bounding box center [438, 133] width 170 height 43
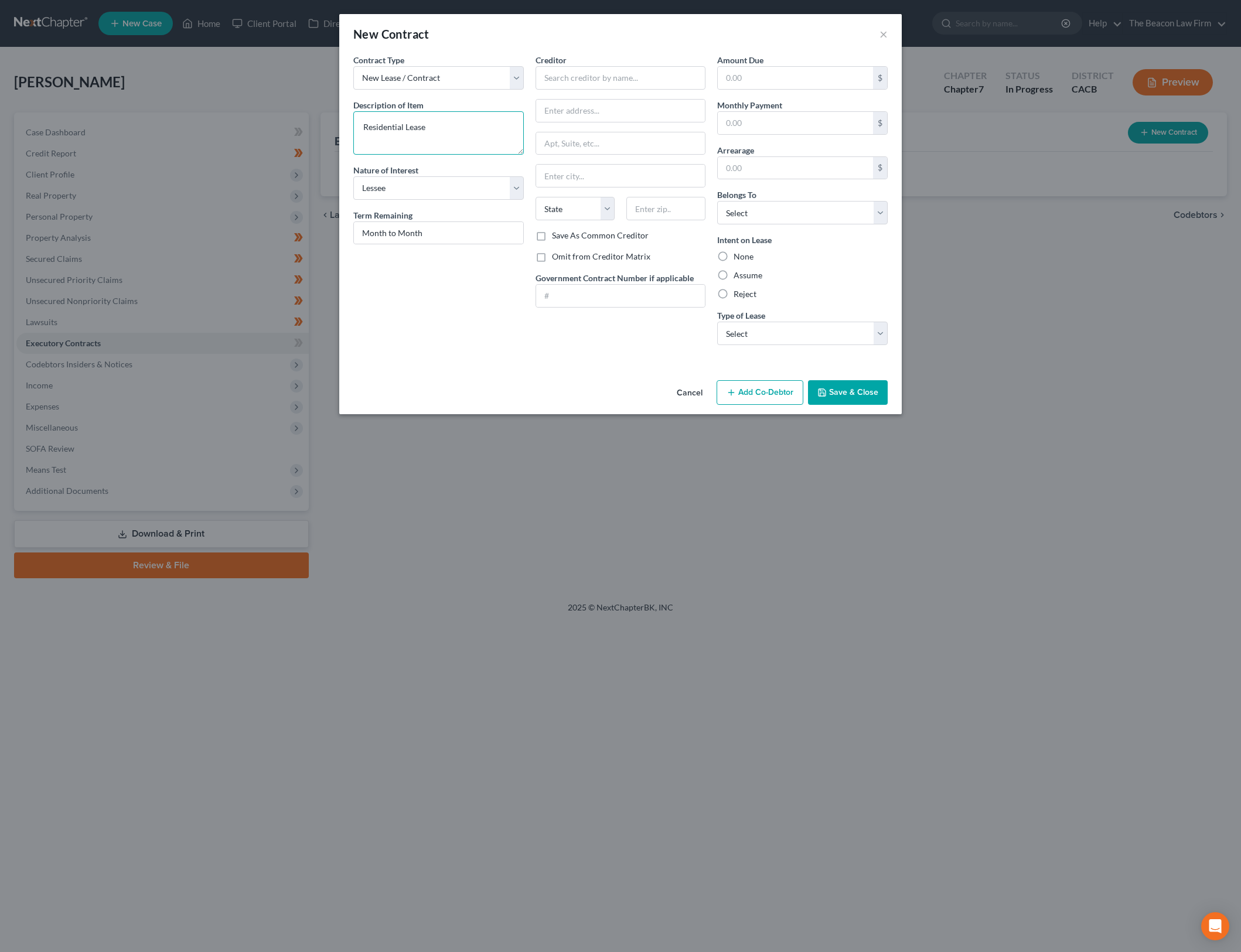
type textarea "Residential Lease"
click at [552, 254] on label "Omit from Creditor Matrix" at bounding box center [602, 257] width 98 height 12
click at [557, 254] on input "Omit from Creditor Matrix" at bounding box center [561, 255] width 7 height 7
checkbox input "true"
click at [794, 217] on select "Select Debtor 1 Only Debtor 2 Only Debtor 1 And Debtor 2 Only At Least One Of T…" at bounding box center [803, 212] width 170 height 23
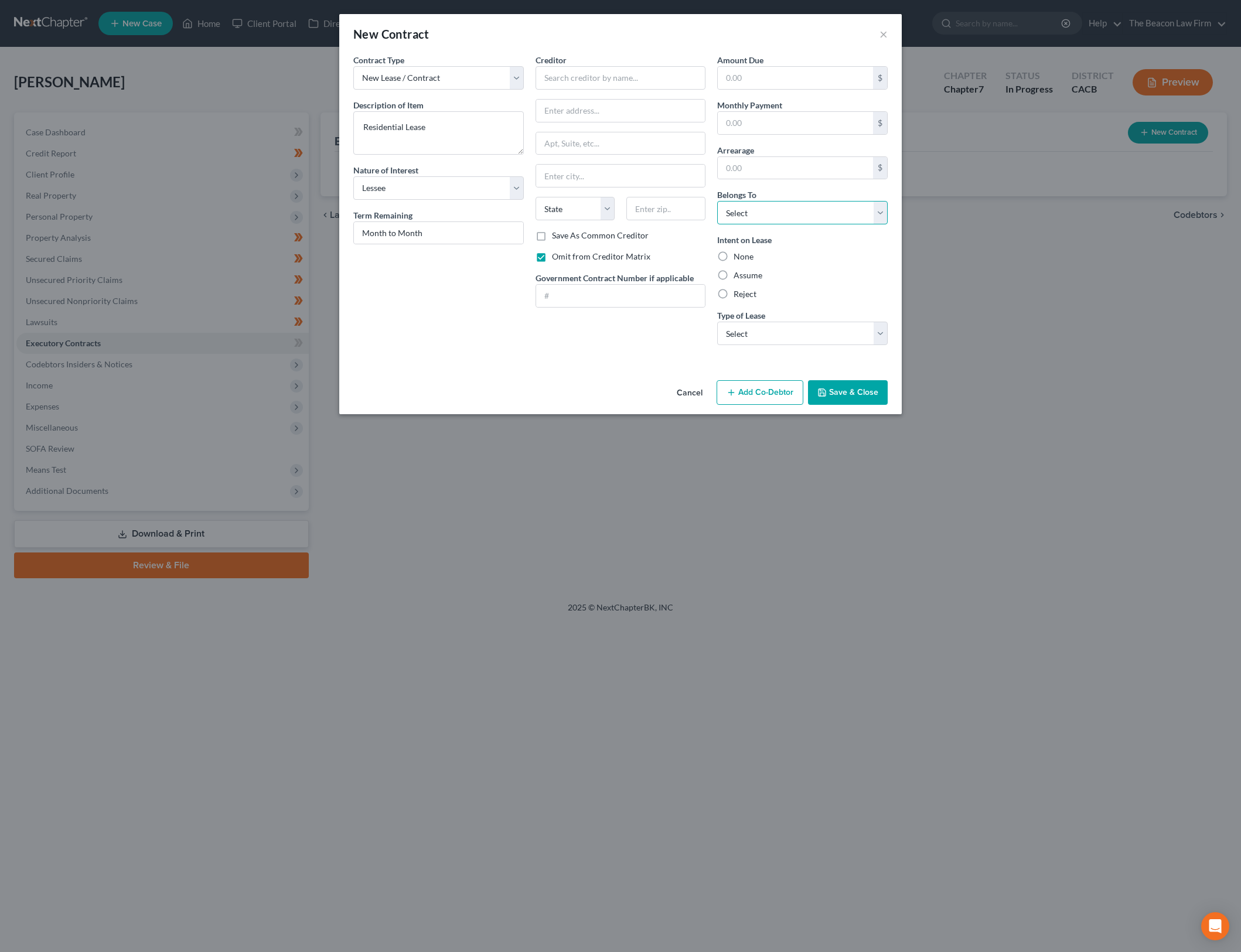
select select "0"
click at [718, 201] on select "Select Debtor 1 Only Debtor 2 Only Debtor 1 And Debtor 2 Only At Least One Of T…" at bounding box center [803, 212] width 170 height 23
click at [613, 65] on div "Creditor *" at bounding box center [620, 71] width 170 height 36
click at [744, 274] on label "Assume" at bounding box center [748, 275] width 29 height 12
click at [744, 274] on input "Assume" at bounding box center [742, 273] width 7 height 7
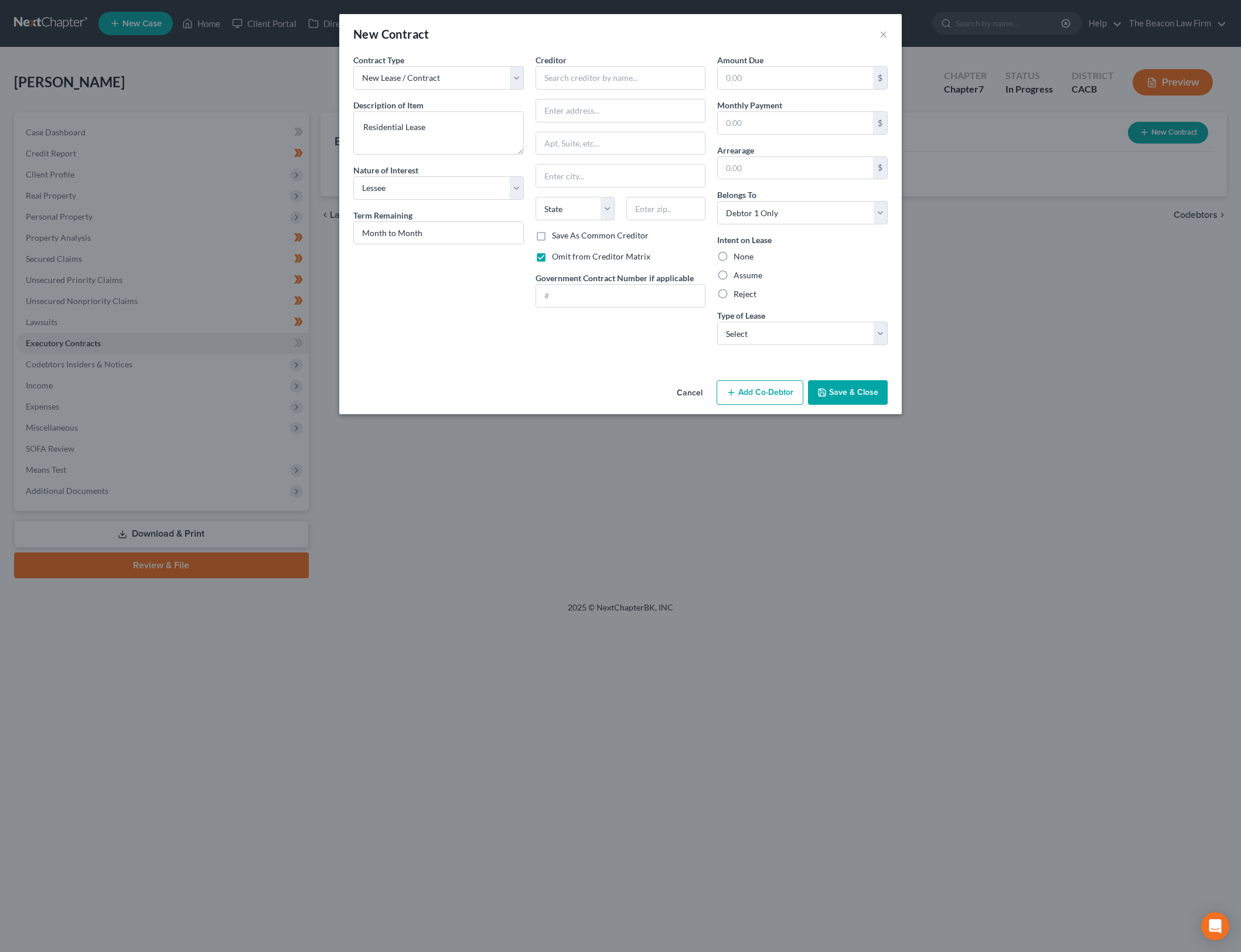
radio input "true"
click at [854, 334] on select "Select Real Estate Car Other" at bounding box center [803, 333] width 170 height 23
select select "0"
click at [718, 322] on select "Select Real Estate Car Other" at bounding box center [803, 333] width 170 height 23
click at [790, 80] on input "text" at bounding box center [795, 78] width 156 height 22
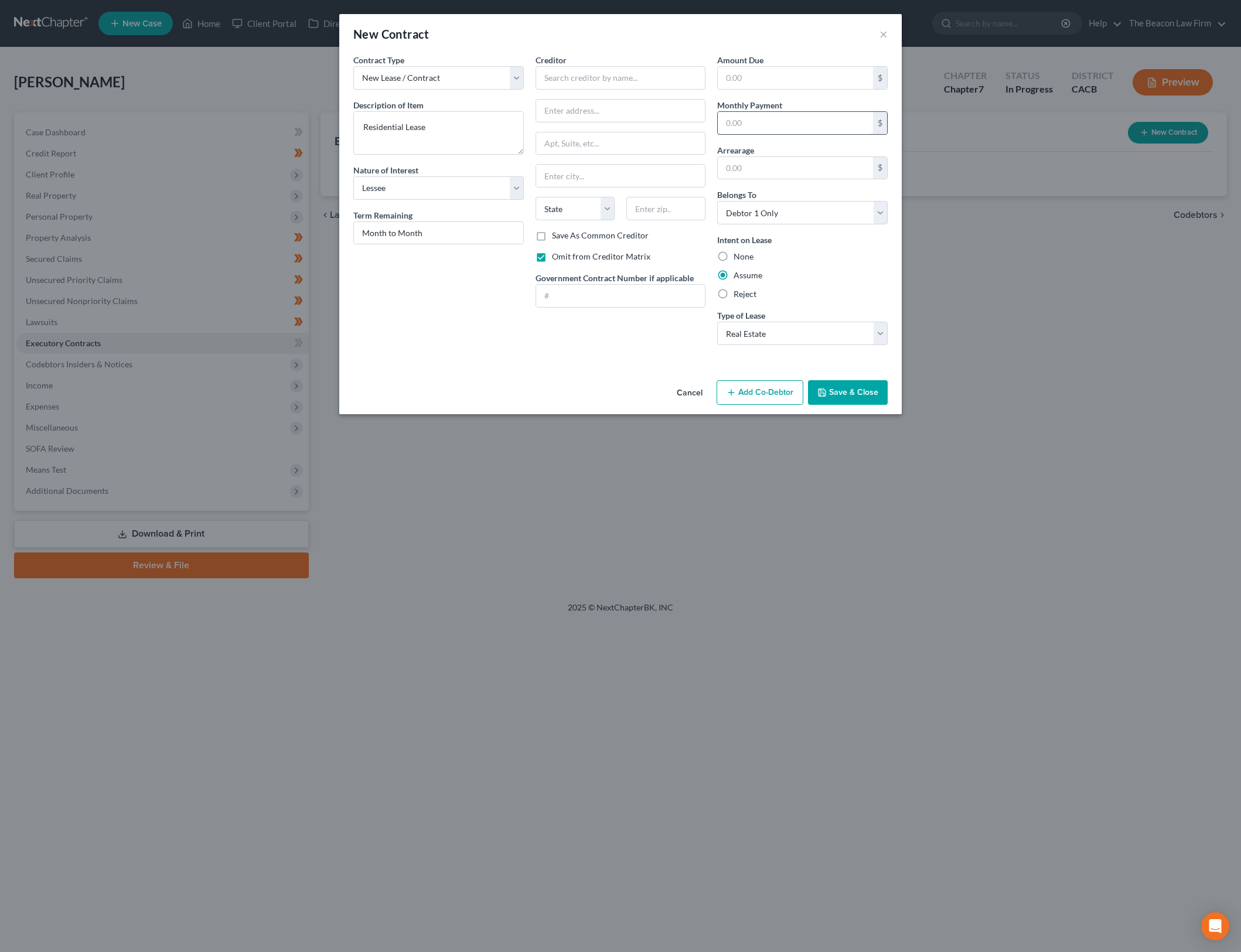
click at [753, 115] on input "text" at bounding box center [795, 123] width 156 height 22
click at [770, 75] on input "text" at bounding box center [795, 78] width 156 height 22
type input "0"
type input "2,035"
click at [762, 164] on input "text" at bounding box center [795, 168] width 156 height 22
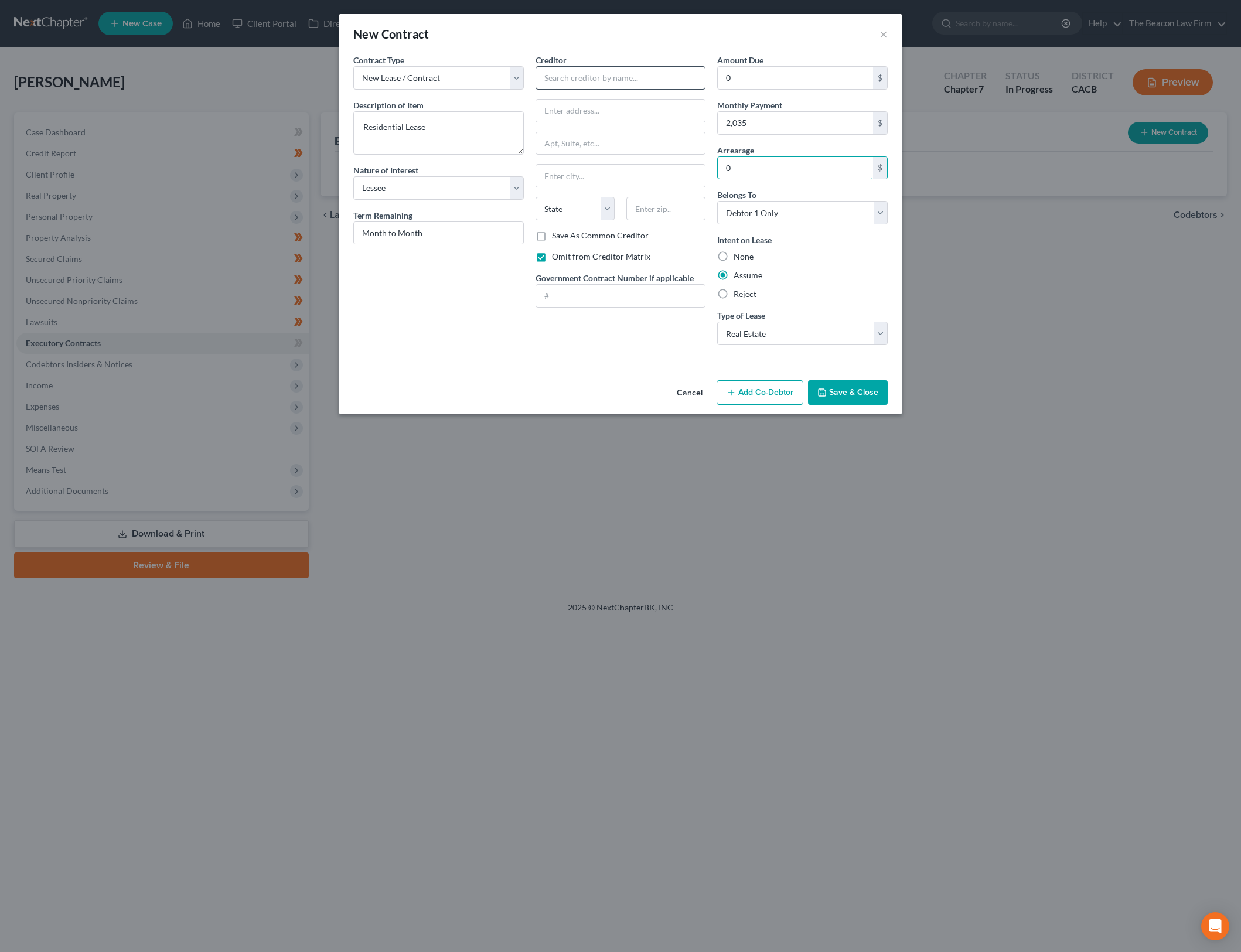
type input "0"
click at [664, 81] on input "text" at bounding box center [620, 77] width 170 height 23
type input "Weidner"
click at [589, 112] on input "text" at bounding box center [620, 111] width 169 height 22
click at [602, 105] on input "27625 E Traile Ridge Way" at bounding box center [620, 111] width 169 height 22
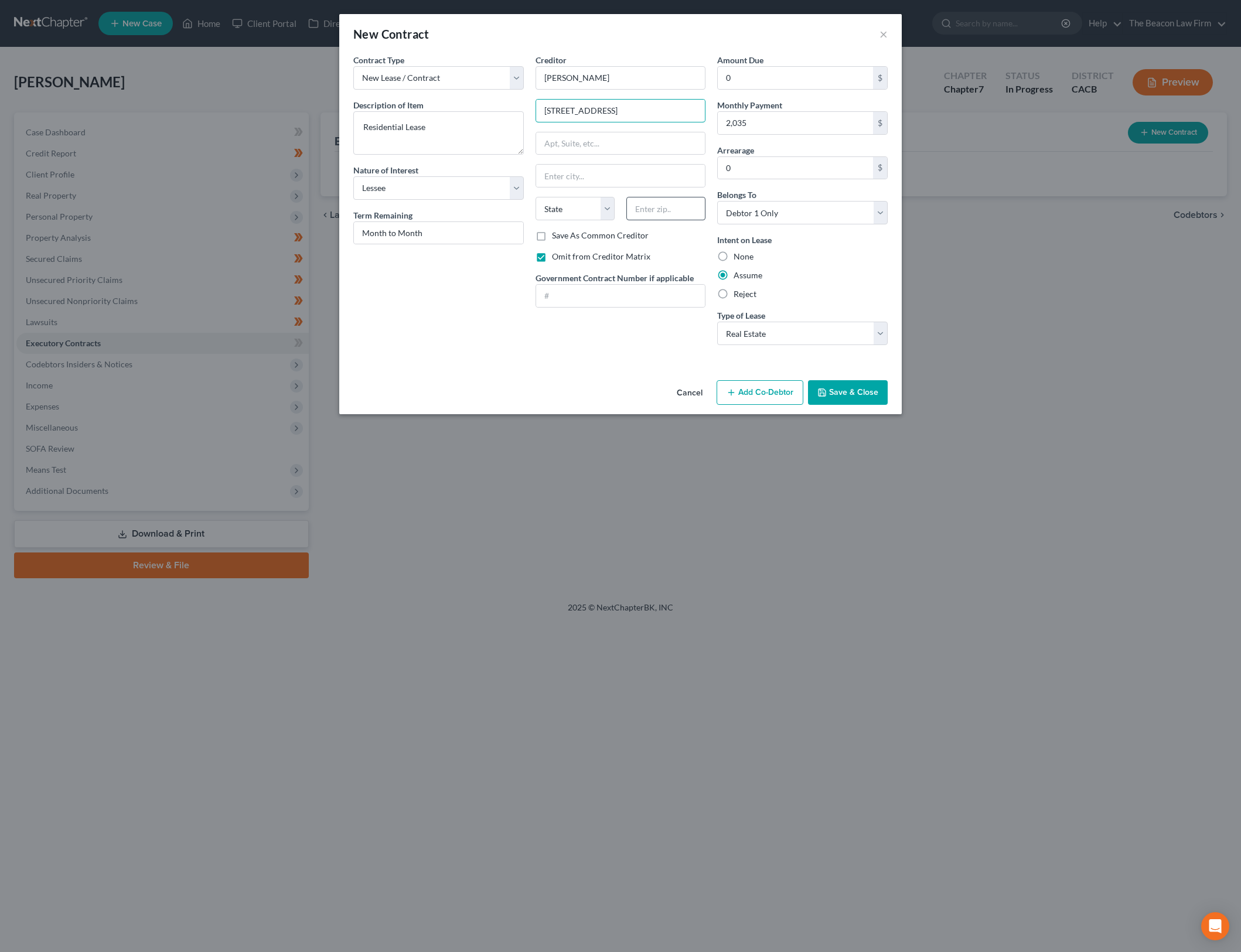
type input "27625 E Trail Ridge Way"
click at [668, 214] on input "text" at bounding box center [666, 208] width 79 height 23
type input "925555"
click at [497, 329] on div "Contract Type New Lease / Contract New Timeshare Description of non-residential…" at bounding box center [438, 204] width 182 height 301
drag, startPoint x: 850, startPoint y: 390, endPoint x: 841, endPoint y: 388, distance: 9.2
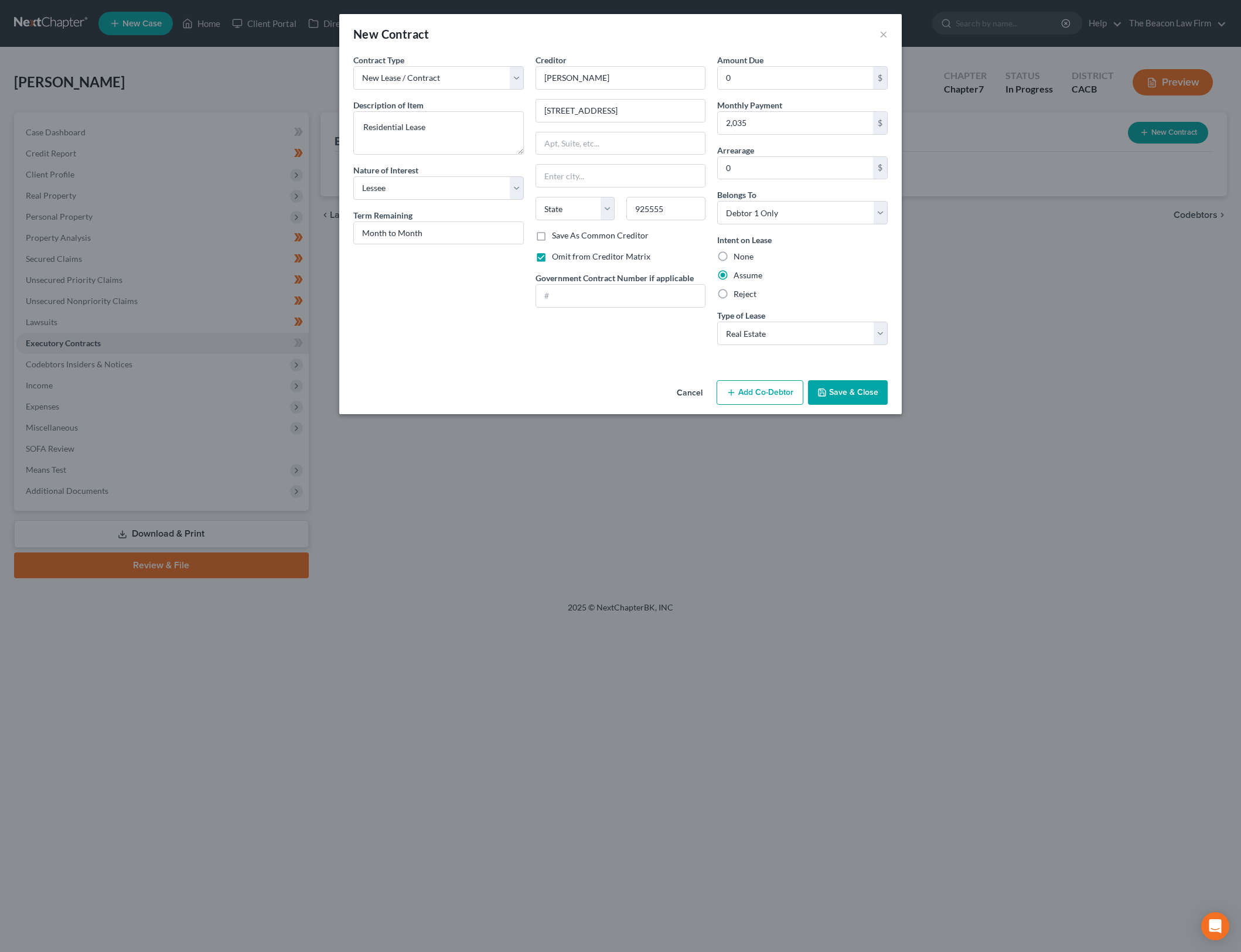
click at [849, 389] on button "Save & Close" at bounding box center [848, 392] width 80 height 25
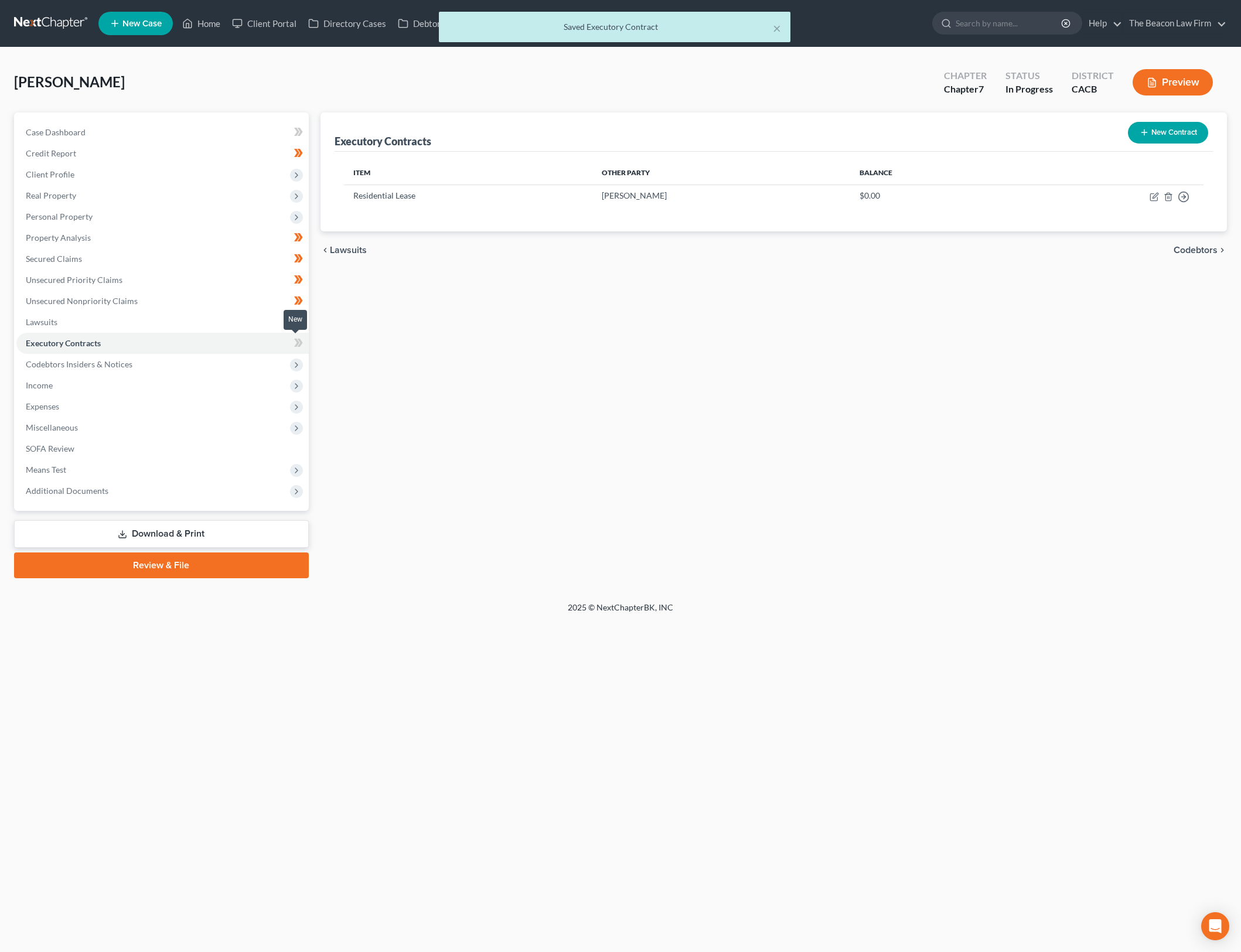
click at [301, 343] on icon at bounding box center [299, 342] width 5 height 8
click at [207, 360] on span "Codebtors Insiders & Notices" at bounding box center [162, 364] width 293 height 21
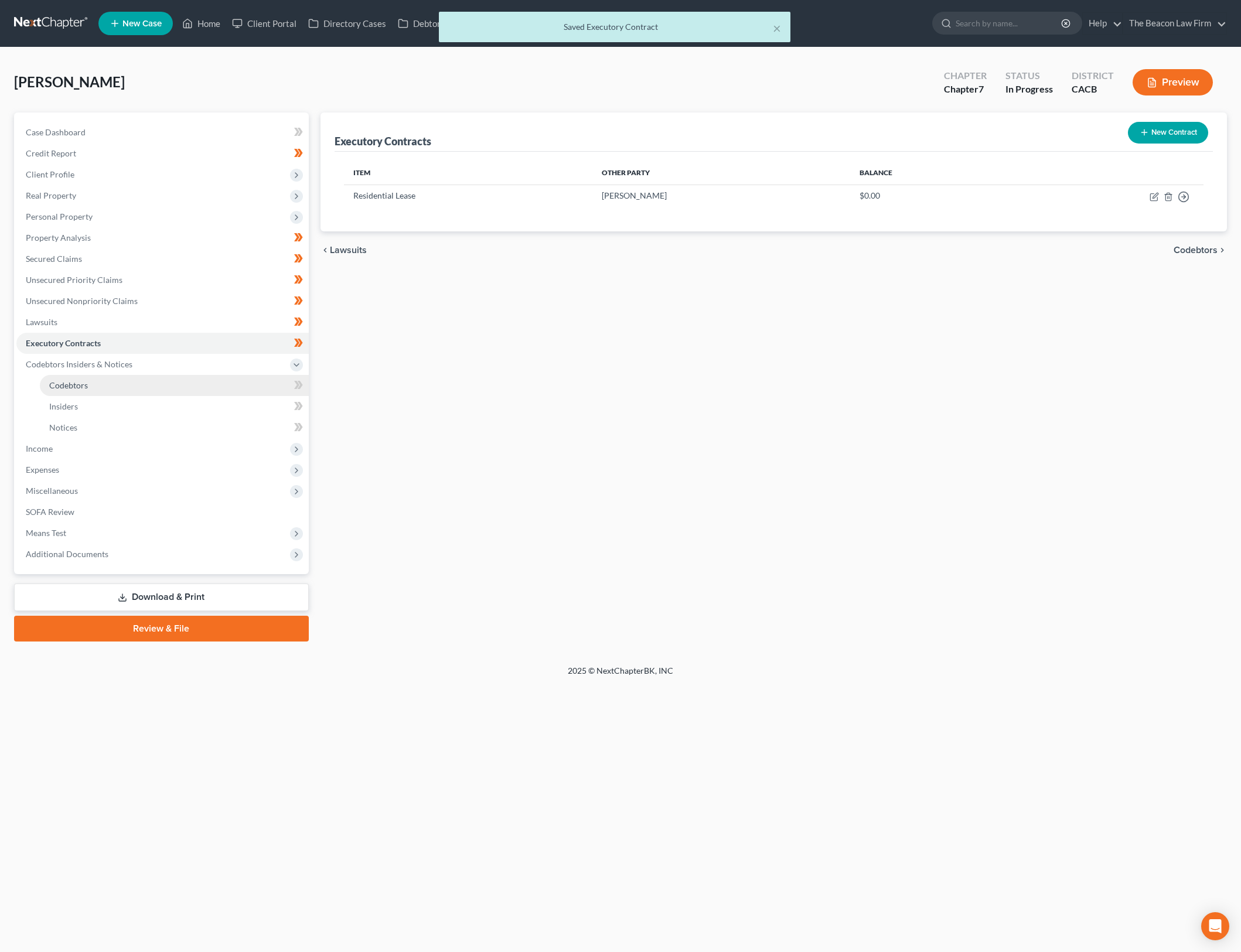
click at [224, 389] on link "Codebtors" at bounding box center [174, 386] width 269 height 21
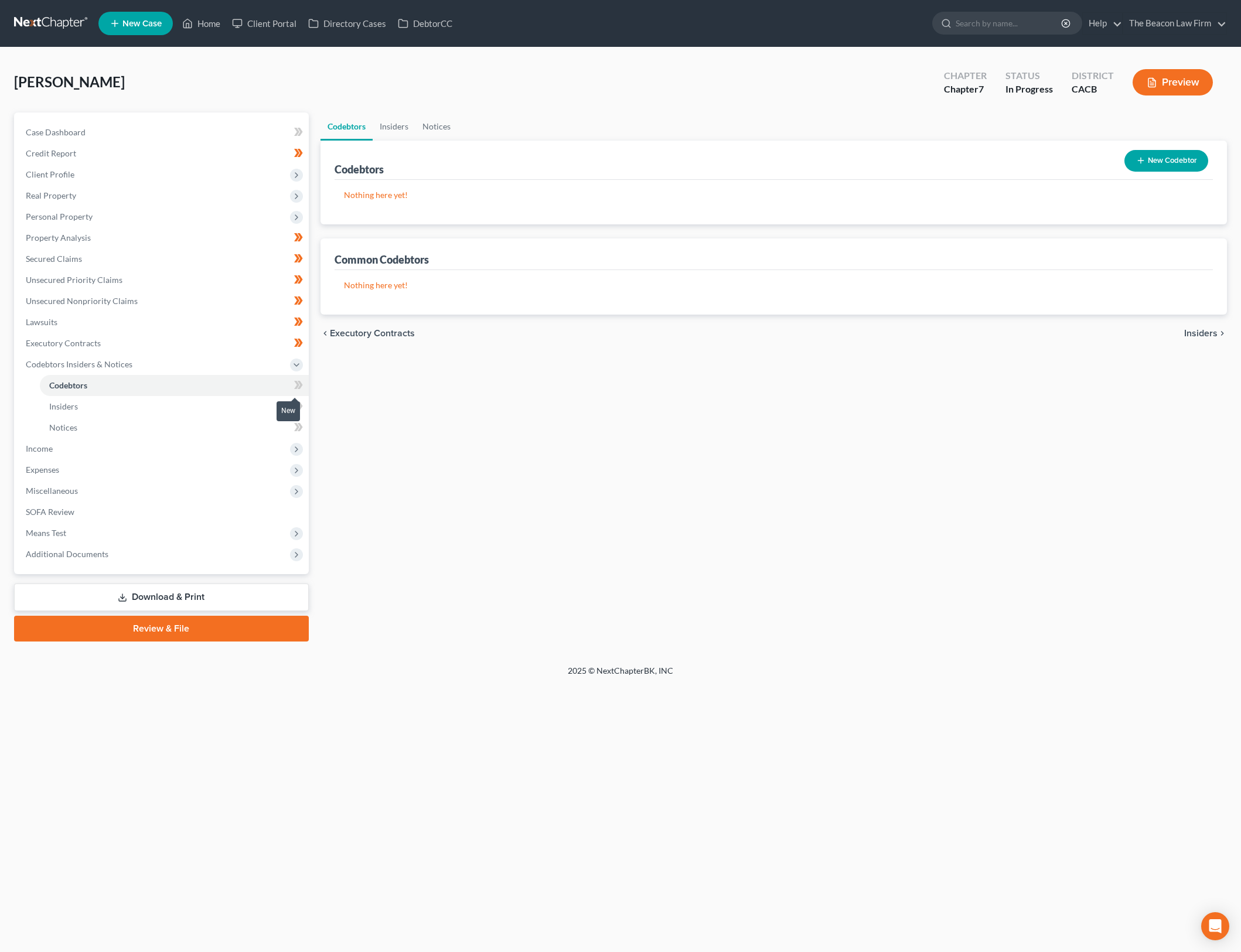
click at [296, 379] on icon at bounding box center [299, 386] width 9 height 15
click at [229, 408] on link "Insiders" at bounding box center [174, 406] width 269 height 21
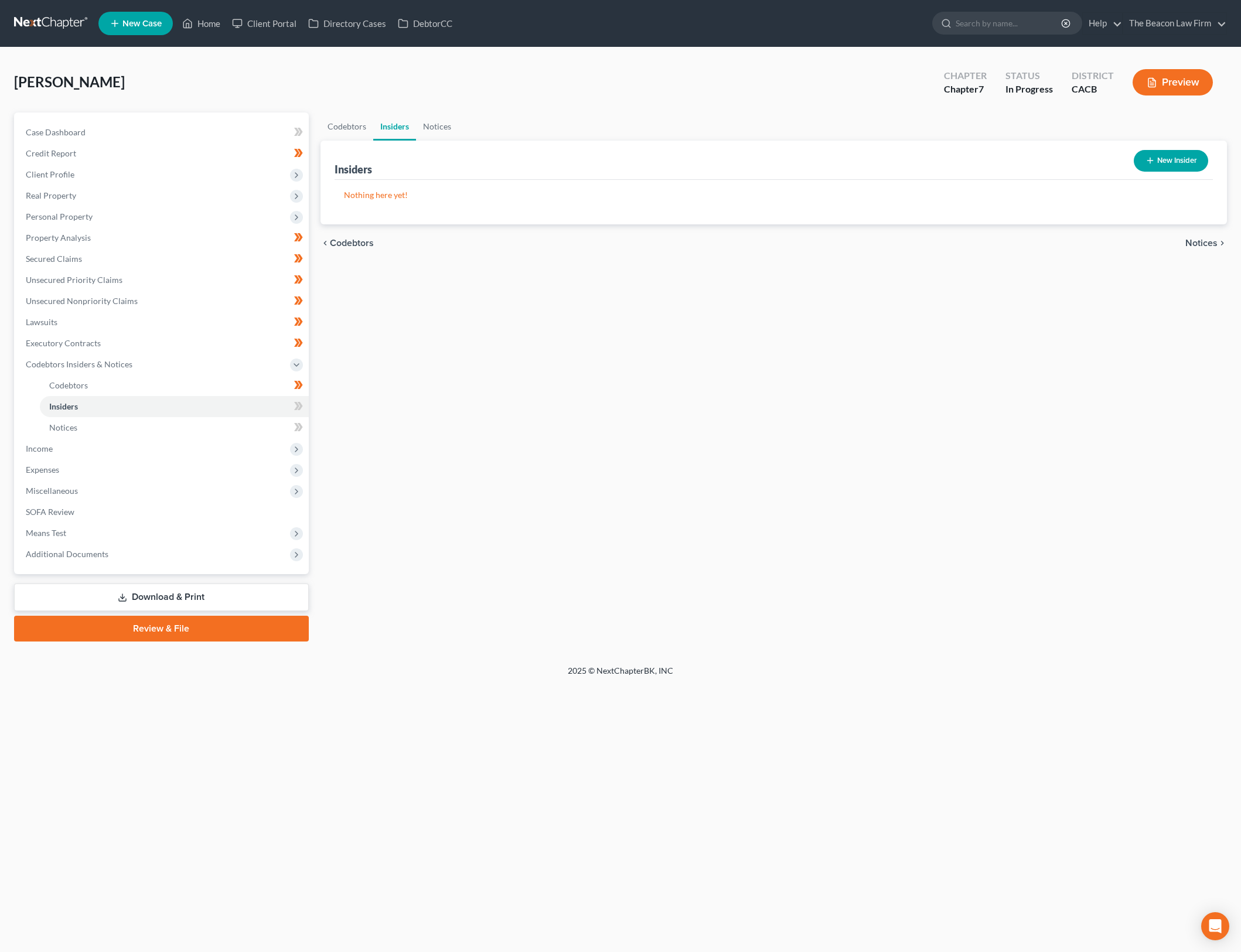
click at [299, 406] on div "New" at bounding box center [288, 420] width 23 height 27
click at [301, 406] on icon at bounding box center [299, 406] width 5 height 8
click at [299, 406] on div at bounding box center [295, 408] width 7 height 4
click at [304, 404] on span at bounding box center [299, 408] width 21 height 18
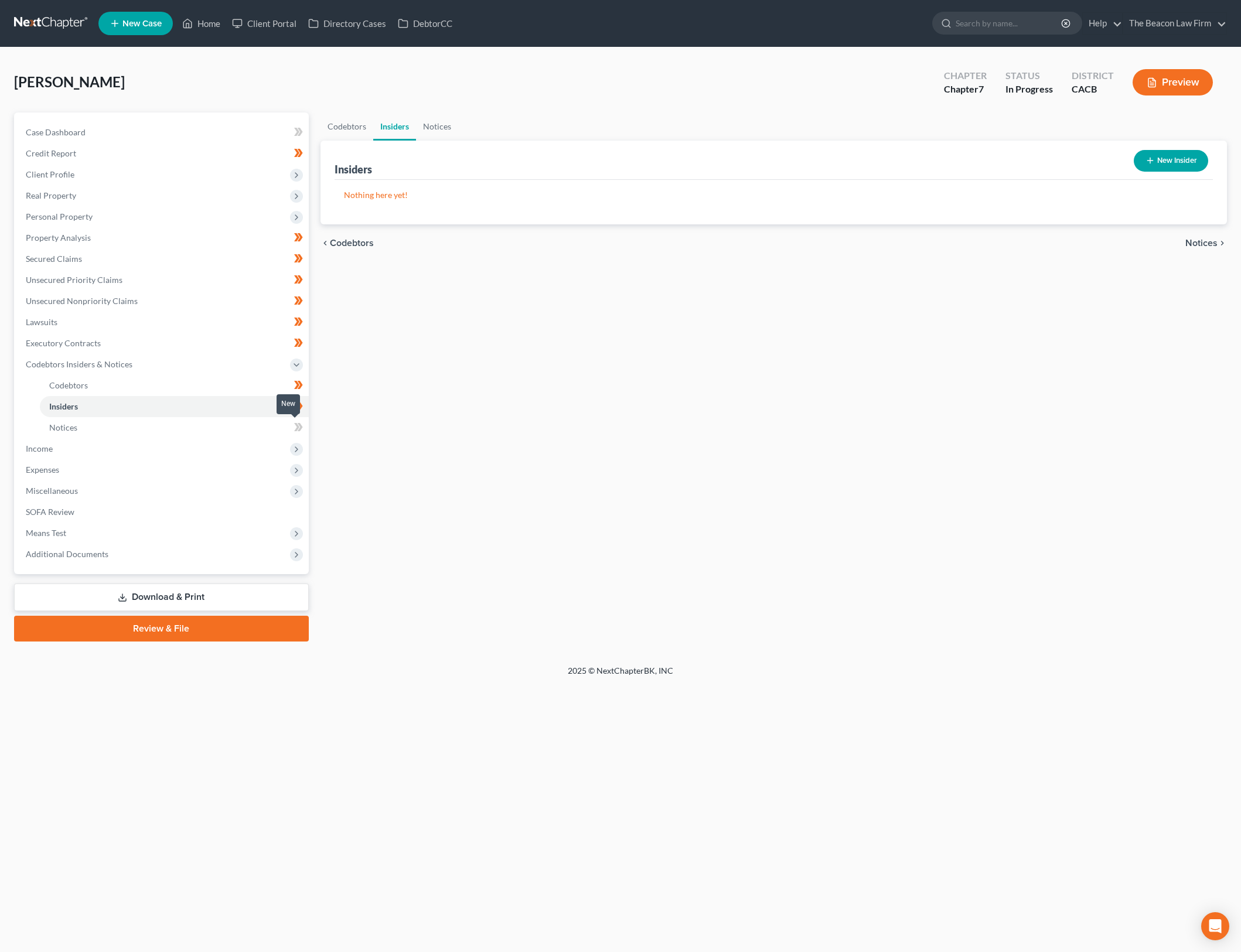
click at [301, 425] on icon at bounding box center [299, 427] width 5 height 8
click at [262, 449] on span "Income" at bounding box center [162, 449] width 293 height 21
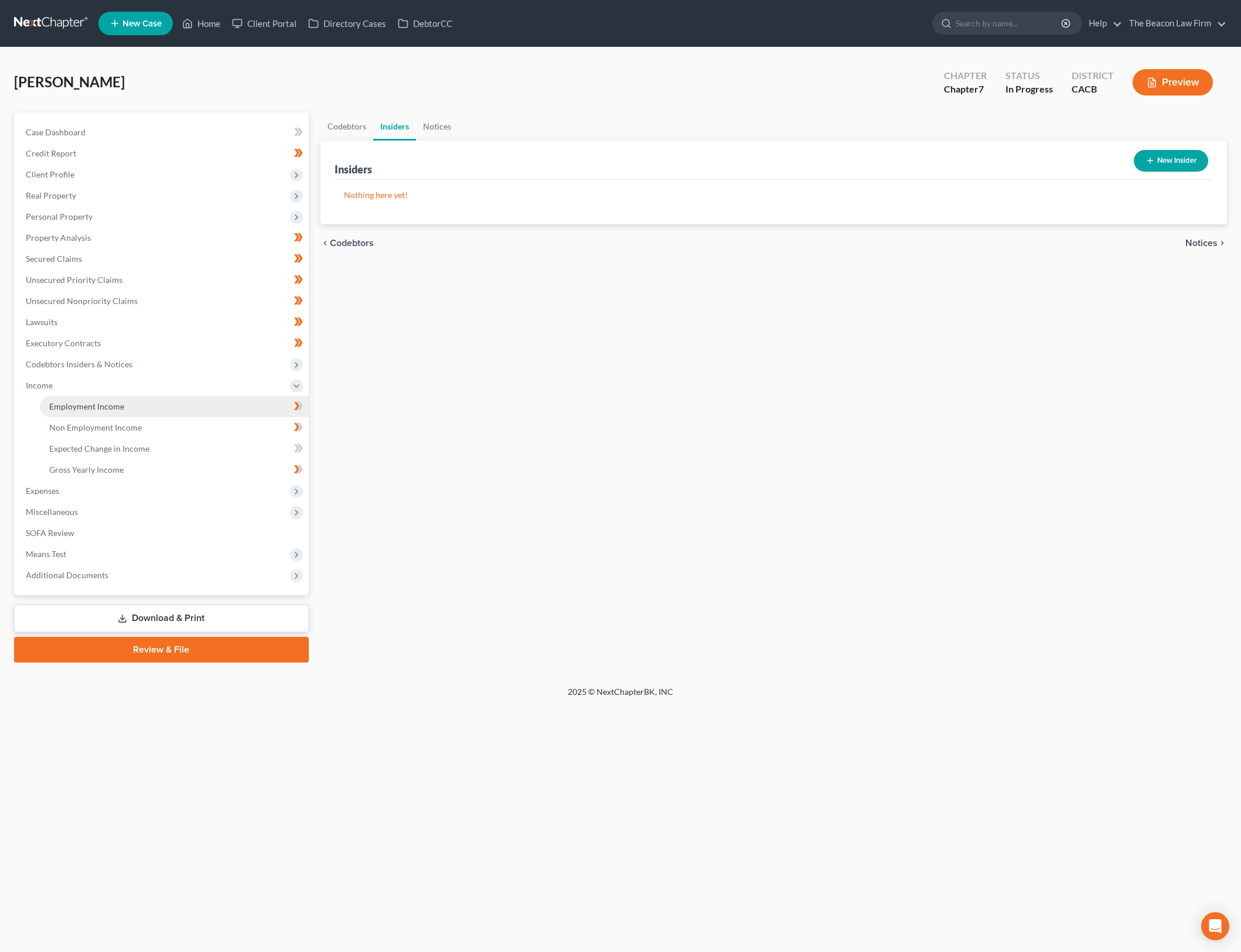
click at [267, 403] on link "Employment Income" at bounding box center [174, 406] width 269 height 21
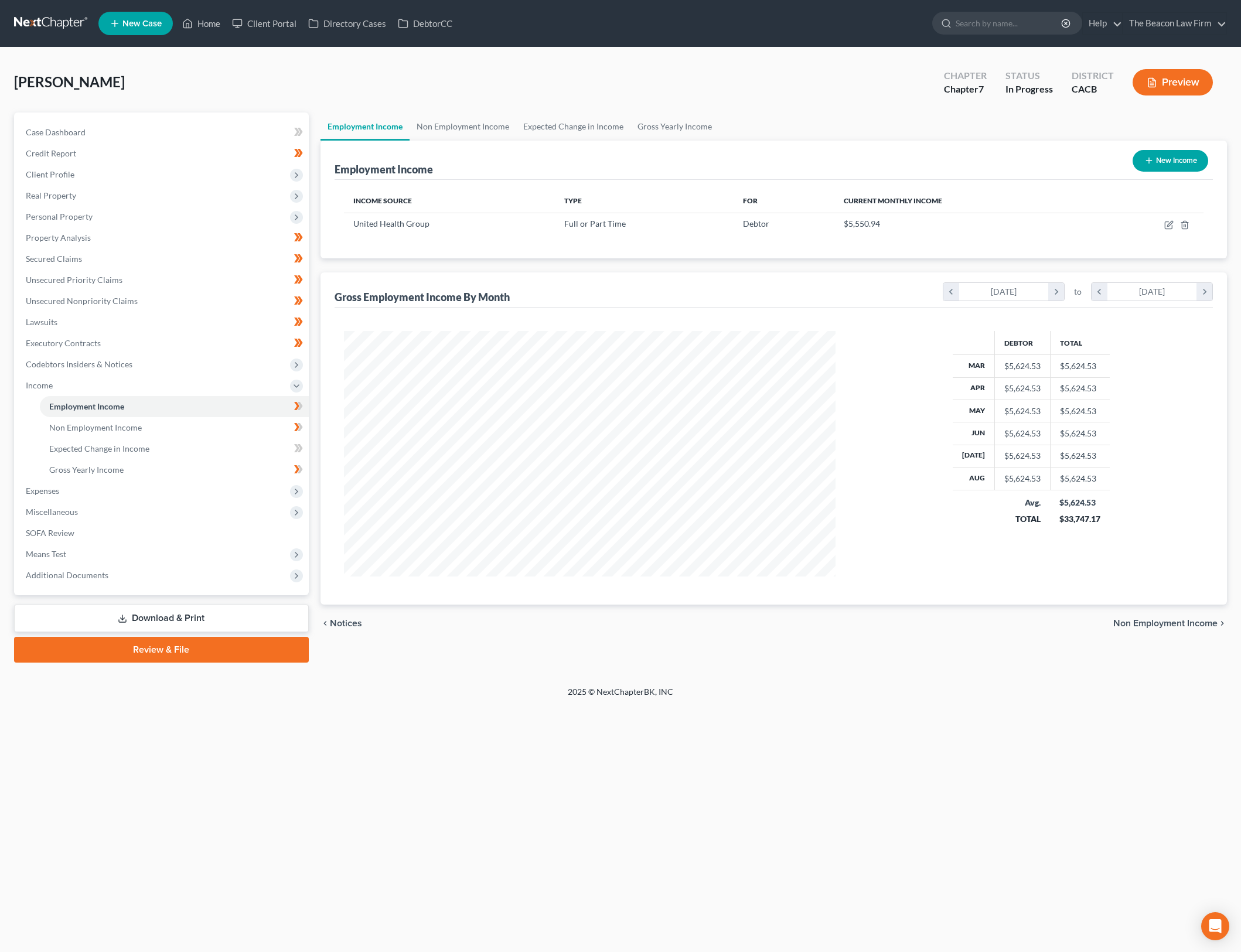
scroll to position [246, 516]
click at [1164, 222] on td at bounding box center [1149, 224] width 109 height 22
click at [1167, 223] on icon "button" at bounding box center [1169, 225] width 10 height 10
select select "0"
select select "4"
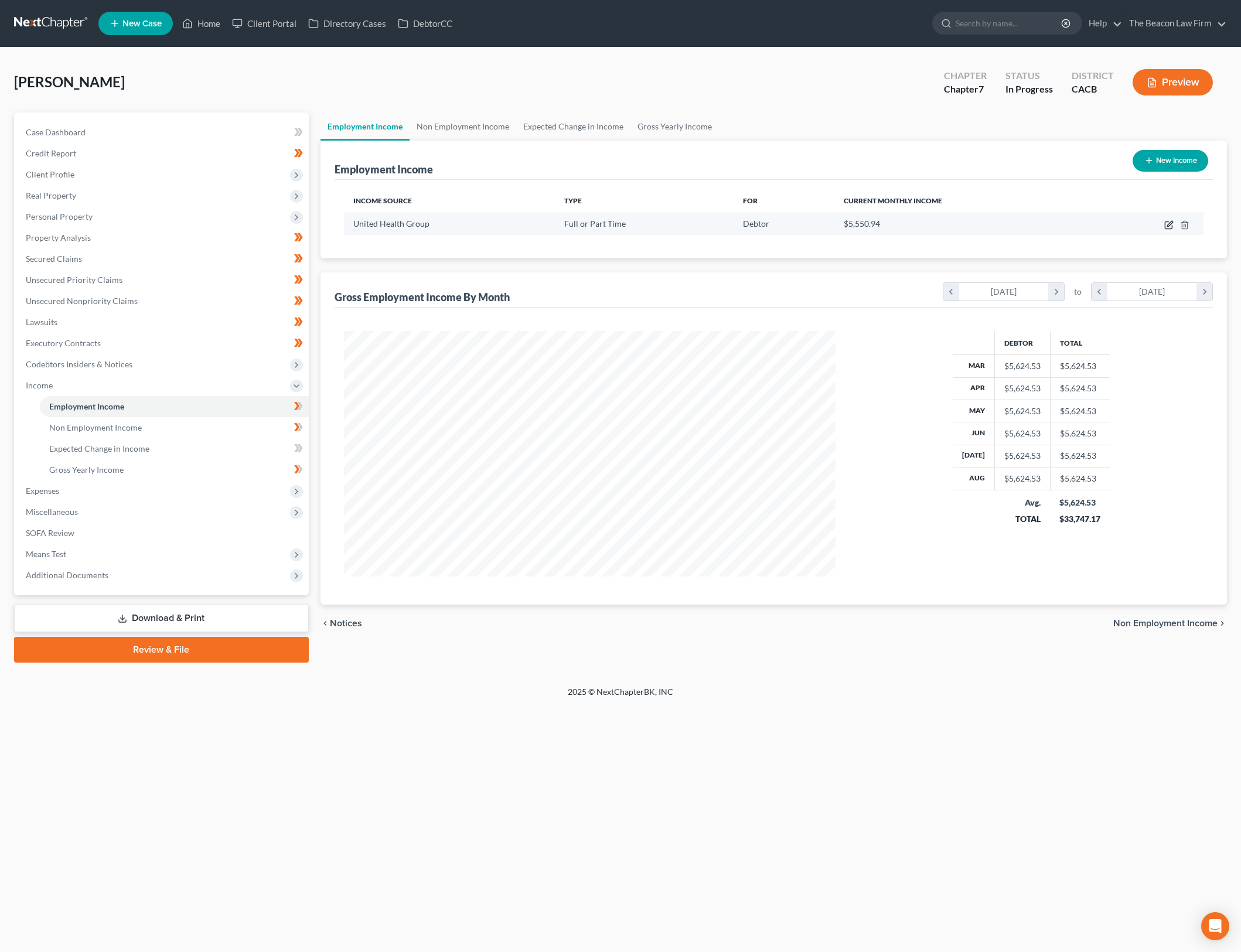
select select "2"
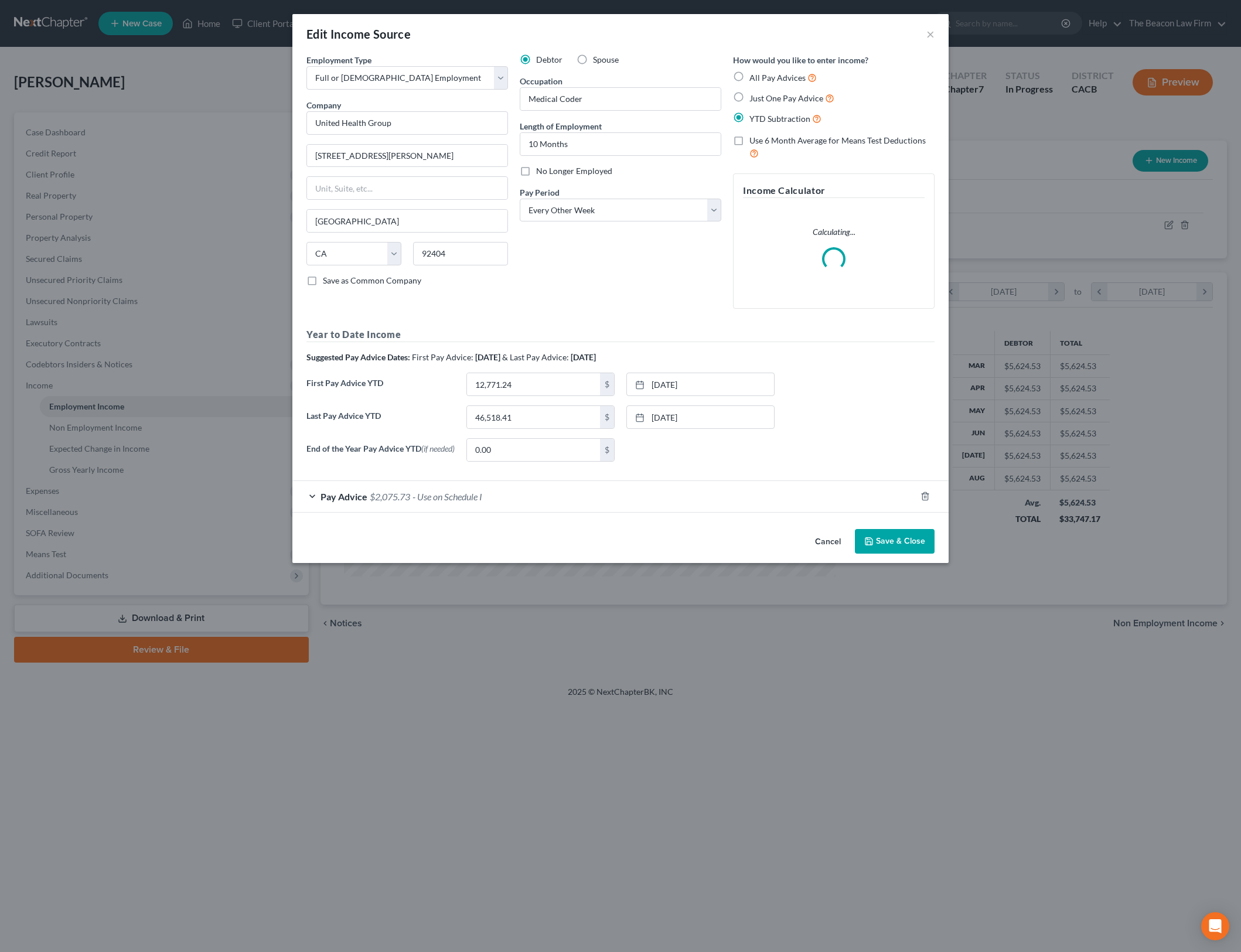
click at [648, 273] on div "Debtor Spouse Occupation Medical Coder Length of Employment 10 Months No Longer…" at bounding box center [620, 185] width 214 height 264
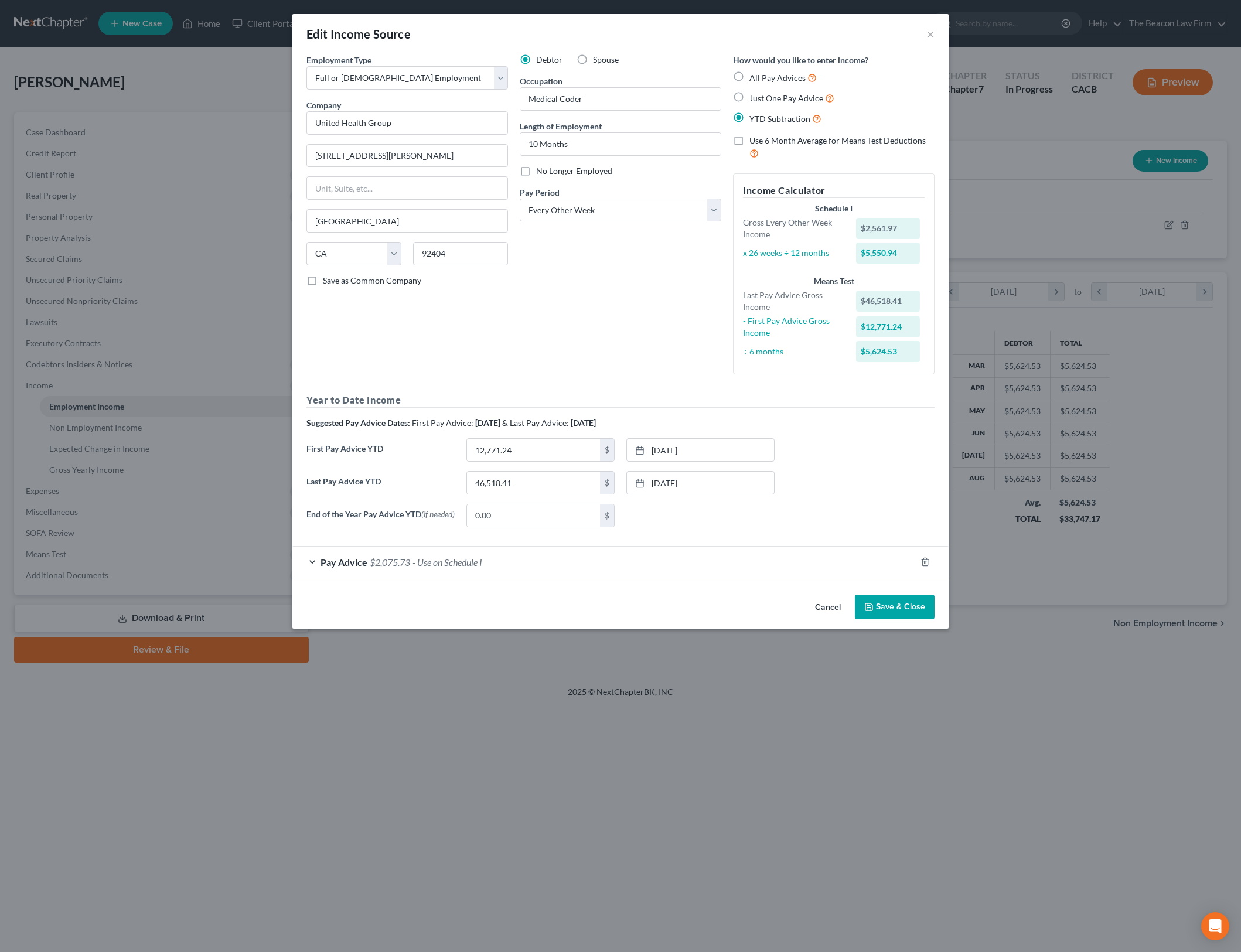
click at [897, 594] on div "Cancel Save & Close" at bounding box center [621, 610] width 657 height 39
click at [898, 601] on button "Save & Close" at bounding box center [894, 607] width 80 height 25
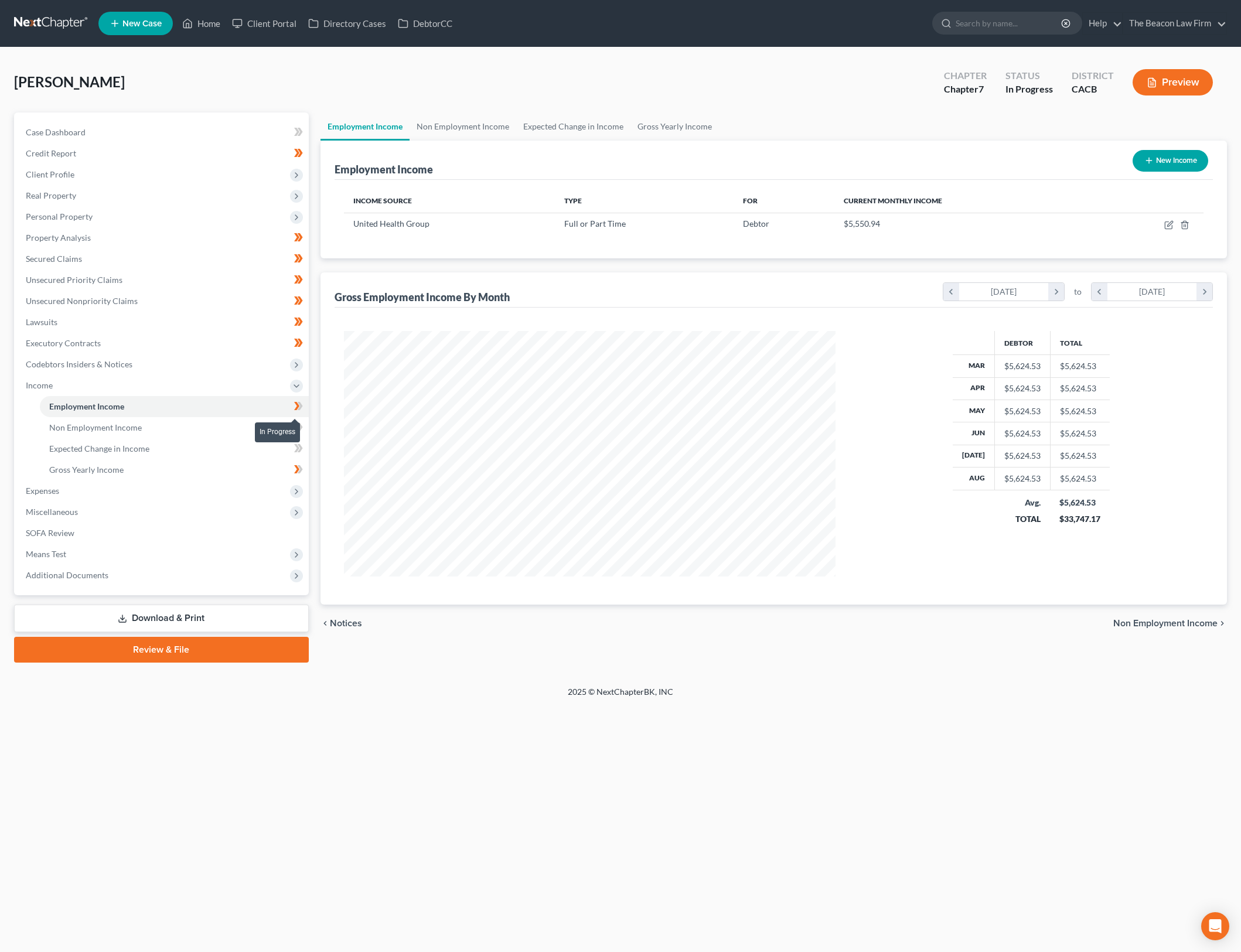
click at [299, 405] on icon at bounding box center [299, 406] width 9 height 15
click at [299, 424] on icon at bounding box center [299, 427] width 5 height 8
click at [270, 452] on link "Expected Change in Income" at bounding box center [174, 449] width 269 height 21
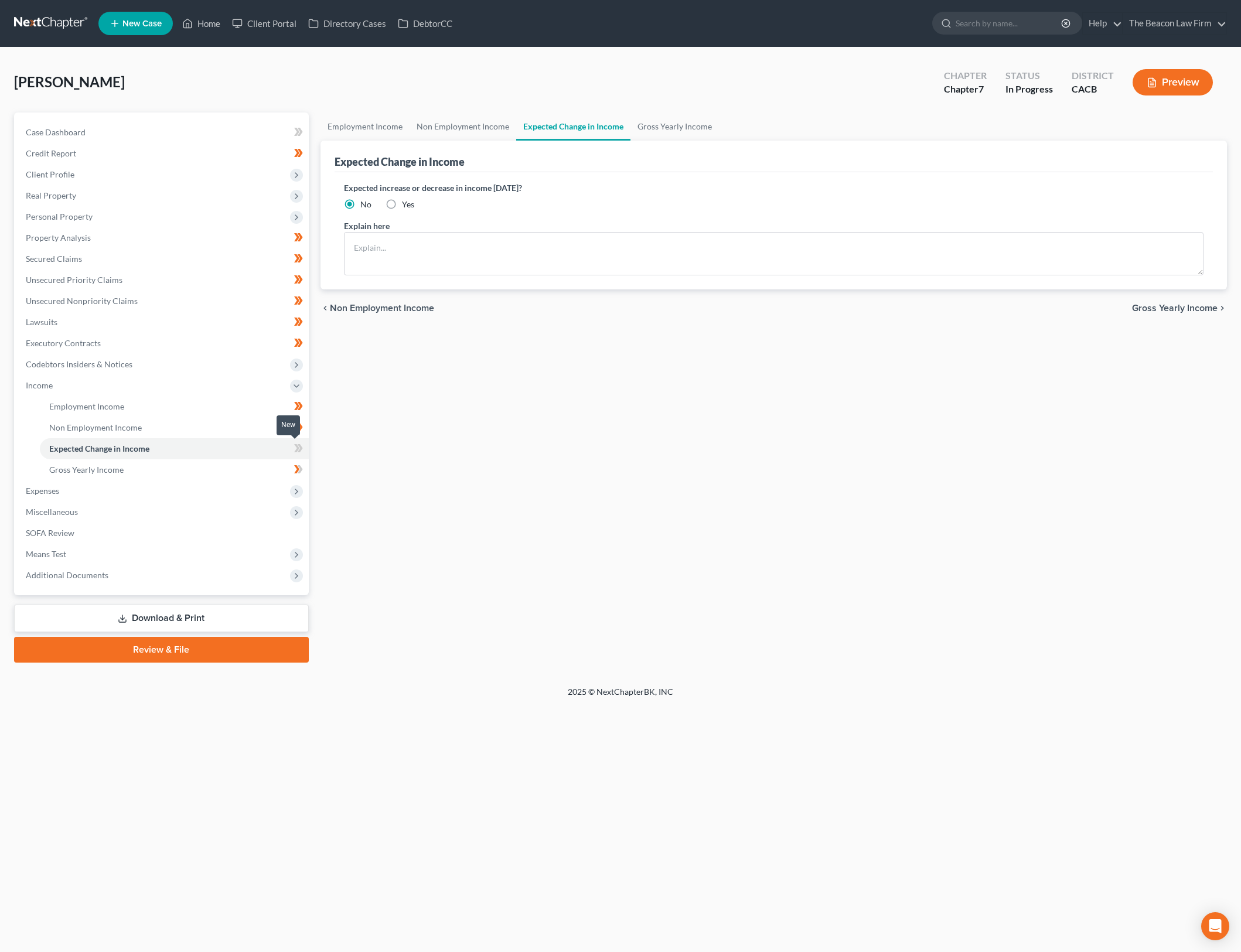
click at [304, 444] on span at bounding box center [299, 450] width 21 height 18
click at [231, 472] on link "Gross Yearly Income" at bounding box center [174, 470] width 269 height 21
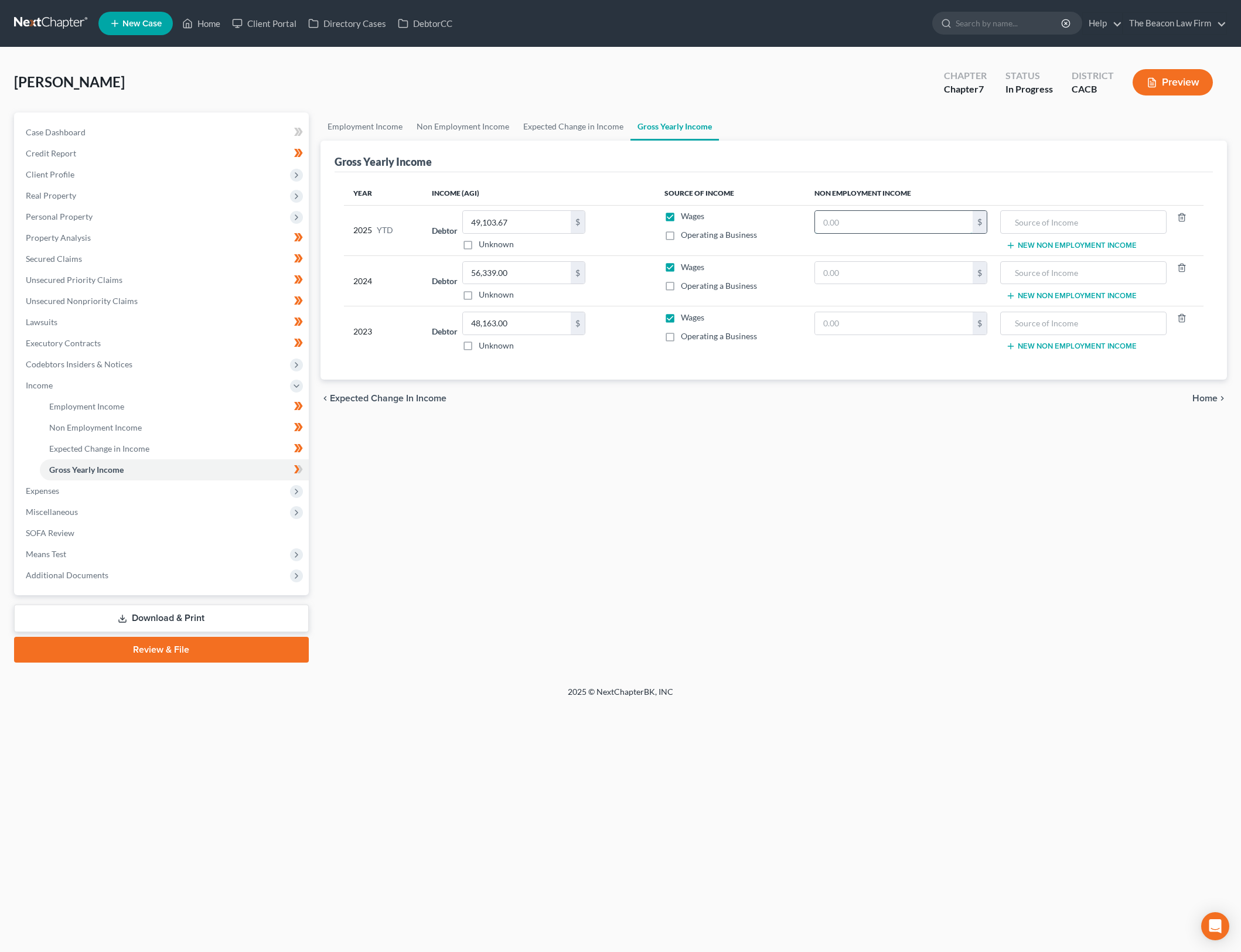
click at [932, 226] on input "text" at bounding box center [893, 222] width 157 height 22
type input "3,108"
type input "Child Support (expired when child graduated high school)"
click at [866, 278] on input "text" at bounding box center [893, 273] width 157 height 22
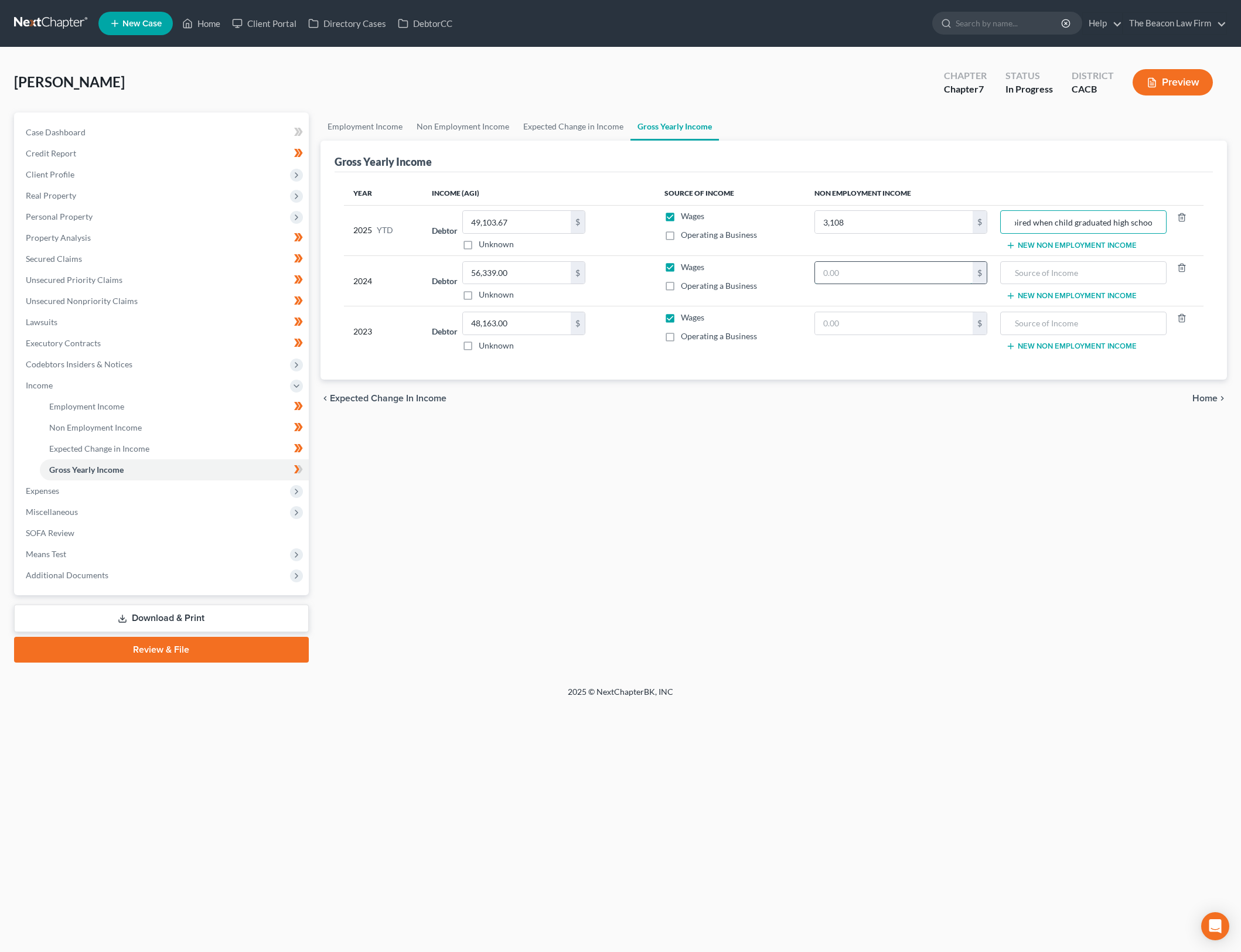
scroll to position [0, 0]
type input "6,216"
click at [1027, 269] on input "text" at bounding box center [1083, 273] width 154 height 22
type input "Child Support"
click at [925, 333] on input "text" at bounding box center [893, 324] width 157 height 22
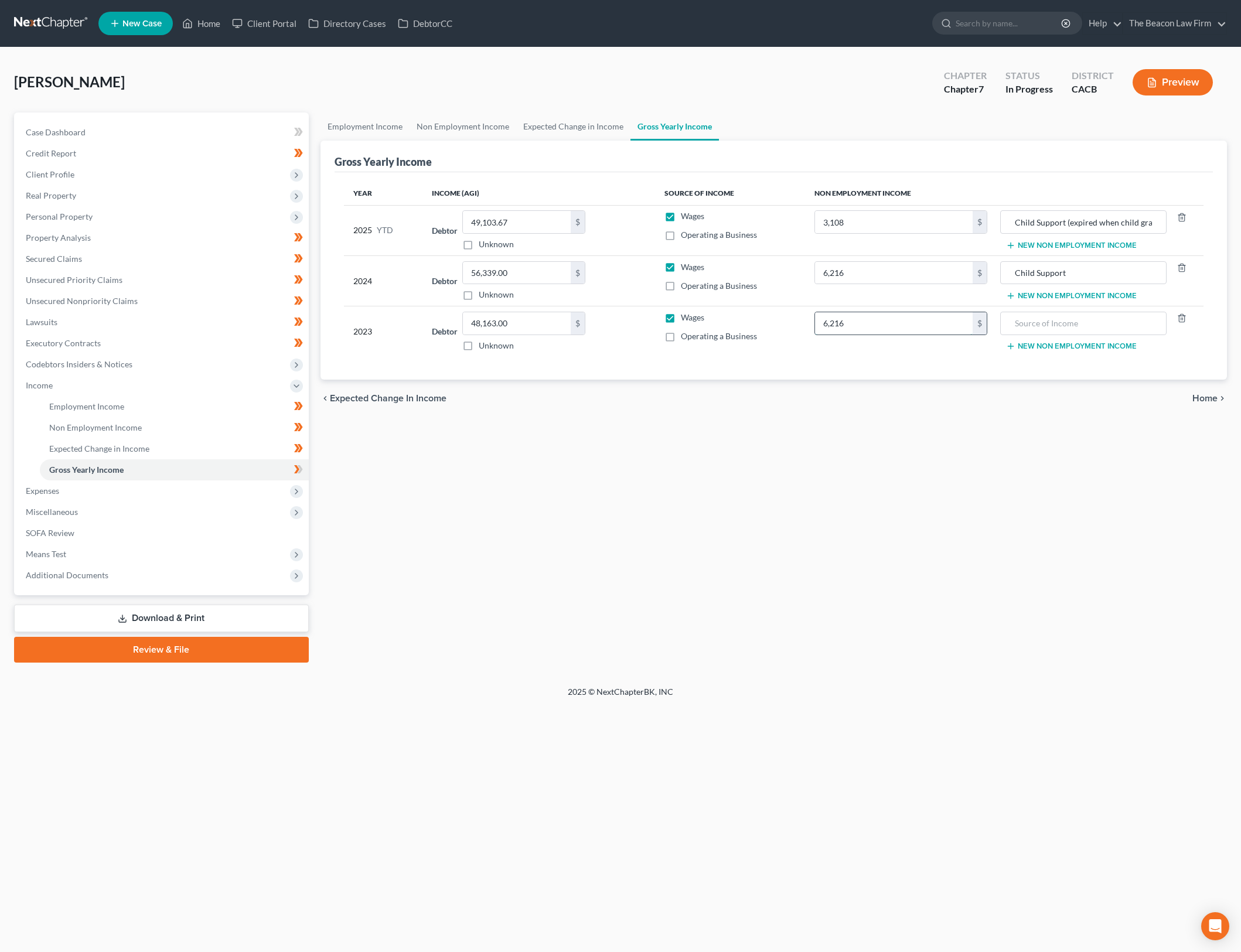
type input "6,216"
type input "Child Support"
click at [734, 579] on div "Employment Income Non Employment Income Expected Change in Income Gross Yearly …" at bounding box center [774, 387] width 919 height 550
click at [302, 467] on icon at bounding box center [299, 470] width 9 height 15
drag, startPoint x: 1056, startPoint y: 223, endPoint x: 1138, endPoint y: 225, distance: 82.0
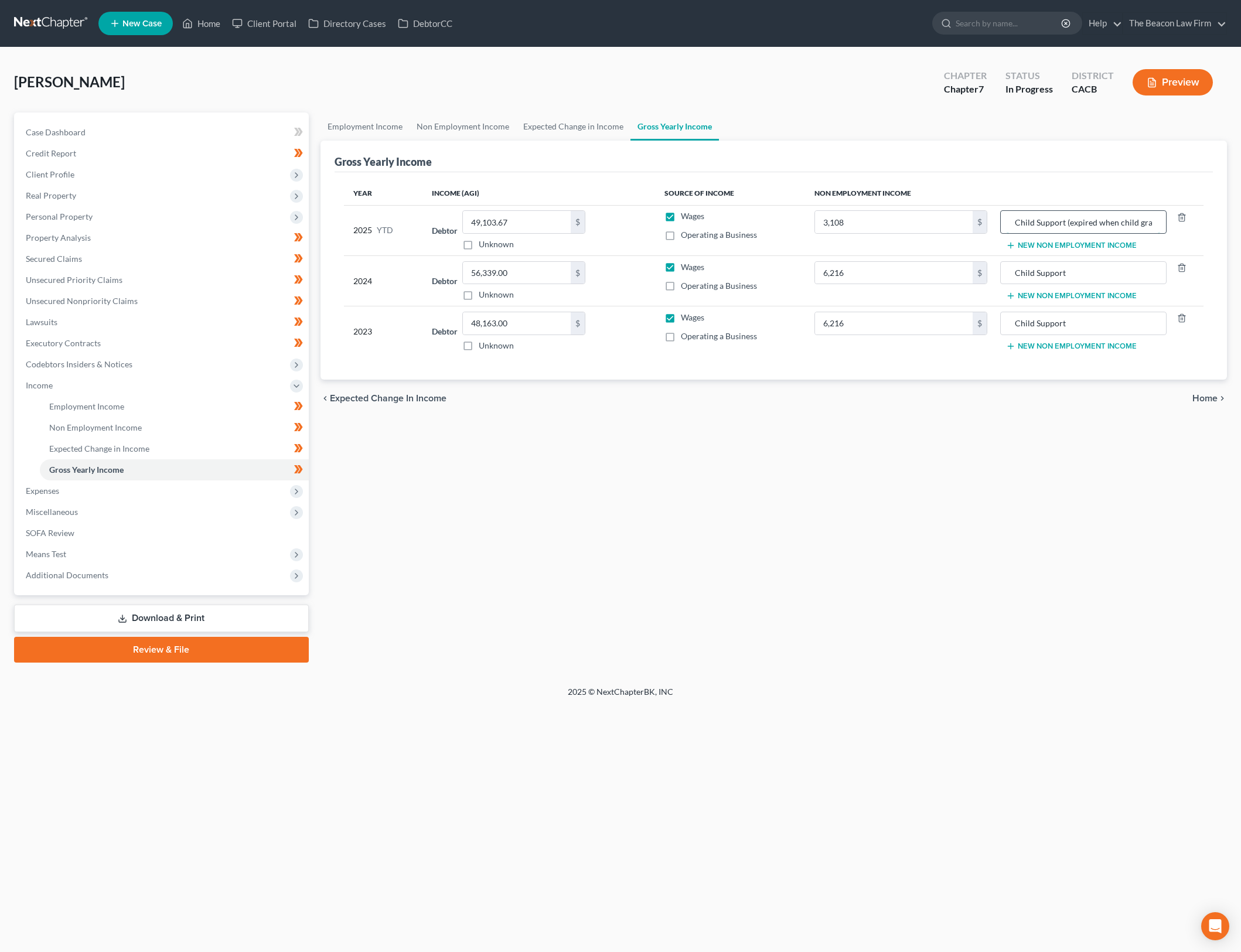
click at [1138, 225] on input "Child Support (expired when child graduated high school)" at bounding box center [1083, 222] width 154 height 22
click at [1103, 221] on input "Child Support (expired when child graduated high school)" at bounding box center [1083, 222] width 154 height 22
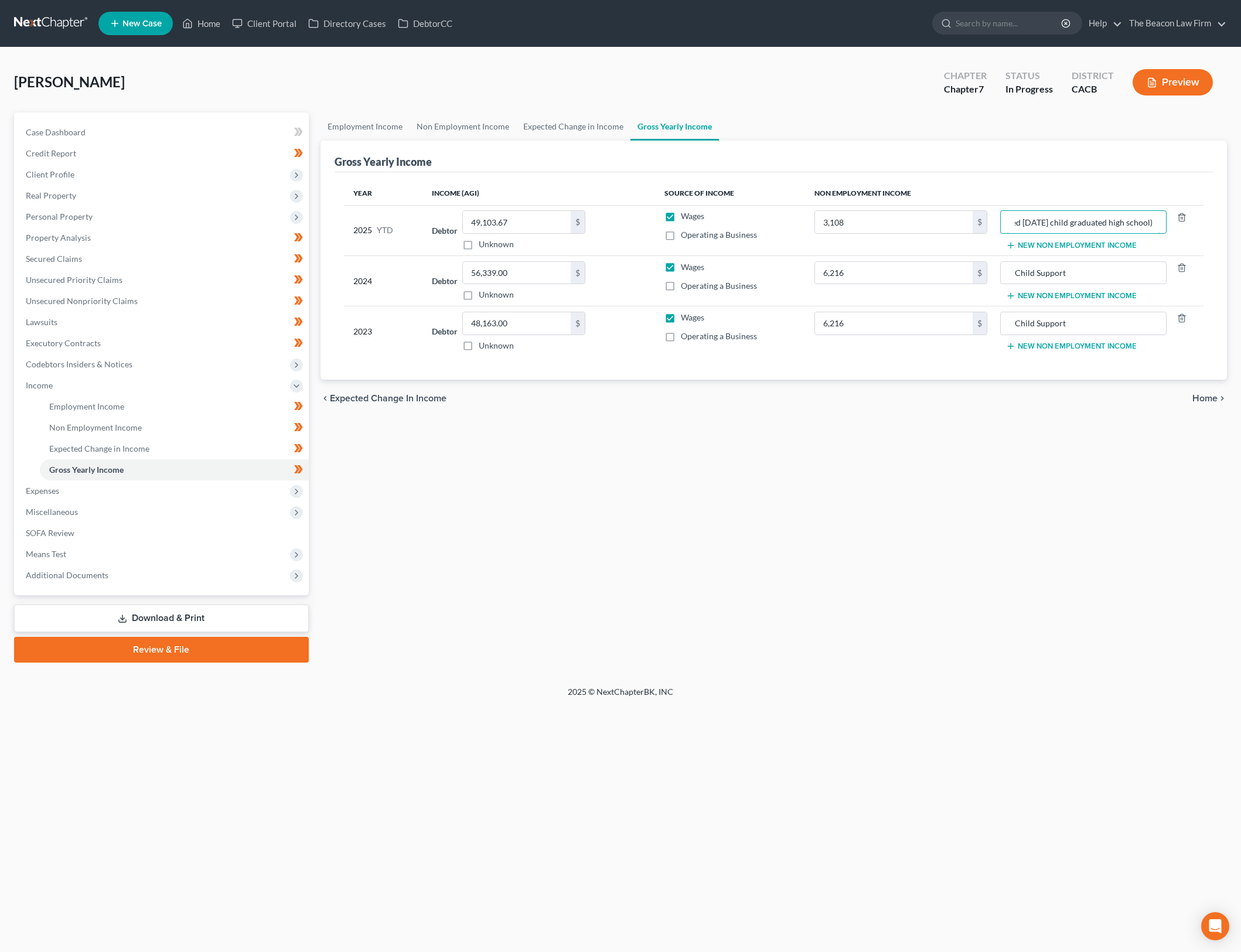
type input "Child Support (expired June 2025 child graduated high school)"
drag, startPoint x: 916, startPoint y: 605, endPoint x: 815, endPoint y: 542, distance: 119.0
click at [916, 604] on div "Employment Income Non Employment Income Expected Change in Income Gross Yearly …" at bounding box center [774, 387] width 919 height 550
click at [211, 483] on span "Expenses" at bounding box center [162, 491] width 293 height 21
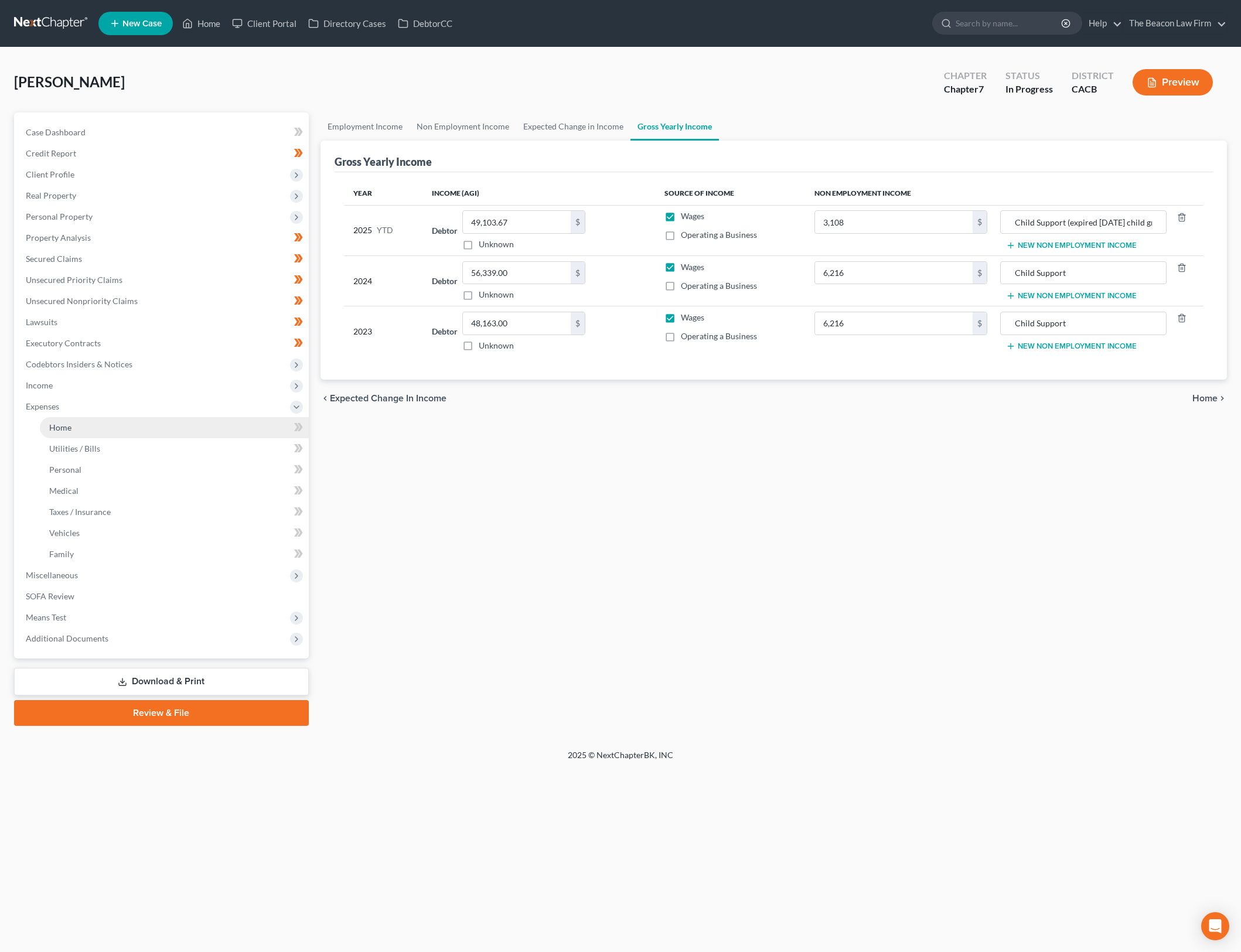
click at [255, 428] on link "Home" at bounding box center [174, 427] width 269 height 21
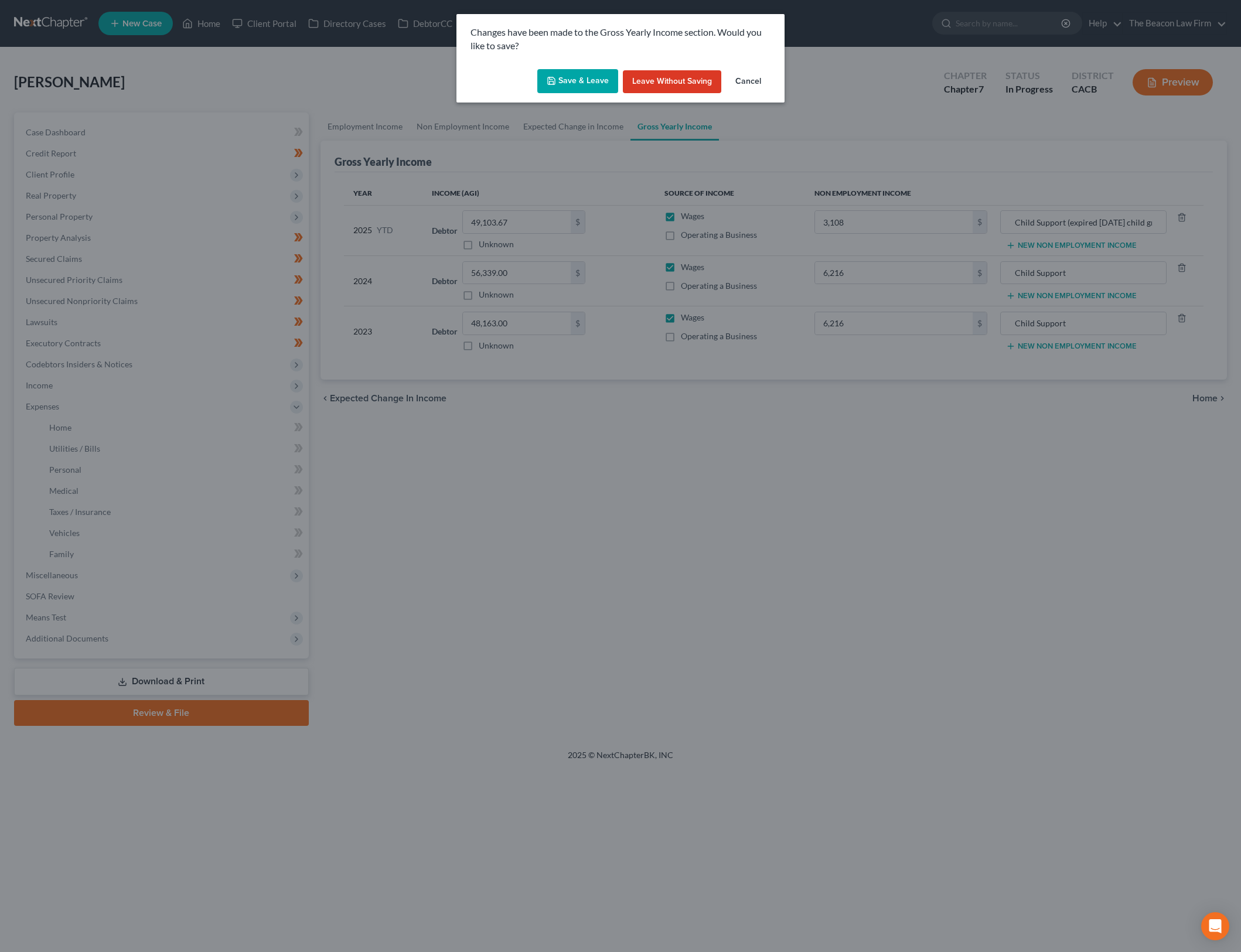
click at [584, 75] on button "Save & Leave" at bounding box center [578, 81] width 81 height 25
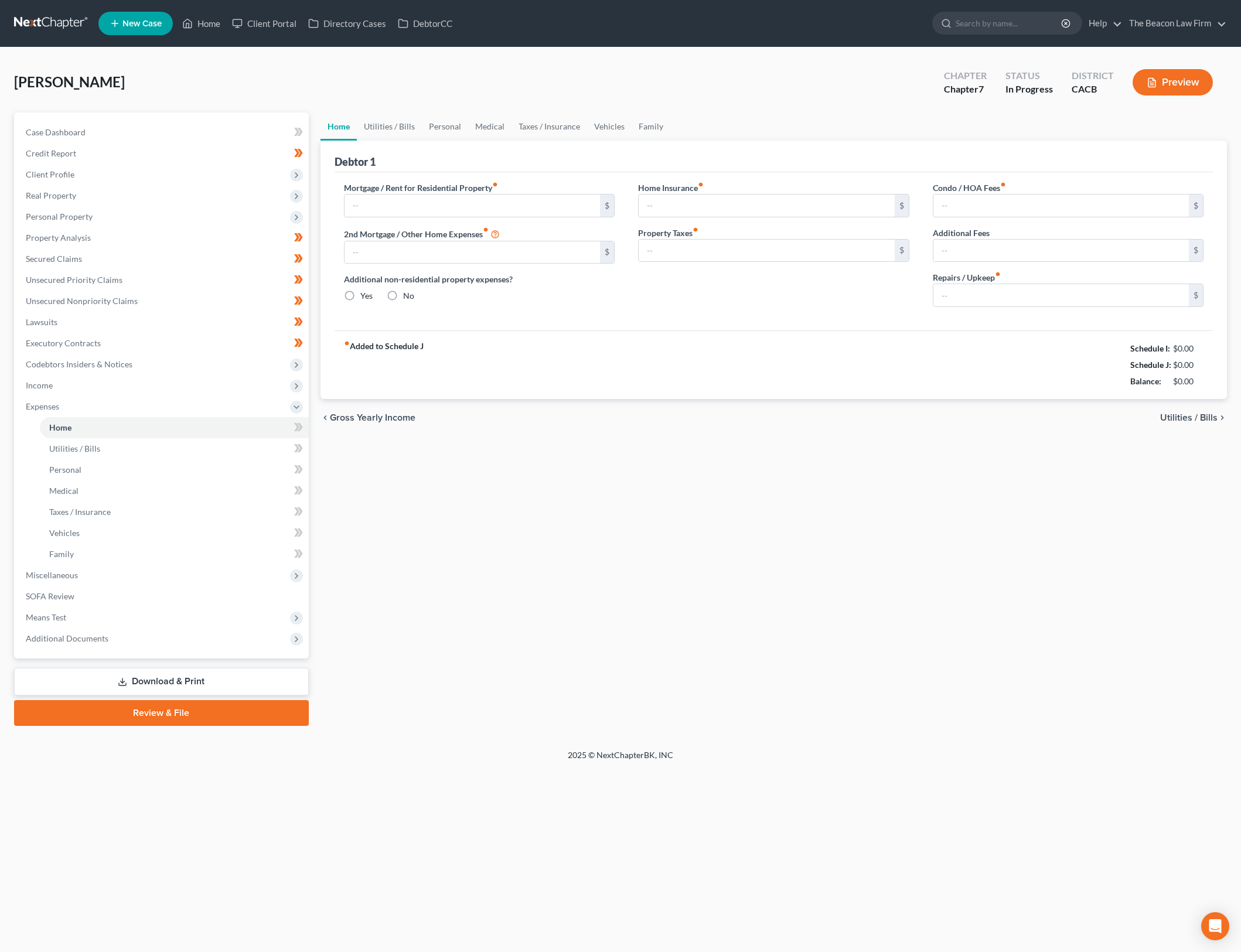
type input "2,035.00"
type input "0.00"
radio input "true"
type input "0.00"
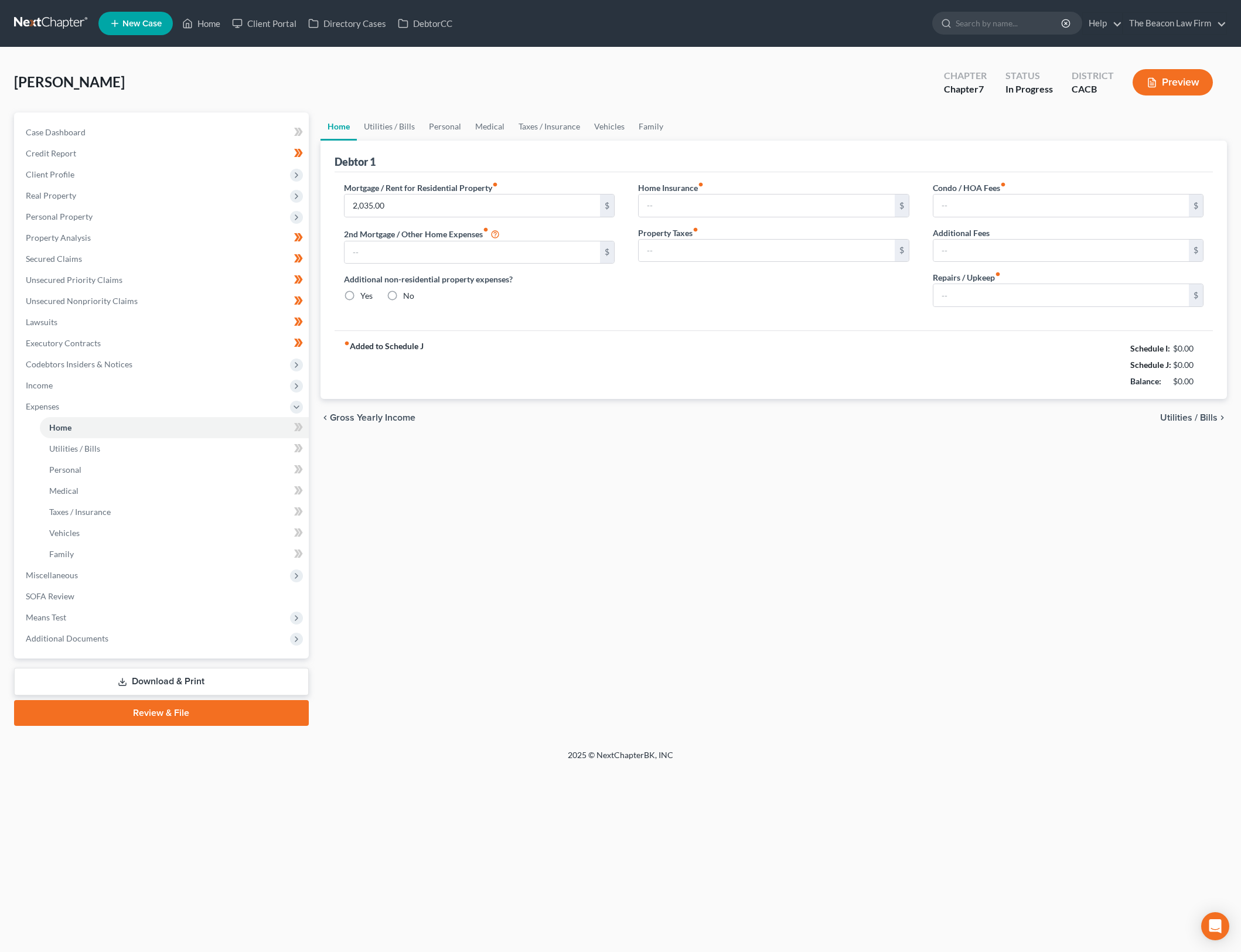
type input "0.00"
type input "11.00"
type input "0.00"
click at [980, 244] on input "11.00" at bounding box center [1062, 251] width 256 height 22
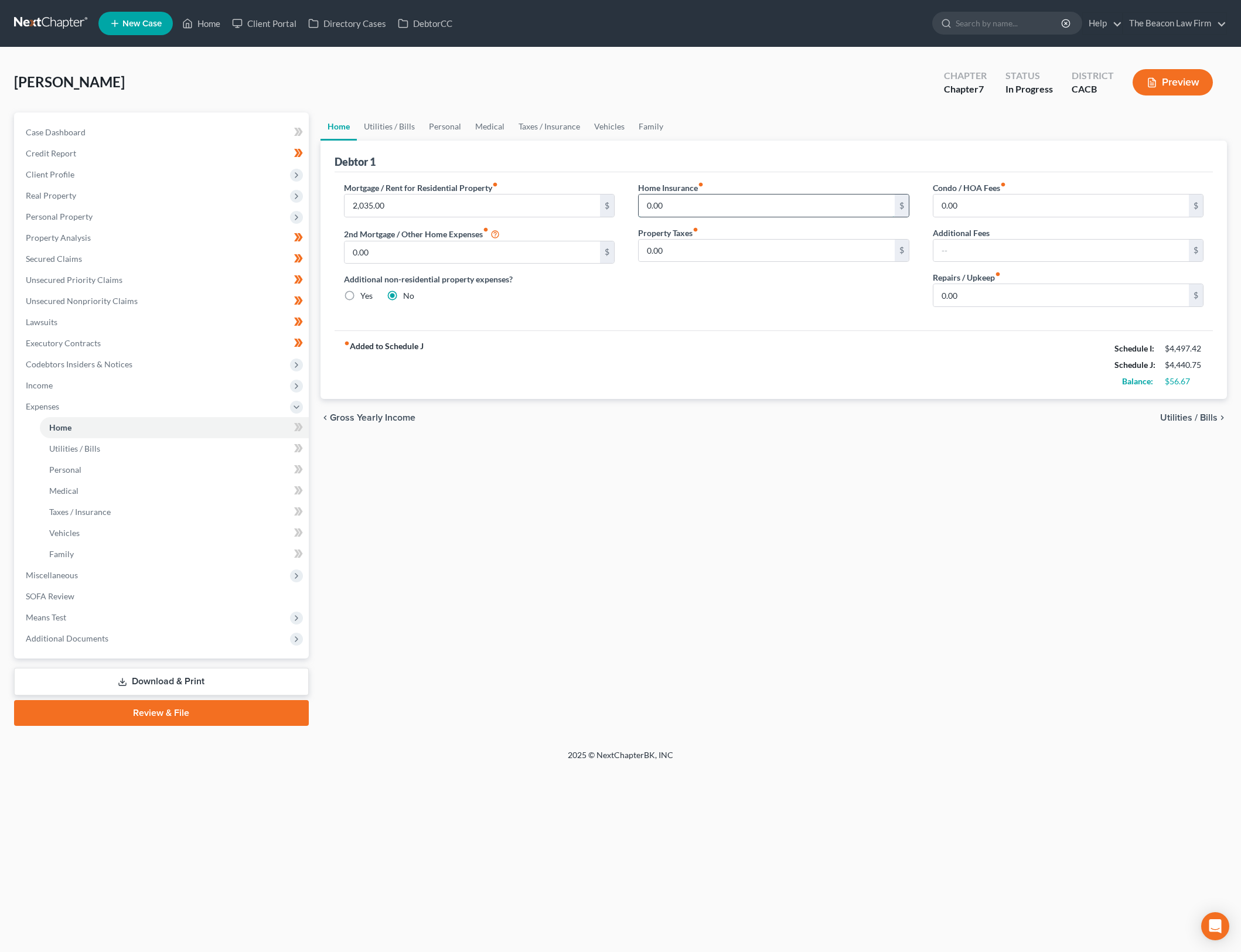
click at [735, 210] on input "0.00" at bounding box center [767, 205] width 256 height 22
click at [734, 210] on input "0.00" at bounding box center [767, 205] width 256 height 22
type input "11"
click at [762, 311] on div "Home Insurance fiber_manual_record 11 $ Property Taxes fiber_manual_record 0.00…" at bounding box center [773, 249] width 295 height 135
click at [974, 775] on div "Home New Case Client Portal Directory Cases DebtorCC The Beacon Law Firm gerald…" at bounding box center [620, 476] width 1241 height 952
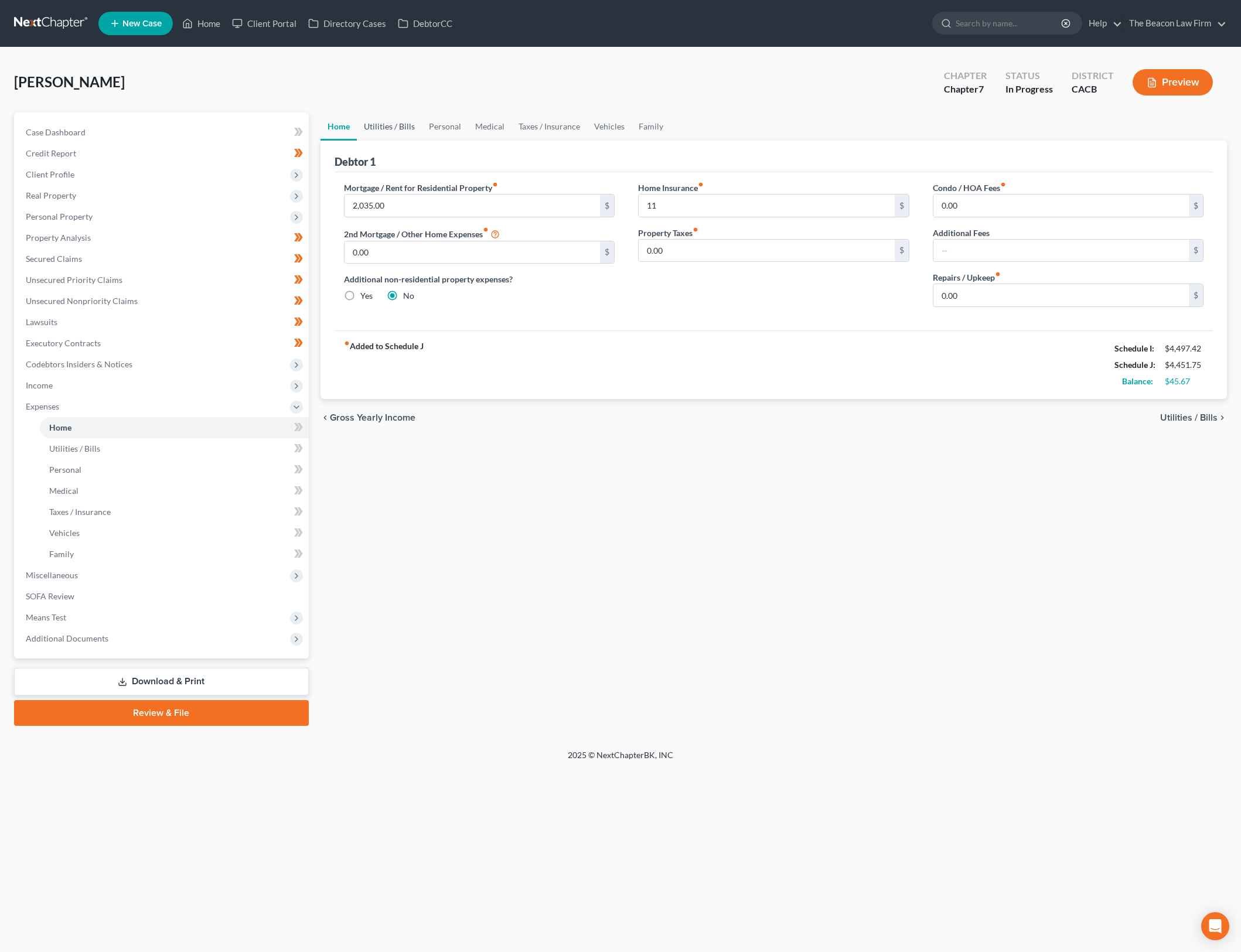
click at [402, 121] on link "Utilities / Bills" at bounding box center [389, 127] width 65 height 28
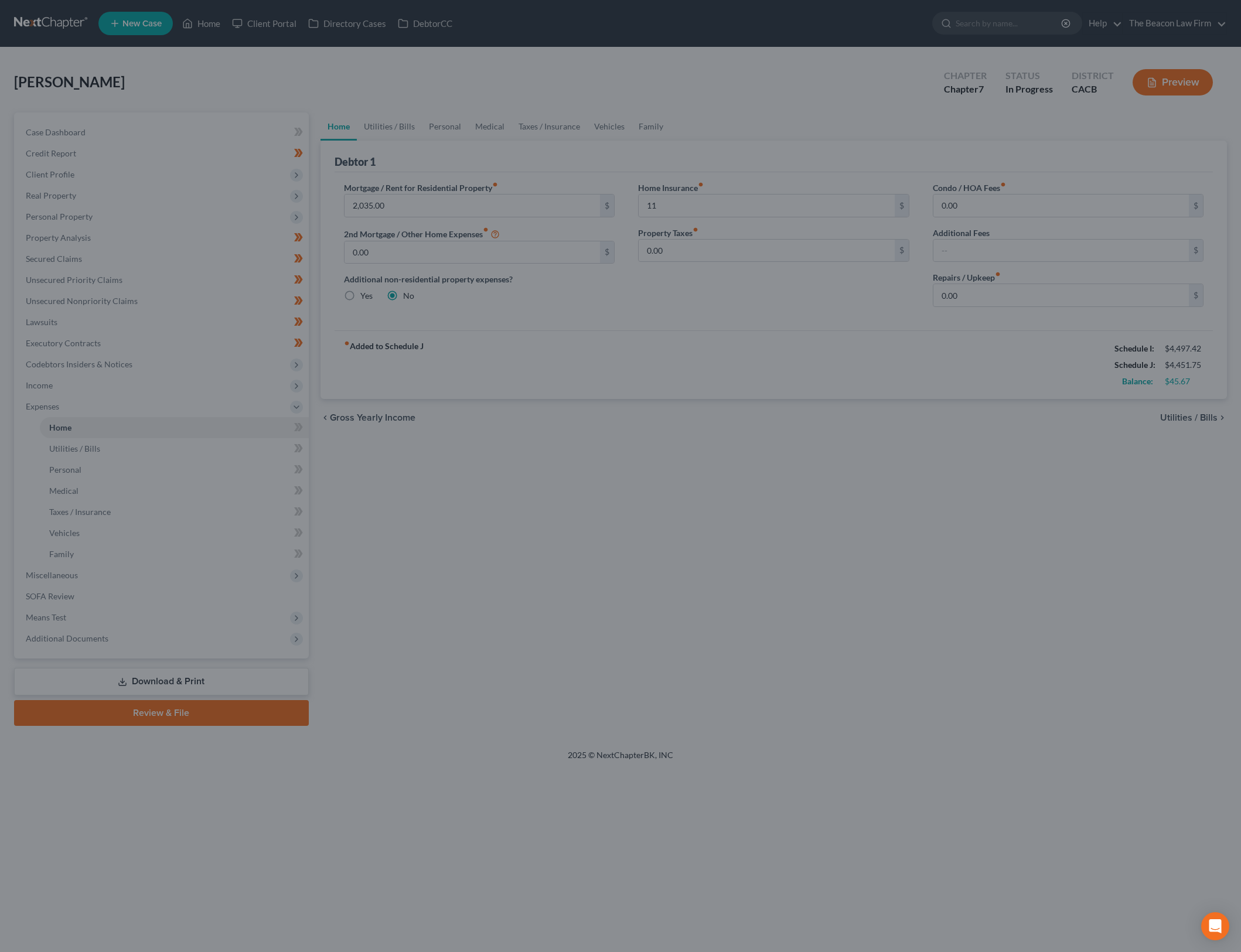
click at [848, 447] on div at bounding box center [620, 476] width 1241 height 952
click at [739, 315] on div at bounding box center [620, 476] width 1241 height 952
click at [590, 479] on div at bounding box center [620, 476] width 1241 height 952
click at [590, 479] on div at bounding box center [620, 476] width 1241 height 952
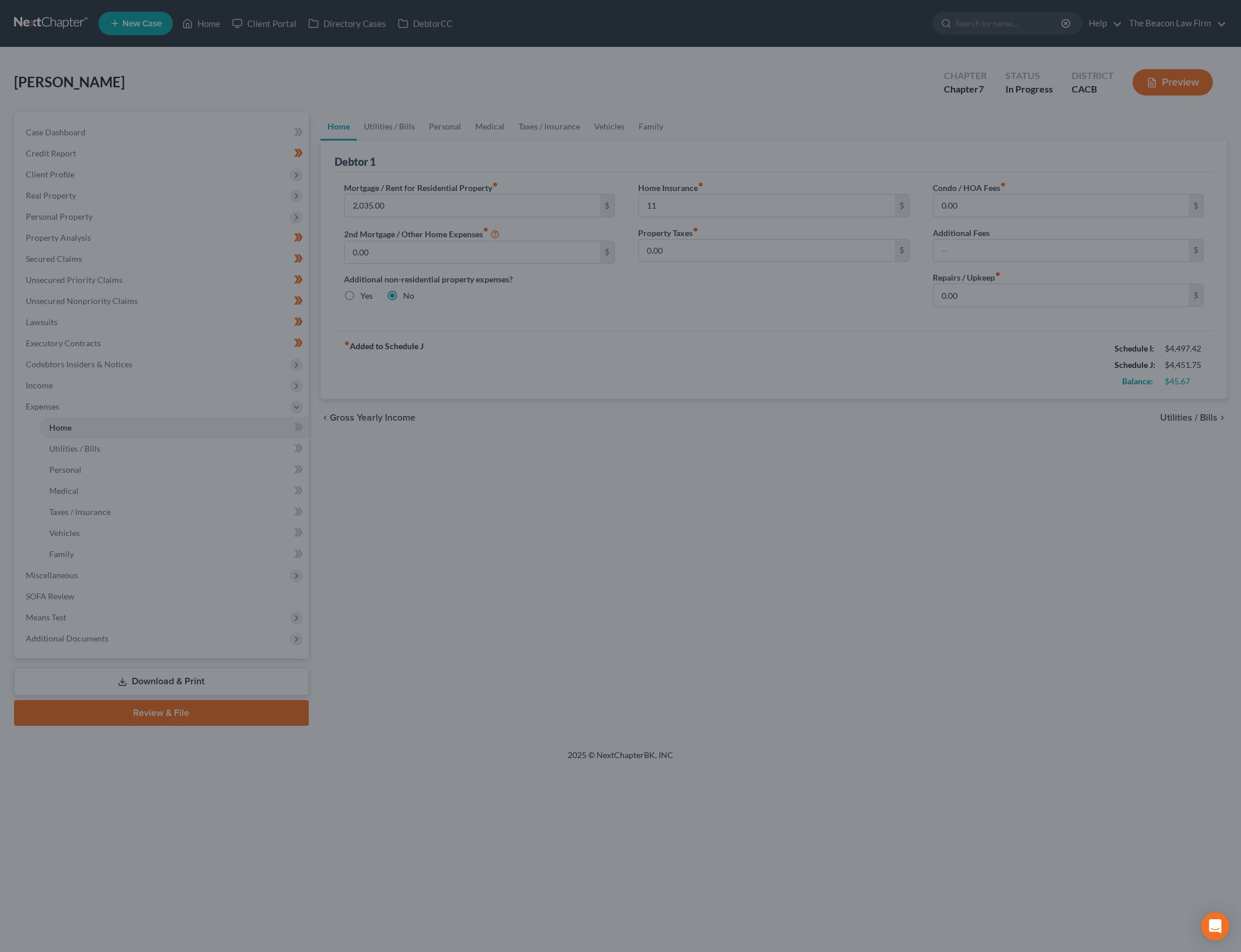
click at [586, 477] on div at bounding box center [620, 476] width 1241 height 952
click at [157, 397] on div at bounding box center [620, 476] width 1241 height 952
click at [157, 387] on div at bounding box center [620, 476] width 1241 height 952
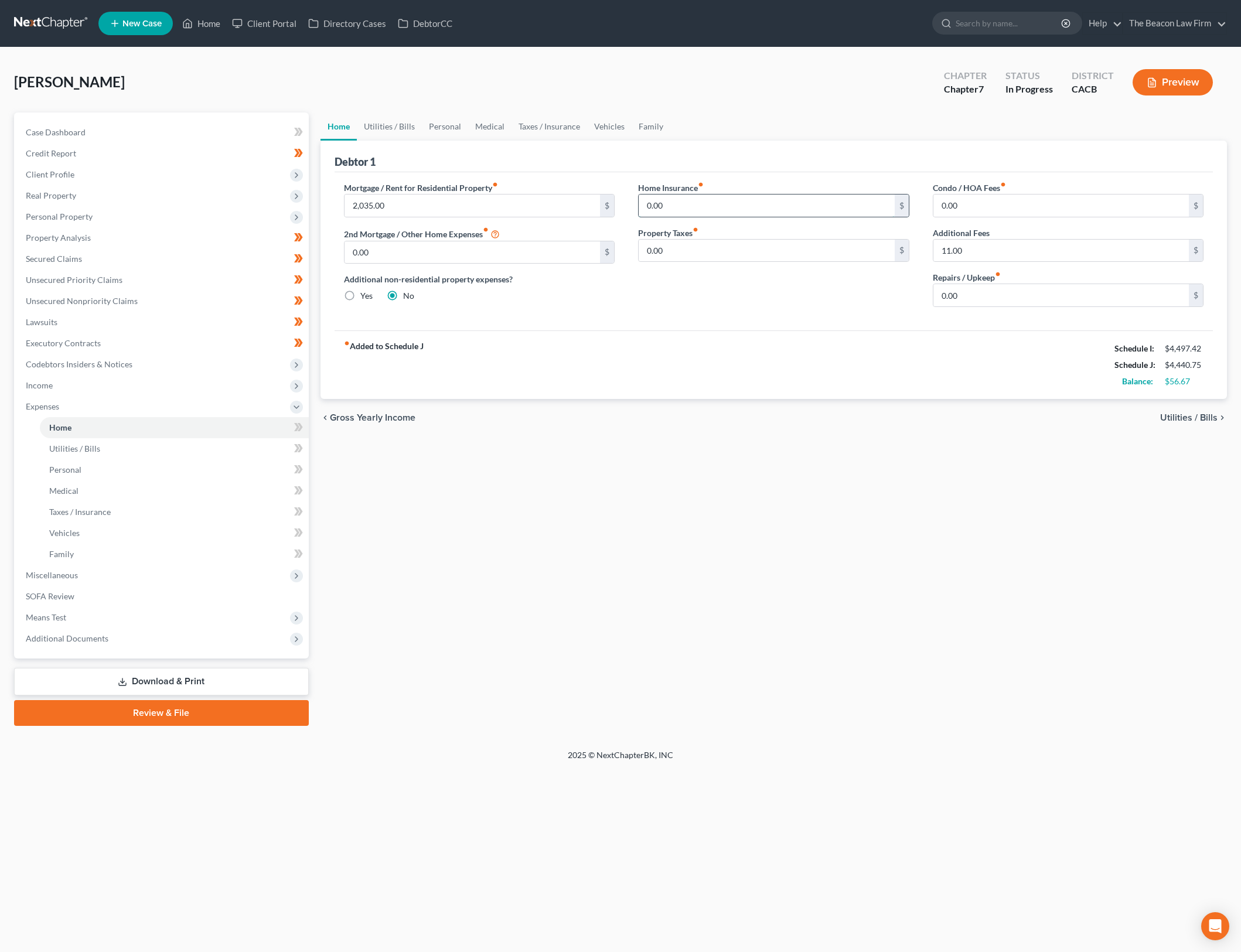
click at [708, 206] on input "0.00" at bounding box center [767, 205] width 256 height 22
click at [708, 205] on input "0.00" at bounding box center [767, 205] width 256 height 22
type input "11"
type input "0"
click at [543, 356] on div "fiber_manual_record Added to Schedule J Schedule I: $4,497.42 Schedule J: $4,45…" at bounding box center [773, 365] width 879 height 68
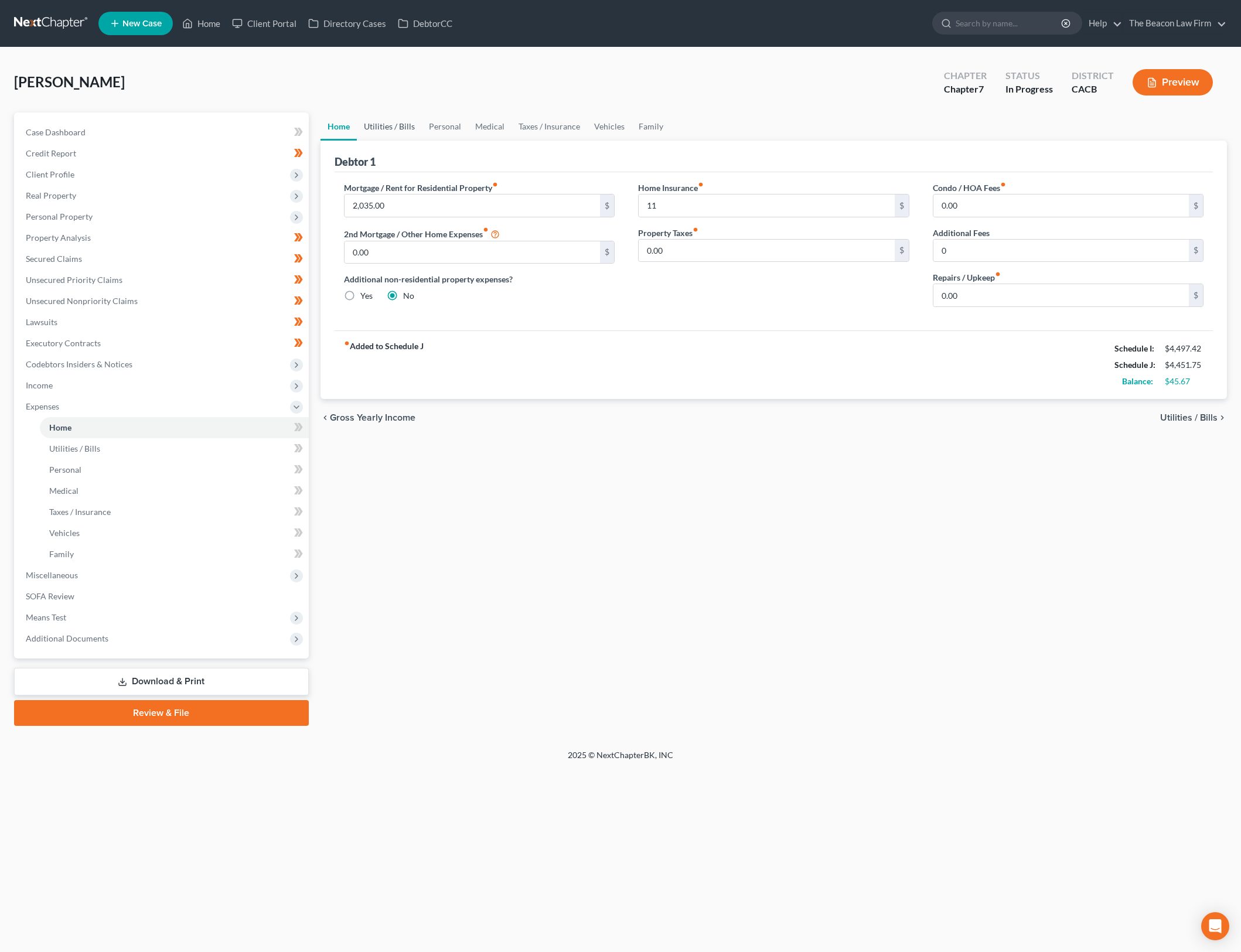
drag, startPoint x: 399, startPoint y: 123, endPoint x: 409, endPoint y: 129, distance: 11.7
click at [398, 122] on link "Utilities / Bills" at bounding box center [389, 127] width 65 height 28
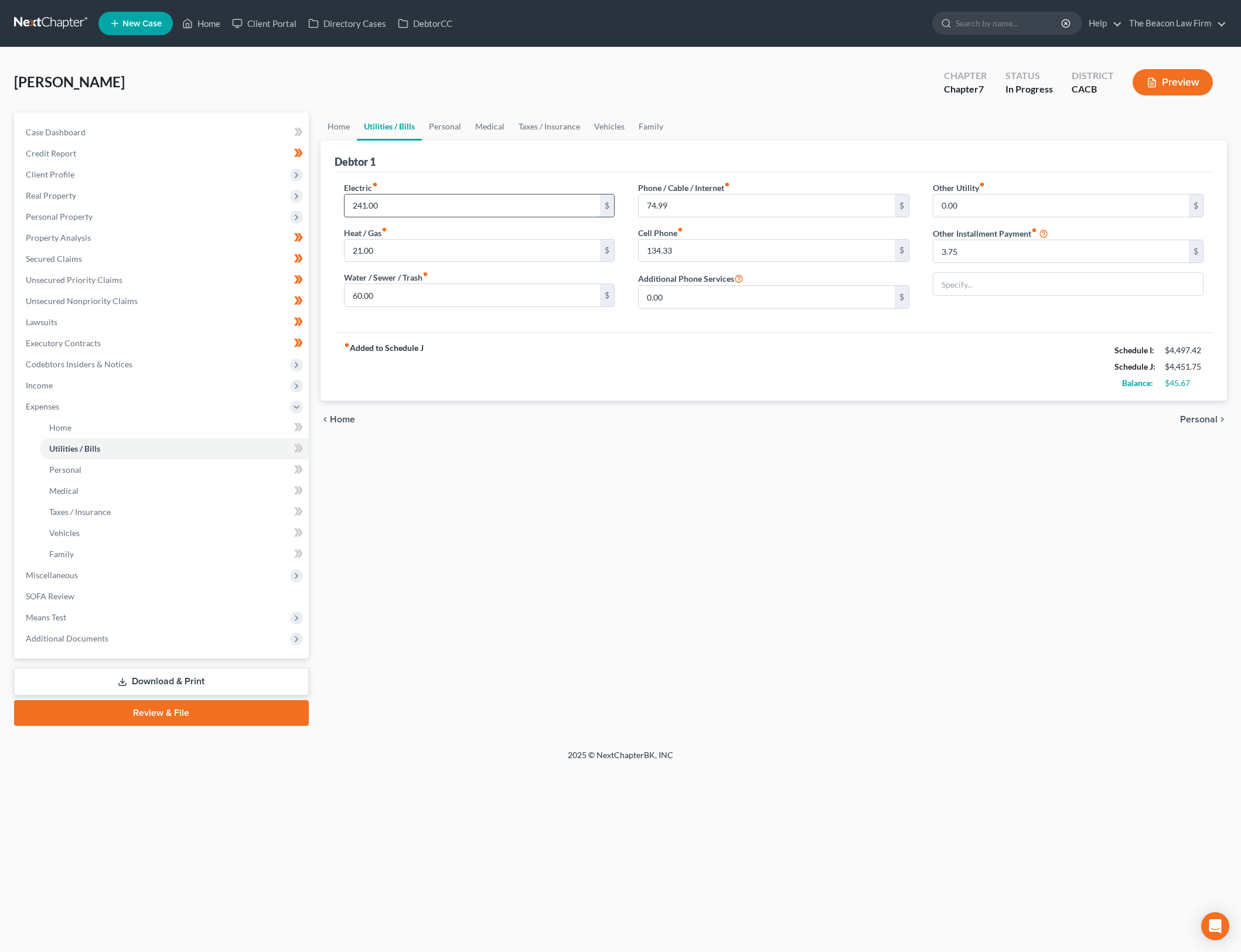
click at [491, 198] on input "241.00" at bounding box center [473, 205] width 256 height 22
click at [984, 362] on div "fiber_manual_record Added to Schedule J Schedule I: $4,497.42 Schedule J: $4,45…" at bounding box center [773, 366] width 879 height 68
click at [552, 208] on input "241.00" at bounding box center [473, 205] width 256 height 22
type input "200"
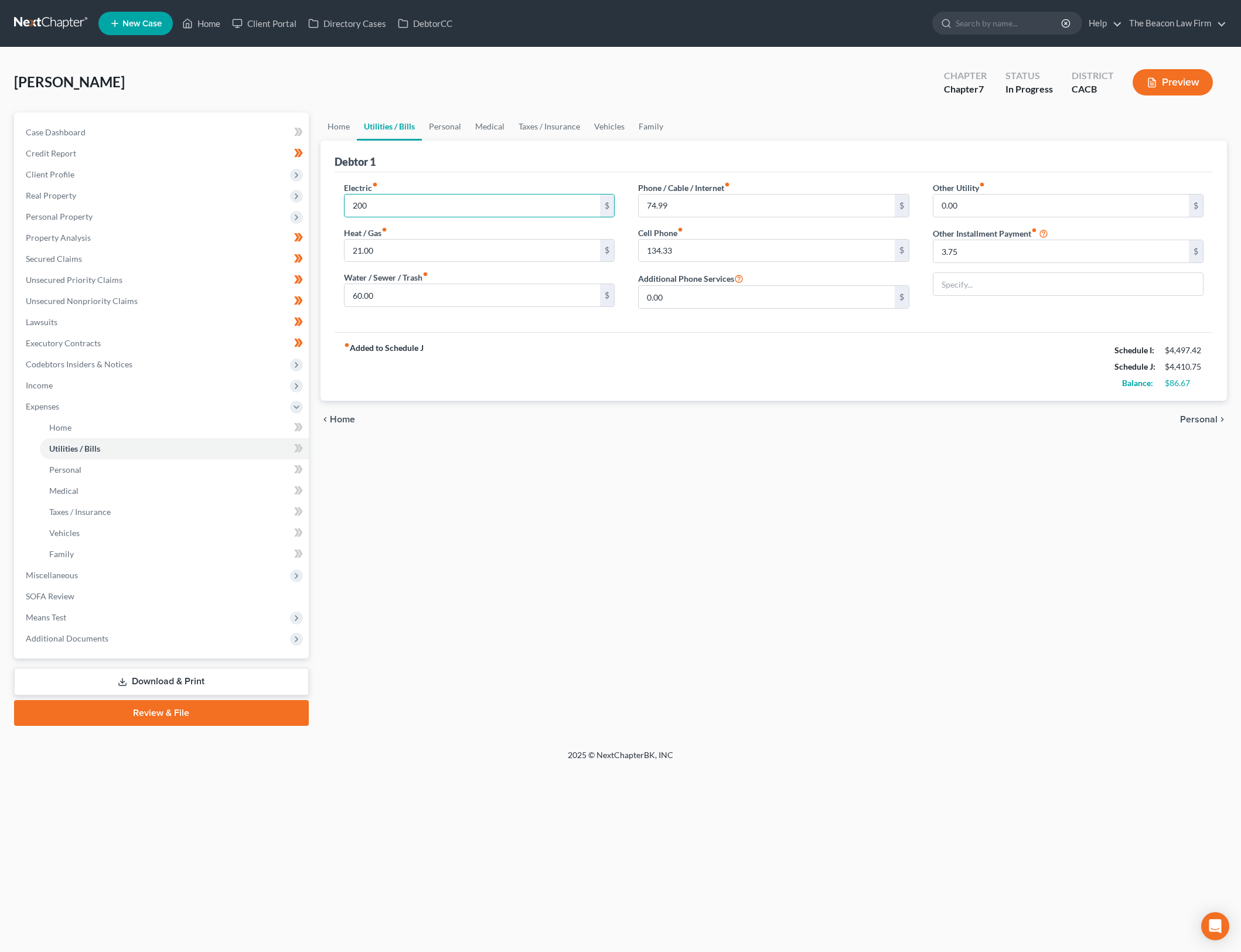
click at [587, 454] on div "Home Utilities / Bills Personal Medical Taxes / Insurance Vehicles Family Debto…" at bounding box center [774, 419] width 919 height 613
click at [747, 216] on div "74.99 $" at bounding box center [773, 205] width 271 height 23
click at [751, 208] on input "74.99" at bounding box center [767, 205] width 256 height 22
click at [782, 249] on input "134.33" at bounding box center [767, 251] width 256 height 22
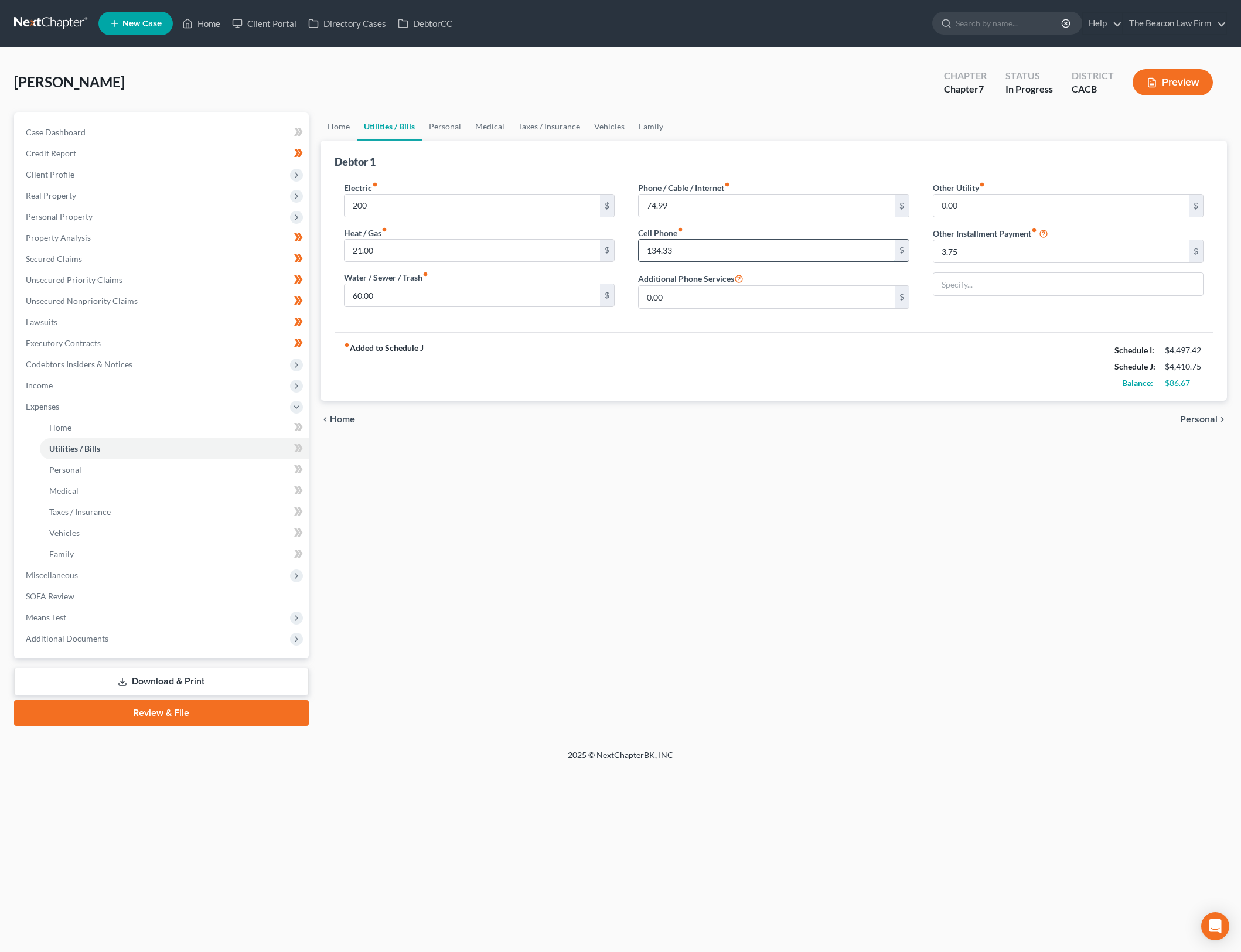
click at [782, 249] on input "134.33" at bounding box center [767, 251] width 256 height 22
click at [299, 425] on icon at bounding box center [299, 427] width 5 height 8
click at [1053, 278] on input "text" at bounding box center [1068, 284] width 270 height 22
type input "O"
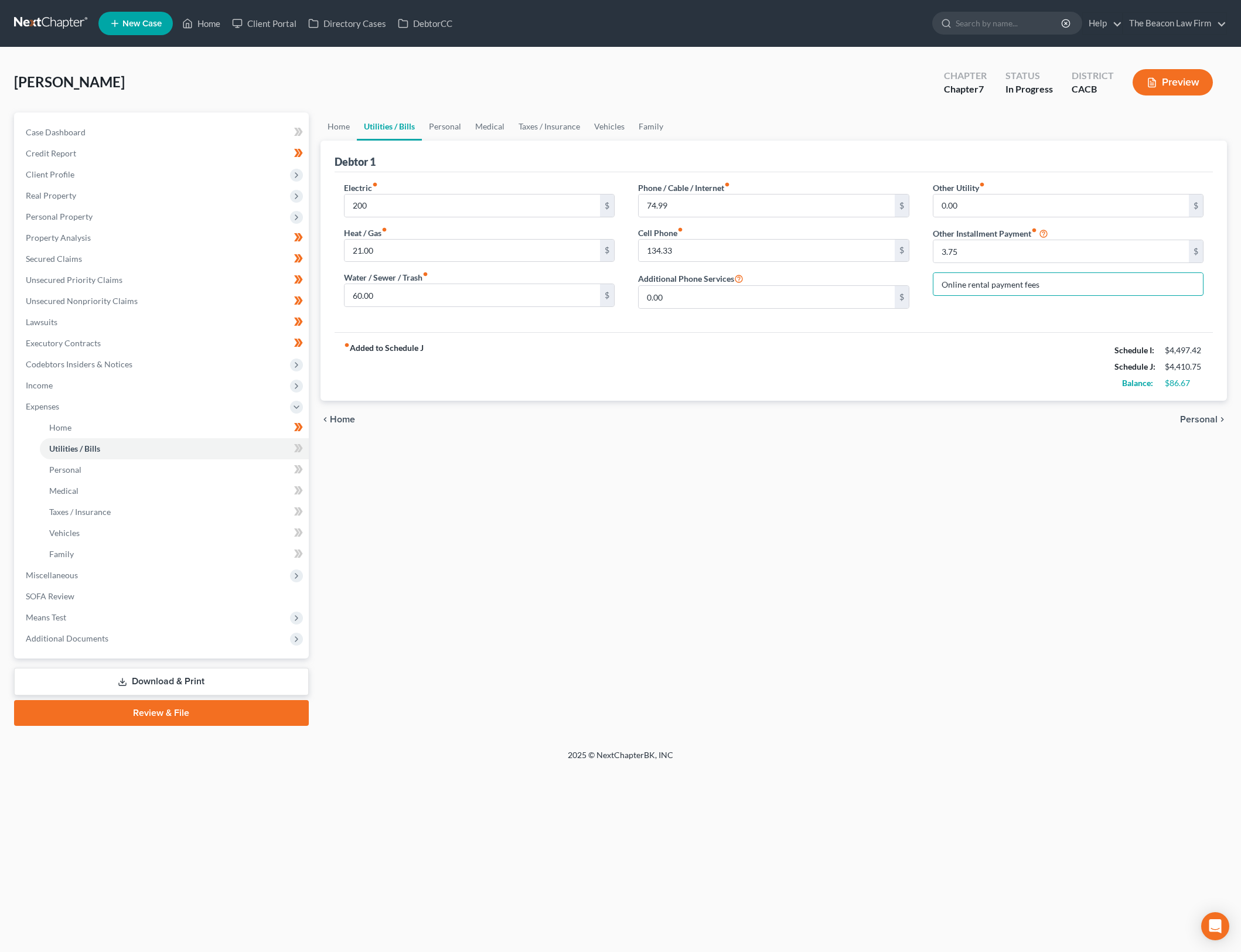
type input "Online rental payment fees"
click at [1049, 319] on div "Electric fiber_manual_record 200 $ Heat / Gas fiber_manual_record 21.00 $ Water…" at bounding box center [773, 252] width 879 height 160
click at [455, 125] on link "Personal" at bounding box center [445, 127] width 46 height 28
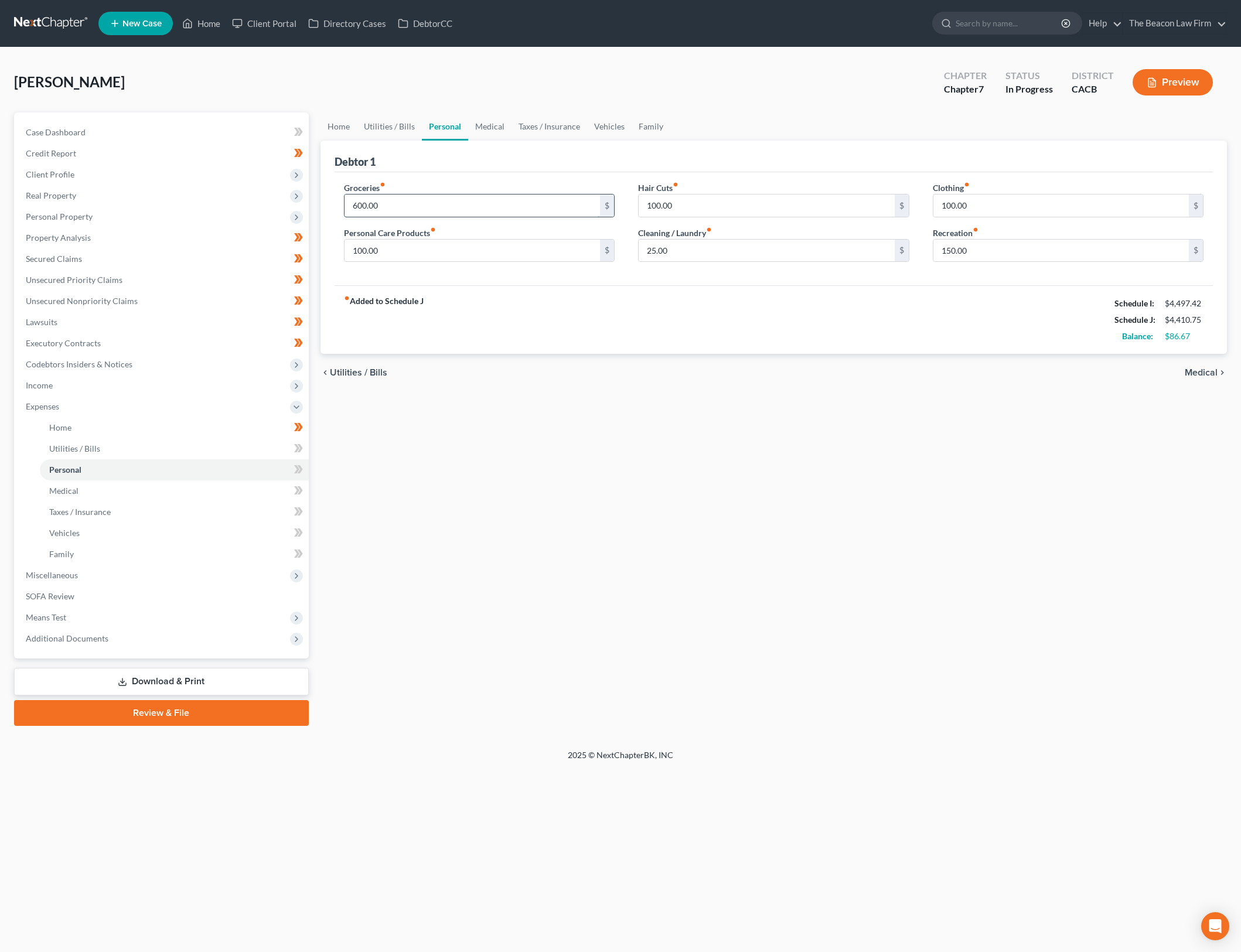
click at [459, 203] on input "600.00" at bounding box center [473, 205] width 256 height 22
click at [442, 261] on div "100.00 $" at bounding box center [479, 250] width 271 height 23
click at [453, 246] on input "100.00" at bounding box center [473, 251] width 256 height 22
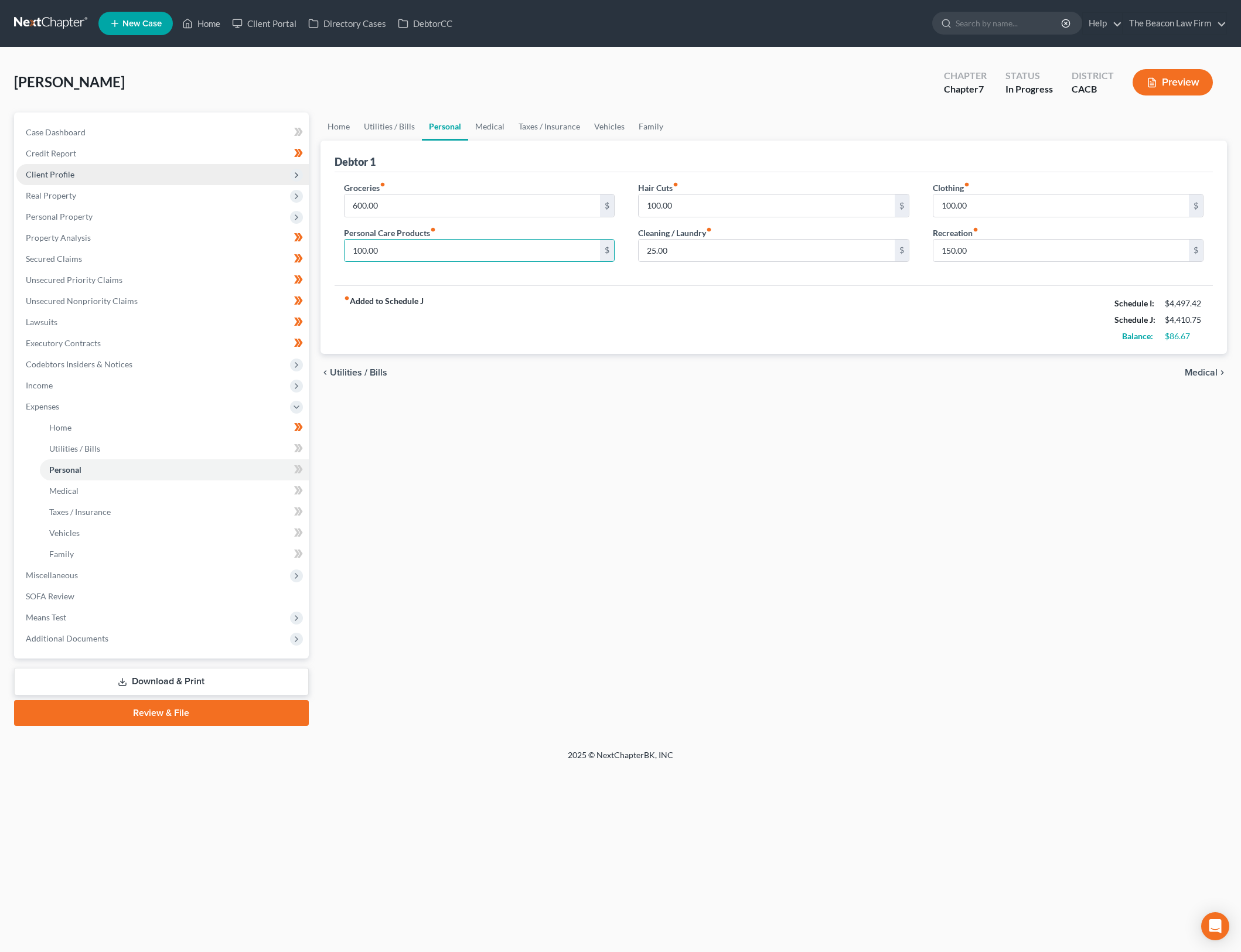
drag, startPoint x: 1232, startPoint y: 469, endPoint x: 258, endPoint y: 183, distance: 1015.1
click at [258, 183] on span "Client Profile" at bounding box center [162, 174] width 293 height 21
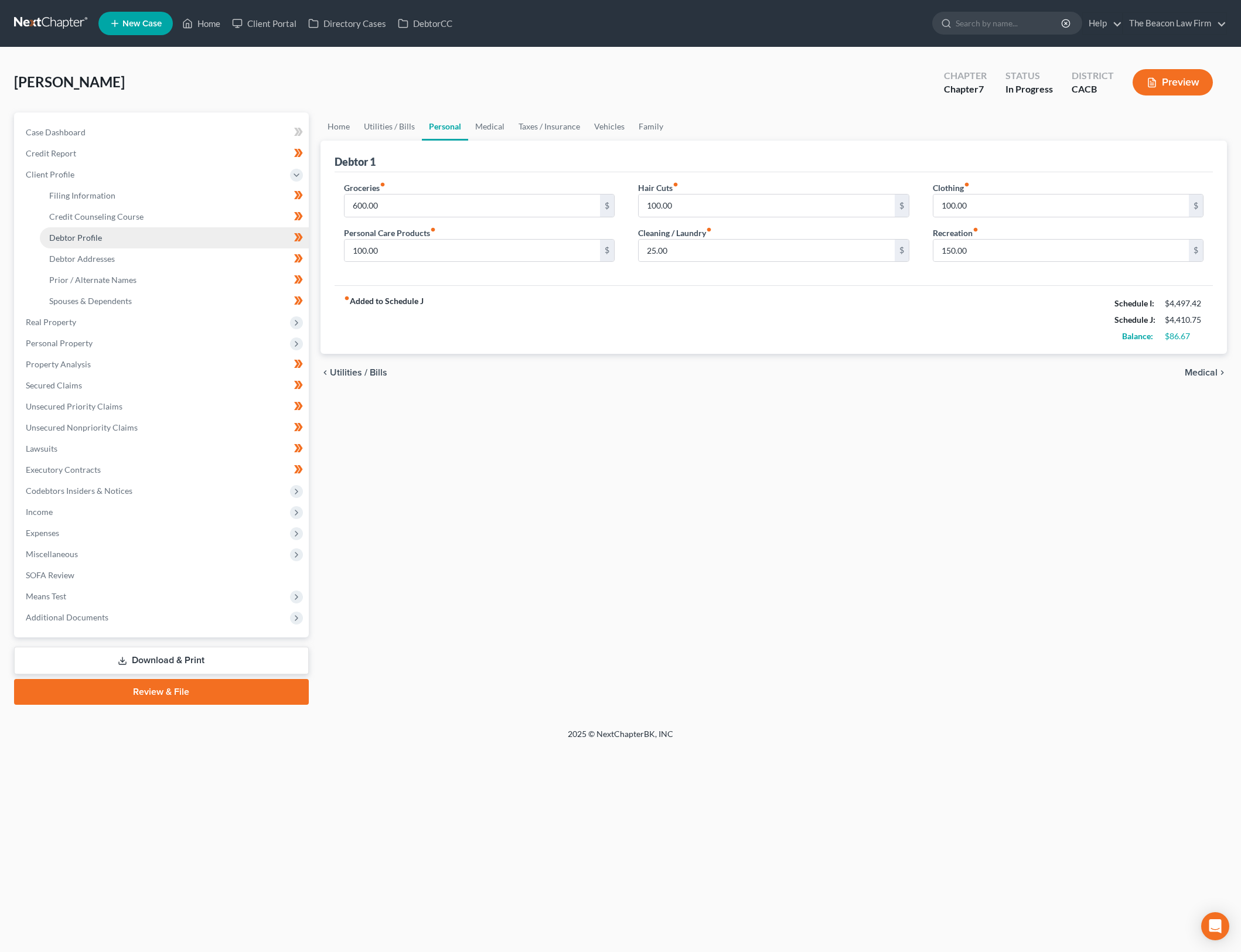
click at [202, 247] on link "Debtor Profile" at bounding box center [174, 237] width 269 height 21
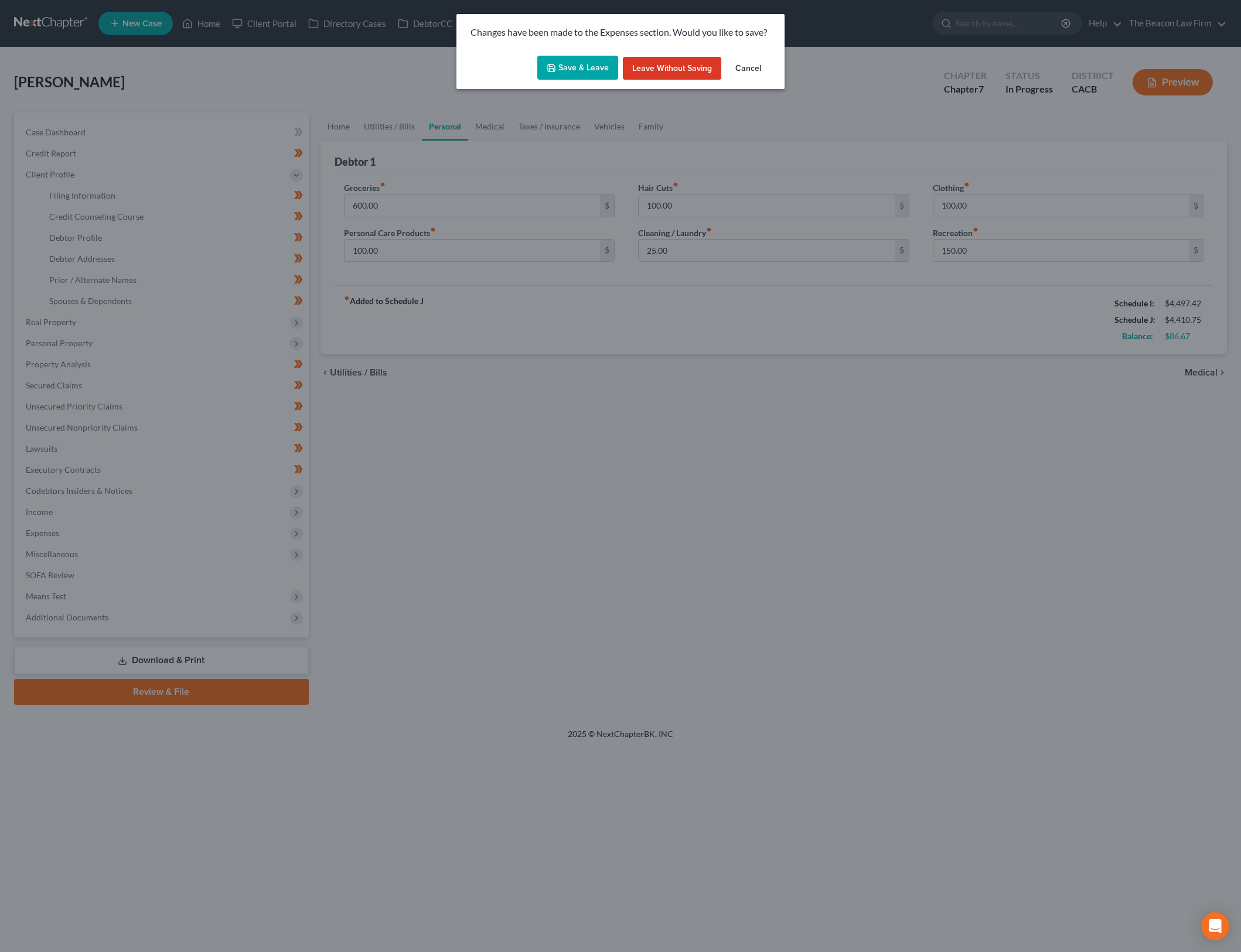
click at [546, 58] on button "Save & Leave" at bounding box center [578, 68] width 81 height 25
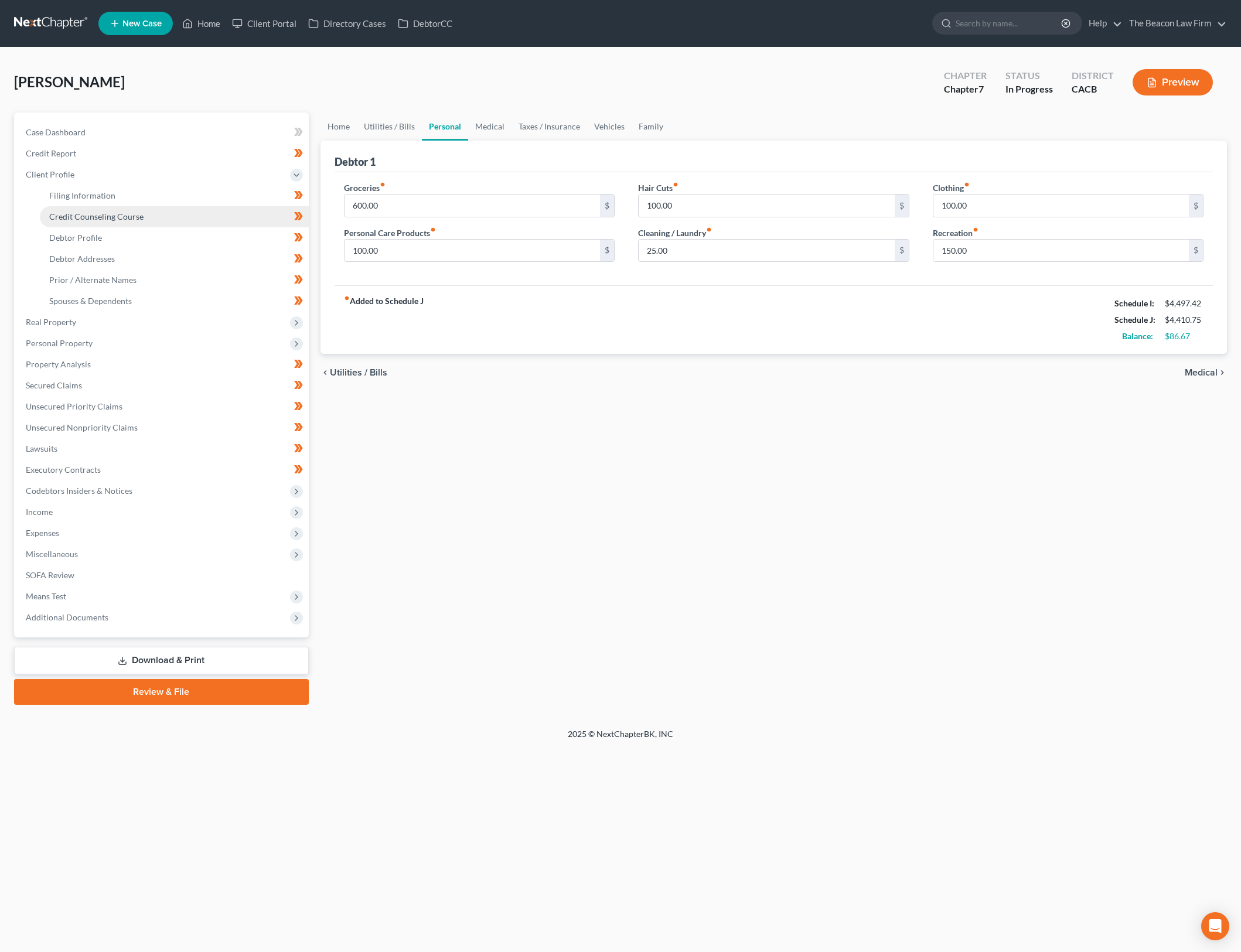
select select "3"
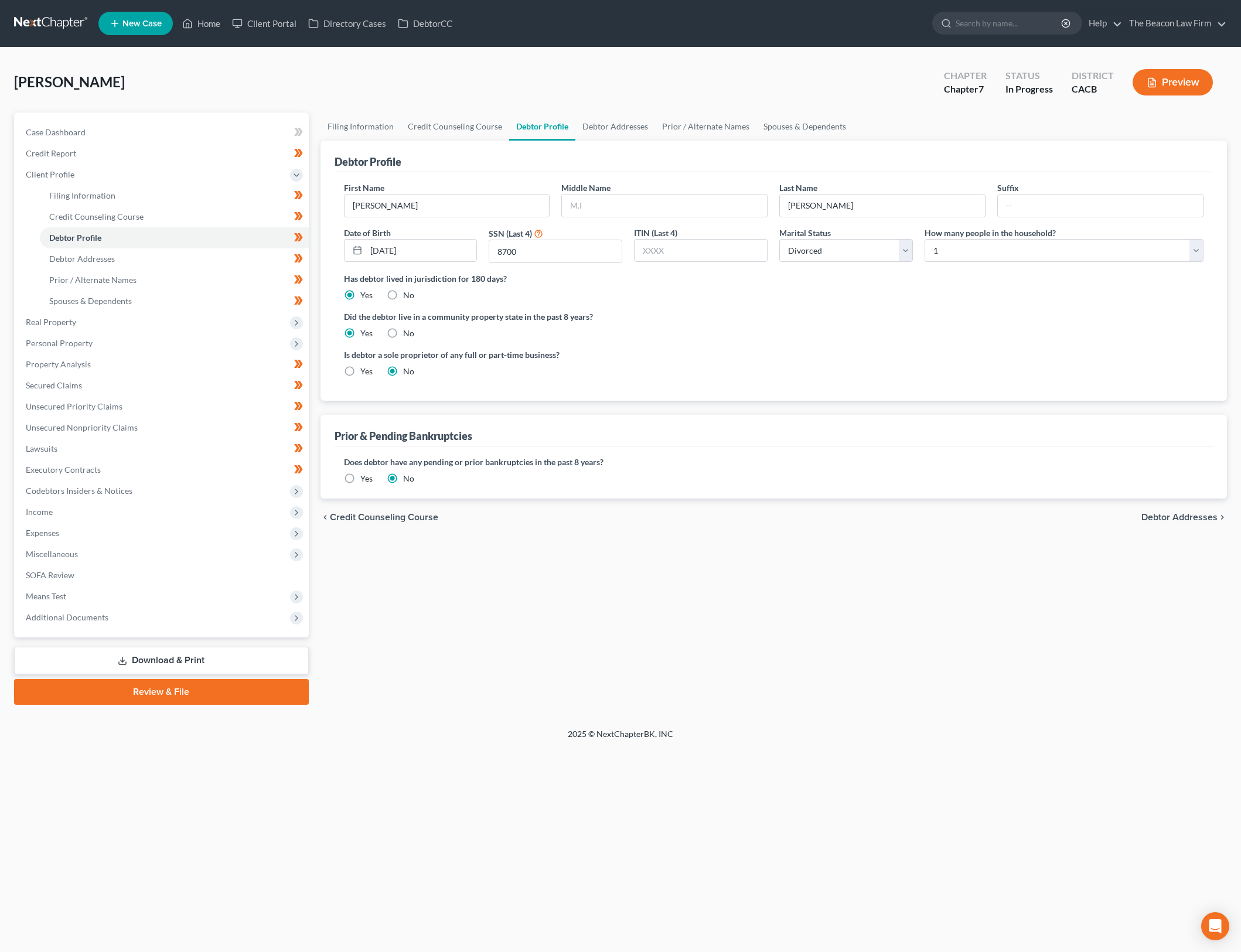
click at [972, 237] on label "How many people in the household?" at bounding box center [990, 233] width 131 height 13
click at [976, 249] on select "Select 1 2 3 4 5 6 7 8 9 10 11 12 13 14 15 16 17 18 19 20" at bounding box center [1064, 250] width 279 height 23
select select "2"
click at [925, 239] on select "Select 1 2 3 4 5 6 7 8 9 10 11 12 13 14 15 16 17 18 19 20" at bounding box center [1064, 250] width 279 height 23
click at [171, 513] on span "Income" at bounding box center [162, 512] width 293 height 21
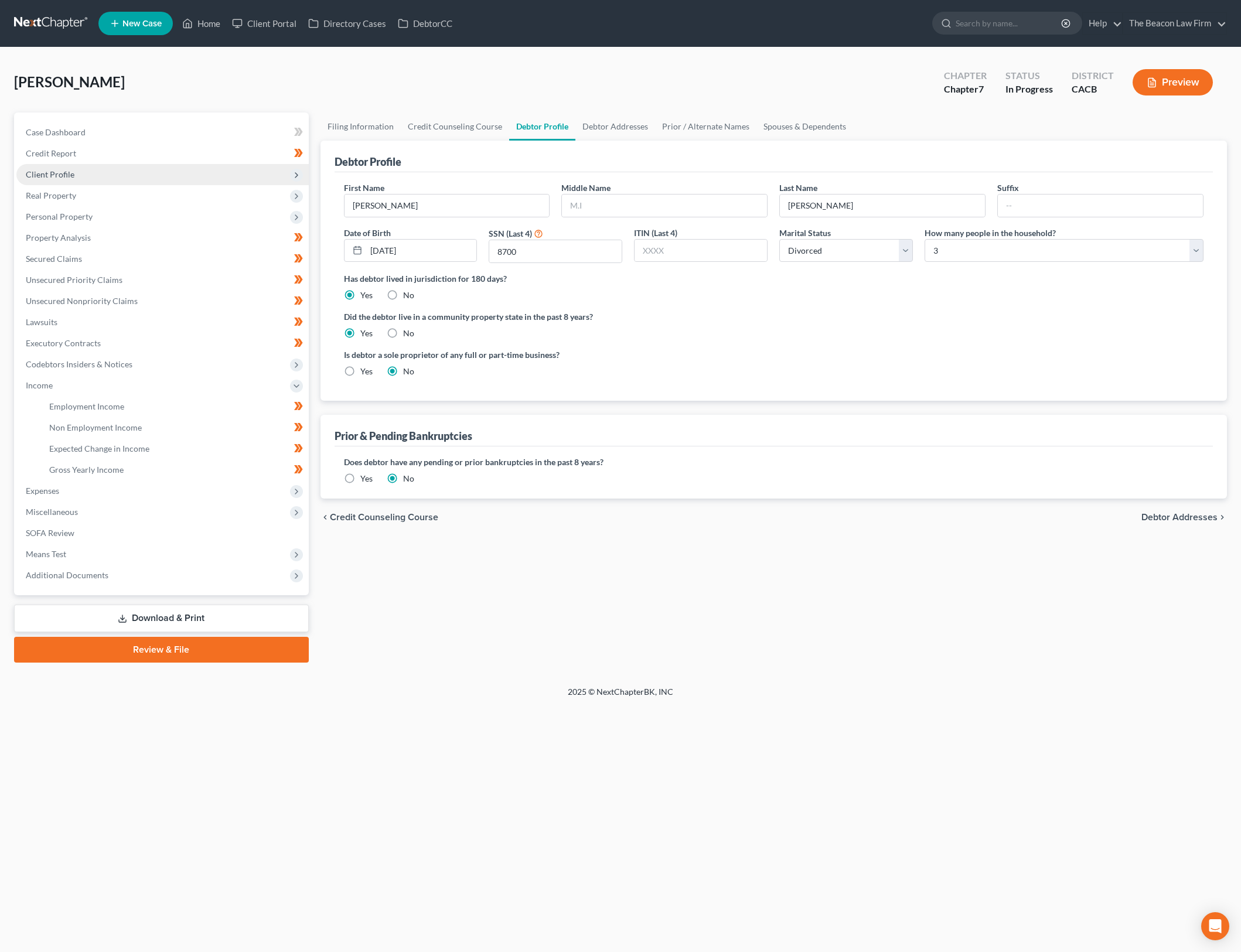
click at [173, 172] on span "Client Profile" at bounding box center [162, 174] width 293 height 21
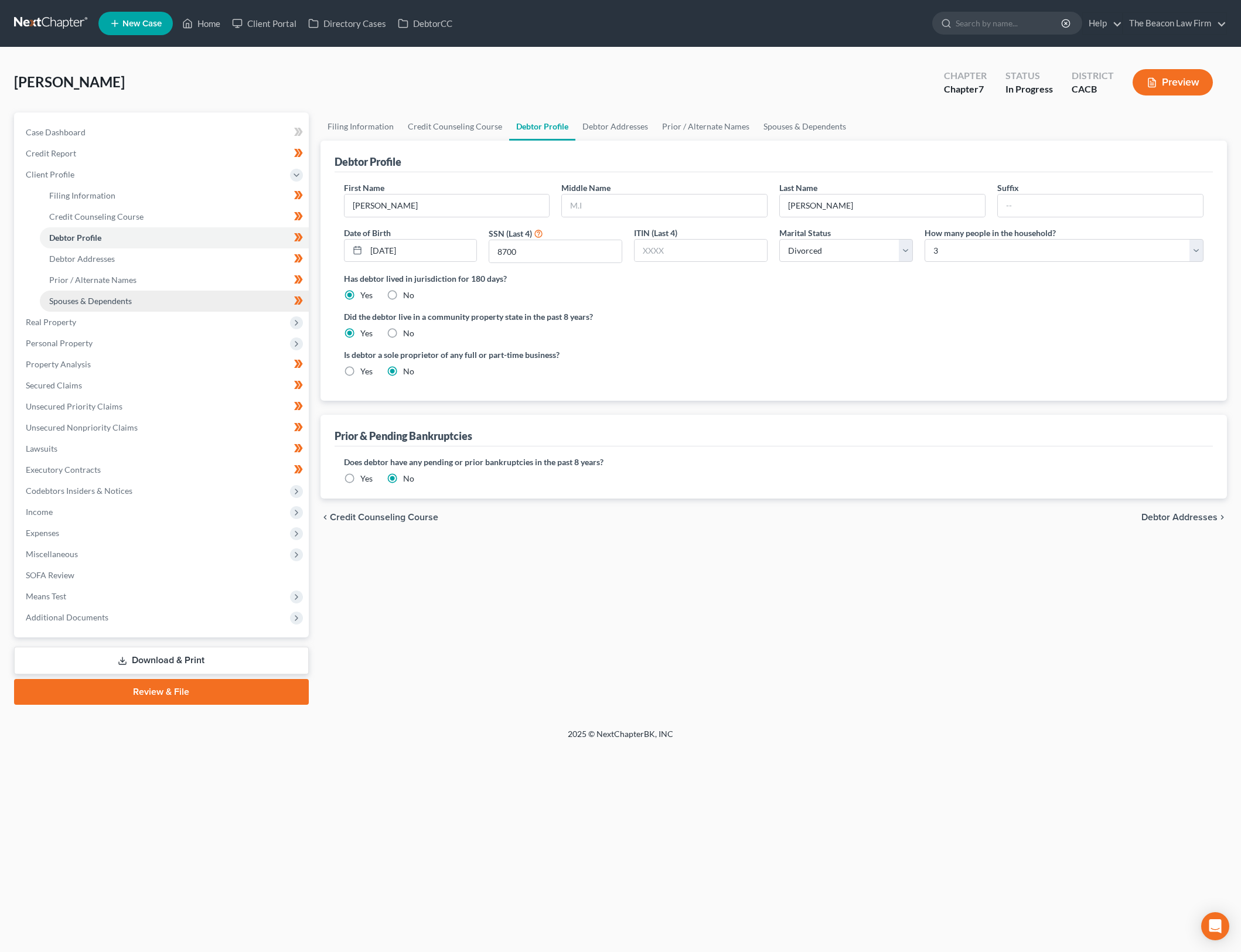
click at [267, 301] on link "Spouses & Dependents" at bounding box center [174, 301] width 269 height 21
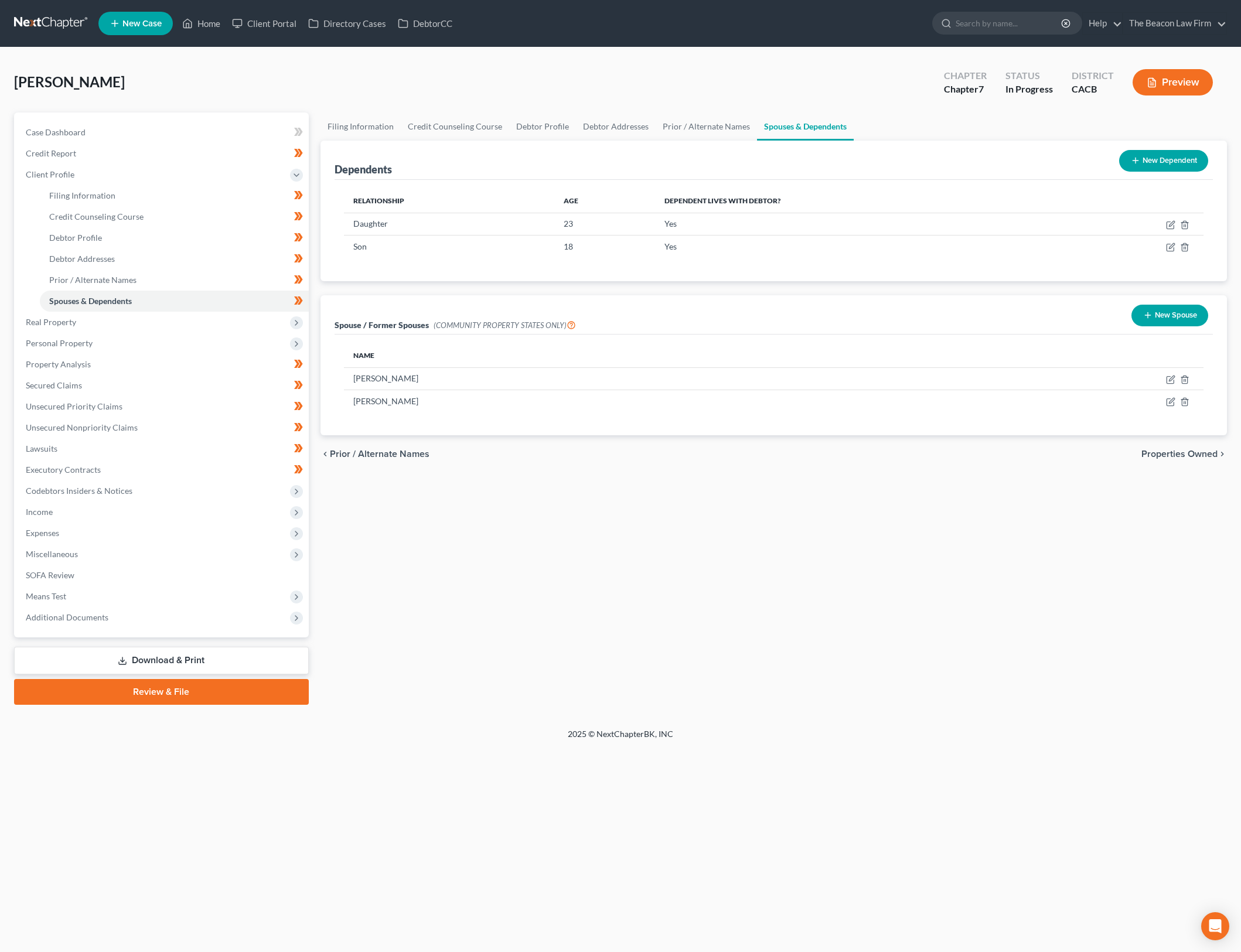
click at [915, 569] on div "Filing Information Credit Counseling Course Debtor Profile Debtor Addresses Pri…" at bounding box center [774, 409] width 919 height 592
click at [179, 514] on span "Income" at bounding box center [162, 512] width 293 height 21
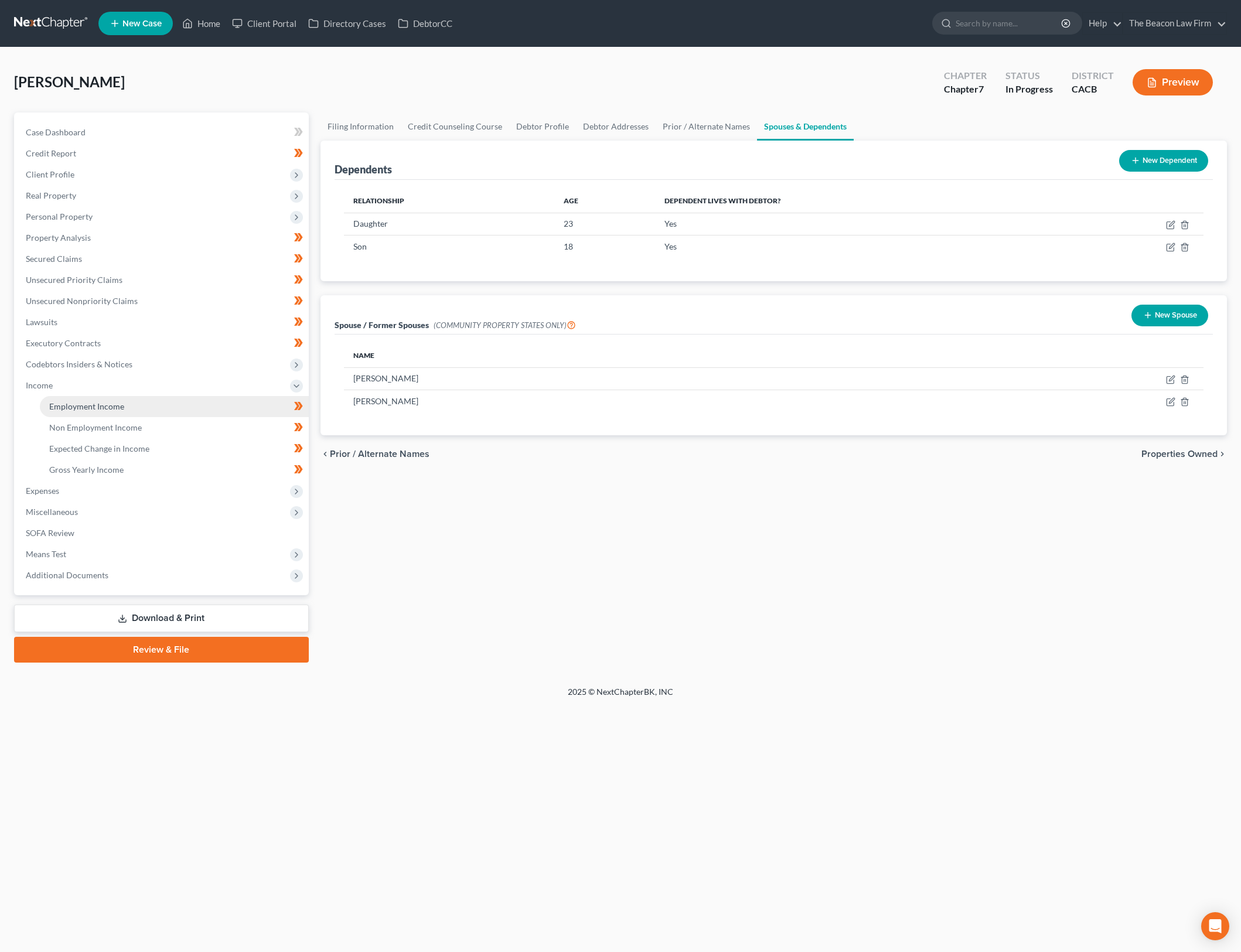
click at [174, 406] on link "Employment Income" at bounding box center [174, 406] width 269 height 21
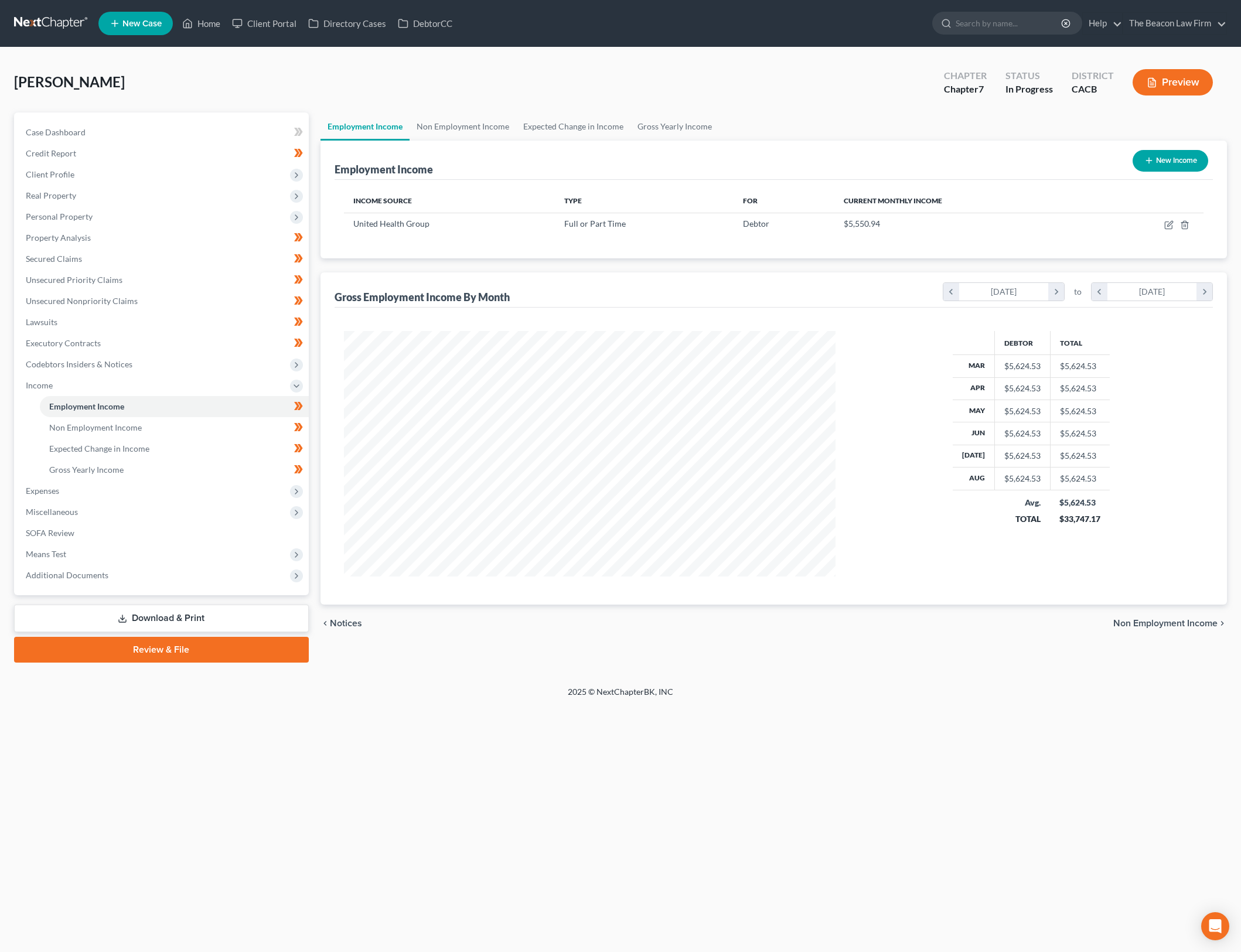
scroll to position [246, 516]
click at [190, 491] on span "Expenses" at bounding box center [162, 491] width 293 height 21
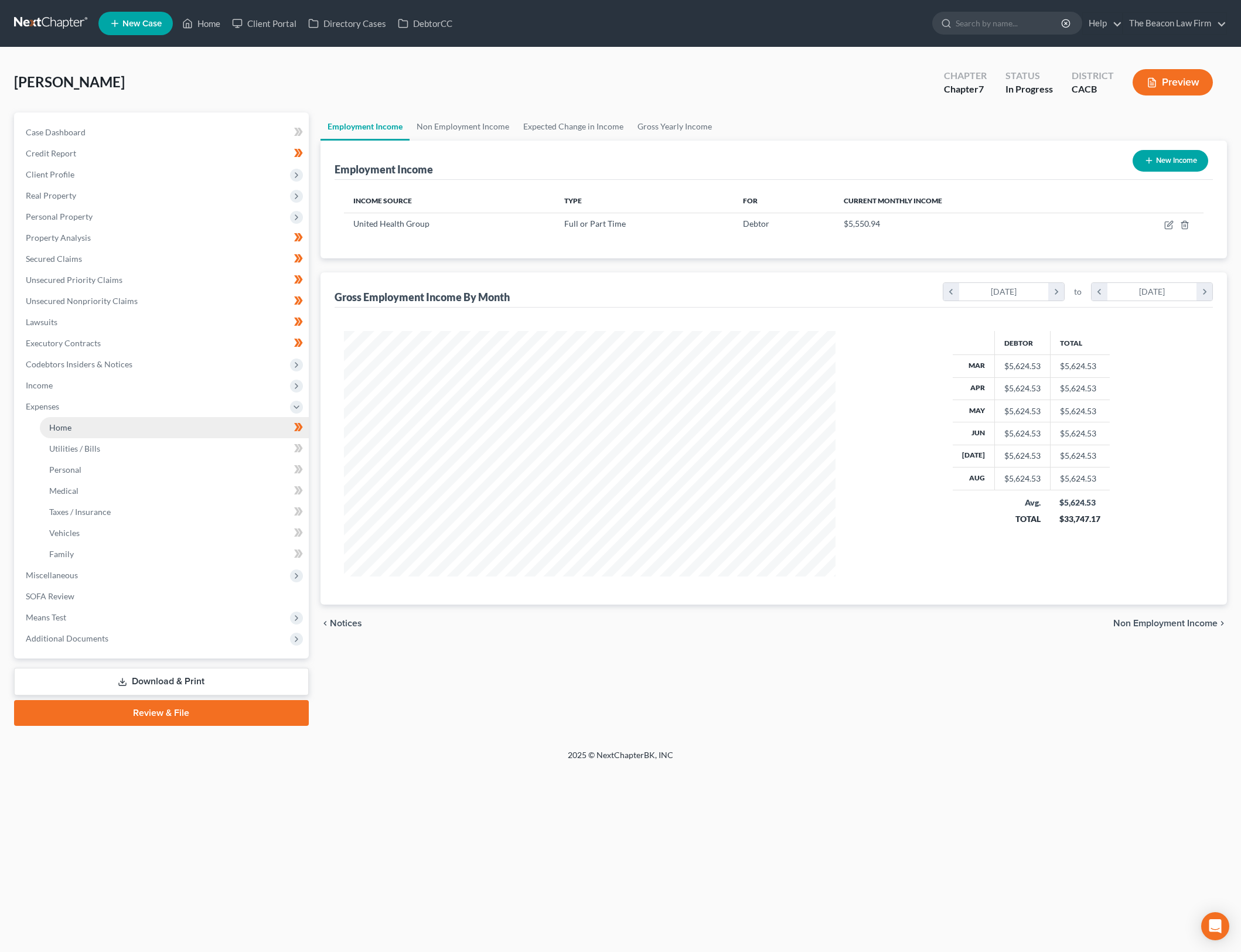
click at [225, 434] on link "Home" at bounding box center [174, 427] width 269 height 21
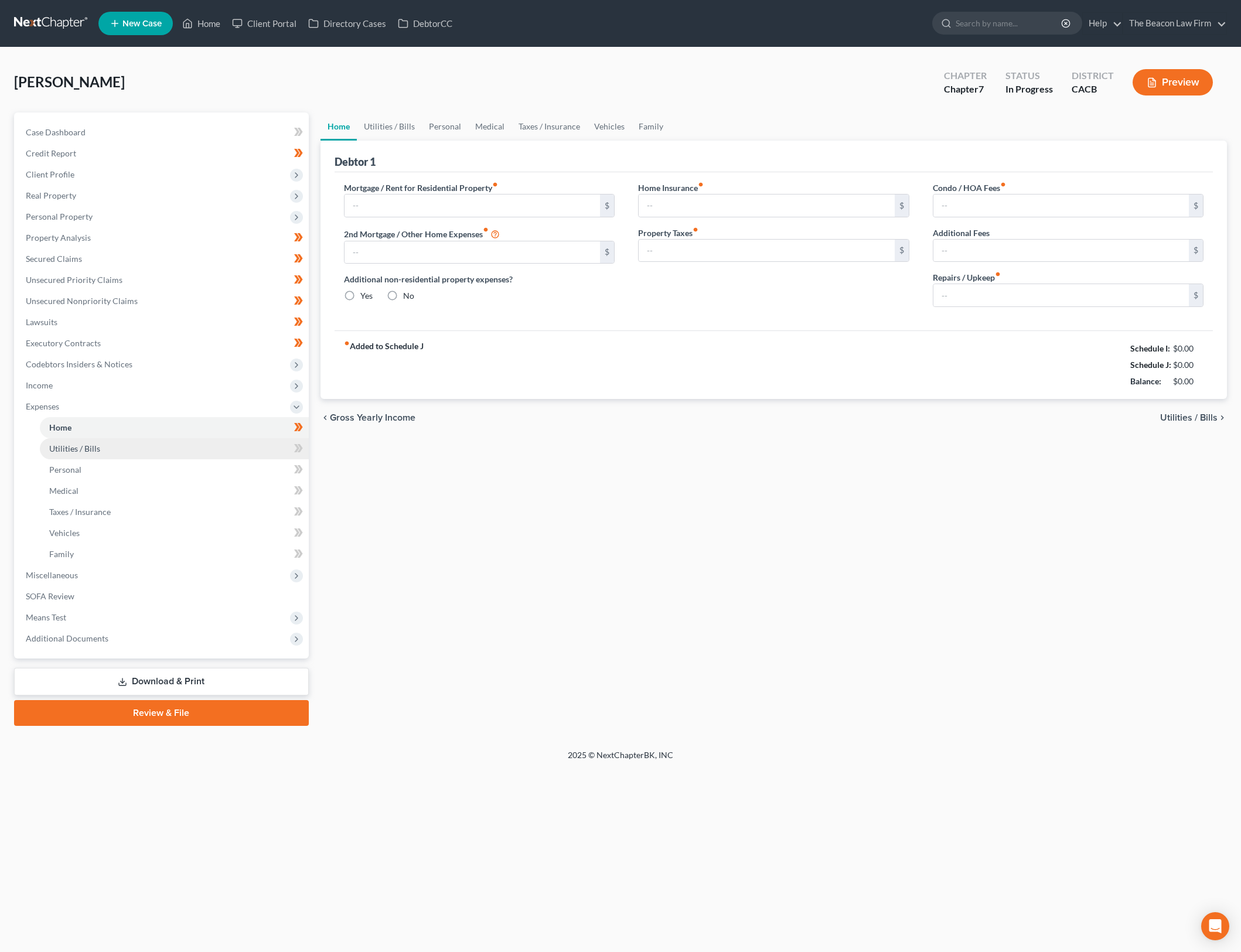
type input "2,035.00"
type input "0.00"
radio input "true"
type input "11.00"
type input "0.00"
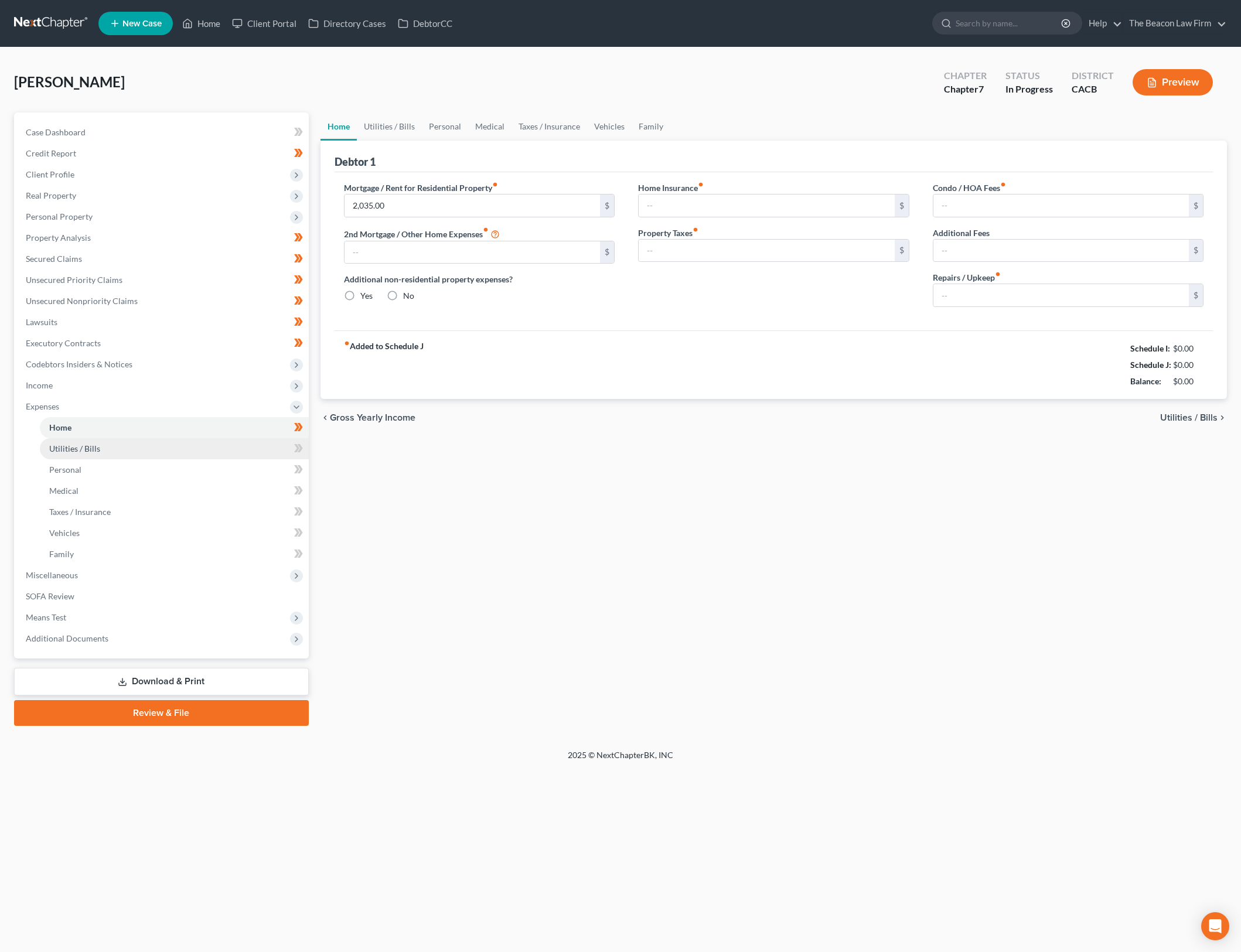
type input "0.00"
click at [400, 127] on link "Utilities / Bills" at bounding box center [389, 127] width 65 height 28
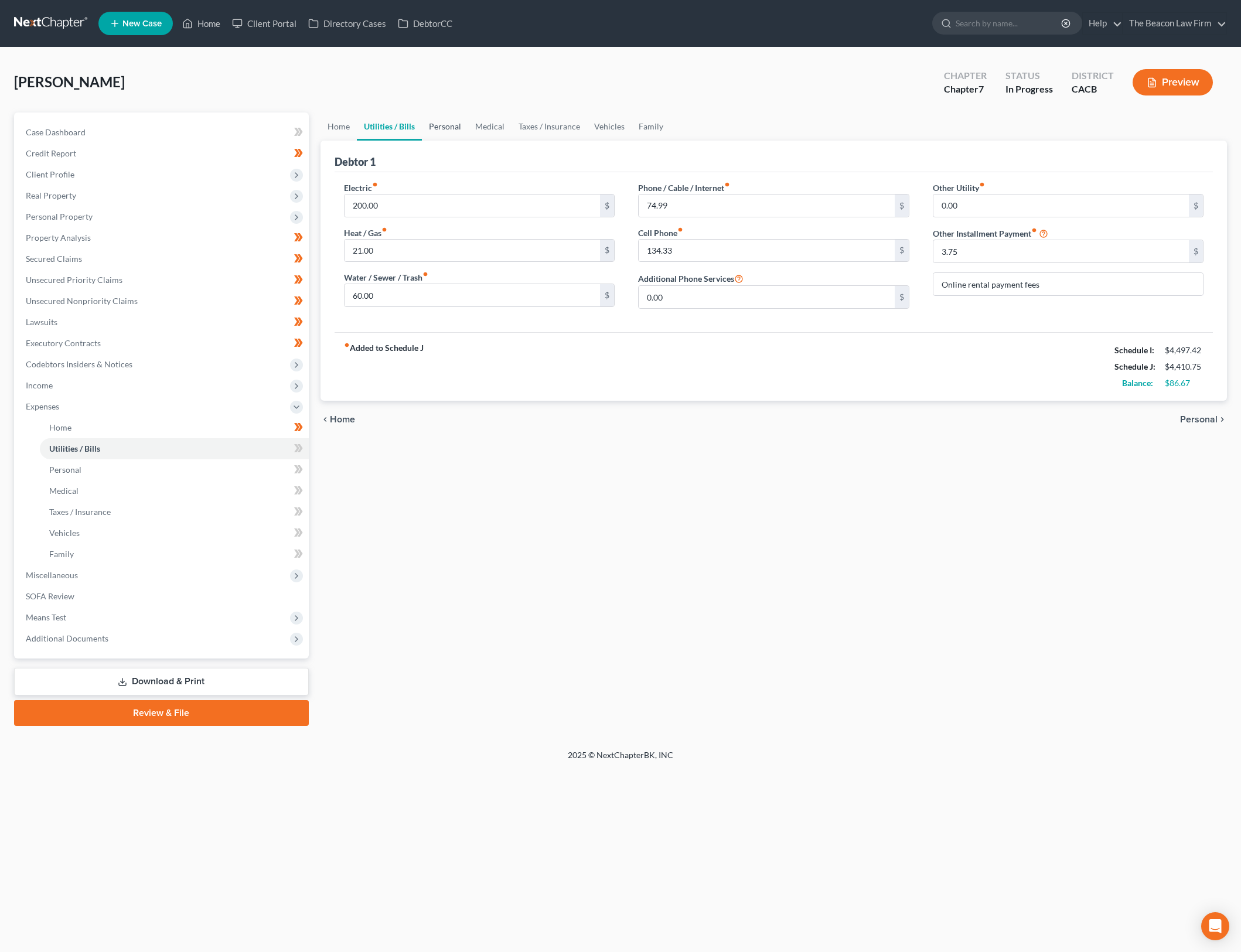
click at [438, 131] on link "Personal" at bounding box center [445, 127] width 46 height 28
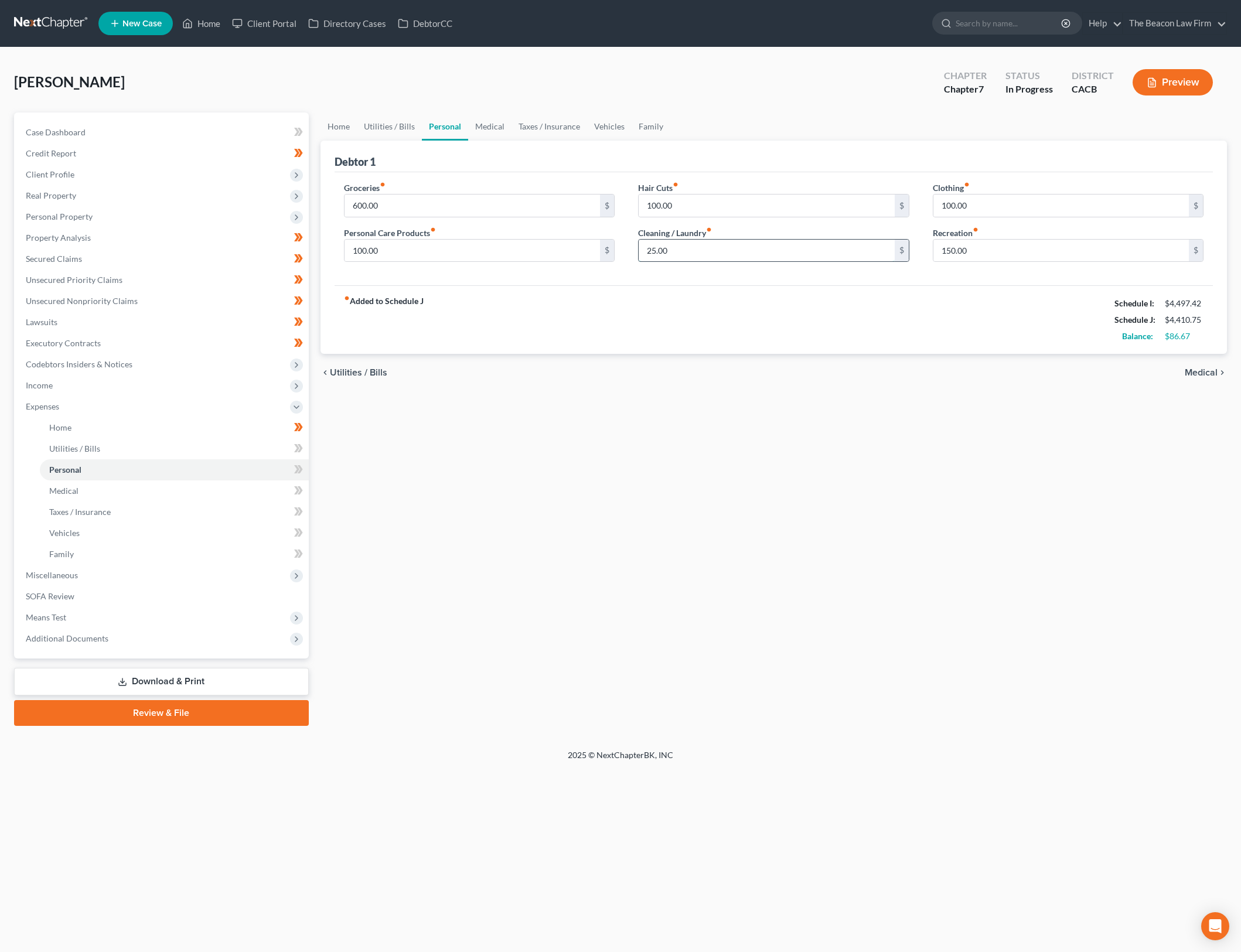
click at [796, 254] on input "25.00" at bounding box center [767, 251] width 256 height 22
drag, startPoint x: 613, startPoint y: 428, endPoint x: 699, endPoint y: 373, distance: 102.1
click at [613, 428] on div "Home Utilities / Bills Personal Medical Taxes / Insurance Vehicles Family Debto…" at bounding box center [774, 419] width 919 height 613
click at [1055, 241] on input "150.00" at bounding box center [1062, 251] width 256 height 22
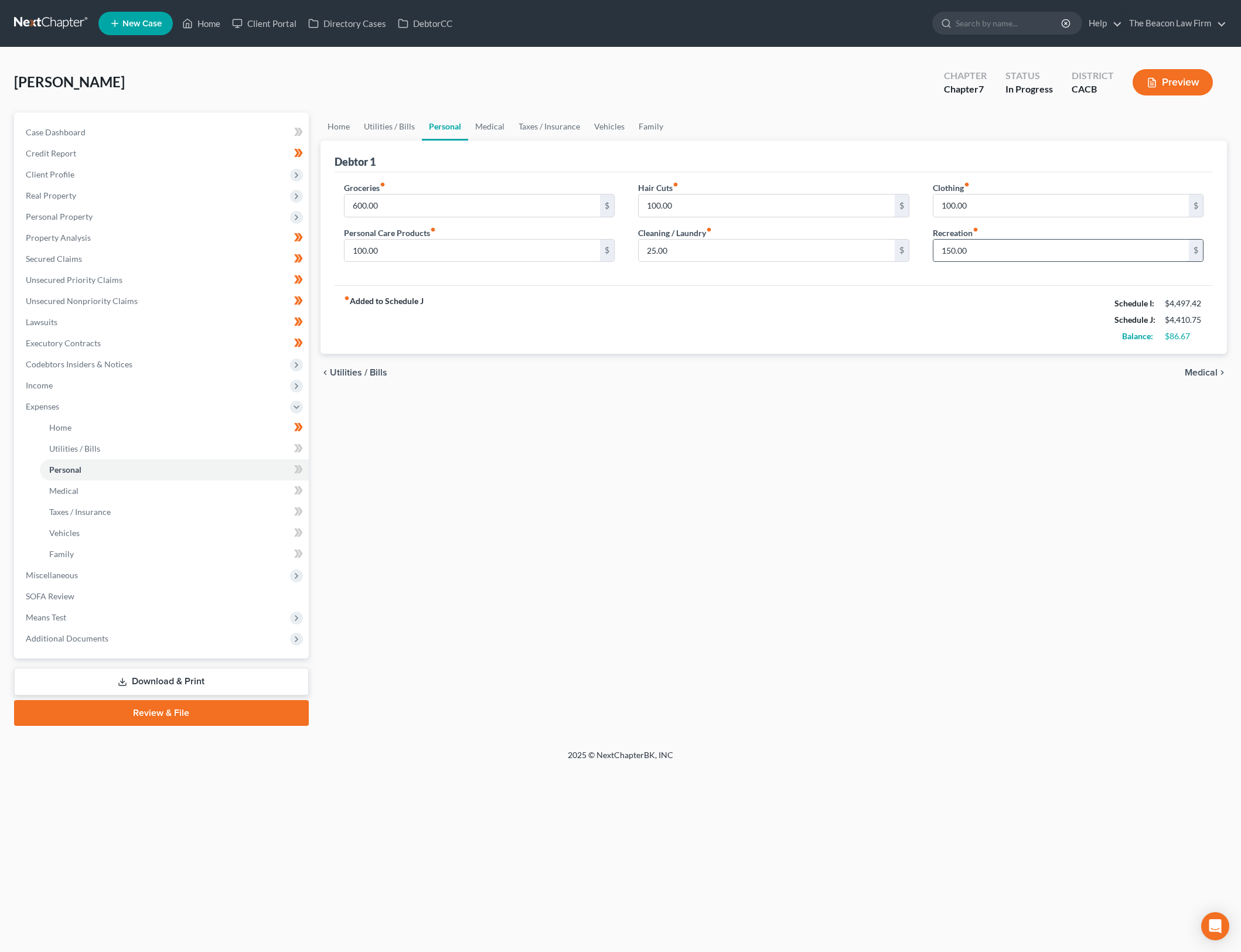
click at [1055, 241] on input "150.00" at bounding box center [1062, 251] width 256 height 22
type input "100"
drag, startPoint x: 980, startPoint y: 592, endPoint x: 1037, endPoint y: 351, distance: 247.6
click at [981, 592] on div "Home Utilities / Bills Personal Medical Taxes / Insurance Vehicles Family Debto…" at bounding box center [774, 419] width 919 height 613
drag, startPoint x: 803, startPoint y: 437, endPoint x: 671, endPoint y: 263, distance: 218.4
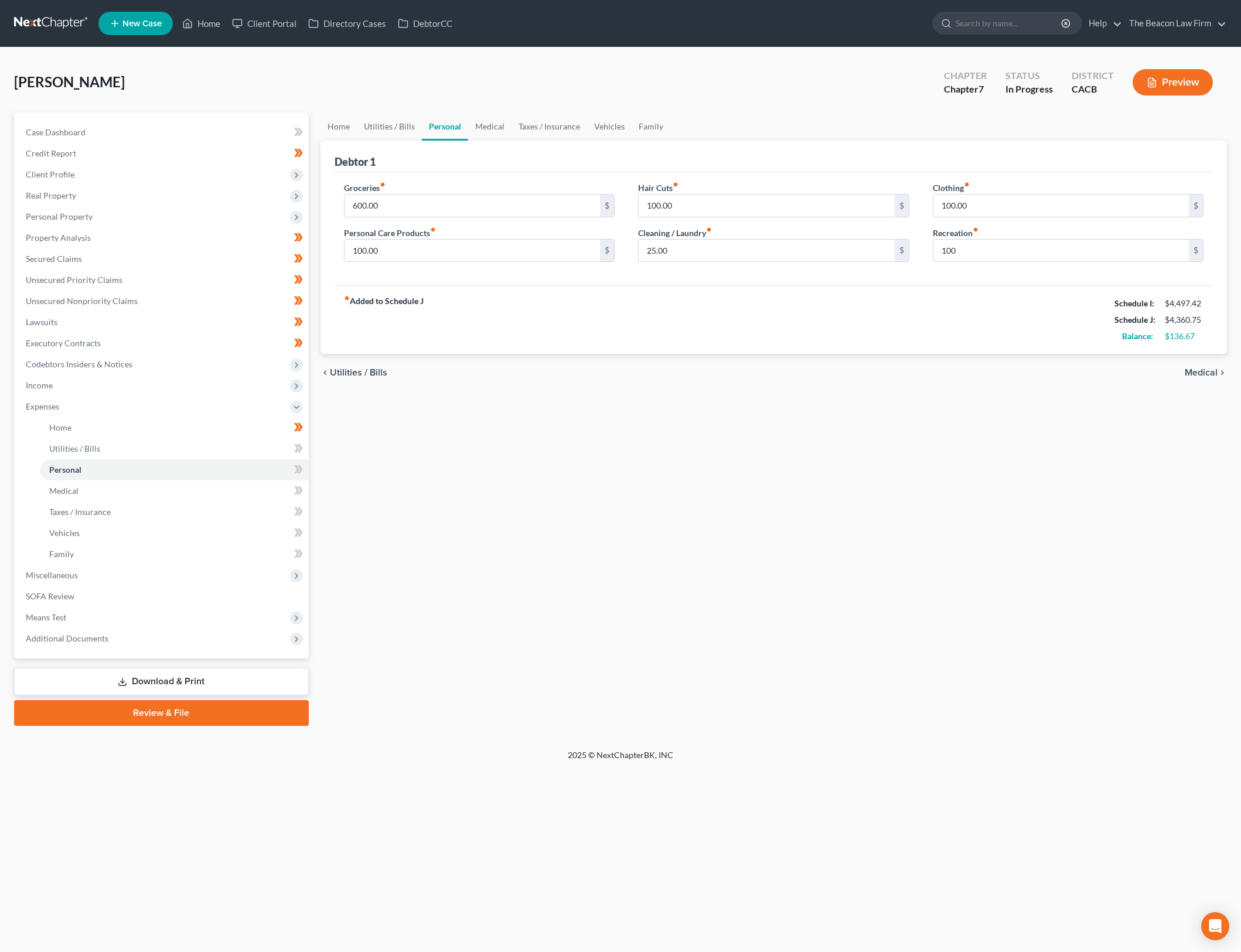
click at [803, 437] on div "Home Utilities / Bills Personal Medical Taxes / Insurance Vehicles Family Debto…" at bounding box center [774, 419] width 919 height 613
click at [494, 130] on link "Medical" at bounding box center [490, 127] width 43 height 28
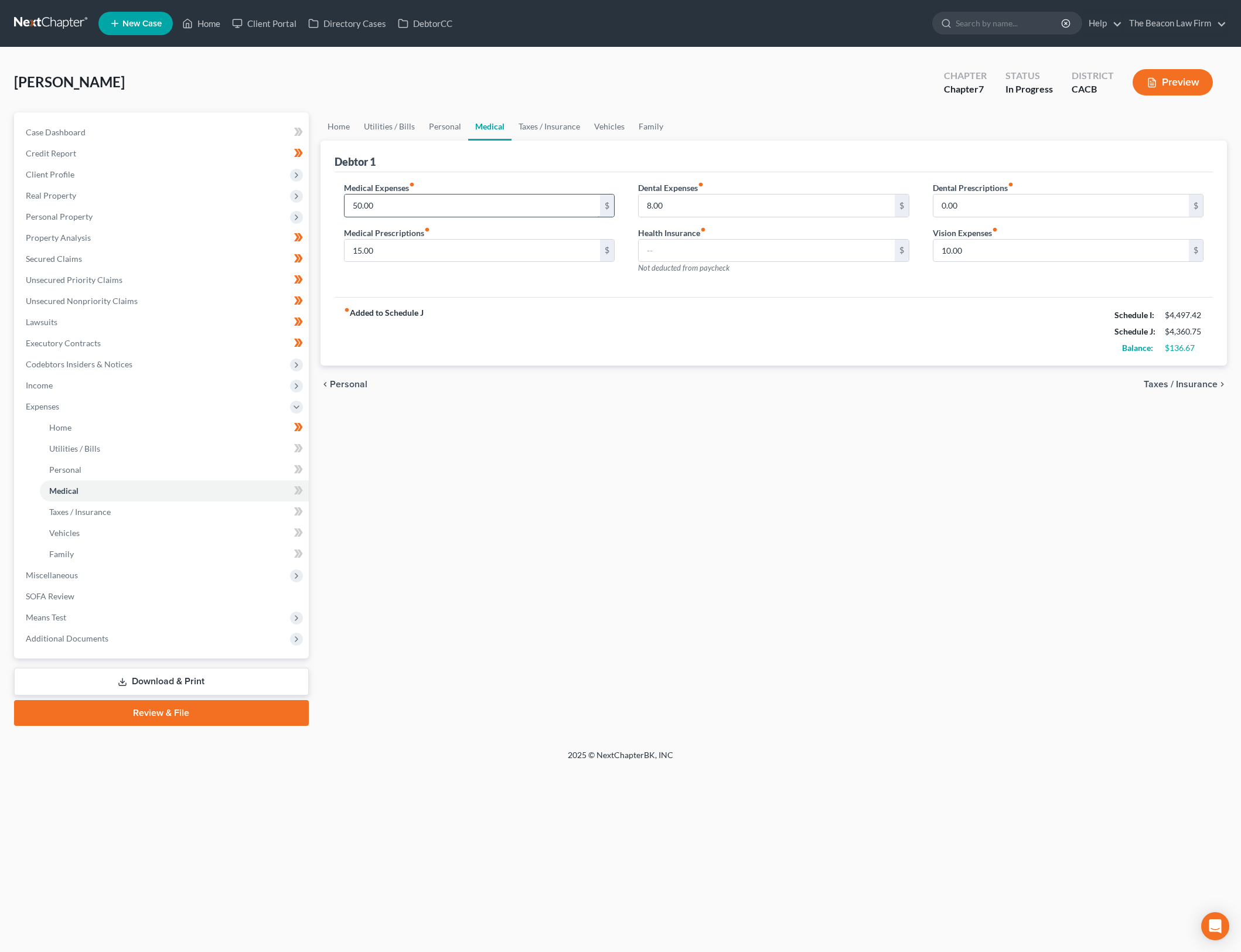
click at [514, 211] on input "50.00" at bounding box center [473, 205] width 256 height 22
click at [1053, 542] on div "Home Utilities / Bills Personal Medical Taxes / Insurance Vehicles Family Debto…" at bounding box center [774, 419] width 919 height 613
click at [563, 214] on input "50.00" at bounding box center [473, 205] width 256 height 22
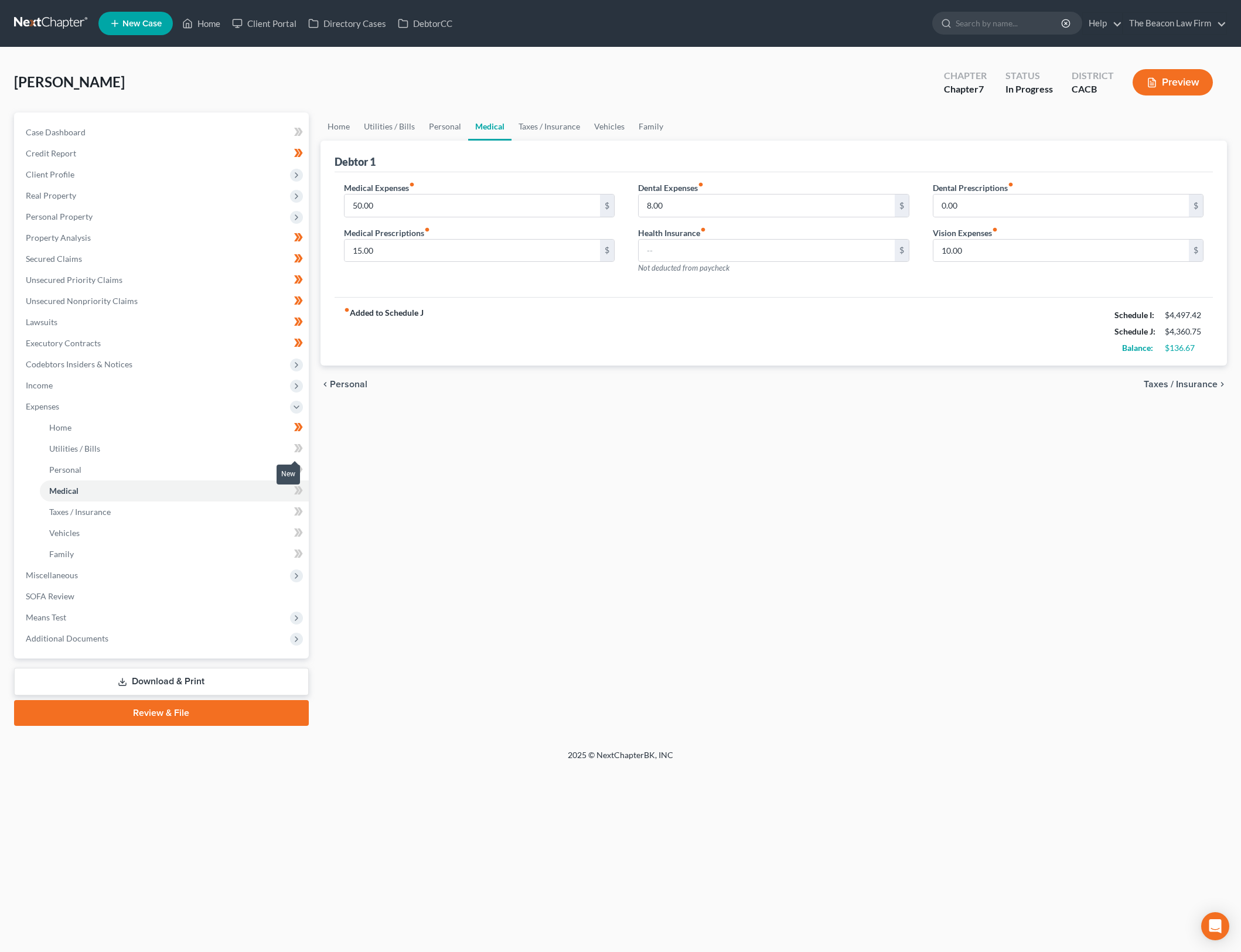
click at [304, 444] on span at bounding box center [299, 450] width 21 height 18
click at [304, 470] on span at bounding box center [299, 471] width 21 height 18
click at [543, 197] on input "50.00" at bounding box center [473, 205] width 256 height 22
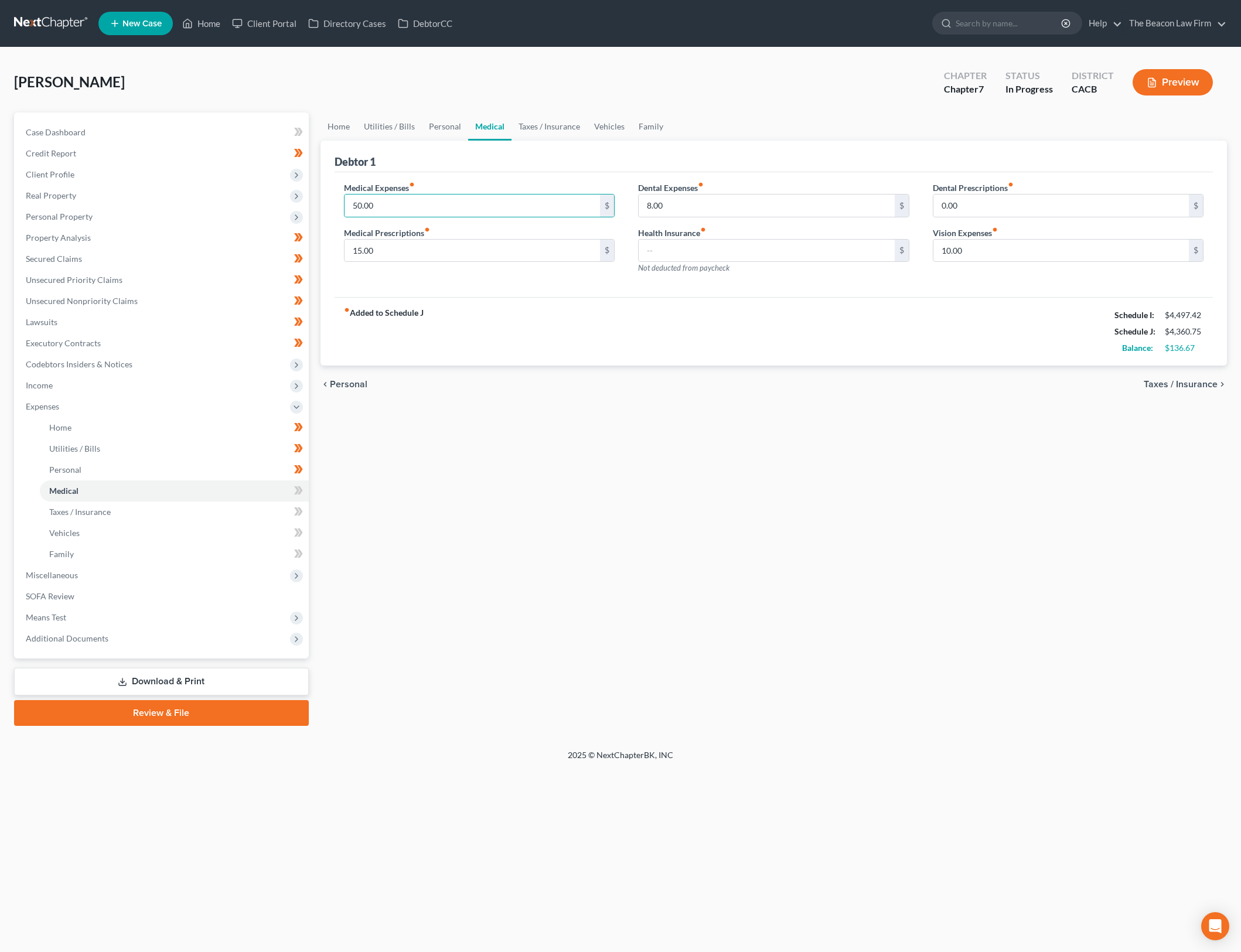
click at [549, 230] on div "Medical Prescriptions fiber_manual_record 15.00 $" at bounding box center [479, 245] width 271 height 36
click at [545, 248] on input "15.00" at bounding box center [473, 251] width 256 height 22
click at [565, 365] on div "chevron_left Personal Taxes / Insurance chevron_right" at bounding box center [774, 384] width 907 height 37
click at [843, 502] on div "Home Utilities / Bills Personal Medical Taxes / Insurance Vehicles Family Debto…" at bounding box center [774, 419] width 919 height 613
click at [514, 263] on div "Medical Expenses fiber_manual_record 50.00 $ Medical Prescriptions fiber_manual…" at bounding box center [479, 232] width 295 height 102
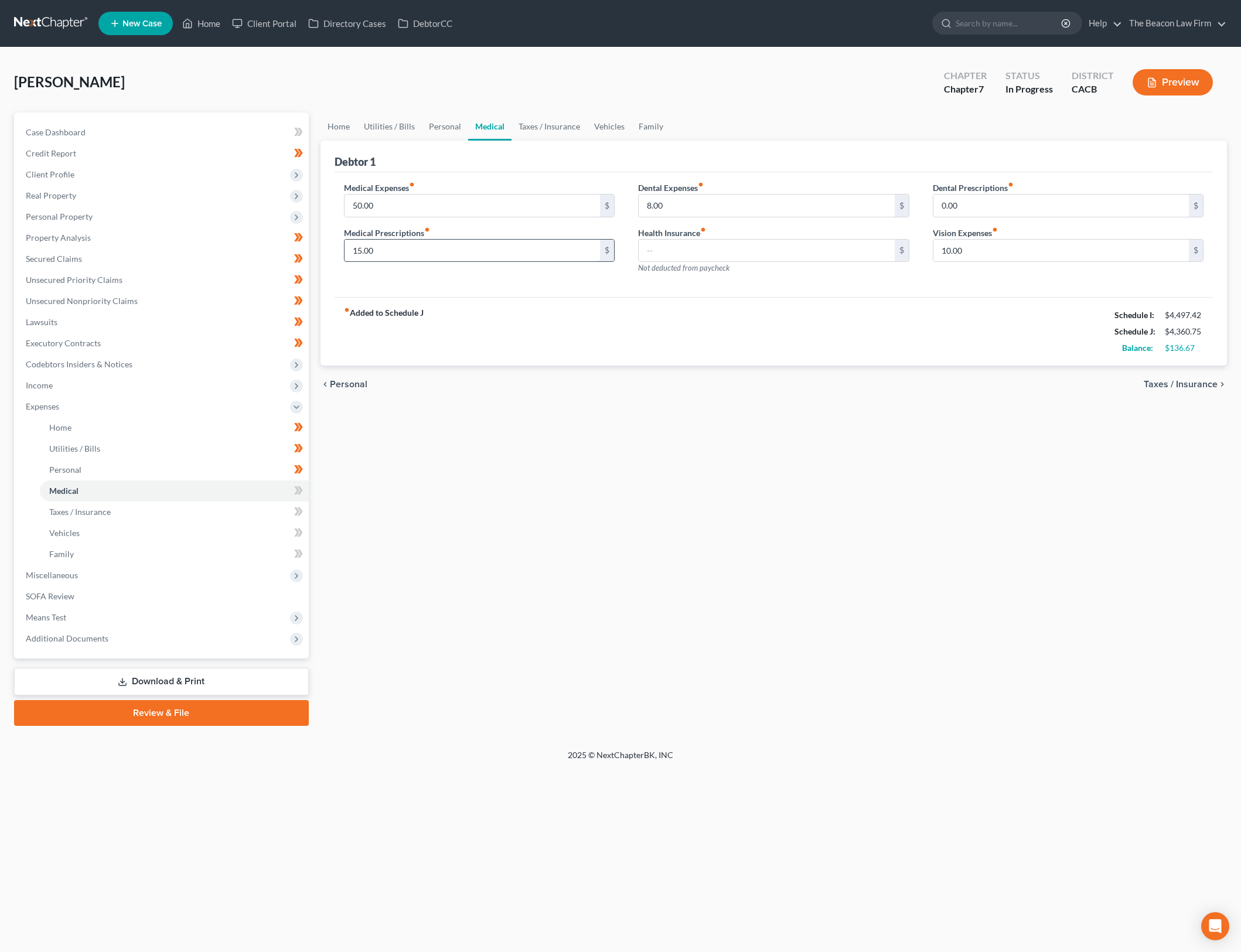
click at [520, 255] on input "15.00" at bounding box center [473, 251] width 256 height 22
click at [304, 491] on span at bounding box center [299, 492] width 21 height 18
click at [786, 211] on input "8.00" at bounding box center [767, 205] width 256 height 22
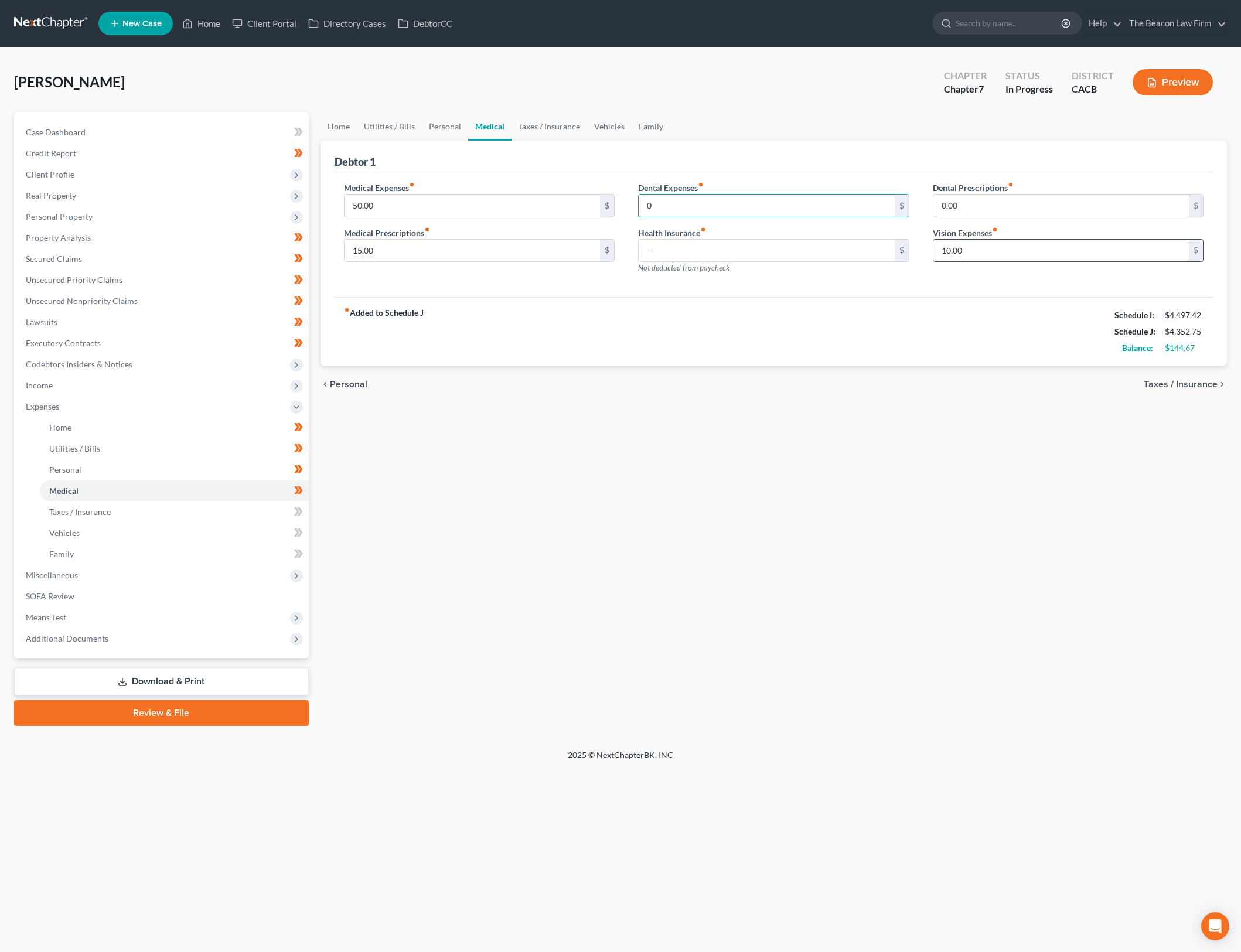
type input "0"
click at [969, 242] on input "10.00" at bounding box center [1062, 251] width 256 height 22
type input "0"
click at [861, 362] on div "fiber_manual_record Added to Schedule J Schedule I: $4,497.42 Schedule J: $4,34…" at bounding box center [773, 331] width 879 height 68
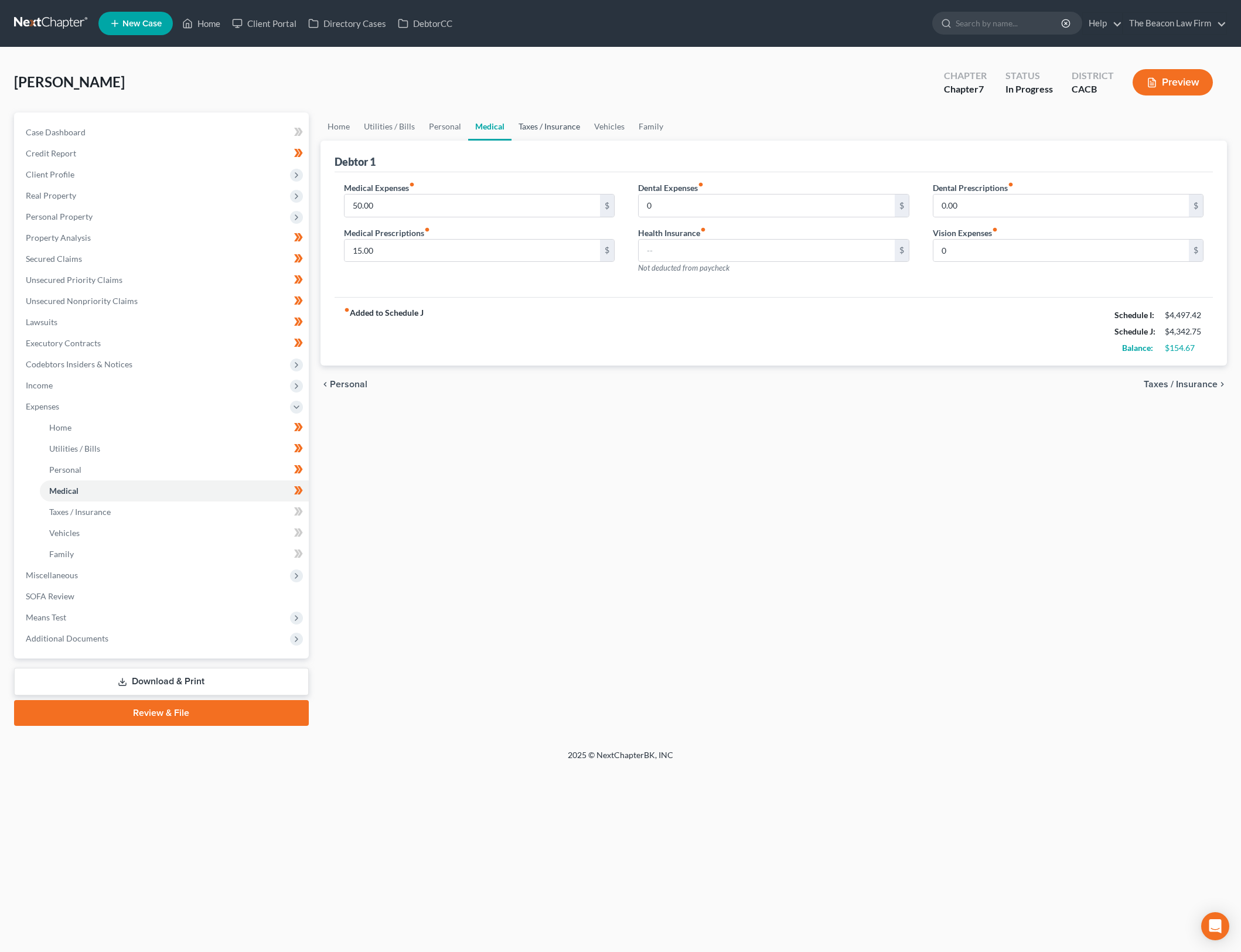
click at [533, 119] on link "Taxes / Insurance" at bounding box center [549, 127] width 76 height 28
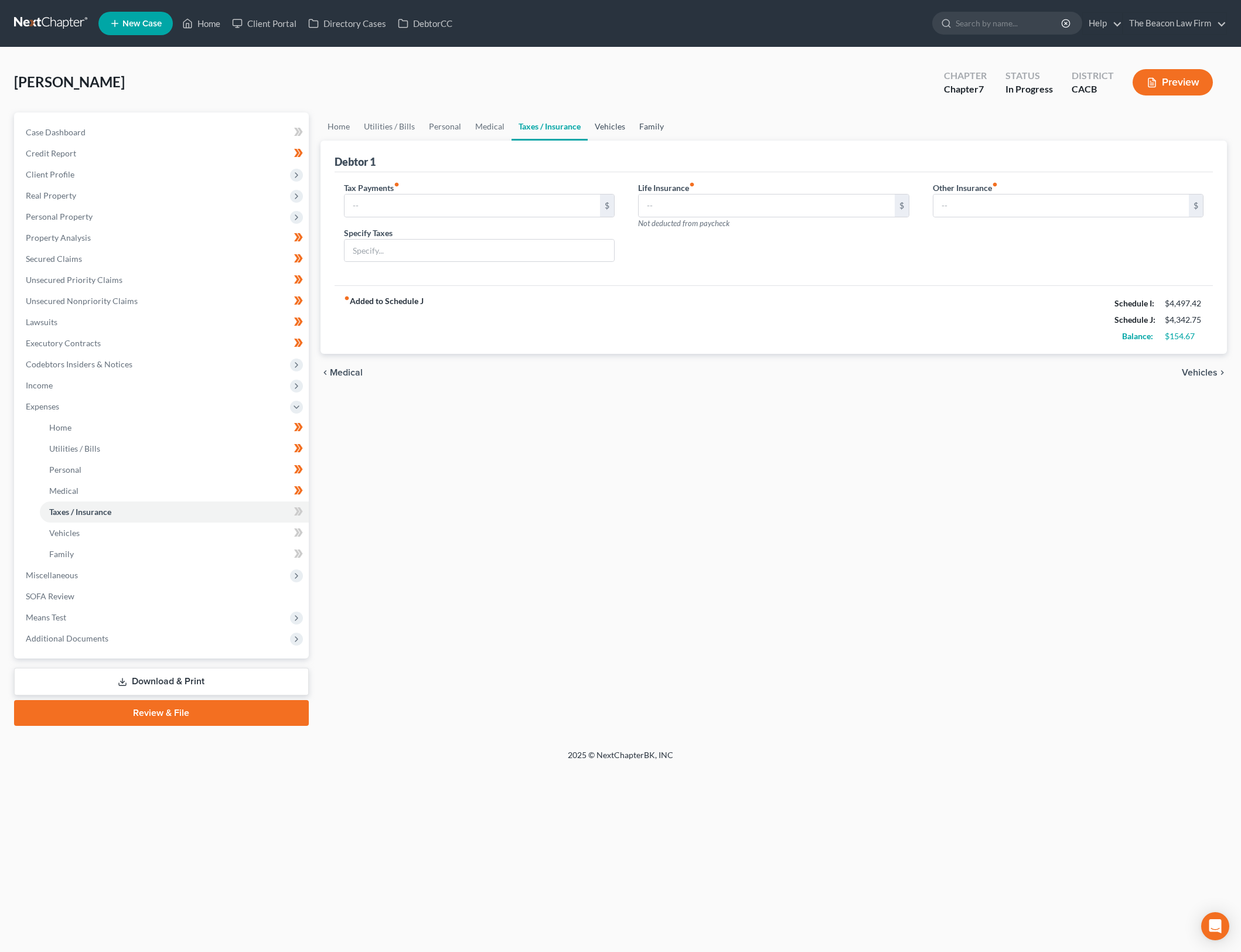
drag, startPoint x: 609, startPoint y: 132, endPoint x: 643, endPoint y: 124, distance: 34.9
click at [610, 131] on link "Vehicles" at bounding box center [610, 127] width 45 height 28
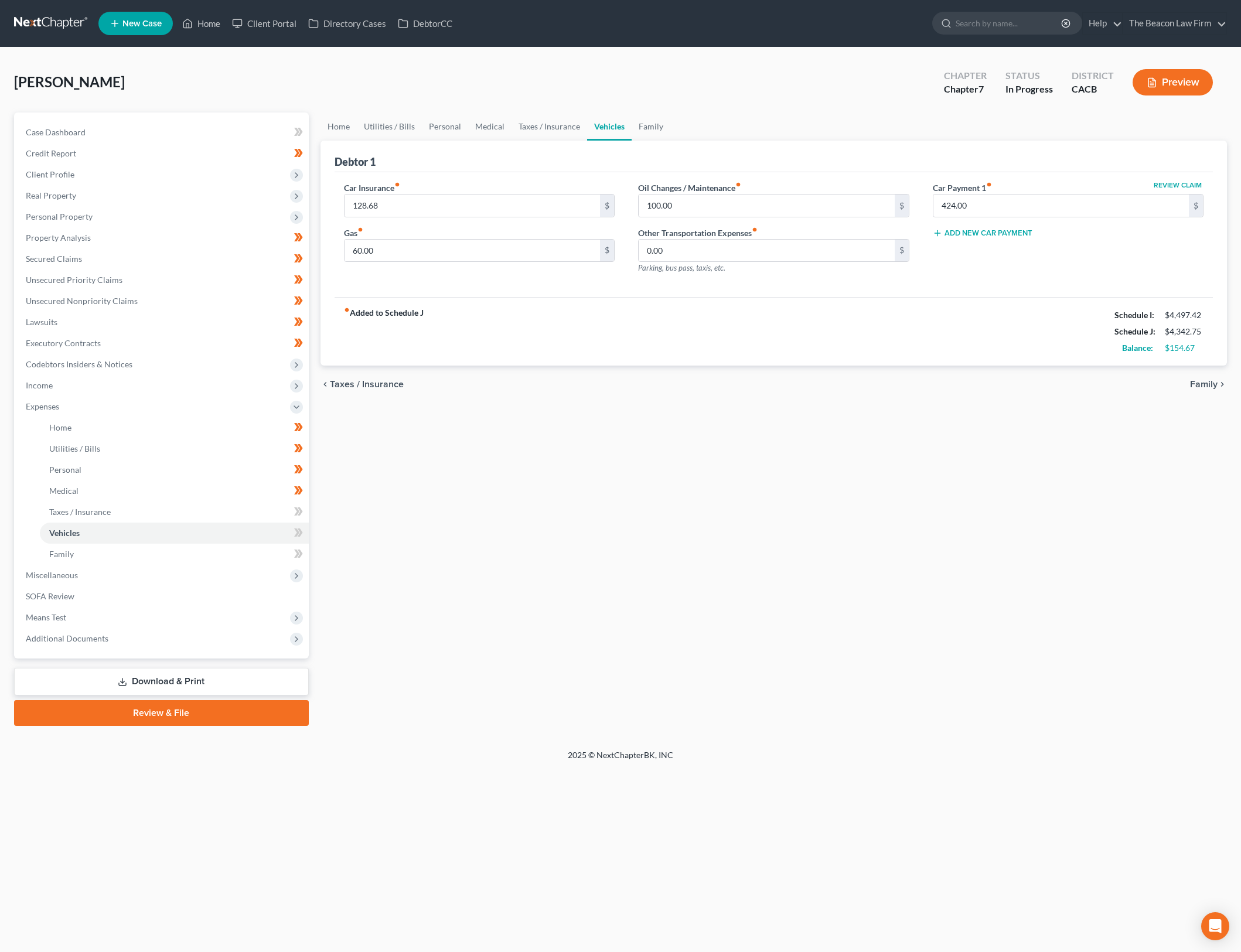
click at [528, 217] on div "Car Insurance fiber_manual_record 128.68 $ Gas fiber_manual_record 60.00 $" at bounding box center [479, 232] width 295 height 102
click at [529, 208] on input "128.68" at bounding box center [473, 205] width 256 height 22
click at [499, 254] on input "60.00" at bounding box center [473, 251] width 256 height 22
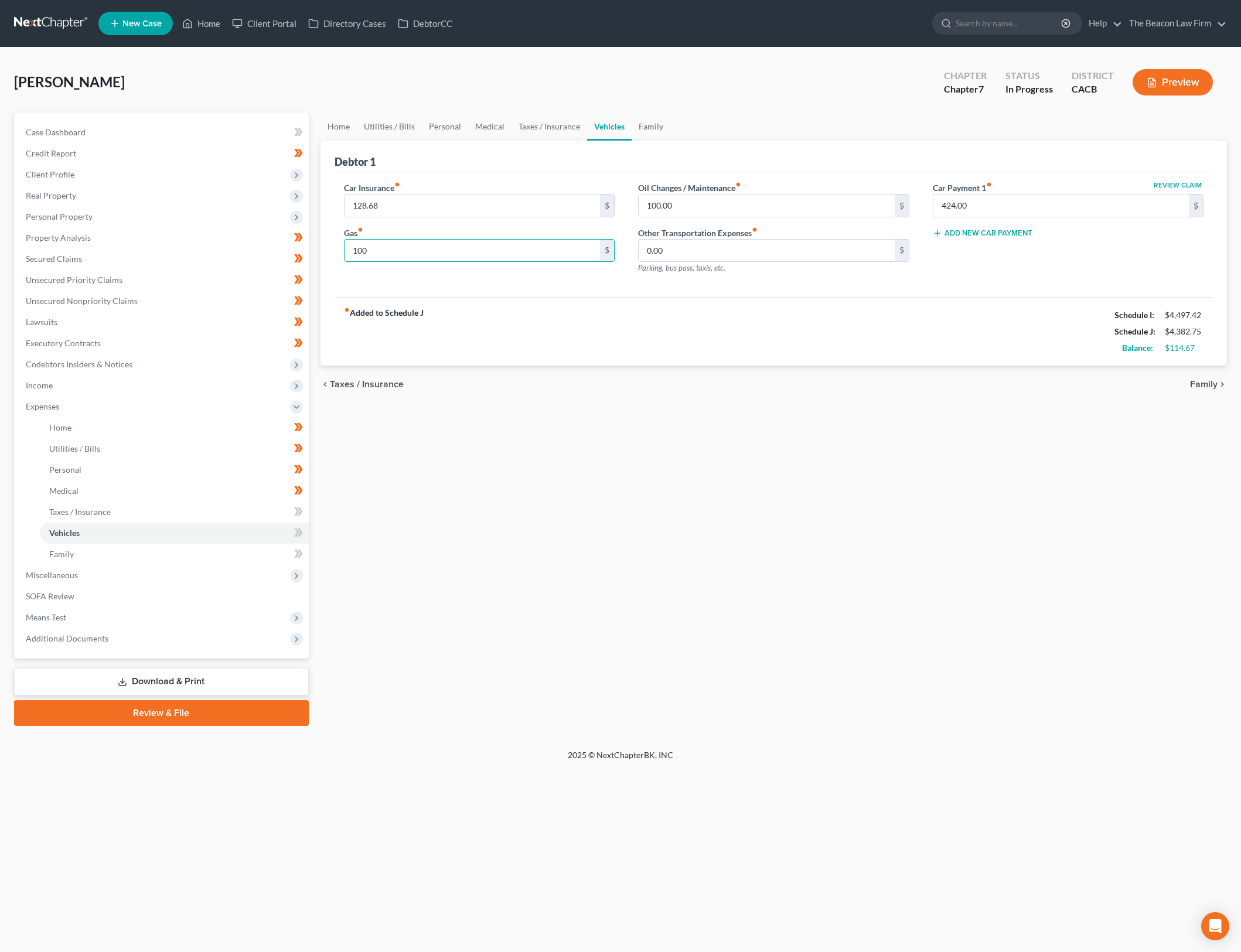
type input "100"
click at [788, 604] on div "Home Utilities / Bills Personal Medical Taxes / Insurance Vehicles Family Debto…" at bounding box center [774, 419] width 919 height 613
click at [764, 213] on input "100.00" at bounding box center [767, 205] width 256 height 22
click at [799, 413] on div "Home Utilities / Bills Personal Medical Taxes / Insurance Vehicles Family Debto…" at bounding box center [774, 419] width 919 height 613
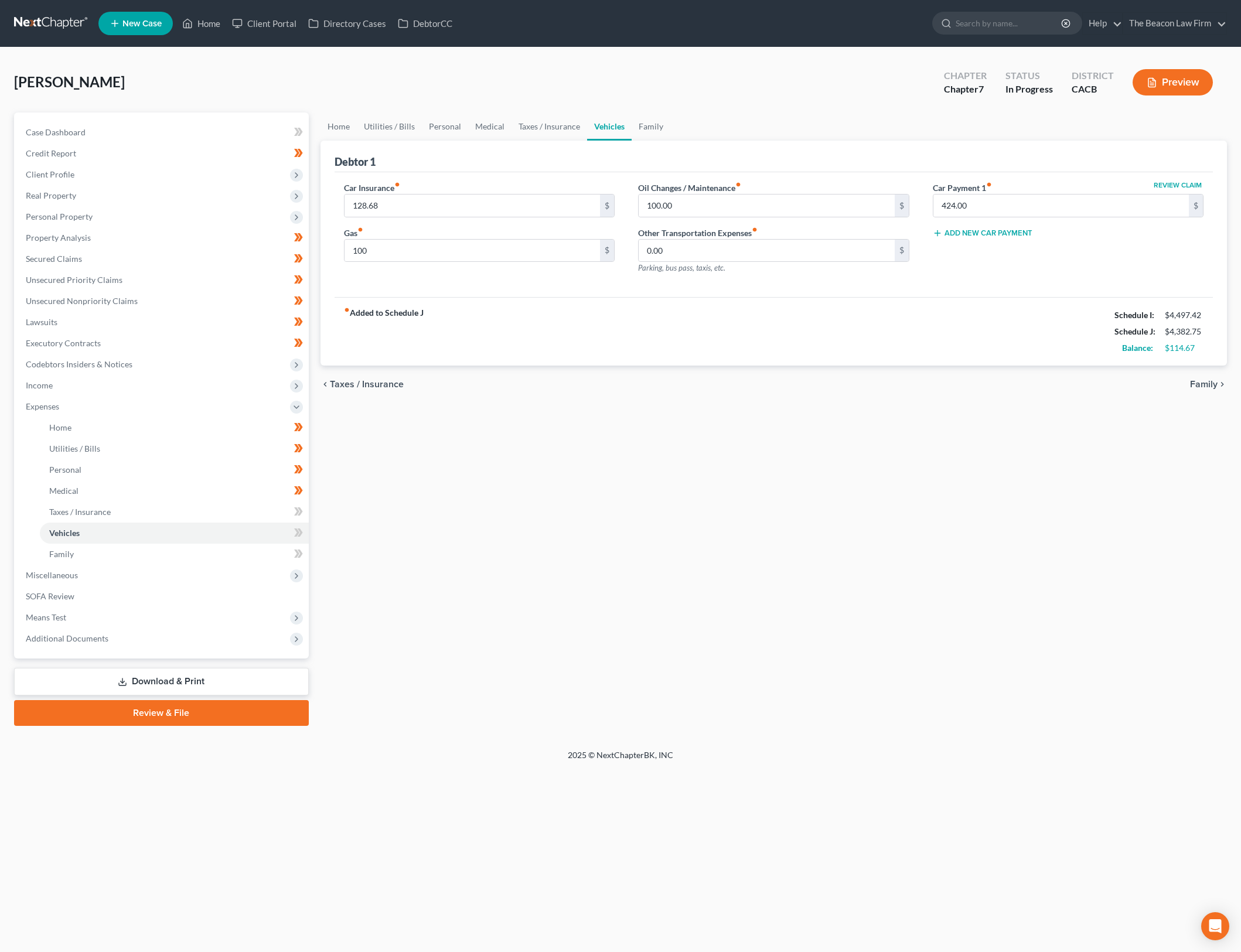
click at [712, 193] on label "Oil Changes / Maintenance fiber_manual_record" at bounding box center [689, 188] width 103 height 13
click at [710, 201] on input "100.00" at bounding box center [767, 205] width 256 height 22
drag, startPoint x: 650, startPoint y: 127, endPoint x: 567, endPoint y: 733, distance: 611.7
click at [650, 127] on link "Family" at bounding box center [651, 127] width 39 height 28
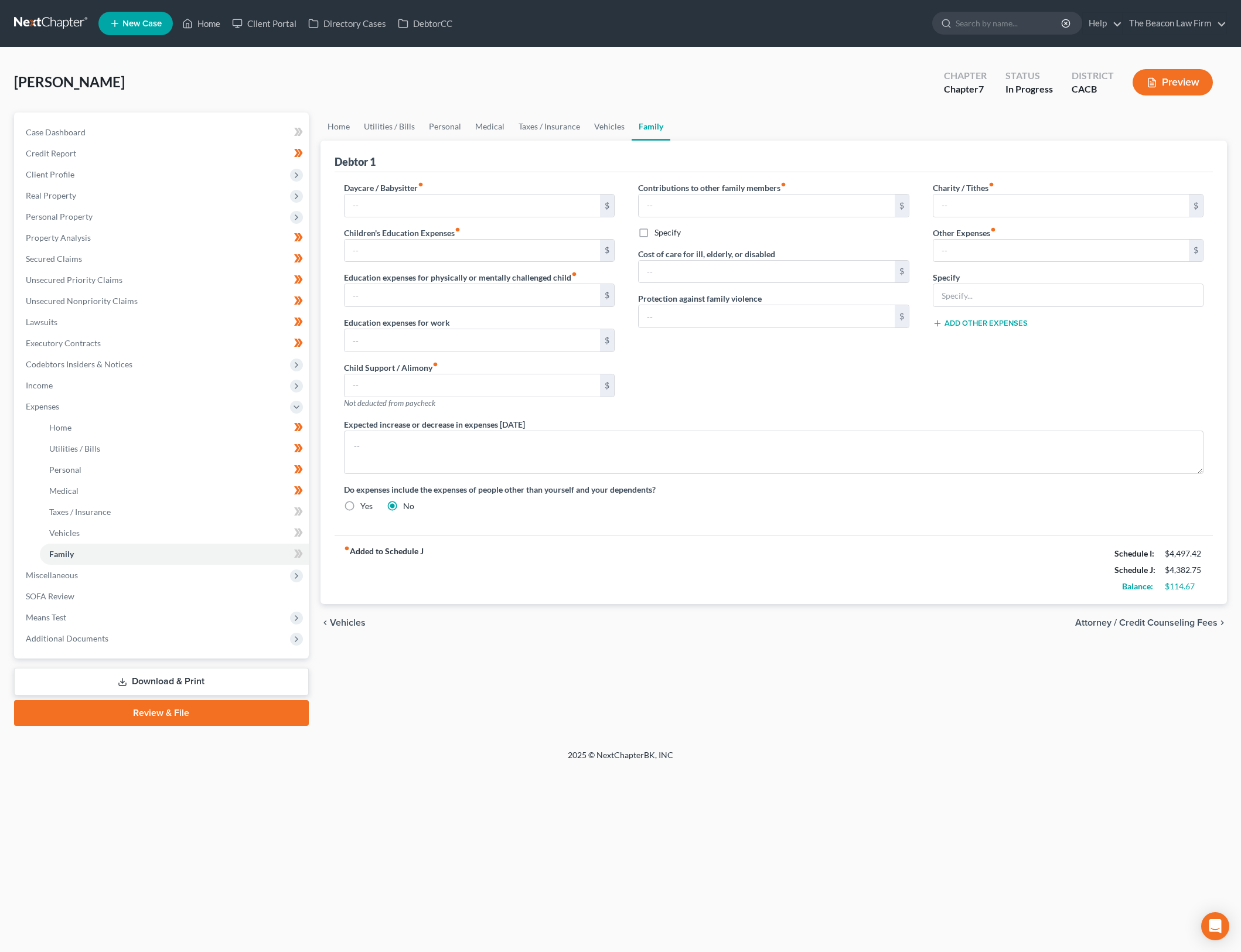
click at [1055, 403] on div "Charity / Tithes fiber_manual_record $ Other Expenses fiber_manual_record $ Spe…" at bounding box center [1068, 300] width 295 height 237
click at [861, 391] on div "Contributions to other family members fiber_manual_record $ Specify Cost of car…" at bounding box center [773, 300] width 295 height 237
click at [745, 368] on div "Contributions to other family members fiber_manual_record $ Specify Cost of car…" at bounding box center [773, 300] width 295 height 237
click at [718, 675] on div "Home Utilities / Bills Personal Medical Taxes / Insurance Vehicles Family Debto…" at bounding box center [774, 419] width 919 height 613
click at [439, 126] on link "Personal" at bounding box center [445, 127] width 46 height 28
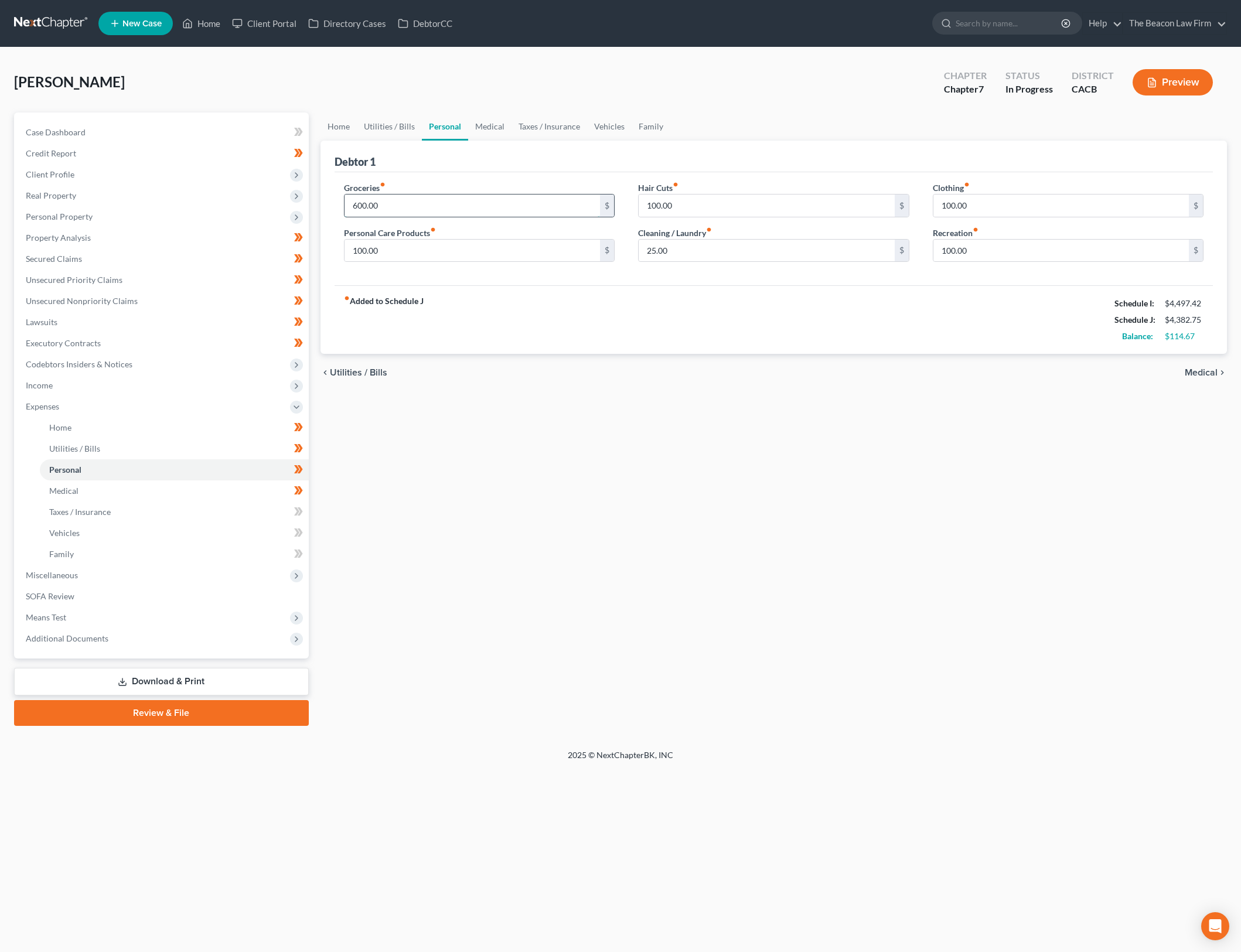
click at [360, 199] on input "600.00" at bounding box center [473, 205] width 256 height 22
type input "650"
drag, startPoint x: 660, startPoint y: 438, endPoint x: 861, endPoint y: 396, distance: 205.3
click at [660, 438] on div "Home Utilities / Bills Personal Medical Taxes / Insurance Vehicles Family Debto…" at bounding box center [774, 419] width 919 height 613
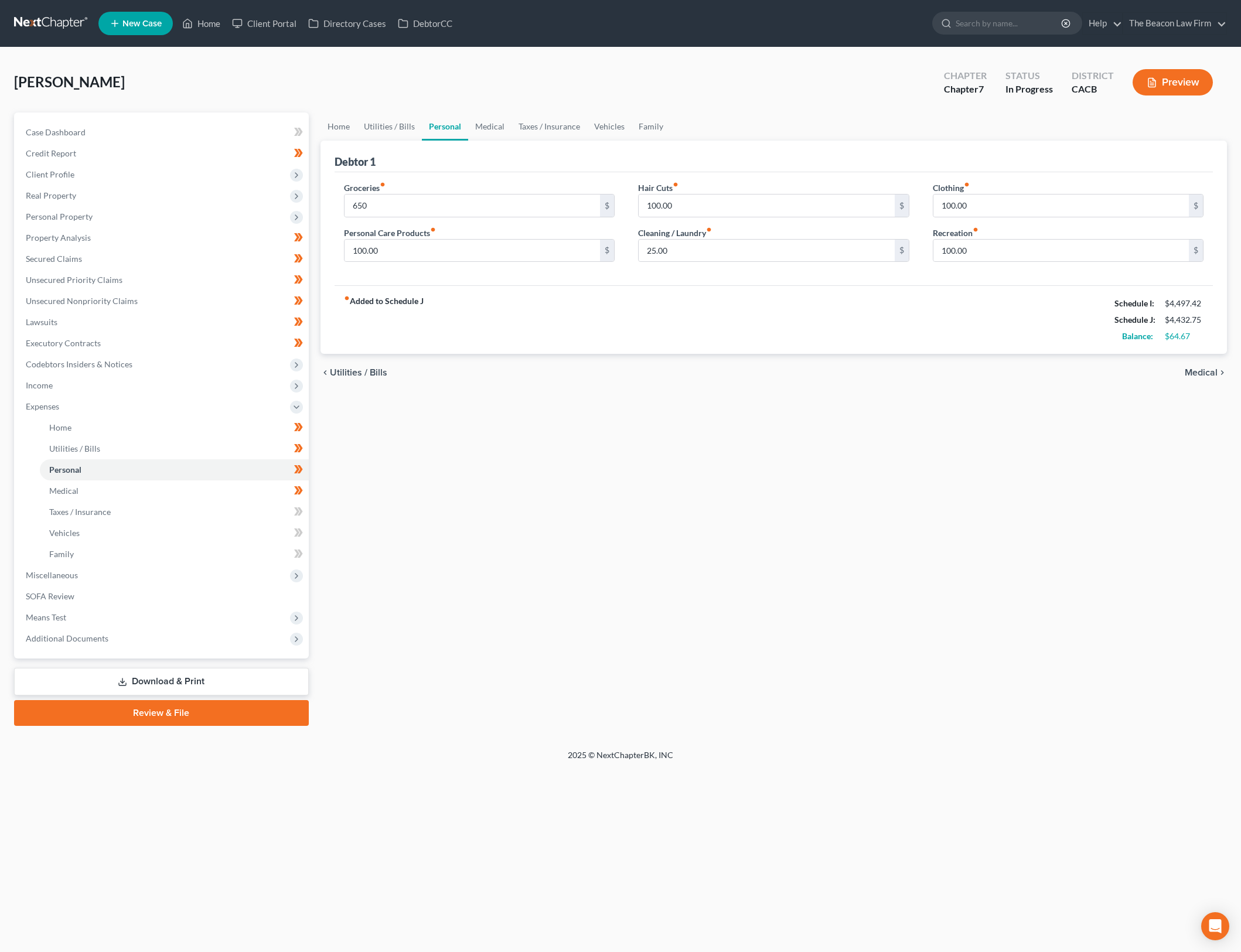
click at [871, 429] on div "Home Utilities / Bills Personal Medical Taxes / Insurance Vehicles Family Debto…" at bounding box center [774, 419] width 919 height 613
click at [1048, 323] on div "fiber_manual_record Added to Schedule J Schedule I: $4,497.42 Schedule J: $4,43…" at bounding box center [773, 319] width 879 height 68
click at [389, 130] on link "Utilities / Bills" at bounding box center [389, 127] width 65 height 28
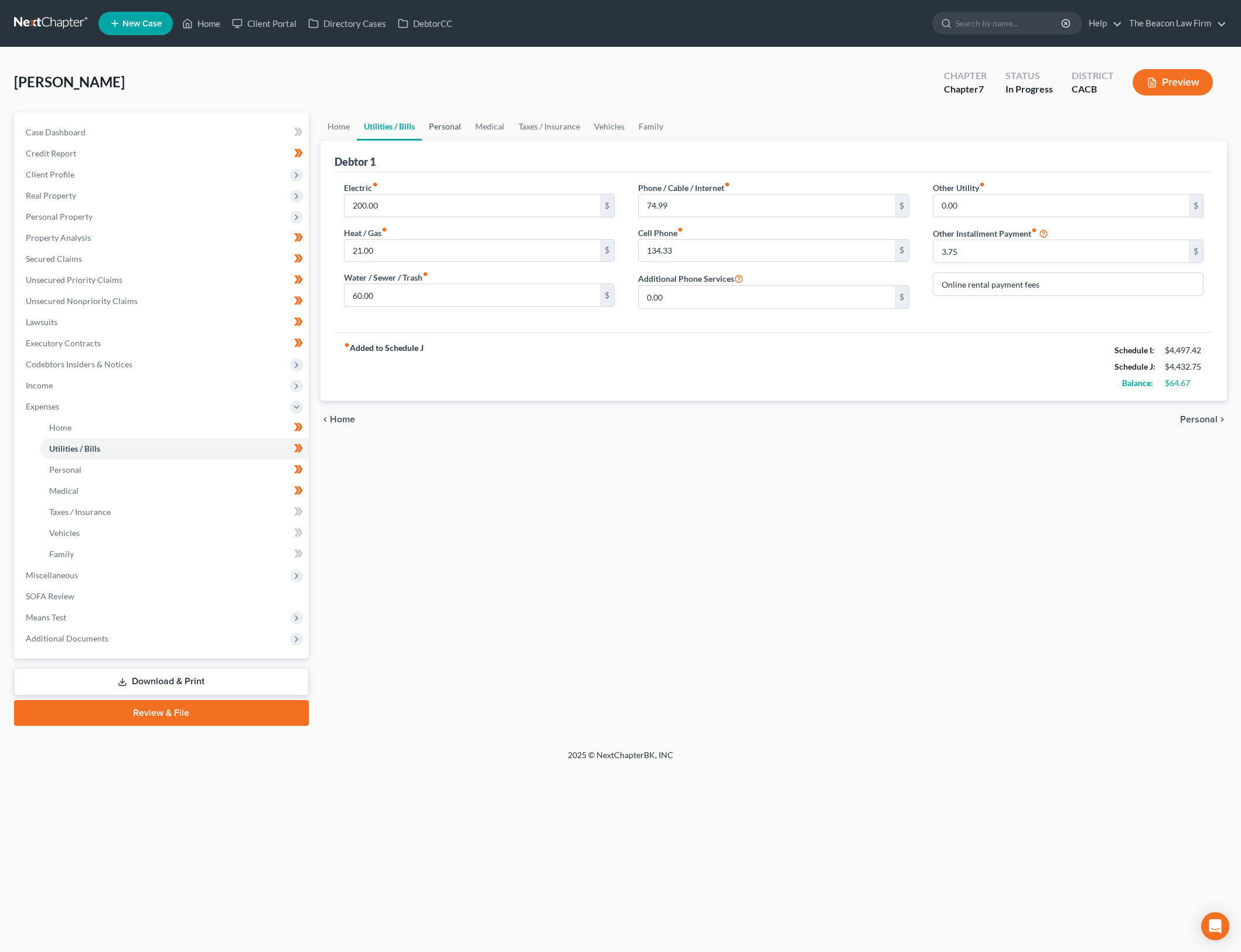
click at [449, 123] on link "Personal" at bounding box center [445, 127] width 46 height 28
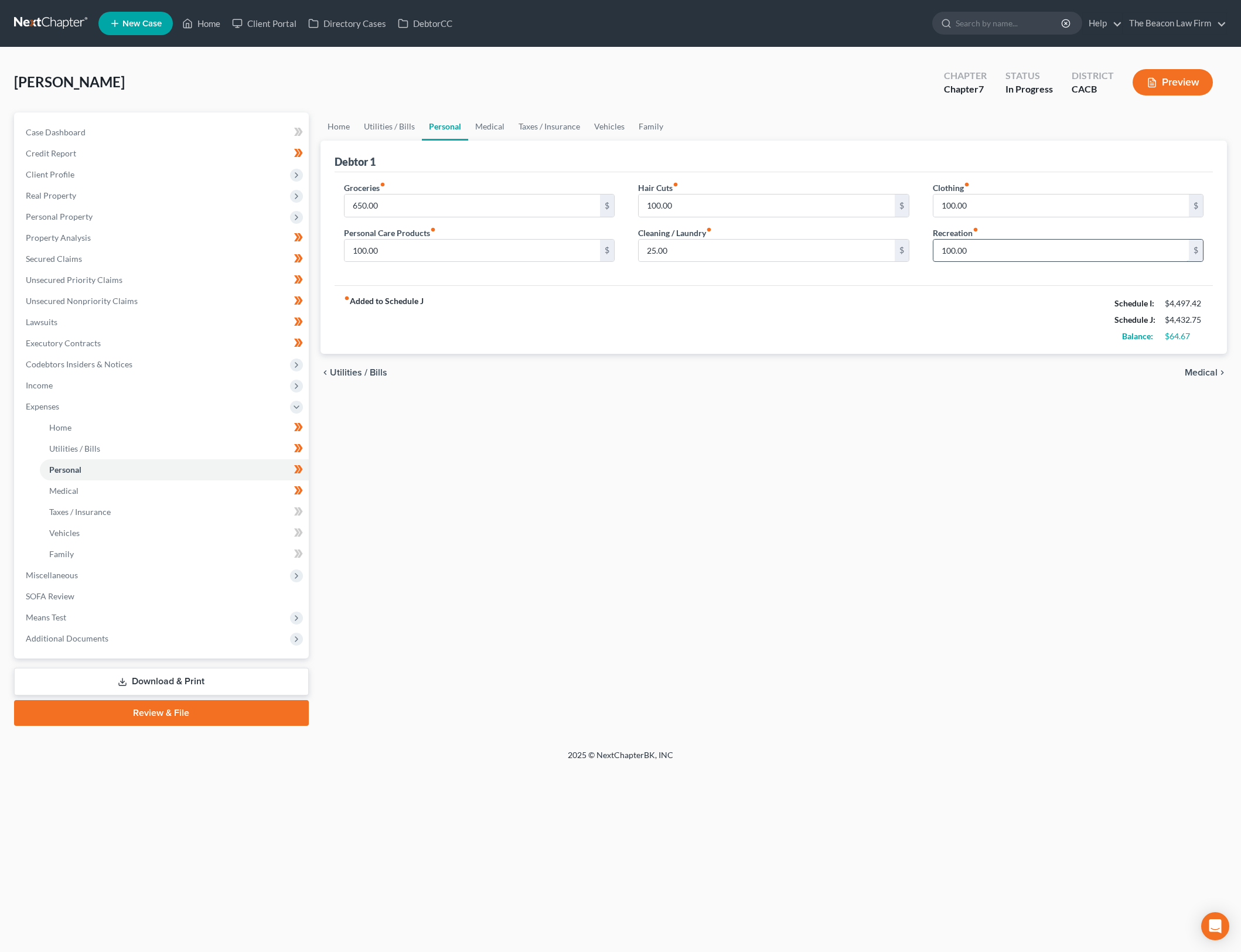
click at [1004, 255] on input "100.00" at bounding box center [1062, 251] width 256 height 22
click at [1004, 255] on input "100.00" at bounding box center [1062, 251] width 256 height 22
type input "120"
drag, startPoint x: 764, startPoint y: 490, endPoint x: 719, endPoint y: 442, distance: 65.8
click at [764, 490] on div "Home Utilities / Bills Personal Medical Taxes / Insurance Vehicles Family Debto…" at bounding box center [774, 419] width 919 height 613
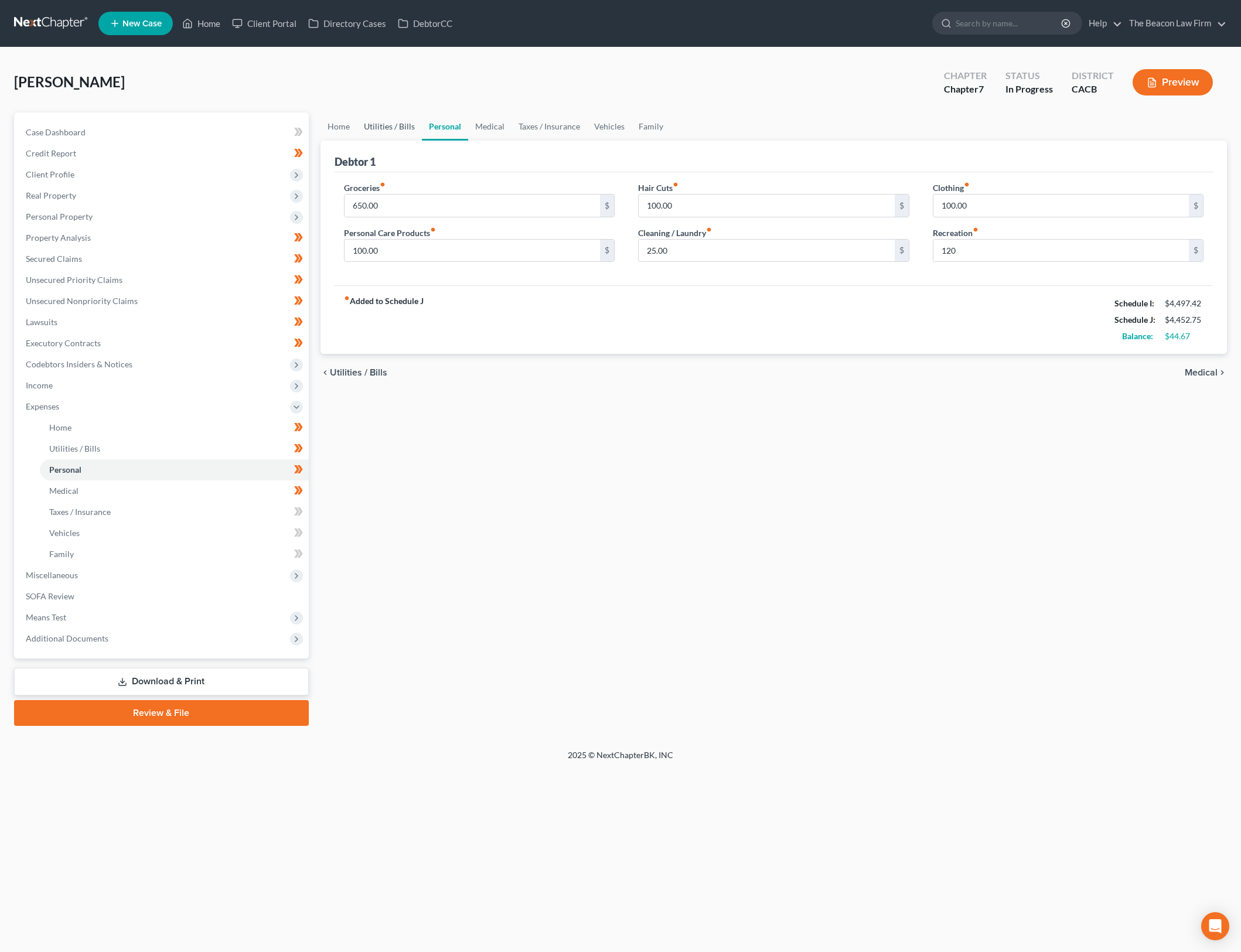
click at [395, 129] on link "Utilities / Bills" at bounding box center [389, 127] width 65 height 28
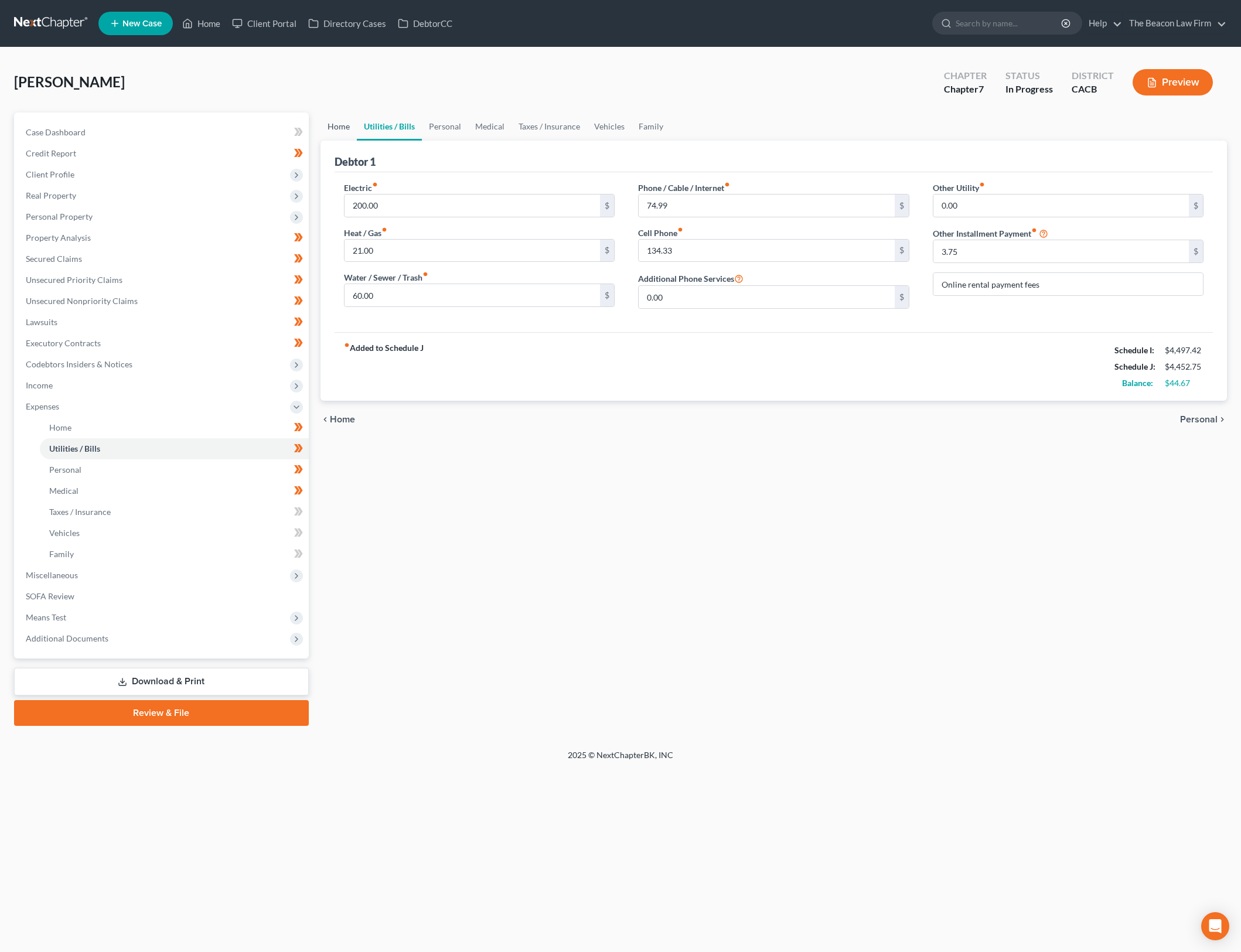
click at [322, 129] on link "Home" at bounding box center [339, 127] width 36 height 28
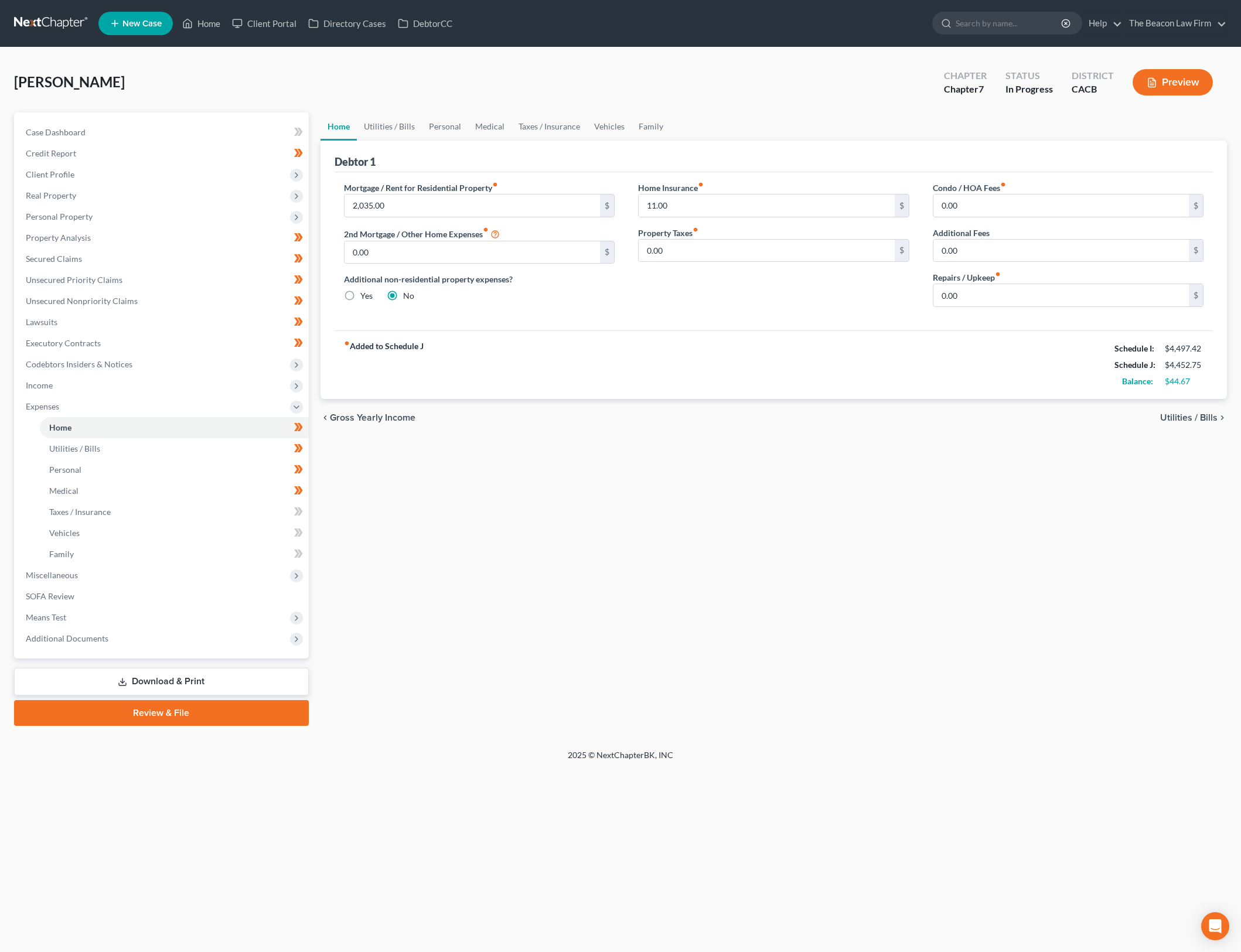
click at [649, 495] on div "Home Utilities / Bills Personal Medical Taxes / Insurance Vehicles Family Debto…" at bounding box center [774, 419] width 919 height 613
click at [243, 453] on link "Utilities / Bills" at bounding box center [174, 449] width 269 height 21
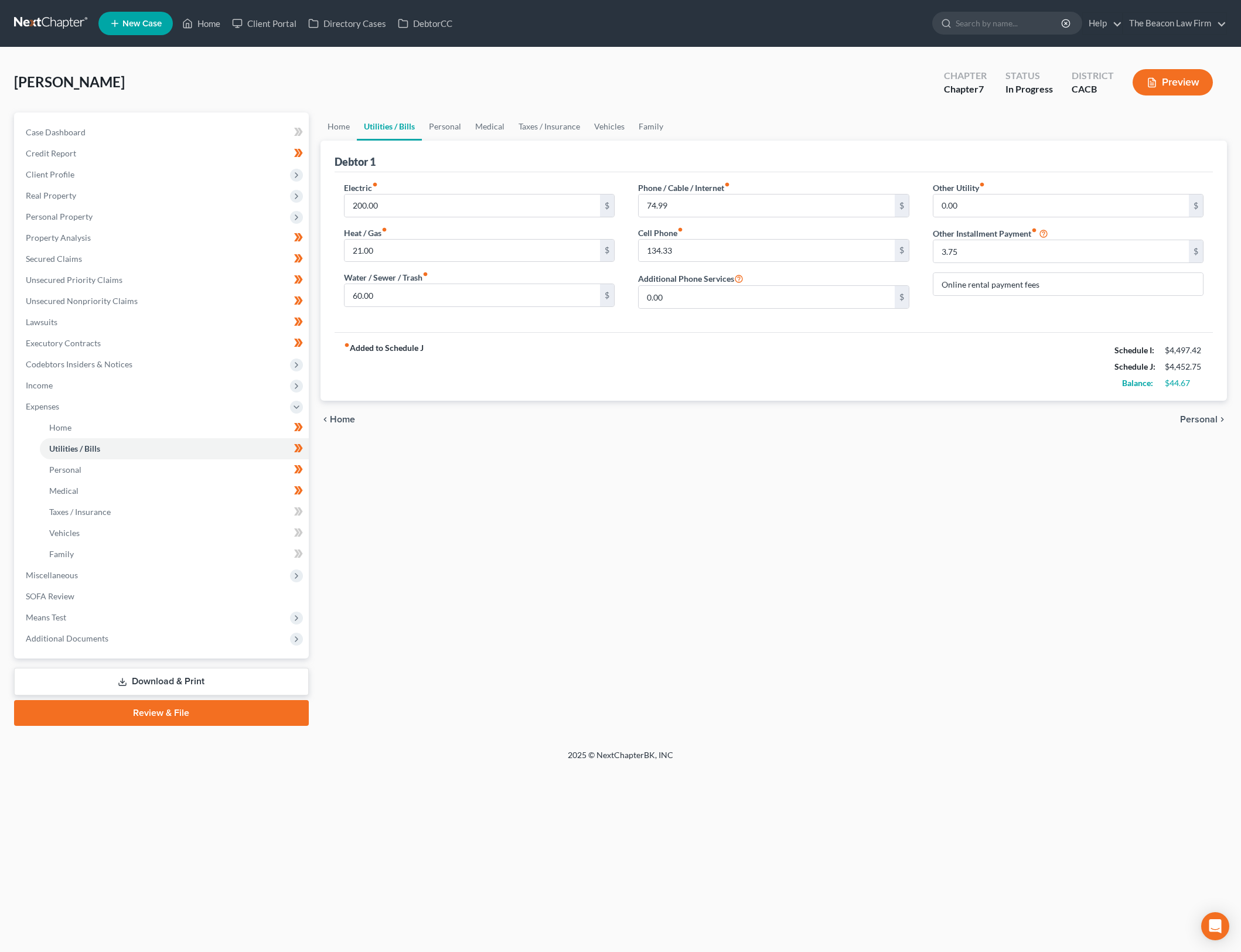
click at [872, 542] on div "Home Utilities / Bills Personal Medical Taxes / Insurance Vehicles Family Debto…" at bounding box center [774, 419] width 919 height 613
click at [652, 128] on link "Family" at bounding box center [651, 127] width 39 height 28
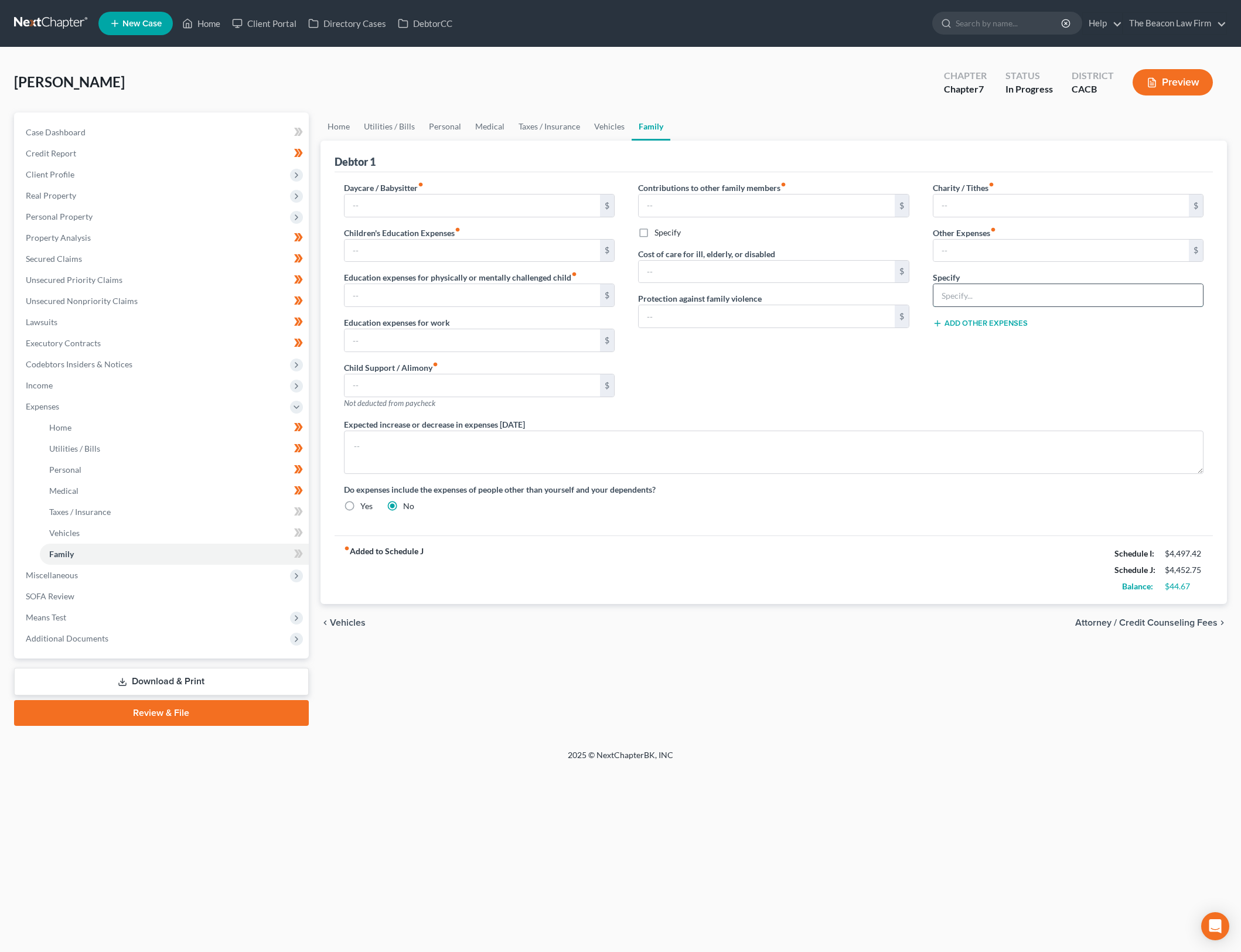
click at [1081, 290] on input "text" at bounding box center [1068, 295] width 270 height 22
type input "Car Registration"
click at [1051, 243] on input "text" at bounding box center [1062, 251] width 256 height 22
type input "15"
click at [913, 382] on div "Contributions to other family members fiber_manual_record $ Specify Cost of car…" at bounding box center [773, 300] width 295 height 237
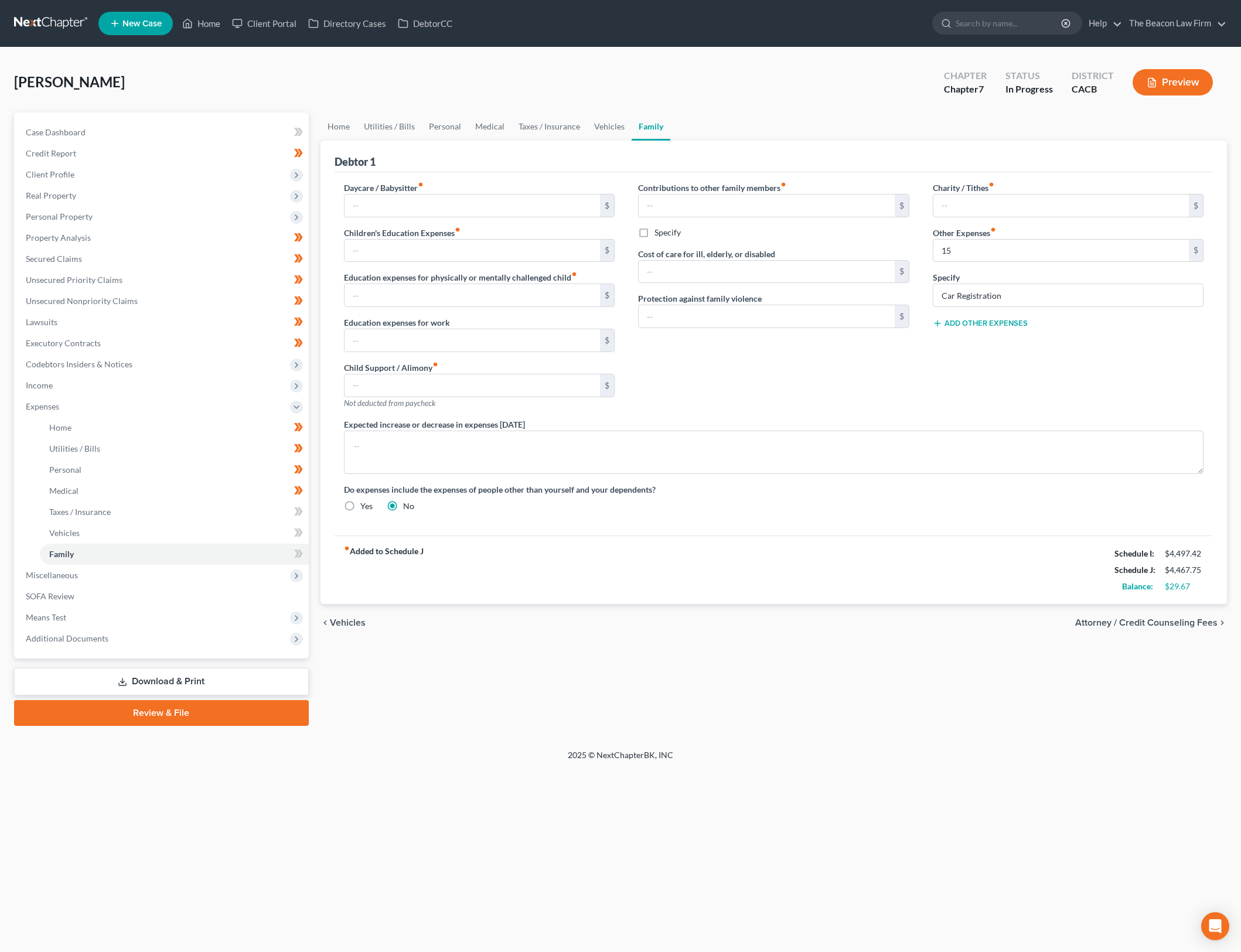
click at [1050, 345] on div "Charity / Tithes fiber_manual_record $ Other Expenses fiber_manual_record 15 $ …" at bounding box center [1068, 300] width 295 height 237
click at [1018, 677] on div "Home Utilities / Bills Personal Medical Taxes / Insurance Vehicles Family Debto…" at bounding box center [774, 419] width 919 height 613
click at [304, 509] on span at bounding box center [299, 514] width 21 height 18
click at [304, 532] on span at bounding box center [299, 534] width 21 height 18
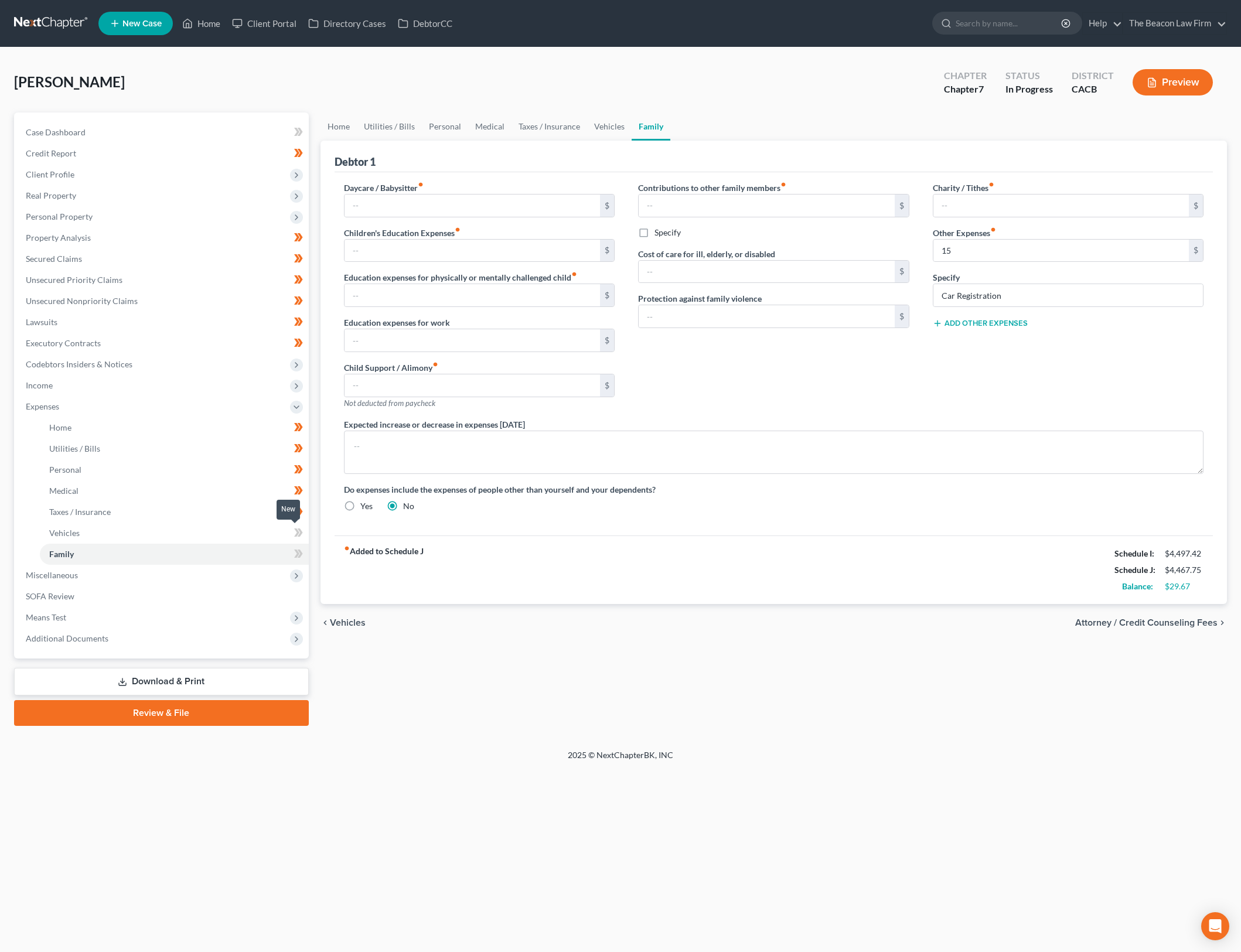
click at [304, 532] on span at bounding box center [299, 534] width 21 height 18
click at [302, 552] on icon at bounding box center [299, 553] width 5 height 8
click at [1077, 379] on div "Charity / Tithes fiber_manual_record $ Other Expenses fiber_manual_record 15 $ …" at bounding box center [1068, 300] width 295 height 237
click at [1077, 376] on div "Charity / Tithes fiber_manual_record $ Other Expenses fiber_manual_record 15 $ …" at bounding box center [1068, 300] width 295 height 237
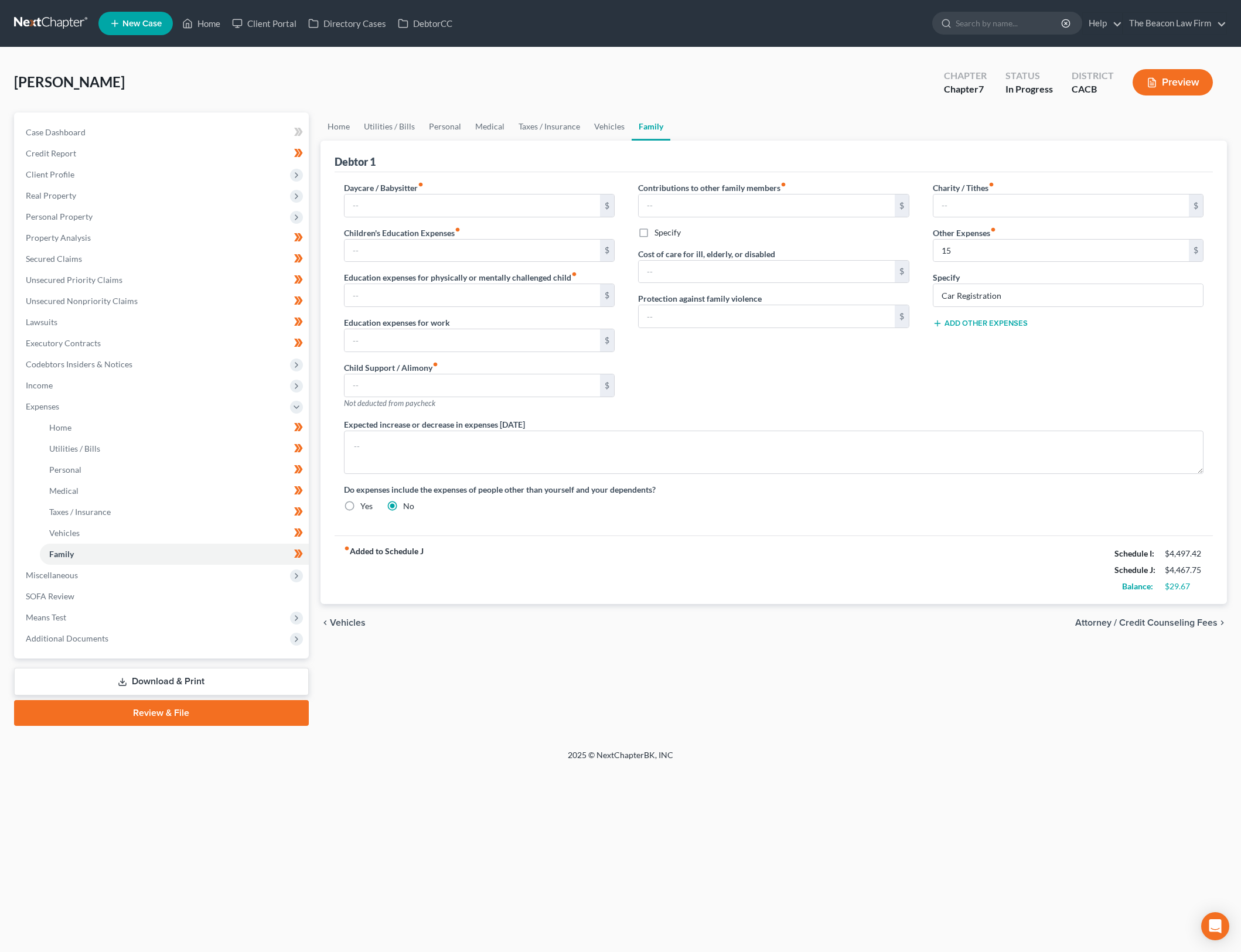
click at [1006, 325] on button "Add Other Expenses" at bounding box center [980, 323] width 95 height 10
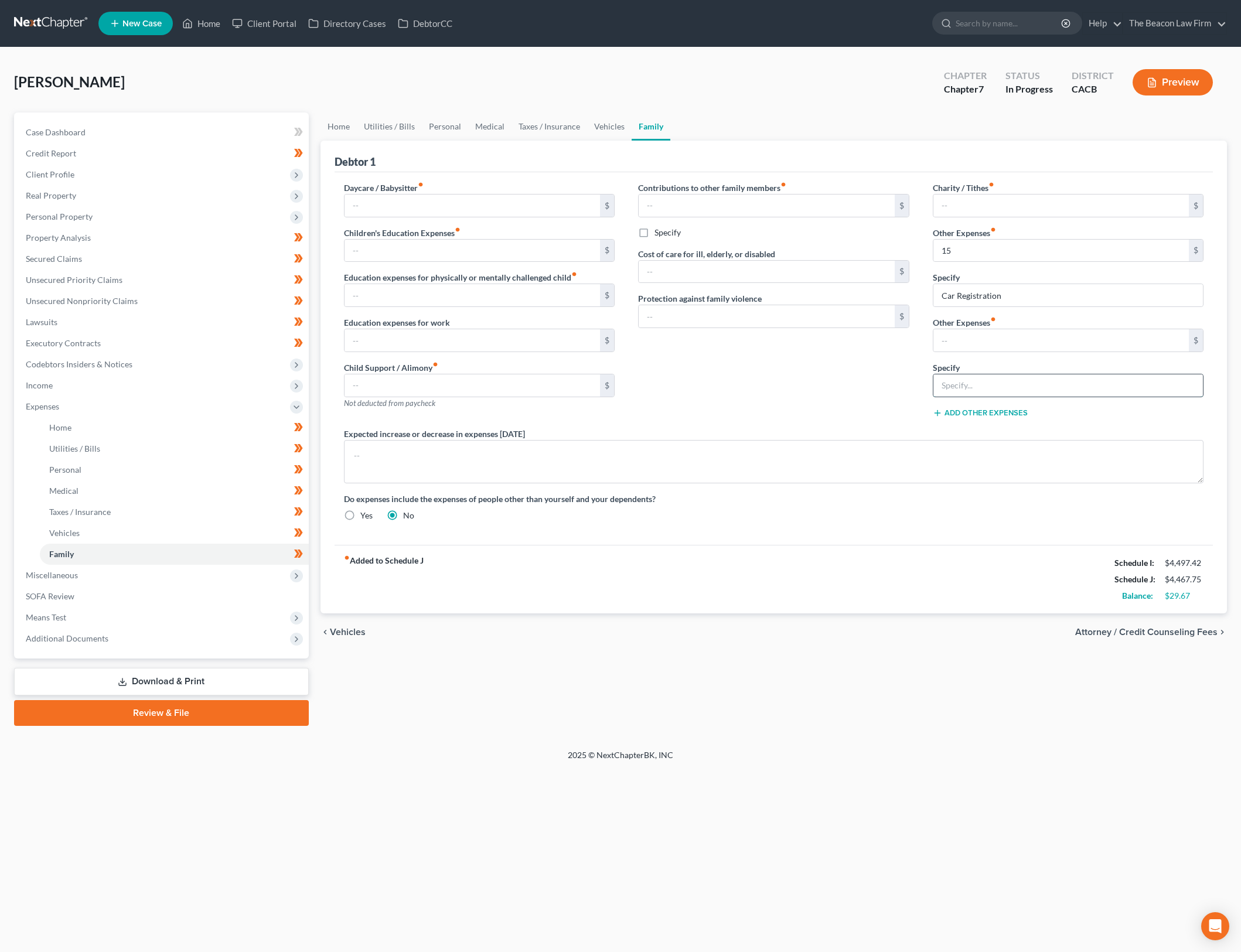
click at [1021, 380] on input "text" at bounding box center [1068, 386] width 270 height 22
type input "P"
drag, startPoint x: 806, startPoint y: 373, endPoint x: 852, endPoint y: 348, distance: 52.4
click at [805, 370] on div "Contributions to other family members fiber_manual_record $ Specify Cost of car…" at bounding box center [773, 304] width 295 height 246
drag, startPoint x: 156, startPoint y: 569, endPoint x: 166, endPoint y: 569, distance: 10.0
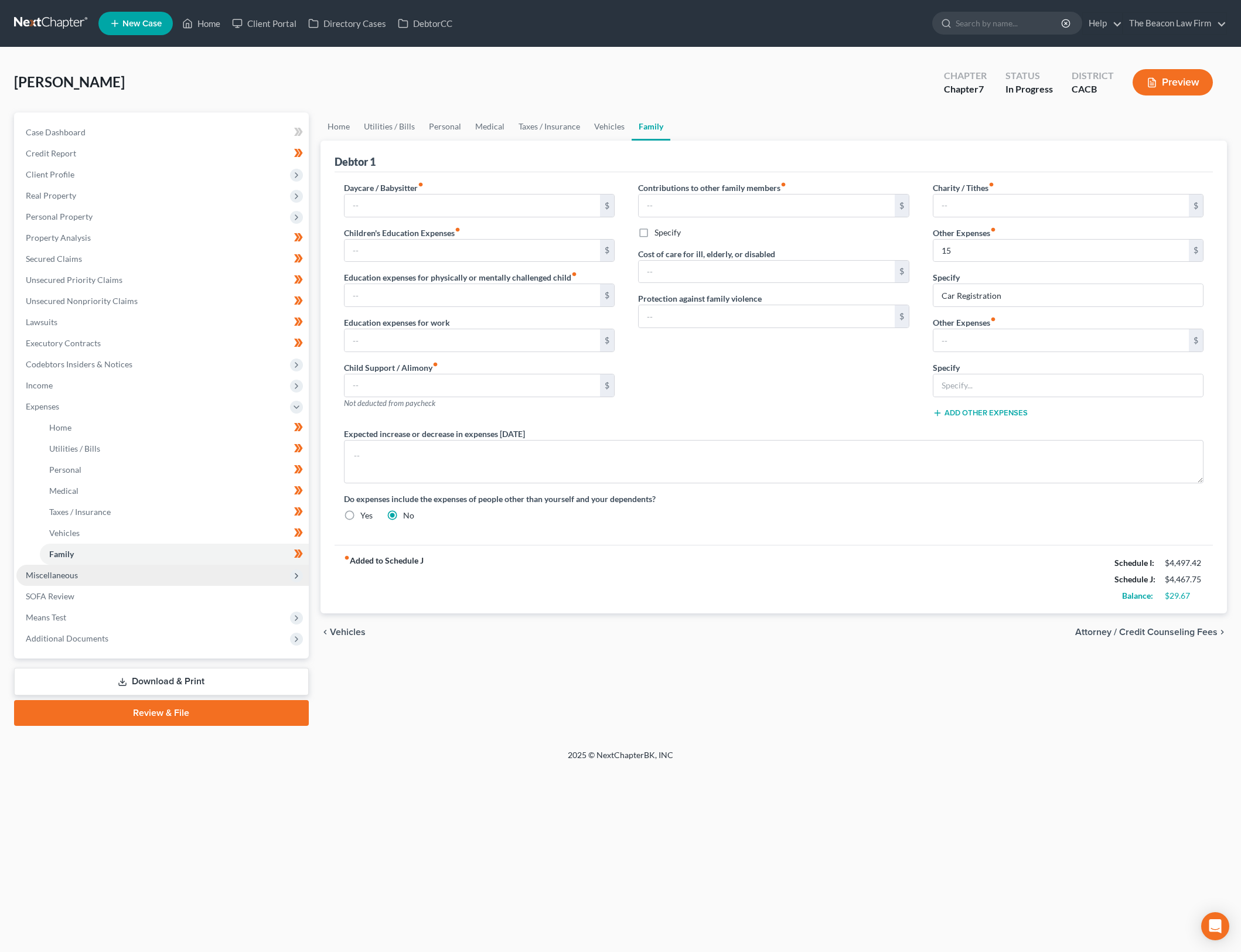
click at [156, 569] on span "Miscellaneous" at bounding box center [162, 575] width 293 height 21
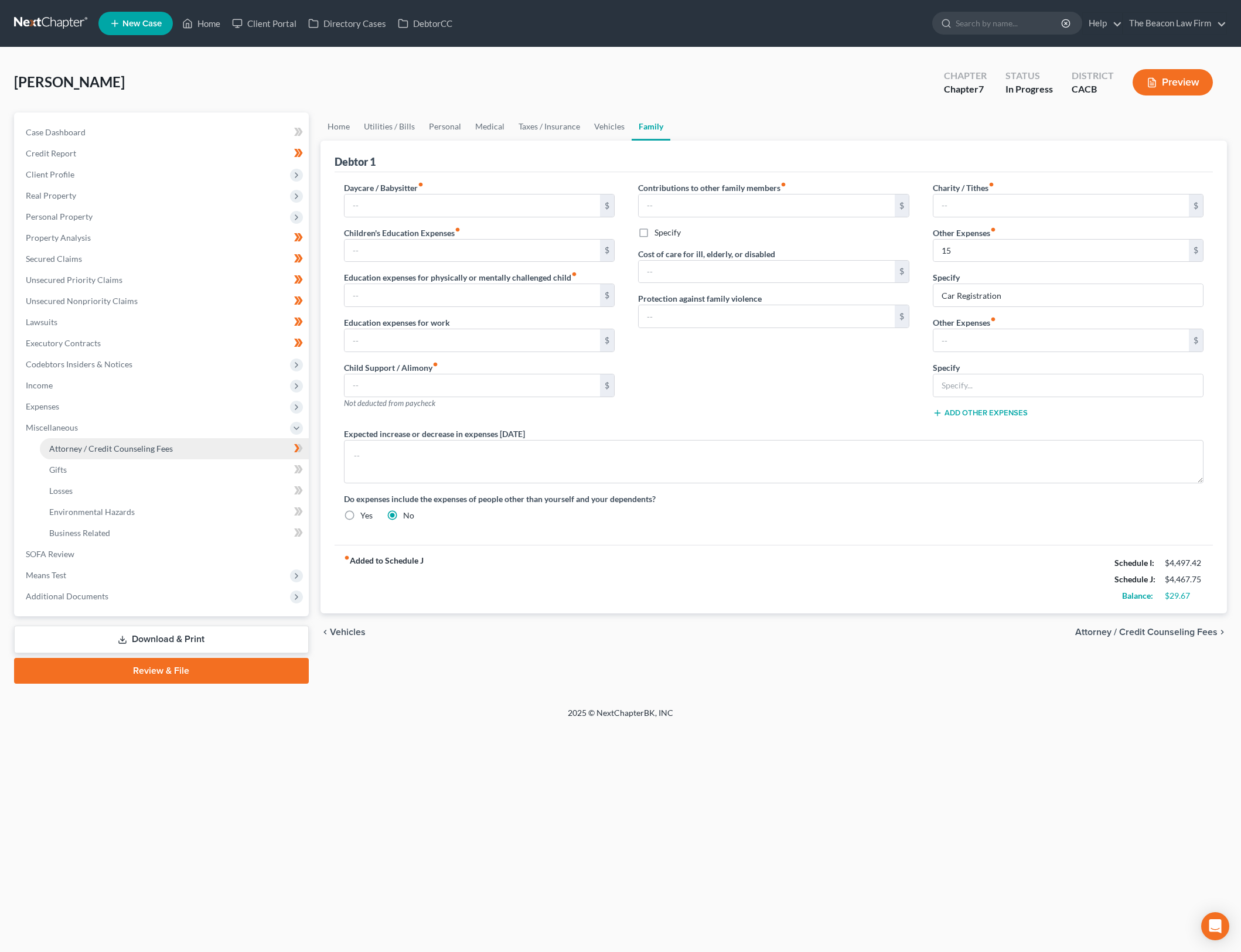
click at [168, 453] on span "Attorney / Credit Counseling Fees" at bounding box center [111, 448] width 124 height 10
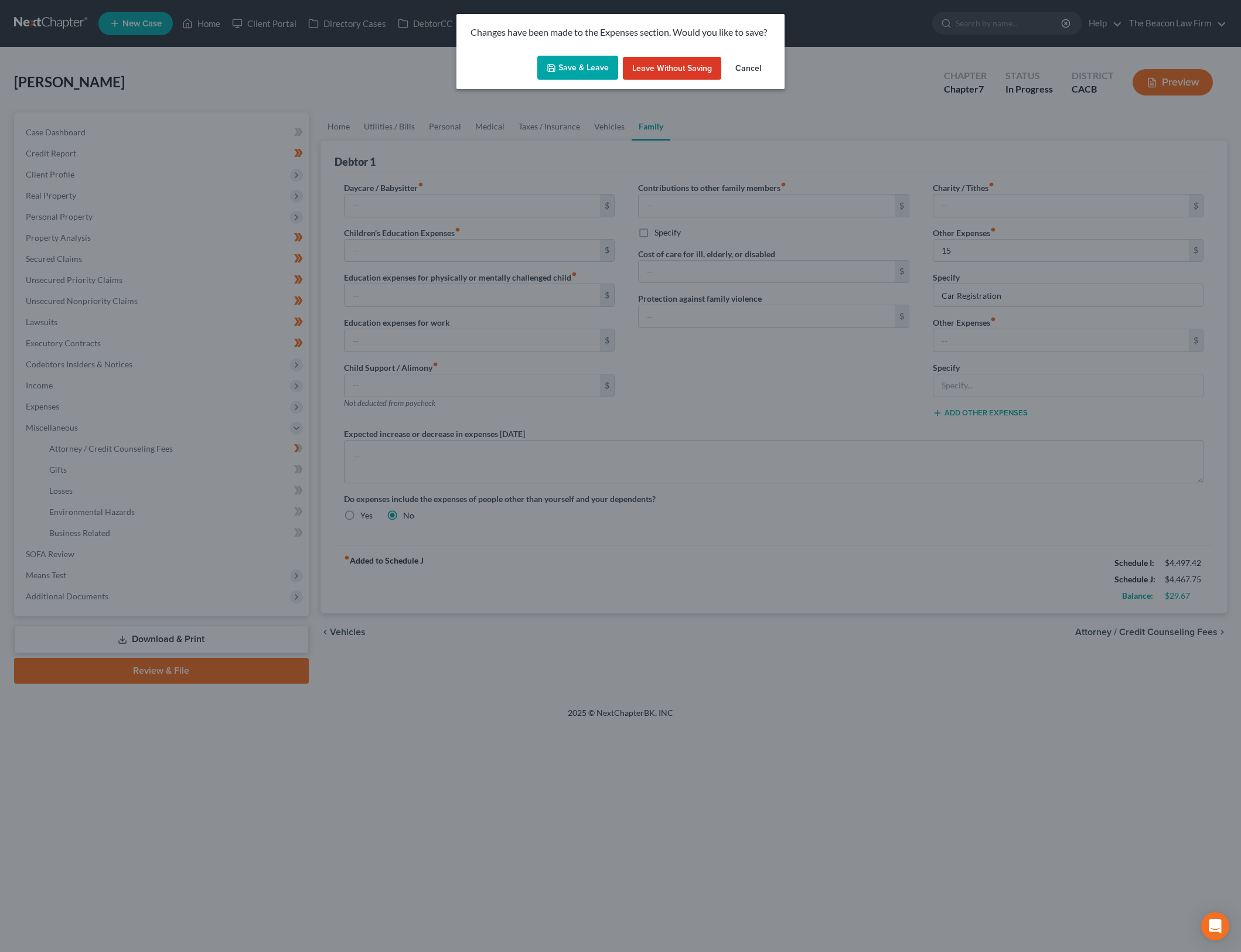
click at [592, 58] on button "Save & Leave" at bounding box center [578, 68] width 81 height 25
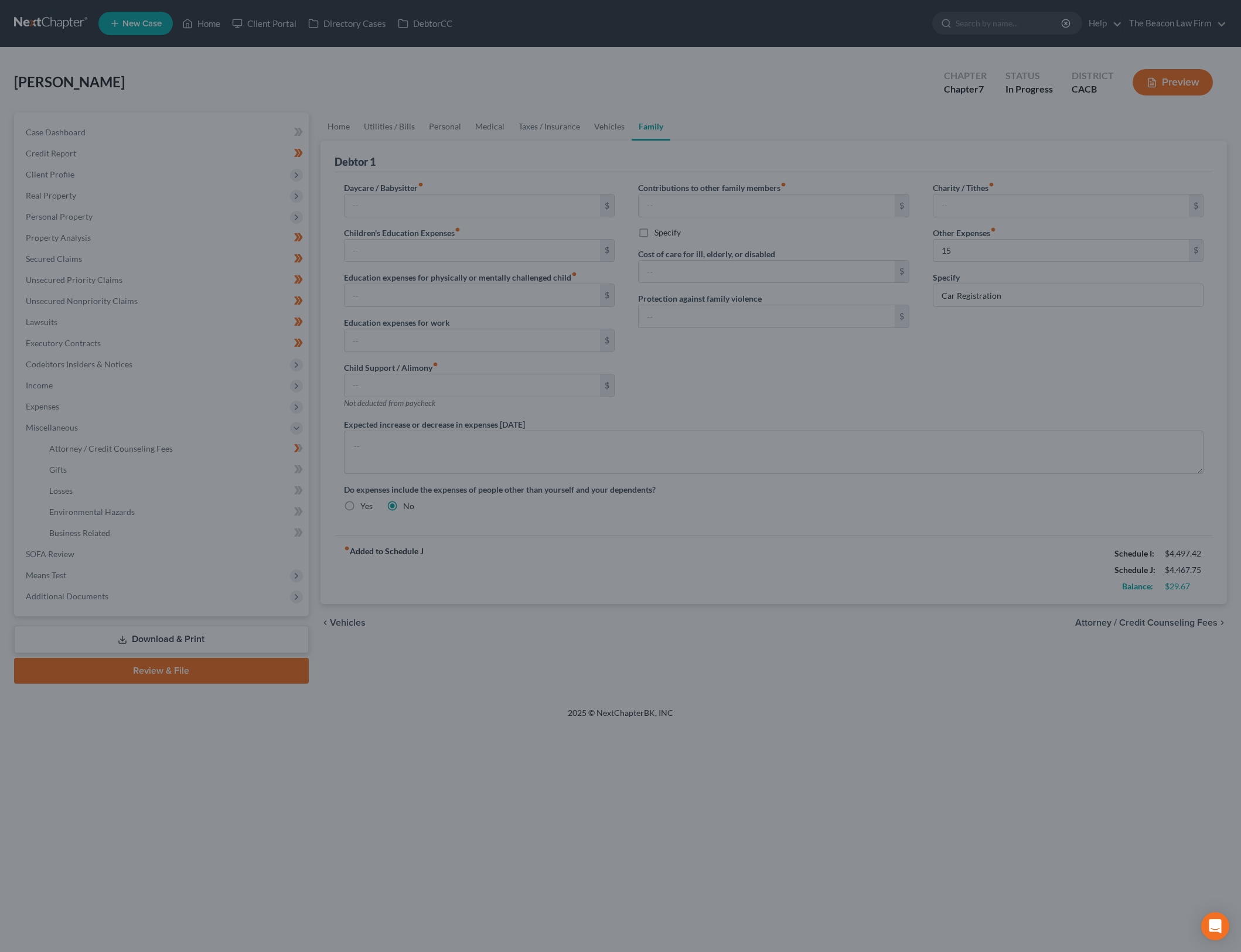
type input "15.00"
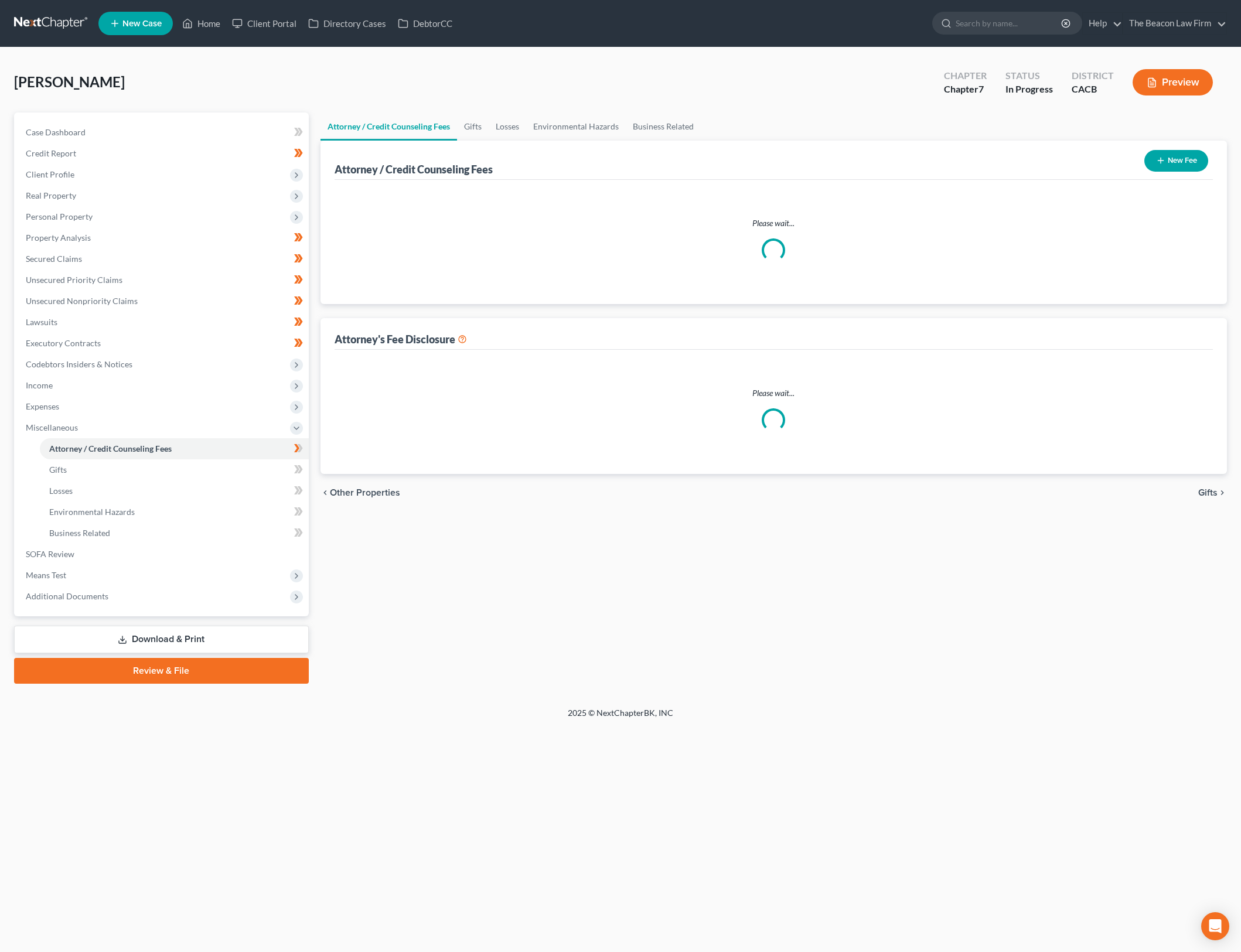
select select "23"
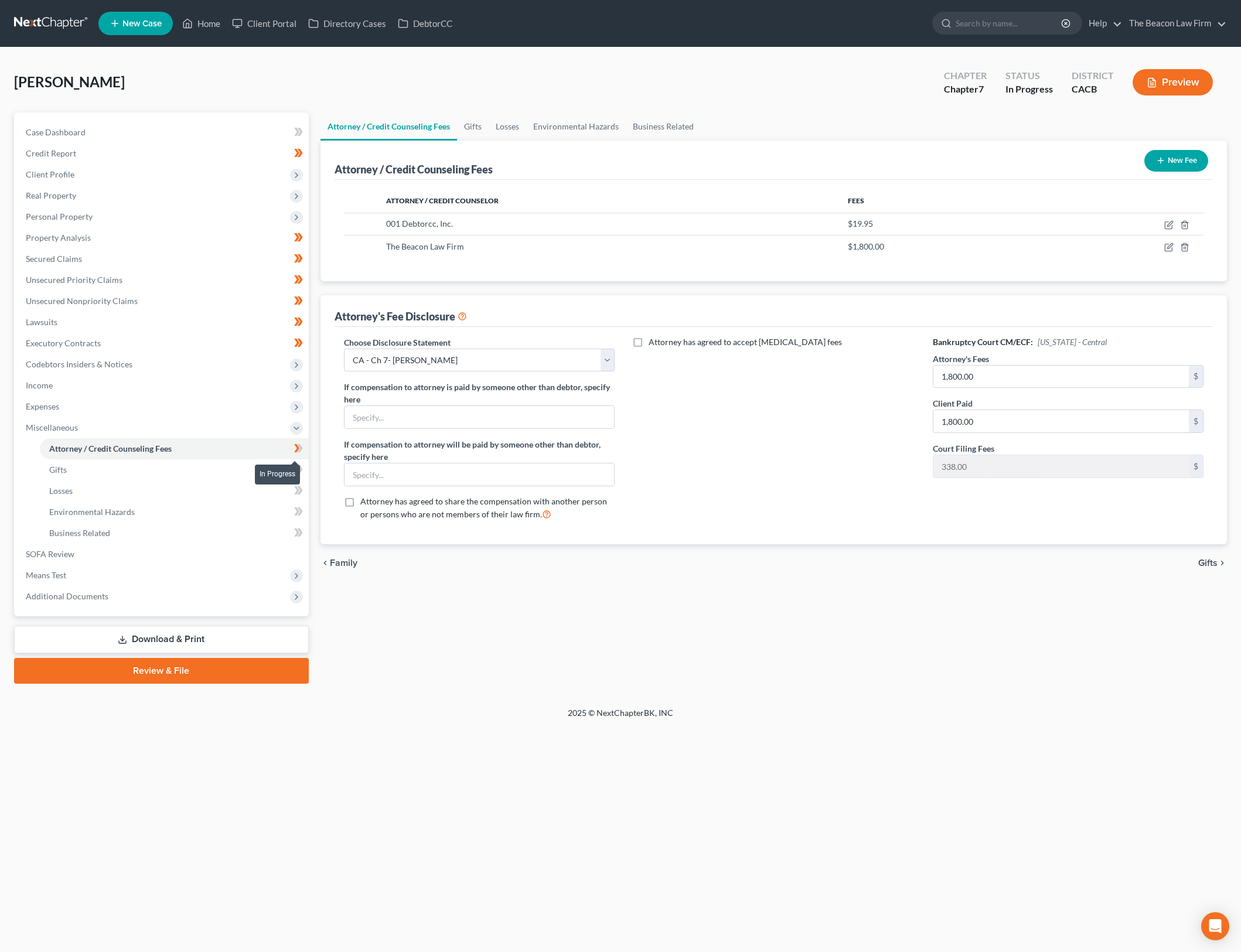
click at [299, 447] on icon at bounding box center [299, 448] width 5 height 8
click at [772, 514] on div "Attorney has agreed to accept retainer fees" at bounding box center [773, 433] width 295 height 194
click at [182, 465] on link "Gifts" at bounding box center [174, 470] width 269 height 21
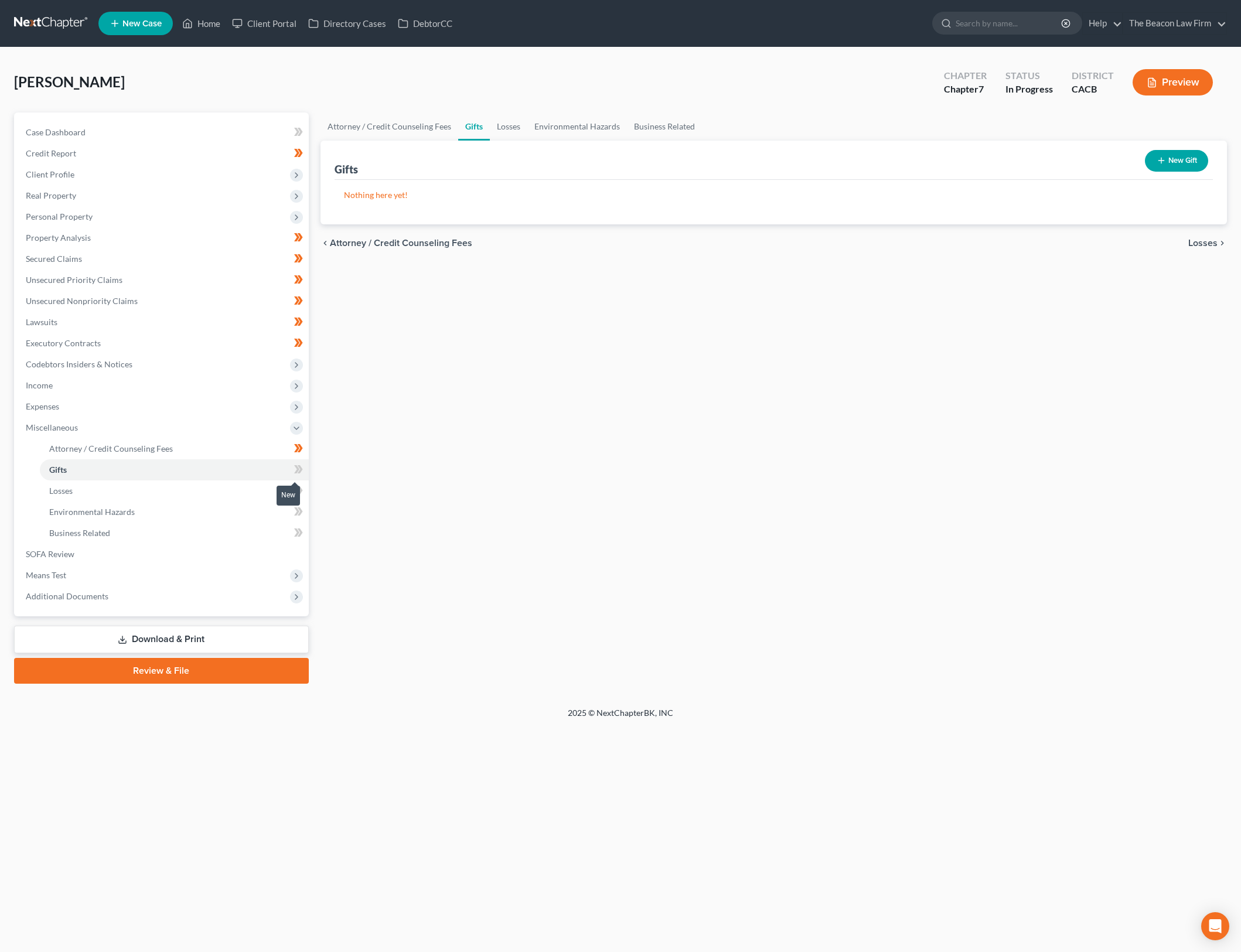
click at [304, 470] on span at bounding box center [299, 471] width 21 height 18
click at [235, 450] on link "Attorney / Credit Counseling Fees" at bounding box center [174, 449] width 269 height 21
select select "23"
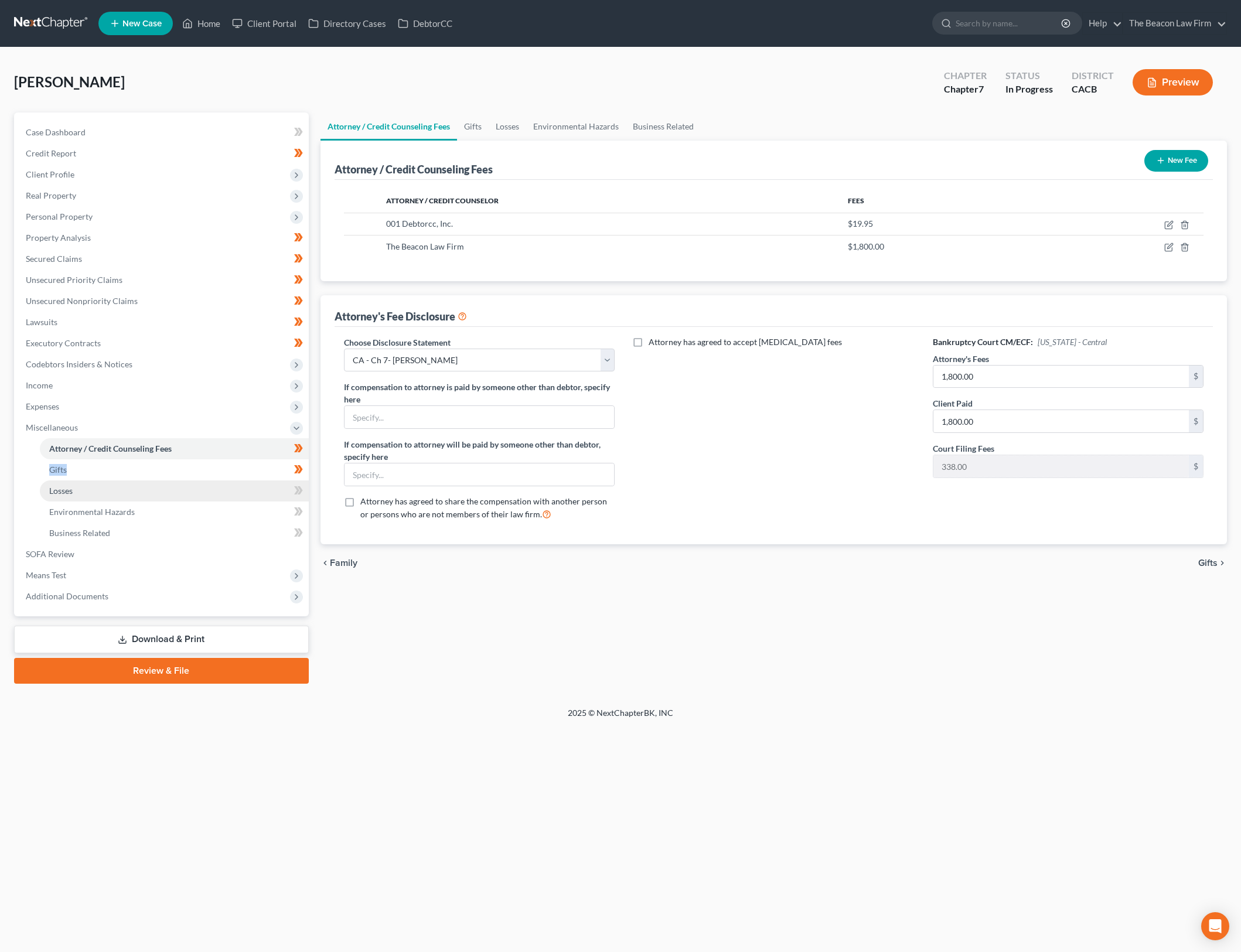
click at [220, 483] on link "Losses" at bounding box center [174, 491] width 269 height 21
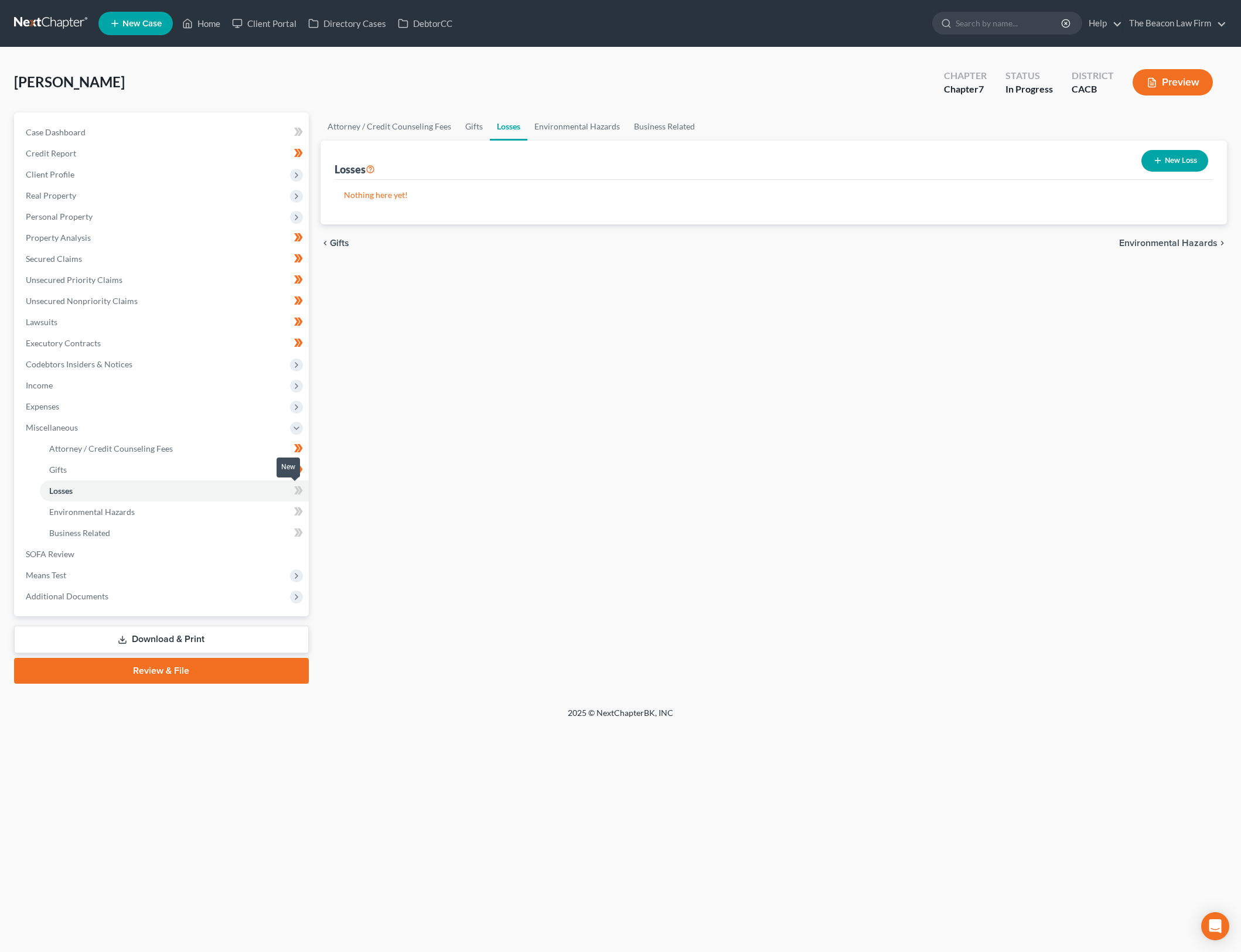
click at [301, 489] on icon at bounding box center [299, 490] width 5 height 8
click at [255, 504] on link "Environmental Hazards" at bounding box center [174, 512] width 269 height 21
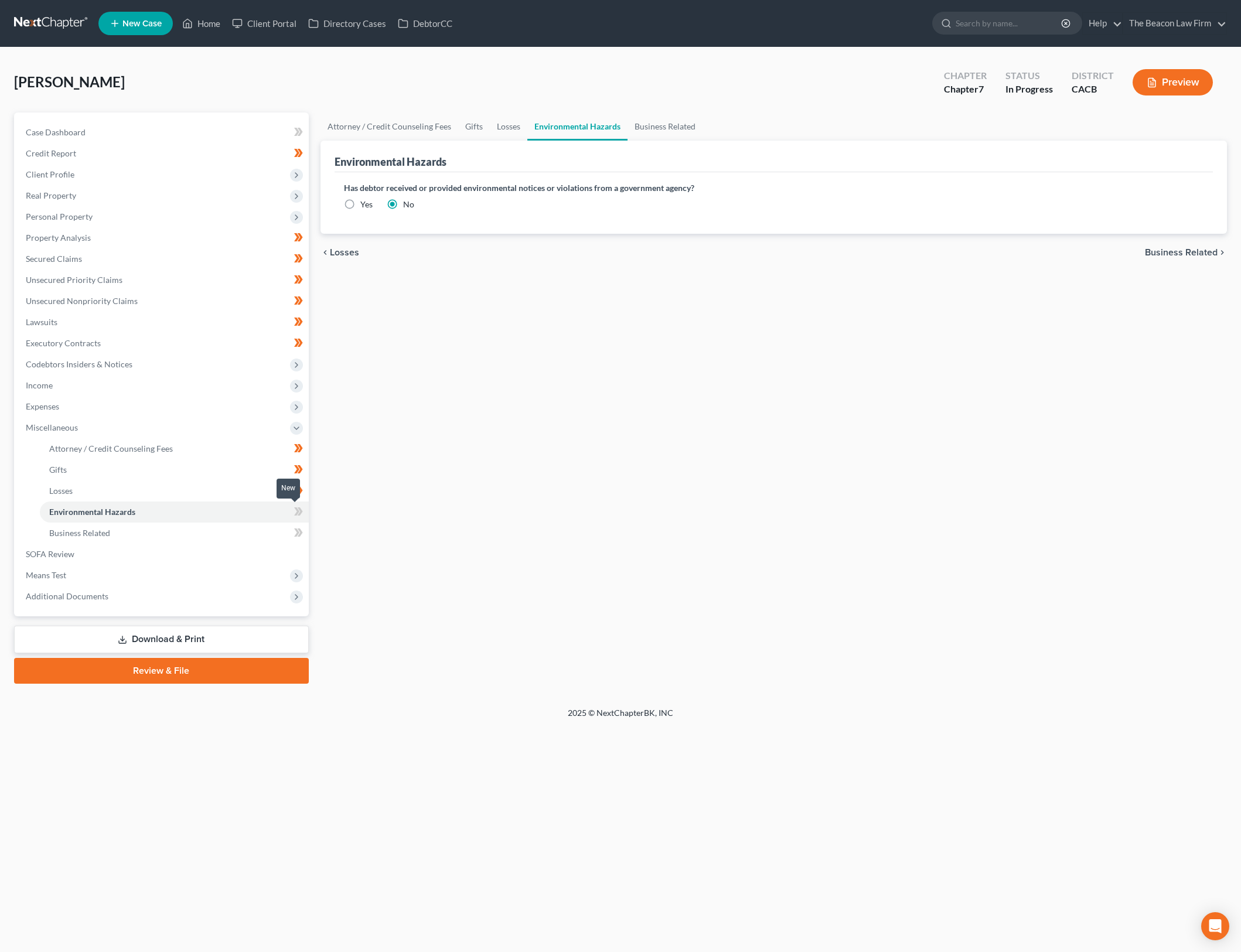
click at [305, 510] on span at bounding box center [299, 514] width 21 height 18
drag, startPoint x: 304, startPoint y: 533, endPoint x: 318, endPoint y: 528, distance: 14.9
click at [304, 533] on span at bounding box center [299, 534] width 21 height 18
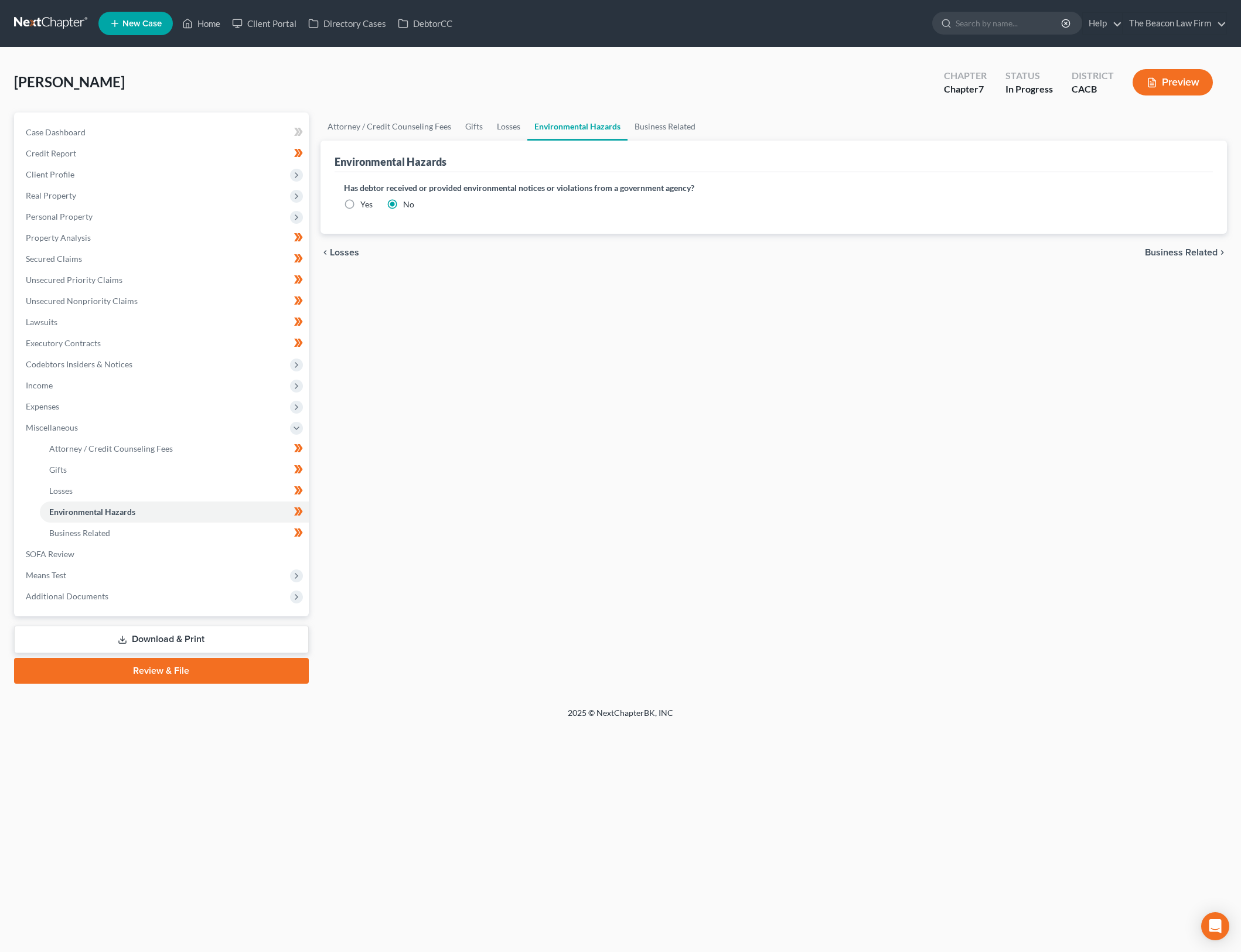
click at [671, 450] on div "Attorney / Credit Counseling Fees Gifts Losses Environmental Hazards Business R…" at bounding box center [774, 397] width 919 height 571
click at [191, 514] on link "Environmental Hazards" at bounding box center [174, 512] width 269 height 21
click at [185, 524] on link "Business Related" at bounding box center [174, 533] width 269 height 21
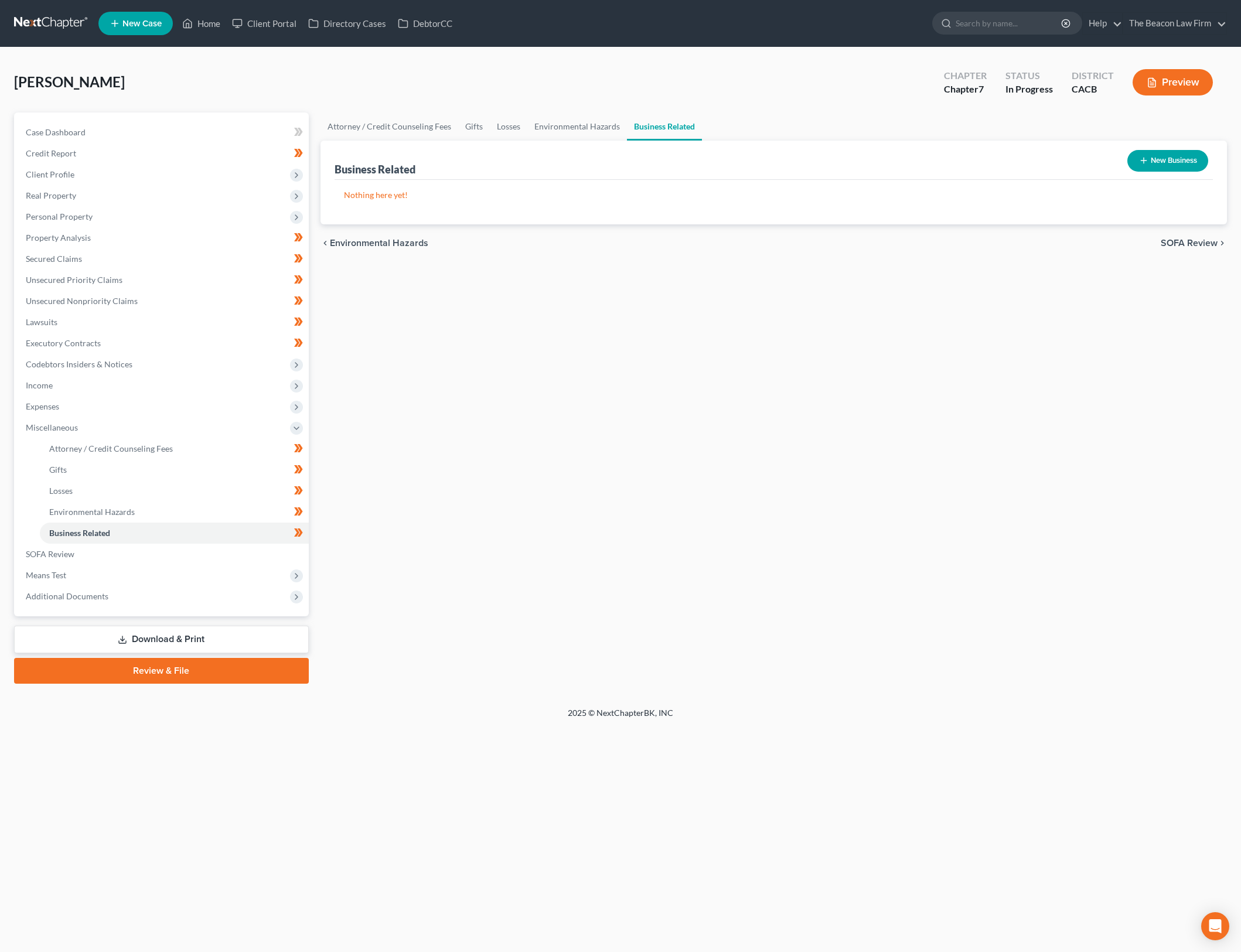
click at [657, 352] on div "Attorney / Credit Counseling Fees Gifts Losses Environmental Hazards Business R…" at bounding box center [774, 397] width 919 height 571
click at [158, 560] on link "SOFA Review" at bounding box center [162, 554] width 293 height 21
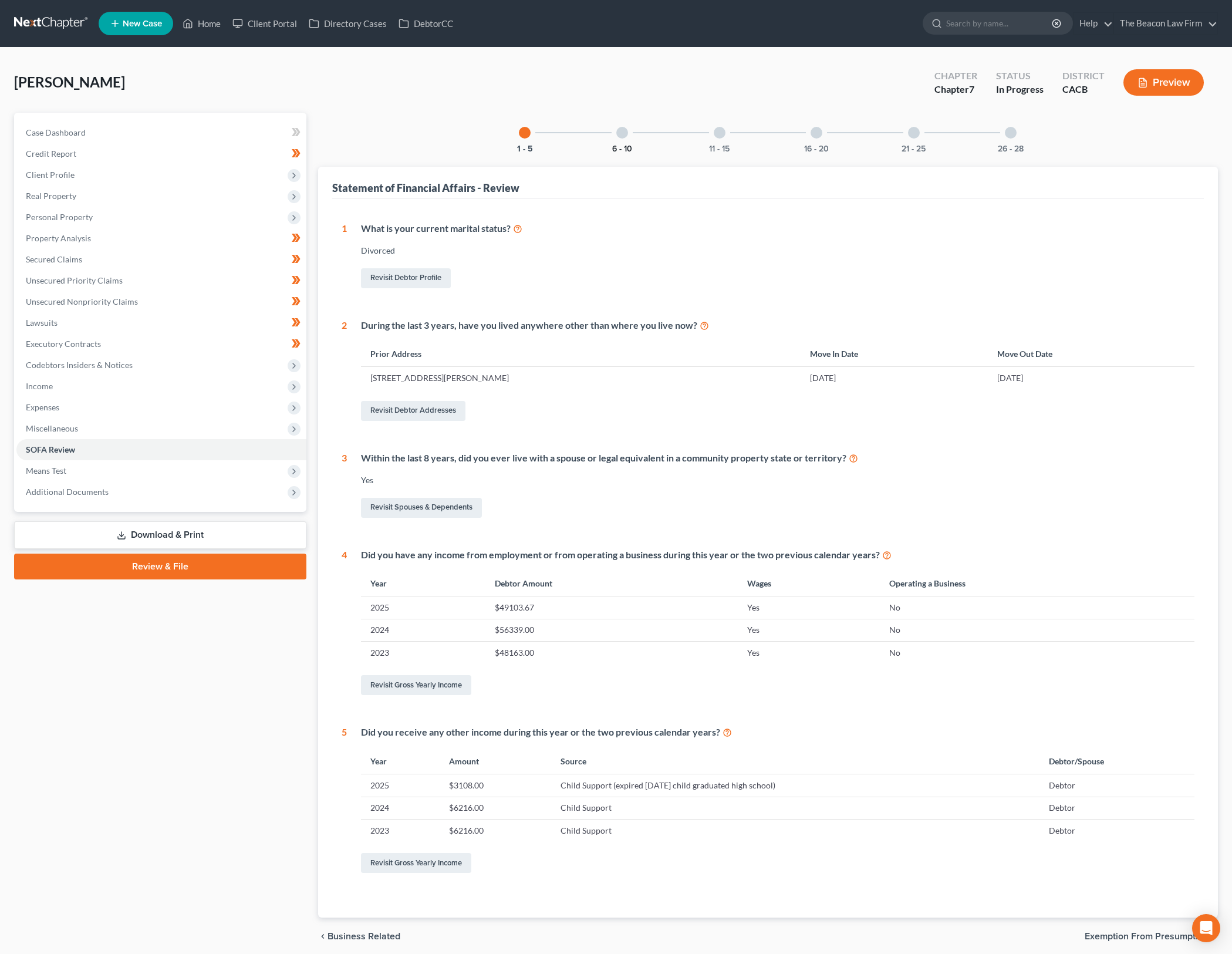
click at [630, 145] on button "6 - 10" at bounding box center [622, 148] width 20 height 8
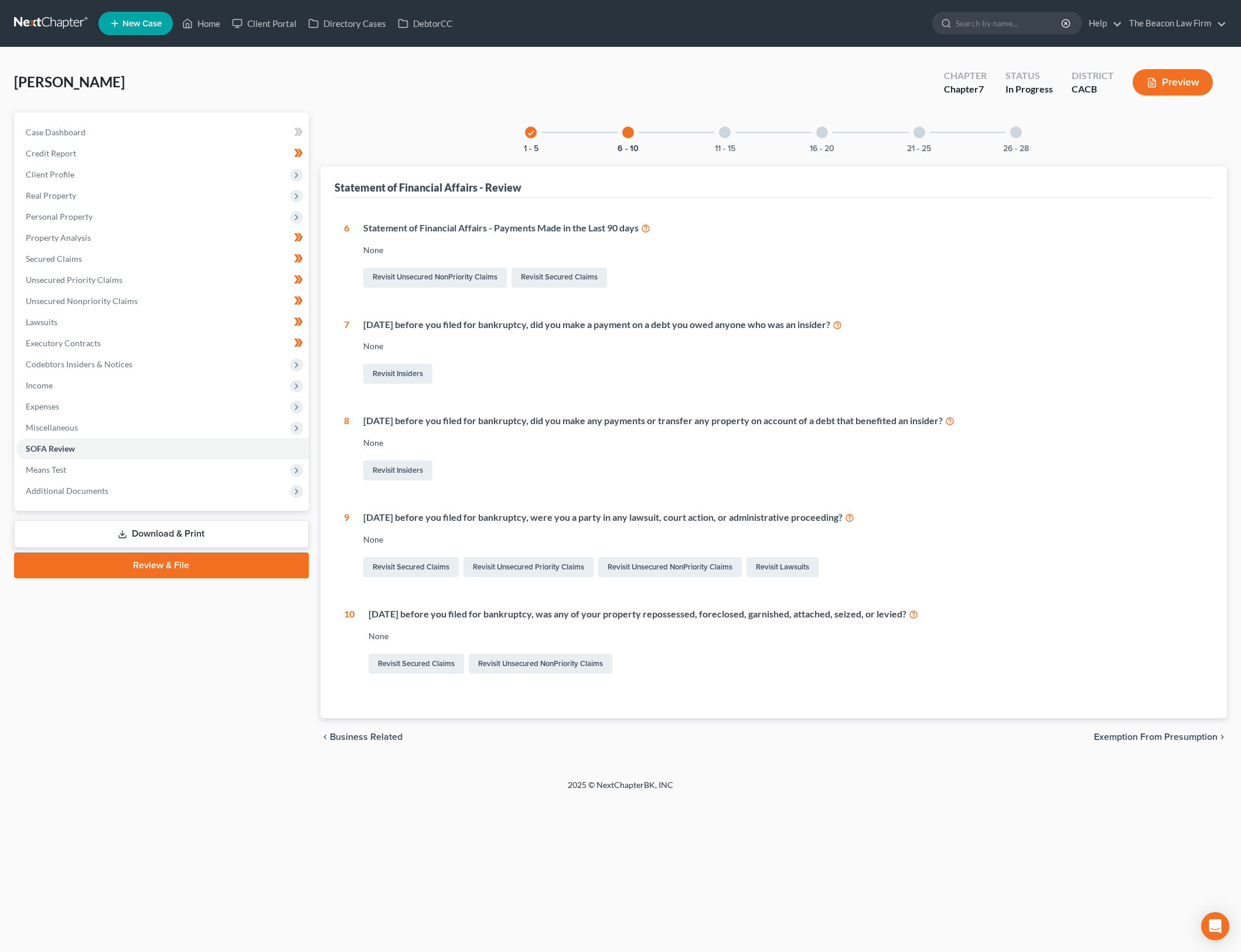
click at [676, 224] on div "Statement of Financial Affairs - Payments Made in the Last 90 days" at bounding box center [784, 229] width 841 height 13
drag, startPoint x: 528, startPoint y: 416, endPoint x: 644, endPoint y: 428, distance: 116.6
click at [644, 428] on div "Within 1 year before you filed for bankruptcy, did you make any payments or tra…" at bounding box center [776, 449] width 855 height 68
drag, startPoint x: 631, startPoint y: 520, endPoint x: 781, endPoint y: 522, distance: 150.0
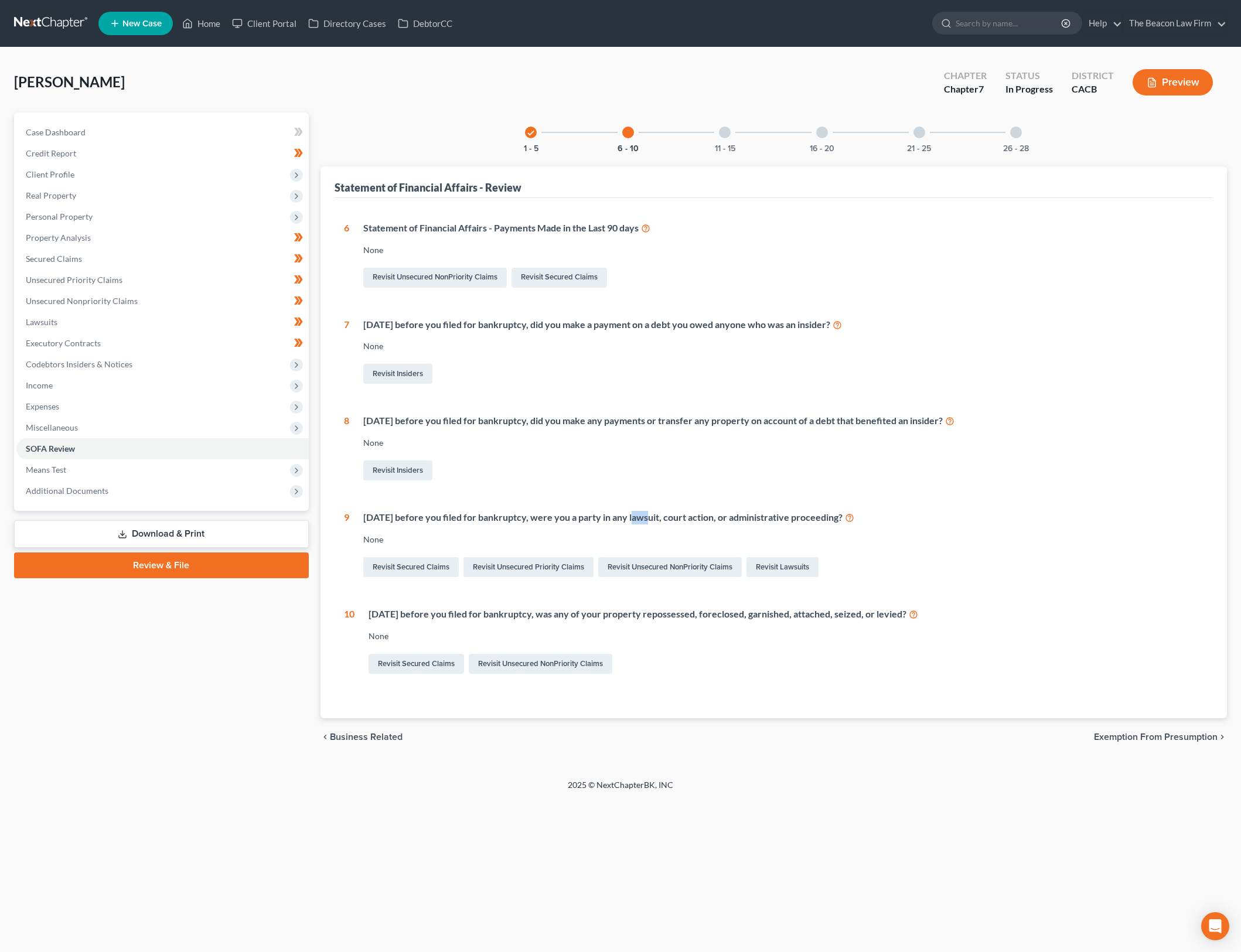
click at [771, 520] on div "Within 1 year before you filed for bankruptcy, were you a party in any lawsuit,…" at bounding box center [784, 517] width 841 height 13
click at [781, 522] on div "Within 1 year before you filed for bankruptcy, were you a party in any lawsuit,…" at bounding box center [784, 517] width 841 height 13
click at [1062, 578] on div "Revisit Secured Claims Revisit Unsecured Priority Claims Revisit Unsecured NonP…" at bounding box center [784, 566] width 841 height 25
drag, startPoint x: 566, startPoint y: 612, endPoint x: 733, endPoint y: 632, distance: 168.2
click at [669, 624] on div "Within 1 year before you filed for bankruptcy, was any of your property reposse…" at bounding box center [779, 642] width 849 height 68
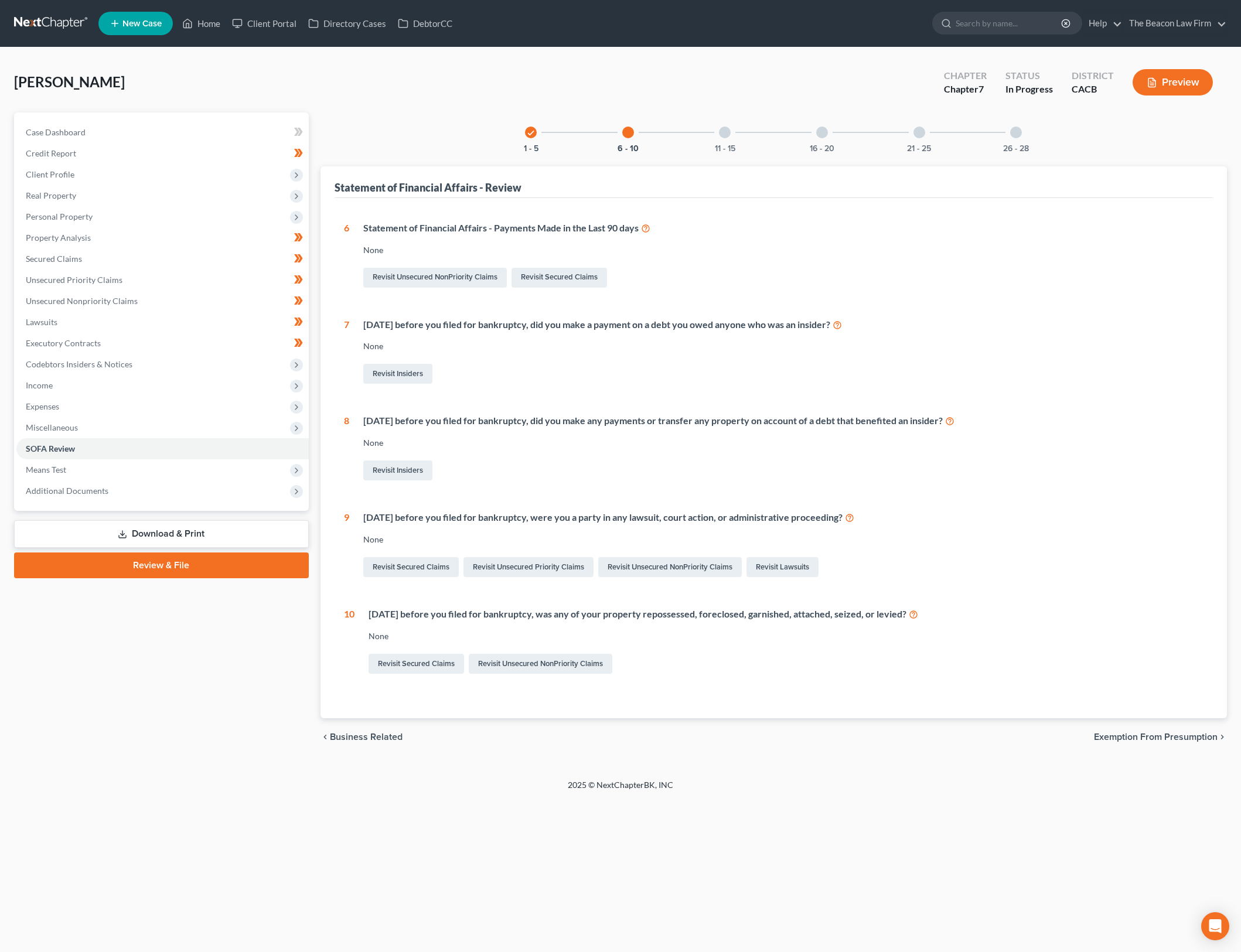
click at [993, 543] on div "None" at bounding box center [784, 540] width 841 height 12
click at [733, 142] on div "11 - 15" at bounding box center [725, 132] width 40 height 40
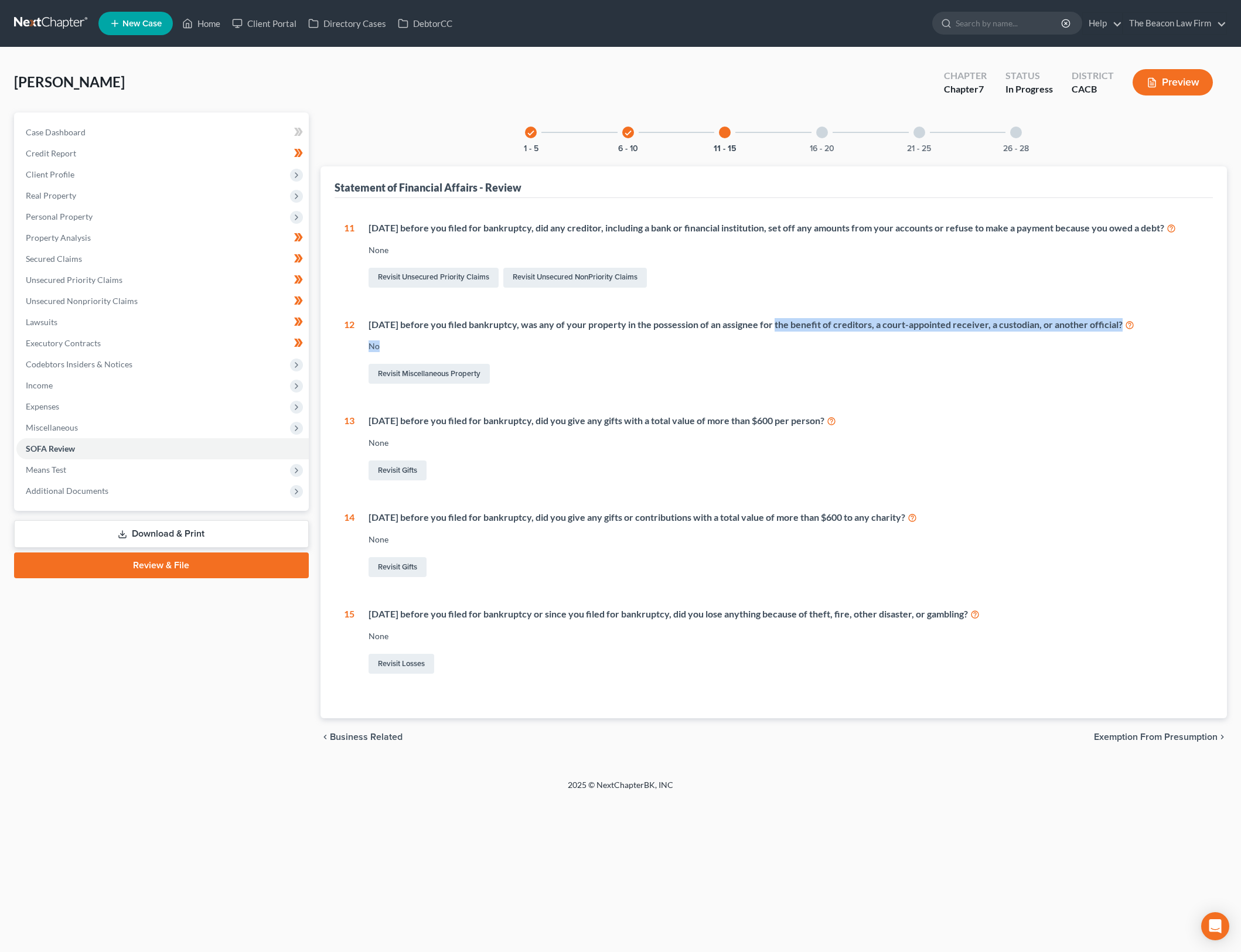
drag, startPoint x: 771, startPoint y: 339, endPoint x: 884, endPoint y: 345, distance: 113.2
click at [870, 345] on div "Within 1 year before you filed bankruptcy, was any of your property in the poss…" at bounding box center [779, 352] width 849 height 68
click at [884, 345] on div "Within 1 year before you filed bankruptcy, was any of your property in the poss…" at bounding box center [779, 352] width 849 height 68
drag, startPoint x: 690, startPoint y: 536, endPoint x: 893, endPoint y: 532, distance: 203.0
click at [893, 525] on div "Within 2 years before you filed for bankruptcy, did you give any gifts or contr…" at bounding box center [786, 517] width 836 height 13
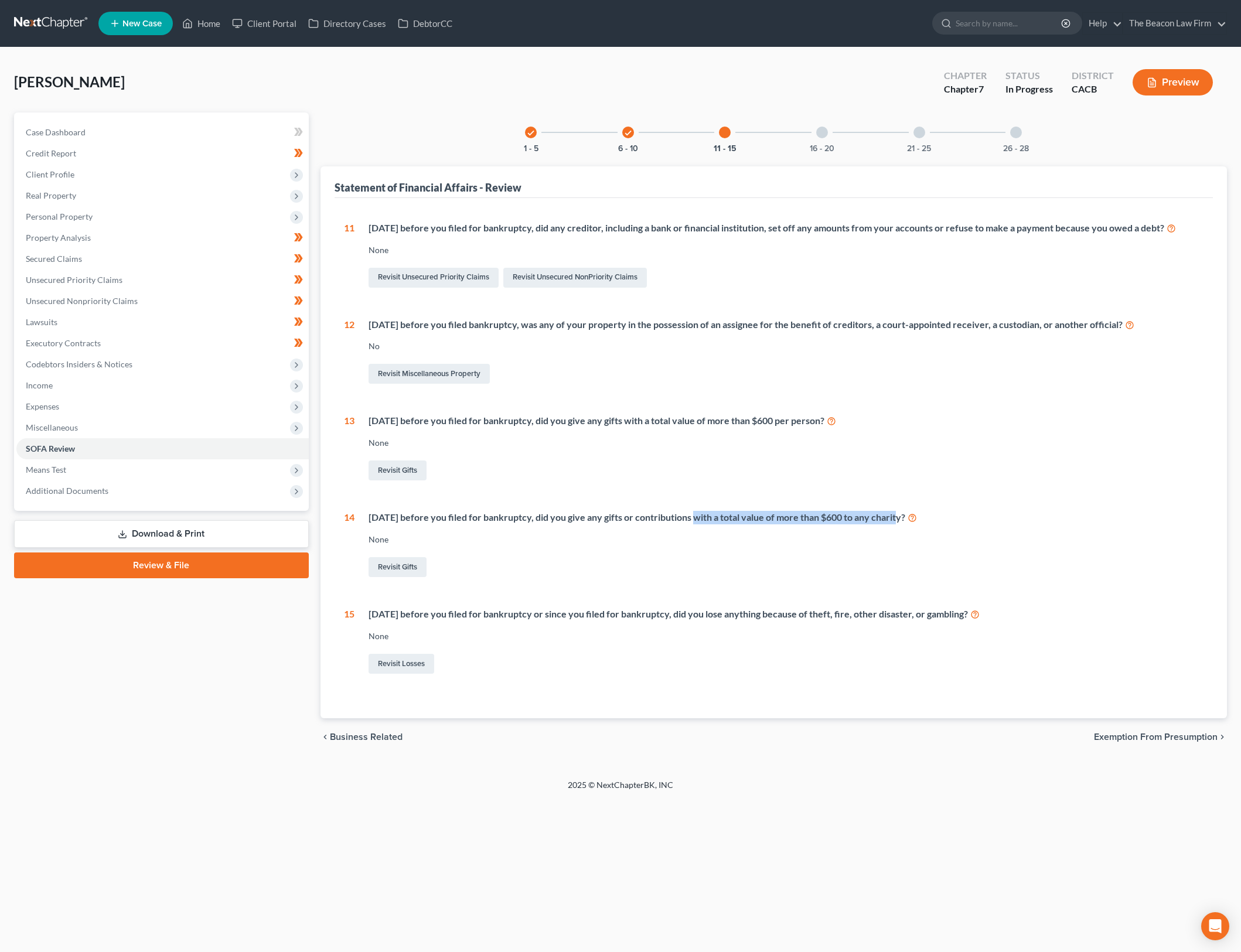
click at [893, 525] on div "Within 2 years before you filed for bankruptcy, did you give any gifts or contr…" at bounding box center [786, 517] width 836 height 13
drag, startPoint x: 812, startPoint y: 629, endPoint x: 931, endPoint y: 628, distance: 119.0
click at [926, 621] on div "Within 1 year before you filed for bankruptcy or since you filed for bankruptcy…" at bounding box center [786, 614] width 836 height 13
click at [931, 621] on div "Within 1 year before you filed for bankruptcy or since you filed for bankruptcy…" at bounding box center [786, 614] width 836 height 13
click at [826, 137] on div "16 - 20" at bounding box center [823, 132] width 40 height 40
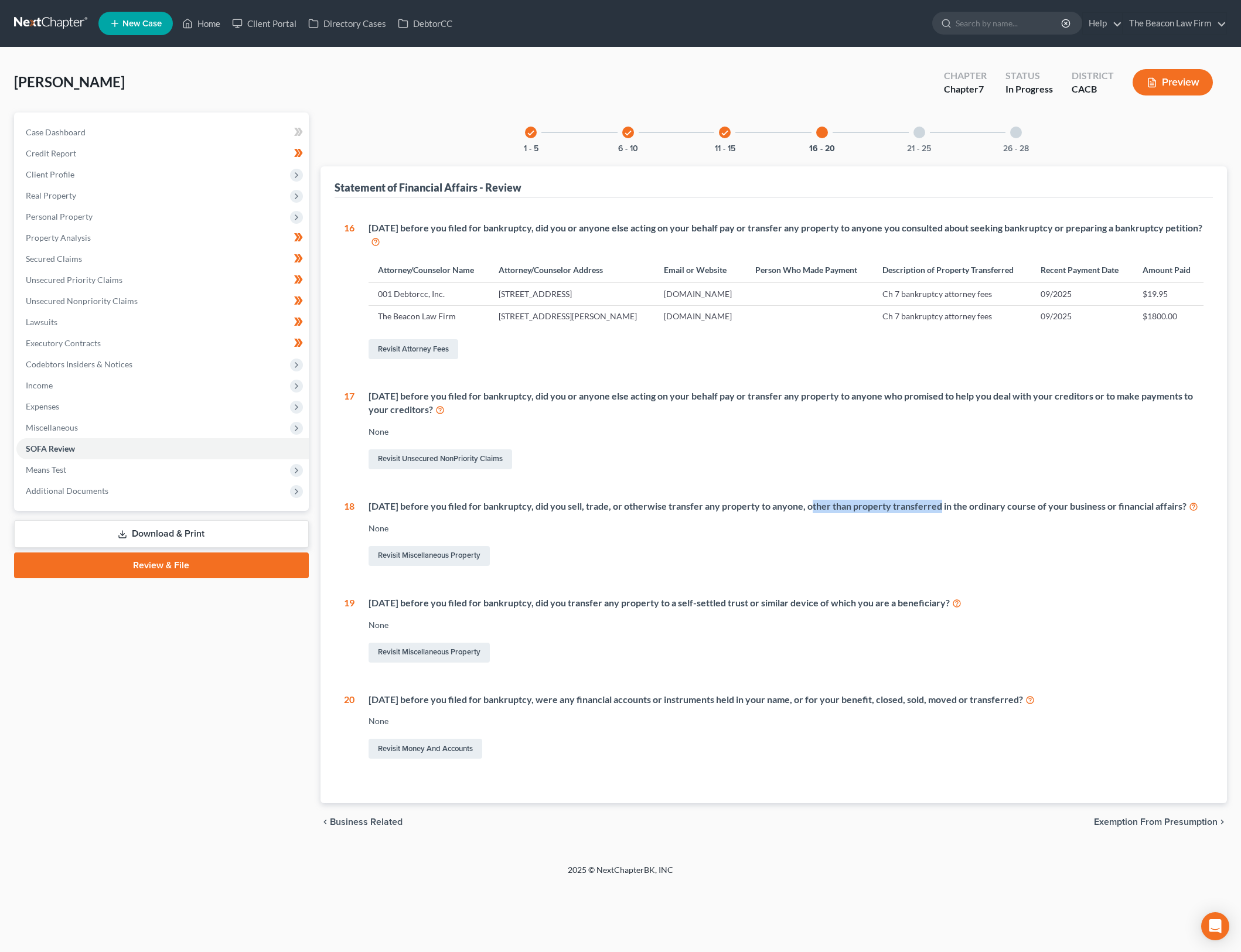
drag, startPoint x: 804, startPoint y: 505, endPoint x: 932, endPoint y: 508, distance: 128.0
click at [932, 508] on div "Within 2 years before you filed for bankruptcy, did you sell, trade, or otherwi…" at bounding box center [786, 506] width 836 height 13
drag, startPoint x: 770, startPoint y: 514, endPoint x: 931, endPoint y: 516, distance: 161.0
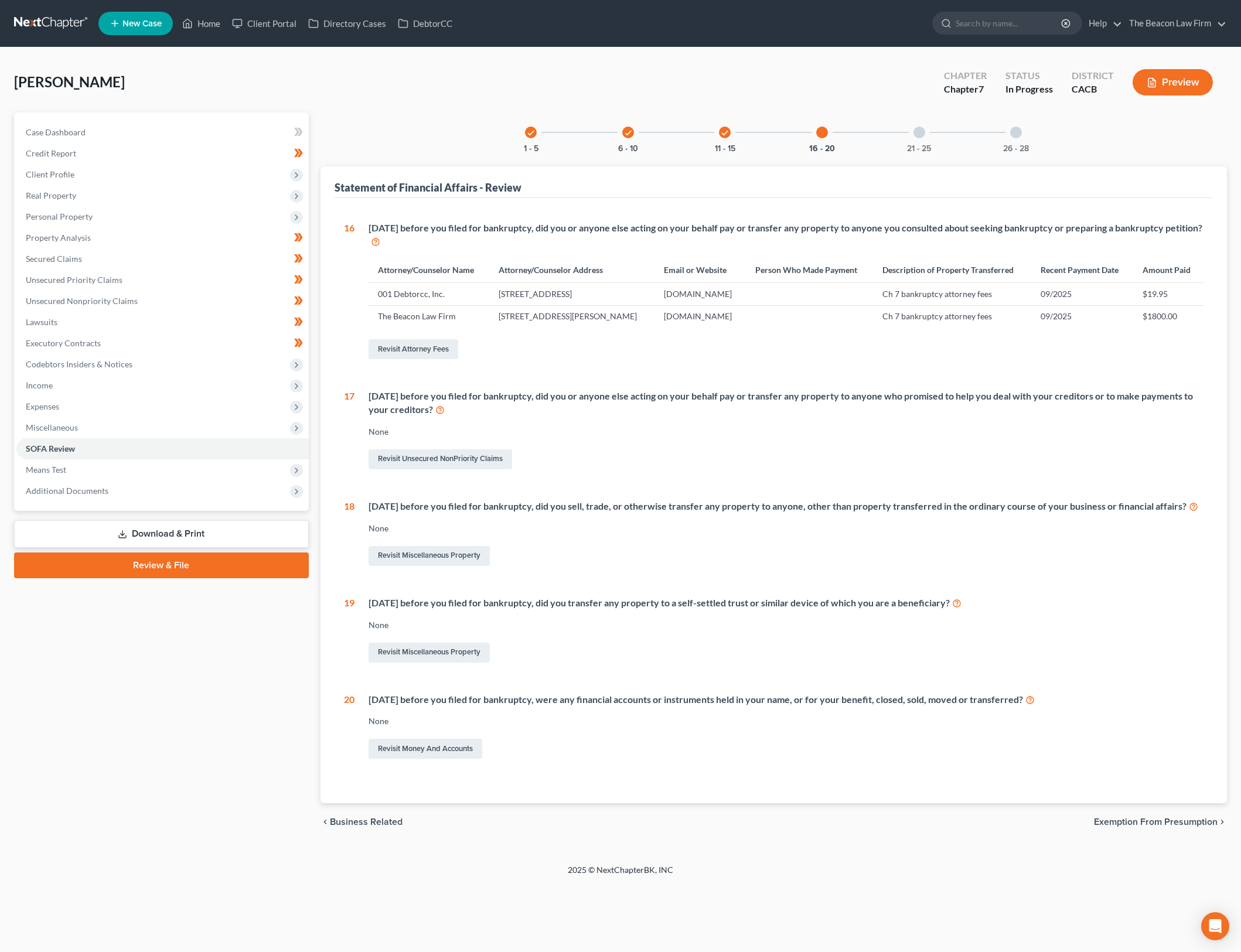
click at [905, 511] on div "Within 2 years before you filed for bankruptcy, did you sell, trade, or otherwi…" at bounding box center [786, 506] width 836 height 13
click at [931, 514] on div "Within 2 years before you filed for bankruptcy, did you sell, trade, or otherwi…" at bounding box center [786, 506] width 836 height 13
drag, startPoint x: 558, startPoint y: 619, endPoint x: 729, endPoint y: 622, distance: 171.0
click at [729, 610] on div "Within 10 years before you filed for bankruptcy, did you transfer any property …" at bounding box center [786, 603] width 836 height 13
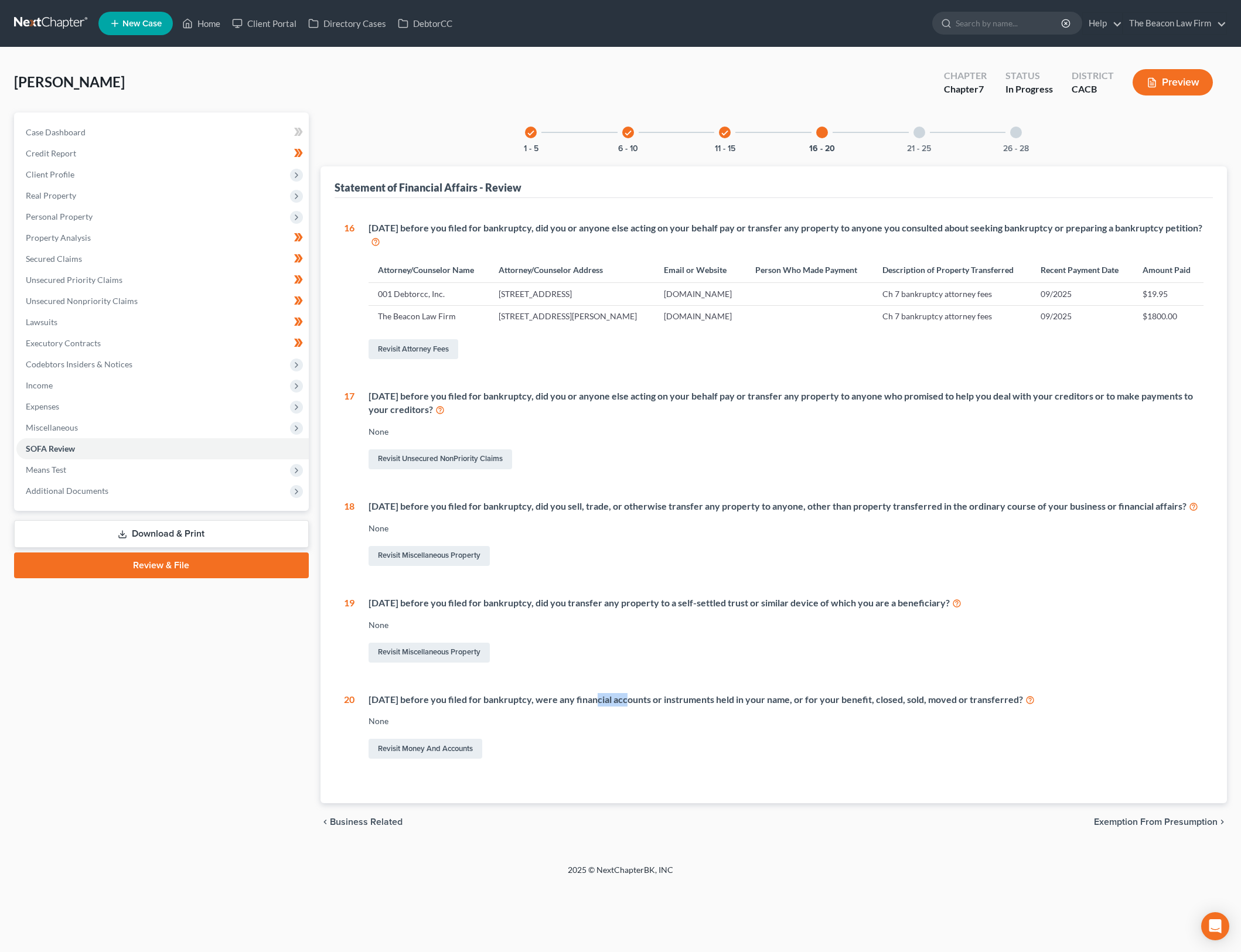
drag, startPoint x: 624, startPoint y: 709, endPoint x: 759, endPoint y: 709, distance: 135.0
click at [754, 706] on div "Within 1 year before you filed for bankruptcy, were any financial accounts or i…" at bounding box center [786, 700] width 836 height 13
click at [759, 706] on div "Within 1 year before you filed for bankruptcy, were any financial accounts or i…" at bounding box center [786, 700] width 836 height 13
drag, startPoint x: 735, startPoint y: 715, endPoint x: 916, endPoint y: 703, distance: 181.4
click at [916, 703] on div "16 Within 1 year before you filed for bankruptcy, did you or anyone else acting…" at bounding box center [774, 492] width 861 height 540
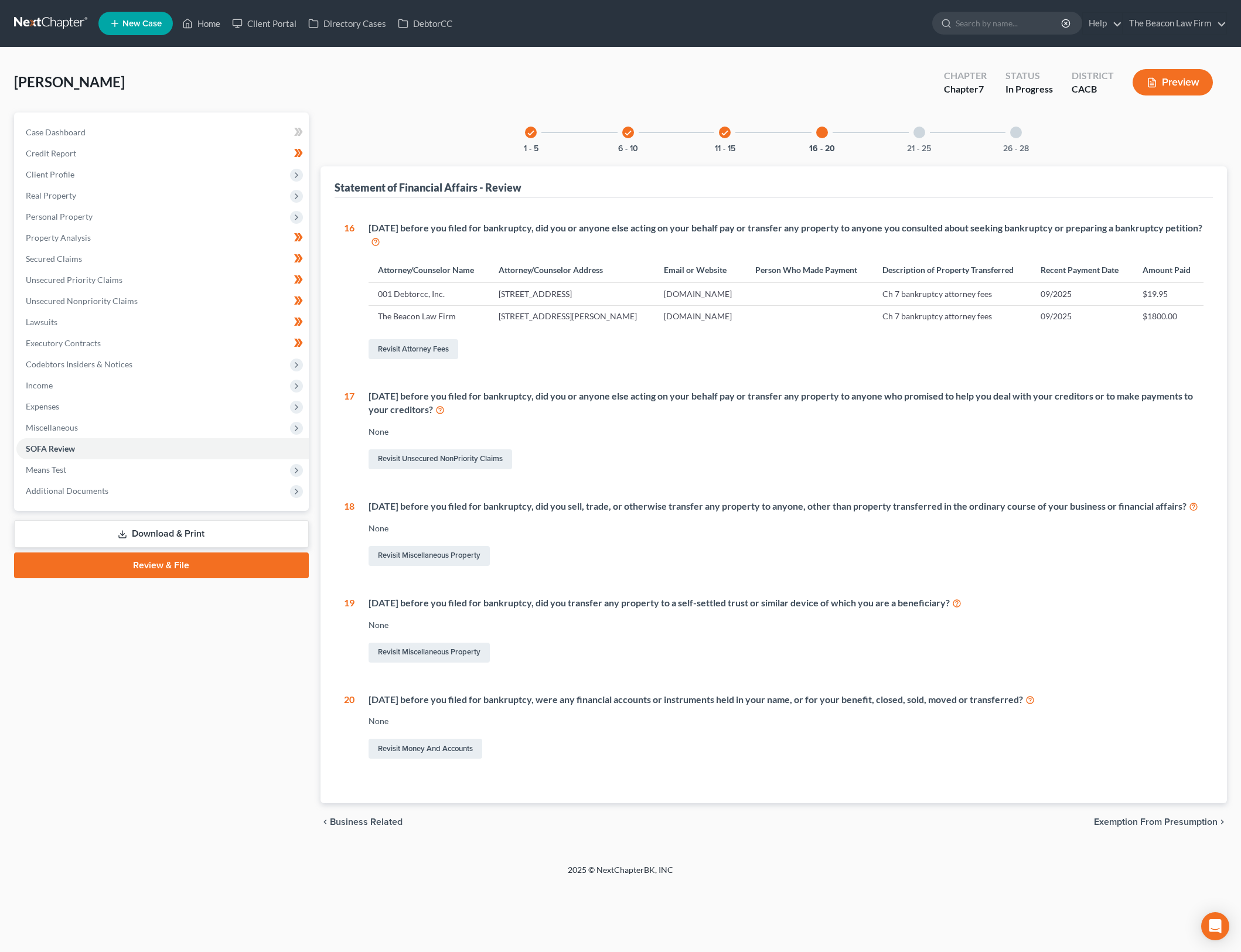
click at [902, 751] on div "Revisit Money and Accounts" at bounding box center [786, 748] width 836 height 25
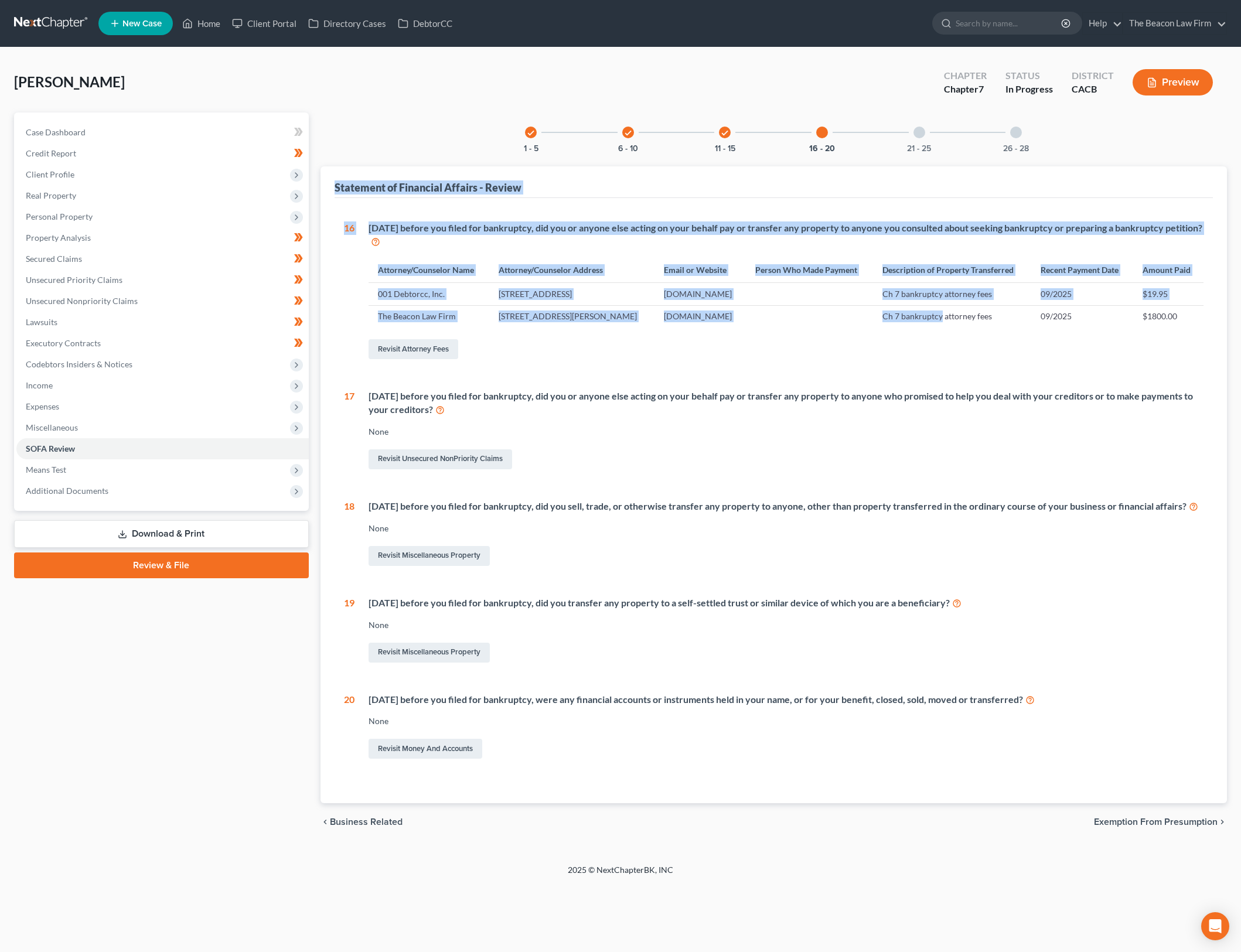
drag, startPoint x: 933, startPoint y: 136, endPoint x: 960, endPoint y: 357, distance: 222.6
click at [955, 309] on div "check 1 - 5 check 6 - 10 check 11 - 15 16 - 20 21 - 25 26 - 28 Statement of Fin…" at bounding box center [774, 458] width 907 height 691
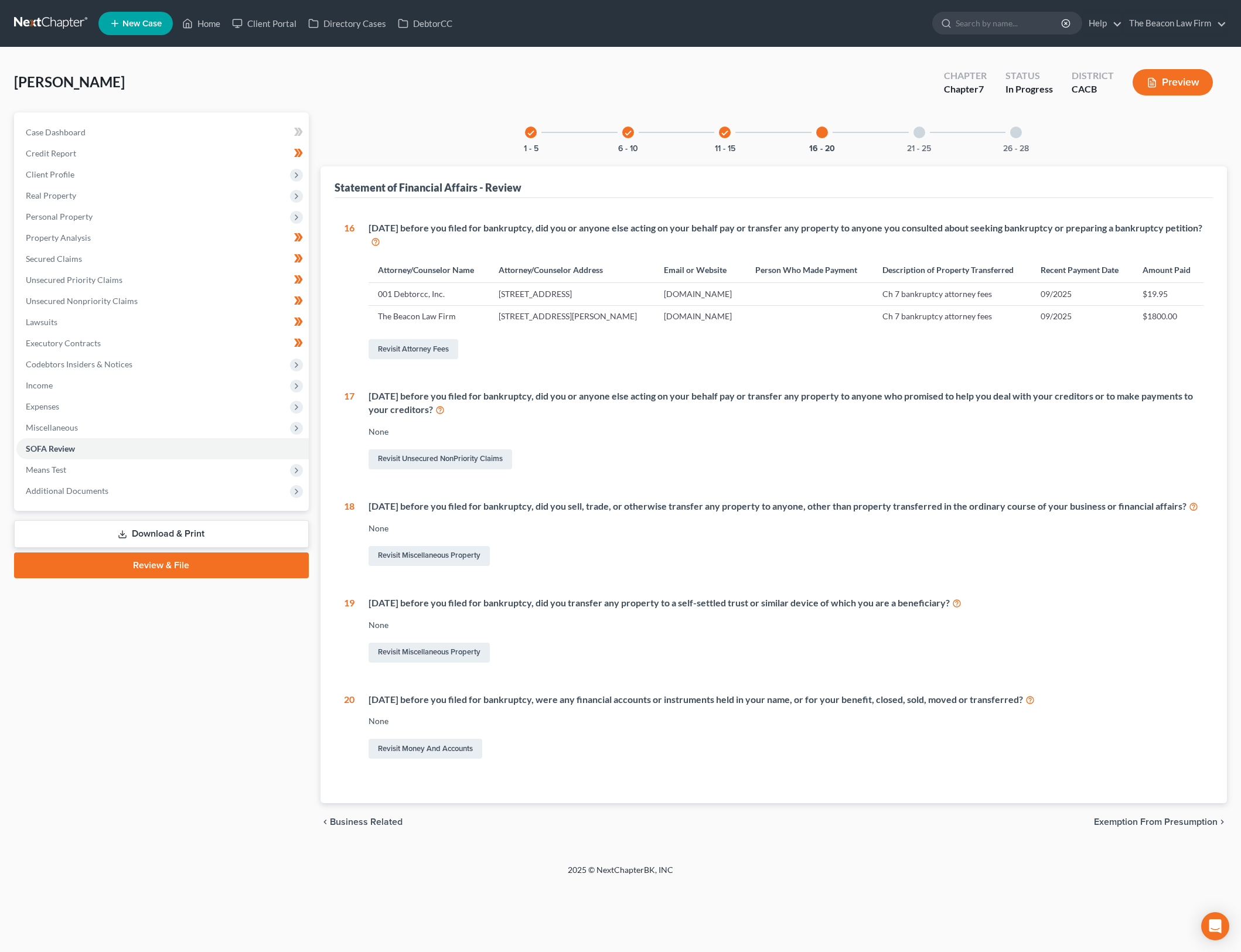
click at [973, 467] on div "Revisit Unsecured NonPriority Claims" at bounding box center [786, 459] width 836 height 25
click at [923, 142] on div "21 - 25" at bounding box center [919, 132] width 40 height 40
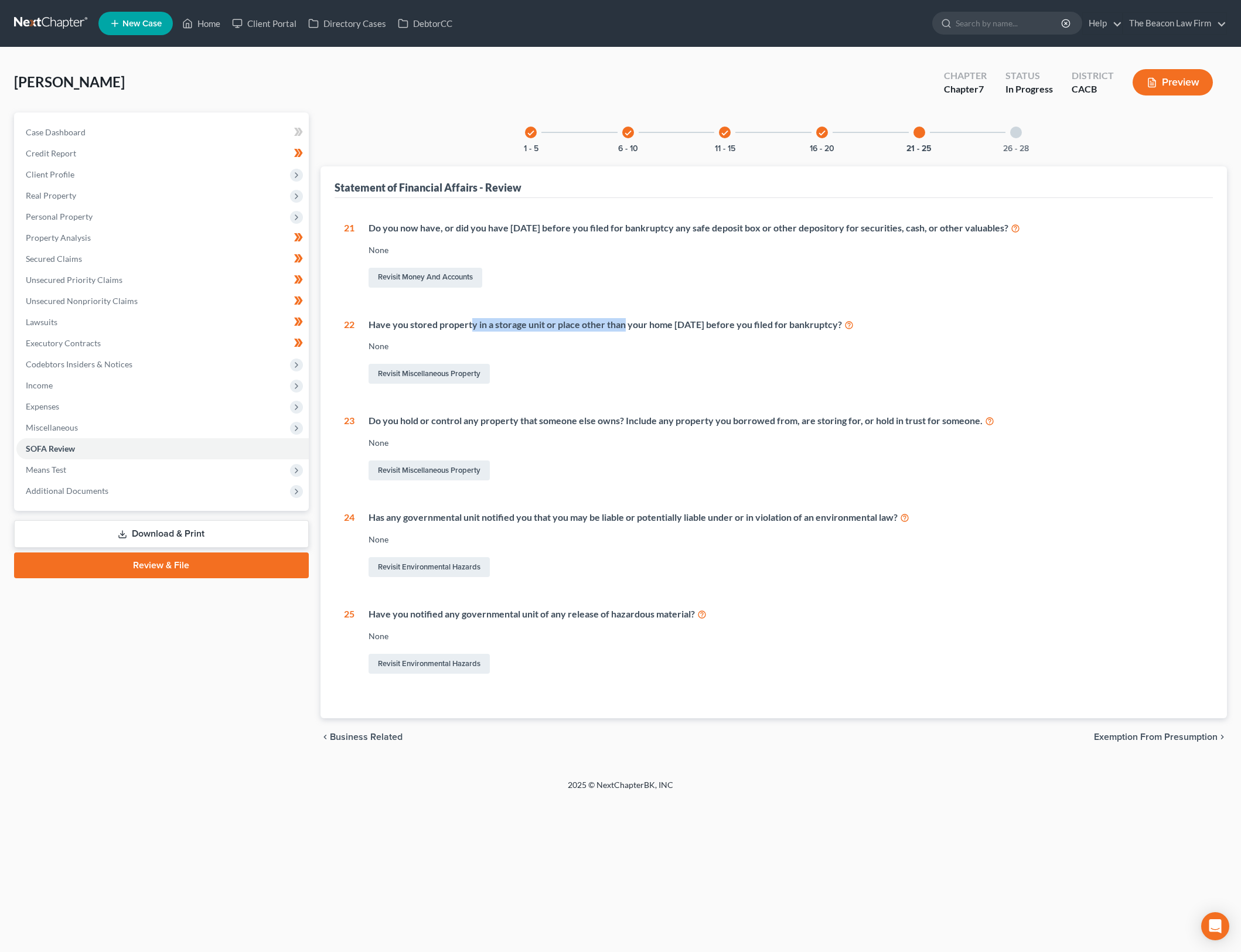
drag, startPoint x: 472, startPoint y: 322, endPoint x: 648, endPoint y: 323, distance: 176.0
click at [647, 323] on div "Have you stored property in a storage unit or place other than your home within…" at bounding box center [786, 325] width 836 height 13
click at [648, 323] on div "Have you stored property in a storage unit or place other than your home within…" at bounding box center [786, 325] width 836 height 13
drag, startPoint x: 648, startPoint y: 323, endPoint x: 725, endPoint y: 346, distance: 80.4
click at [725, 346] on div "Have you stored property in a storage unit or place other than your home within…" at bounding box center [779, 352] width 849 height 68
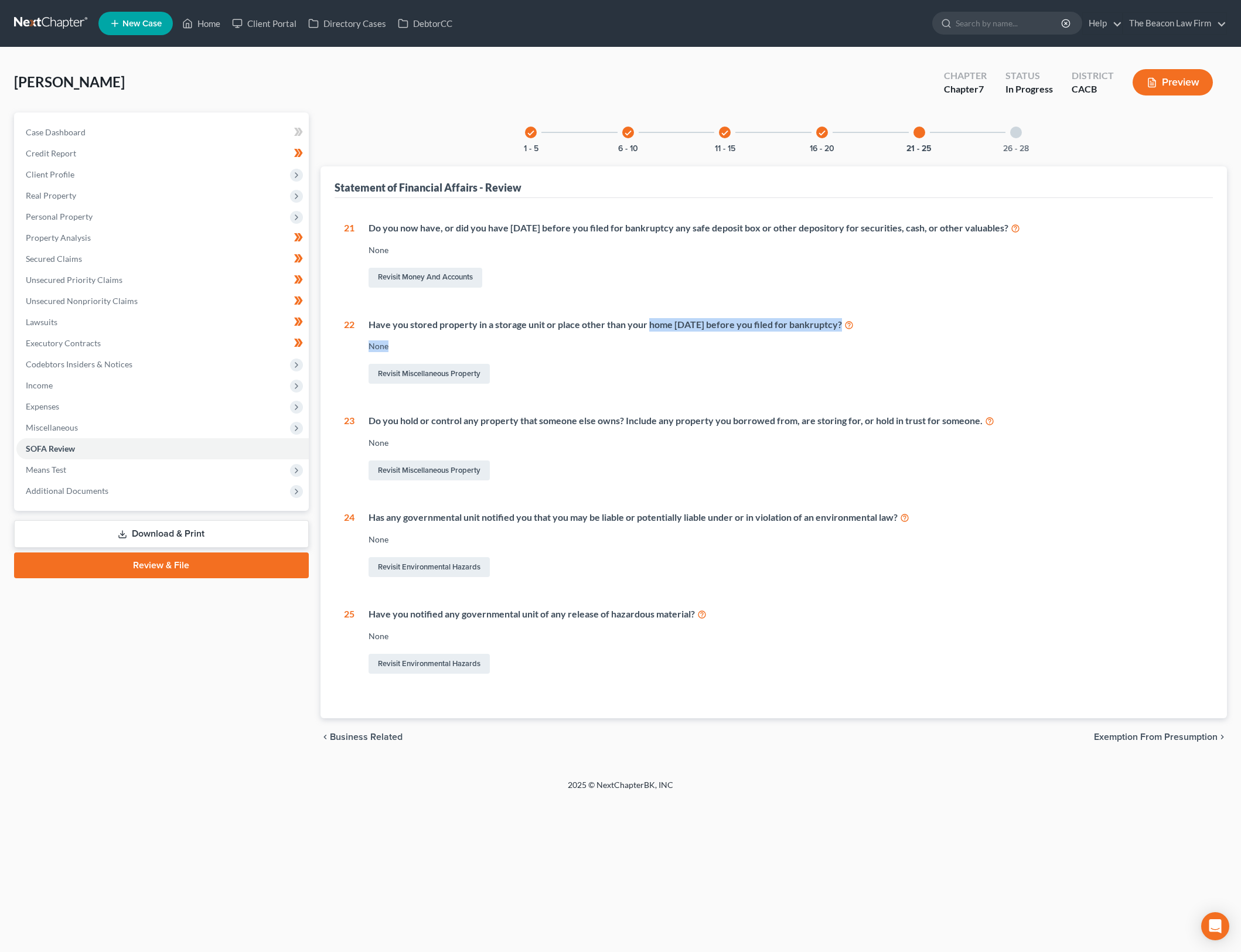
click at [725, 346] on div "None" at bounding box center [786, 346] width 836 height 12
drag, startPoint x: 572, startPoint y: 424, endPoint x: 736, endPoint y: 444, distance: 165.2
click at [736, 444] on div "Do you hold or control any property that someone else owns? Include any propert…" at bounding box center [779, 449] width 849 height 68
click at [735, 525] on div "Has any governmental unit notified you that you may be liable or potentially li…" at bounding box center [779, 545] width 849 height 68
drag, startPoint x: 703, startPoint y: 498, endPoint x: 807, endPoint y: 533, distance: 109.7
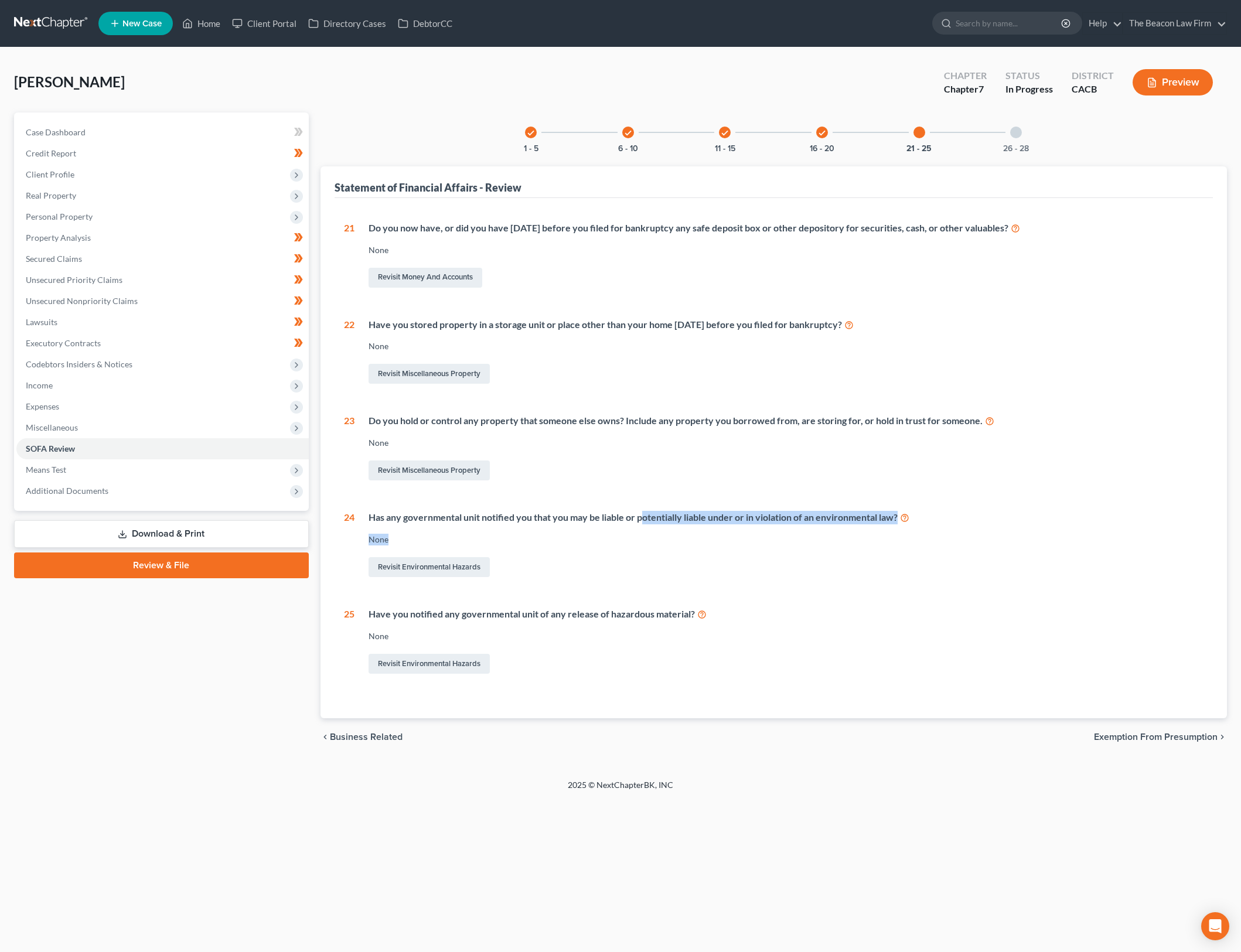
click at [803, 530] on div "Has any governmental unit notified you that you may be liable or potentially li…" at bounding box center [779, 545] width 849 height 68
click at [807, 533] on div "Has any governmental unit notified you that you may be liable or potentially li…" at bounding box center [779, 545] width 849 height 68
click at [927, 631] on div "None" at bounding box center [786, 636] width 836 height 12
click at [1012, 145] on button "26 - 28" at bounding box center [1016, 148] width 26 height 8
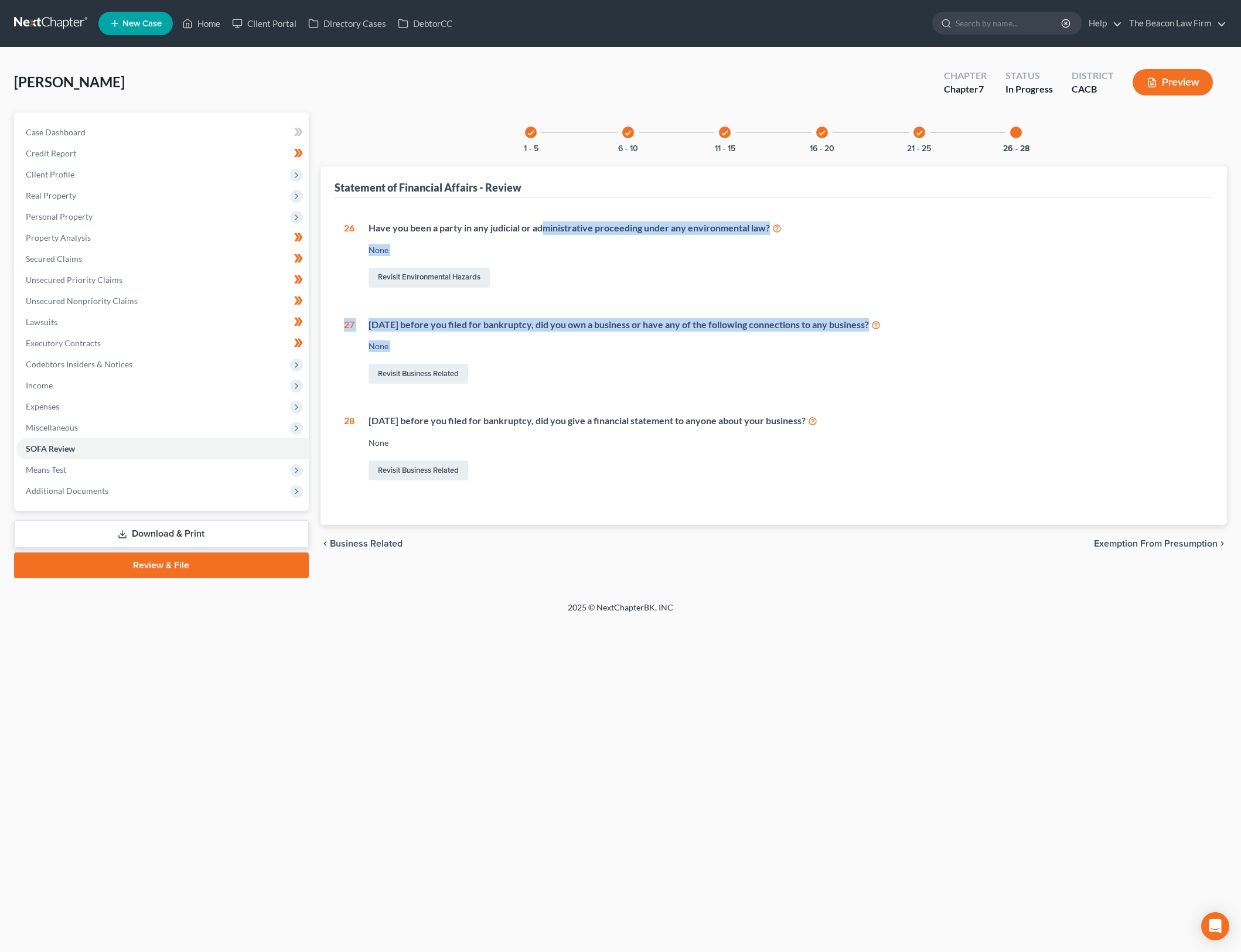
drag, startPoint x: 604, startPoint y: 263, endPoint x: 739, endPoint y: 370, distance: 172.3
click at [739, 370] on div "1 What is your current marital status? Divorced Revisit Debtor Profile 2 During…" at bounding box center [773, 362] width 879 height 328
click at [739, 370] on div "Revisit Business Related" at bounding box center [786, 374] width 836 height 25
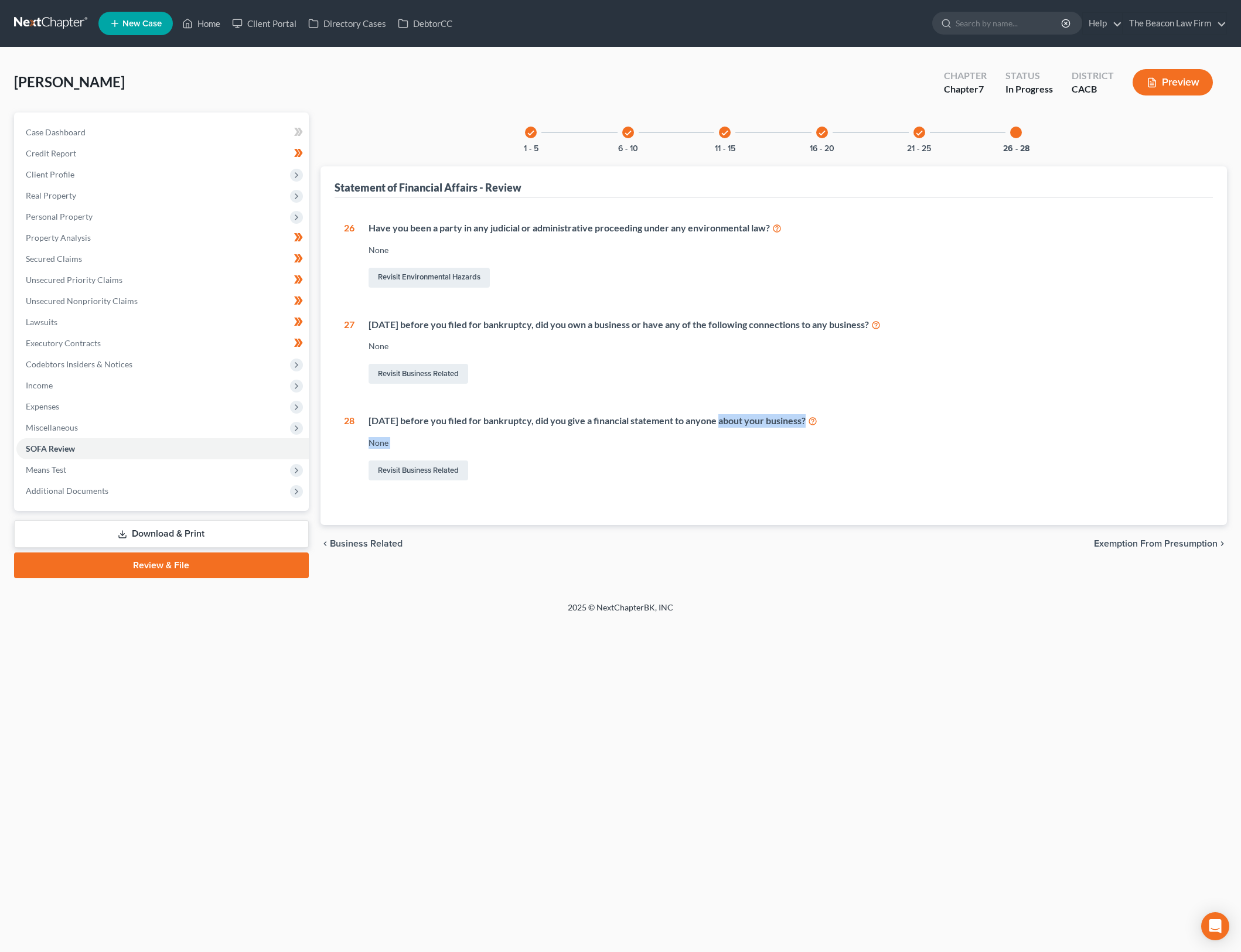
drag, startPoint x: 713, startPoint y: 415, endPoint x: 809, endPoint y: 472, distance: 111.6
click at [809, 472] on div "Within 2 years before you filed for bankruptcy, did you give a financial statem…" at bounding box center [779, 449] width 849 height 68
click at [809, 472] on div "Revisit Business Related" at bounding box center [786, 470] width 836 height 25
click at [252, 432] on span "Miscellaneous" at bounding box center [162, 427] width 293 height 21
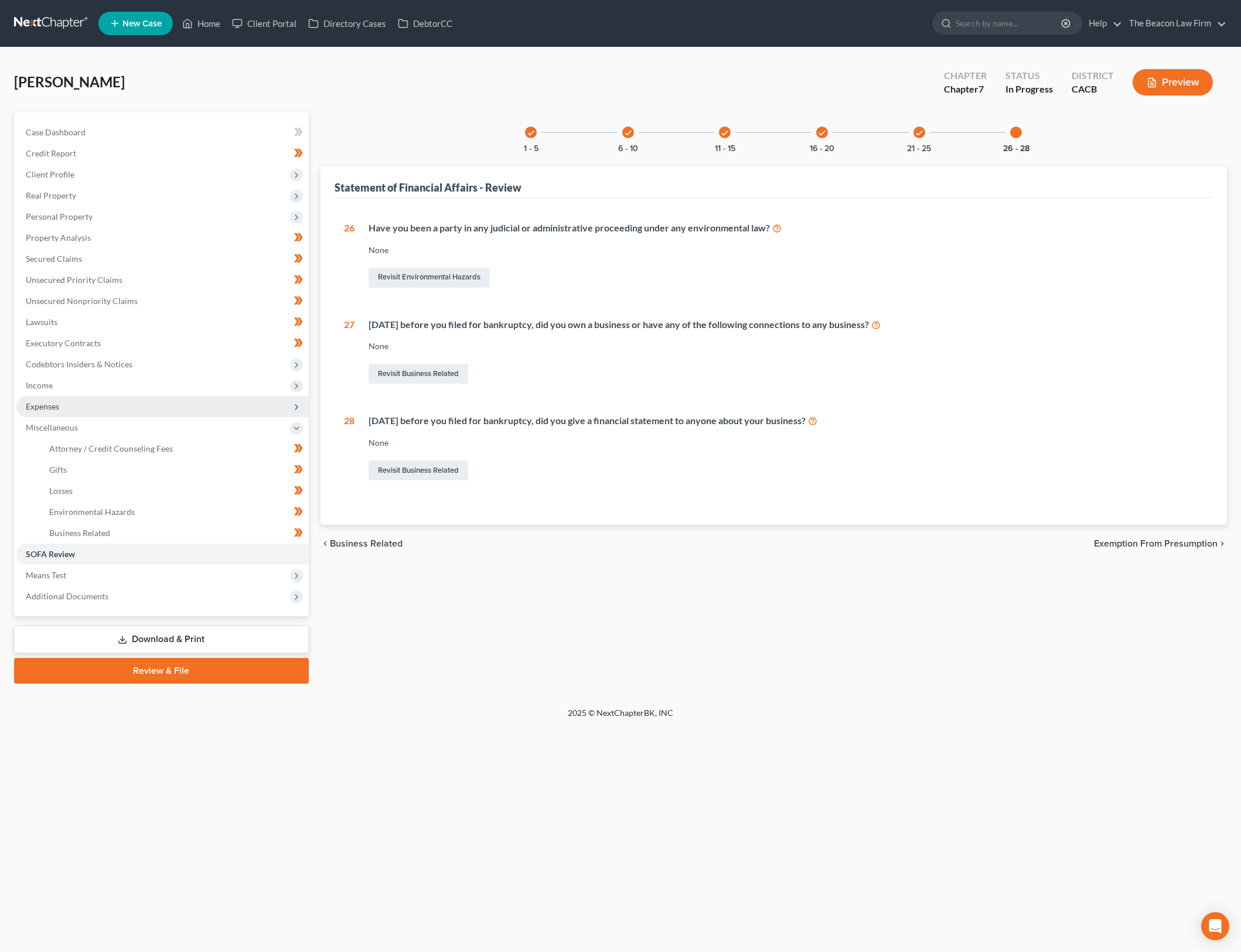
click at [221, 399] on span "Expenses" at bounding box center [162, 406] width 293 height 21
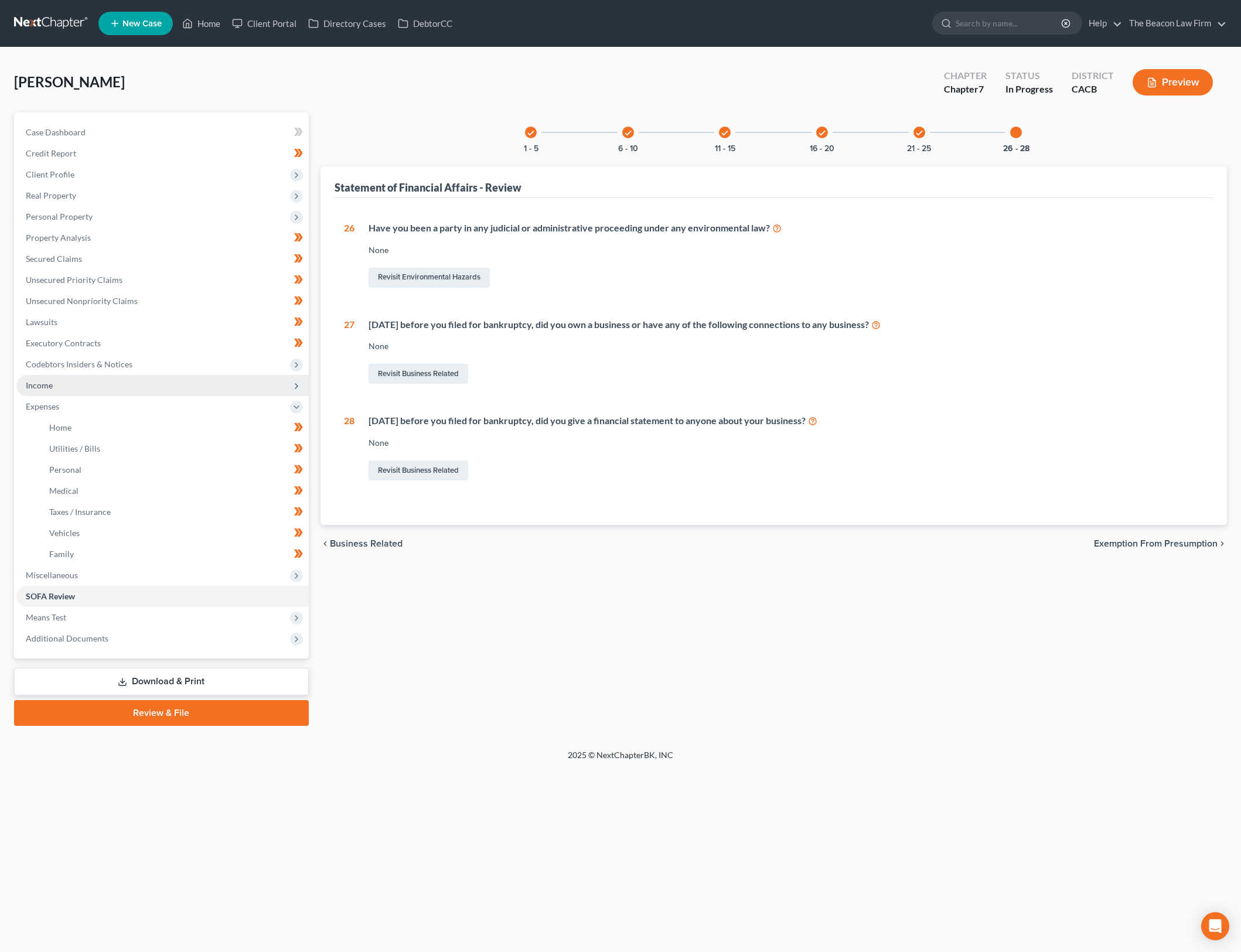
click at [235, 377] on span "Income" at bounding box center [162, 386] width 293 height 21
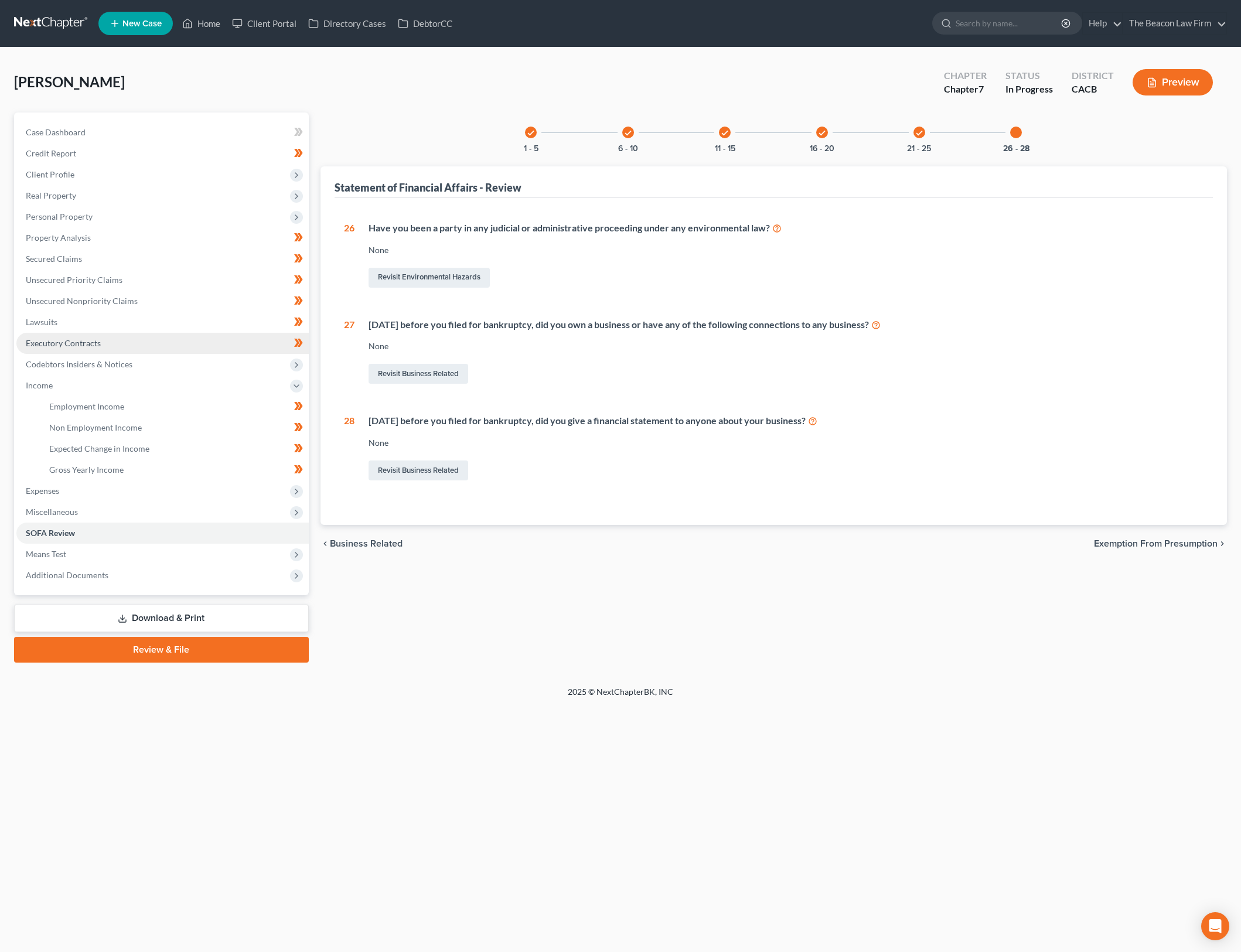
click at [242, 350] on link "Executory Contracts" at bounding box center [162, 343] width 293 height 21
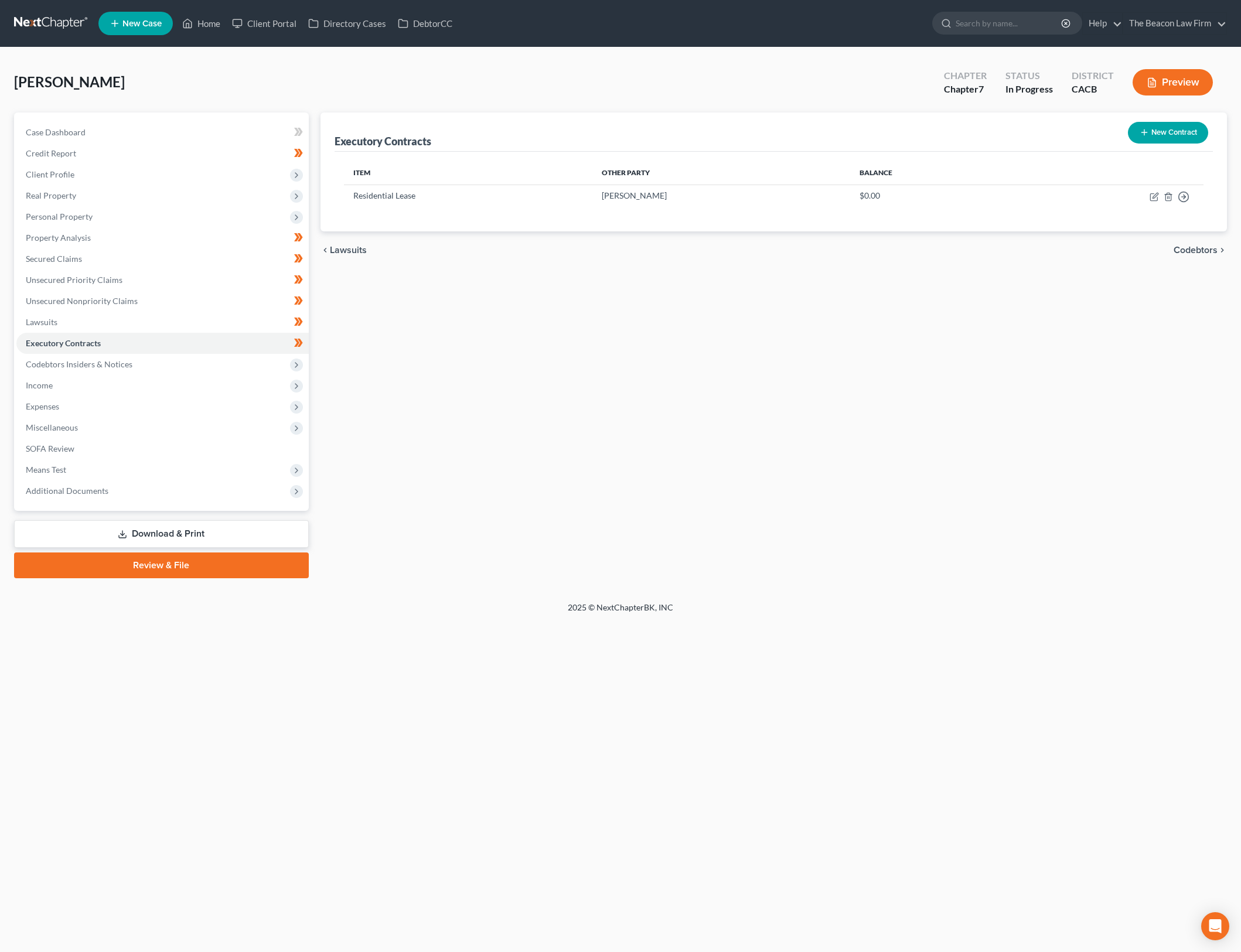
click at [910, 450] on div "Executory Contracts New Contract Item Other Party Balance Residential Lease Wei…" at bounding box center [774, 345] width 919 height 466
click at [239, 523] on link "Download & Print" at bounding box center [162, 534] width 295 height 28
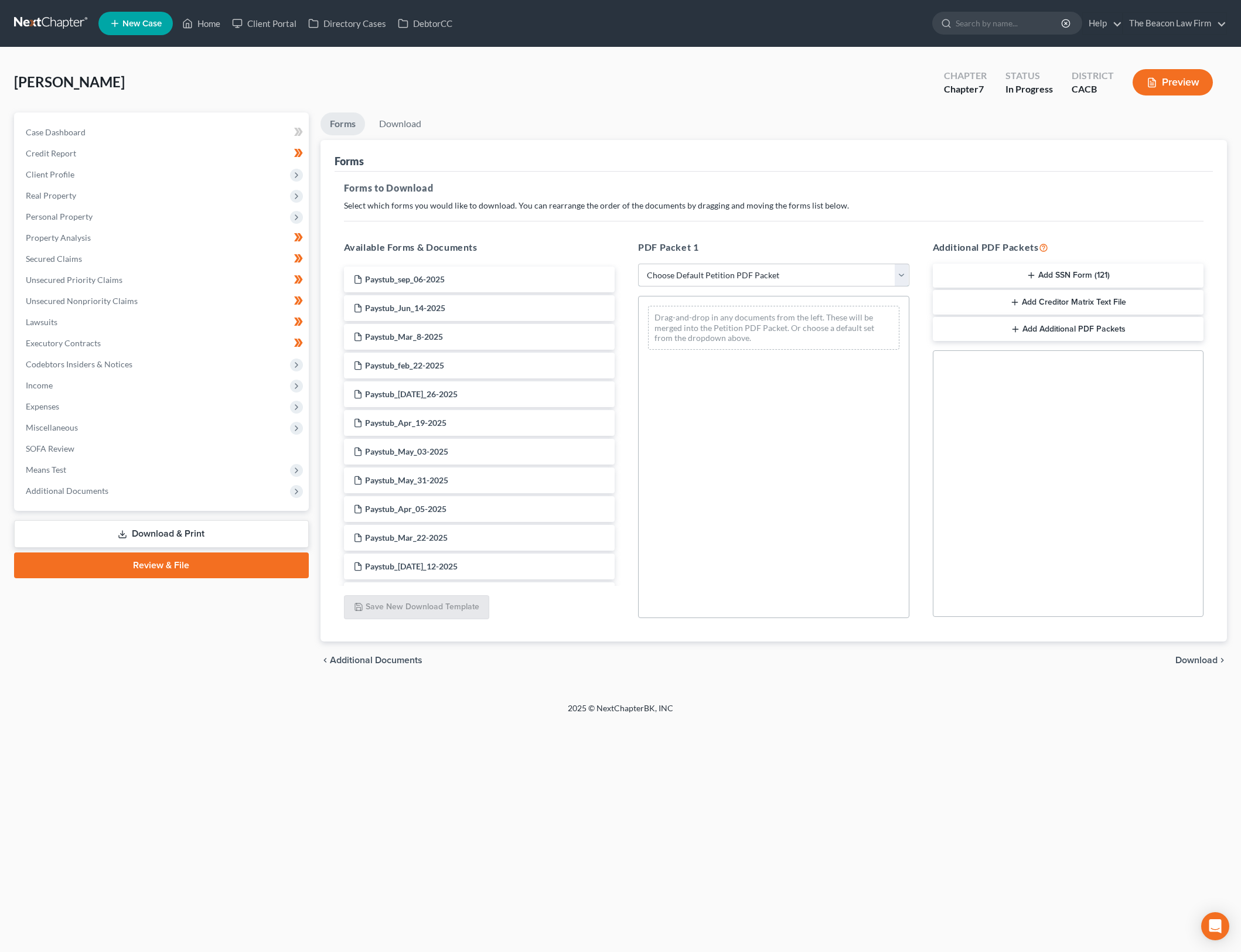
drag, startPoint x: 878, startPoint y: 271, endPoint x: 878, endPoint y: 282, distance: 11.0
click at [878, 271] on select "Choose Default Petition PDF Packet Complete Bankruptcy Petition (all forms and …" at bounding box center [773, 275] width 271 height 23
select select "0"
click at [638, 263] on select "Choose Default Petition PDF Packet Complete Bankruptcy Petition (all forms and …" at bounding box center [773, 275] width 271 height 23
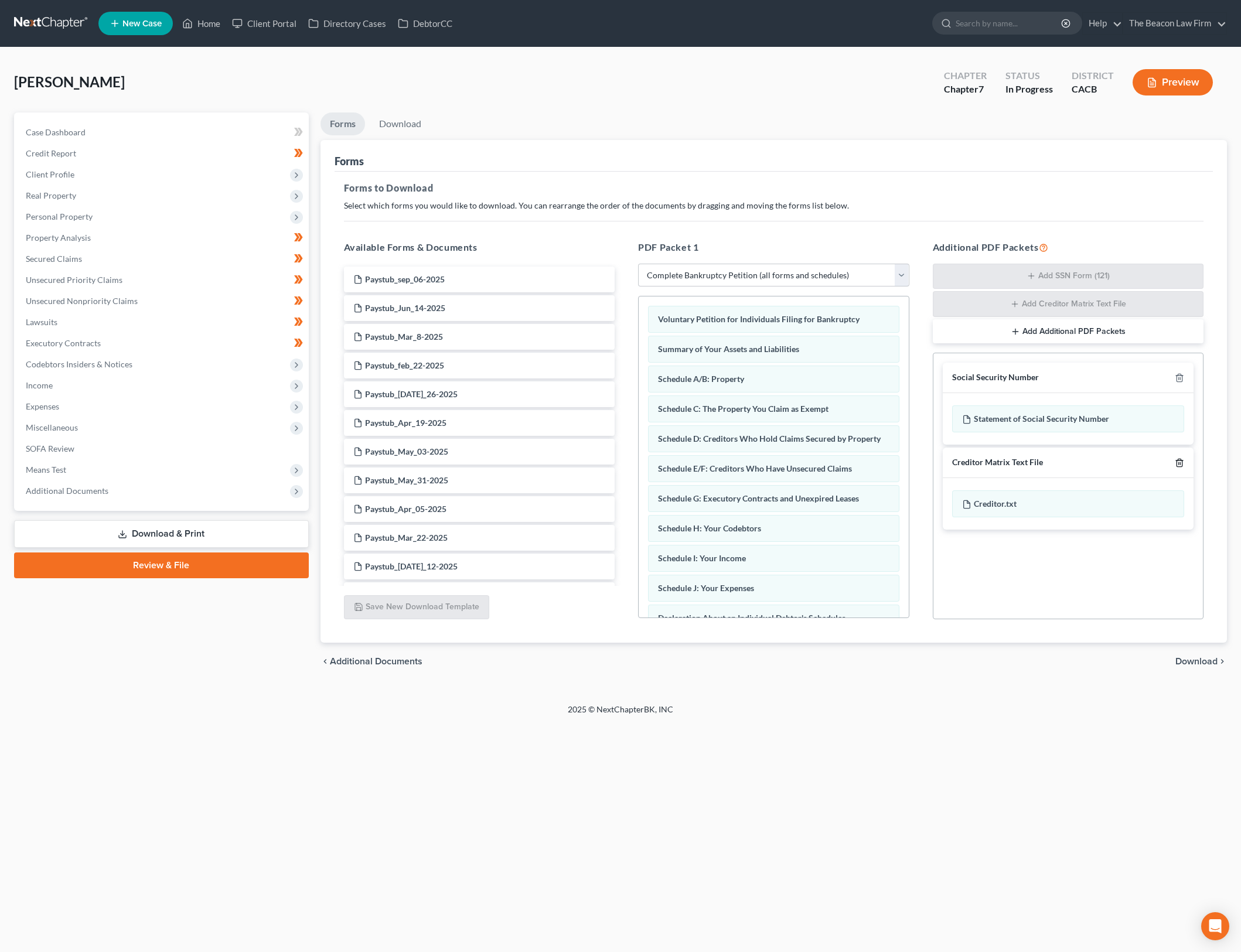
click at [1183, 459] on icon "button" at bounding box center [1179, 463] width 10 height 10
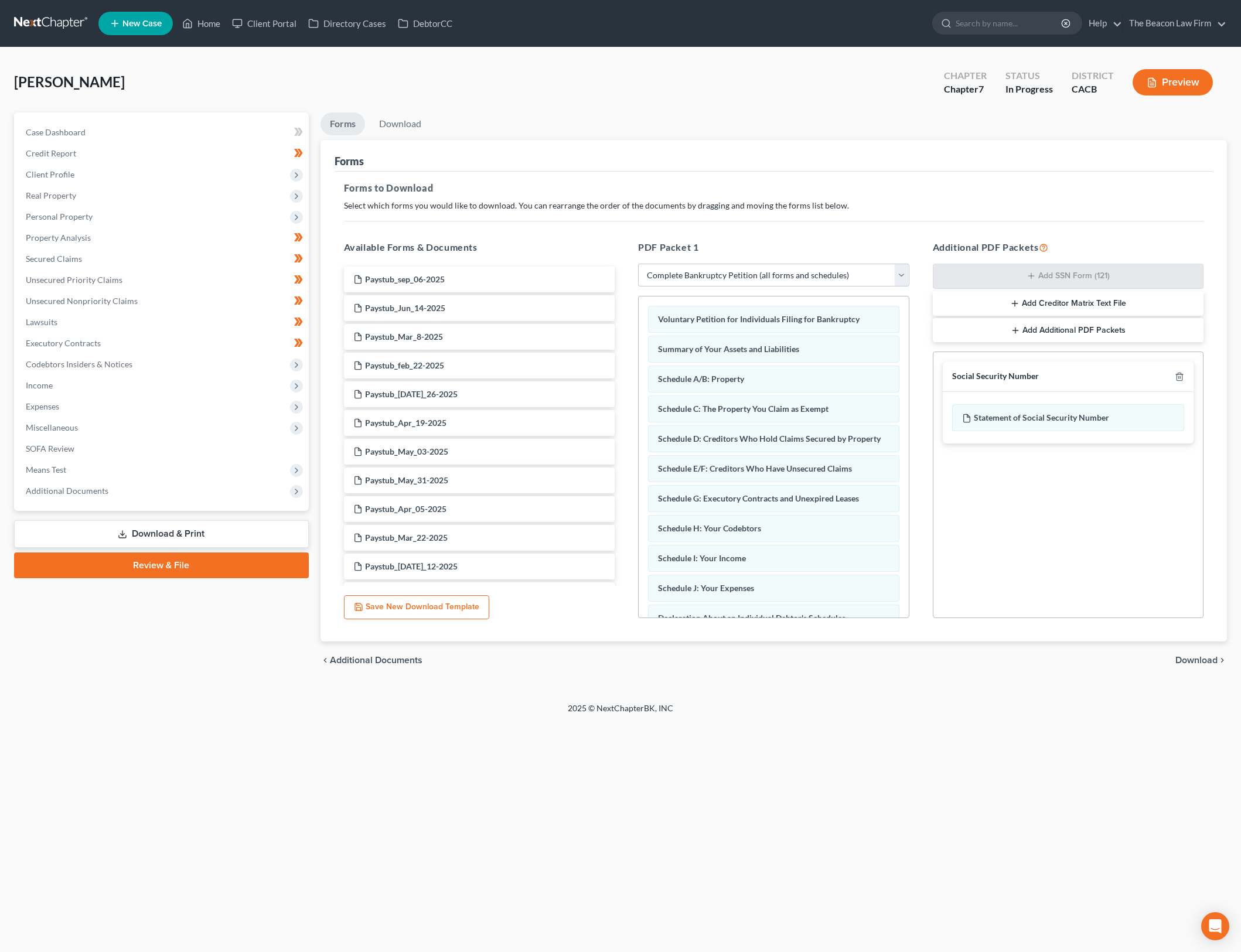
click at [842, 764] on div "Home New Case Client Portal Directory Cases DebtorCC The Beacon Law Firm gerald…" at bounding box center [620, 476] width 1241 height 952
click at [1202, 662] on span "Download" at bounding box center [1196, 660] width 42 height 10
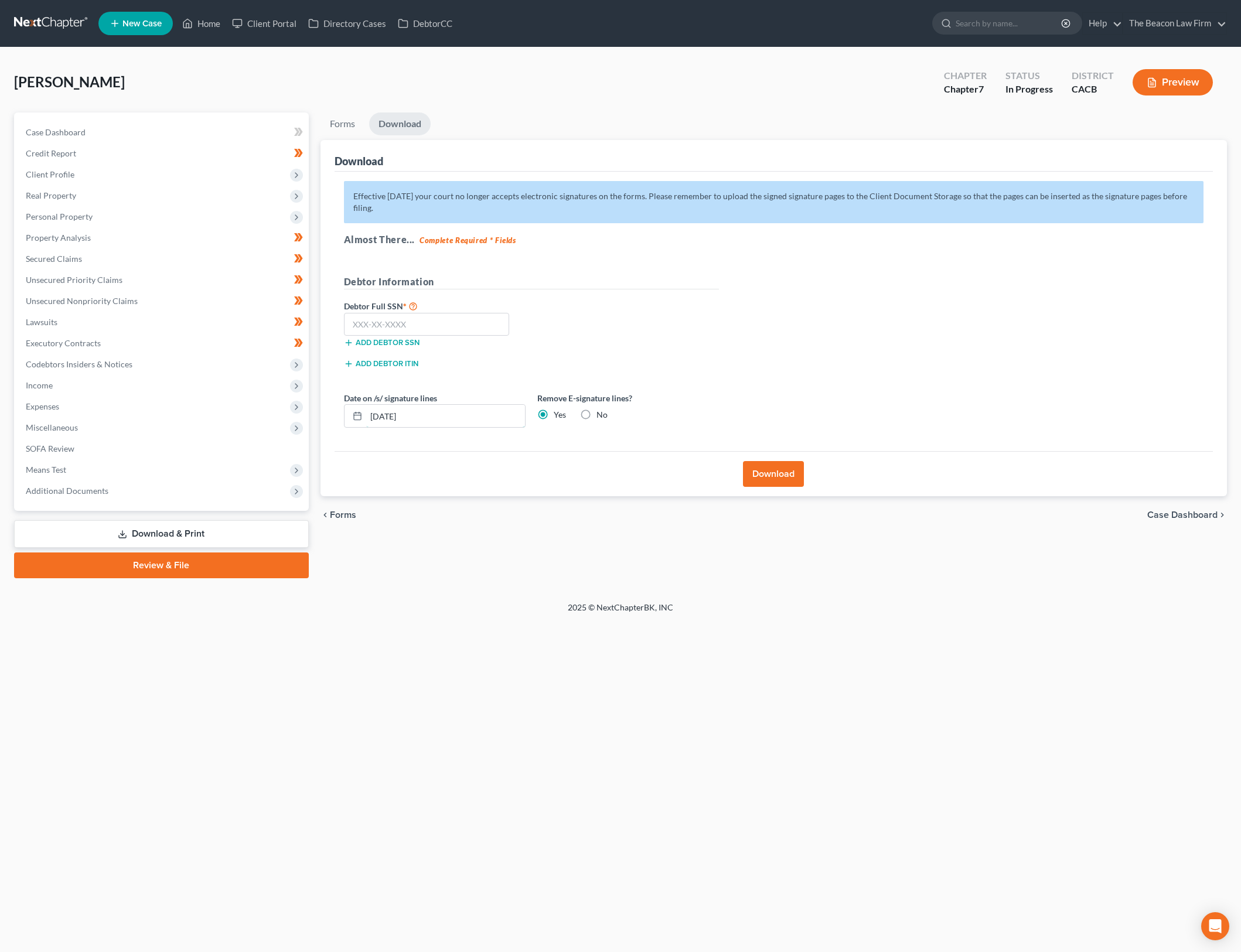
drag, startPoint x: 389, startPoint y: 415, endPoint x: 459, endPoint y: 392, distance: 73.7
click at [389, 415] on input "09/17/2025" at bounding box center [445, 416] width 159 height 22
type input "09/18/2025"
click at [596, 418] on label "No" at bounding box center [602, 415] width 11 height 12
click at [602, 417] on input "No" at bounding box center [605, 412] width 7 height 7
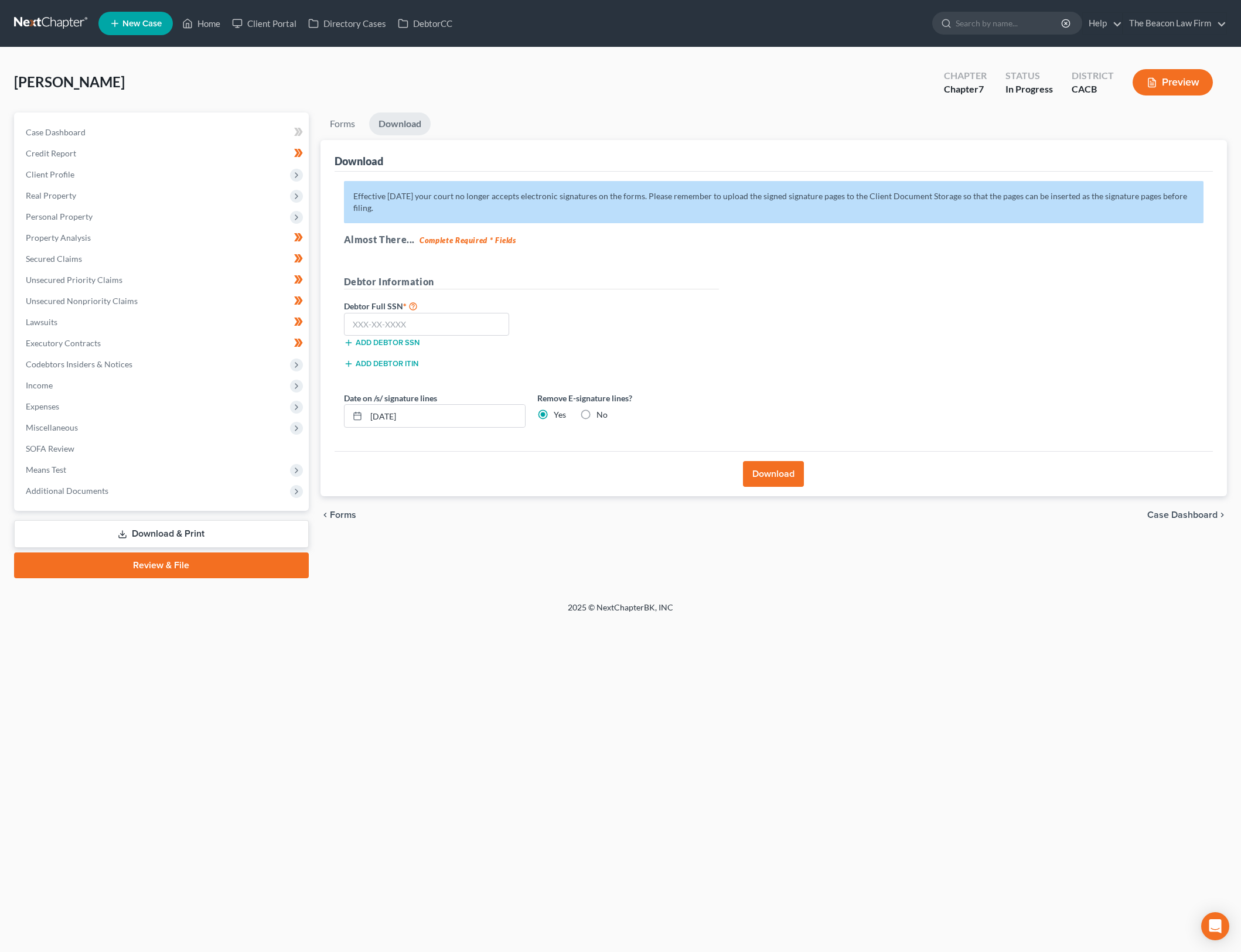
radio input "true"
radio input "false"
click at [360, 316] on input "text" at bounding box center [427, 324] width 166 height 23
type input "558-43-8700"
click at [843, 761] on div "Home New Case Client Portal Directory Cases DebtorCC The Beacon Law Firm gerald…" at bounding box center [620, 476] width 1241 height 952
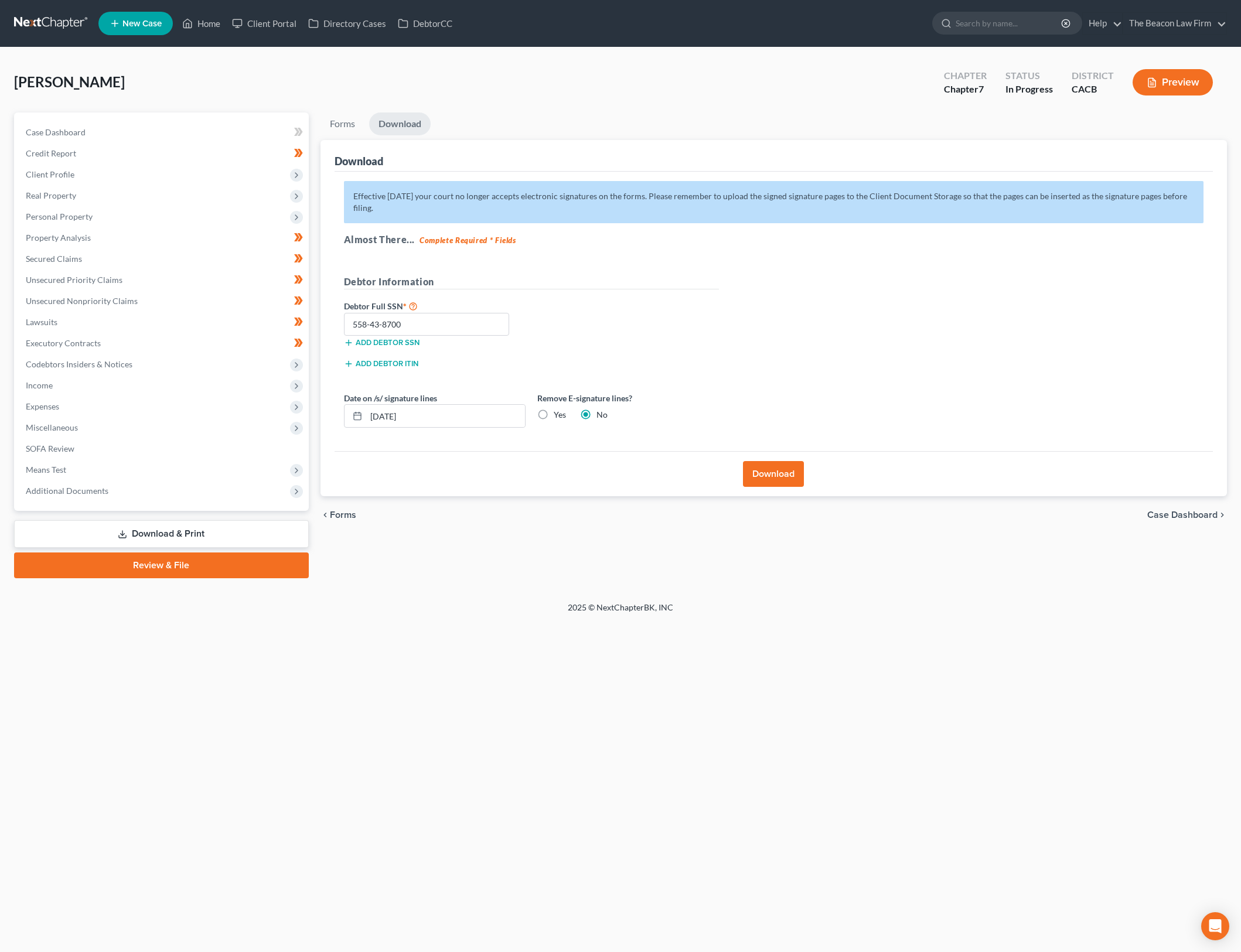
click at [1026, 586] on div "Petition Navigation Case Dashboard Payments Invoices Payments Payments Credit R…" at bounding box center [620, 350] width 1213 height 475
drag, startPoint x: 770, startPoint y: 473, endPoint x: 781, endPoint y: 630, distance: 157.4
click at [770, 474] on button "Download" at bounding box center [773, 474] width 61 height 26
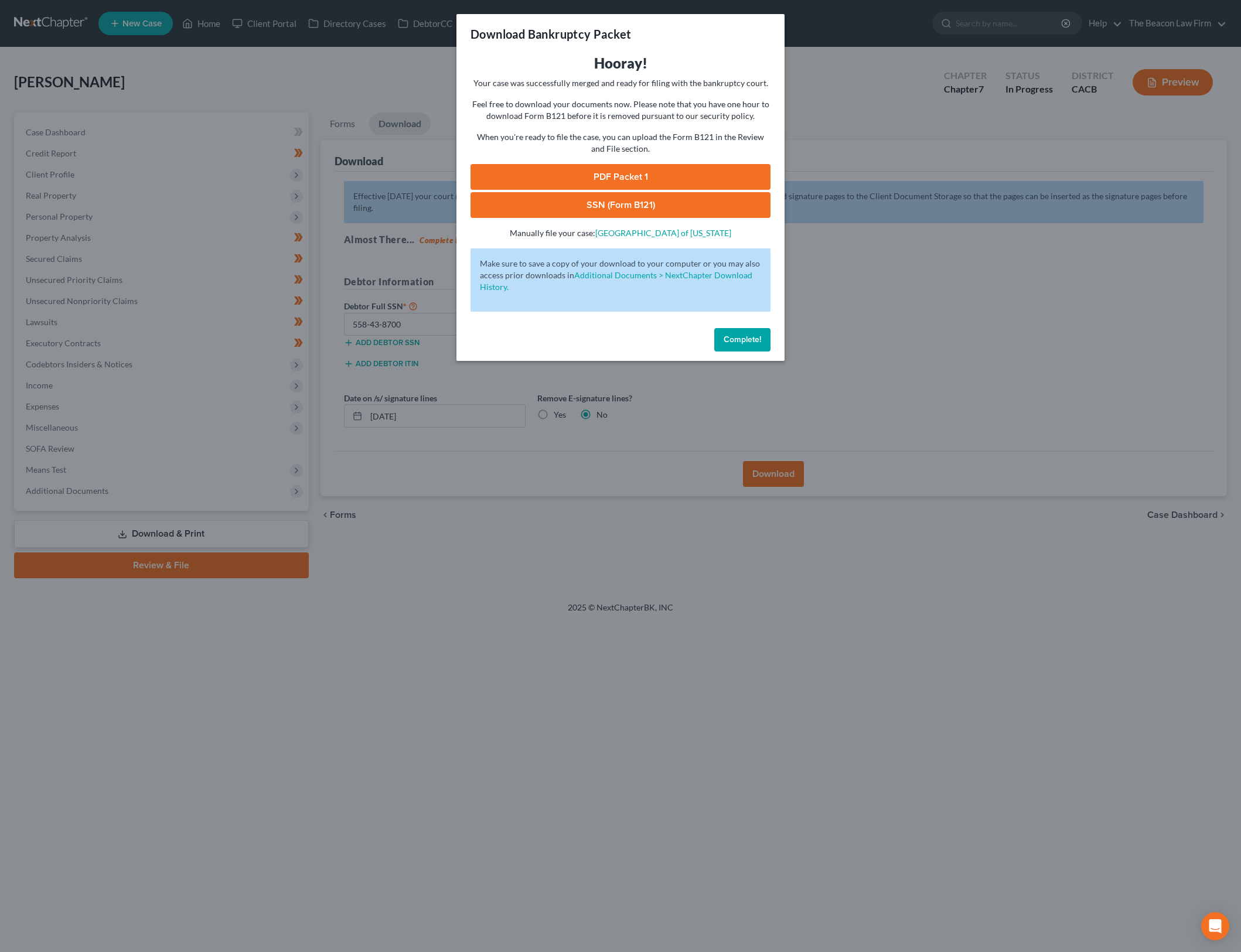
click at [672, 173] on link "PDF Packet 1" at bounding box center [620, 176] width 300 height 26
click at [692, 210] on link "SSN (Form B121)" at bounding box center [620, 205] width 300 height 26
click at [648, 180] on link "PDF Packet 1" at bounding box center [620, 176] width 300 height 26
click at [751, 339] on span "Complete!" at bounding box center [742, 339] width 37 height 10
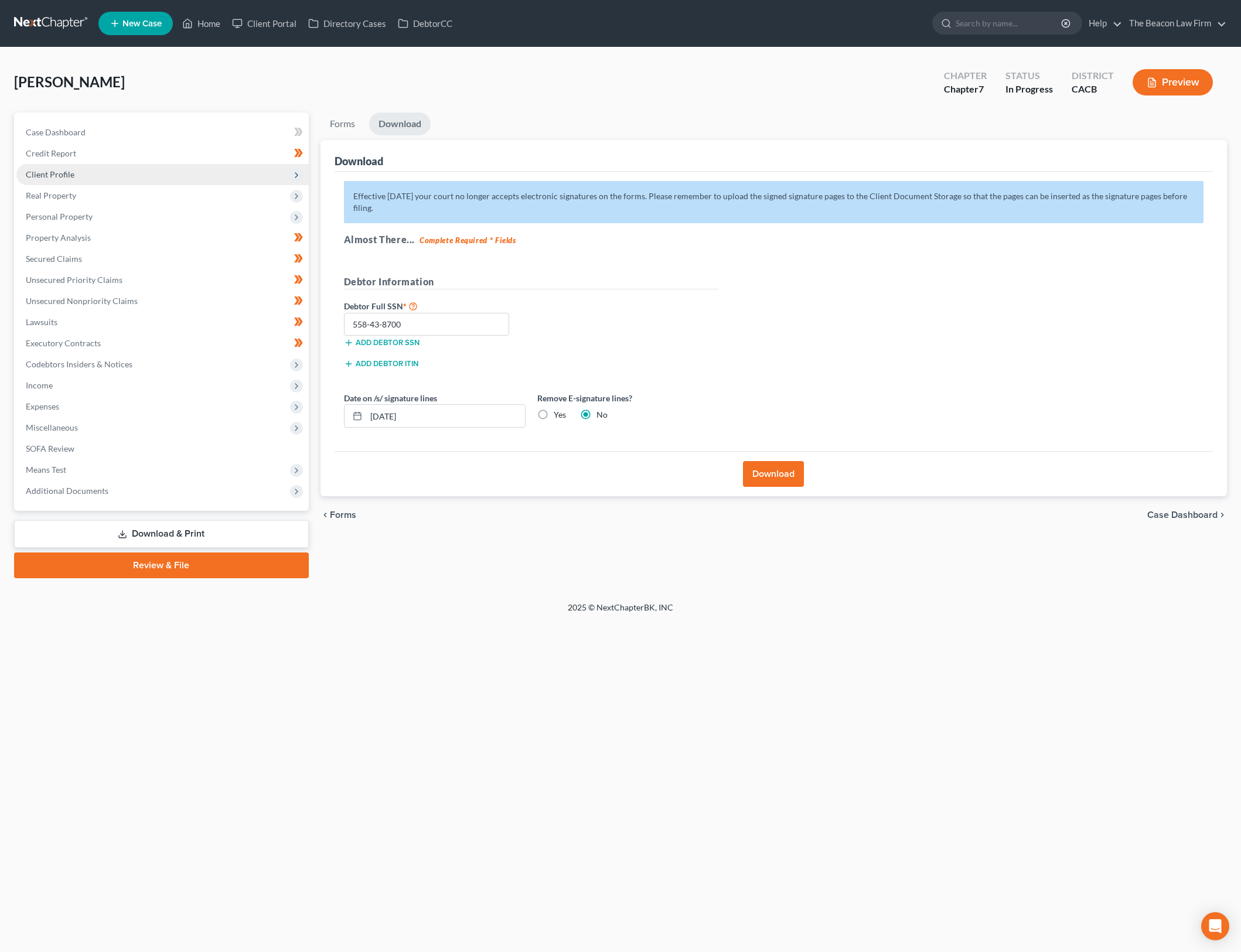
click at [130, 179] on span "Client Profile" at bounding box center [162, 174] width 293 height 21
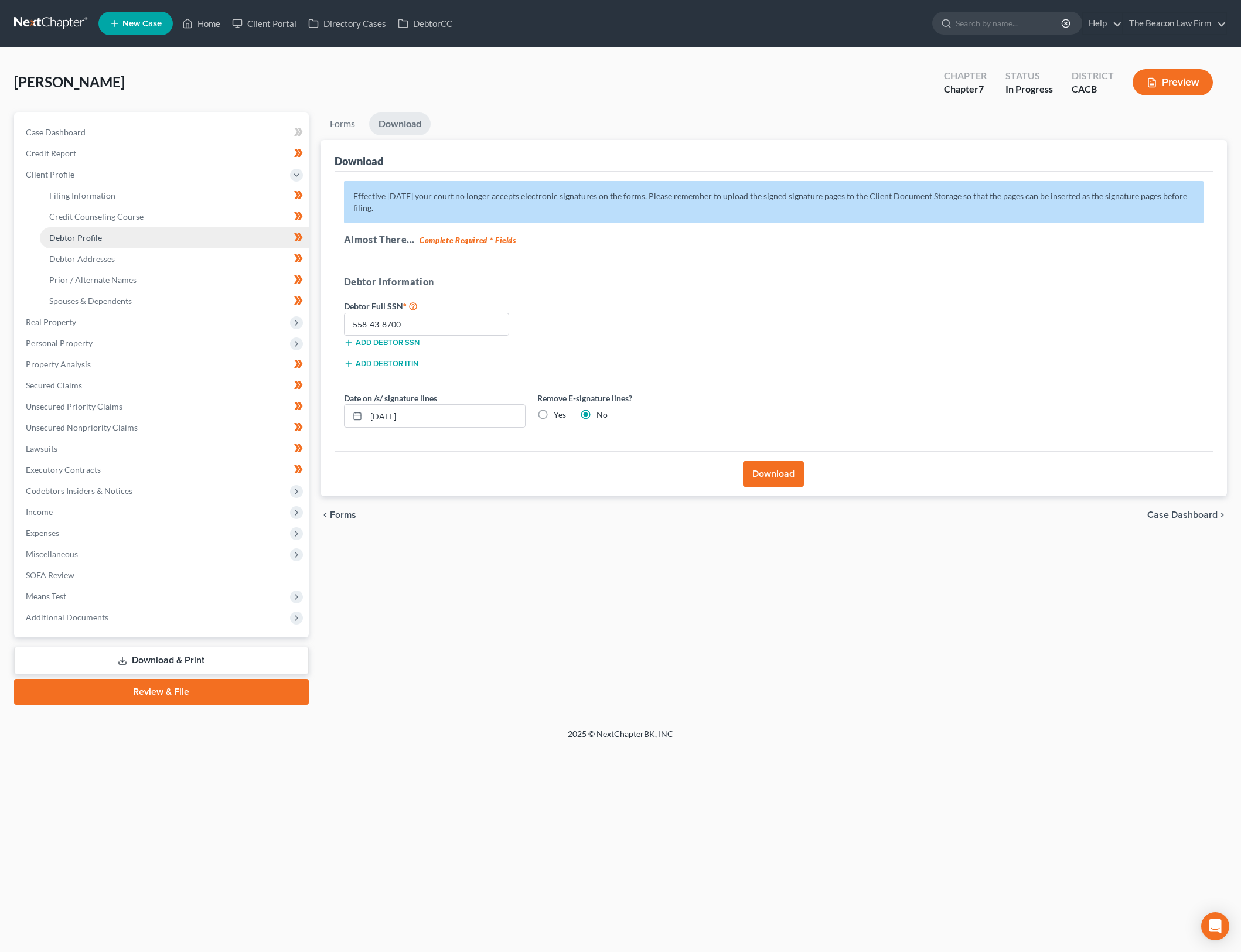
click at [149, 237] on link "Debtor Profile" at bounding box center [174, 237] width 269 height 21
select select "3"
select select "2"
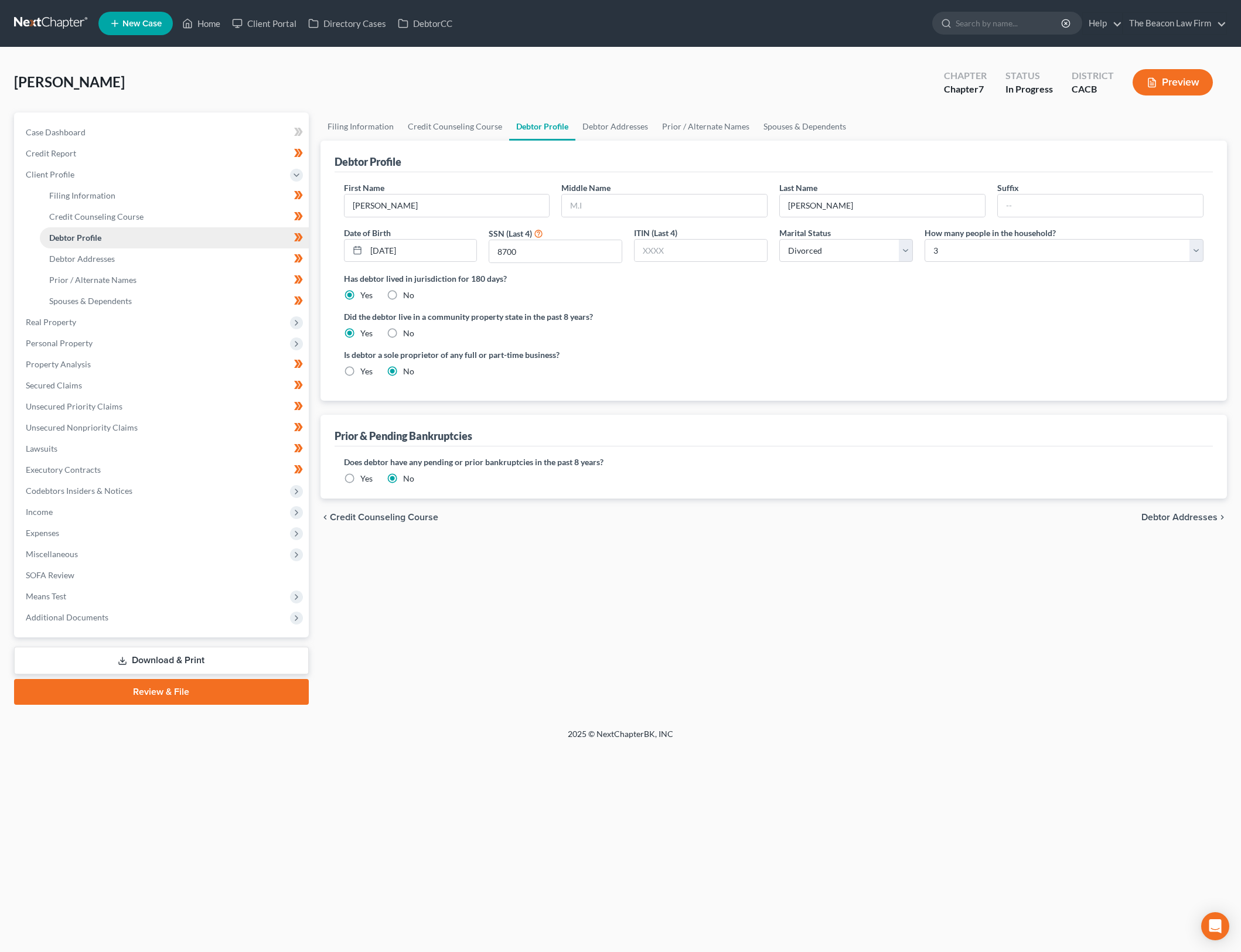
click at [202, 245] on link "Debtor Profile" at bounding box center [174, 237] width 269 height 21
click at [201, 295] on link "Spouses & Dependents" at bounding box center [174, 301] width 269 height 21
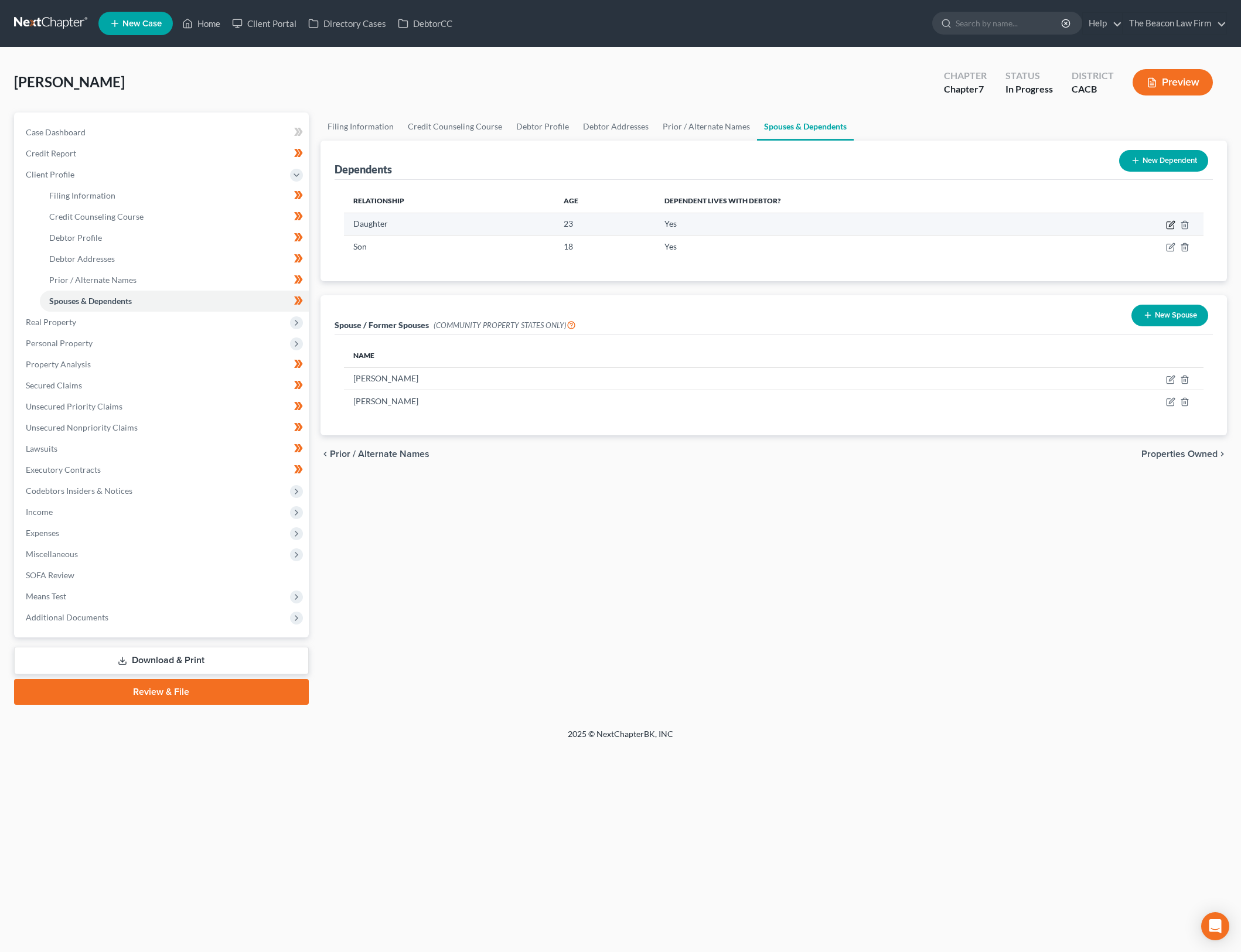
click at [1172, 226] on icon "button" at bounding box center [1170, 225] width 10 height 10
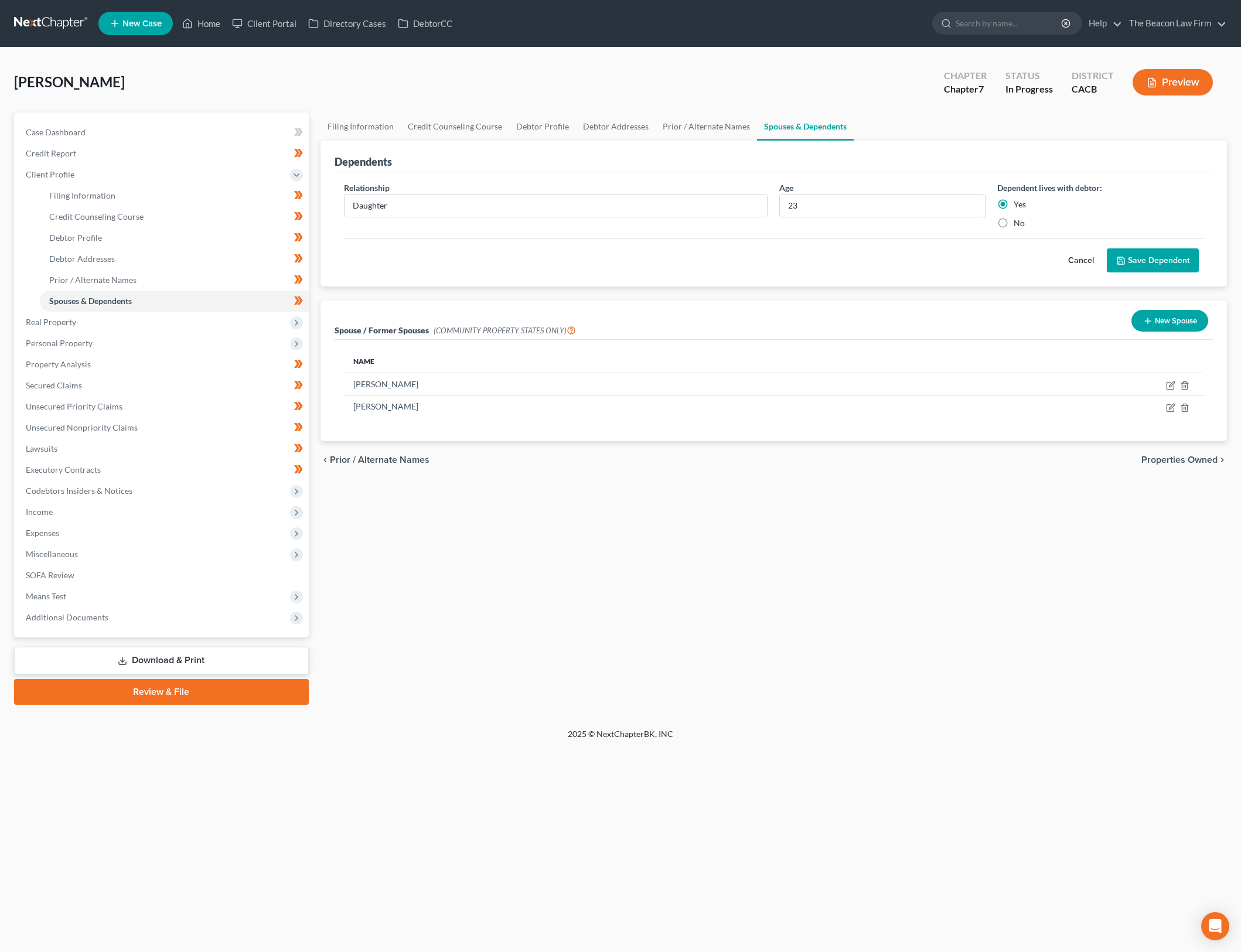
click at [526, 223] on div "Relationship * Daughter" at bounding box center [556, 205] width 436 height 48
click at [527, 214] on input "Daughter" at bounding box center [556, 205] width 423 height 22
type input "Daughter (college student no income)"
click at [1122, 256] on icon "submit" at bounding box center [1121, 261] width 10 height 10
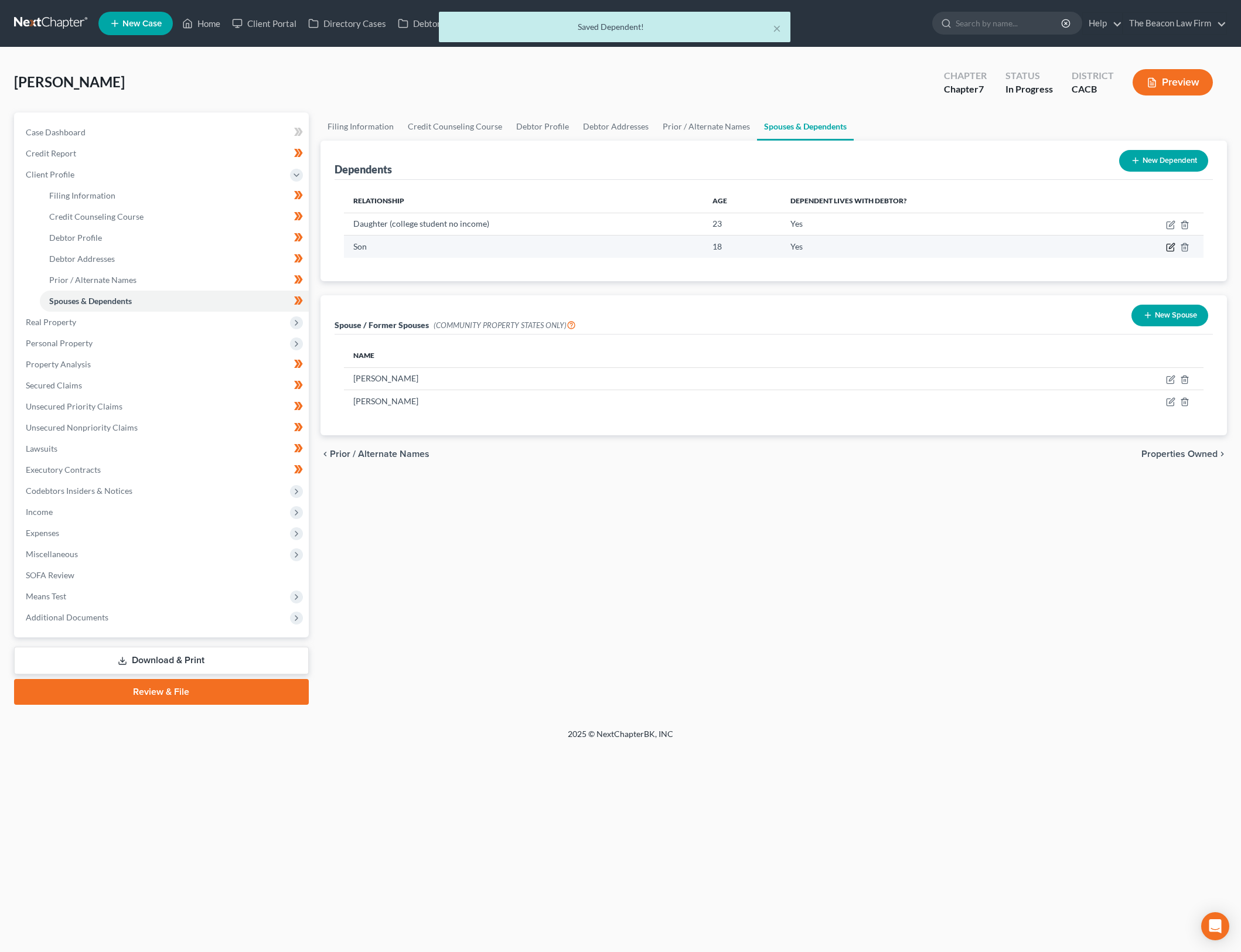
click at [1169, 246] on icon "button" at bounding box center [1170, 247] width 10 height 10
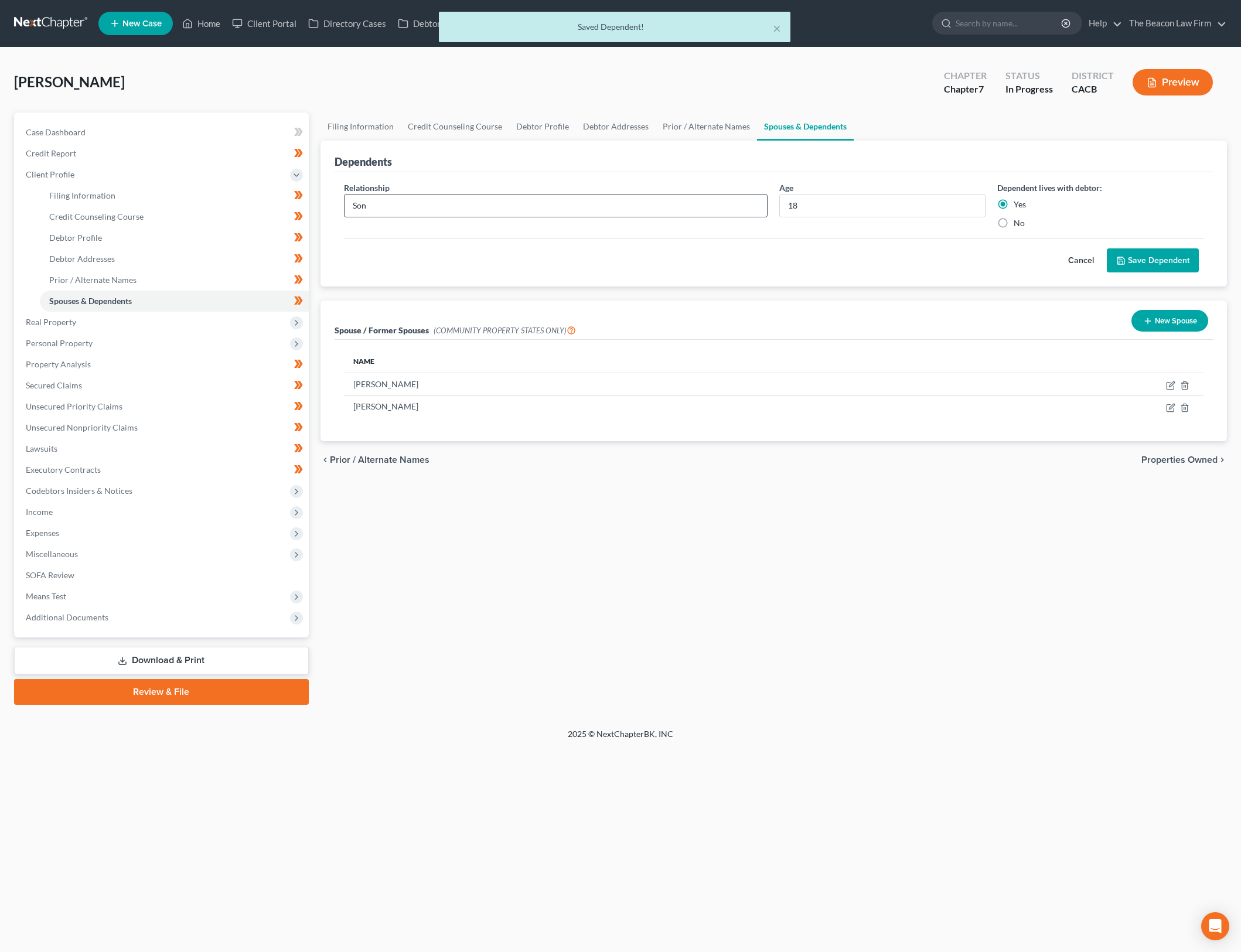
click at [462, 211] on input "Son" at bounding box center [556, 205] width 423 height 22
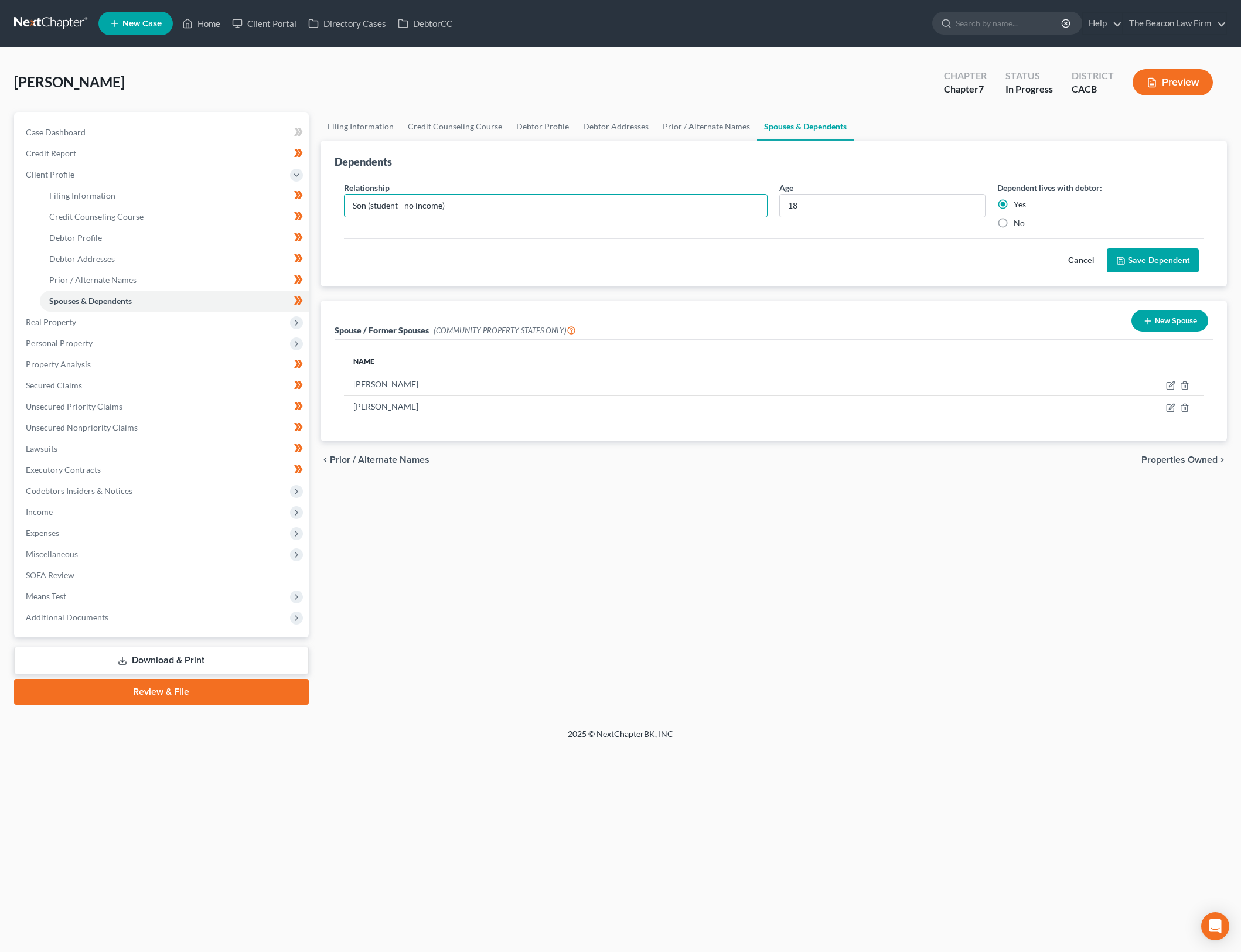
type input "Son (student - no income)"
click at [1144, 261] on button "Save Dependent" at bounding box center [1153, 261] width 92 height 25
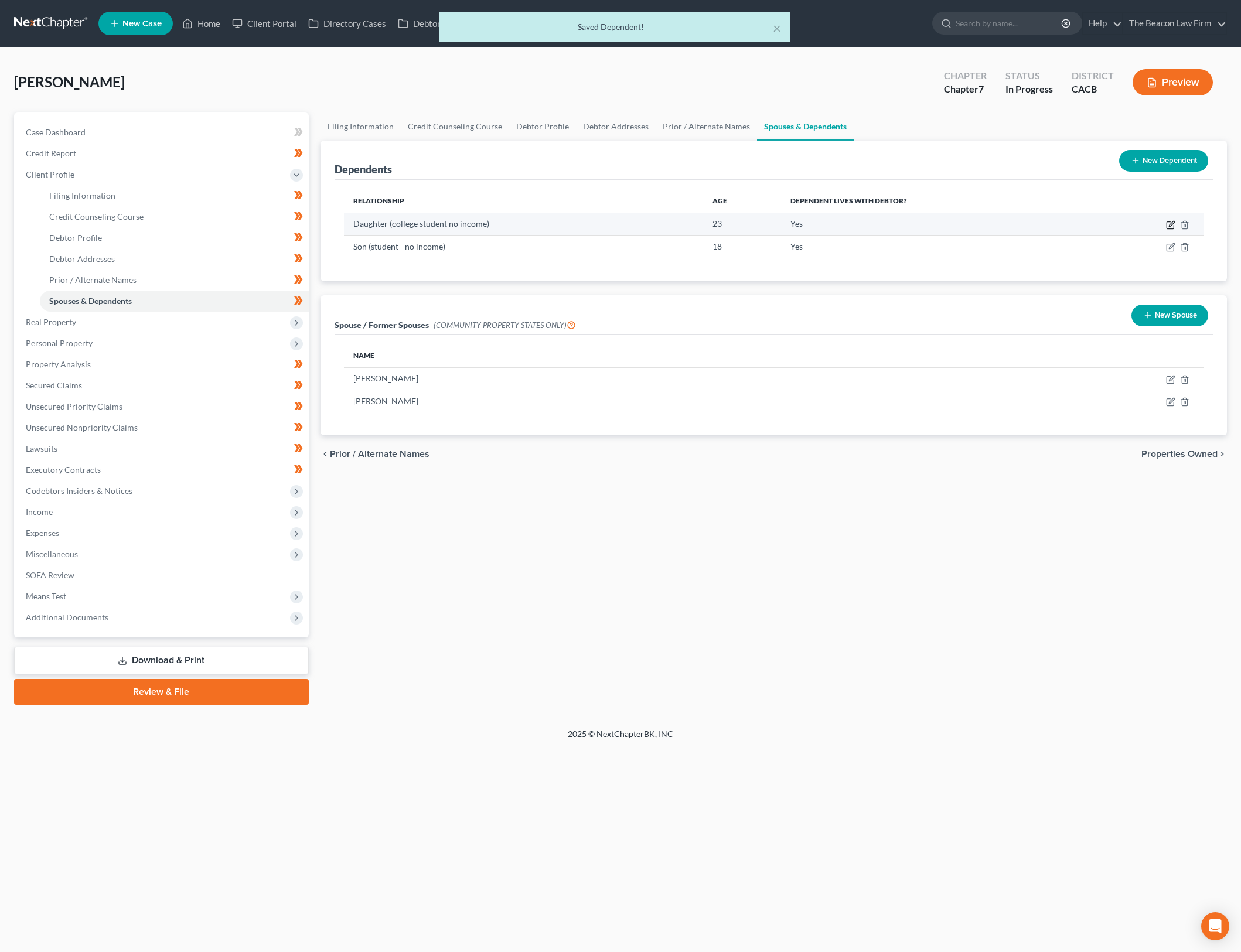
click at [1168, 227] on icon "button" at bounding box center [1170, 225] width 10 height 10
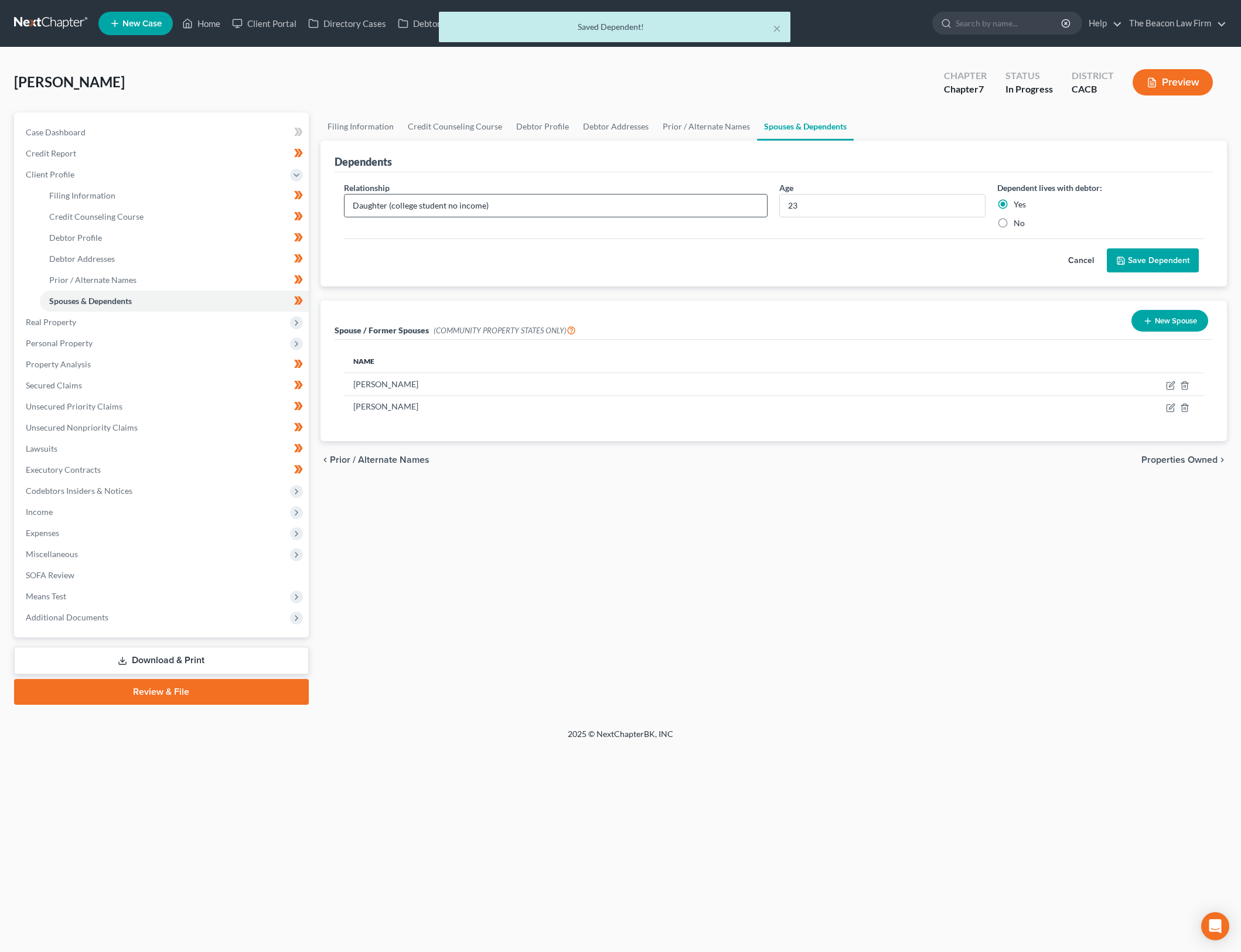
click at [448, 205] on input "Daughter (college student no income)" at bounding box center [556, 205] width 423 height 22
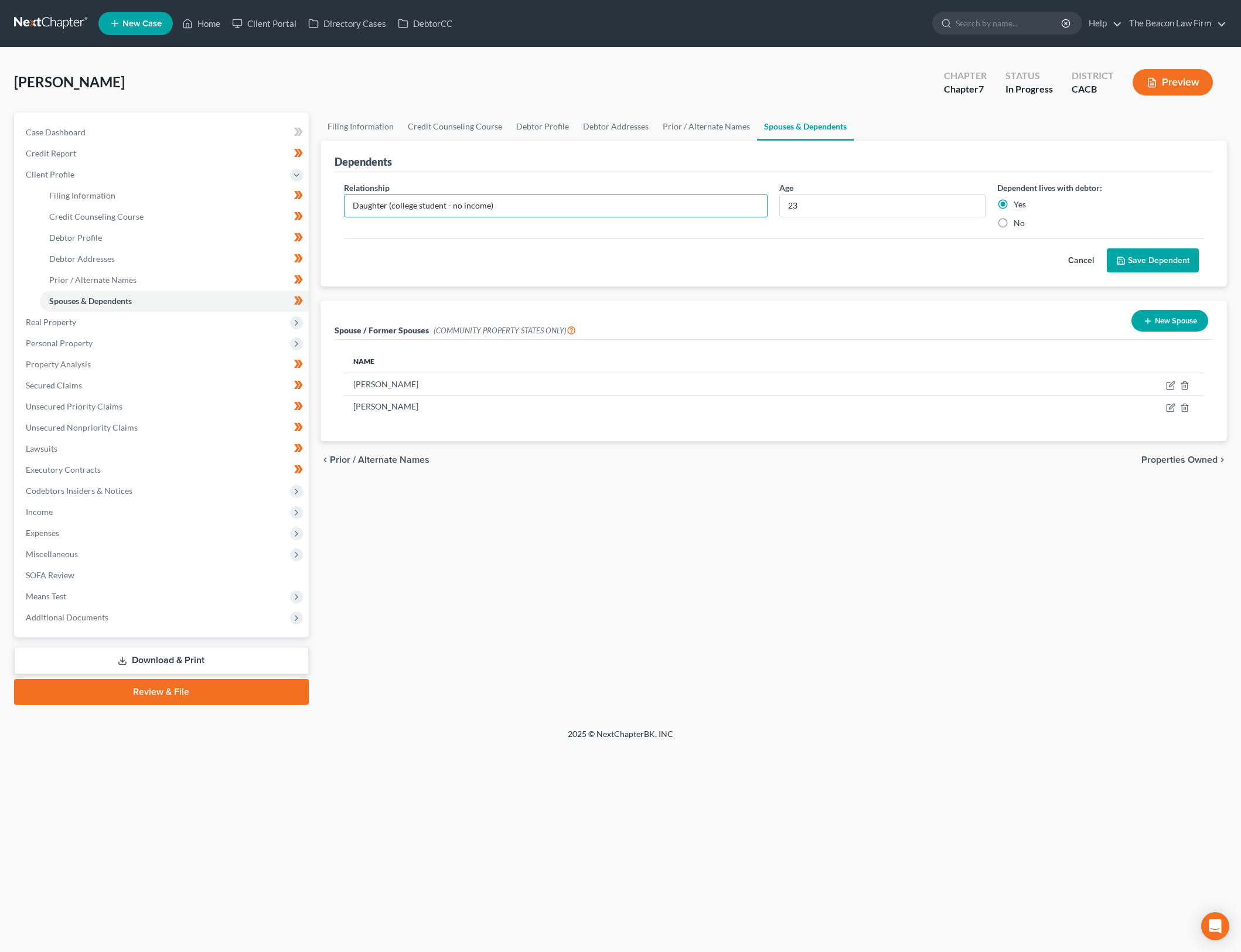
type input "Daughter (college student - no income)"
click at [1164, 255] on button "Save Dependent" at bounding box center [1153, 261] width 92 height 25
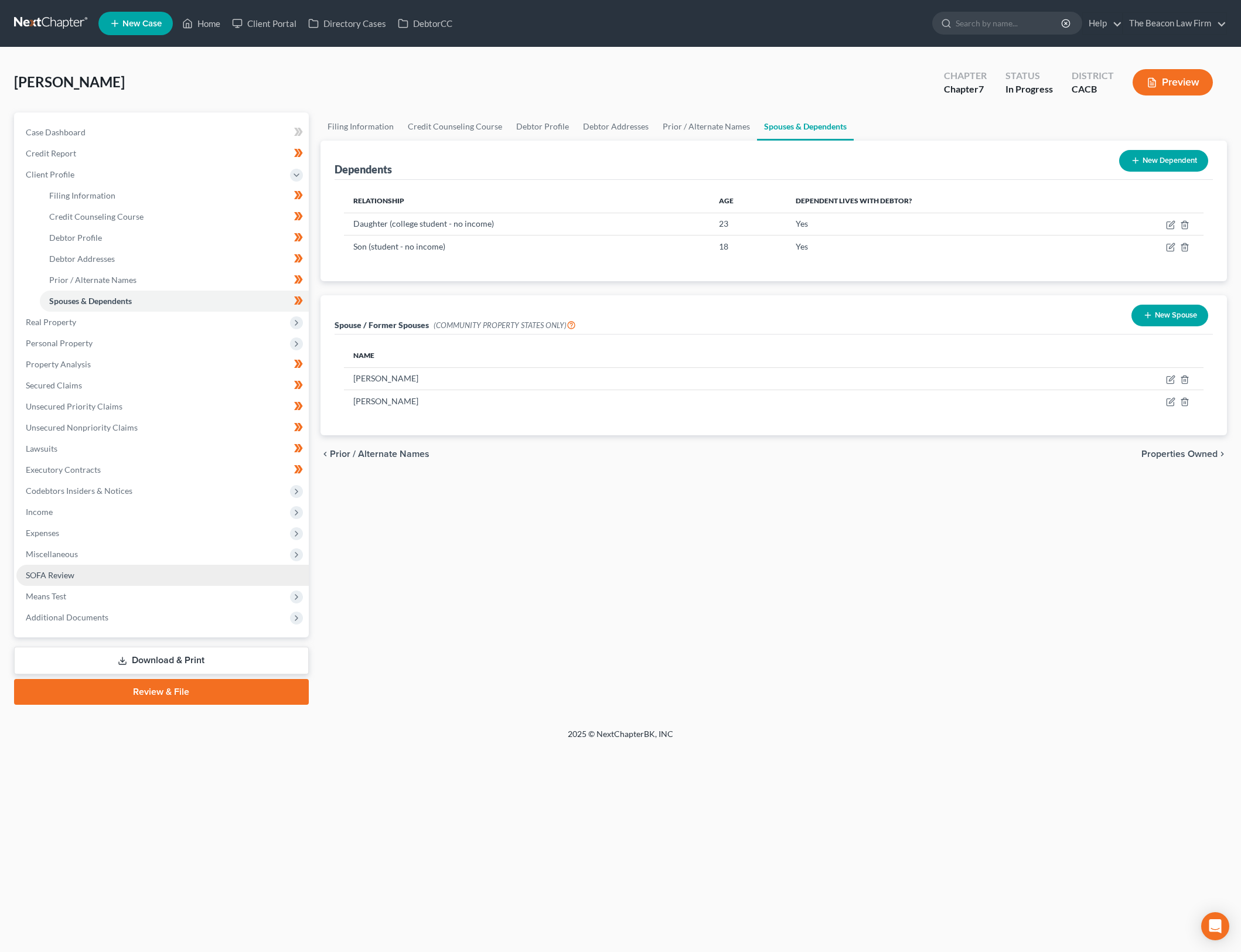
click at [111, 580] on link "SOFA Review" at bounding box center [162, 575] width 293 height 21
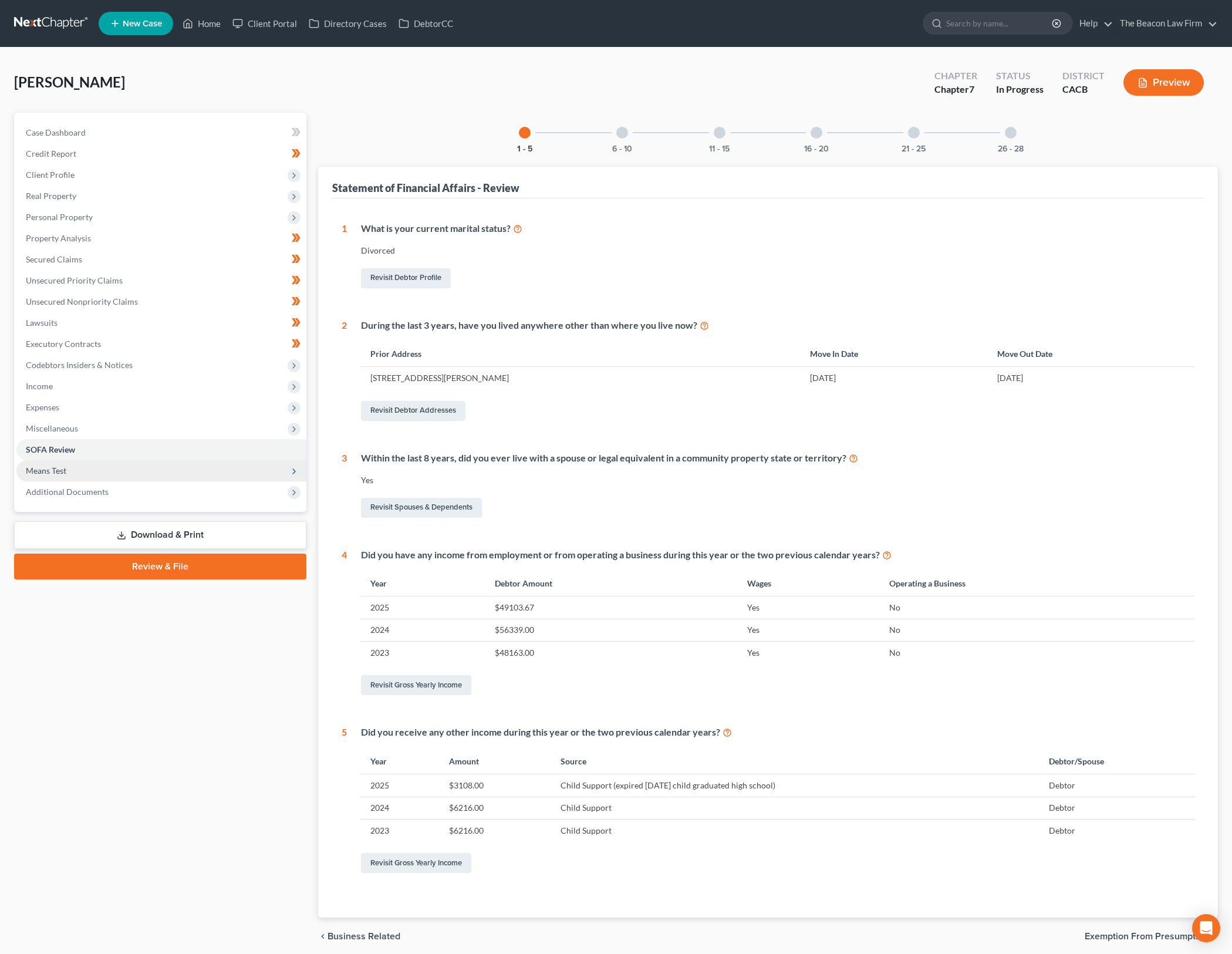
click at [195, 465] on span "Means Test" at bounding box center [161, 471] width 290 height 21
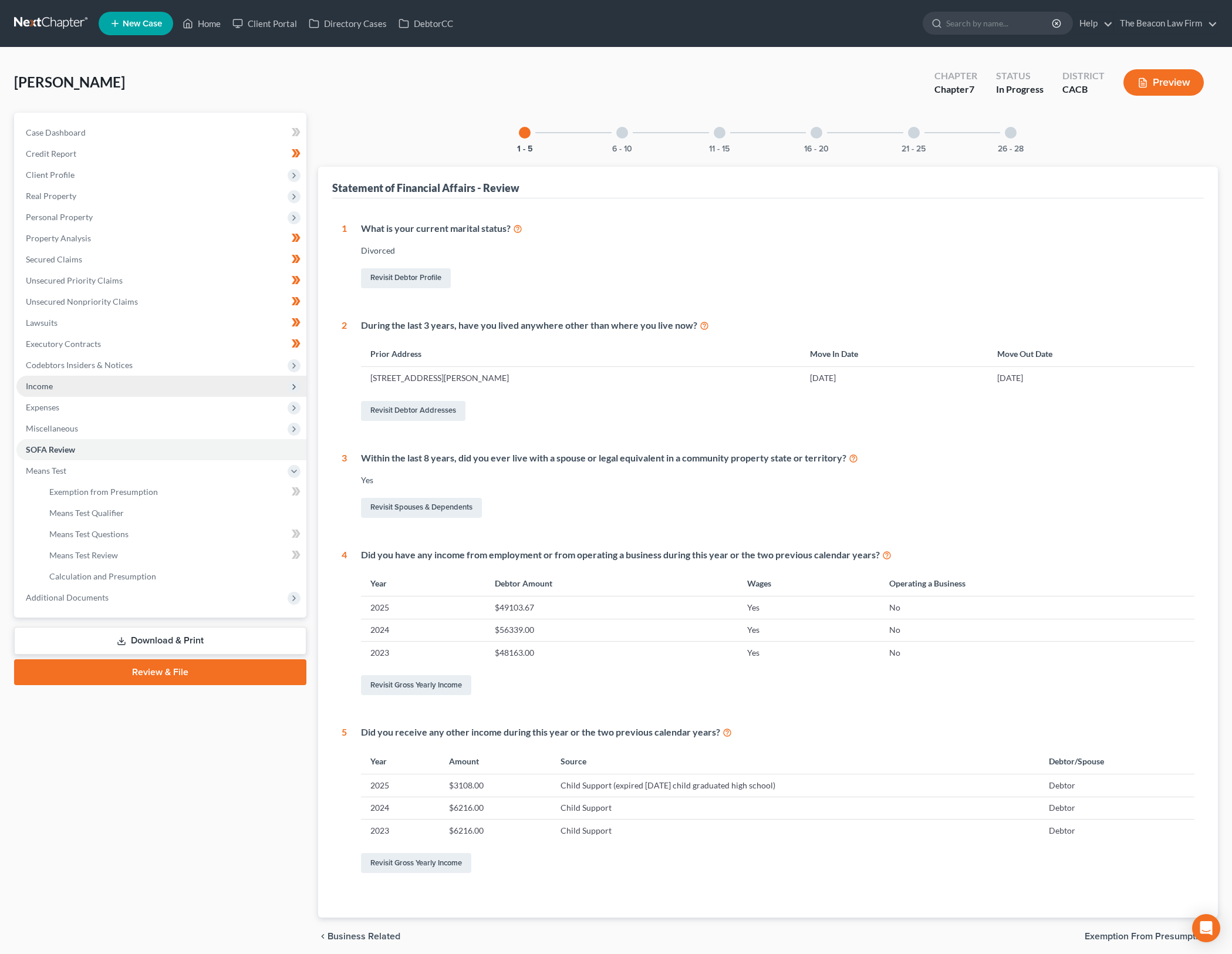
click at [216, 390] on span "Income" at bounding box center [161, 386] width 290 height 21
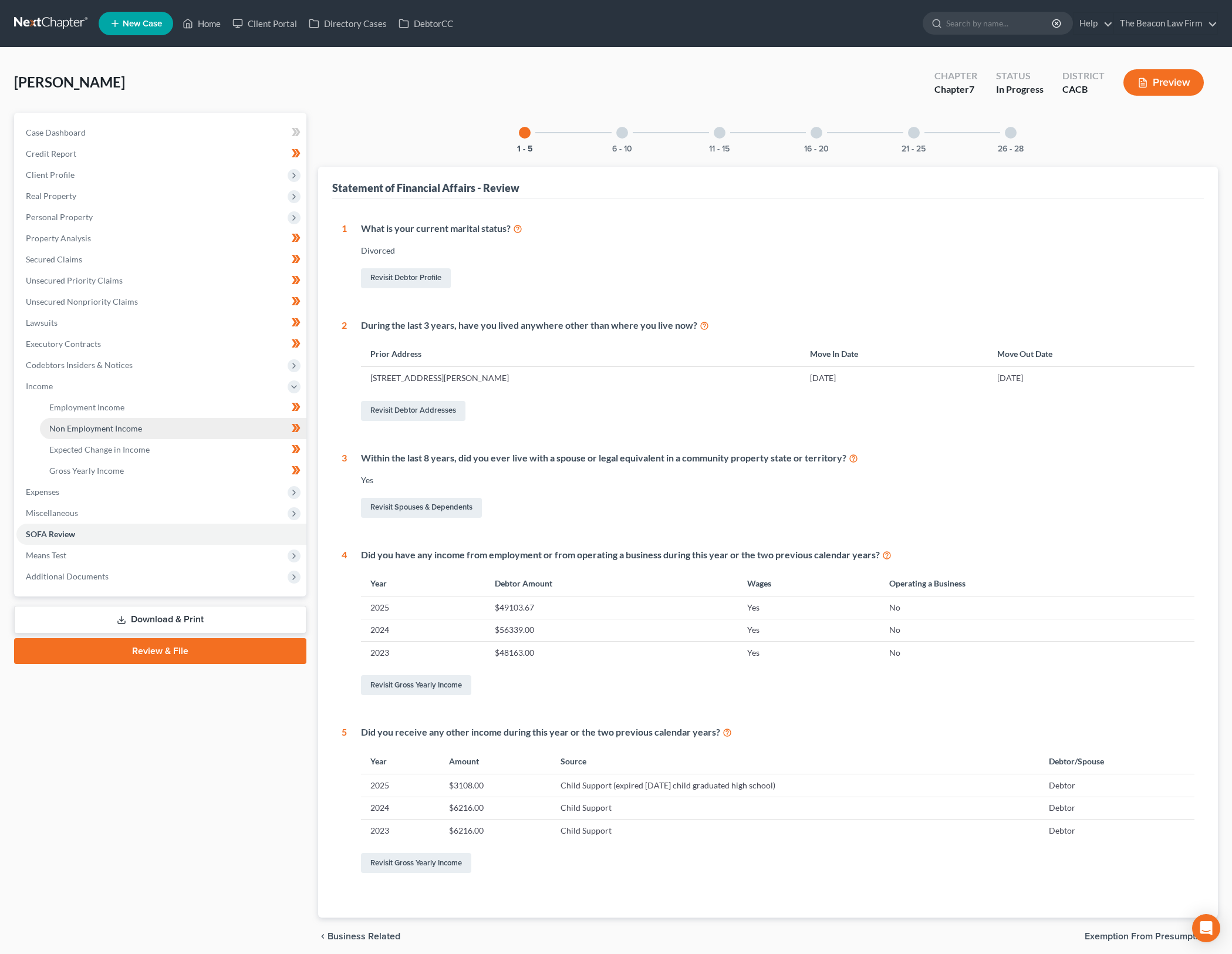
click at [216, 430] on link "Non Employment Income" at bounding box center [173, 428] width 266 height 21
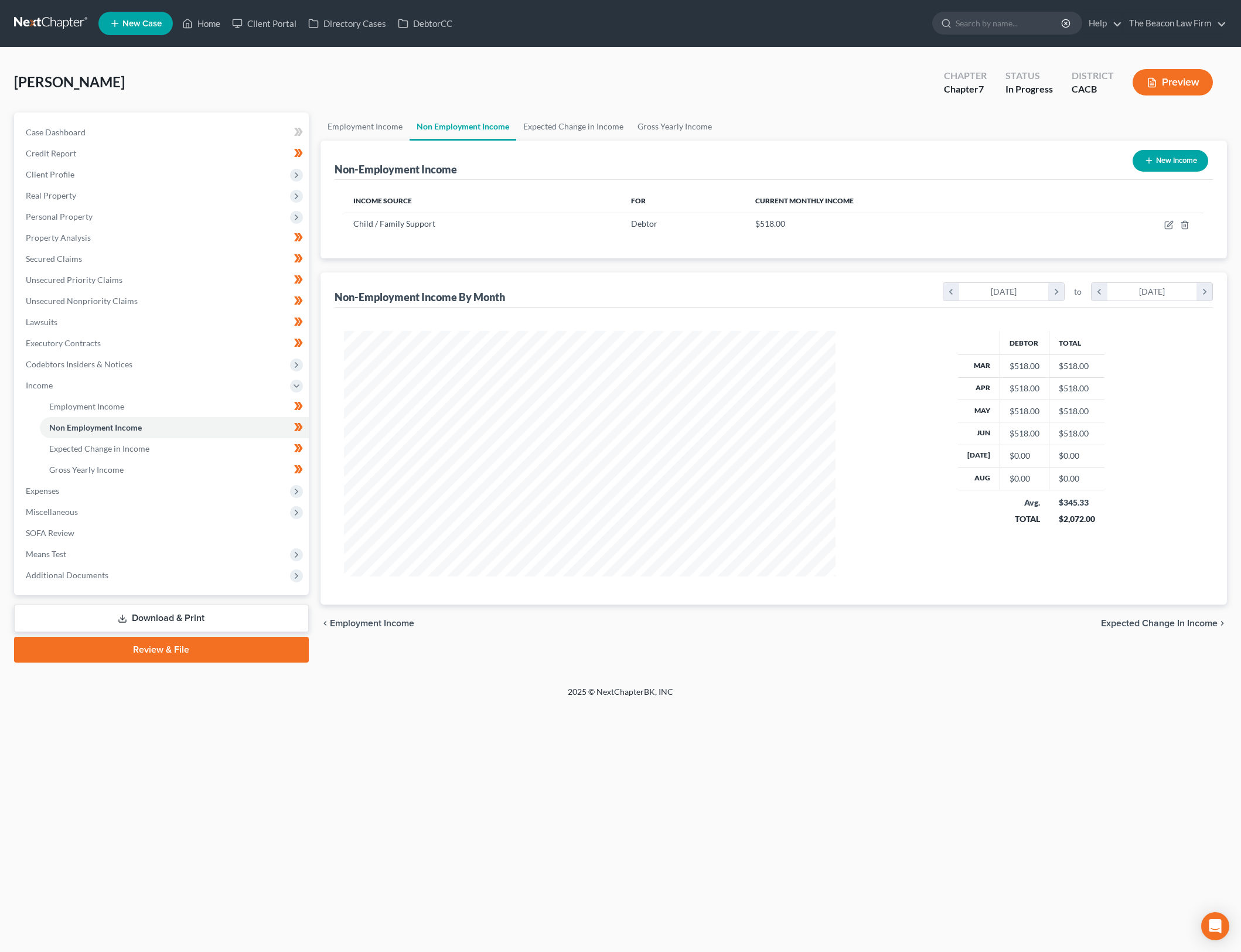
scroll to position [246, 516]
click at [233, 470] on link "Gross Yearly Income" at bounding box center [174, 470] width 269 height 21
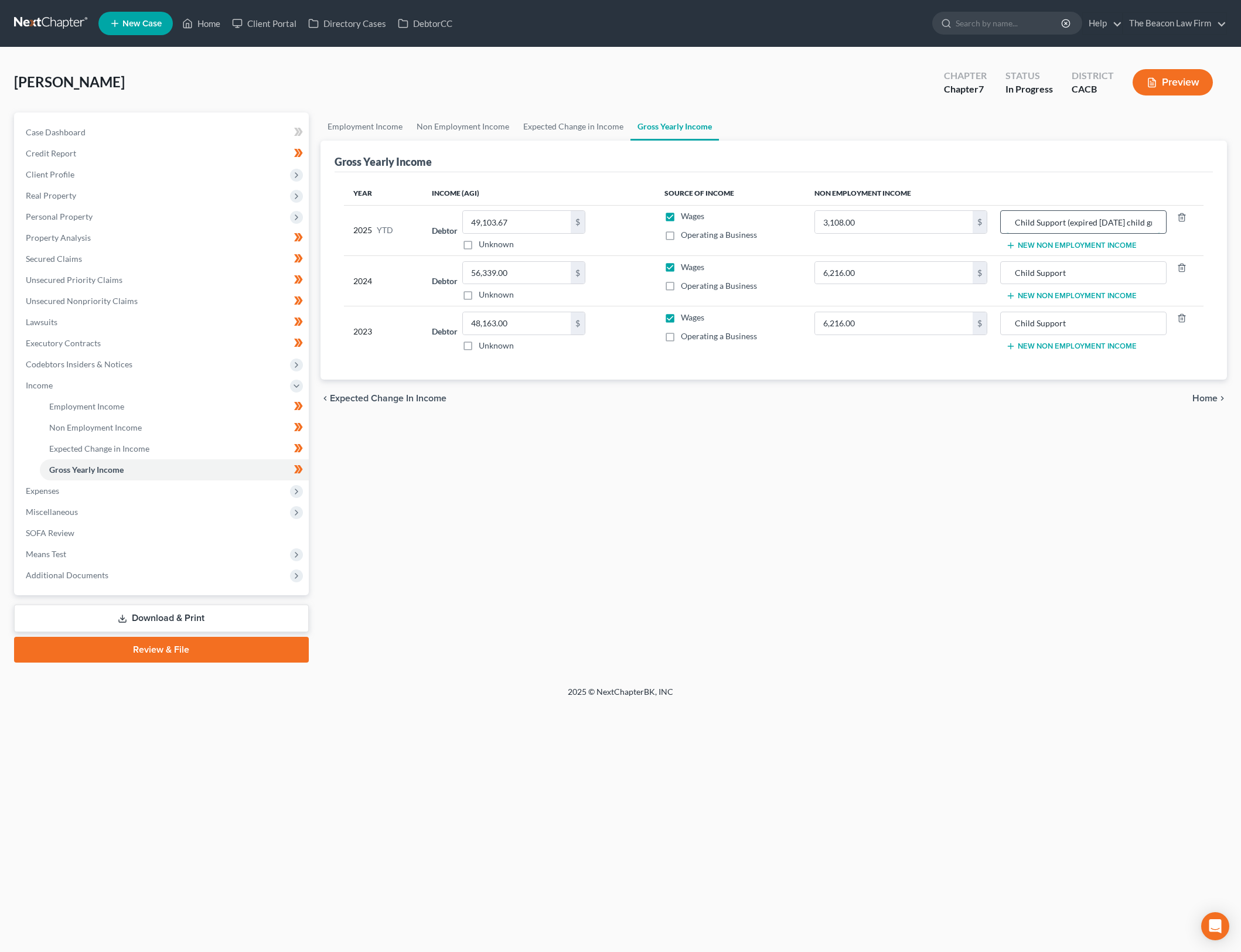
click at [1140, 225] on input "Child Support (expired June 2025 child graduated high school)" at bounding box center [1083, 222] width 154 height 22
drag, startPoint x: 1120, startPoint y: 220, endPoint x: 1137, endPoint y: 222, distance: 17.1
click at [1120, 220] on input "Child Support (expired June 2025 son graduated high school)" at bounding box center [1083, 222] width 154 height 22
click at [1136, 222] on input "Child Support (expired June 2025 son graduated high school)" at bounding box center [1083, 222] width 154 height 22
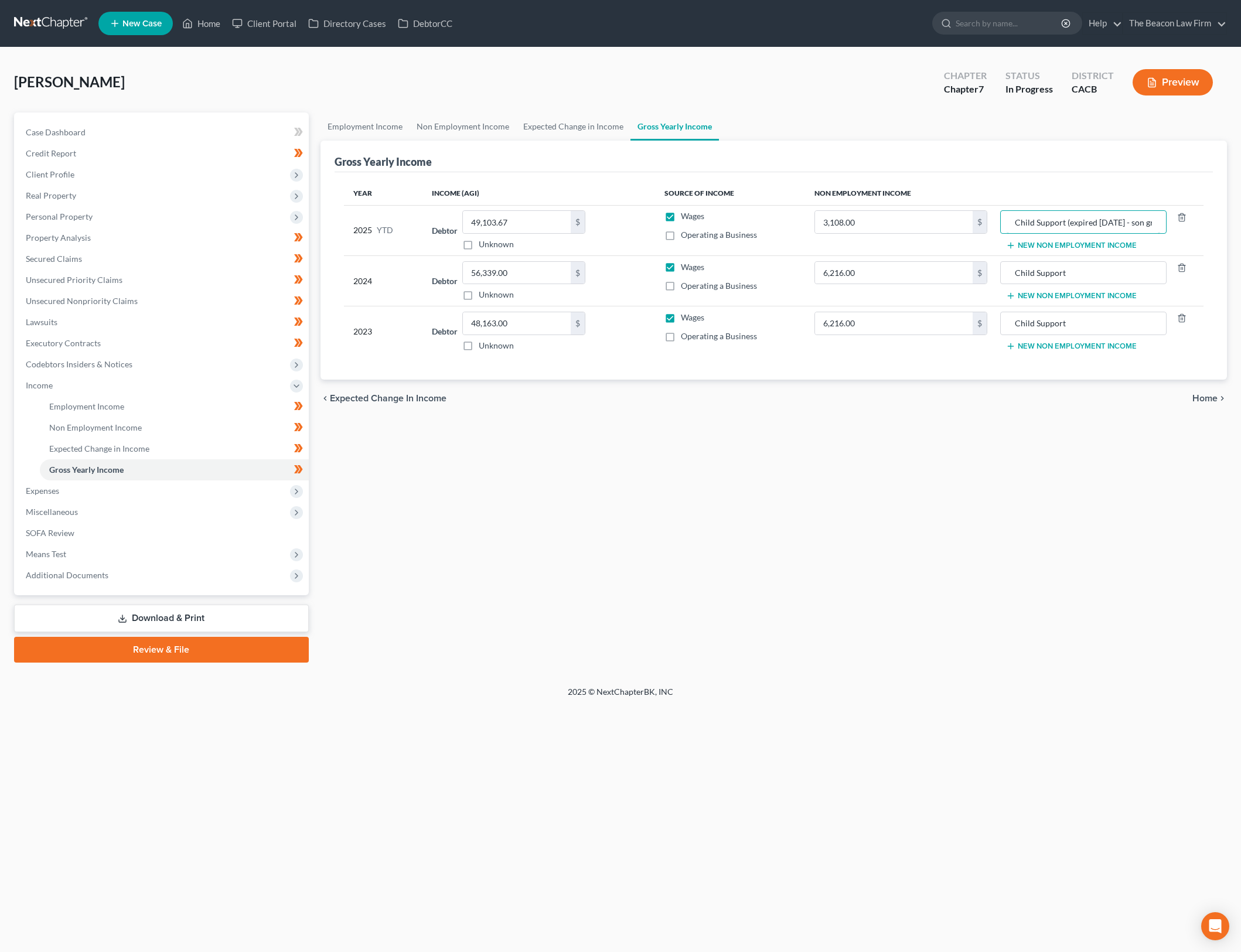
type input "Child Support (expired June 2025 - son graduated high school)"
click at [1089, 467] on div "Employment Income Non Employment Income Expected Change in Income Gross Yearly …" at bounding box center [774, 387] width 919 height 550
click at [185, 508] on span "Miscellaneous" at bounding box center [162, 512] width 293 height 21
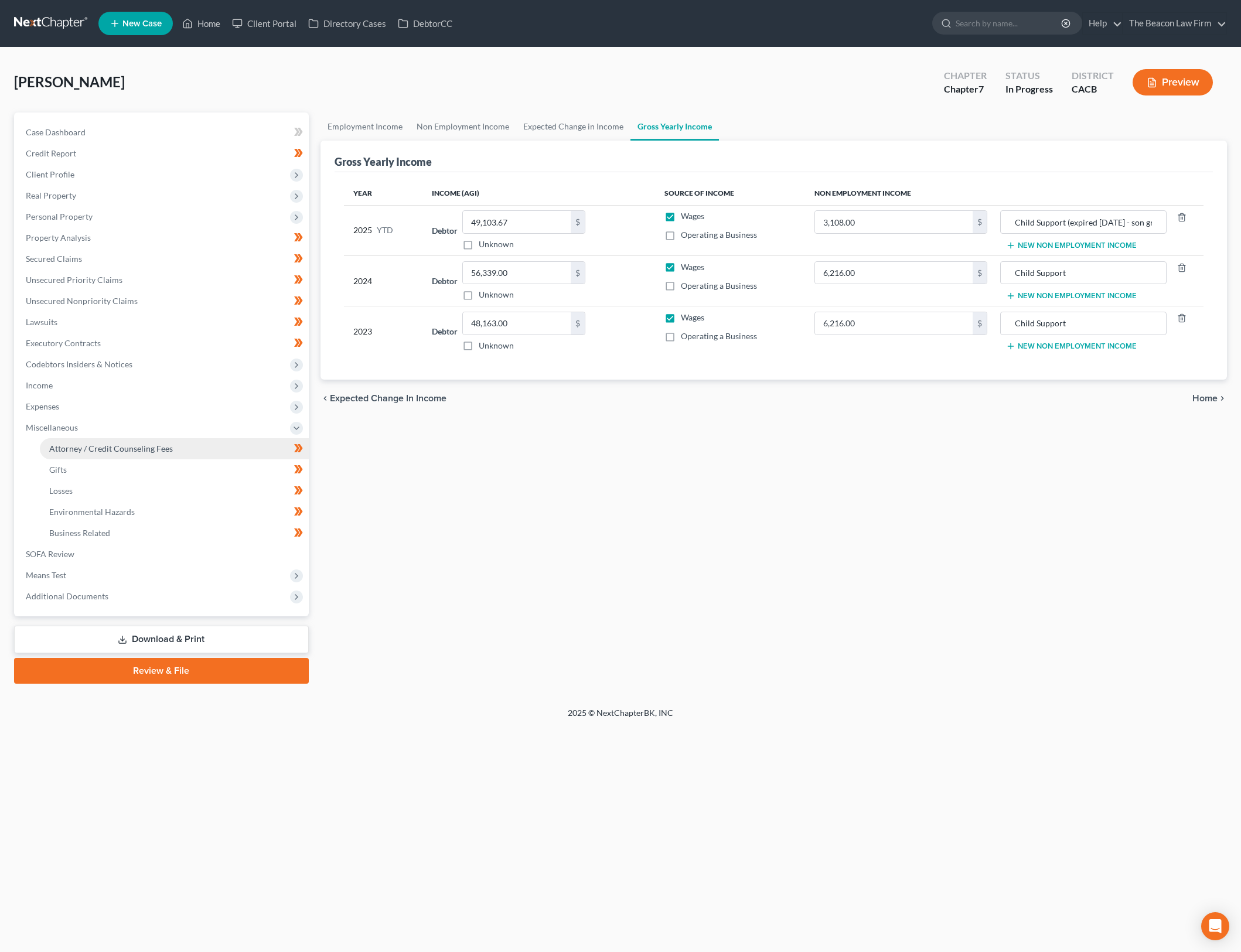
click at [261, 447] on link "Attorney / Credit Counseling Fees" at bounding box center [174, 449] width 269 height 21
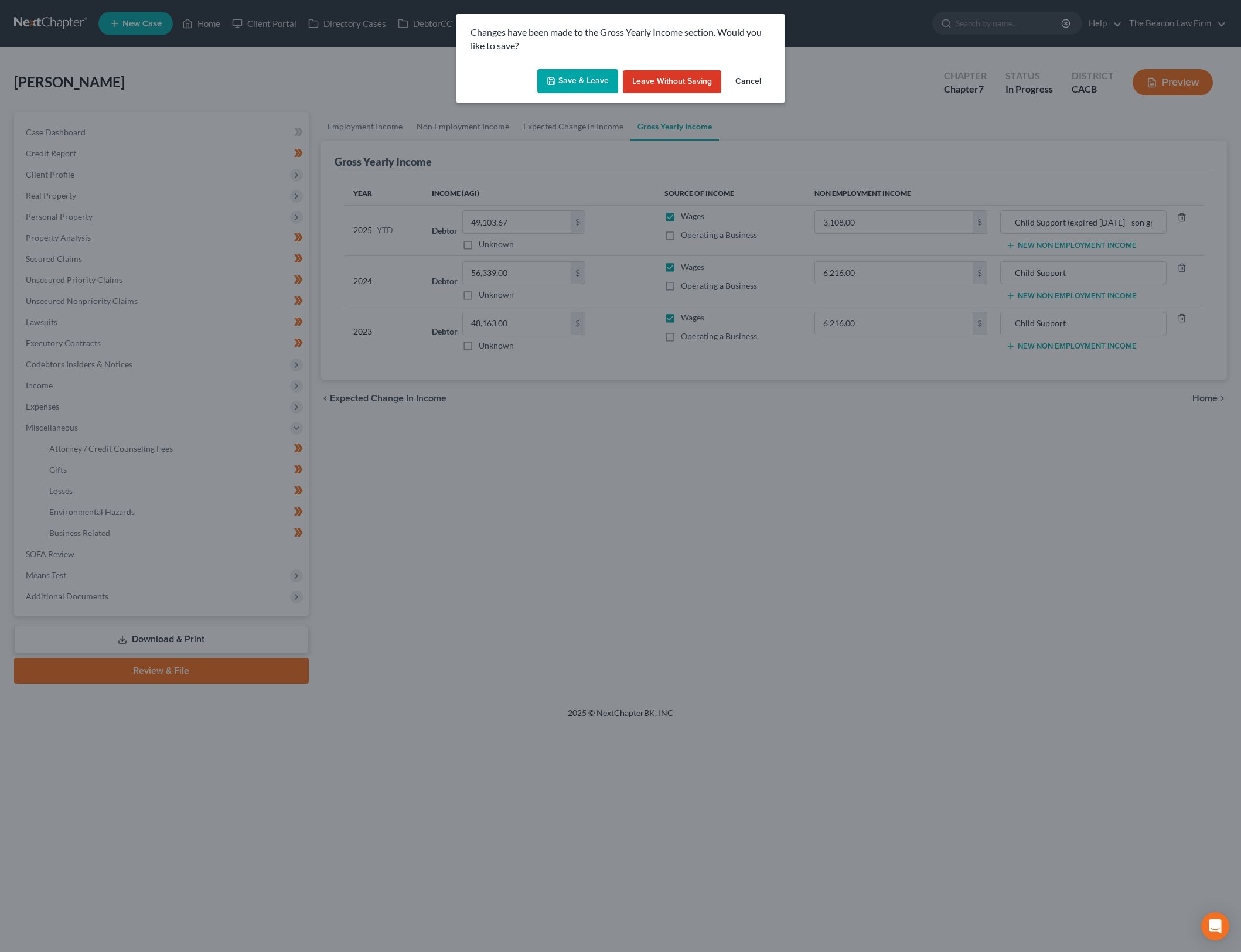
click at [568, 85] on button "Save & Leave" at bounding box center [578, 81] width 81 height 25
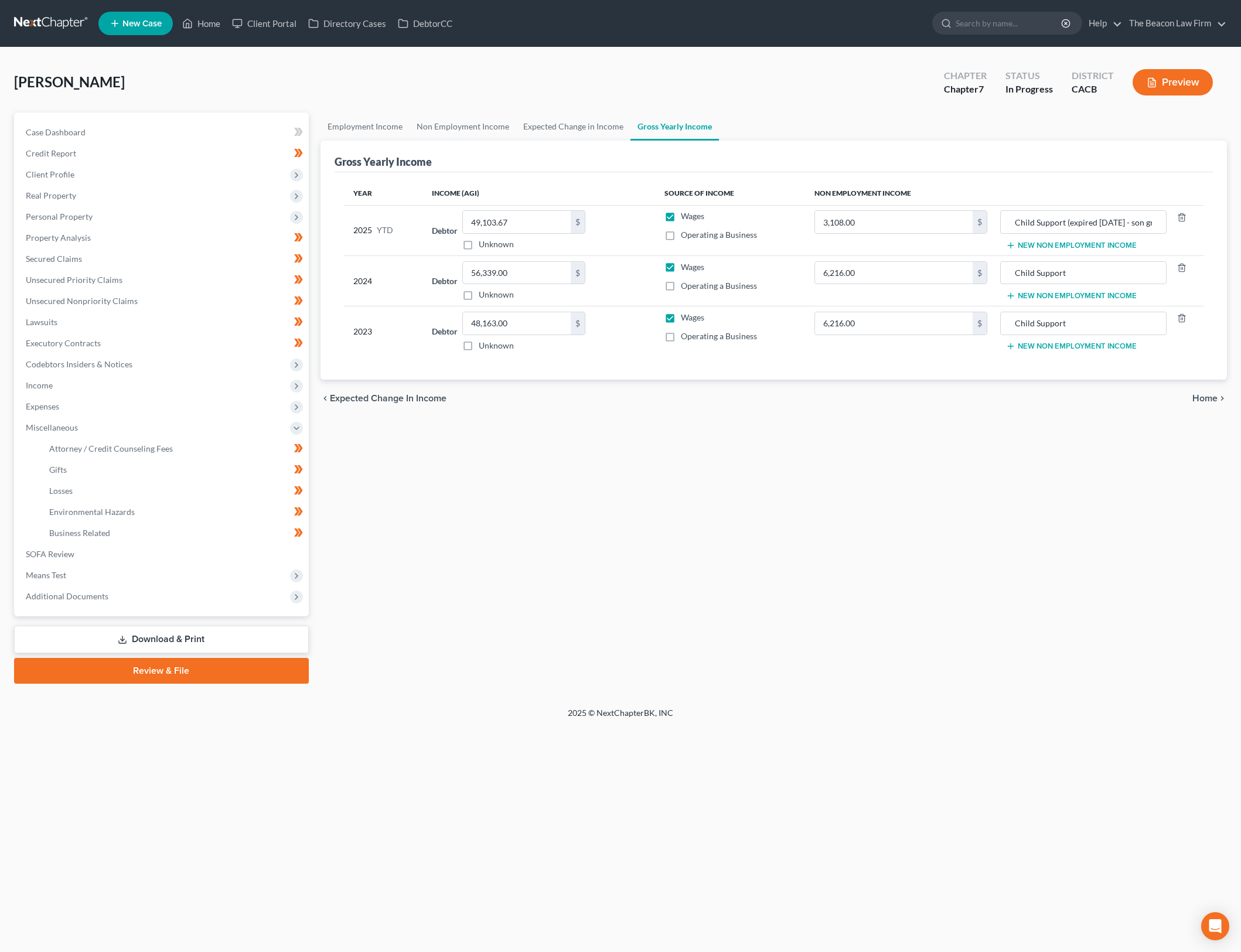
select select "23"
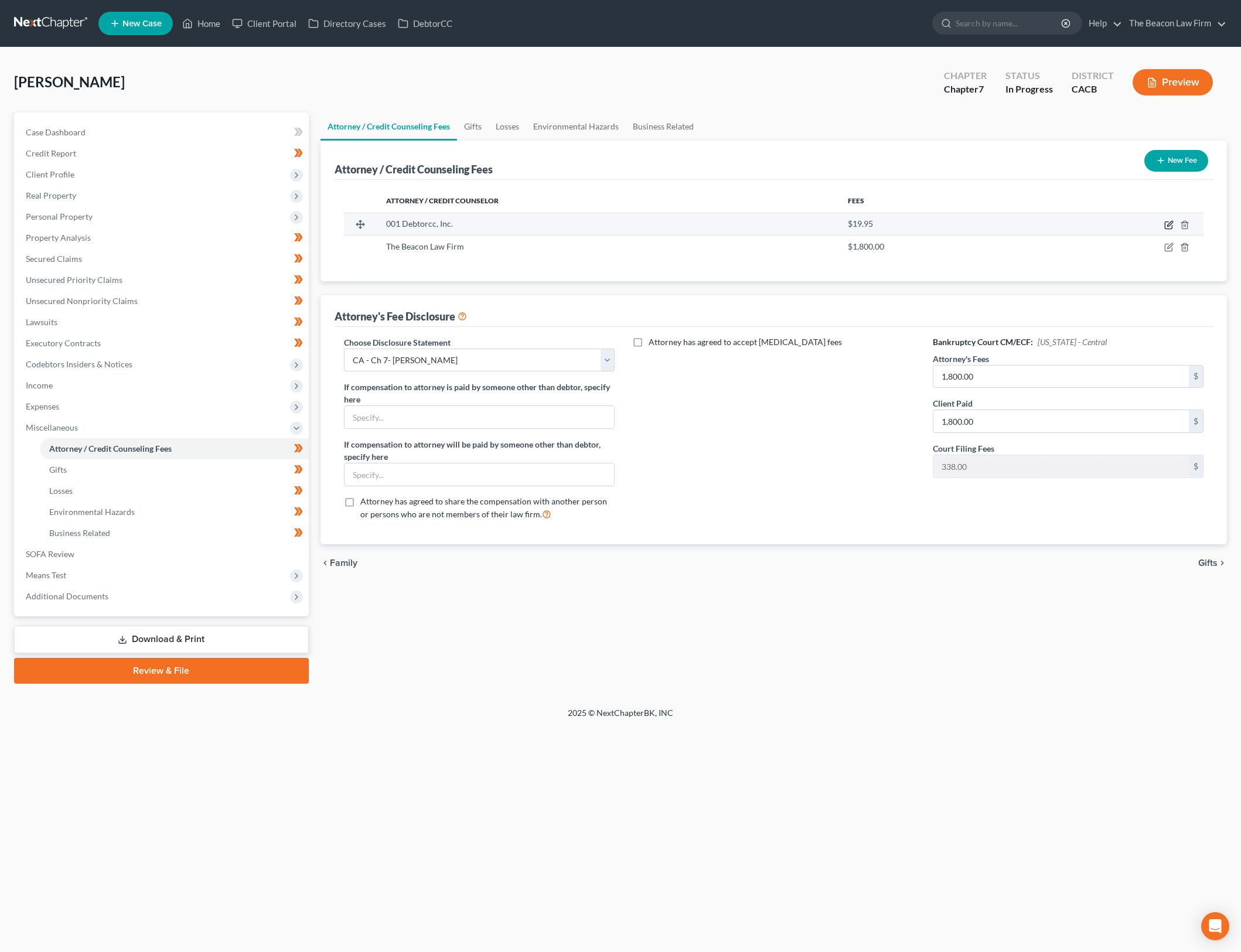
click at [1171, 222] on icon "button" at bounding box center [1170, 223] width 5 height 5
select select "33"
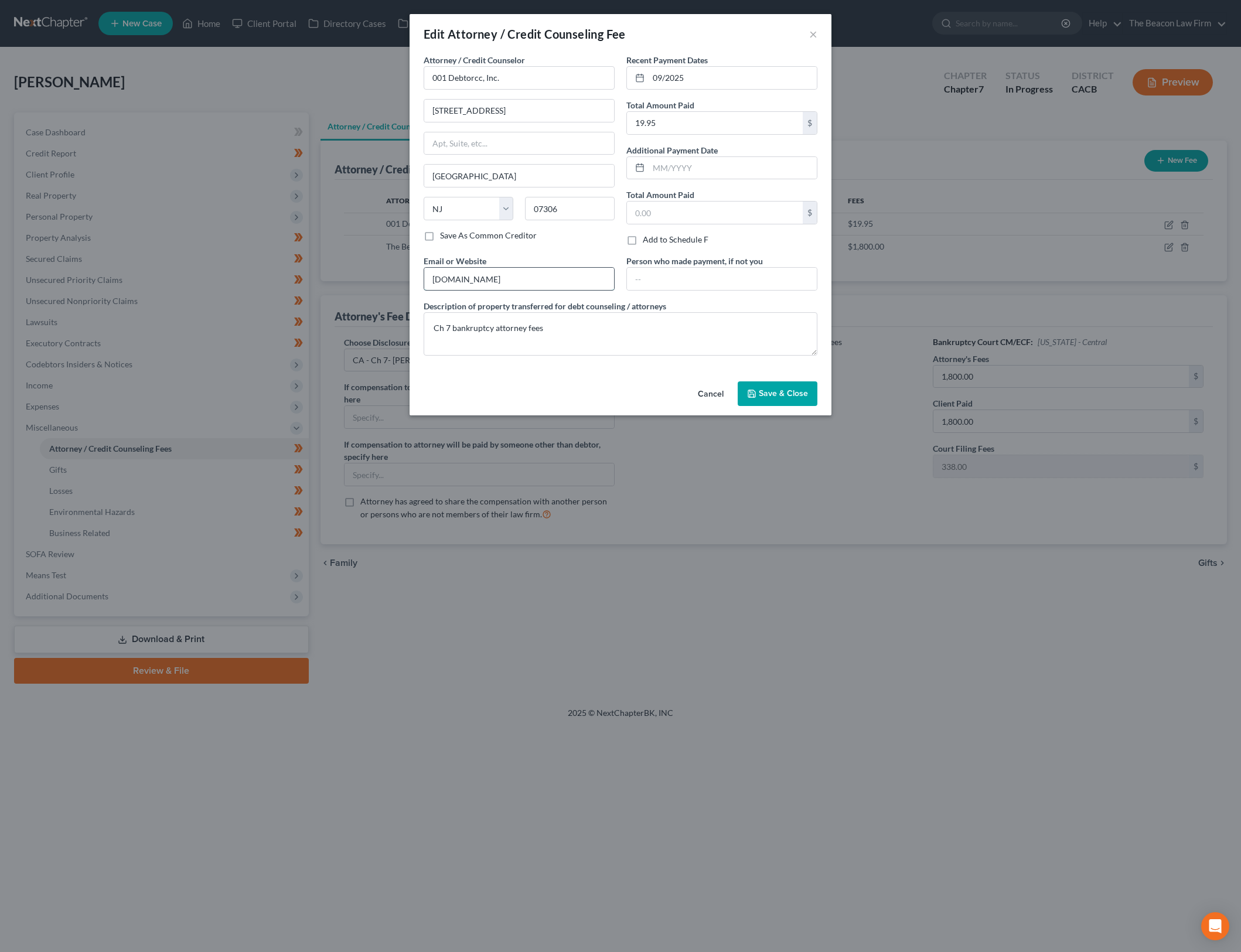
click at [551, 278] on input "www.beaconlawyer.com" at bounding box center [519, 279] width 190 height 22
type input "001"
click at [551, 278] on input "001" at bounding box center [519, 279] width 190 height 22
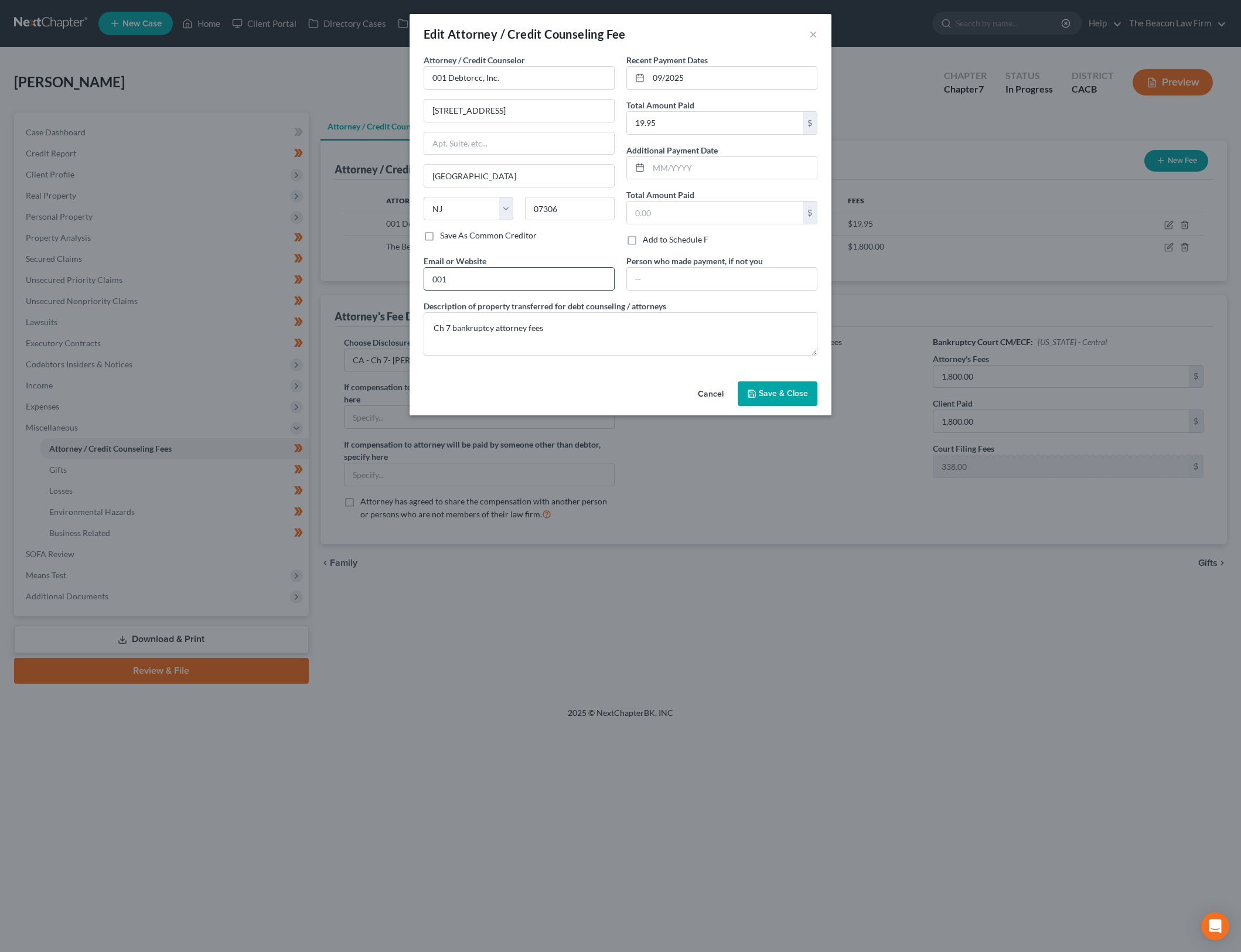
click at [496, 281] on input "001" at bounding box center [519, 279] width 190 height 22
type input "0"
type input "d"
paste input "https://www.debtorcc.org/"
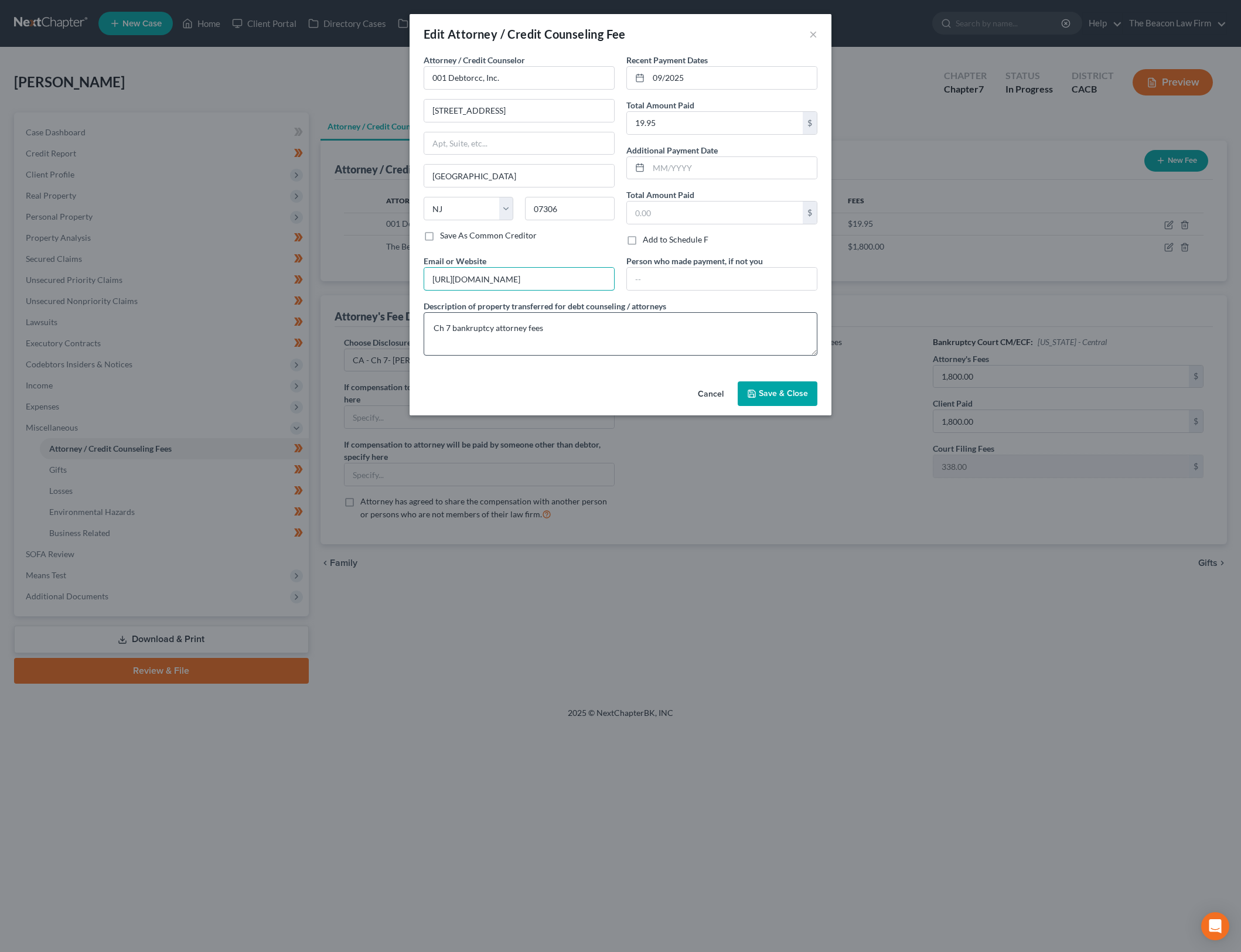
type input "https://www.debtorcc.org/"
drag, startPoint x: 588, startPoint y: 329, endPoint x: 398, endPoint y: 307, distance: 191.3
click at [398, 307] on div "Edit Attorney / Credit Counseling Fee × Attorney / Credit Counselor * 001 Debto…" at bounding box center [620, 476] width 1241 height 952
type textarea "Pre filing bankruptcy credit counseling course"
click at [777, 395] on span "Save & Close" at bounding box center [783, 393] width 49 height 10
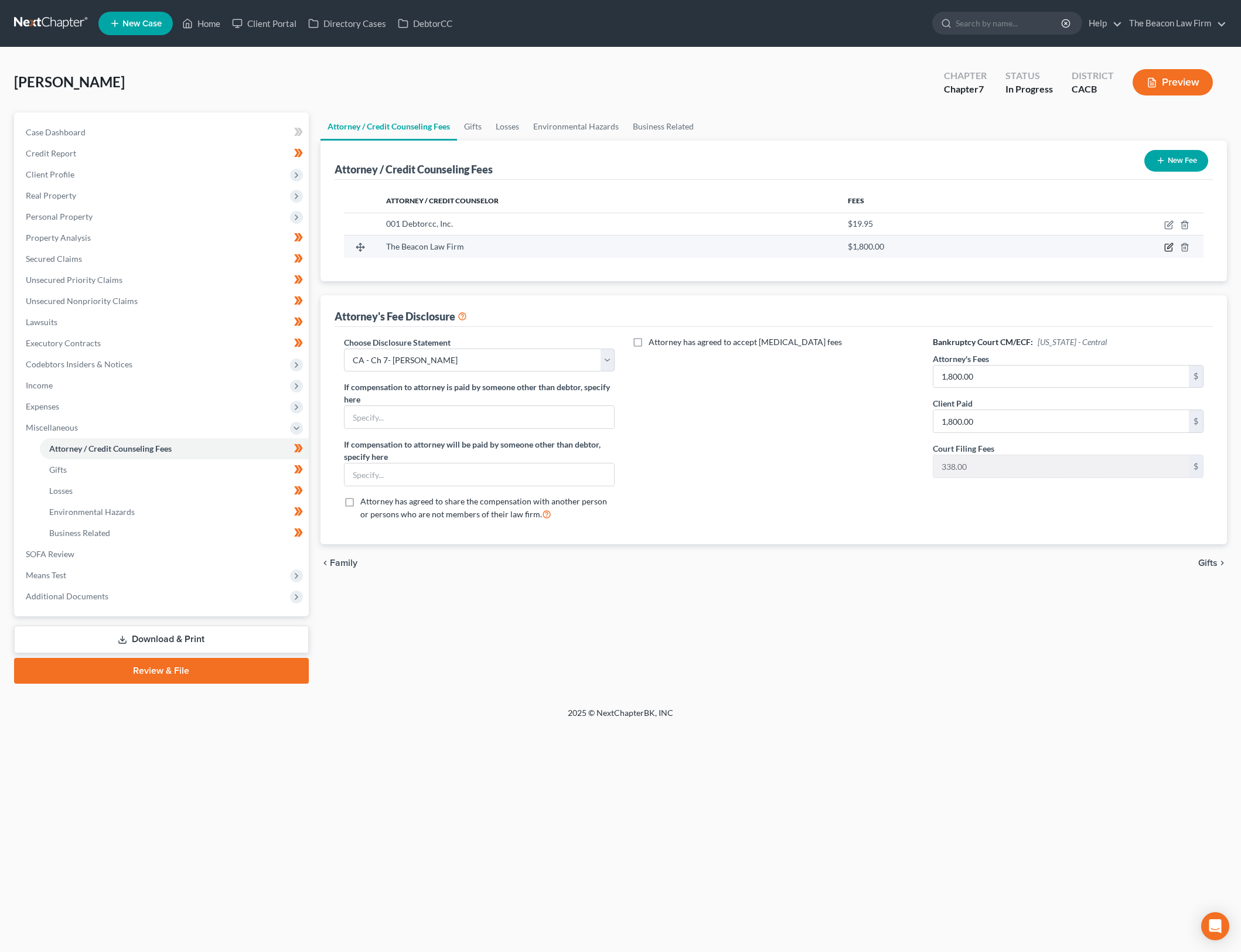
click at [1169, 247] on icon "button" at bounding box center [1169, 247] width 10 height 10
select select "9"
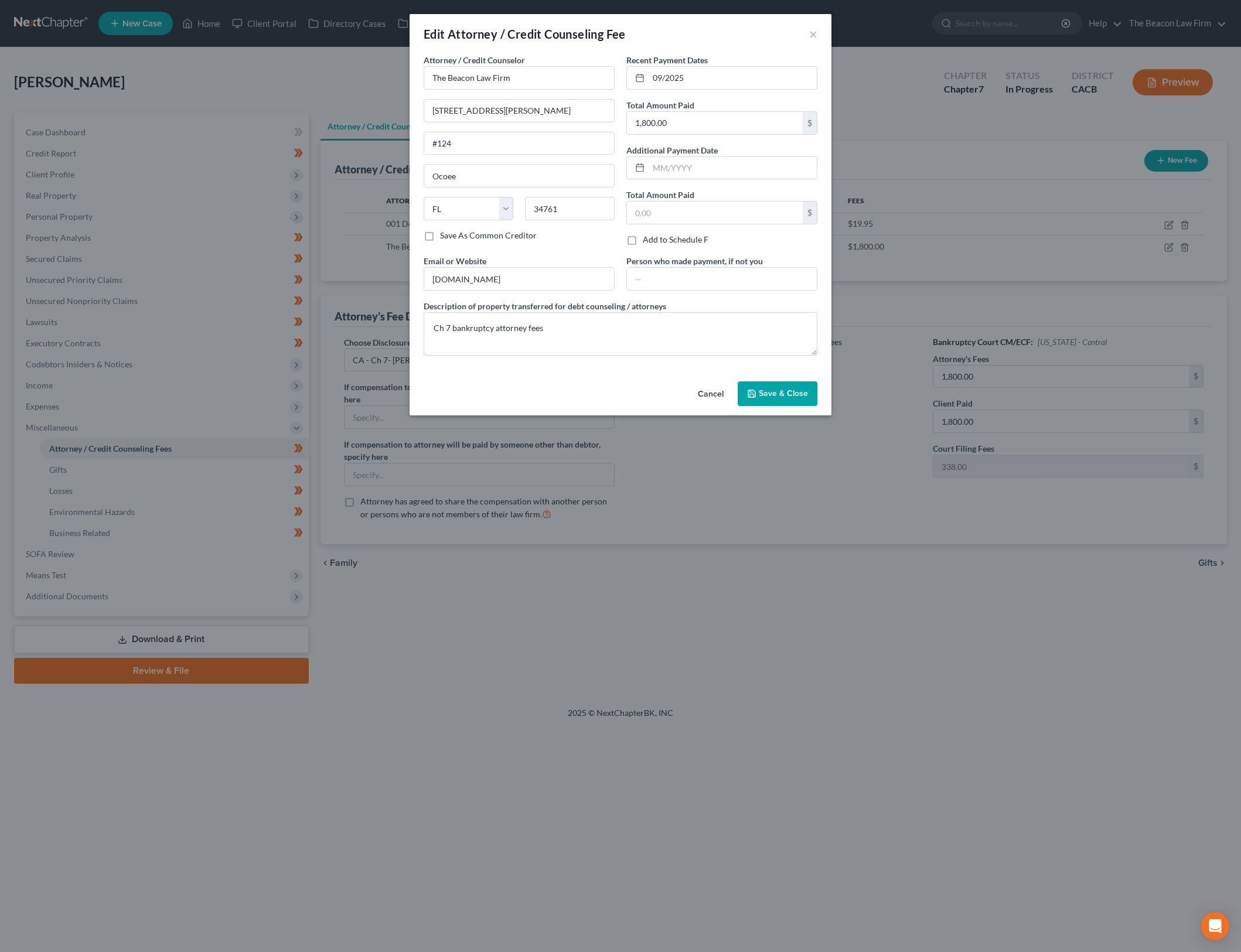
click at [789, 387] on button "Save & Close" at bounding box center [777, 393] width 80 height 25
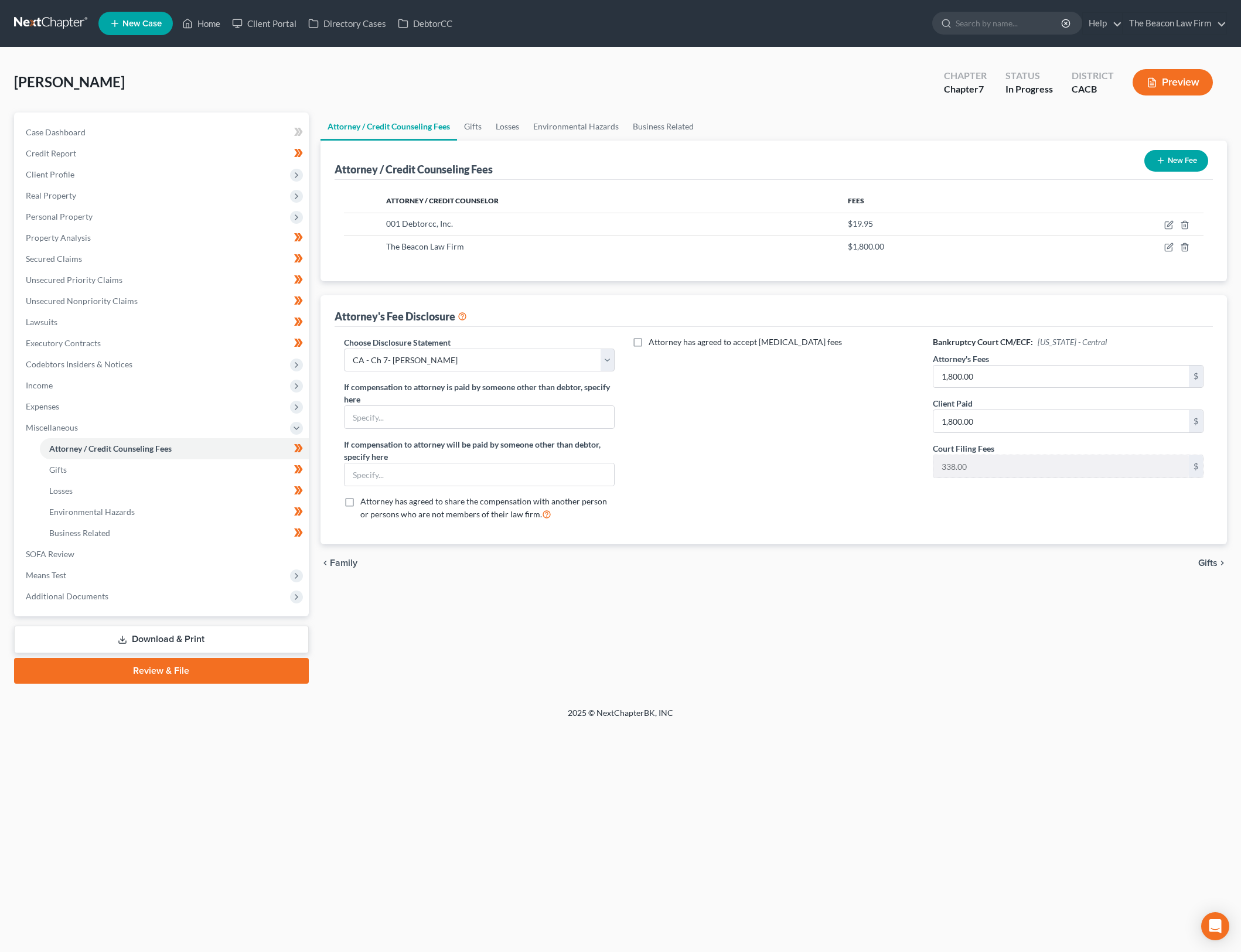
click at [872, 651] on div "Attorney / Credit Counseling Fees Gifts Losses Environmental Hazards Business R…" at bounding box center [774, 397] width 919 height 571
click at [611, 699] on div "Benear, Tanya Upgraded Chapter Chapter 7 Status In Progress District CACB Previ…" at bounding box center [620, 377] width 1241 height 659
click at [188, 637] on link "Download & Print" at bounding box center [162, 639] width 295 height 28
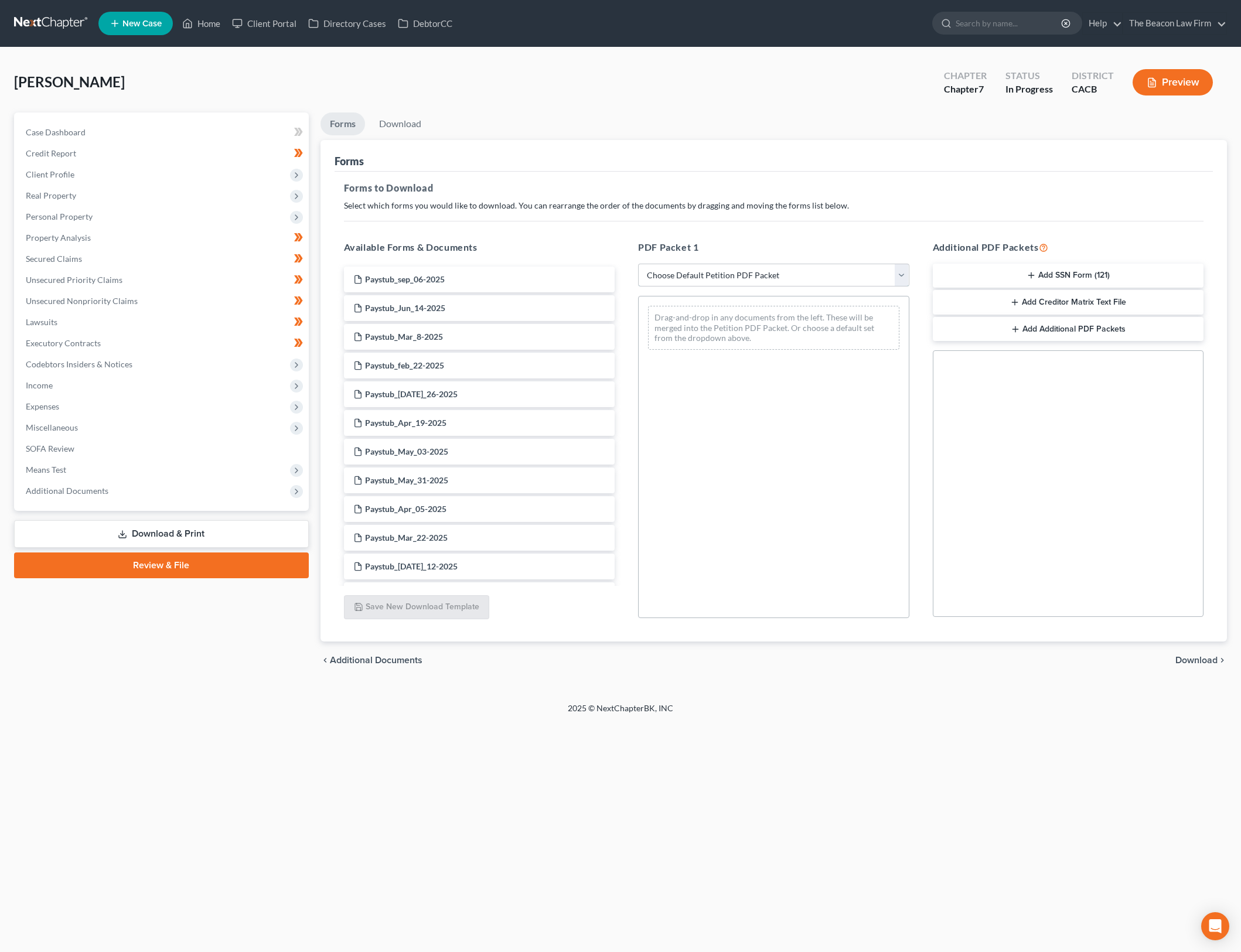
click at [768, 269] on select "Choose Default Petition PDF Packet Complete Bankruptcy Petition (all forms and …" at bounding box center [773, 275] width 271 height 23
select select "0"
click at [638, 263] on select "Choose Default Petition PDF Packet Complete Bankruptcy Petition (all forms and …" at bounding box center [773, 275] width 271 height 23
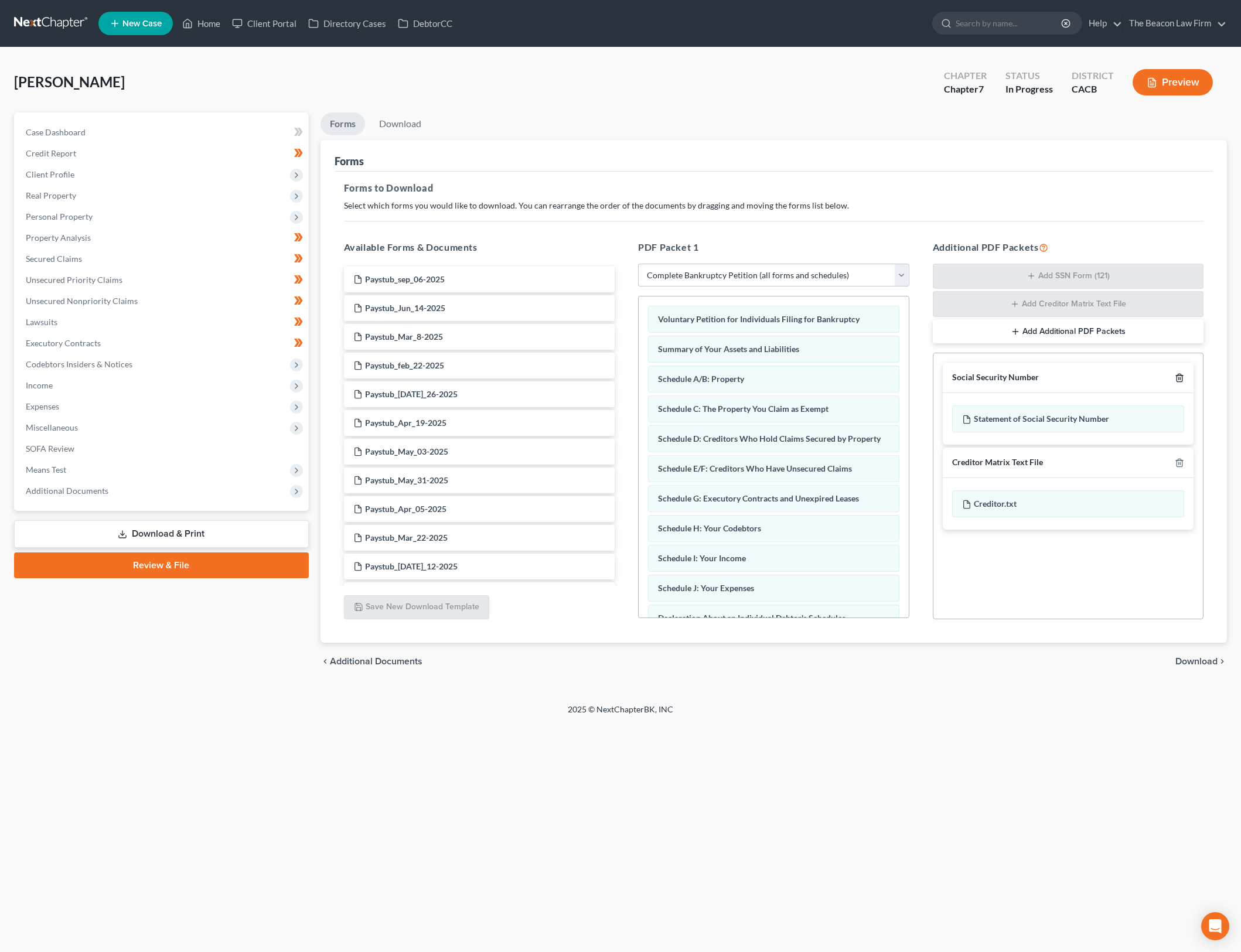
click at [1176, 373] on icon "button" at bounding box center [1179, 377] width 10 height 10
click at [1179, 377] on line "button" at bounding box center [1179, 377] width 0 height 2
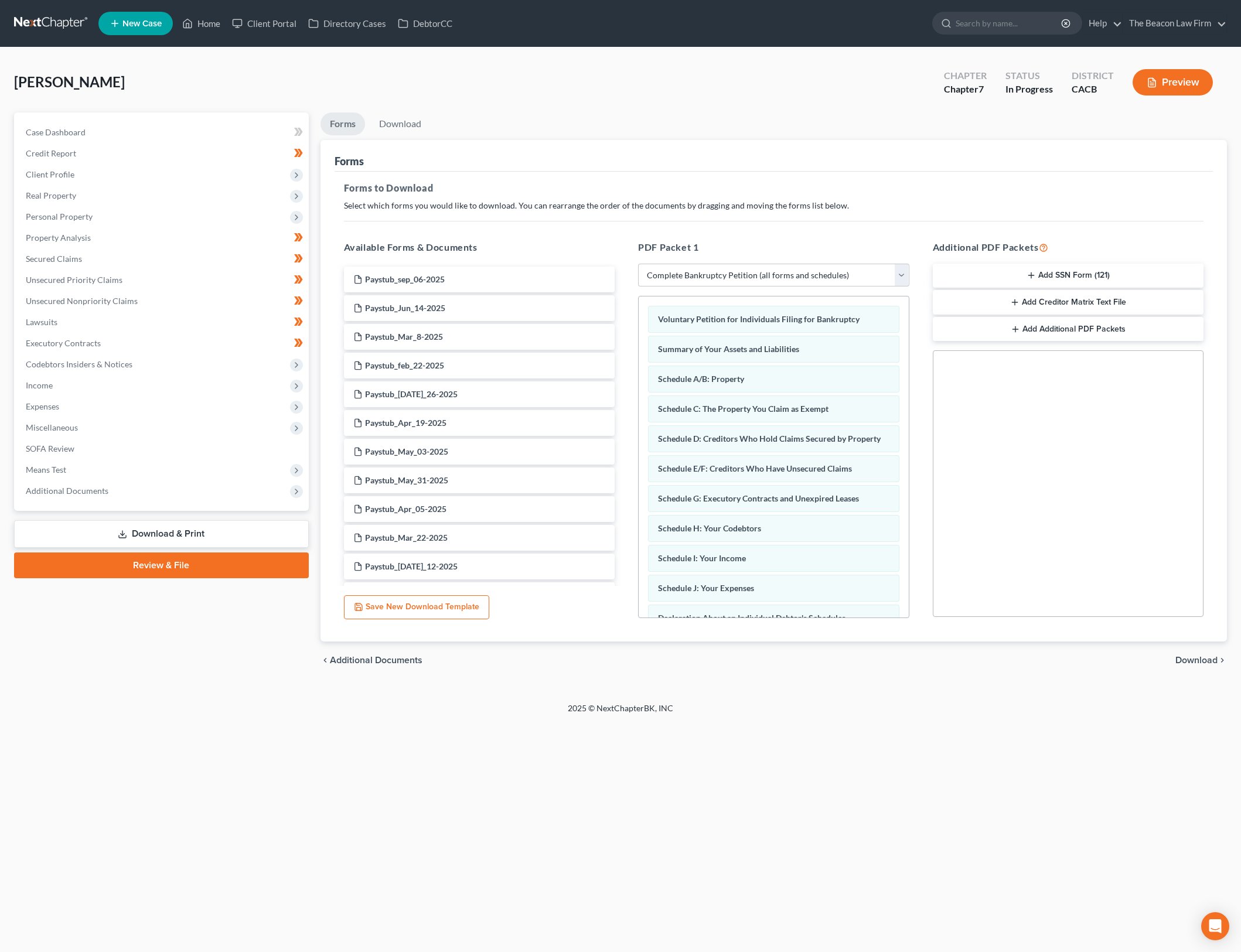
click at [1198, 658] on span "Download" at bounding box center [1196, 660] width 42 height 10
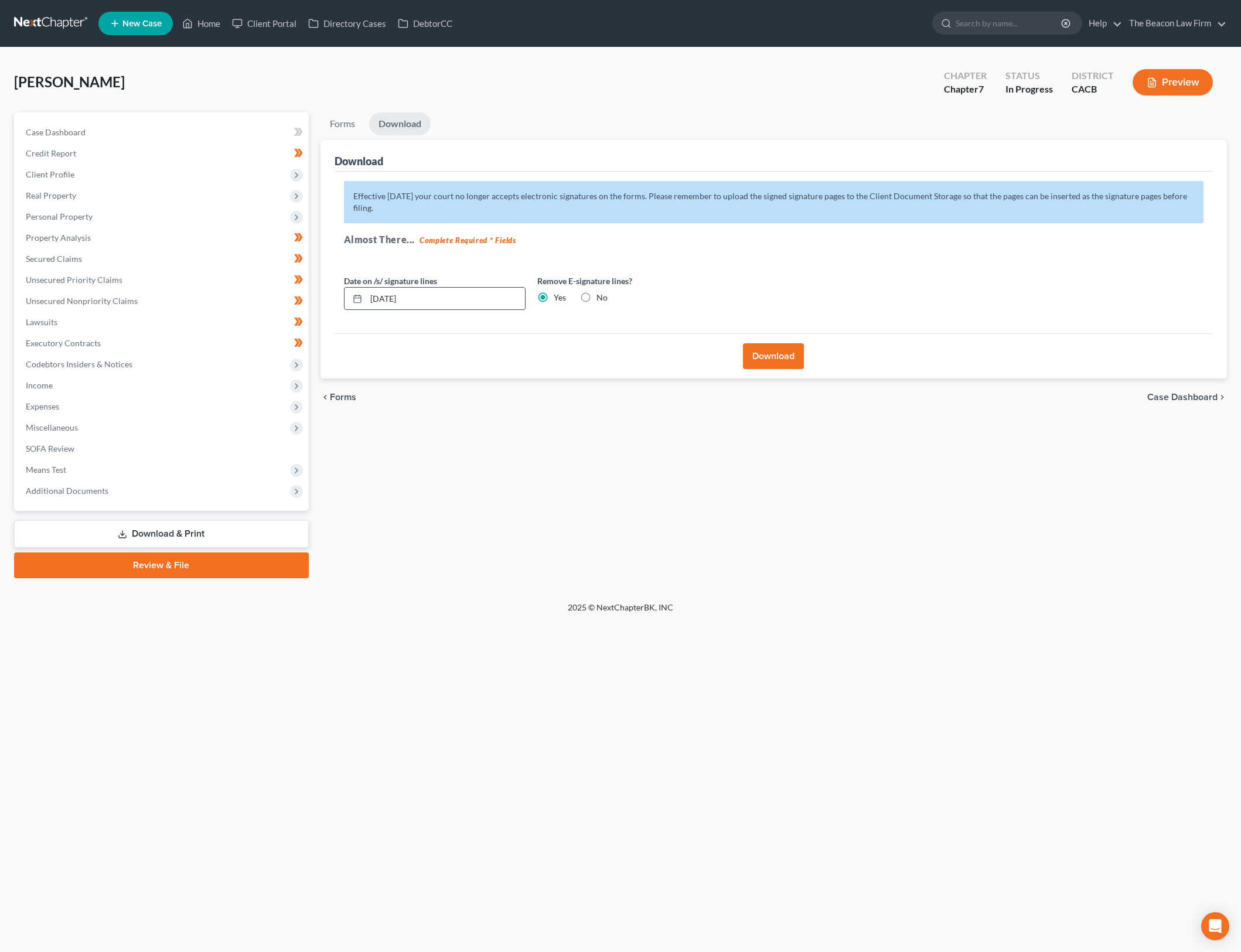
click at [389, 297] on input "09/17/2025" at bounding box center [445, 299] width 159 height 22
type input "09/01/20258"
click at [595, 298] on div "No" at bounding box center [593, 298] width 28 height 12
click at [596, 296] on label "No" at bounding box center [602, 298] width 11 height 12
click at [602, 296] on input "No" at bounding box center [605, 295] width 7 height 7
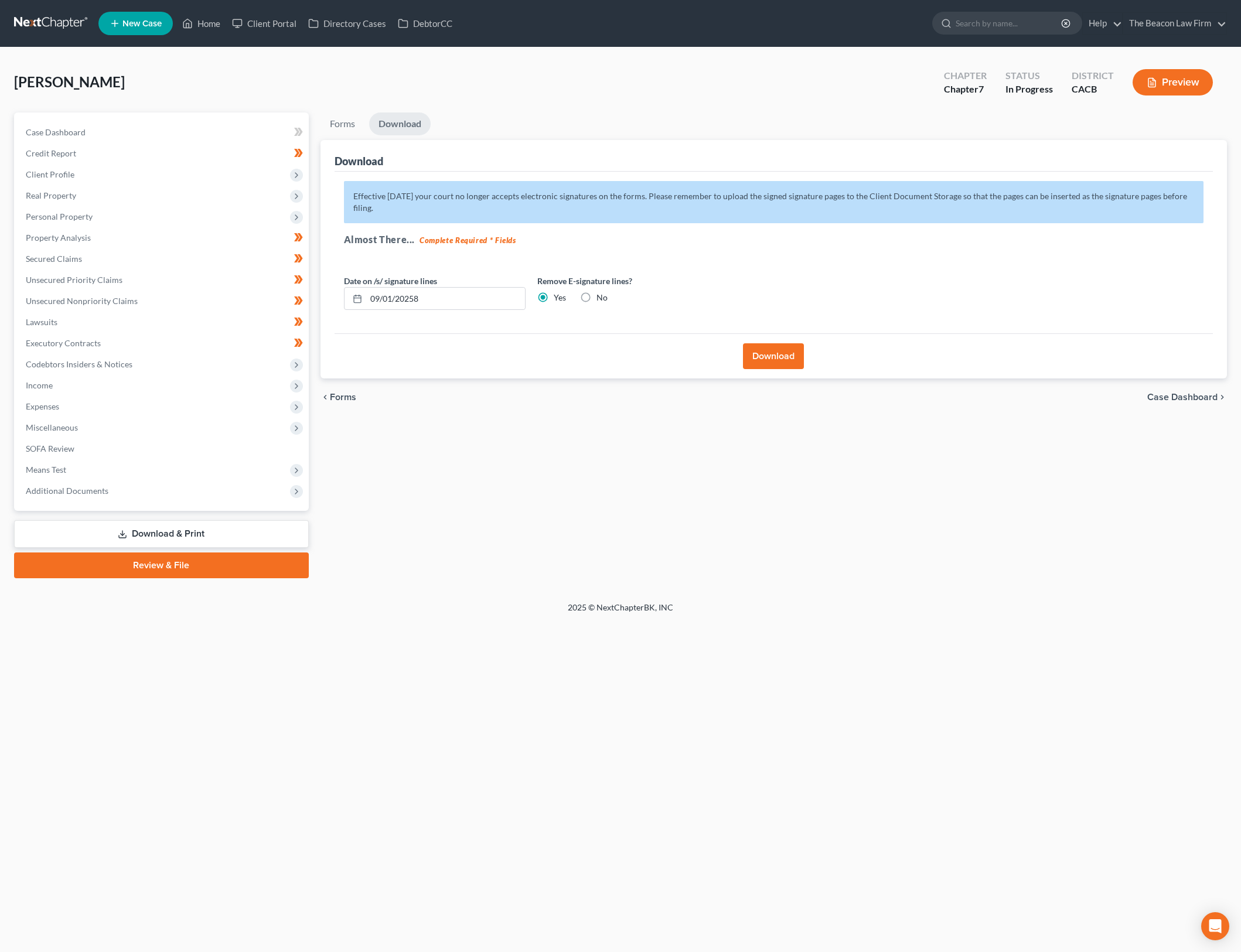
radio input "true"
radio input "false"
click at [791, 354] on button "Download" at bounding box center [773, 356] width 61 height 26
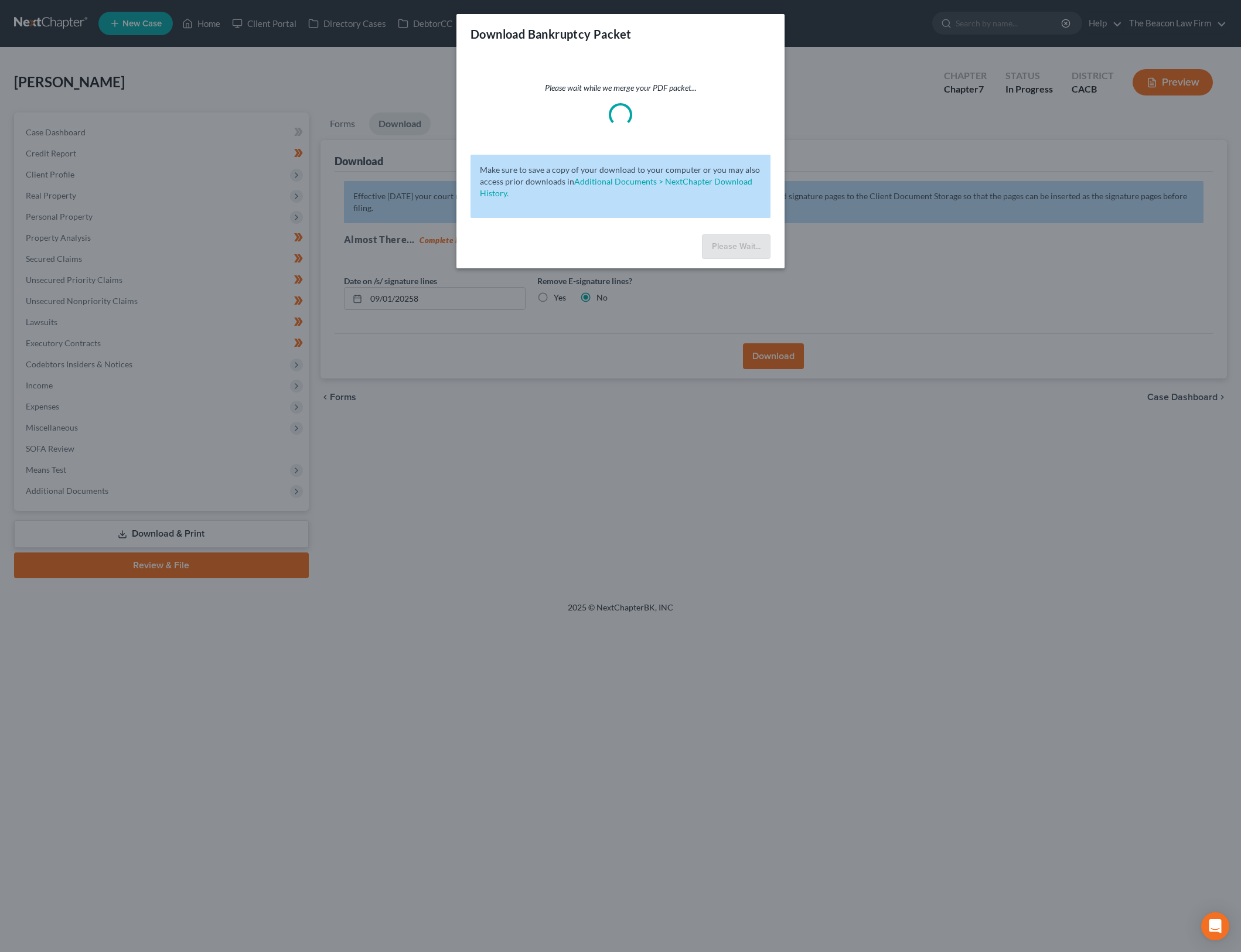
drag, startPoint x: 517, startPoint y: 36, endPoint x: 791, endPoint y: 195, distance: 316.8
click at [517, 36] on h3 "Download Bankruptcy Packet" at bounding box center [551, 34] width 161 height 16
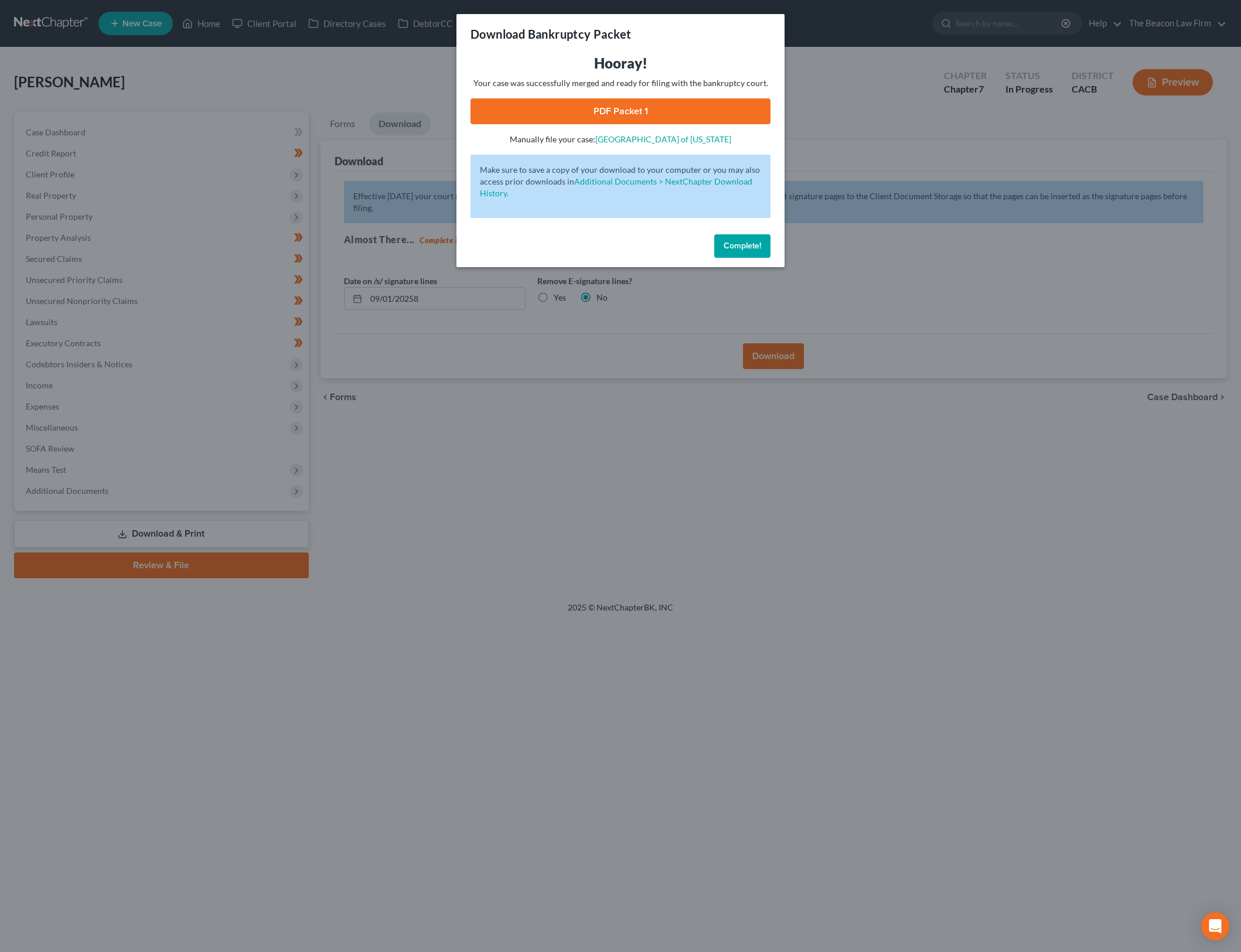
drag, startPoint x: 555, startPoint y: 107, endPoint x: 1111, endPoint y: 424, distance: 640.0
click at [555, 108] on link "PDF Packet 1" at bounding box center [620, 111] width 300 height 26
click at [768, 243] on button "Complete!" at bounding box center [743, 246] width 57 height 23
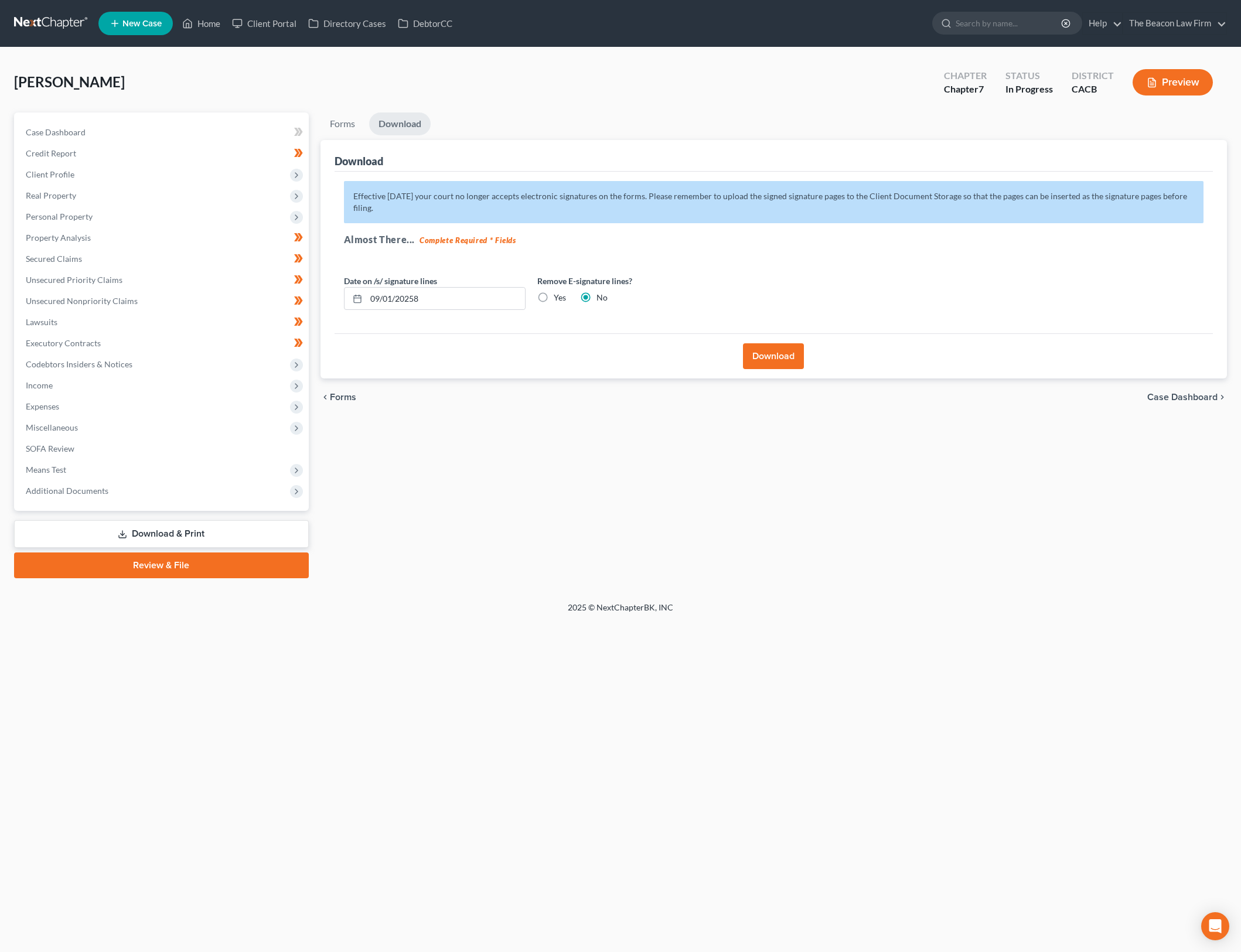
click at [695, 485] on div "Forms Download Forms Forms to Download Select which forms you would like to dow…" at bounding box center [774, 345] width 919 height 466
drag, startPoint x: 1081, startPoint y: 575, endPoint x: 1238, endPoint y: 537, distance: 161.5
click at [1082, 575] on div "Forms Download Forms Forms to Download Select which forms you would like to dow…" at bounding box center [774, 345] width 919 height 466
drag, startPoint x: 462, startPoint y: 301, endPoint x: 361, endPoint y: 299, distance: 101.0
click at [361, 299] on div "09/01/20258" at bounding box center [435, 298] width 182 height 23
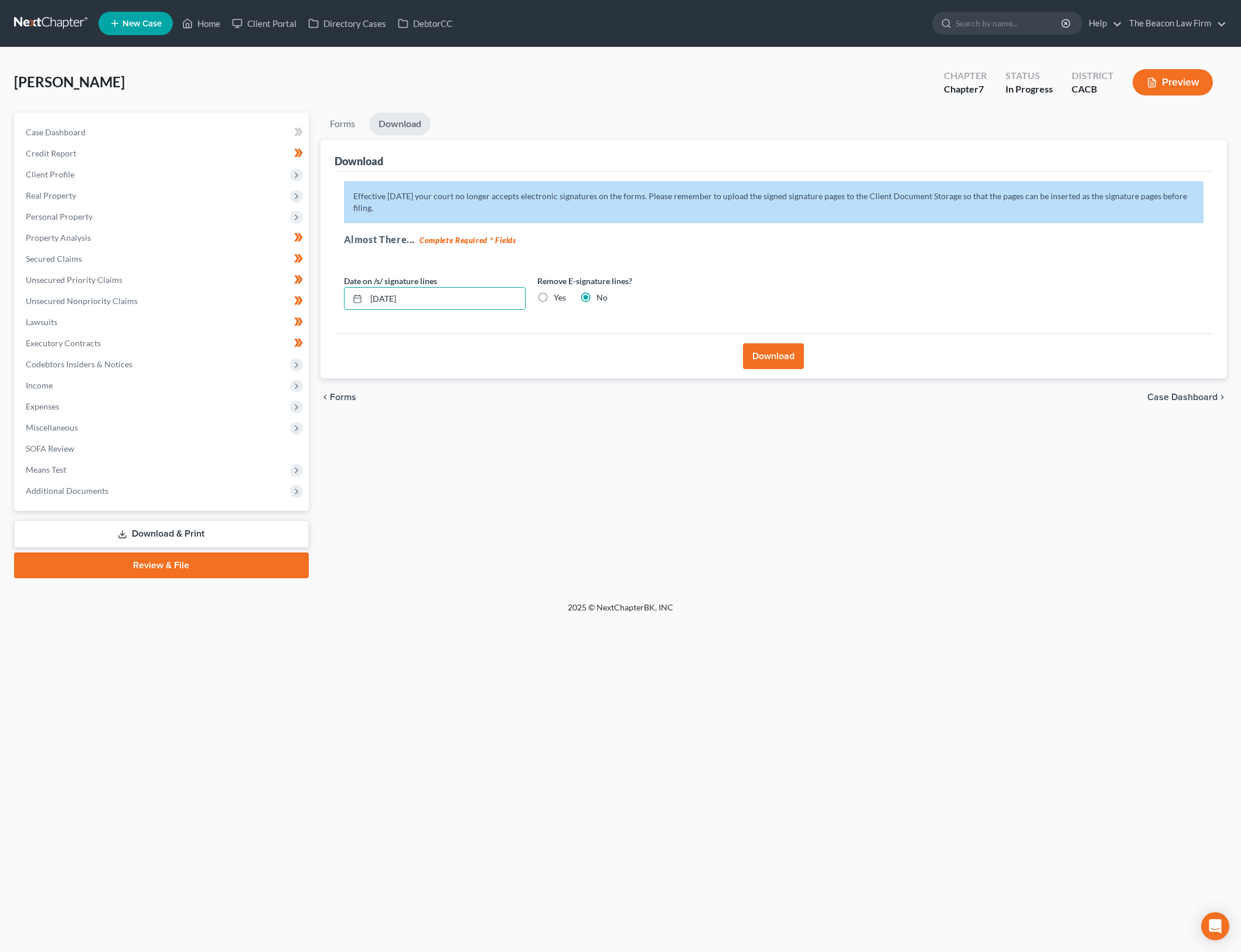
type input "09/18/2025"
click at [785, 357] on button "Download" at bounding box center [773, 356] width 61 height 26
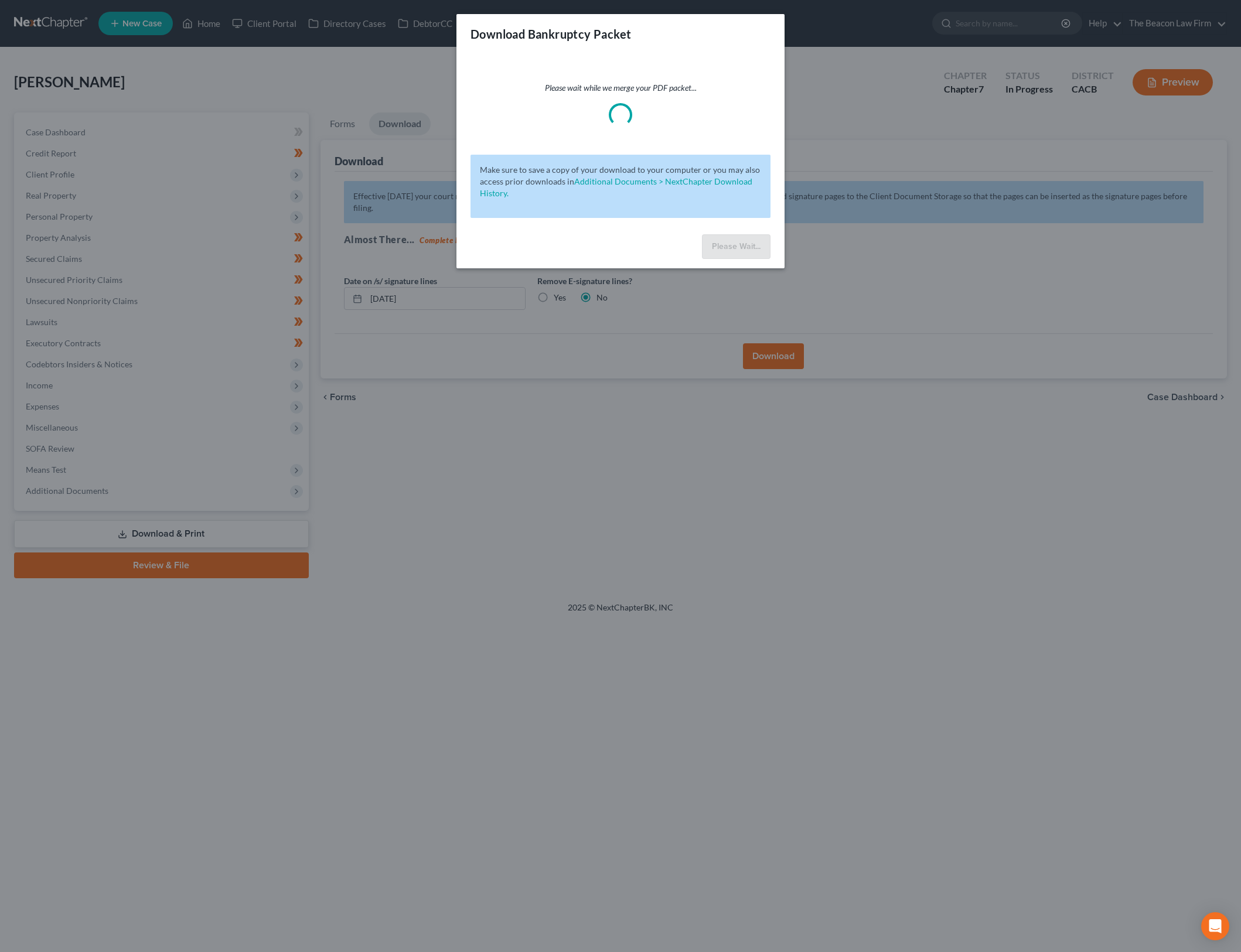
click at [663, 55] on div "Please wait while we merge your PDF packet... Make sure to save a copy of your …" at bounding box center [620, 141] width 328 height 176
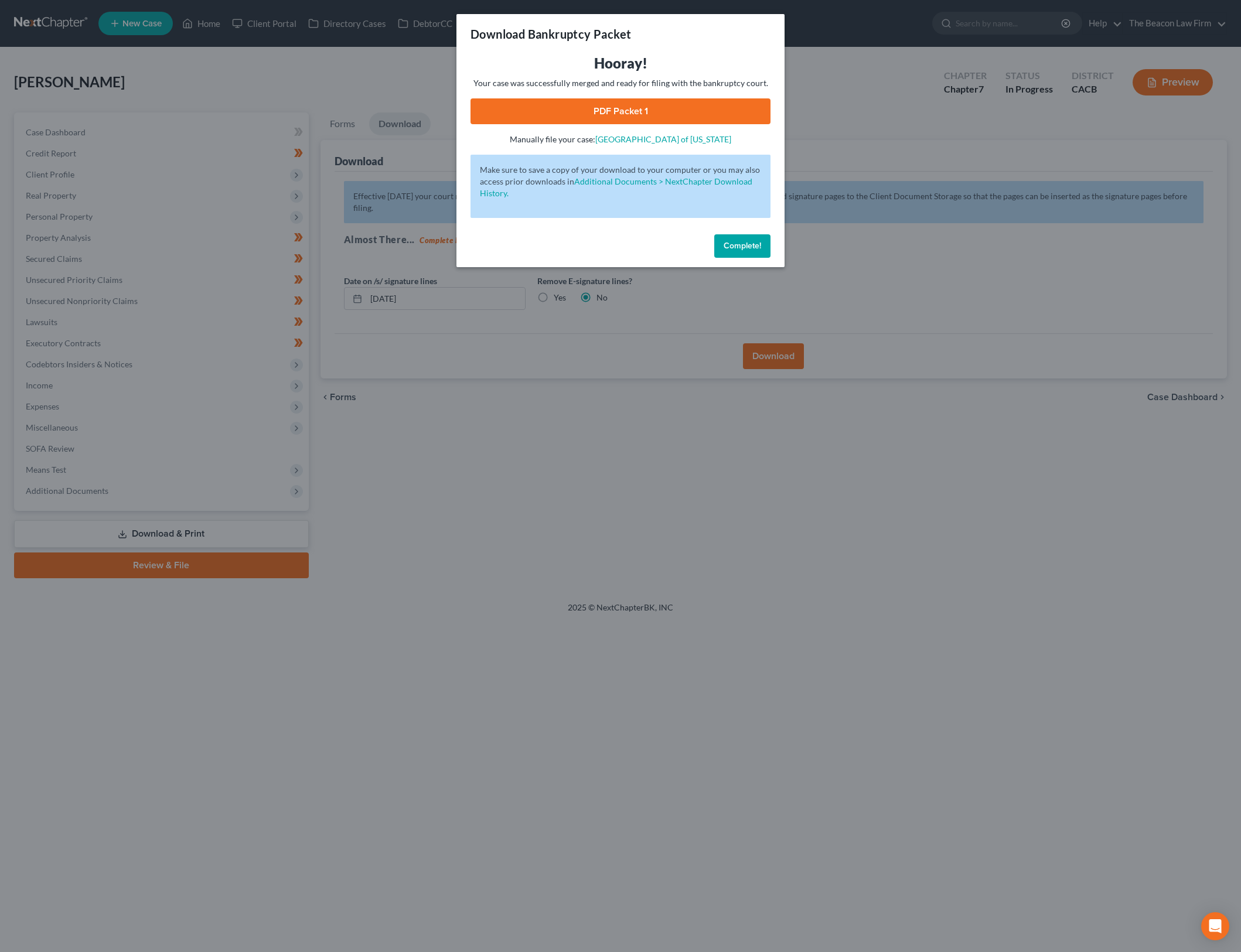
drag, startPoint x: 651, startPoint y: 110, endPoint x: 826, endPoint y: 392, distance: 331.9
click at [651, 110] on link "PDF Packet 1" at bounding box center [620, 111] width 300 height 26
